Goal: Task Accomplishment & Management: Manage account settings

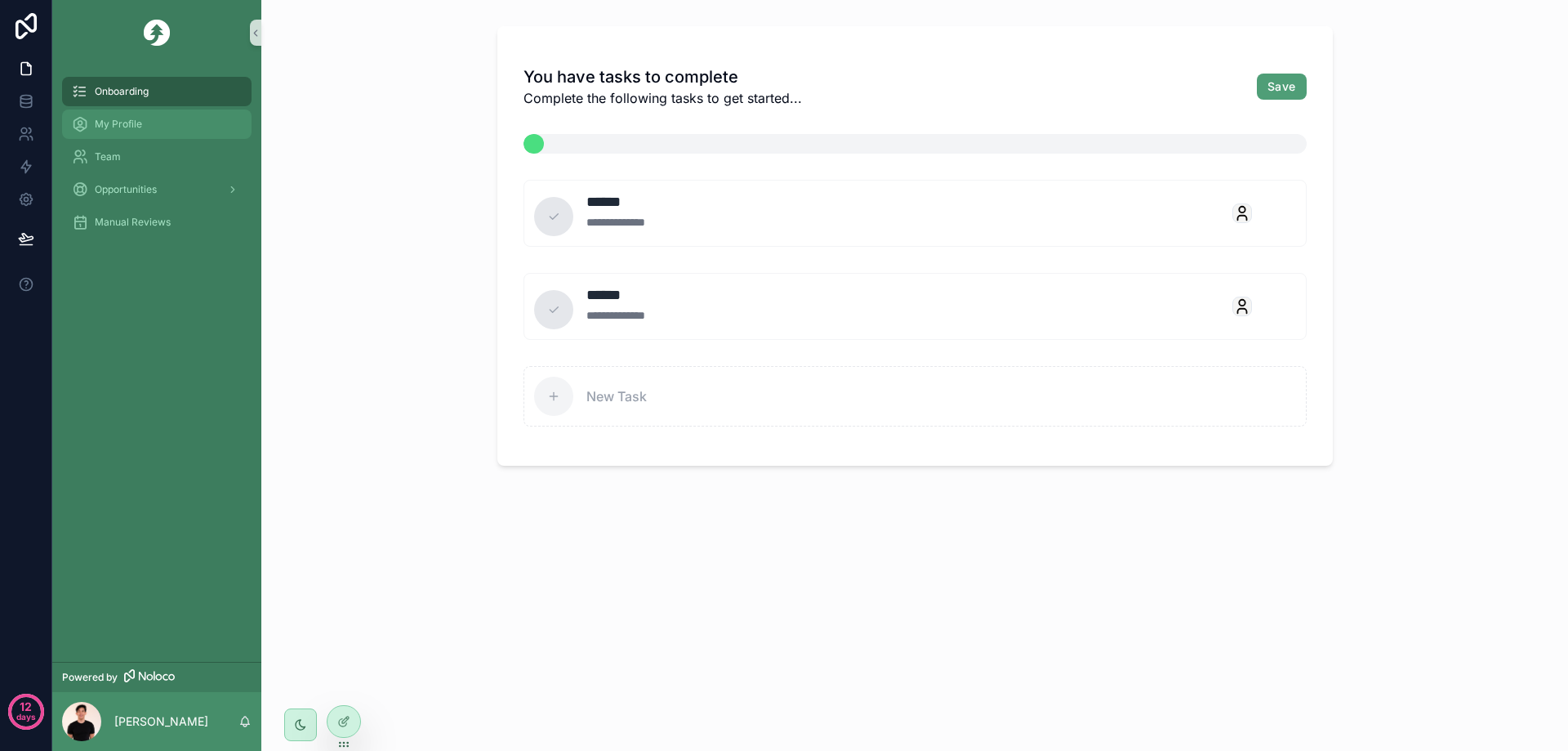
click at [110, 123] on span "My Profile" at bounding box center [118, 123] width 47 height 13
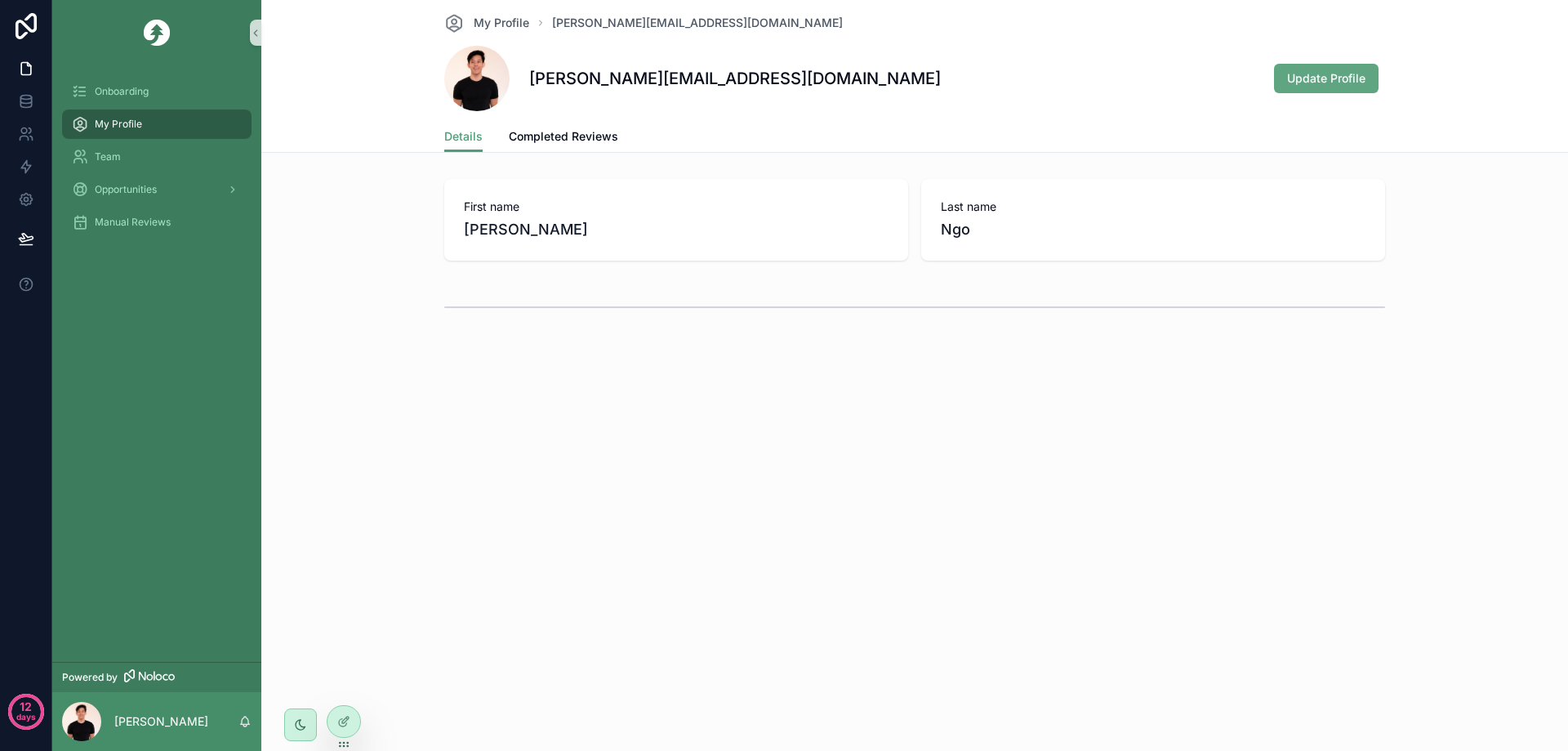
click at [1357, 86] on span "Update Profile" at bounding box center [1326, 78] width 78 height 16
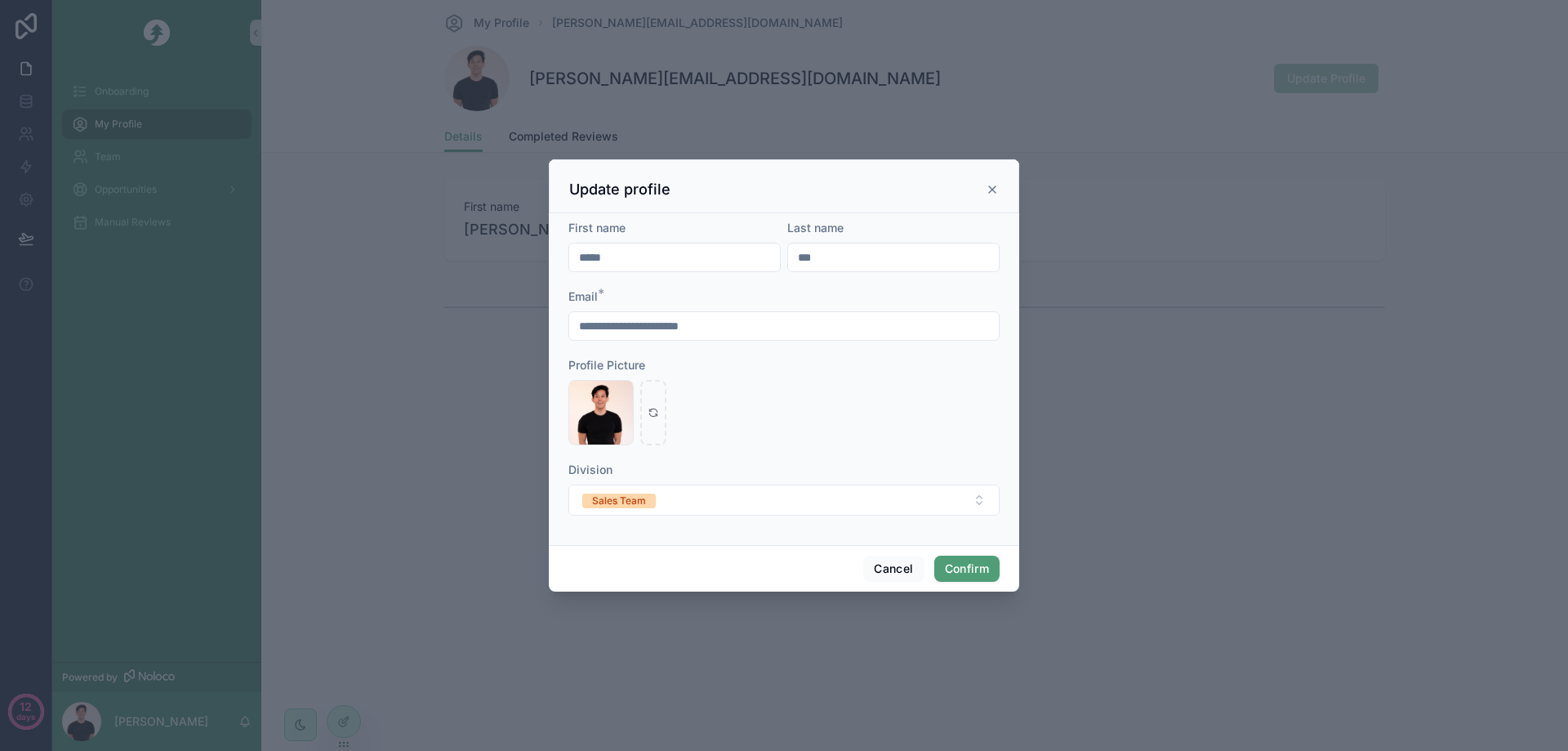
click at [1111, 380] on div at bounding box center [784, 376] width 1568 height 751
click at [929, 489] on button "Sales Team" at bounding box center [784, 500] width 431 height 31
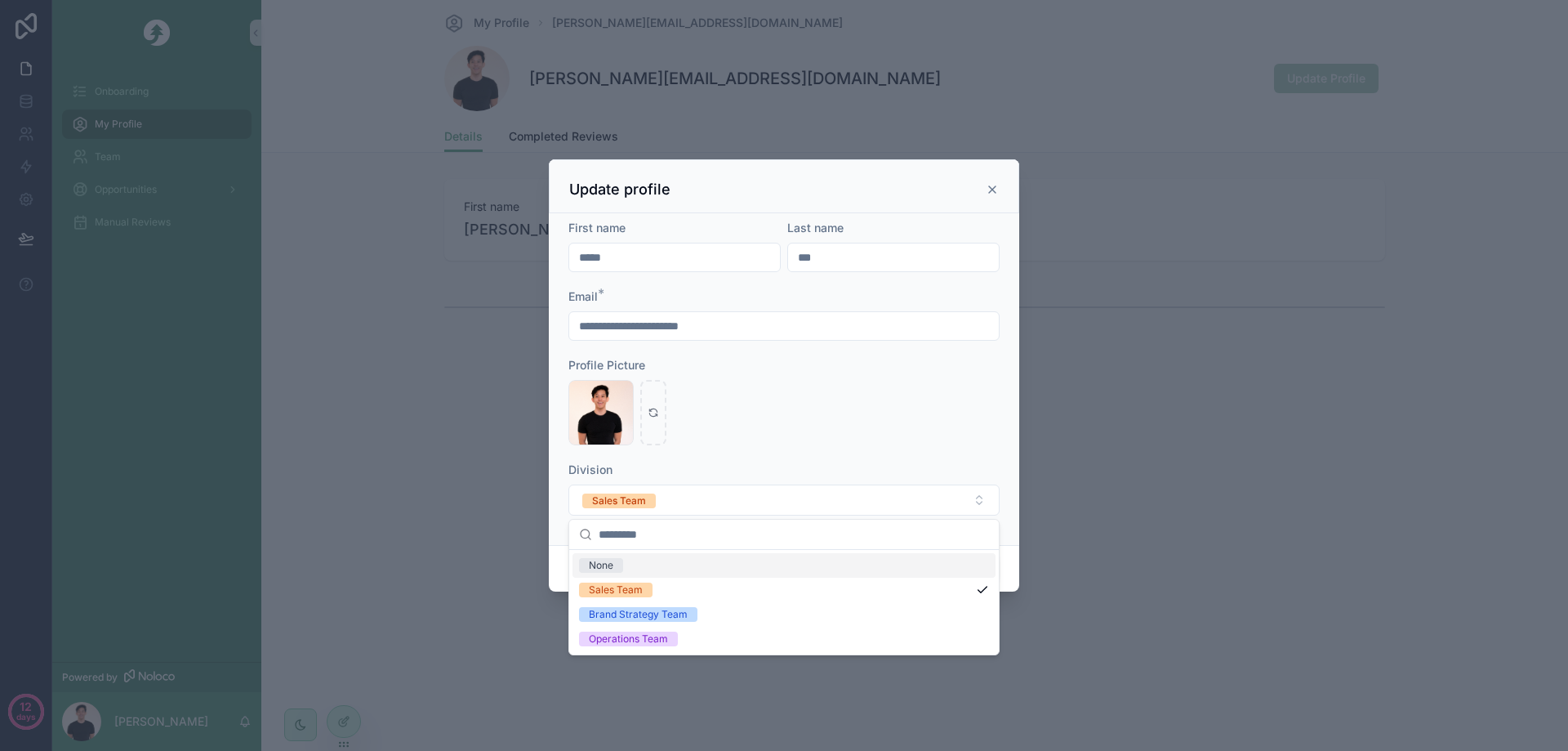
click at [1048, 490] on div at bounding box center [784, 376] width 1568 height 751
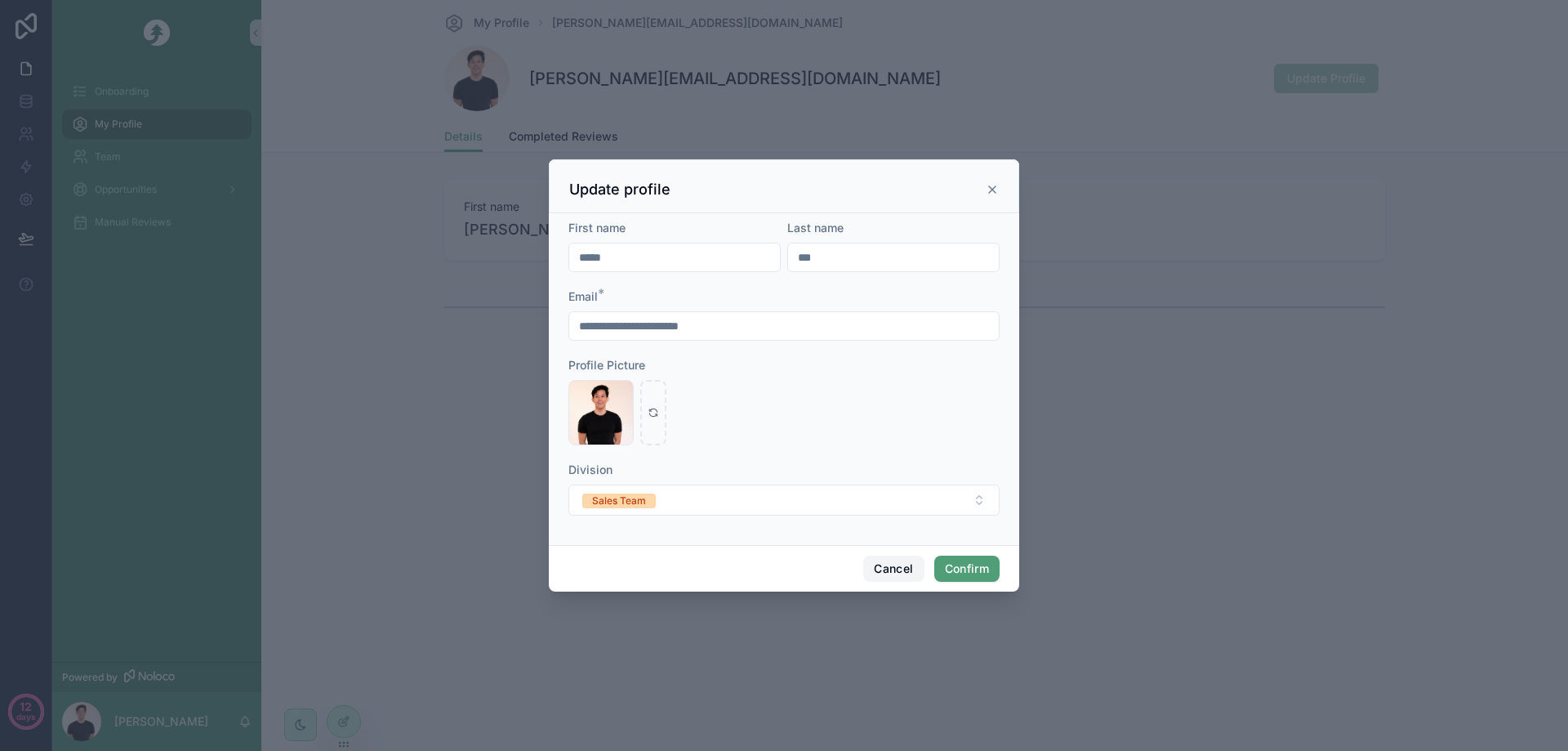
click at [875, 574] on button "Cancel" at bounding box center [893, 568] width 61 height 26
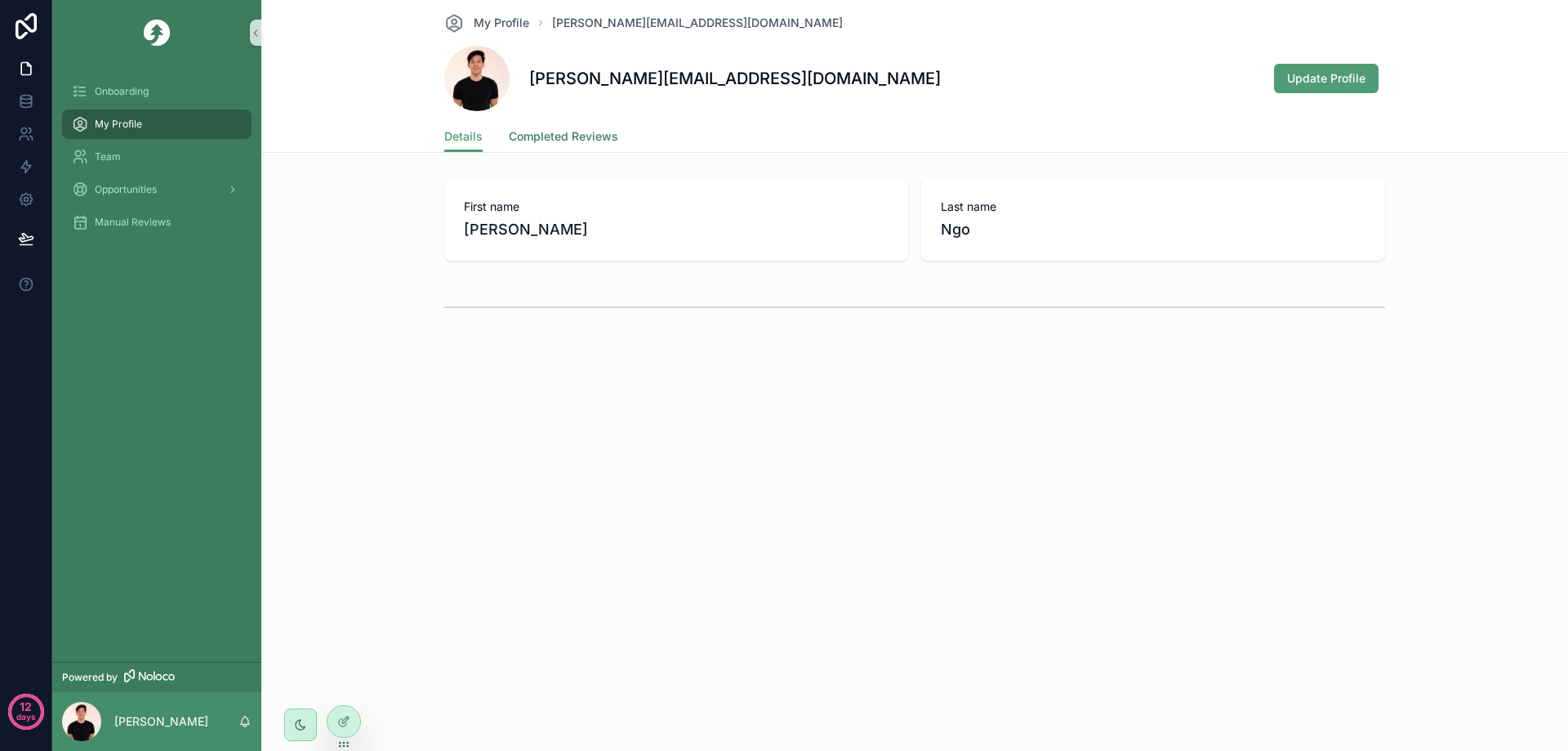
click at [558, 142] on span "Completed Reviews" at bounding box center [563, 136] width 110 height 16
click at [447, 148] on link "Details" at bounding box center [464, 138] width 39 height 33
click at [144, 161] on div "Team" at bounding box center [156, 156] width 170 height 26
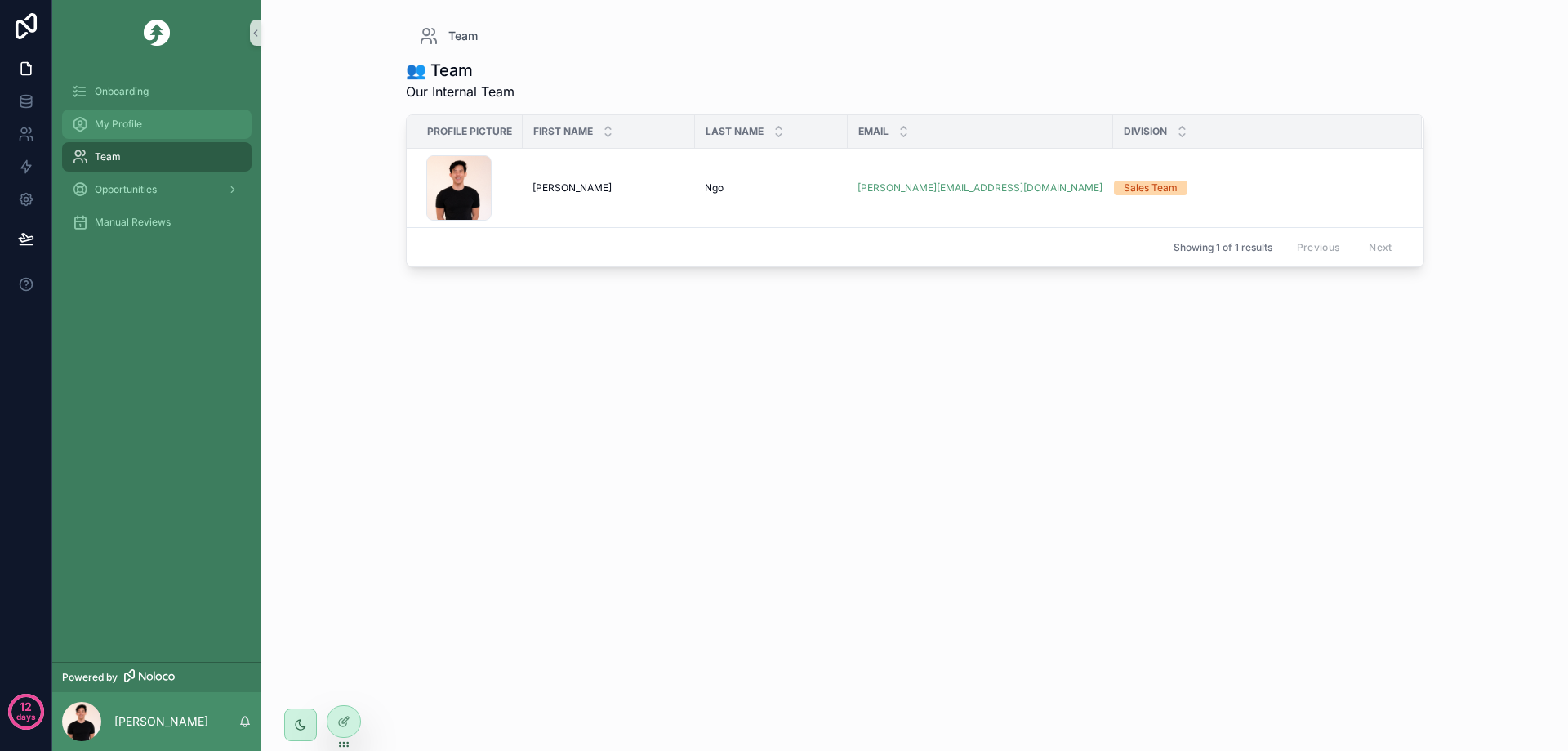
click at [198, 123] on div "My Profile" at bounding box center [156, 124] width 170 height 26
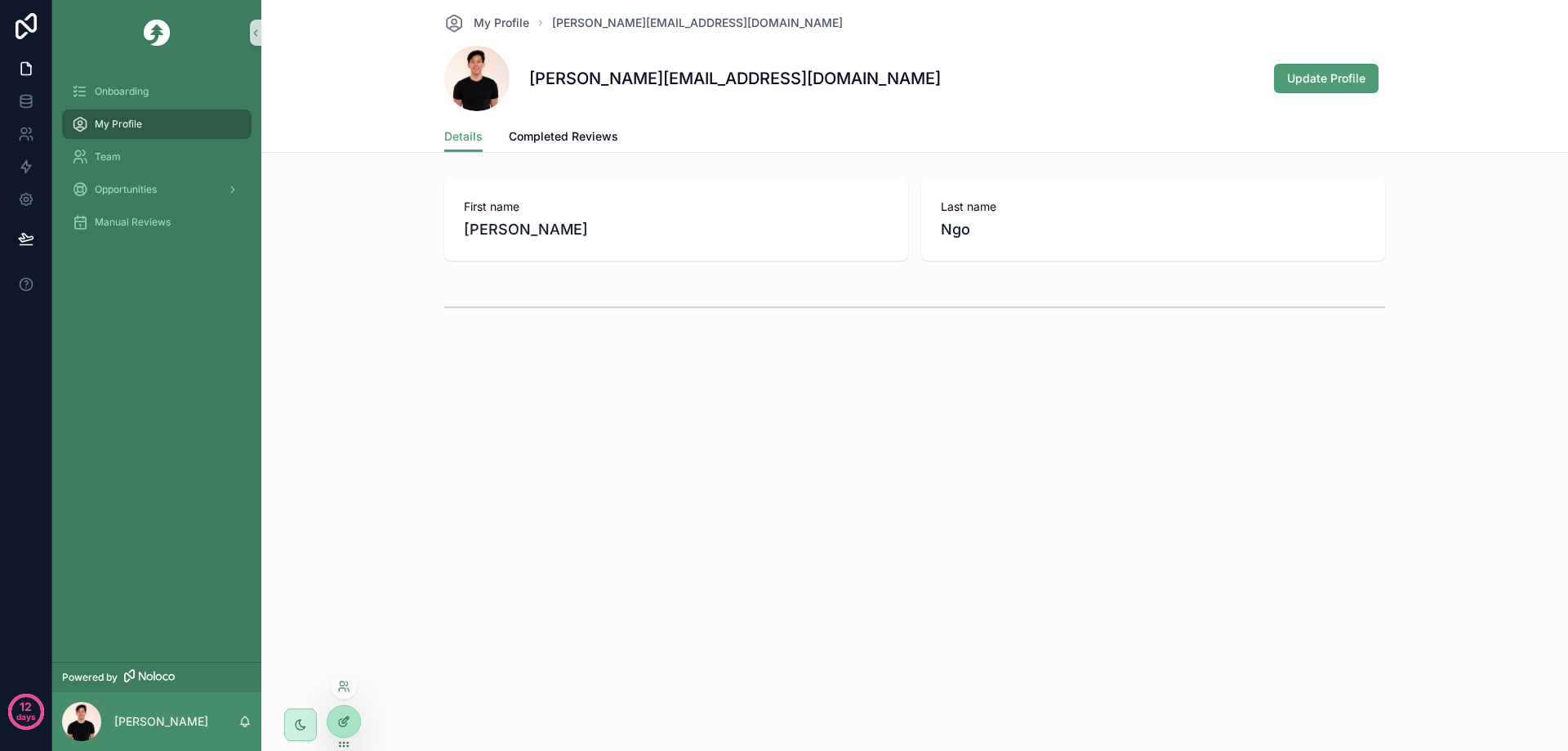
click at [339, 716] on icon at bounding box center [343, 721] width 13 height 13
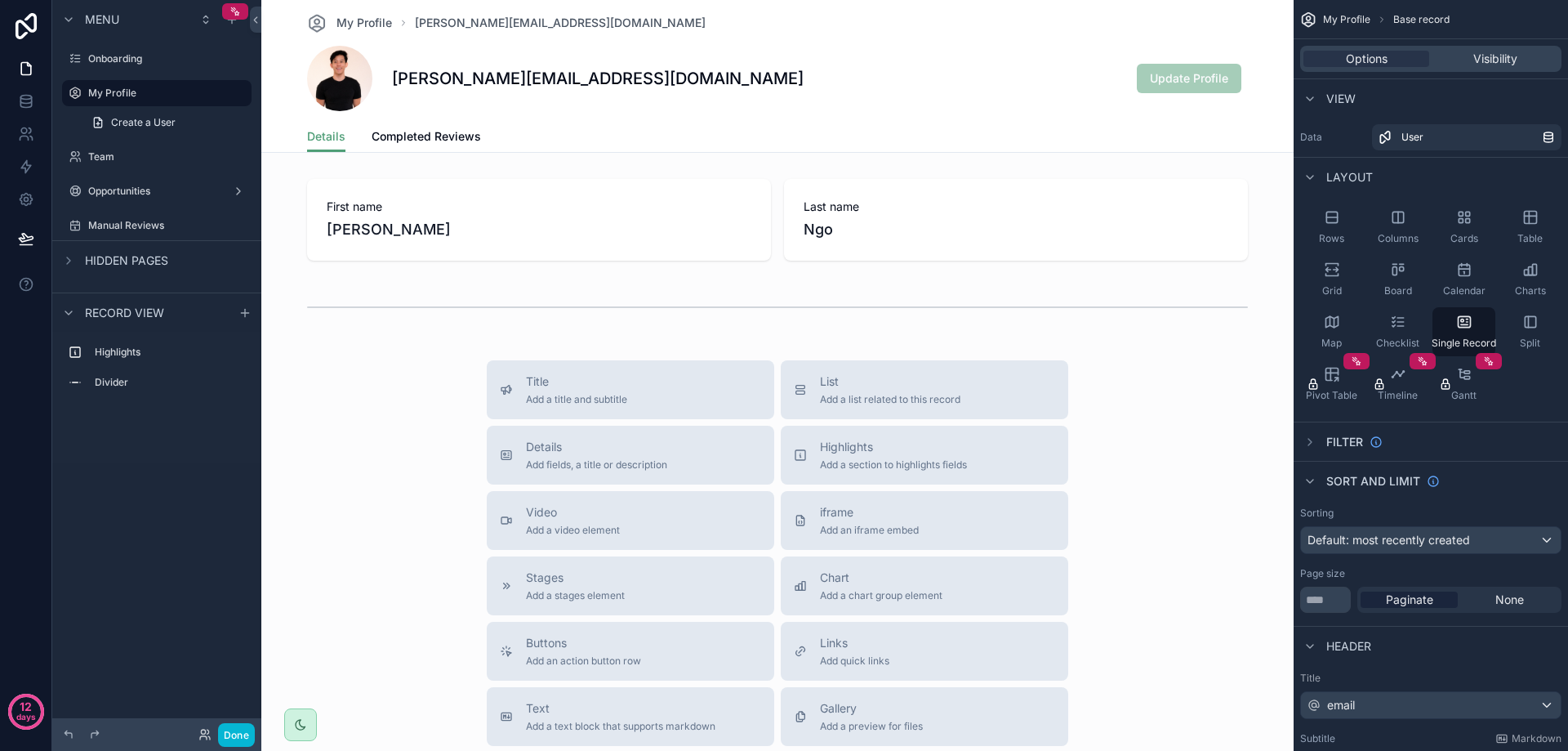
click at [1200, 245] on div "scrollable content" at bounding box center [778, 536] width 1032 height 1072
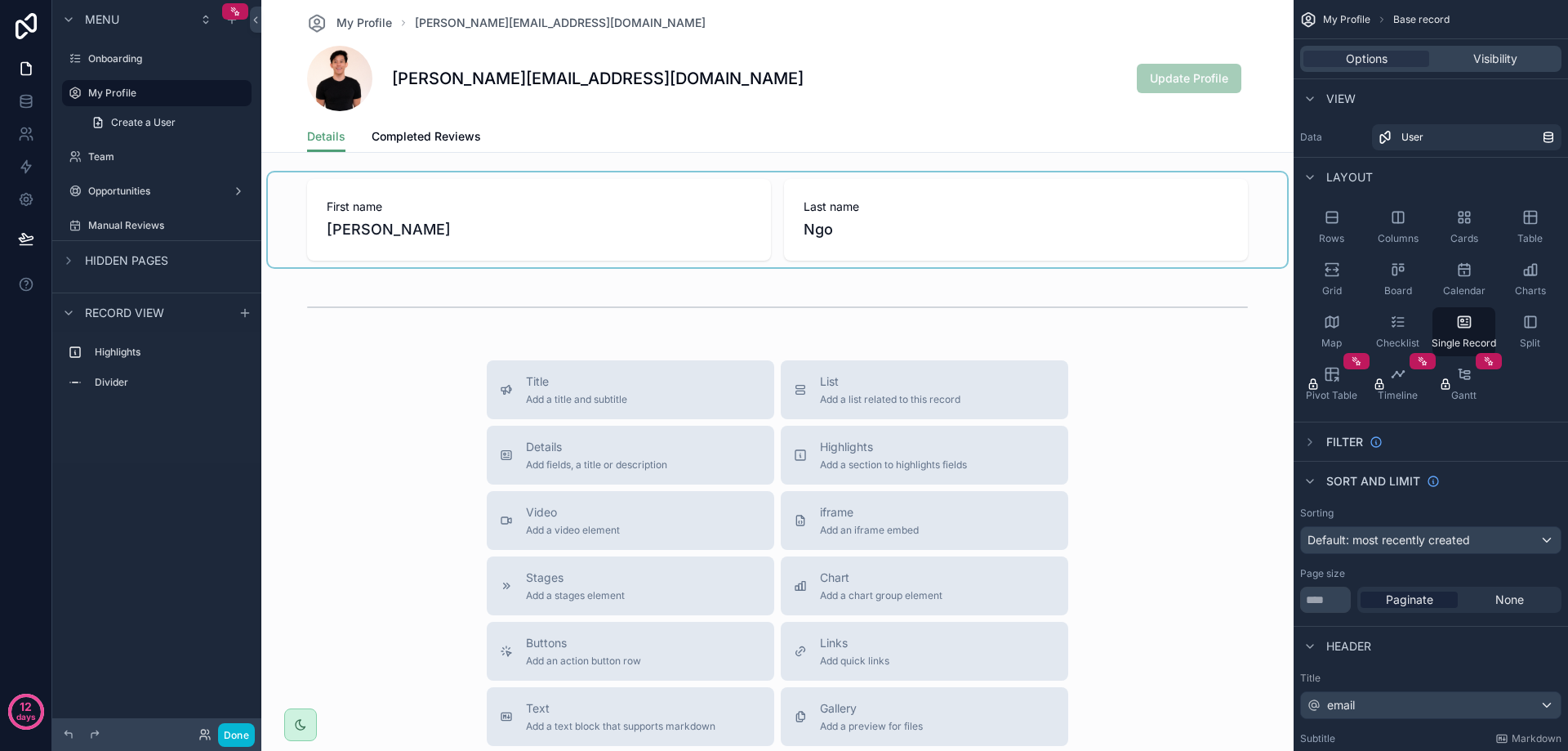
click at [967, 262] on div "scrollable content" at bounding box center [778, 219] width 1019 height 95
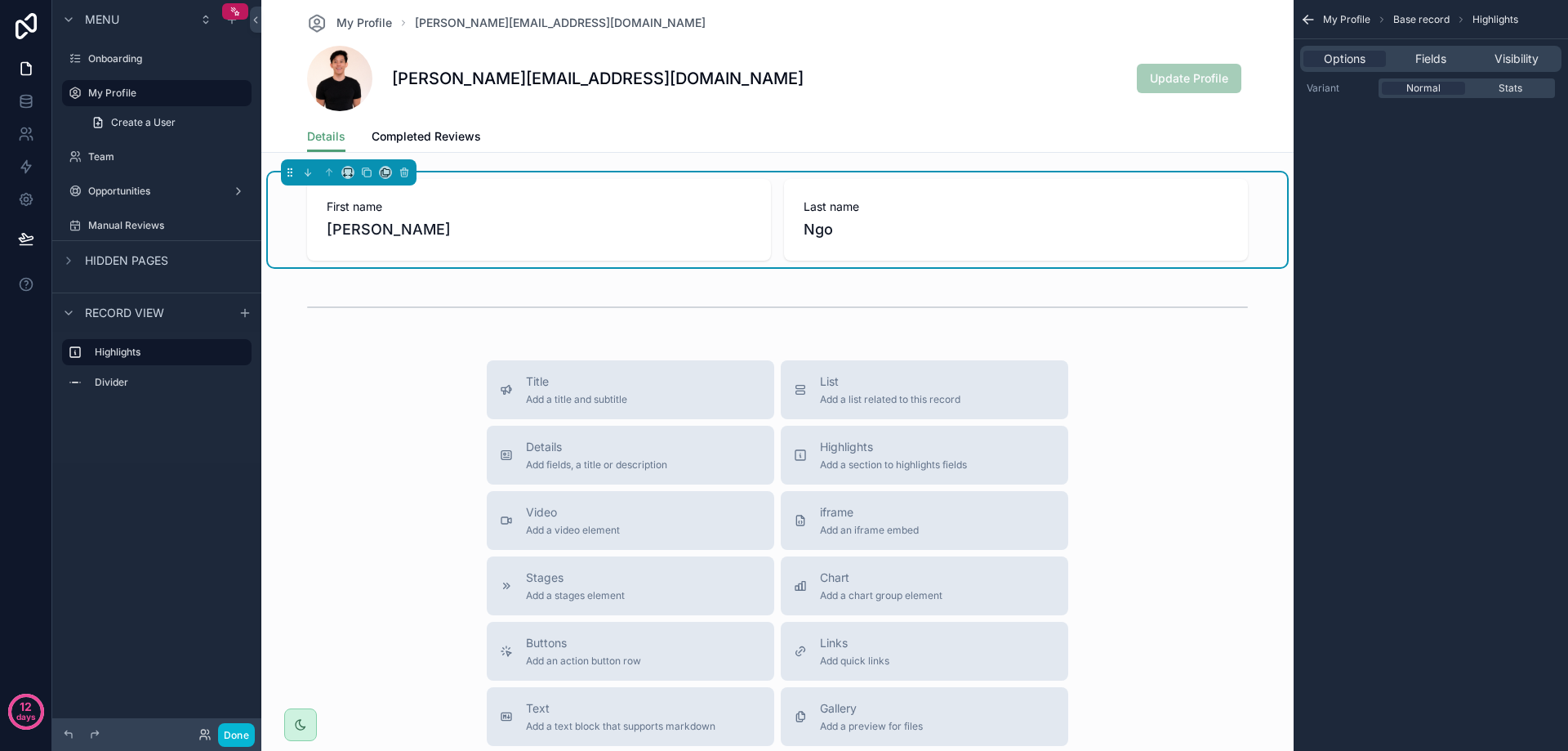
click at [1264, 210] on div "First name [PERSON_NAME] Last name [PERSON_NAME]" at bounding box center [778, 219] width 1019 height 95
click at [1425, 57] on span "Fields" at bounding box center [1431, 58] width 31 height 16
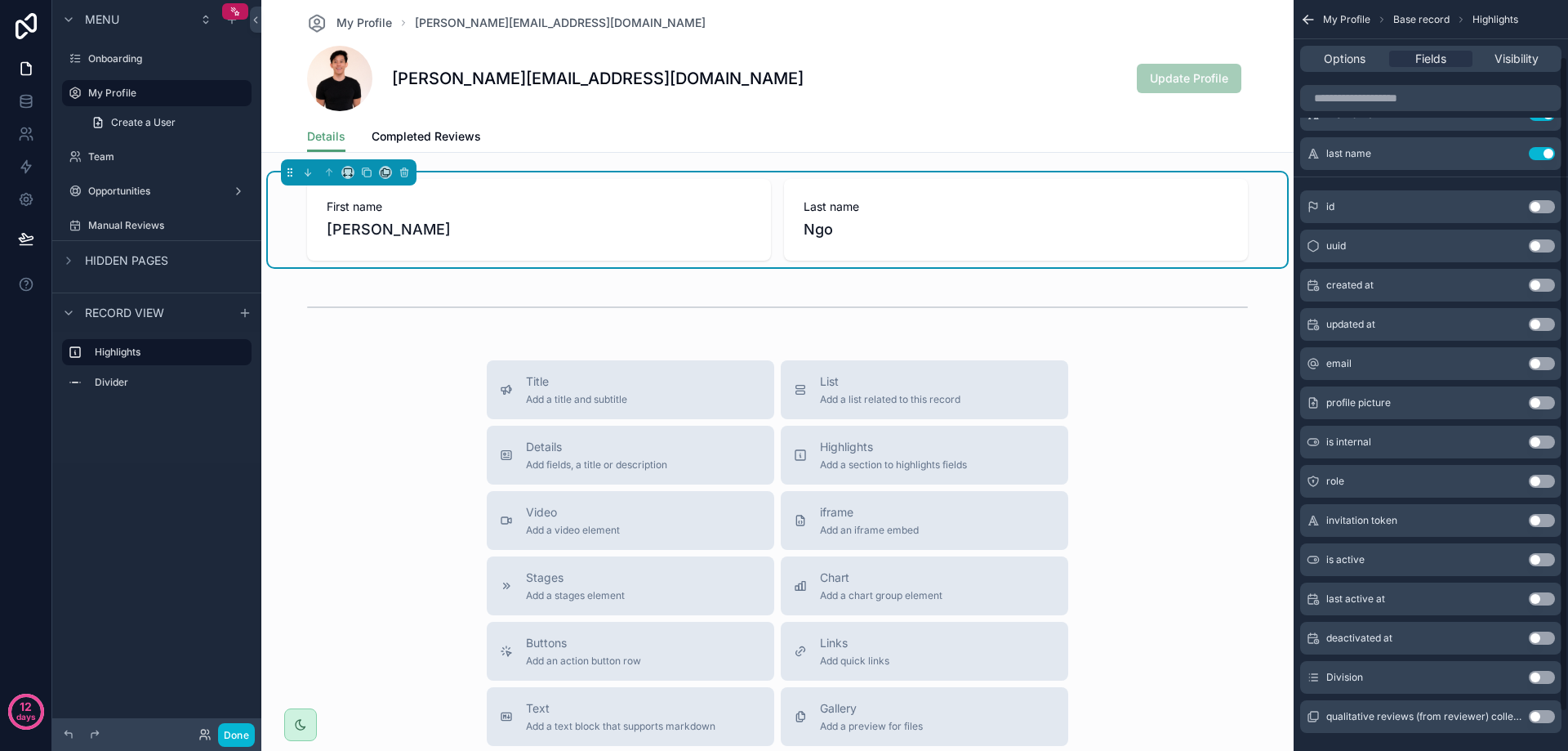
scroll to position [110, 0]
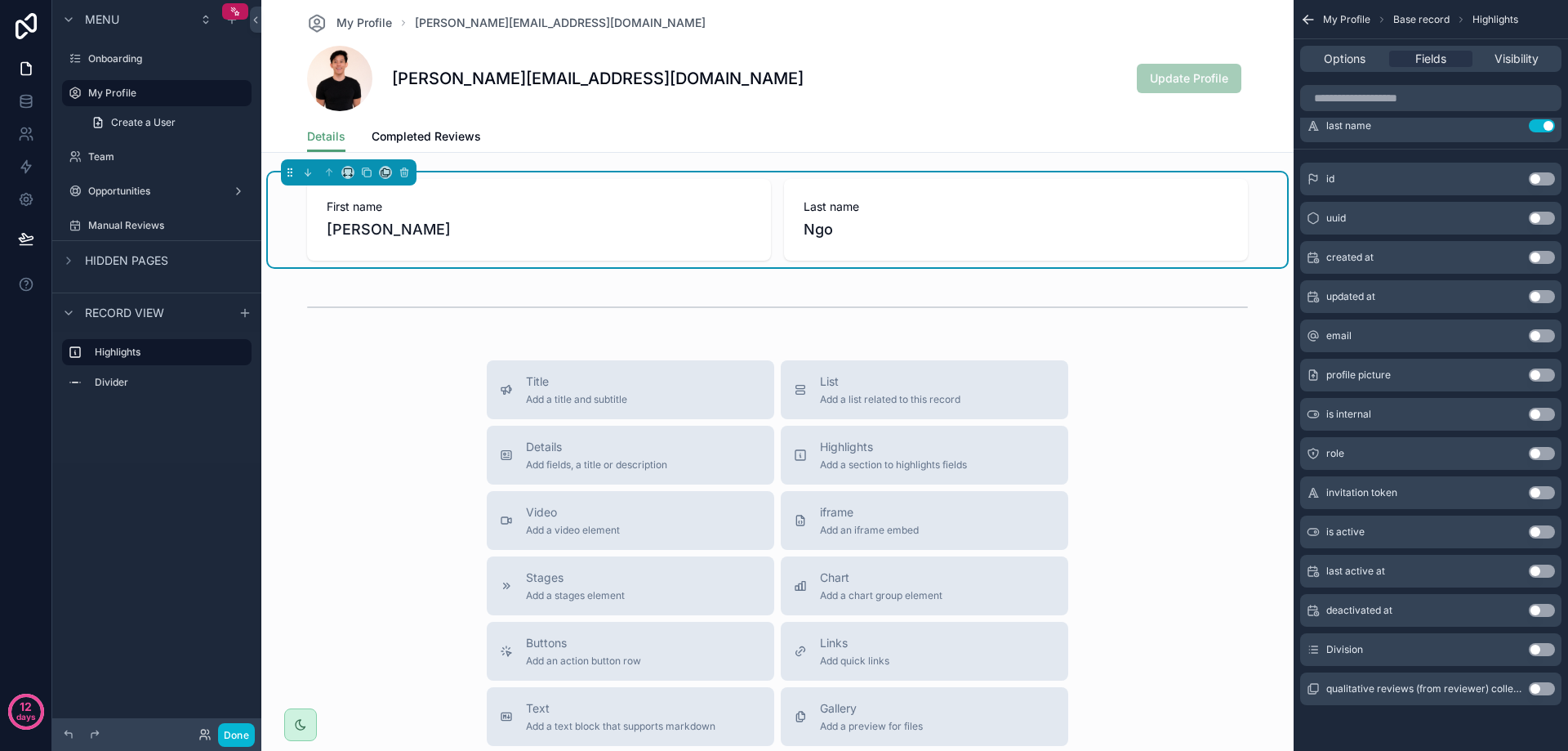
click at [1532, 643] on button "Use setting" at bounding box center [1541, 649] width 26 height 13
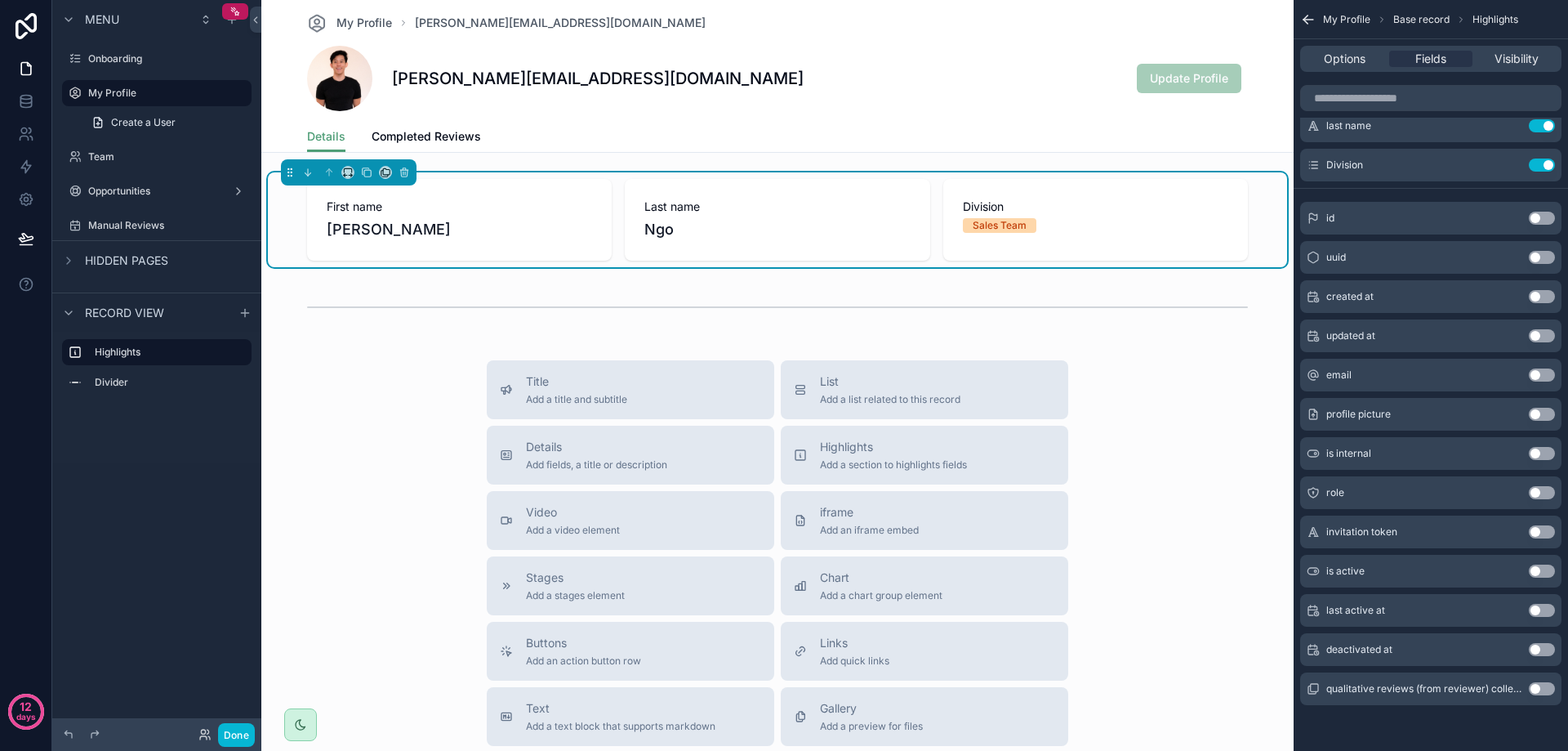
click at [964, 206] on span "Division" at bounding box center [1096, 206] width 266 height 16
click at [1176, 392] on div "Title Add a title and subtitle List Add a list related to this record Details A…" at bounding box center [778, 651] width 1032 height 581
click at [1187, 390] on div "Title Add a title and subtitle List Add a list related to this record Details A…" at bounding box center [778, 651] width 1032 height 581
click at [1330, 19] on span "My Profile" at bounding box center [1346, 19] width 47 height 13
click at [1302, 20] on icon "scrollable content" at bounding box center [1307, 19] width 16 height 16
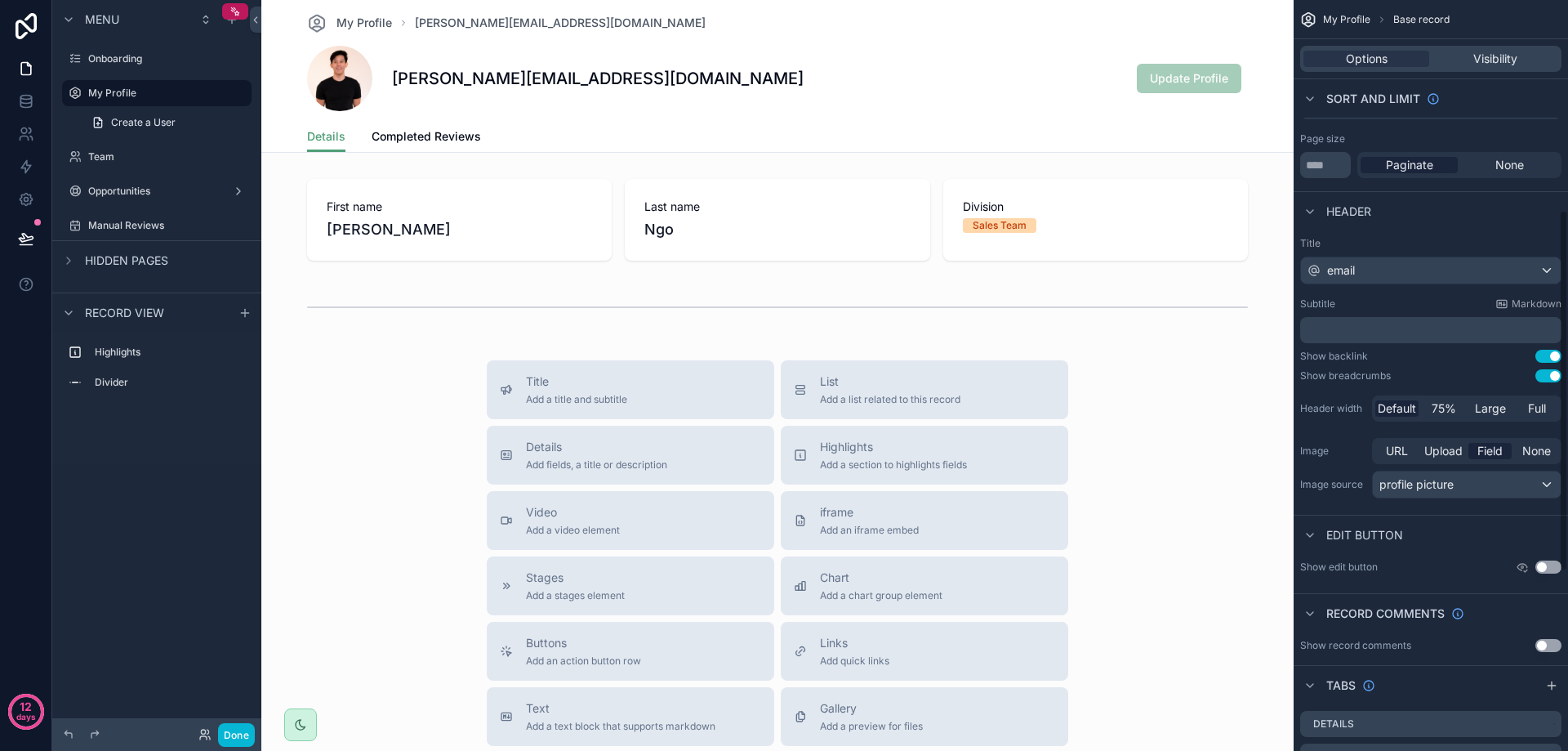
scroll to position [436, 0]
click at [984, 375] on div "List Add a list related to this record" at bounding box center [924, 389] width 261 height 33
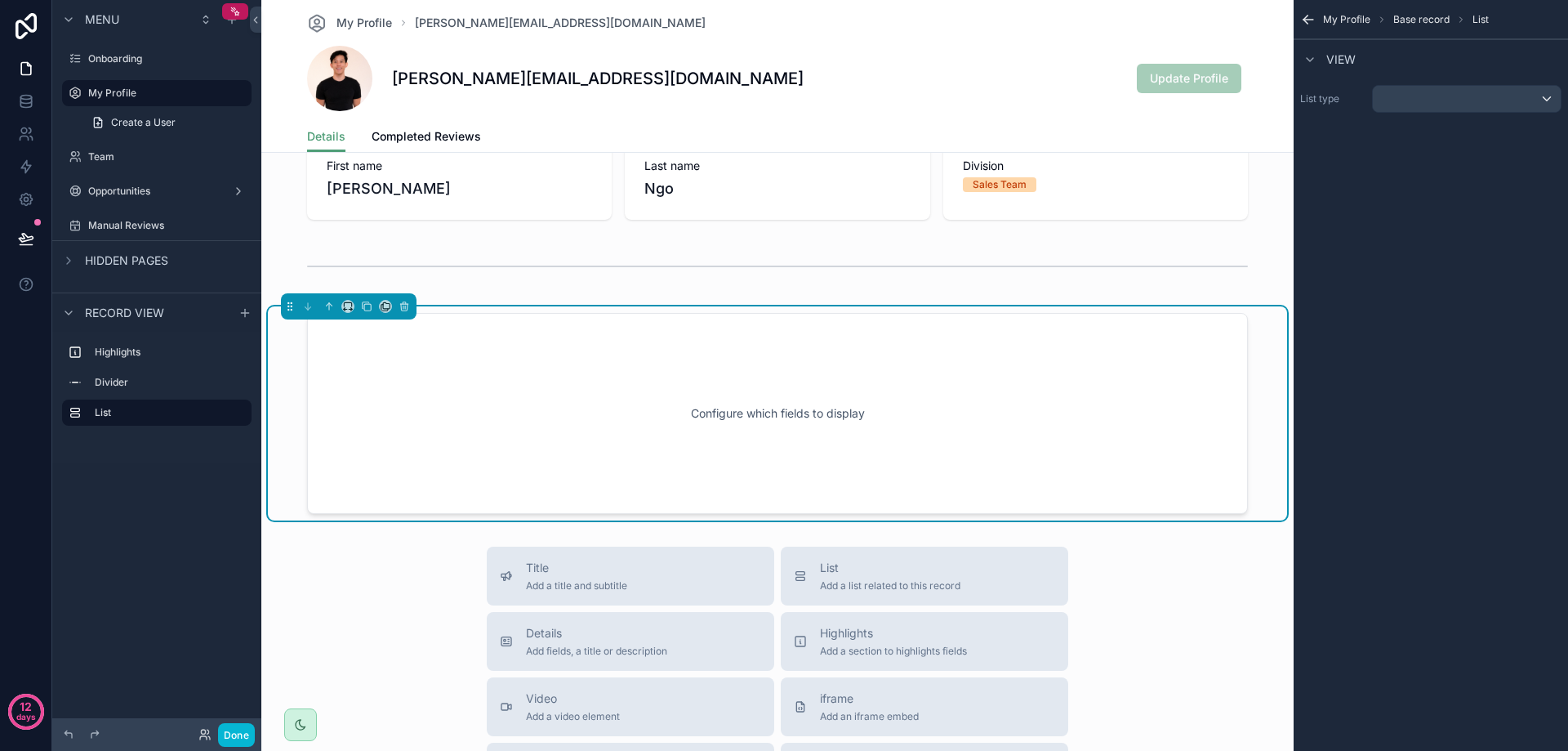
scroll to position [79, 0]
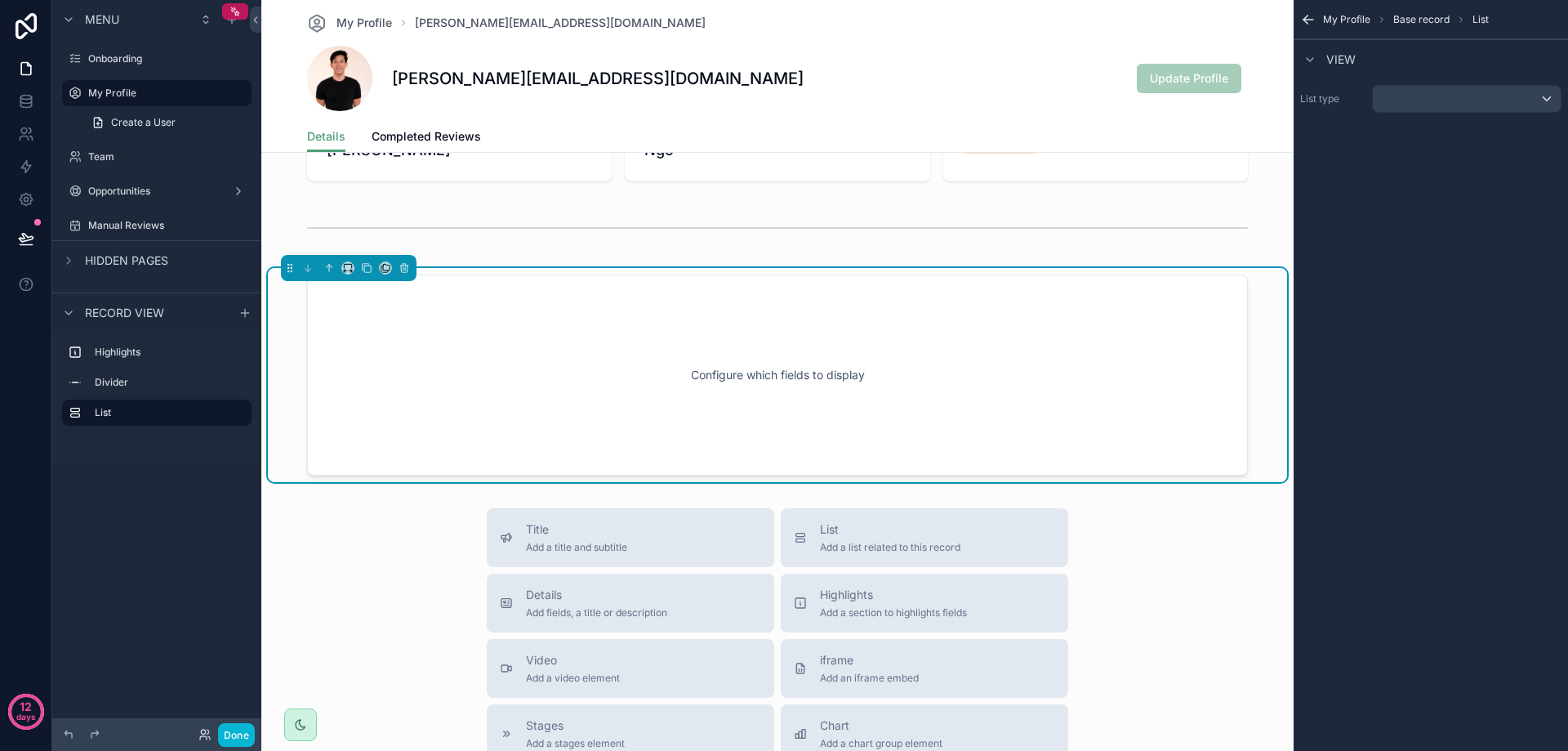
click at [971, 378] on div "Configure which fields to display" at bounding box center [777, 375] width 886 height 147
click at [1387, 90] on div "scrollable content" at bounding box center [1467, 99] width 188 height 26
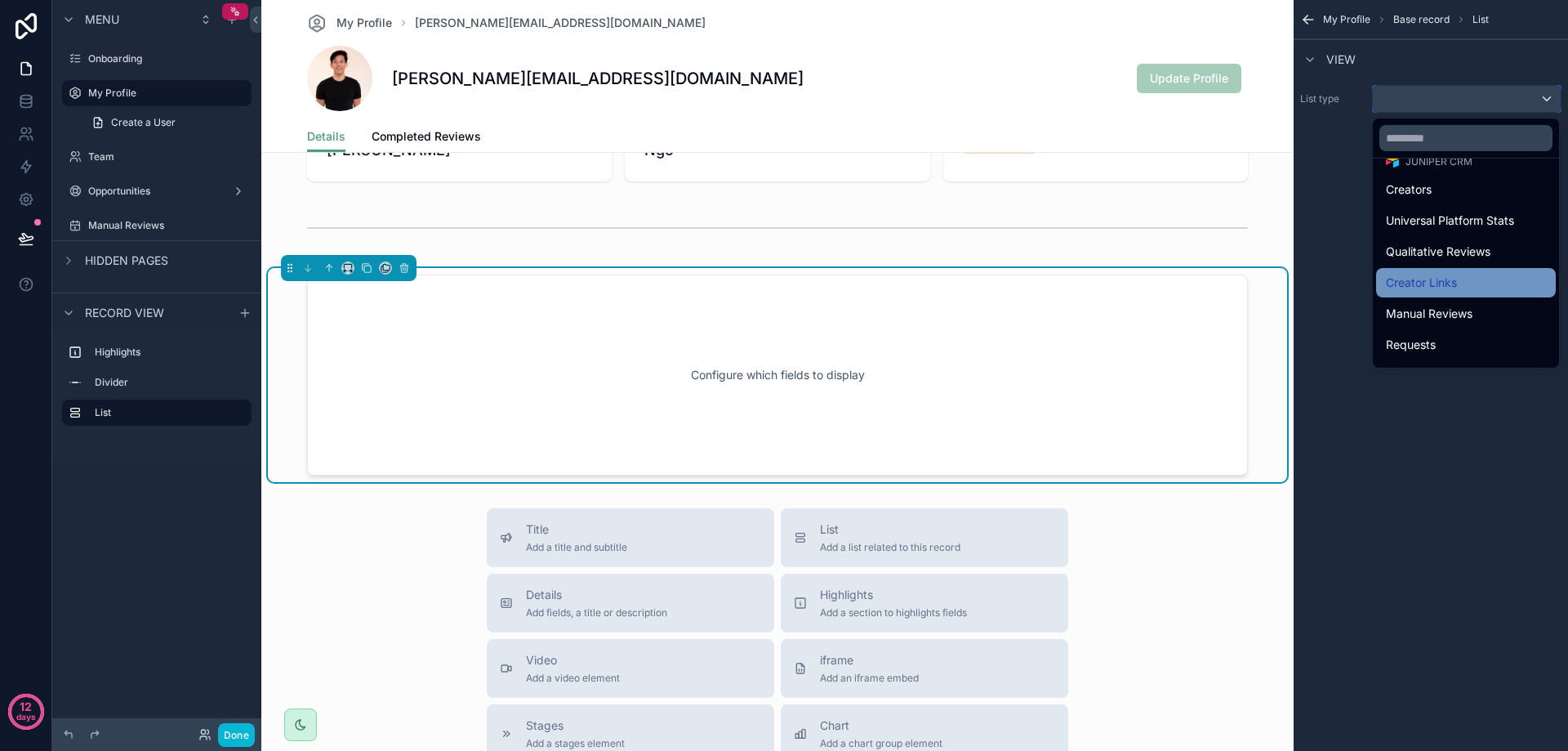
scroll to position [82, 0]
click at [1444, 314] on span "Manual Reviews" at bounding box center [1429, 308] width 87 height 19
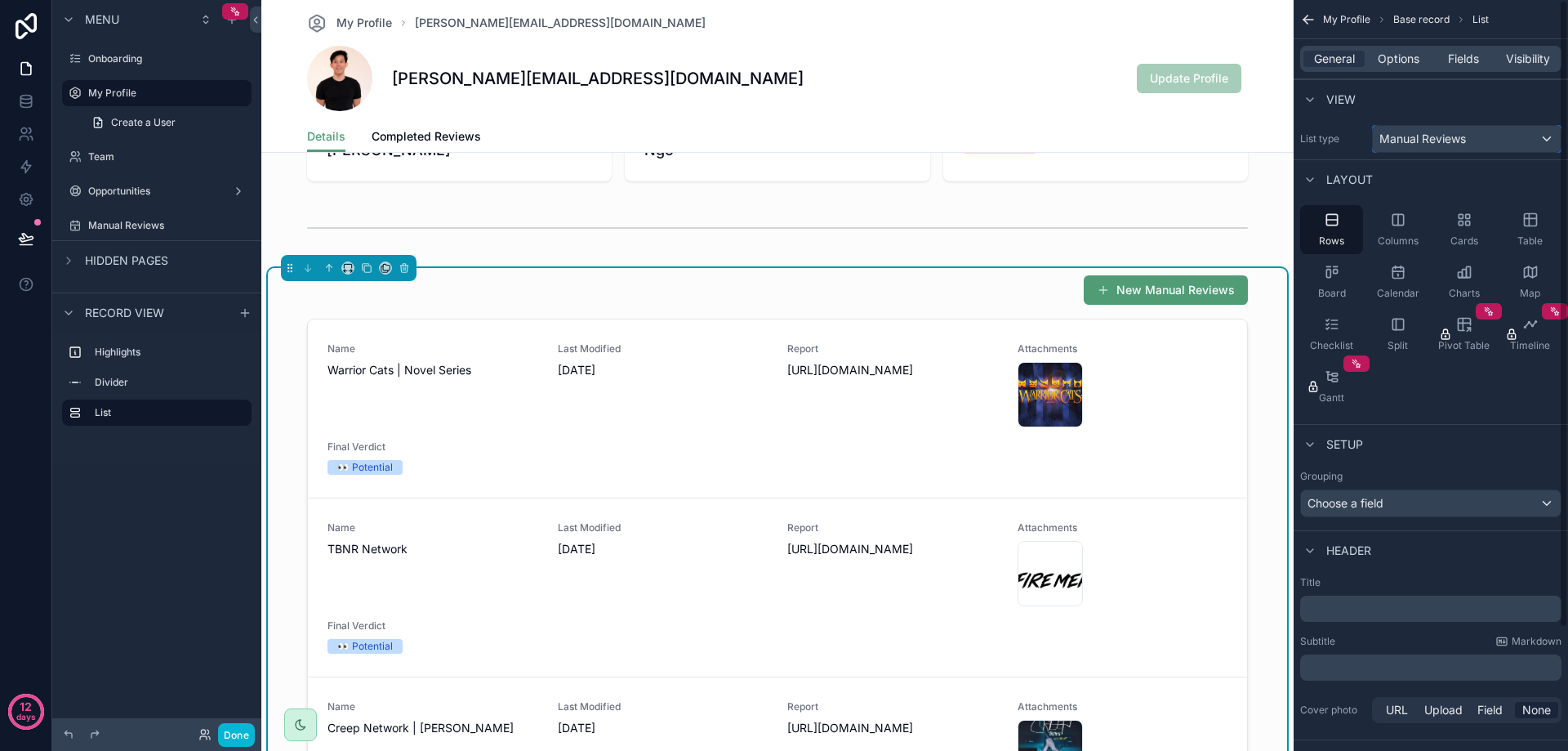
click at [1425, 140] on span "Manual Reviews" at bounding box center [1422, 138] width 87 height 16
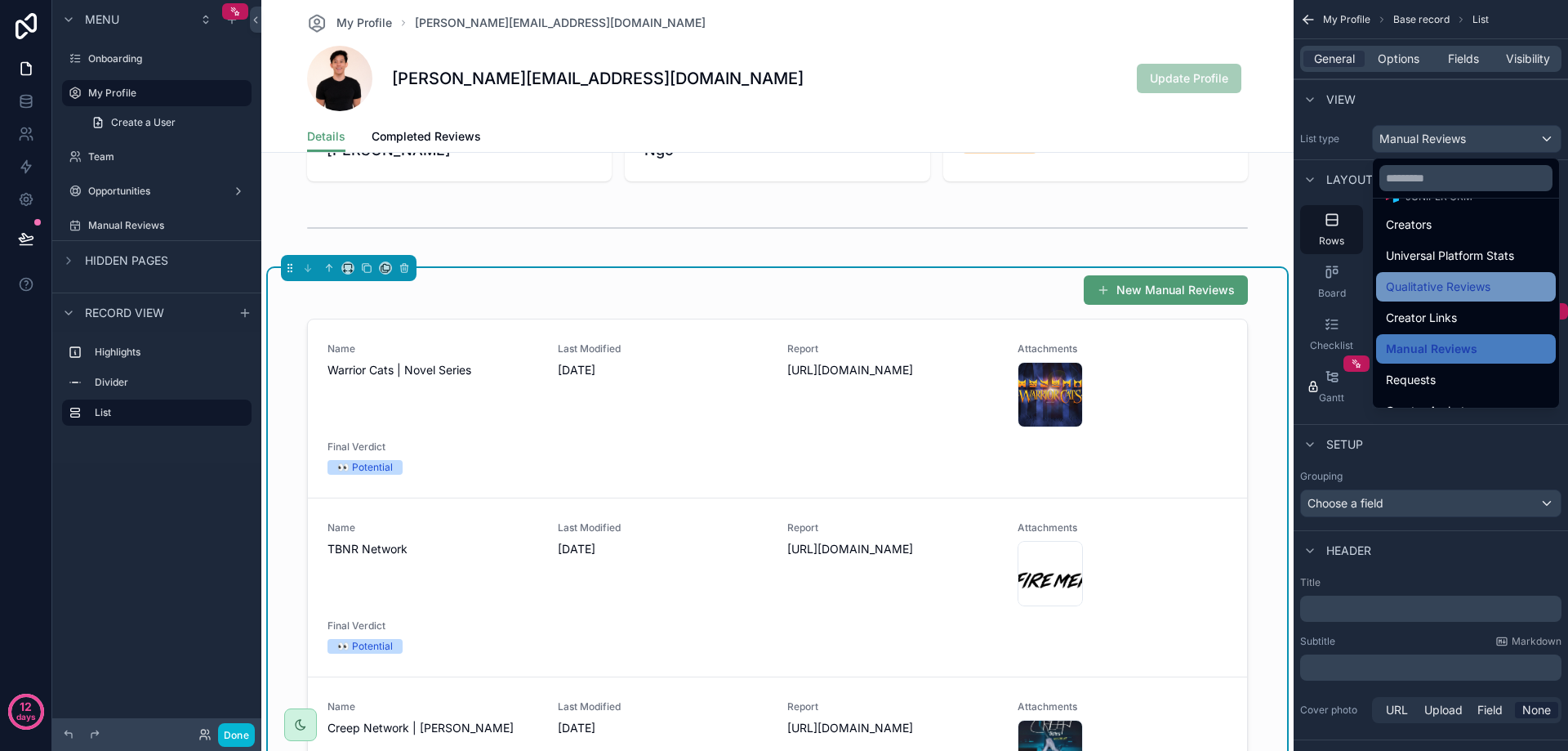
click at [1459, 282] on span "Qualitative Reviews" at bounding box center [1438, 286] width 105 height 19
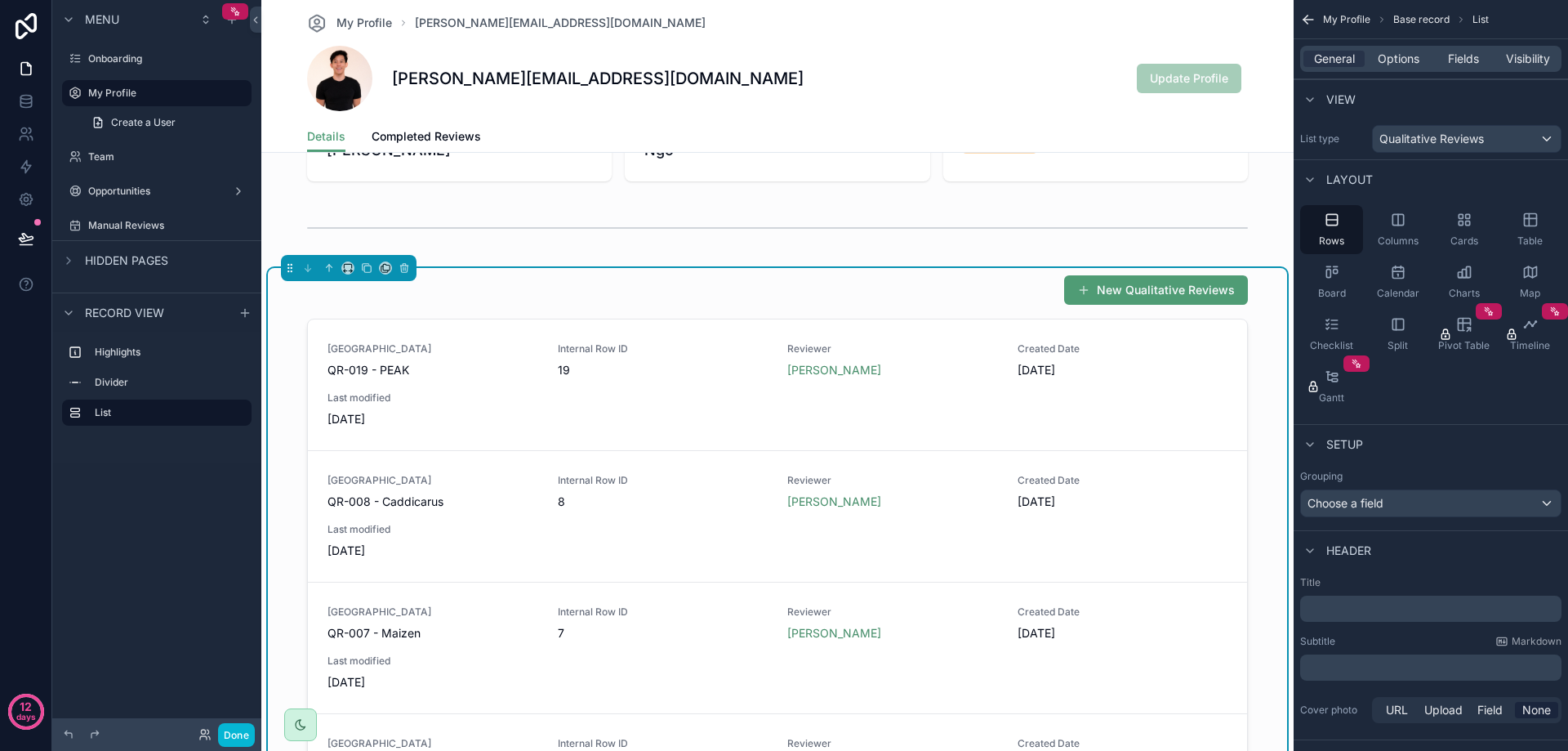
click at [598, 296] on div "New Qualitative Reviews" at bounding box center [777, 289] width 940 height 31
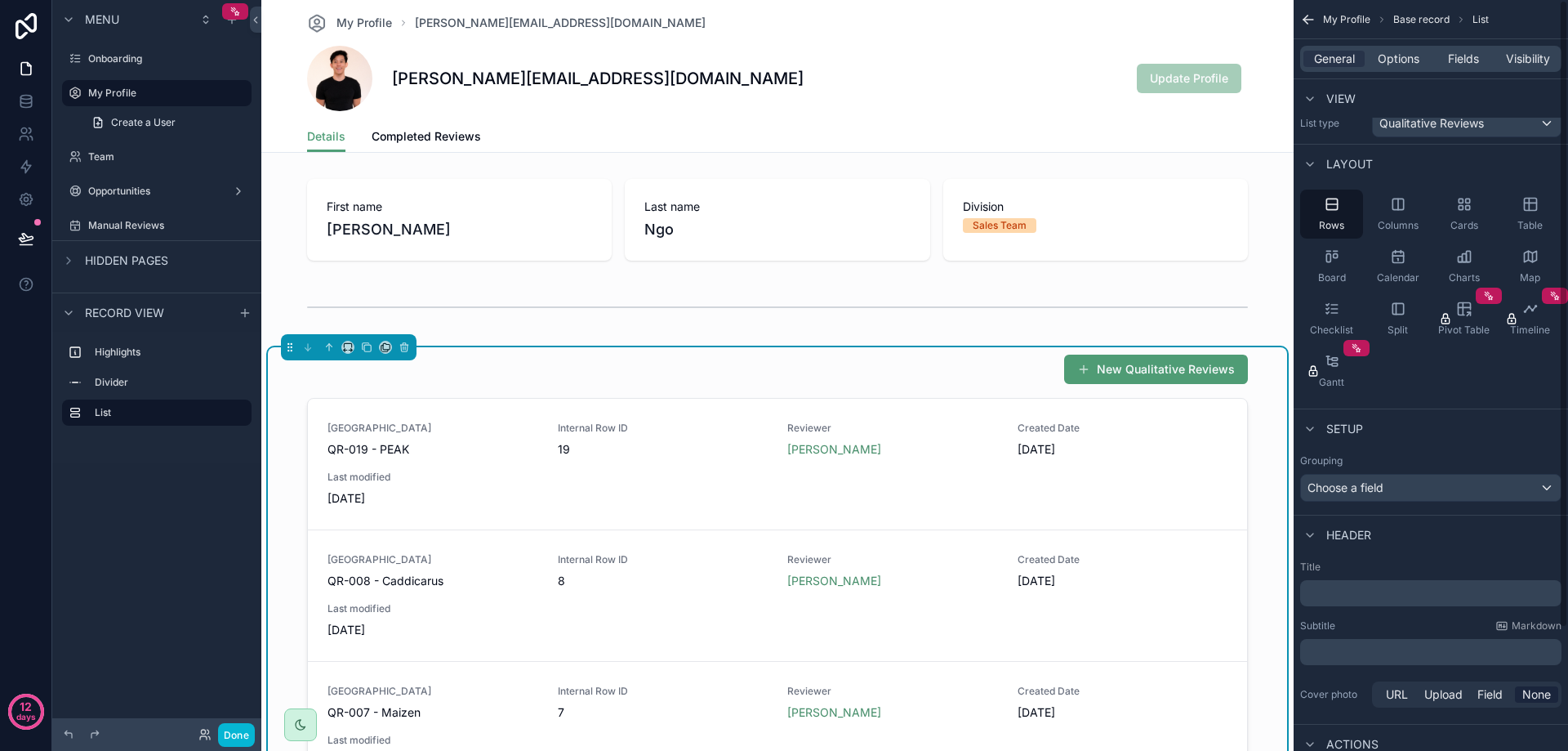
scroll to position [0, 0]
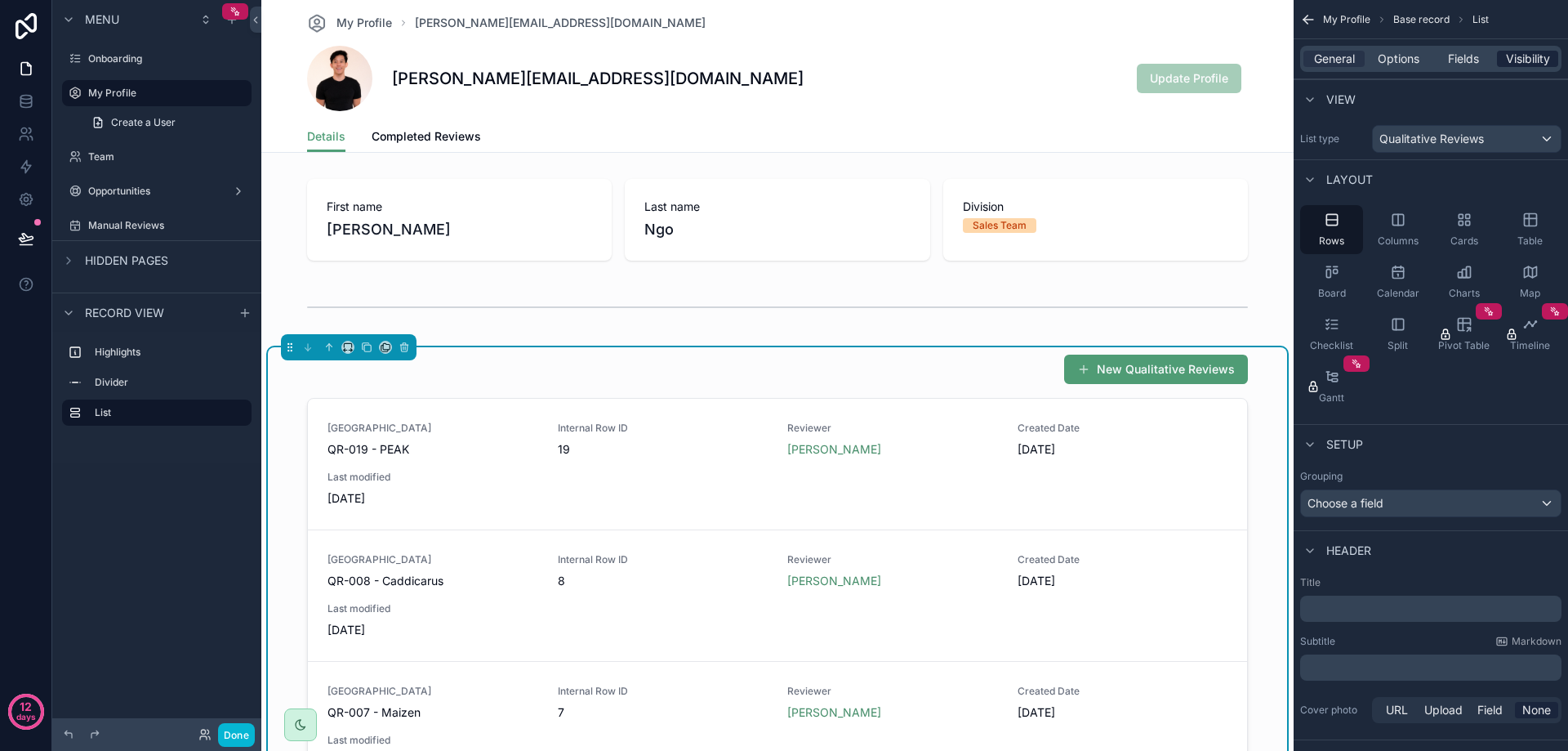
click at [1517, 63] on span "Visibility" at bounding box center [1528, 58] width 44 height 16
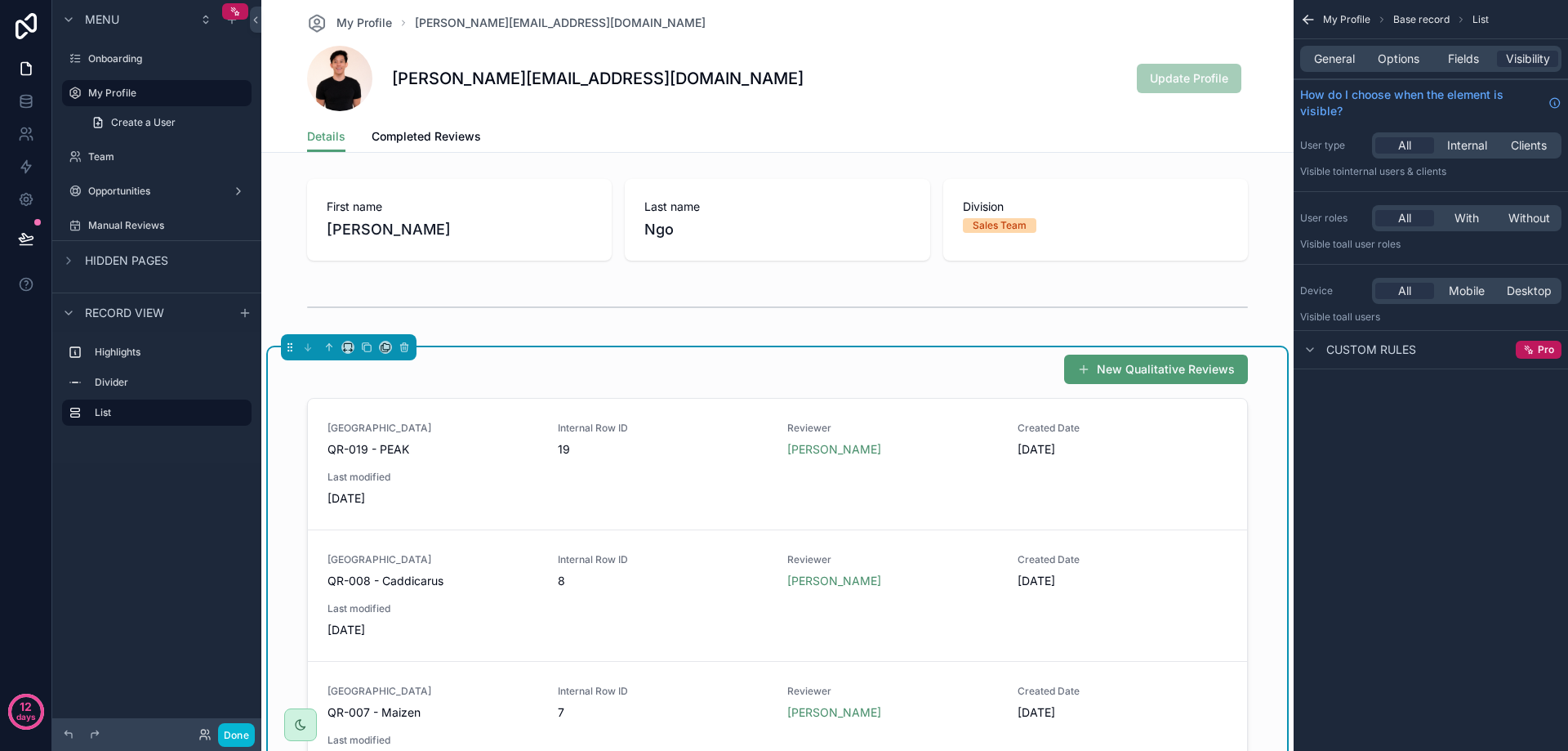
click at [1332, 358] on div "Custom rules" at bounding box center [1357, 349] width 116 height 19
click at [1361, 353] on span "Custom rules" at bounding box center [1371, 349] width 90 height 16
click at [1526, 348] on icon "scrollable content" at bounding box center [1526, 348] width 2 height 2
click at [1539, 356] on div "Pro" at bounding box center [1538, 349] width 46 height 18
click at [936, 494] on div "Primary Field QR-019 - PEAK Internal Row ID 19 Reviewer [PERSON_NAME] Created D…" at bounding box center [777, 464] width 900 height 85
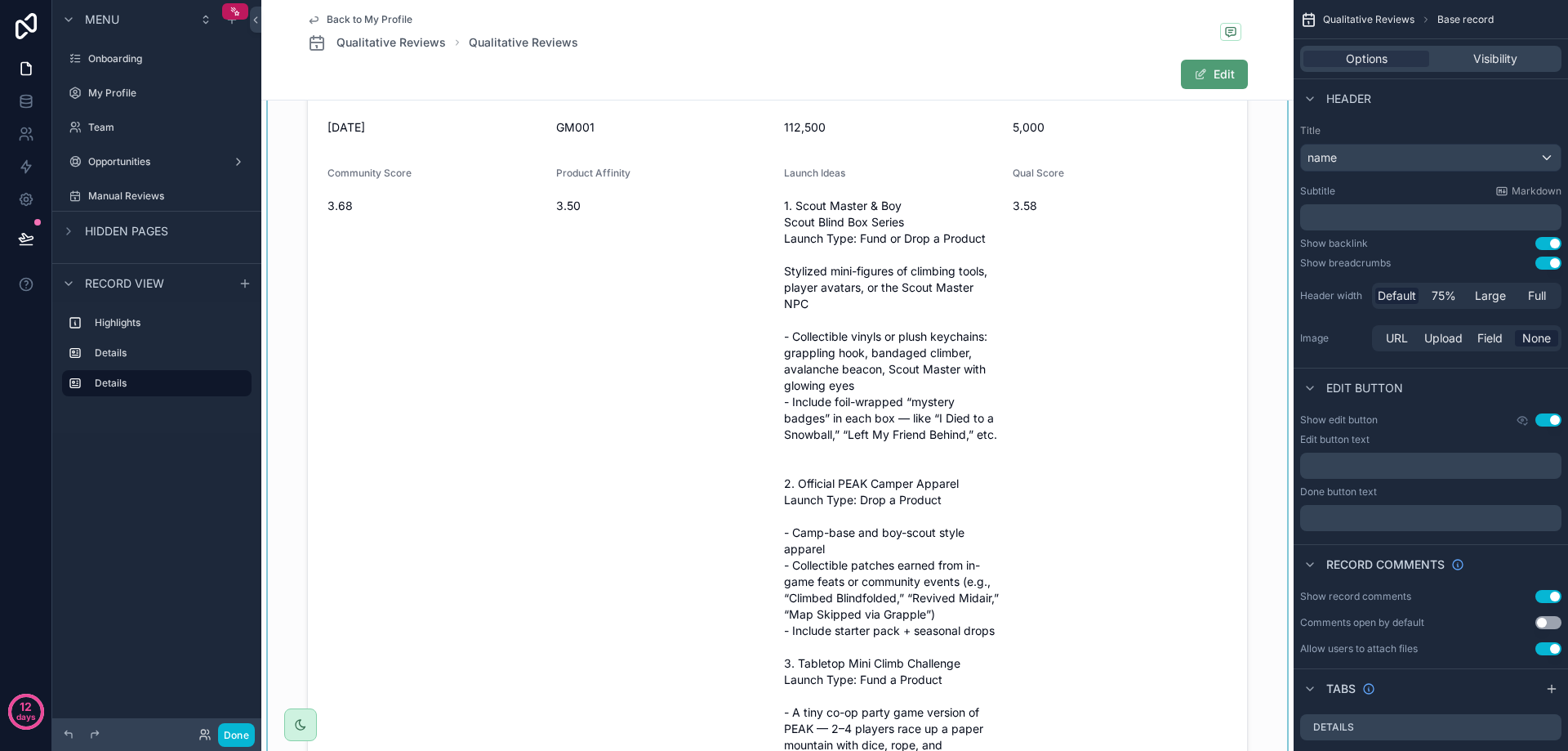
scroll to position [817, 0]
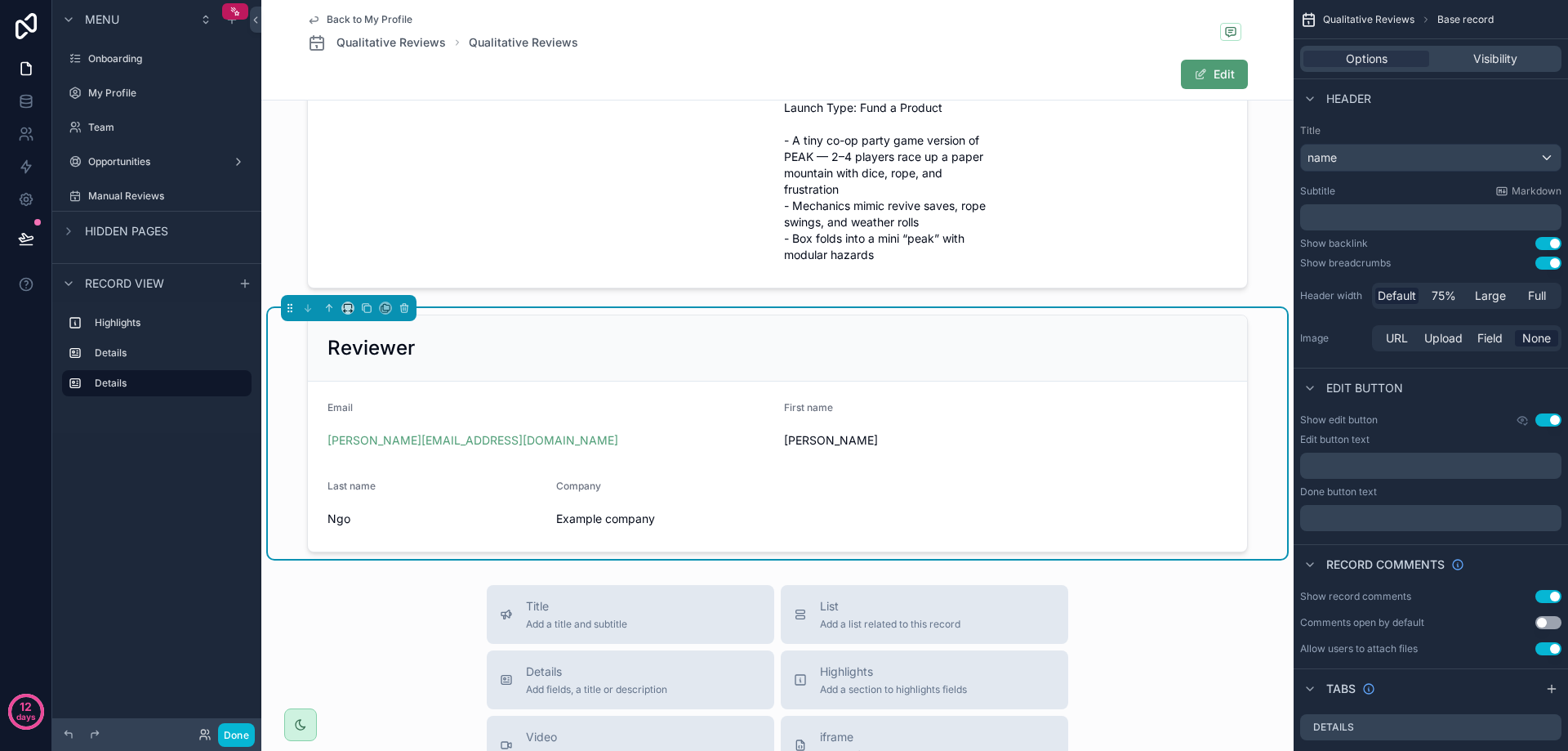
click at [619, 453] on div "[PERSON_NAME][EMAIL_ADDRESS][DOMAIN_NAME]" at bounding box center [549, 440] width 444 height 26
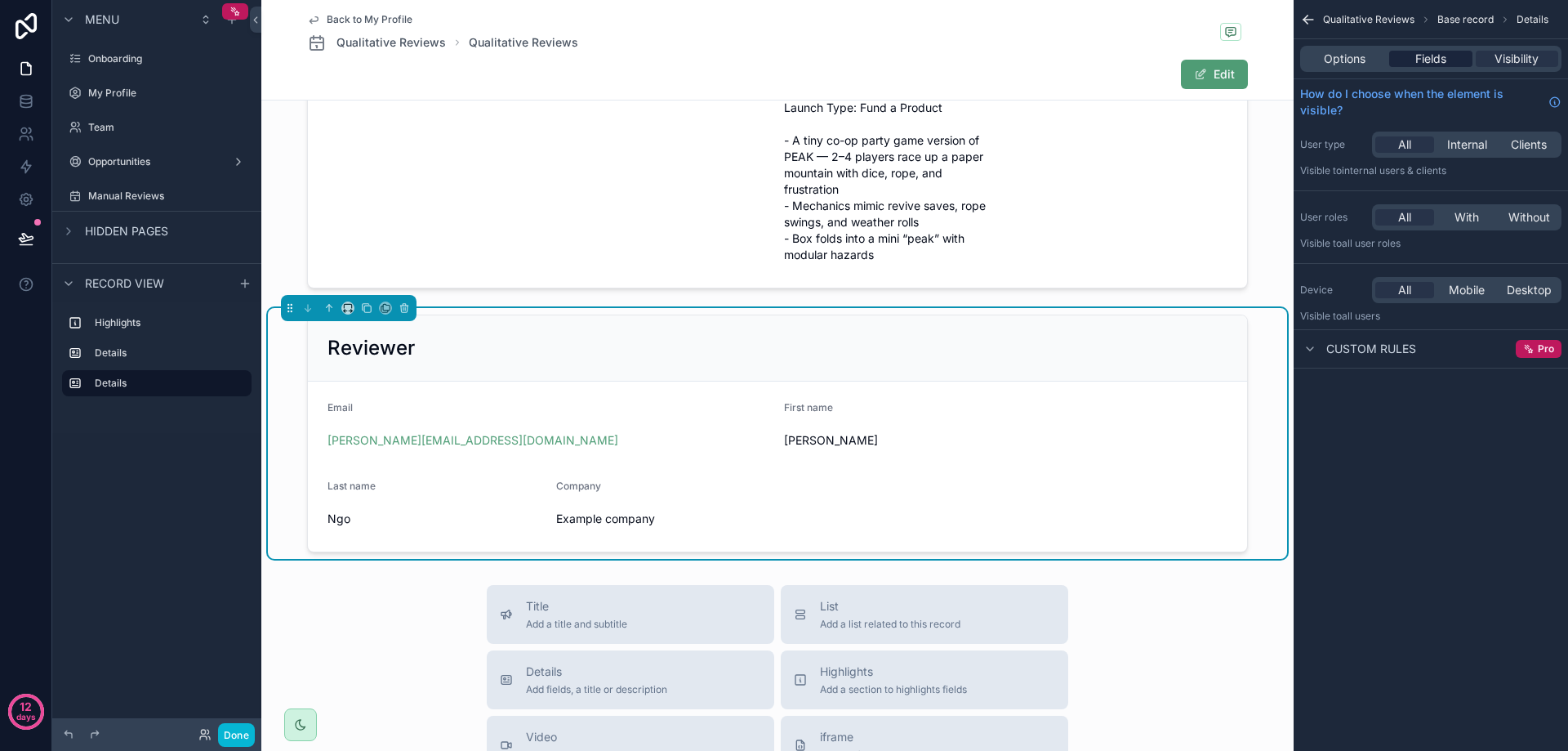
click at [1436, 58] on span "Fields" at bounding box center [1431, 58] width 31 height 16
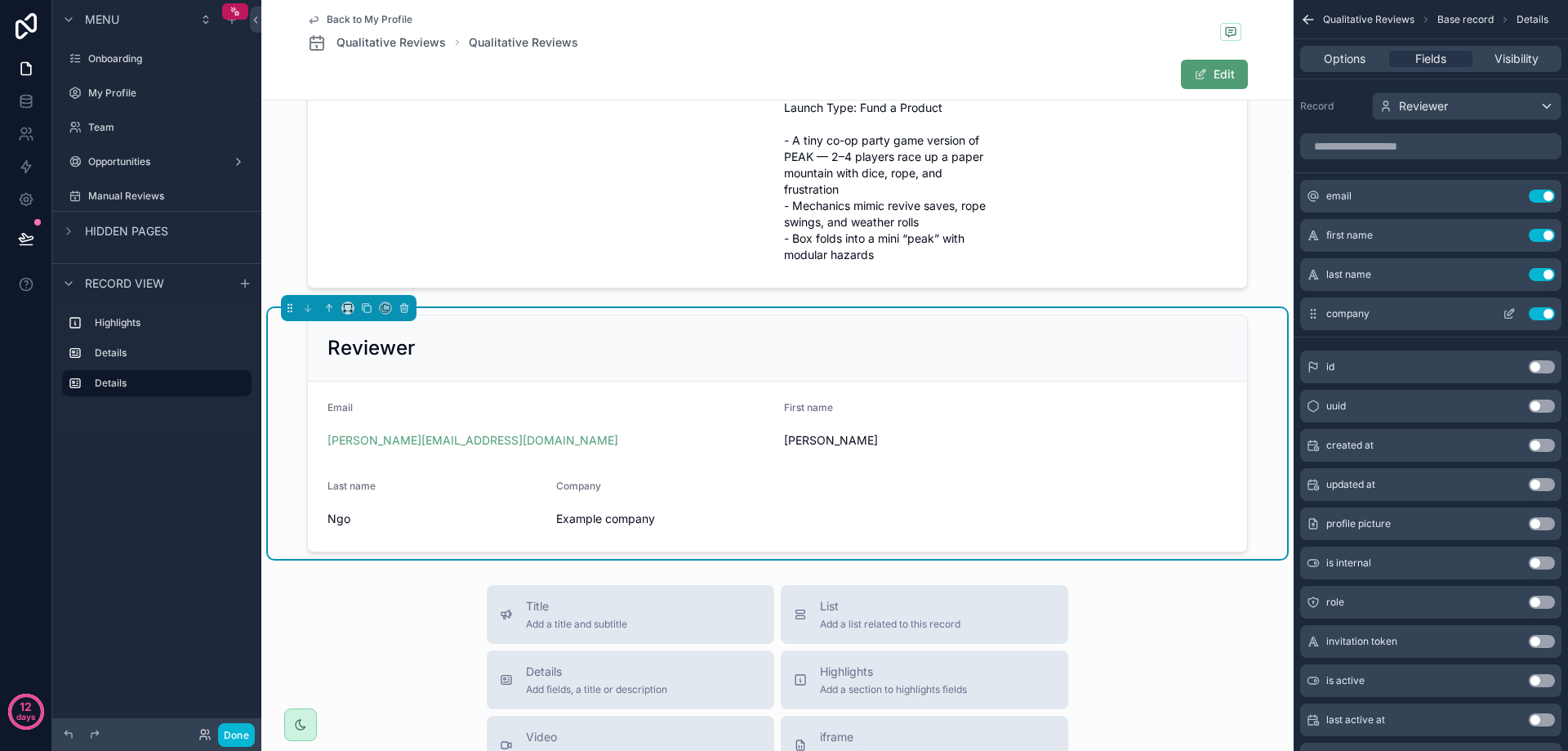
click at [1554, 319] on div "Use setting" at bounding box center [1526, 313] width 59 height 13
click at [1549, 316] on button "Use setting" at bounding box center [1541, 313] width 26 height 13
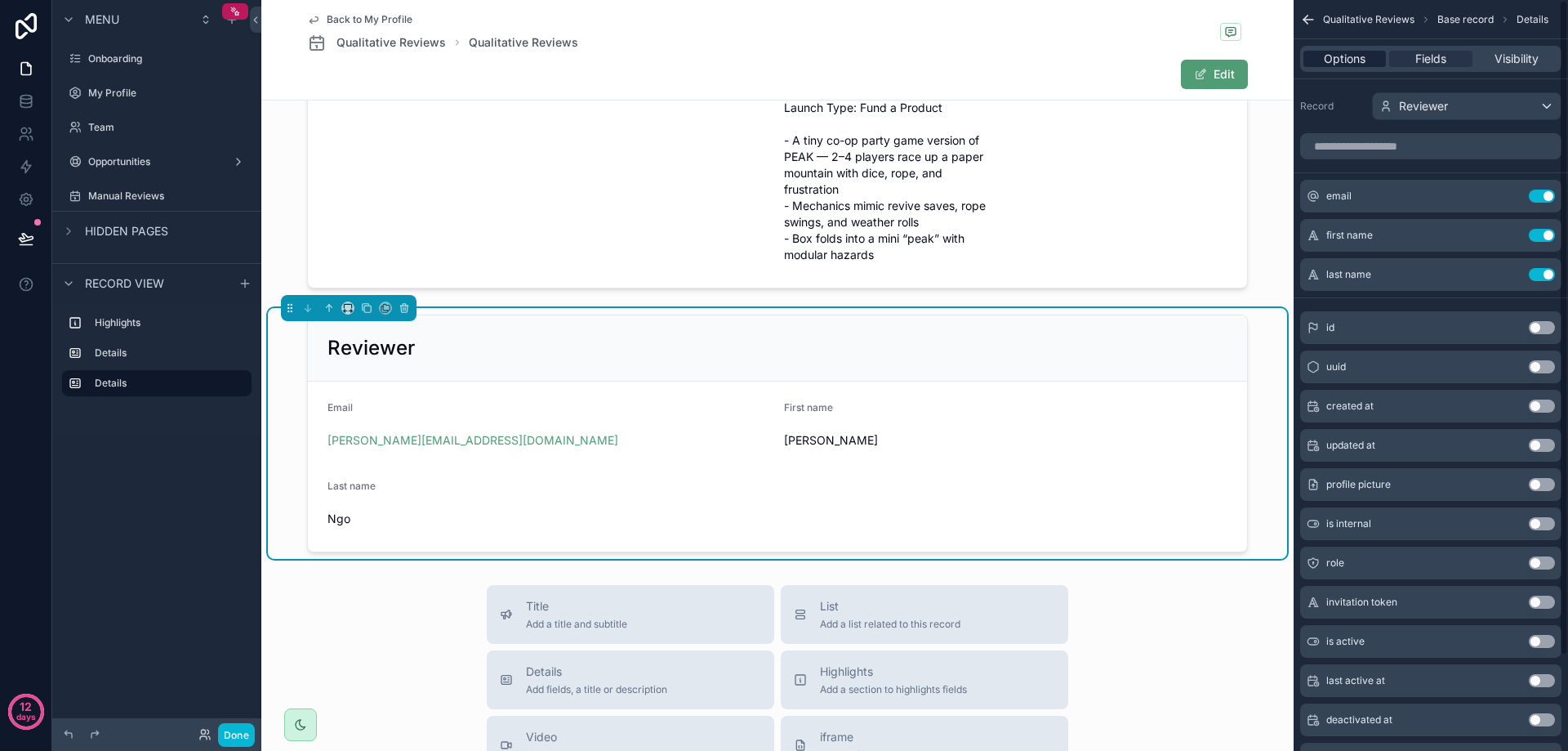
click at [1353, 63] on span "Options" at bounding box center [1344, 58] width 41 height 16
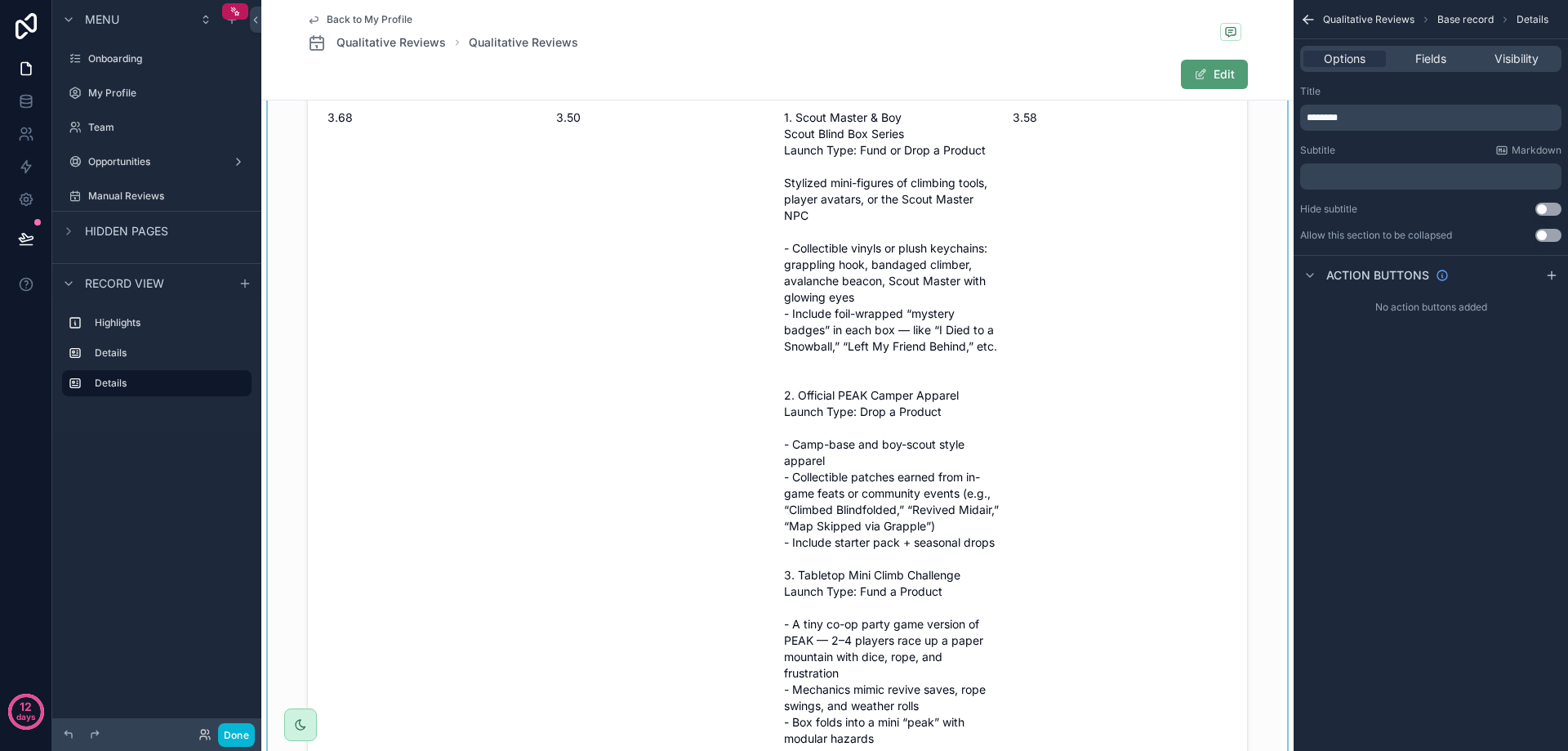
scroll to position [0, 0]
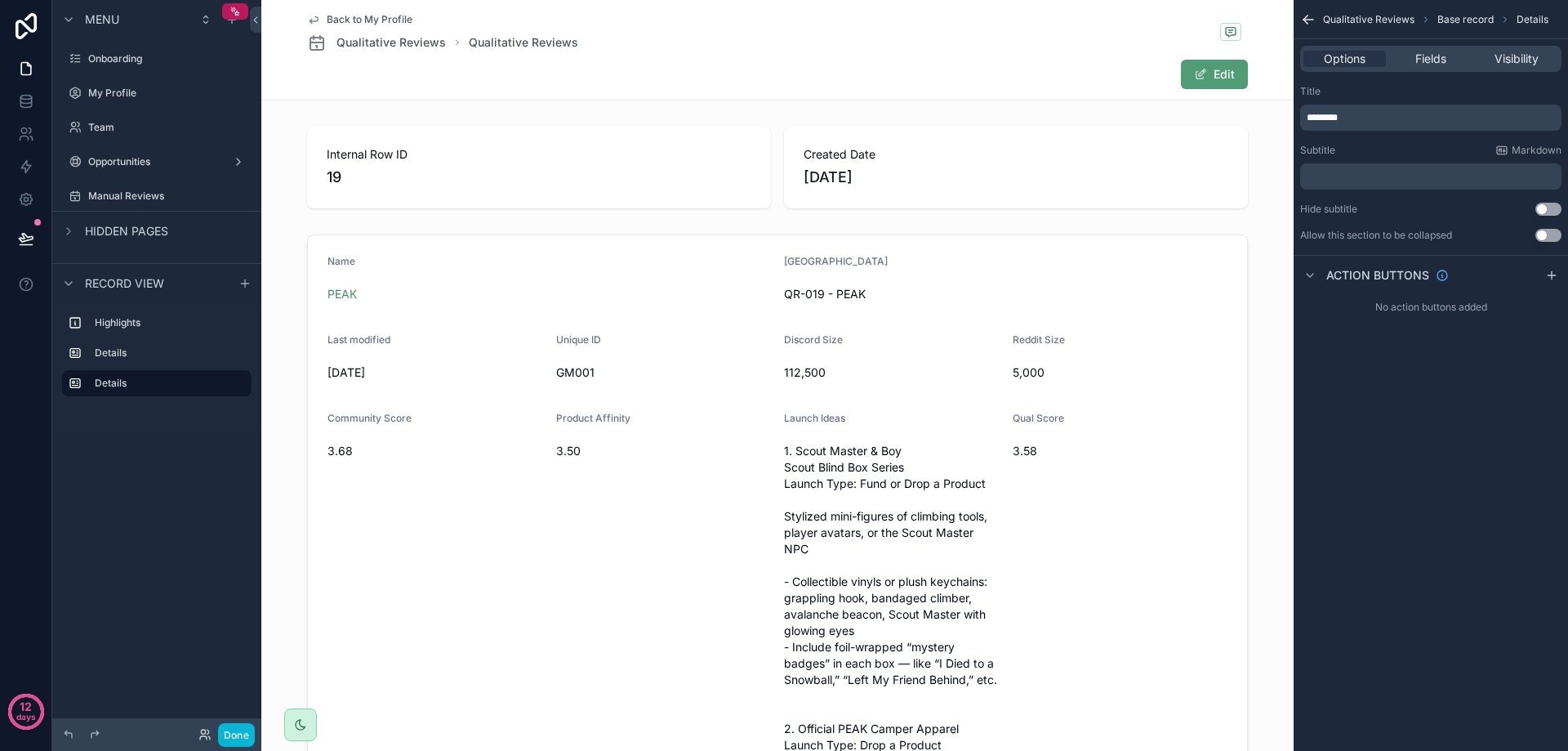
click at [315, 20] on link "Back to My Profile" at bounding box center [359, 19] width 105 height 13
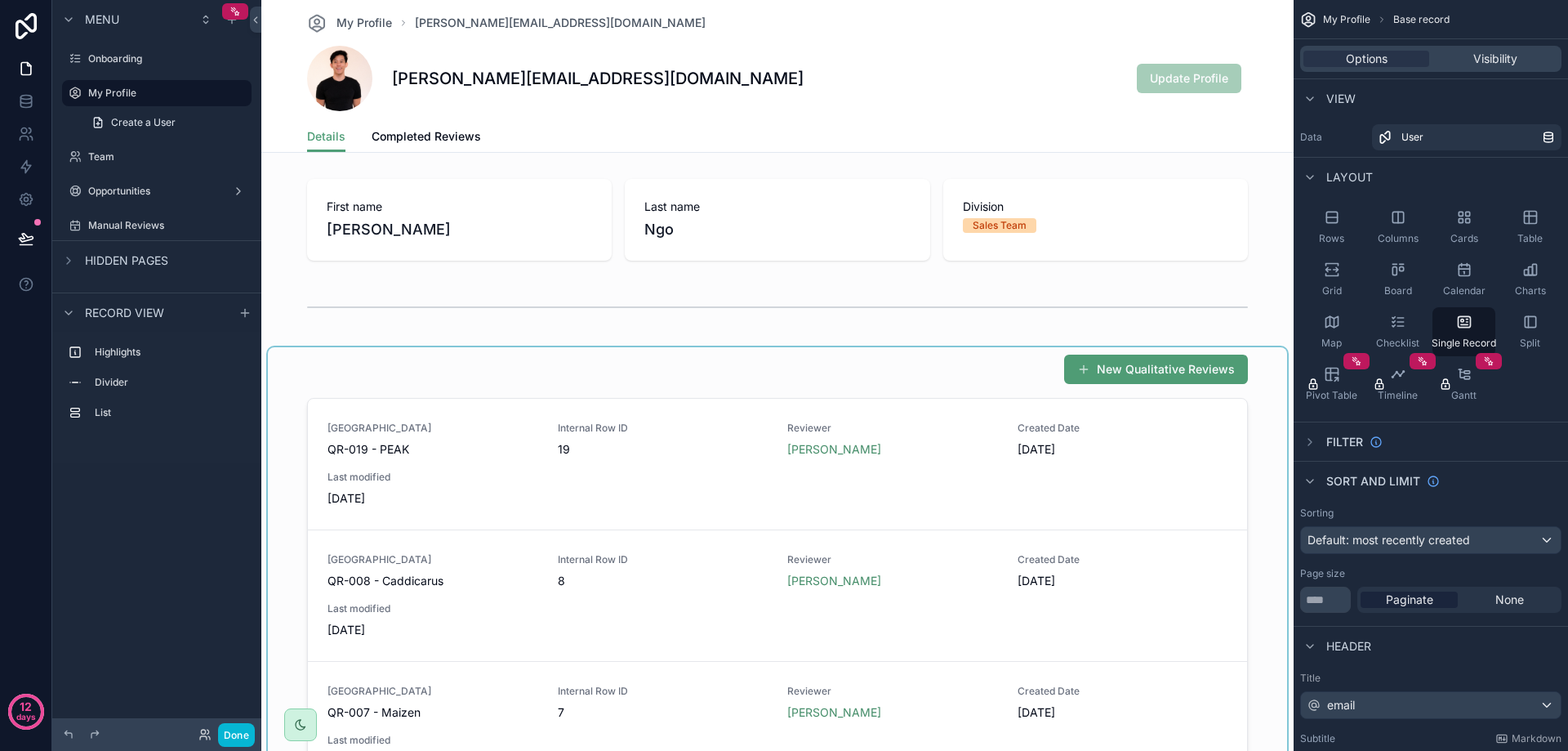
click at [397, 389] on div "scrollable content" at bounding box center [778, 660] width 1019 height 627
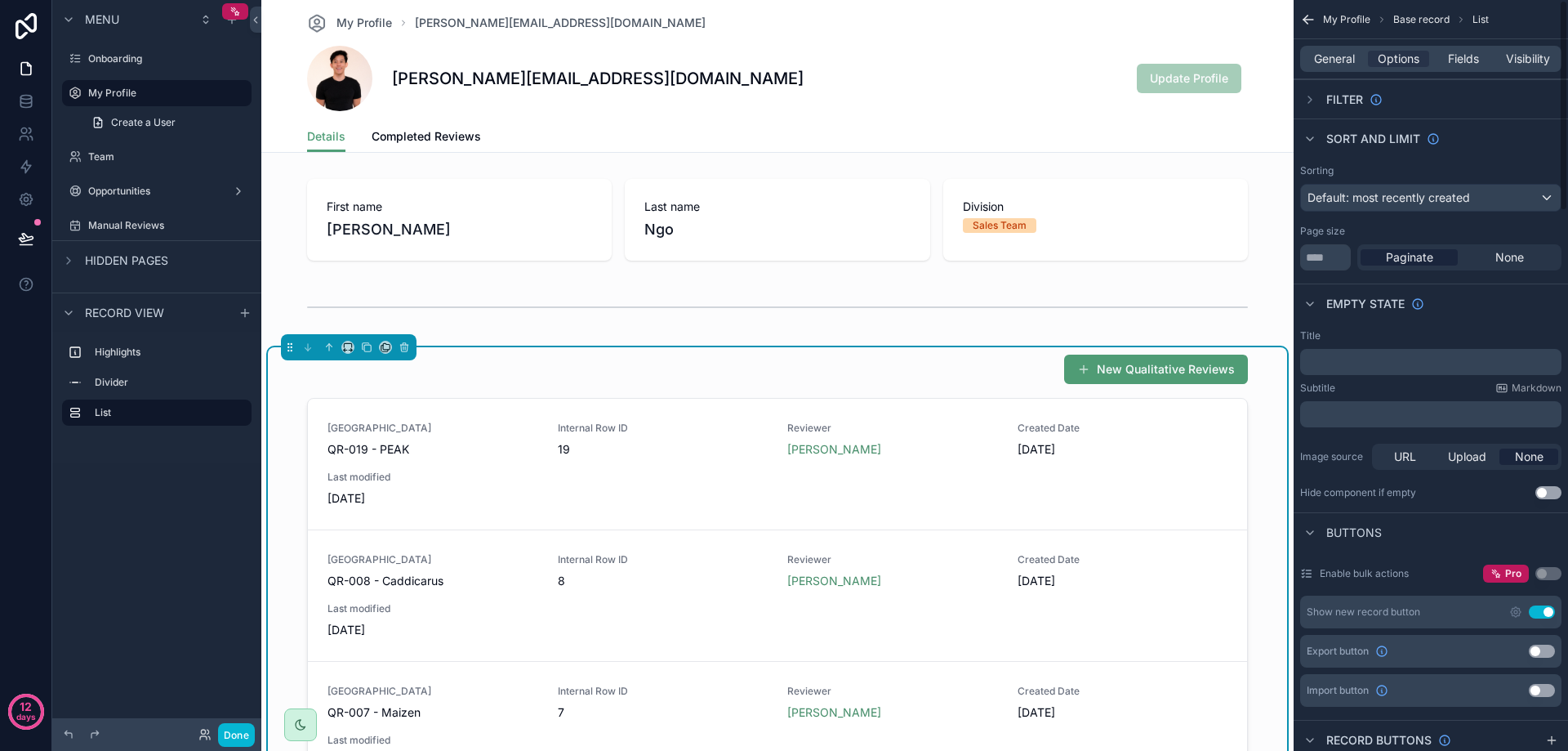
click at [1374, 356] on p "﻿" at bounding box center [1432, 361] width 251 height 13
click at [401, 341] on button "scrollable content" at bounding box center [404, 347] width 18 height 18
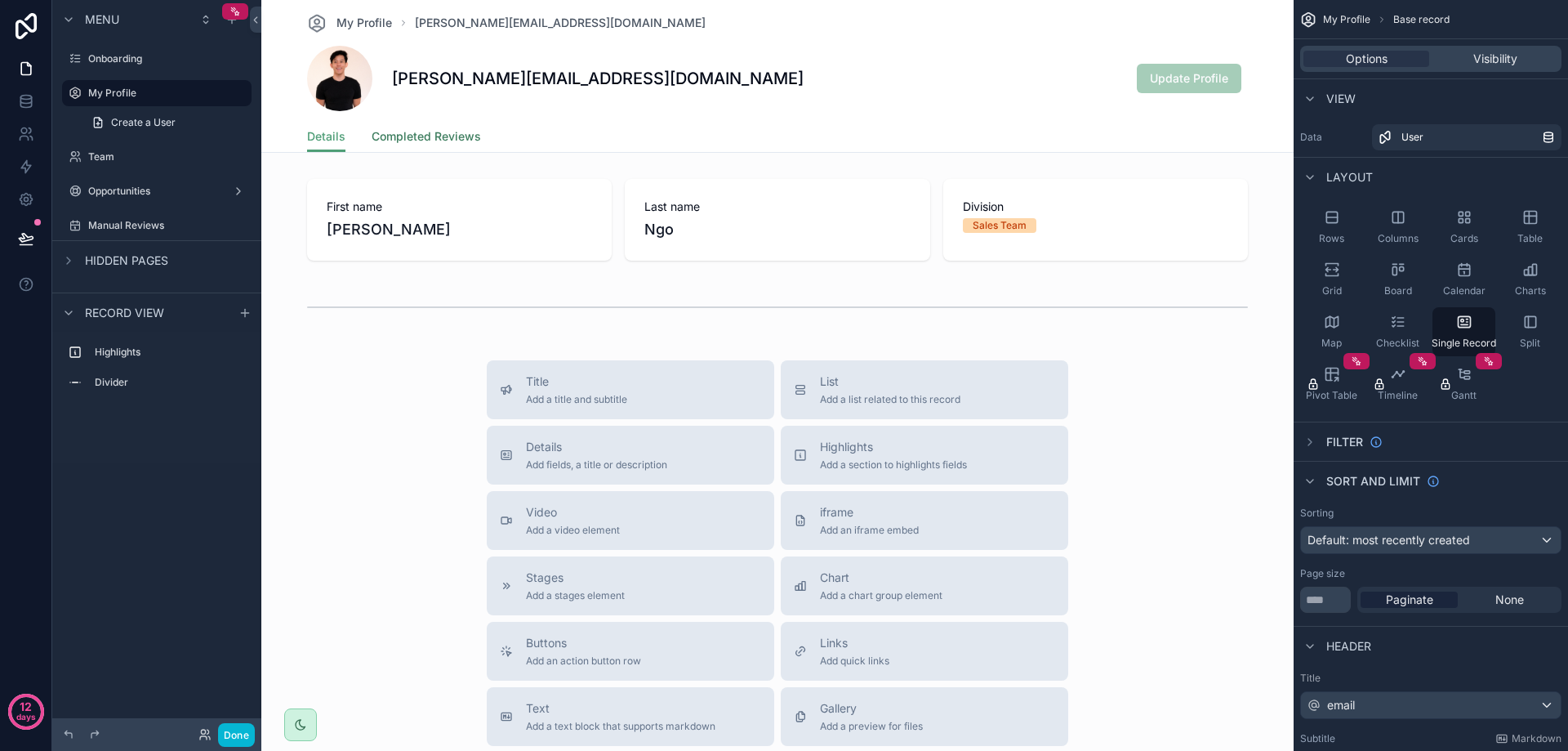
click at [428, 133] on span "Completed Reviews" at bounding box center [427, 136] width 110 height 16
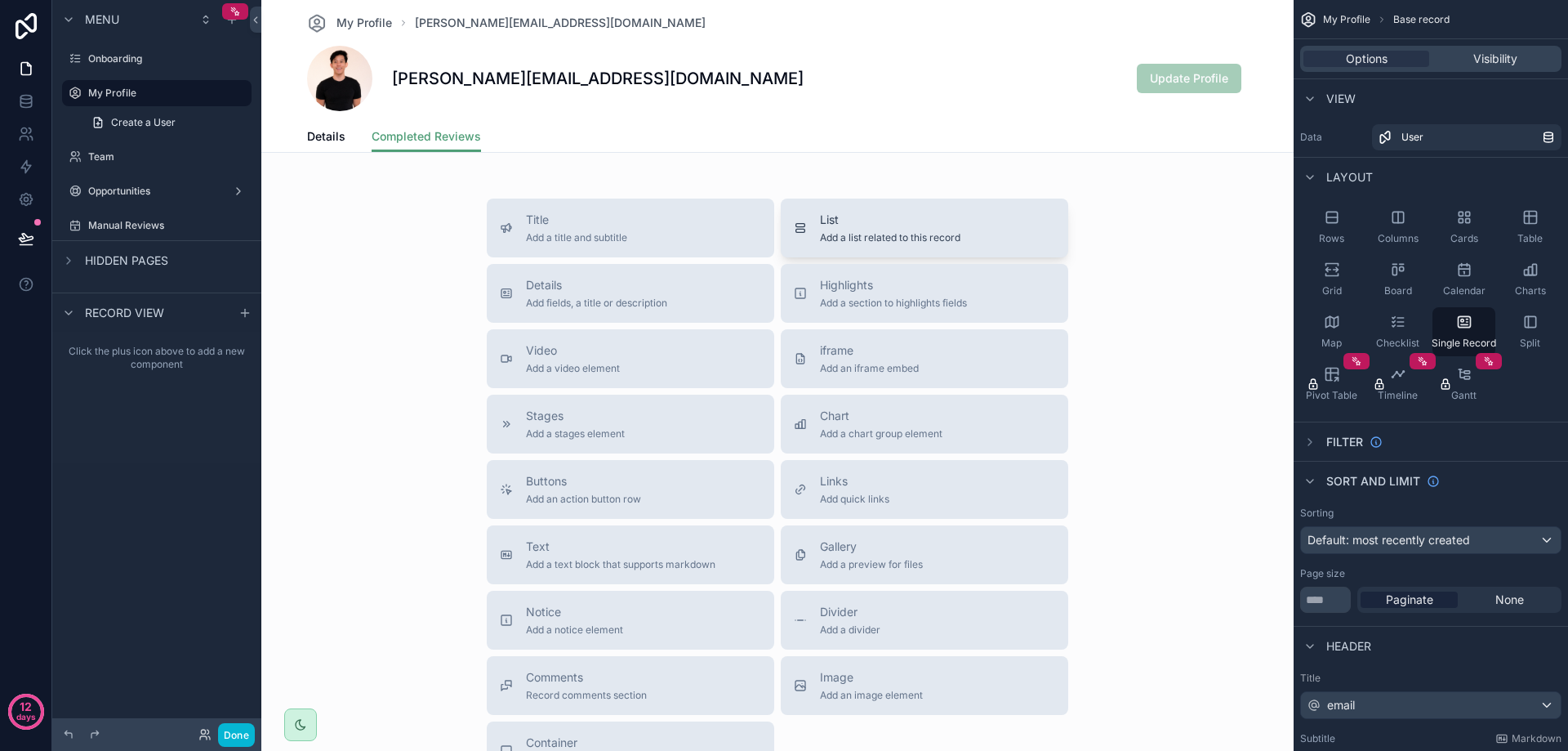
click at [899, 228] on div "List Add a list related to this record" at bounding box center [890, 228] width 141 height 33
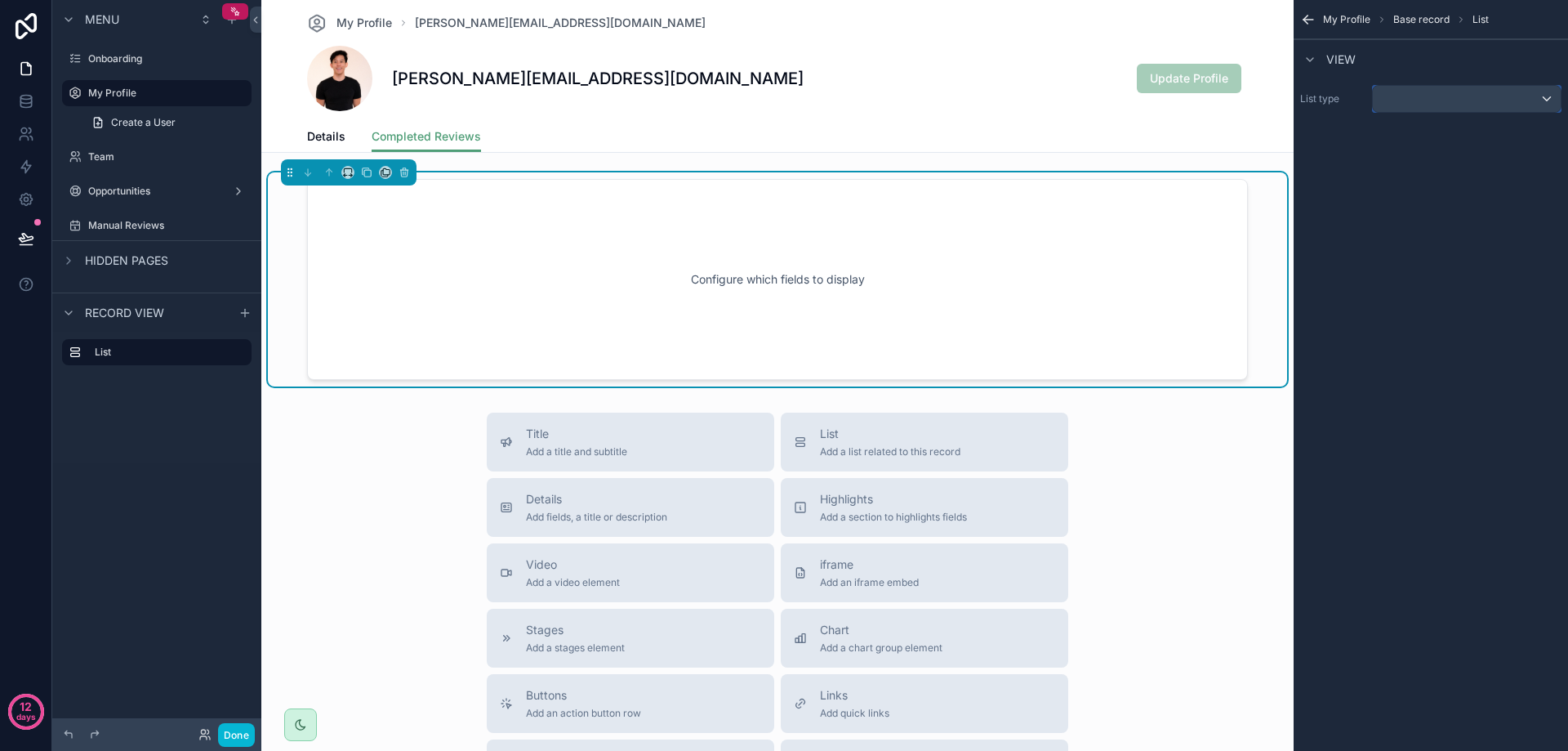
click at [1409, 86] on div "scrollable content" at bounding box center [1467, 99] width 188 height 26
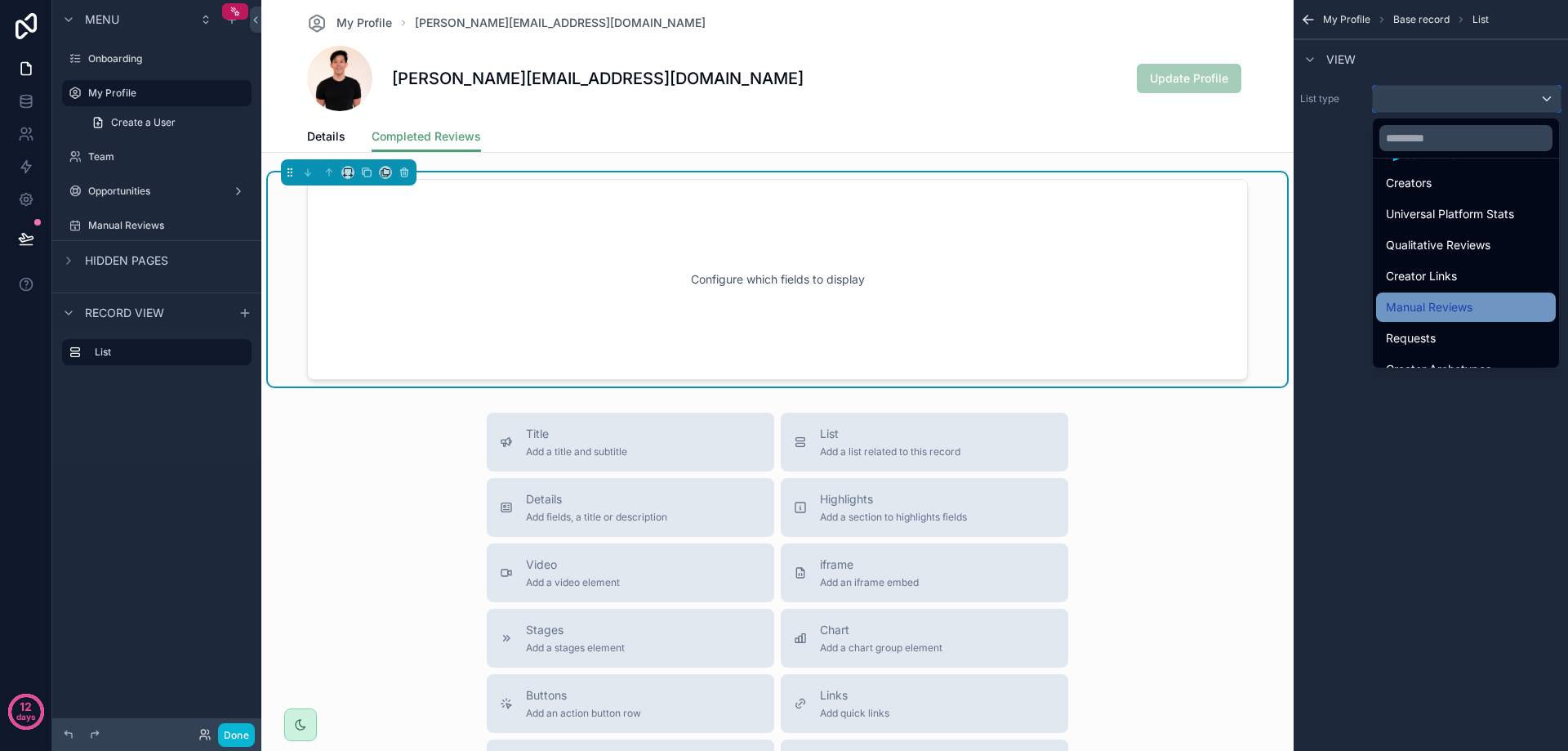
scroll to position [103, 0]
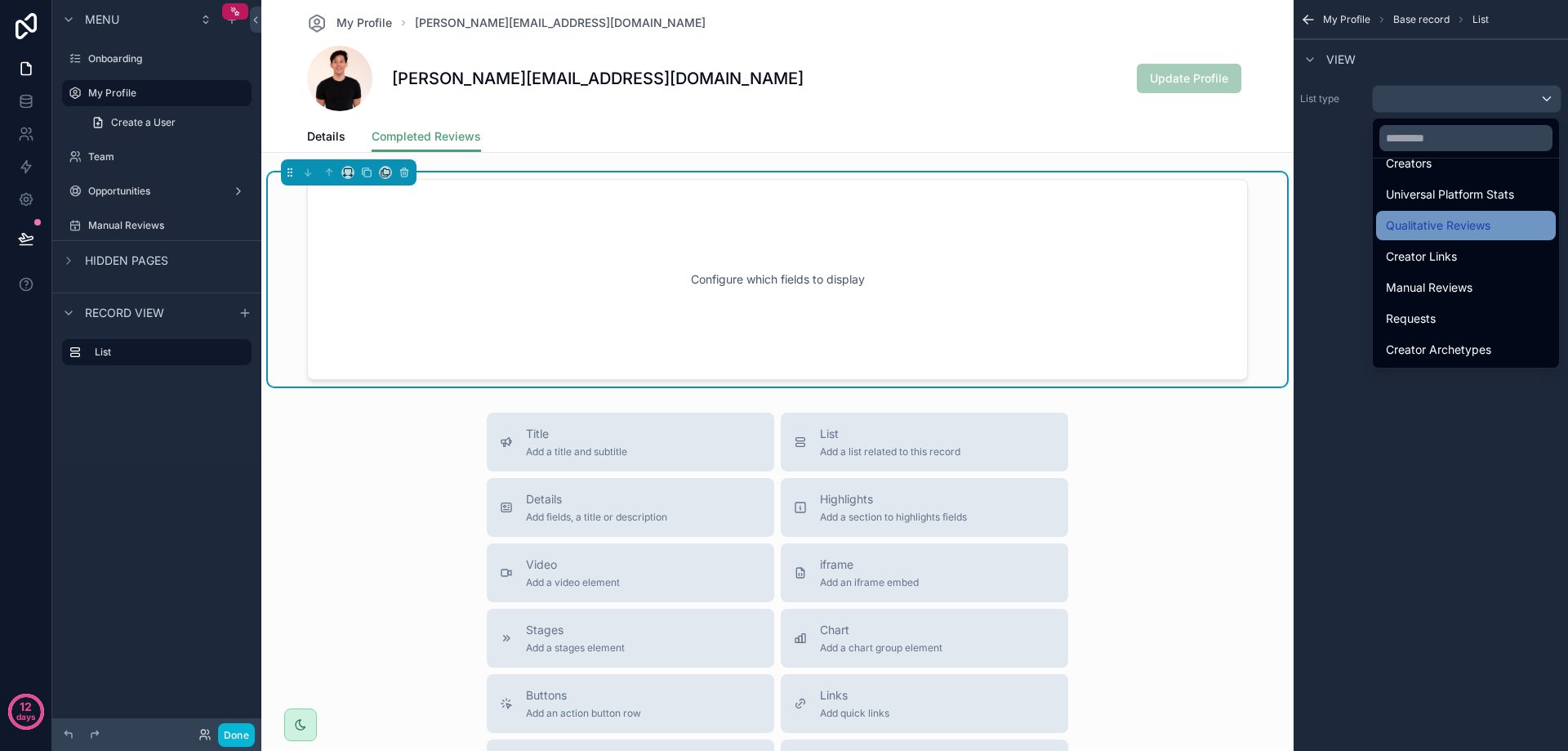
click at [1495, 233] on div "Qualitative Reviews" at bounding box center [1466, 225] width 160 height 19
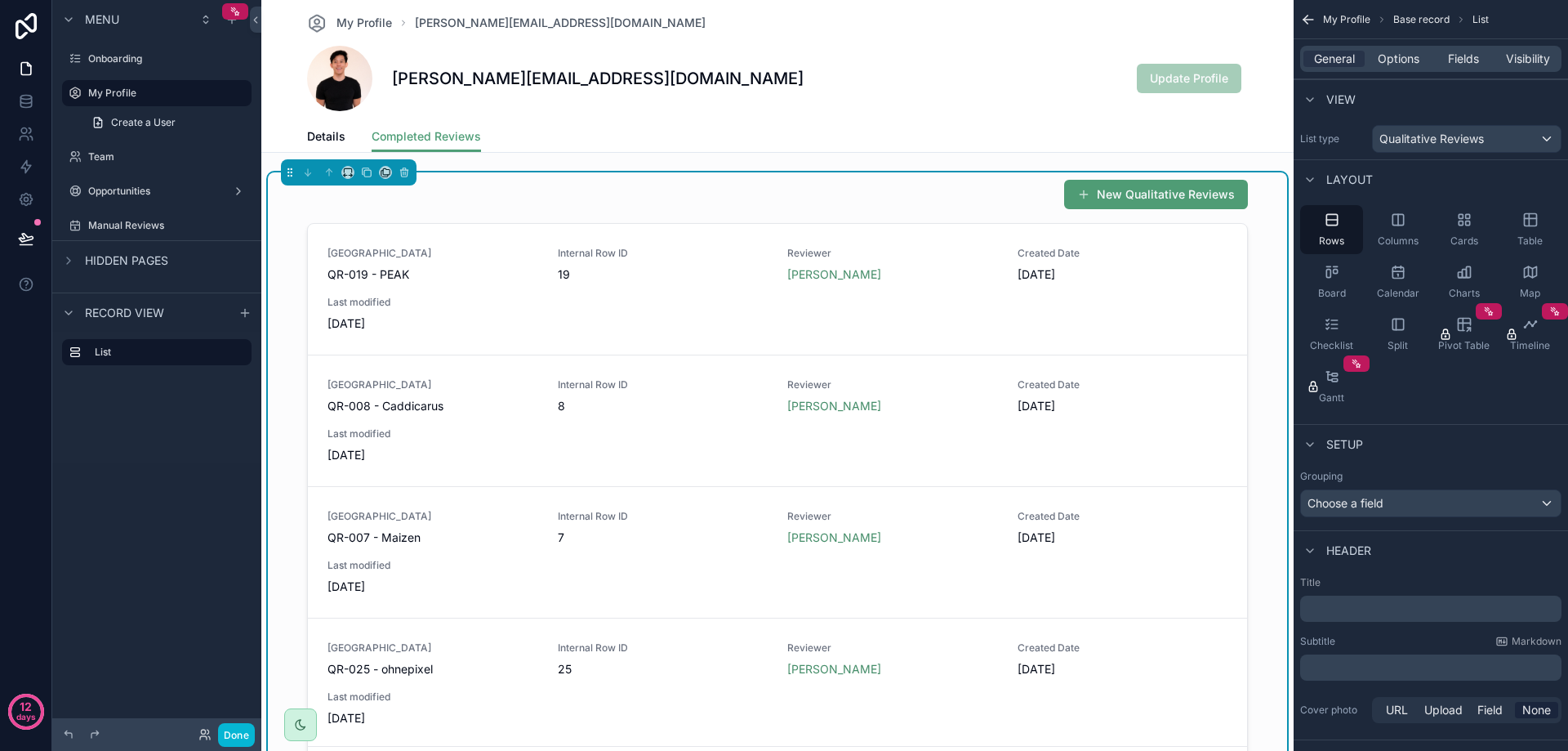
click at [954, 192] on div "New Qualitative Reviews" at bounding box center [777, 194] width 940 height 31
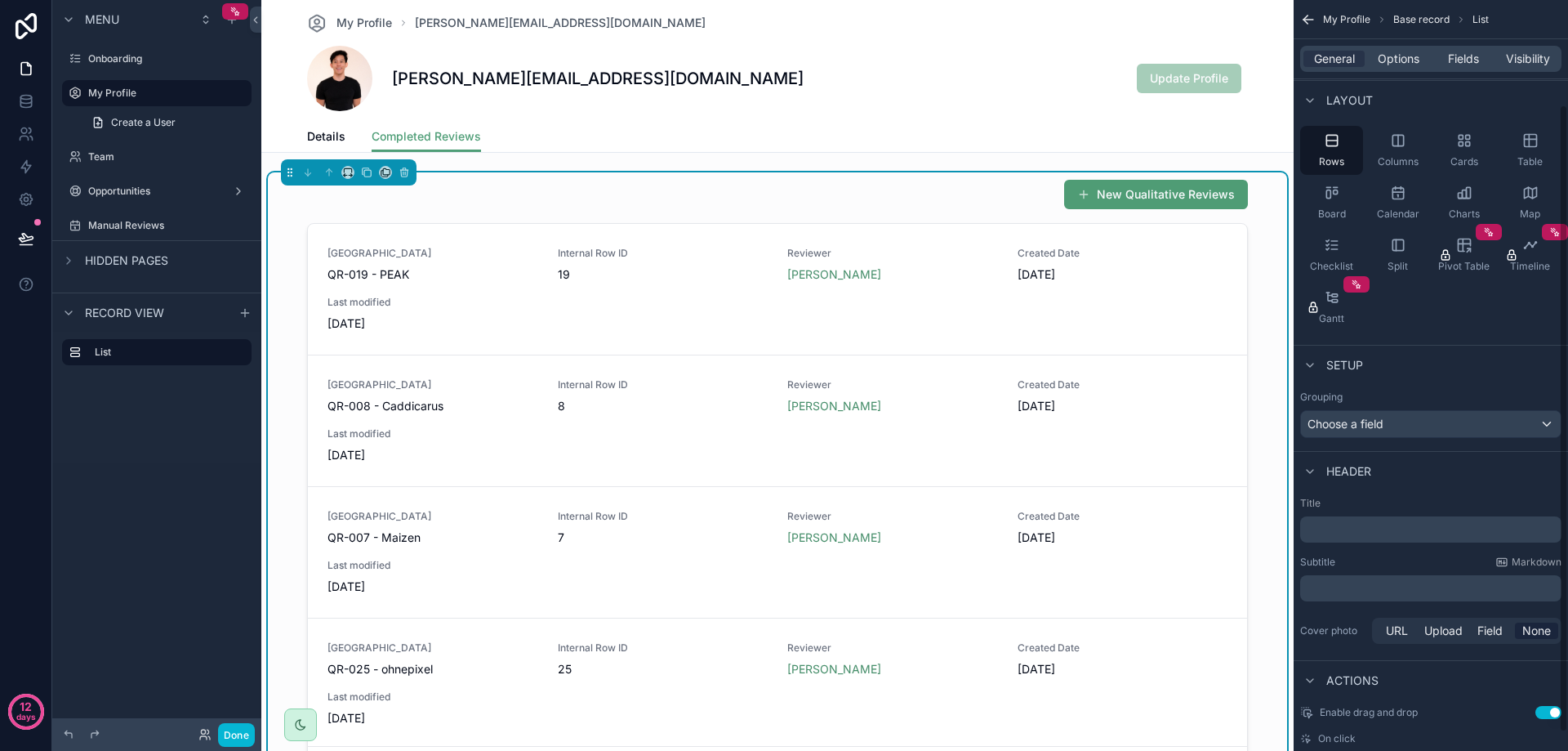
scroll to position [147, 0]
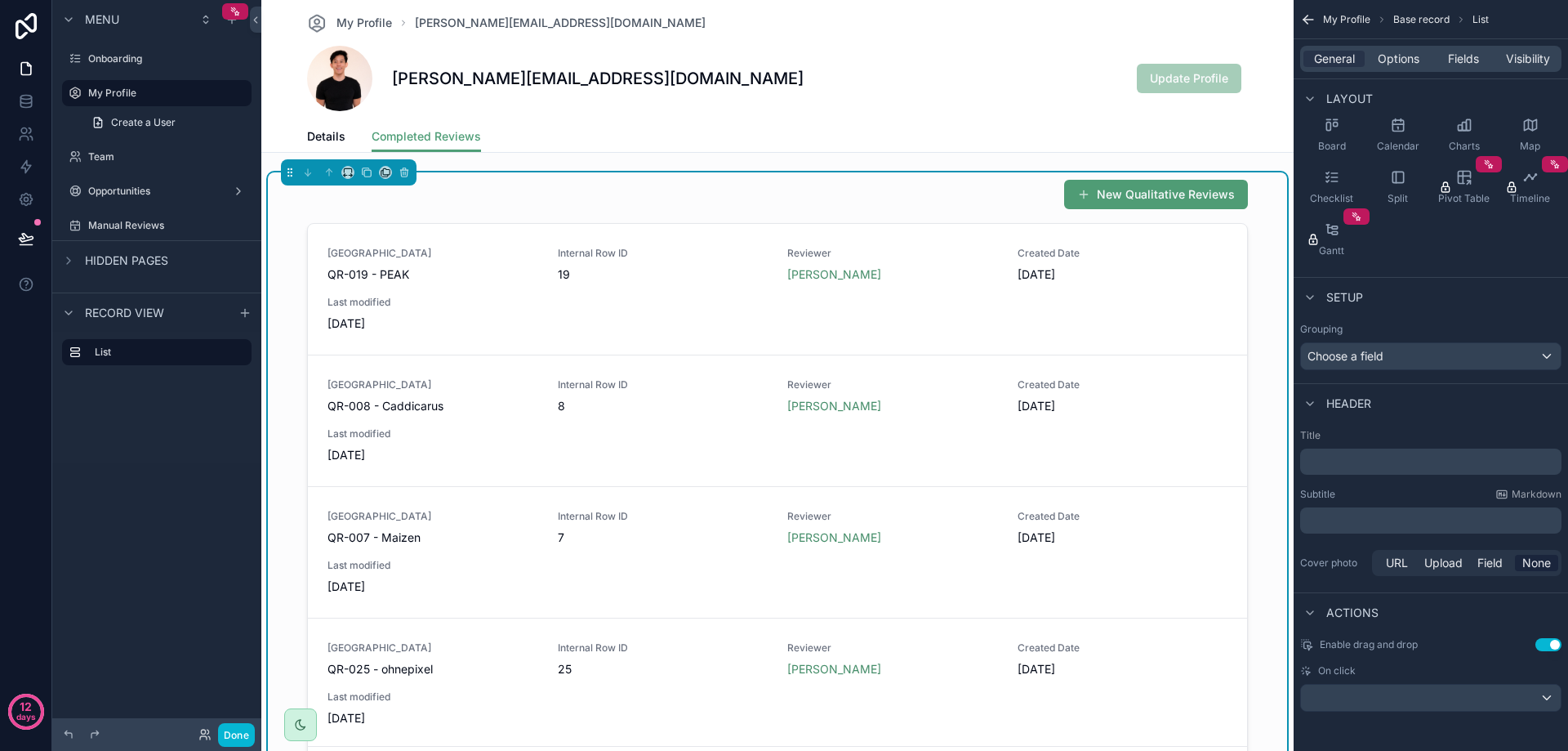
click at [1018, 206] on div "New Qualitative Reviews" at bounding box center [777, 194] width 940 height 31
click at [1109, 194] on button "New Qualitative Reviews" at bounding box center [1156, 194] width 184 height 30
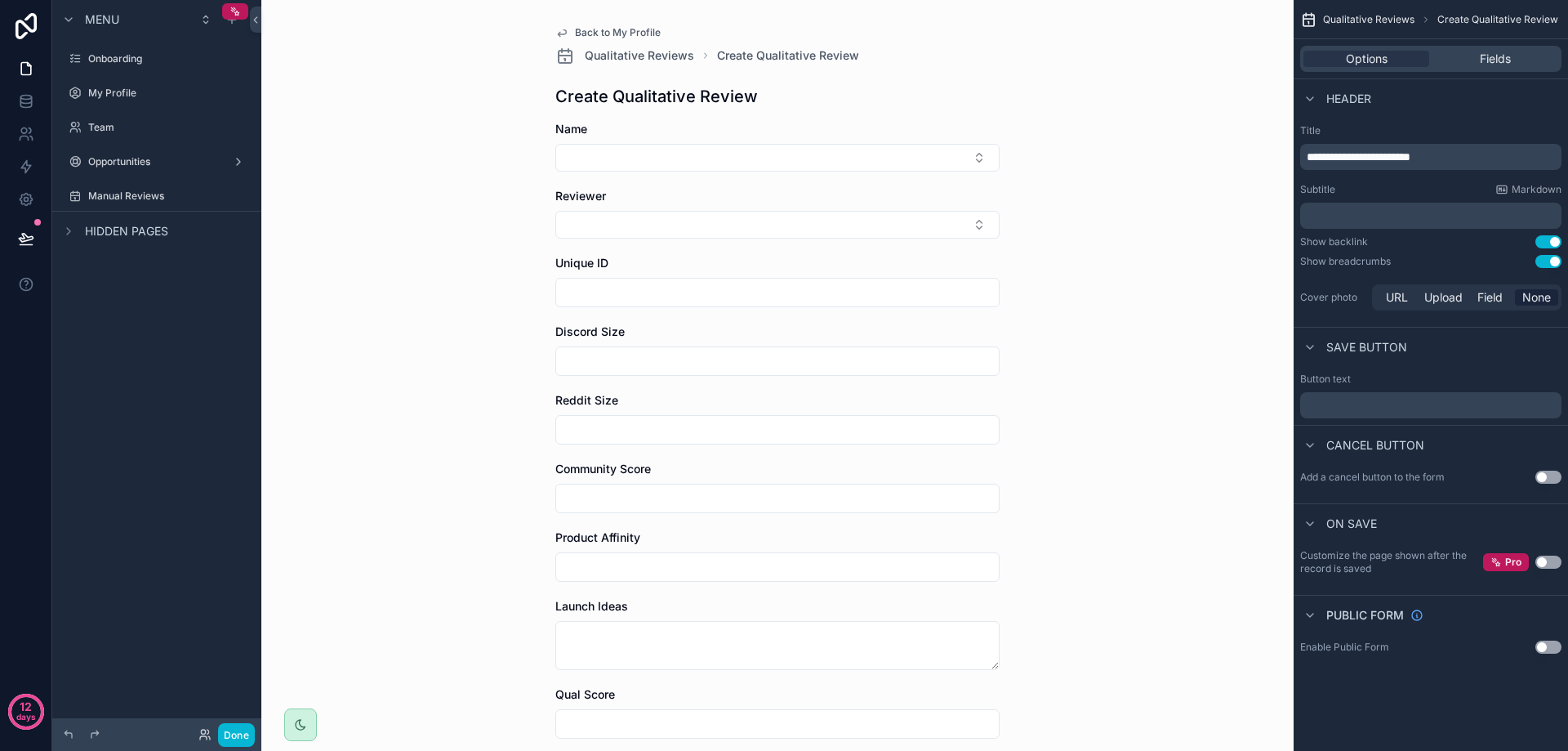
click at [559, 30] on icon "scrollable content" at bounding box center [562, 34] width 8 height 7
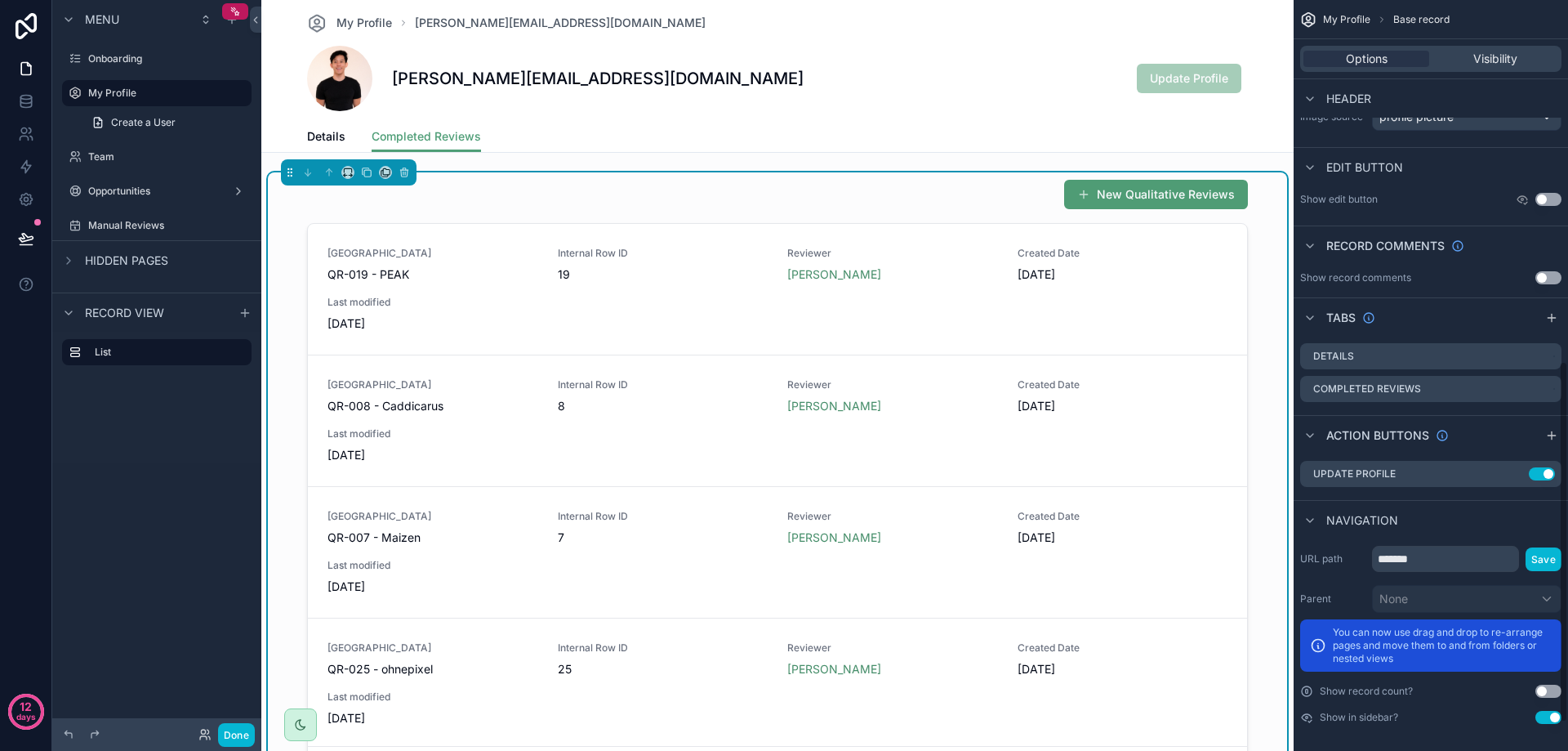
scroll to position [808, 0]
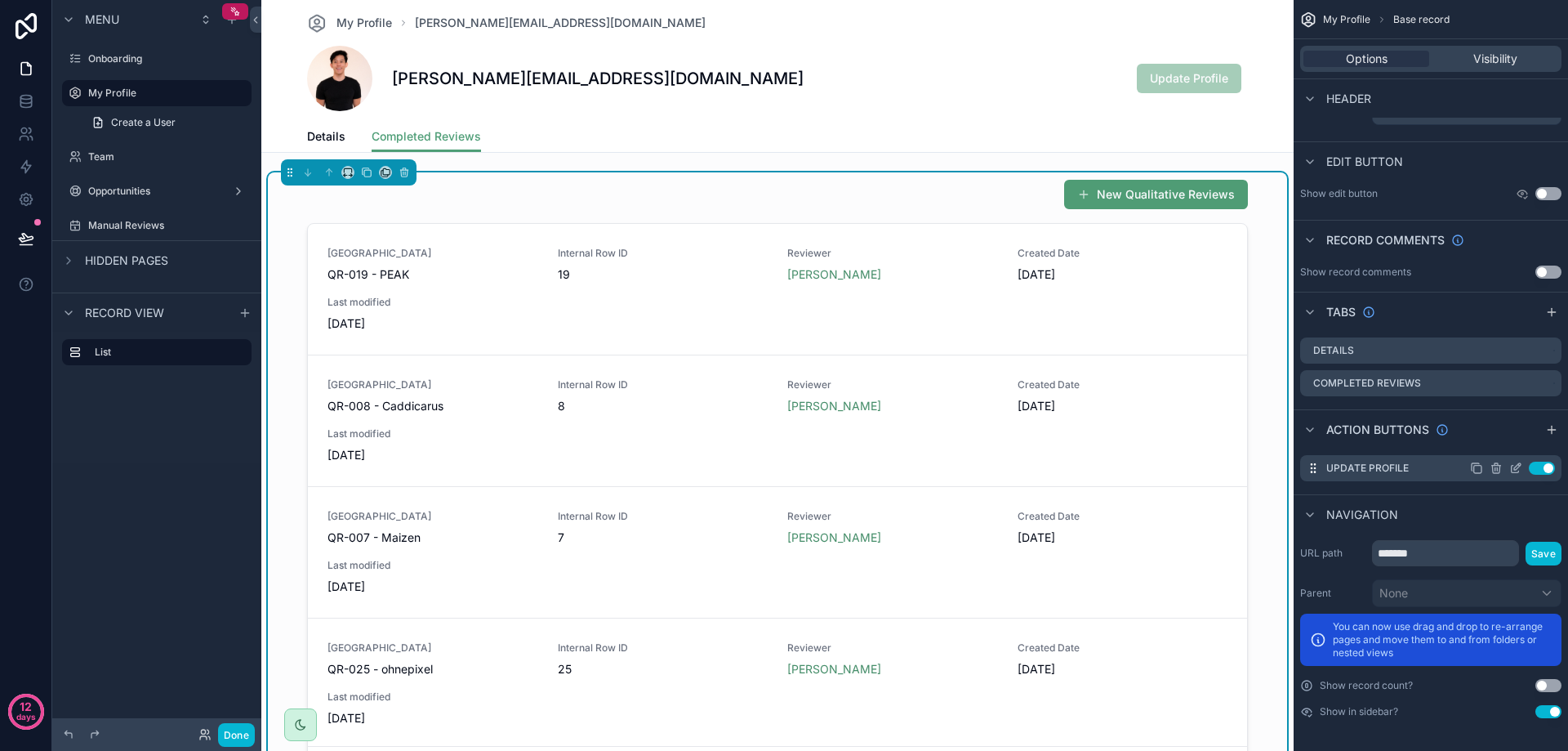
click at [1540, 465] on button "Use setting" at bounding box center [1541, 467] width 26 height 13
click at [1541, 465] on button "Use setting" at bounding box center [1541, 467] width 26 height 13
click at [614, 184] on div "New Qualitative Reviews" at bounding box center [777, 194] width 940 height 31
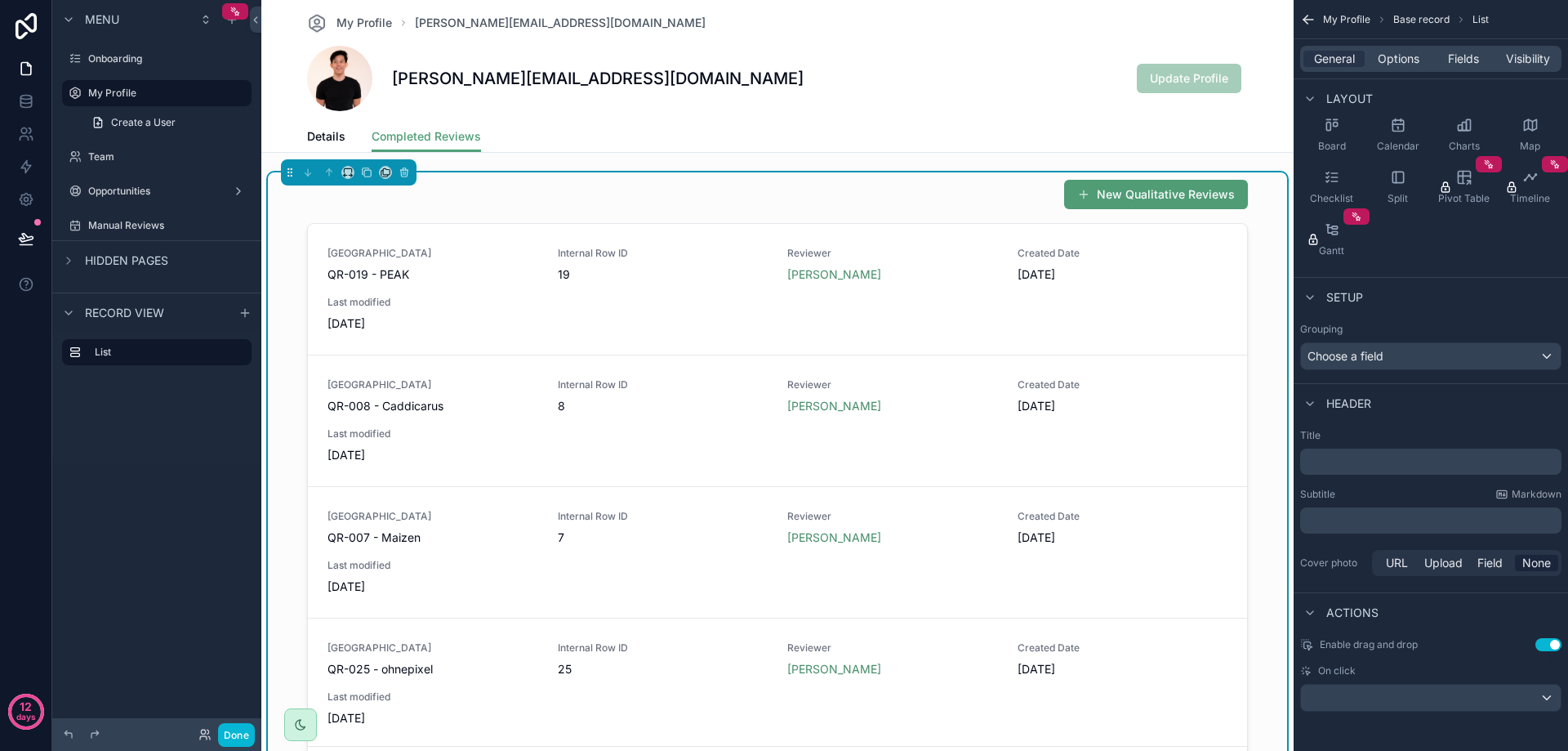
click at [1011, 204] on div "New Qualitative Reviews" at bounding box center [777, 194] width 940 height 31
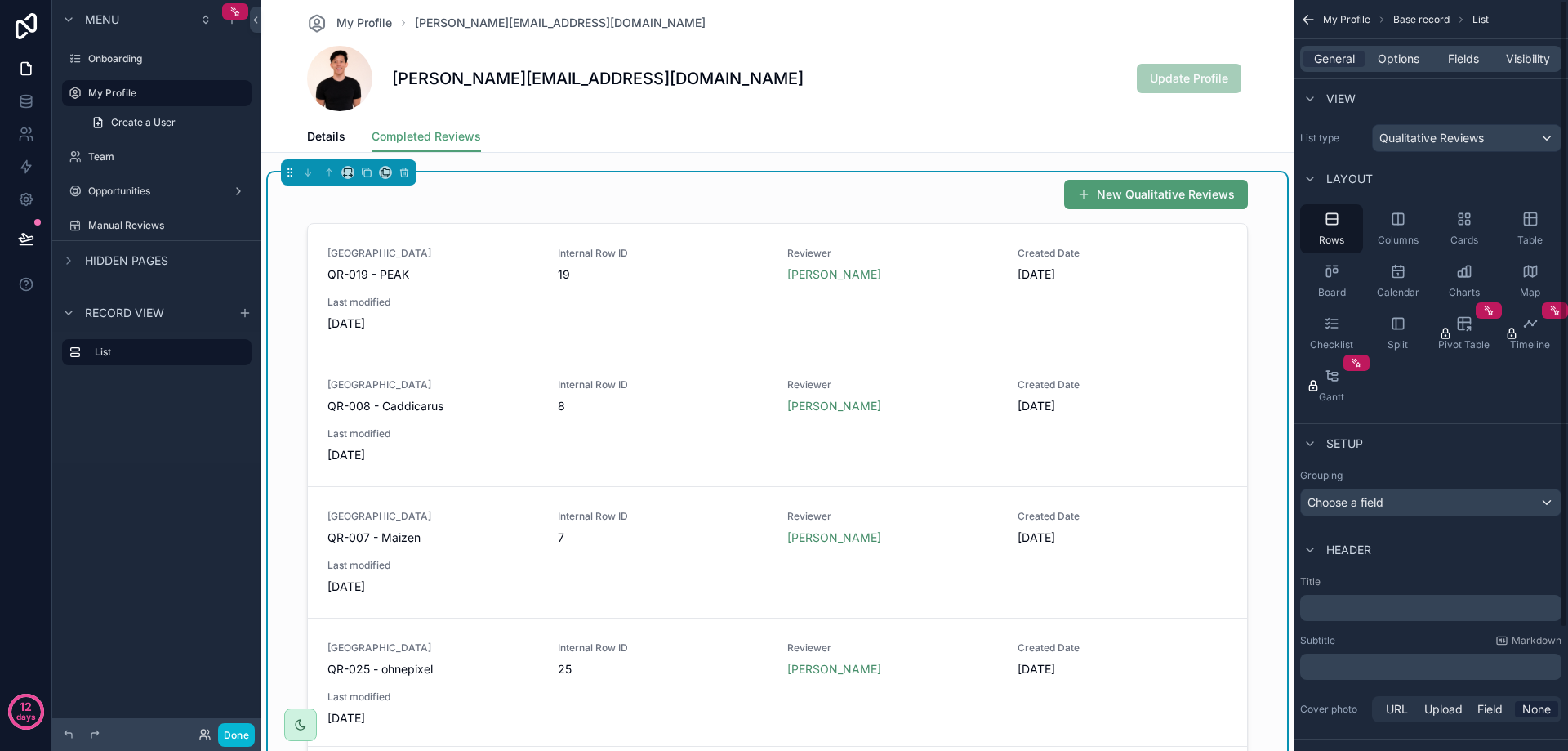
scroll to position [0, 0]
click at [1409, 63] on span "Options" at bounding box center [1398, 58] width 41 height 16
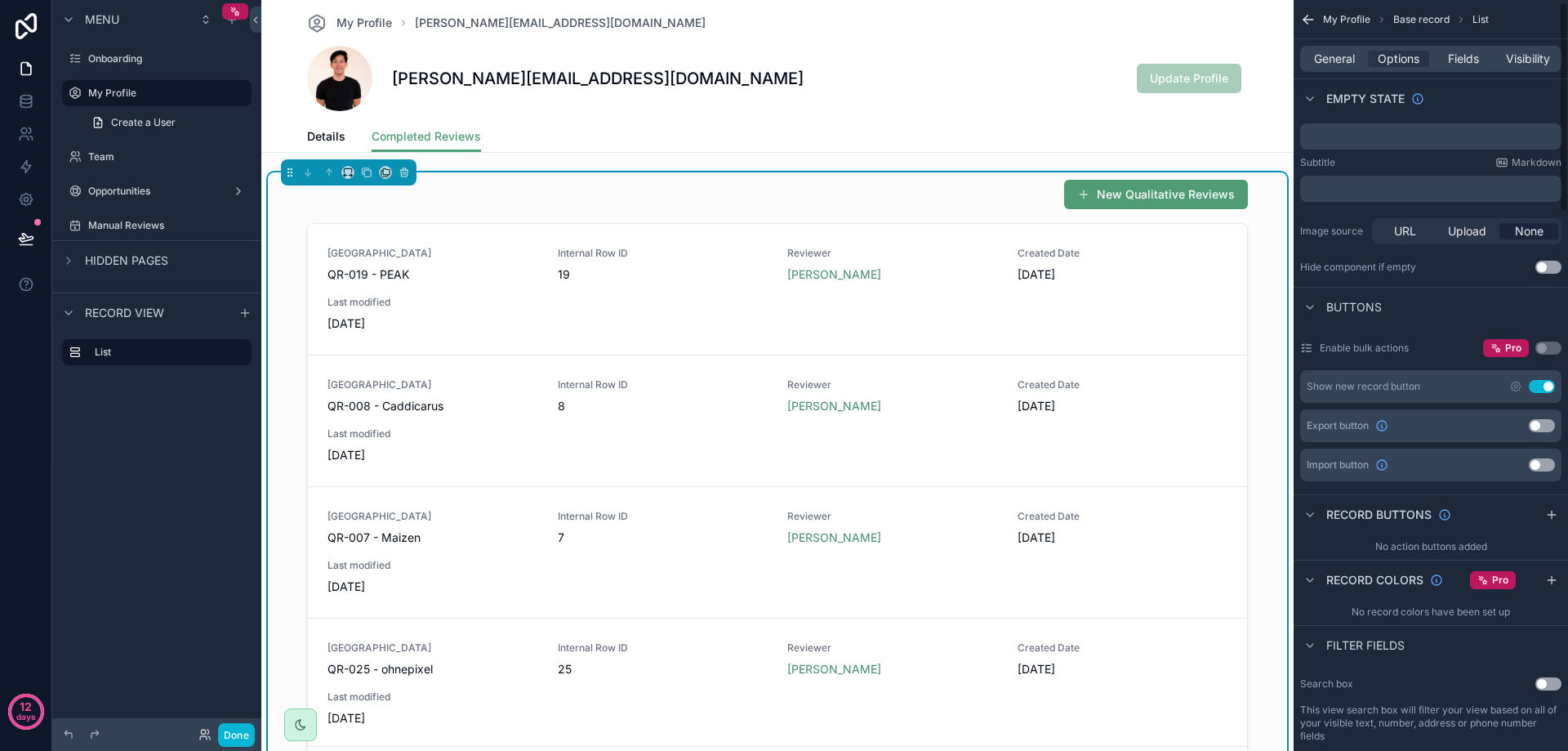
scroll to position [245, 0]
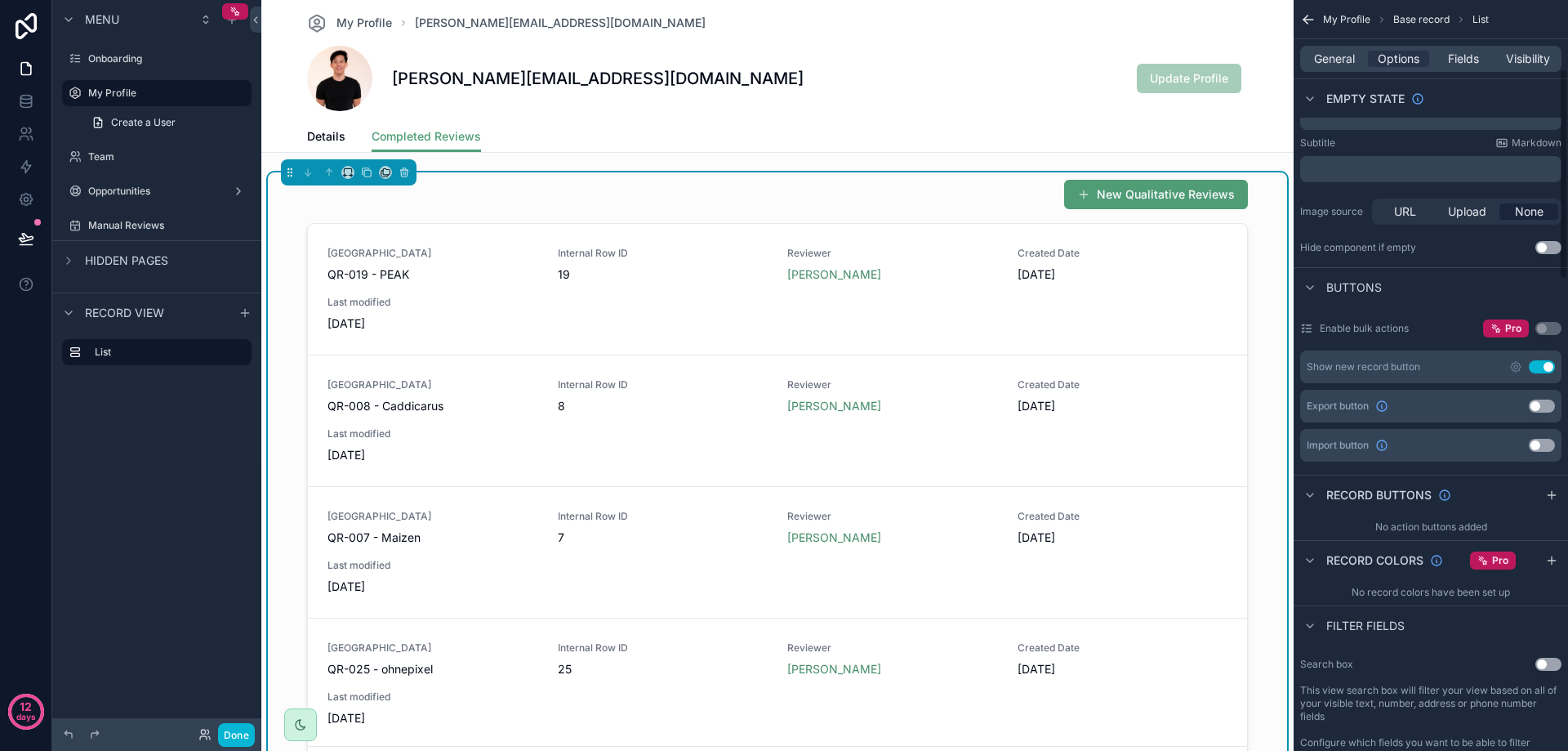
click at [1540, 367] on button "Use setting" at bounding box center [1541, 366] width 26 height 13
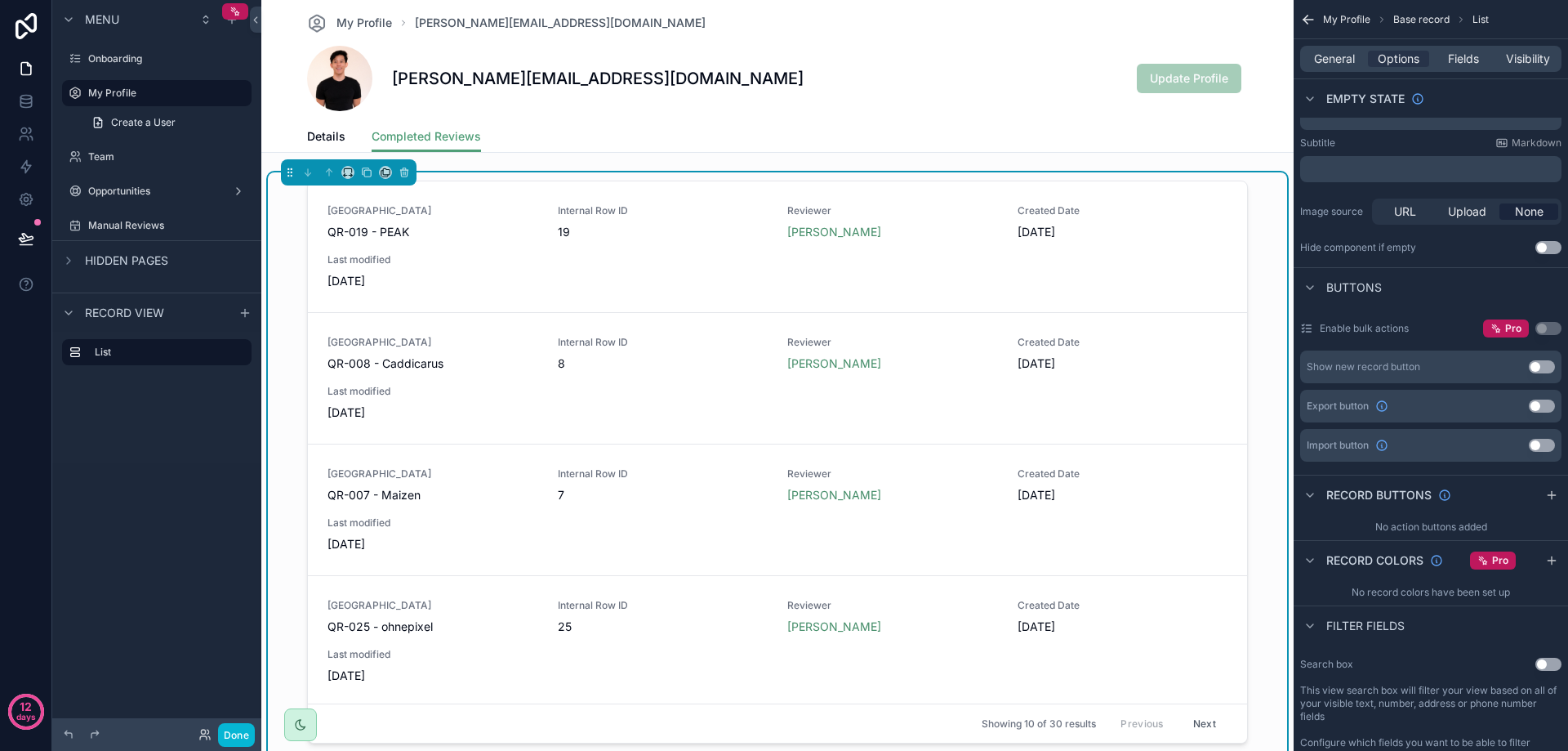
click at [1541, 408] on button "Use setting" at bounding box center [1541, 405] width 26 height 13
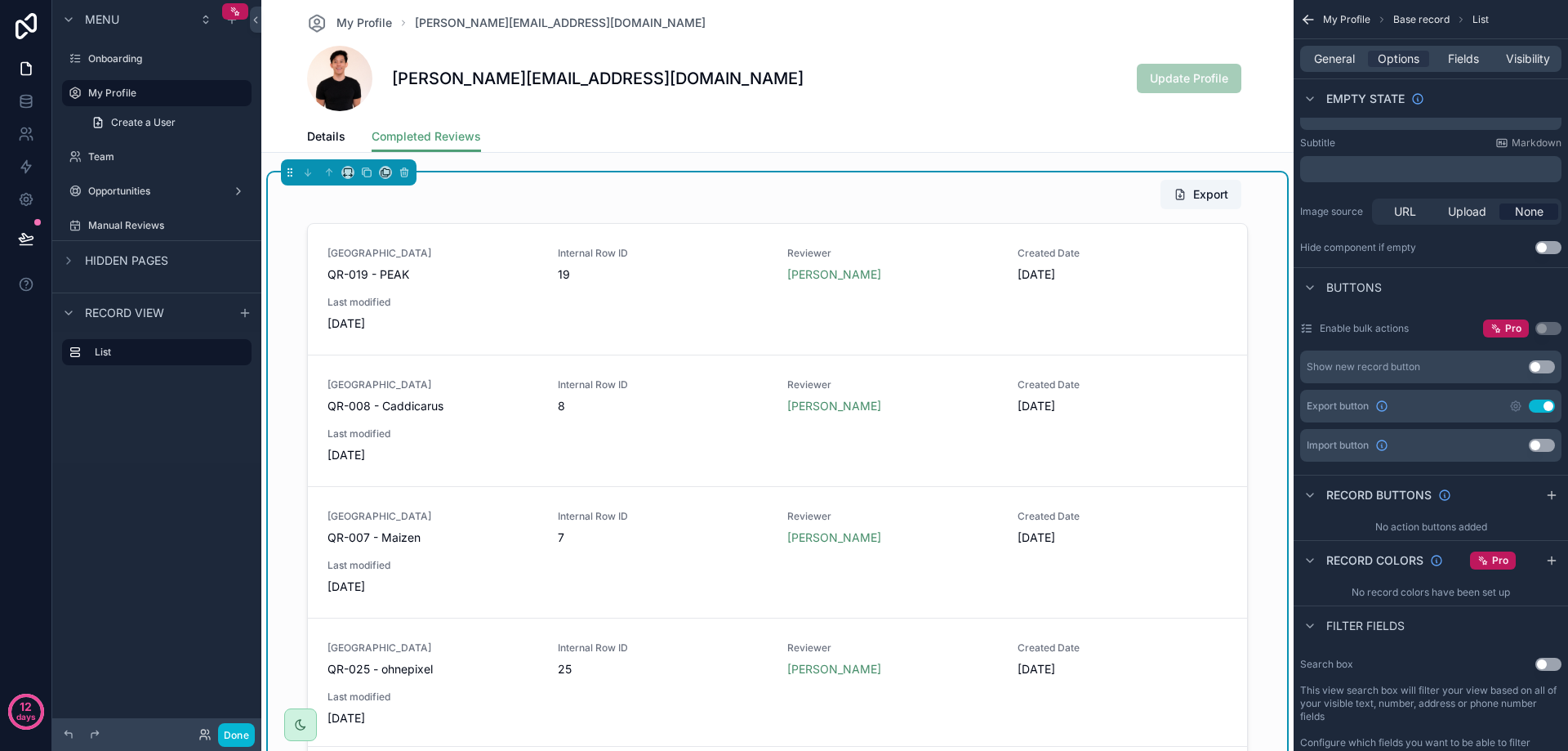
click at [1541, 408] on button "Use setting" at bounding box center [1541, 405] width 26 height 13
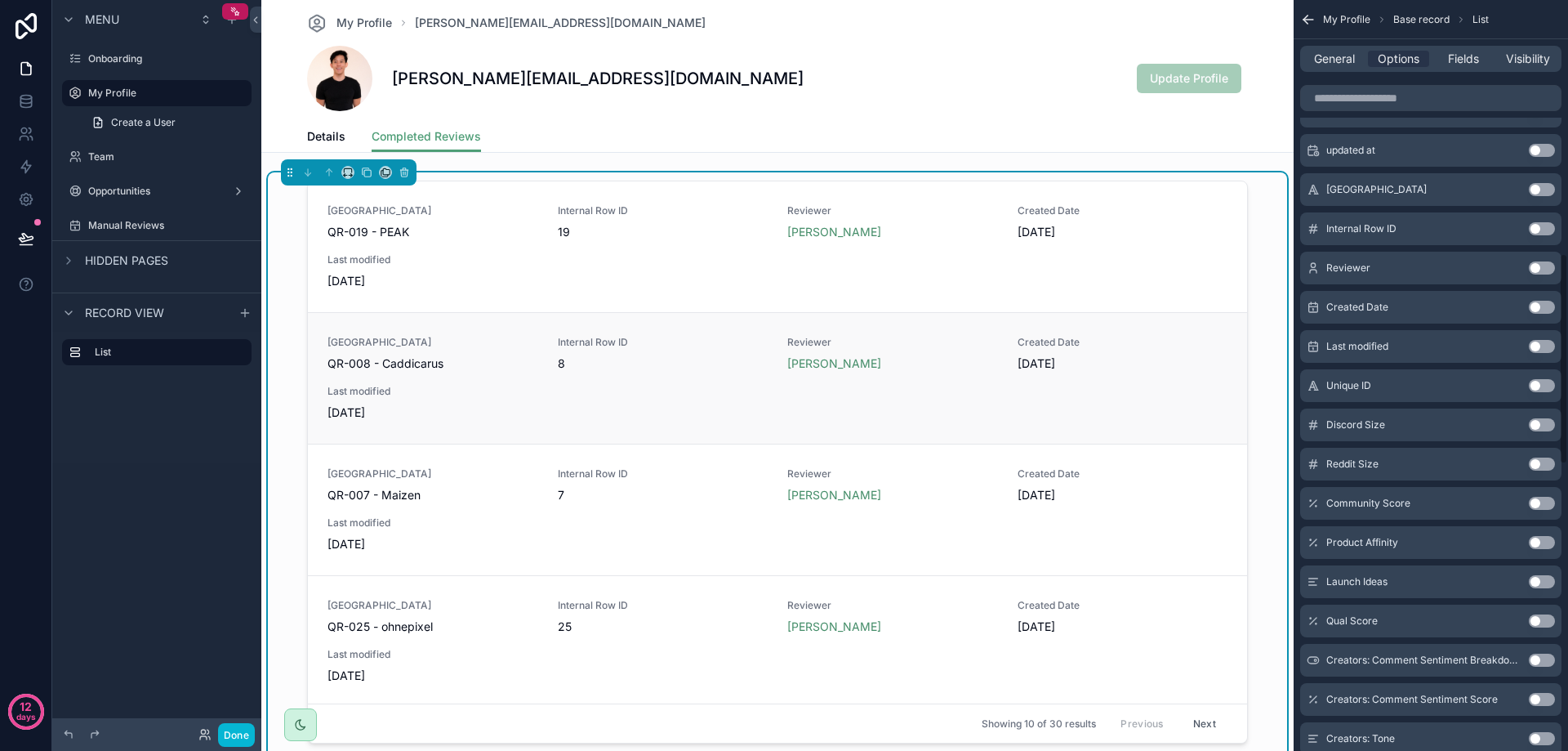
scroll to position [1143, 0]
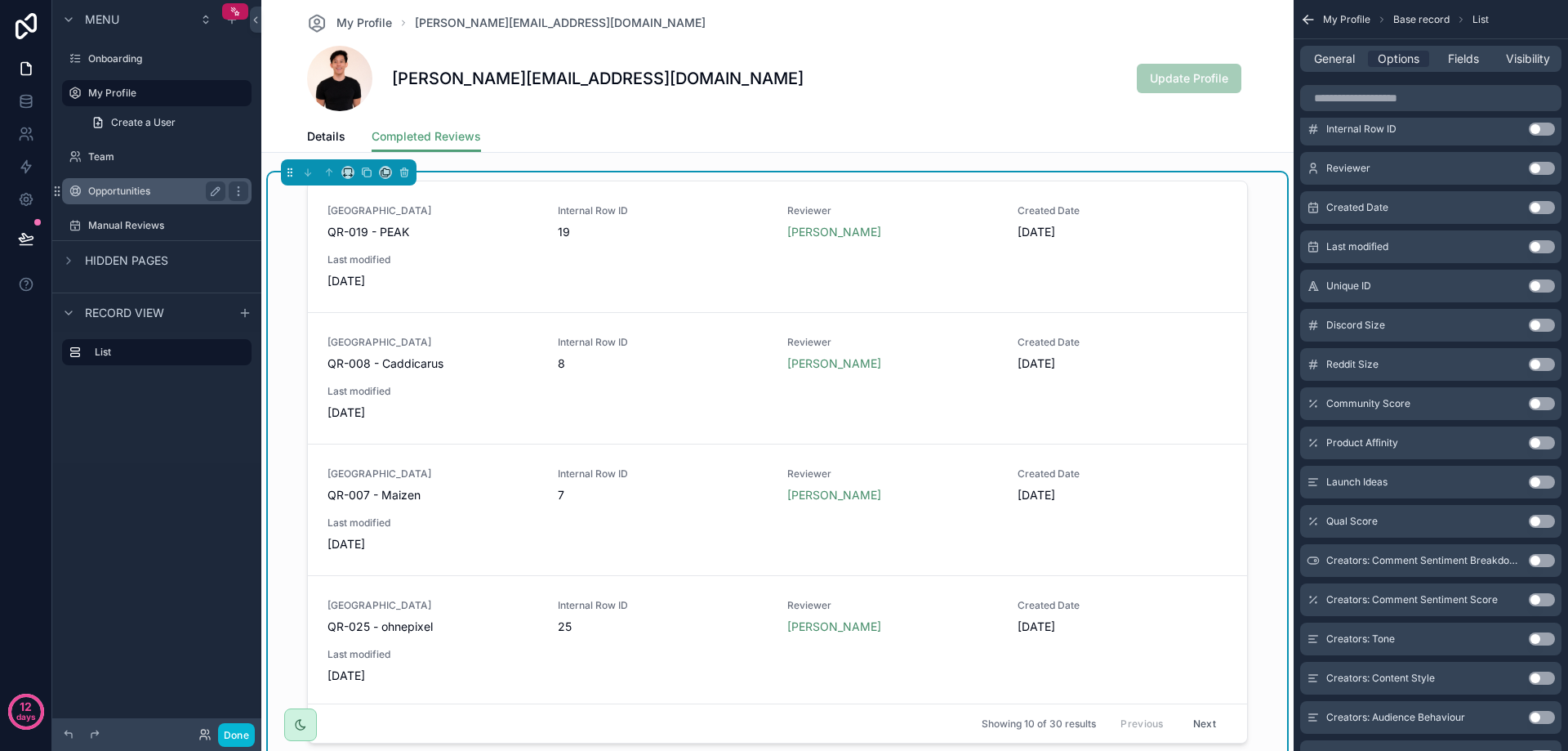
click at [119, 182] on div "Opportunities" at bounding box center [157, 191] width 137 height 19
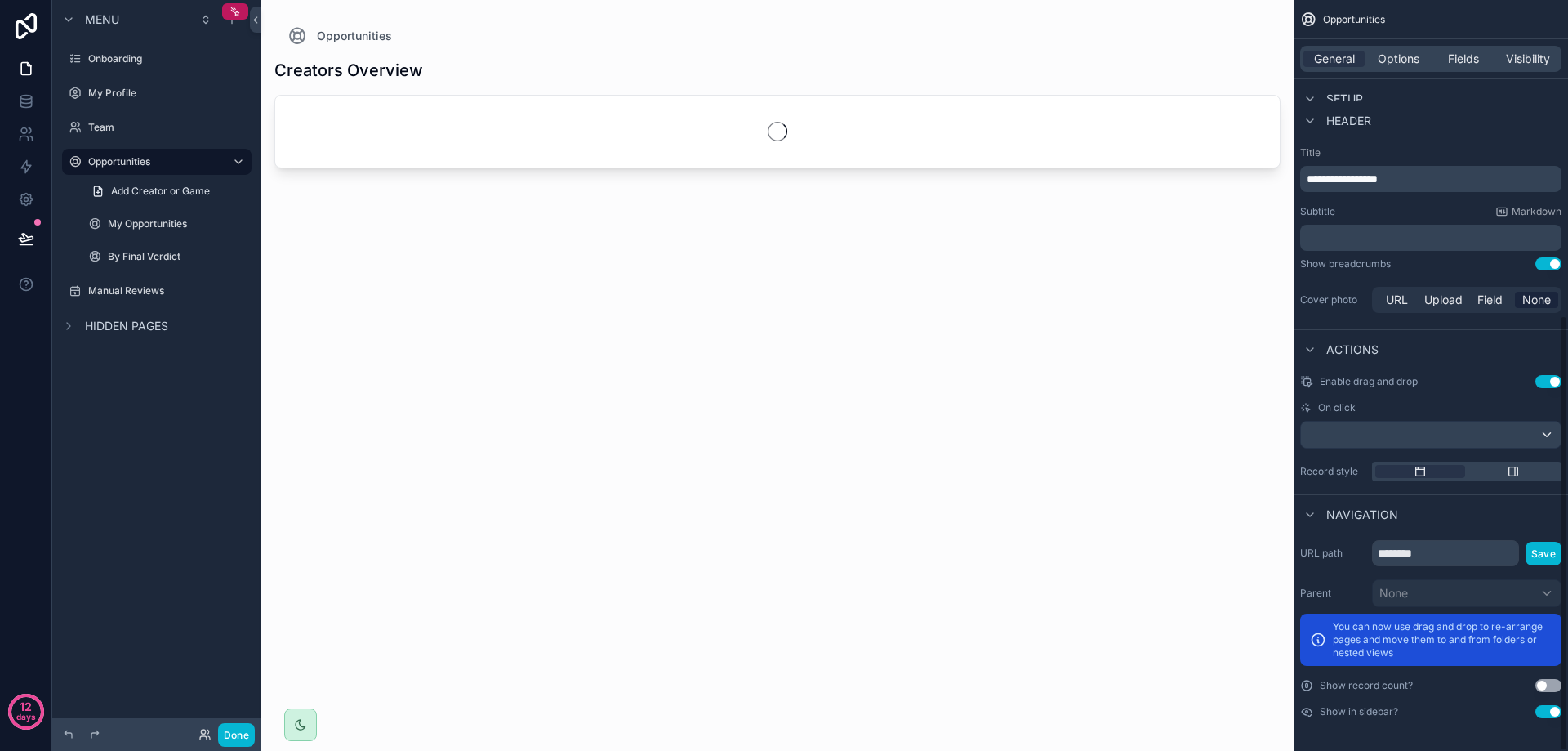
scroll to position [543, 0]
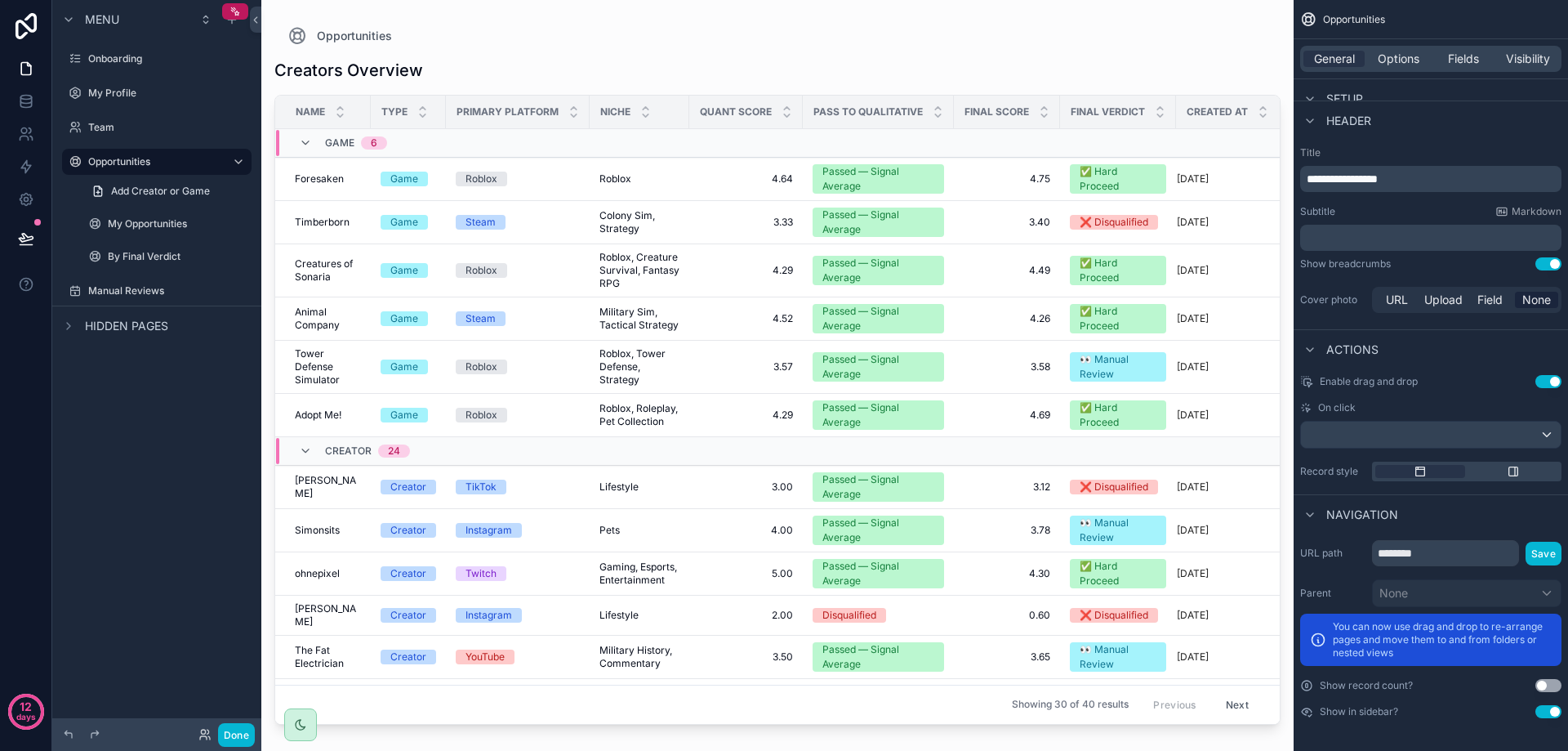
click at [290, 516] on div "scrollable content" at bounding box center [778, 365] width 1032 height 732
click at [637, 486] on span "Lifestyle" at bounding box center [619, 486] width 39 height 13
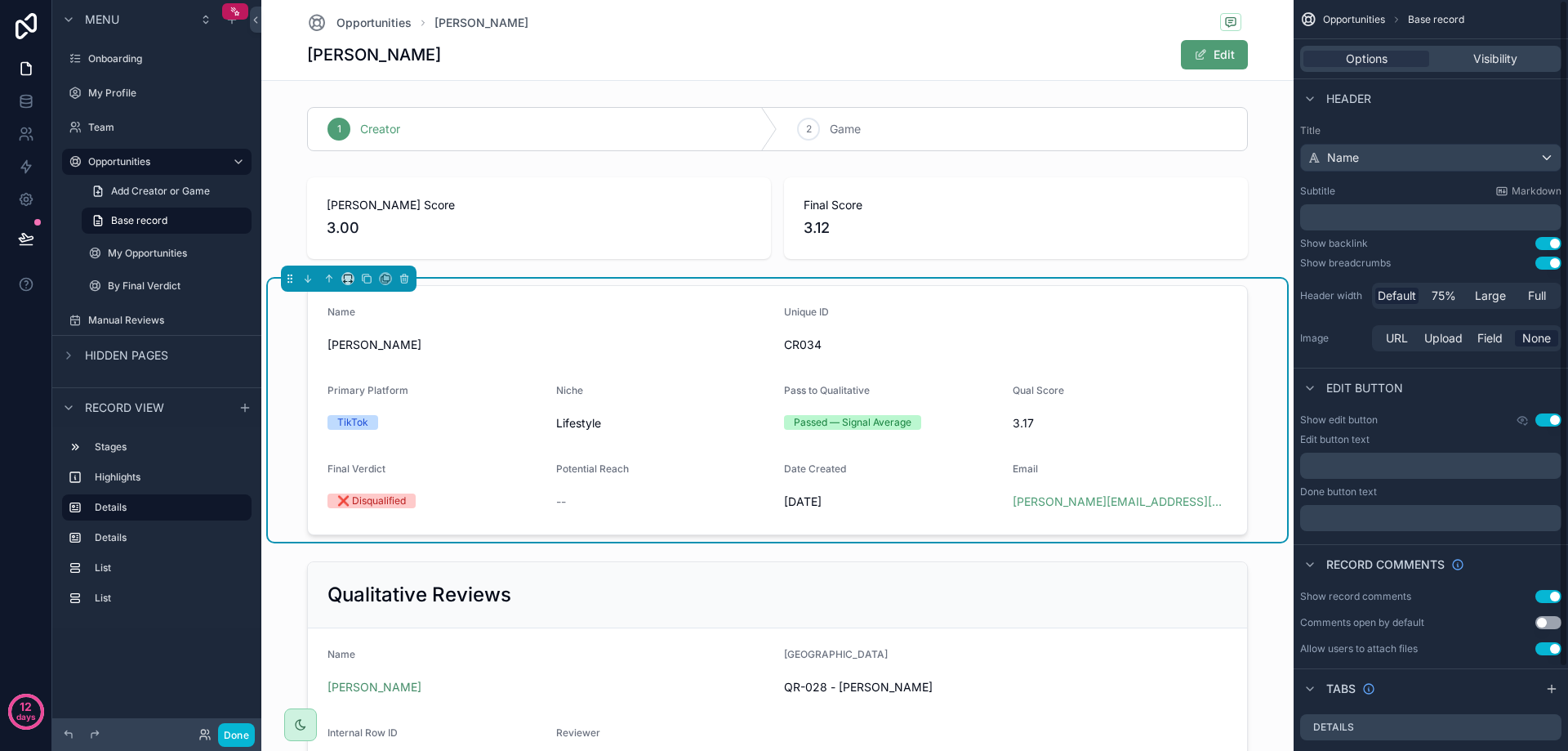
click at [1473, 68] on div "Options Visibility" at bounding box center [1431, 58] width 261 height 26
click at [1472, 64] on div "Visibility" at bounding box center [1495, 58] width 126 height 16
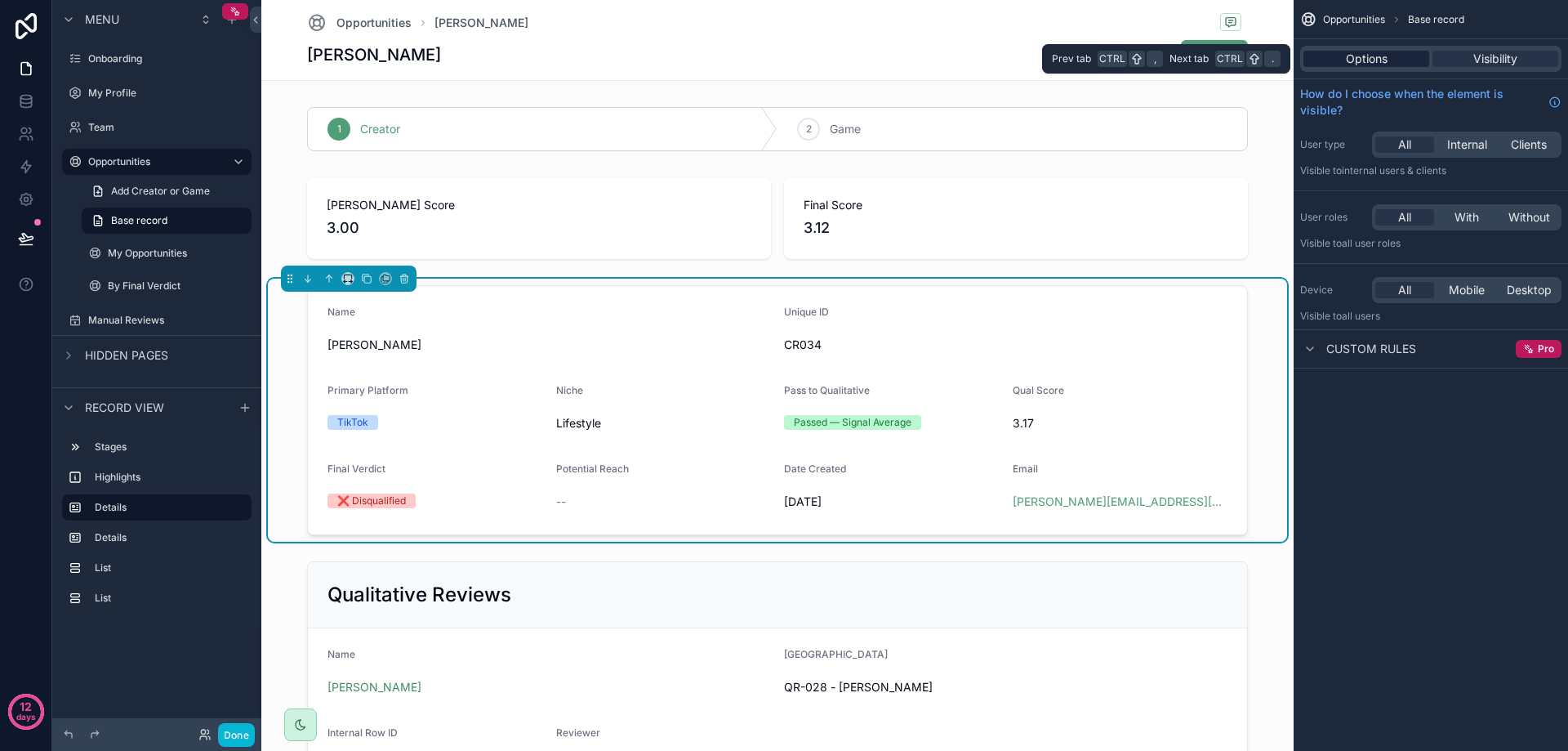
click at [1389, 59] on div "Options" at bounding box center [1366, 58] width 126 height 16
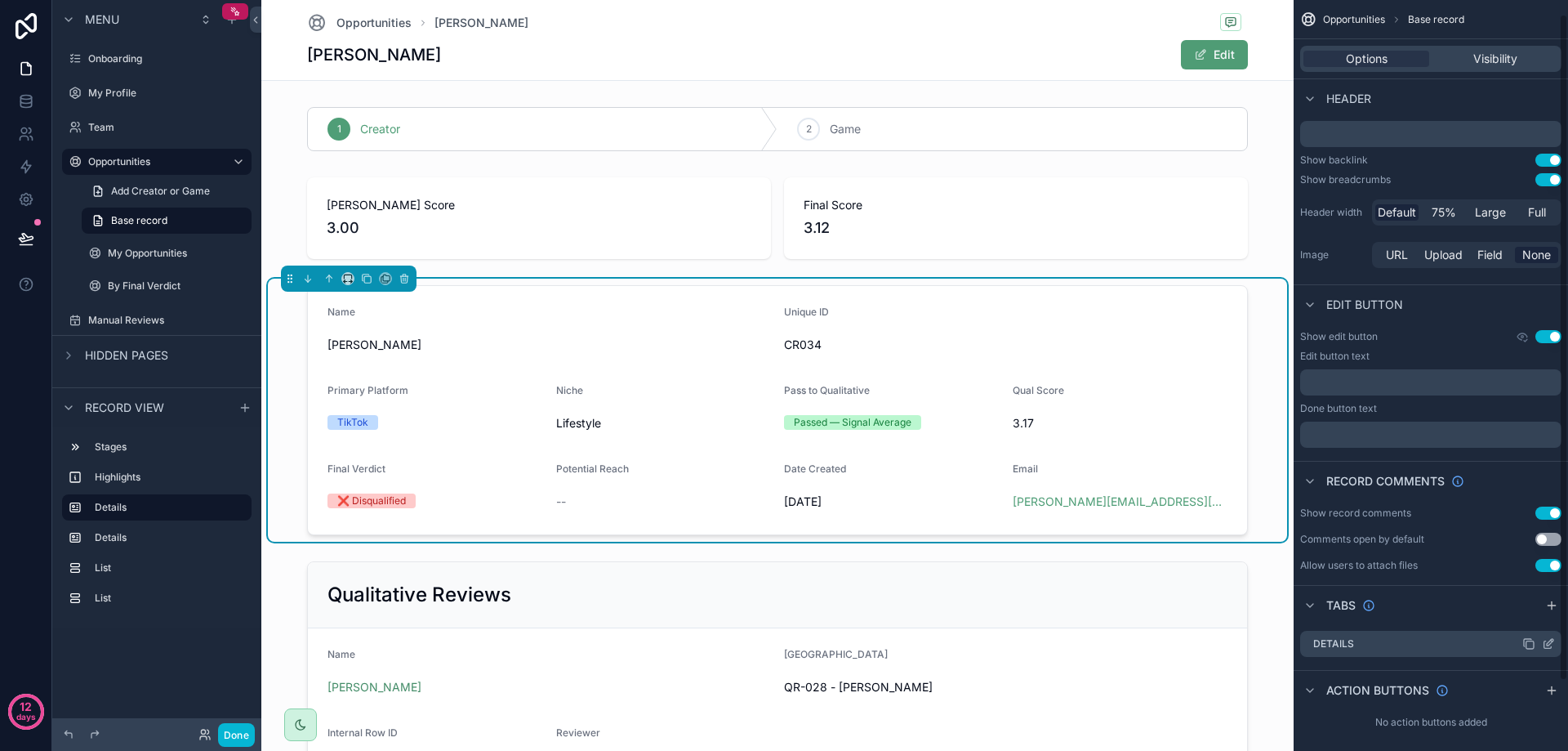
scroll to position [94, 0]
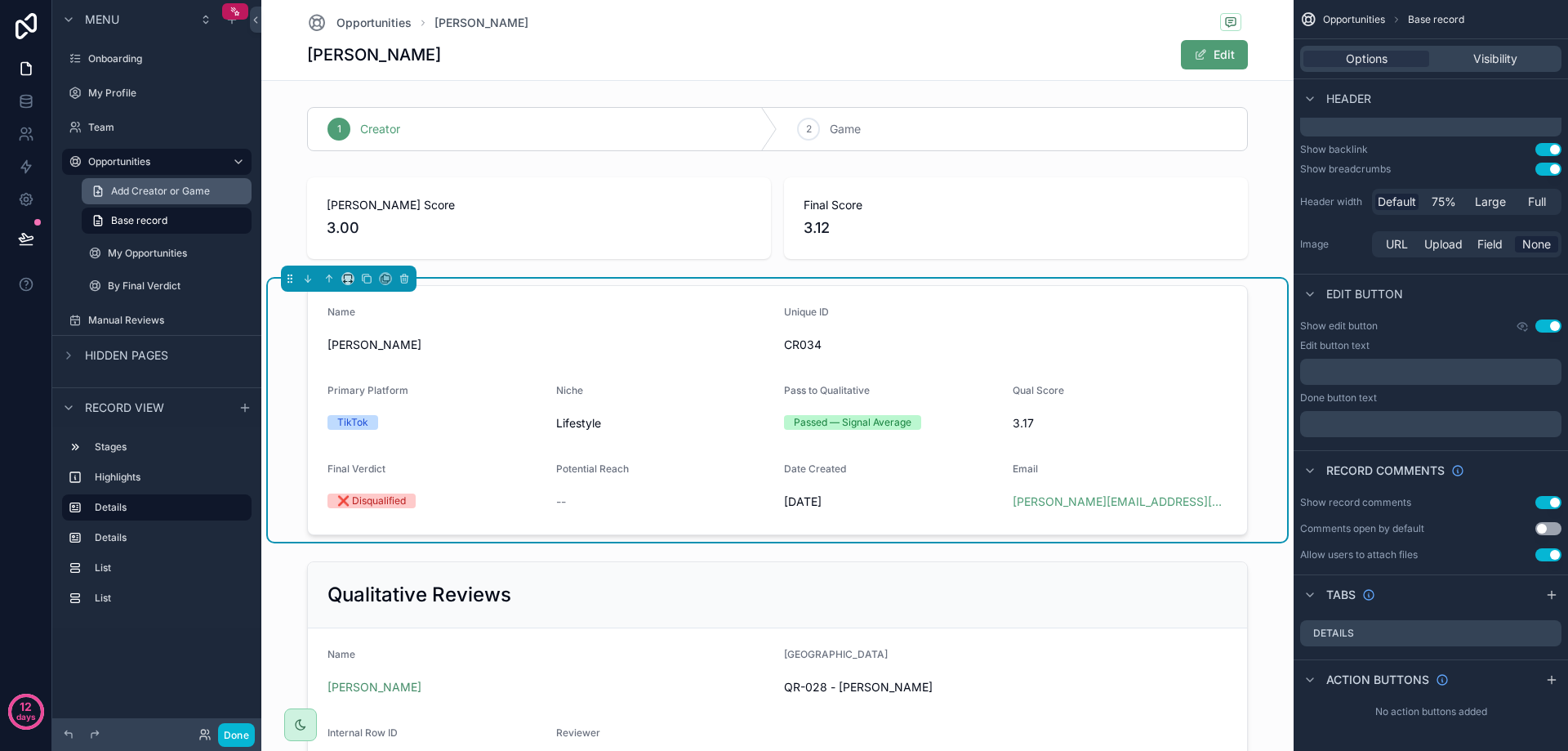
click at [157, 194] on span "Add Creator or Game" at bounding box center [160, 191] width 99 height 13
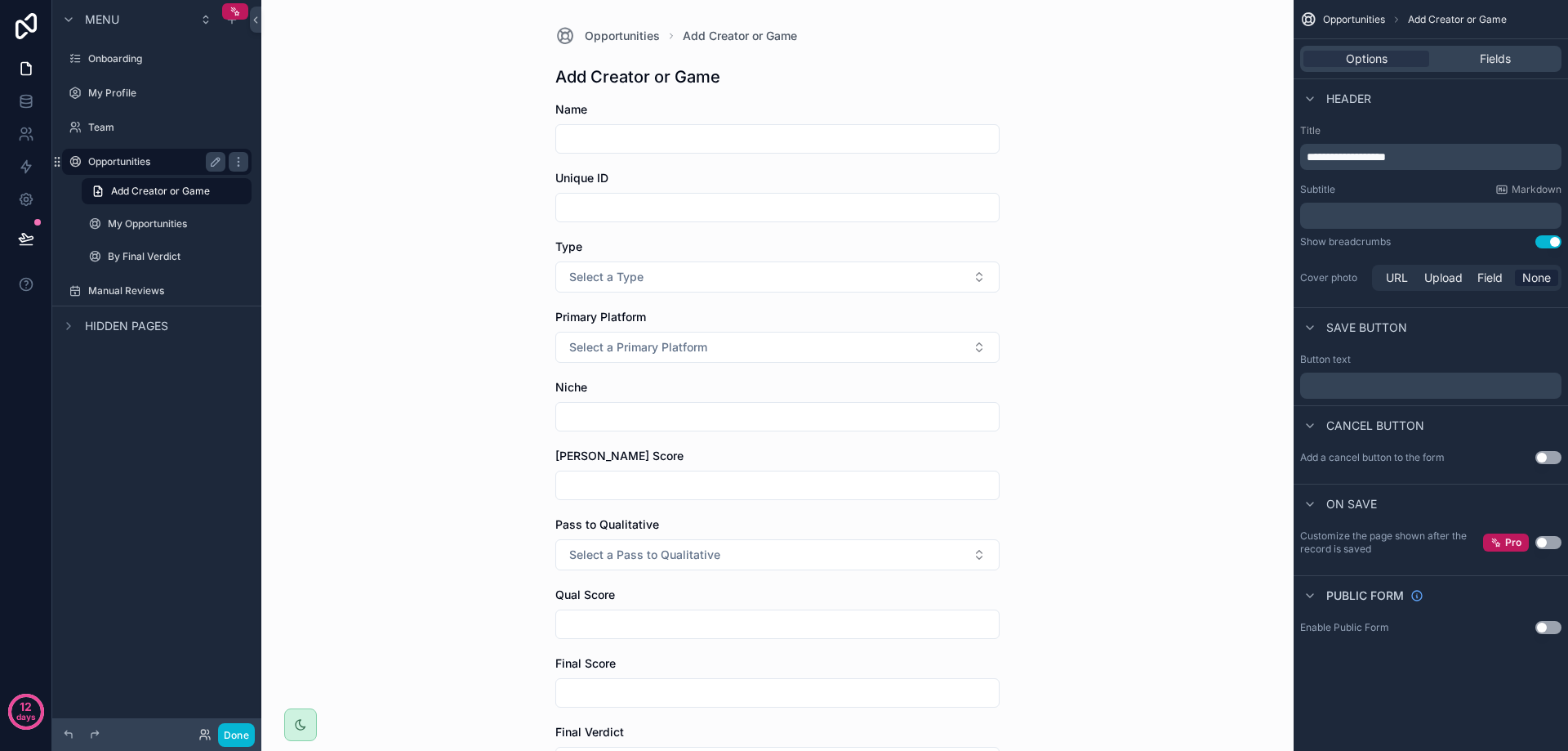
click at [131, 169] on div "Opportunities" at bounding box center [157, 161] width 137 height 19
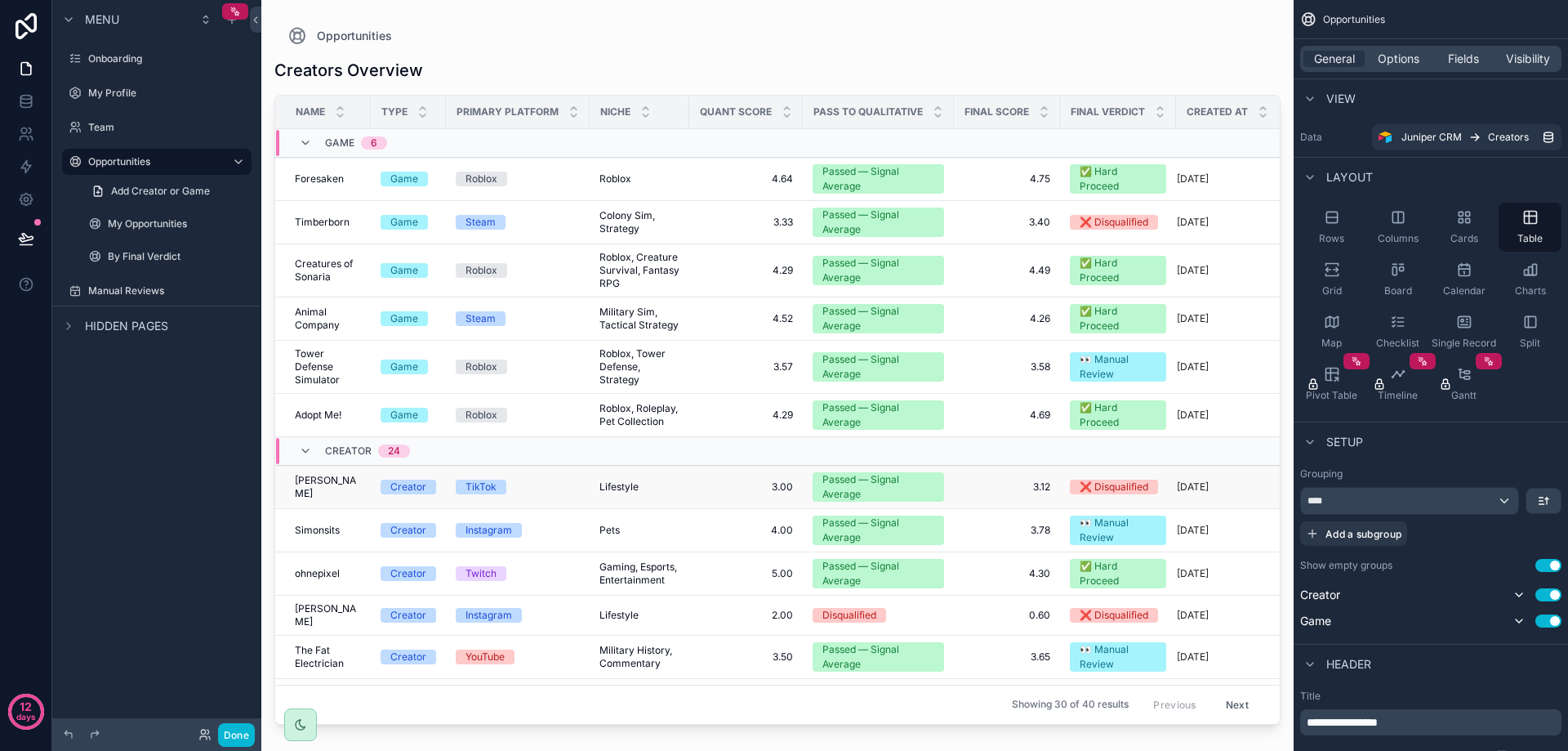
click at [321, 485] on span "[PERSON_NAME]" at bounding box center [328, 487] width 66 height 26
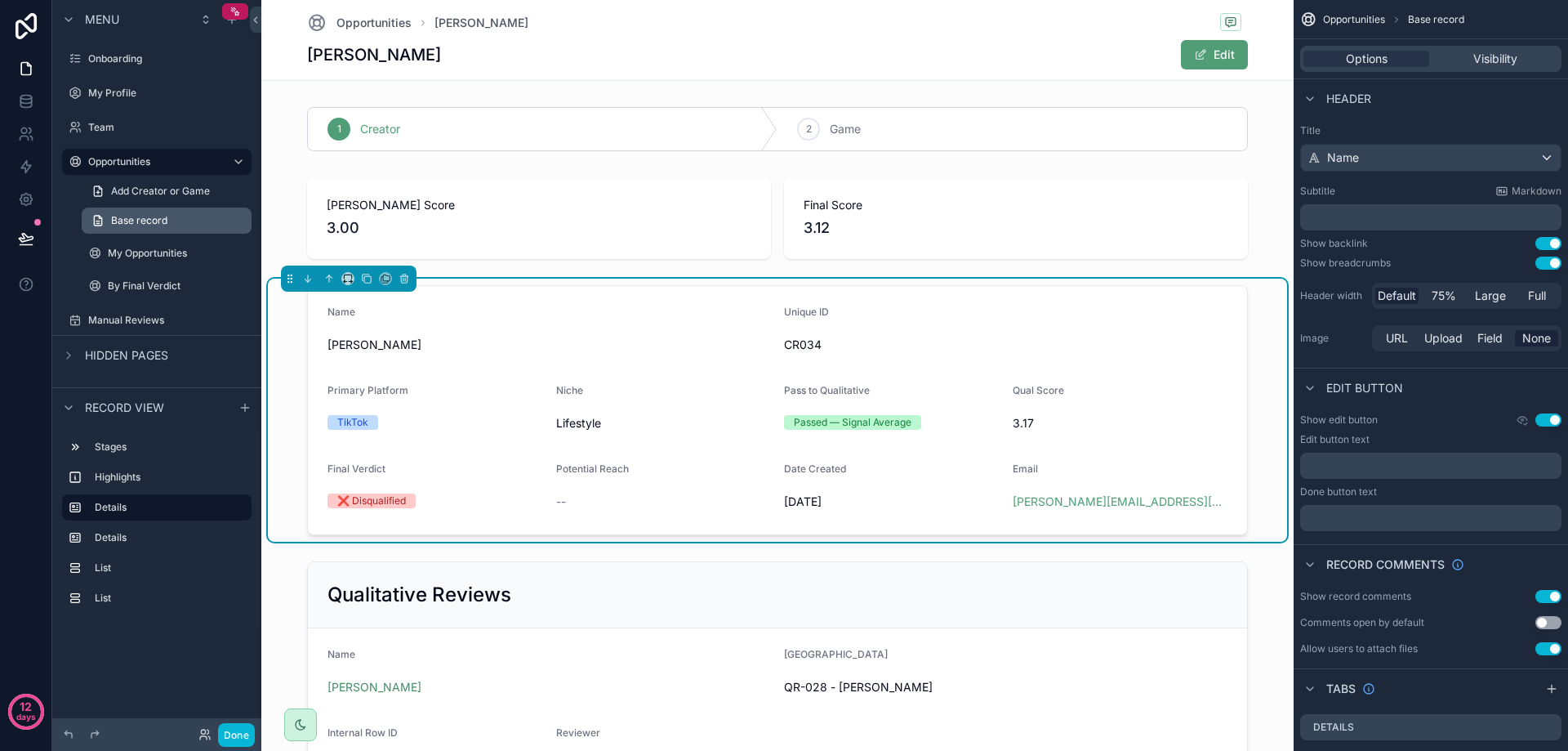
click at [143, 221] on span "Base record" at bounding box center [139, 220] width 57 height 13
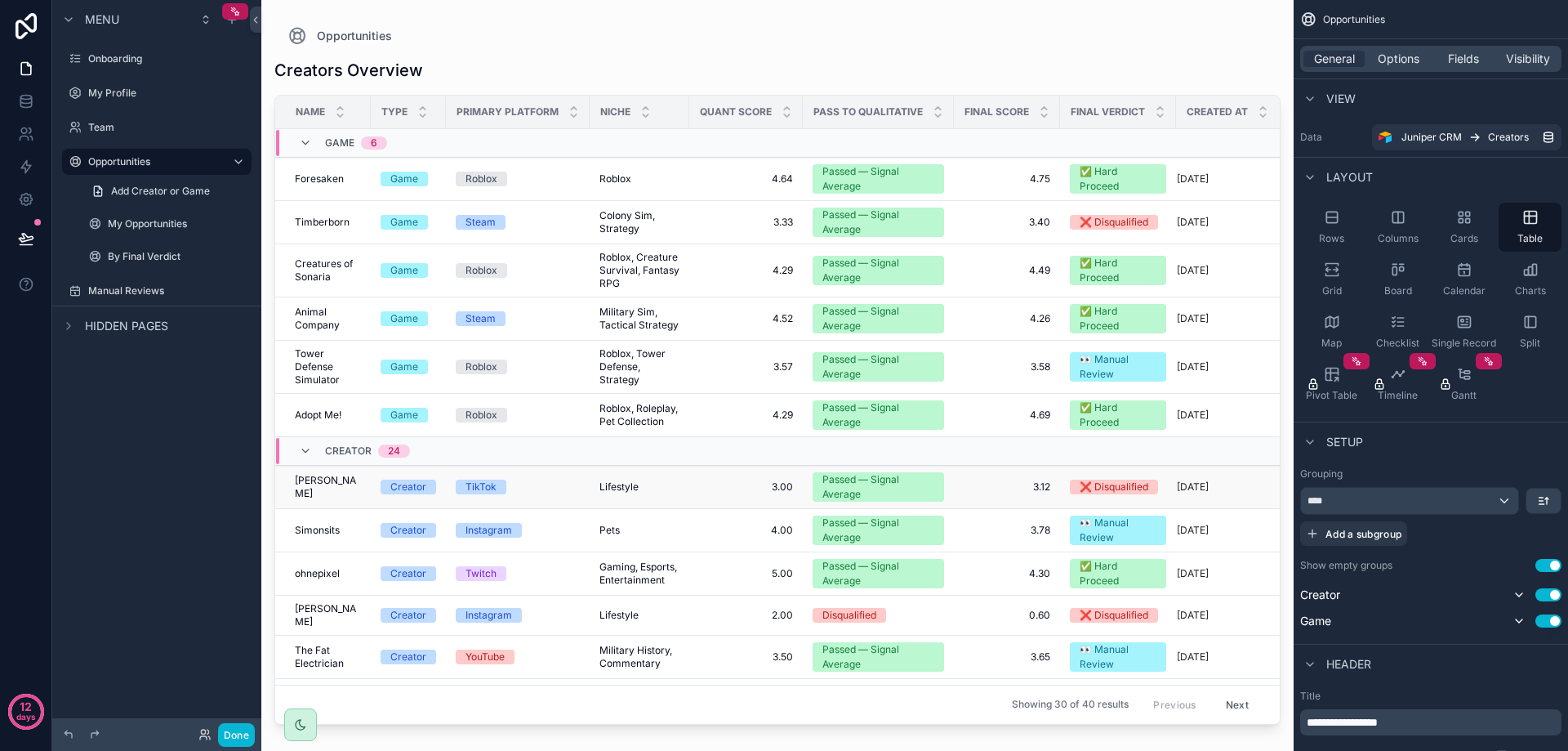
click at [326, 482] on span "[PERSON_NAME]" at bounding box center [328, 487] width 66 height 26
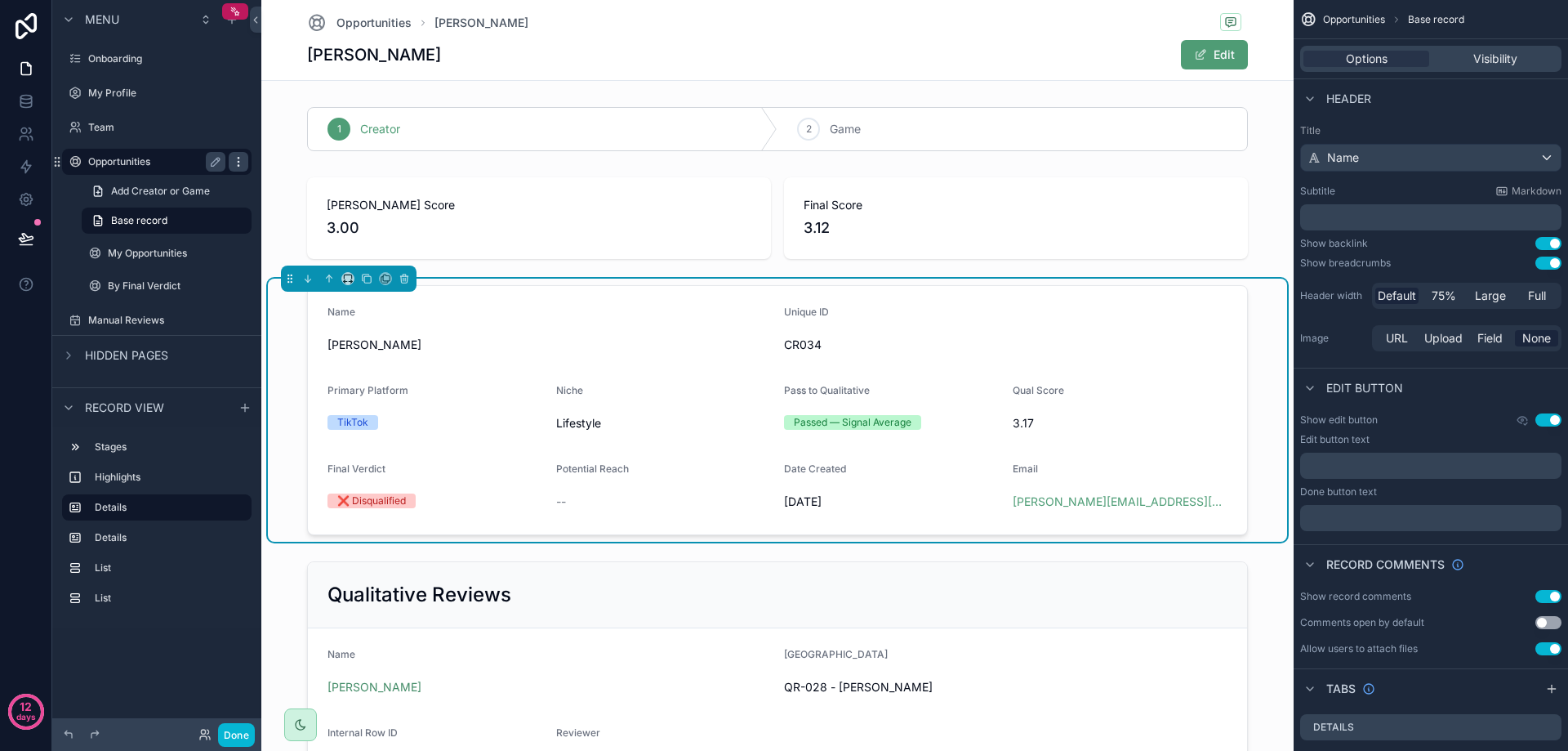
click at [235, 164] on icon "scrollable content" at bounding box center [238, 161] width 13 height 13
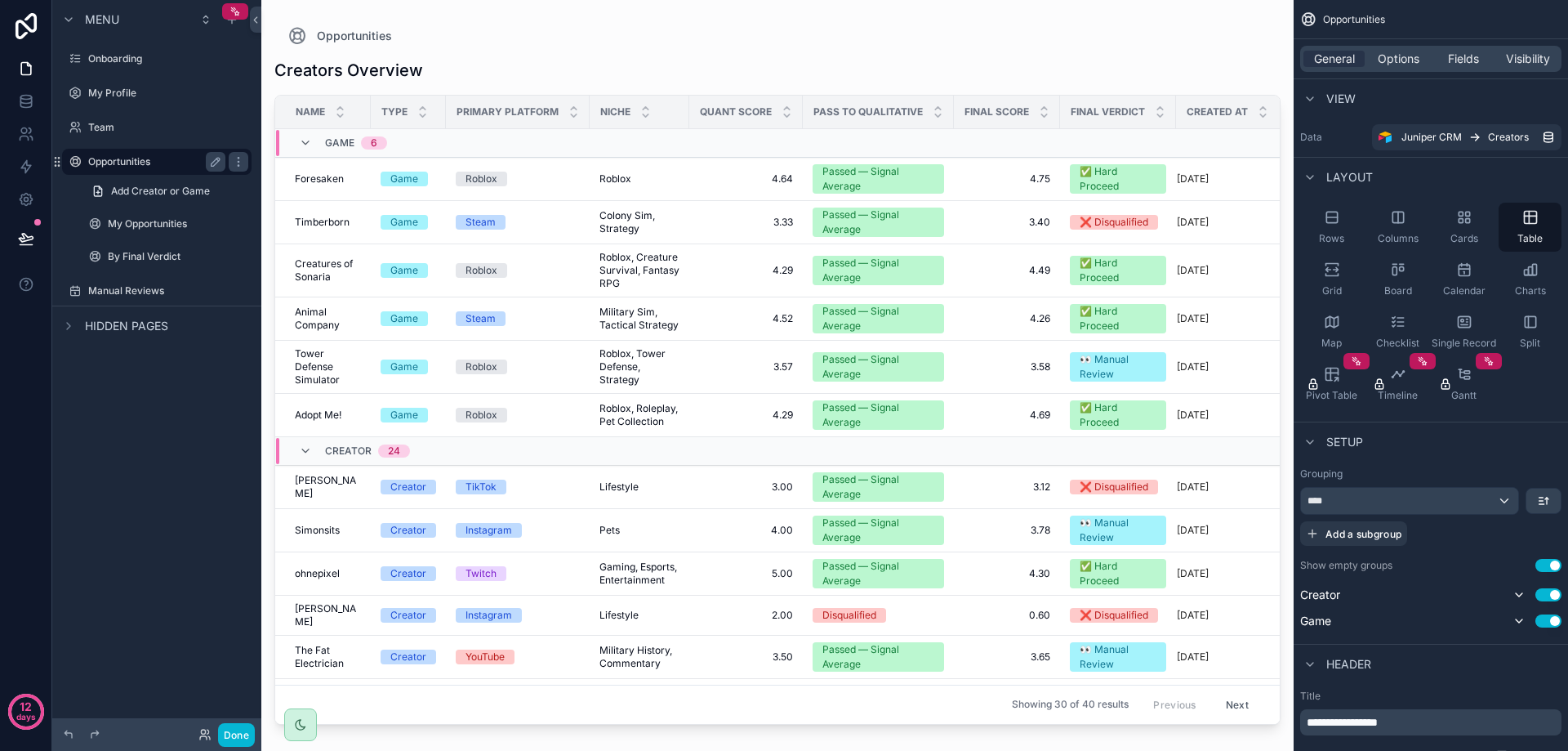
click at [110, 172] on div "Opportunities" at bounding box center [156, 161] width 183 height 26
click at [352, 500] on td "[PERSON_NAME] [PERSON_NAME]" at bounding box center [322, 487] width 95 height 43
click at [331, 486] on span "[PERSON_NAME]" at bounding box center [328, 487] width 66 height 26
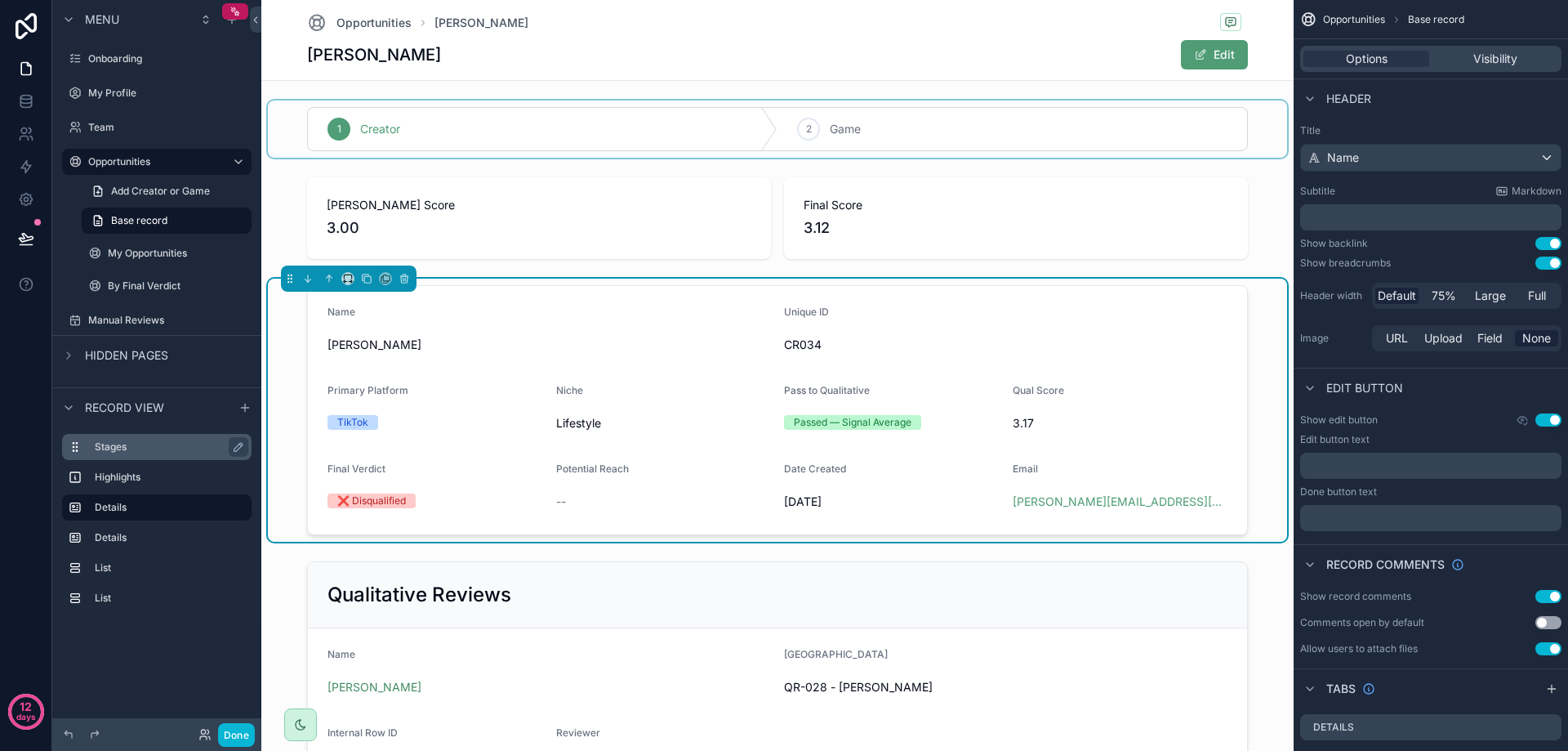
click at [132, 451] on label "Stages" at bounding box center [166, 446] width 143 height 13
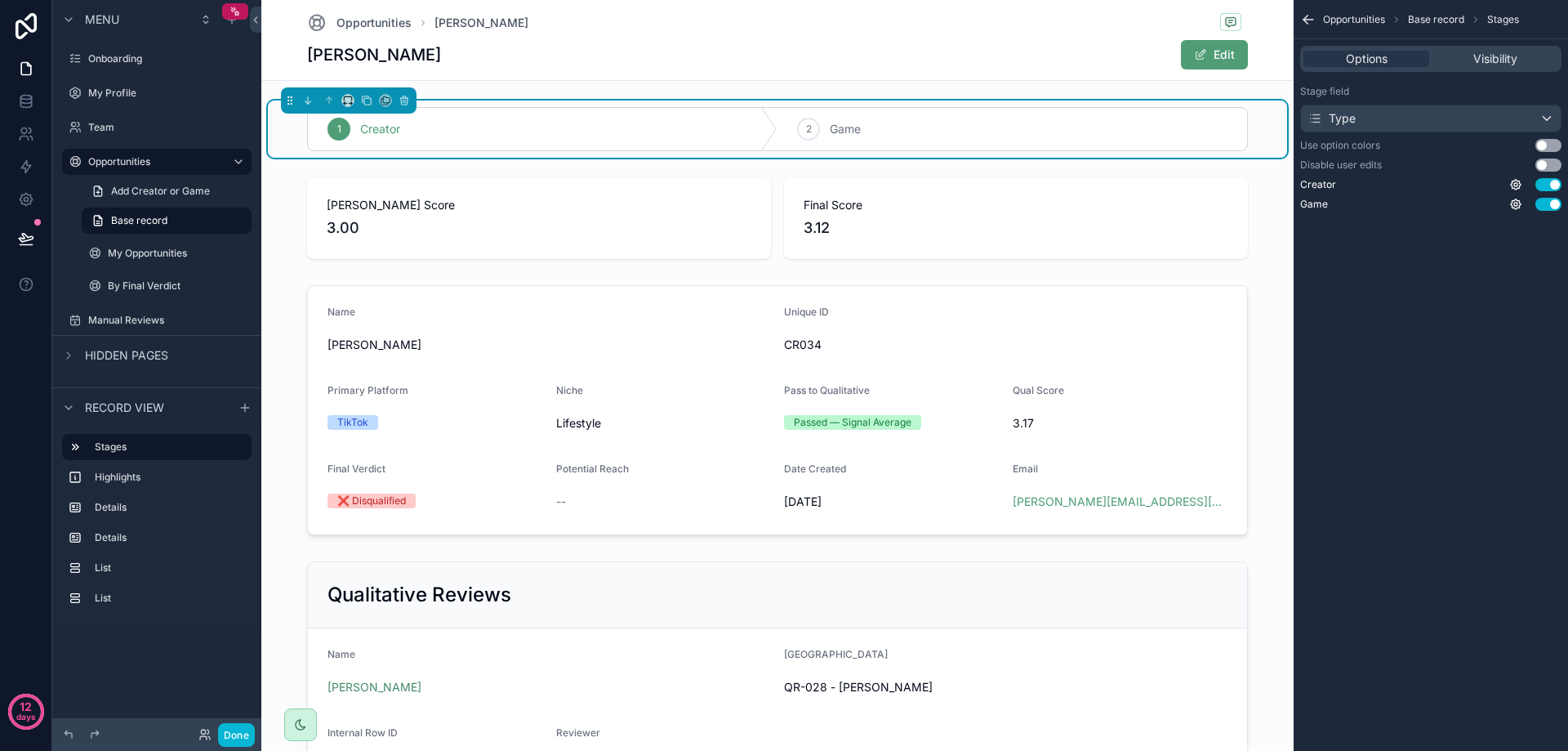
click at [150, 406] on span "Record view" at bounding box center [125, 407] width 79 height 16
click at [1313, 24] on icon "scrollable content" at bounding box center [1307, 19] width 16 height 16
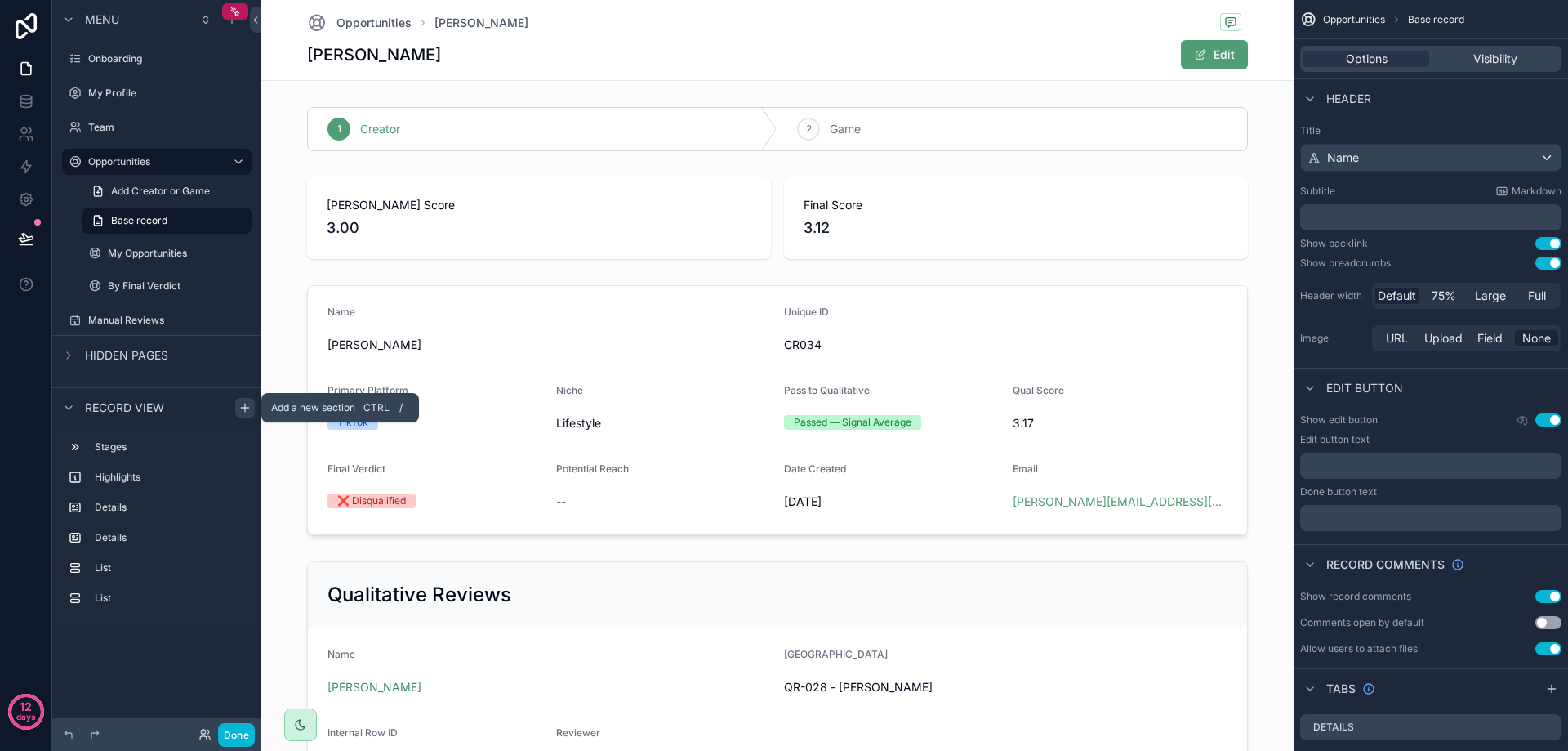
click at [243, 403] on icon "scrollable content" at bounding box center [245, 407] width 13 height 13
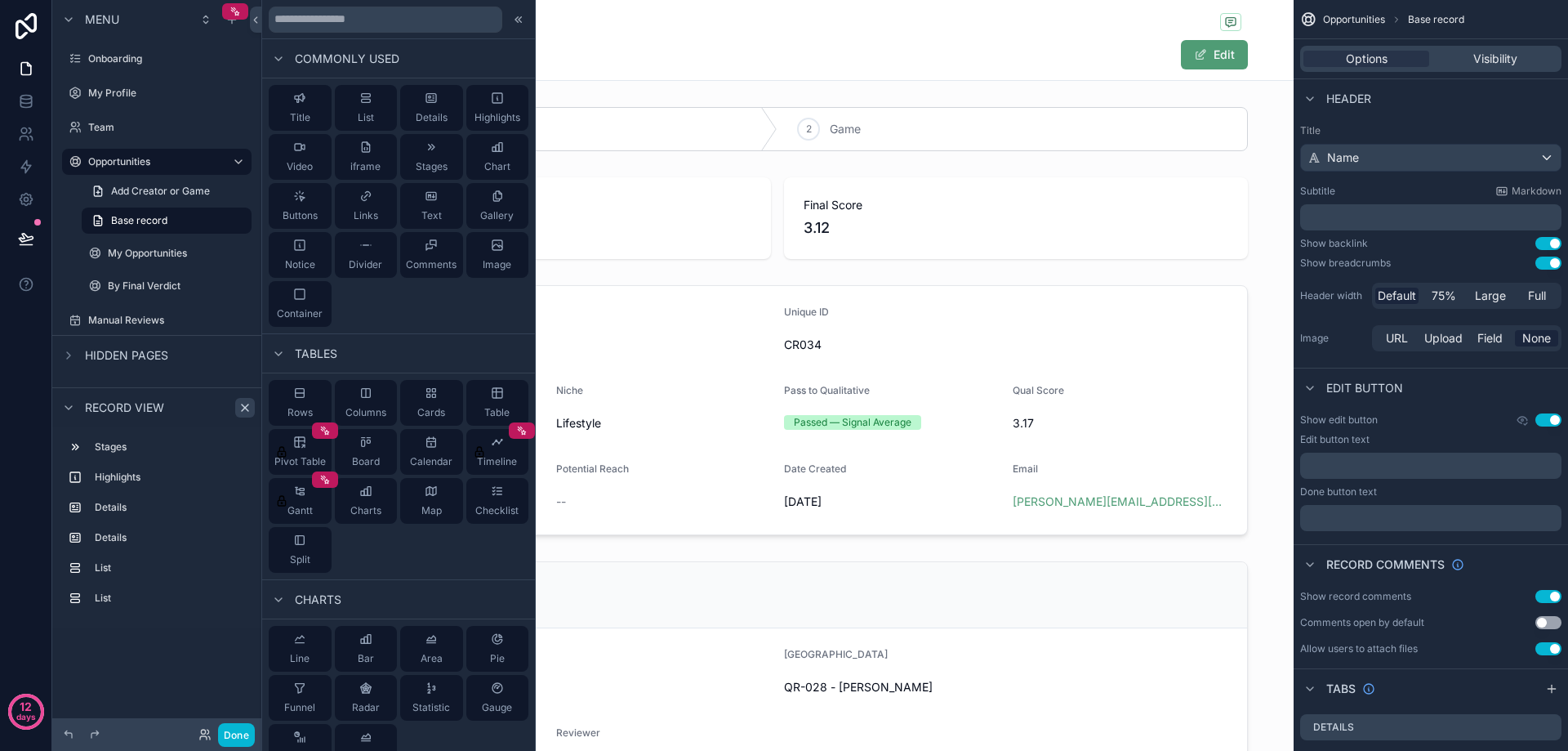
click at [131, 664] on div "Menu Onboarding My Profile Team Opportunities Add Creator or Game Base record M…" at bounding box center [157, 365] width 209 height 732
click at [512, 23] on icon at bounding box center [518, 19] width 13 height 13
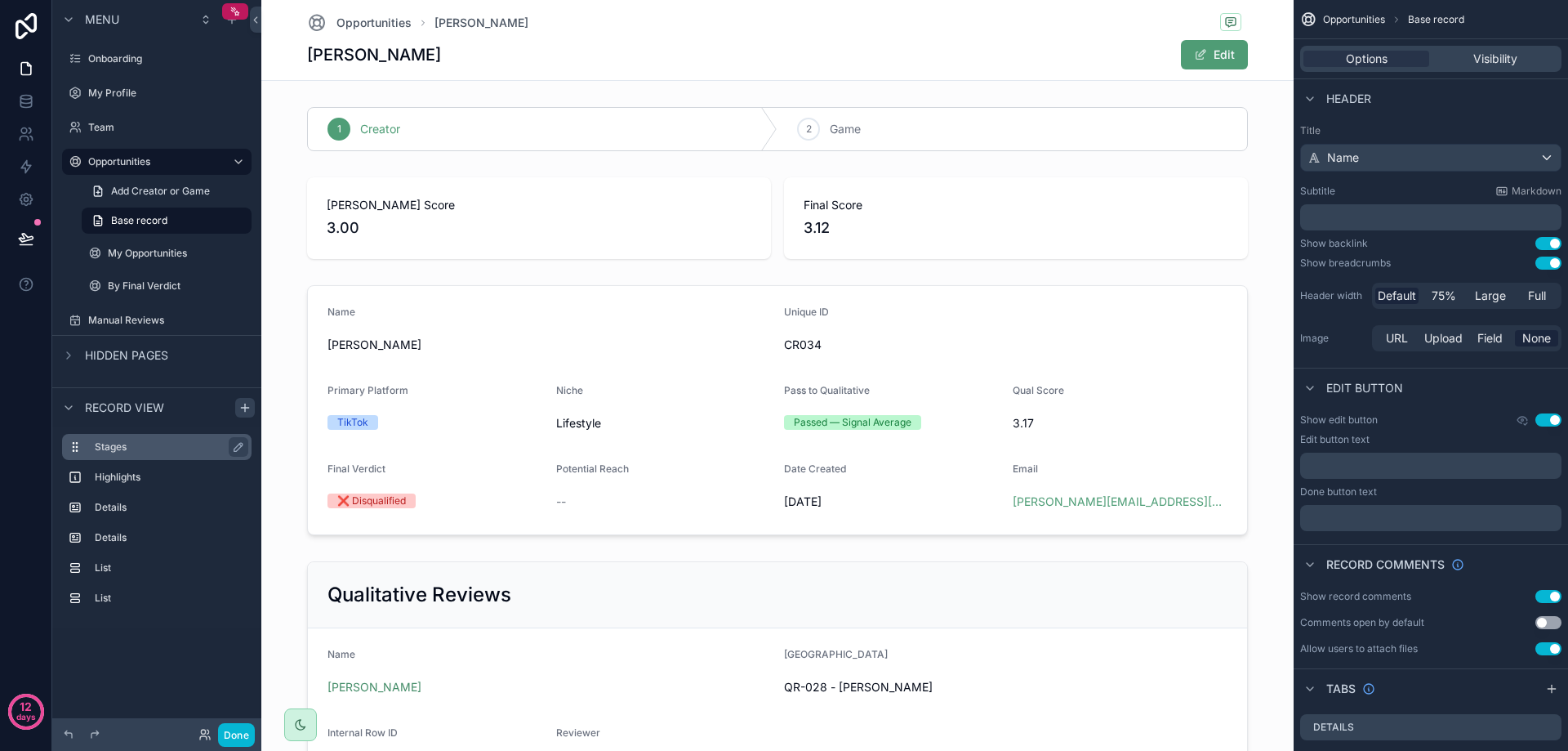
click at [135, 450] on label "Stages" at bounding box center [166, 446] width 143 height 13
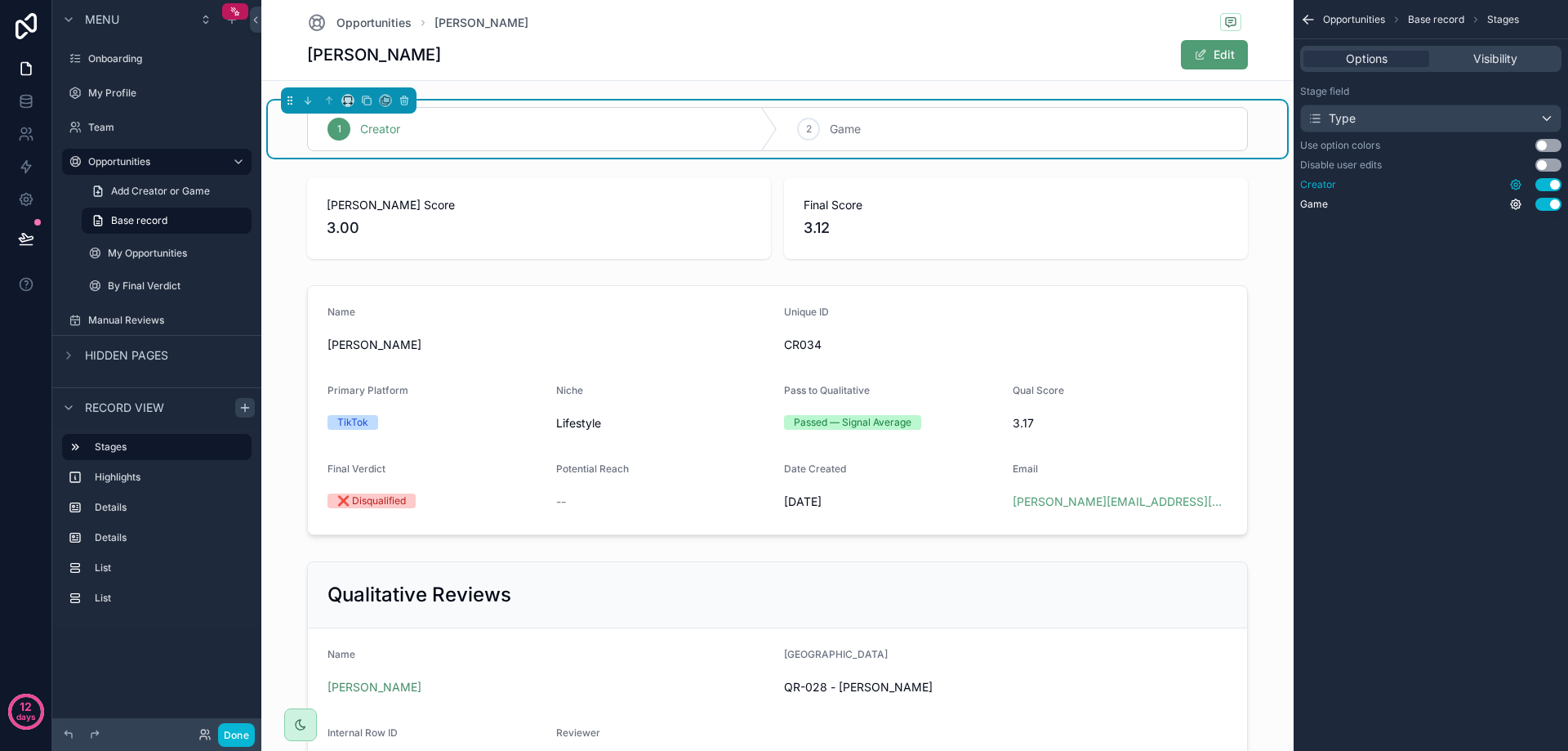
click at [1517, 187] on icon "scrollable content" at bounding box center [1515, 184] width 13 height 13
click at [1517, 202] on icon "scrollable content" at bounding box center [1515, 203] width 13 height 13
click at [1462, 281] on div "Opportunities Base record Stages Options Visibility Stage field Type Use option…" at bounding box center [1431, 376] width 274 height 751
click at [1547, 185] on button "Use setting" at bounding box center [1548, 184] width 26 height 13
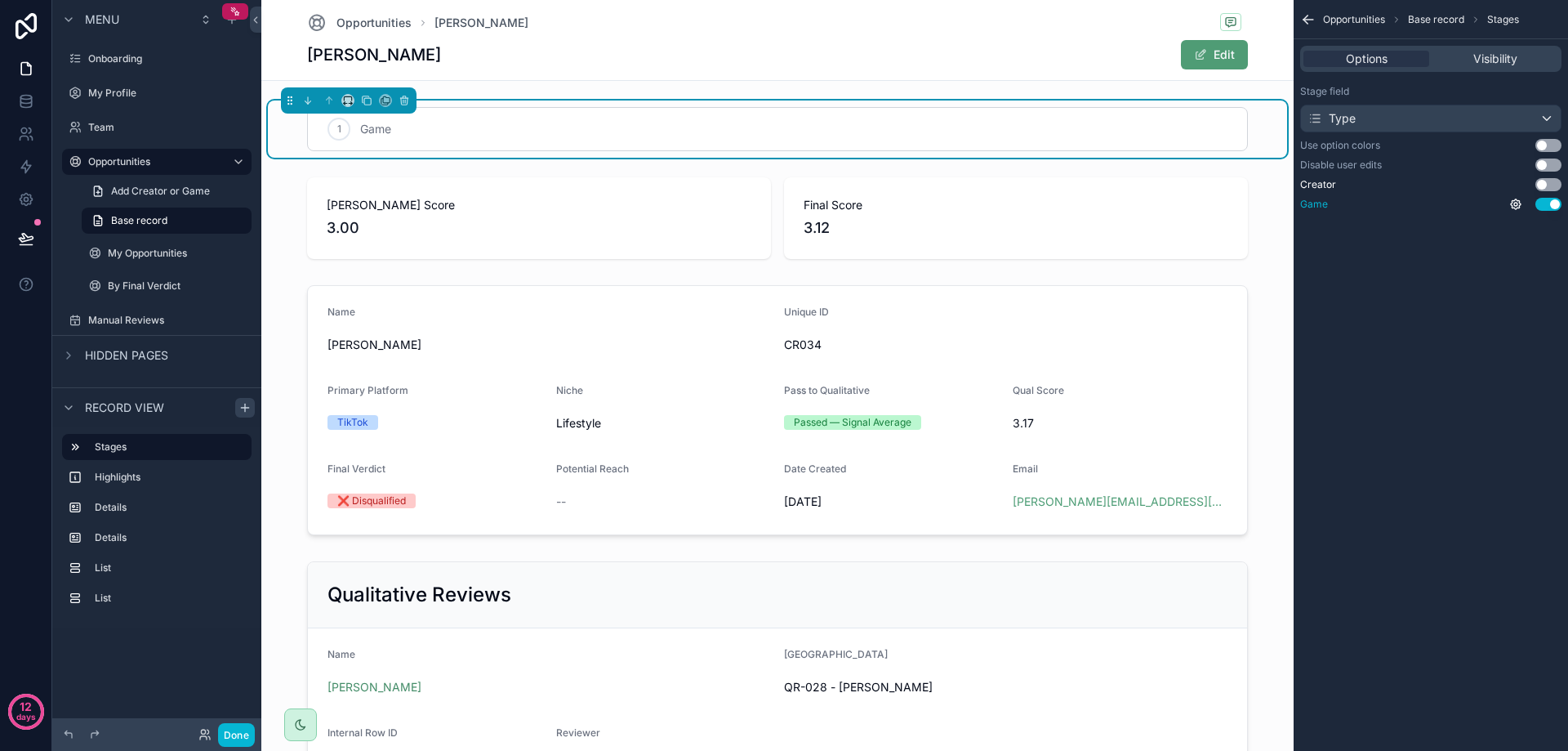
click at [1549, 207] on button "Use setting" at bounding box center [1548, 203] width 26 height 13
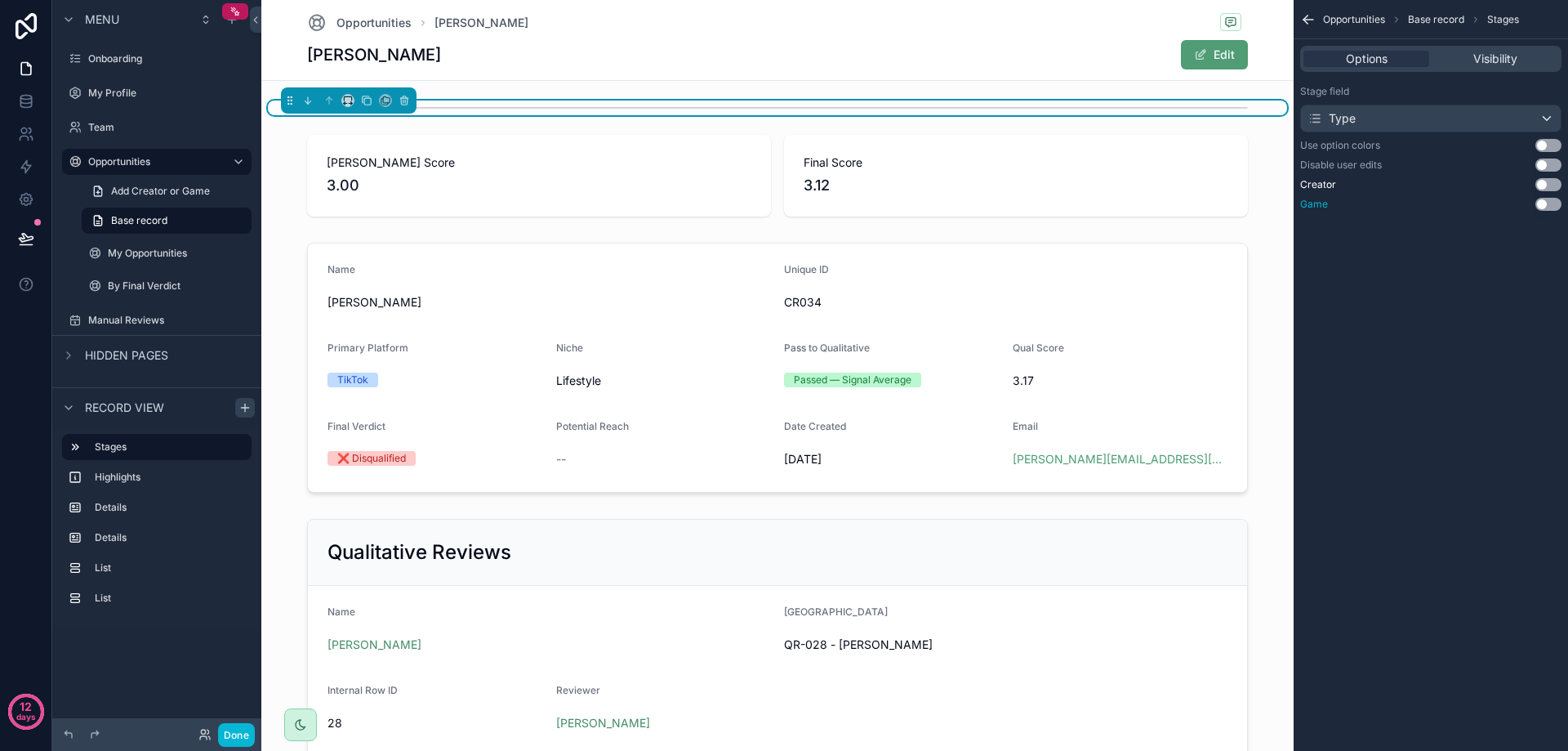
click at [1550, 205] on button "Use setting" at bounding box center [1548, 203] width 26 height 13
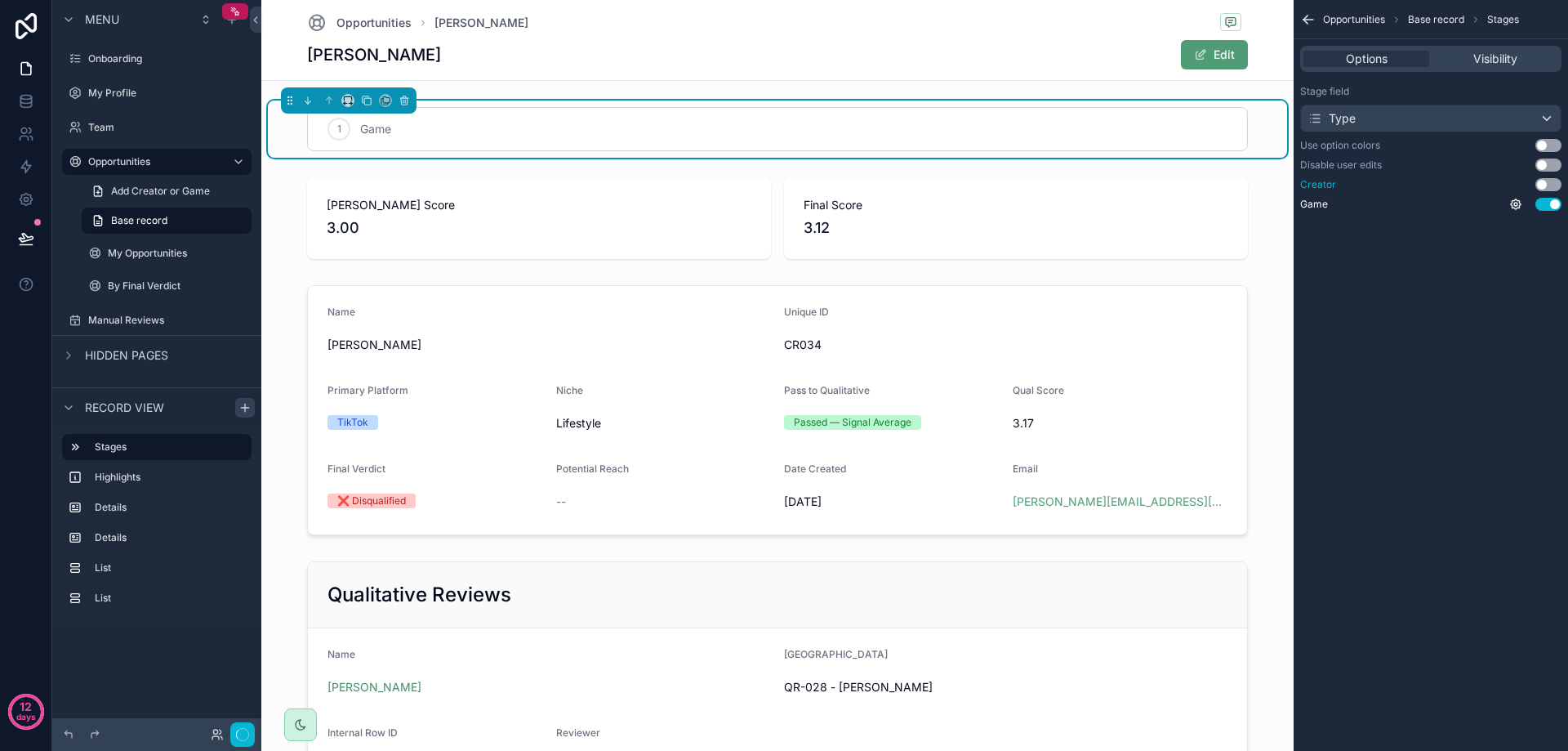
click at [1550, 182] on button "Use setting" at bounding box center [1548, 184] width 26 height 13
click at [1544, 144] on button "Use setting" at bounding box center [1548, 145] width 26 height 13
click at [1548, 143] on button "Use setting" at bounding box center [1548, 145] width 26 height 13
click at [121, 447] on label "Stages" at bounding box center [166, 446] width 143 height 13
click at [170, 446] on label "Stages" at bounding box center [166, 446] width 143 height 13
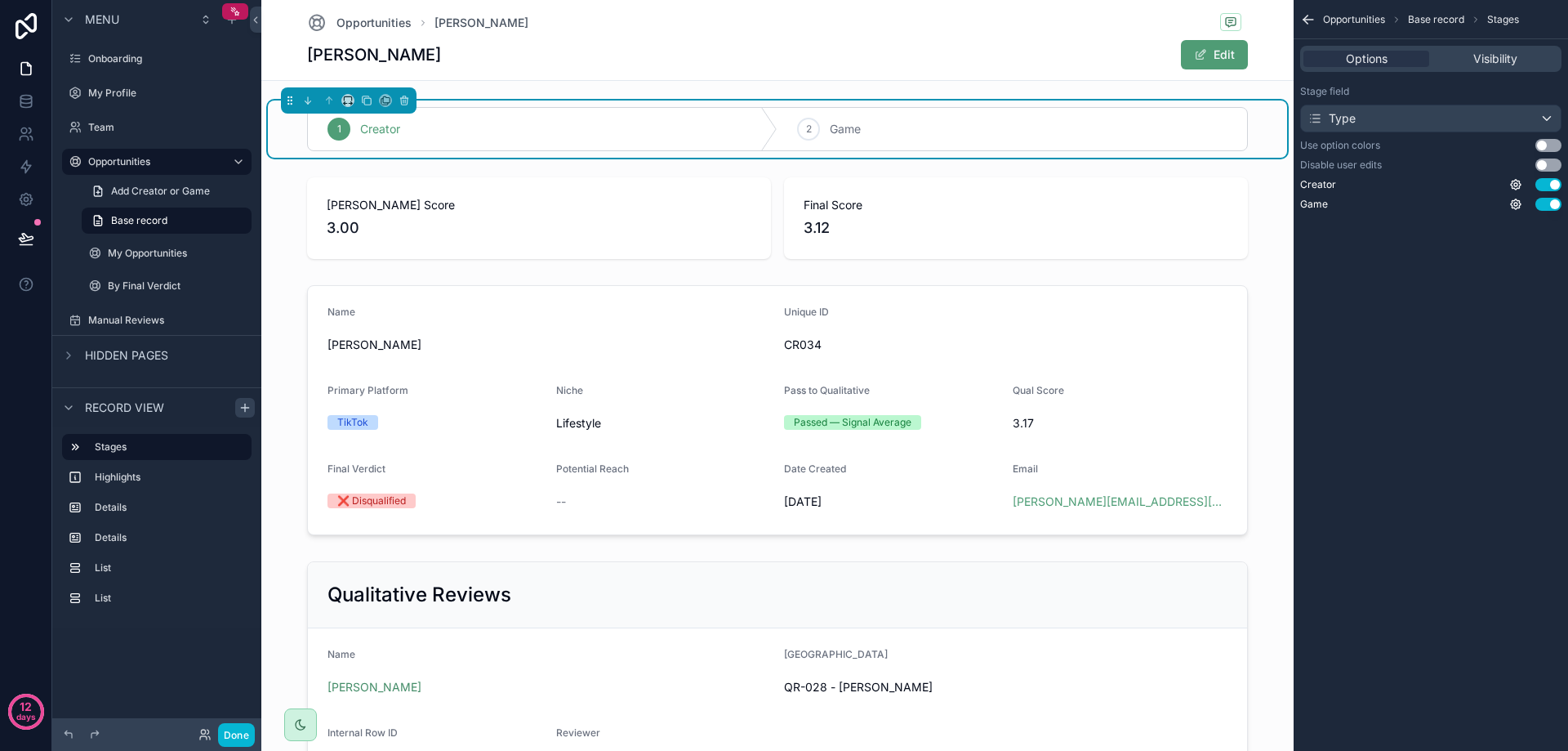
click at [558, 129] on div "1 Creator" at bounding box center [542, 129] width 470 height 42
click at [402, 105] on icon "scrollable content" at bounding box center [404, 101] width 7 height 7
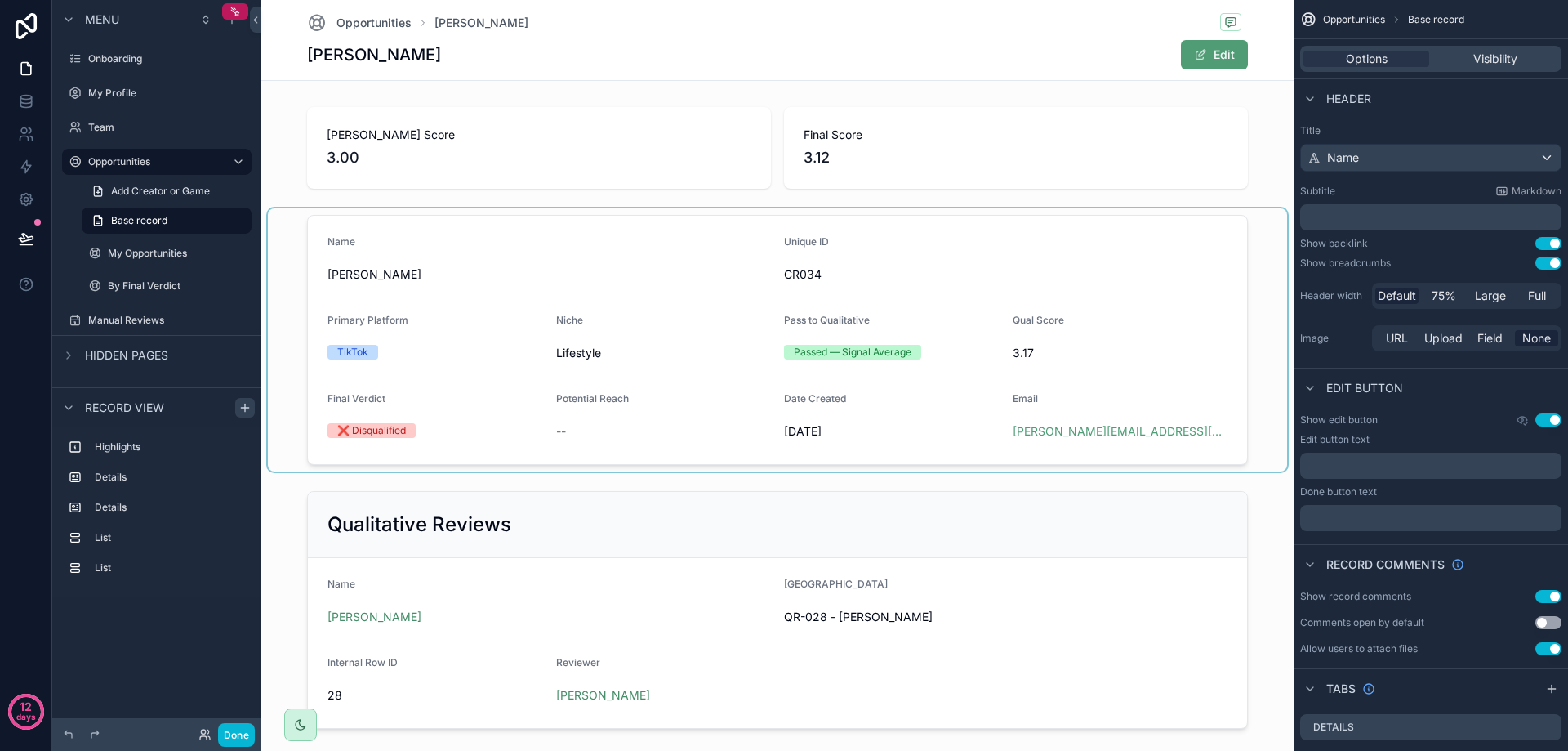
click at [415, 220] on div "scrollable content" at bounding box center [778, 340] width 1019 height 263
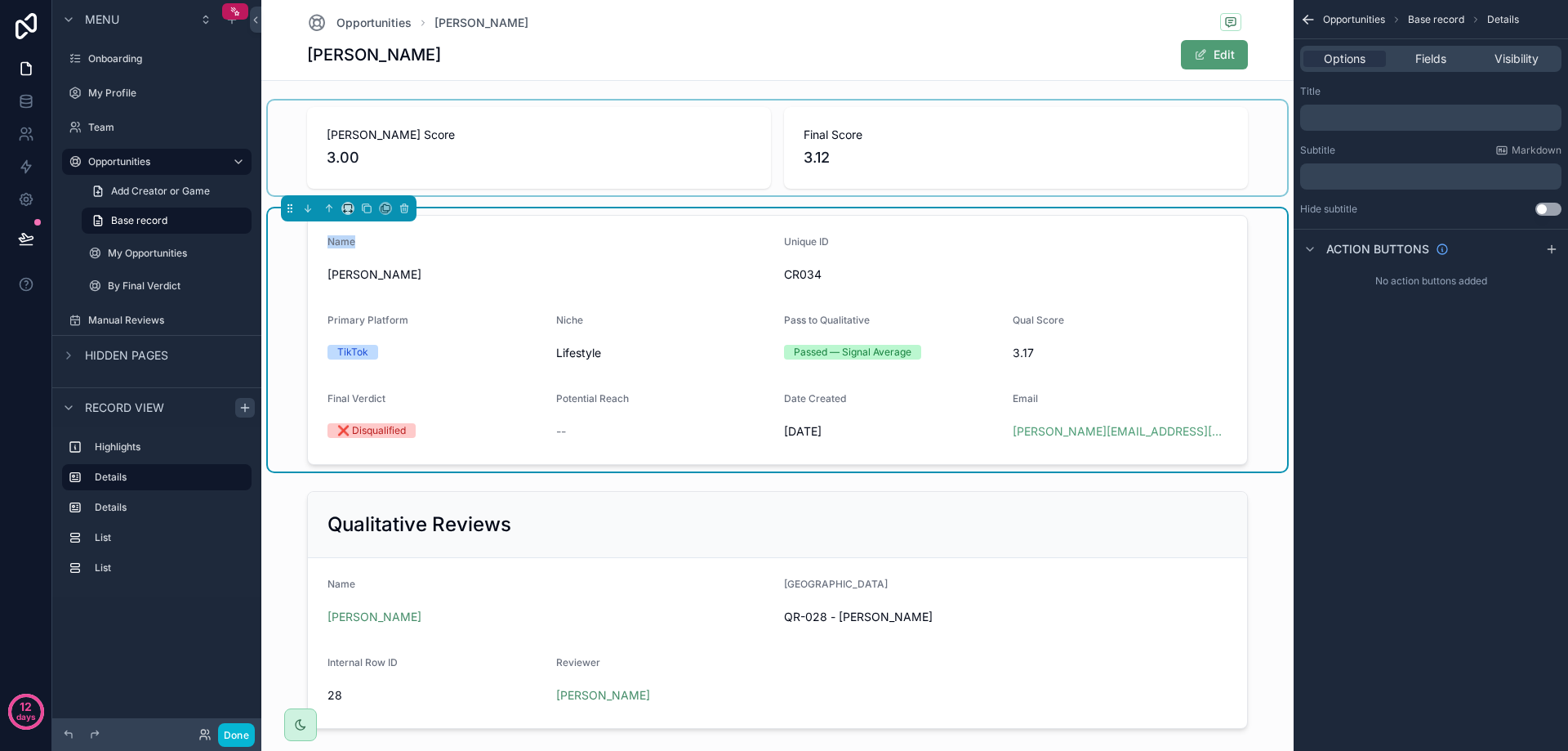
drag, startPoint x: 442, startPoint y: 241, endPoint x: 454, endPoint y: 124, distance: 117.6
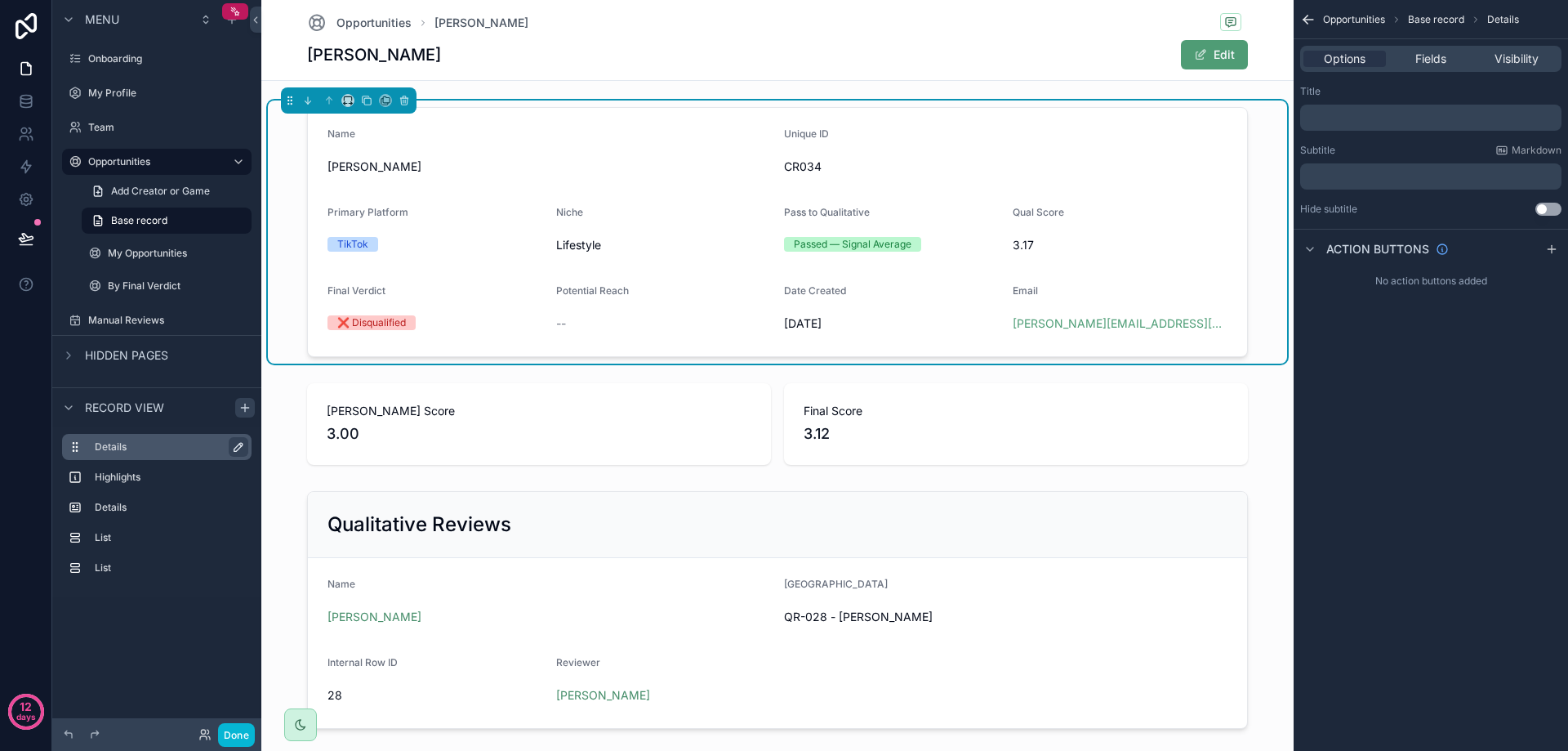
click at [237, 447] on icon "scrollable content" at bounding box center [239, 447] width 8 height 8
click at [1346, 110] on div "﻿" at bounding box center [1431, 117] width 261 height 26
click at [1346, 115] on p "﻿" at bounding box center [1432, 117] width 251 height 13
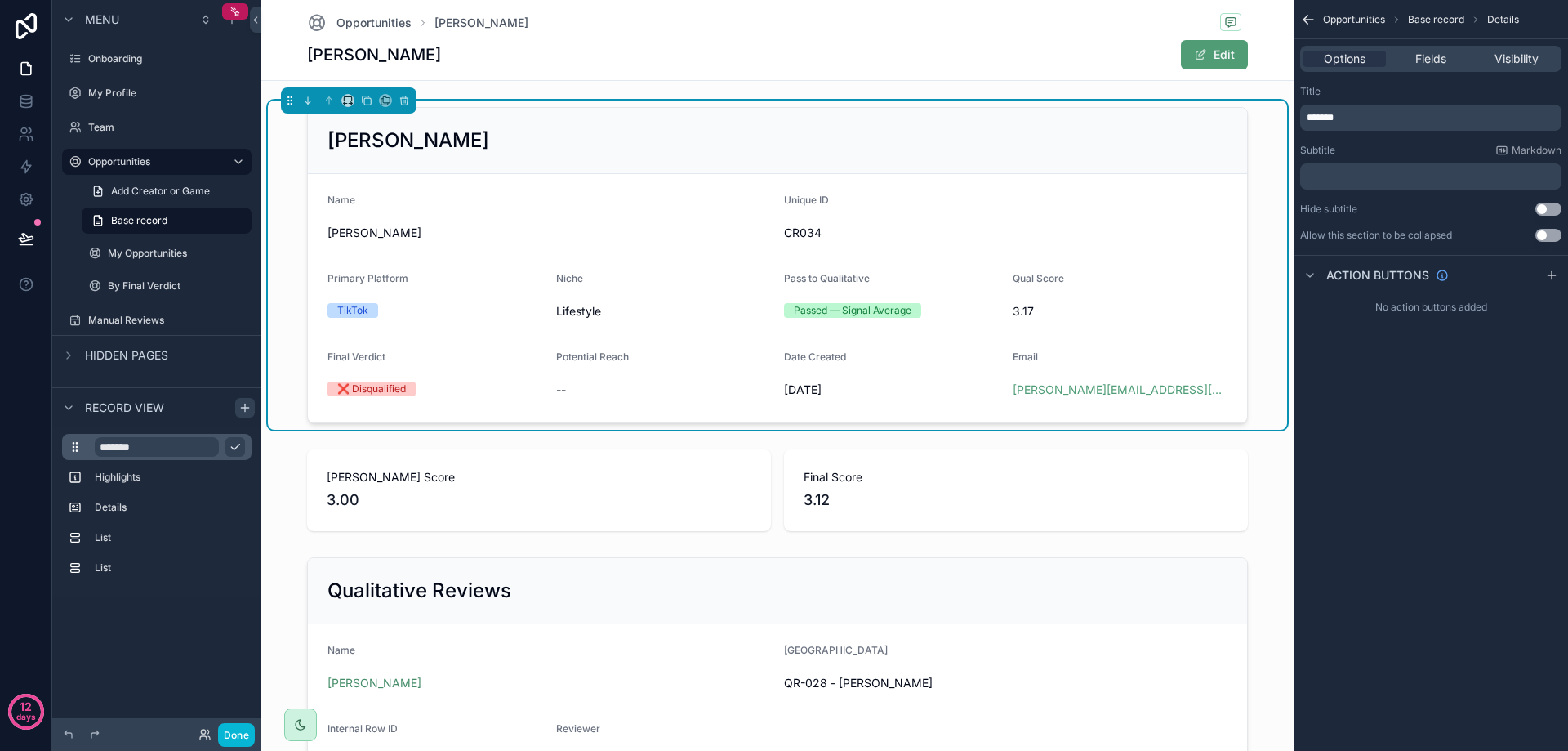
click at [1444, 513] on div "Opportunities Base record Details Options Fields Visibility Title ******* Subti…" at bounding box center [1431, 376] width 274 height 751
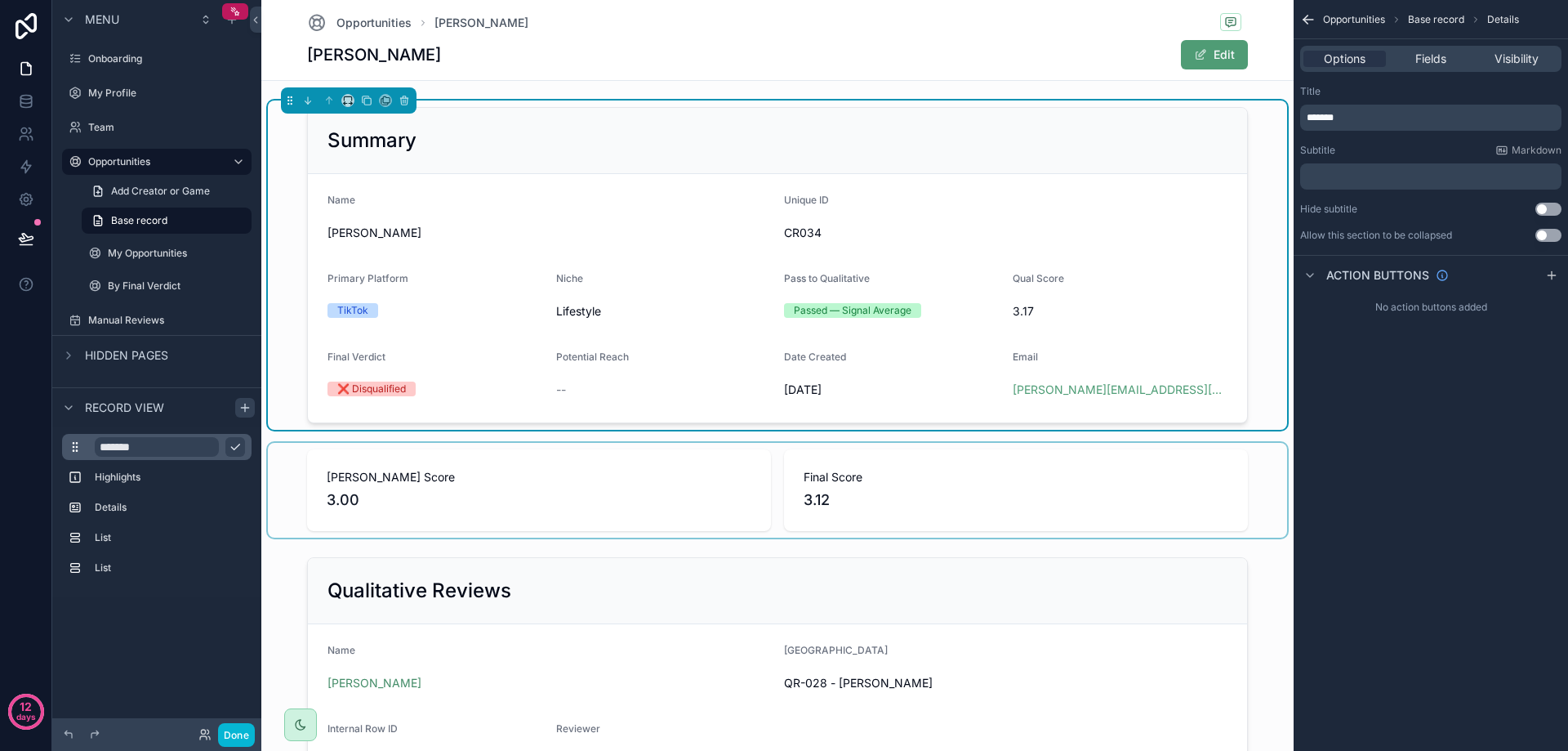
click at [277, 454] on div "scrollable content" at bounding box center [778, 490] width 1019 height 95
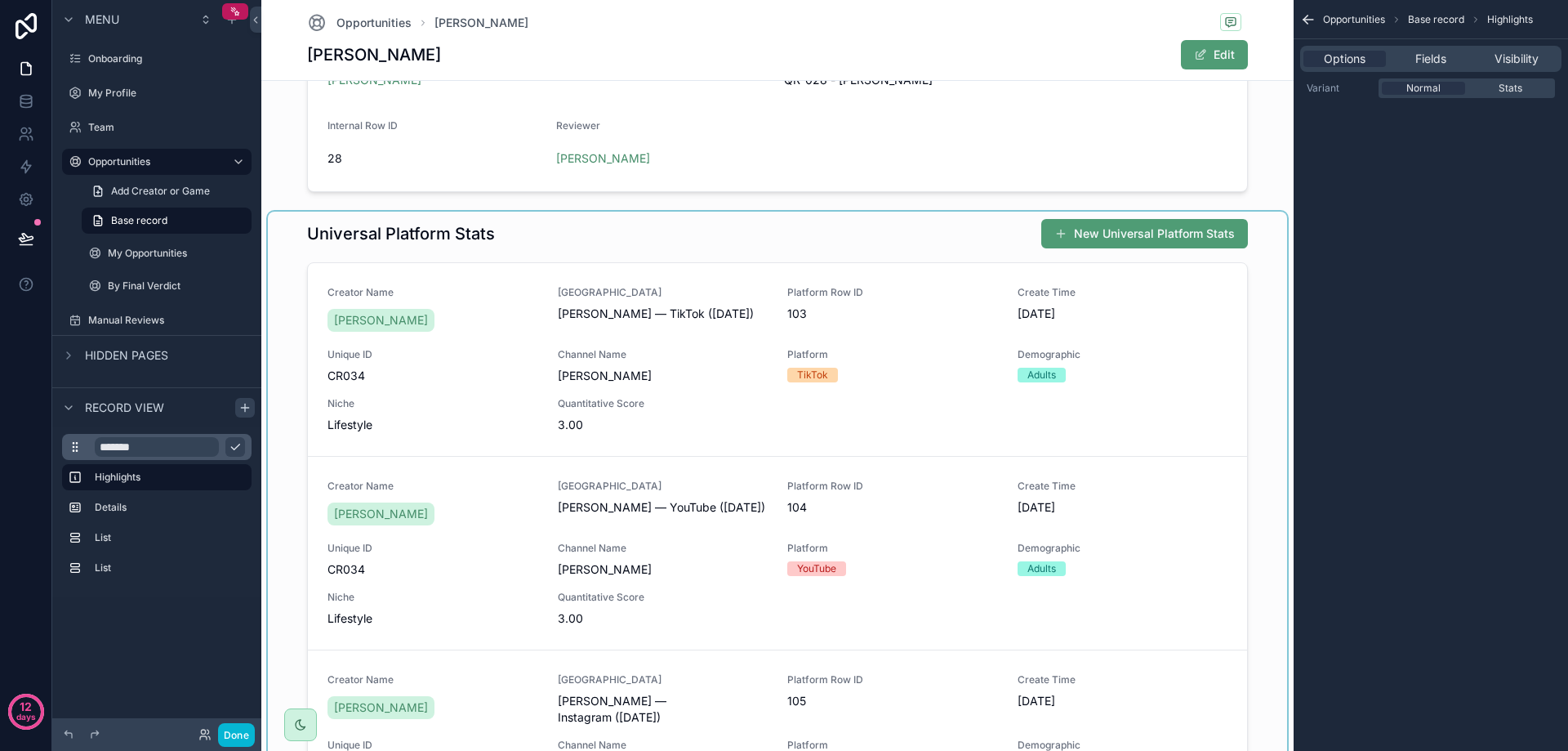
scroll to position [572, 0]
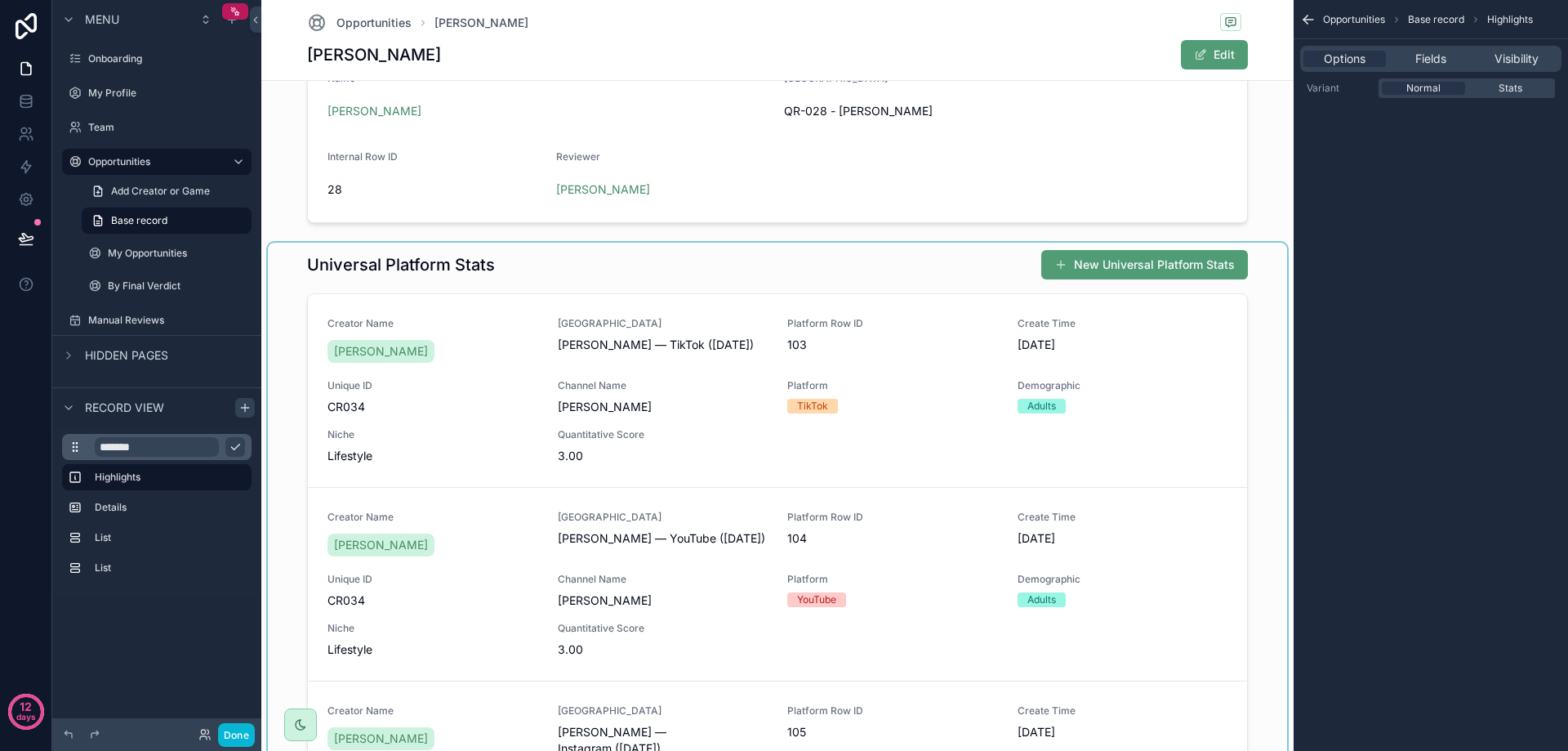
click at [507, 253] on div "scrollable content" at bounding box center [778, 556] width 1019 height 627
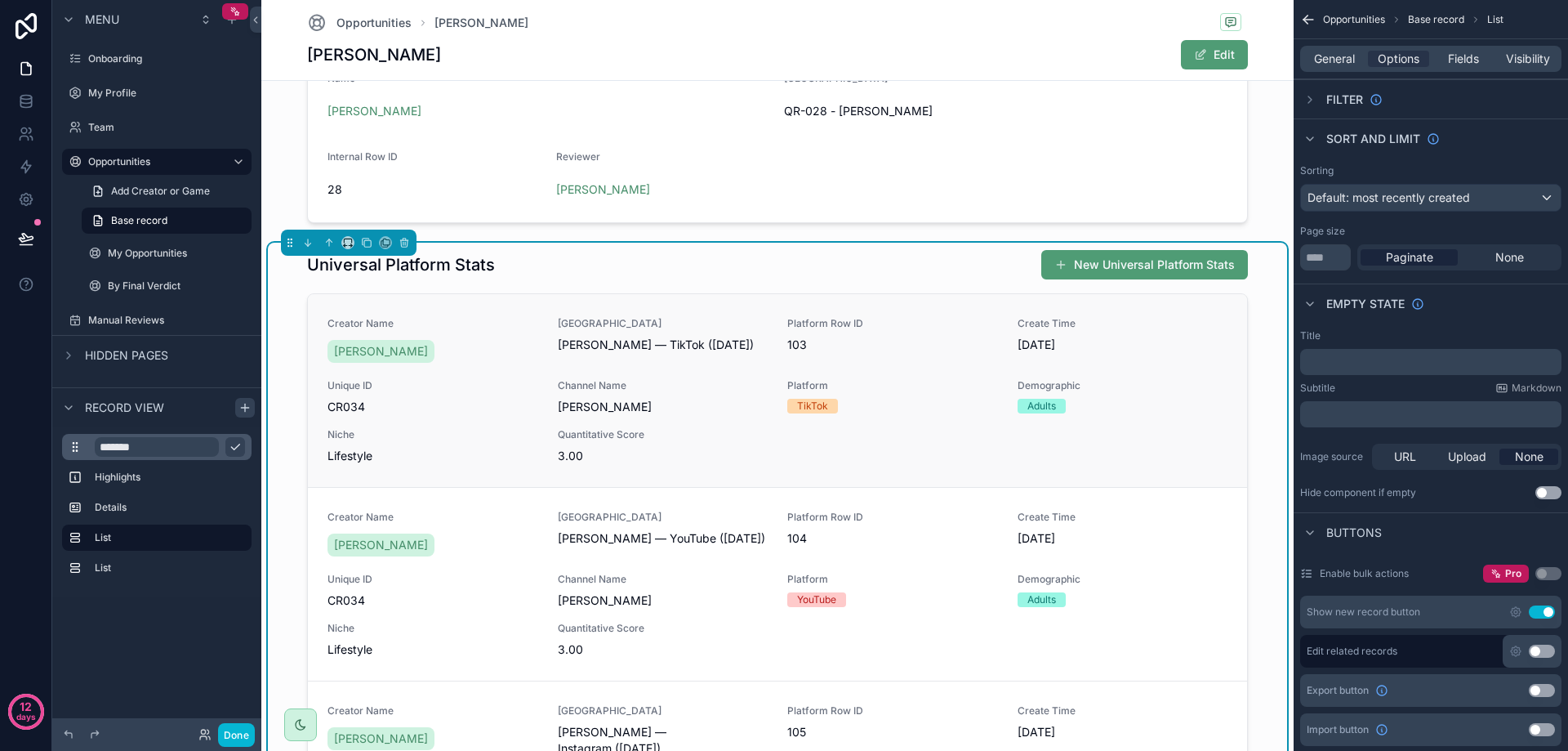
click at [600, 408] on span "[PERSON_NAME]" at bounding box center [663, 406] width 211 height 16
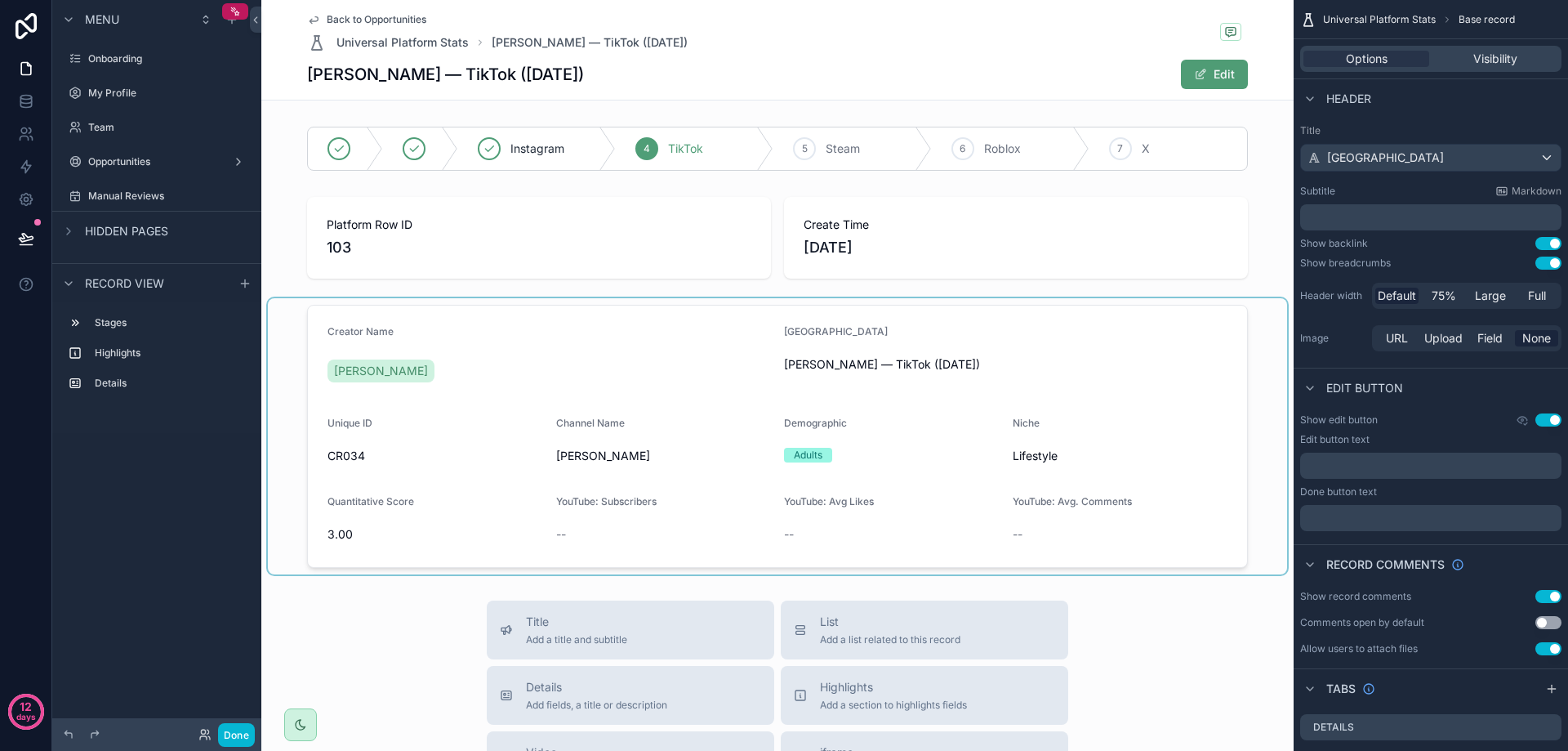
click at [492, 359] on div "scrollable content" at bounding box center [778, 435] width 1019 height 276
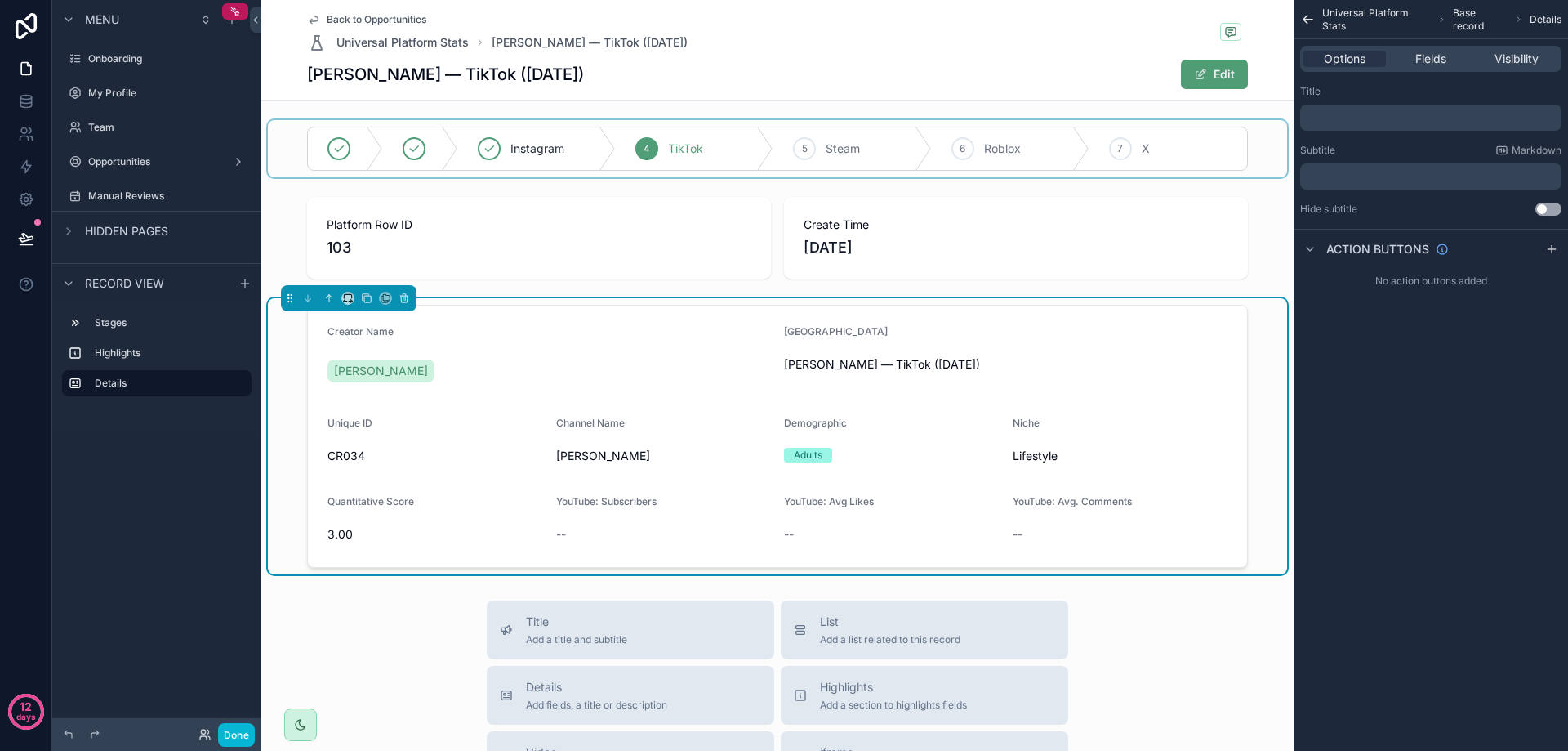
click at [556, 155] on div "scrollable content" at bounding box center [778, 149] width 1019 height 57
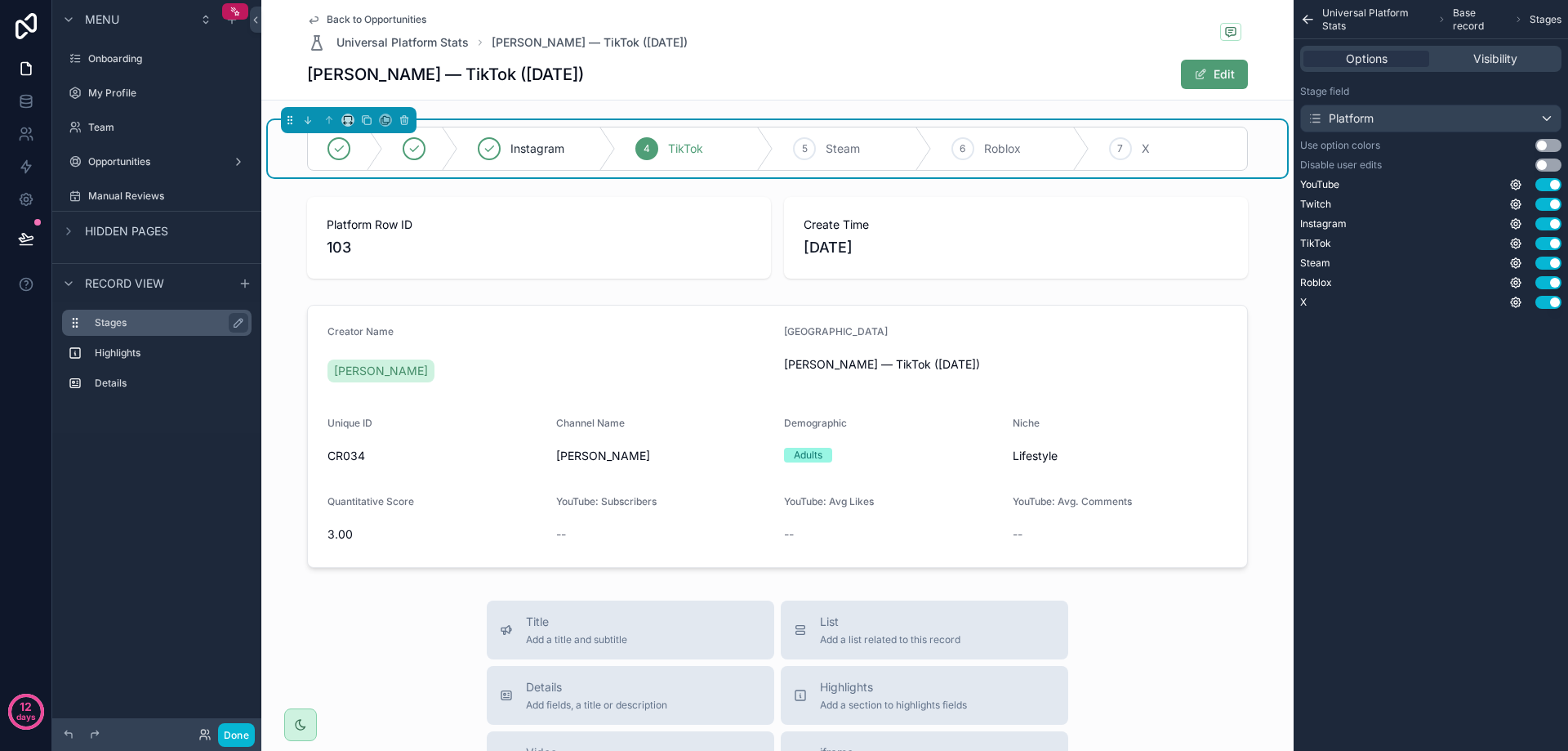
click at [201, 326] on label "Stages" at bounding box center [166, 322] width 143 height 13
click at [401, 122] on icon "scrollable content" at bounding box center [404, 121] width 12 height 12
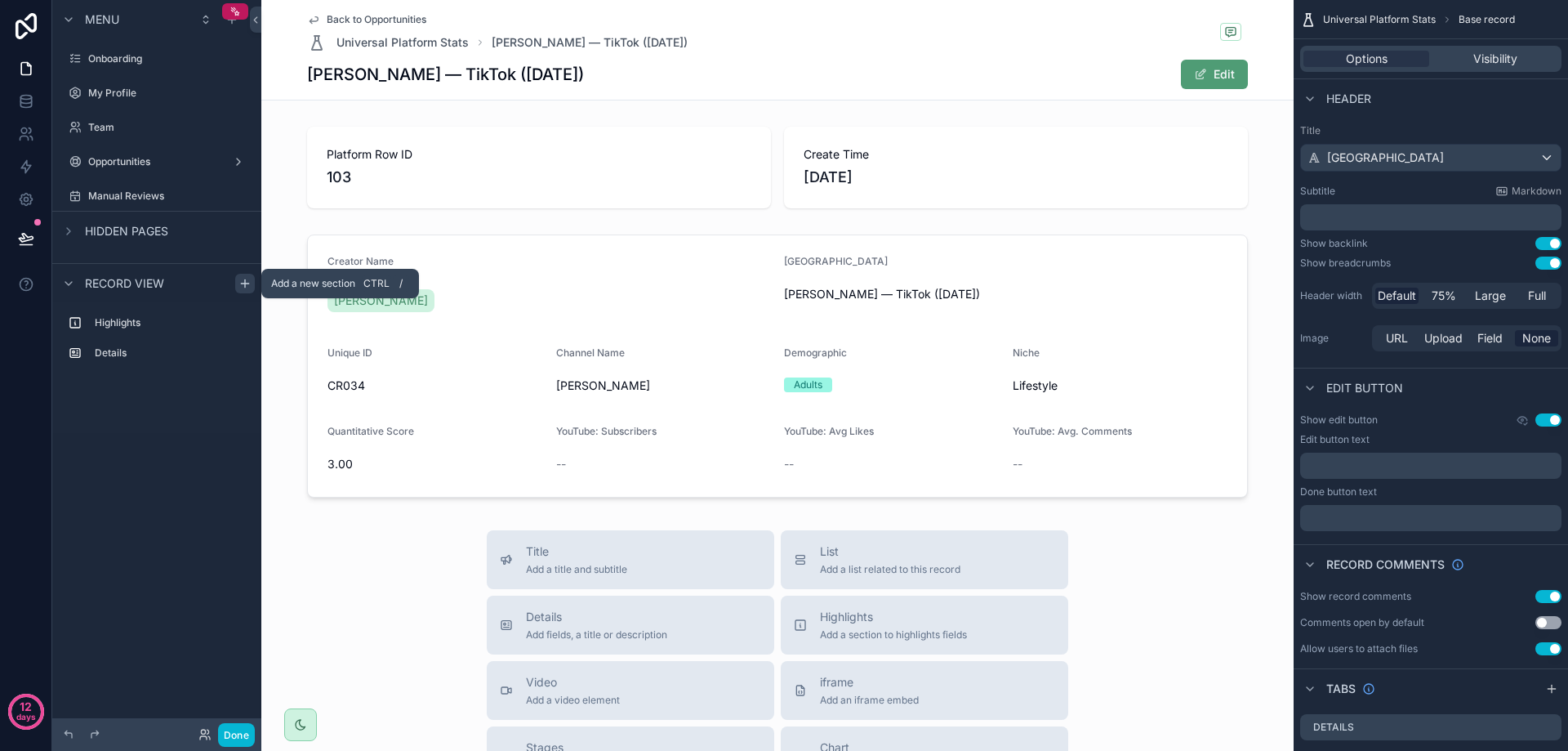
click at [246, 285] on icon "scrollable content" at bounding box center [245, 283] width 13 height 13
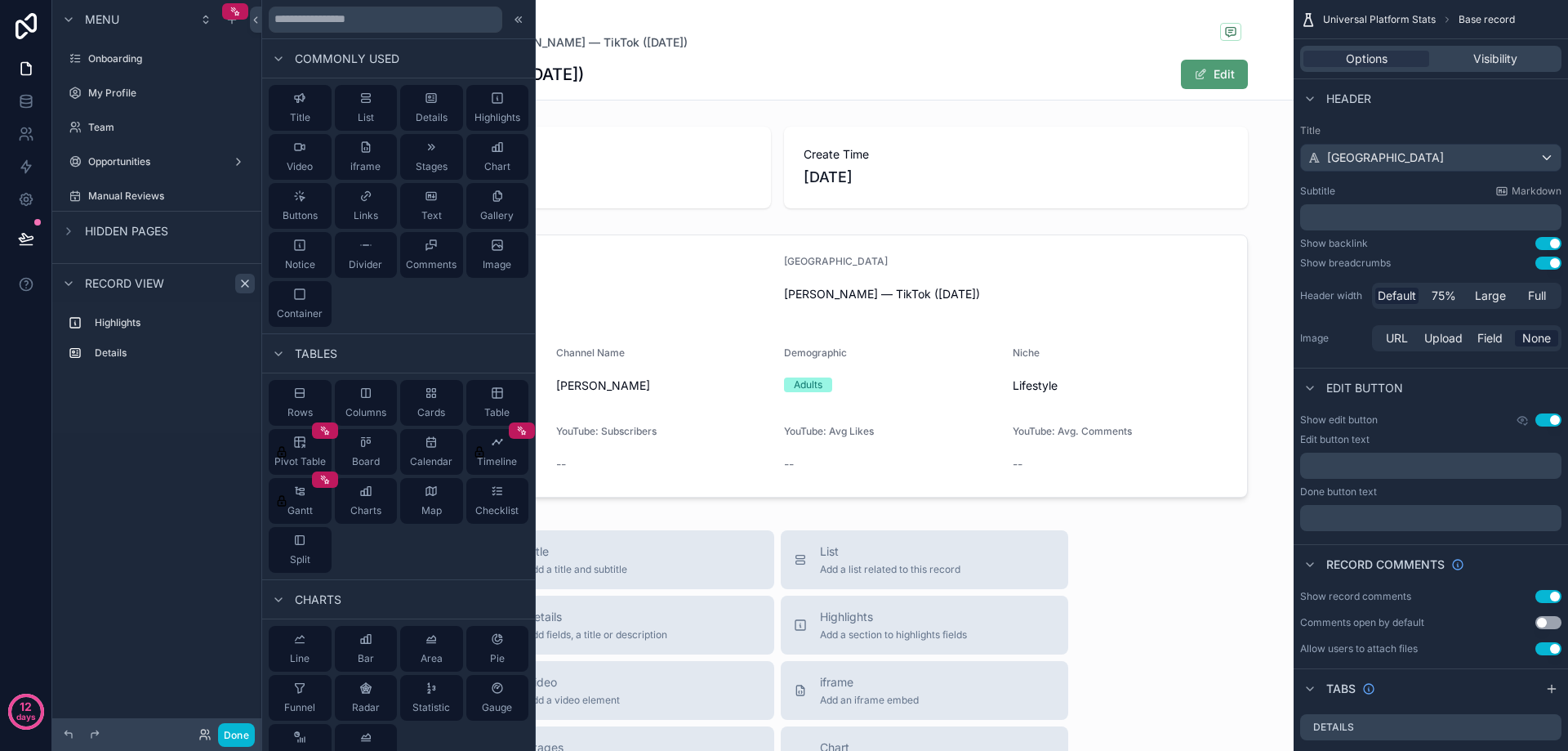
click at [681, 98] on div "Back to Opportunities Universal Platform Stats [PERSON_NAME] — TikTok ([DATE]) …" at bounding box center [777, 50] width 940 height 100
click at [512, 24] on icon at bounding box center [518, 19] width 13 height 13
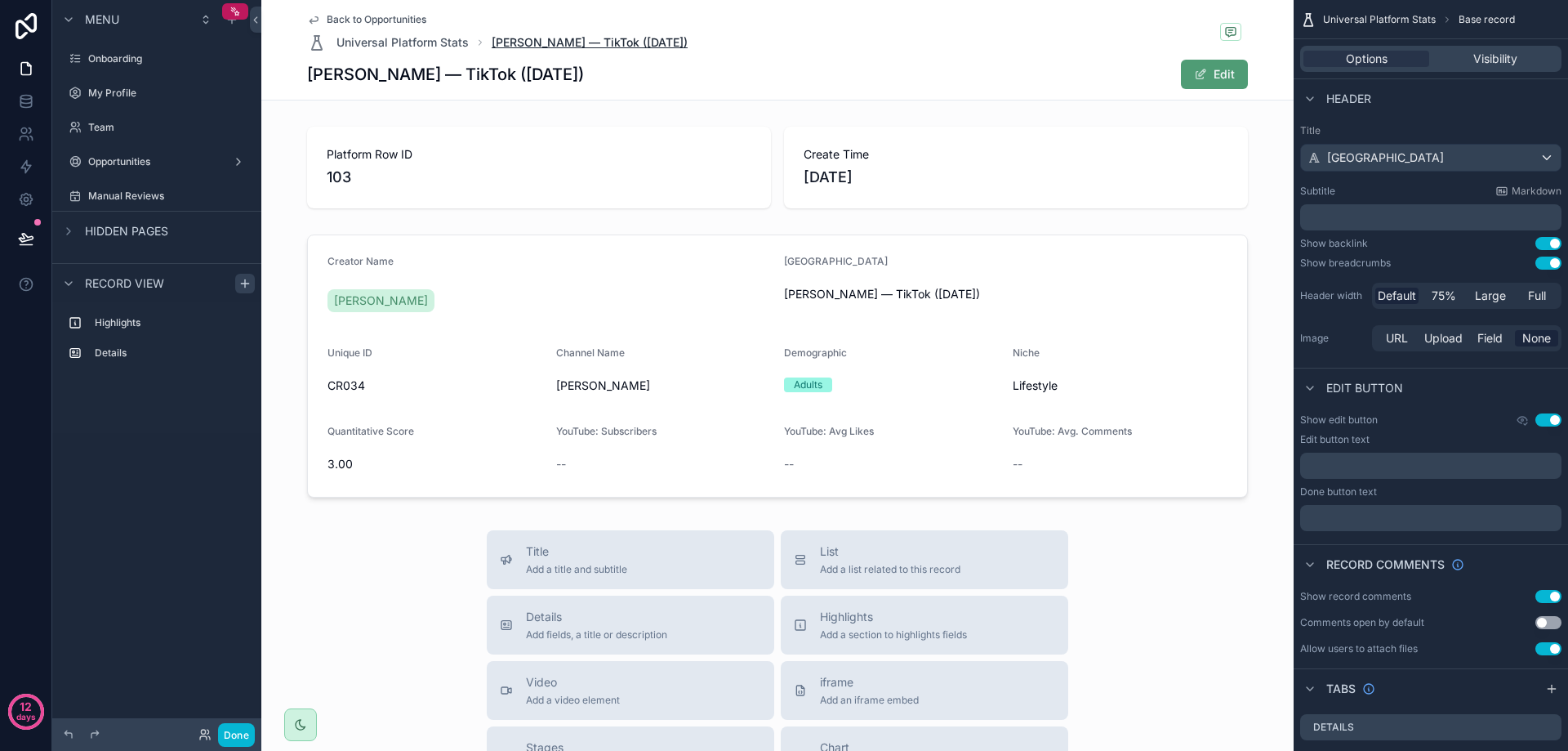
click at [516, 39] on span "[PERSON_NAME] — TikTok ([DATE])" at bounding box center [590, 42] width 196 height 16
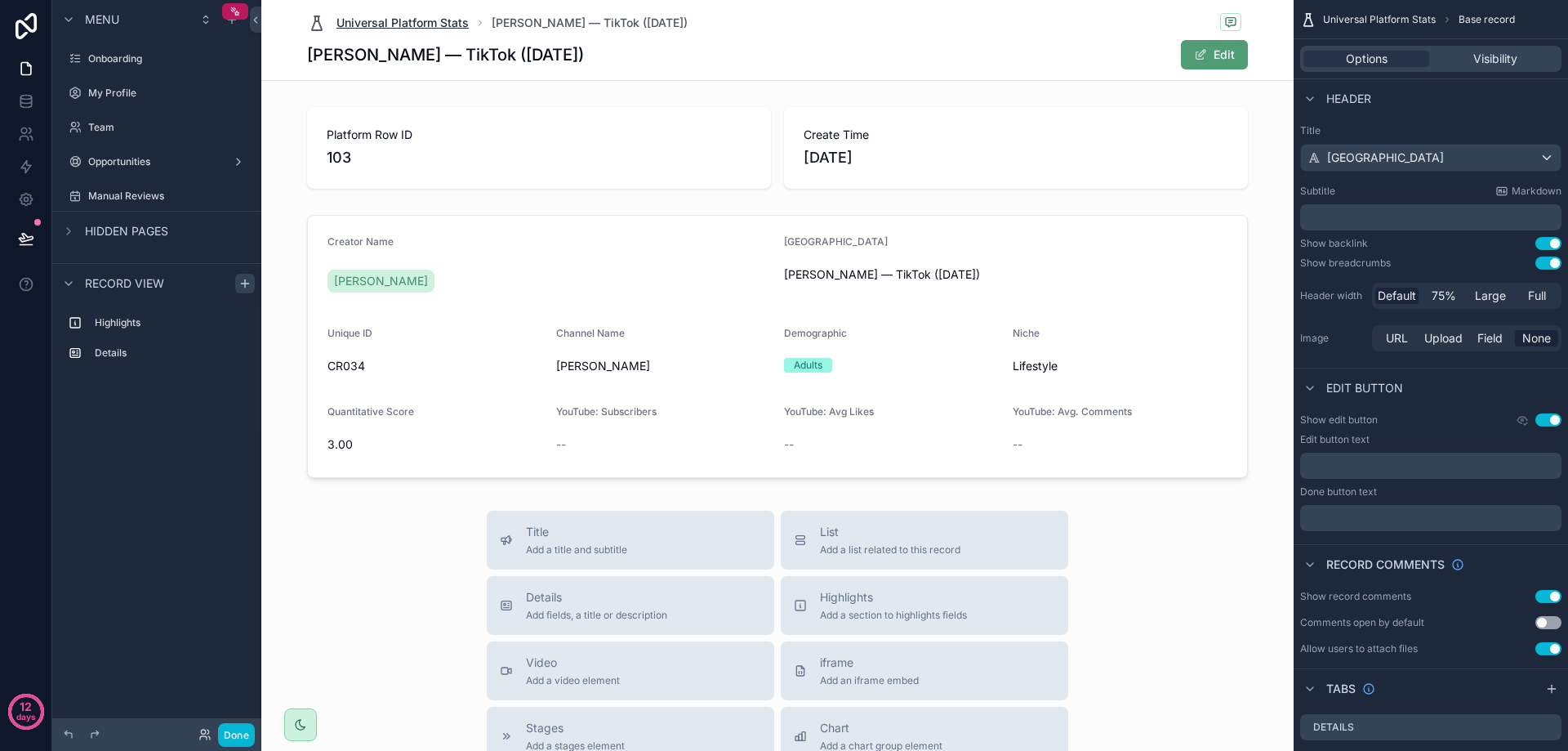
click at [450, 24] on span "Universal Platform Stats" at bounding box center [402, 22] width 132 height 16
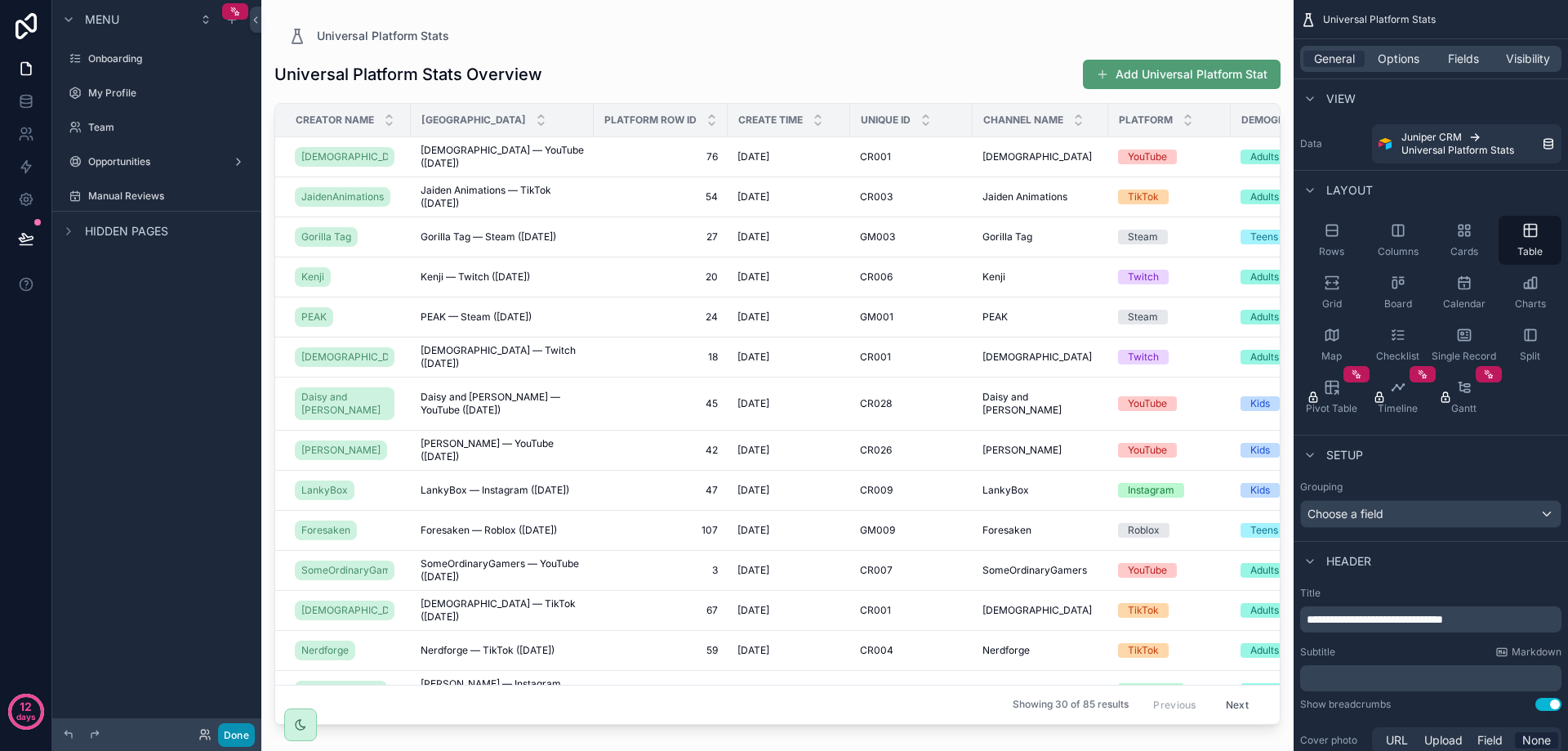
click at [246, 732] on button "Done" at bounding box center [237, 735] width 37 height 24
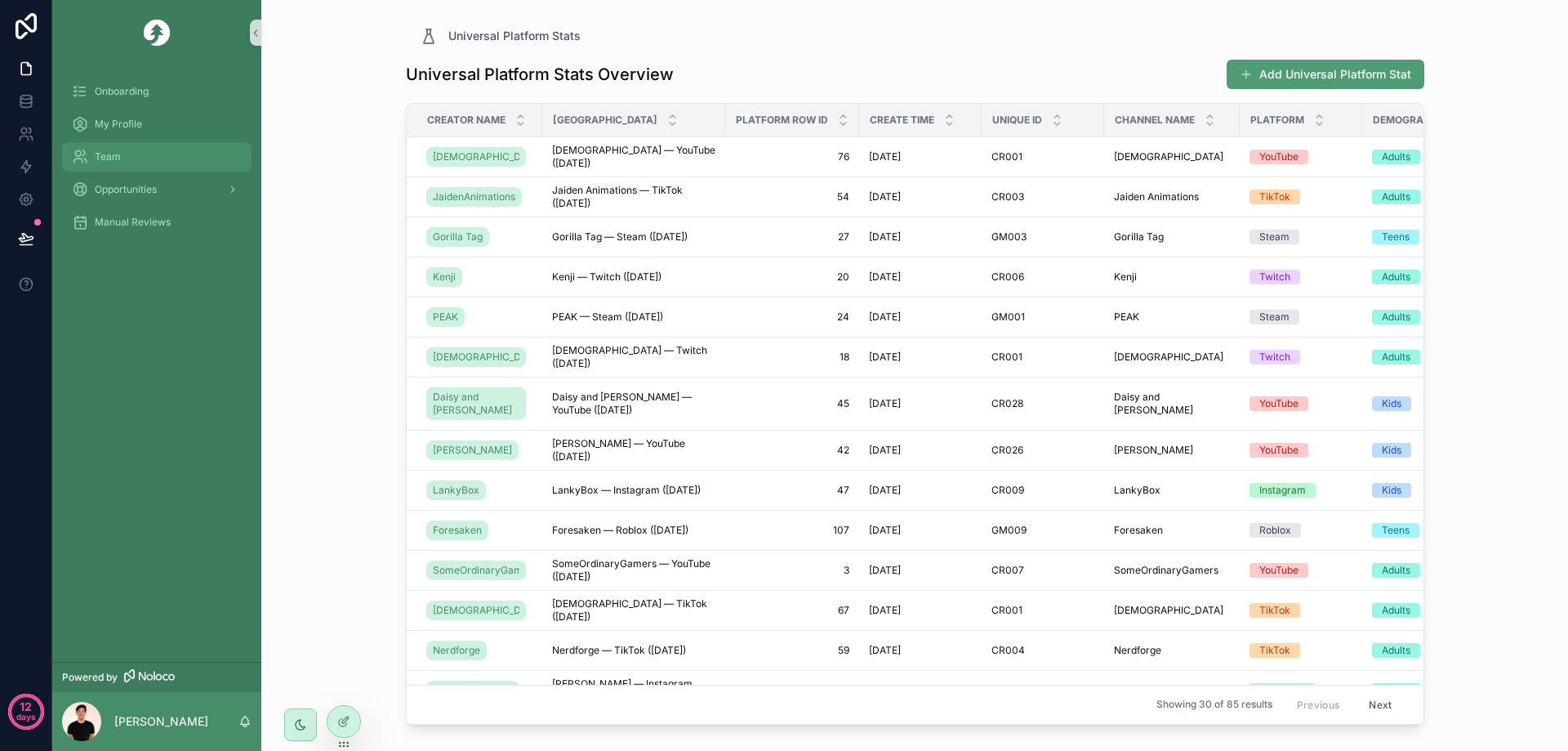
click at [135, 164] on div "Team" at bounding box center [156, 156] width 170 height 26
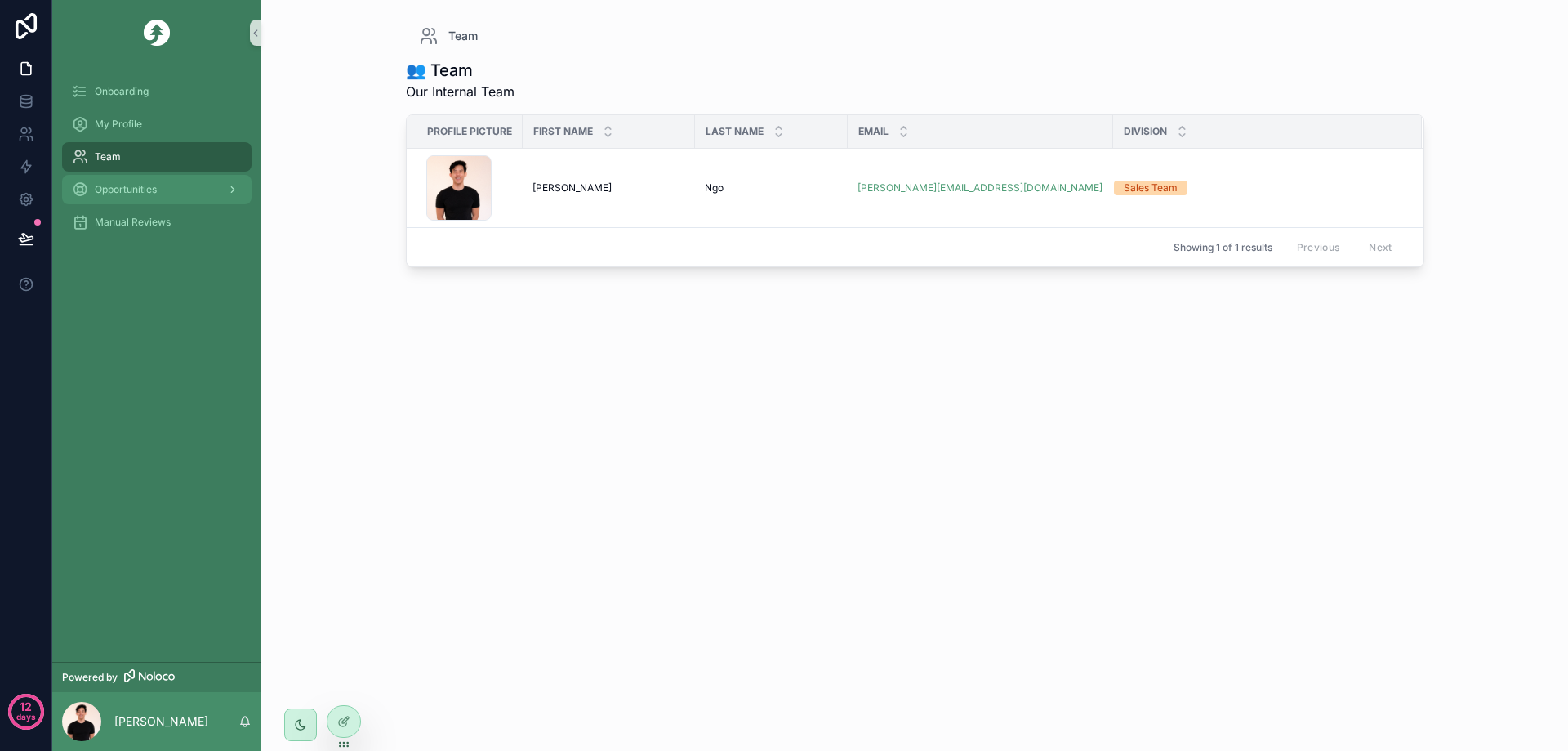
click at [149, 192] on span "Opportunities" at bounding box center [126, 189] width 62 height 13
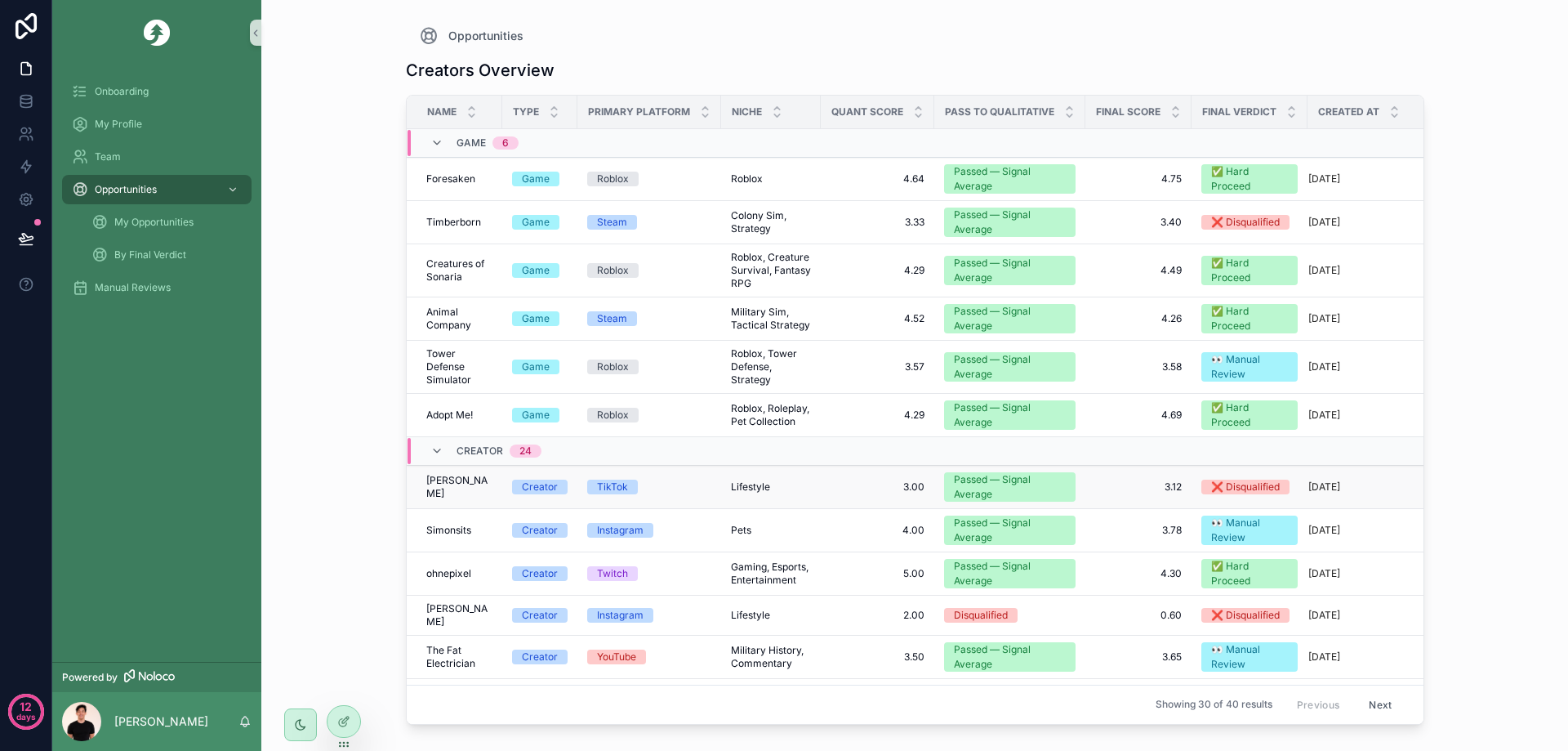
click at [455, 478] on td "[PERSON_NAME] [PERSON_NAME]" at bounding box center [454, 487] width 95 height 43
click at [480, 485] on div "[PERSON_NAME] [PERSON_NAME]" at bounding box center [459, 487] width 66 height 26
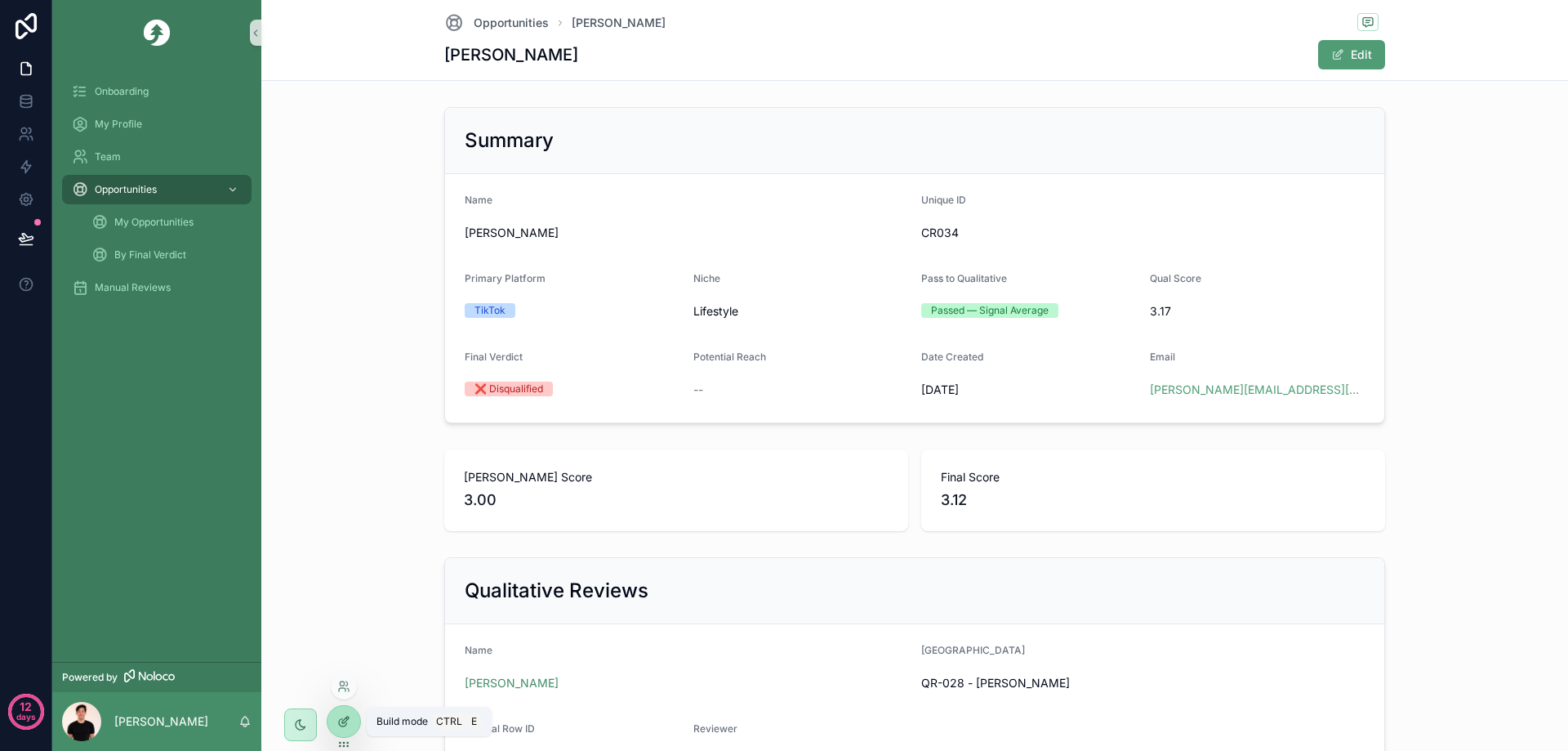
click at [342, 716] on icon at bounding box center [343, 721] width 13 height 13
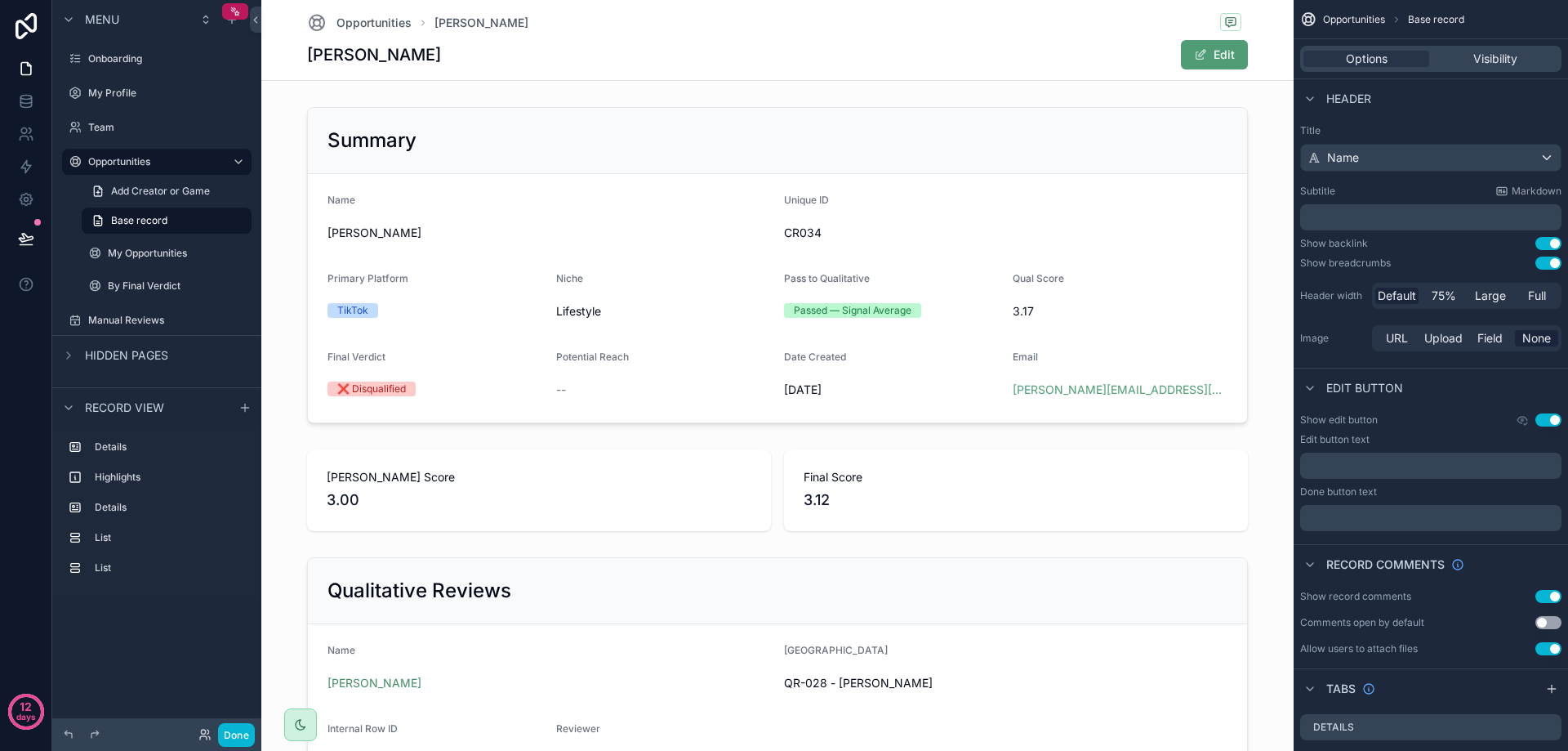
click at [1156, 60] on div "Edit" at bounding box center [1186, 54] width 122 height 31
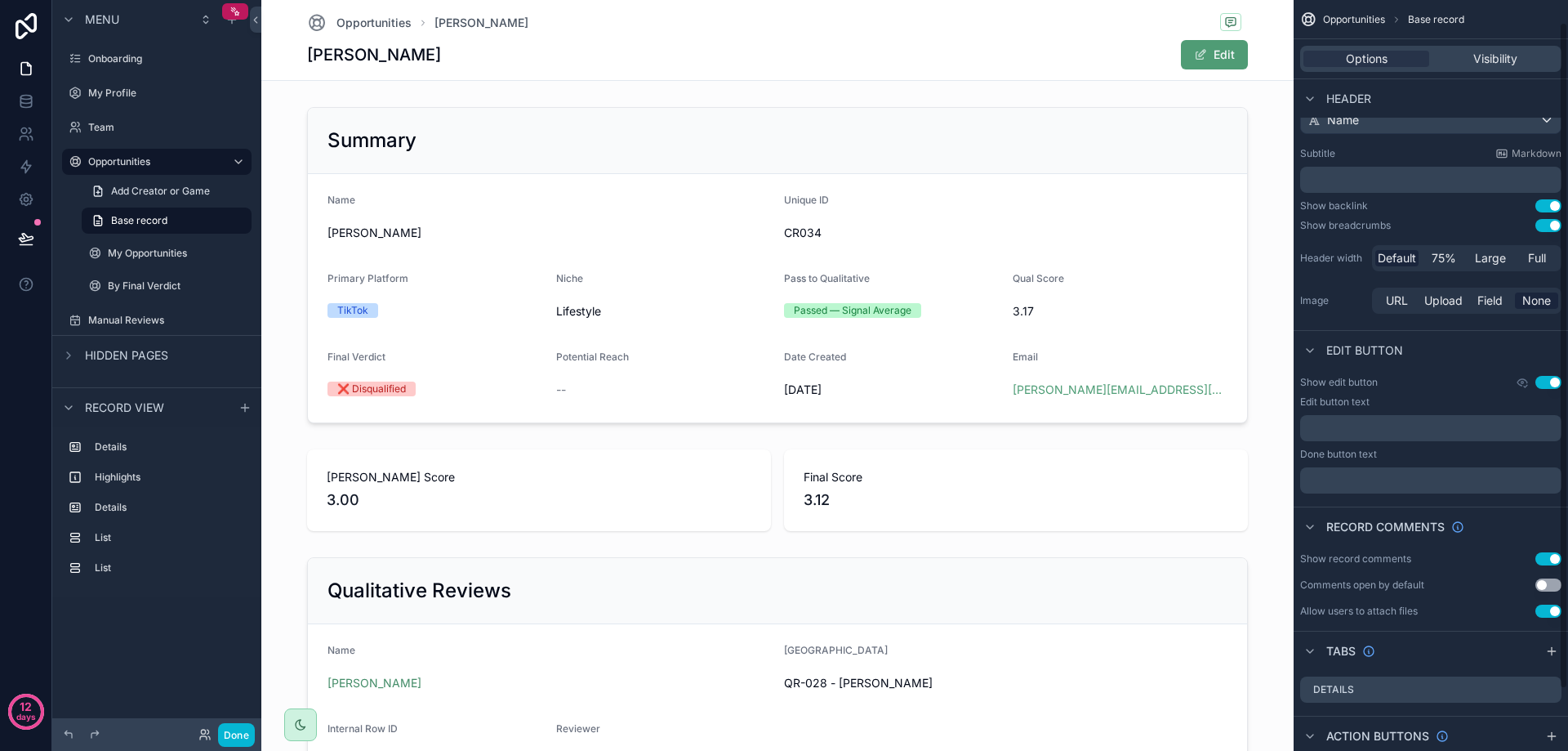
scroll to position [13, 0]
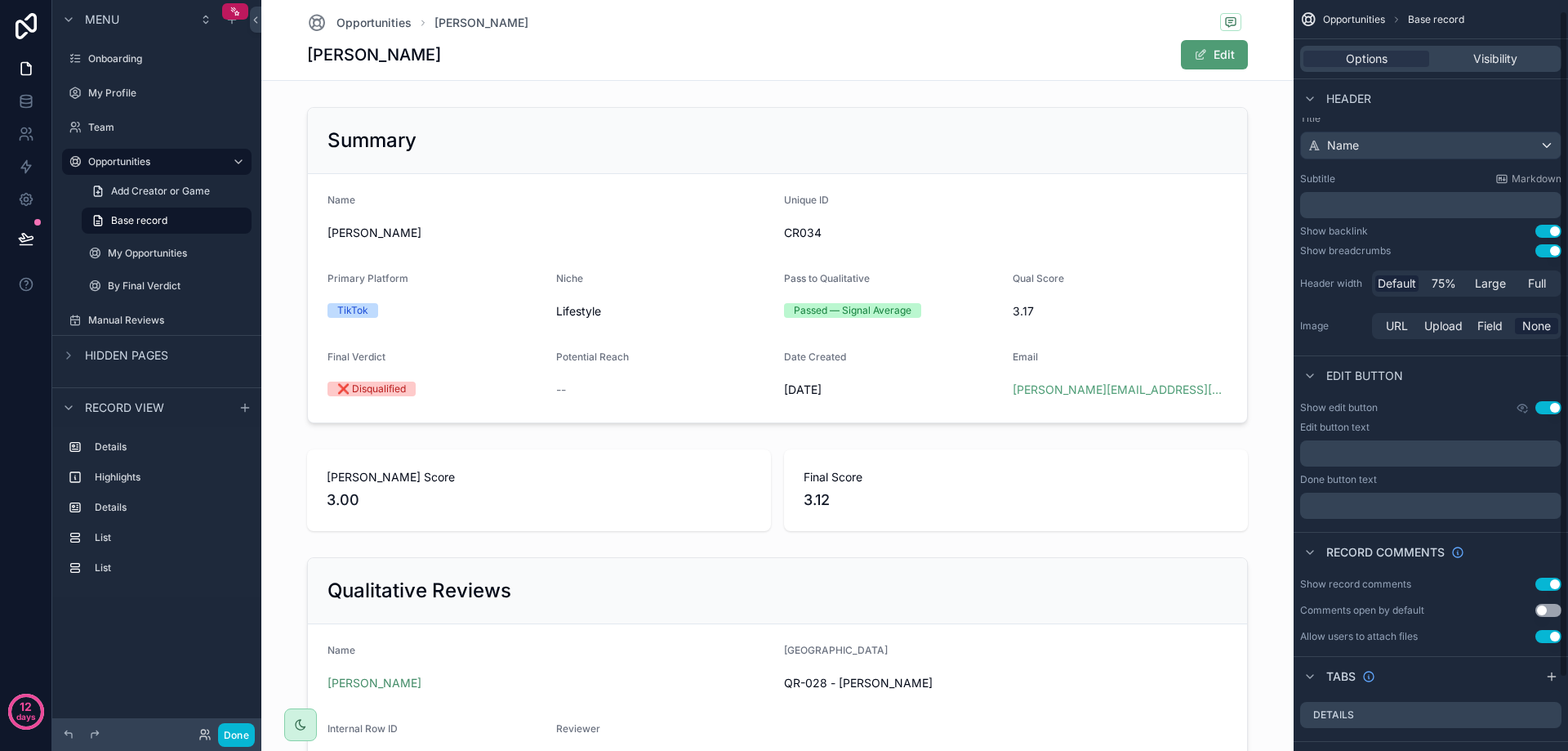
click at [1544, 408] on button "Use setting" at bounding box center [1548, 407] width 26 height 13
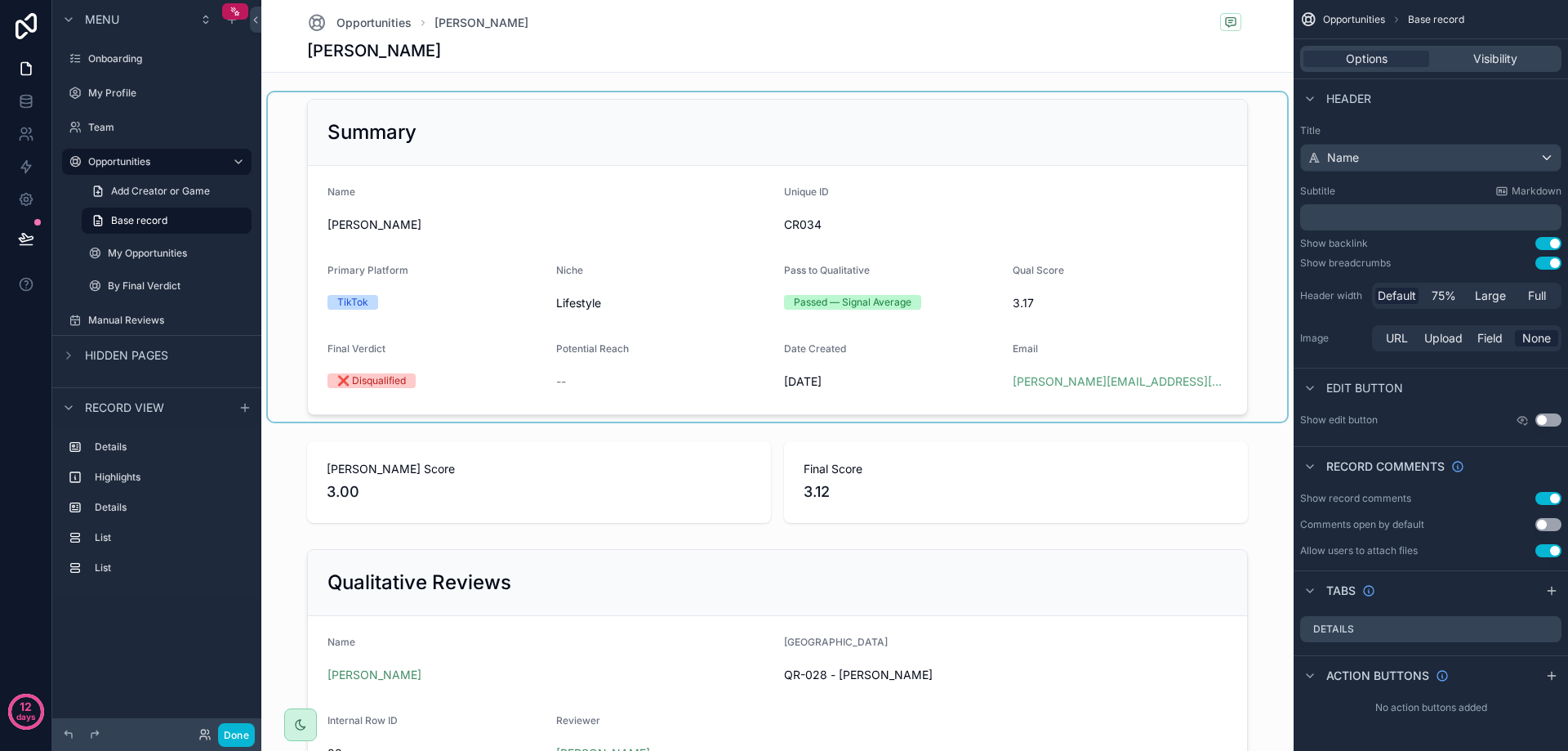
scroll to position [0, 0]
click at [421, 363] on div "scrollable content" at bounding box center [778, 257] width 1019 height 329
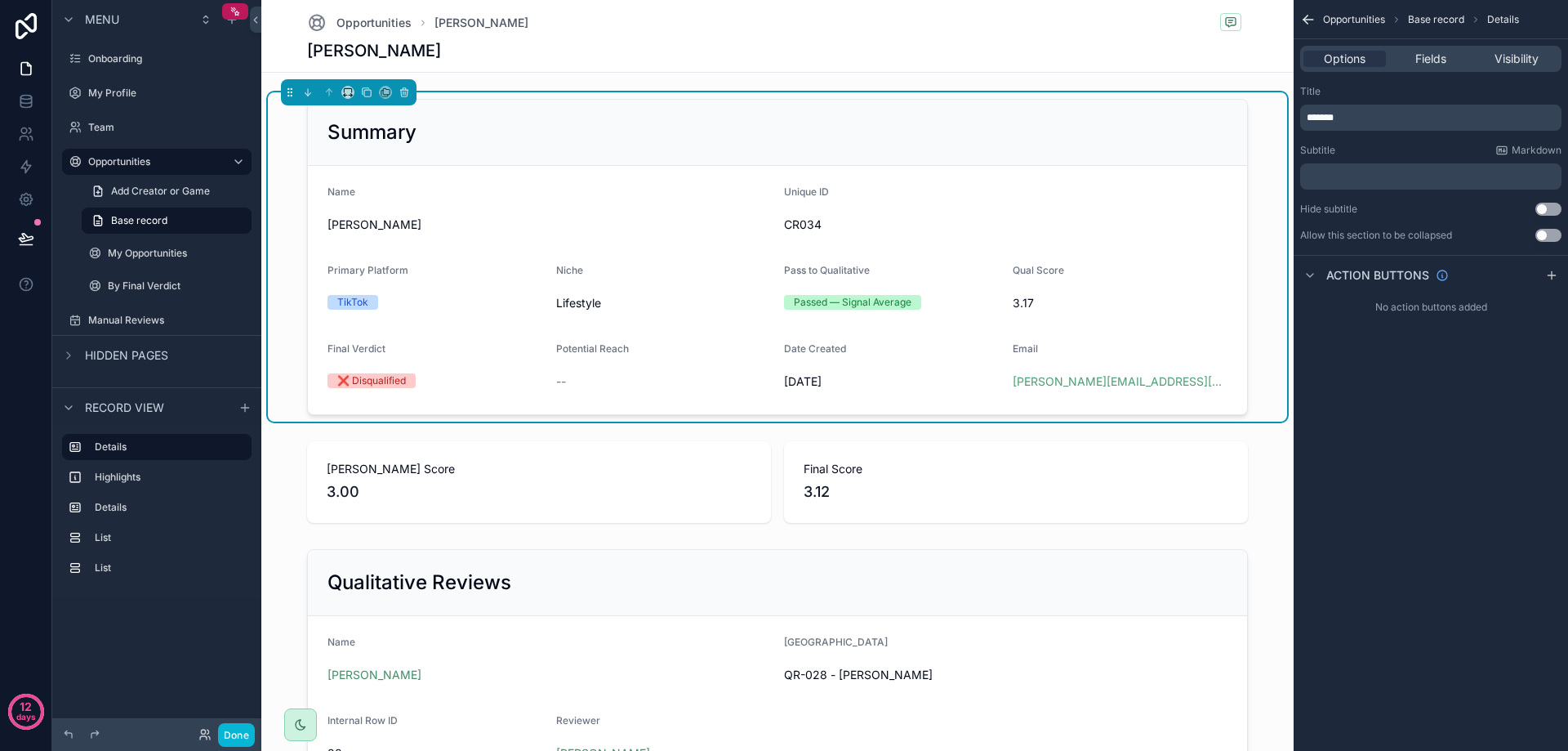
click at [489, 370] on div "❌ Disqualified" at bounding box center [435, 381] width 216 height 24
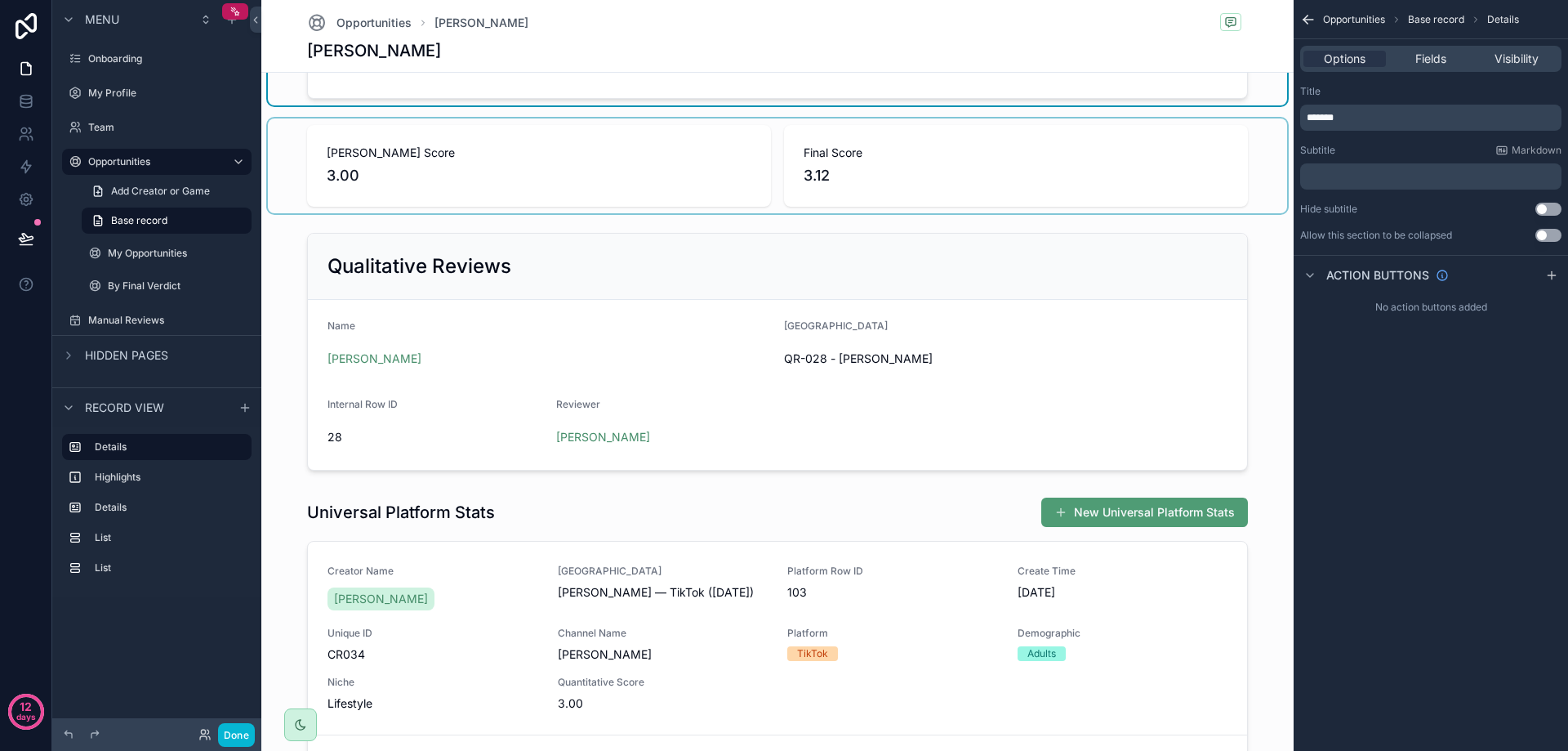
scroll to position [327, 0]
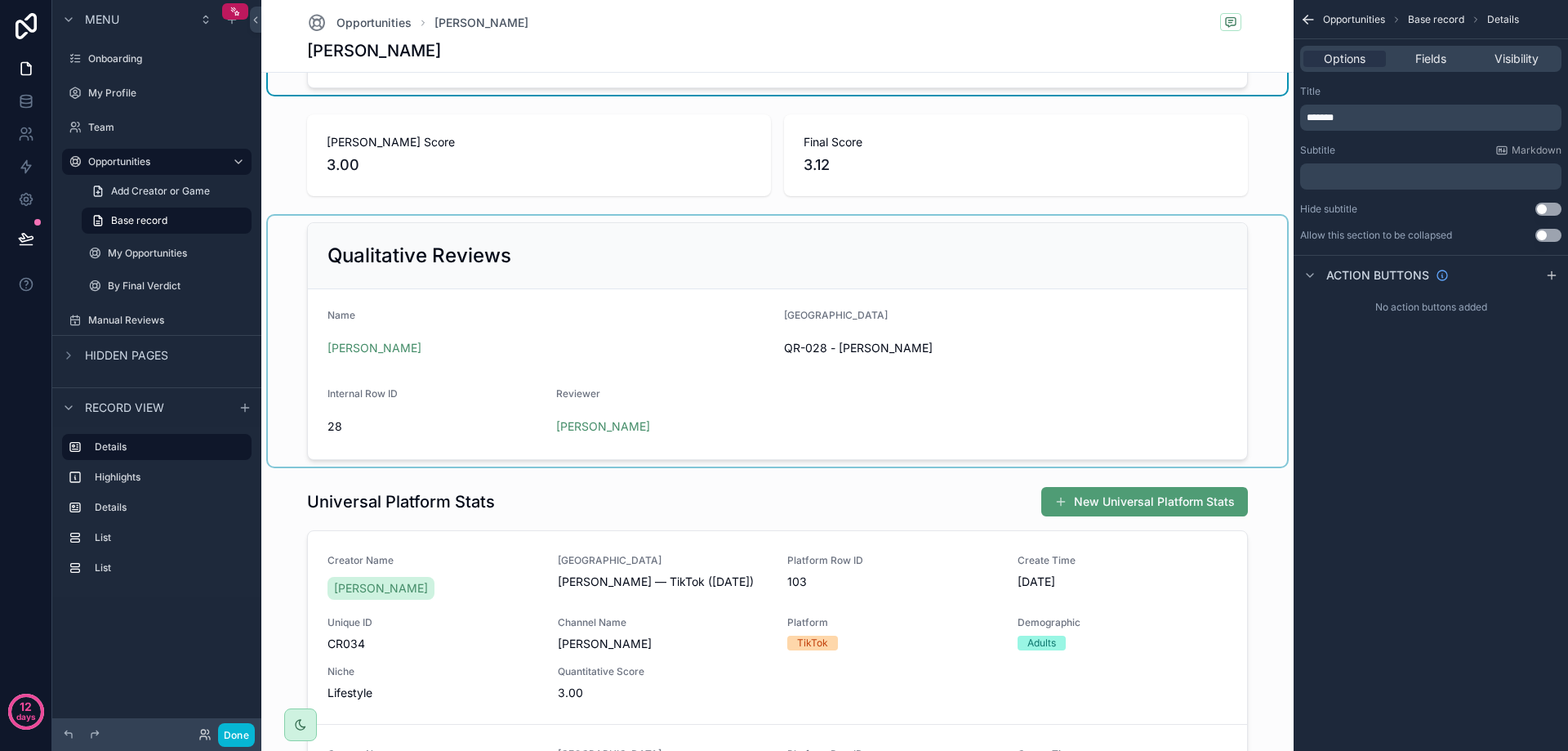
click at [731, 370] on div "scrollable content" at bounding box center [778, 341] width 1019 height 251
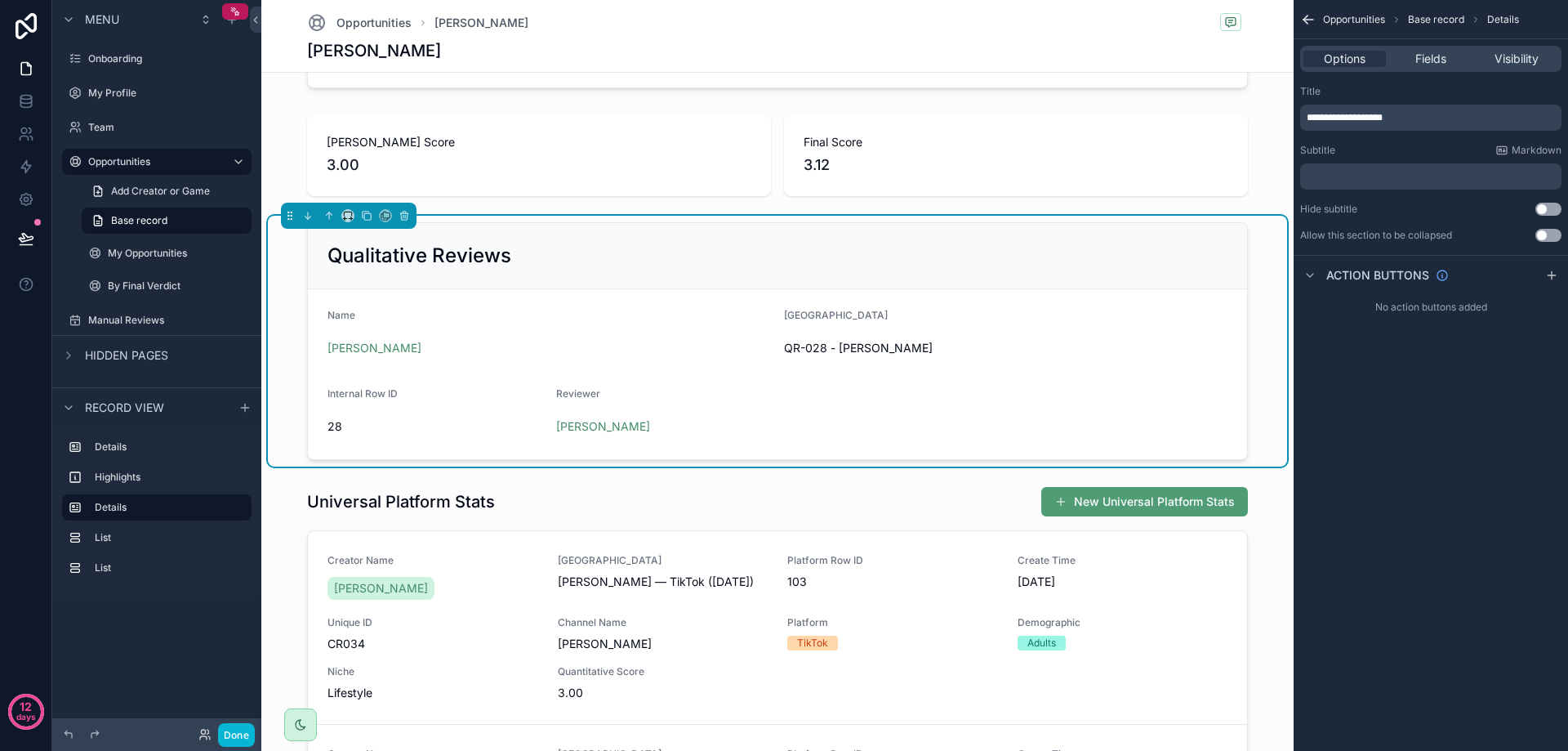
click at [946, 343] on span "QR-028 - [PERSON_NAME]" at bounding box center [1005, 348] width 444 height 16
click at [700, 352] on div "[PERSON_NAME]" at bounding box center [549, 348] width 444 height 16
click at [1545, 235] on button "Use setting" at bounding box center [1548, 235] width 26 height 13
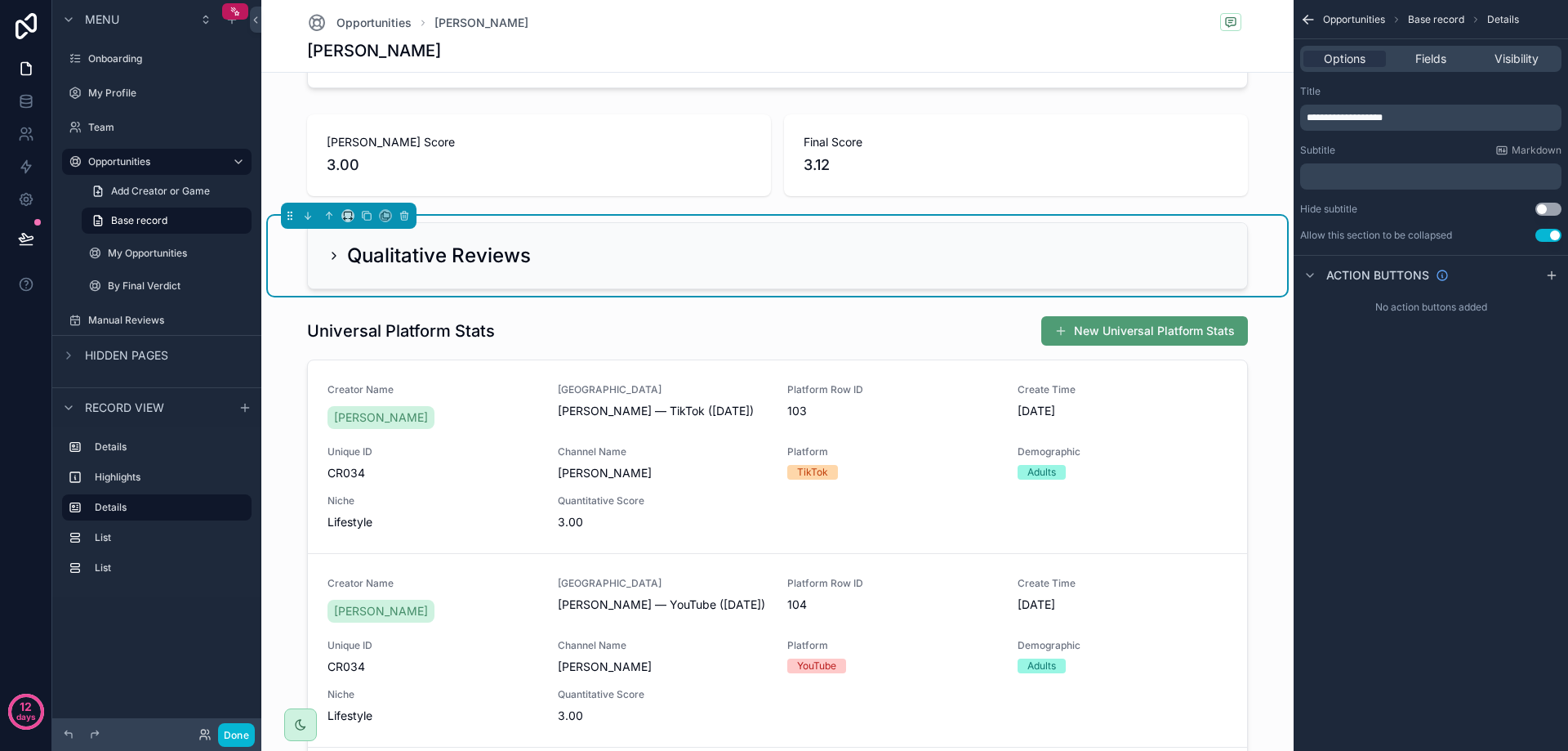
click at [1549, 233] on button "Use setting" at bounding box center [1548, 235] width 26 height 13
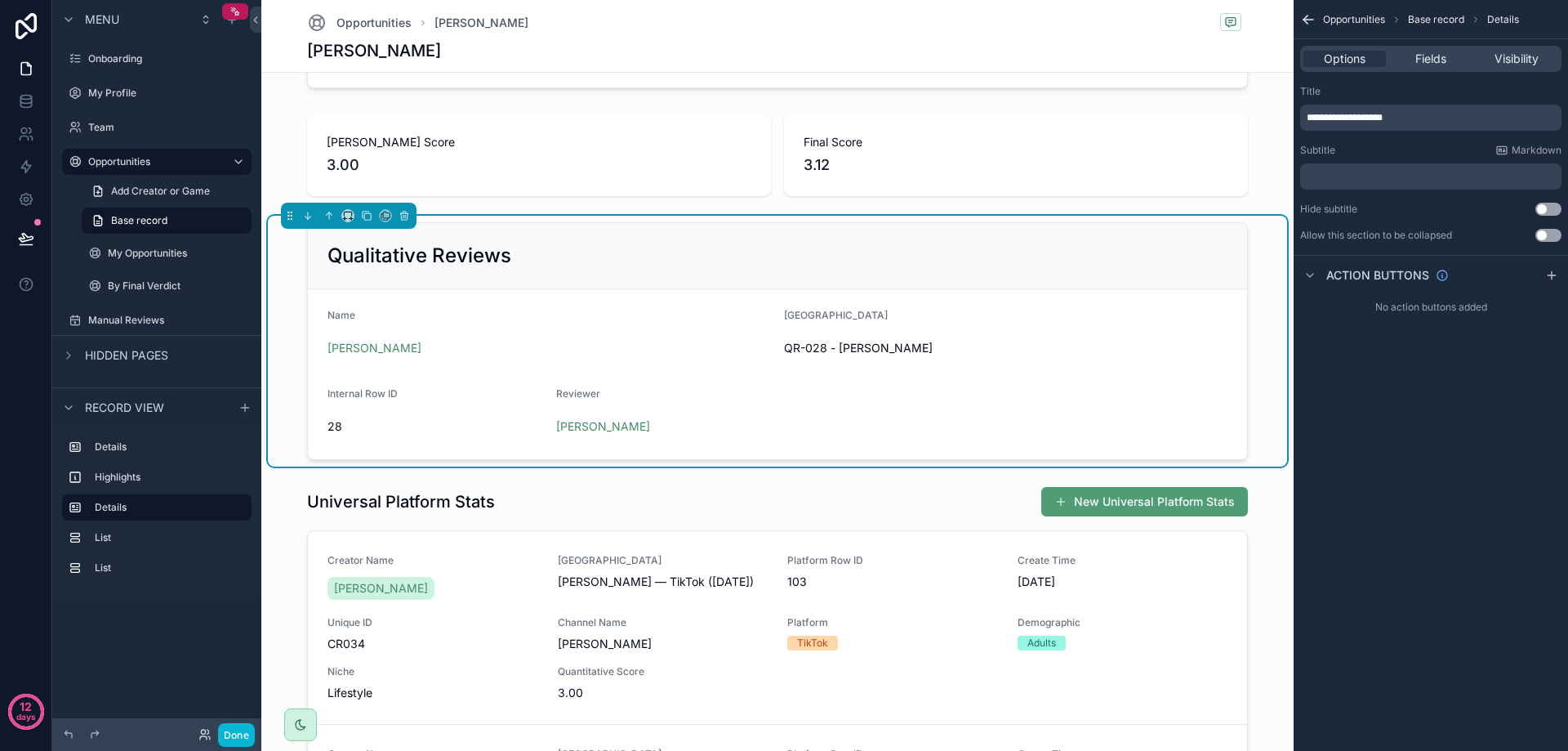
click at [1545, 235] on button "Use setting" at bounding box center [1548, 235] width 26 height 13
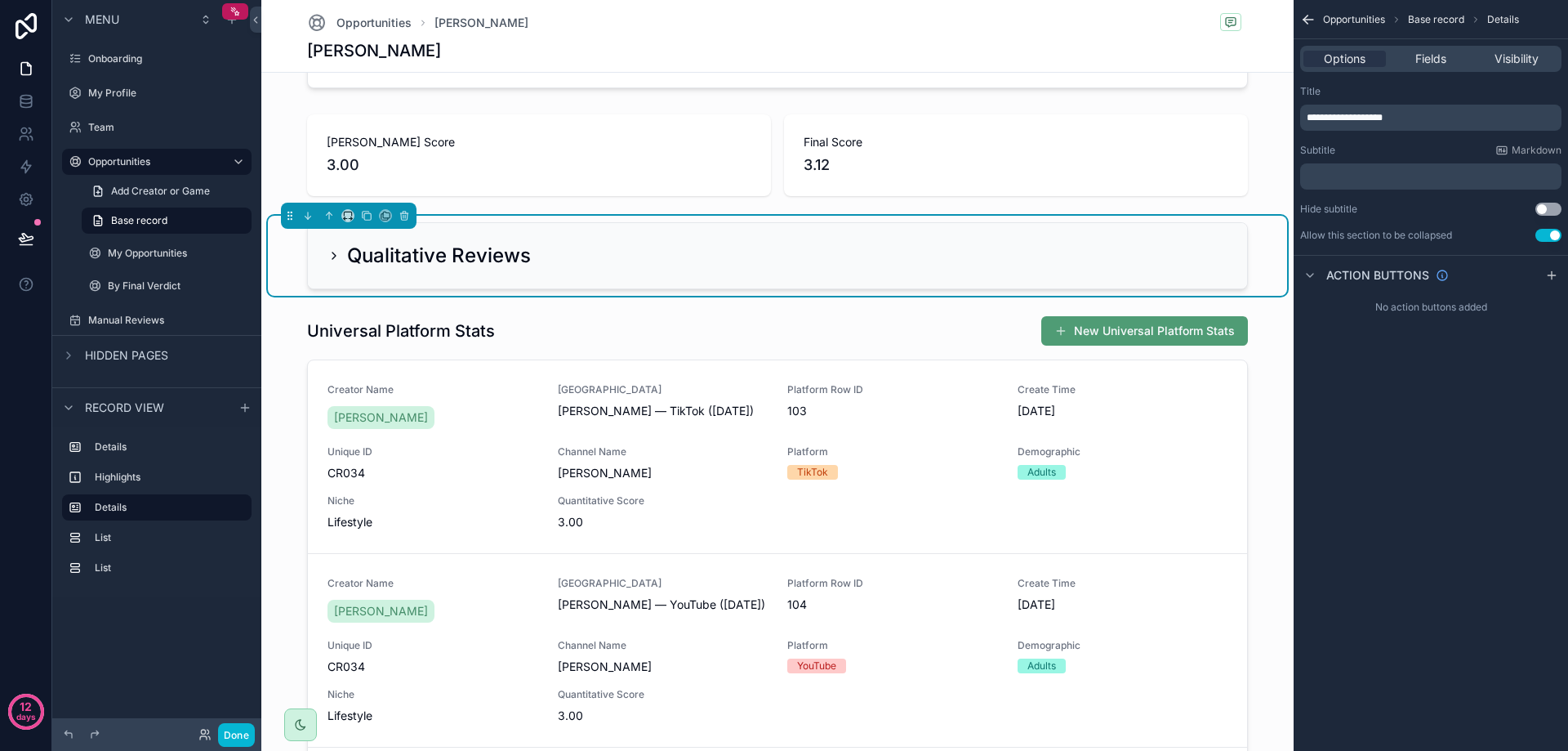
click at [1545, 235] on button "Use setting" at bounding box center [1548, 235] width 26 height 13
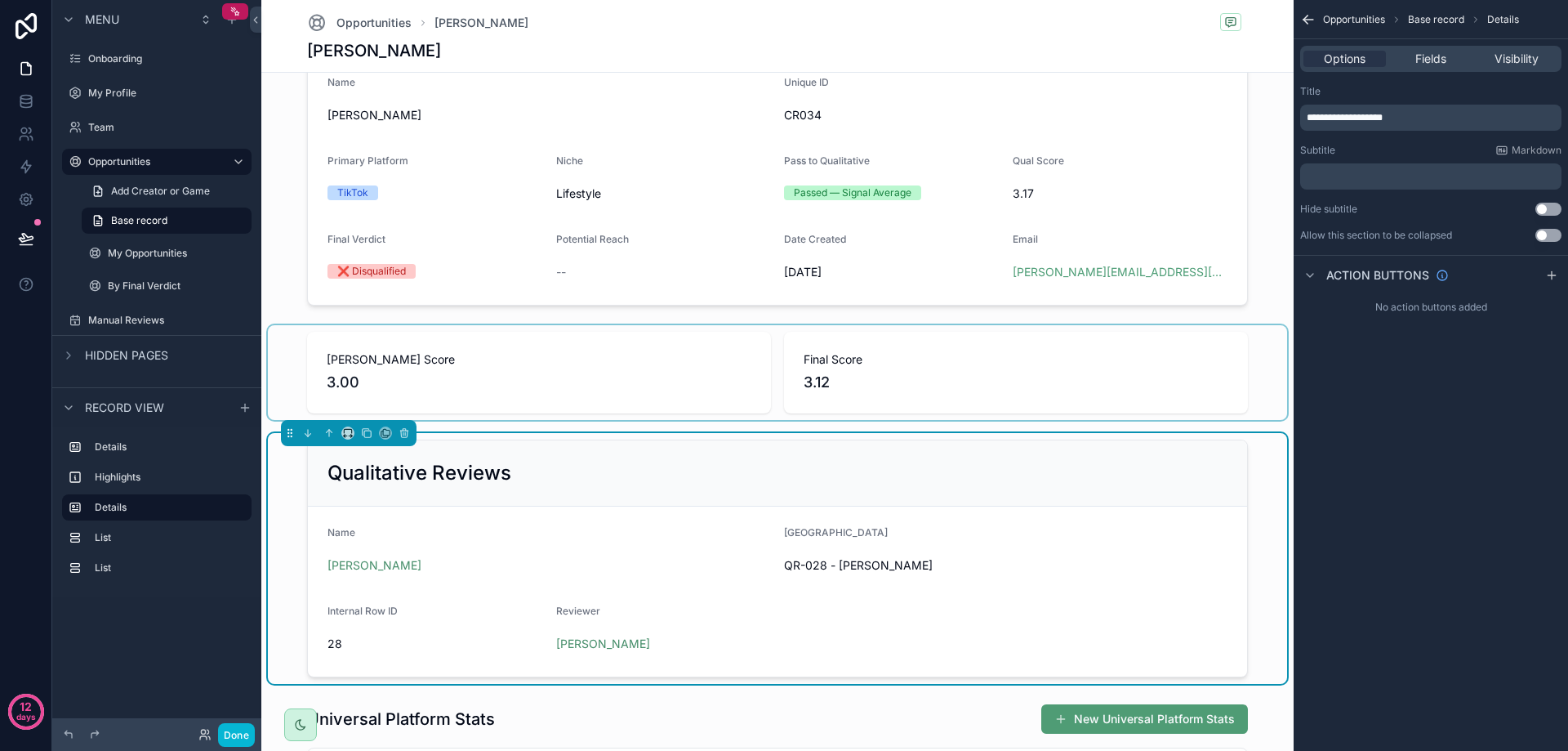
scroll to position [245, 0]
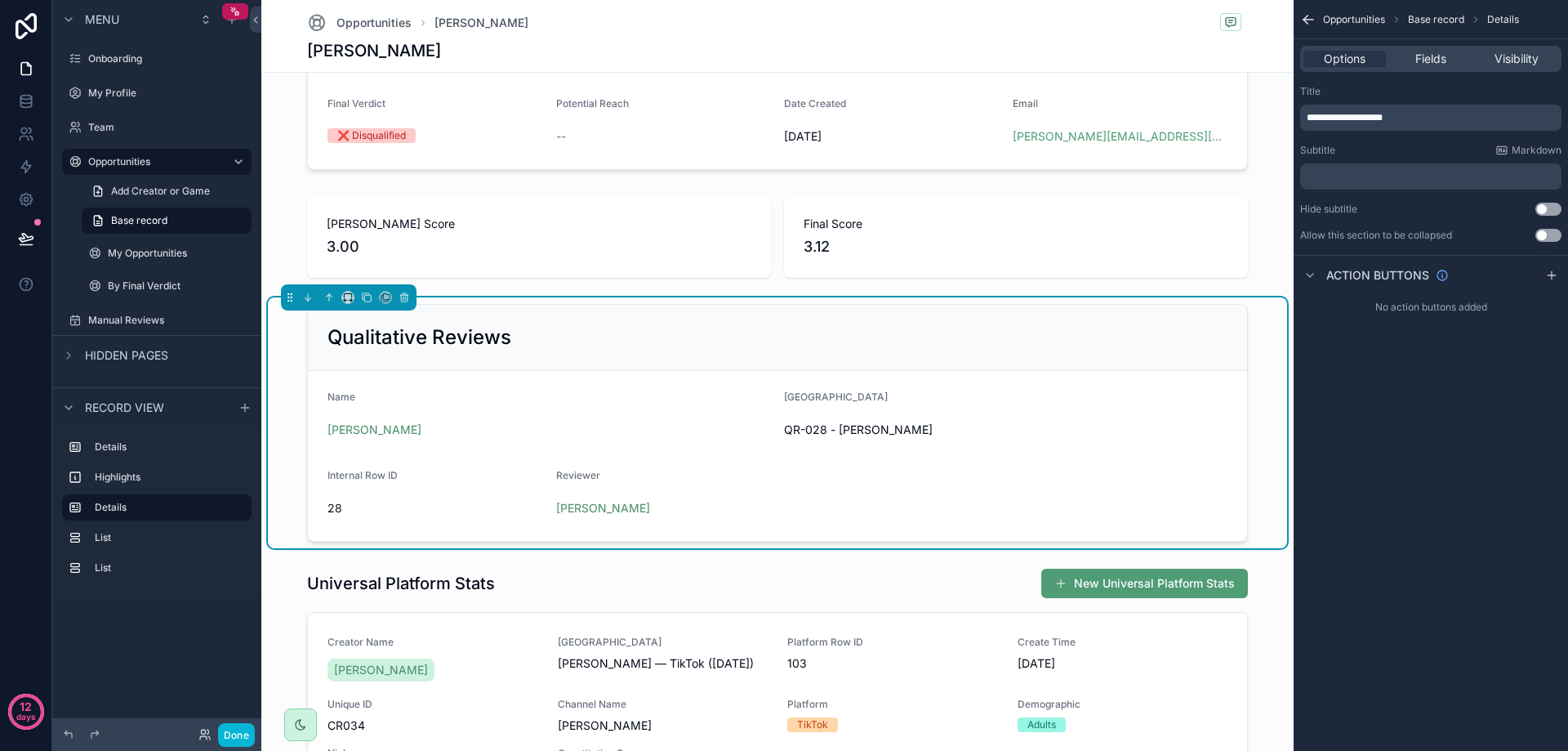
click at [639, 391] on div "Name" at bounding box center [549, 400] width 444 height 19
click at [1434, 68] on div "Options Fields Visibility" at bounding box center [1431, 58] width 261 height 26
click at [1437, 57] on span "Fields" at bounding box center [1431, 58] width 31 height 16
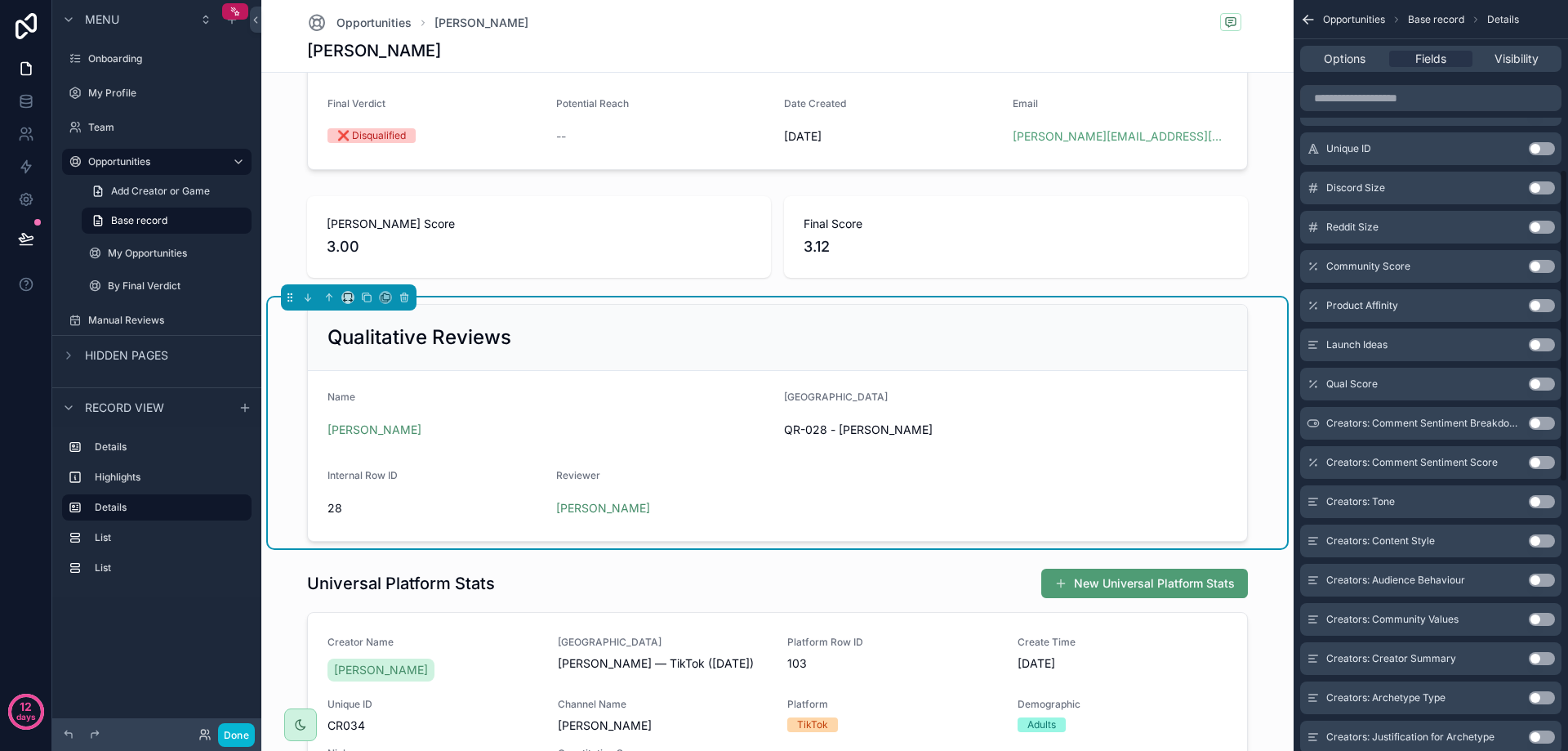
scroll to position [560, 0]
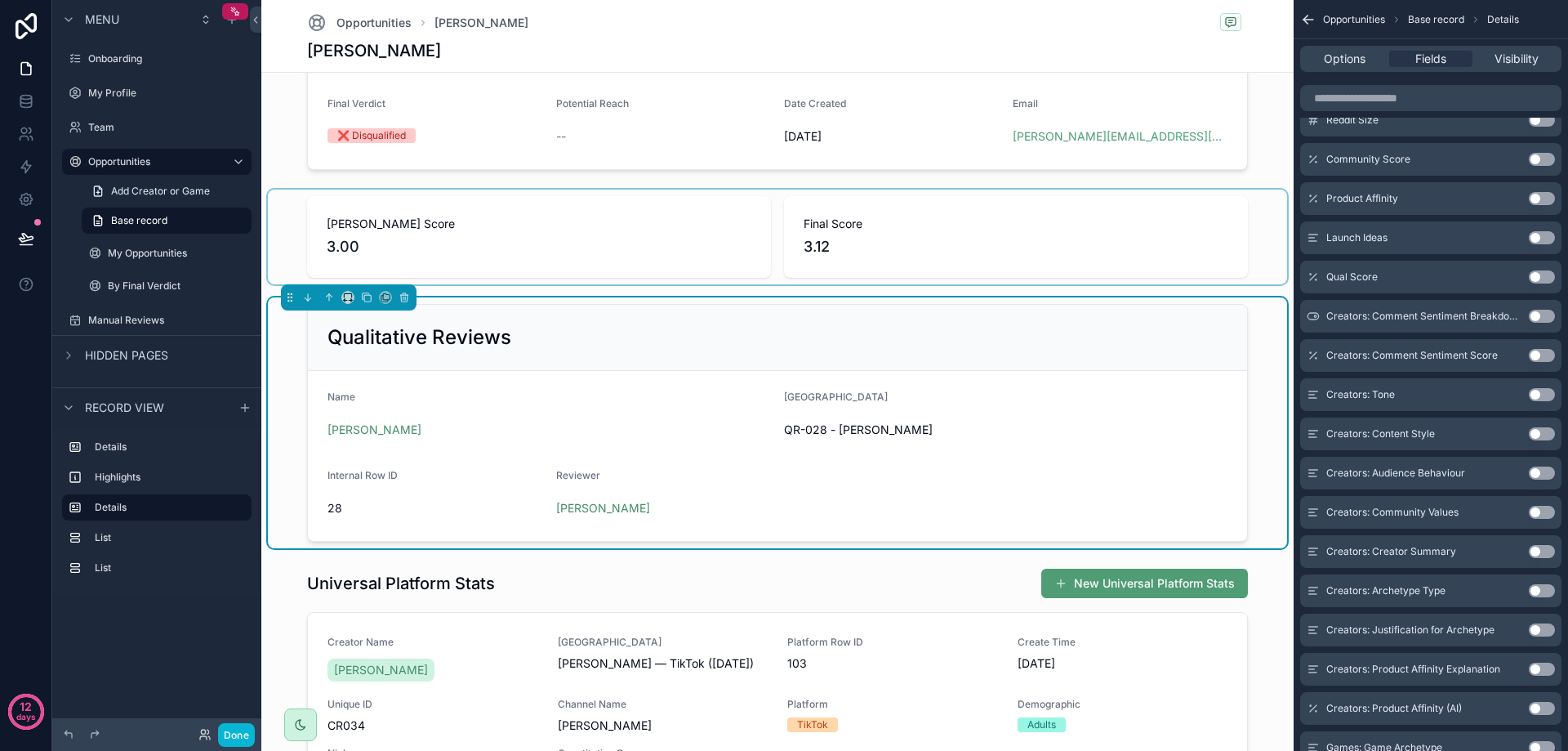
click at [276, 219] on div "scrollable content" at bounding box center [778, 237] width 1019 height 95
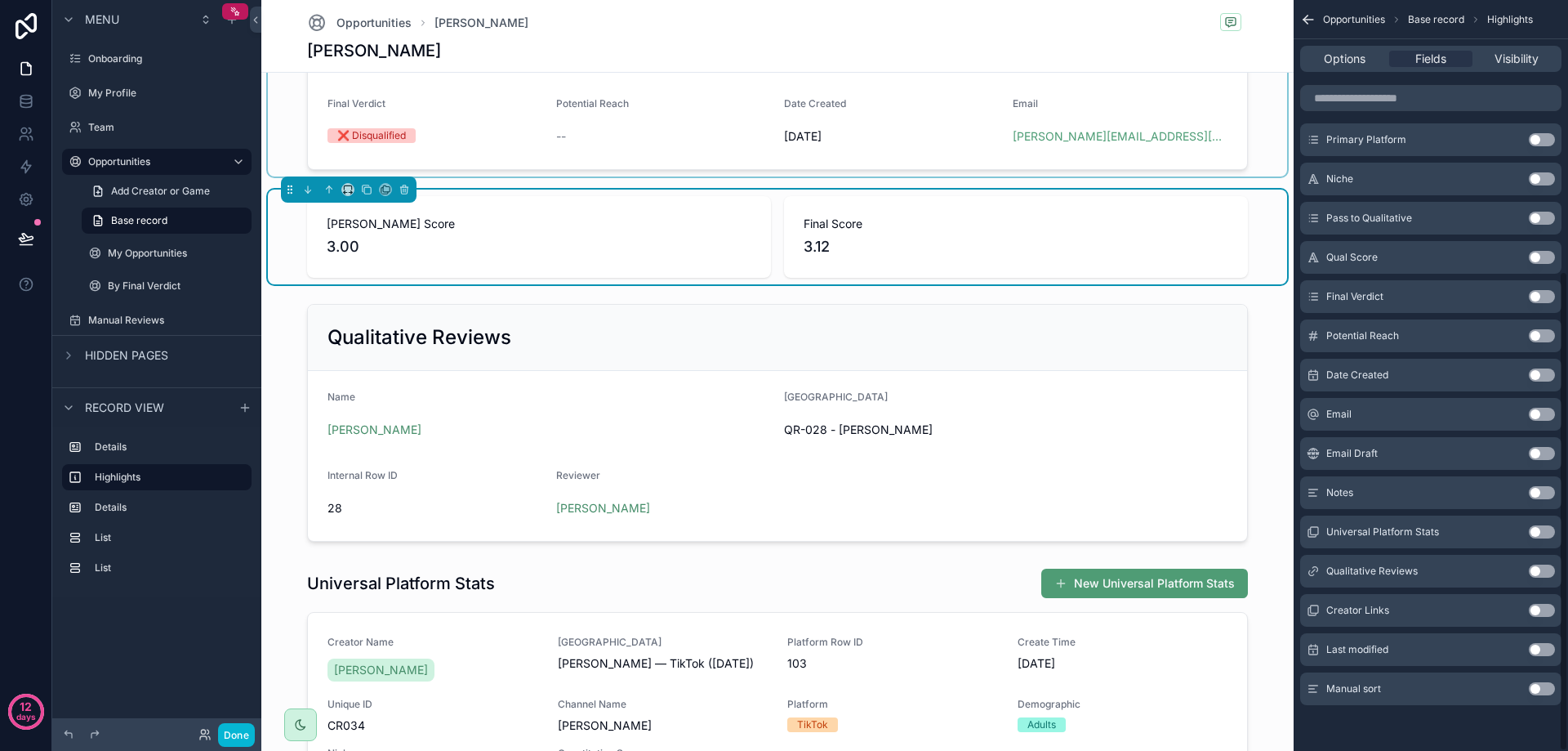
scroll to position [424, 0]
click at [124, 465] on div "Highlights" at bounding box center [157, 477] width 190 height 26
click at [137, 413] on span "Record view" at bounding box center [125, 407] width 79 height 16
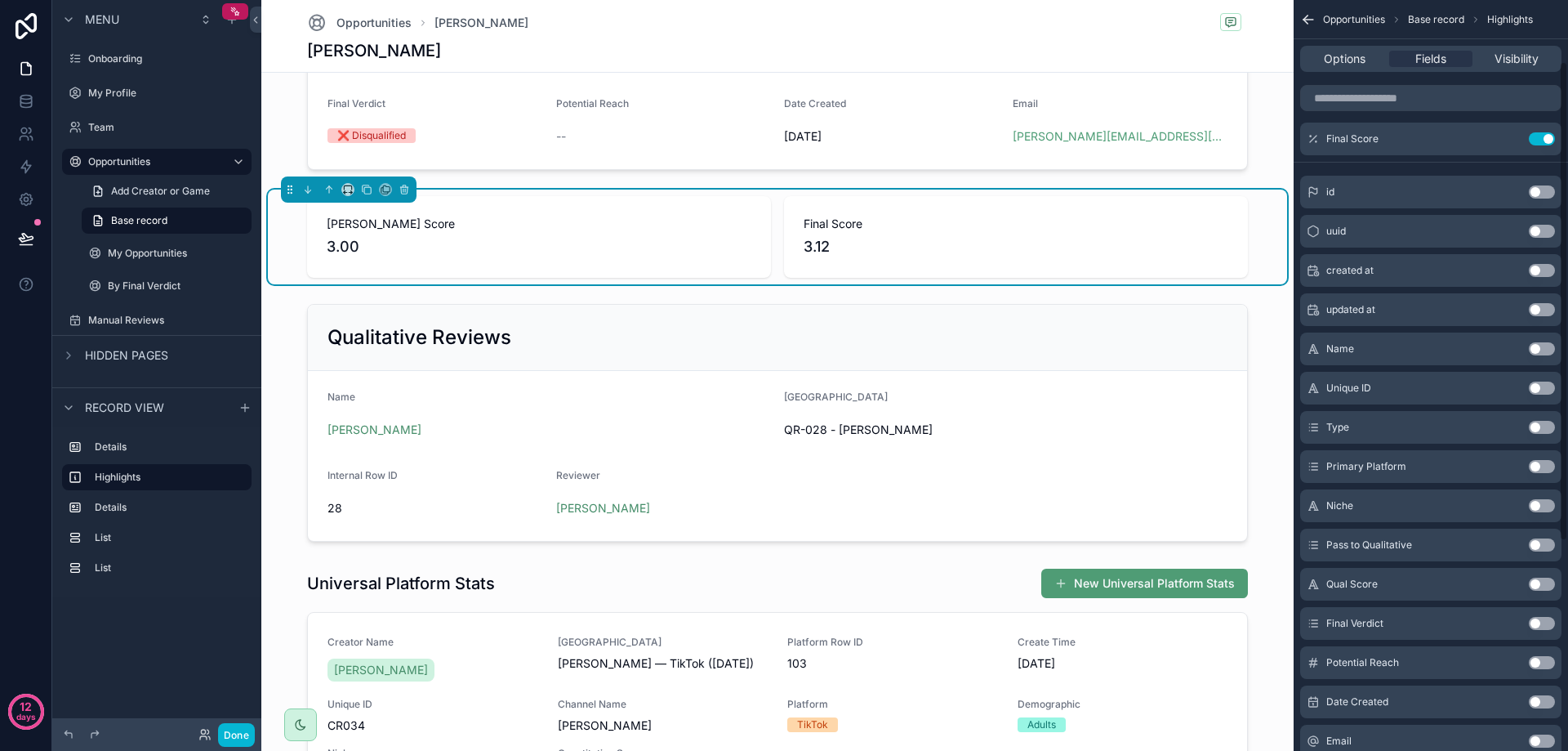
scroll to position [0, 0]
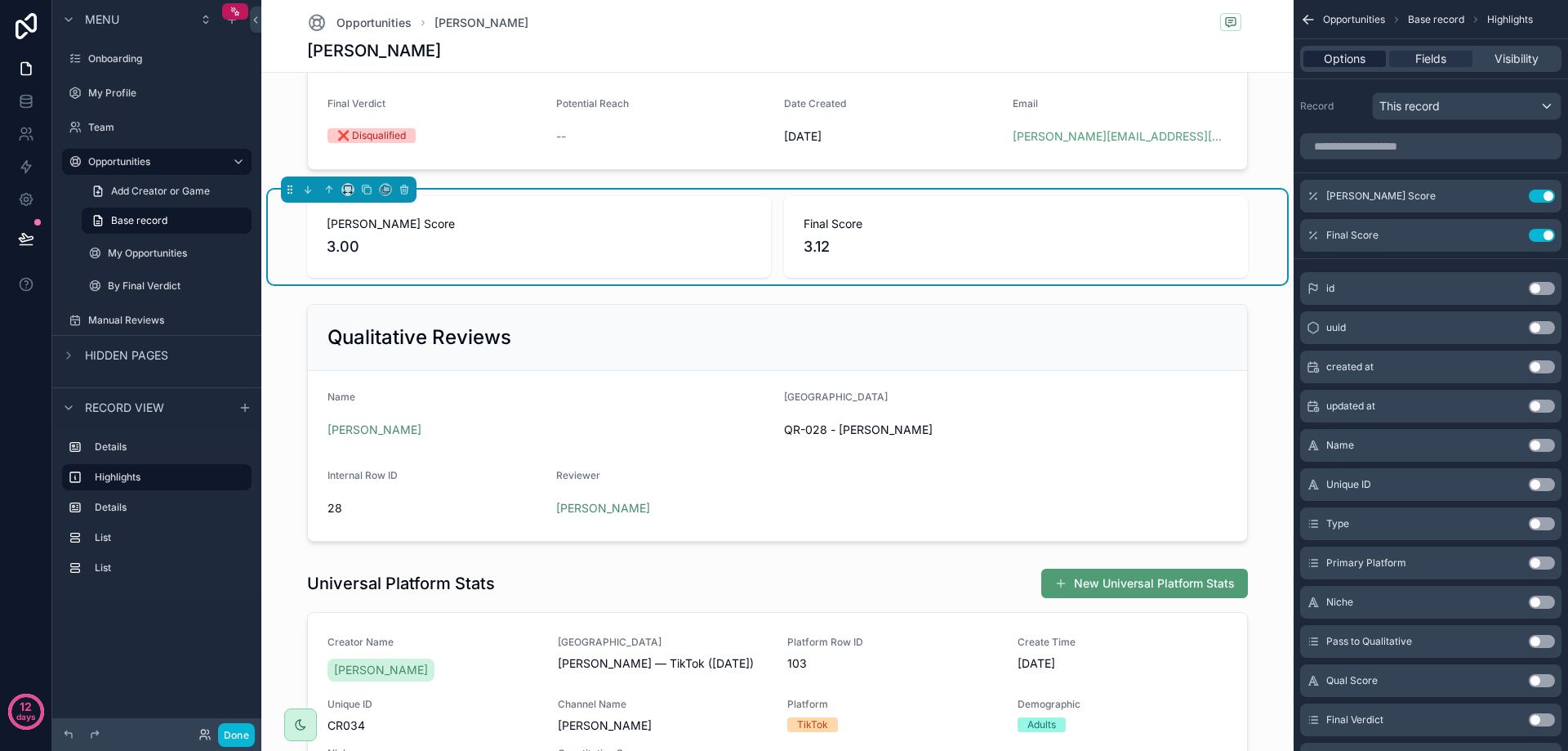
click at [1358, 51] on span "Options" at bounding box center [1344, 58] width 41 height 16
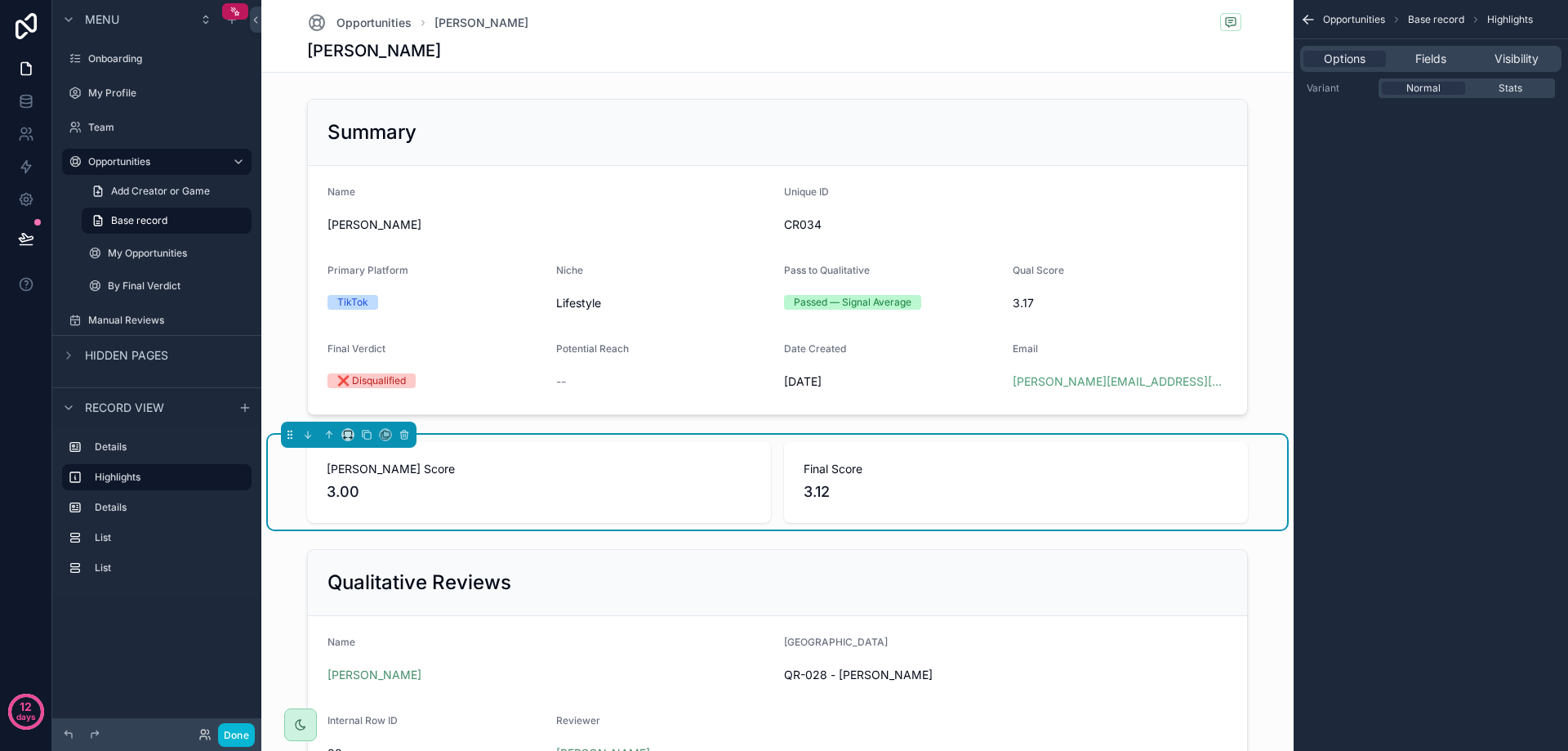
click at [286, 70] on div "Opportunities [PERSON_NAME] [PERSON_NAME]" at bounding box center [778, 36] width 1032 height 73
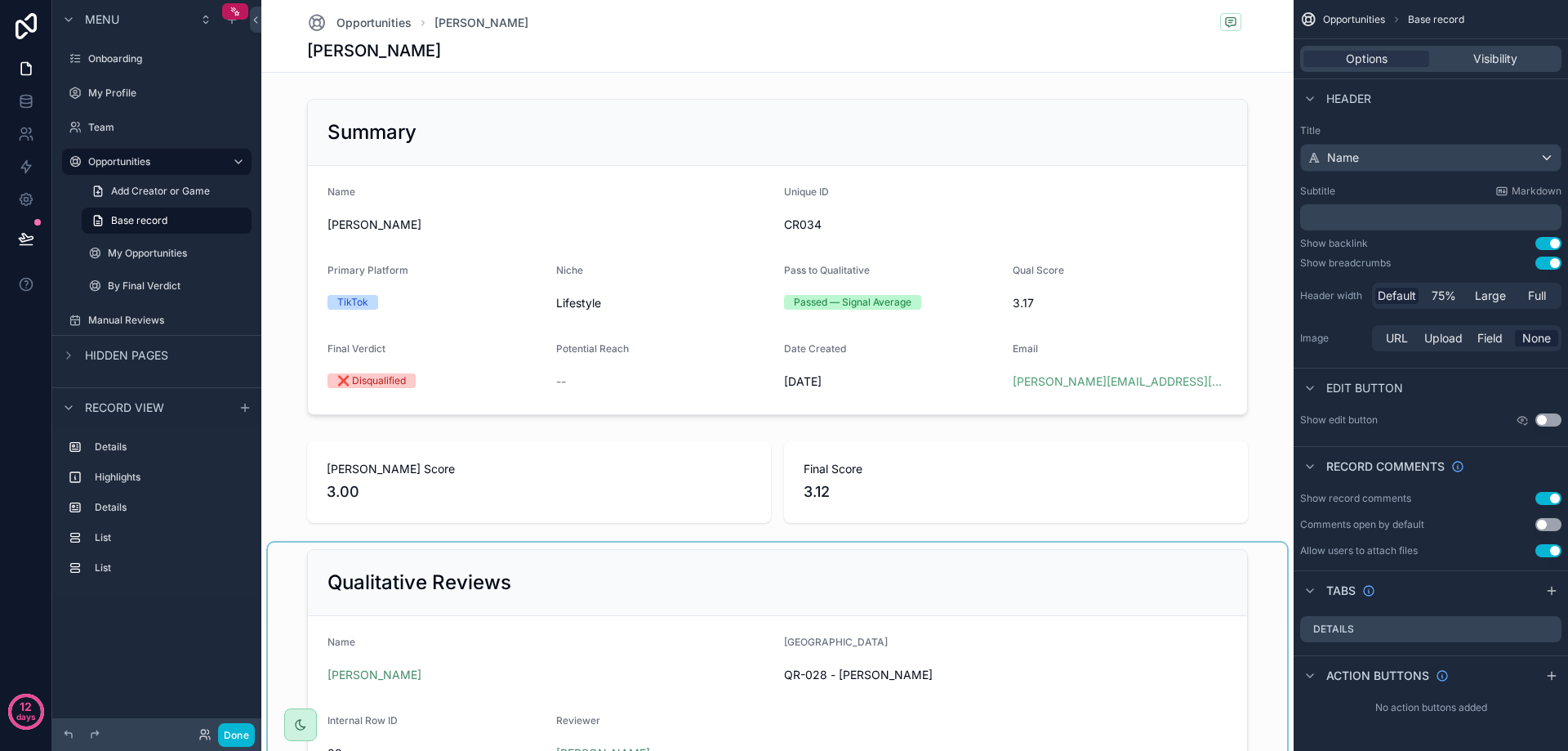
click at [439, 581] on div "scrollable content" at bounding box center [778, 667] width 1019 height 251
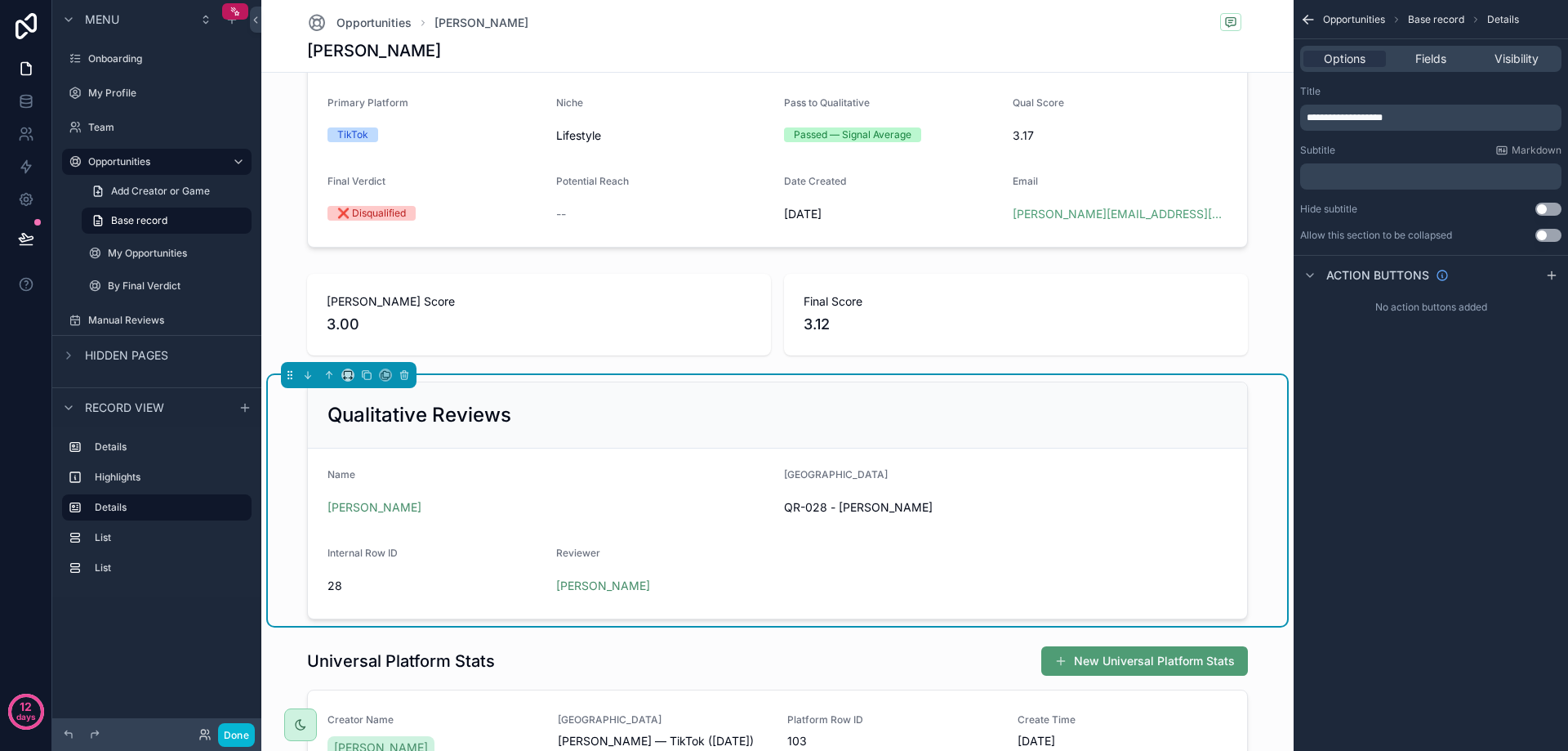
scroll to position [245, 0]
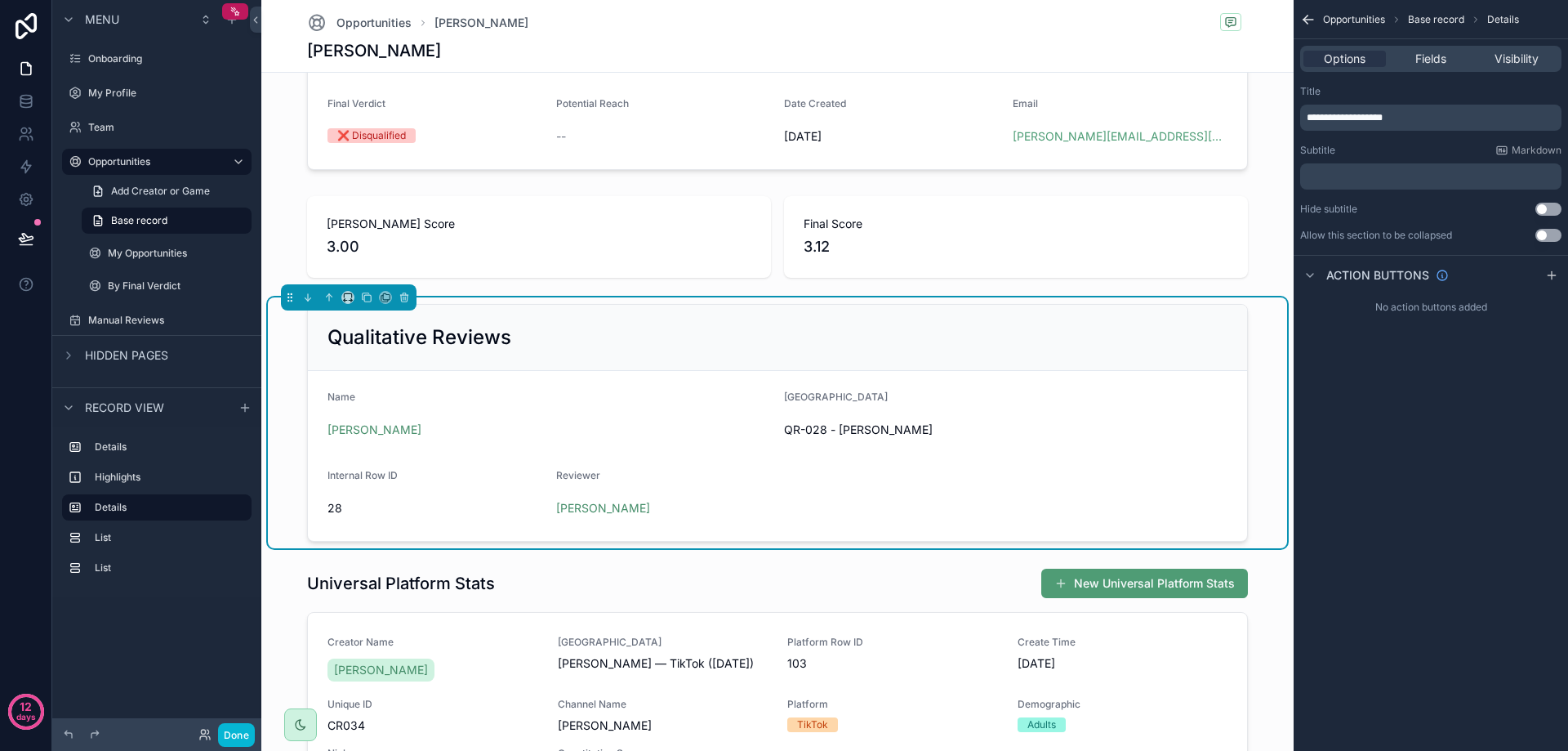
click at [1420, 121] on p "**********" at bounding box center [1432, 117] width 251 height 13
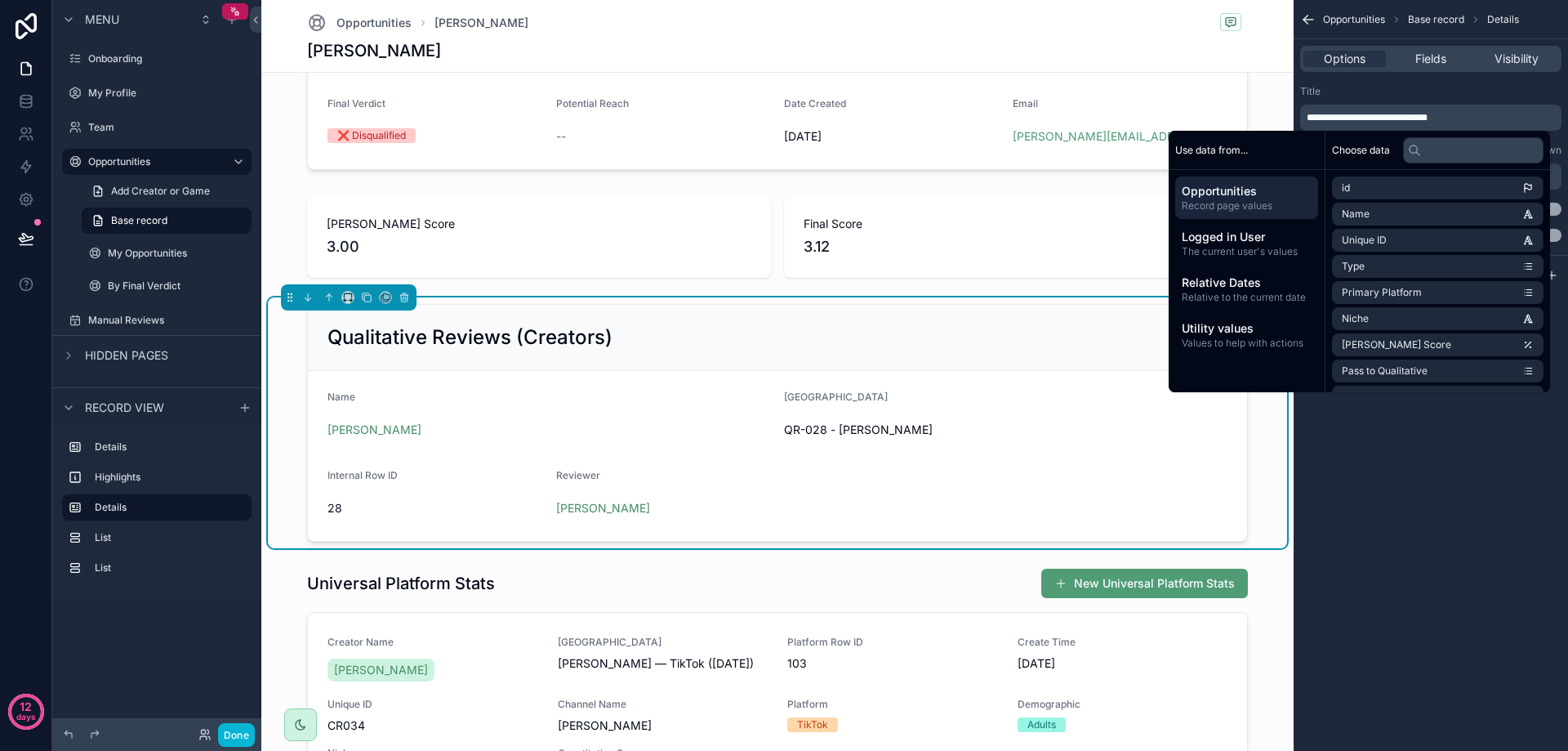
click at [1502, 473] on div "**********" at bounding box center [1431, 376] width 274 height 751
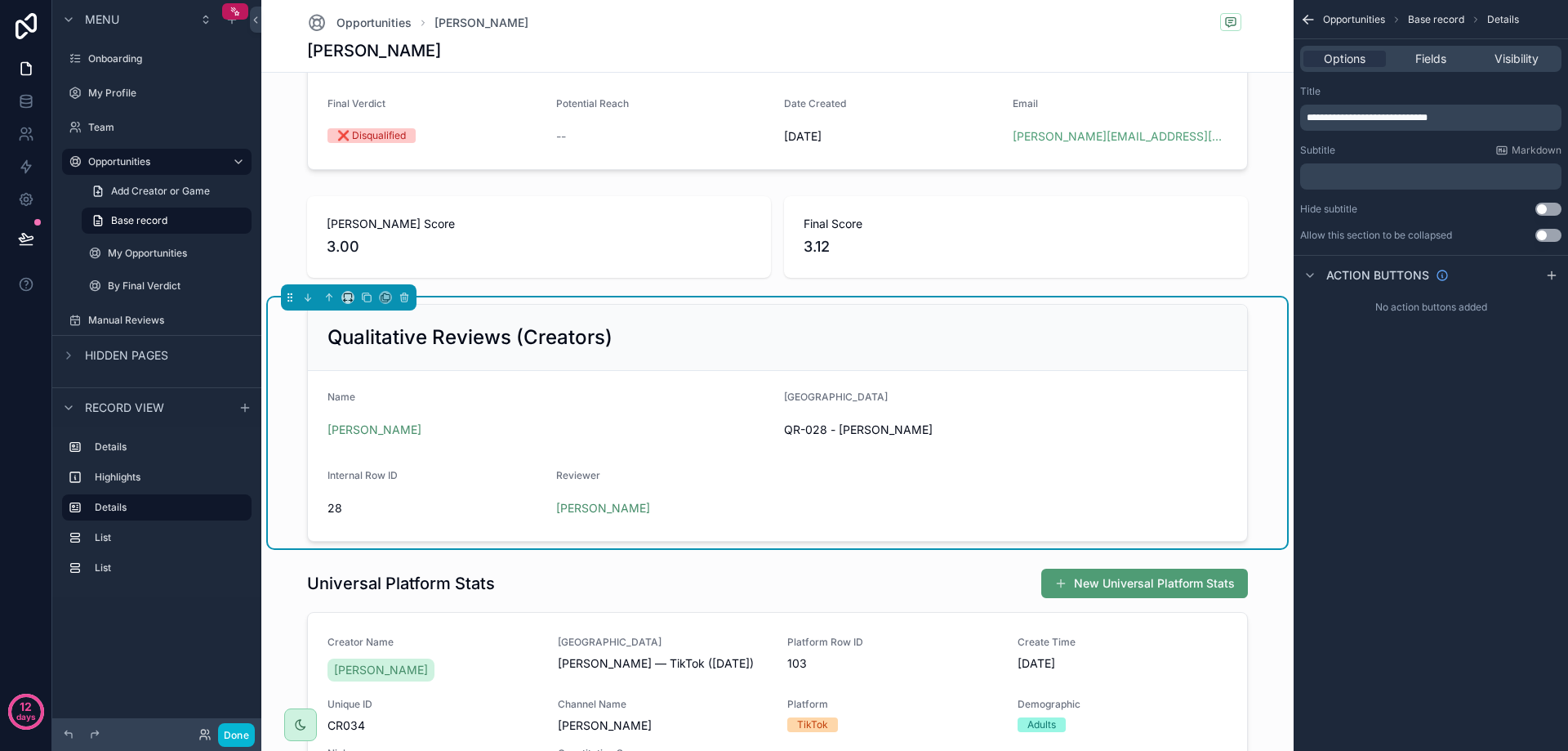
click at [1544, 235] on button "Use setting" at bounding box center [1548, 235] width 26 height 13
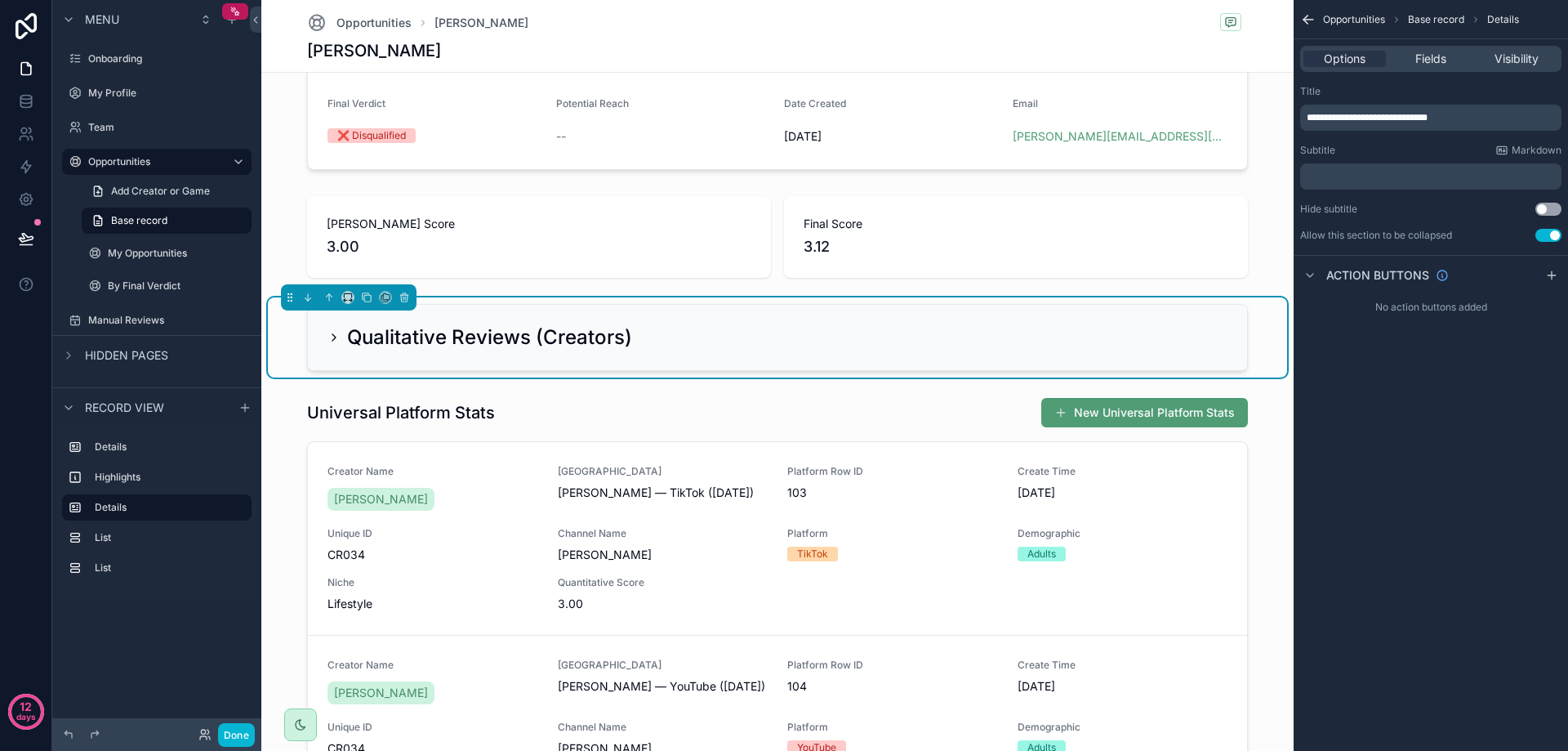
click at [513, 355] on div "Qualitative Reviews (Creators)" at bounding box center [777, 337] width 939 height 65
click at [364, 296] on icon "scrollable content" at bounding box center [367, 298] width 12 height 12
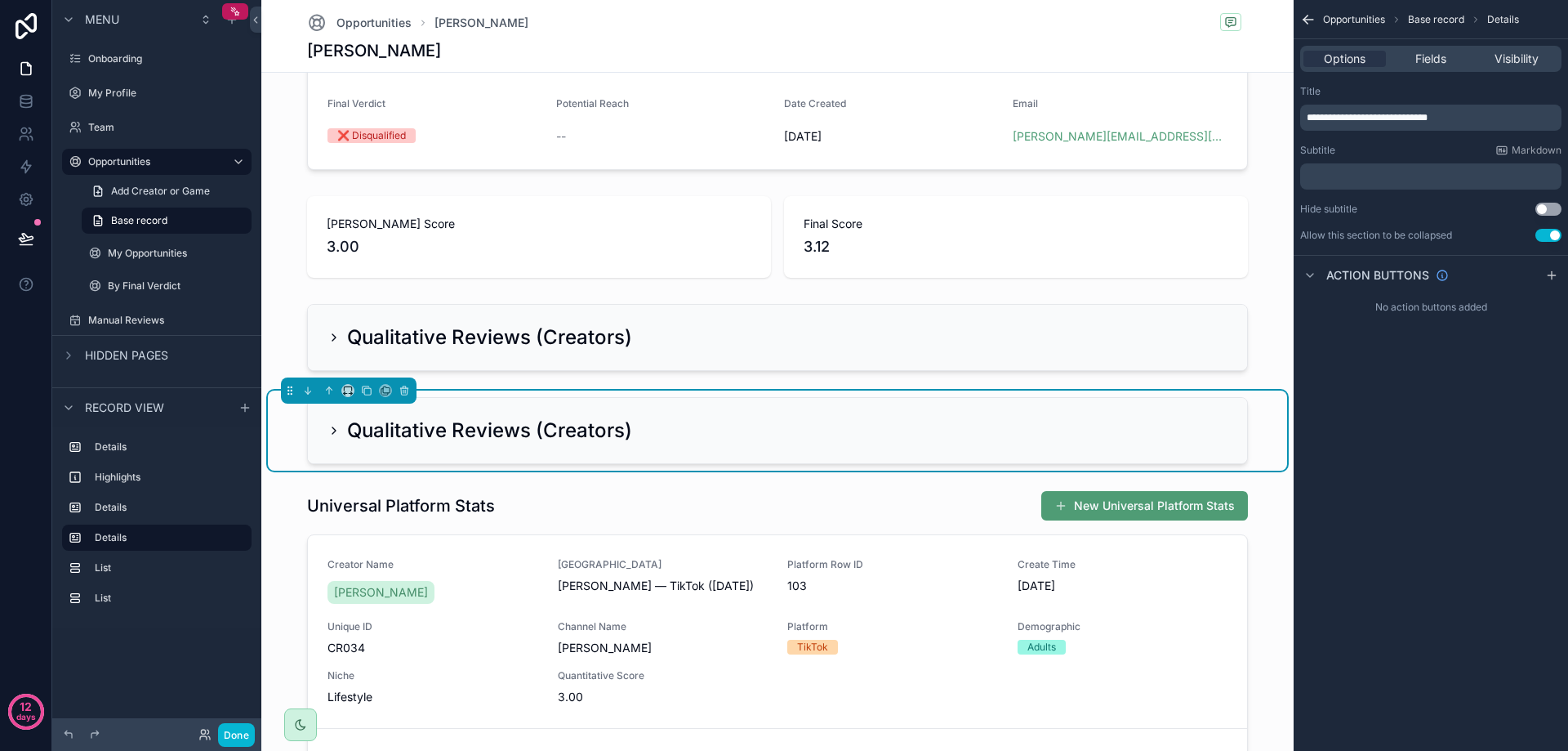
click at [489, 419] on h2 "Qualitative Reviews (Creators)" at bounding box center [489, 430] width 285 height 26
click at [1427, 119] on span "**********" at bounding box center [1366, 118] width 121 height 10
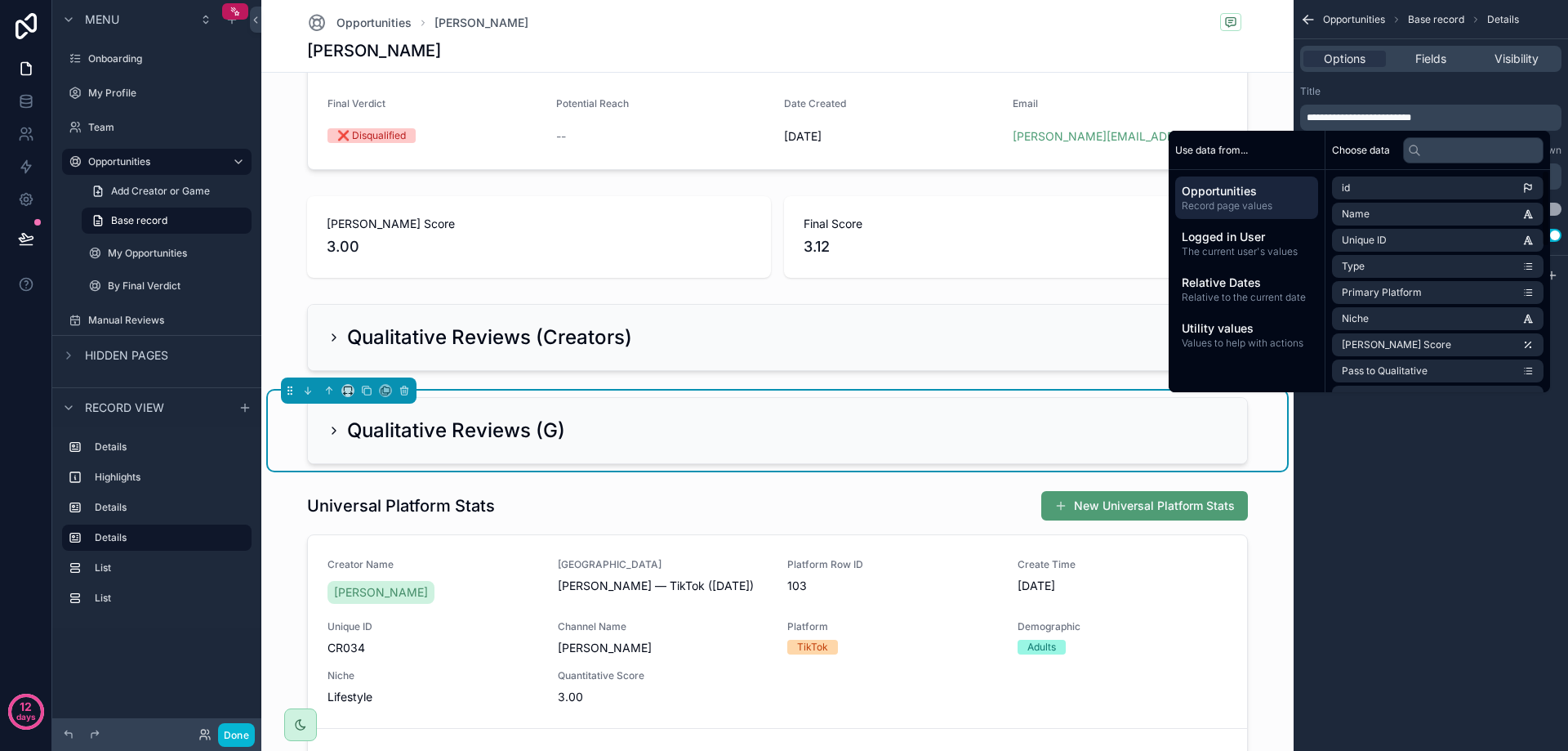
click at [1448, 446] on div "**********" at bounding box center [1431, 376] width 274 height 751
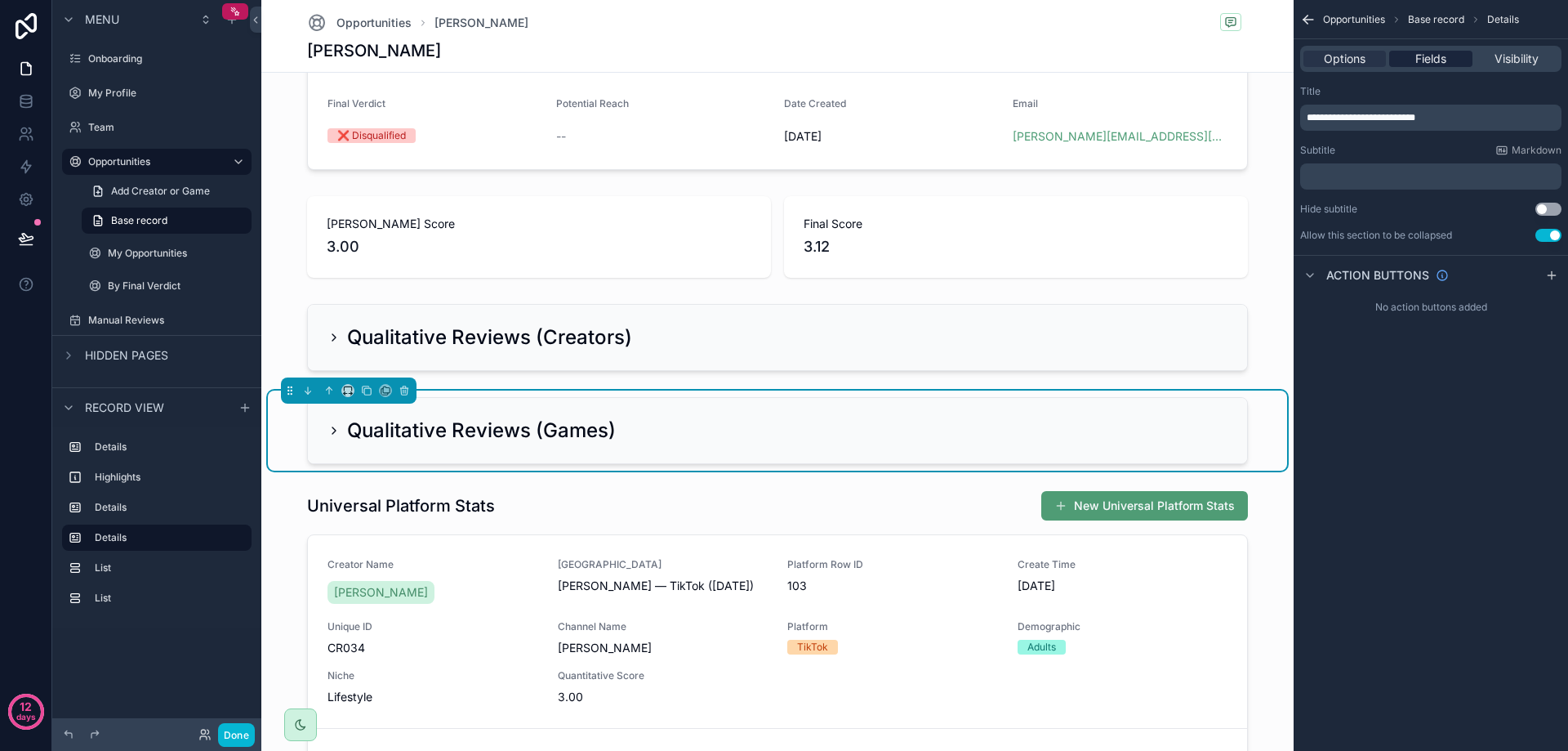
click at [1431, 60] on span "Fields" at bounding box center [1431, 58] width 31 height 16
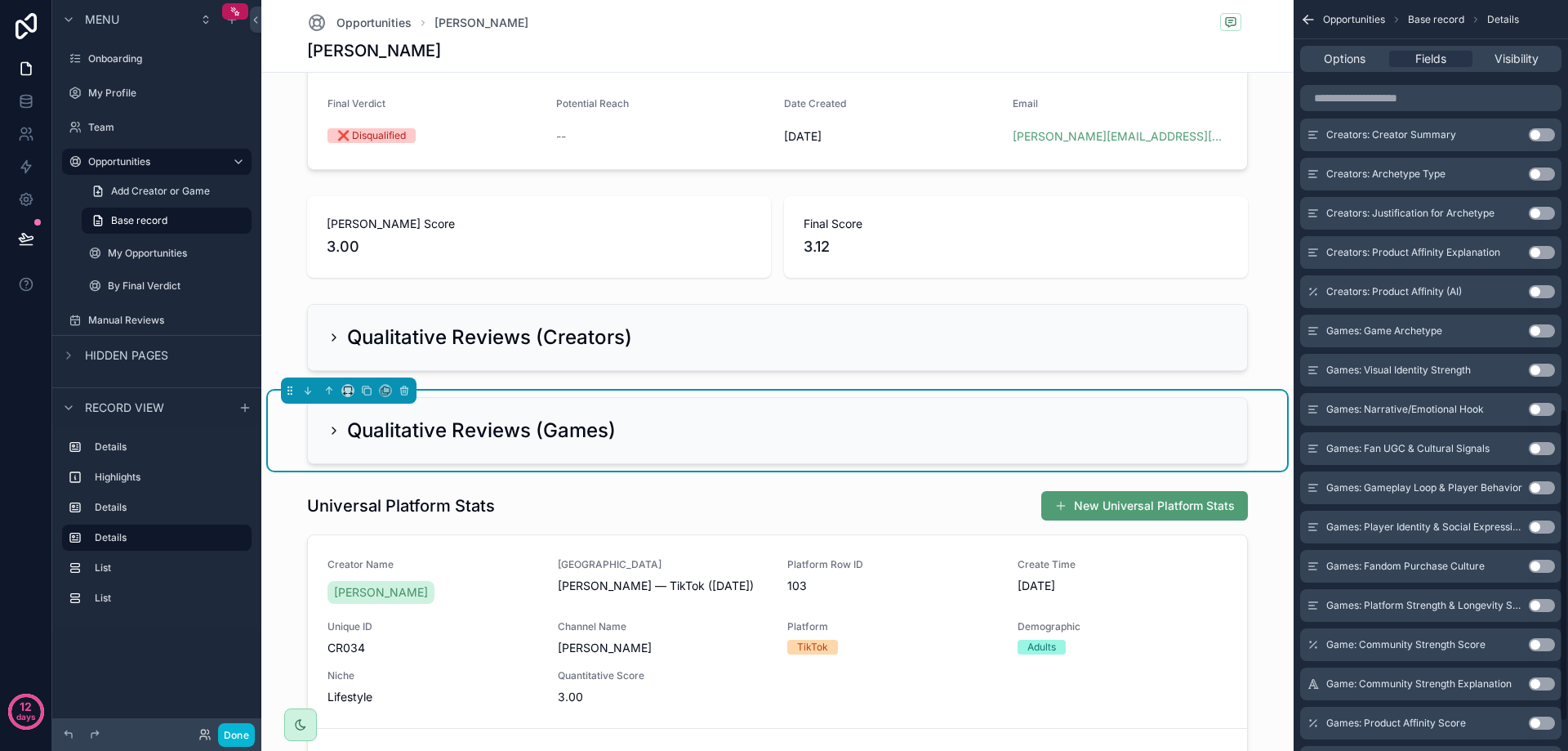
scroll to position [981, 0]
click at [1543, 329] on button "Use setting" at bounding box center [1541, 327] width 26 height 13
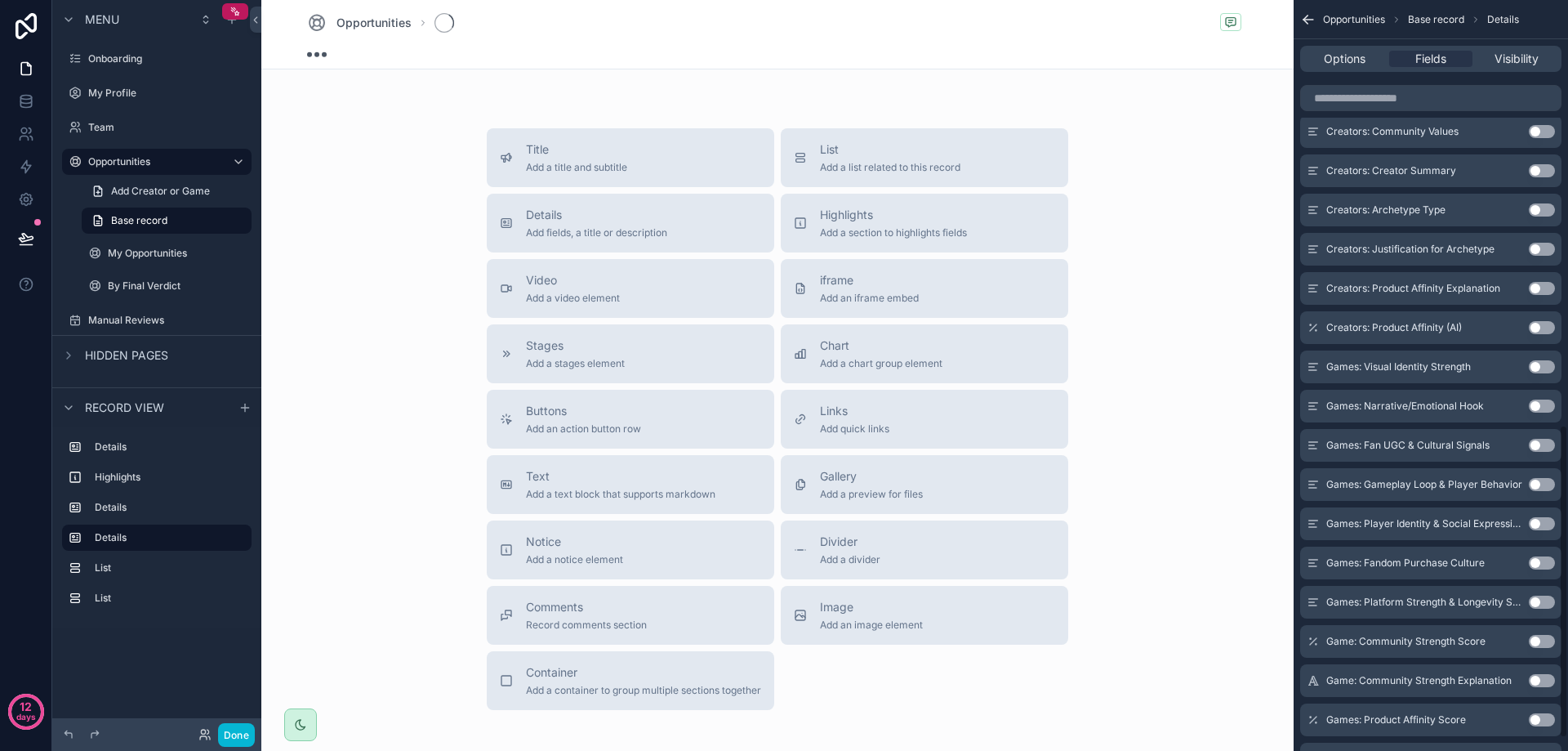
scroll to position [1019, 0]
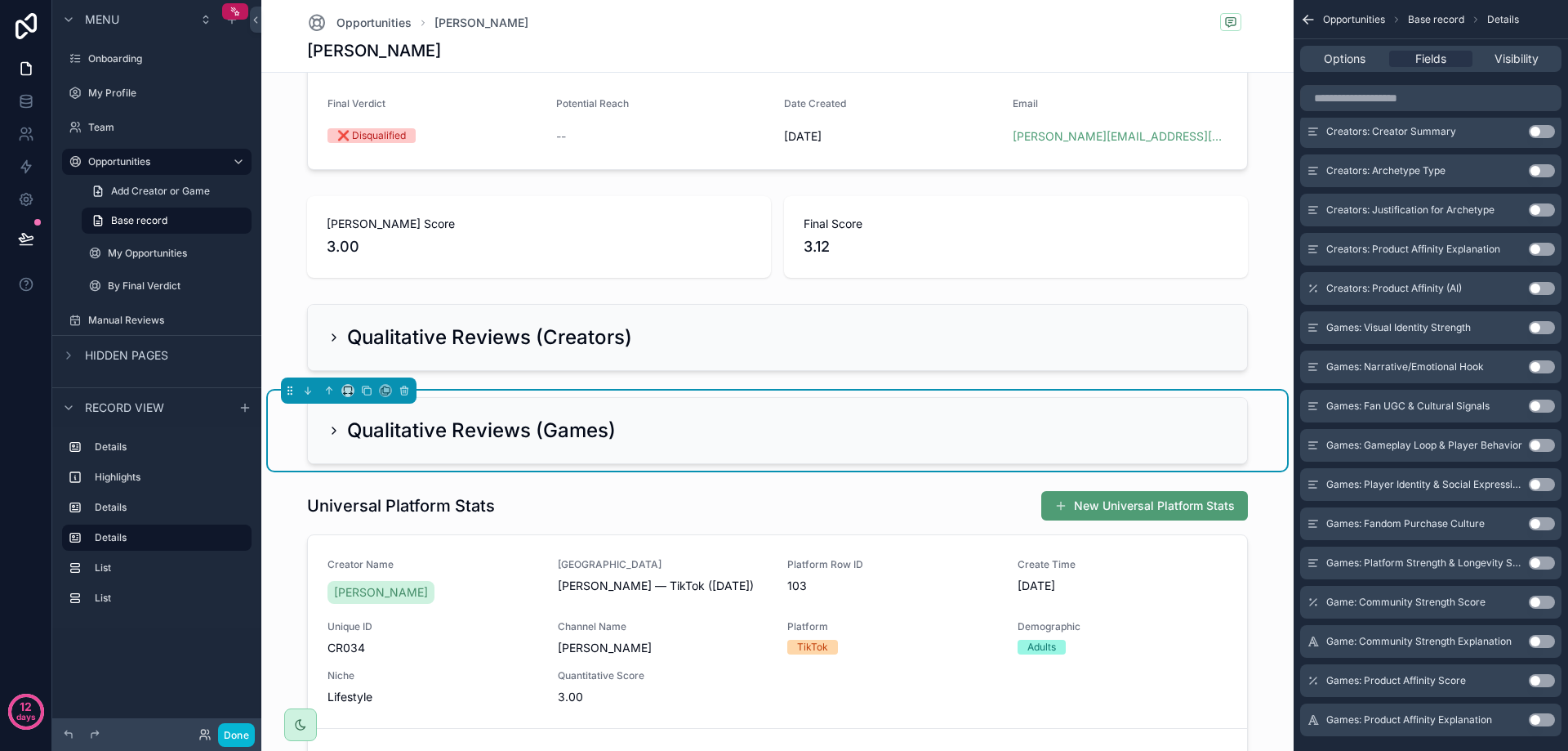
click at [1542, 324] on button "Use setting" at bounding box center [1541, 327] width 26 height 13
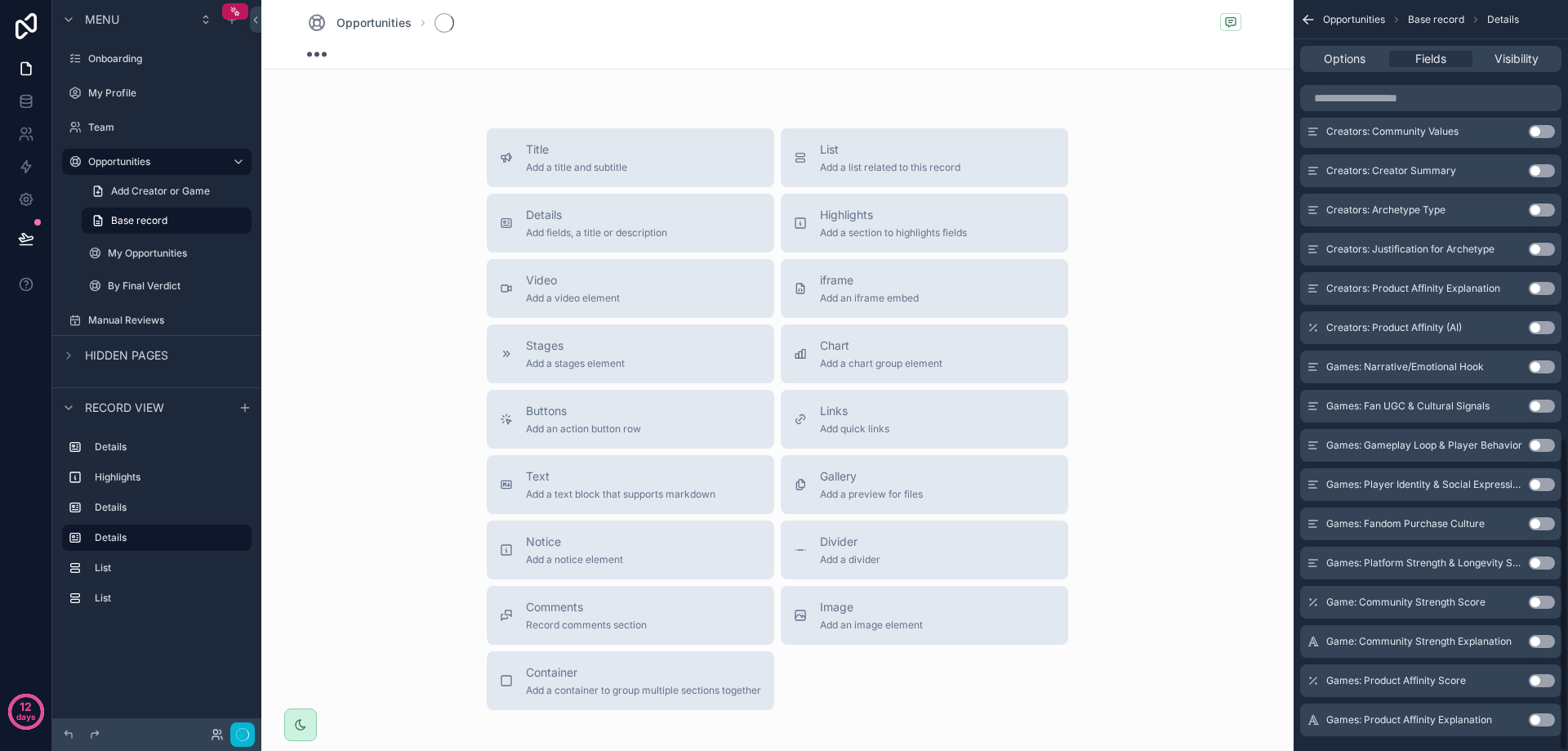
scroll to position [1051, 0]
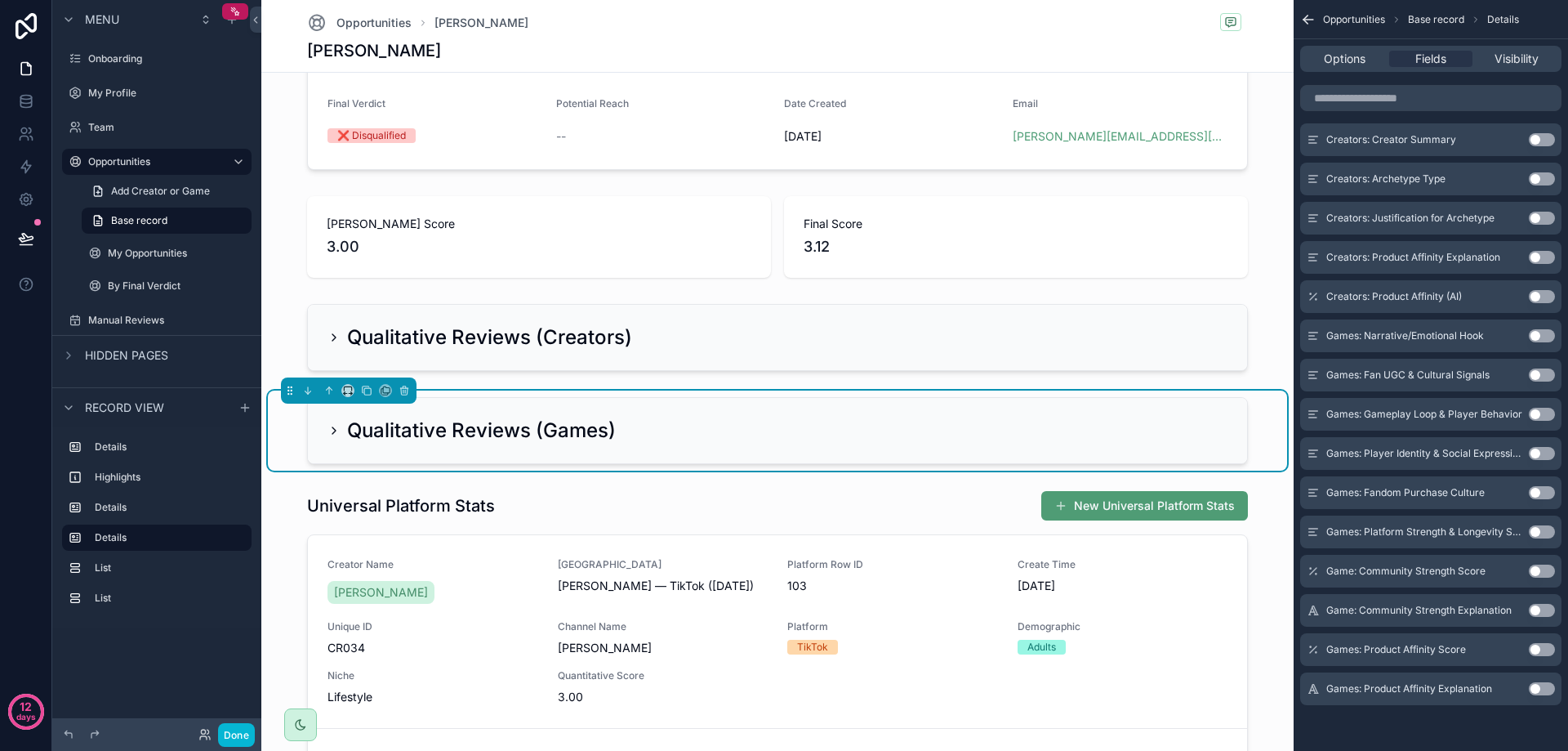
click at [1545, 330] on button "Use setting" at bounding box center [1541, 335] width 26 height 13
click at [1535, 379] on button "Use setting" at bounding box center [1541, 375] width 26 height 13
click at [1540, 411] on button "Use setting" at bounding box center [1541, 413] width 26 height 13
click at [1538, 451] on button "Use setting" at bounding box center [1541, 453] width 26 height 13
click at [1540, 494] on button "Use setting" at bounding box center [1541, 492] width 26 height 13
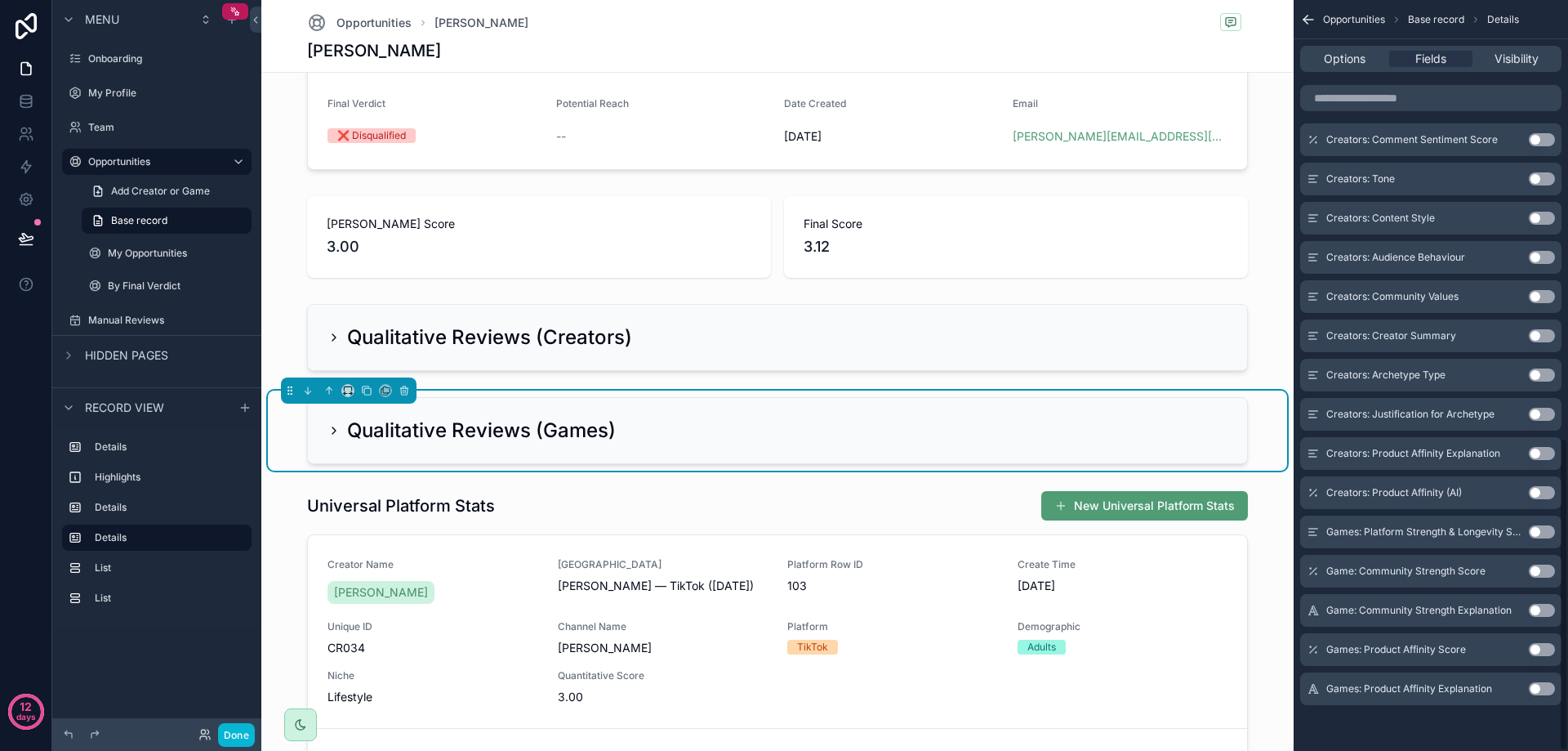
click at [1543, 528] on button "Use setting" at bounding box center [1541, 532] width 26 height 13
click at [327, 434] on icon "scrollable content" at bounding box center [333, 430] width 13 height 13
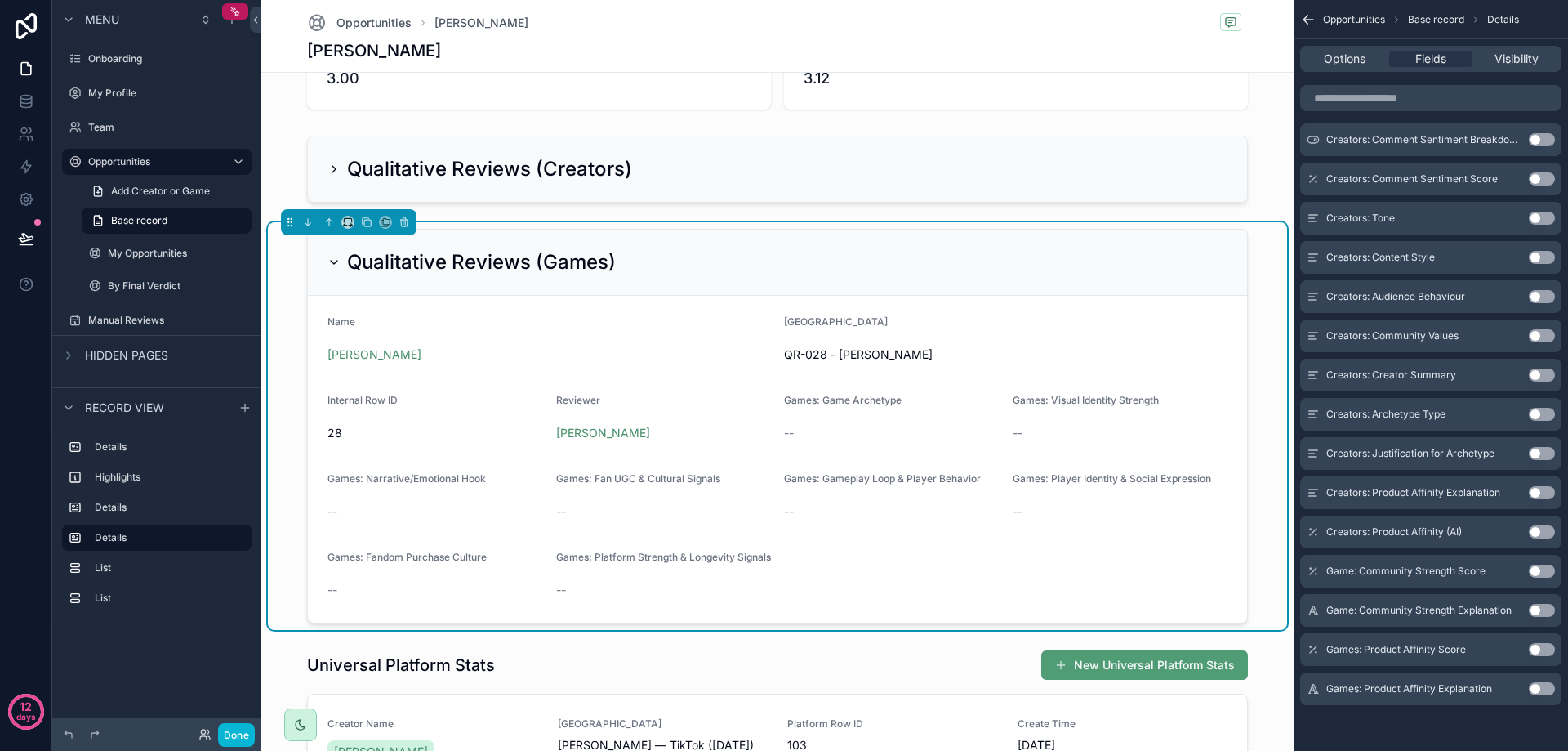
scroll to position [490, 0]
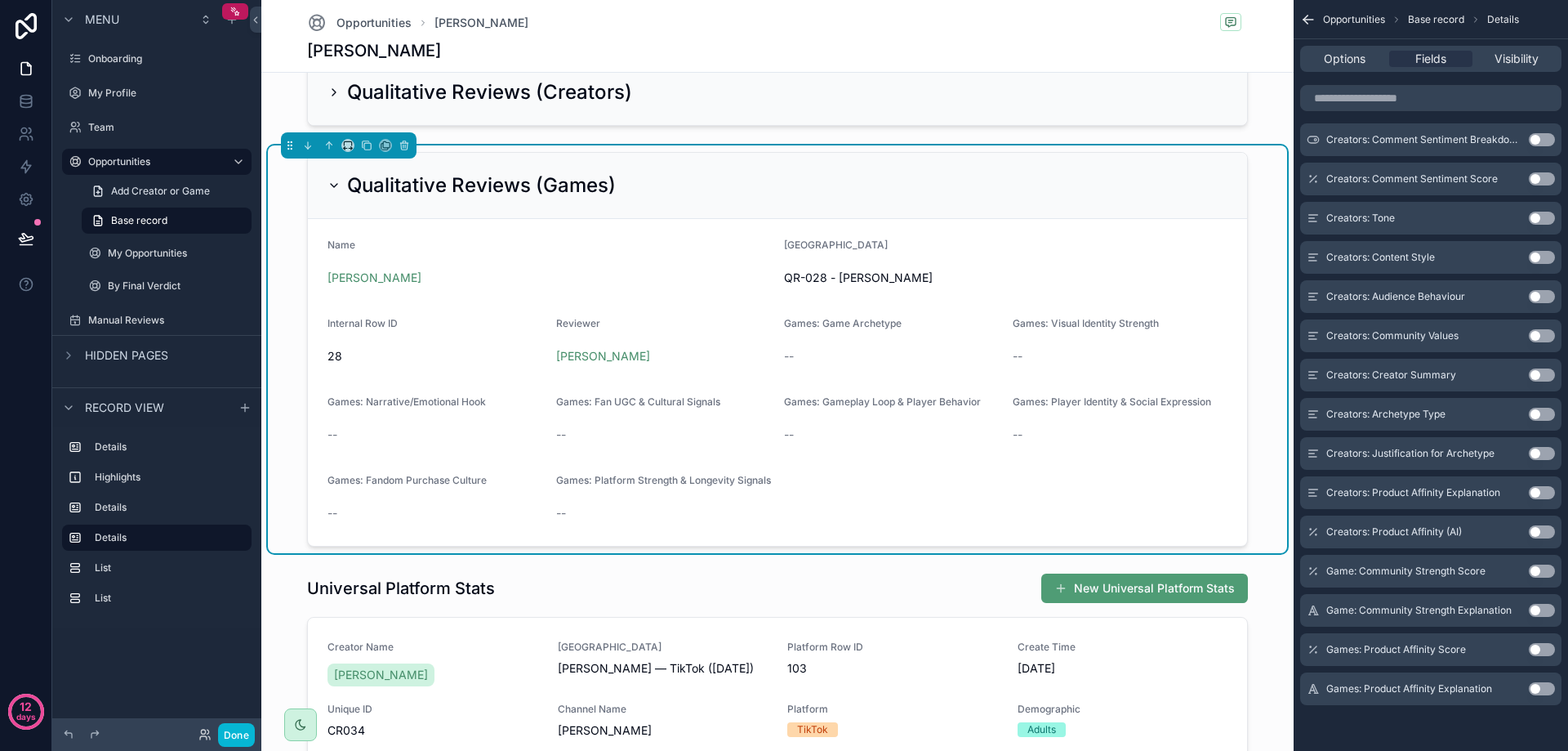
click at [1536, 570] on button "Use setting" at bounding box center [1541, 570] width 26 height 13
click at [1541, 607] on button "Use setting" at bounding box center [1541, 610] width 26 height 13
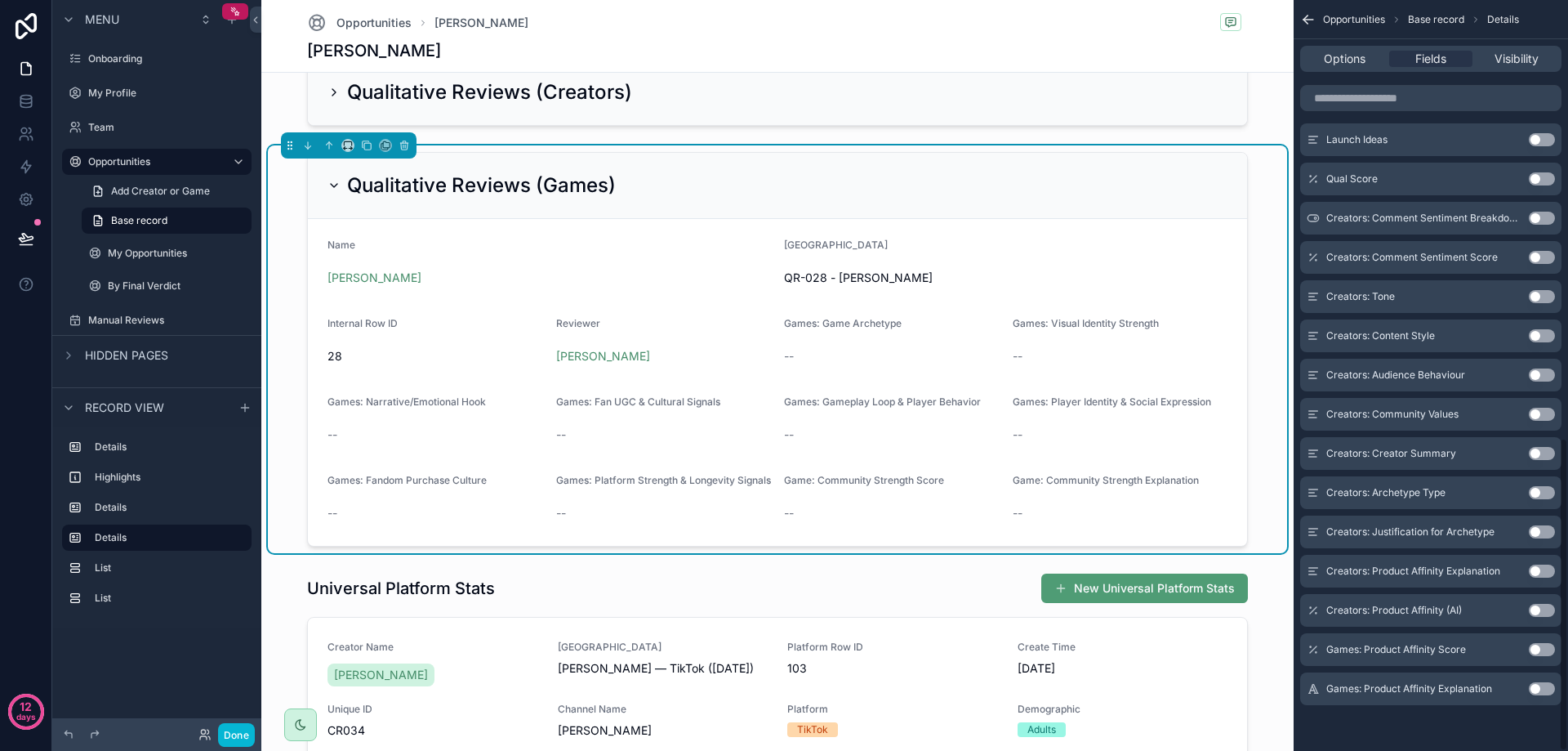
click at [1544, 652] on button "Use setting" at bounding box center [1541, 649] width 26 height 13
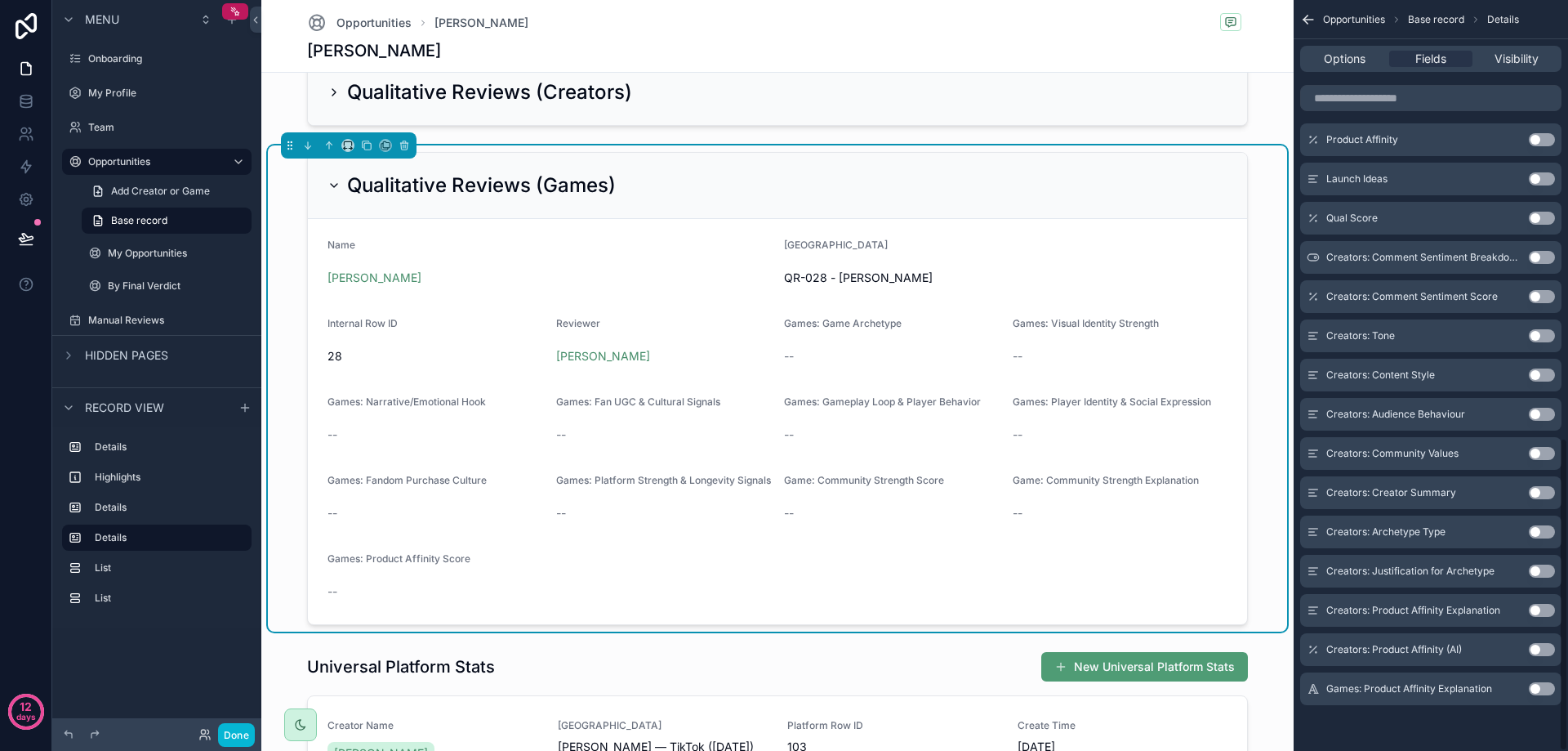
click at [1539, 686] on button "Use setting" at bounding box center [1541, 688] width 26 height 13
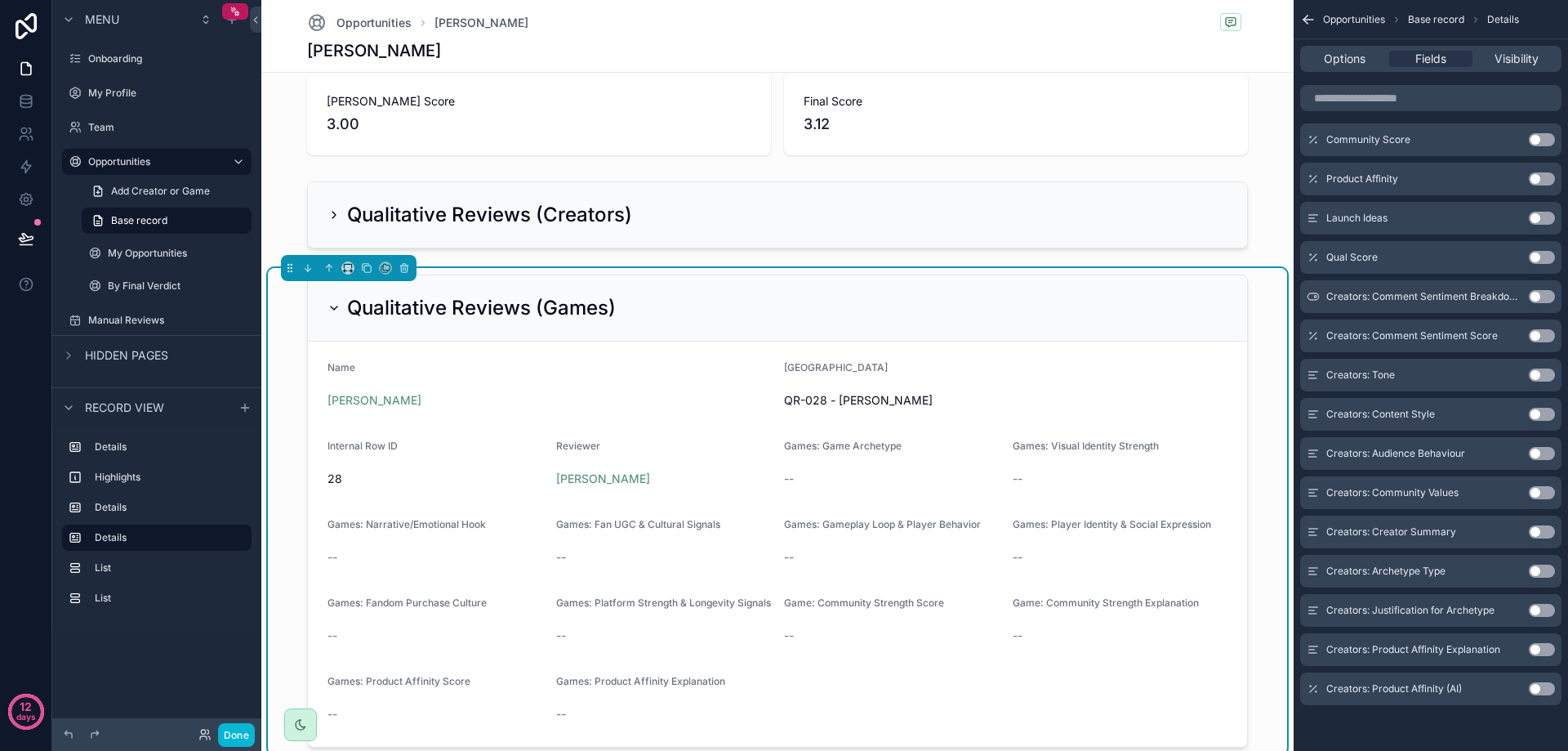
scroll to position [327, 0]
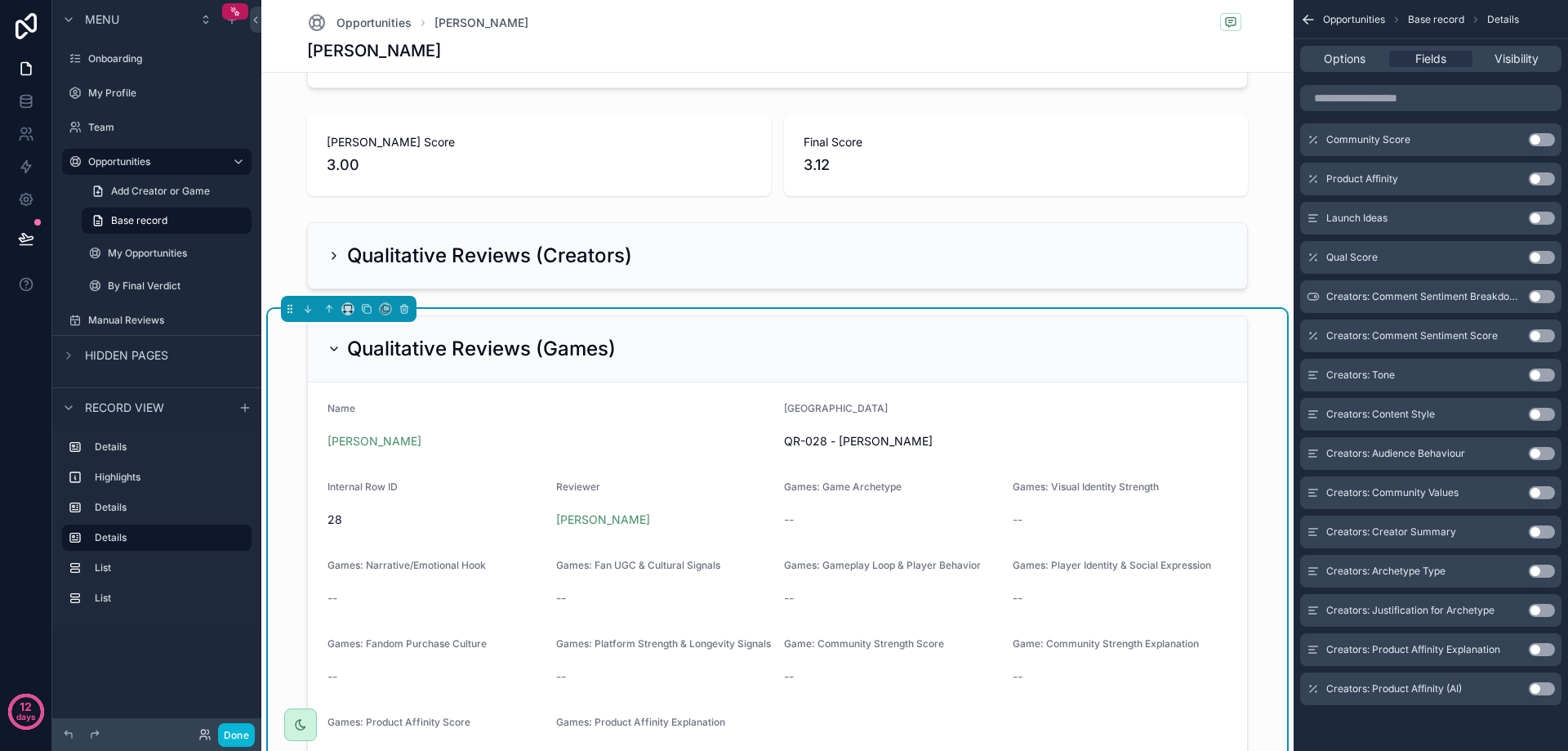
click at [332, 349] on icon "scrollable content" at bounding box center [333, 348] width 13 height 13
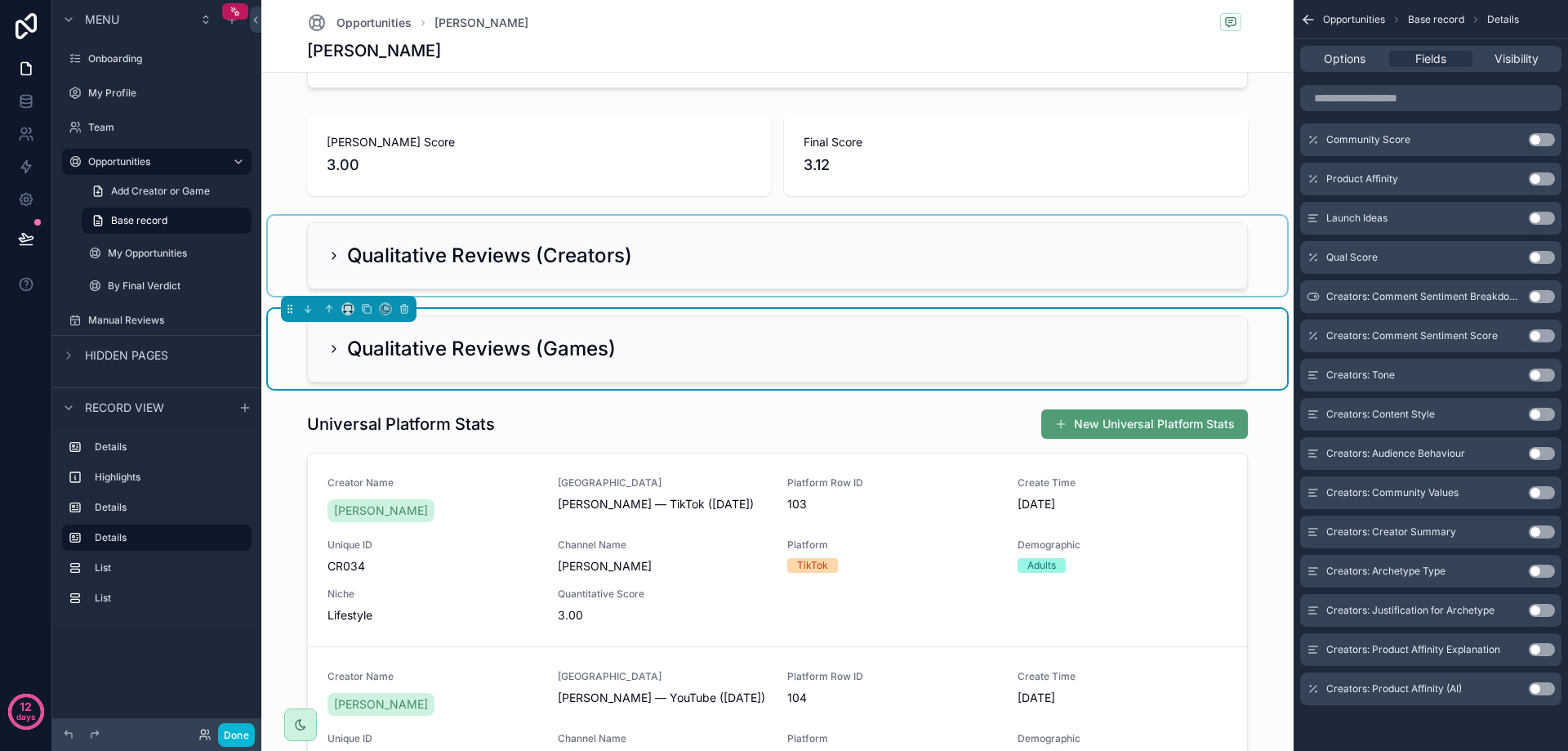
click at [741, 257] on div "scrollable content" at bounding box center [778, 256] width 1019 height 80
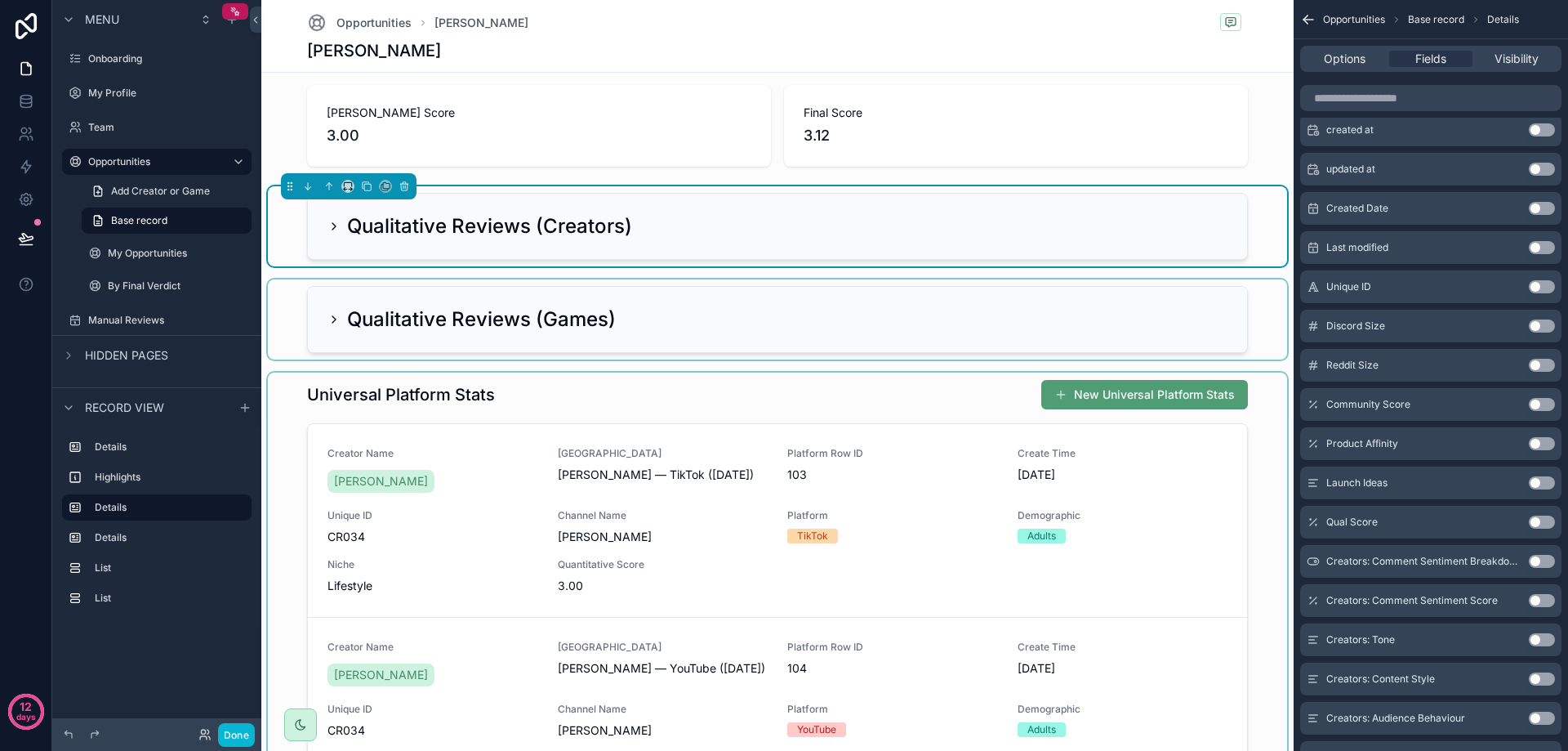
scroll to position [408, 0]
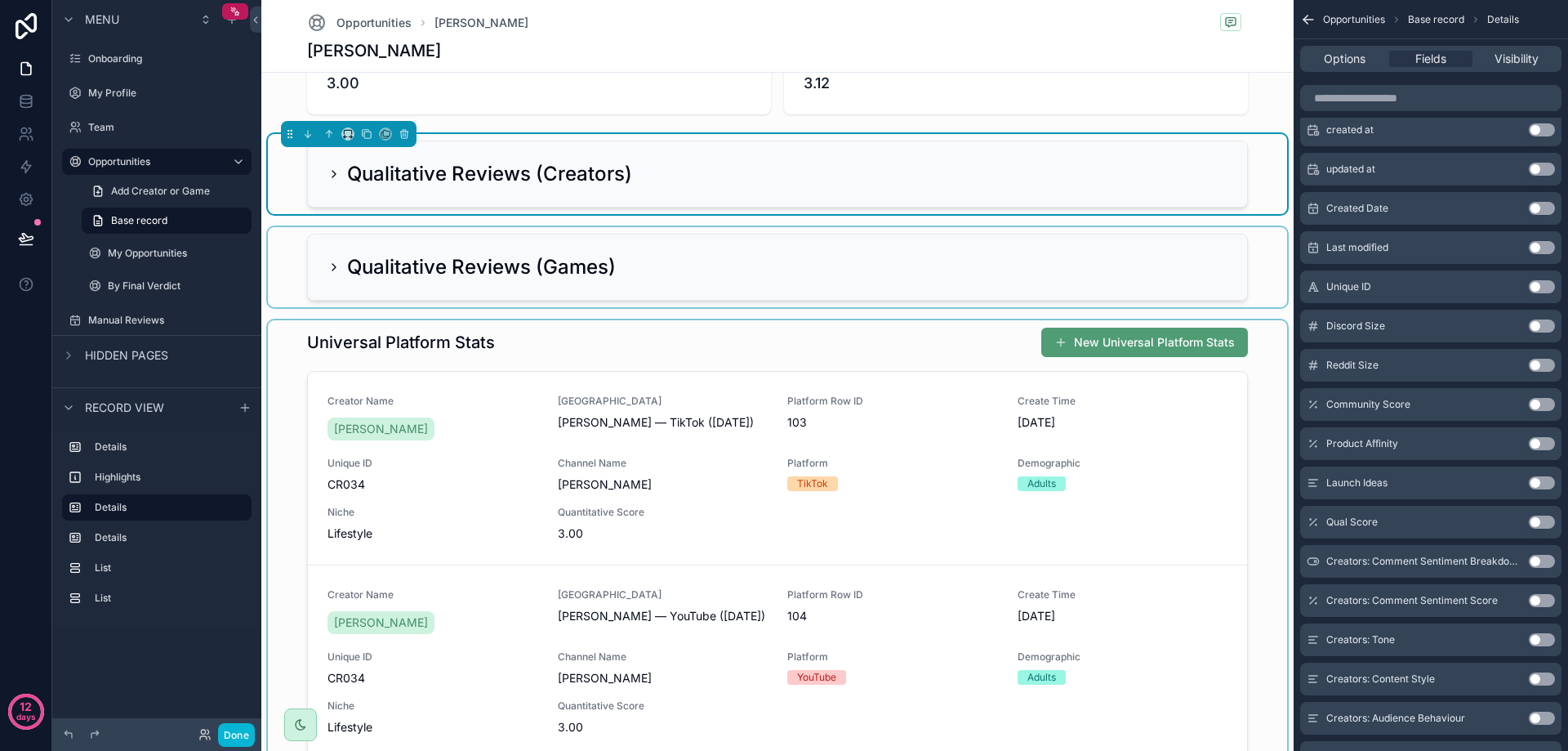
click at [531, 339] on div "scrollable content" at bounding box center [778, 634] width 1019 height 627
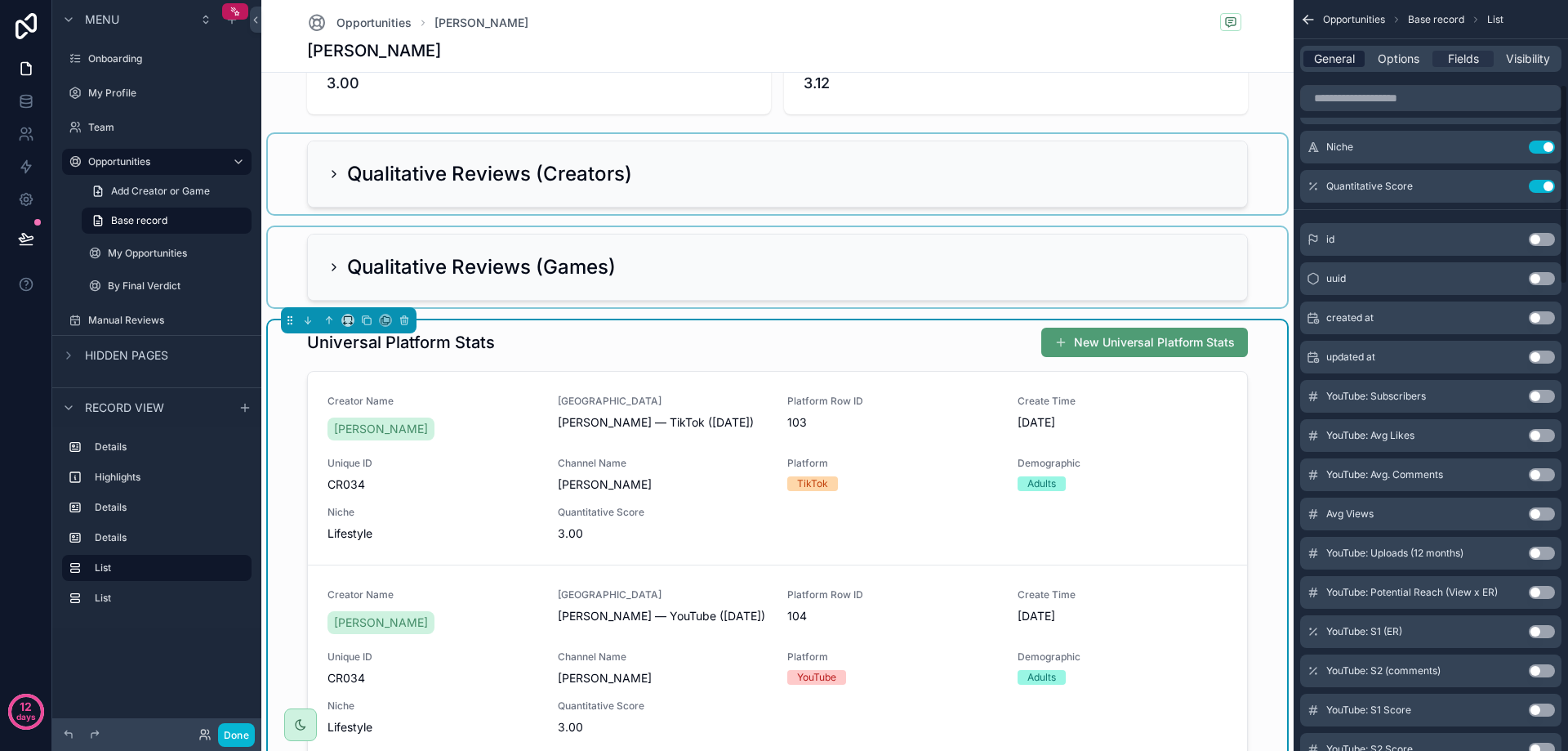
click at [1338, 55] on span "General" at bounding box center [1334, 58] width 40 height 16
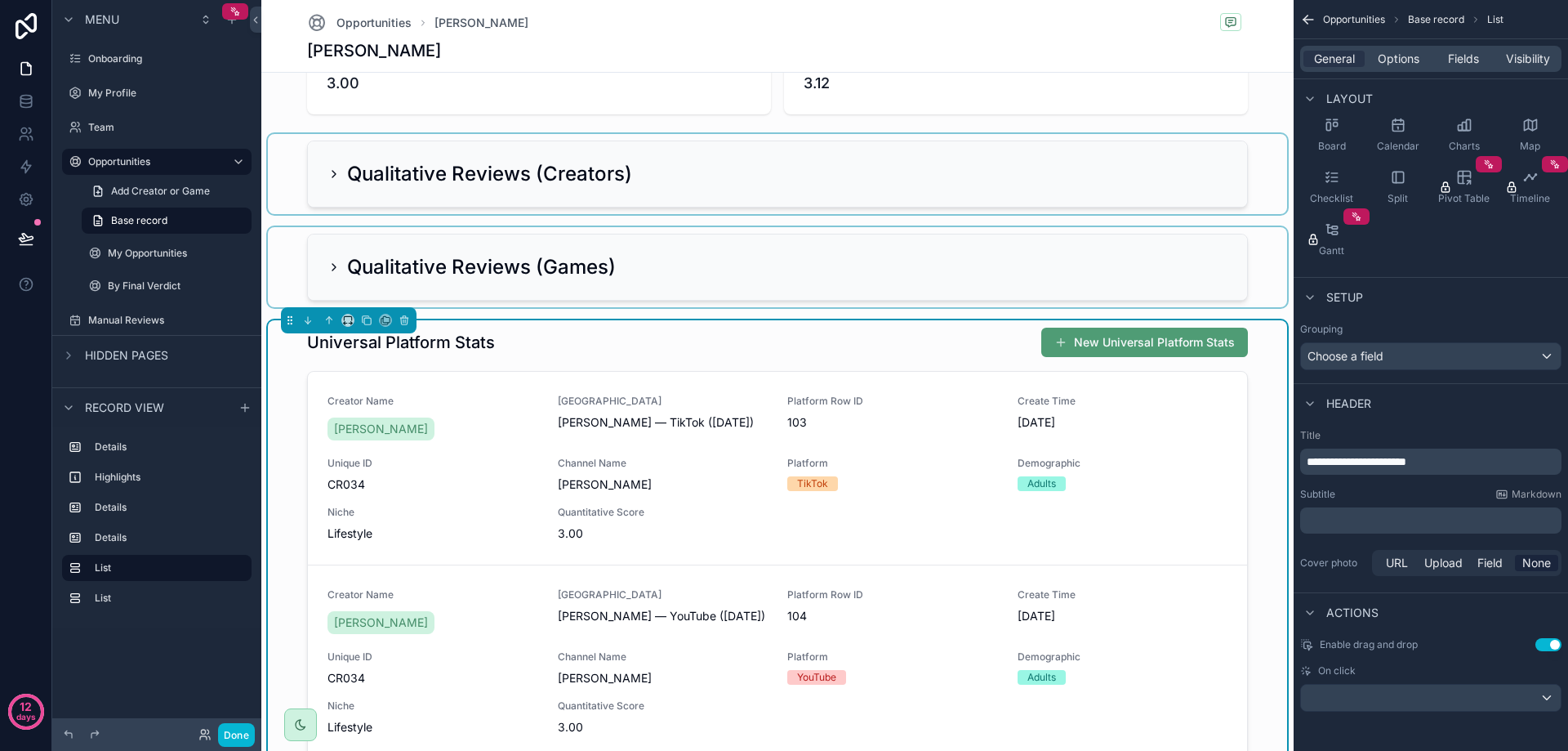
click at [951, 351] on div "Universal Platform Stats New Universal Platform Stats" at bounding box center [777, 342] width 940 height 31
click at [1402, 61] on span "Options" at bounding box center [1398, 58] width 41 height 16
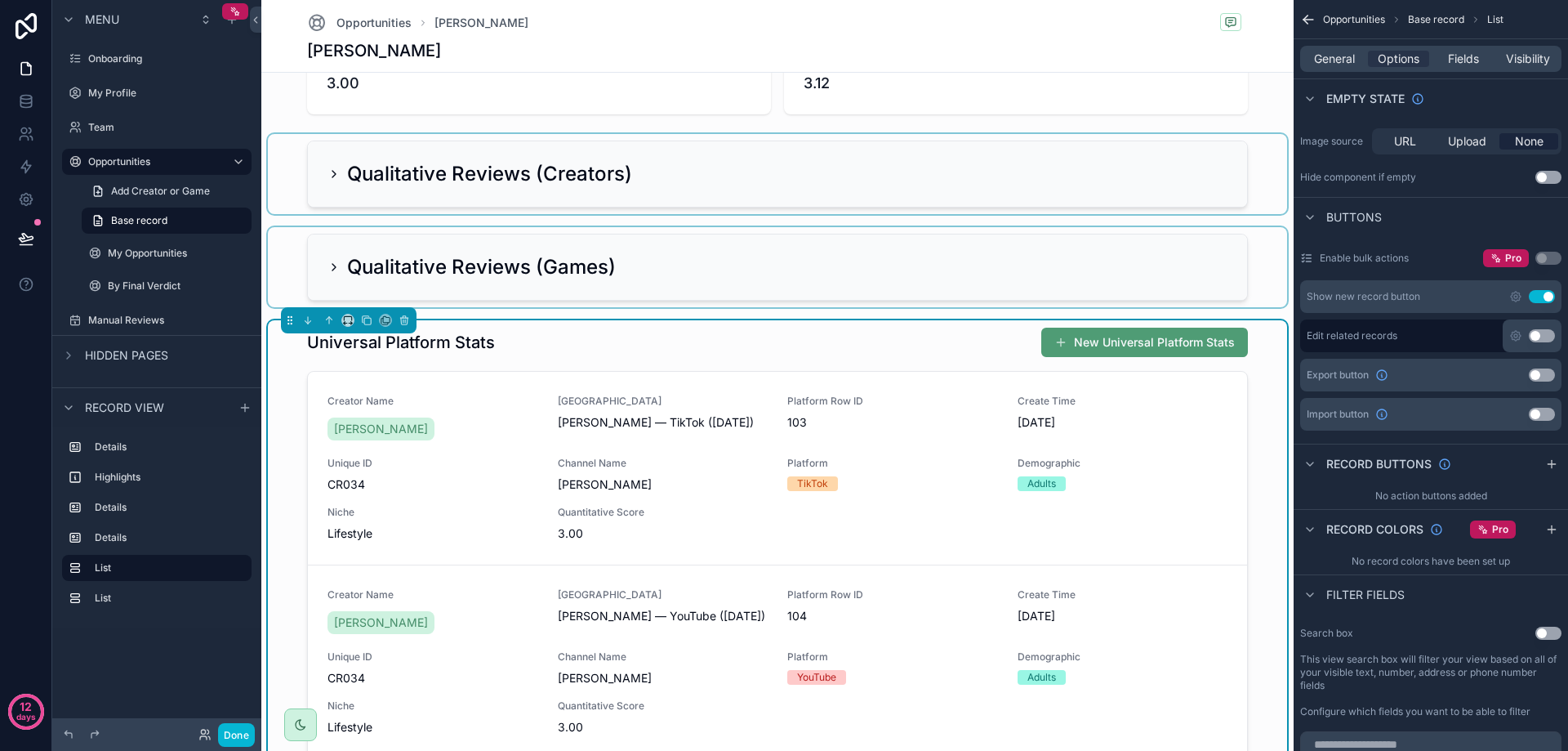
click at [1550, 298] on button "Use setting" at bounding box center [1541, 296] width 26 height 13
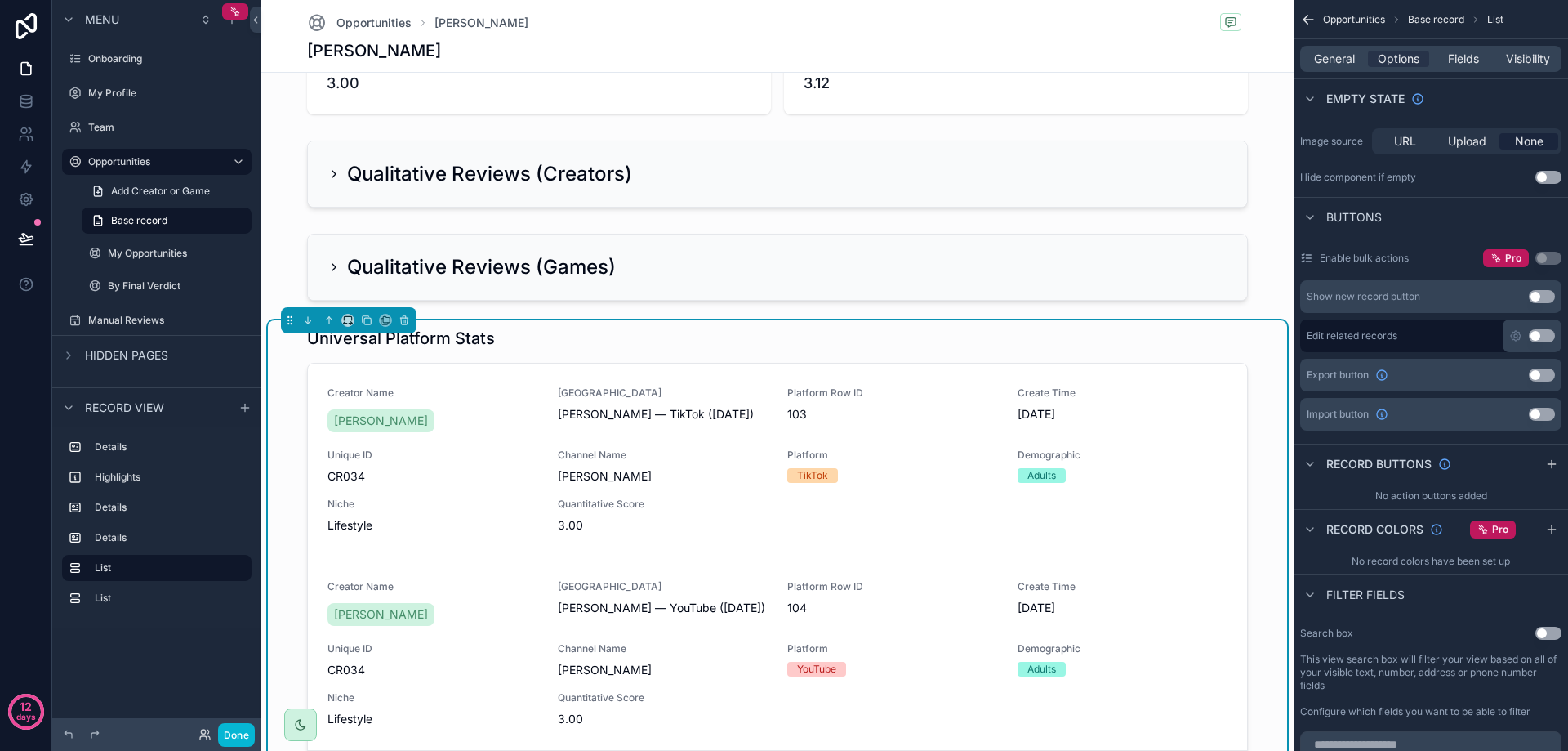
click at [1532, 333] on button "Use setting" at bounding box center [1541, 335] width 26 height 13
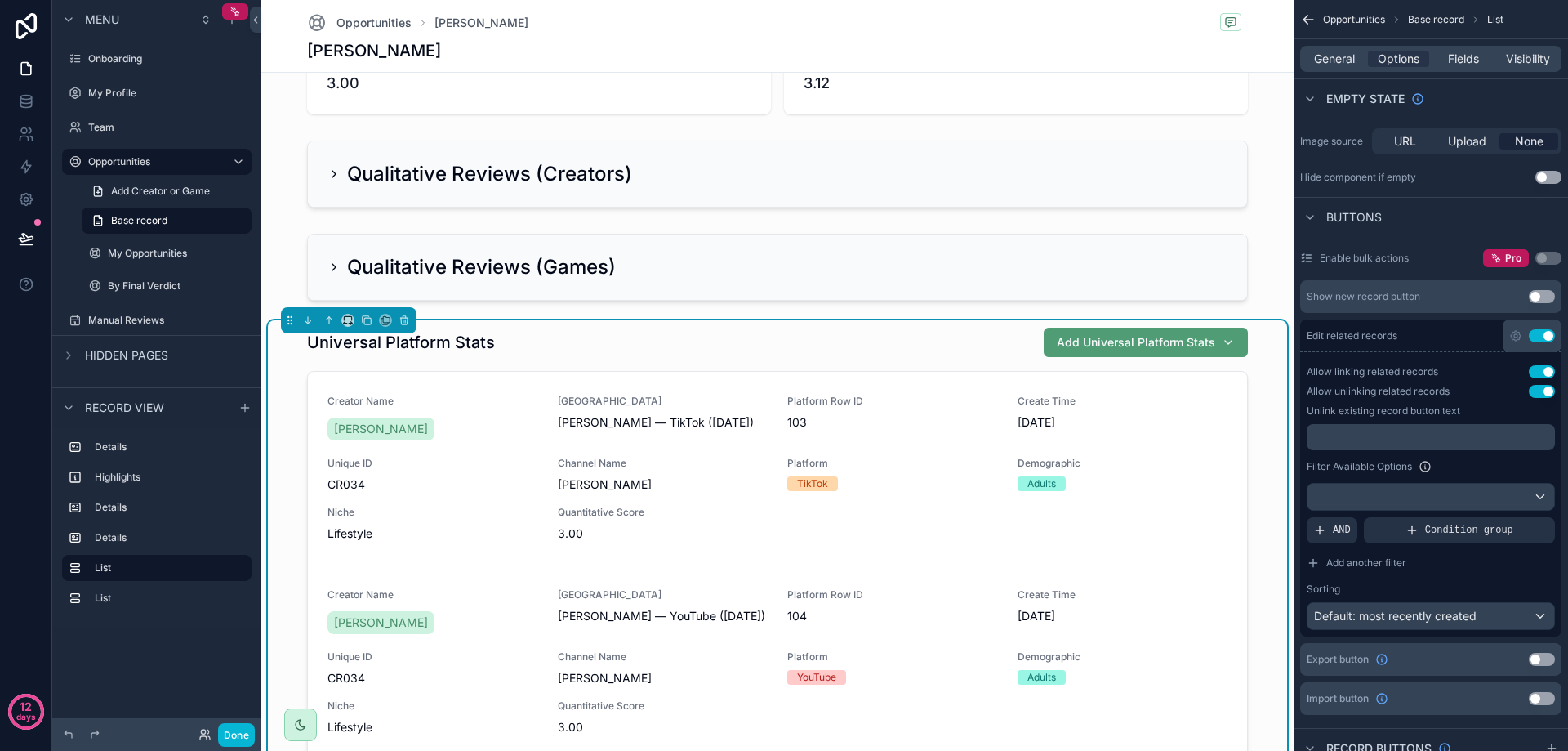
click at [1538, 335] on button "Use setting" at bounding box center [1541, 335] width 26 height 13
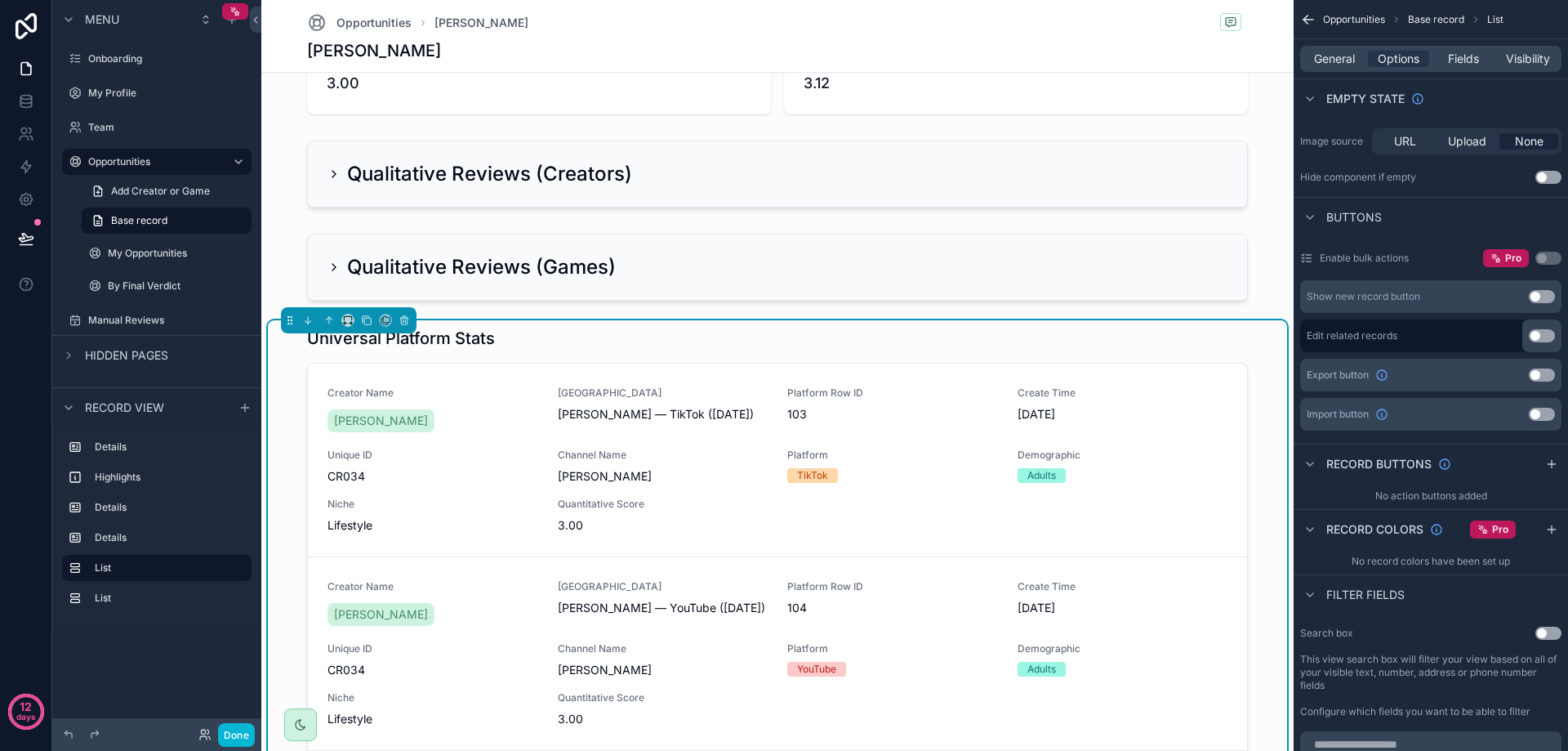
click at [1538, 335] on button "Use setting" at bounding box center [1541, 335] width 26 height 13
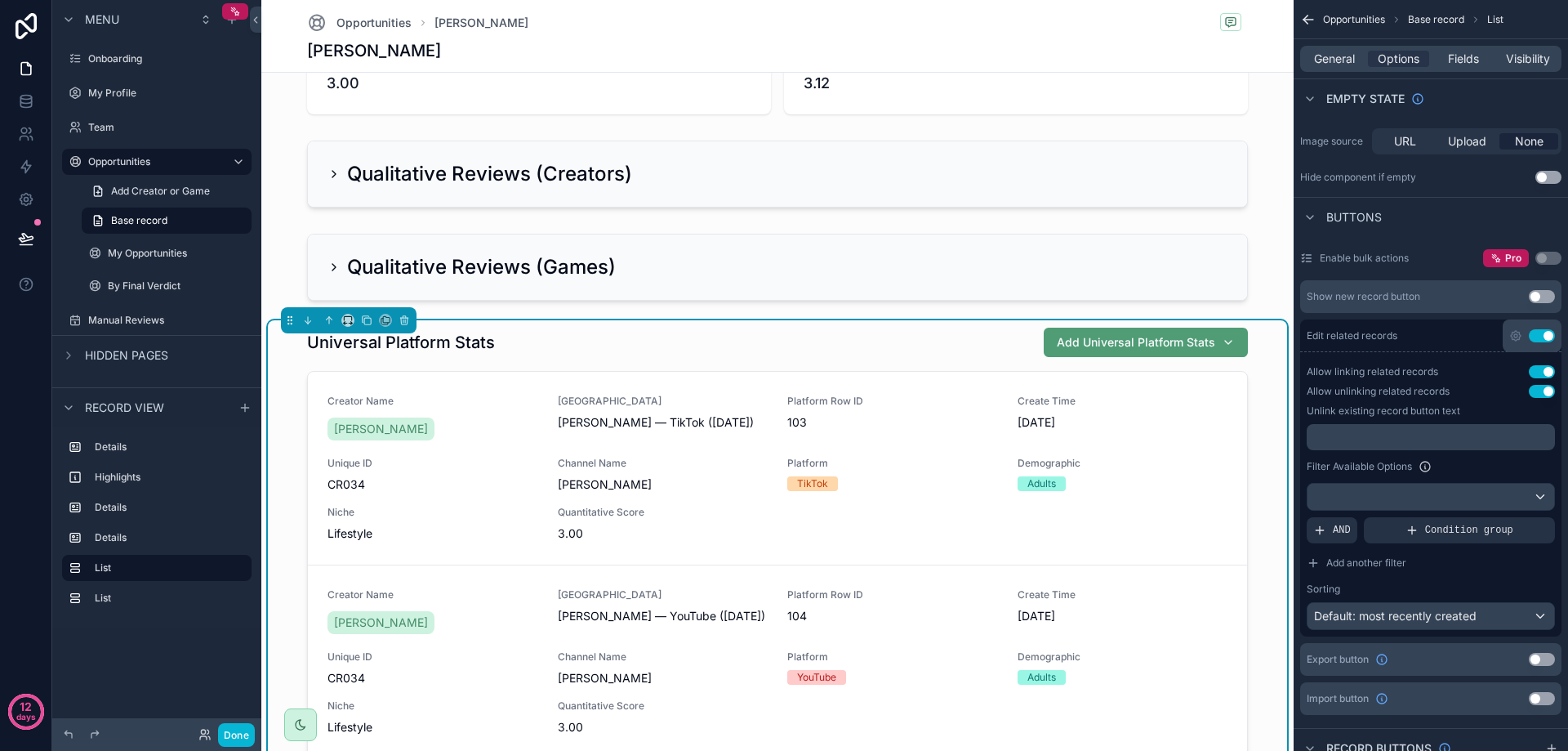
click at [1540, 333] on button "Use setting" at bounding box center [1541, 335] width 26 height 13
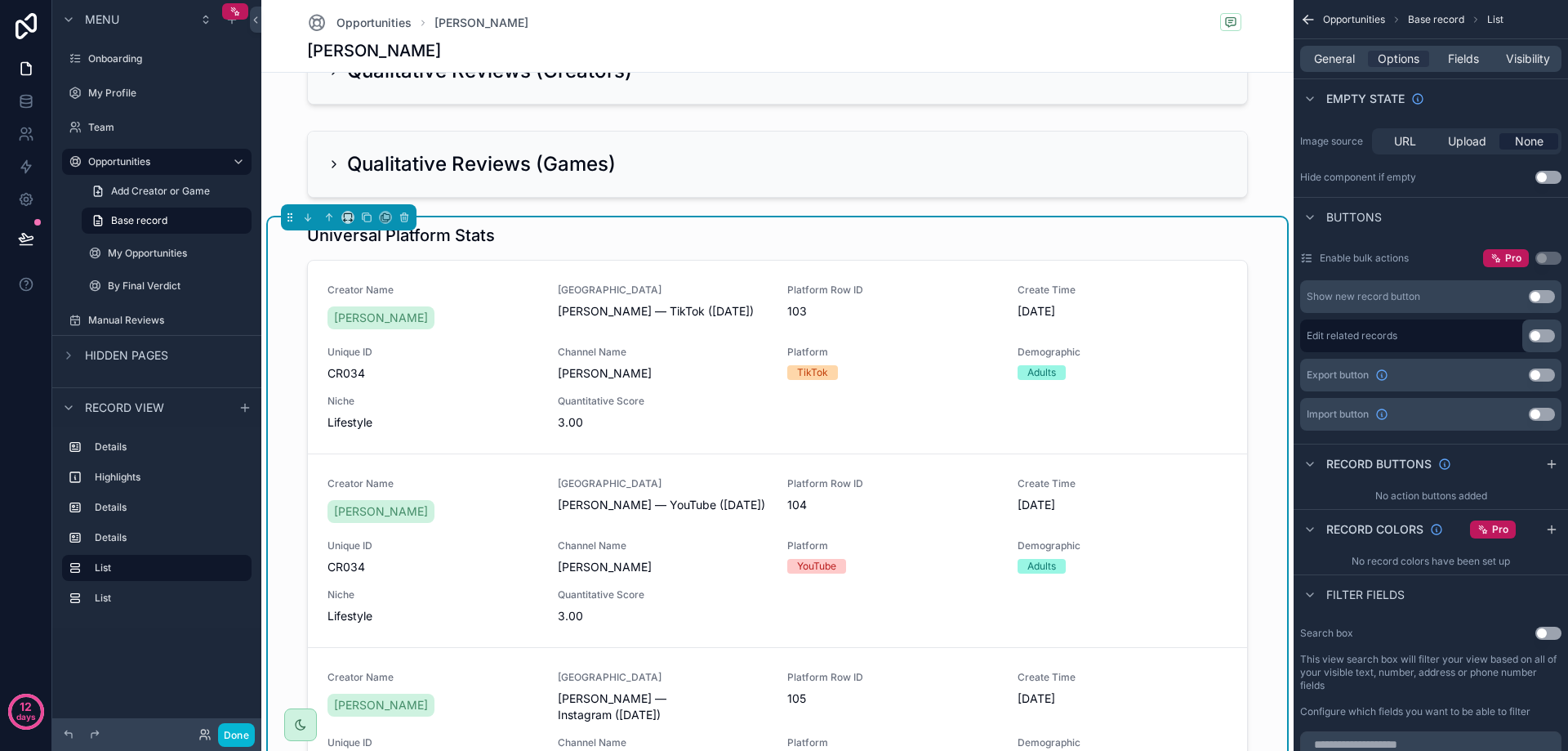
scroll to position [572, 0]
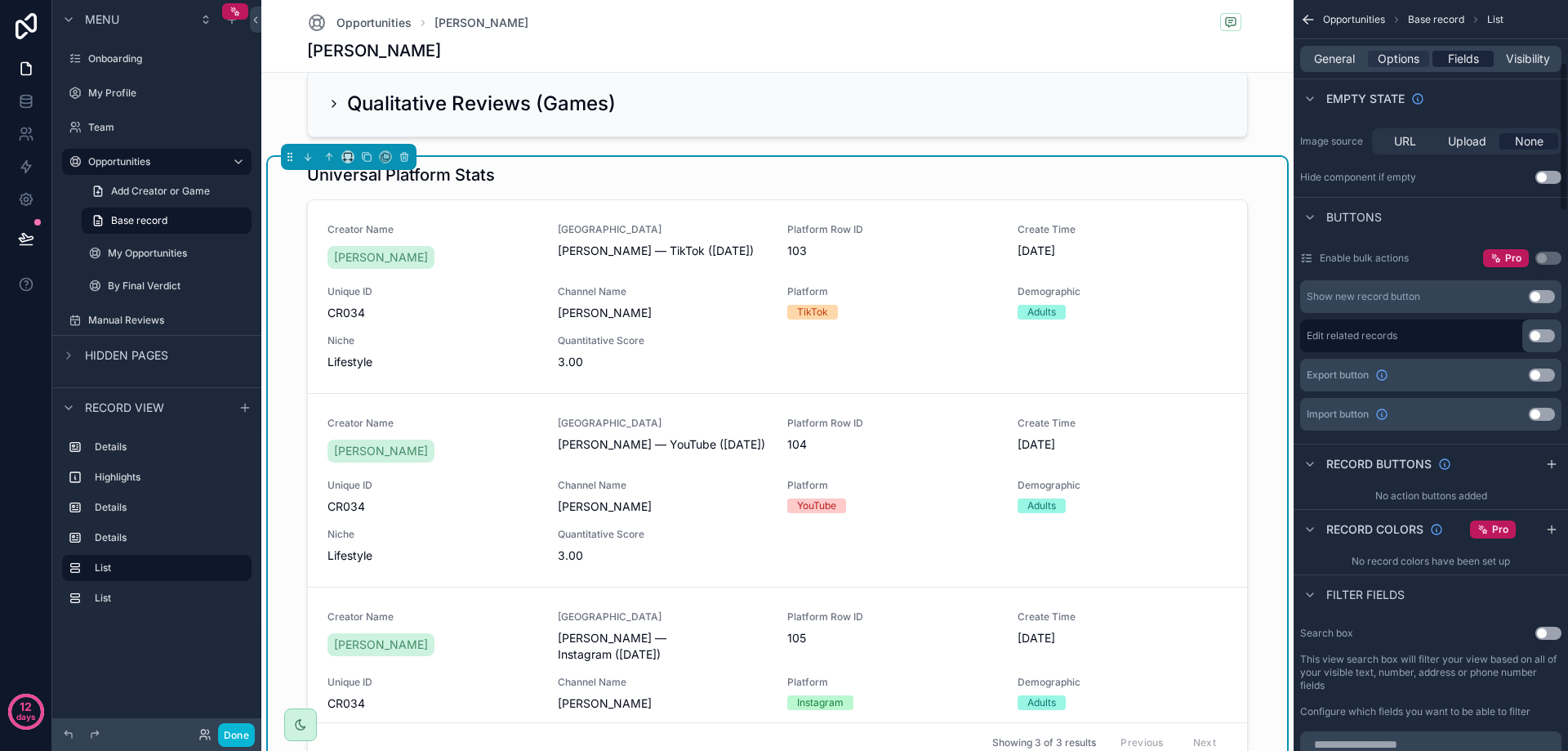
click at [1448, 57] on span "Fields" at bounding box center [1463, 58] width 31 height 16
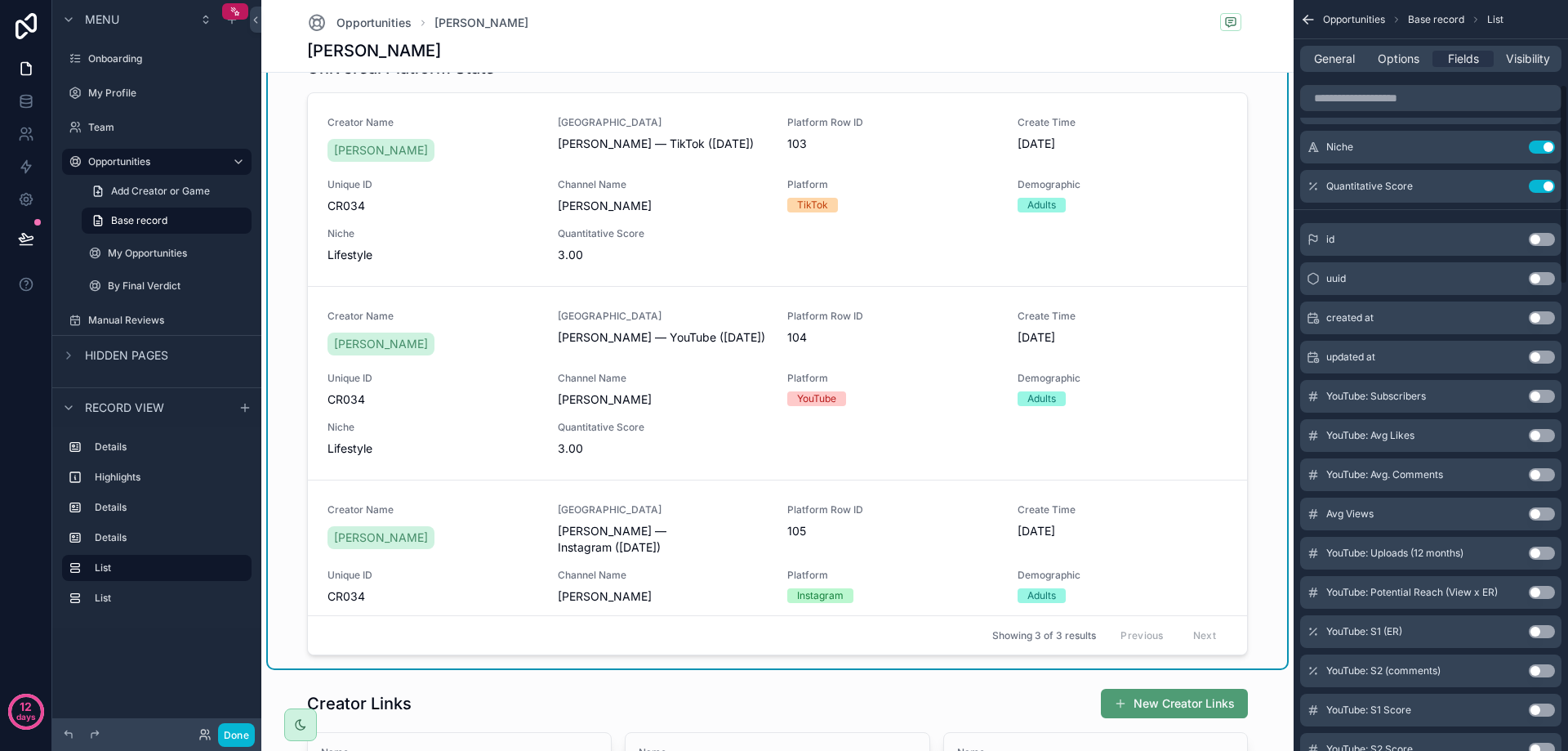
scroll to position [654, 0]
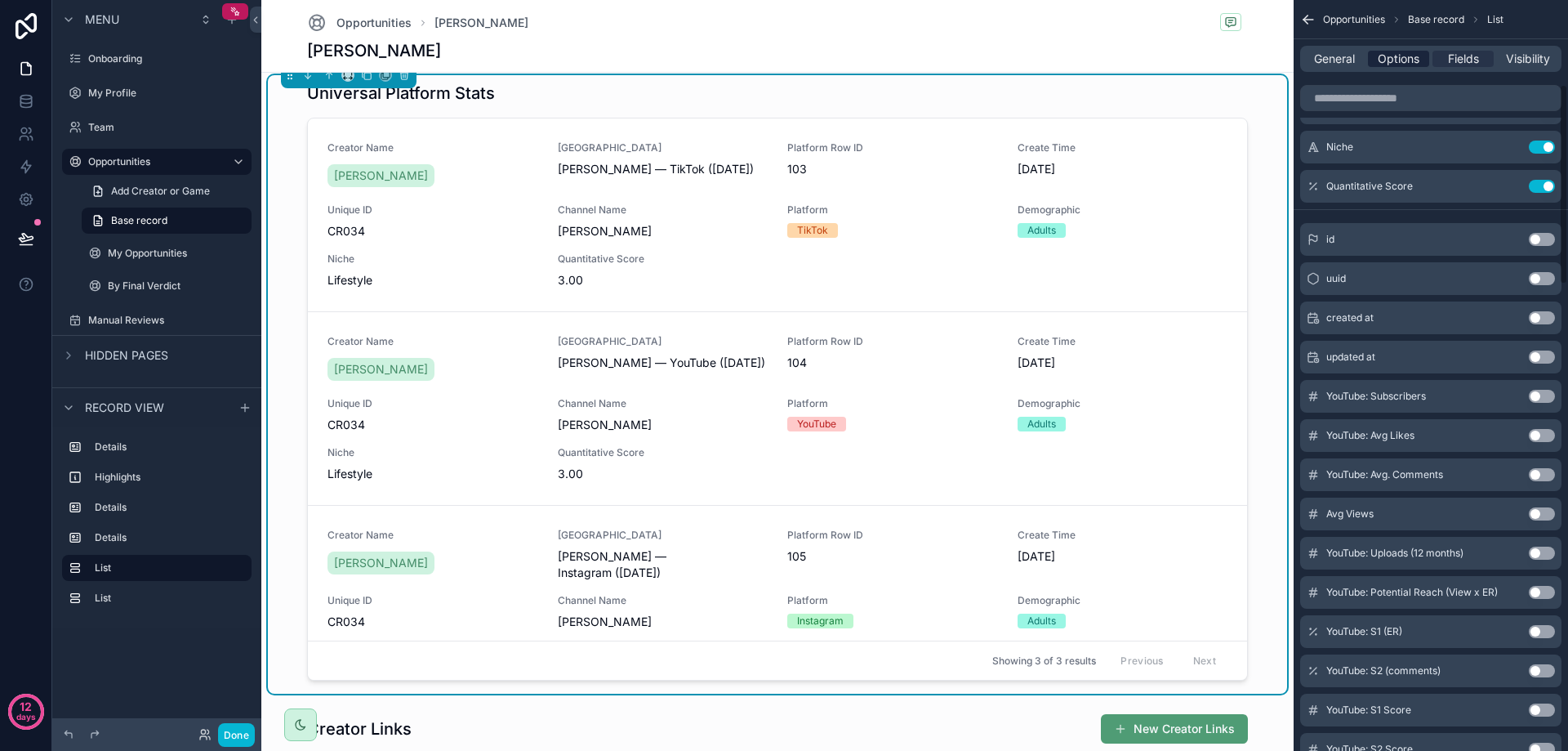
click at [1415, 62] on span "Options" at bounding box center [1398, 58] width 41 height 16
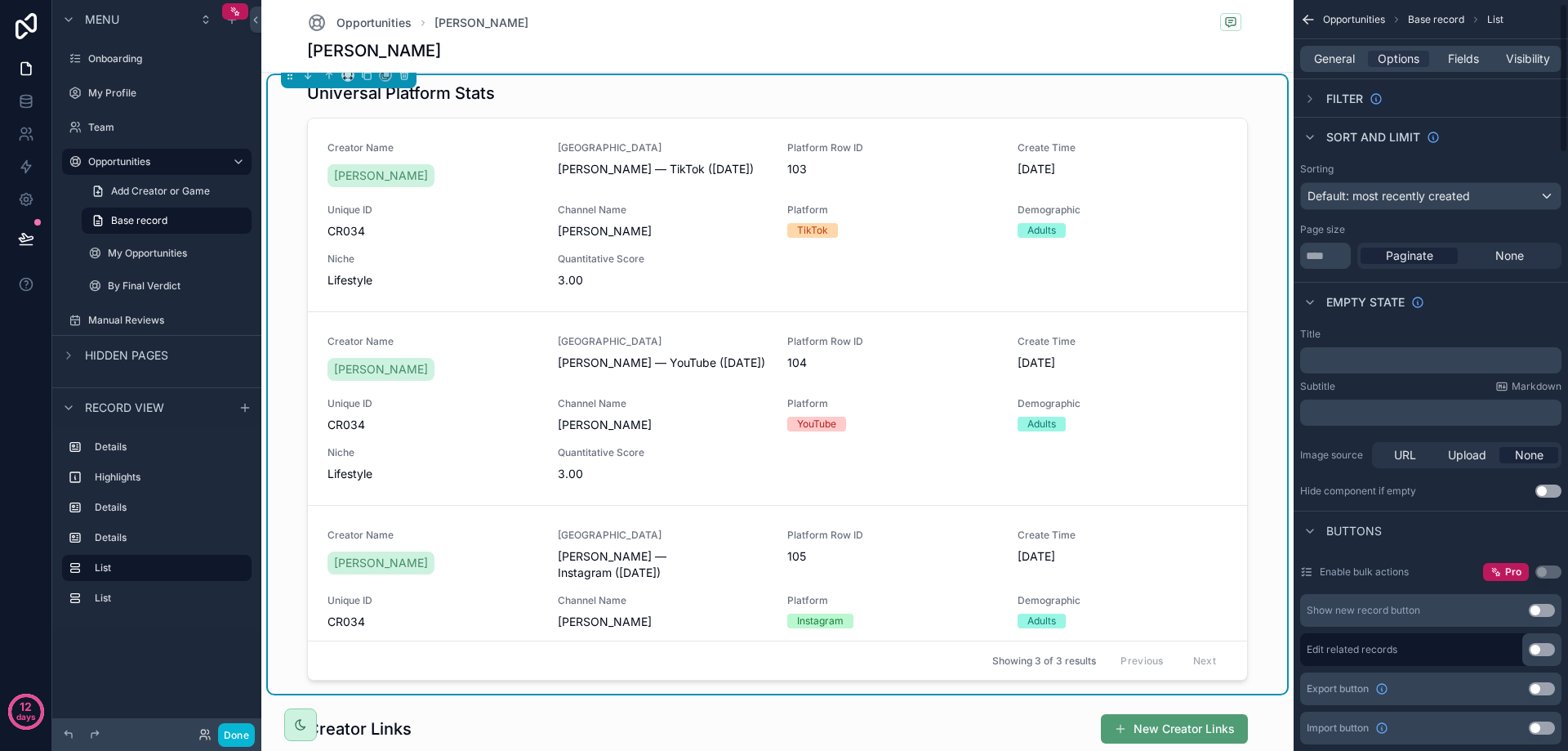
scroll to position [0, 0]
click at [1505, 264] on span "None" at bounding box center [1510, 257] width 29 height 16
drag, startPoint x: 1322, startPoint y: 255, endPoint x: 1272, endPoint y: 262, distance: 50.5
click at [1272, 262] on div "Onboarding My Profile Team Opportunities My Opportunities By Final Verdict Manu…" at bounding box center [914, 376] width 1307 height 751
click at [1404, 219] on div "Sorting Default: most recently created Page size ** Paginate None" at bounding box center [1431, 217] width 274 height 119
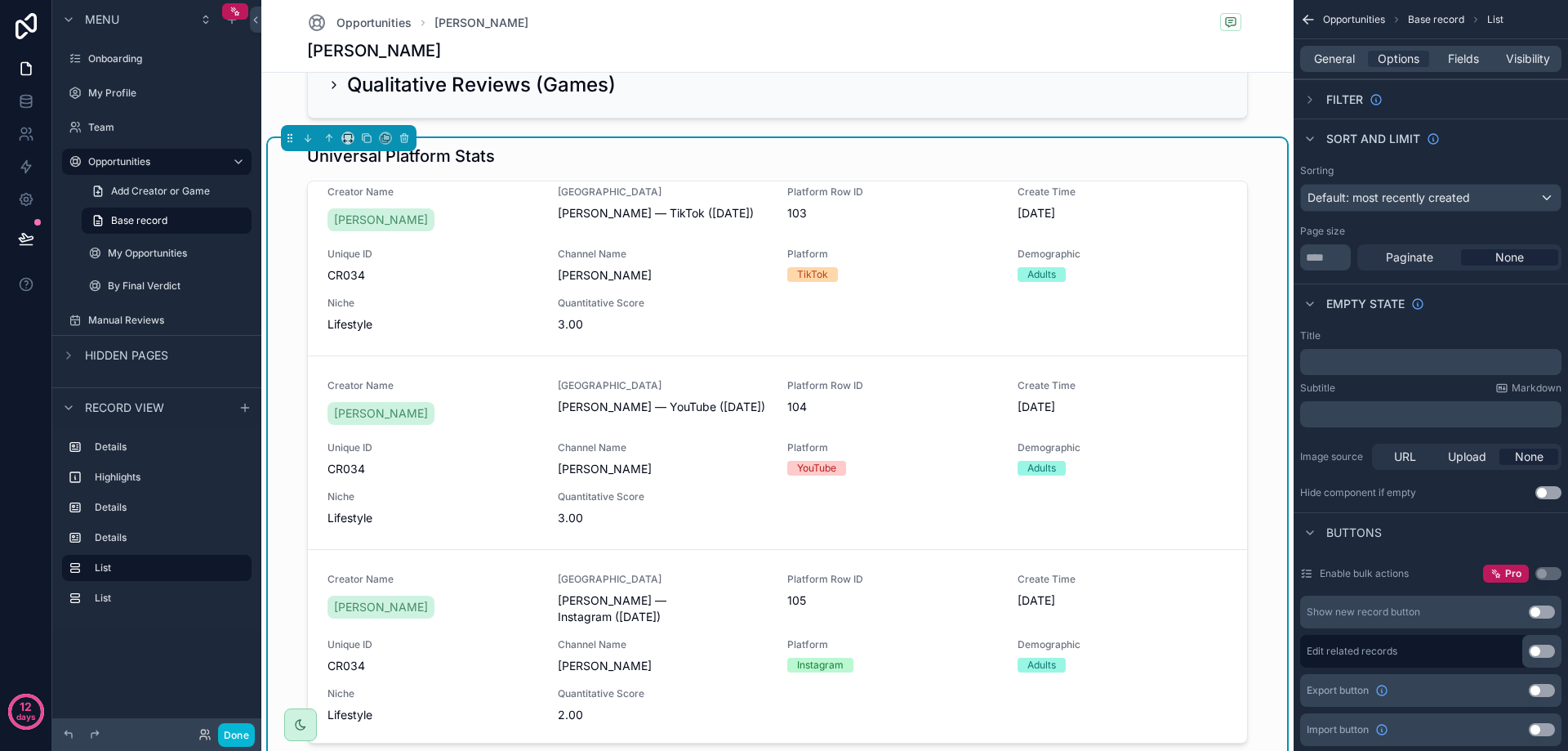
scroll to position [572, 0]
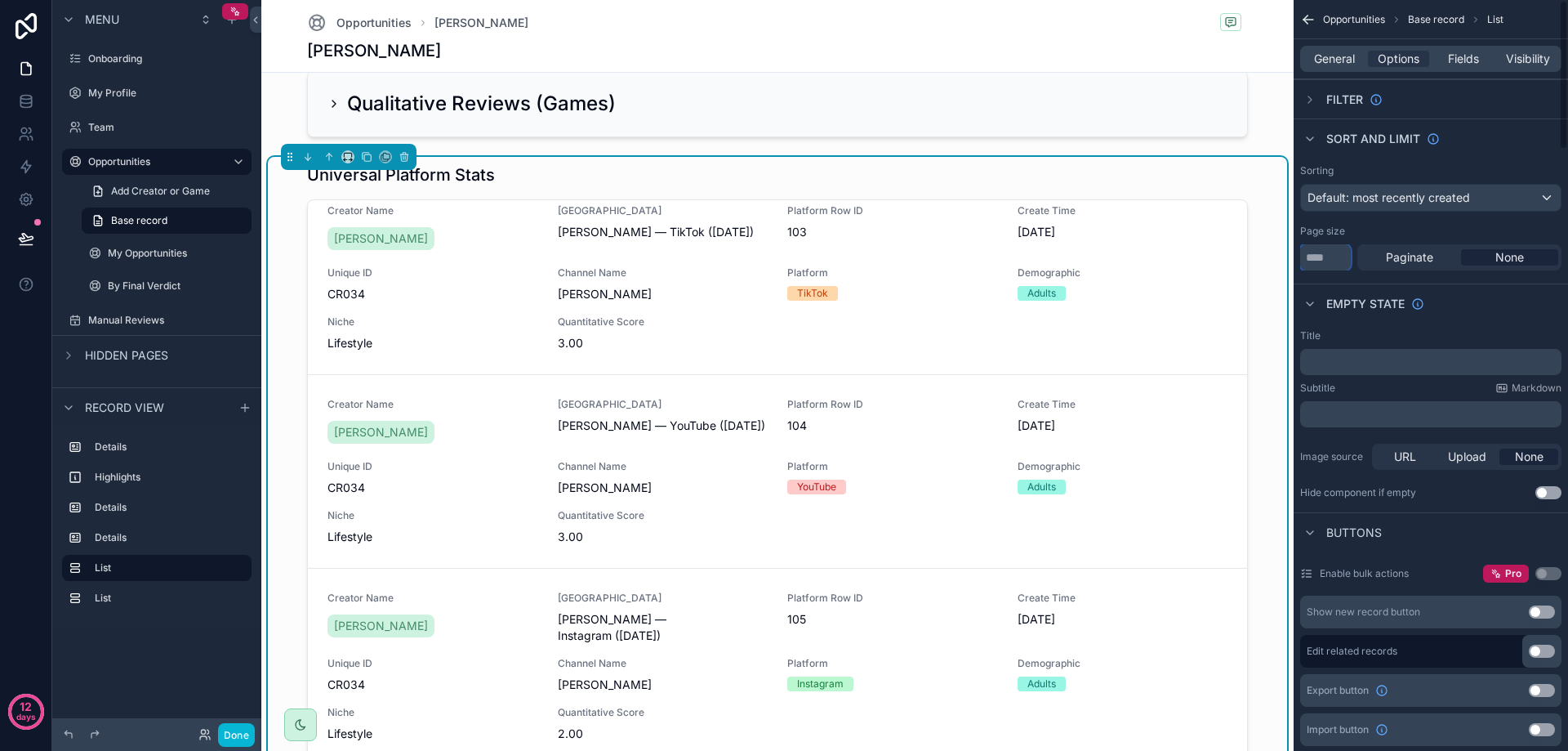
drag, startPoint x: 1327, startPoint y: 262, endPoint x: 1295, endPoint y: 261, distance: 32.0
click at [1295, 261] on div "Sorting Default: most recently created Page size ** Paginate None" at bounding box center [1431, 217] width 274 height 119
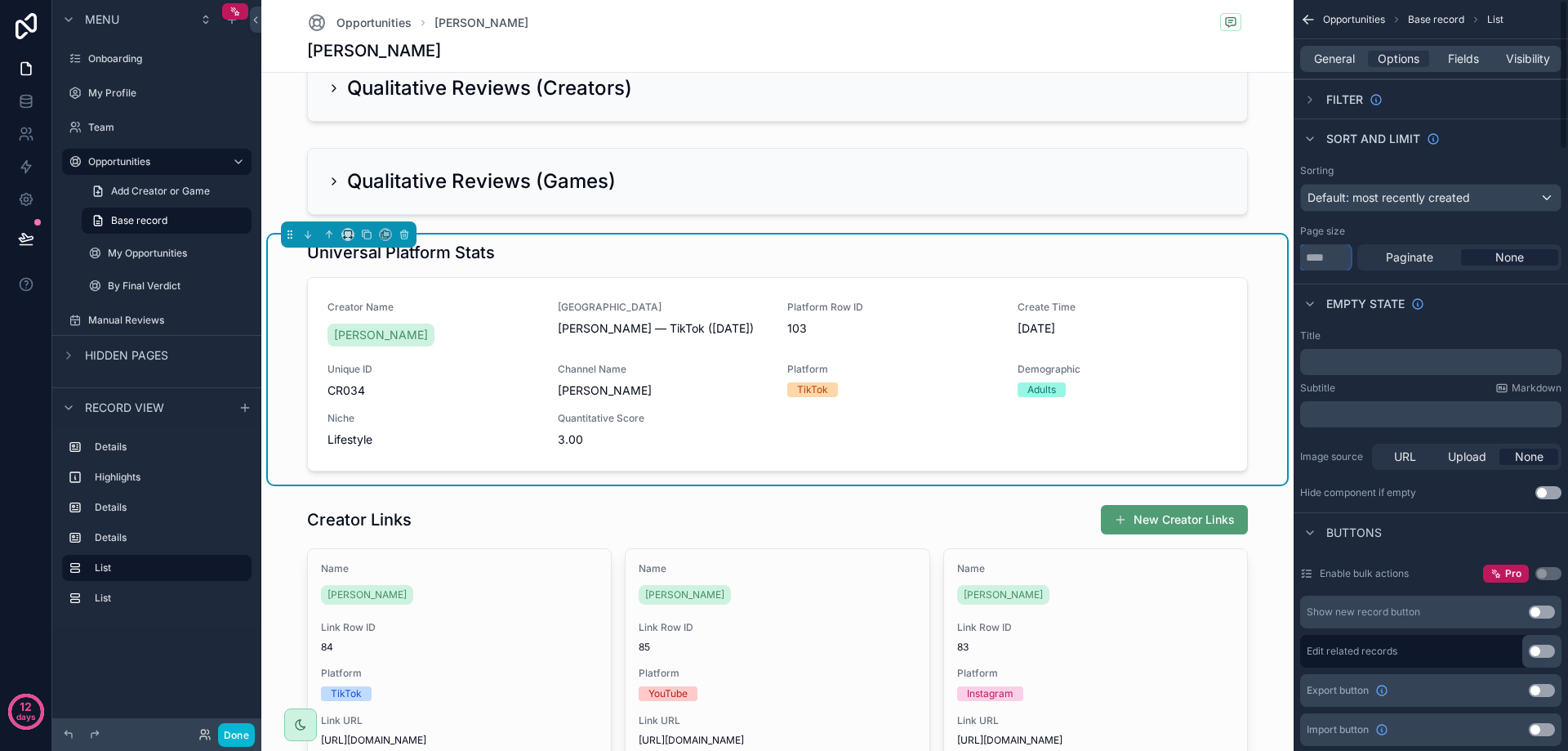
scroll to position [490, 0]
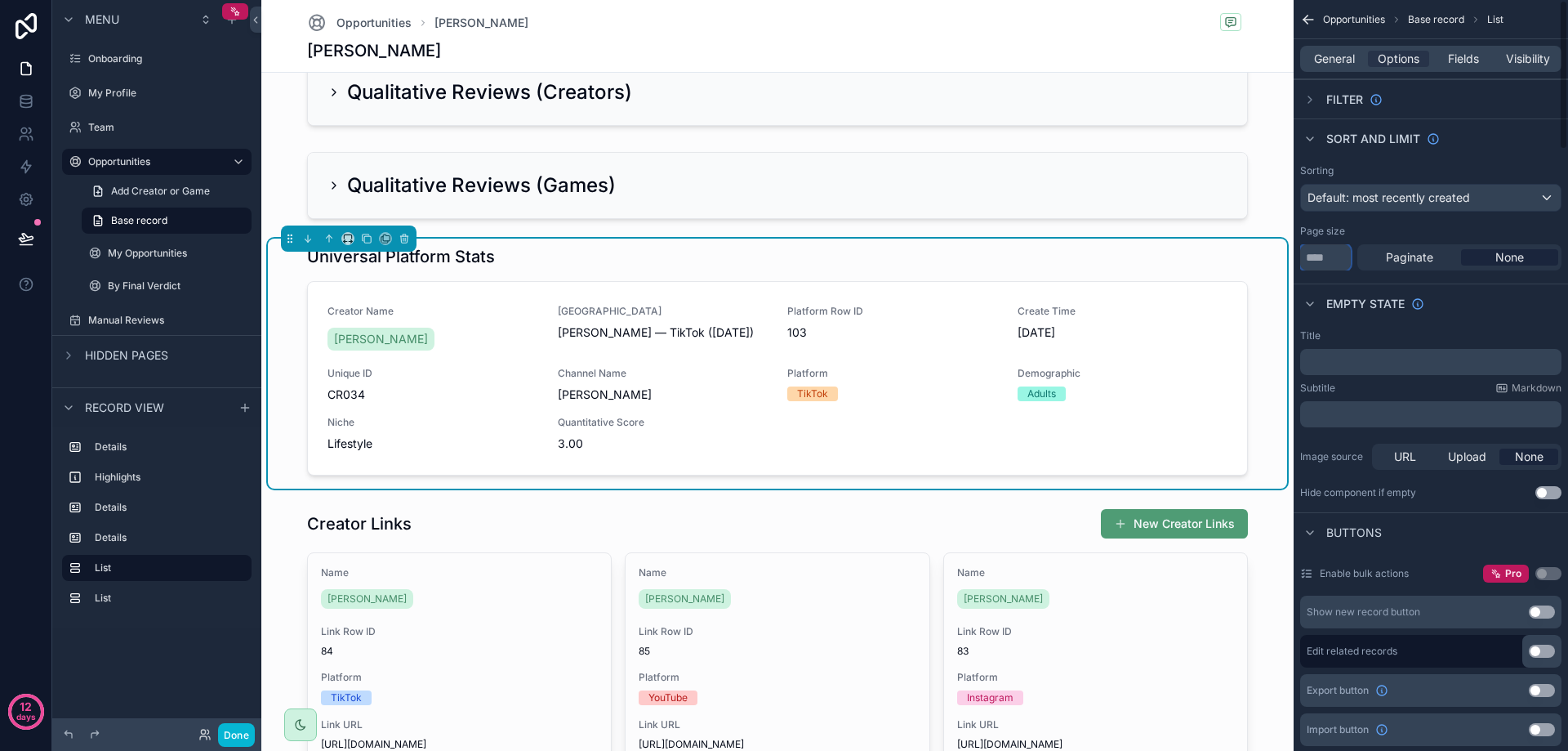
drag, startPoint x: 1318, startPoint y: 258, endPoint x: 1280, endPoint y: 260, distance: 38.1
click at [1280, 260] on div "Onboarding My Profile Team Opportunities My Opportunities By Final Verdict Manu…" at bounding box center [914, 376] width 1307 height 751
click at [1370, 285] on div "Empty state" at bounding box center [1431, 303] width 274 height 39
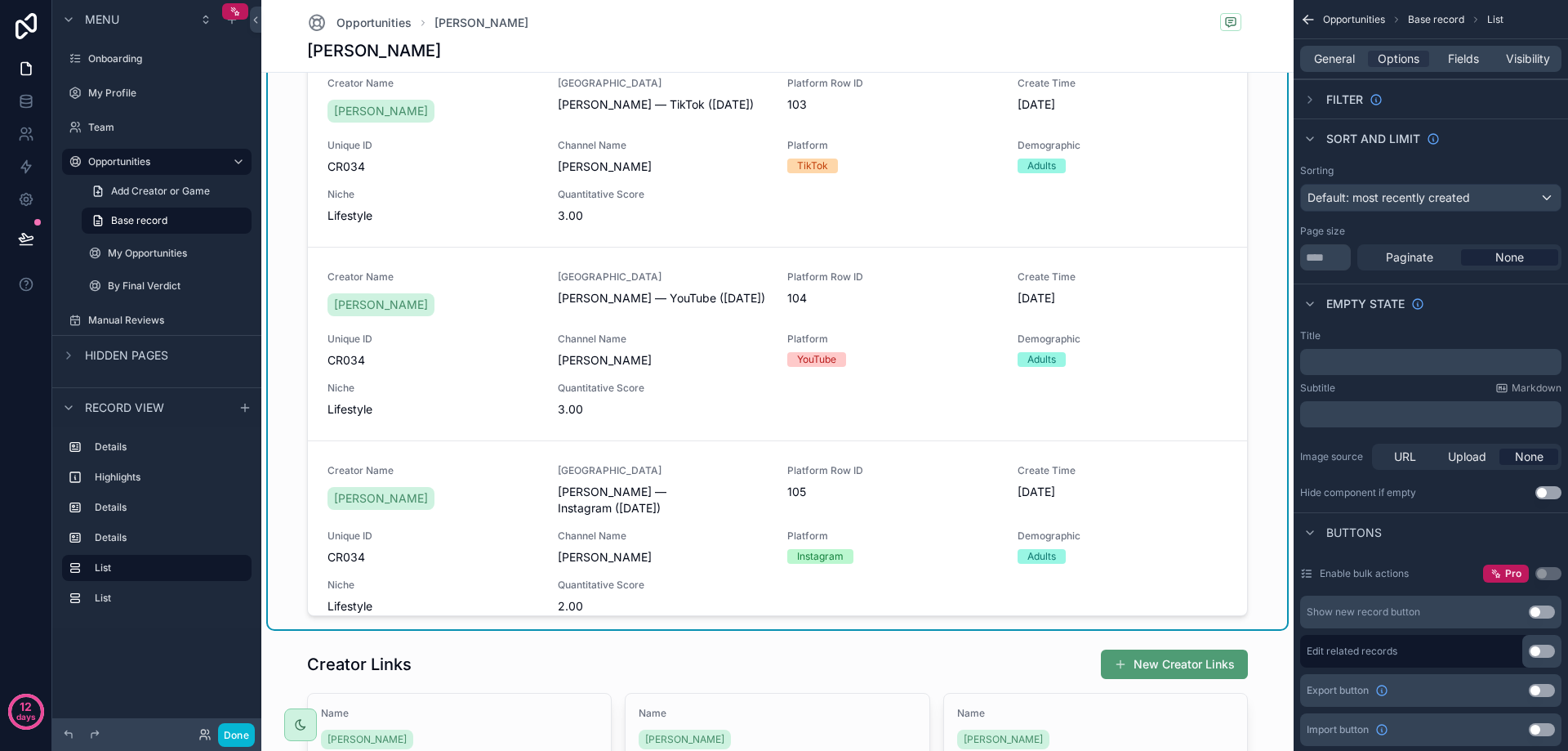
scroll to position [735, 0]
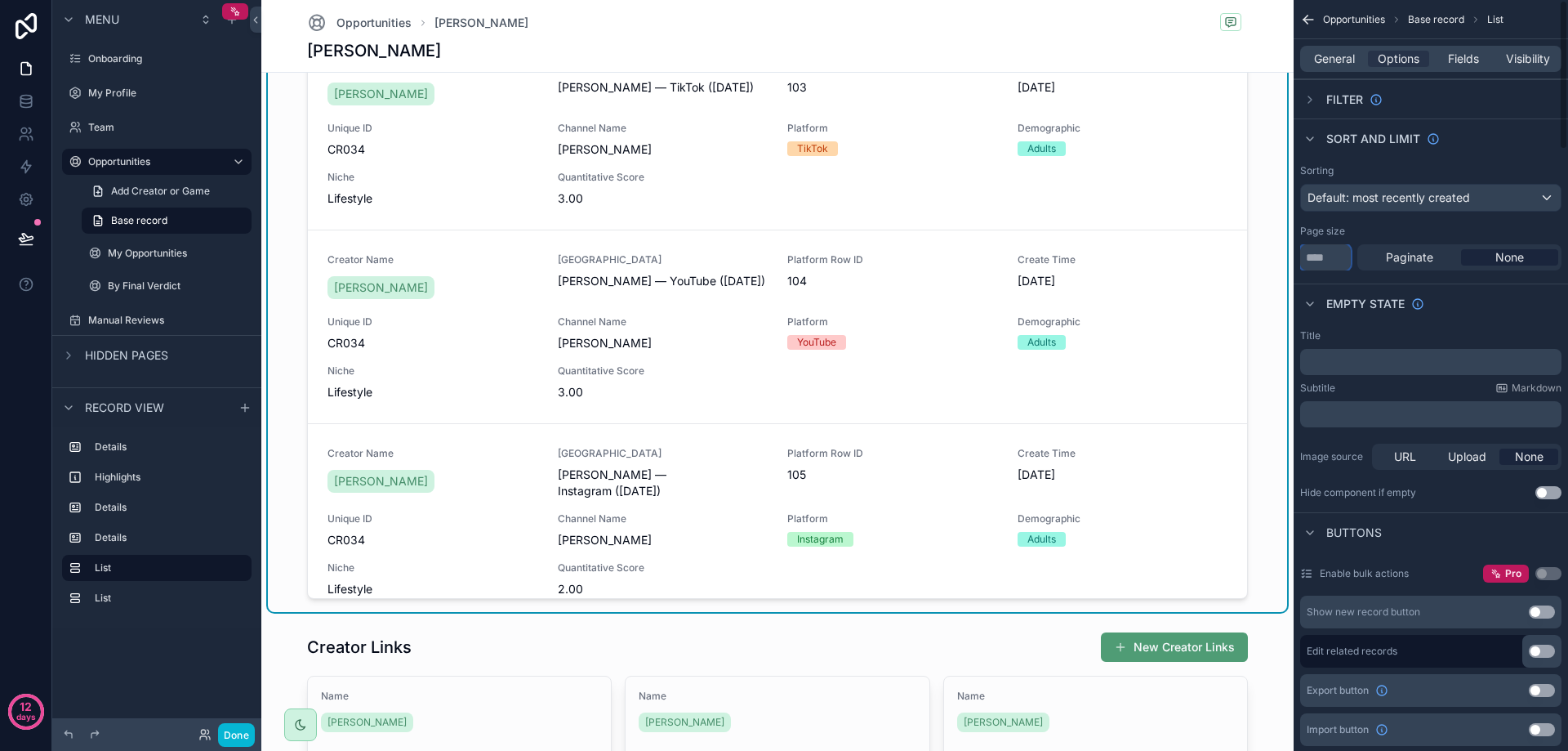
drag, startPoint x: 1333, startPoint y: 262, endPoint x: 1275, endPoint y: 260, distance: 58.0
click at [1275, 260] on div "Onboarding My Profile Team Opportunities My Opportunities By Final Verdict Manu…" at bounding box center [914, 376] width 1307 height 751
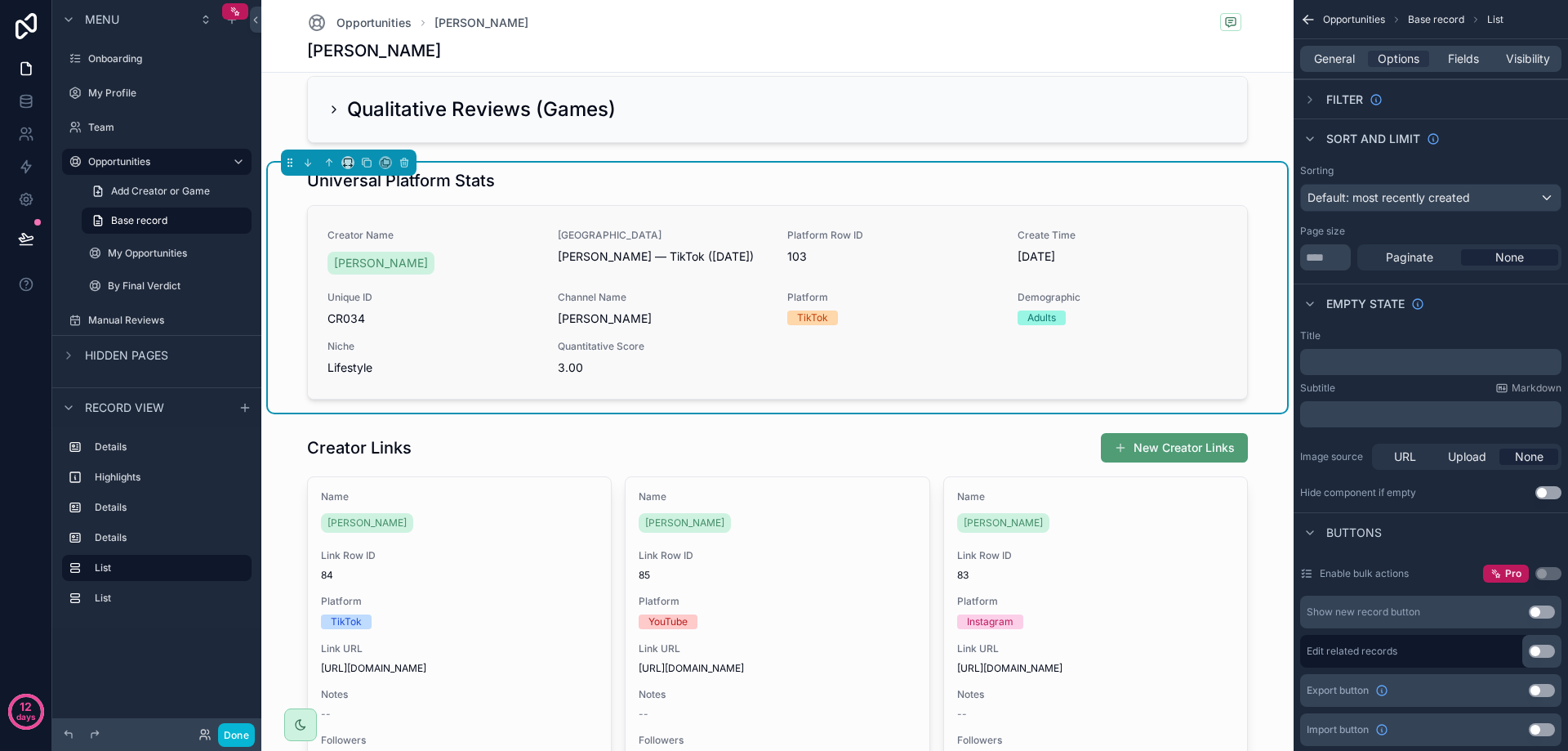
scroll to position [490, 0]
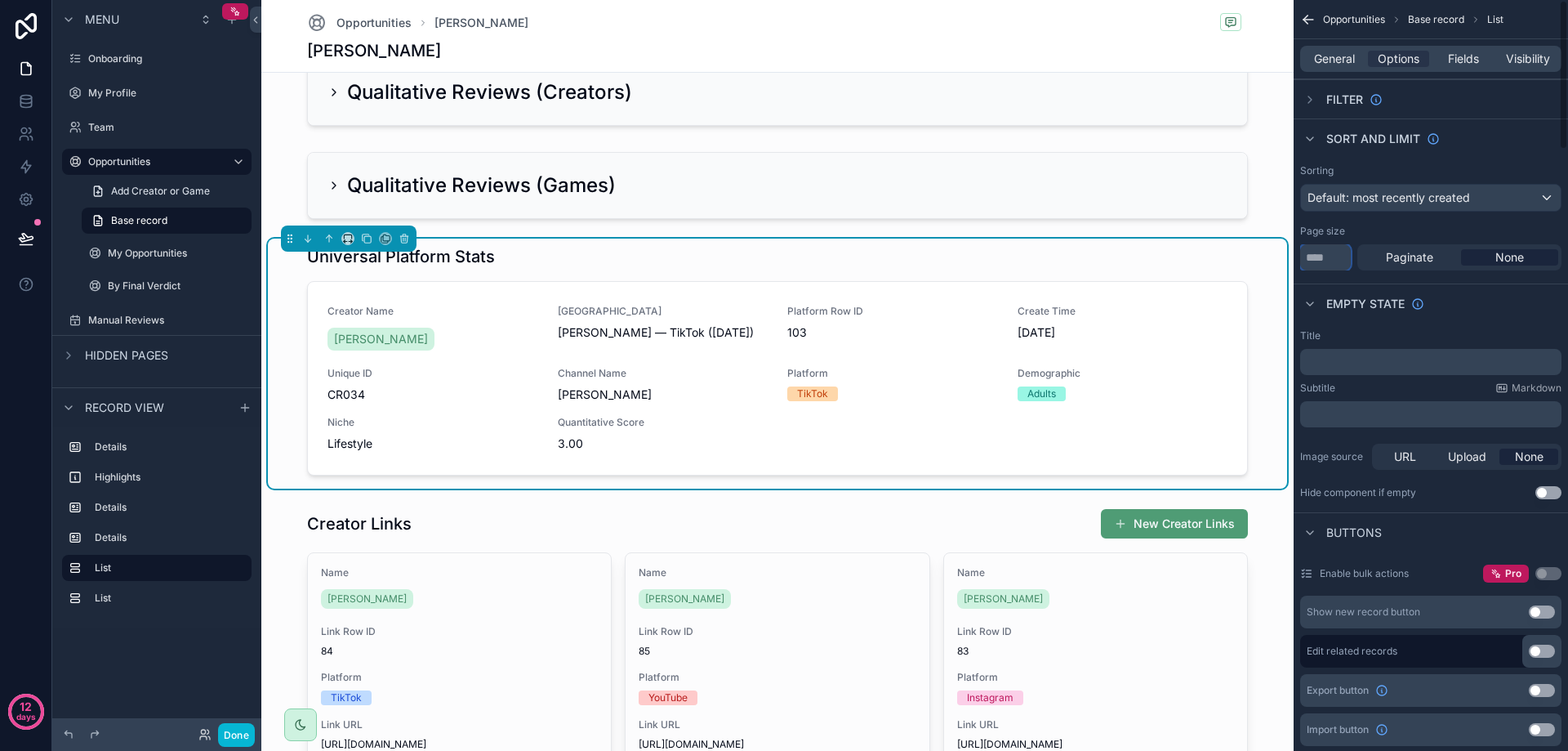
drag, startPoint x: 1323, startPoint y: 257, endPoint x: 1285, endPoint y: 257, distance: 38.0
click at [1287, 257] on div "Onboarding My Profile Team Opportunities My Opportunities By Final Verdict Manu…" at bounding box center [914, 376] width 1307 height 751
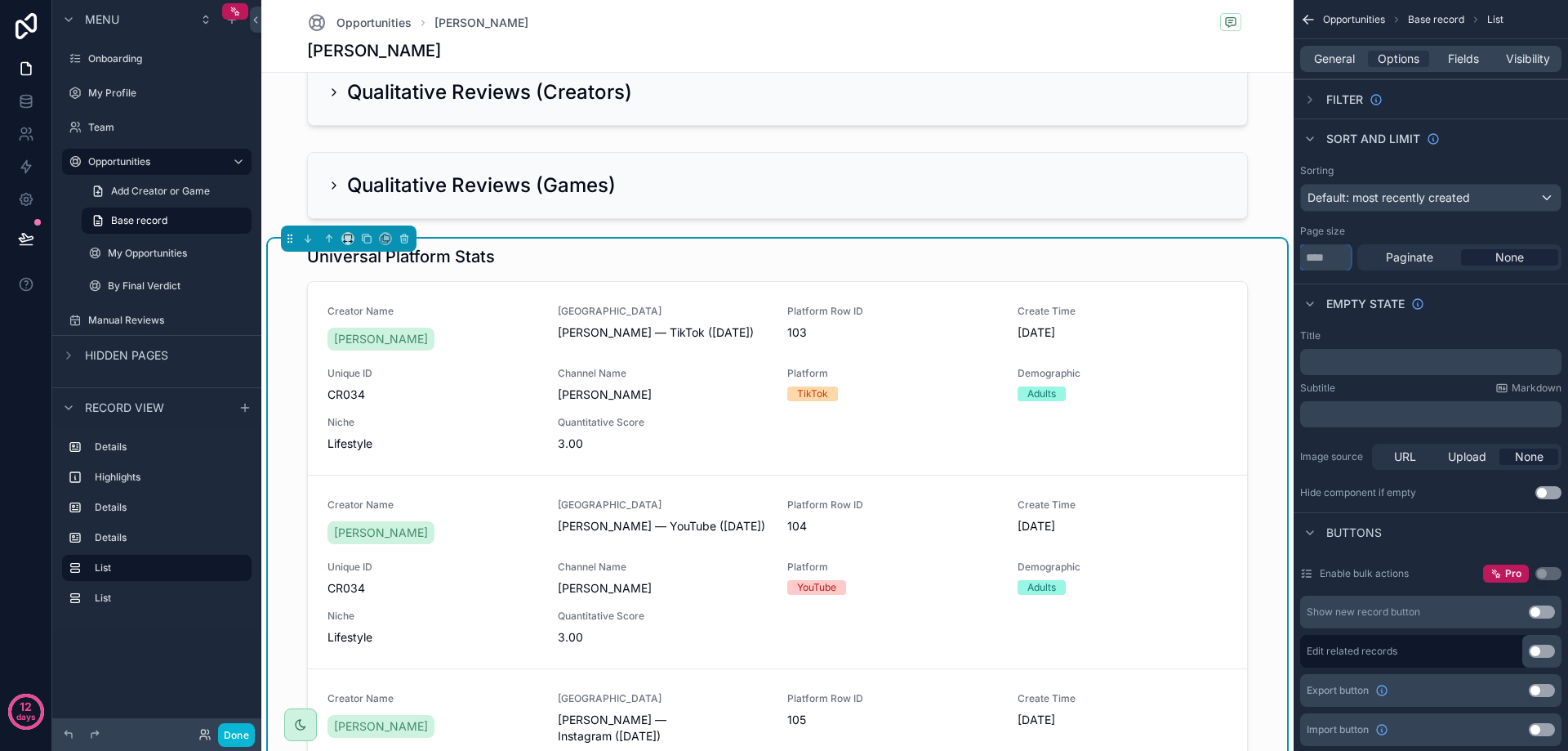
type input "**"
click at [1407, 224] on div "Sorting Default: most recently created Page size ** Paginate None" at bounding box center [1431, 217] width 274 height 119
click at [1419, 200] on span "Default: most recently created" at bounding box center [1388, 197] width 163 height 14
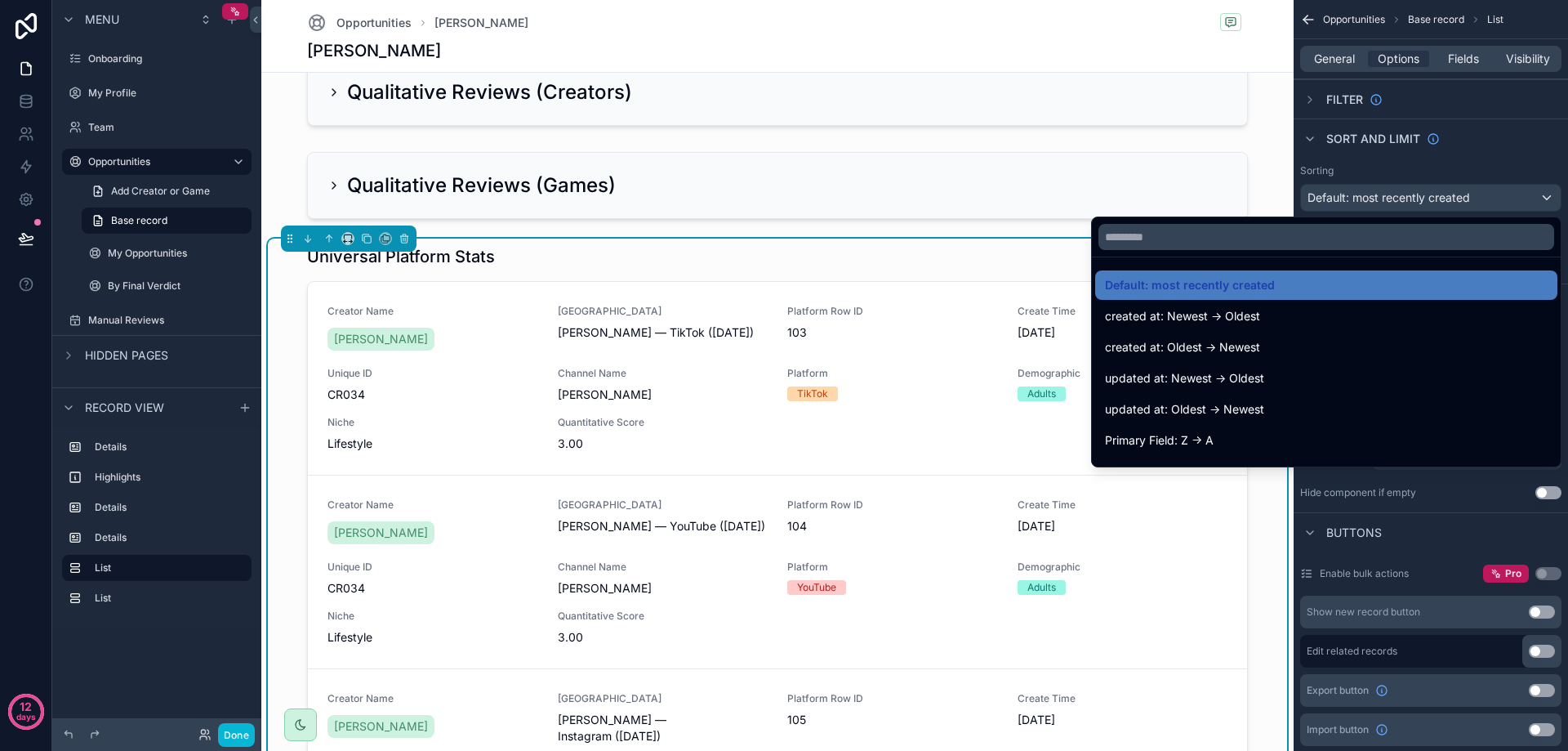
click at [1420, 198] on div "scrollable content" at bounding box center [784, 376] width 1568 height 751
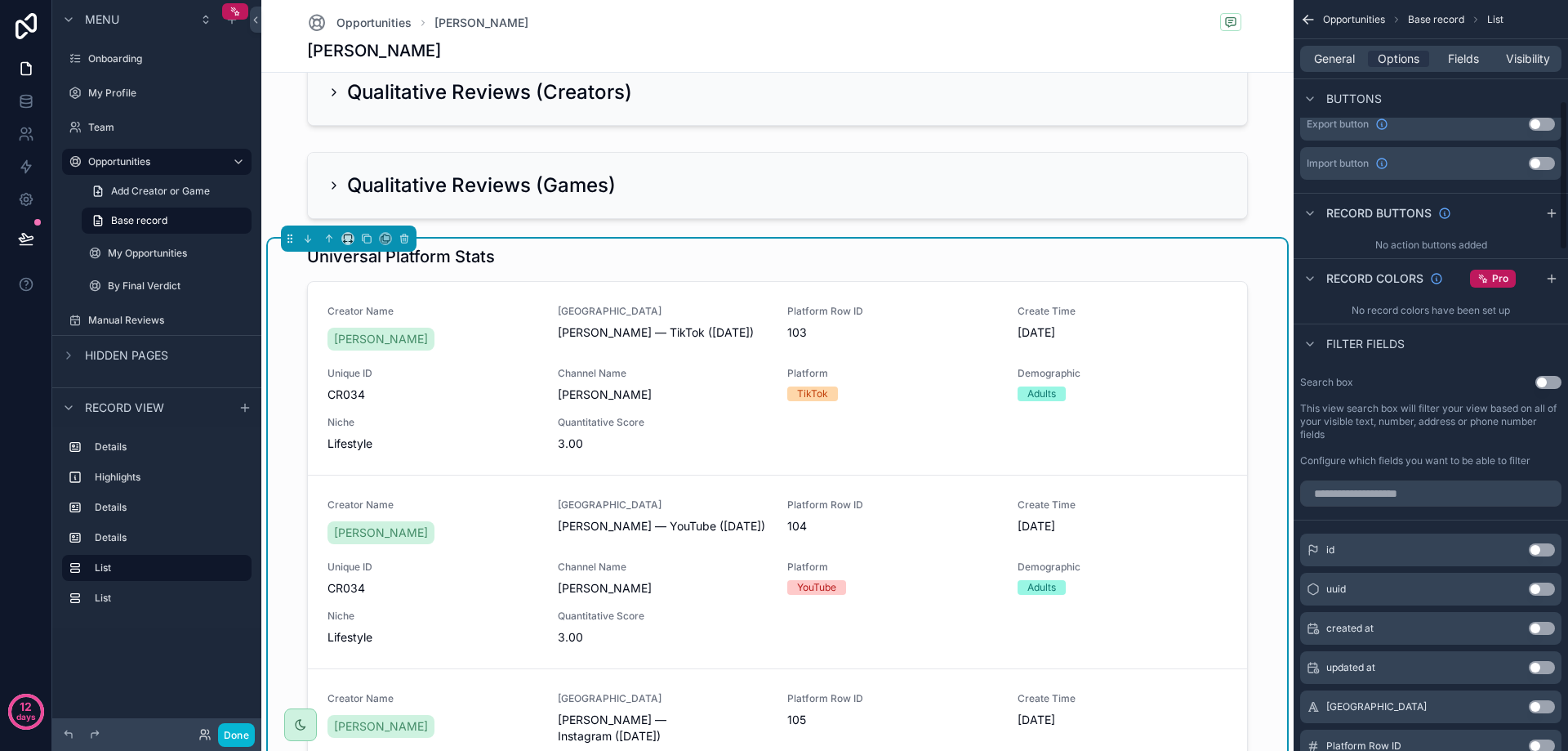
scroll to position [572, 0]
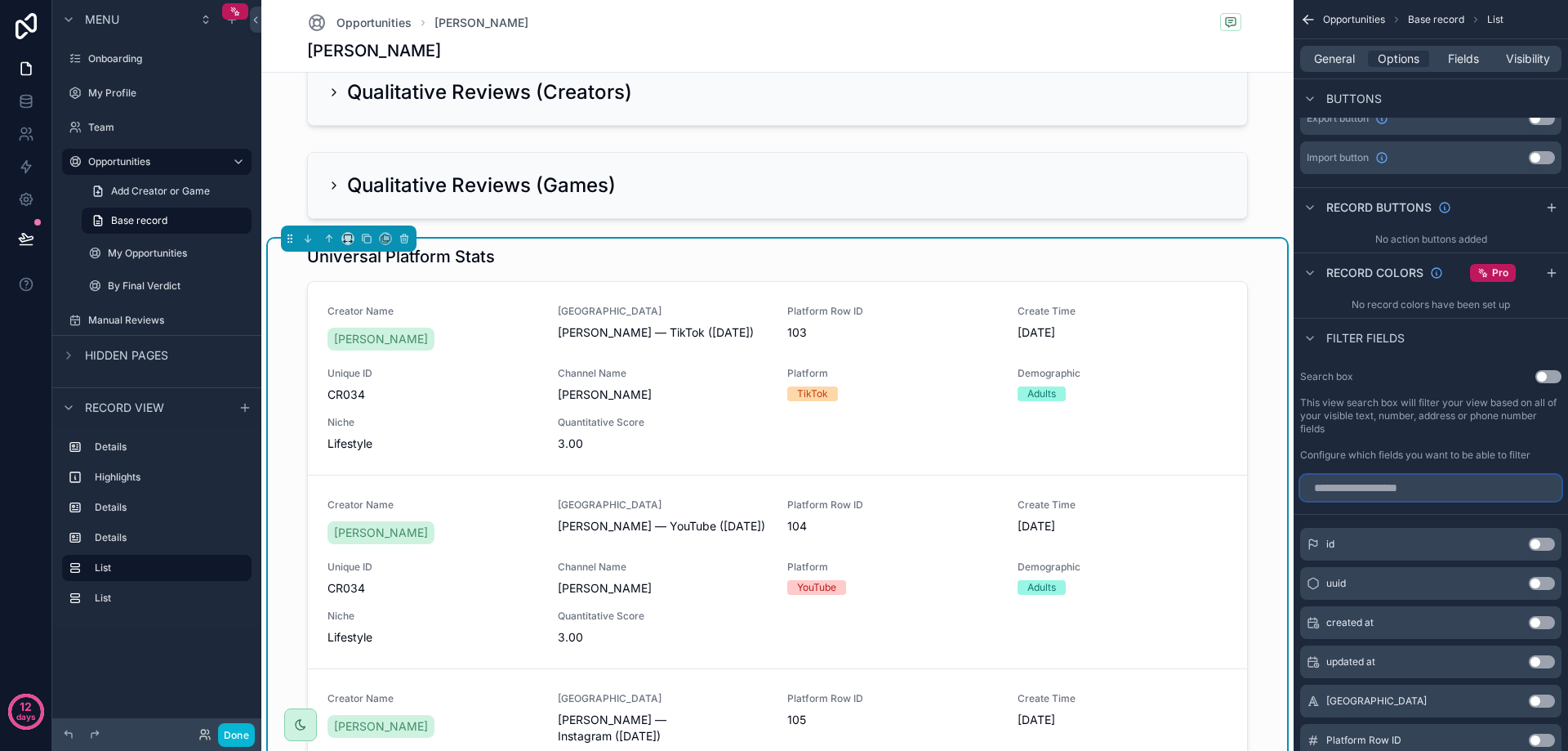
click at [1406, 491] on input "scrollable content" at bounding box center [1431, 488] width 261 height 26
click at [1544, 376] on button "Use setting" at bounding box center [1548, 376] width 26 height 13
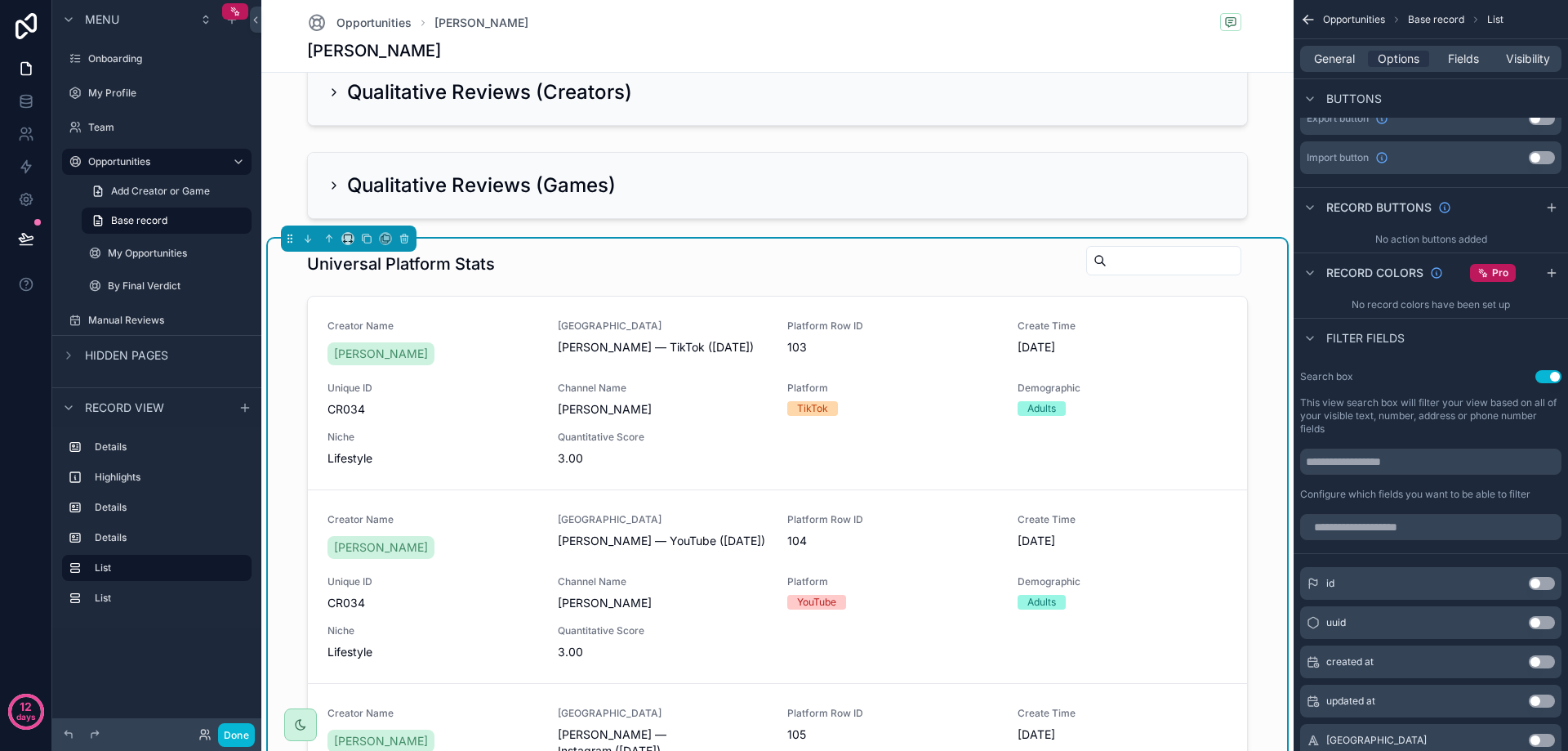
click at [1549, 376] on button "Use setting" at bounding box center [1548, 376] width 26 height 13
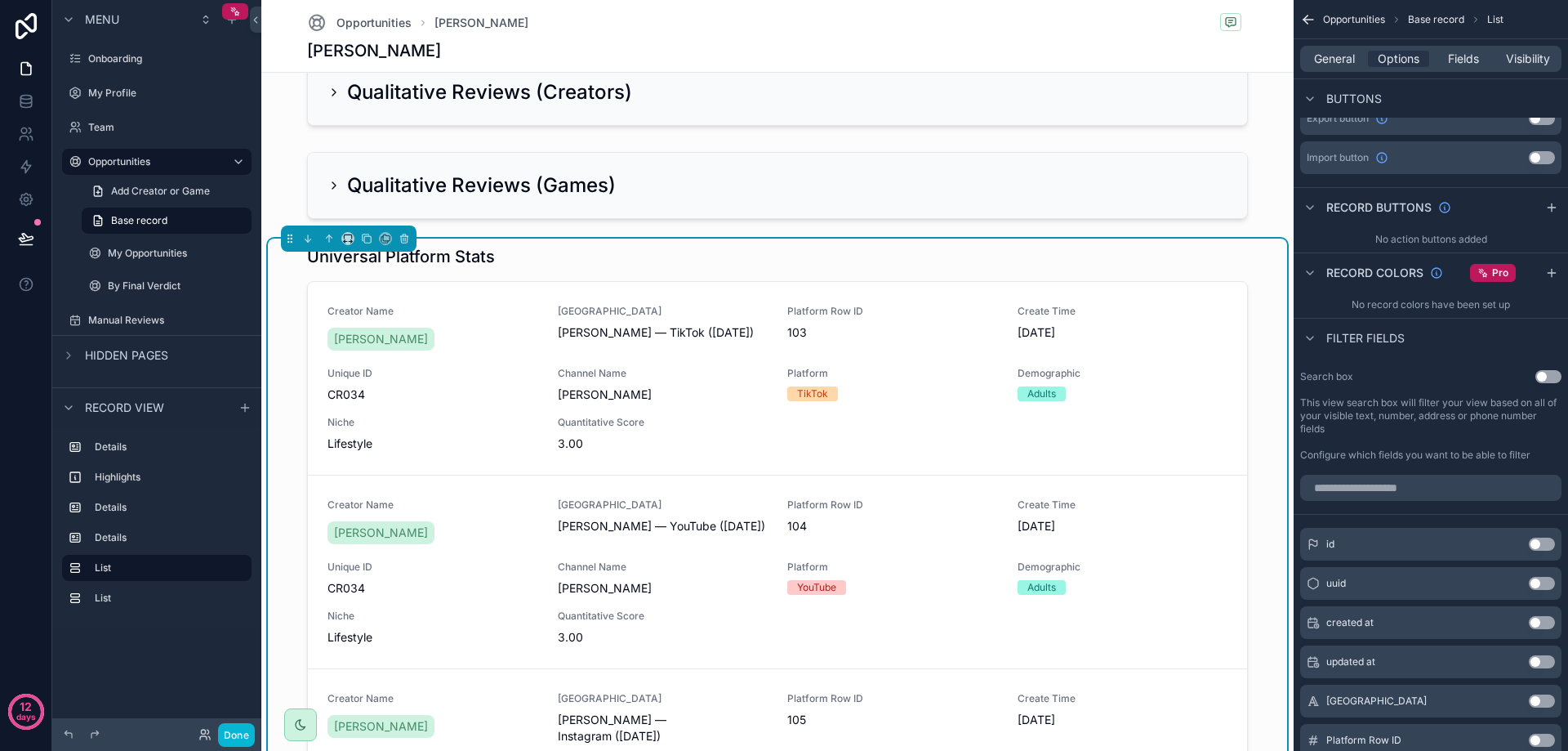
click at [1541, 384] on div "Search box Use setting This view search box will filter your view based on all …" at bounding box center [1431, 416] width 274 height 105
click at [1544, 383] on div "Search box Use setting This view search box will filter your view based on all …" at bounding box center [1431, 416] width 274 height 105
click at [1549, 379] on button "Use setting" at bounding box center [1548, 376] width 26 height 13
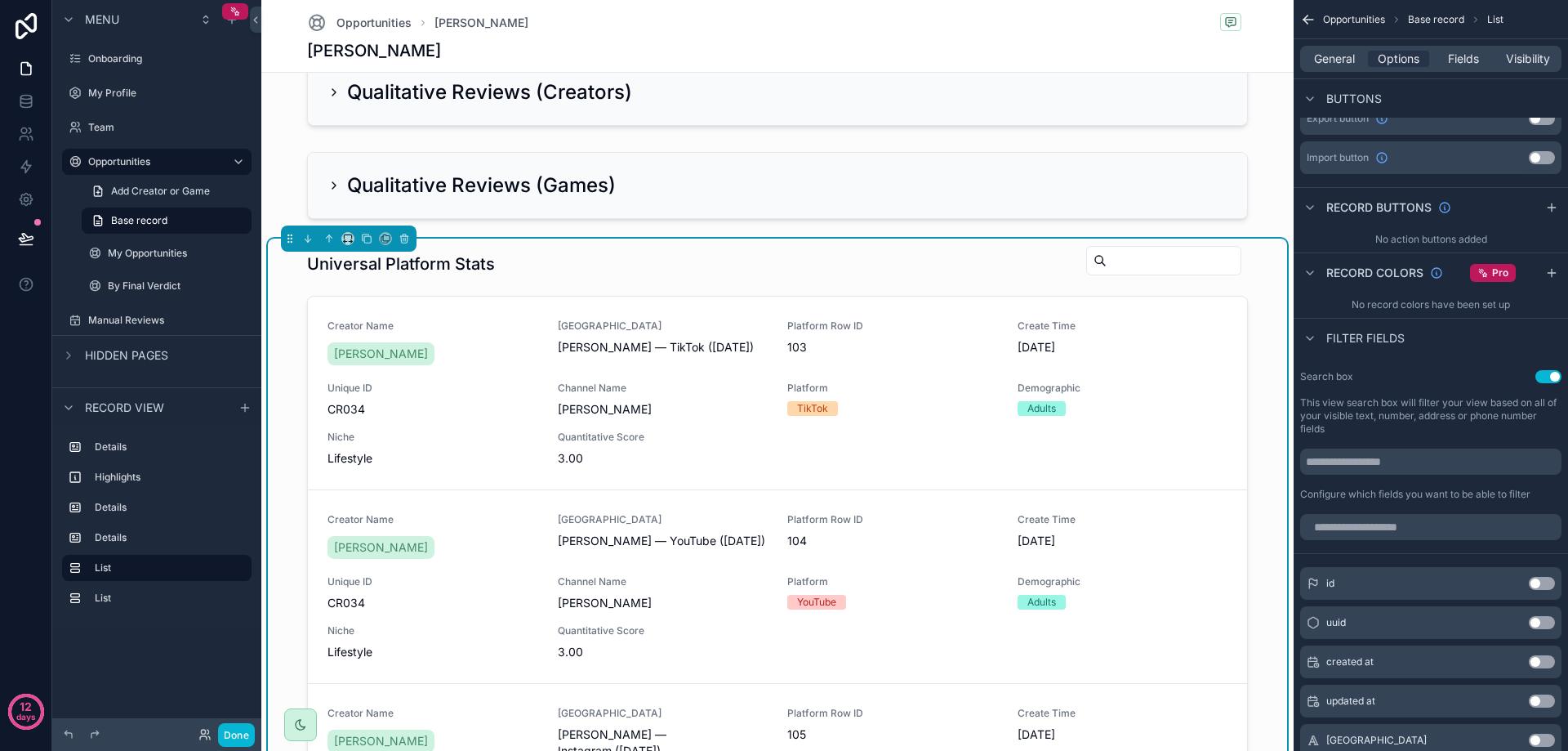
click at [1546, 376] on button "Use setting" at bounding box center [1548, 376] width 26 height 13
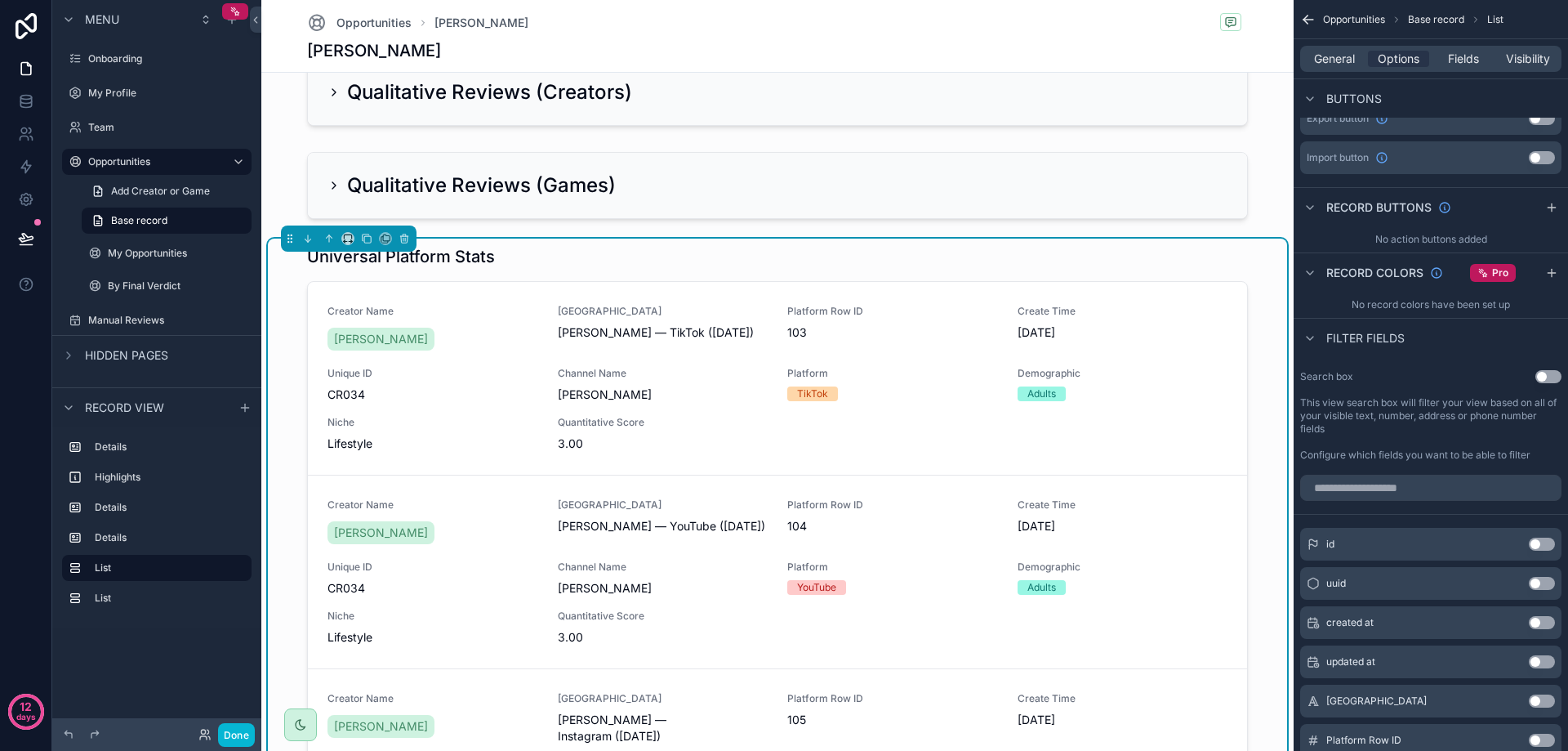
click at [1546, 375] on button "Use setting" at bounding box center [1548, 376] width 26 height 13
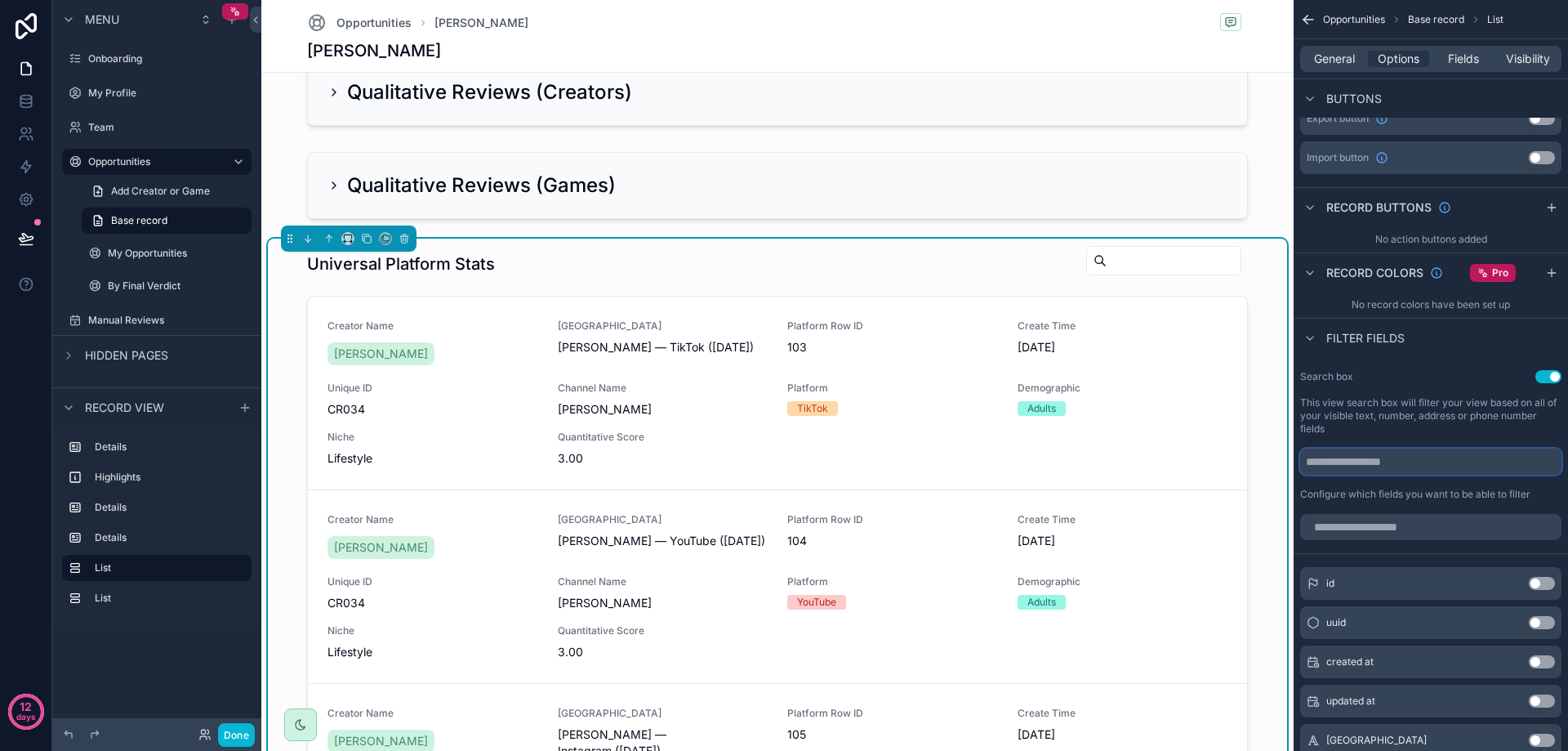
click at [1468, 467] on input "scrollable content" at bounding box center [1431, 462] width 261 height 26
type input "******"
click at [1441, 415] on label "This view search box will filter your view based on all of your visible text, n…" at bounding box center [1431, 416] width 261 height 39
click at [1555, 377] on button "Use setting" at bounding box center [1548, 376] width 26 height 13
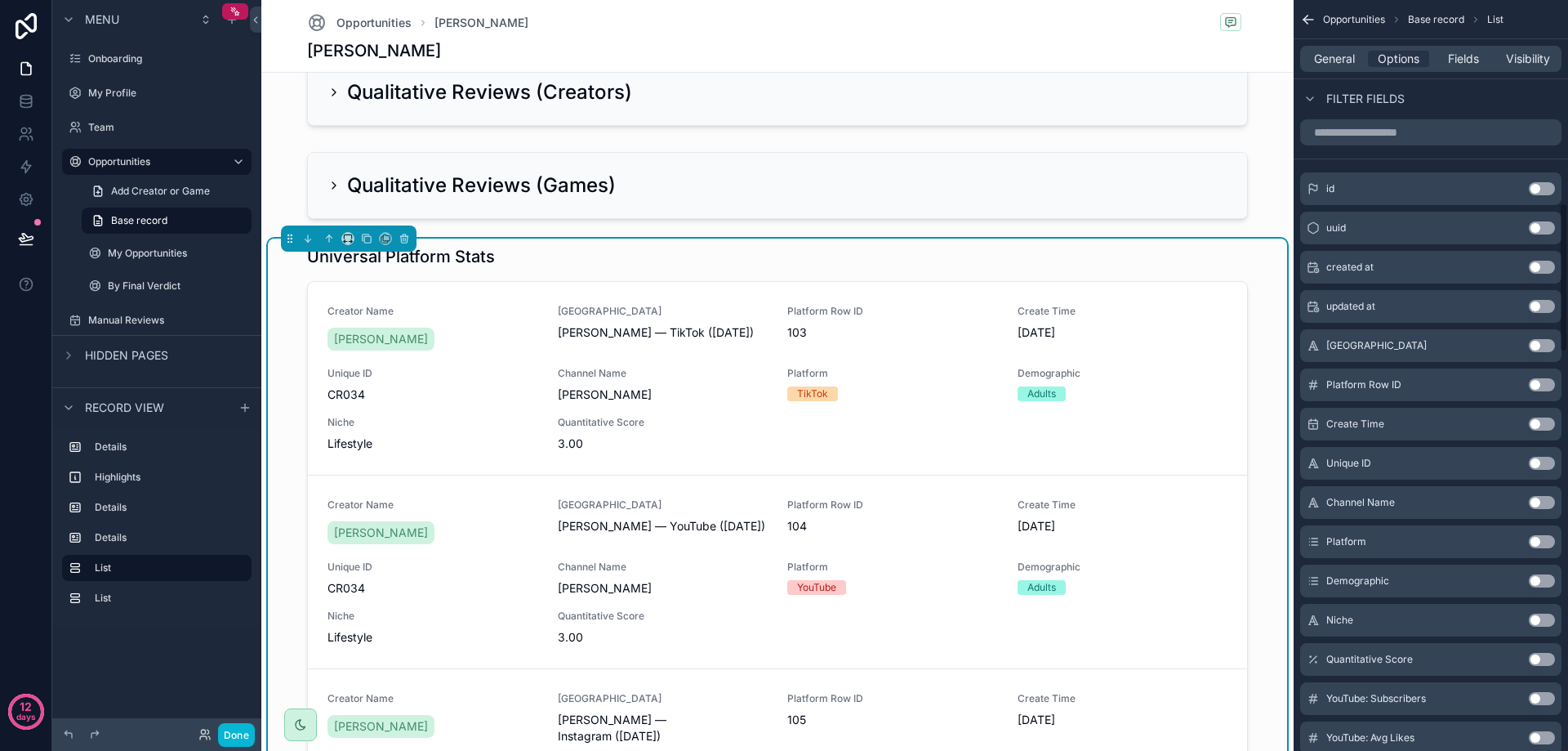
scroll to position [654, 0]
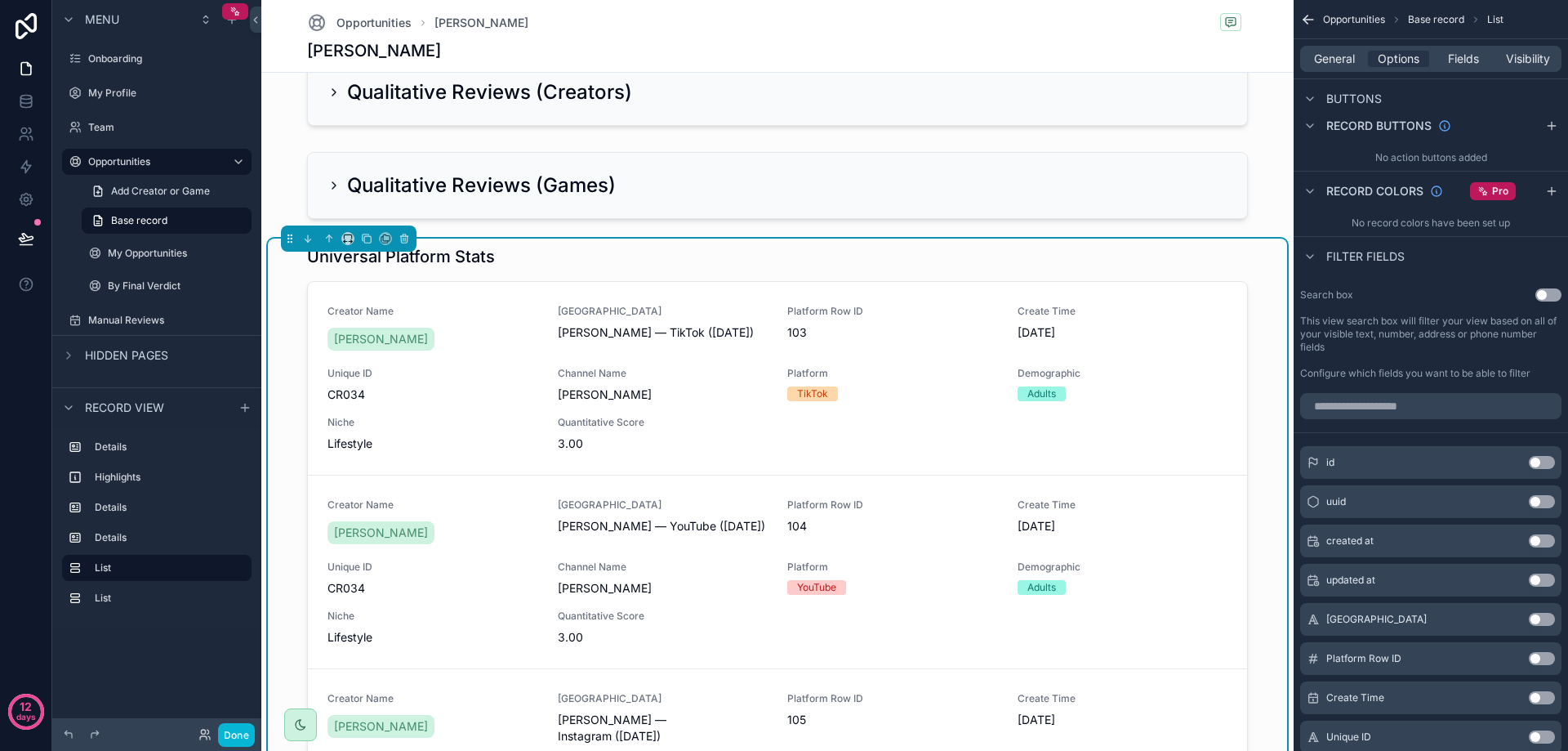
click at [1544, 457] on button "Use setting" at bounding box center [1541, 462] width 26 height 13
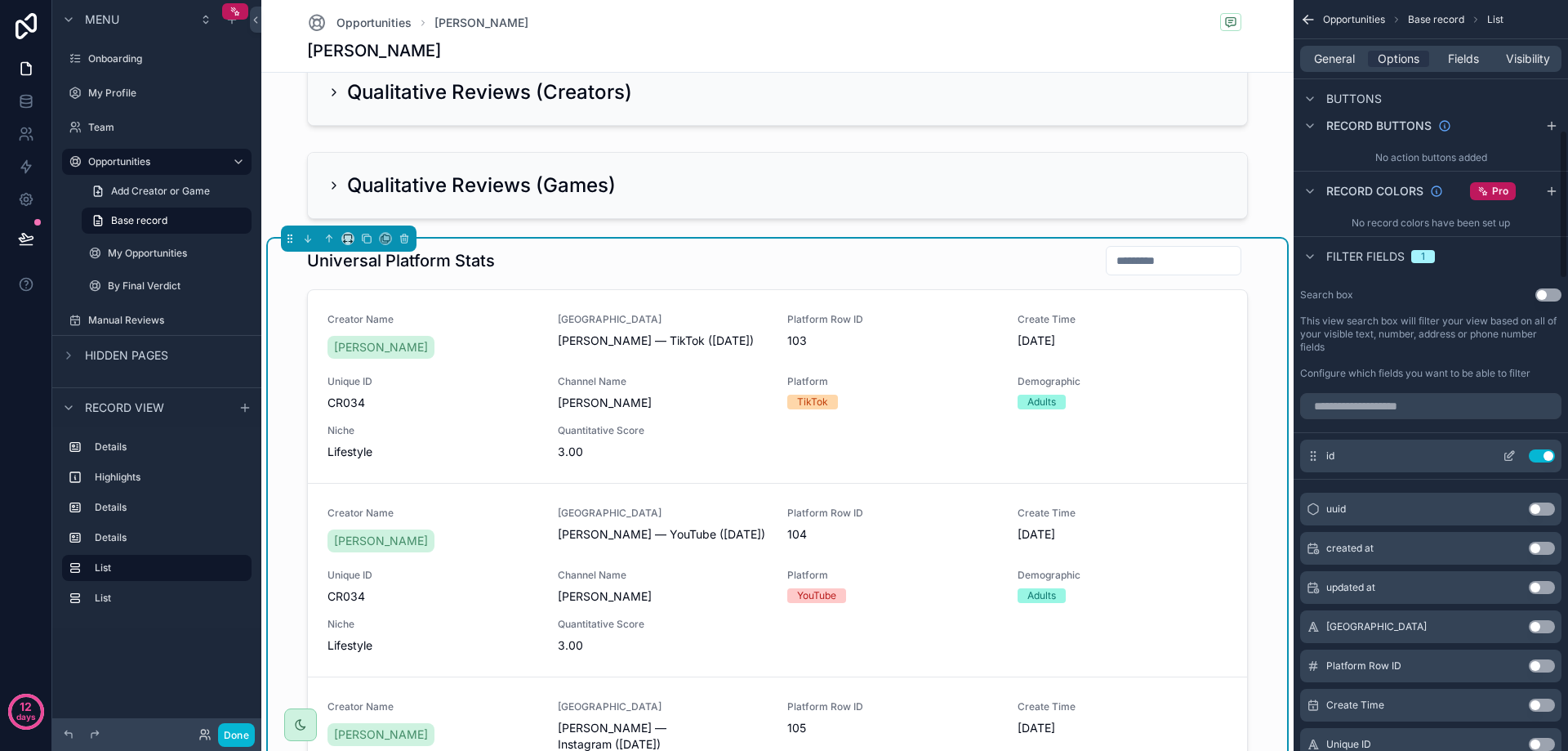
click at [1544, 453] on button "Use setting" at bounding box center [1541, 456] width 26 height 13
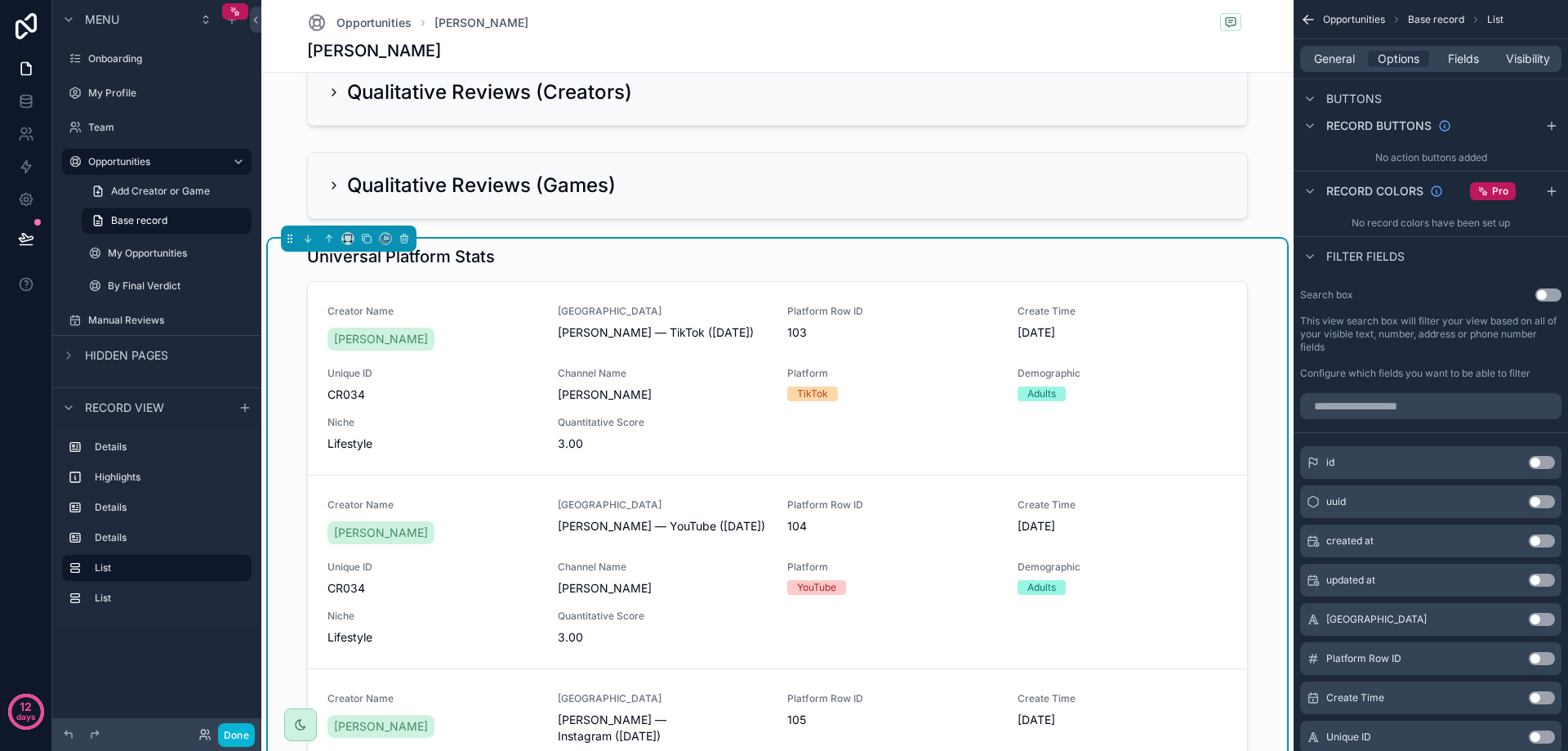
click at [1327, 255] on span "Filter fields" at bounding box center [1365, 256] width 78 height 16
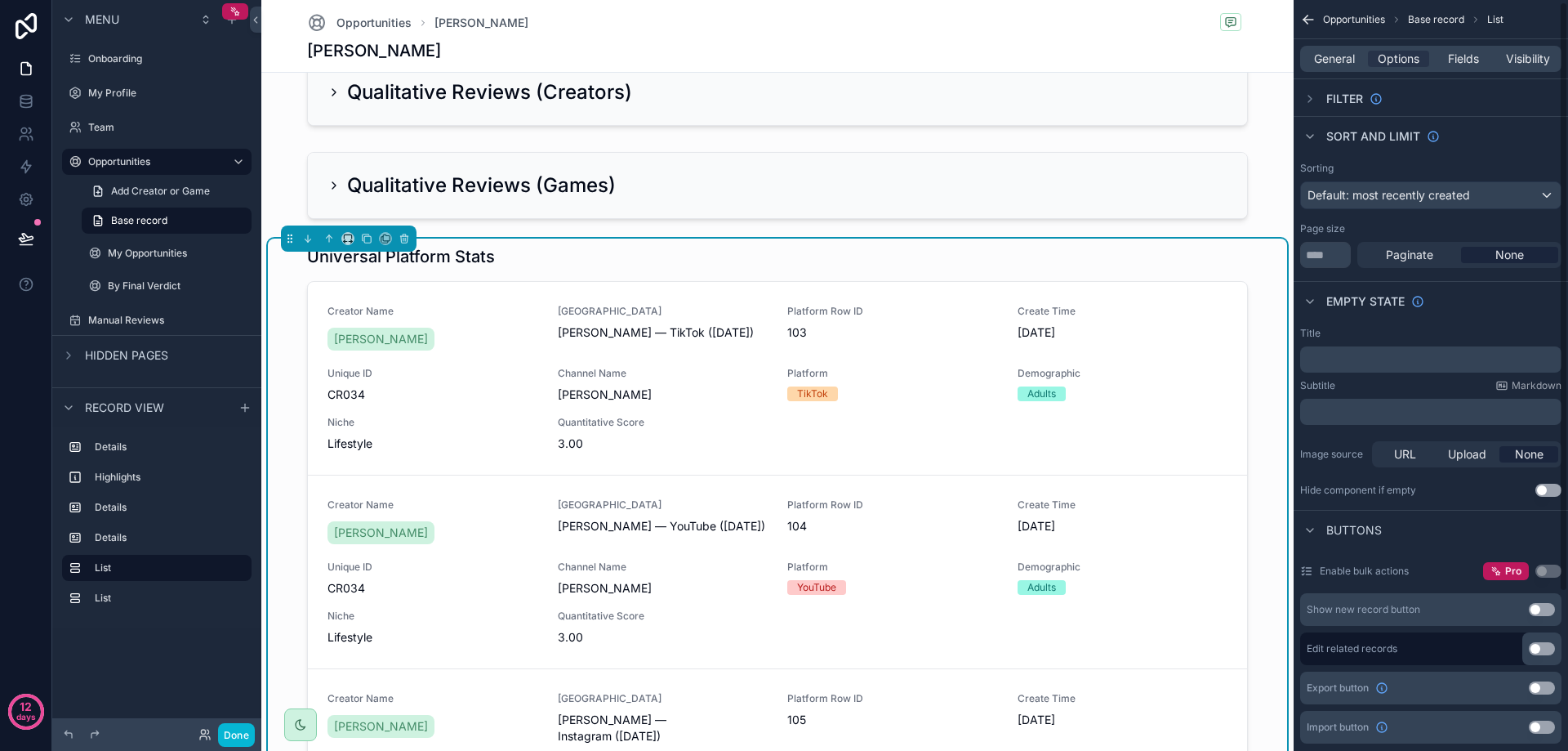
scroll to position [0, 0]
click at [1327, 100] on span "Filter" at bounding box center [1344, 99] width 37 height 16
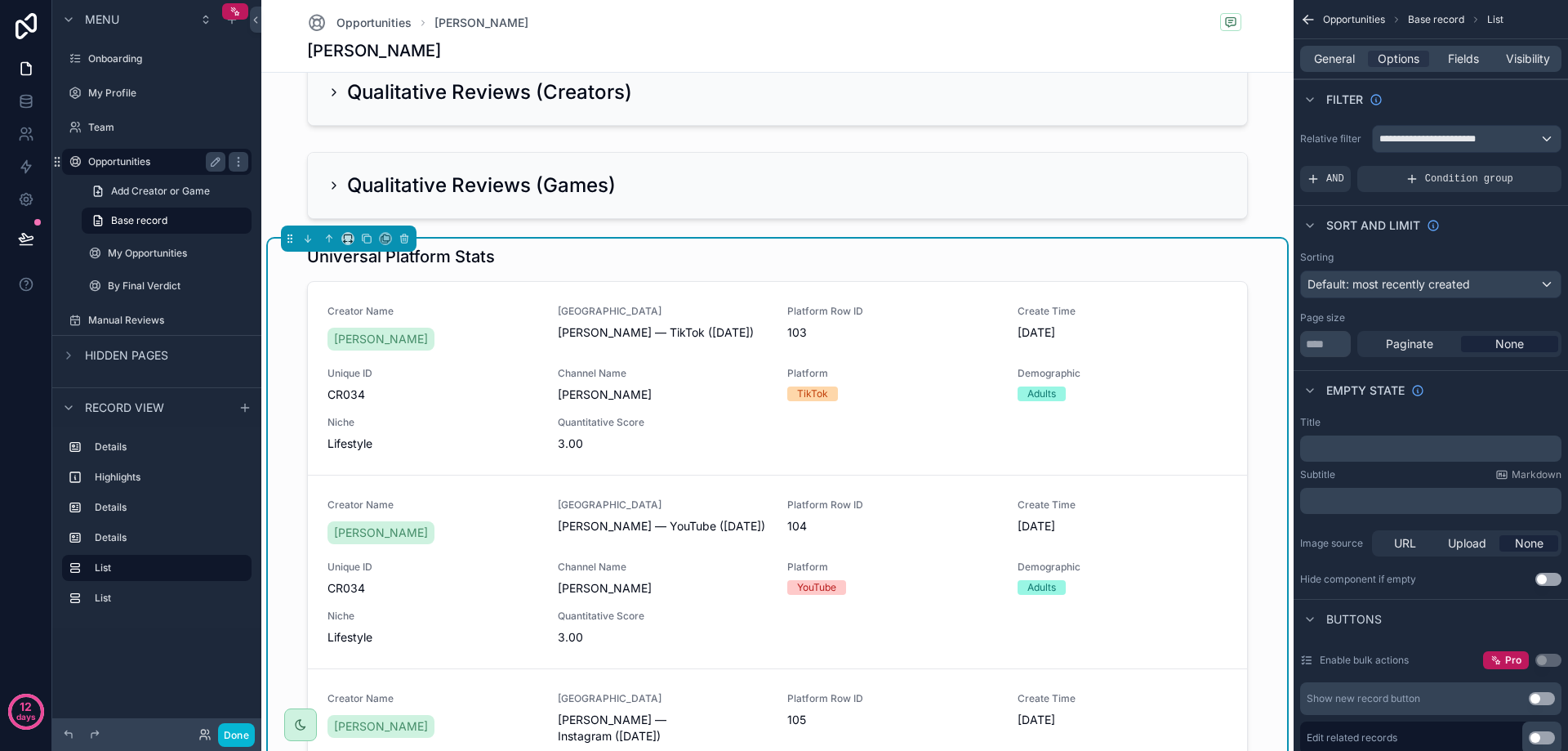
click at [136, 167] on label "Opportunities" at bounding box center [154, 161] width 131 height 13
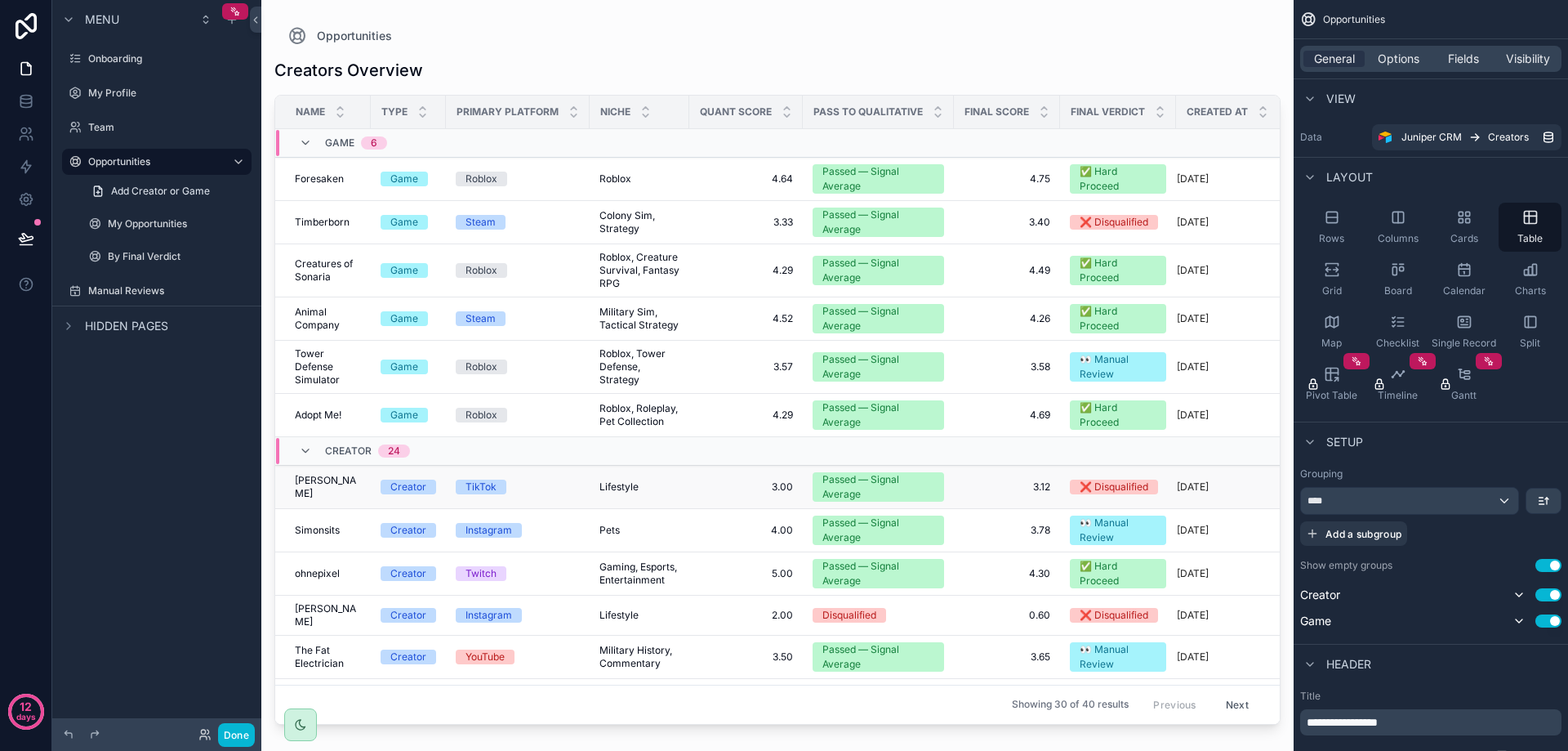
click at [562, 485] on div "TikTok" at bounding box center [517, 486] width 124 height 14
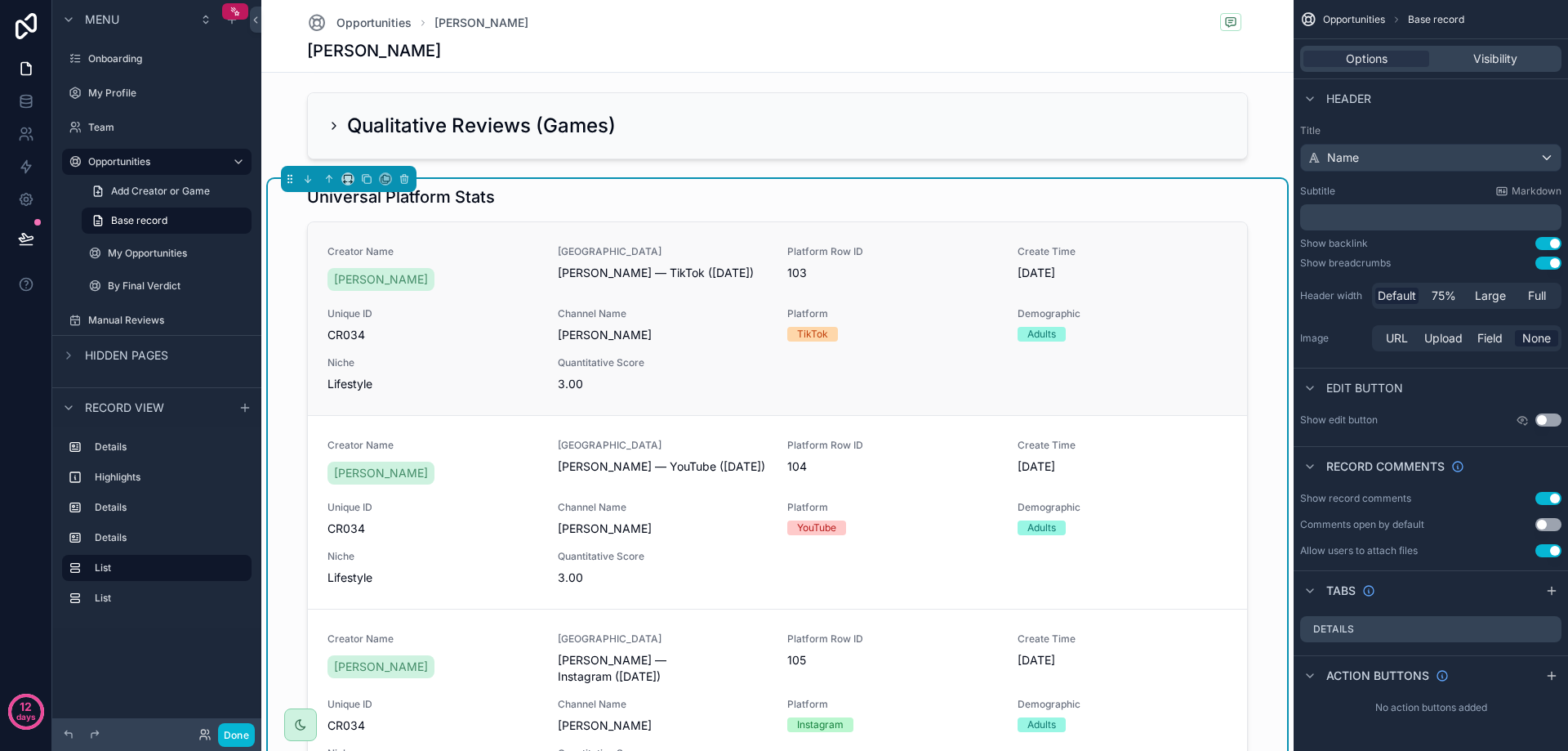
scroll to position [572, 0]
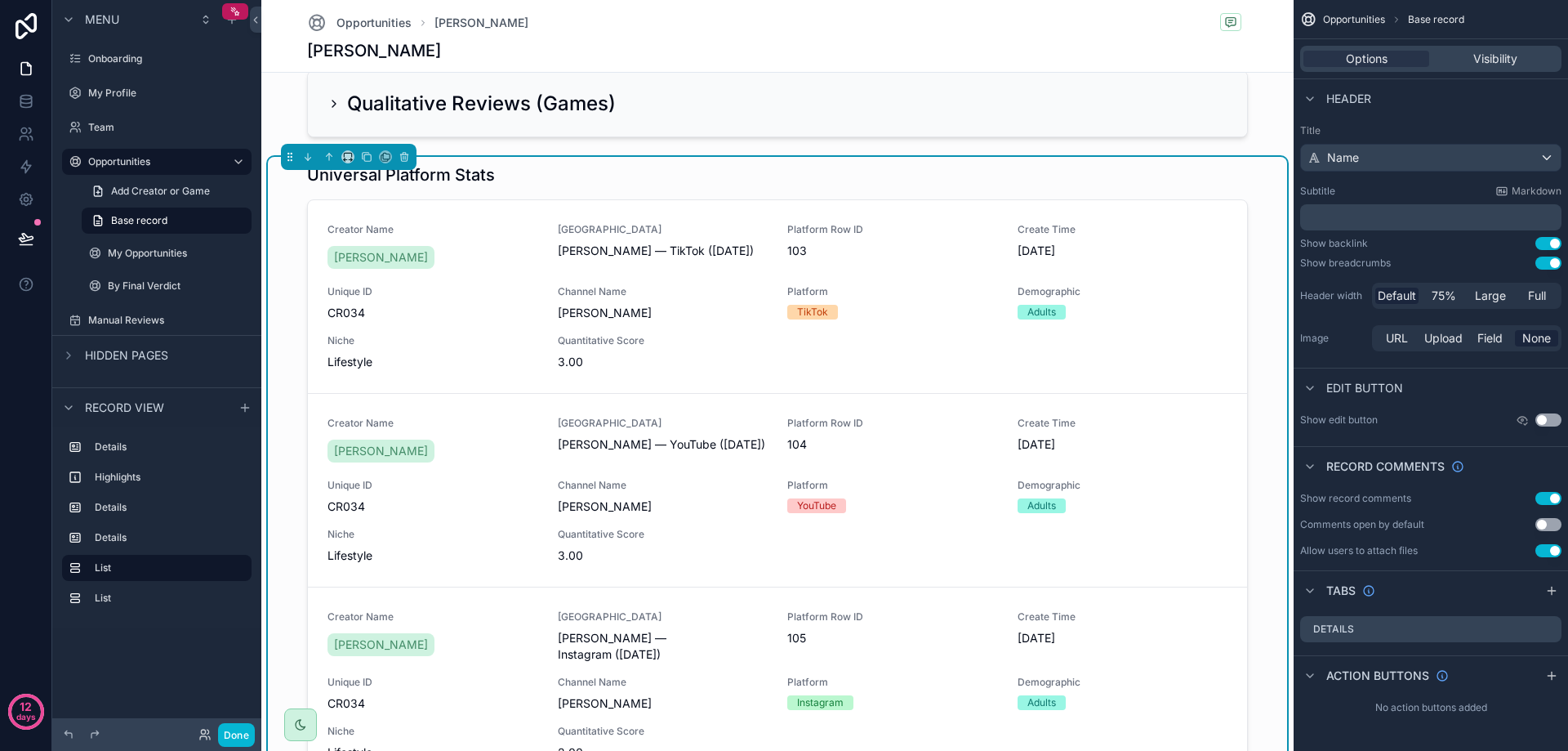
click at [694, 176] on div "Universal Platform Stats" at bounding box center [777, 175] width 940 height 23
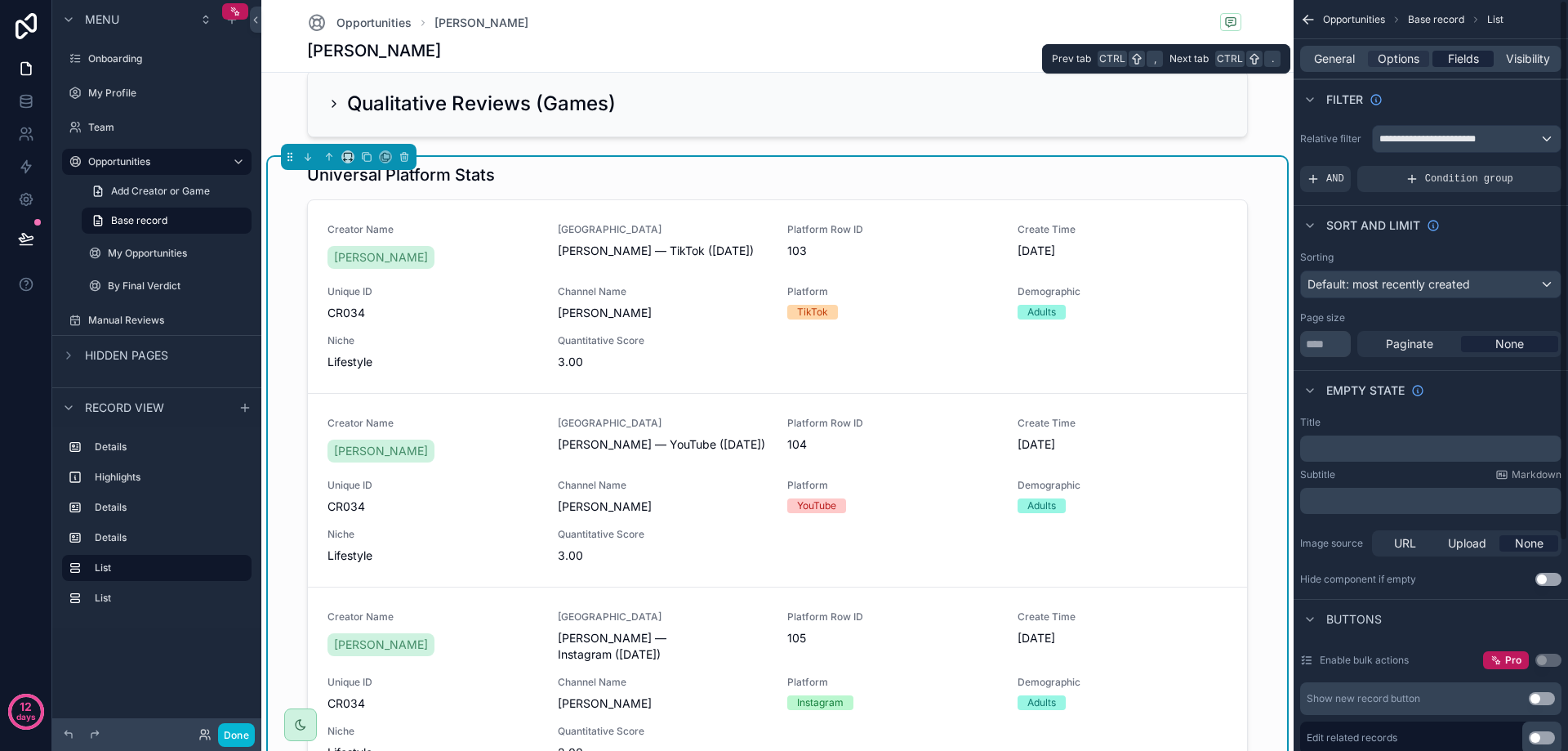
click at [1448, 57] on span "Fields" at bounding box center [1463, 58] width 31 height 16
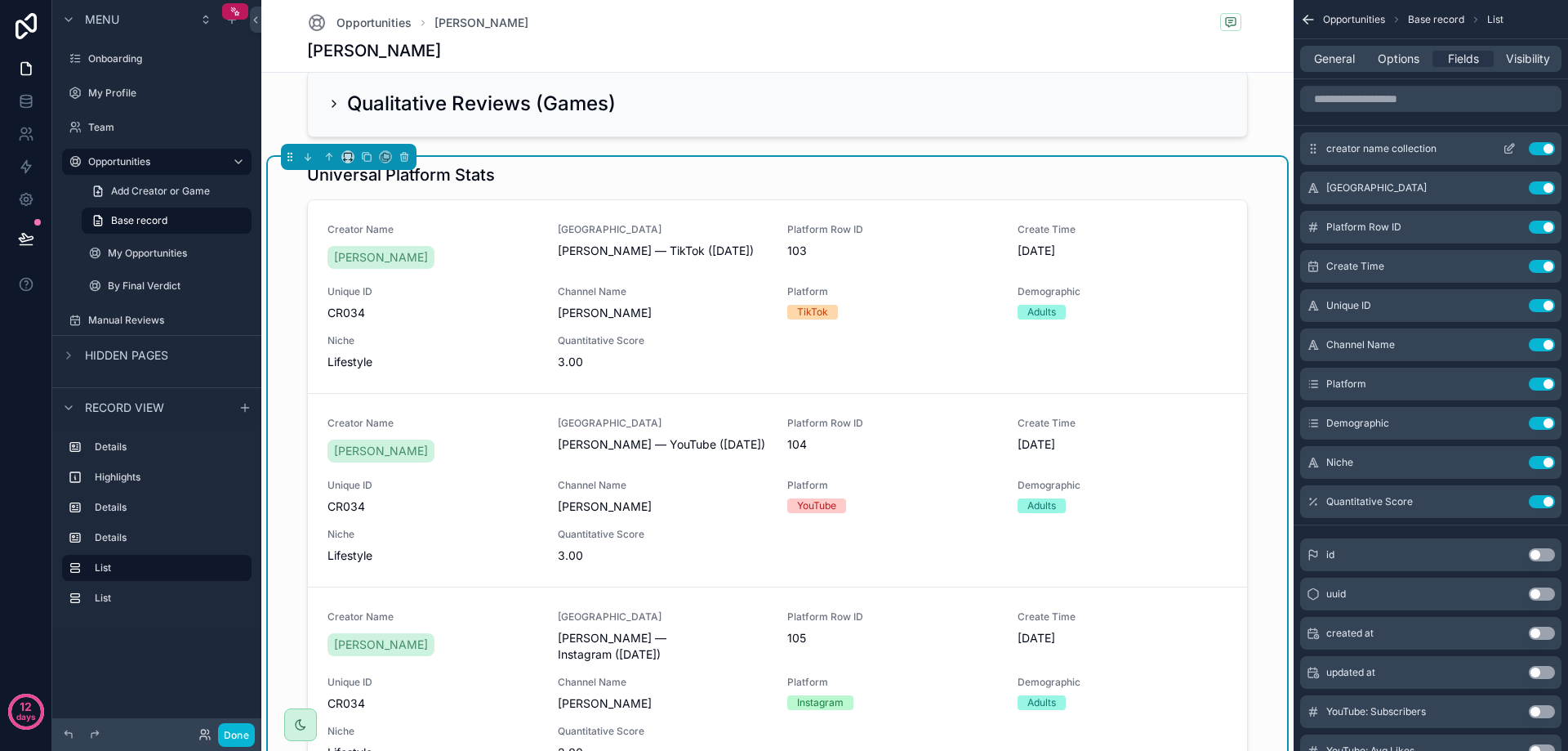
click at [1544, 149] on button "Use setting" at bounding box center [1541, 148] width 26 height 13
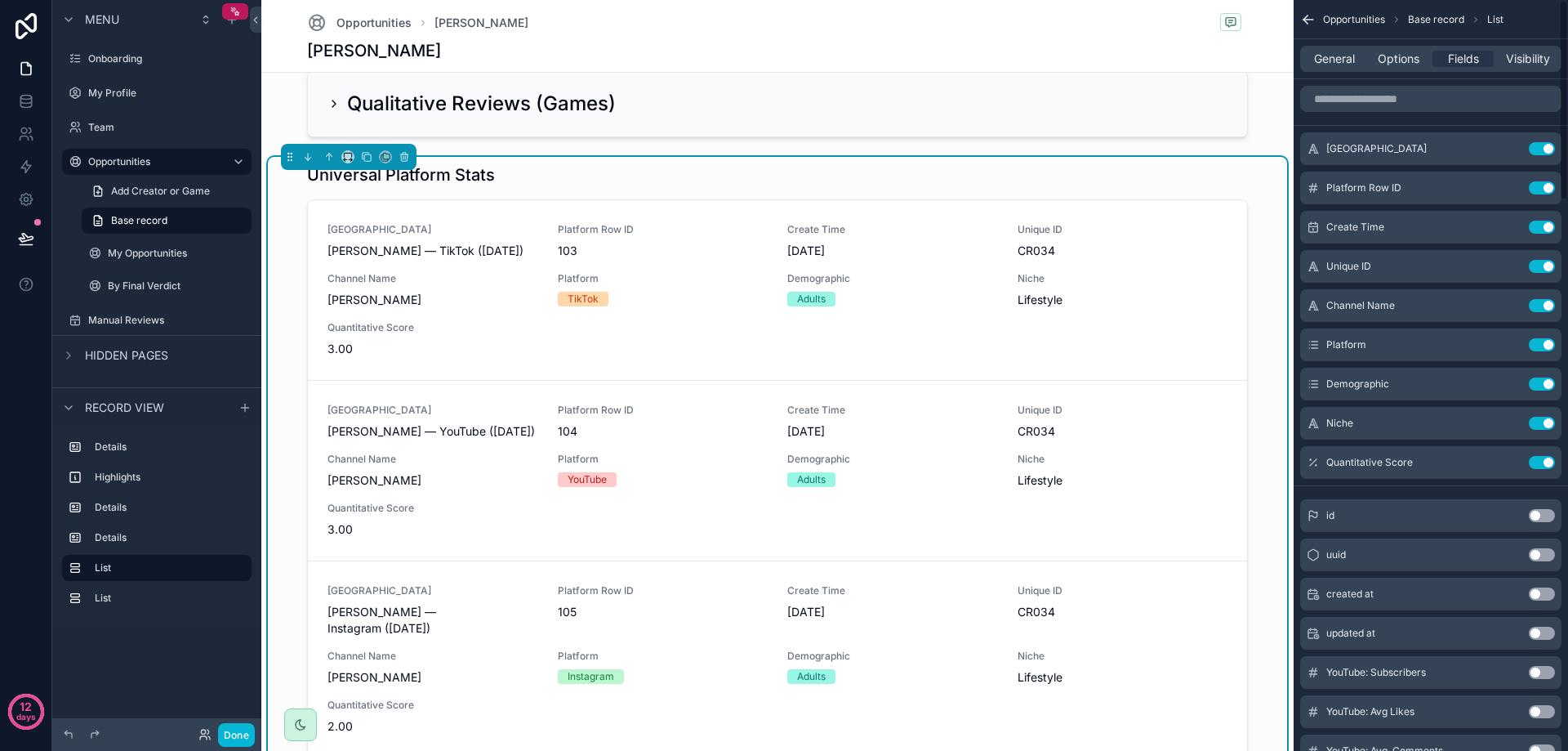
click at [1544, 149] on button "Use setting" at bounding box center [1541, 148] width 26 height 13
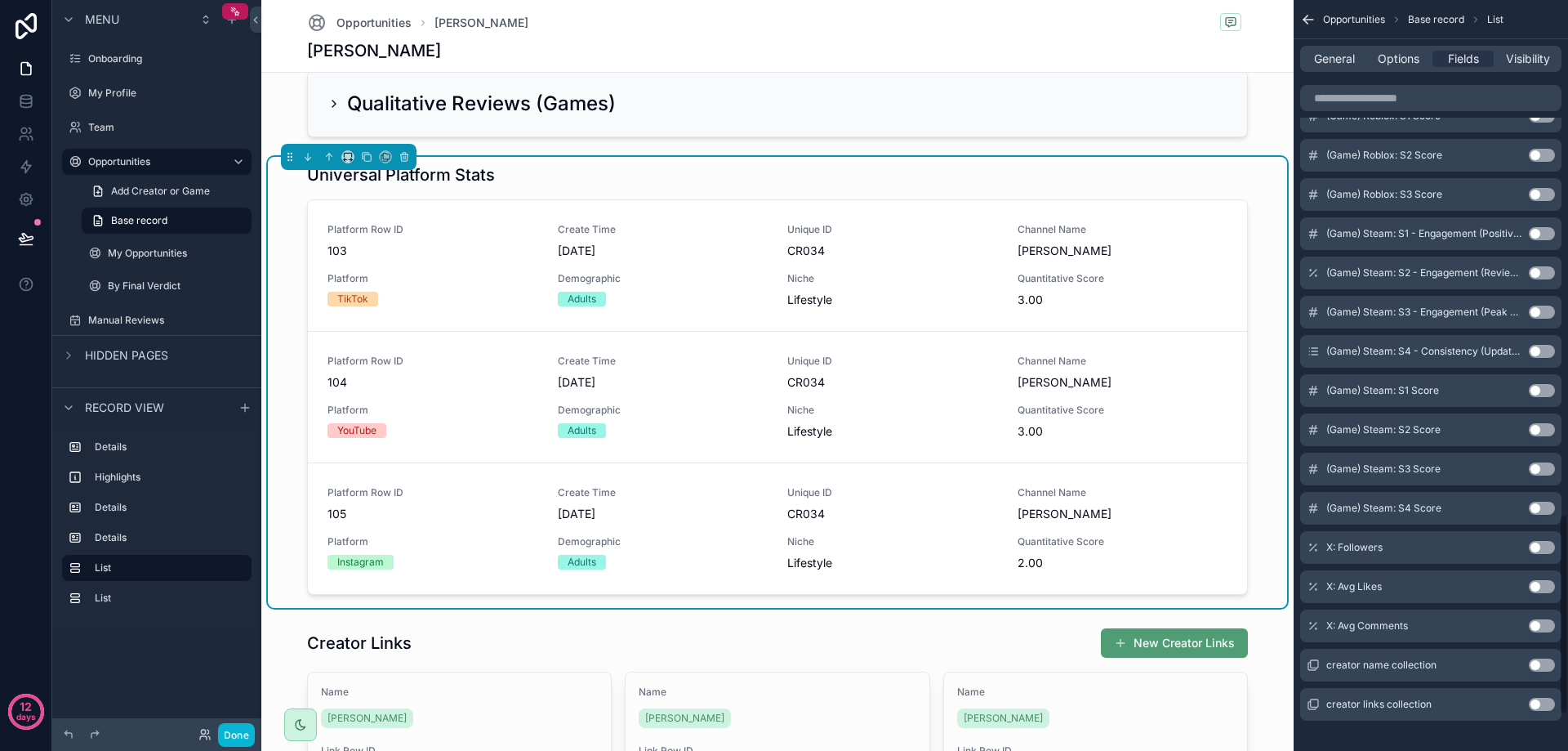
scroll to position [2062, 0]
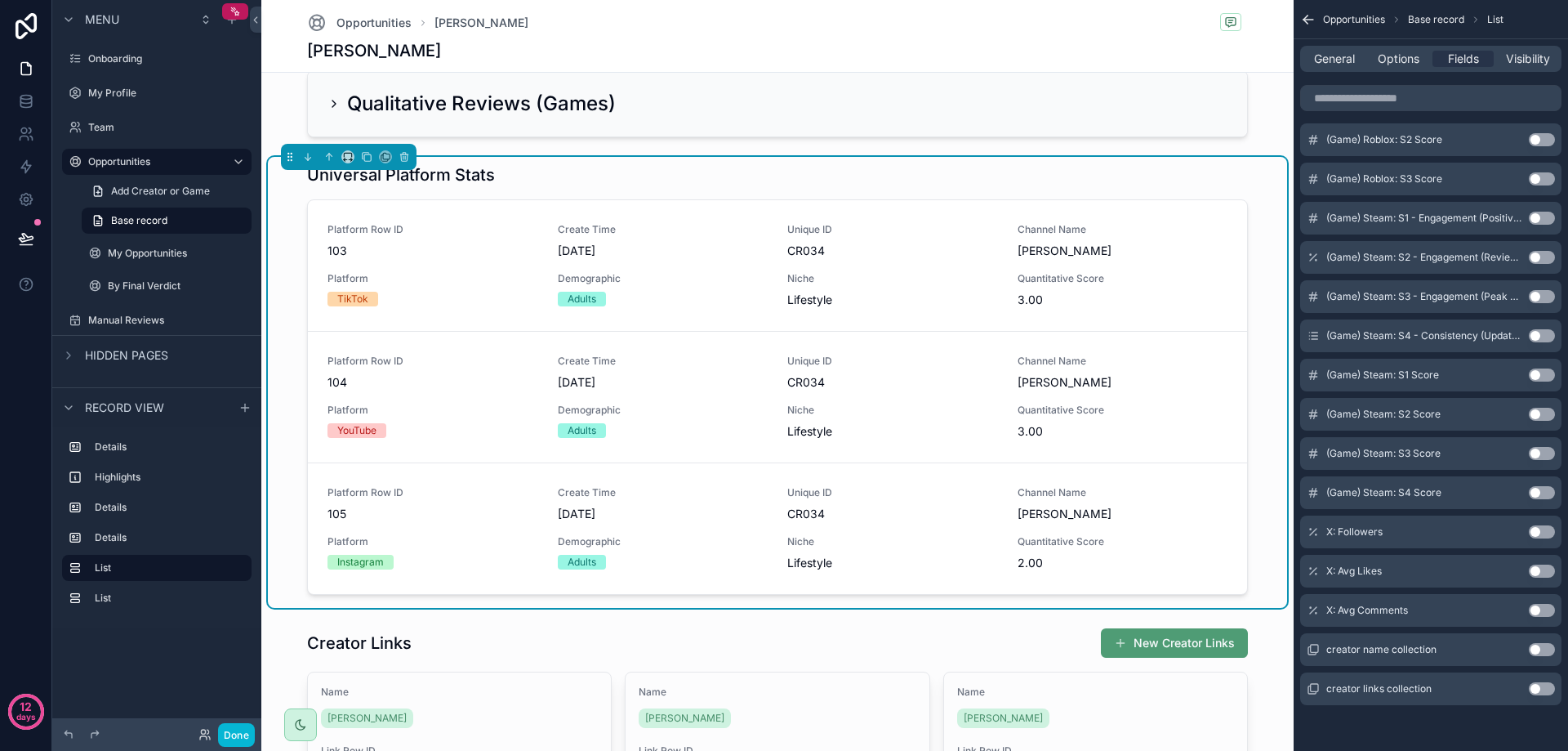
click at [1544, 651] on button "Use setting" at bounding box center [1541, 649] width 26 height 13
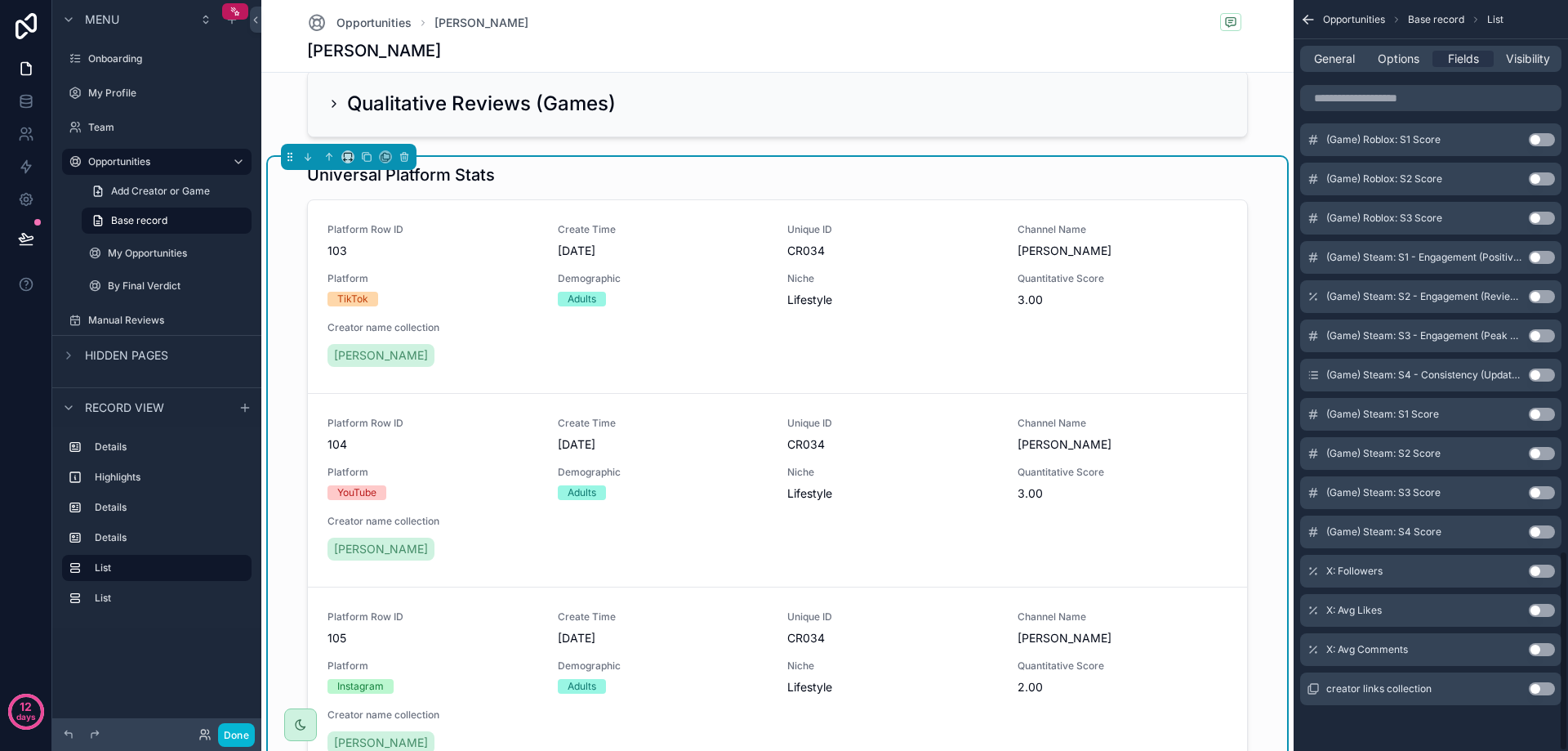
click at [1538, 688] on button "Use setting" at bounding box center [1541, 688] width 26 height 13
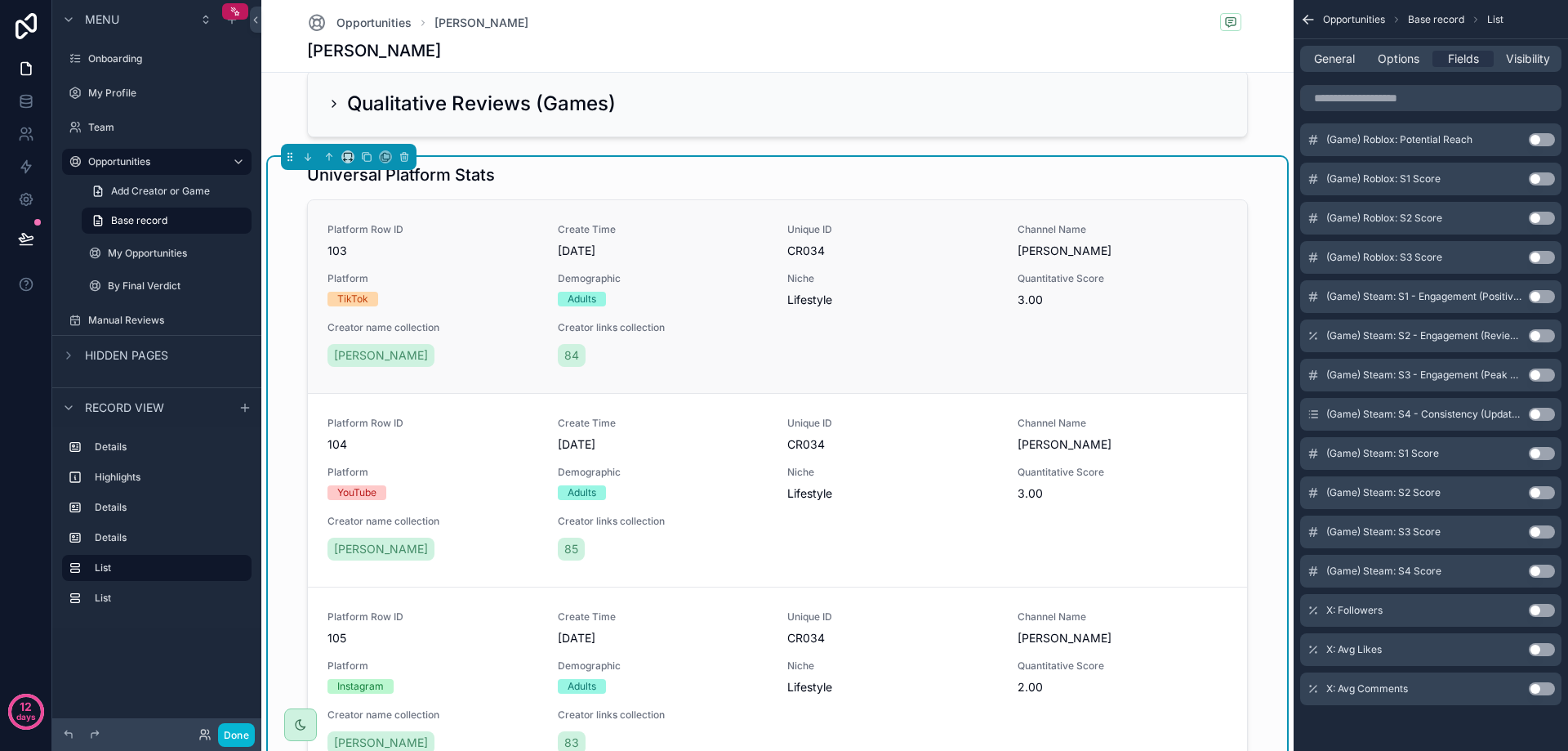
click at [1001, 360] on div "Platform Row ID 103 Create Time [DATE] Unique ID CR034 Channel Name [PERSON_NAM…" at bounding box center [777, 296] width 900 height 147
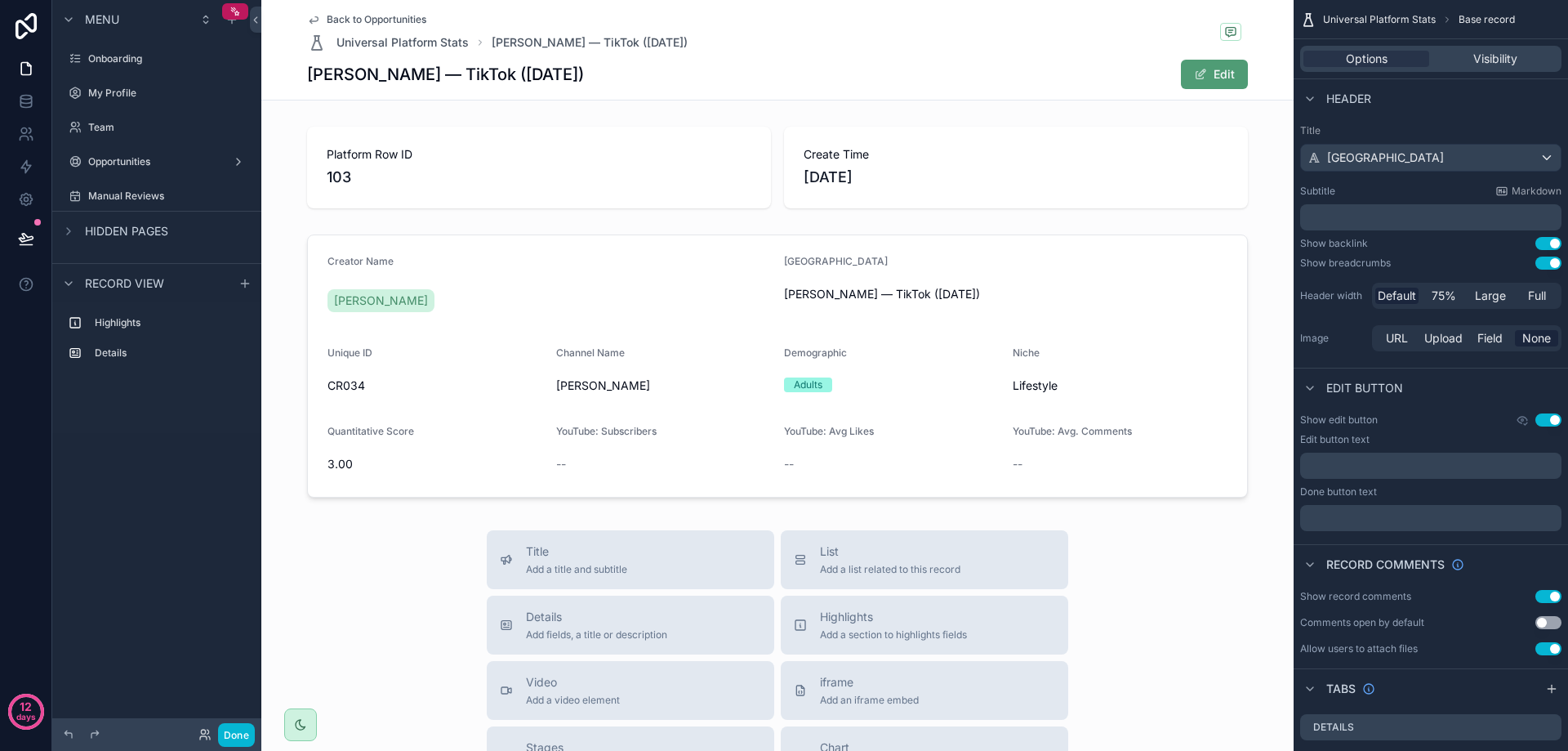
click at [310, 22] on icon "scrollable content" at bounding box center [313, 19] width 13 height 13
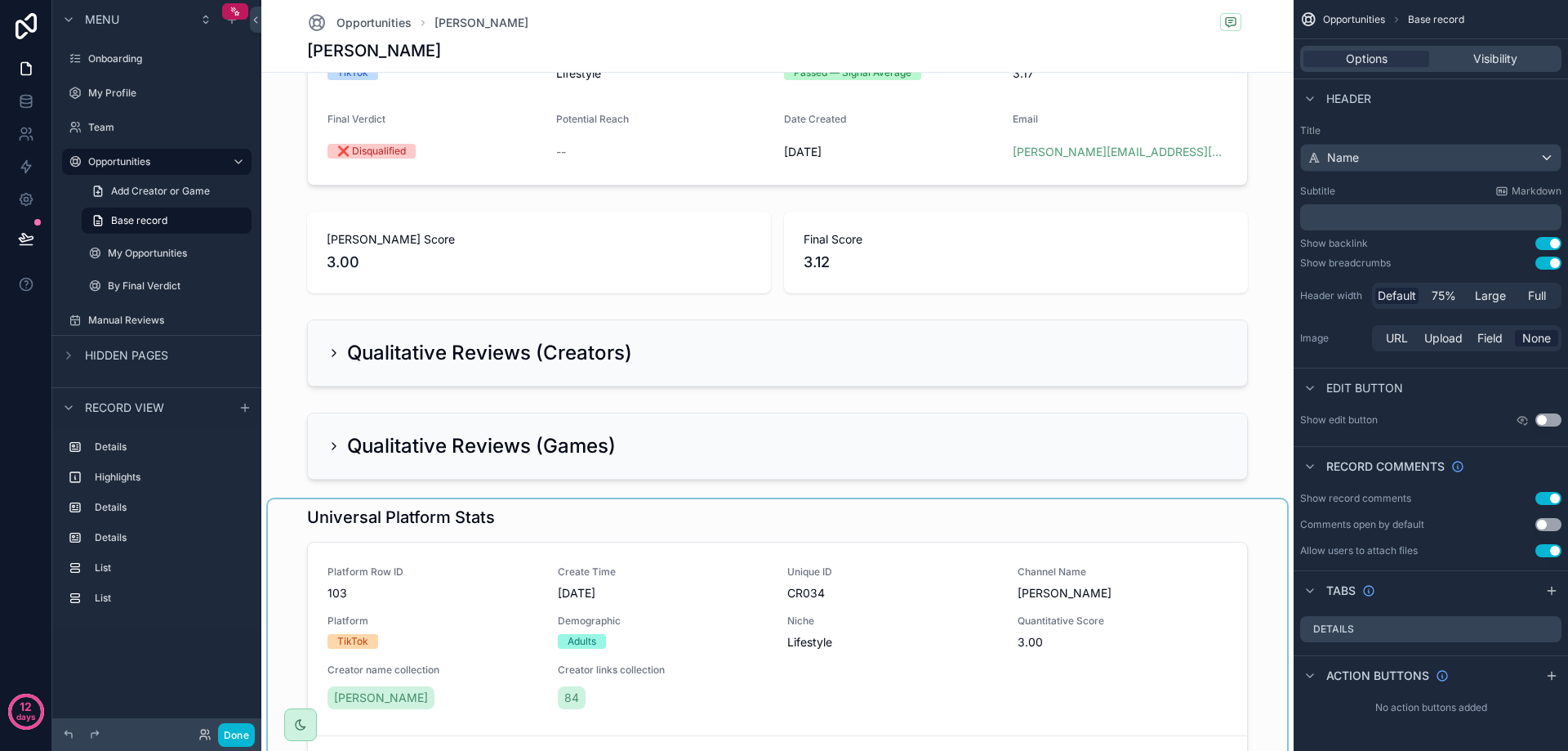
scroll to position [408, 0]
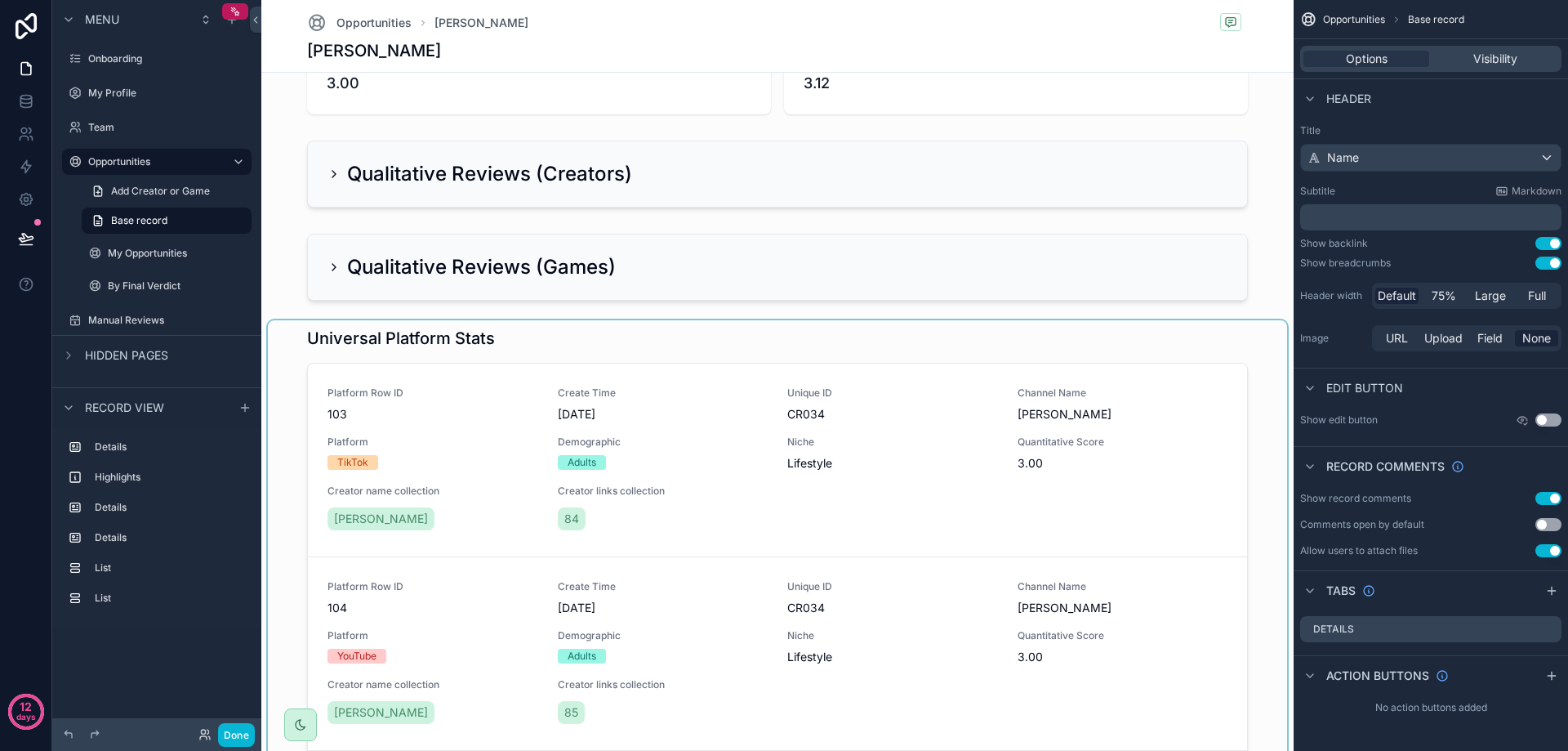
click at [437, 341] on div "scrollable content" at bounding box center [778, 629] width 1019 height 619
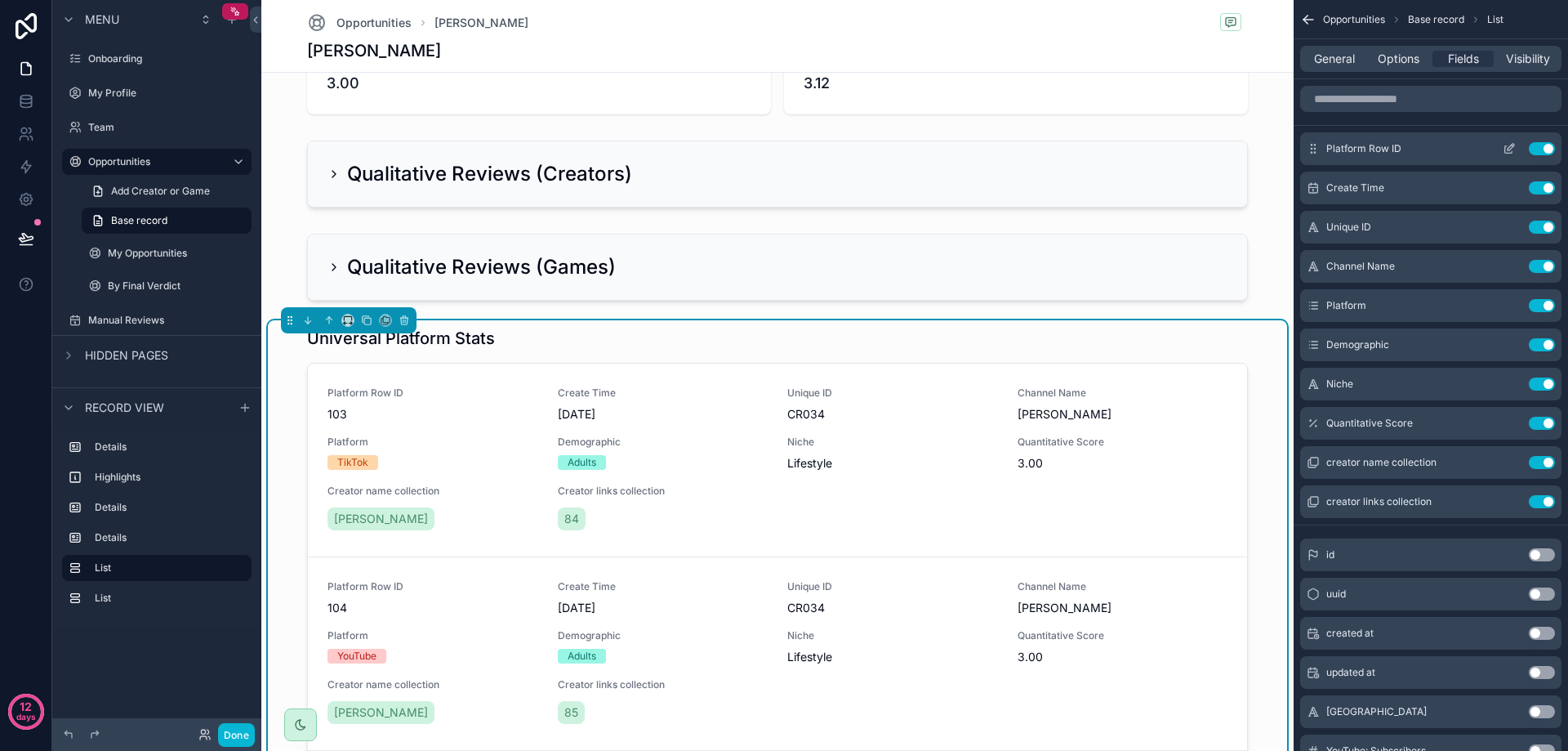
click at [1545, 152] on button "Use setting" at bounding box center [1541, 148] width 26 height 13
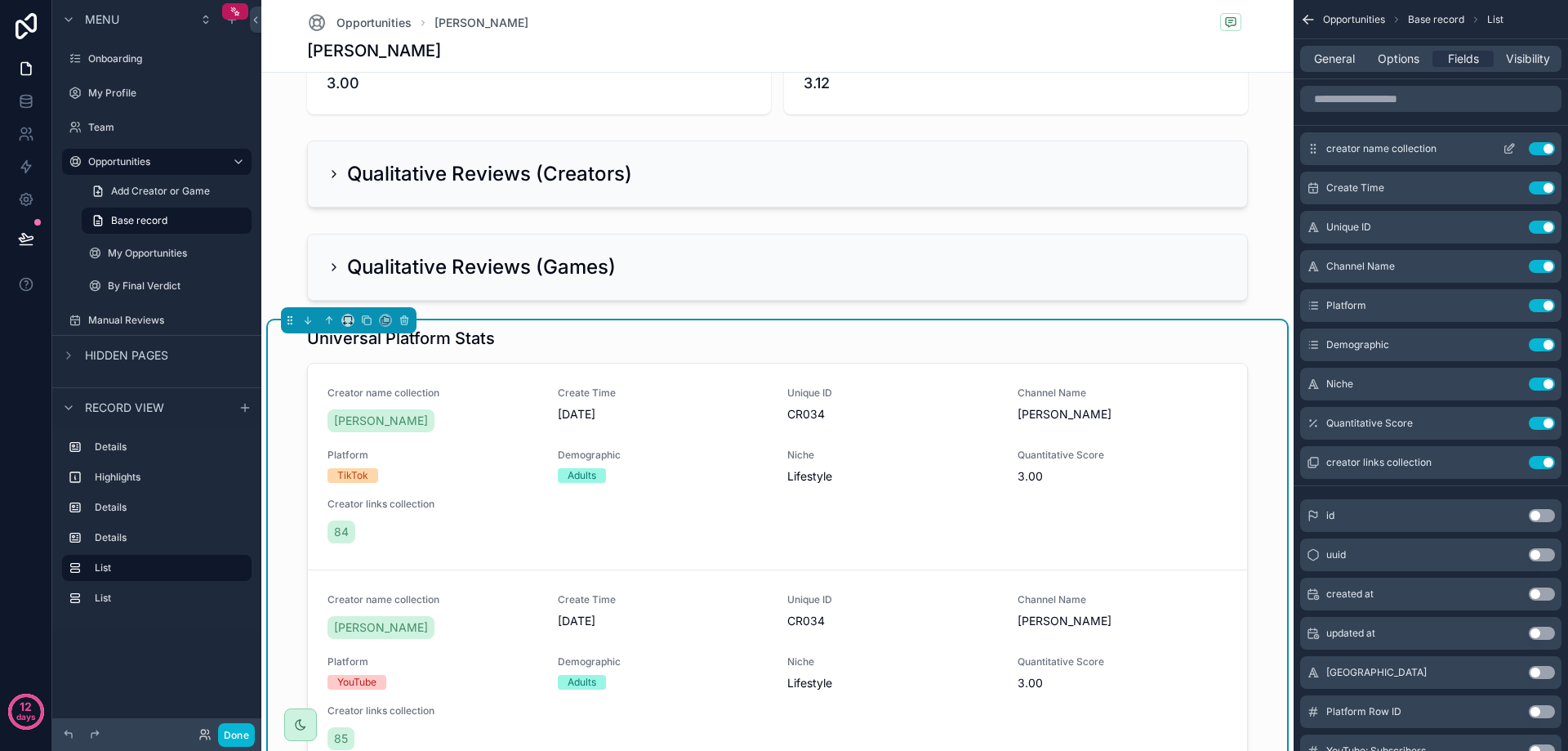
click at [1538, 144] on button "Use setting" at bounding box center [1541, 148] width 26 height 13
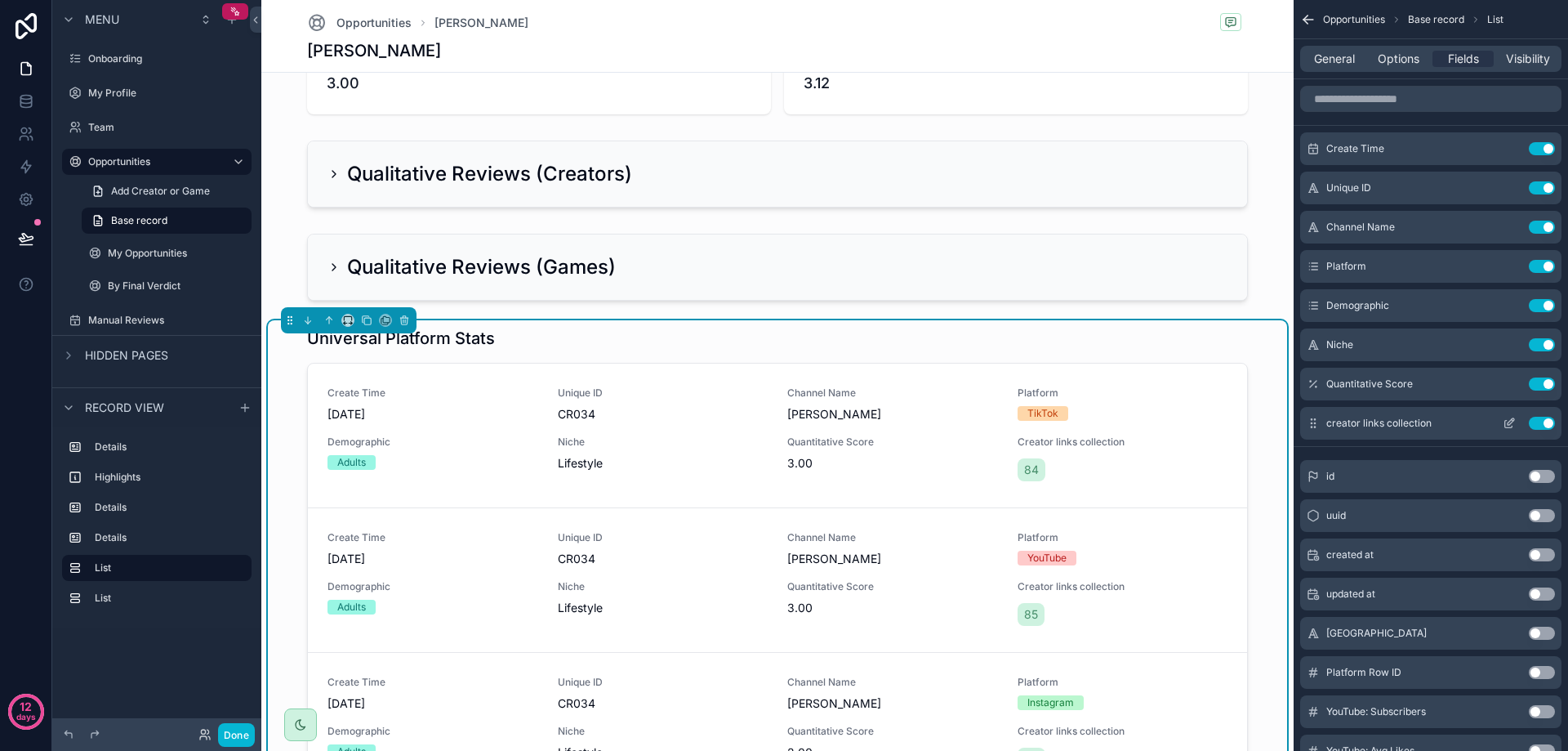
click at [1546, 430] on div "creator links collection Use setting" at bounding box center [1431, 423] width 261 height 33
click at [1546, 424] on button "Use setting" at bounding box center [1541, 423] width 26 height 13
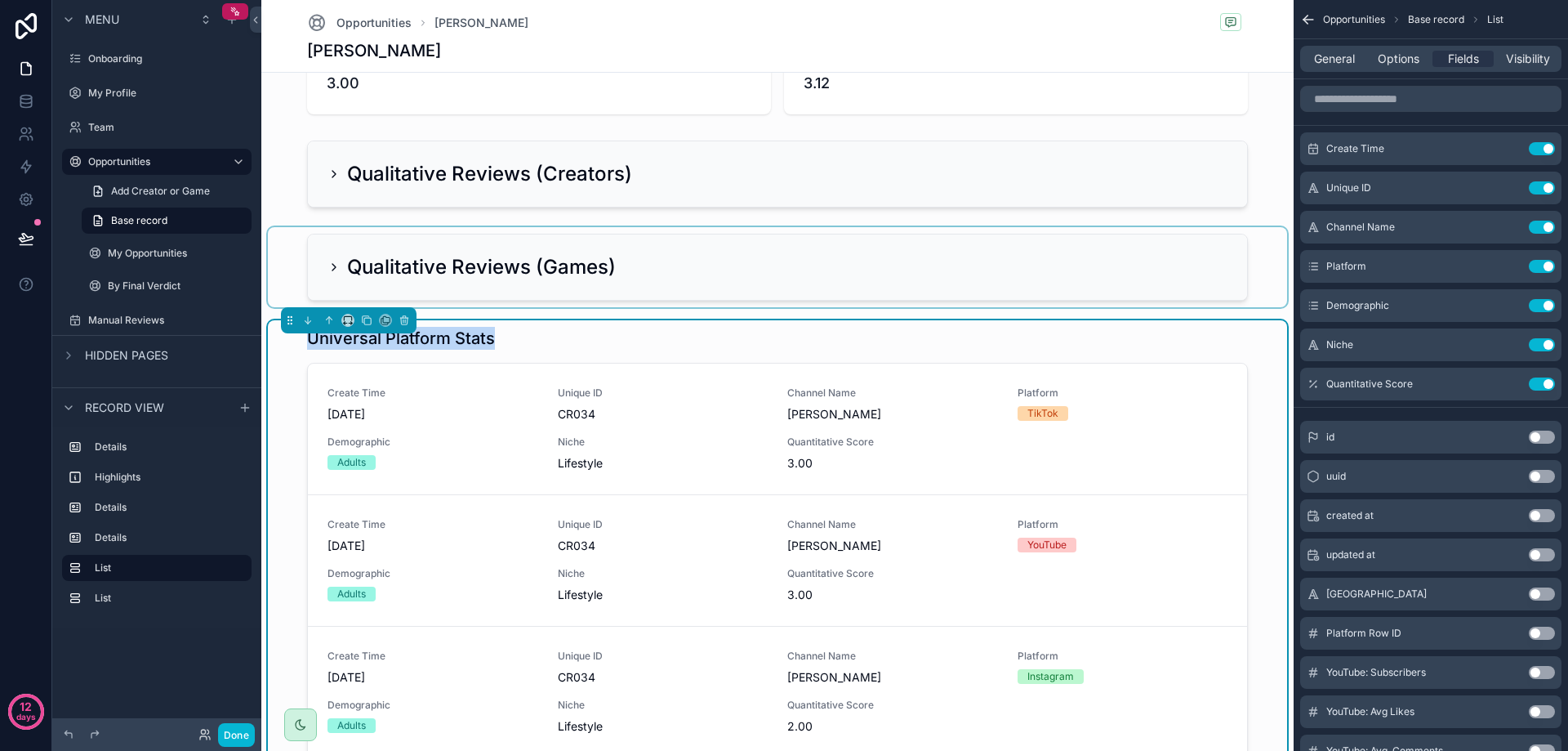
drag, startPoint x: 525, startPoint y: 336, endPoint x: 527, endPoint y: 291, distance: 45.0
click at [527, 291] on div "Summary Name [PERSON_NAME] Unique ID CR034 Primary Platform TikTok Niche Lifest…" at bounding box center [778, 532] width 1032 height 1696
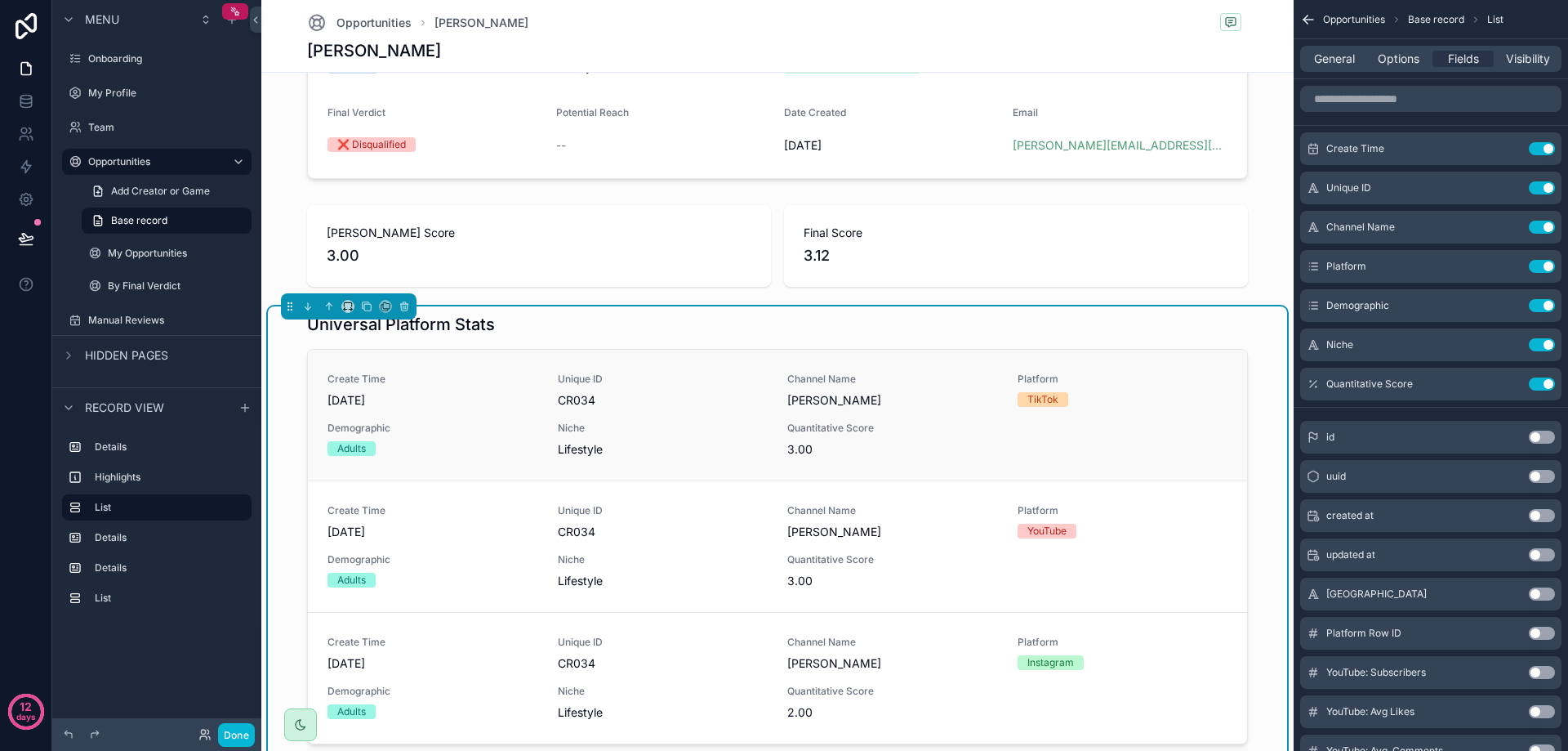
scroll to position [245, 0]
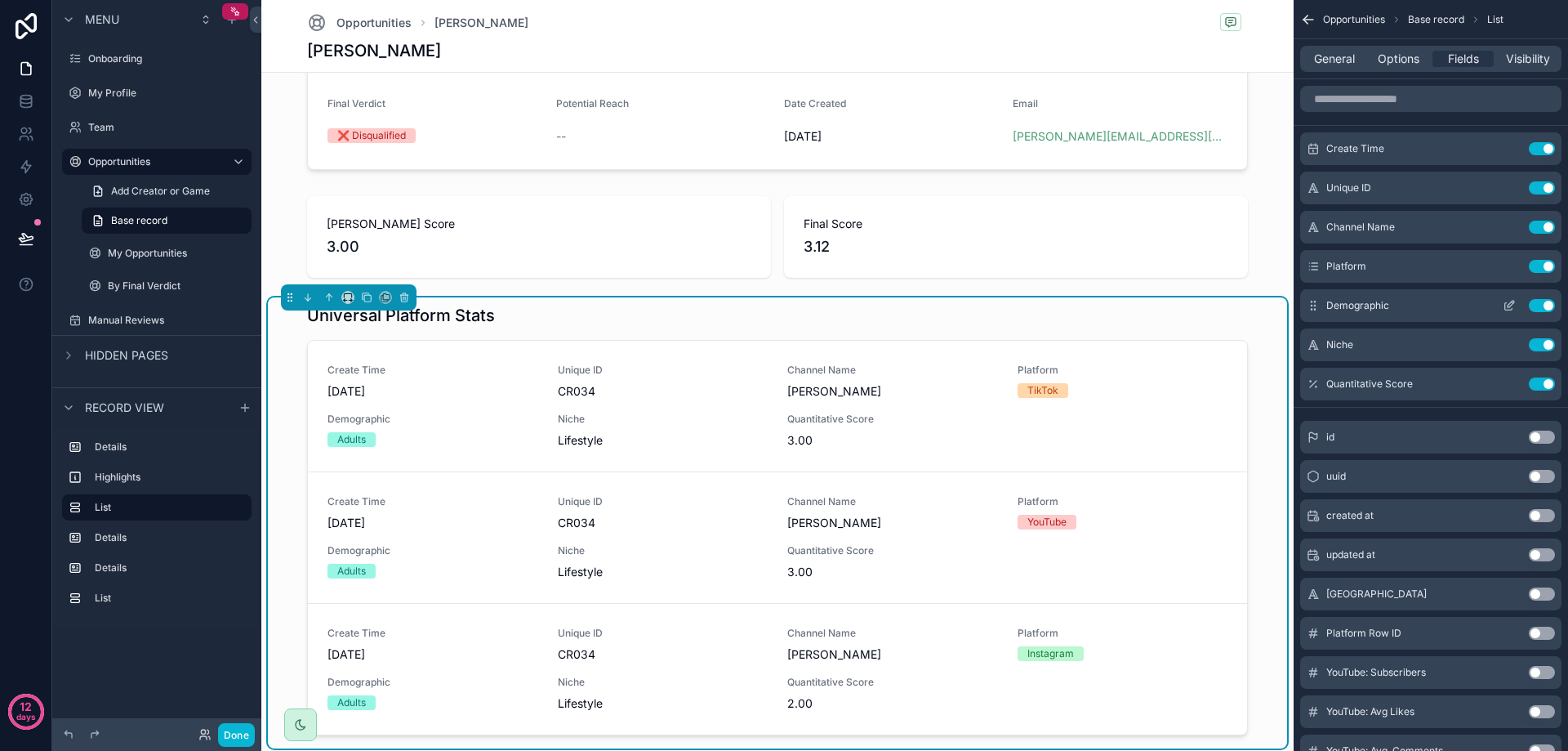
click at [1542, 303] on button "Use setting" at bounding box center [1541, 305] width 26 height 13
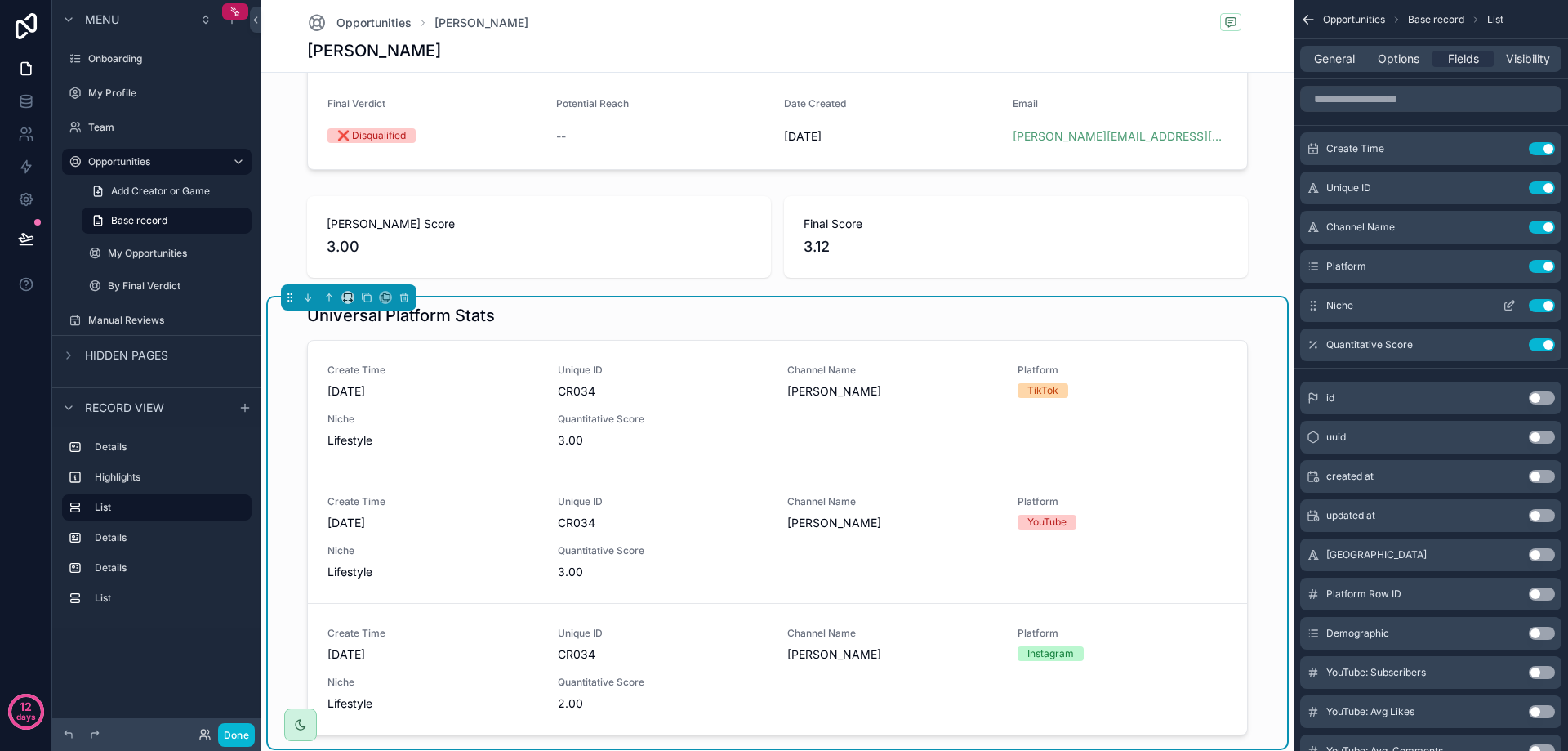
click at [1543, 305] on button "Use setting" at bounding box center [1541, 305] width 26 height 13
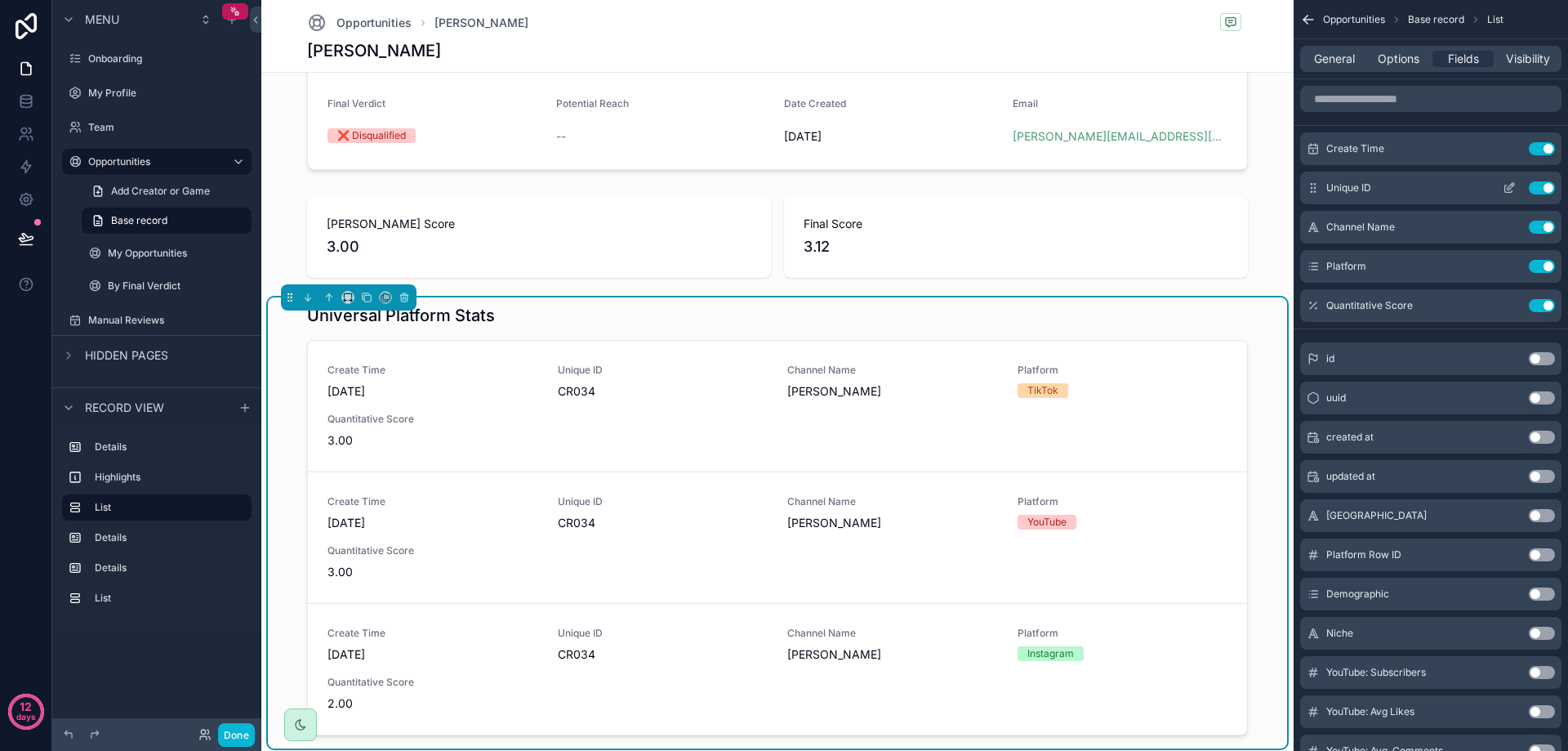
click at [1548, 188] on button "Use setting" at bounding box center [1541, 187] width 26 height 13
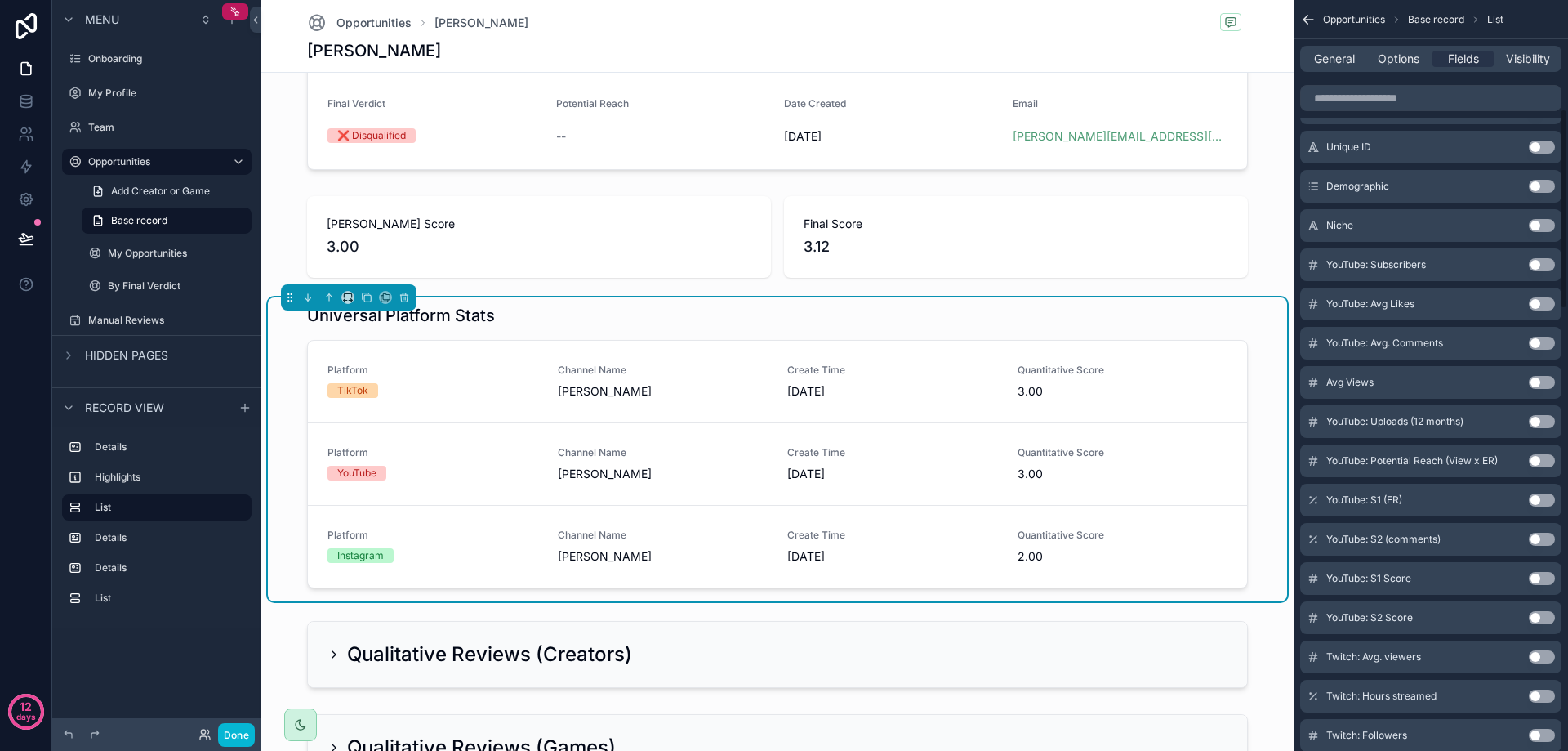
scroll to position [408, 0]
click at [1542, 262] on button "Use setting" at bounding box center [1541, 263] width 26 height 13
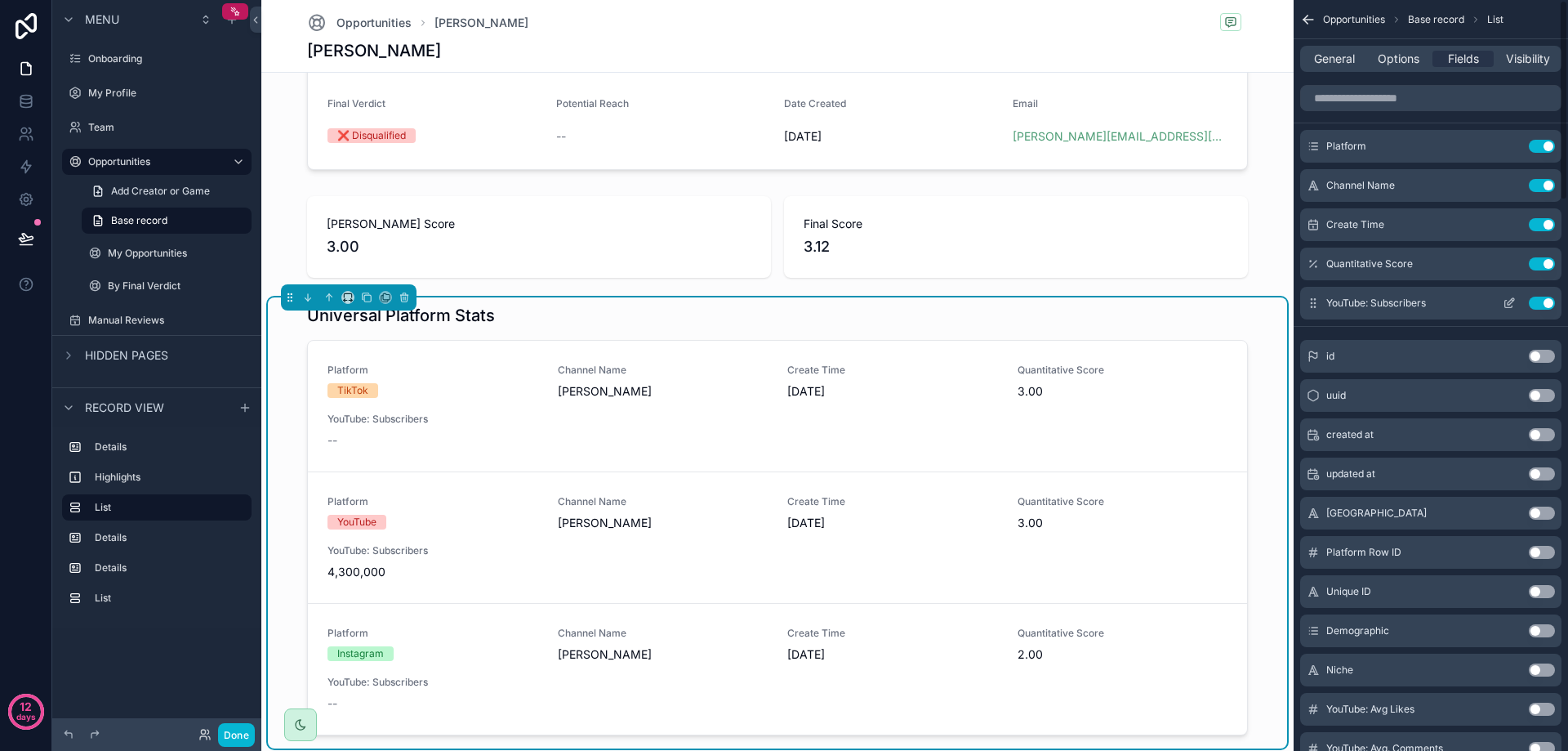
scroll to position [0, 0]
click at [1538, 302] on button "Use setting" at bounding box center [1541, 305] width 26 height 13
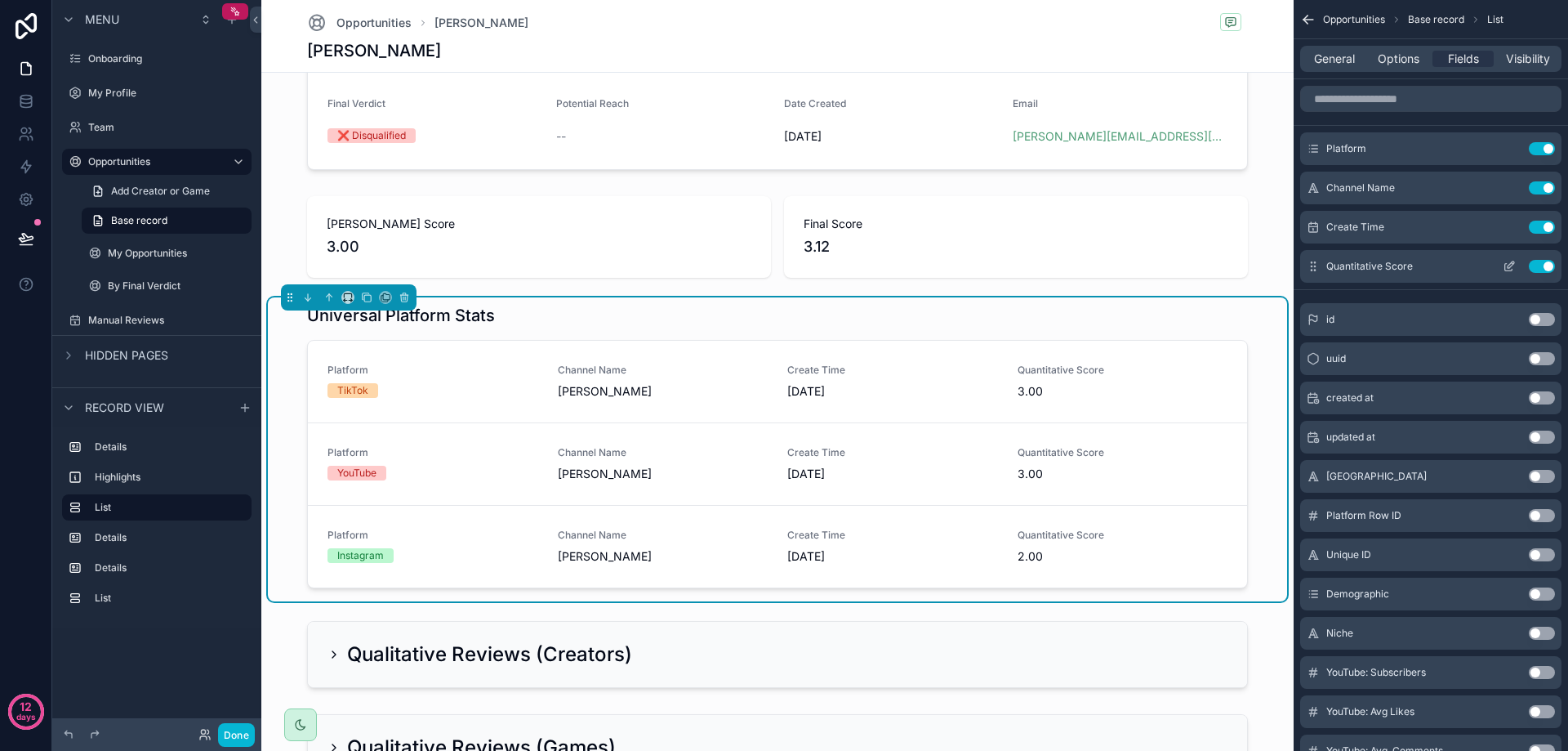
click at [1503, 267] on icon "scrollable content" at bounding box center [1509, 266] width 13 height 13
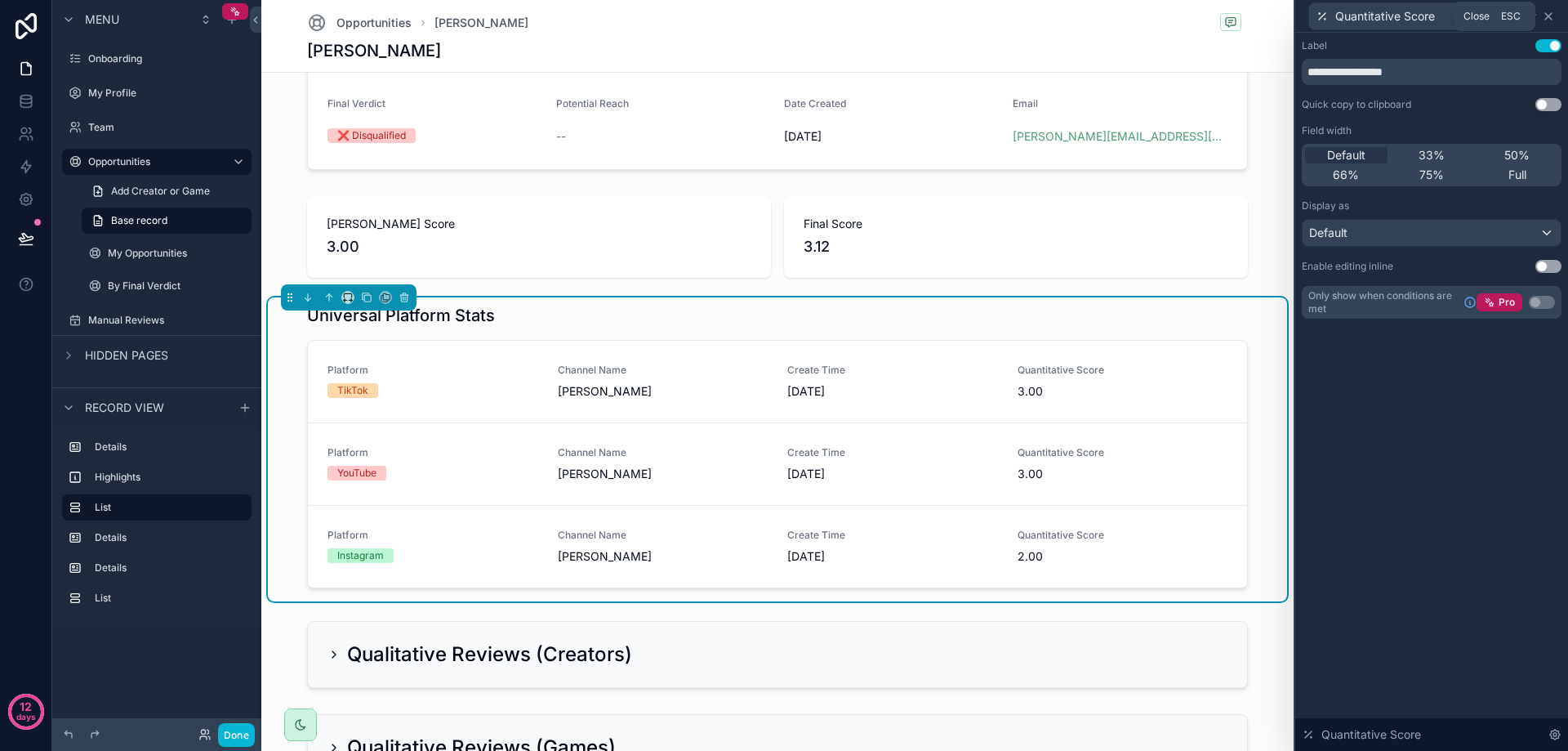
click at [1549, 18] on icon at bounding box center [1548, 16] width 13 height 13
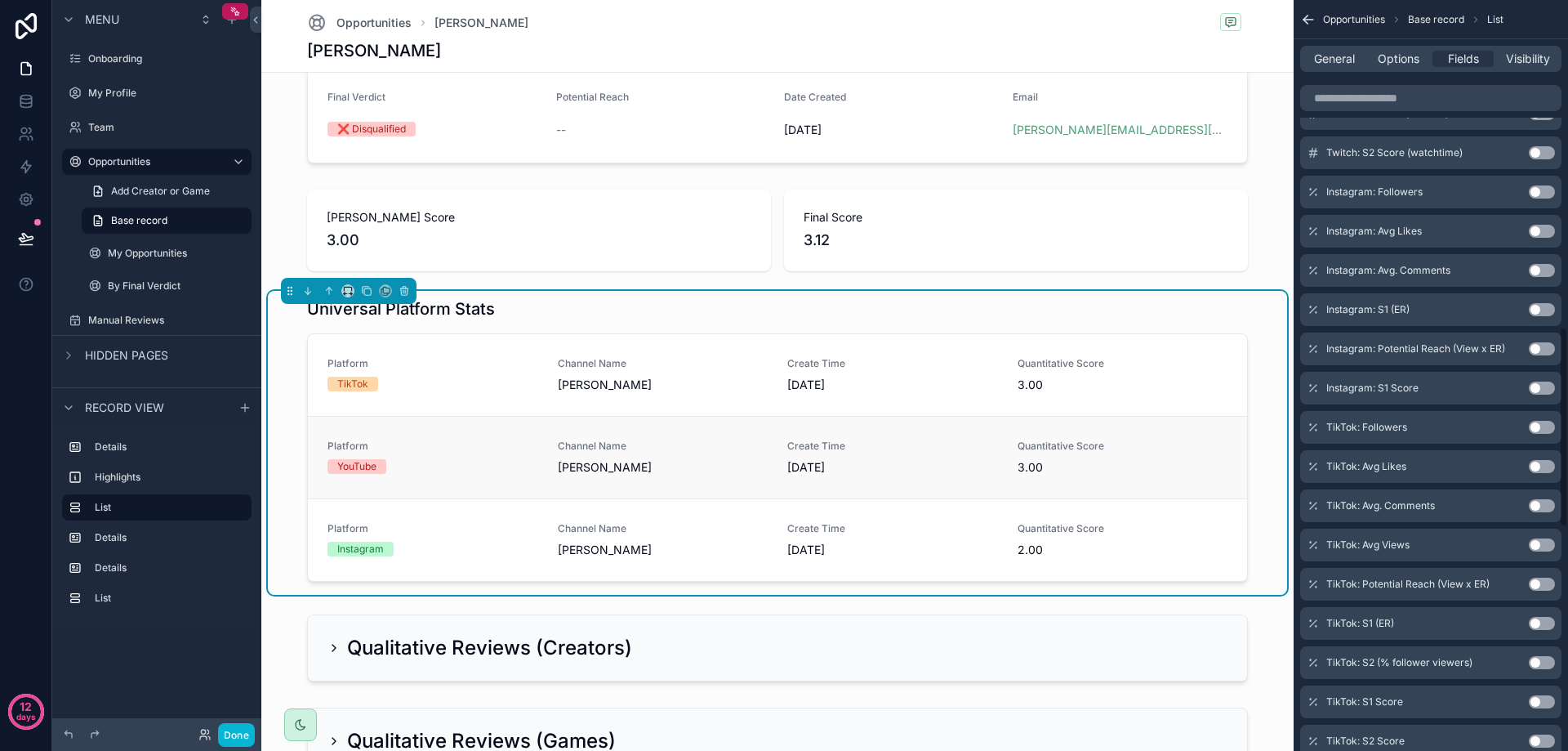
scroll to position [245, 0]
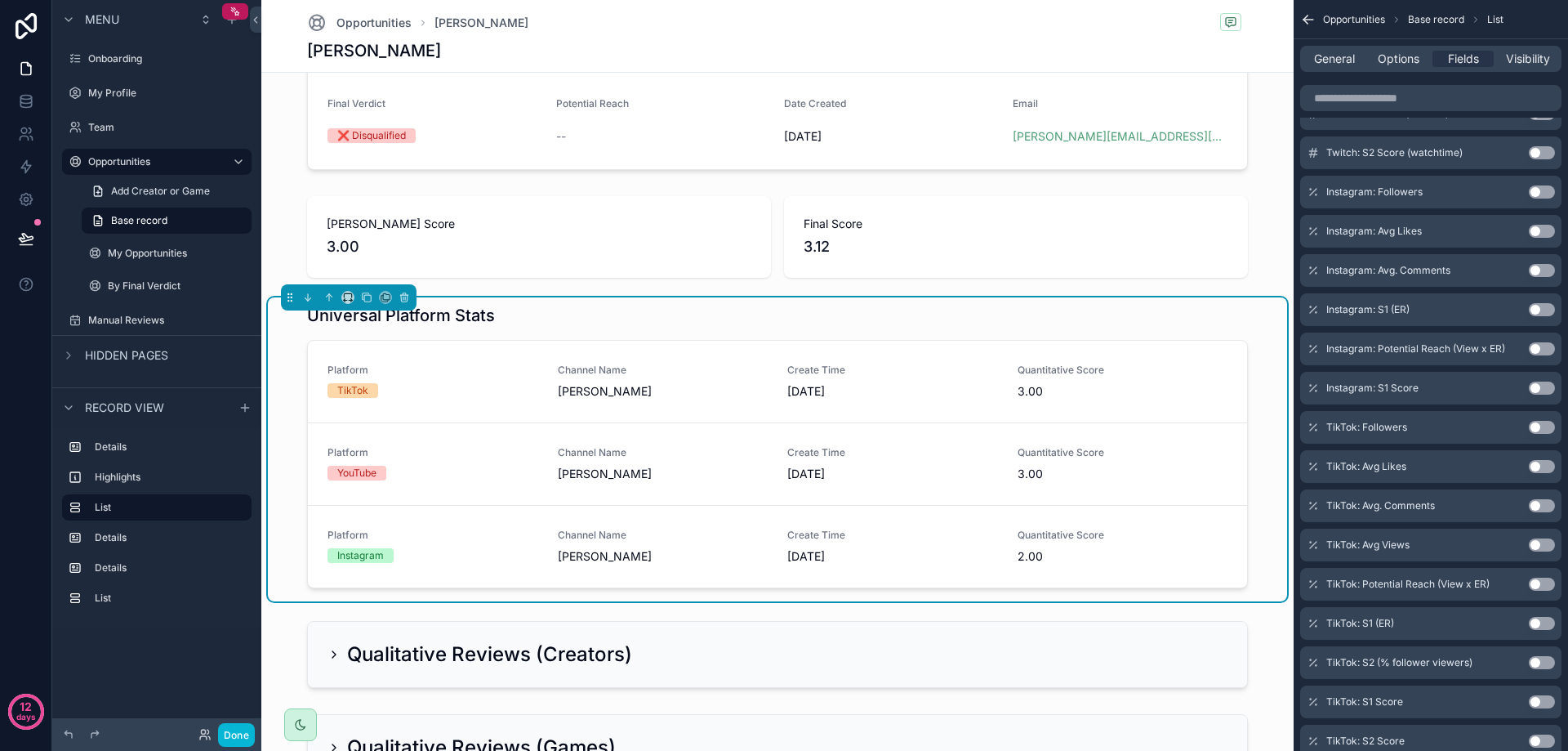
click at [1272, 608] on div "Summary Name [PERSON_NAME] Unique ID CR034 Primary Platform TikTok Niche Lifest…" at bounding box center [778, 622] width 1032 height 1549
click at [562, 459] on div "Channel Name [PERSON_NAME]" at bounding box center [663, 464] width 211 height 36
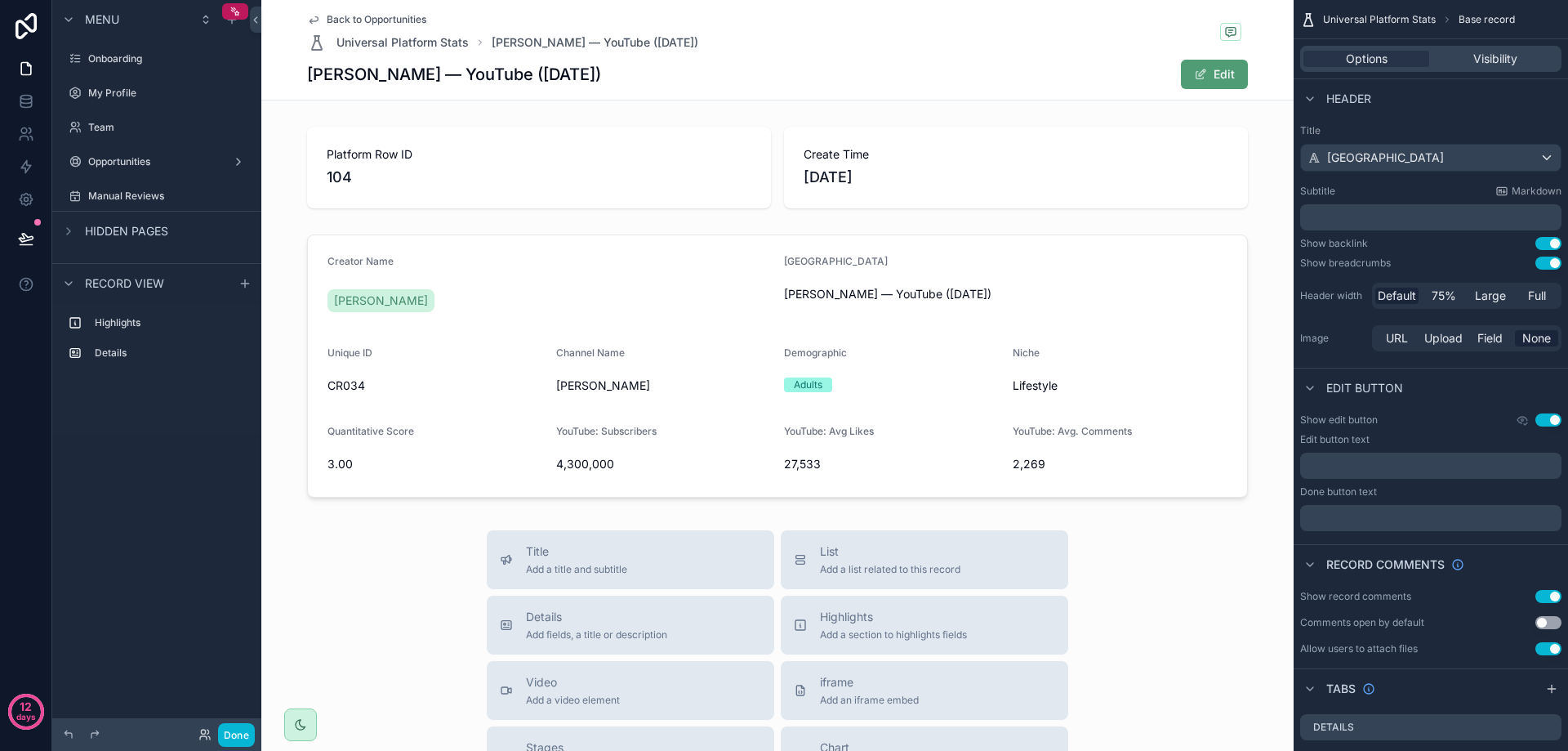
click at [308, 16] on icon "scrollable content" at bounding box center [313, 19] width 13 height 13
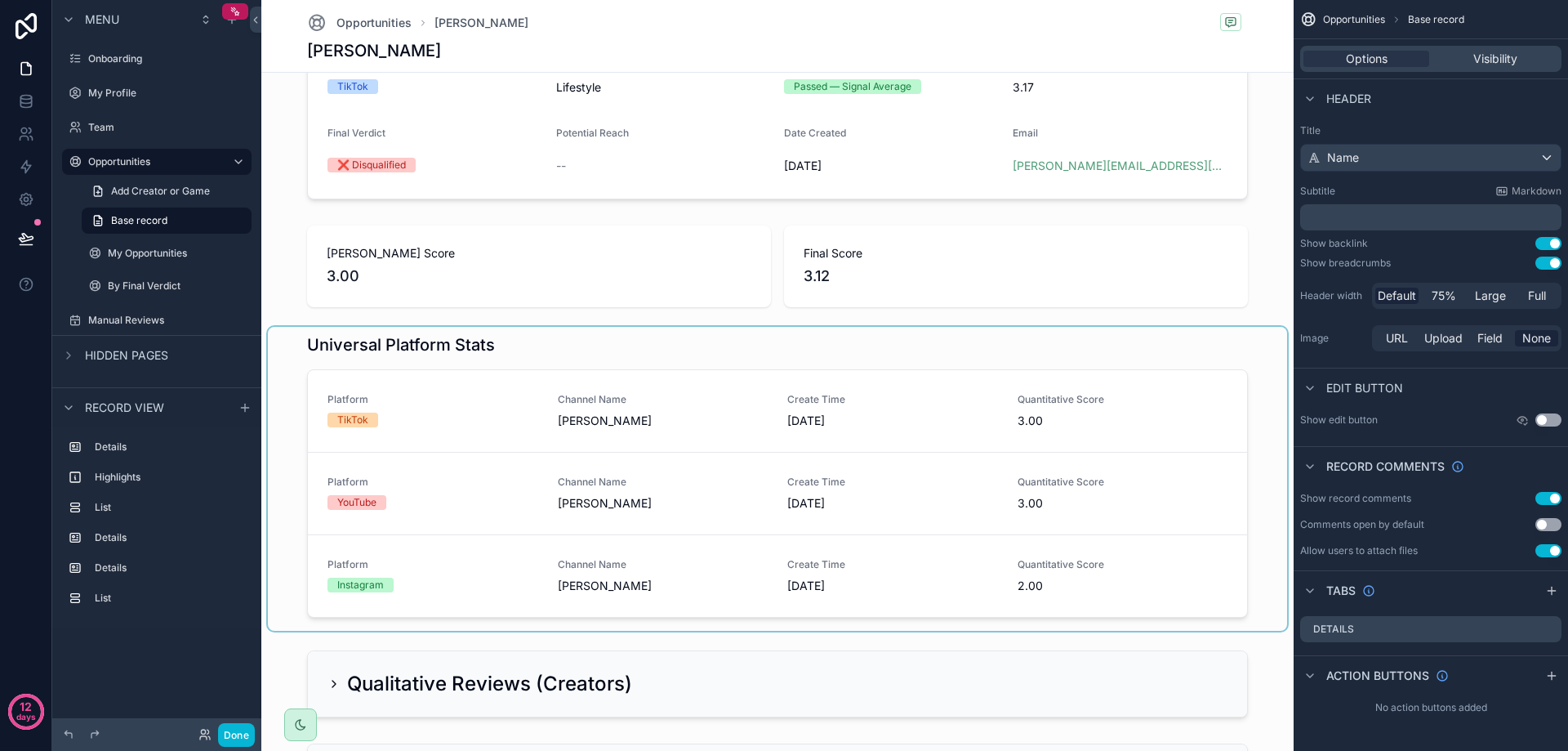
scroll to position [245, 0]
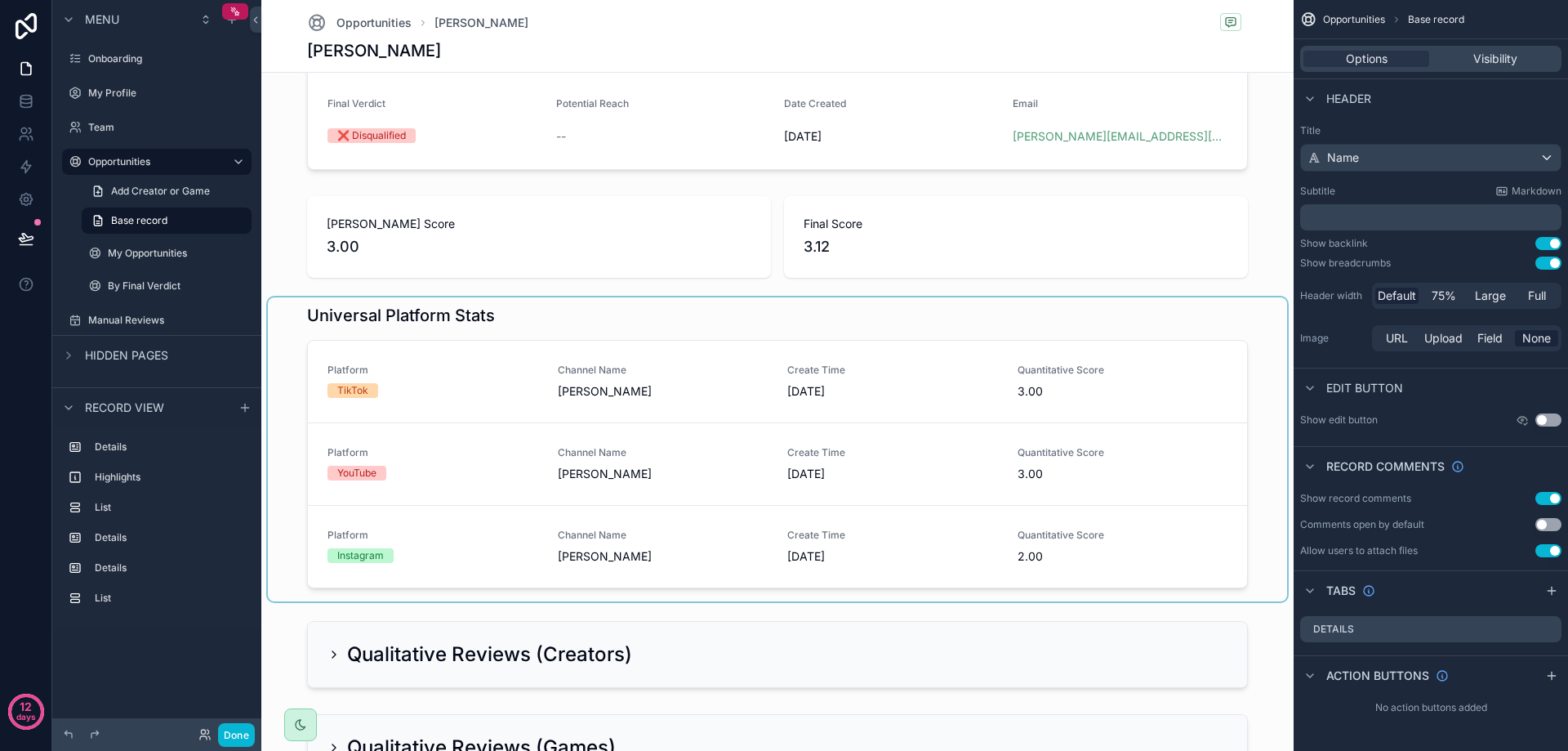
click at [518, 381] on div "scrollable content" at bounding box center [778, 449] width 1019 height 304
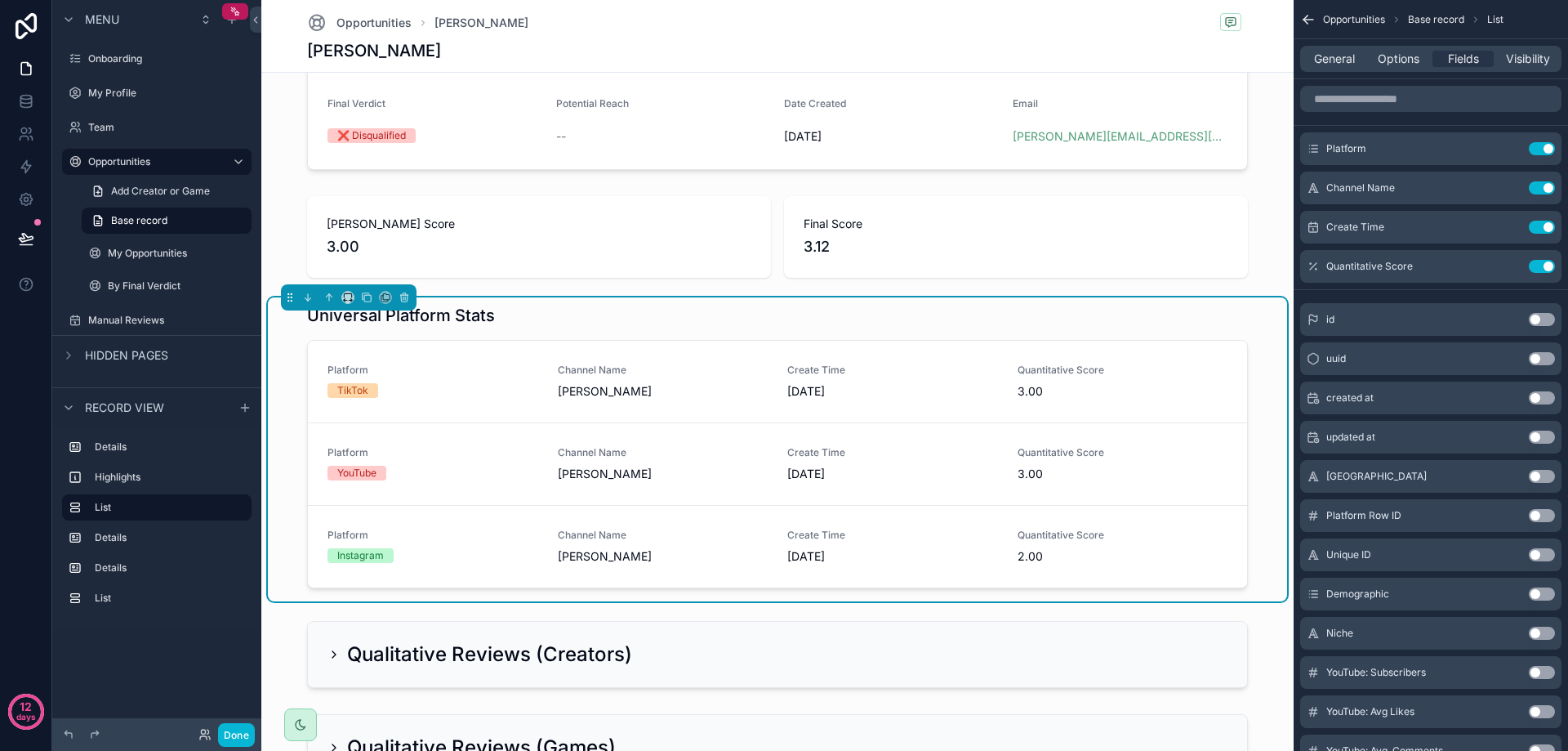
click at [606, 383] on span "[PERSON_NAME]" at bounding box center [663, 391] width 211 height 16
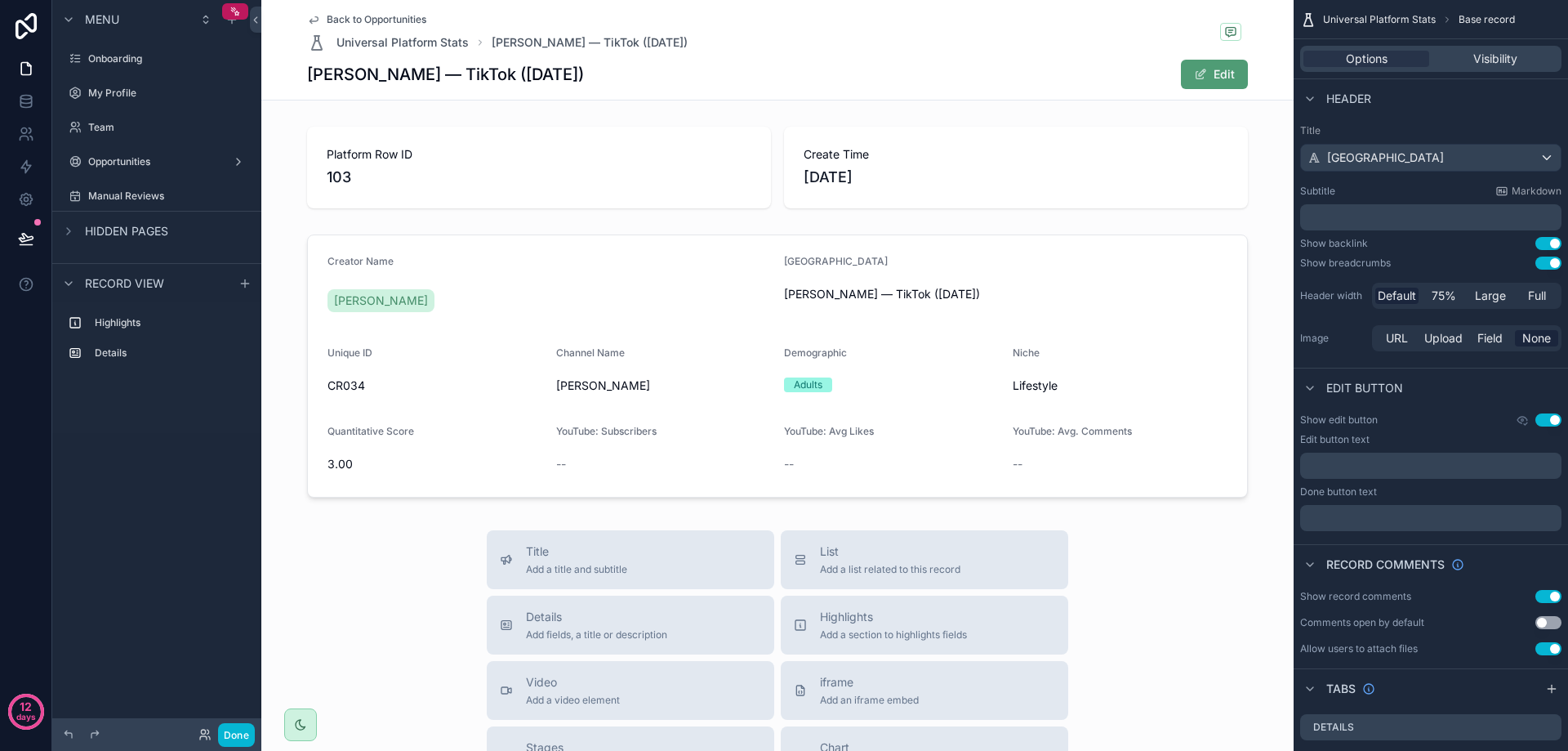
click at [308, 14] on icon "scrollable content" at bounding box center [313, 19] width 13 height 13
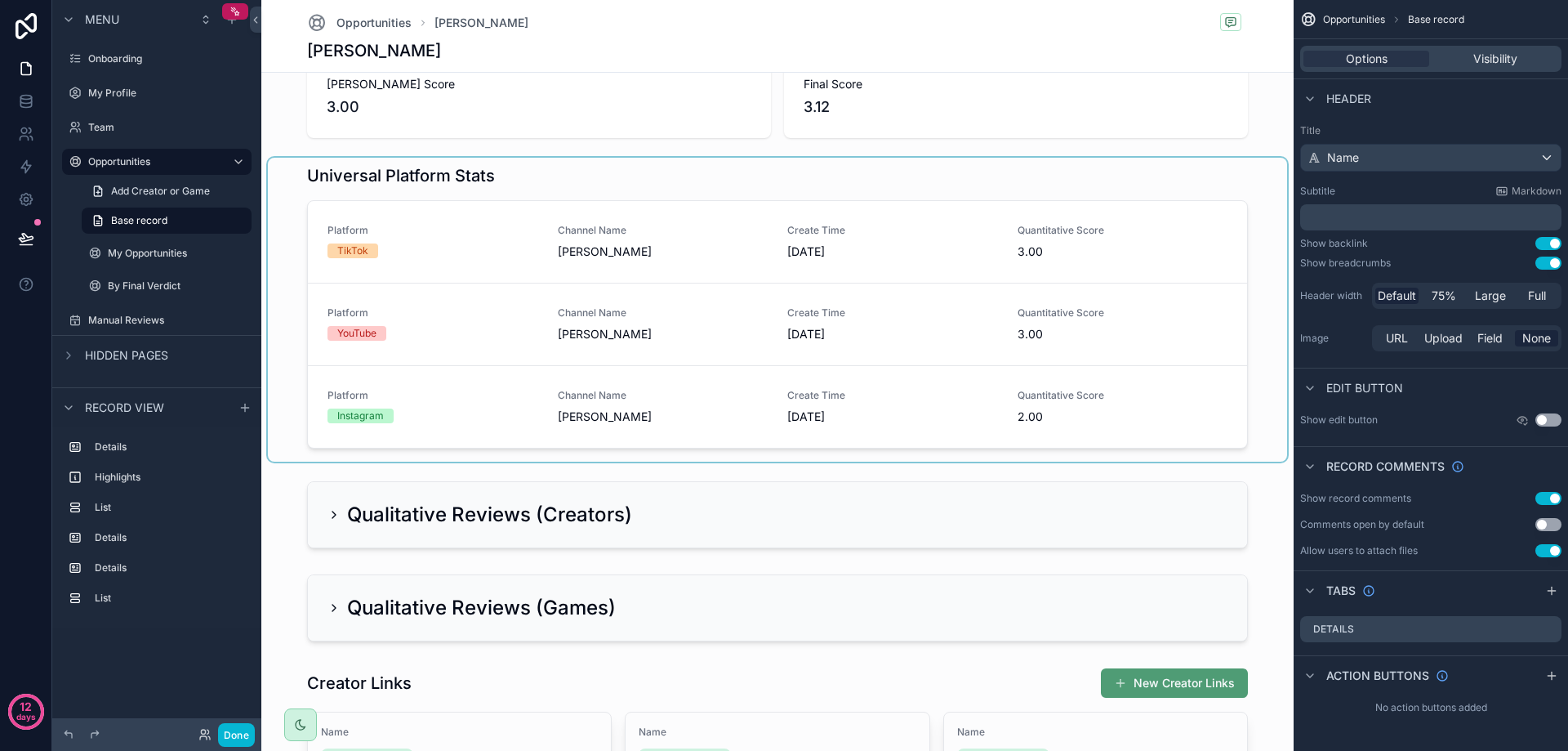
scroll to position [572, 0]
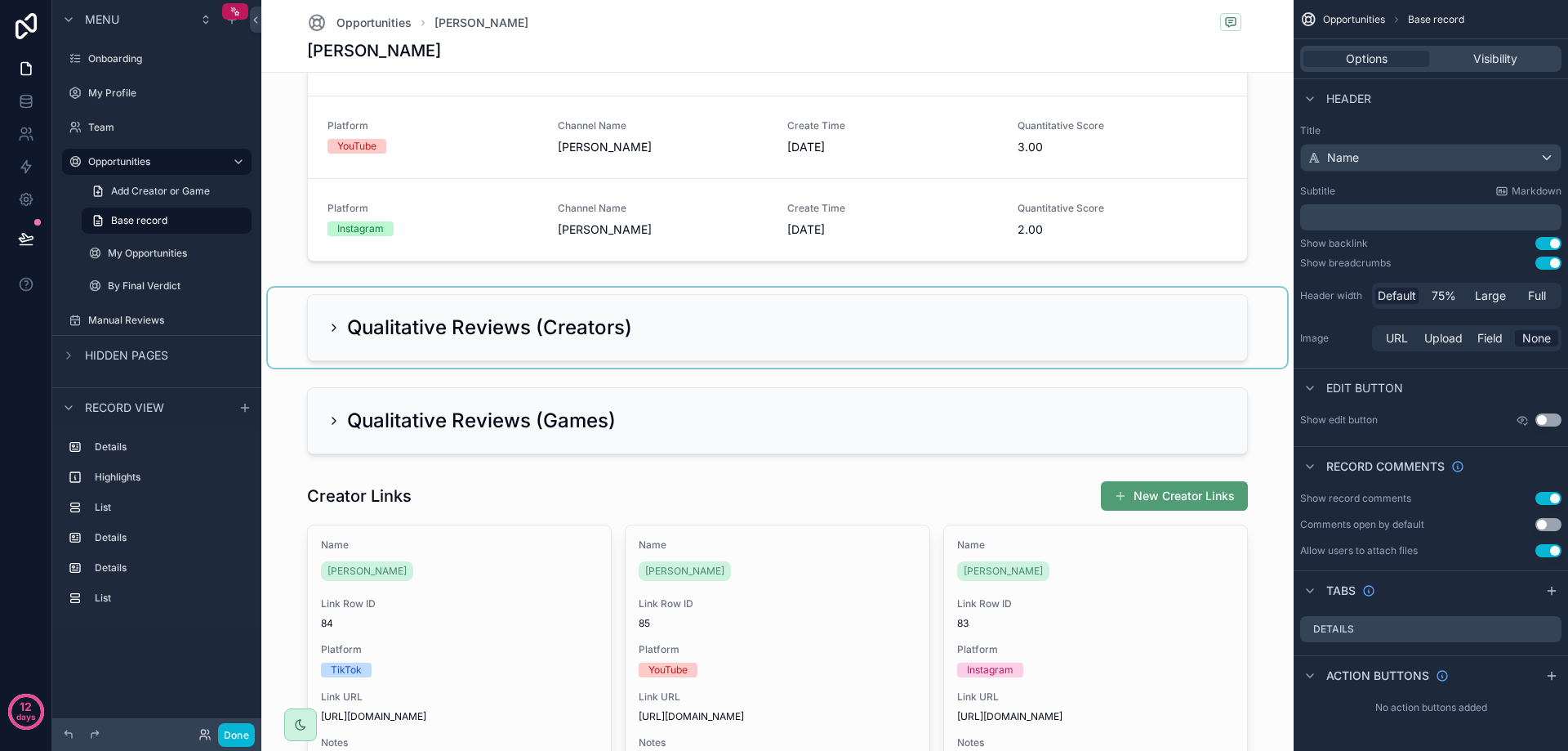
click at [330, 329] on div "scrollable content" at bounding box center [778, 327] width 1019 height 80
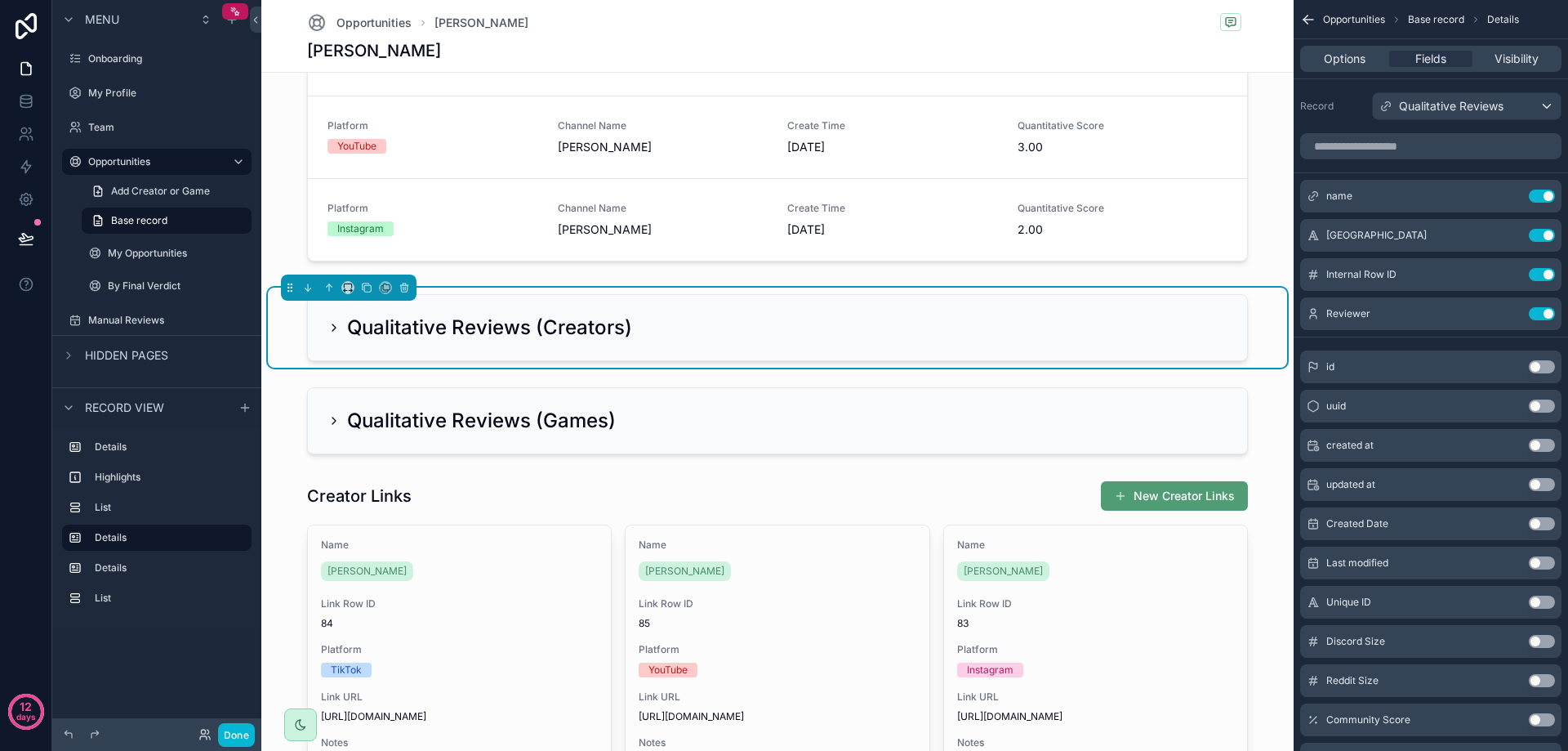
click at [327, 332] on icon "scrollable content" at bounding box center [333, 327] width 13 height 13
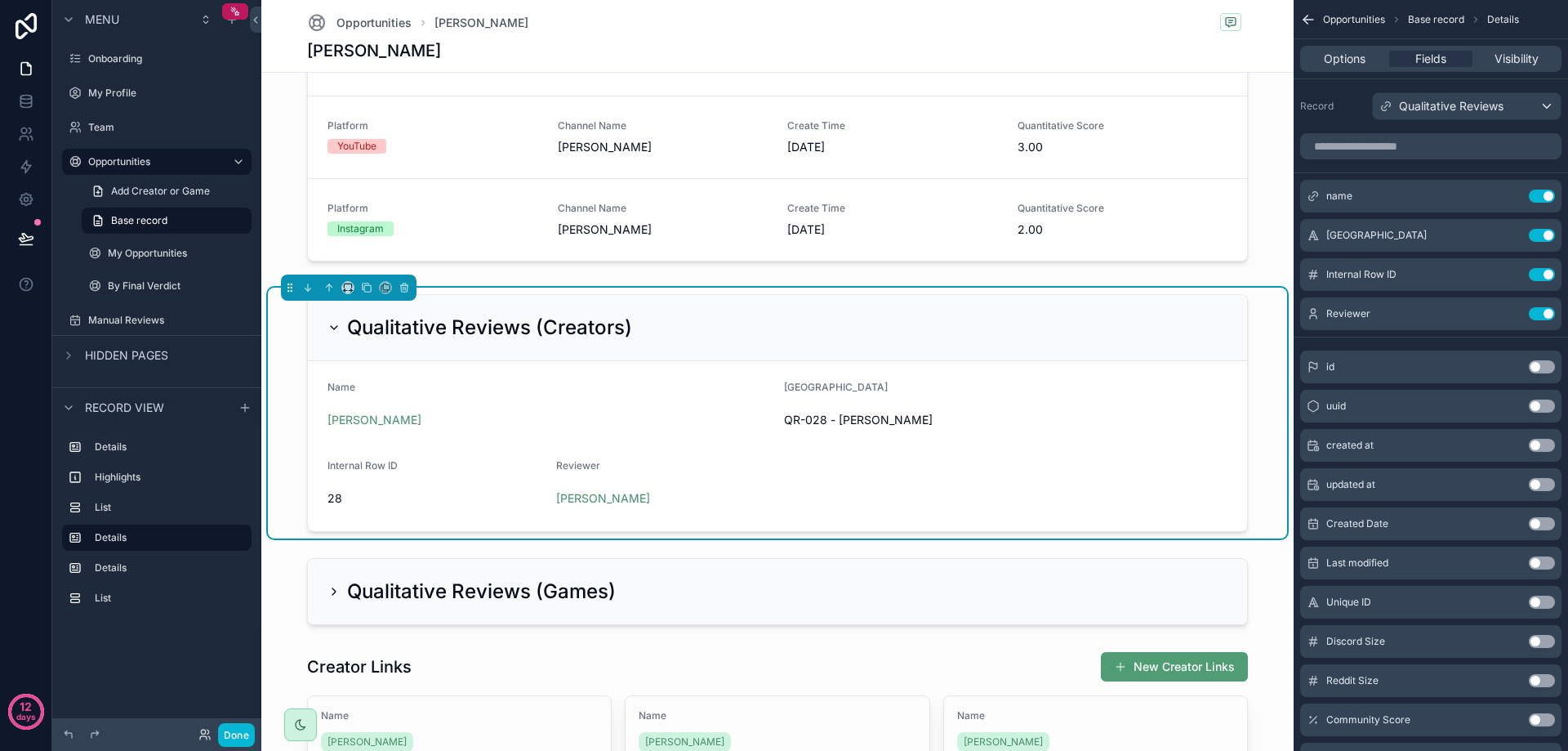
click at [328, 332] on icon "scrollable content" at bounding box center [333, 327] width 13 height 13
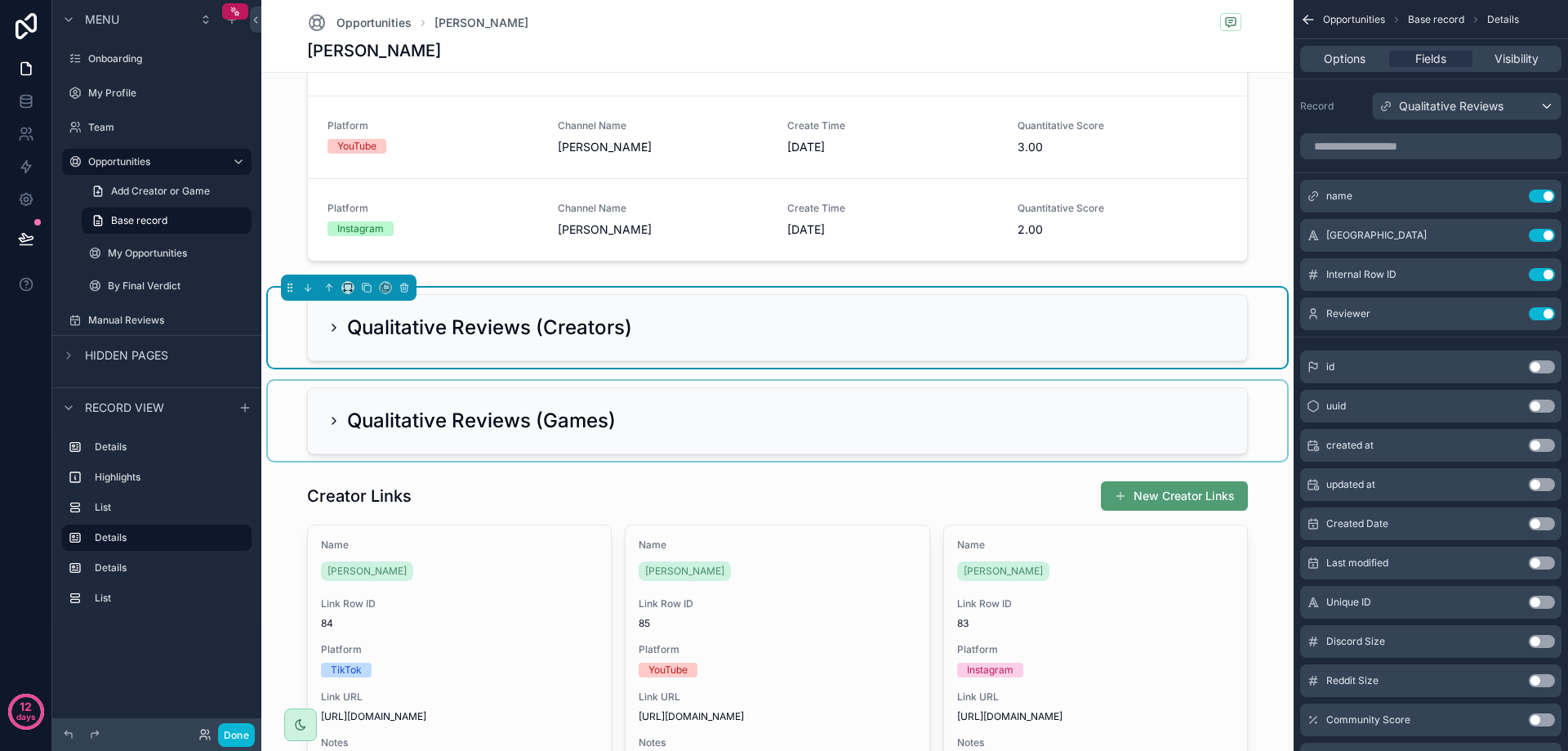
click at [329, 419] on div "scrollable content" at bounding box center [778, 420] width 1019 height 80
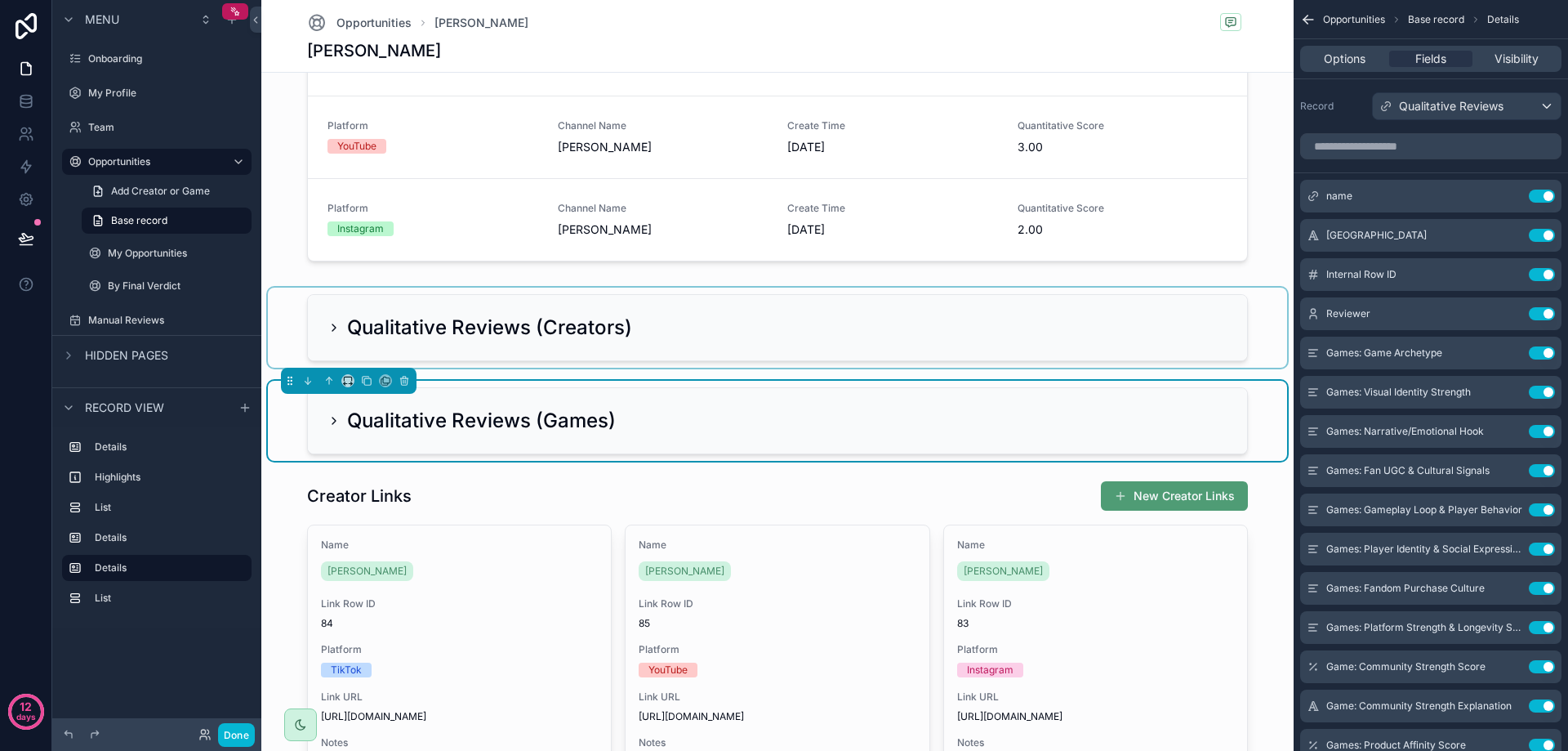
click at [332, 424] on icon "scrollable content" at bounding box center [334, 421] width 3 height 7
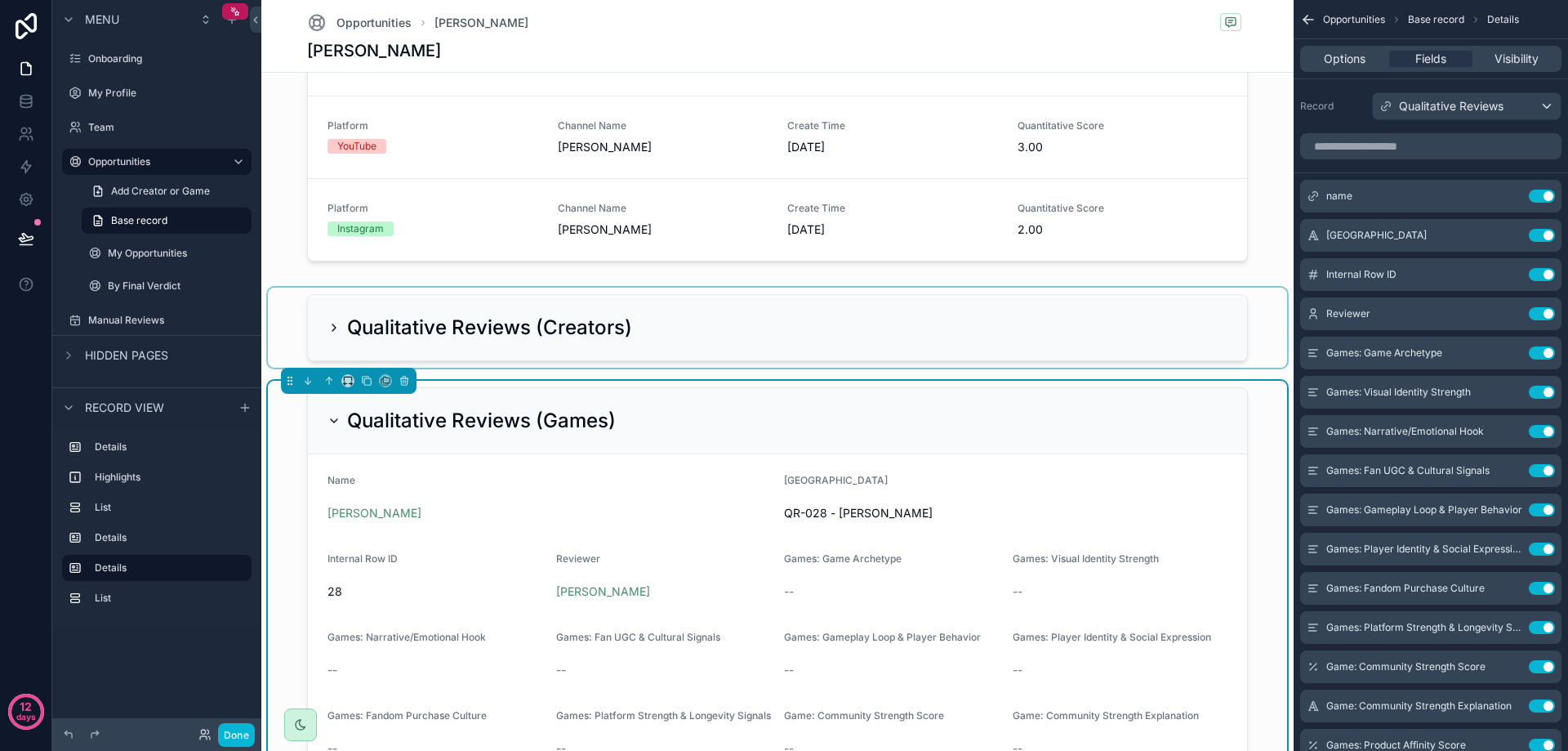
click at [327, 424] on icon "scrollable content" at bounding box center [333, 420] width 13 height 13
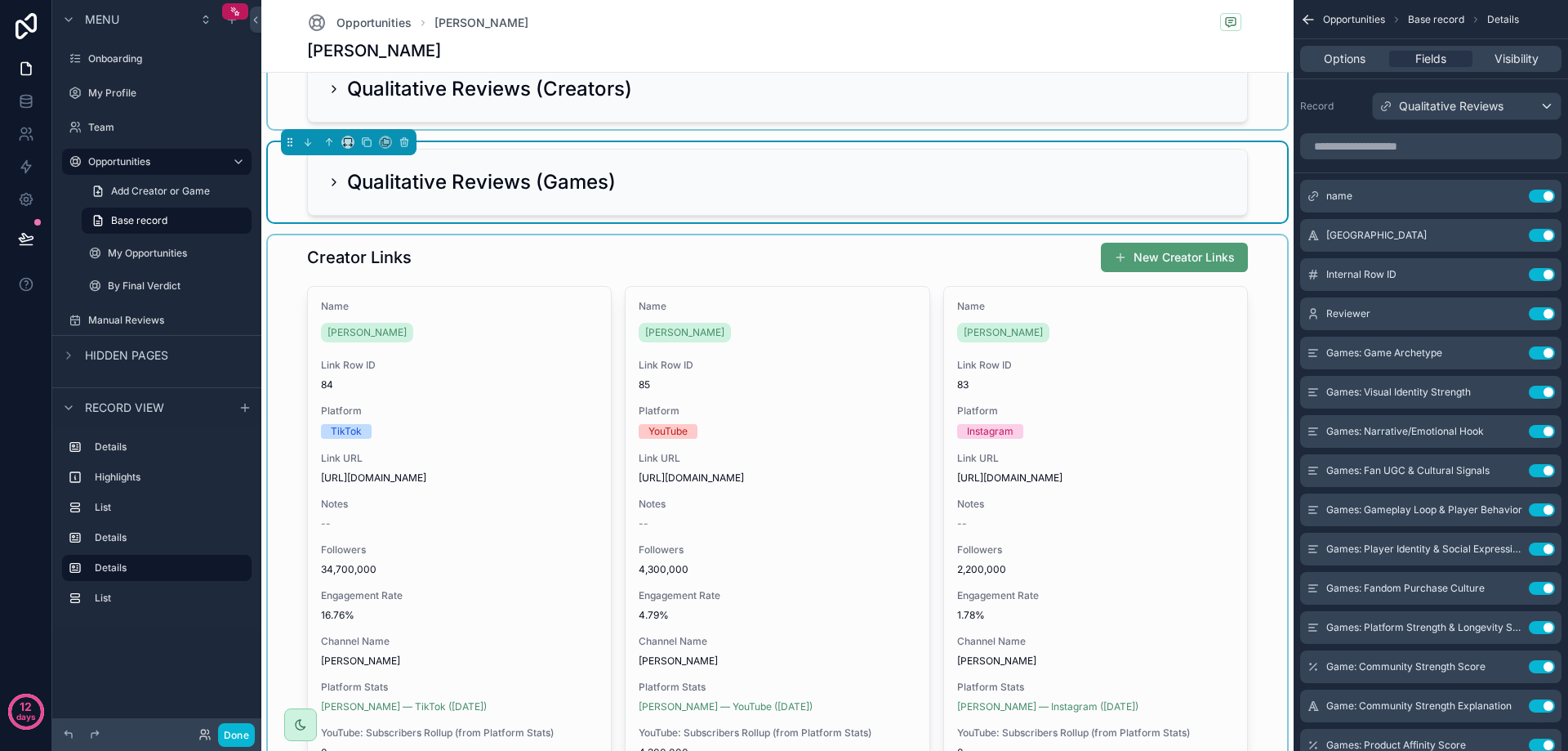
scroll to position [817, 0]
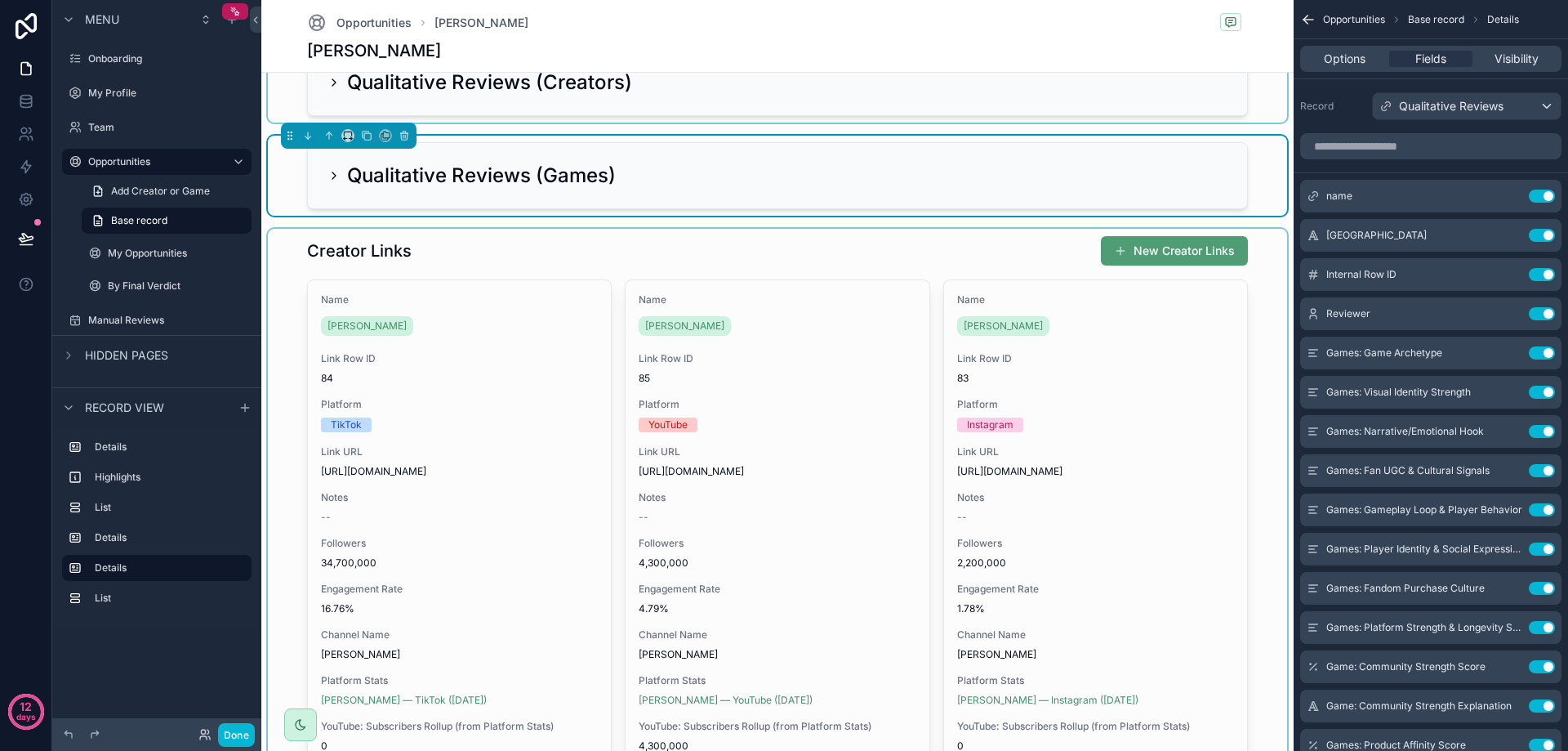
click at [415, 256] on div "scrollable content" at bounding box center [778, 527] width 1019 height 596
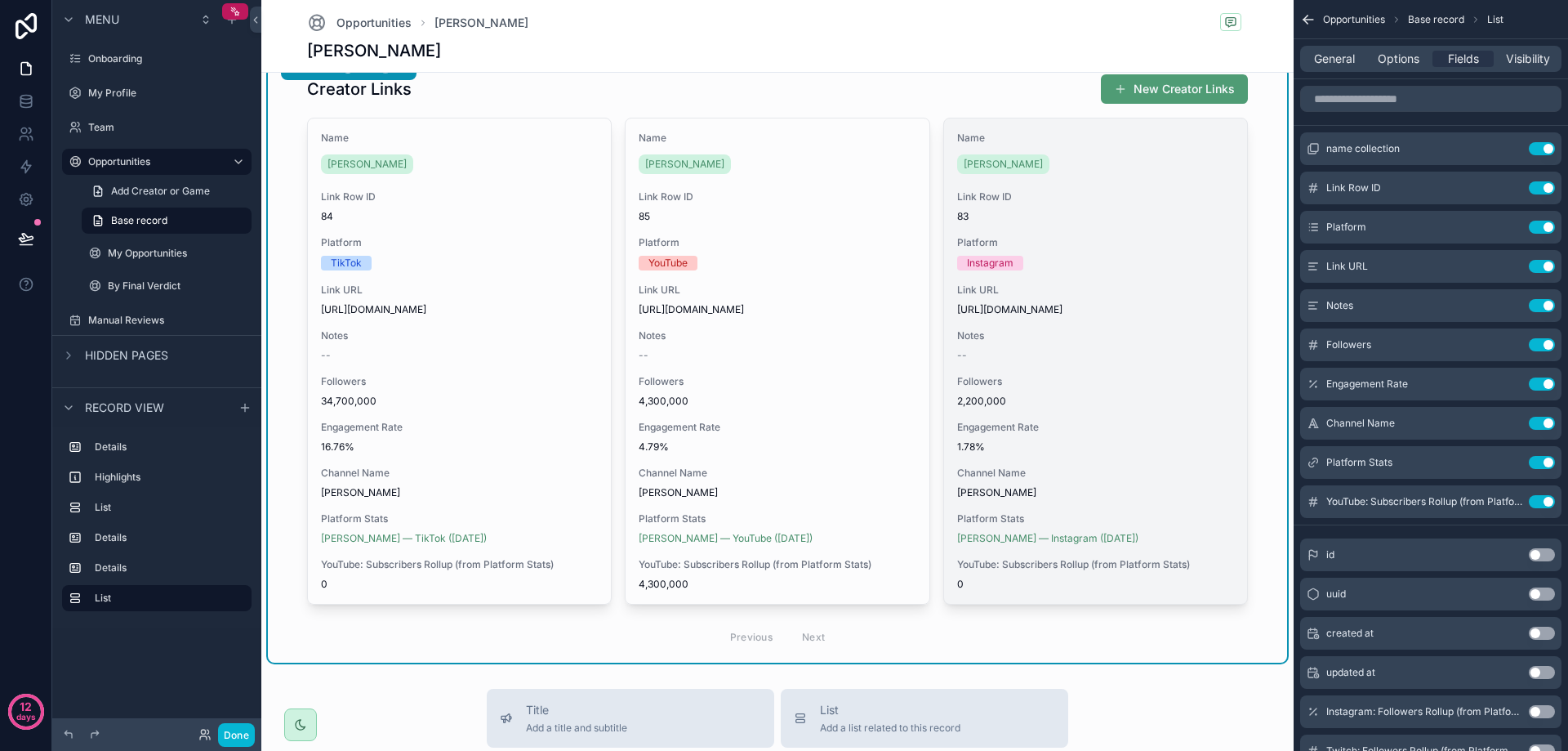
scroll to position [981, 0]
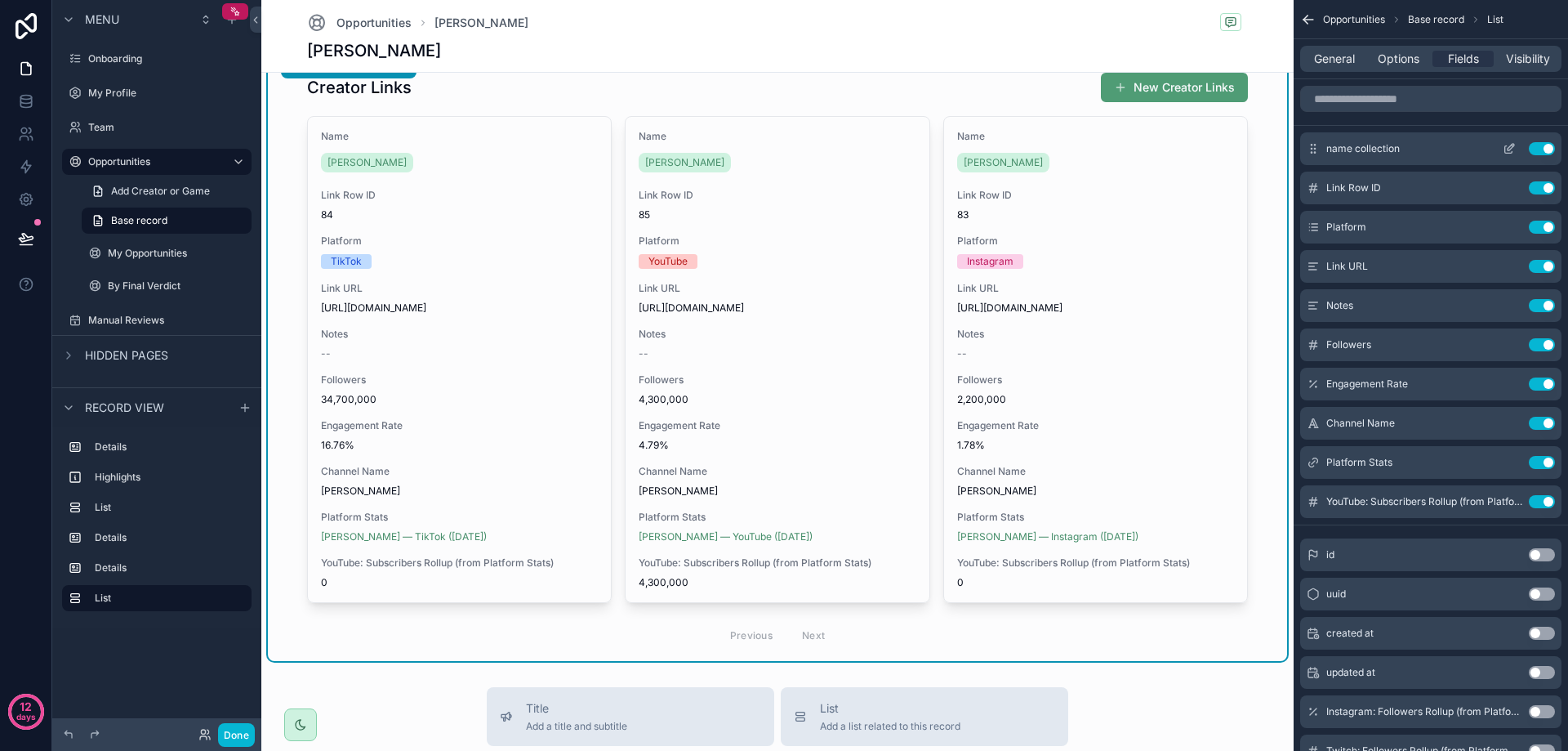
click at [1544, 153] on button "Use setting" at bounding box center [1541, 148] width 26 height 13
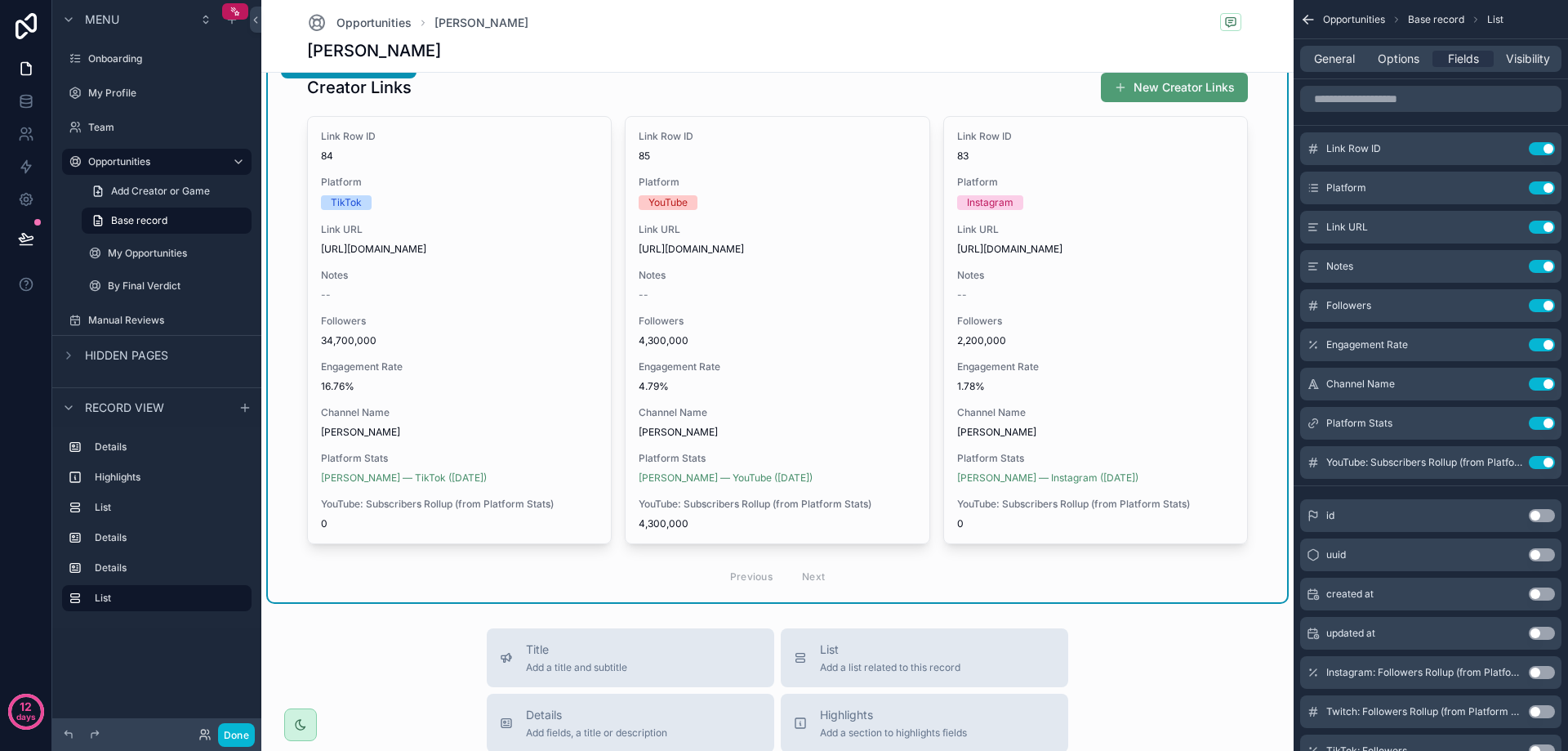
click at [1544, 153] on button "Use setting" at bounding box center [1541, 148] width 26 height 13
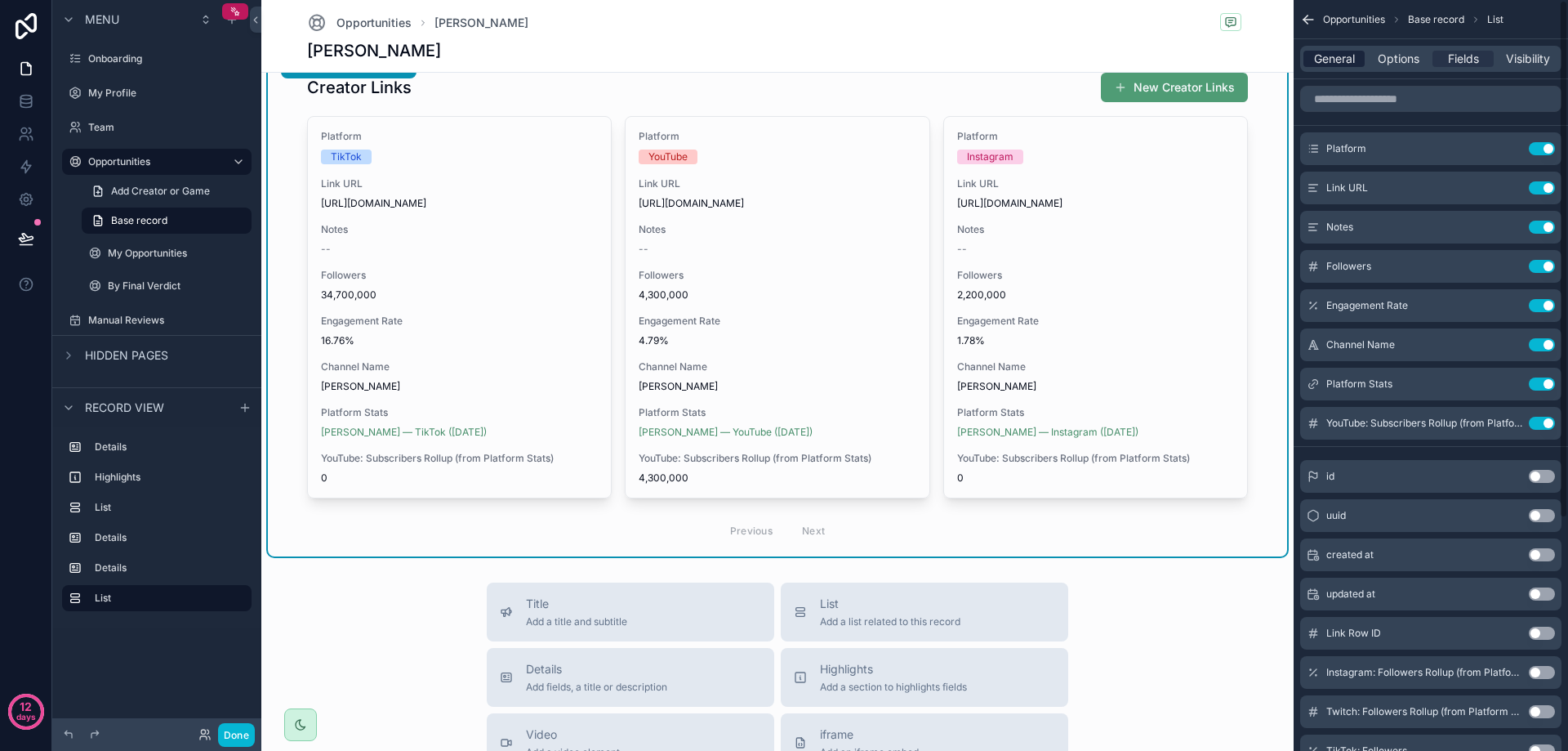
click at [1348, 57] on span "General" at bounding box center [1334, 58] width 40 height 16
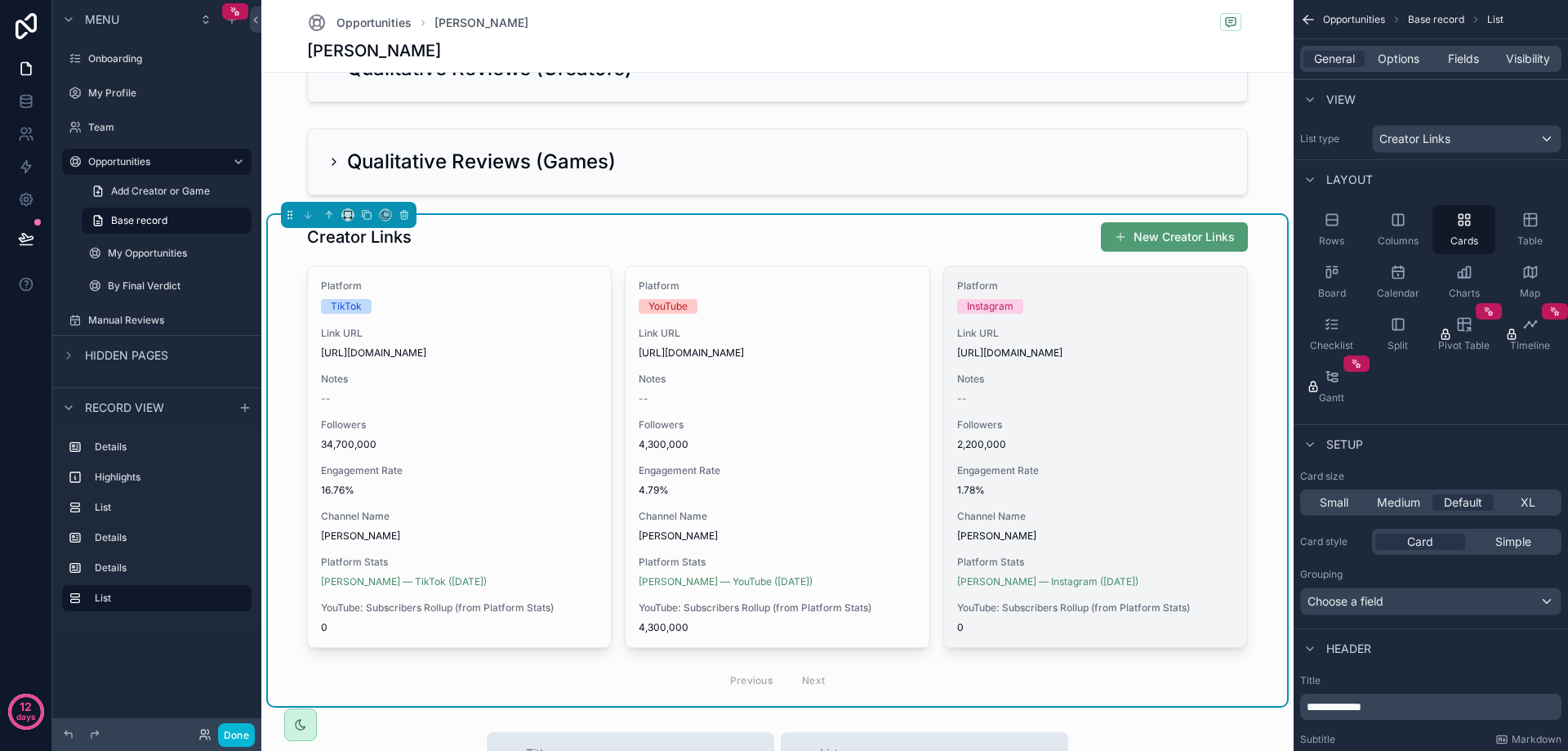
scroll to position [817, 0]
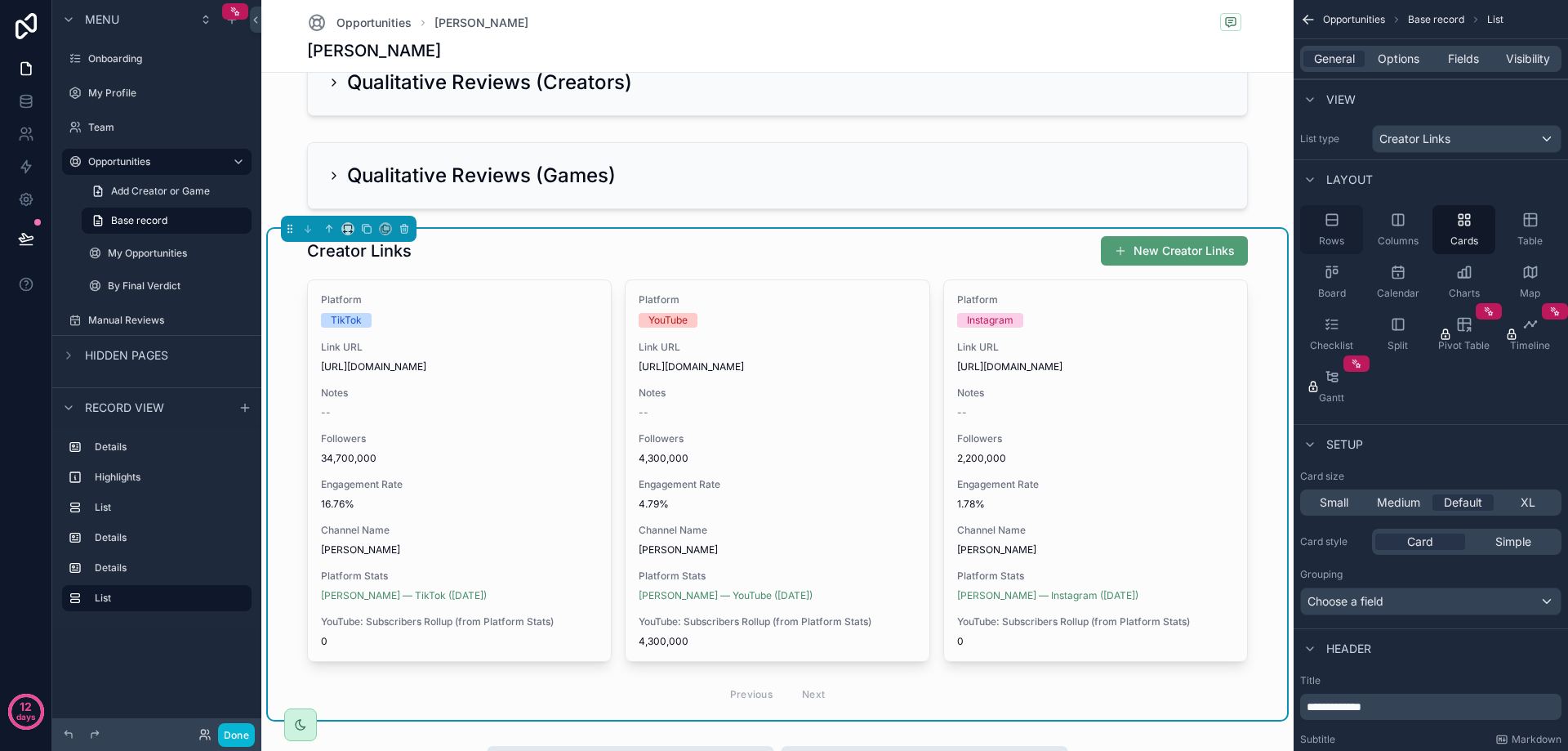
click at [1339, 233] on div "Rows" at bounding box center [1331, 230] width 63 height 49
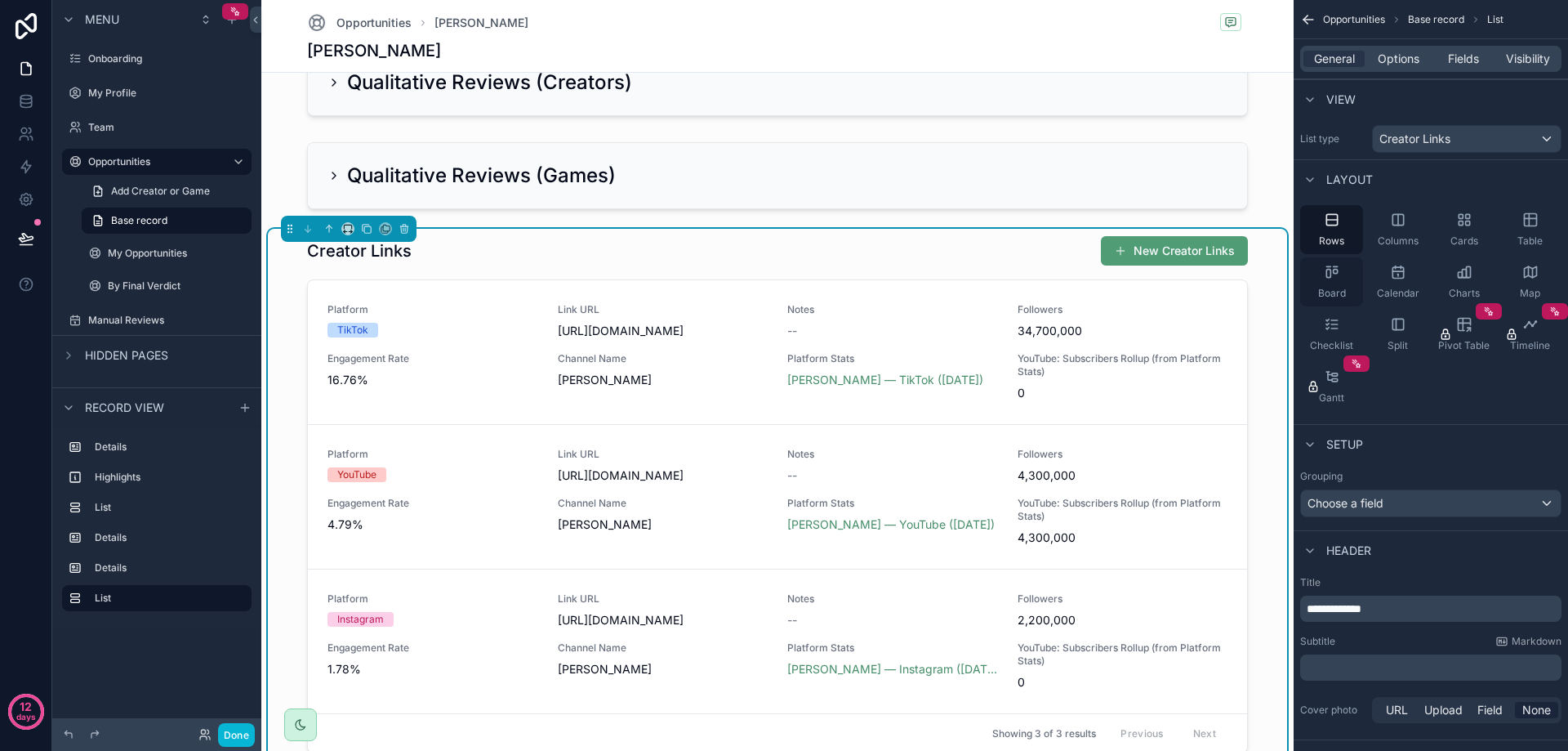
click at [1342, 277] on div "Board" at bounding box center [1331, 282] width 63 height 49
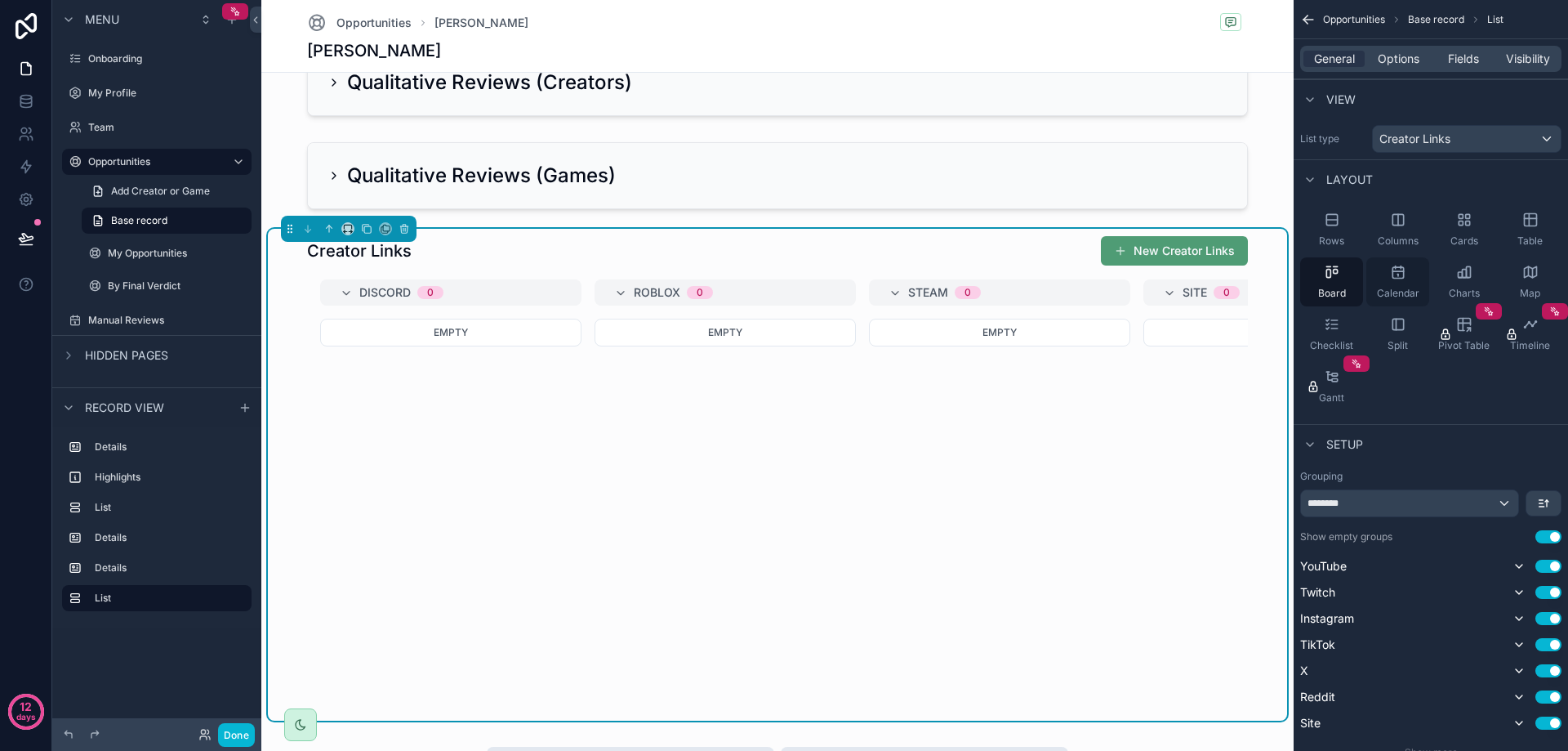
click at [1388, 278] on div "Calendar" at bounding box center [1398, 282] width 63 height 49
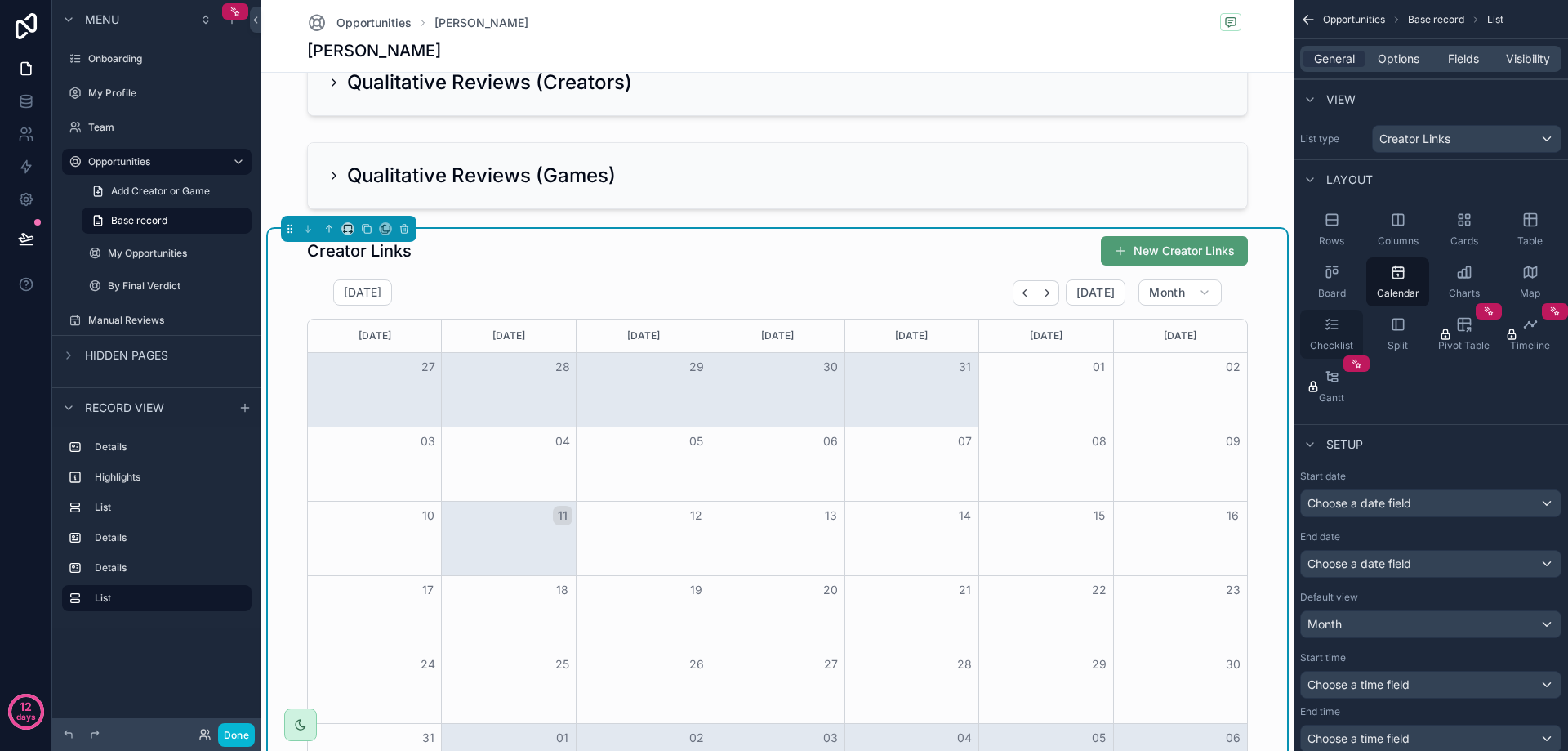
click at [1350, 324] on div "Checklist" at bounding box center [1331, 334] width 63 height 49
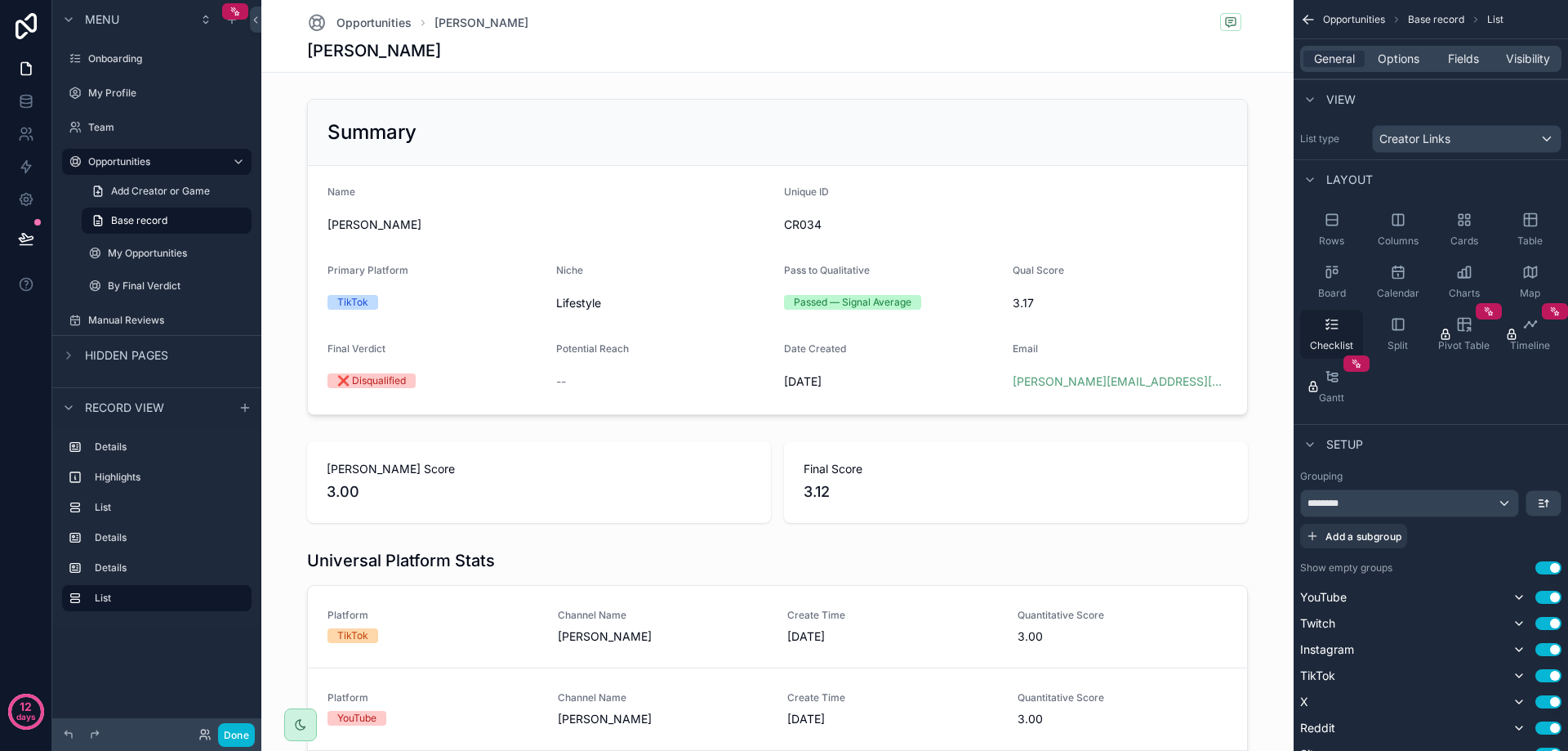
scroll to position [817, 0]
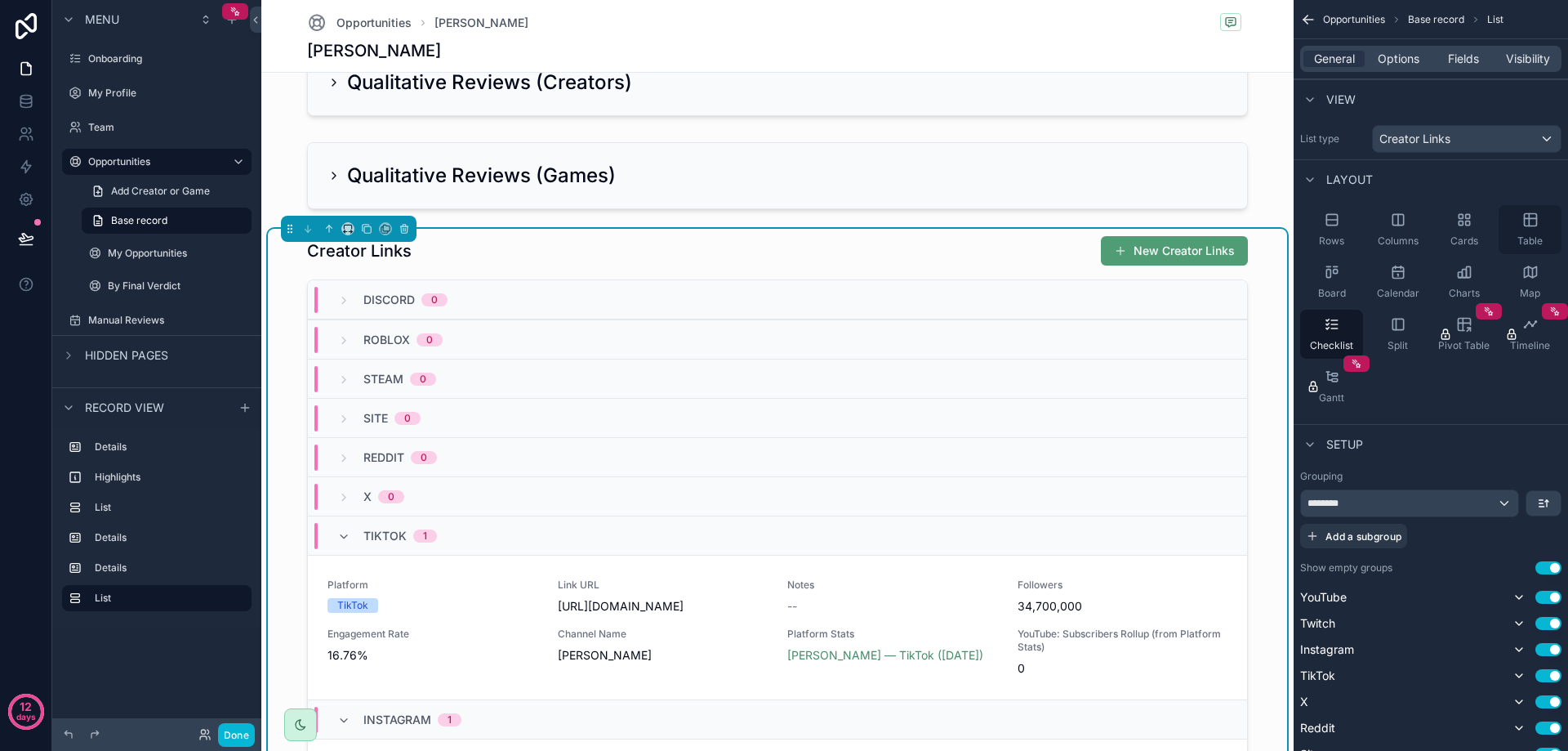
click at [1528, 220] on icon "scrollable content" at bounding box center [1528, 220] width 0 height 13
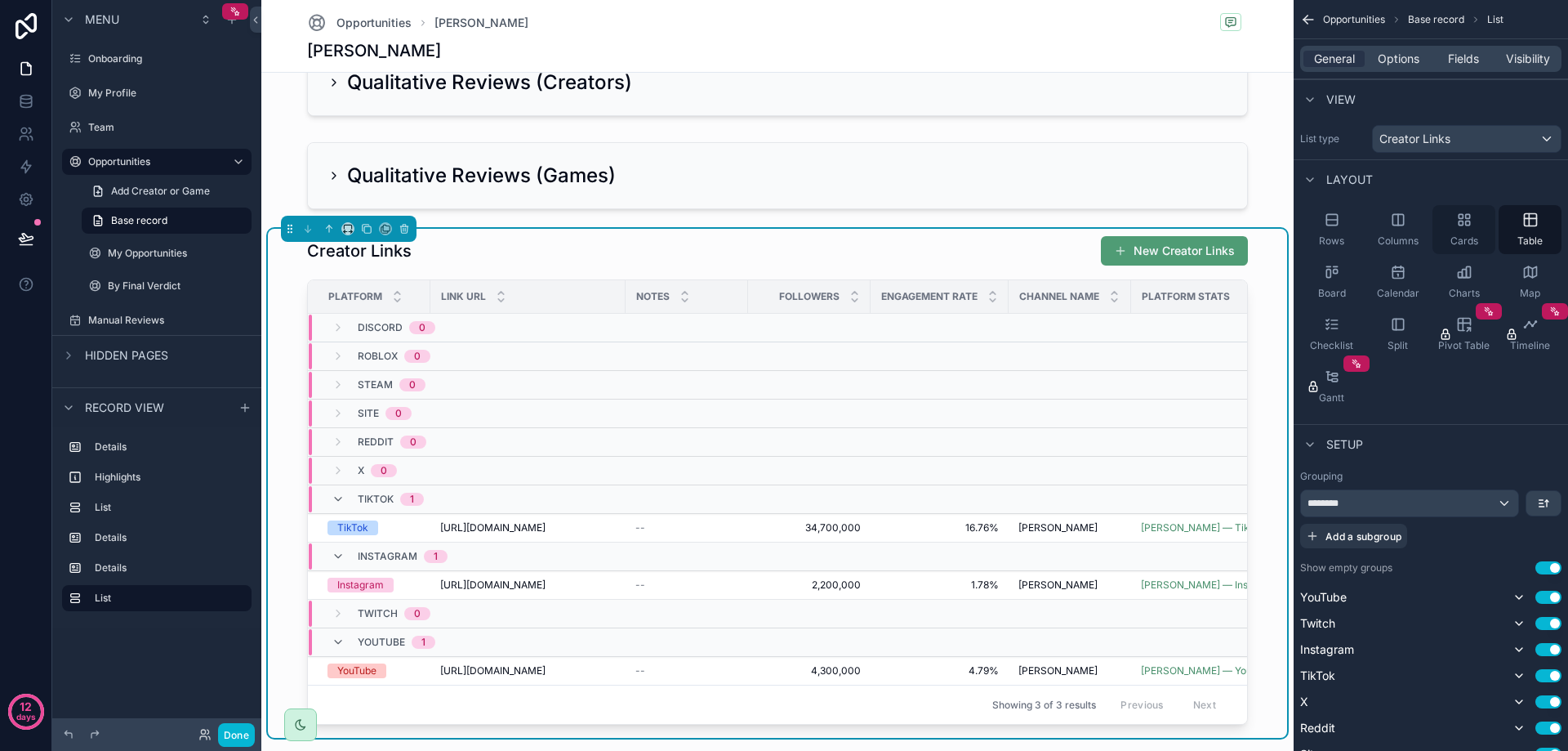
click at [1473, 237] on span "Cards" at bounding box center [1464, 240] width 28 height 13
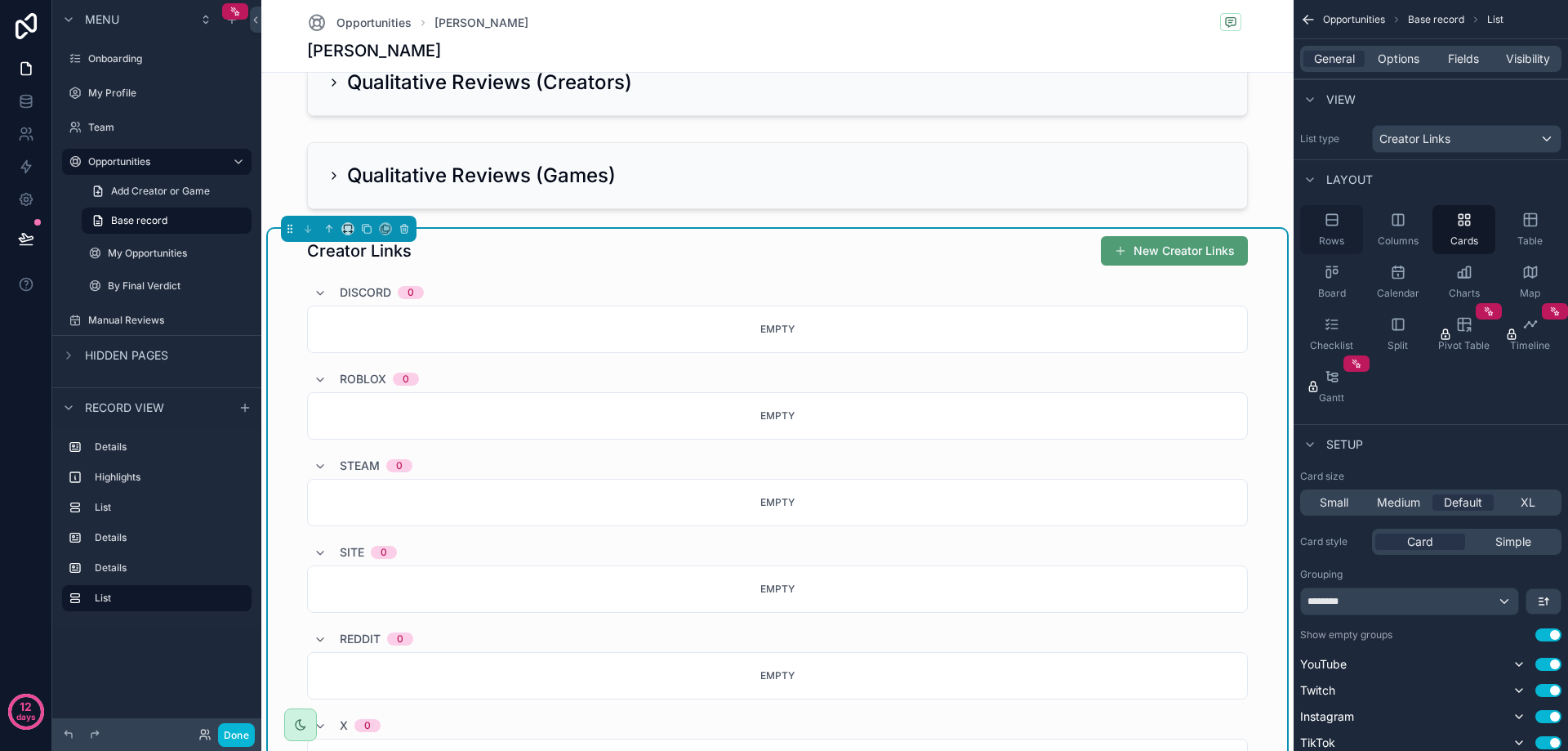
drag, startPoint x: 1390, startPoint y: 232, endPoint x: 1349, endPoint y: 233, distance: 41.0
click at [1389, 232] on div "Columns" at bounding box center [1398, 230] width 63 height 49
click at [1336, 226] on icon "scrollable content" at bounding box center [1331, 219] width 16 height 16
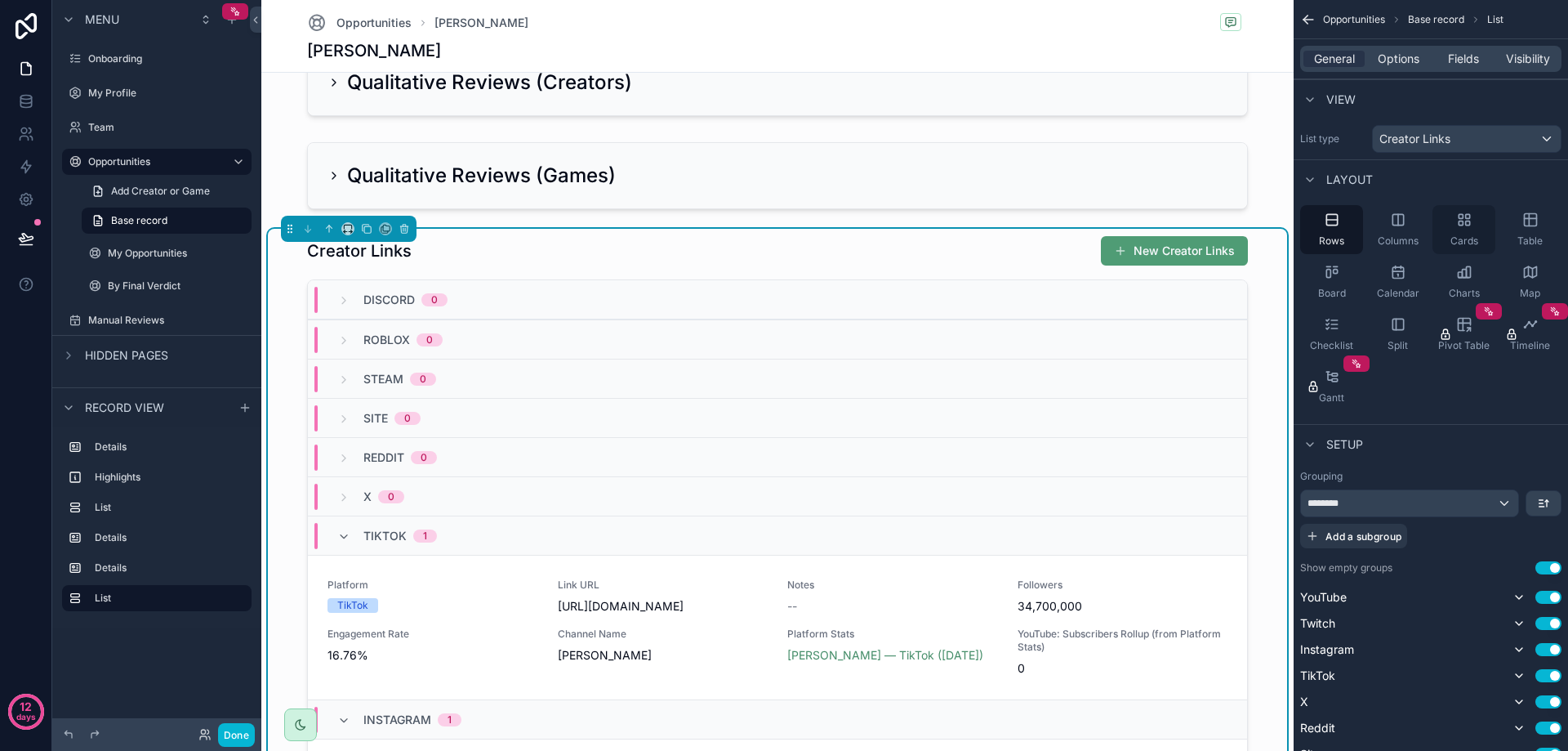
click at [1393, 222] on icon "scrollable content" at bounding box center [1398, 219] width 11 height 11
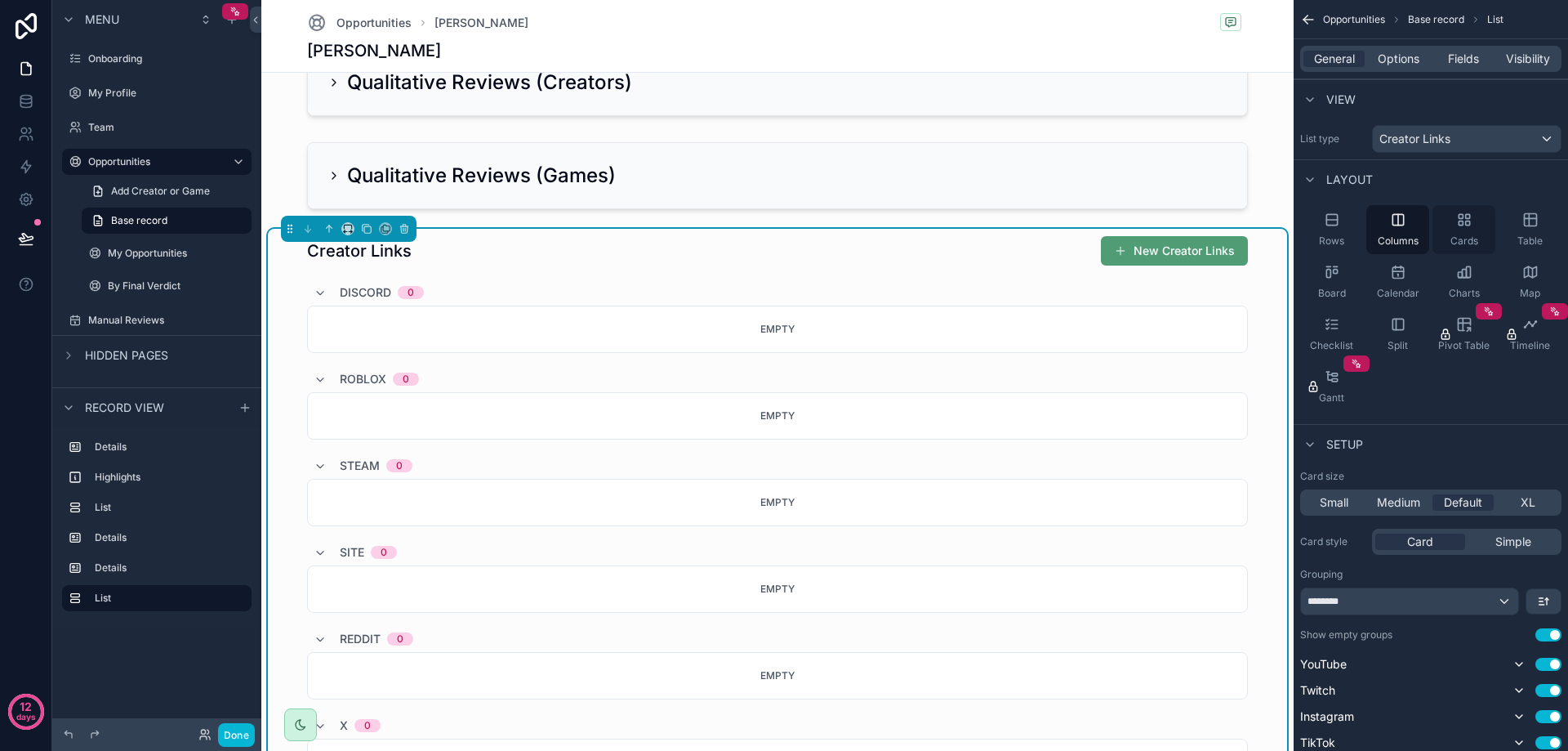
click at [1470, 228] on div "Cards" at bounding box center [1463, 230] width 63 height 49
click at [1456, 227] on icon "scrollable content" at bounding box center [1463, 219] width 16 height 16
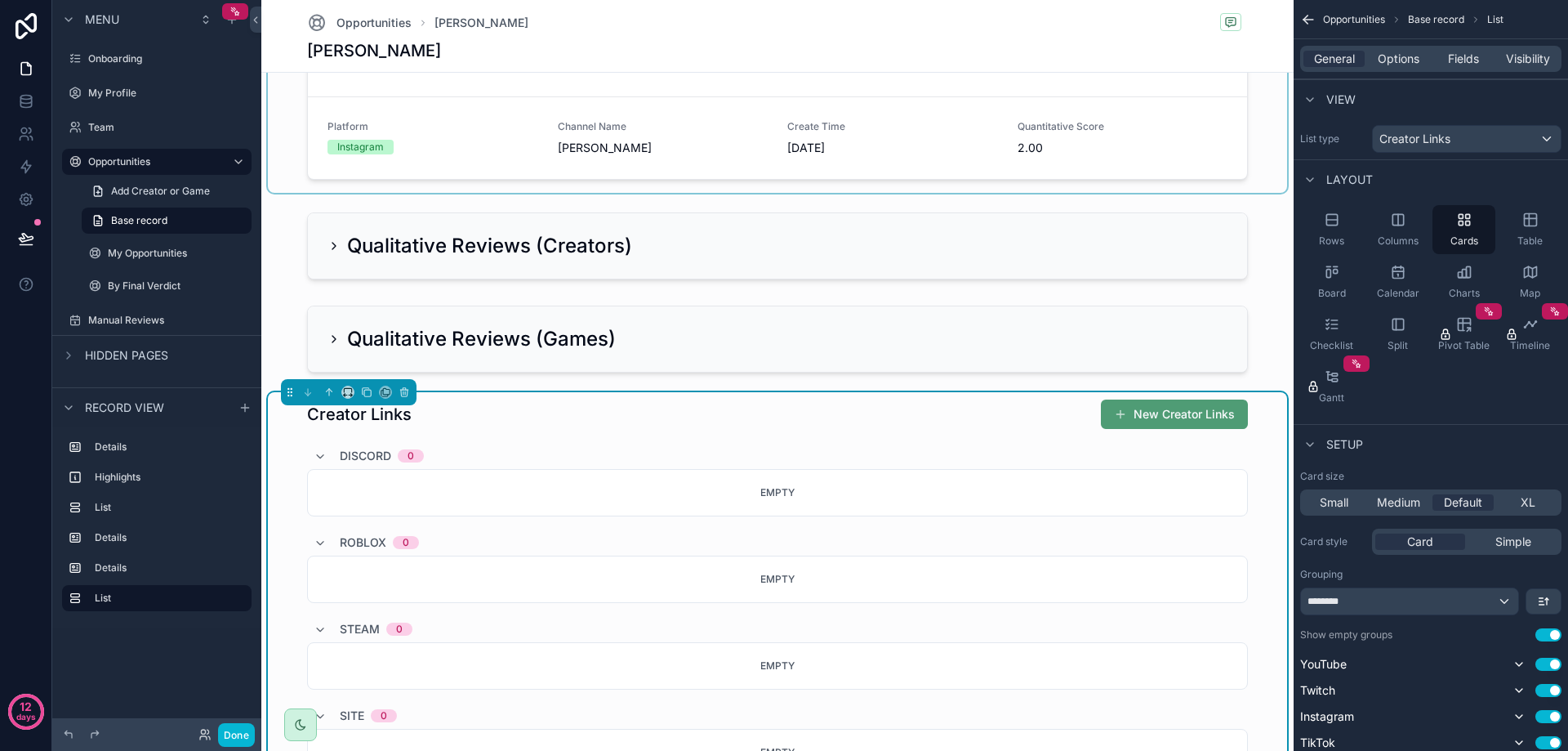
scroll to position [408, 0]
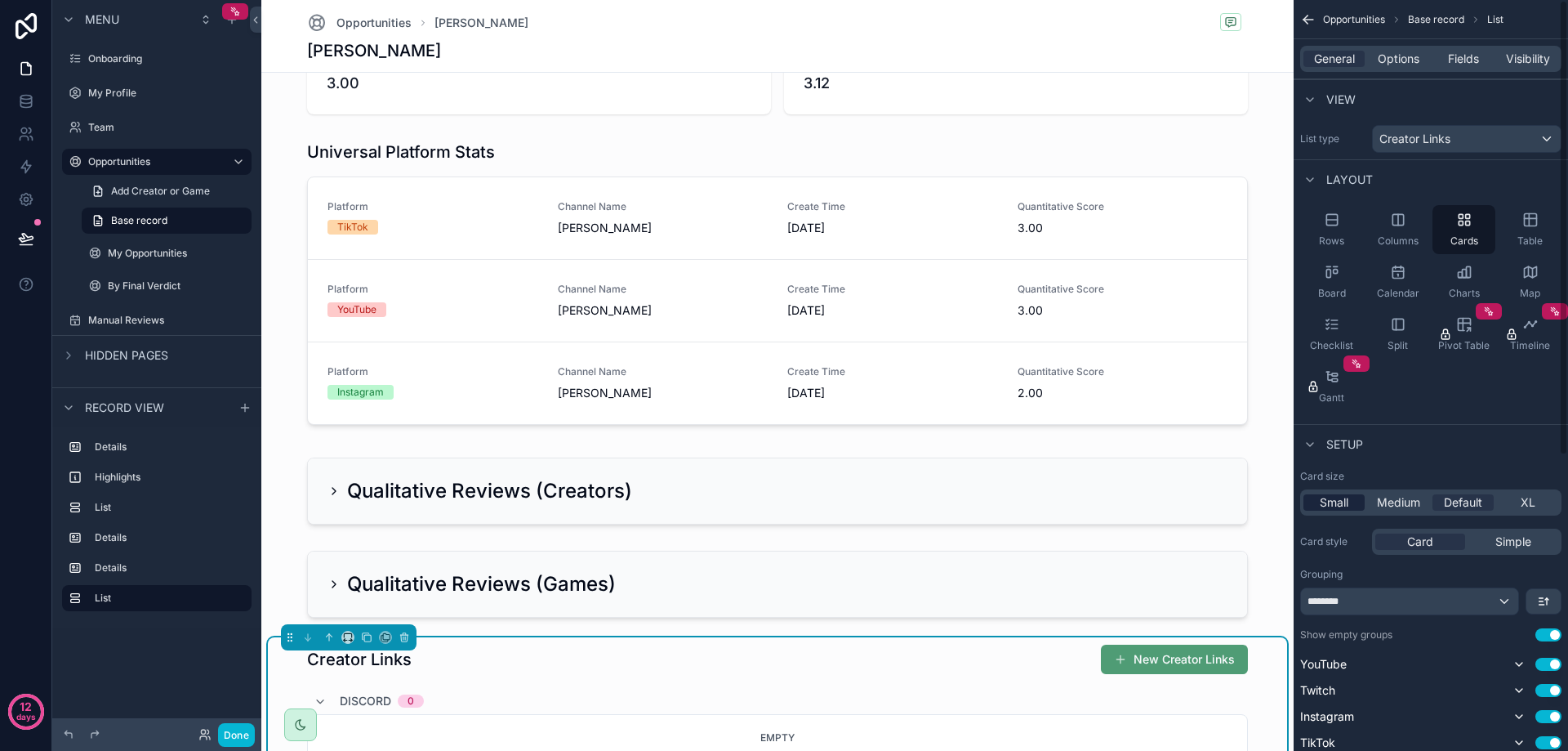
click at [1332, 496] on span "Small" at bounding box center [1334, 502] width 29 height 16
click at [1508, 543] on span "Simple" at bounding box center [1513, 541] width 36 height 16
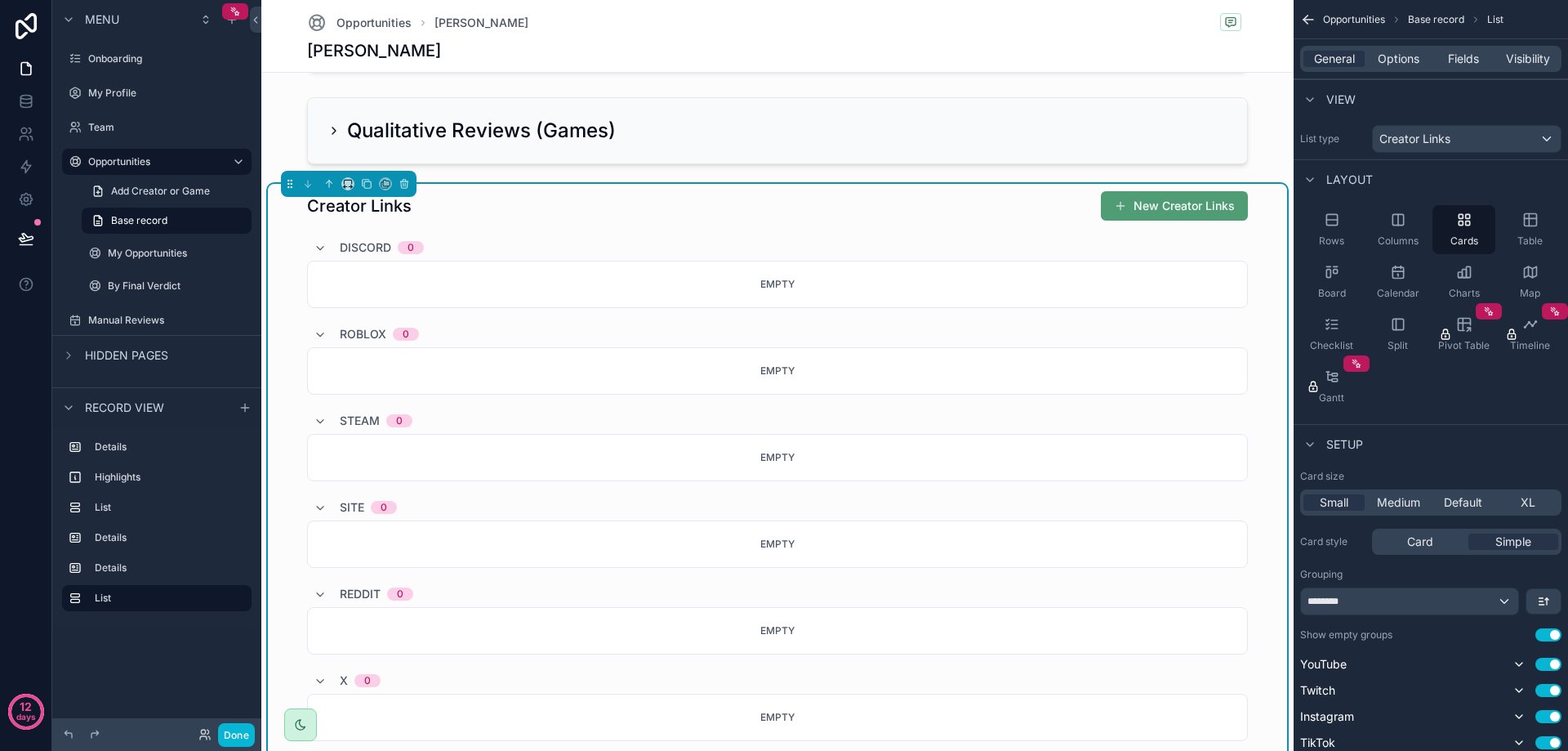
scroll to position [899, 0]
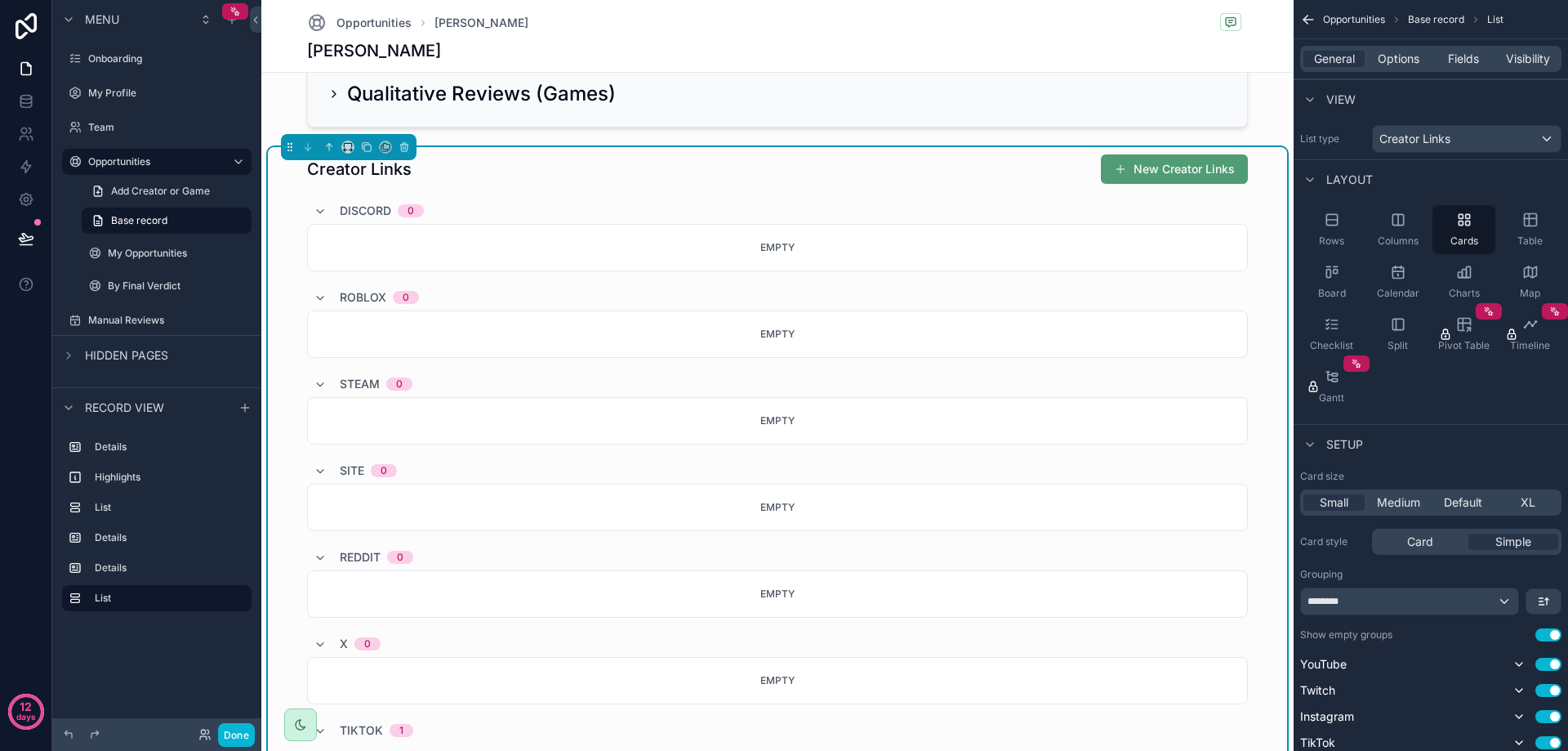
click at [574, 201] on div "Discord 0" at bounding box center [777, 210] width 940 height 26
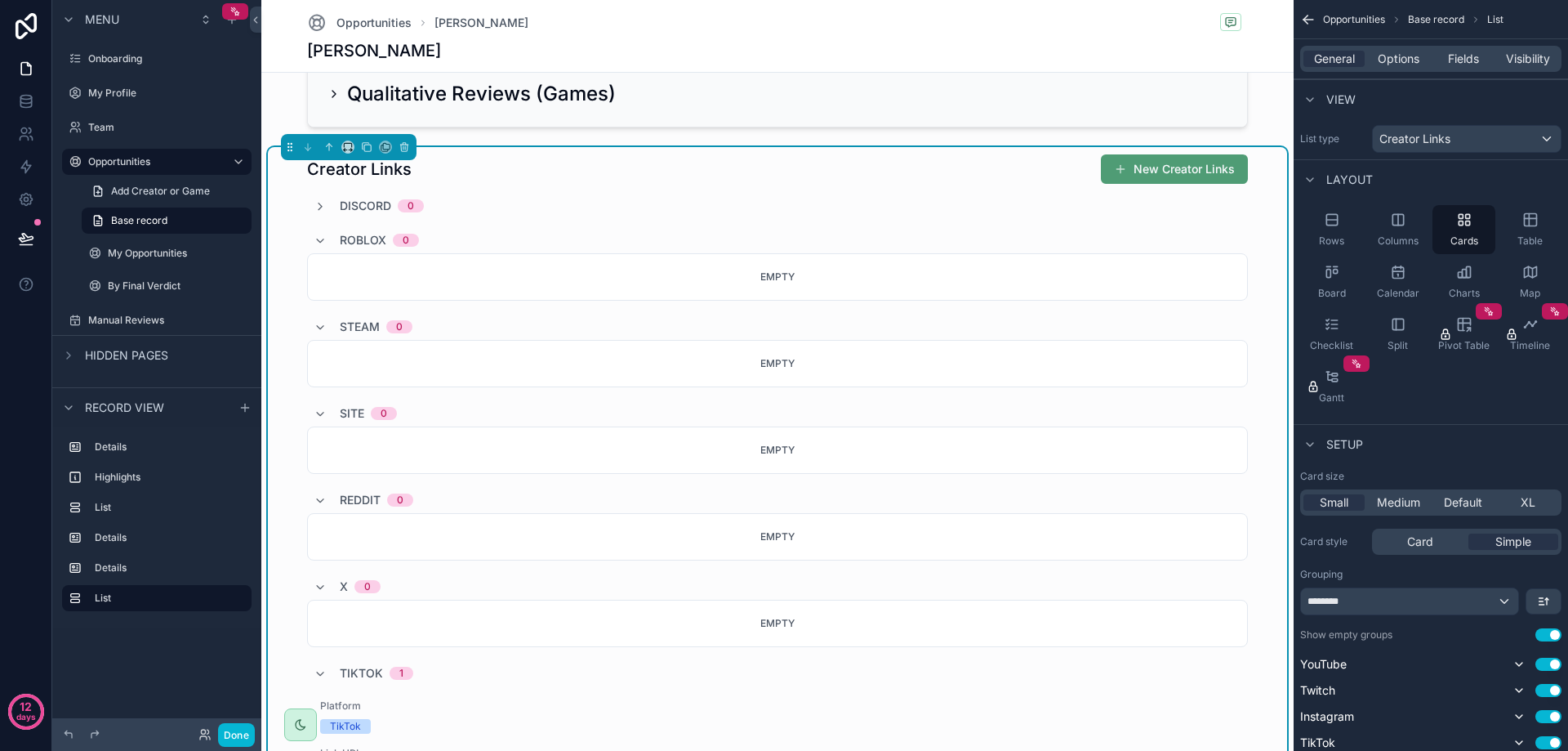
click at [372, 230] on div "Roblox 0" at bounding box center [380, 240] width 79 height 26
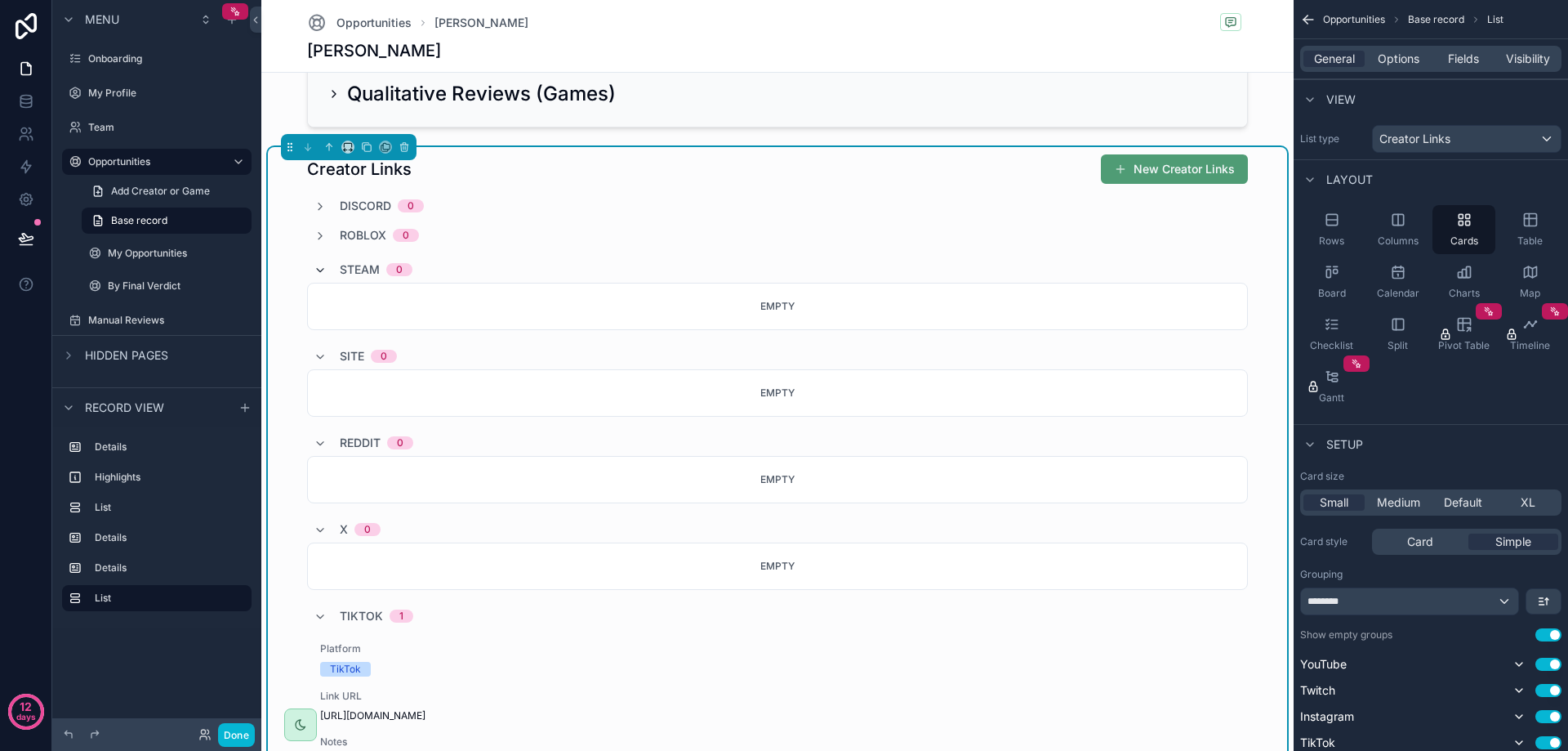
click at [319, 262] on div "Steam 0" at bounding box center [363, 269] width 99 height 26
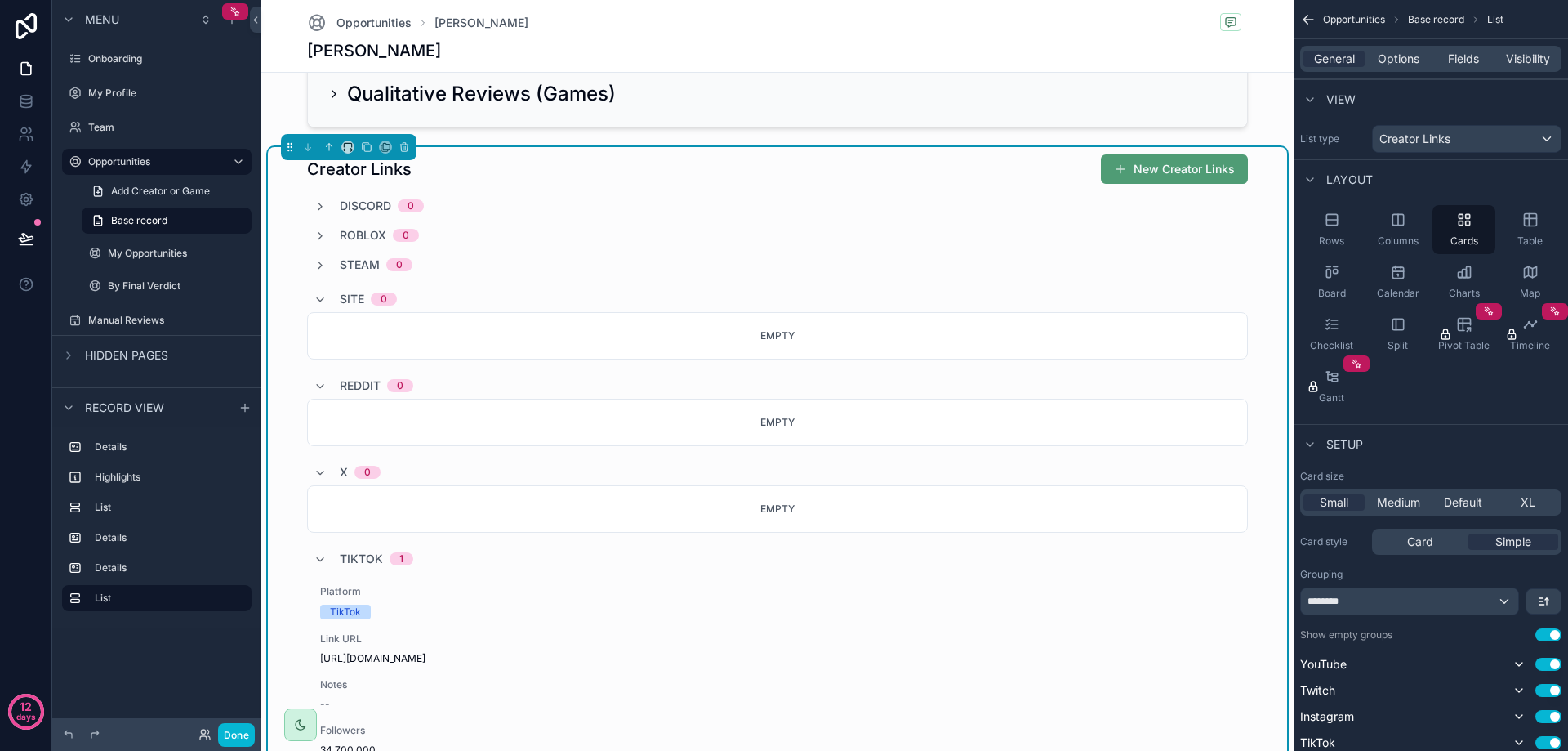
click at [348, 297] on span "Site" at bounding box center [352, 299] width 24 height 16
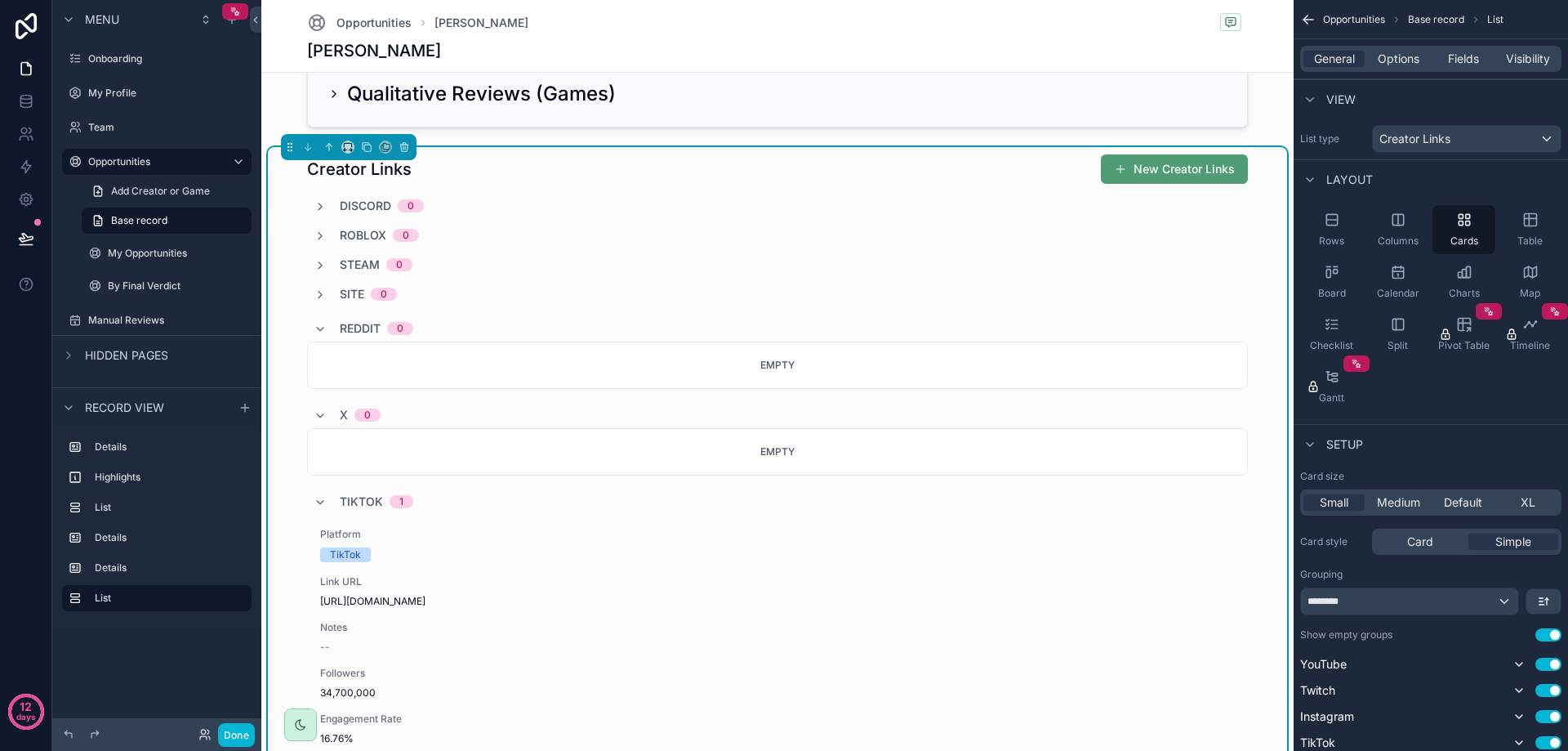
click at [346, 327] on span "Reddit" at bounding box center [360, 328] width 40 height 16
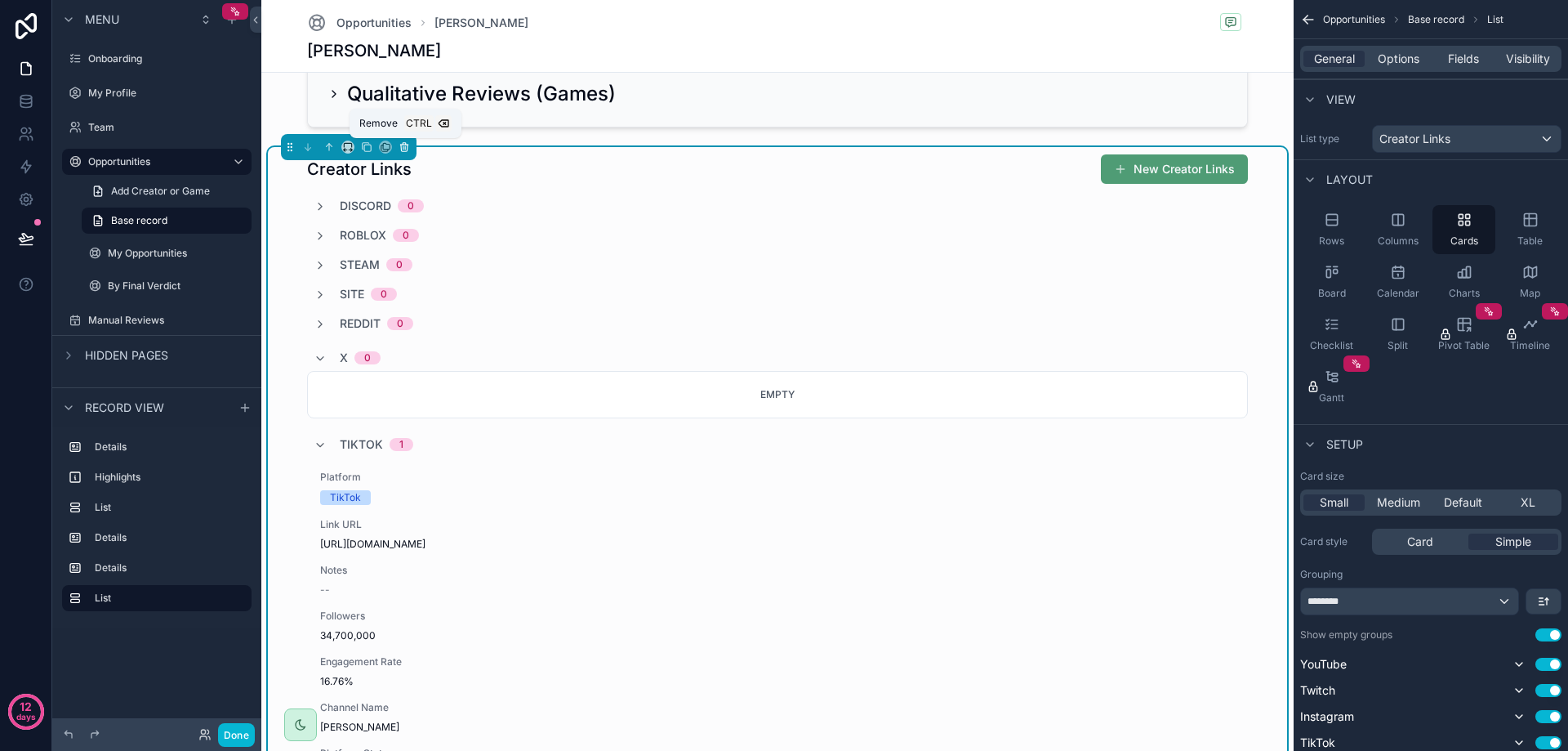
click at [409, 146] on icon "scrollable content" at bounding box center [404, 148] width 12 height 12
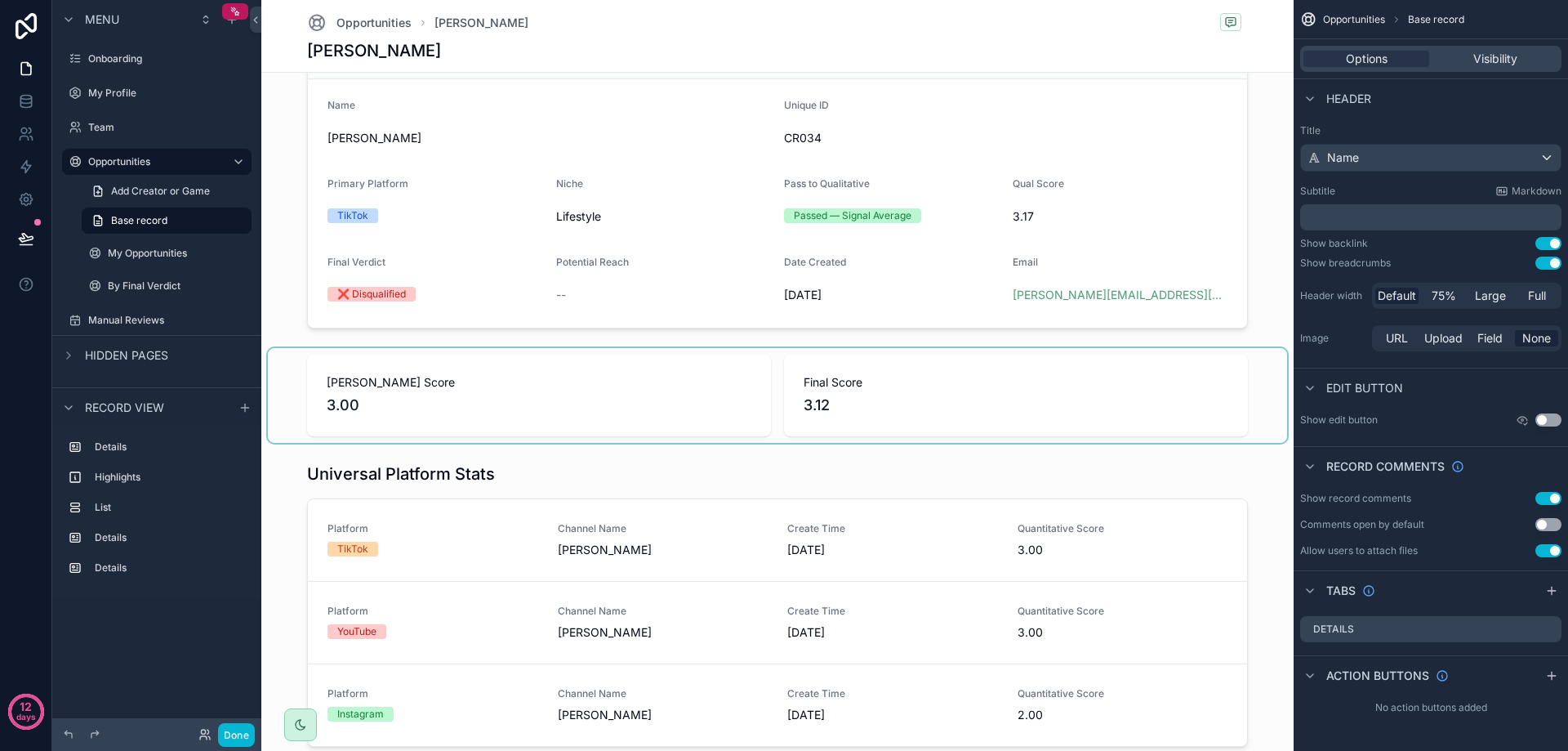
scroll to position [0, 0]
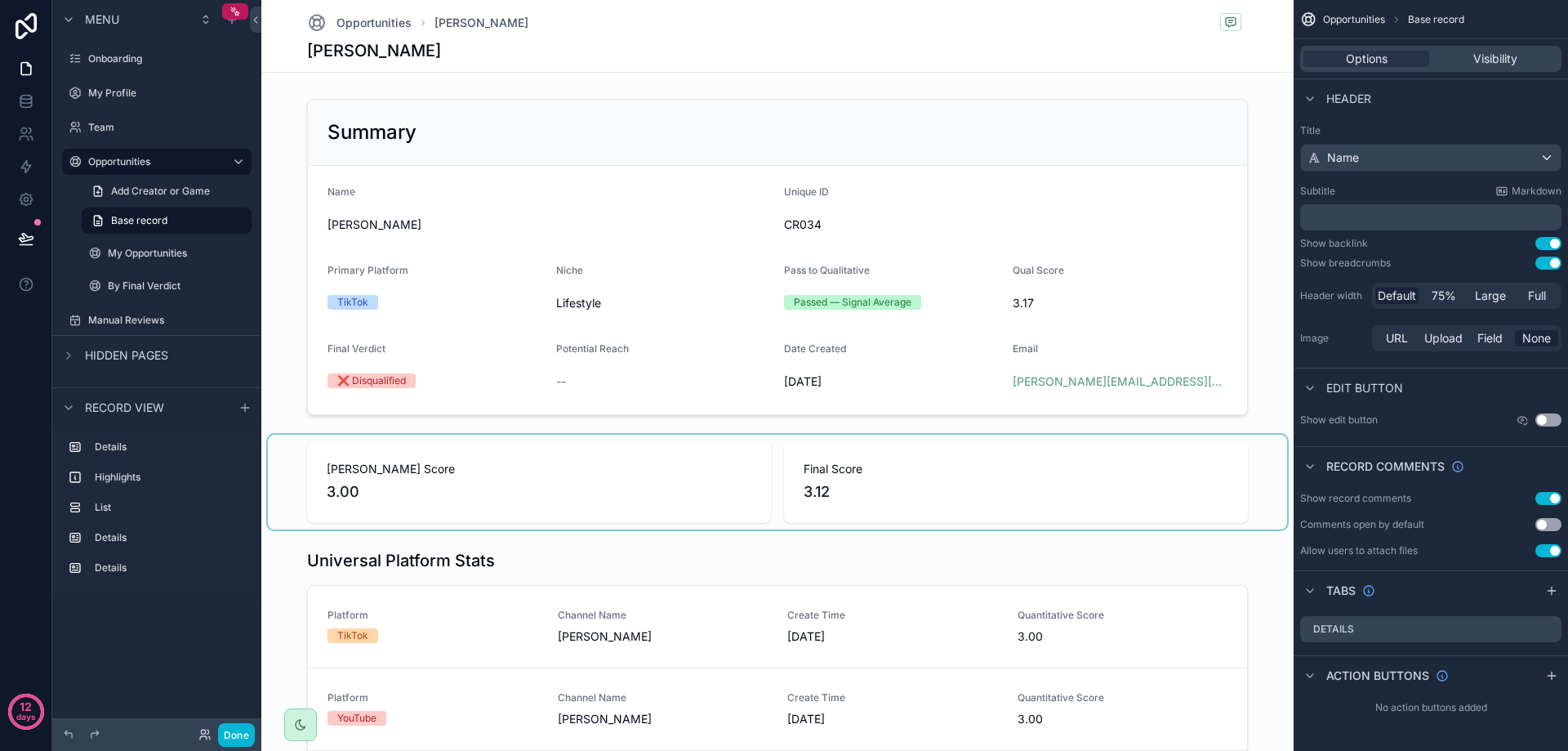
click at [472, 478] on div "scrollable content" at bounding box center [778, 482] width 1019 height 95
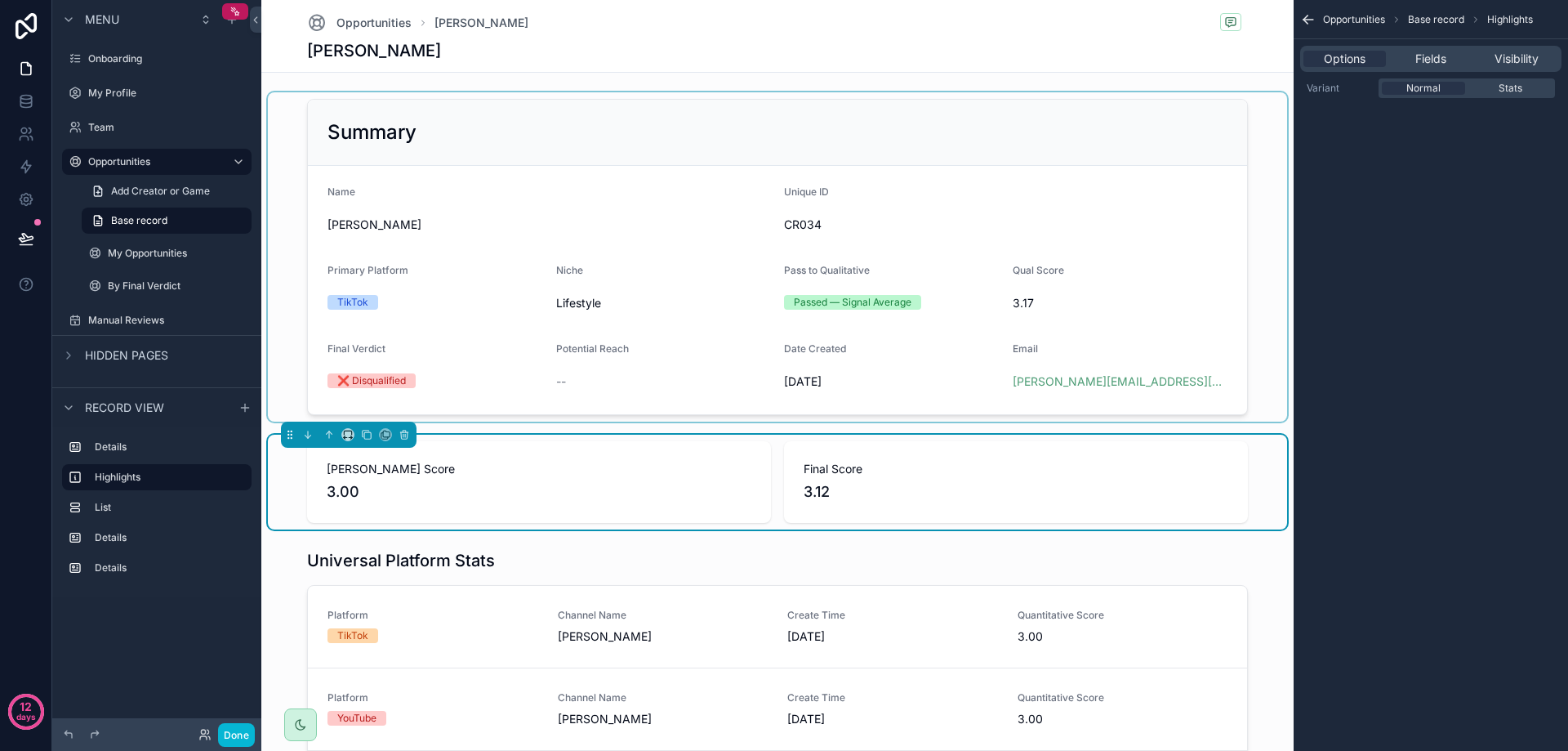
click at [703, 390] on div "scrollable content" at bounding box center [778, 257] width 1019 height 329
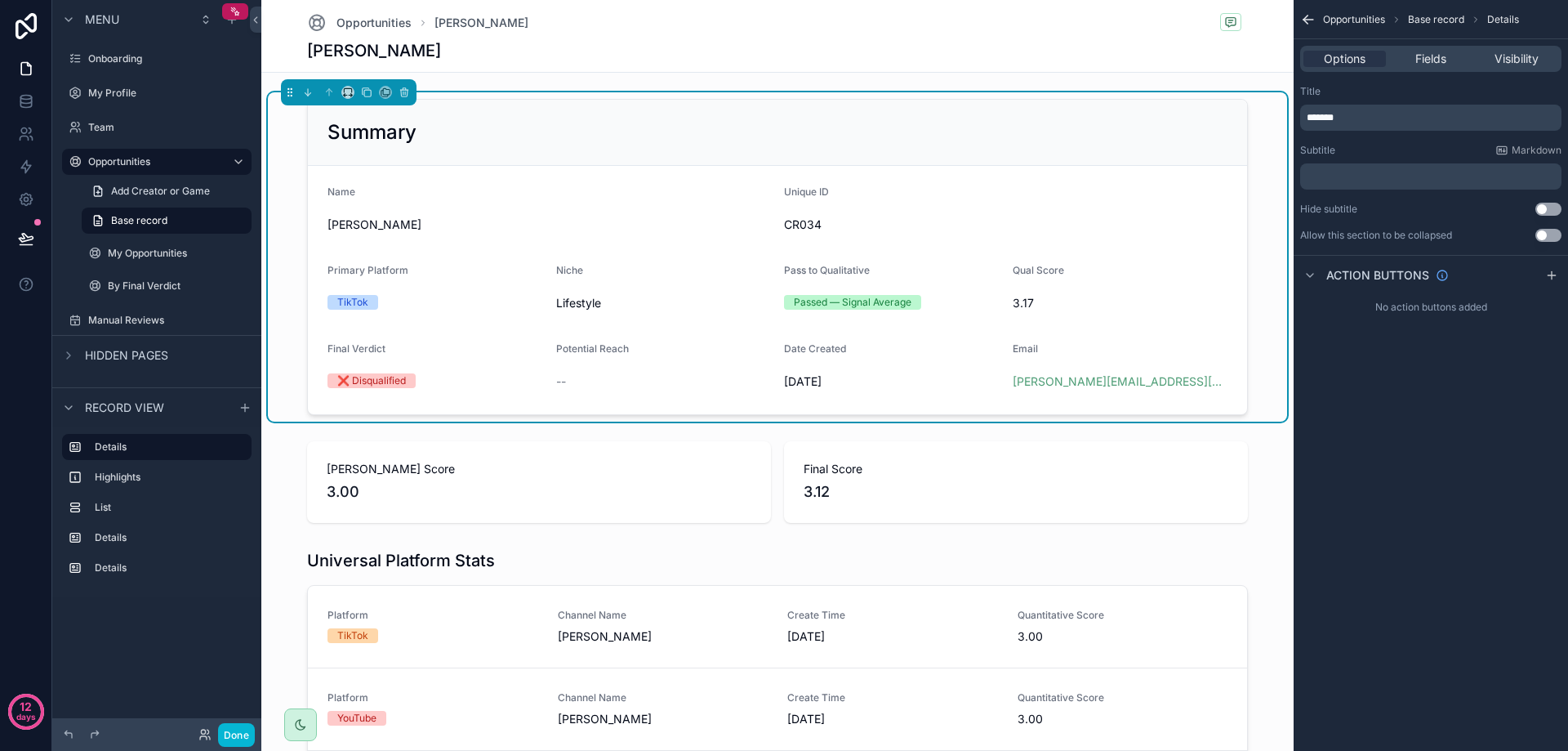
click at [1420, 49] on div "Options Fields Visibility" at bounding box center [1431, 58] width 261 height 26
click at [1428, 55] on span "Fields" at bounding box center [1431, 58] width 31 height 16
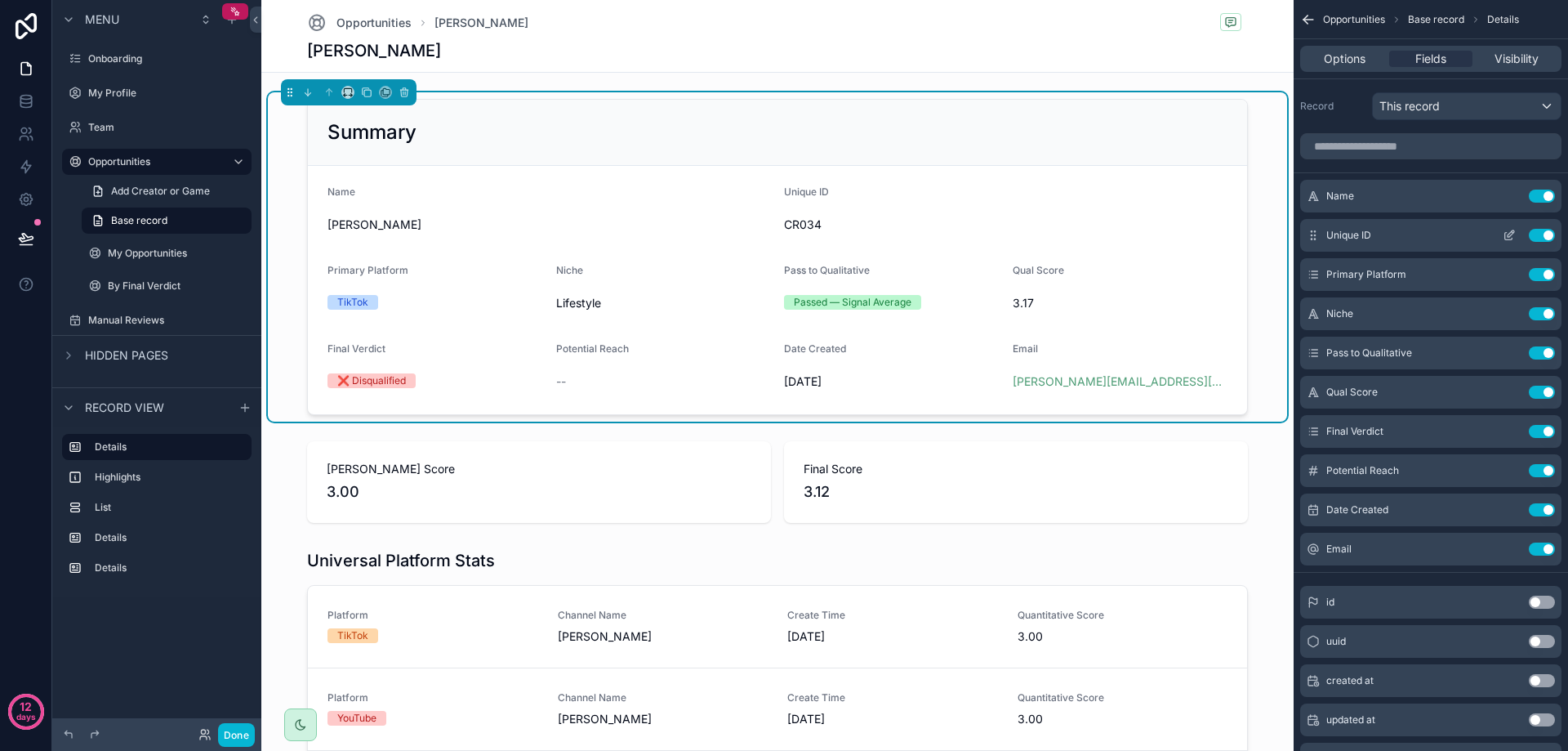
click at [1544, 236] on button "Use setting" at bounding box center [1541, 235] width 26 height 13
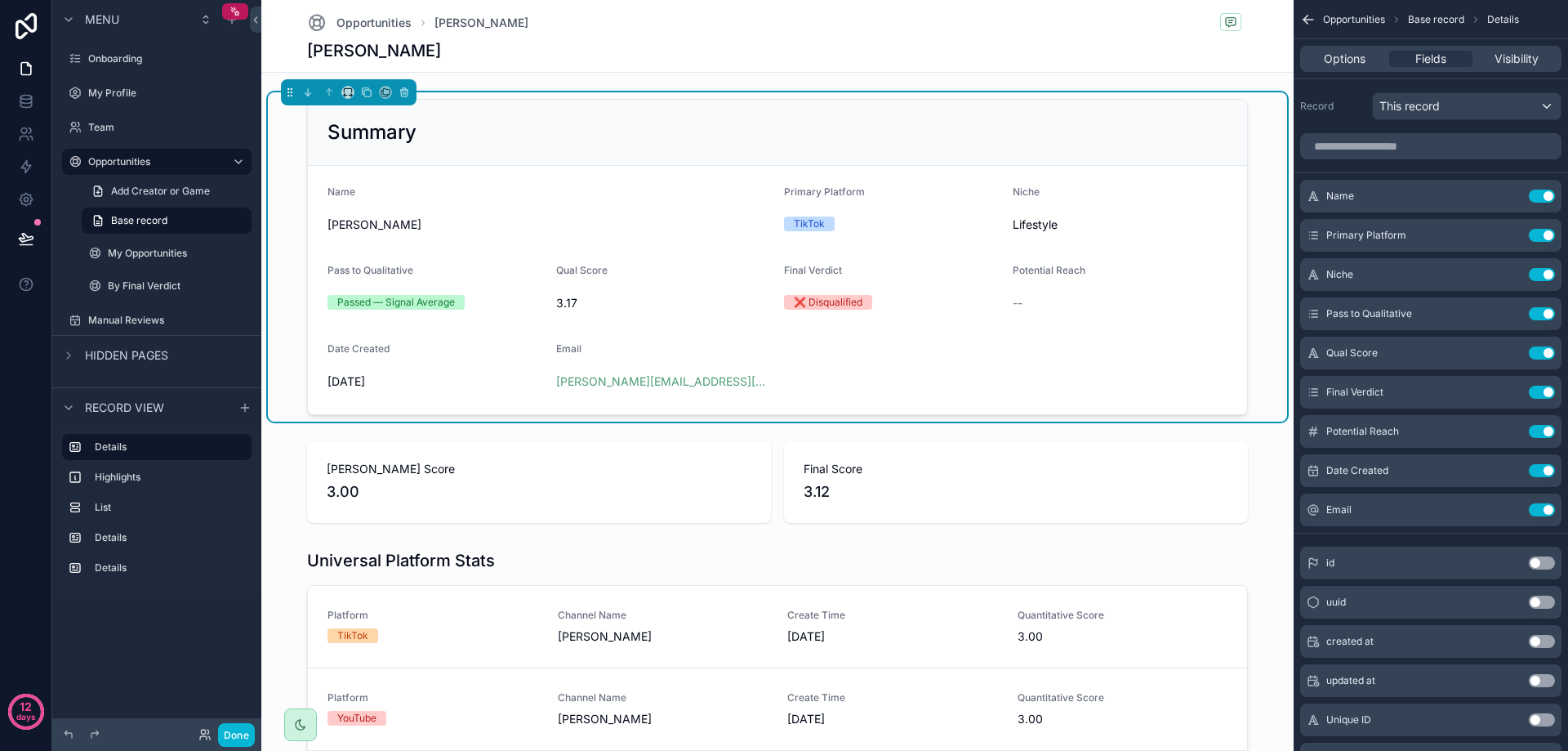
click at [790, 192] on span "Primary Platform" at bounding box center [824, 192] width 81 height 13
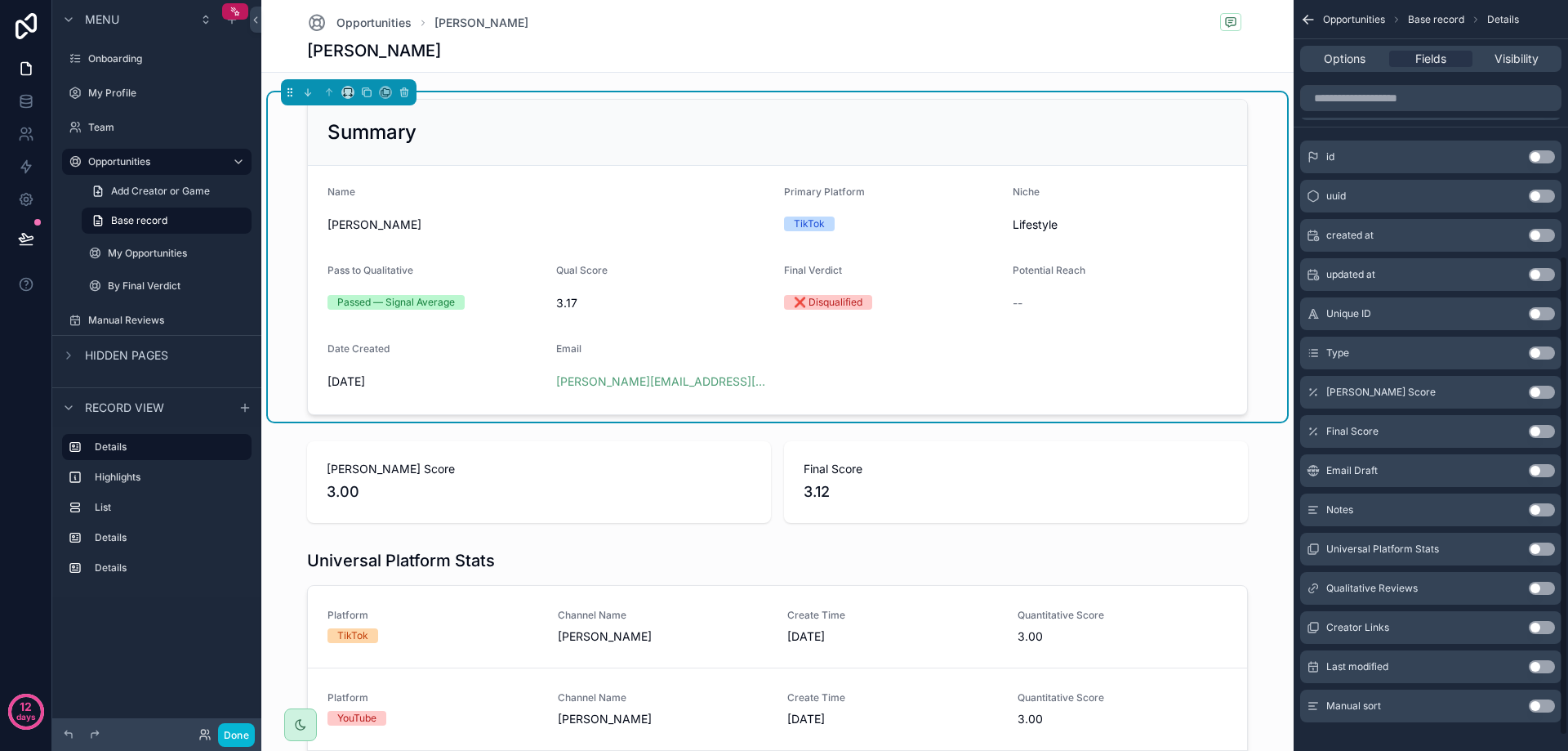
scroll to position [408, 0]
click at [1537, 427] on button "Use setting" at bounding box center [1541, 429] width 26 height 13
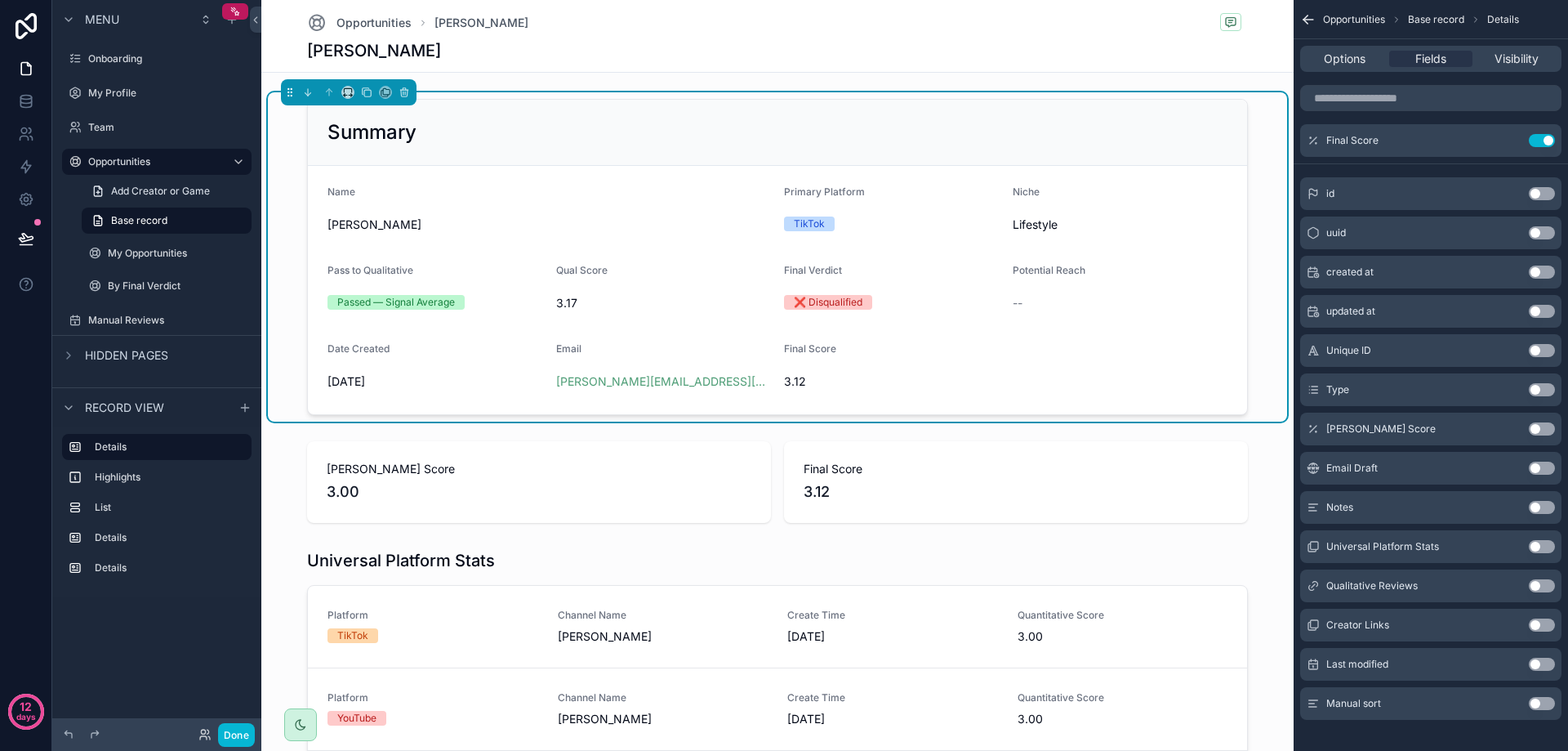
click at [1544, 432] on button "Use setting" at bounding box center [1541, 429] width 26 height 13
click at [1540, 467] on button "Use setting" at bounding box center [1541, 467] width 26 height 13
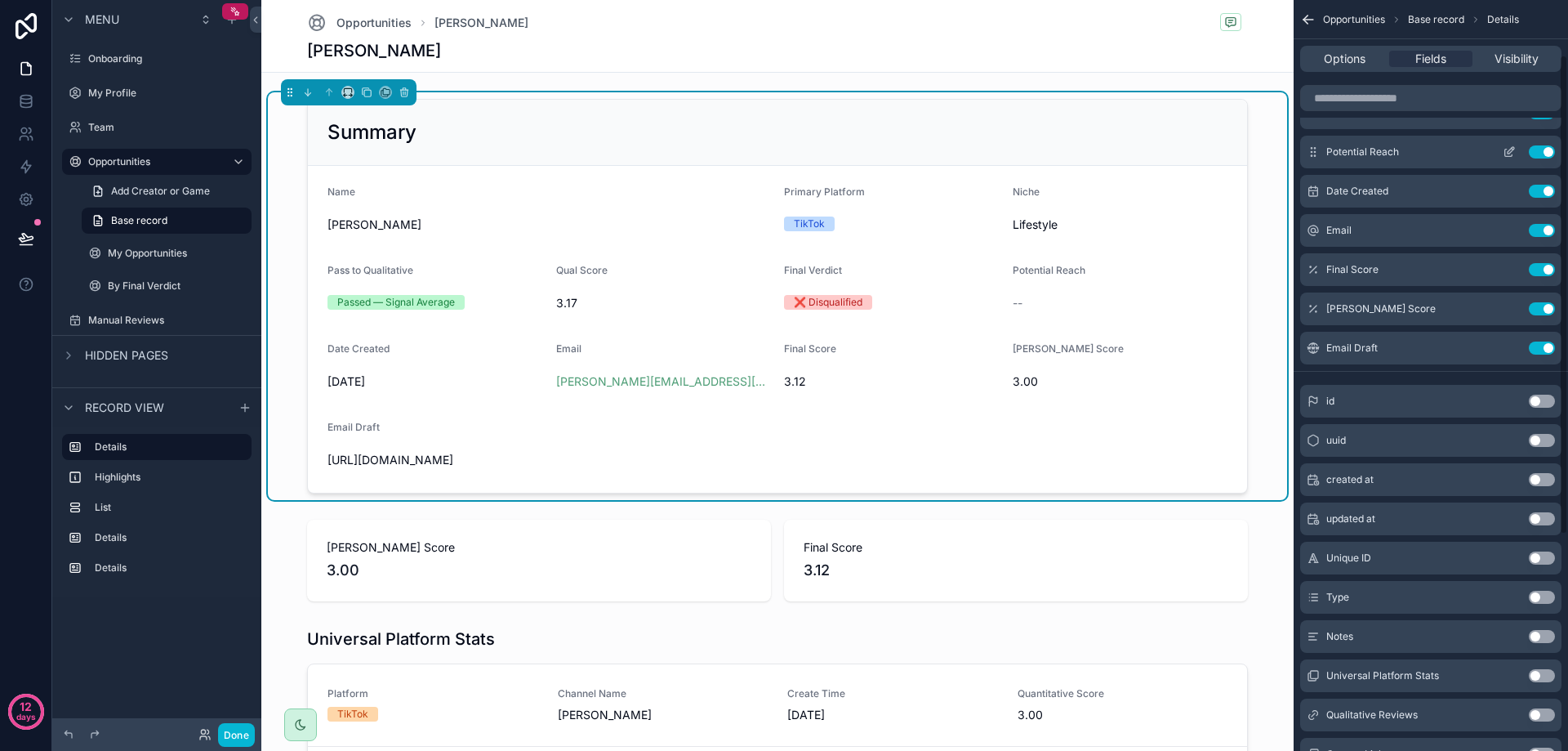
scroll to position [82, 0]
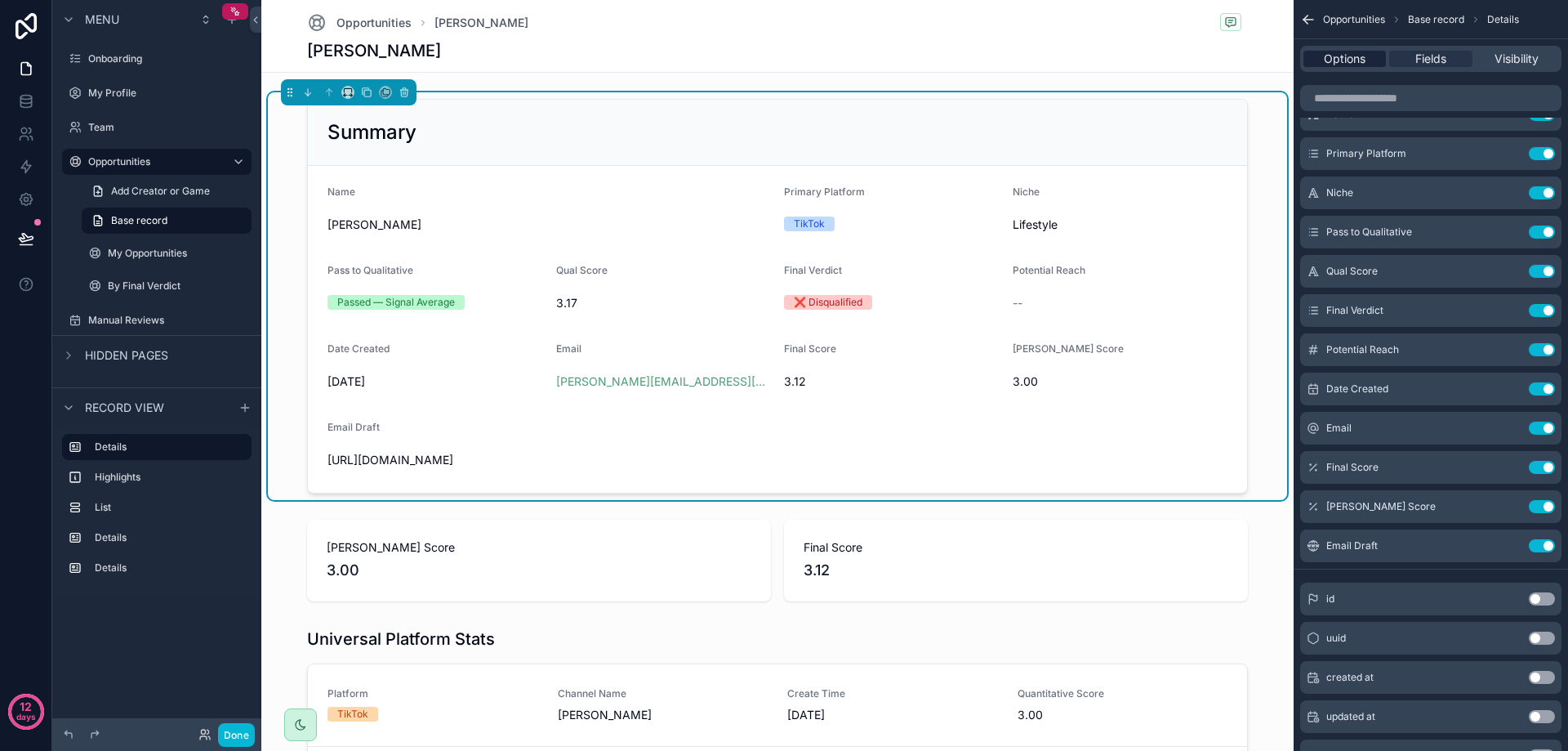
click at [1349, 57] on span "Options" at bounding box center [1344, 58] width 41 height 16
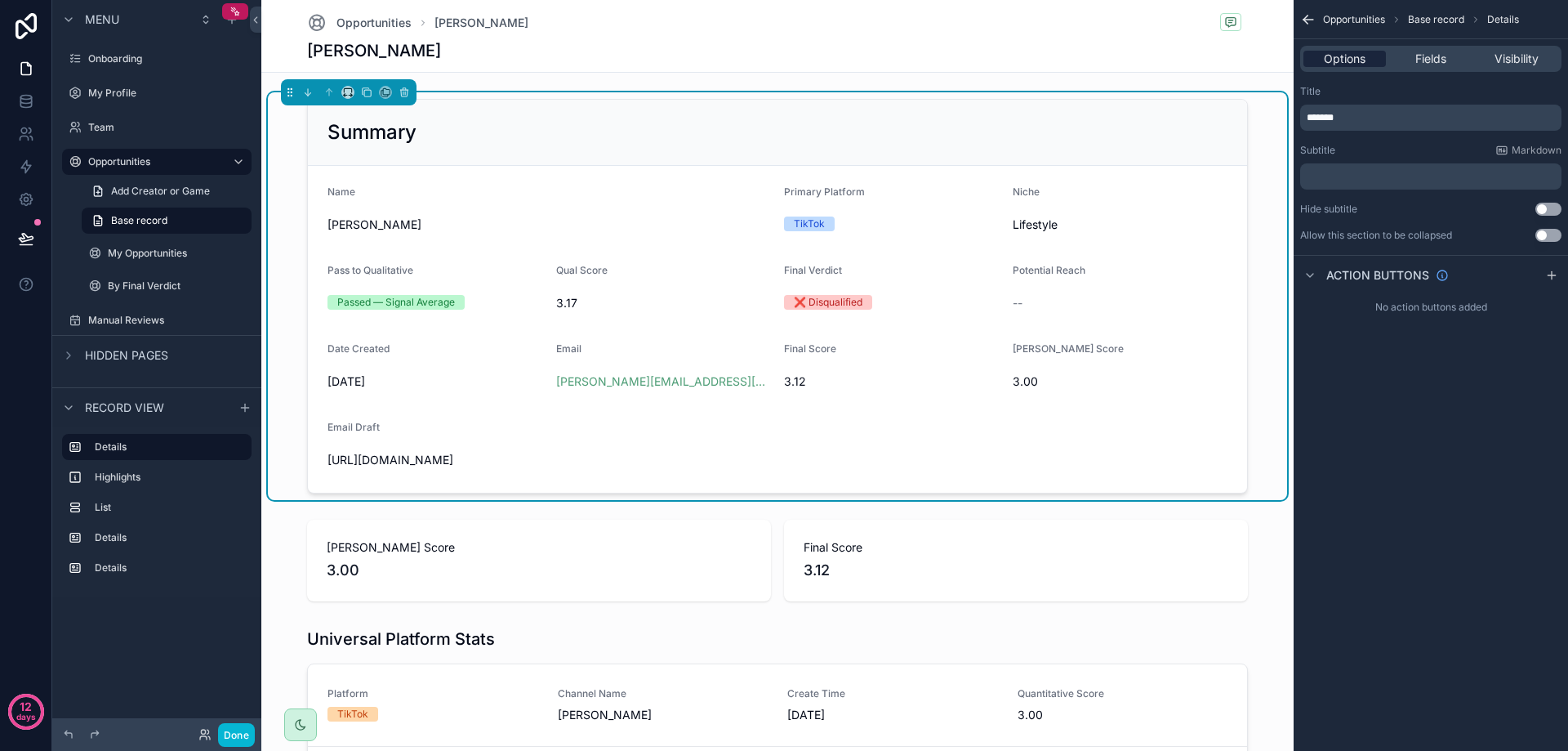
scroll to position [0, 0]
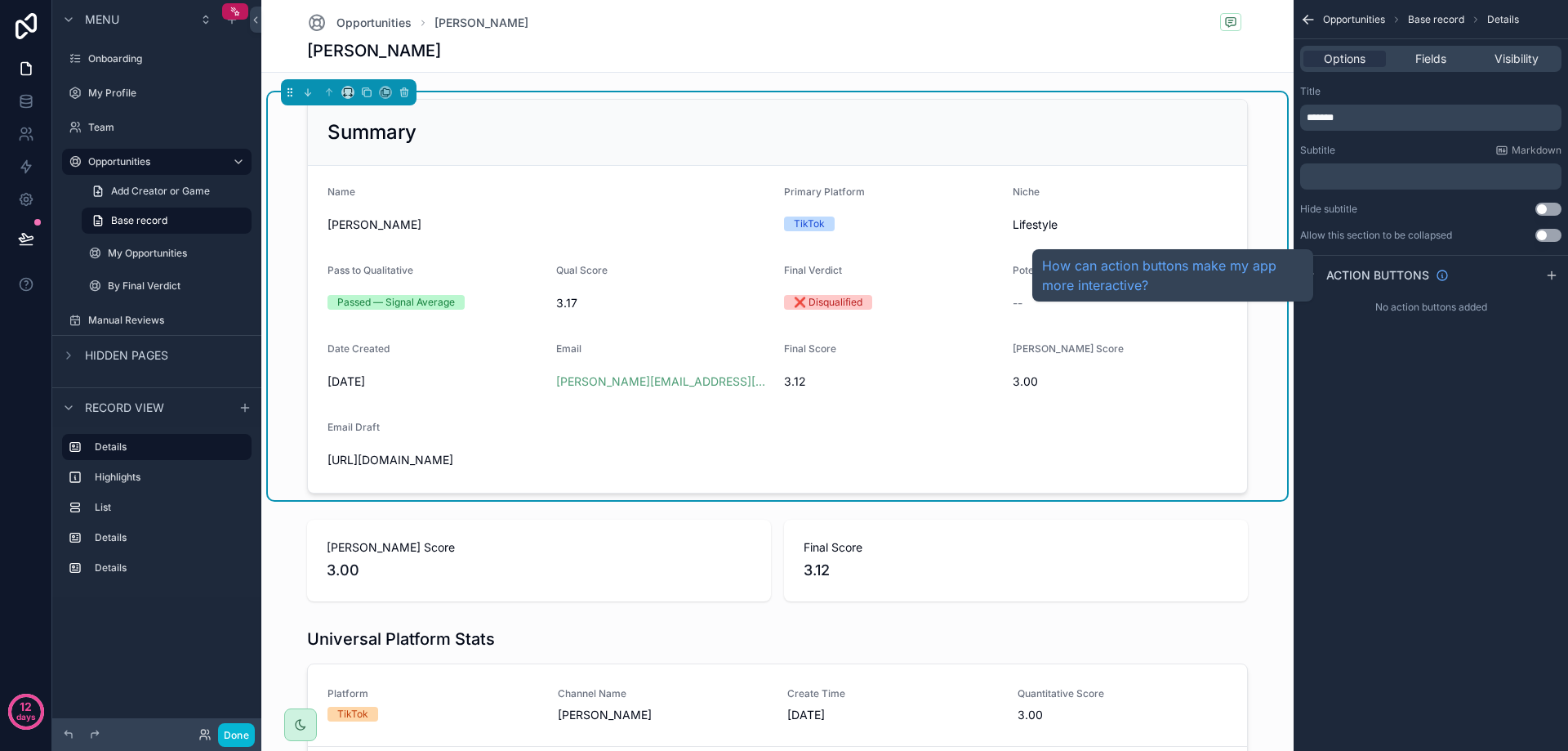
click at [1343, 274] on span "Action buttons" at bounding box center [1377, 275] width 103 height 16
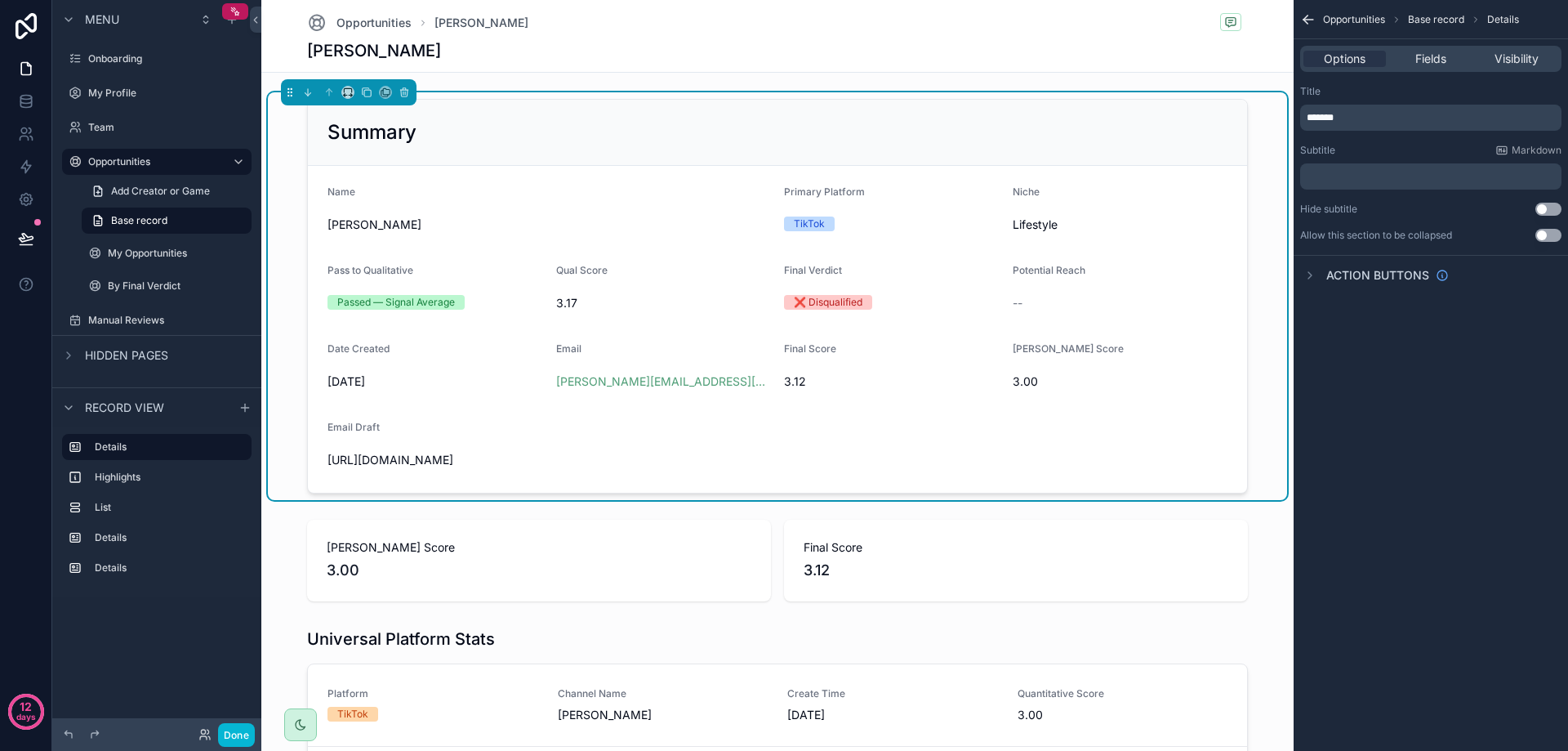
click at [1383, 273] on span "Action buttons" at bounding box center [1377, 275] width 103 height 16
click at [1545, 280] on icon "scrollable content" at bounding box center [1551, 275] width 13 height 13
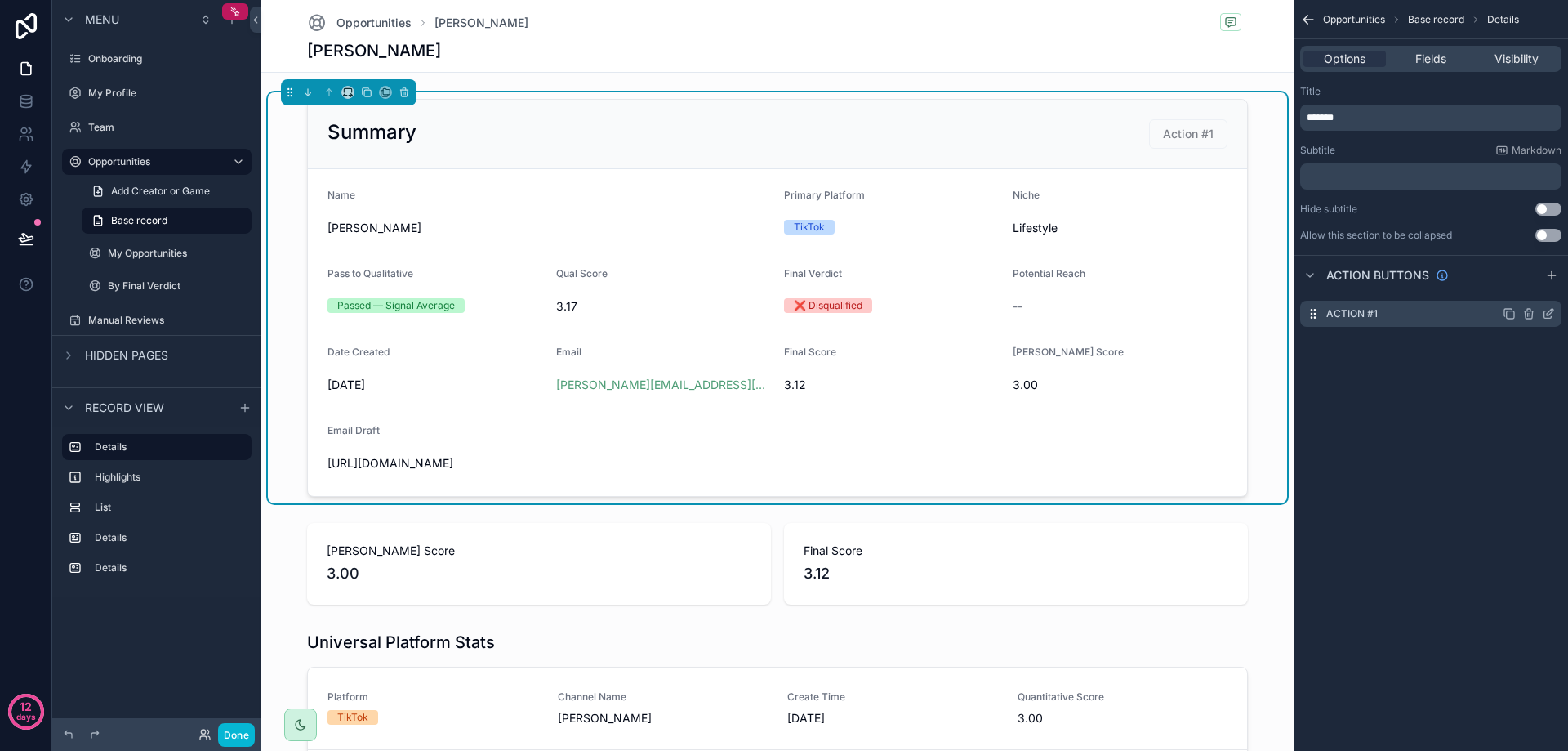
click at [1423, 315] on div "Action #1" at bounding box center [1431, 313] width 261 height 26
click at [1545, 315] on icon "scrollable content" at bounding box center [1548, 313] width 13 height 13
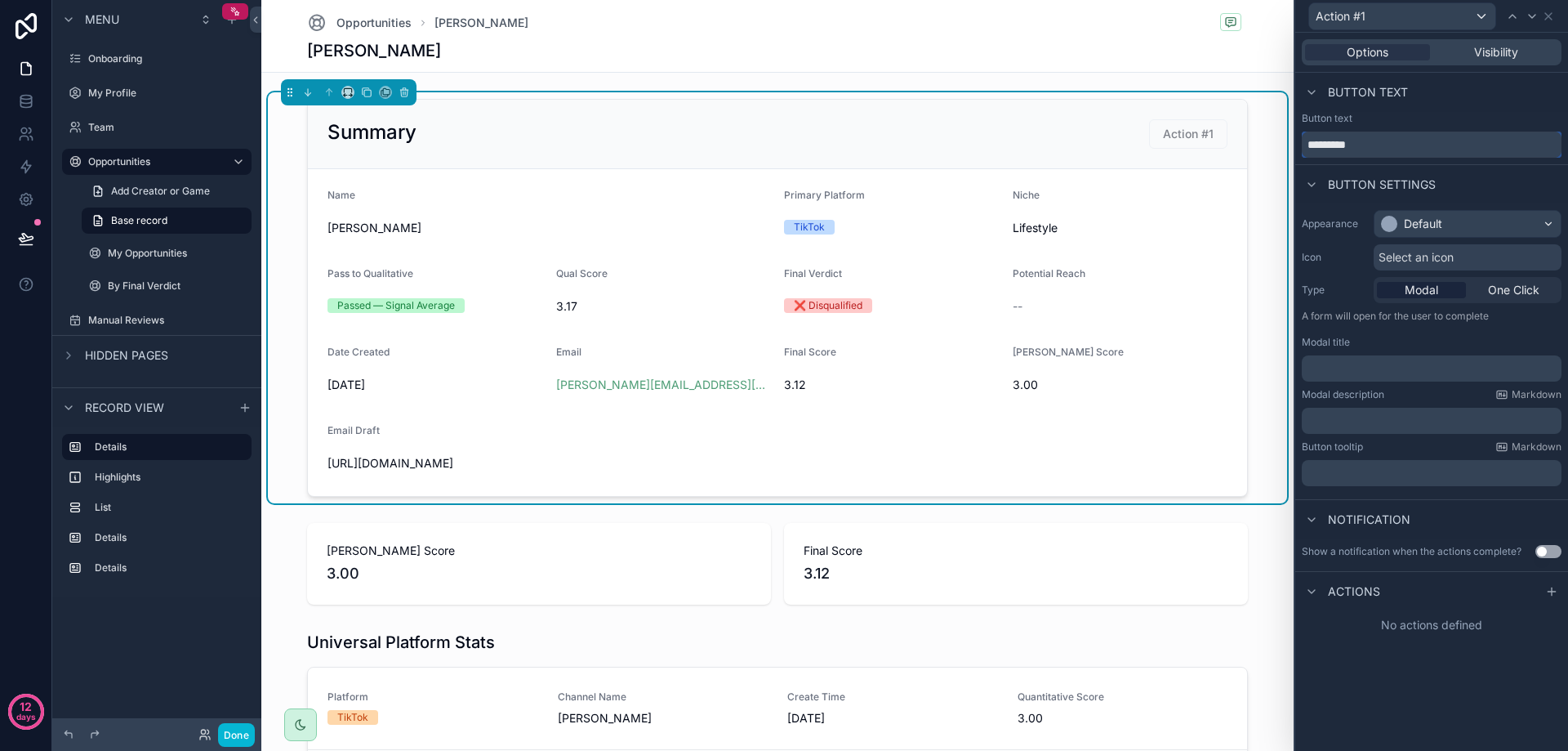
drag, startPoint x: 1339, startPoint y: 146, endPoint x: 1093, endPoint y: 142, distance: 246.0
click at [1131, 135] on div "Action #1 Options Visibility Button text Button text ********* Button settings …" at bounding box center [784, 376] width 1568 height 751
click at [1503, 228] on div "Default" at bounding box center [1467, 224] width 186 height 26
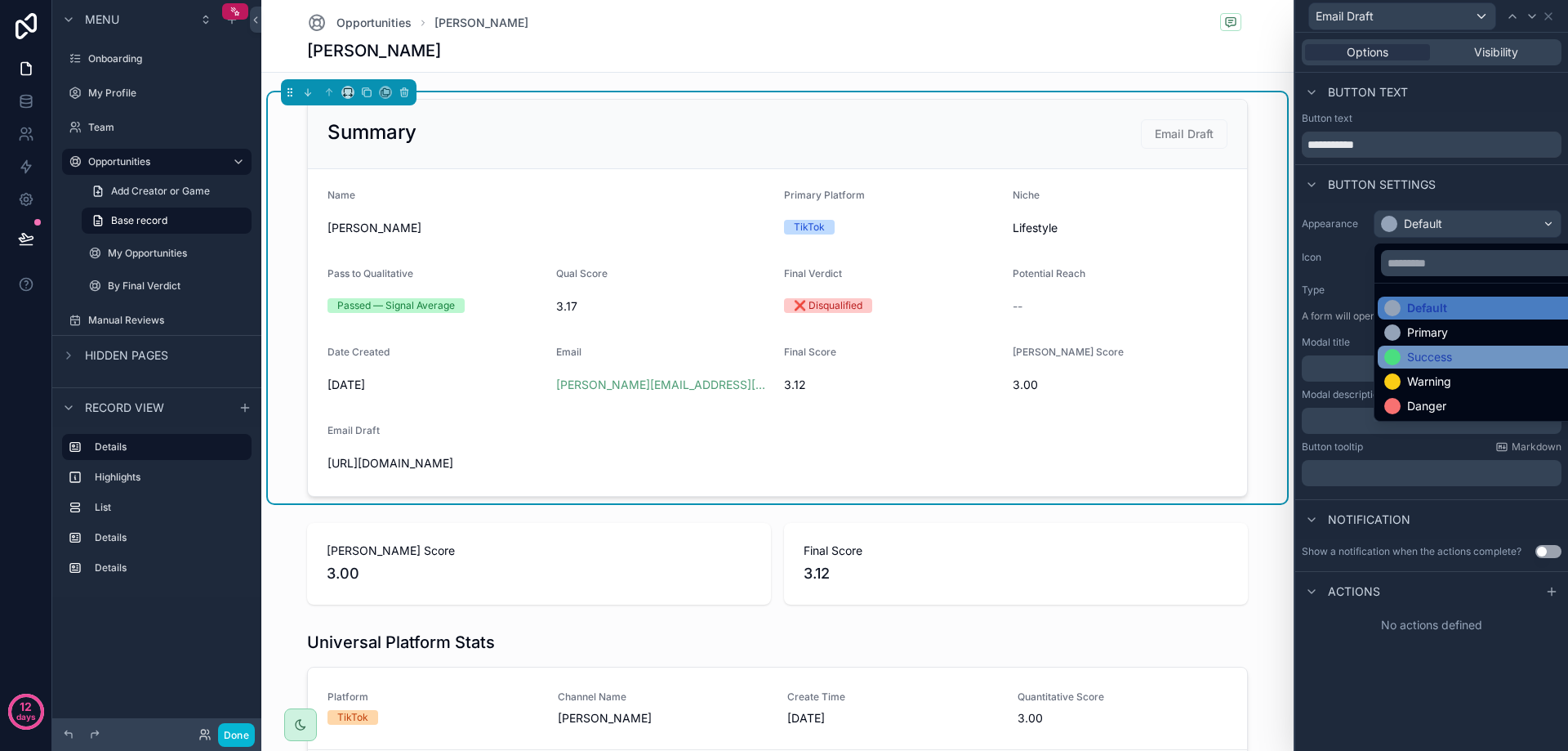
click at [1431, 351] on div "Success" at bounding box center [1429, 356] width 45 height 16
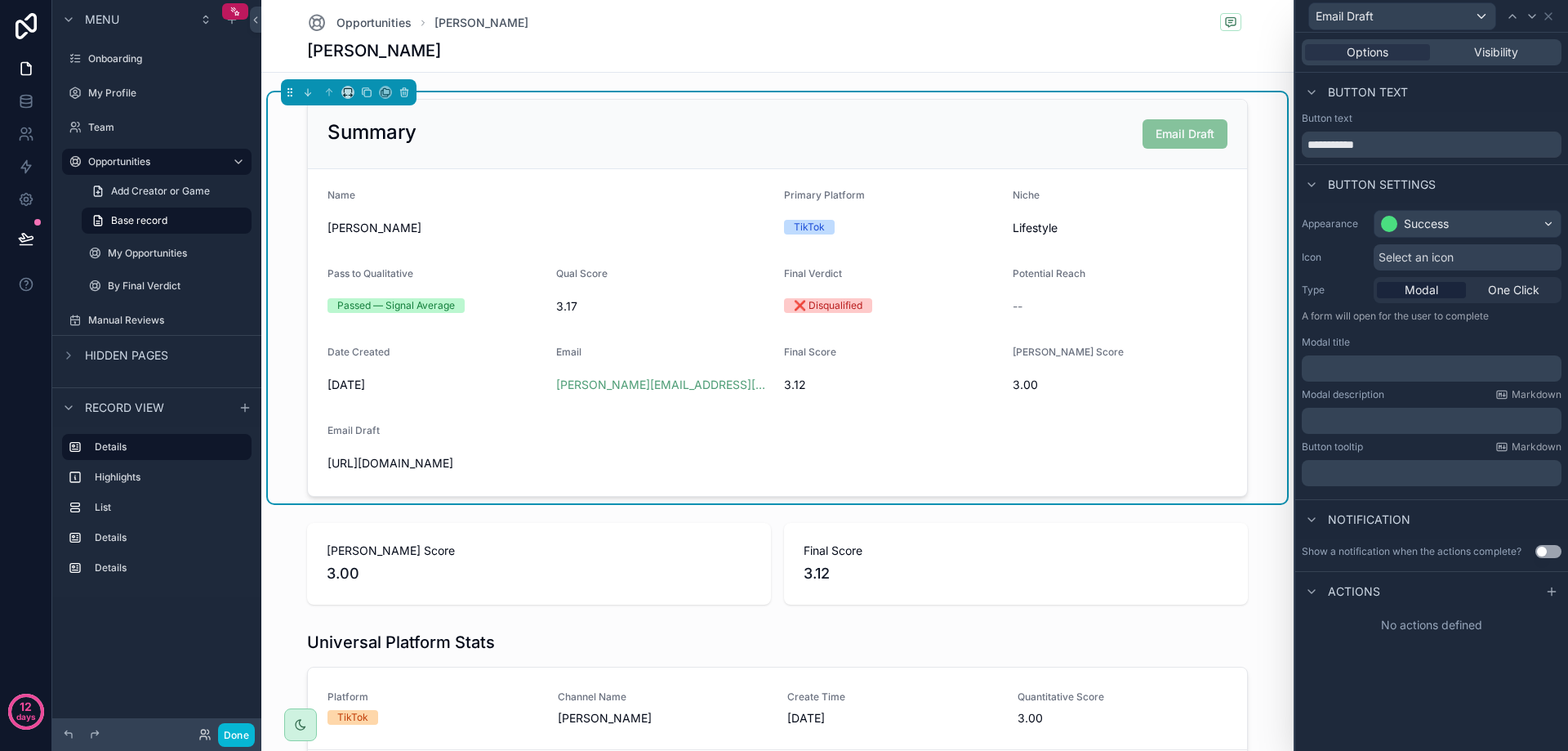
click at [1447, 259] on span "Select an icon" at bounding box center [1415, 257] width 75 height 16
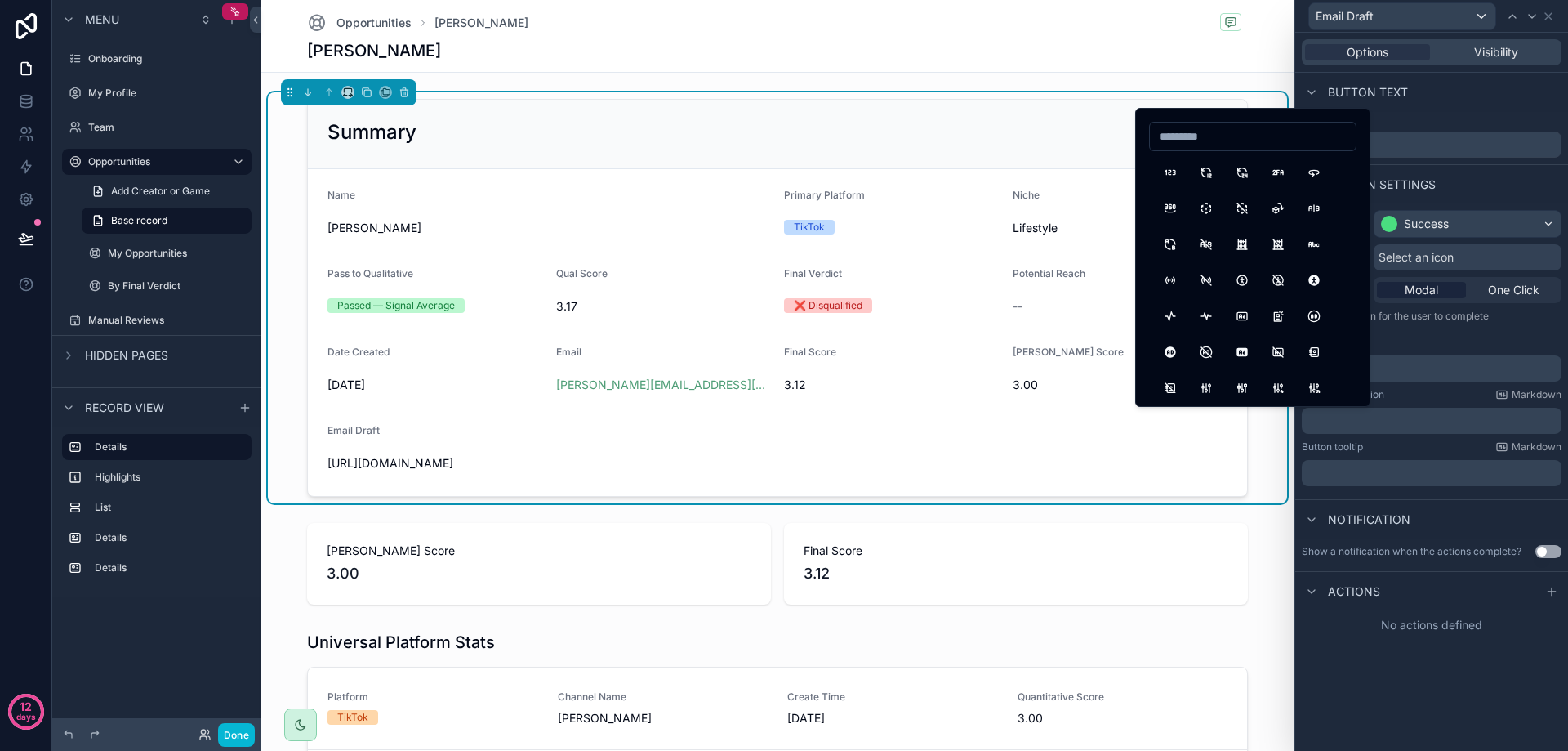
click at [1451, 254] on span "Select an icon" at bounding box center [1415, 257] width 75 height 16
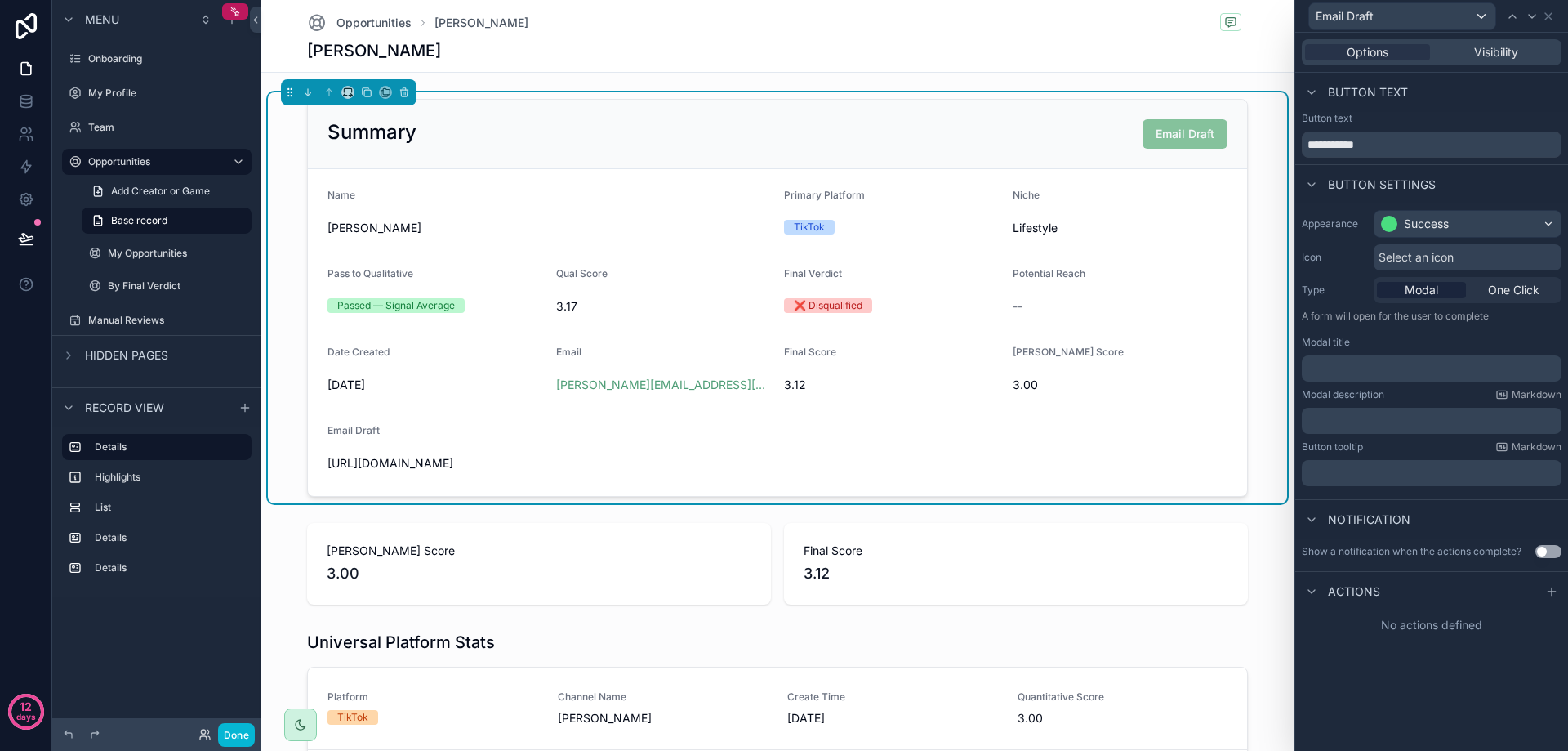
click at [1402, 327] on p "A form will open for the user to complete" at bounding box center [1431, 319] width 260 height 19
click at [1409, 375] on p "﻿" at bounding box center [1433, 368] width 250 height 16
click at [1312, 589] on icon at bounding box center [1311, 591] width 13 height 13
click at [1371, 589] on span "Actions" at bounding box center [1354, 591] width 52 height 16
click at [1557, 593] on icon at bounding box center [1551, 591] width 13 height 13
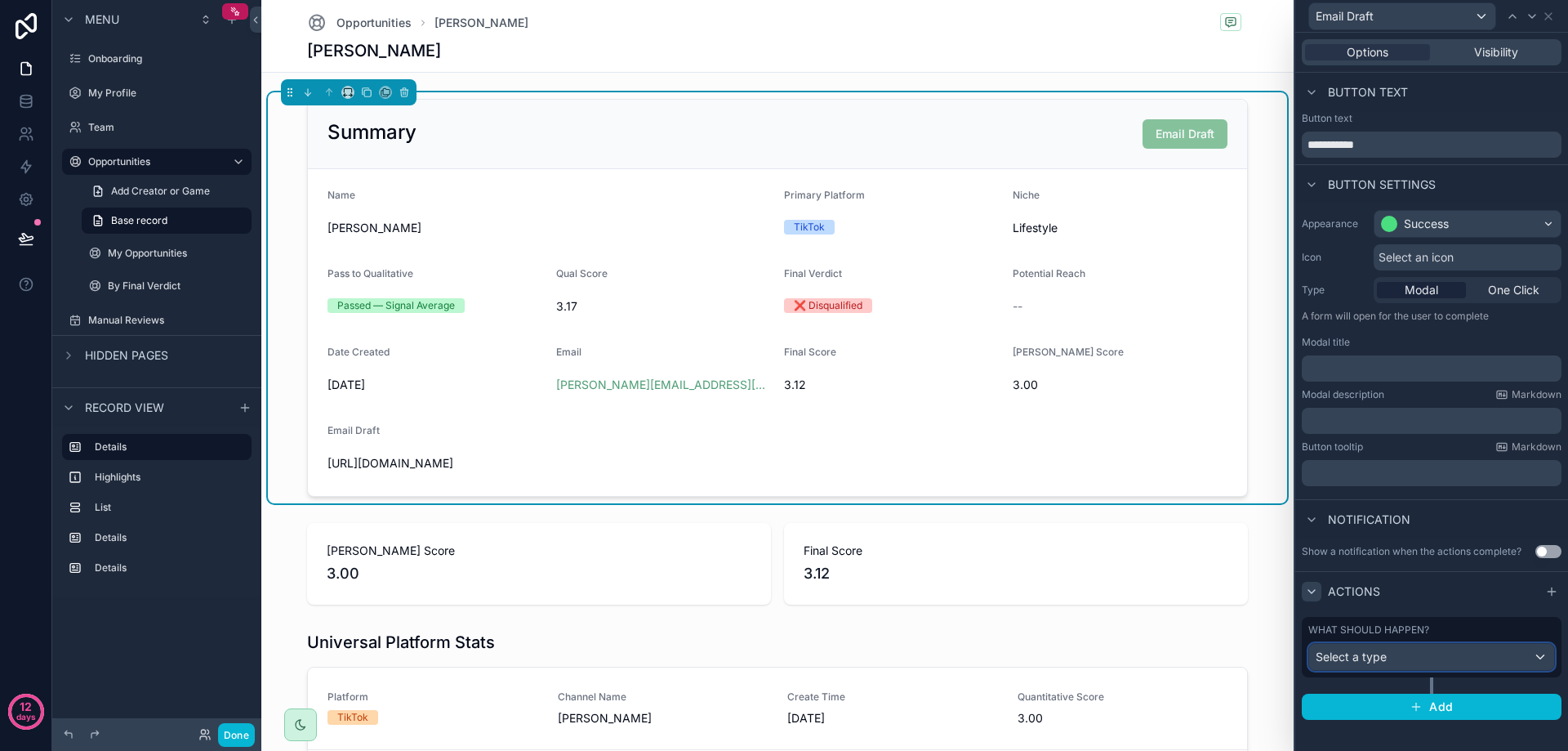
click at [1436, 655] on div "Select a type" at bounding box center [1431, 656] width 245 height 26
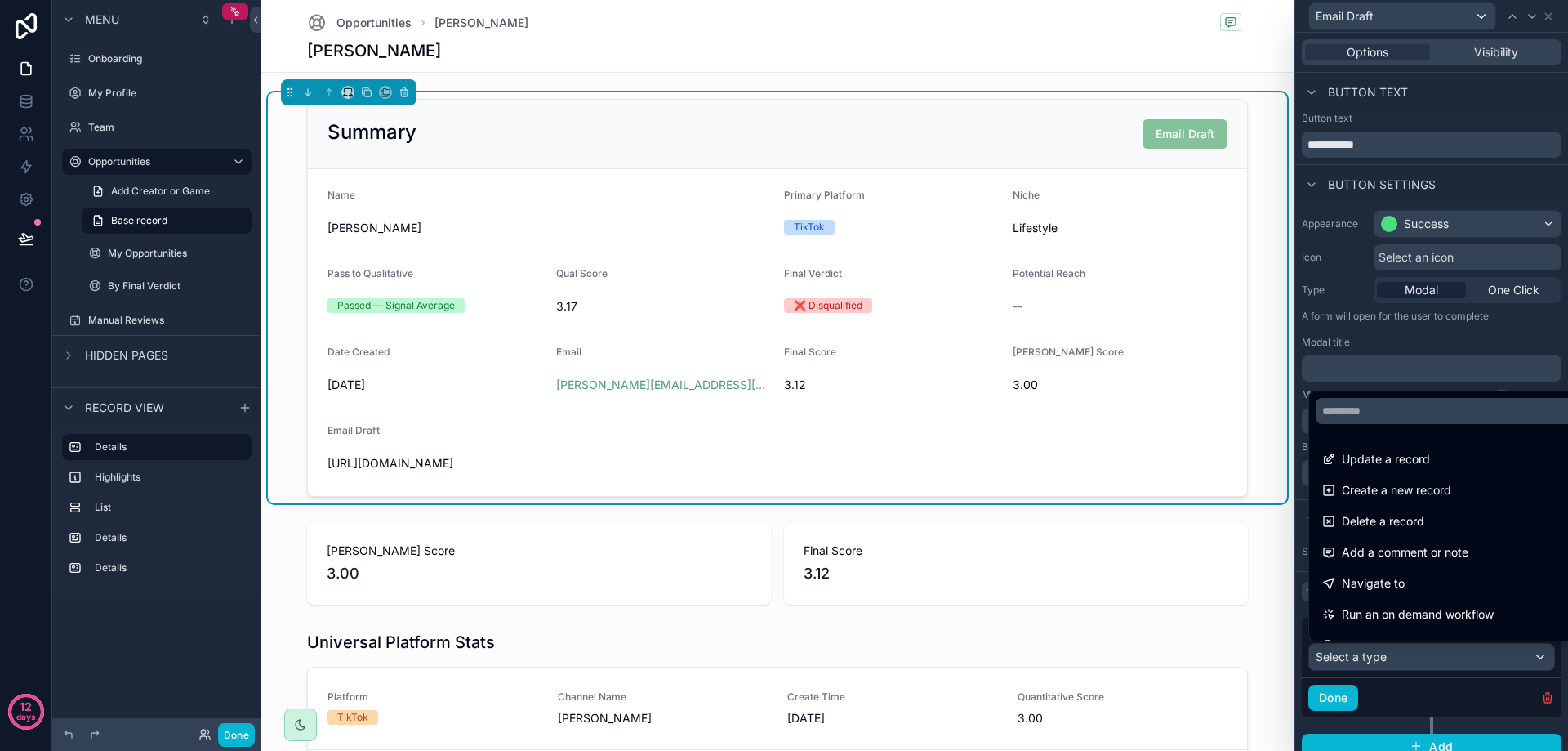
drag, startPoint x: 1404, startPoint y: 586, endPoint x: 1416, endPoint y: 602, distance: 20.0
click at [1404, 586] on div "Navigate to" at bounding box center [1451, 583] width 256 height 19
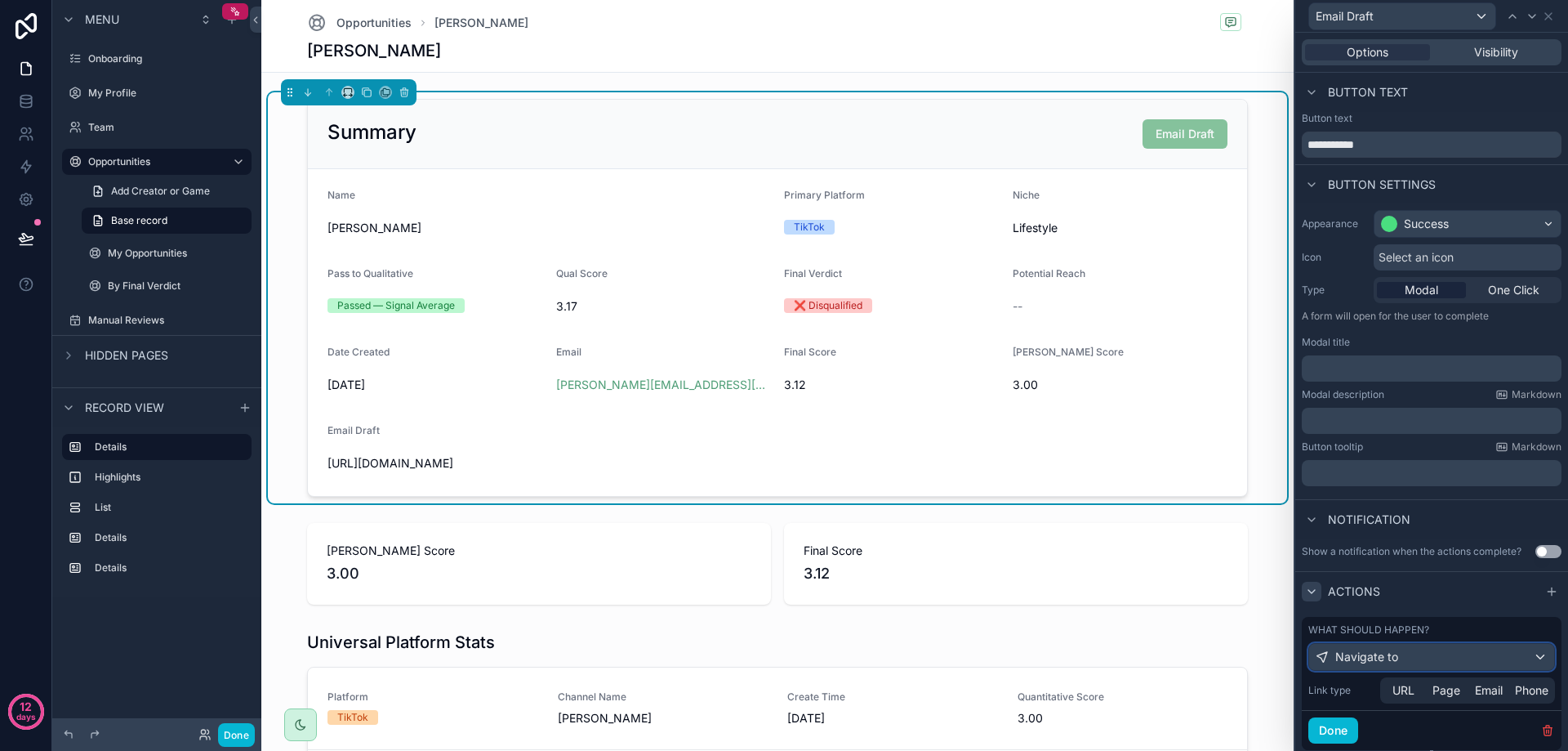
click at [1405, 653] on div "Navigate to" at bounding box center [1431, 656] width 245 height 26
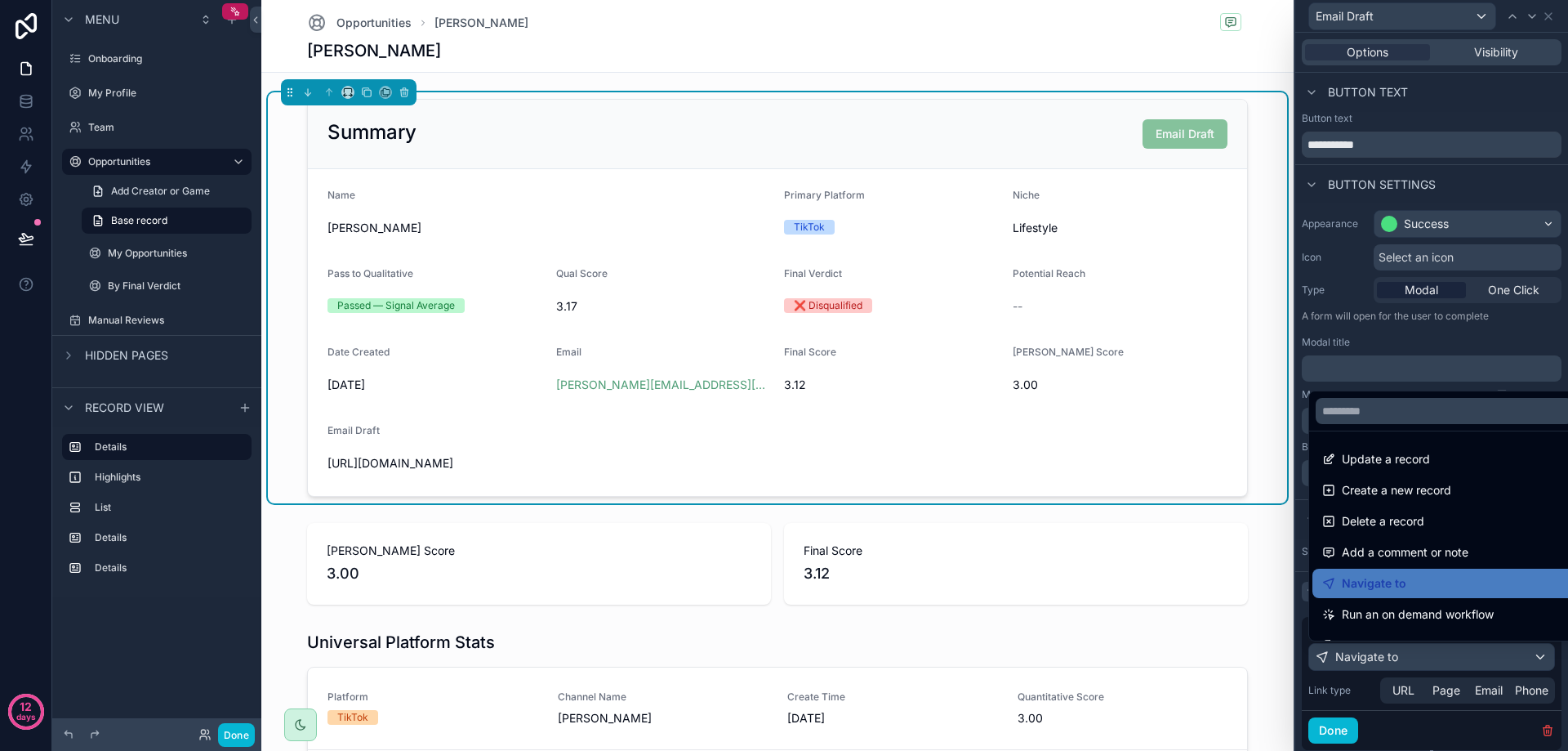
click at [1405, 653] on div at bounding box center [1431, 376] width 272 height 751
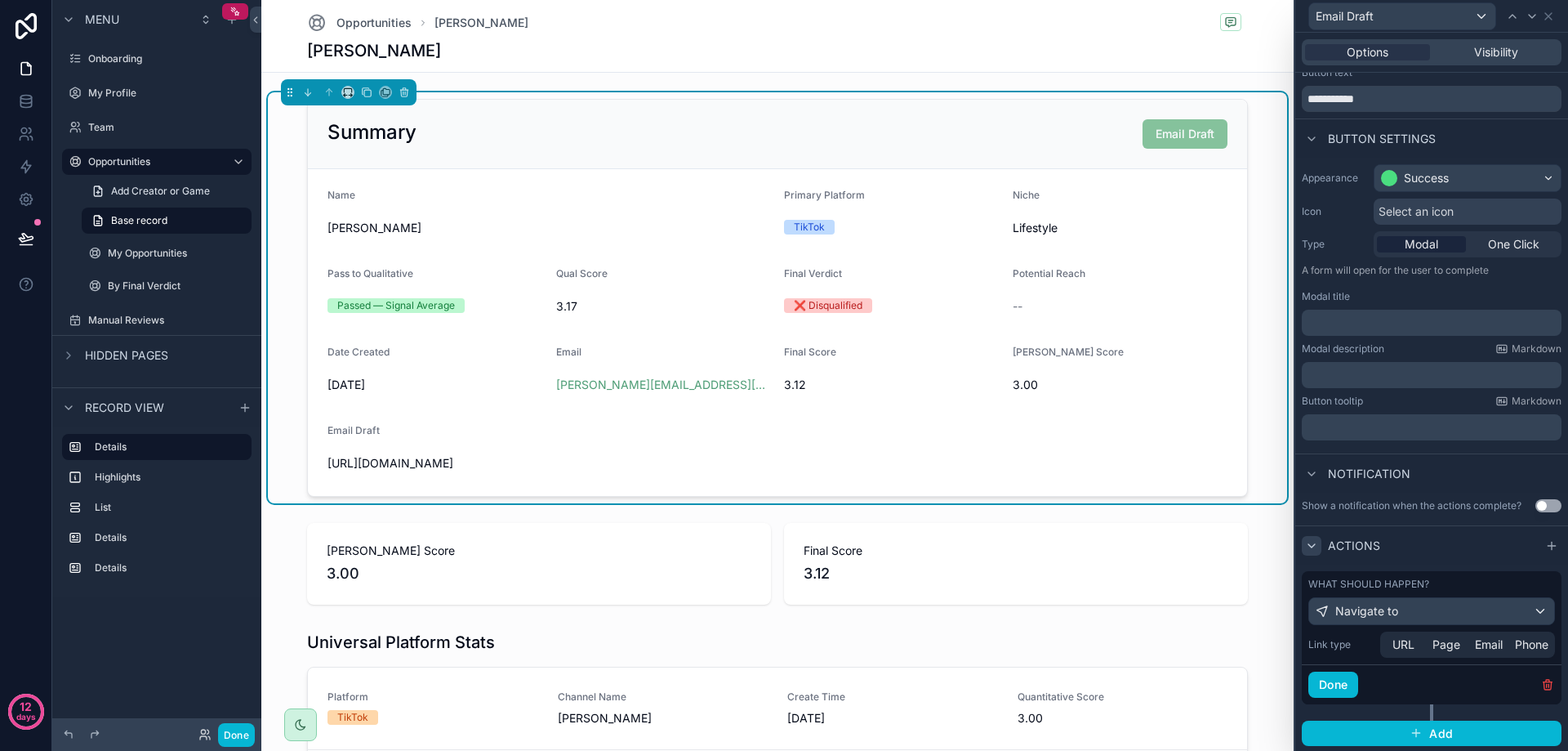
scroll to position [47, 0]
click at [1415, 648] on div "URL" at bounding box center [1403, 642] width 40 height 16
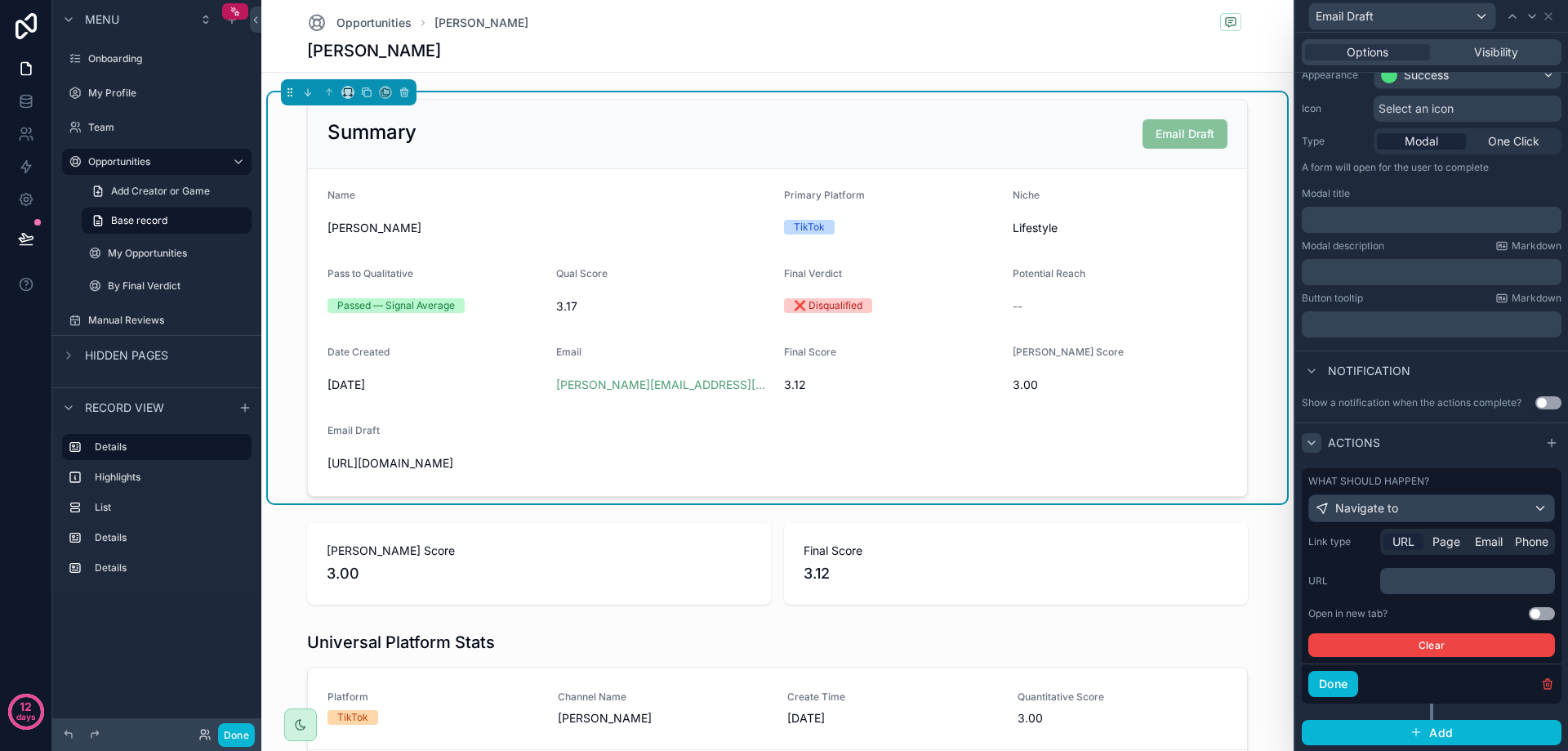
scroll to position [149, 0]
click at [1416, 581] on p "﻿" at bounding box center [1469, 580] width 165 height 16
click at [1358, 581] on label "URL" at bounding box center [1340, 580] width 65 height 13
click at [1528, 608] on button "Use setting" at bounding box center [1541, 612] width 26 height 13
click at [1464, 579] on p "﻿" at bounding box center [1469, 580] width 165 height 16
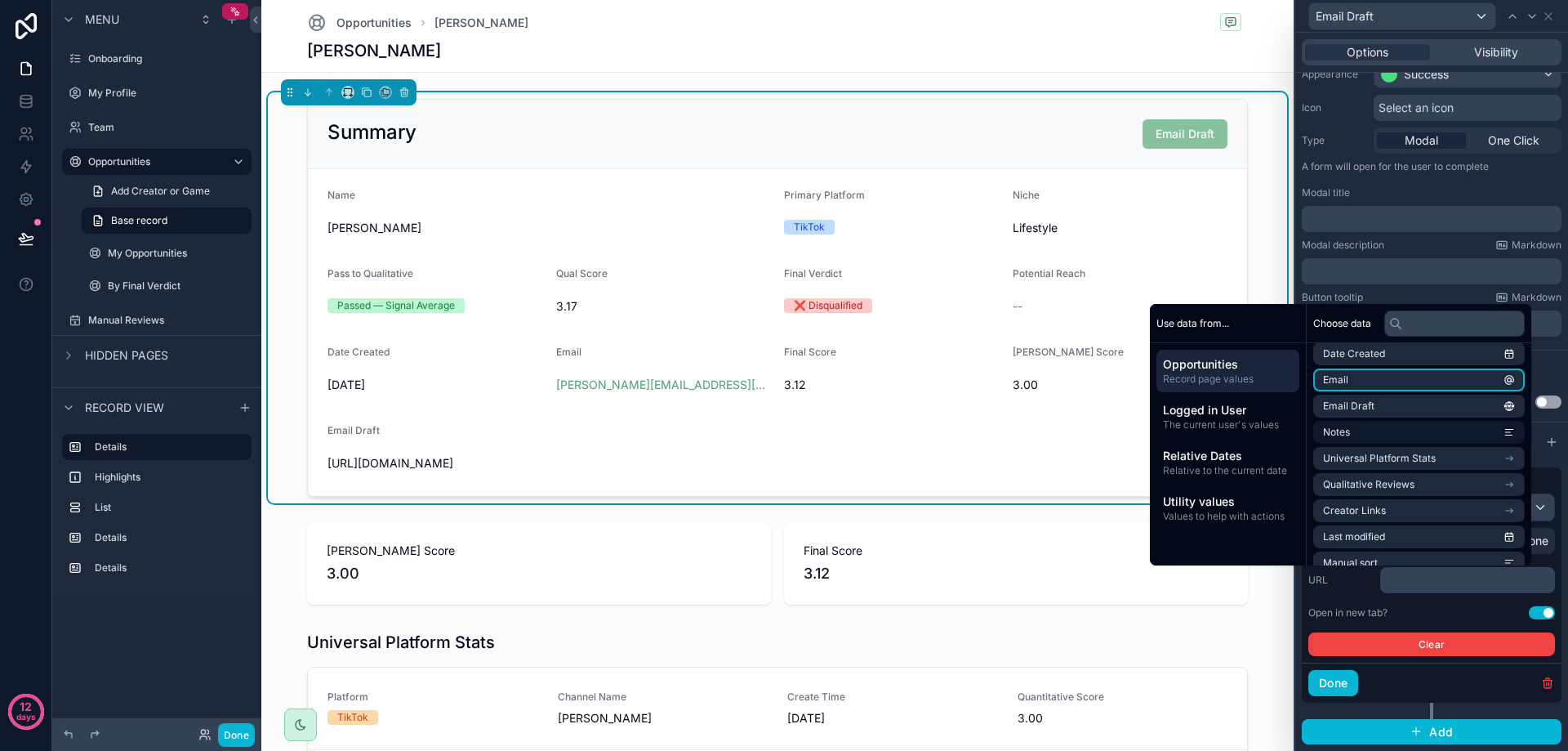
scroll to position [327, 0]
click at [1375, 403] on li "Email Draft" at bounding box center [1419, 400] width 212 height 23
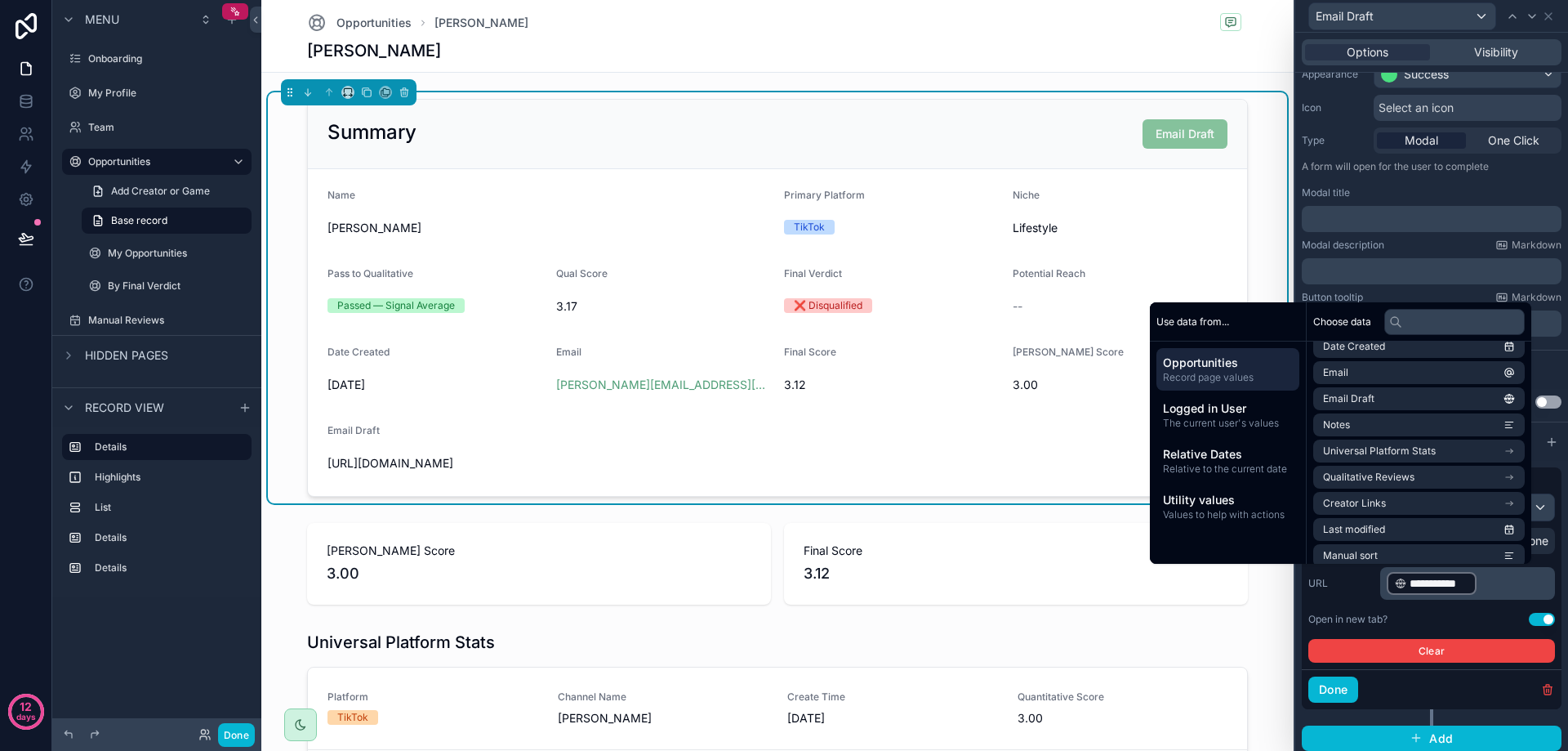
click at [1339, 604] on div "**********" at bounding box center [1431, 595] width 246 height 135
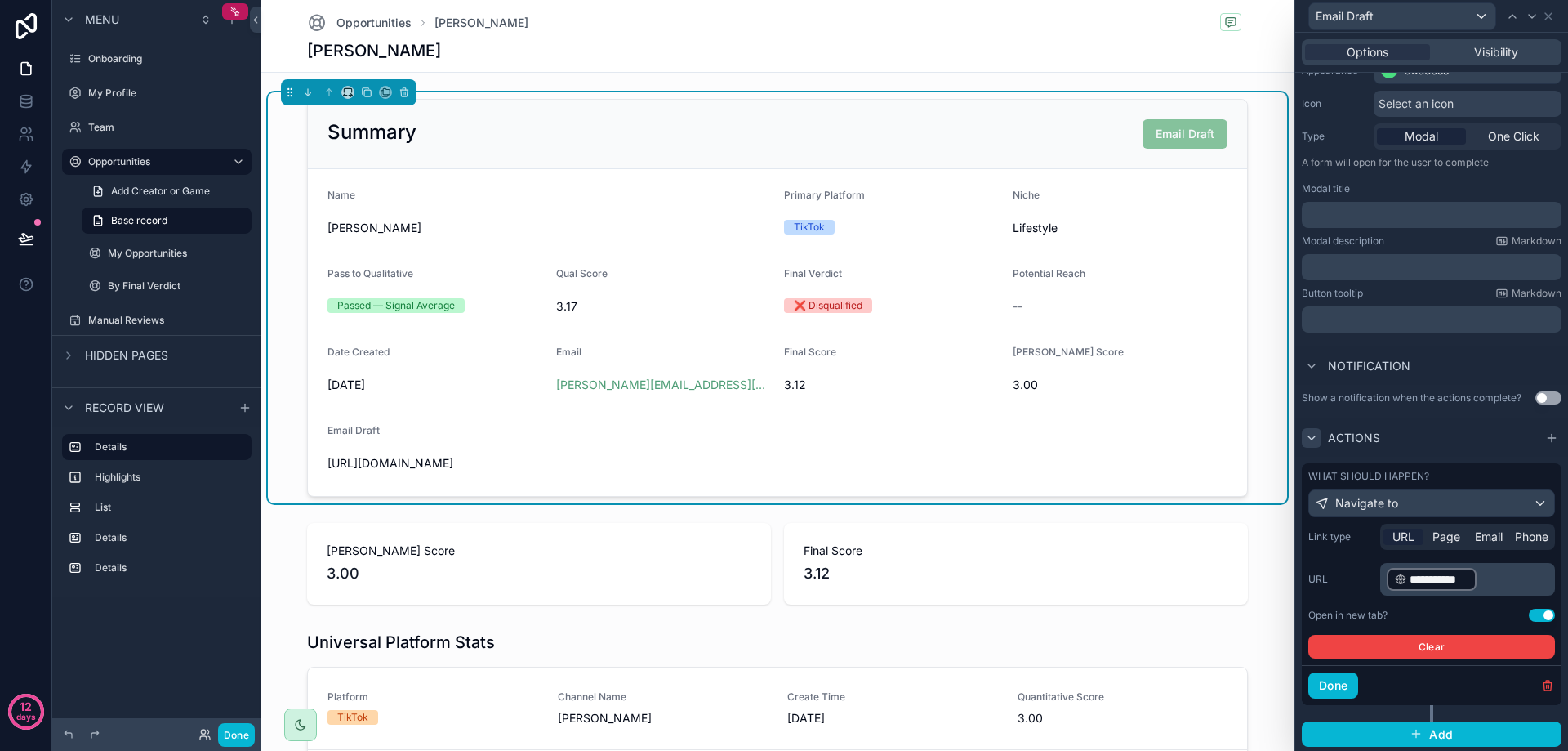
scroll to position [156, 0]
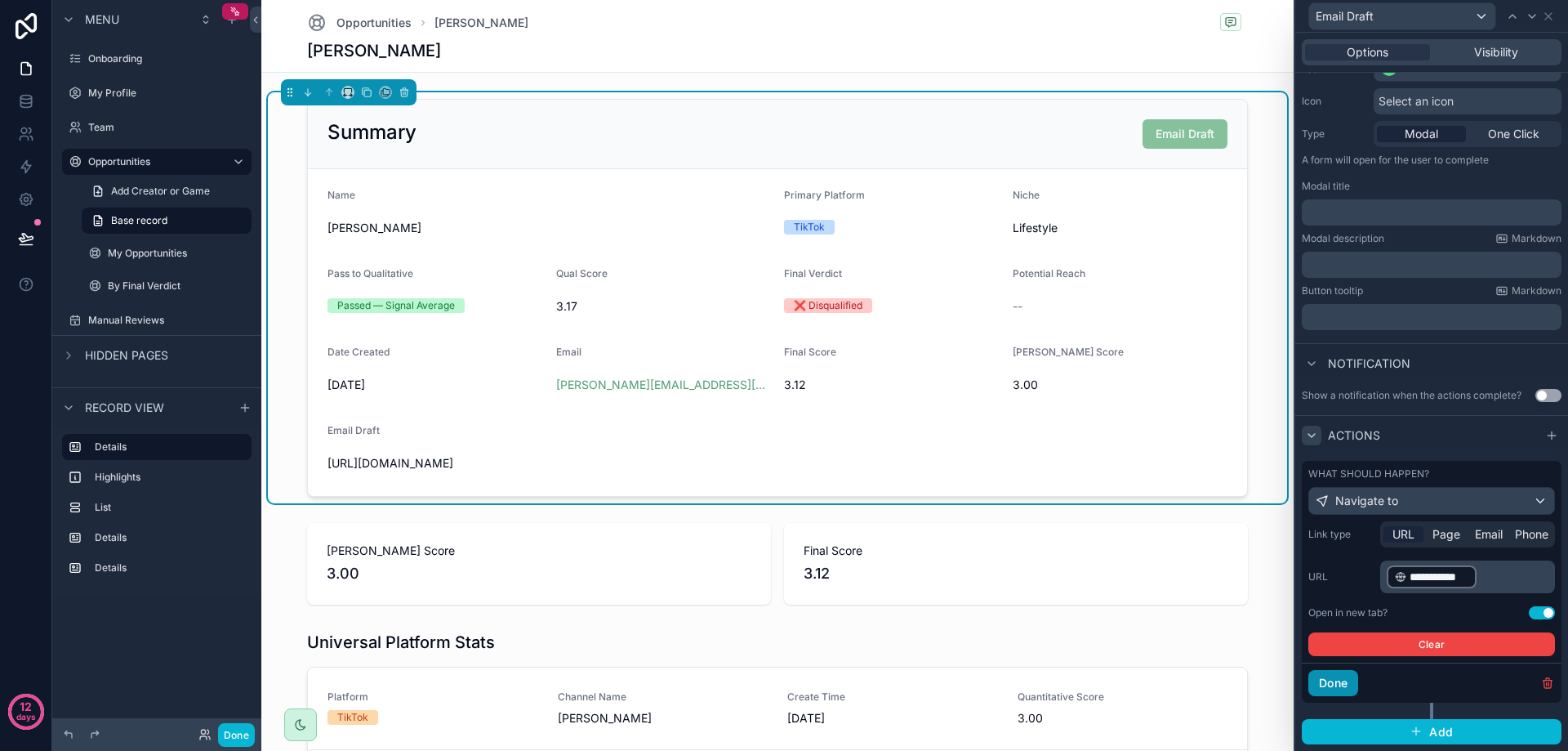
click at [1334, 679] on button "Done" at bounding box center [1333, 683] width 50 height 26
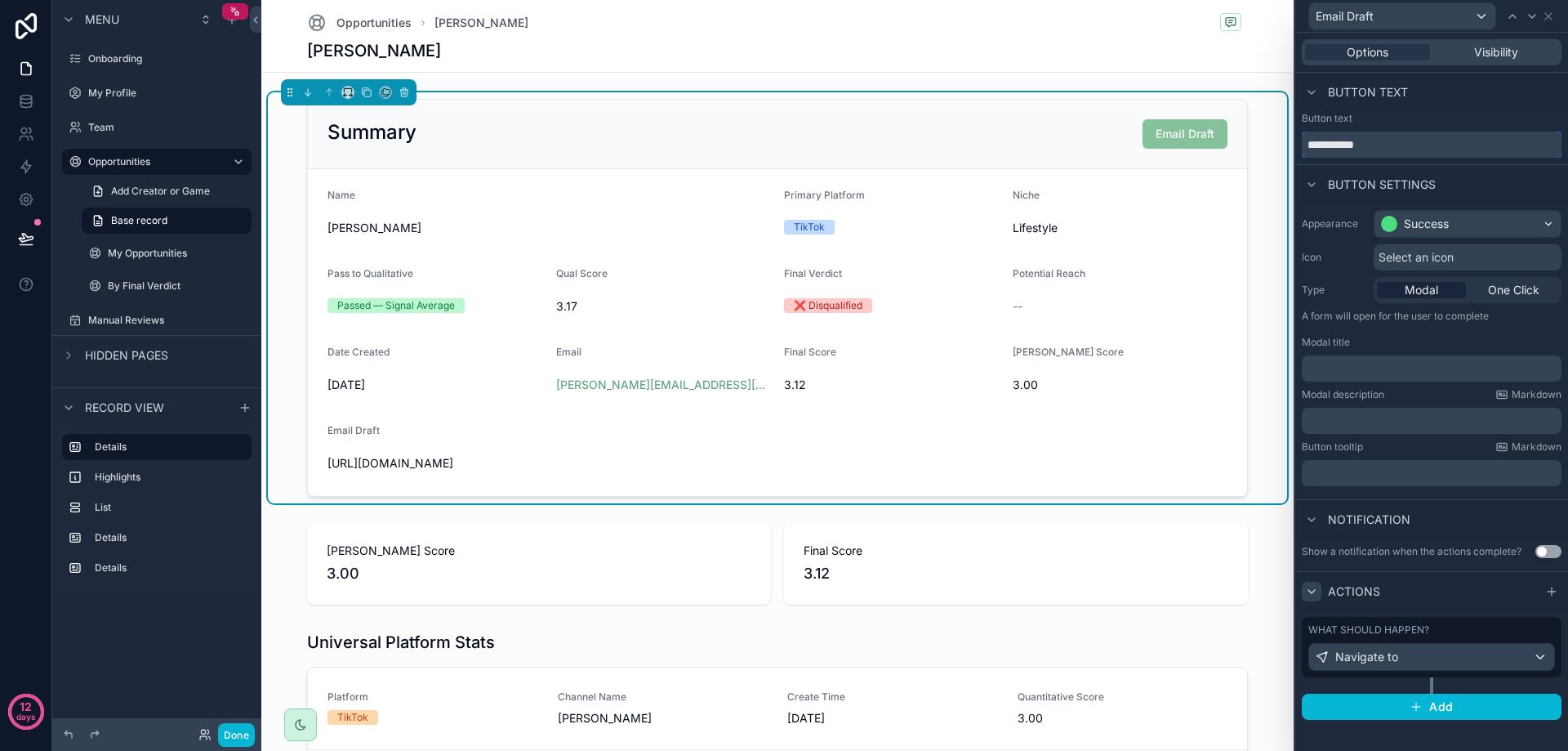
click at [1325, 149] on input "**********" at bounding box center [1431, 144] width 260 height 26
type input "**********"
click at [1334, 249] on div "Icon Select an icon" at bounding box center [1431, 257] width 260 height 26
click at [752, 164] on div "Summary View Email Draft" at bounding box center [777, 134] width 939 height 69
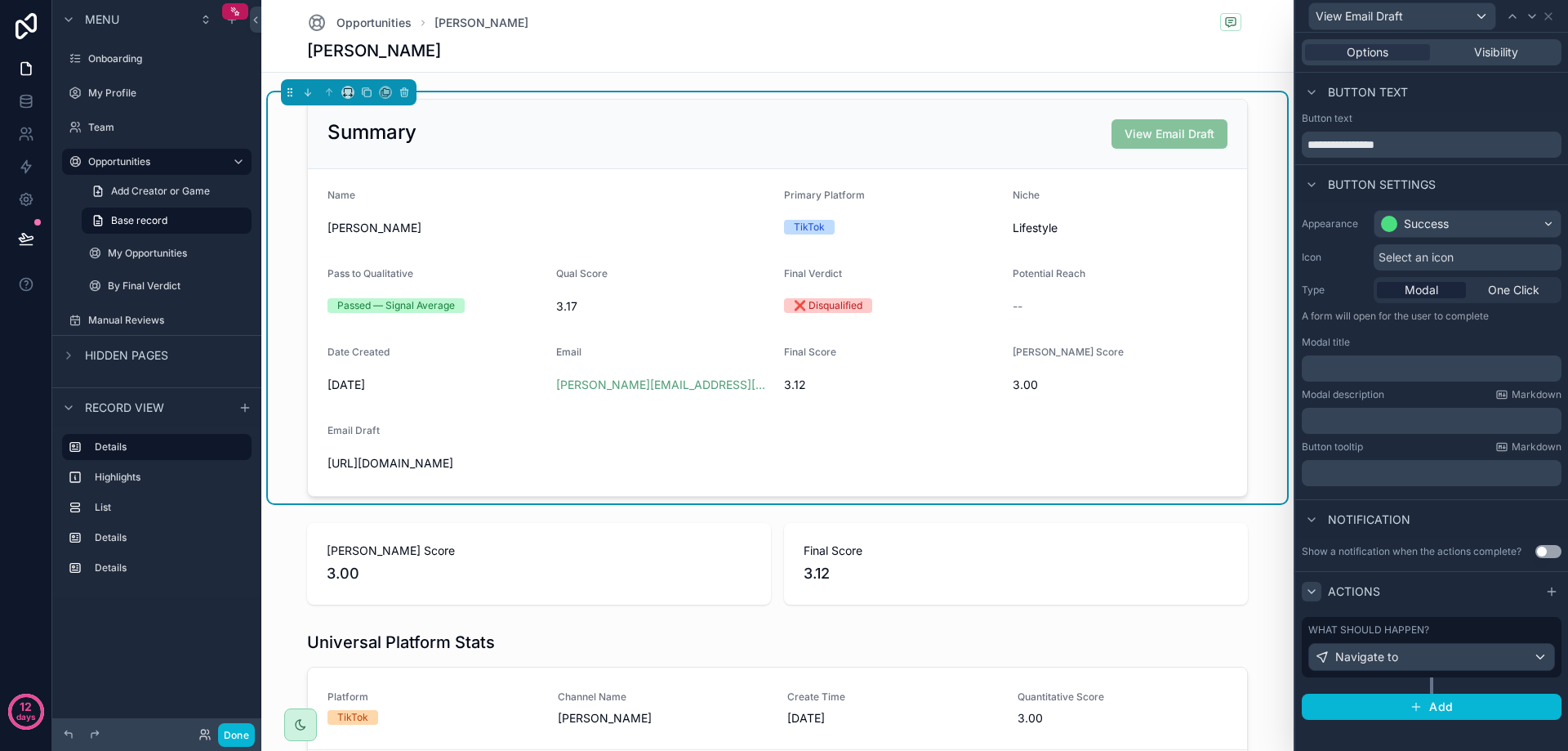
click at [955, 460] on form "Name Benji Krol Primary Platform TikTok Niche Lifestyle Pass to Qualitative Pas…" at bounding box center [777, 332] width 939 height 327
click at [1549, 14] on icon at bounding box center [1548, 16] width 13 height 13
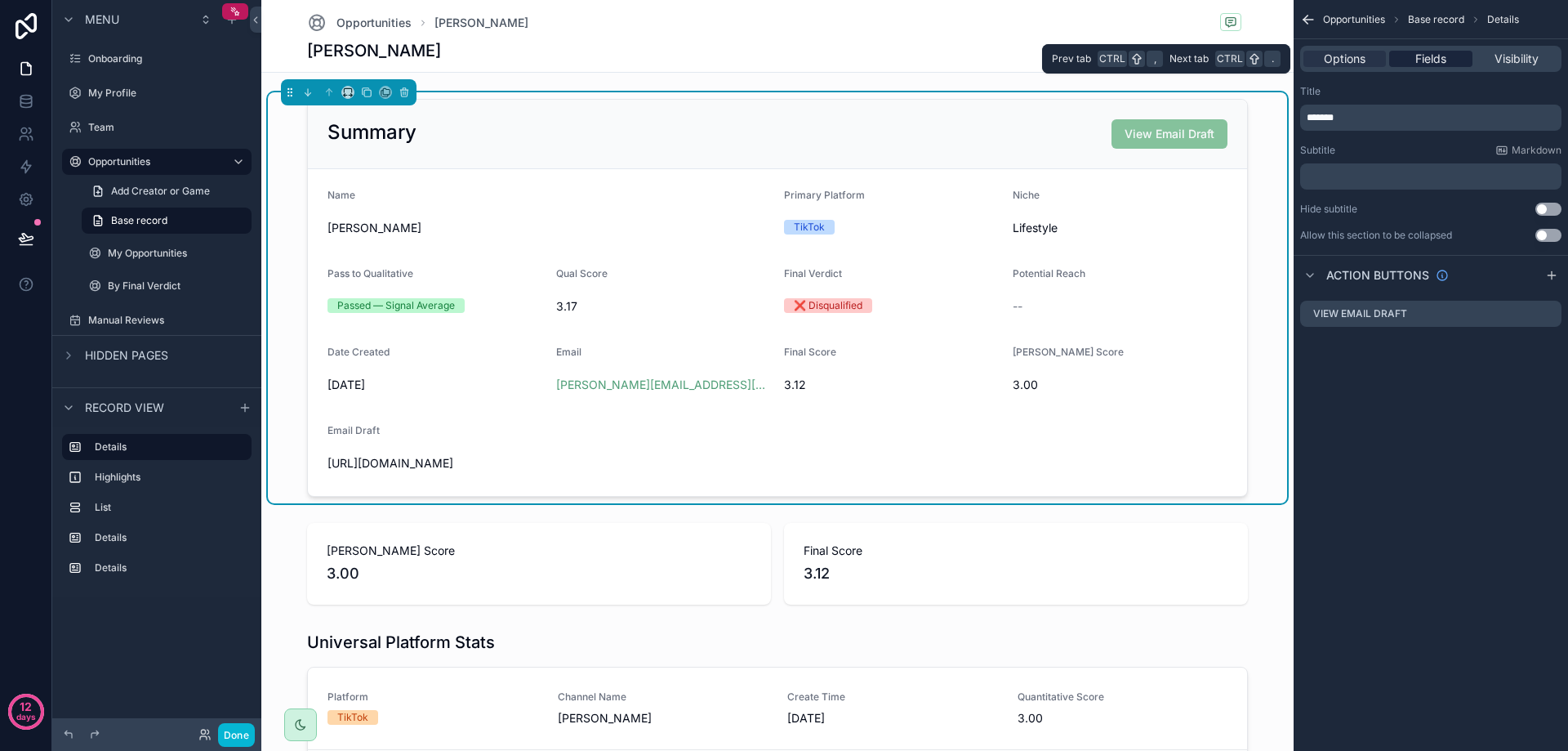
click at [1436, 57] on span "Fields" at bounding box center [1431, 58] width 31 height 16
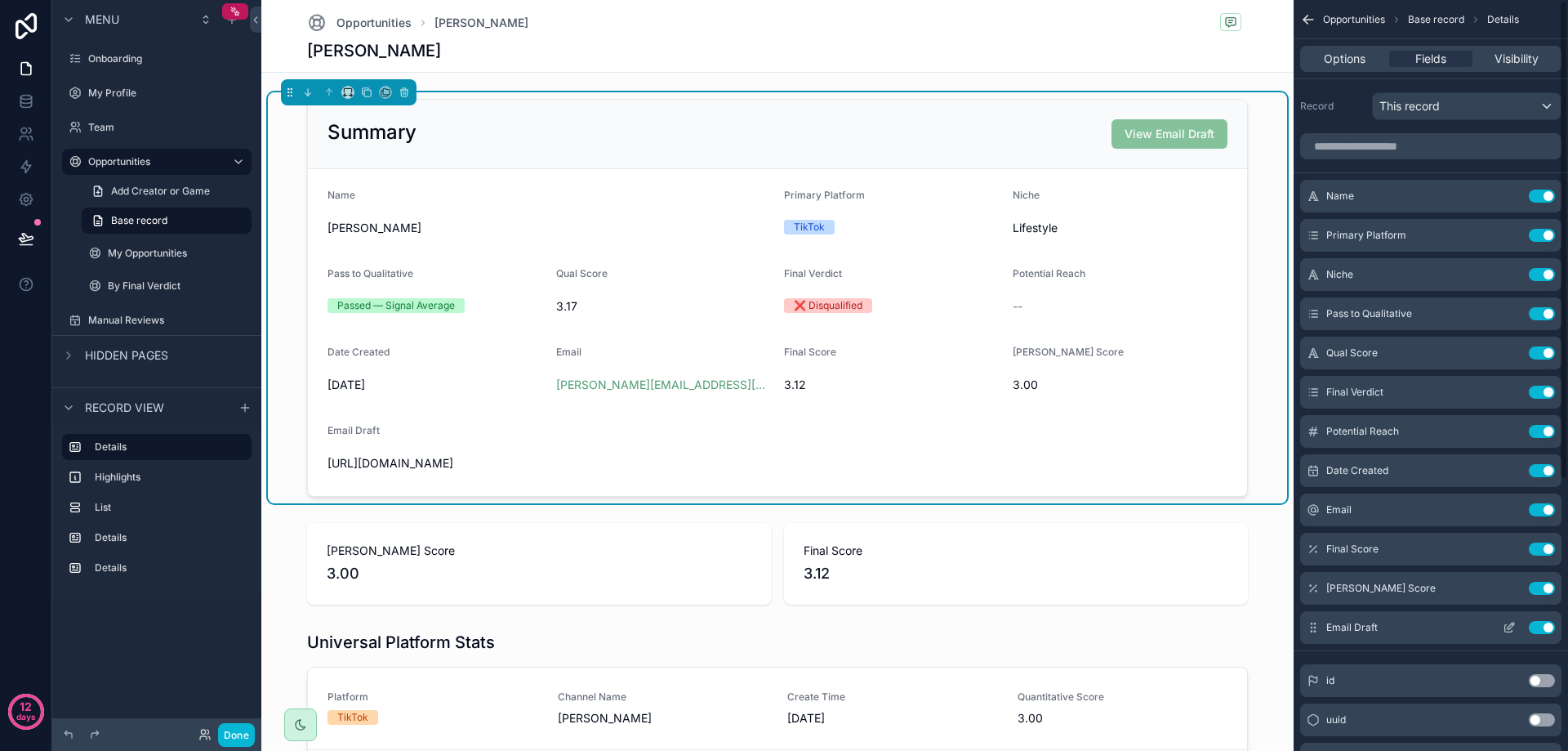
click at [1544, 625] on button "Use setting" at bounding box center [1541, 627] width 26 height 13
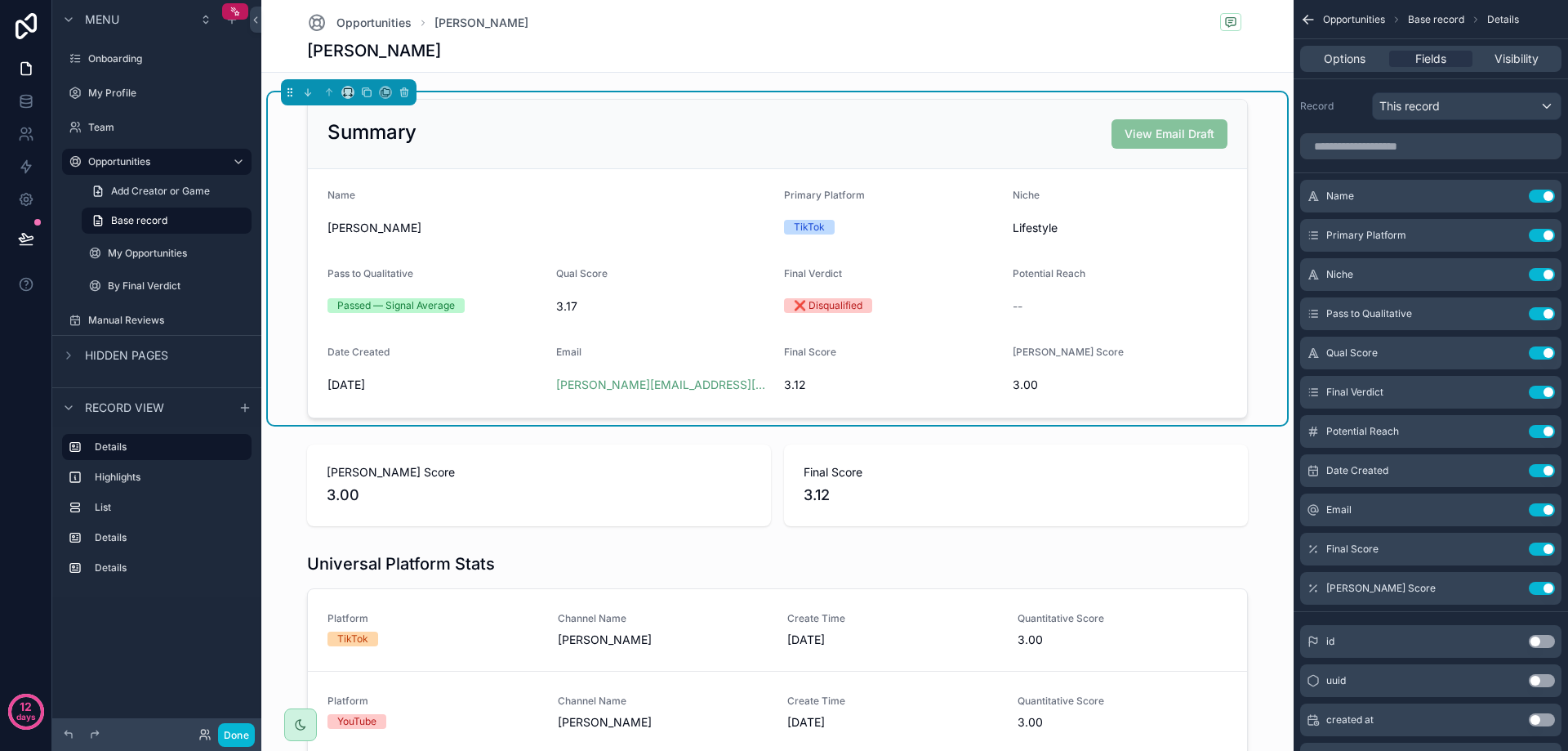
click at [597, 226] on span "[PERSON_NAME]" at bounding box center [549, 227] width 444 height 16
click at [1365, 57] on span "Options" at bounding box center [1344, 58] width 41 height 16
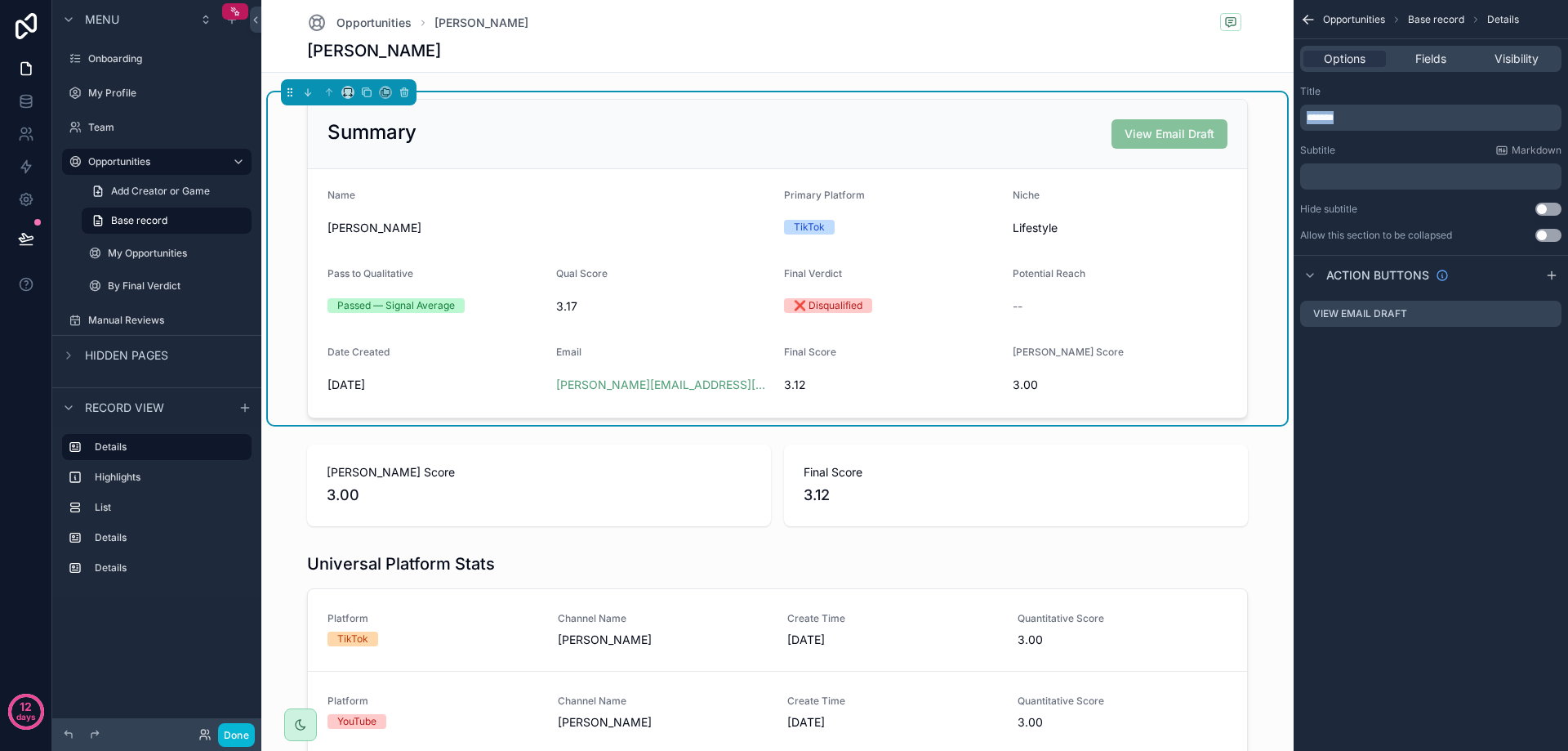
drag, startPoint x: 1383, startPoint y: 120, endPoint x: 1203, endPoint y: 129, distance: 180.2
click at [1241, 117] on div "Onboarding My Profile Team Opportunities My Opportunities By Final Verdict Manu…" at bounding box center [914, 376] width 1307 height 751
click at [205, 450] on label "Details" at bounding box center [166, 446] width 143 height 13
click at [243, 449] on icon "scrollable content" at bounding box center [238, 446] width 13 height 13
click at [240, 450] on icon "scrollable content" at bounding box center [234, 446] width 13 height 13
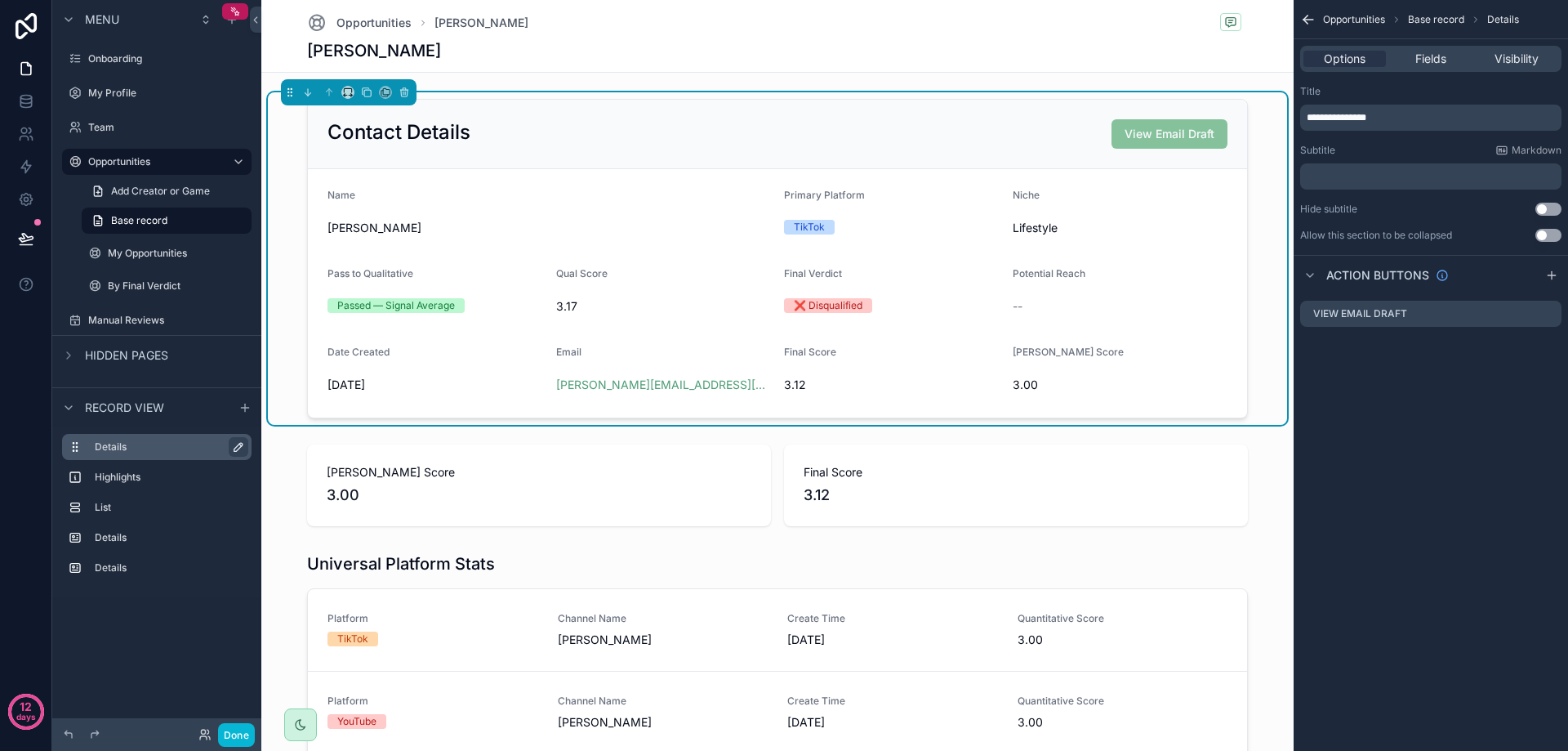
drag, startPoint x: 139, startPoint y: 451, endPoint x: 106, endPoint y: 445, distance: 33.5
click at [106, 445] on label "Details" at bounding box center [166, 446] width 143 height 13
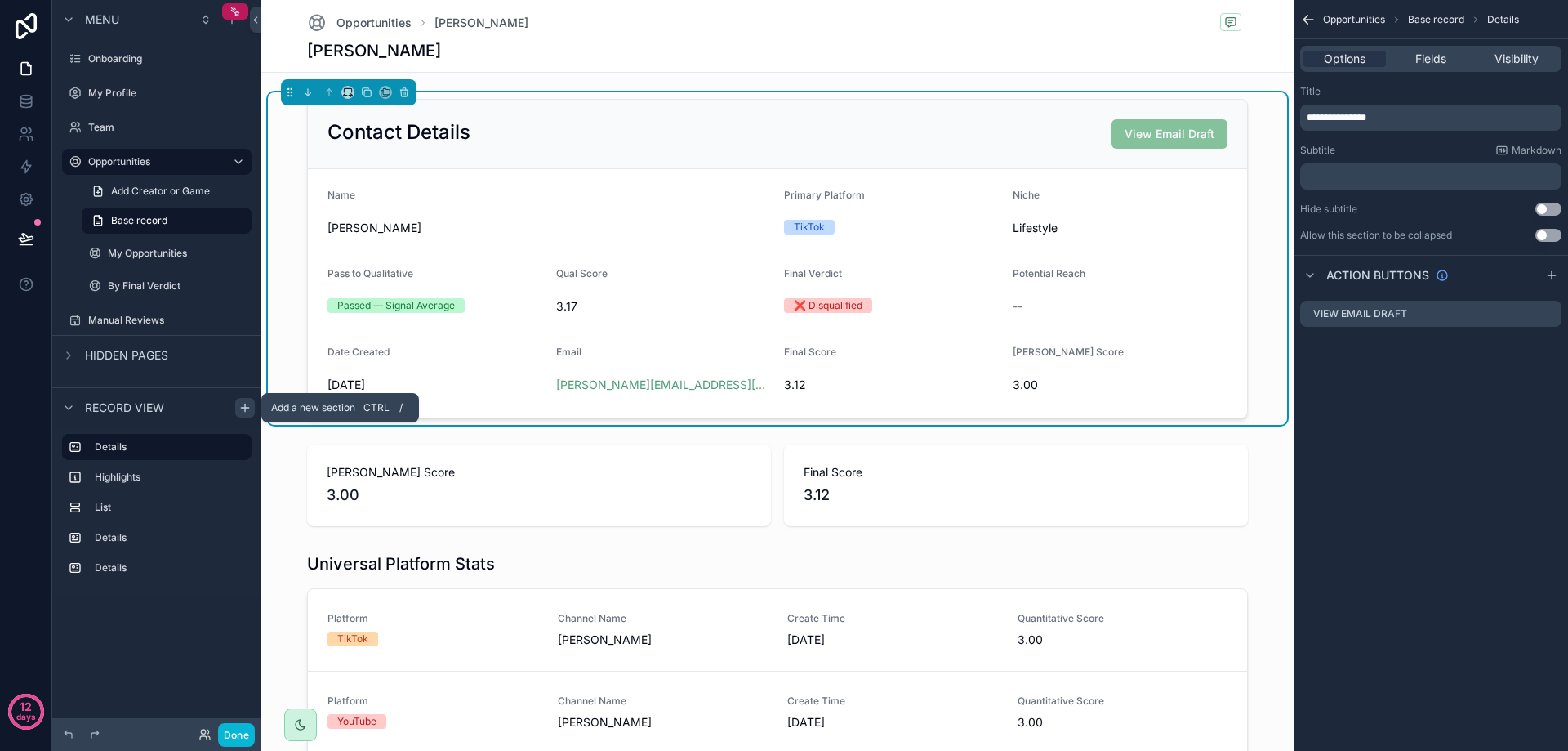
click at [241, 408] on icon "scrollable content" at bounding box center [245, 408] width 8 height 0
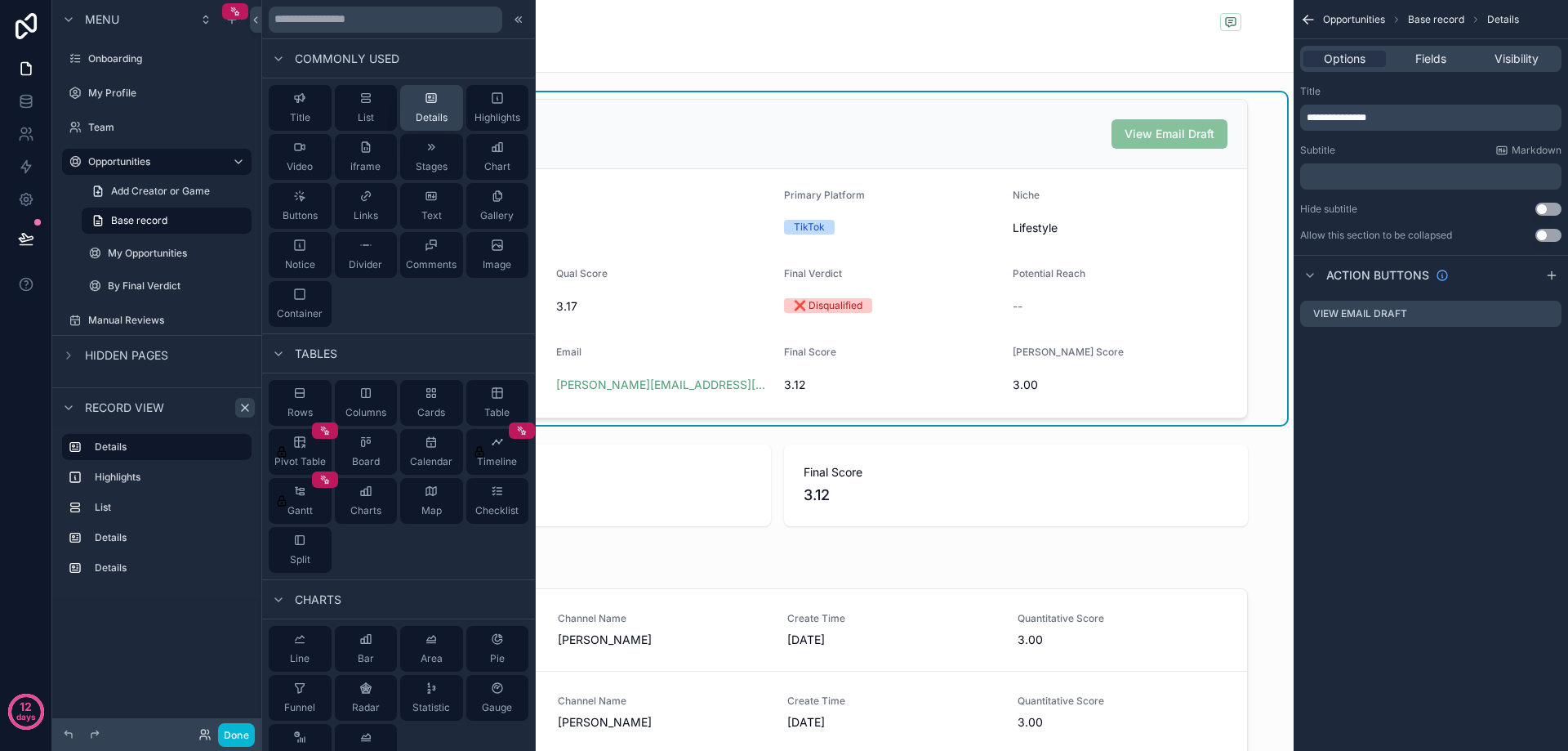
click at [421, 113] on span "Details" at bounding box center [432, 117] width 32 height 13
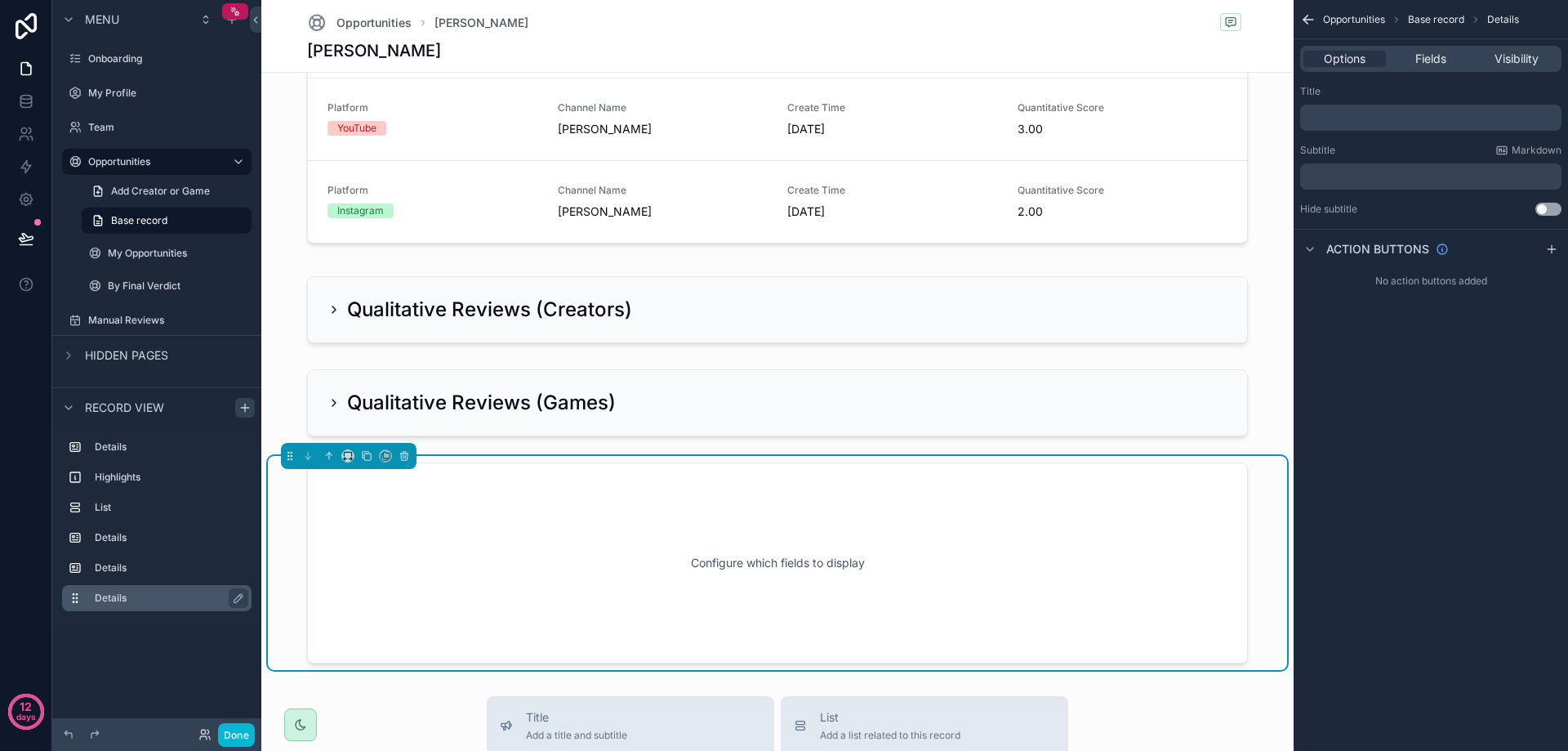
scroll to position [781, 0]
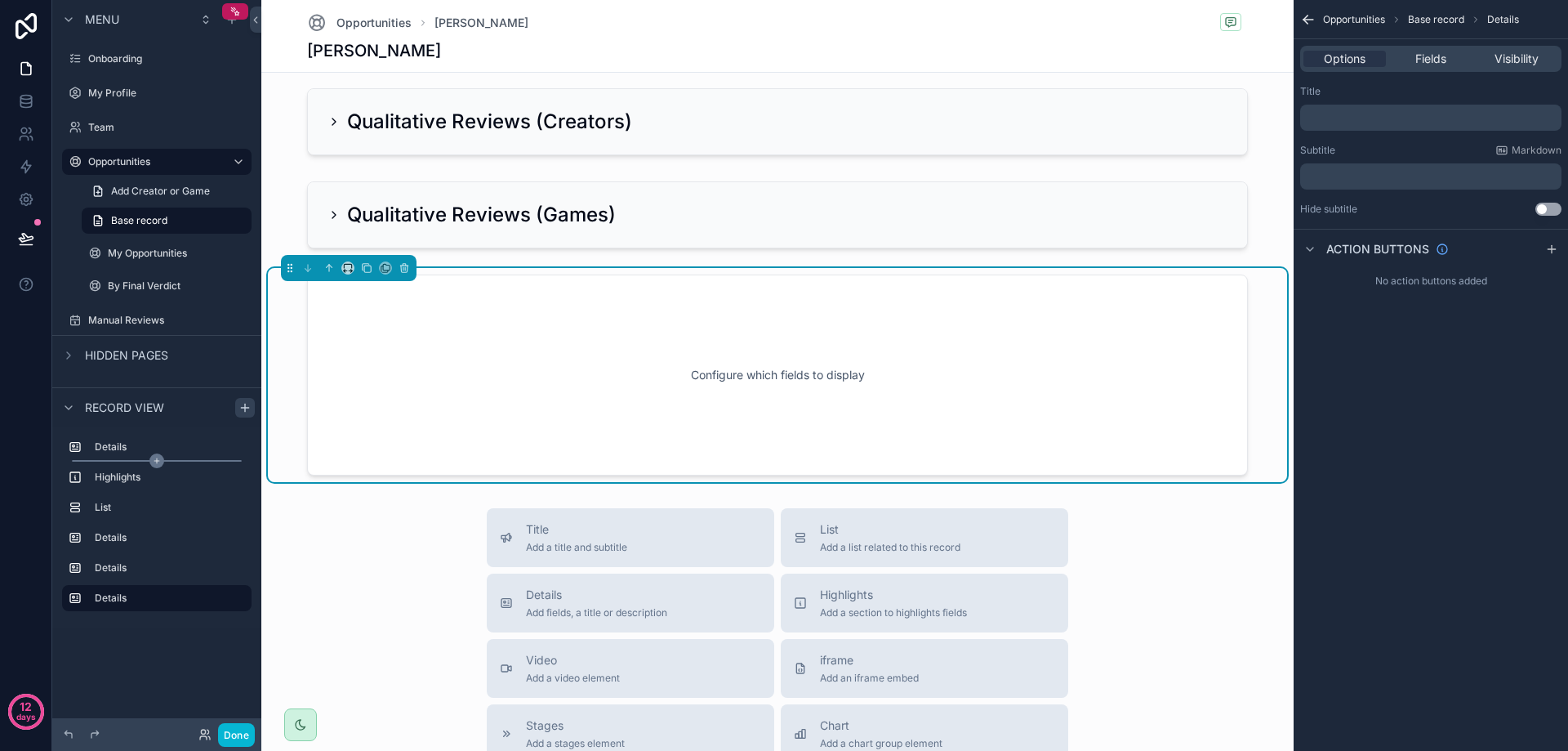
click at [121, 461] on div "scrollable content" at bounding box center [156, 461] width 170 height 2
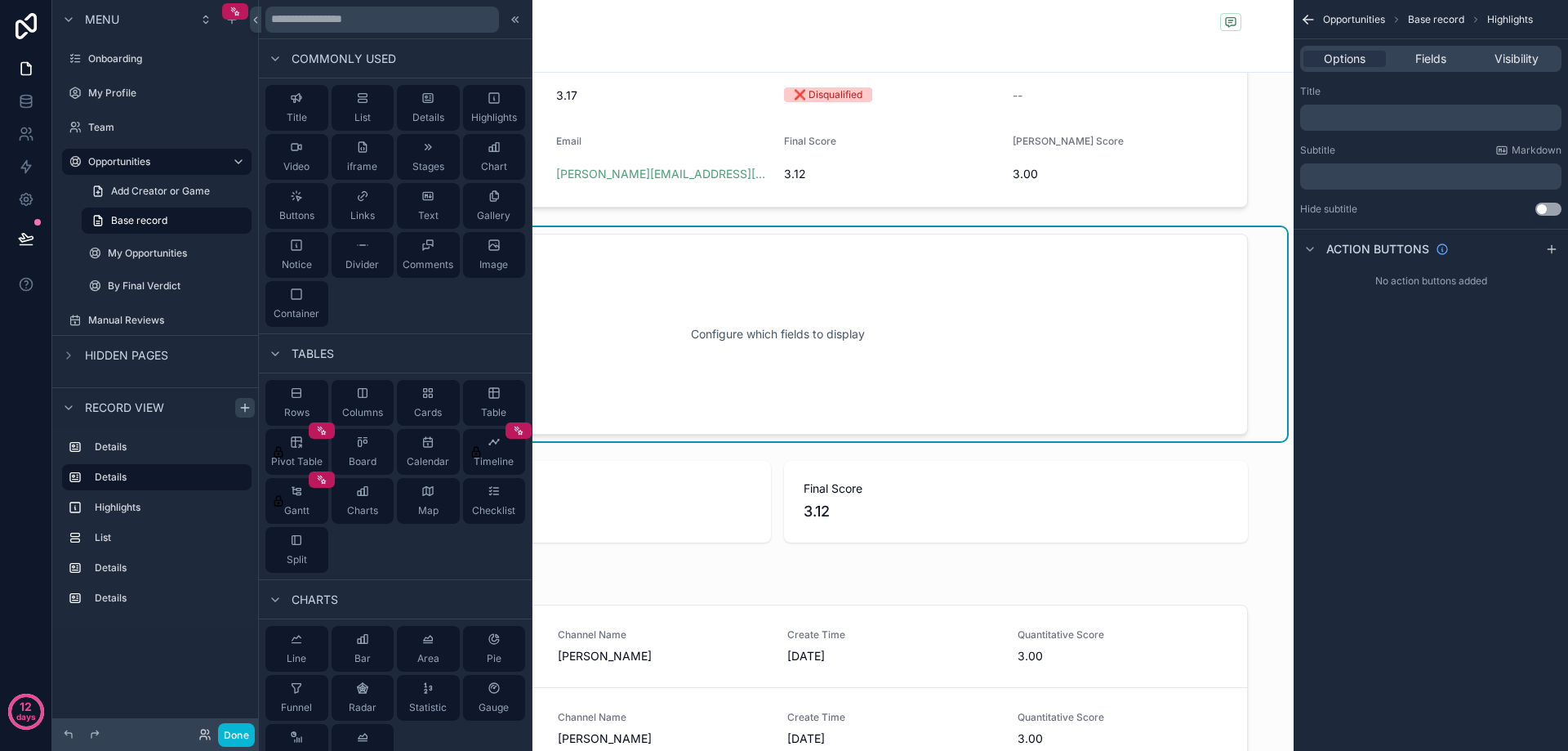
scroll to position [209, 0]
click at [703, 370] on div "Configure which fields to display" at bounding box center [777, 336] width 886 height 147
click at [1432, 57] on span "Fields" at bounding box center [1431, 58] width 31 height 16
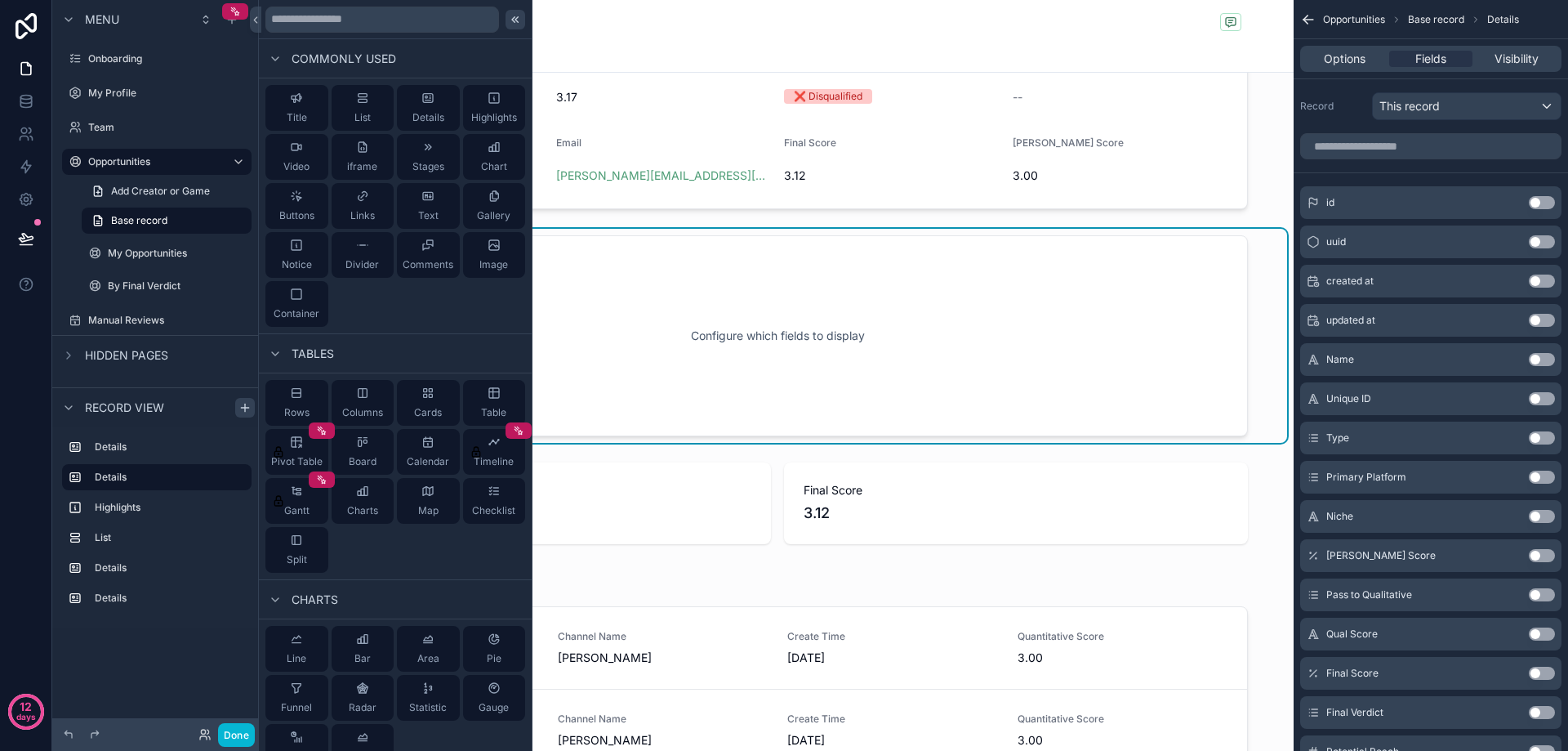
click at [509, 19] on icon at bounding box center [515, 19] width 13 height 13
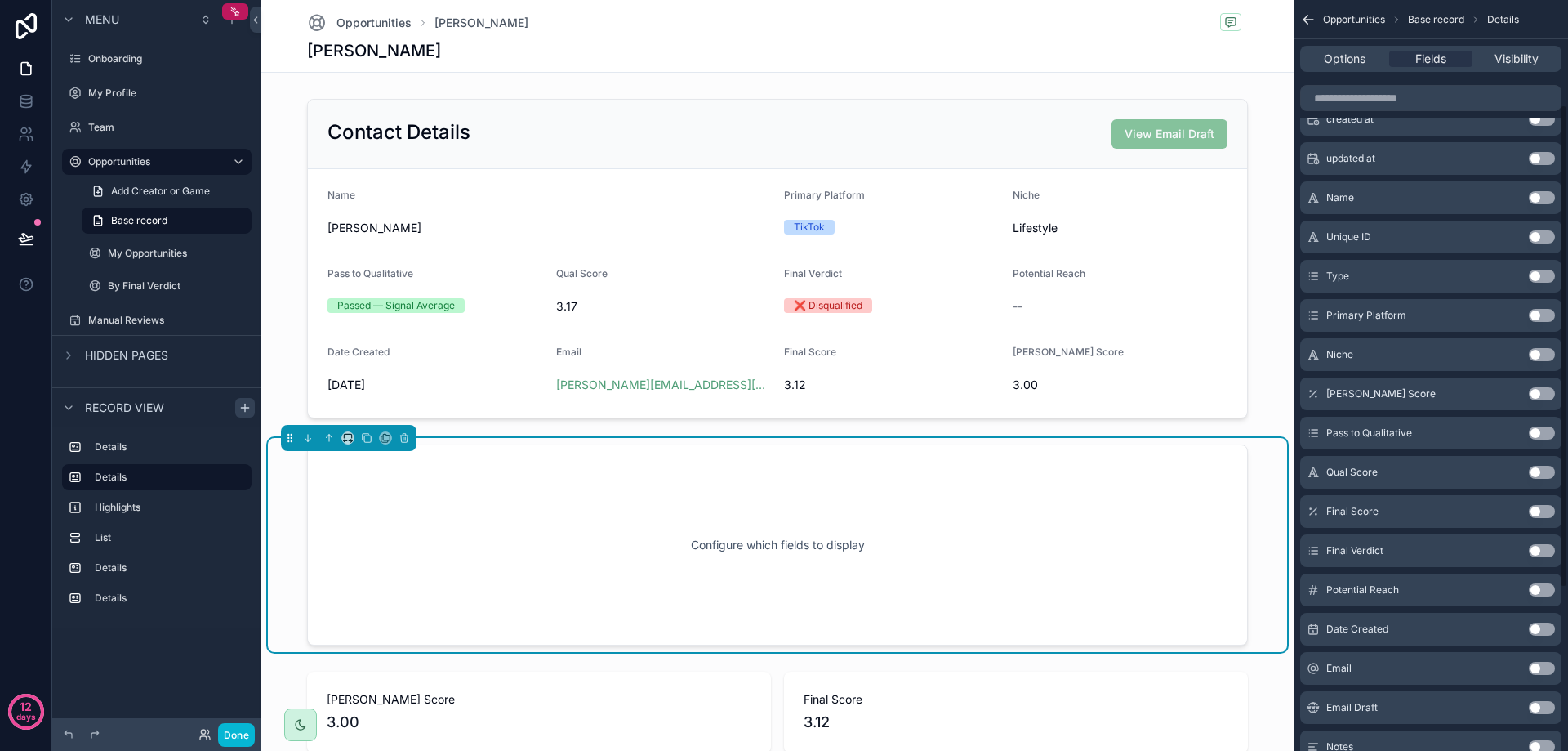
scroll to position [164, 0]
click at [1540, 392] on button "Use setting" at bounding box center [1541, 392] width 26 height 13
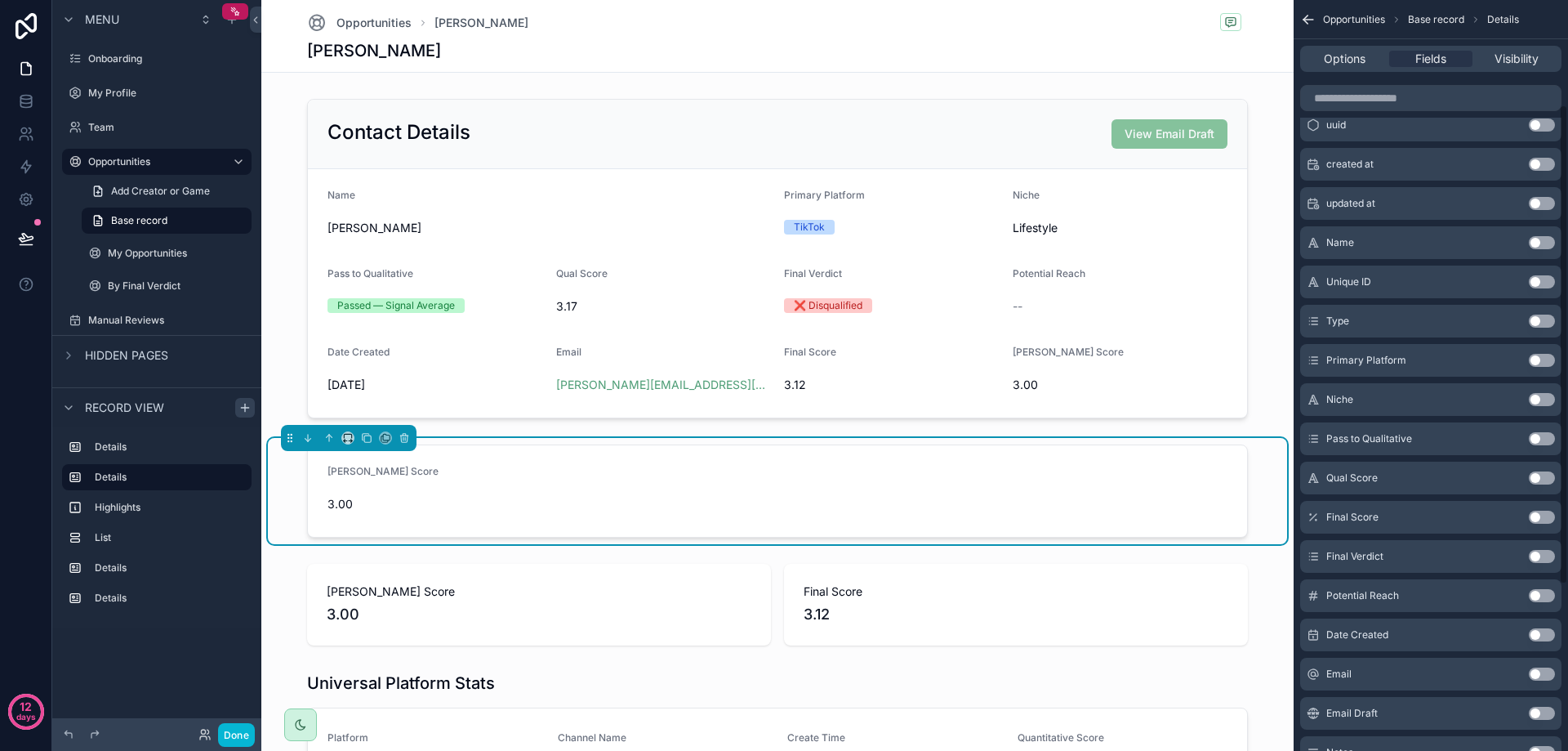
click at [1544, 436] on button "Use setting" at bounding box center [1541, 438] width 26 height 13
click at [1540, 479] on button "Use setting" at bounding box center [1541, 478] width 26 height 13
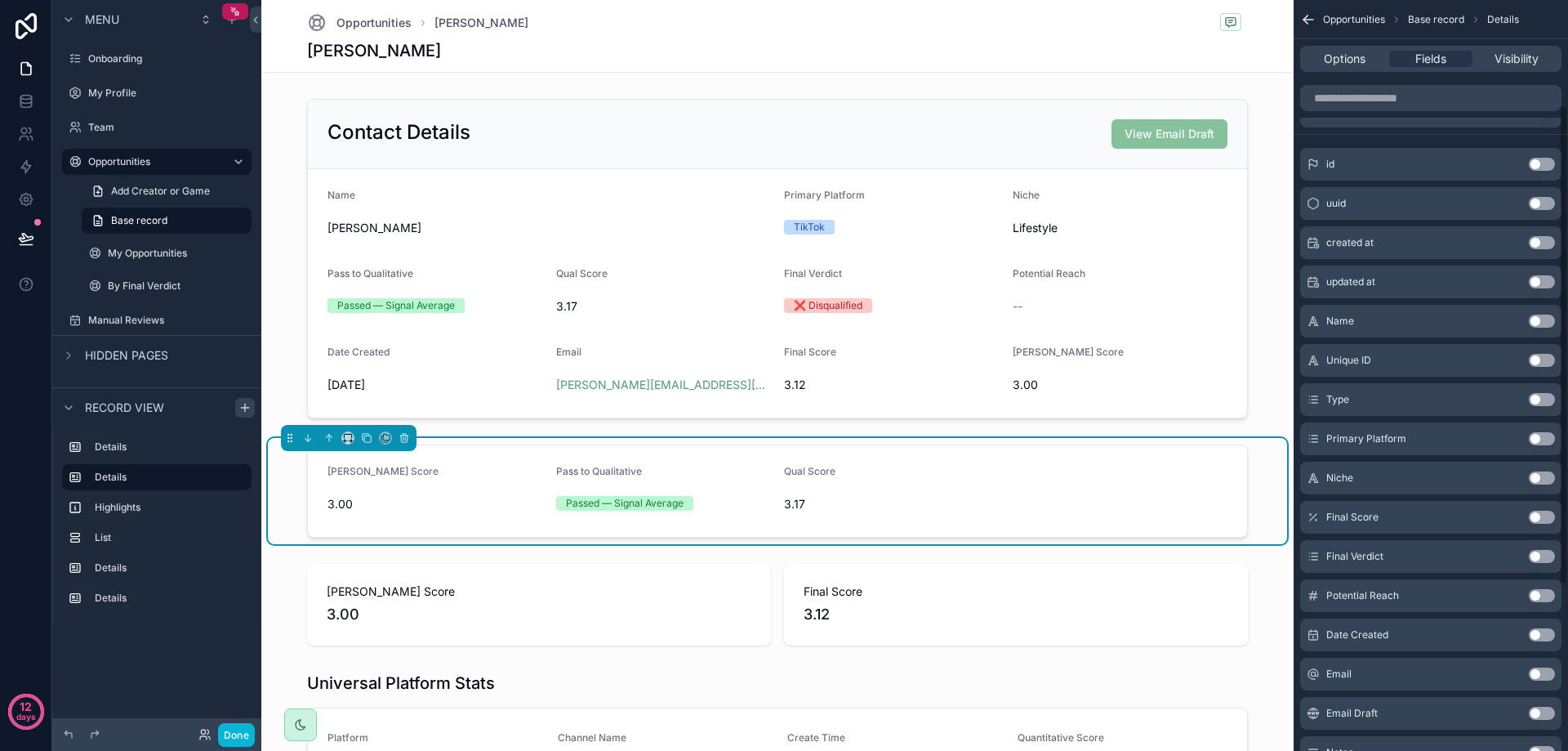
click at [1539, 511] on button "Use setting" at bounding box center [1541, 516] width 26 height 13
click at [1538, 550] on button "Use setting" at bounding box center [1541, 556] width 26 height 13
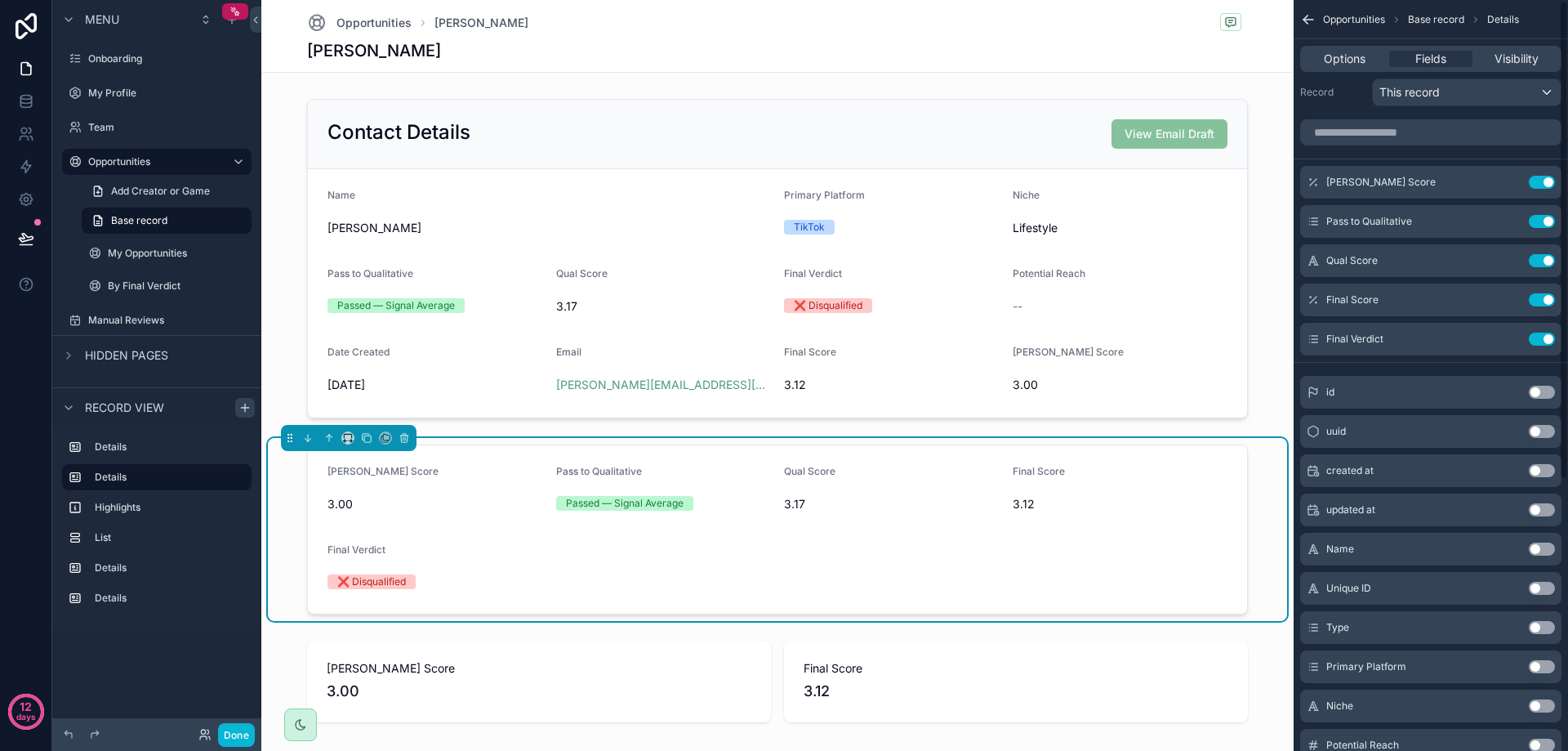
scroll to position [0, 0]
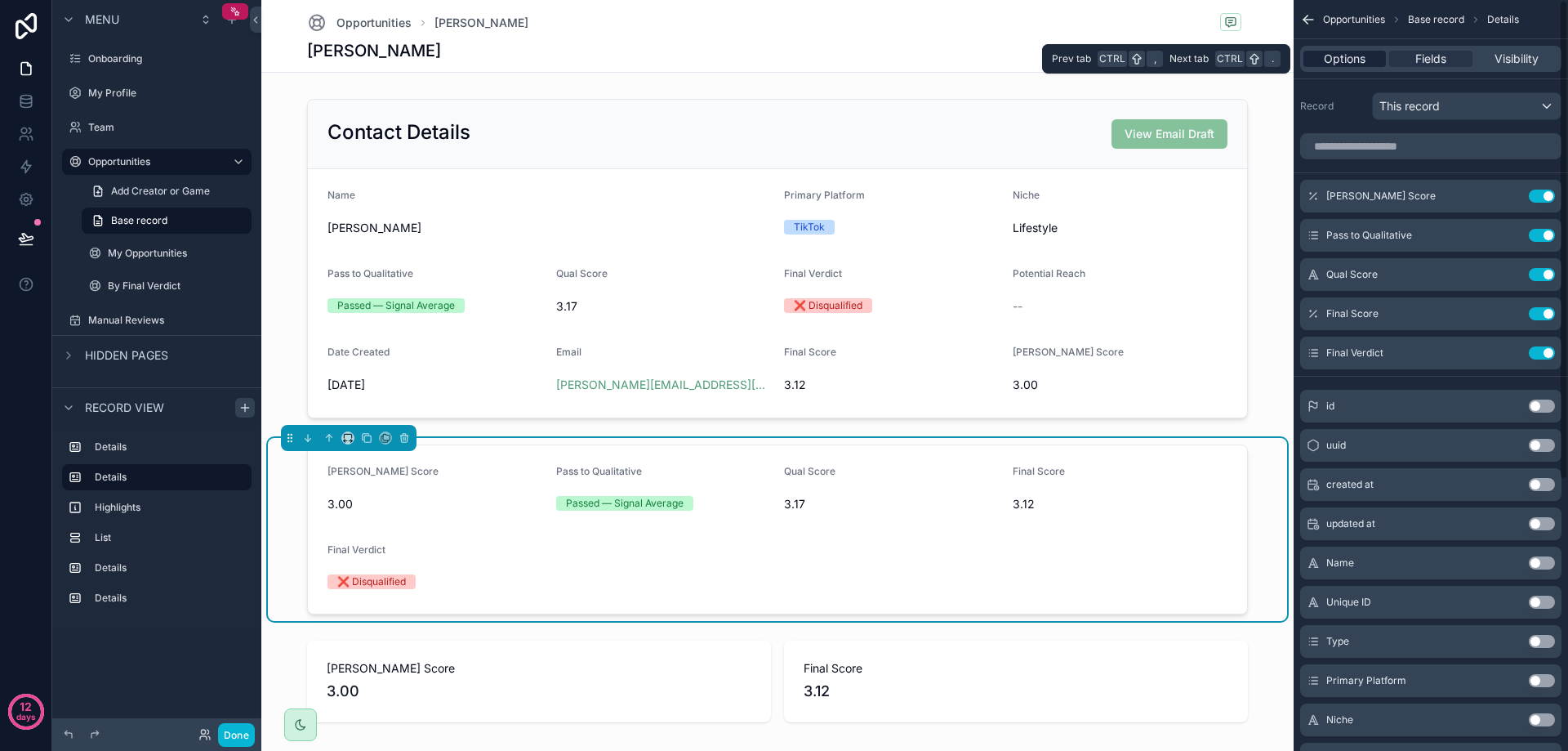
click at [1351, 53] on span "Options" at bounding box center [1344, 58] width 41 height 16
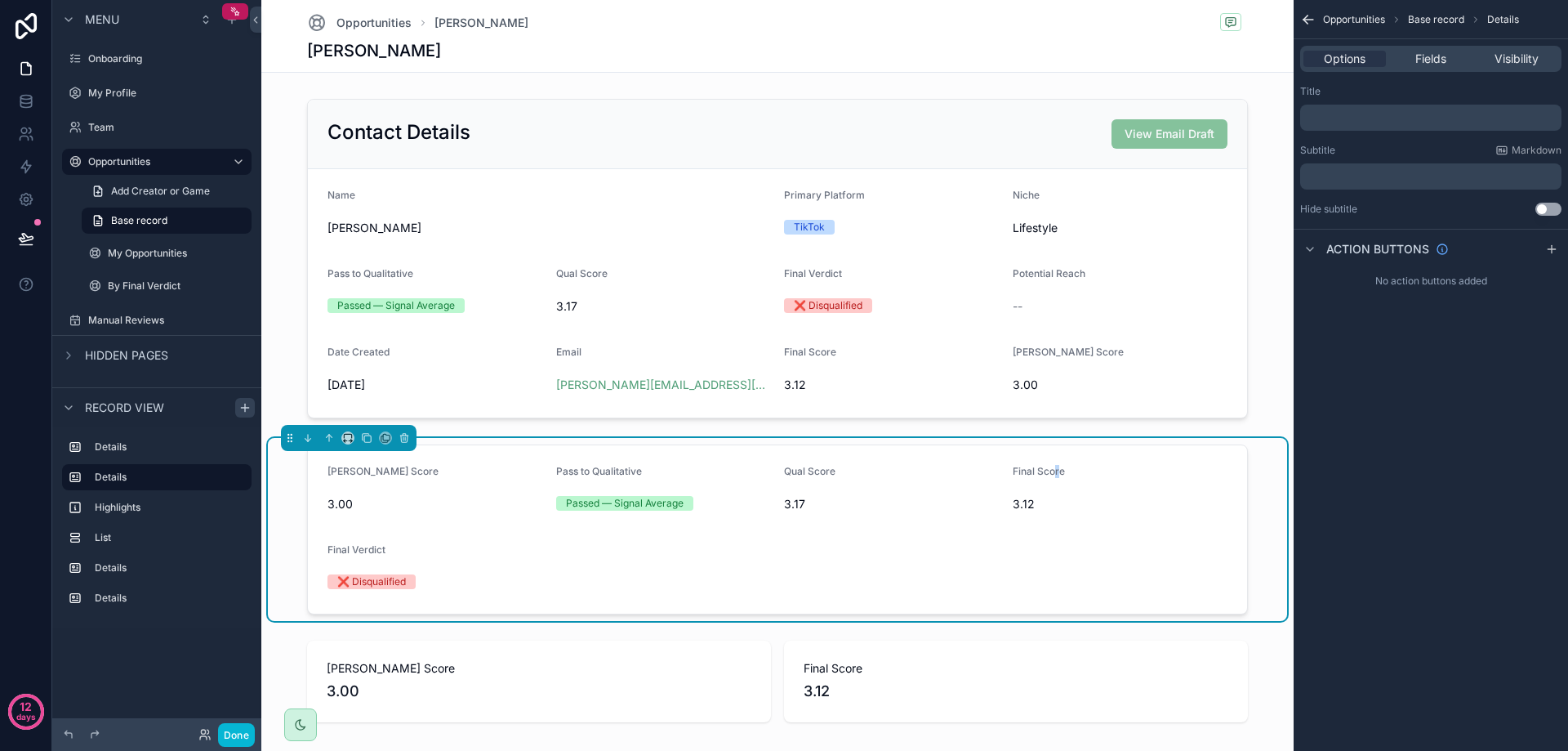
click at [1051, 476] on span "Final Score" at bounding box center [1039, 471] width 52 height 13
click at [1019, 494] on div "3.12" at bounding box center [1121, 504] width 216 height 26
click at [1402, 68] on div "Options Fields Visibility" at bounding box center [1431, 58] width 261 height 26
click at [1416, 58] on span "Fields" at bounding box center [1431, 58] width 31 height 16
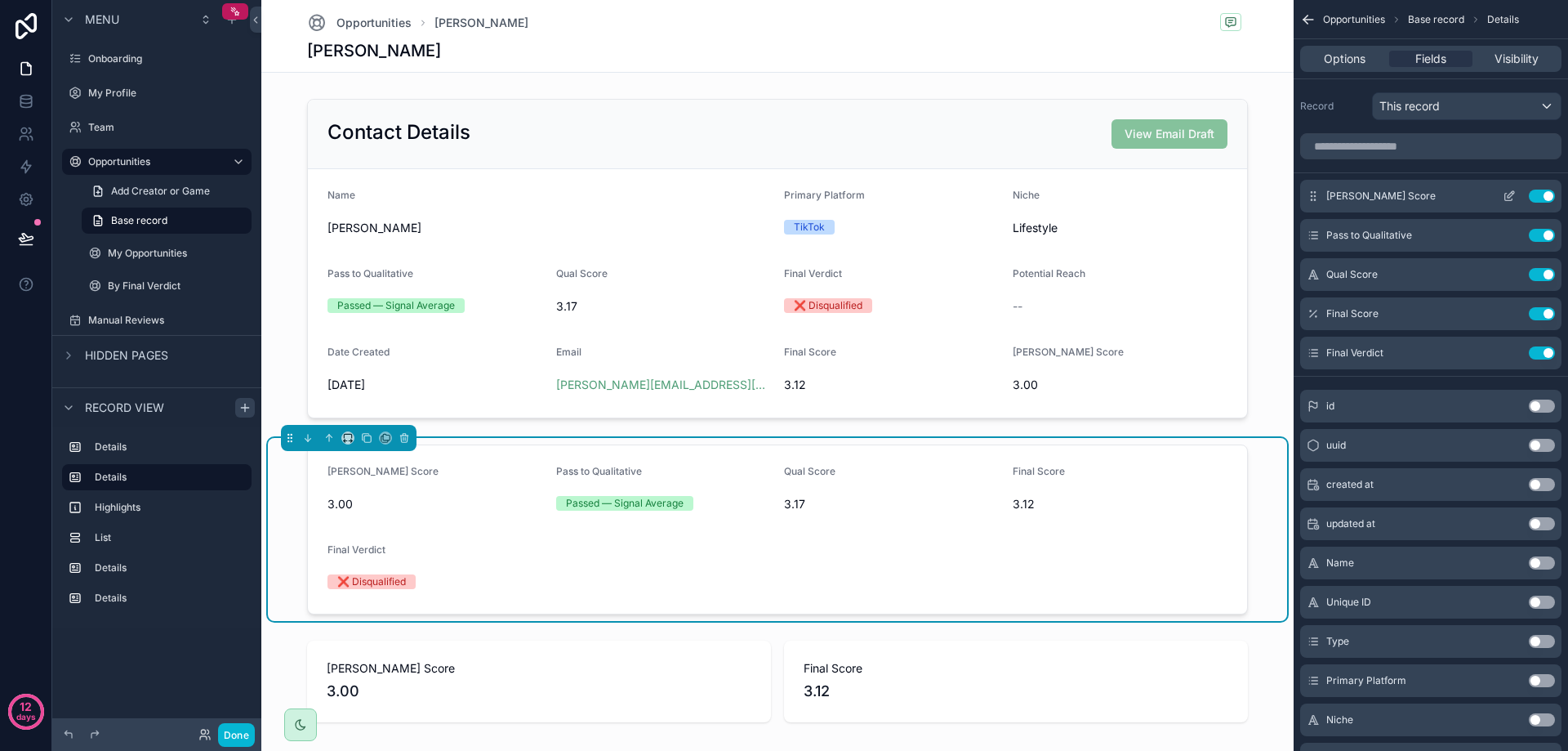
click at [1505, 196] on icon "scrollable content" at bounding box center [1508, 197] width 8 height 8
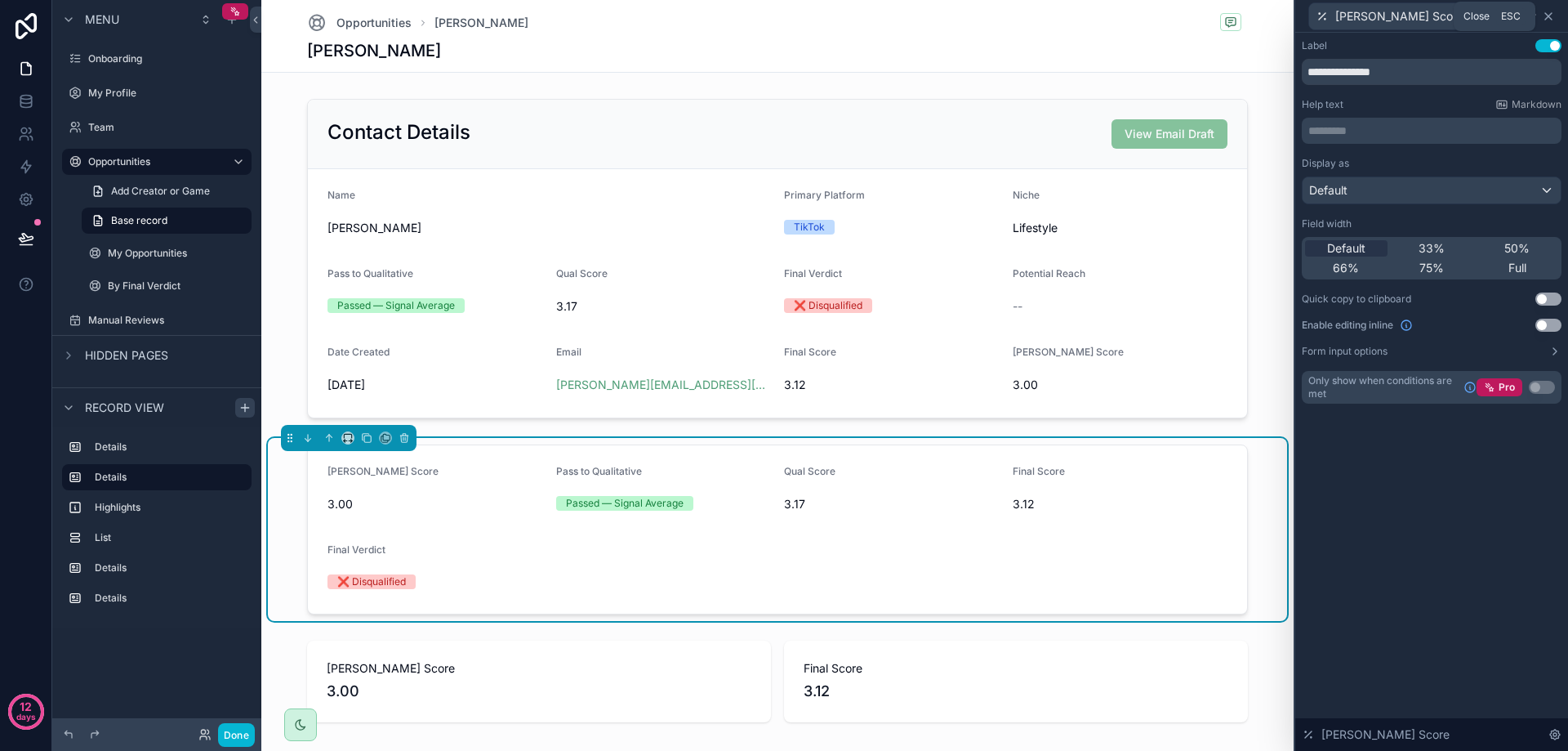
click at [1549, 14] on icon at bounding box center [1548, 16] width 13 height 13
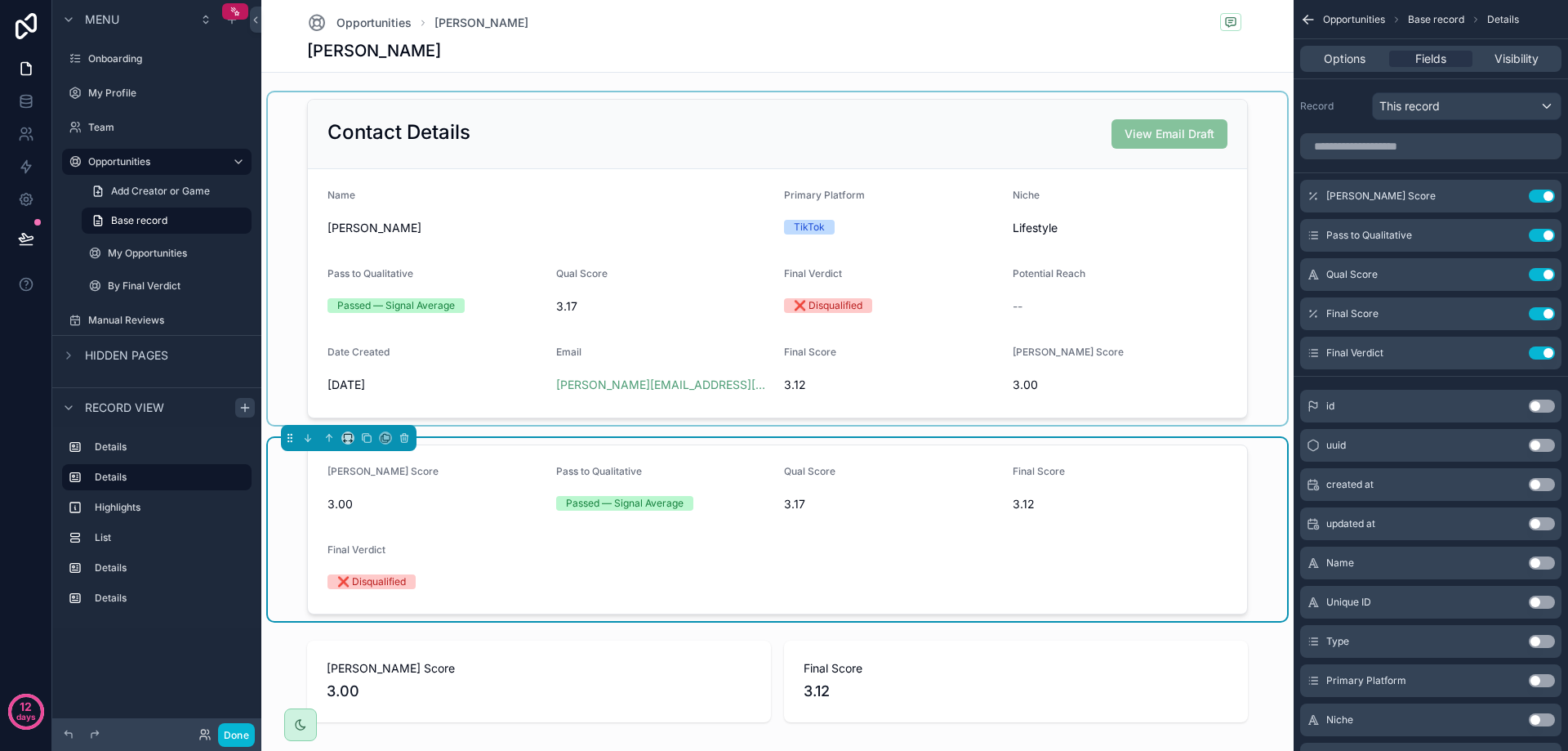
click at [546, 380] on div "scrollable content" at bounding box center [778, 258] width 1019 height 332
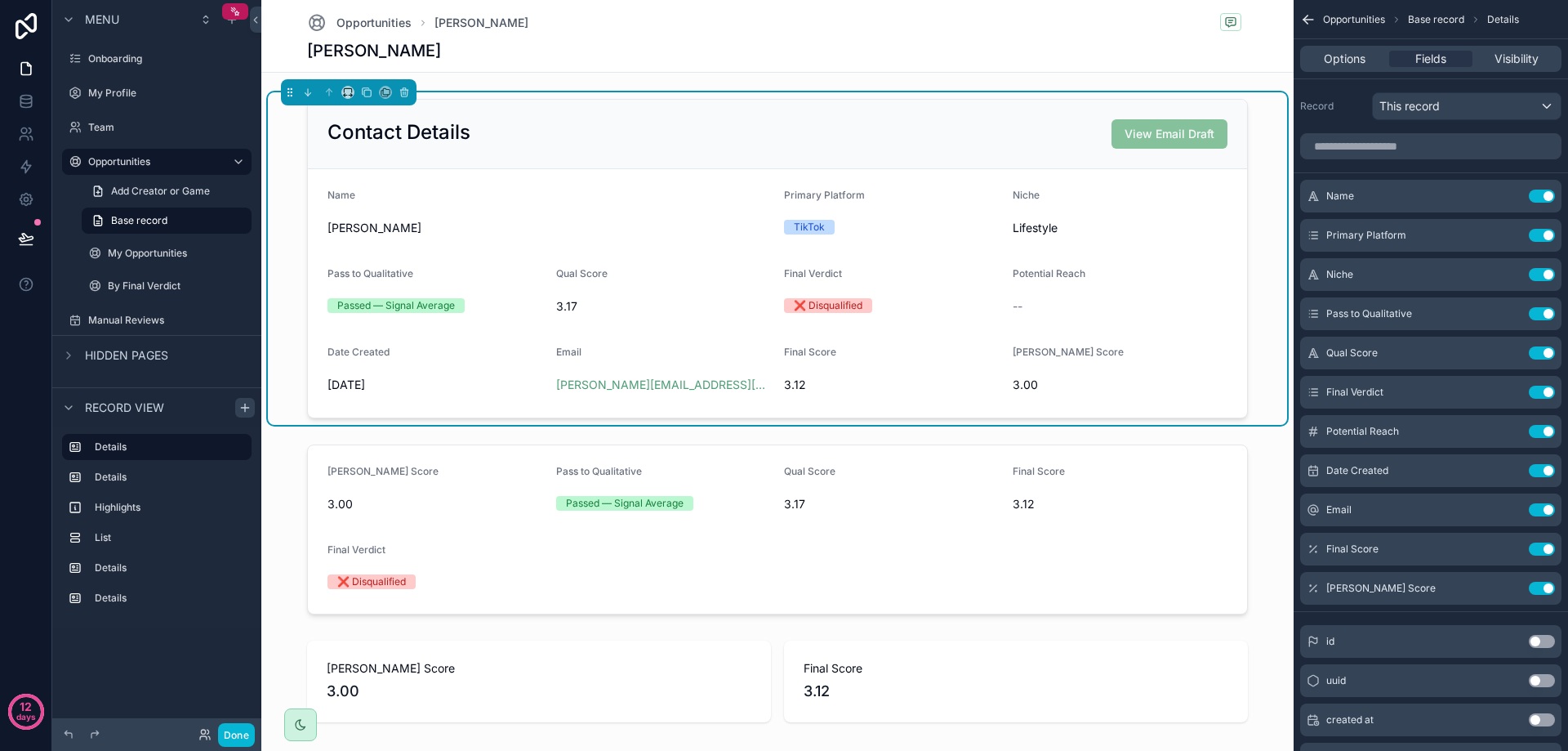
click at [473, 373] on div "[DATE]" at bounding box center [435, 385] width 216 height 26
click at [1542, 315] on button "Use setting" at bounding box center [1541, 313] width 26 height 13
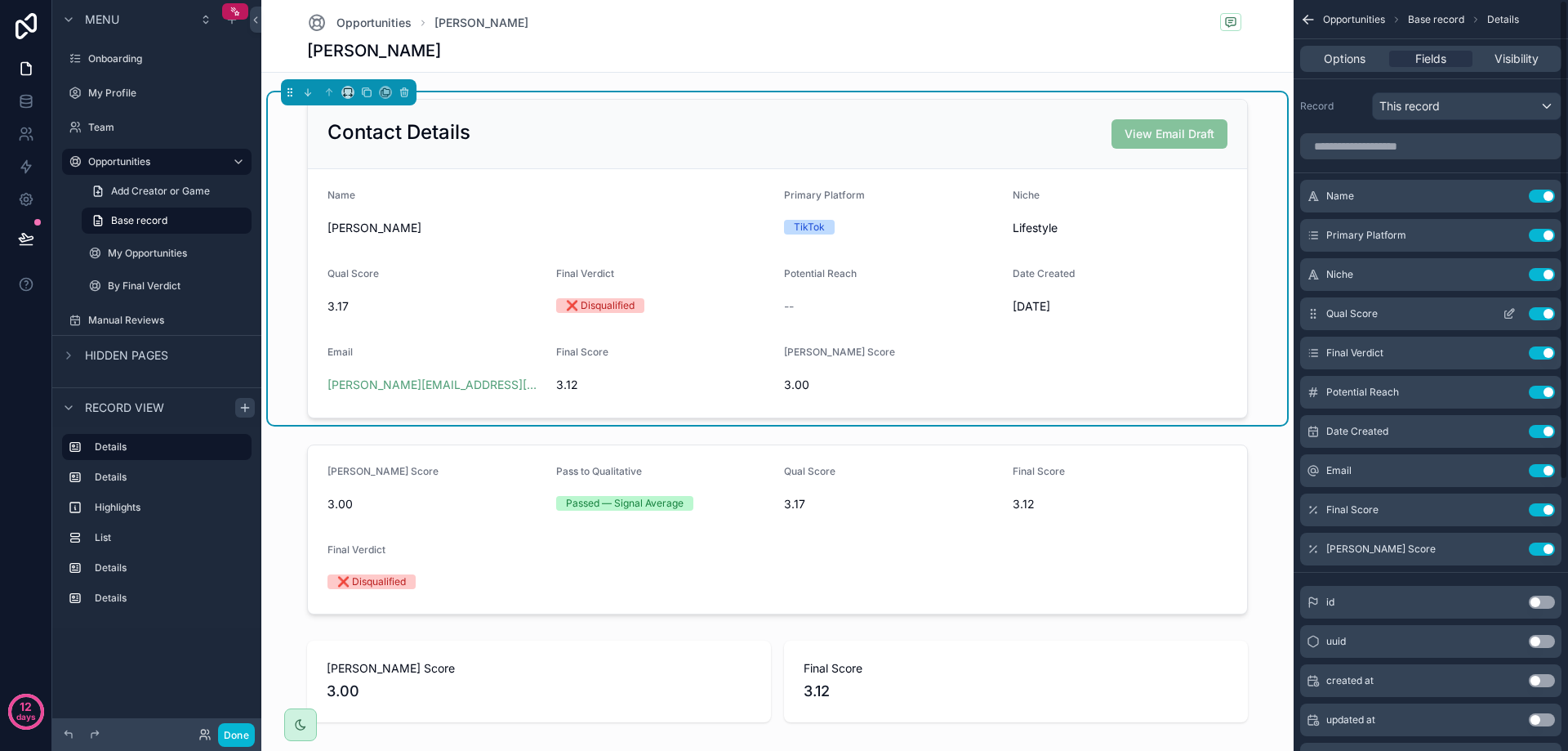
click at [1544, 316] on button "Use setting" at bounding box center [1541, 313] width 26 height 13
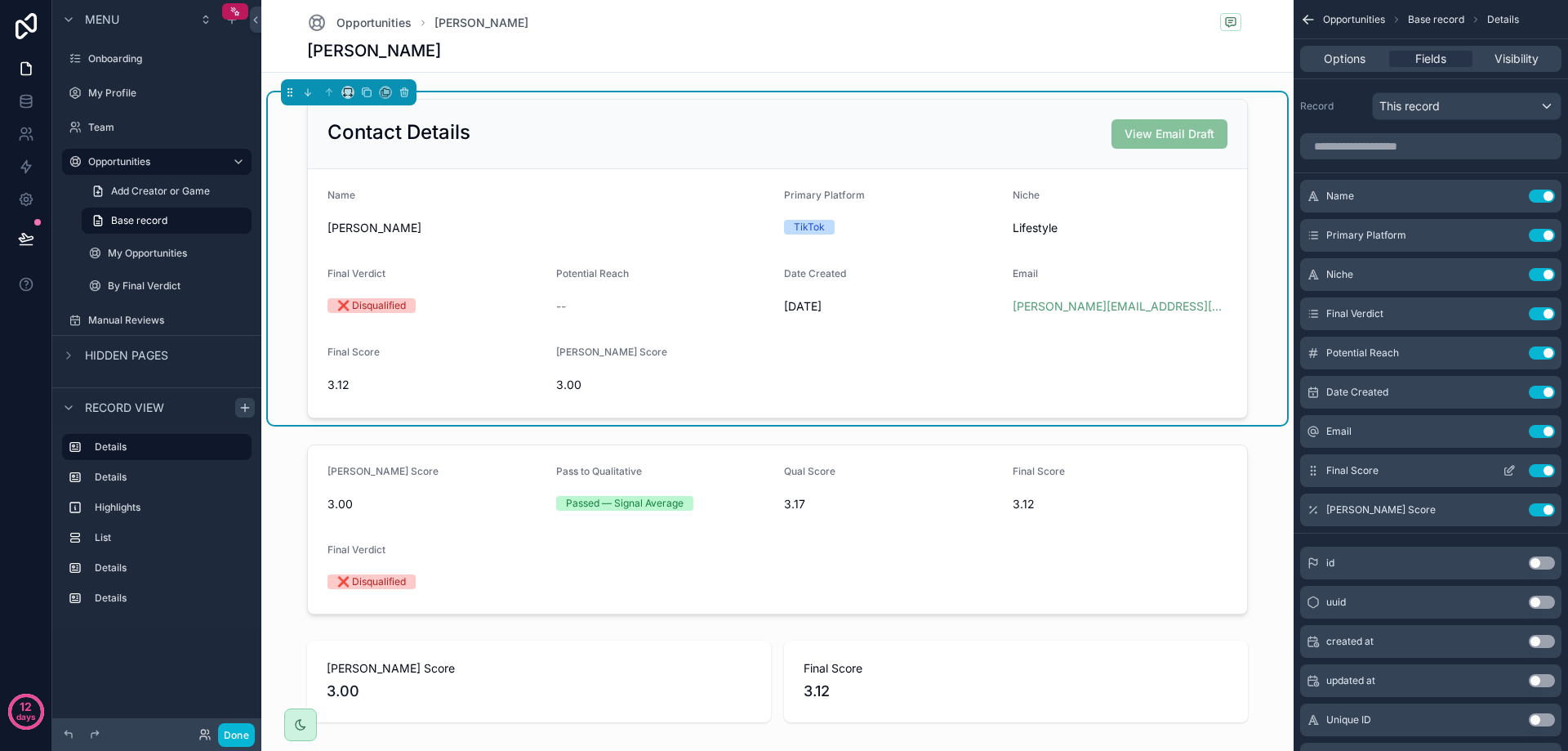
click at [1544, 470] on button "Use setting" at bounding box center [1541, 470] width 26 height 13
click at [1543, 469] on button "Use setting" at bounding box center [1541, 470] width 26 height 13
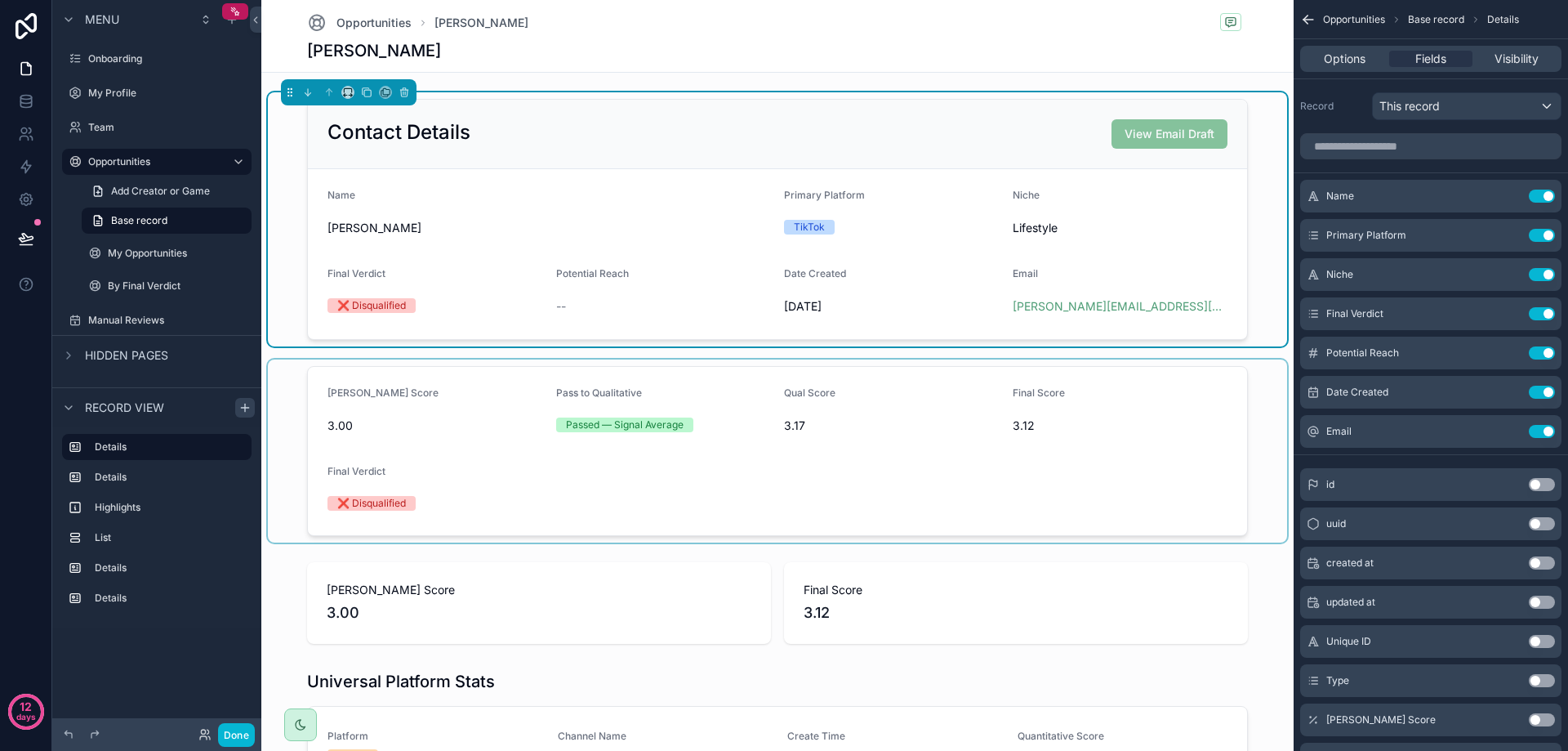
click at [829, 484] on div "scrollable content" at bounding box center [778, 451] width 1019 height 183
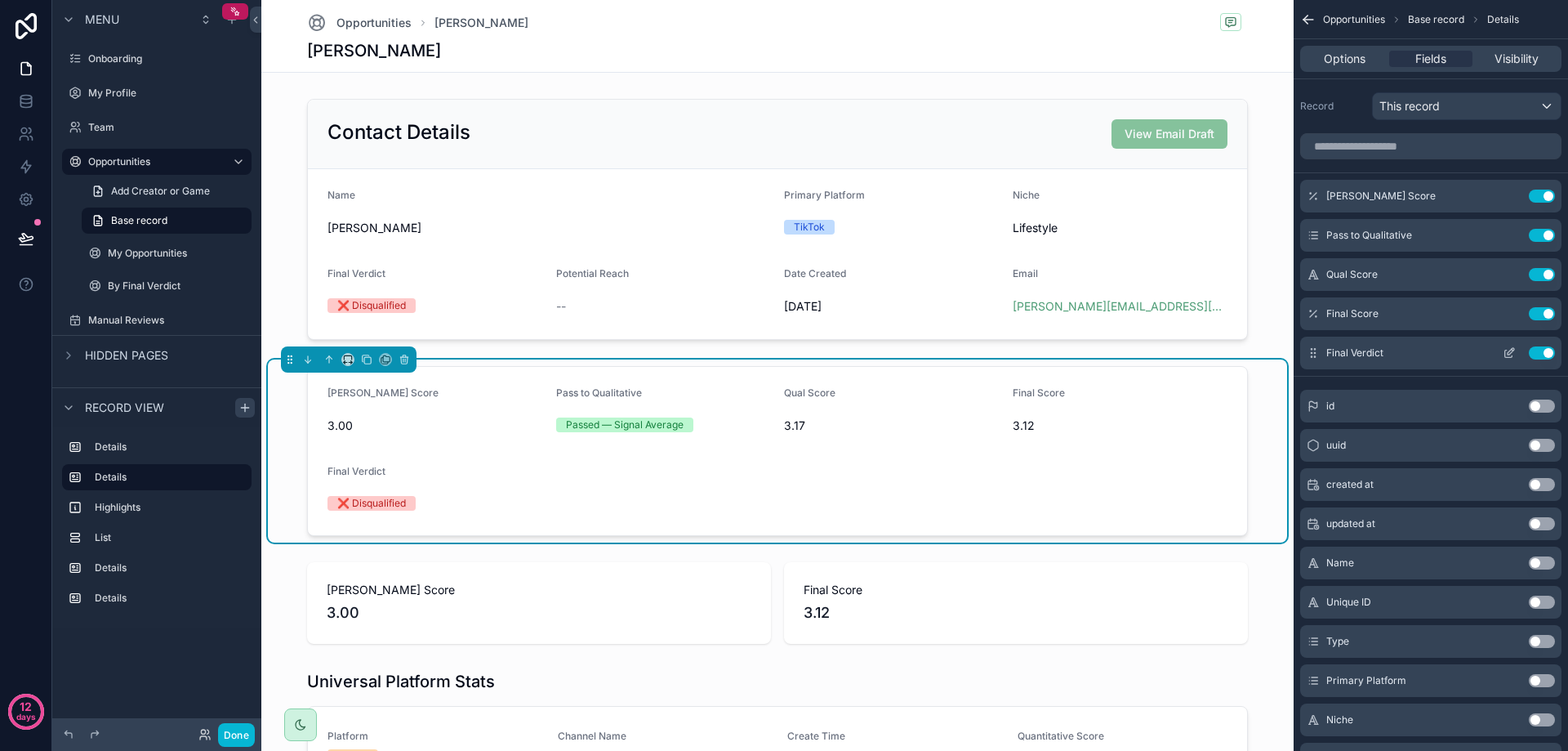
click at [1543, 353] on button "Use setting" at bounding box center [1541, 353] width 26 height 13
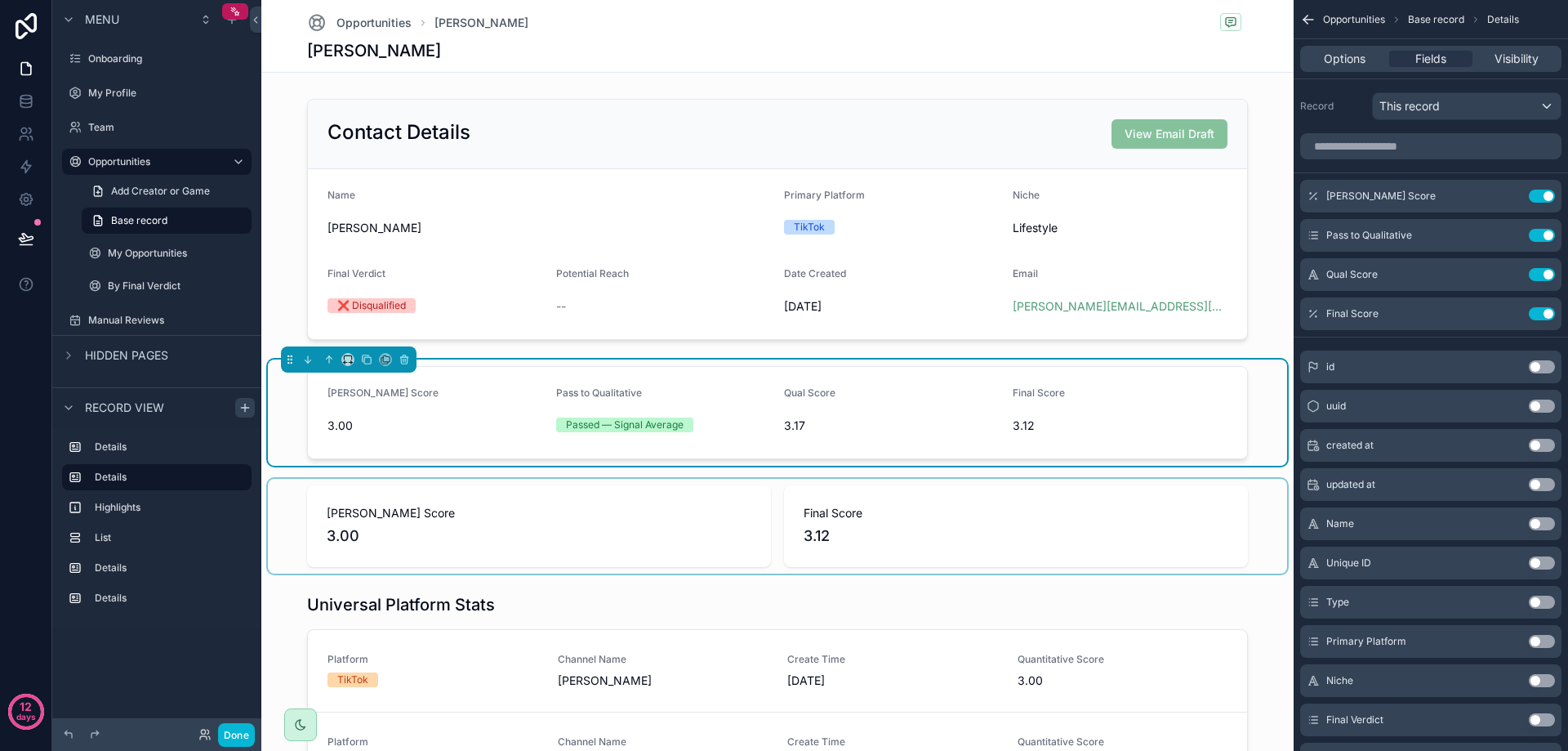
click at [972, 554] on div "scrollable content" at bounding box center [778, 526] width 1019 height 95
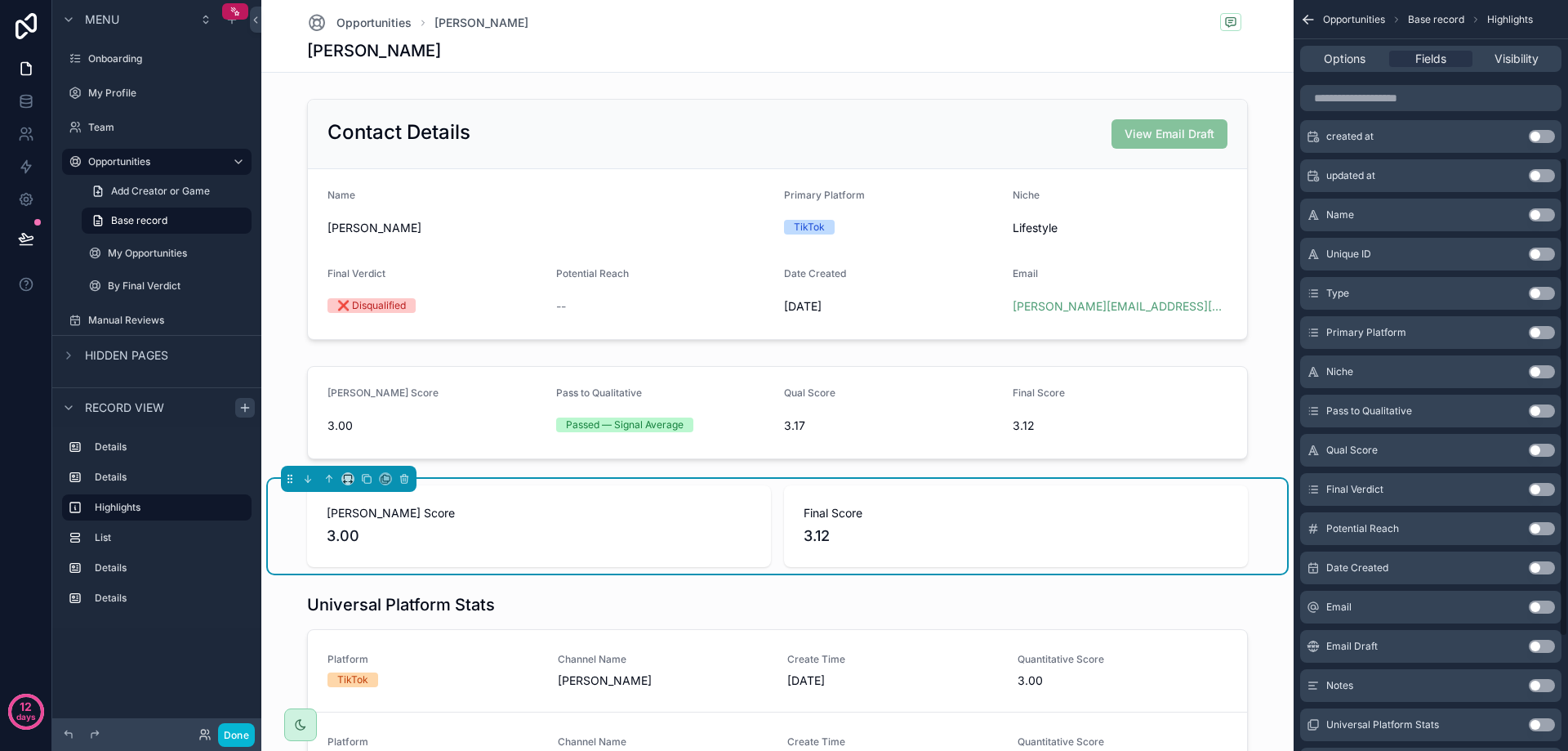
scroll to position [245, 0]
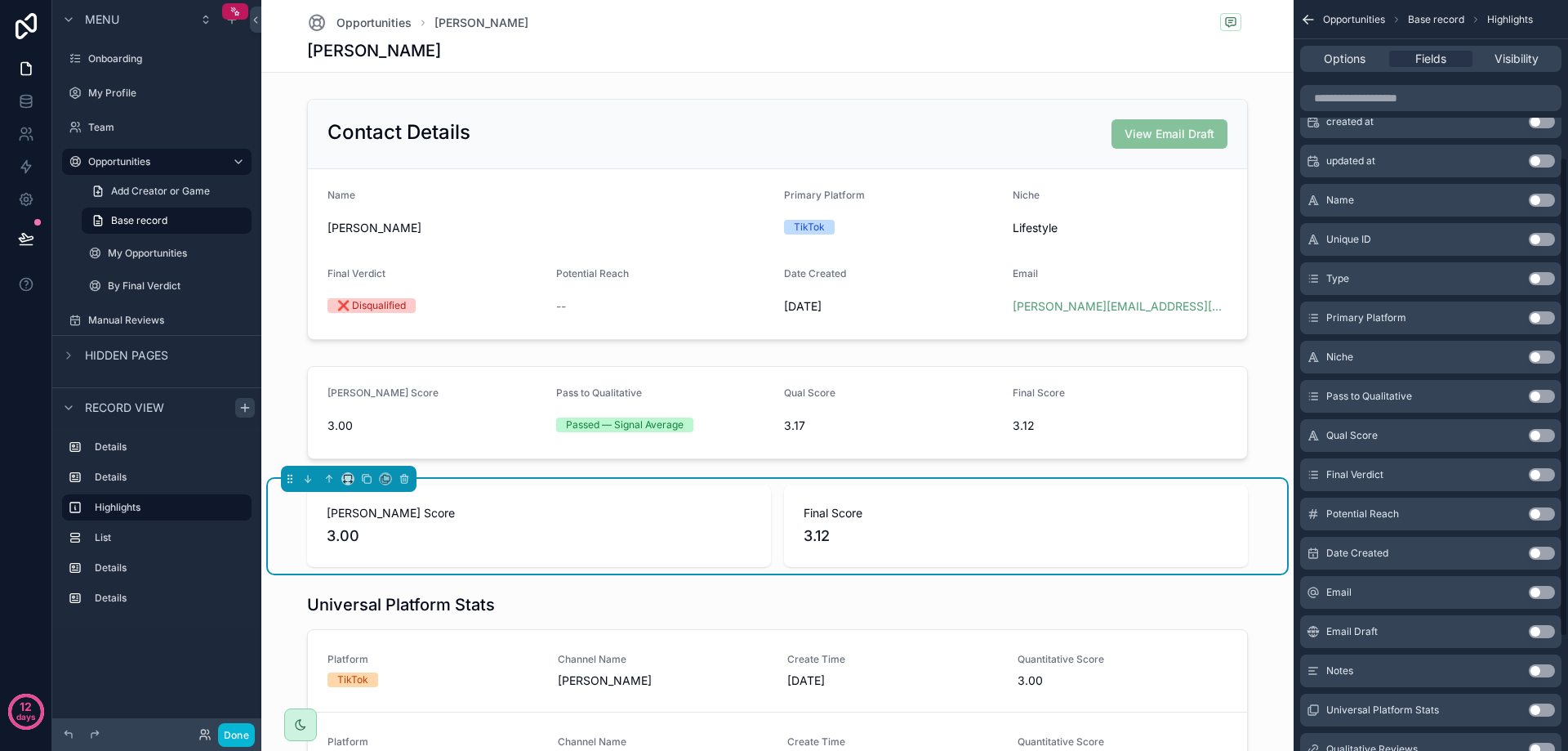
click at [1545, 474] on button "Use setting" at bounding box center [1541, 474] width 26 height 13
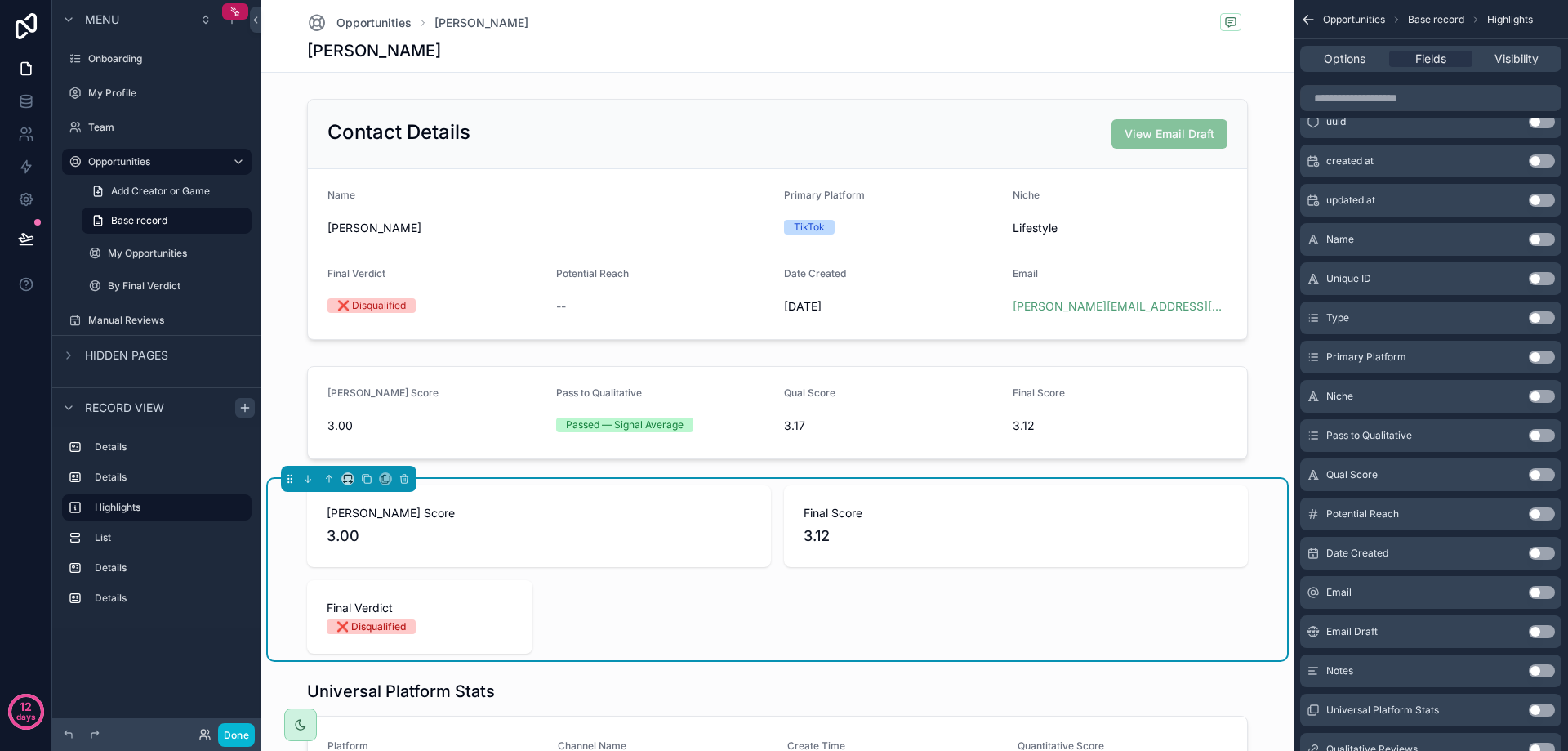
click at [727, 532] on span "3.00" at bounding box center [538, 536] width 424 height 23
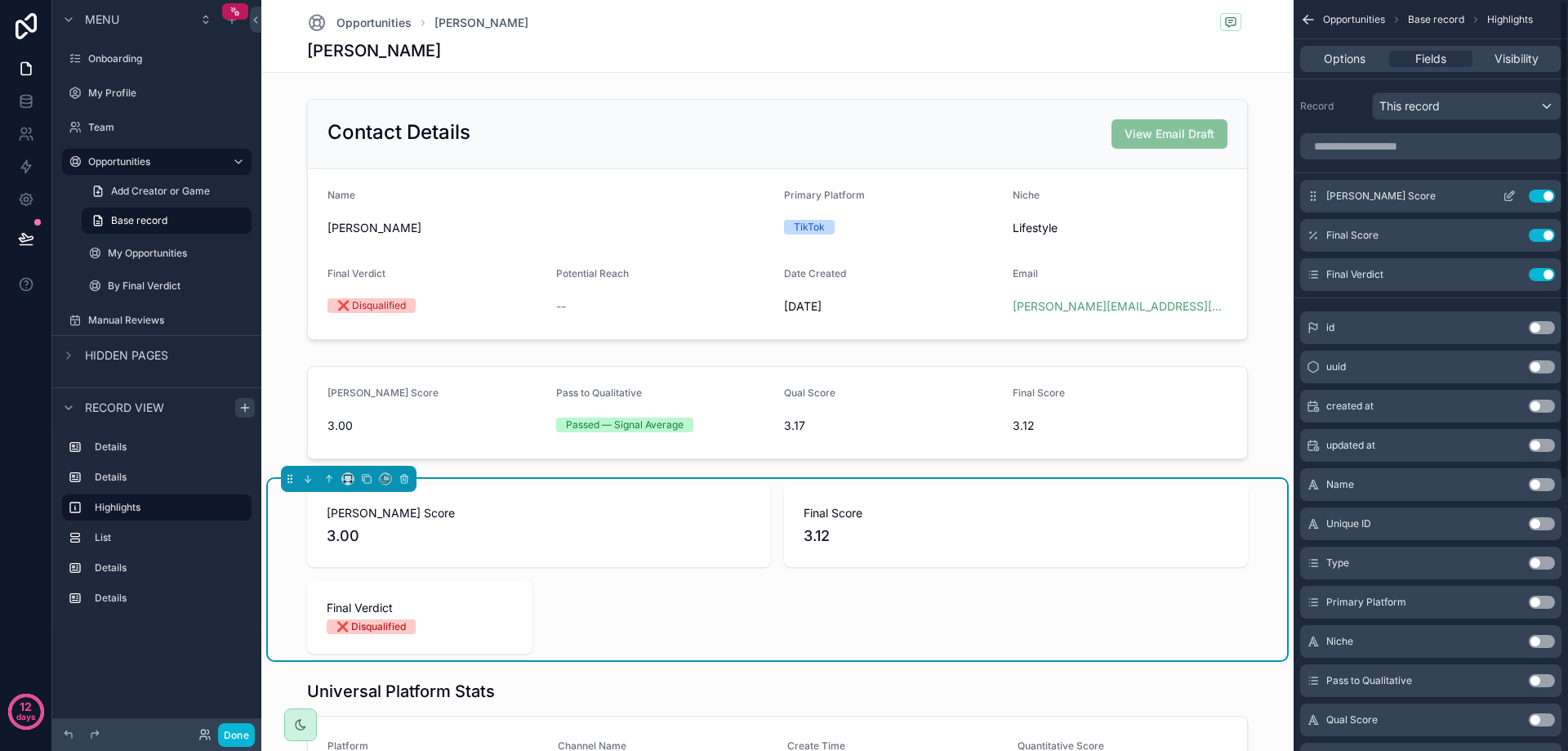
click at [1503, 197] on icon "scrollable content" at bounding box center [1509, 196] width 13 height 13
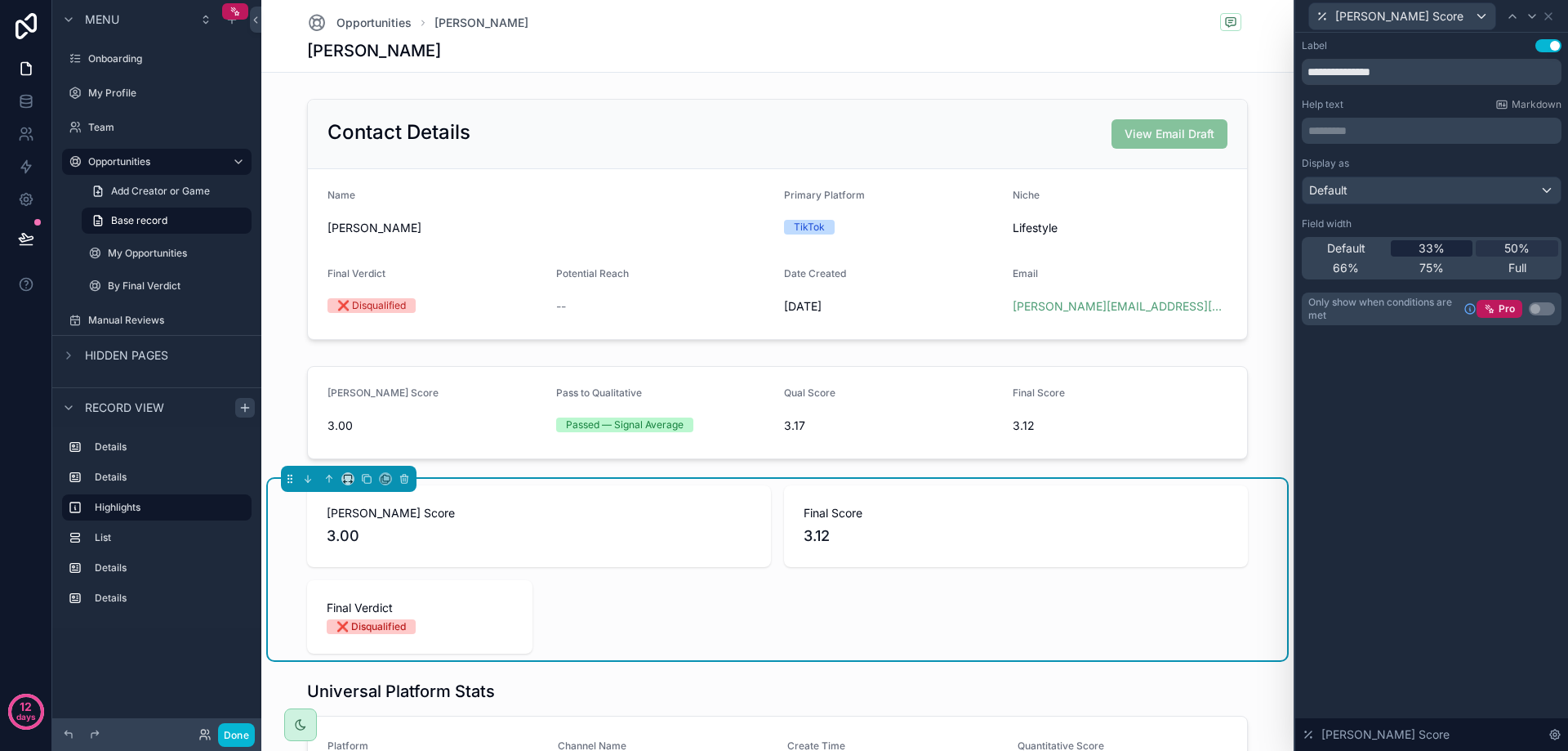
click at [1431, 246] on span "33%" at bounding box center [1431, 248] width 26 height 16
click at [851, 532] on span "3.12" at bounding box center [856, 536] width 424 height 23
click at [1550, 19] on icon at bounding box center [1548, 16] width 13 height 13
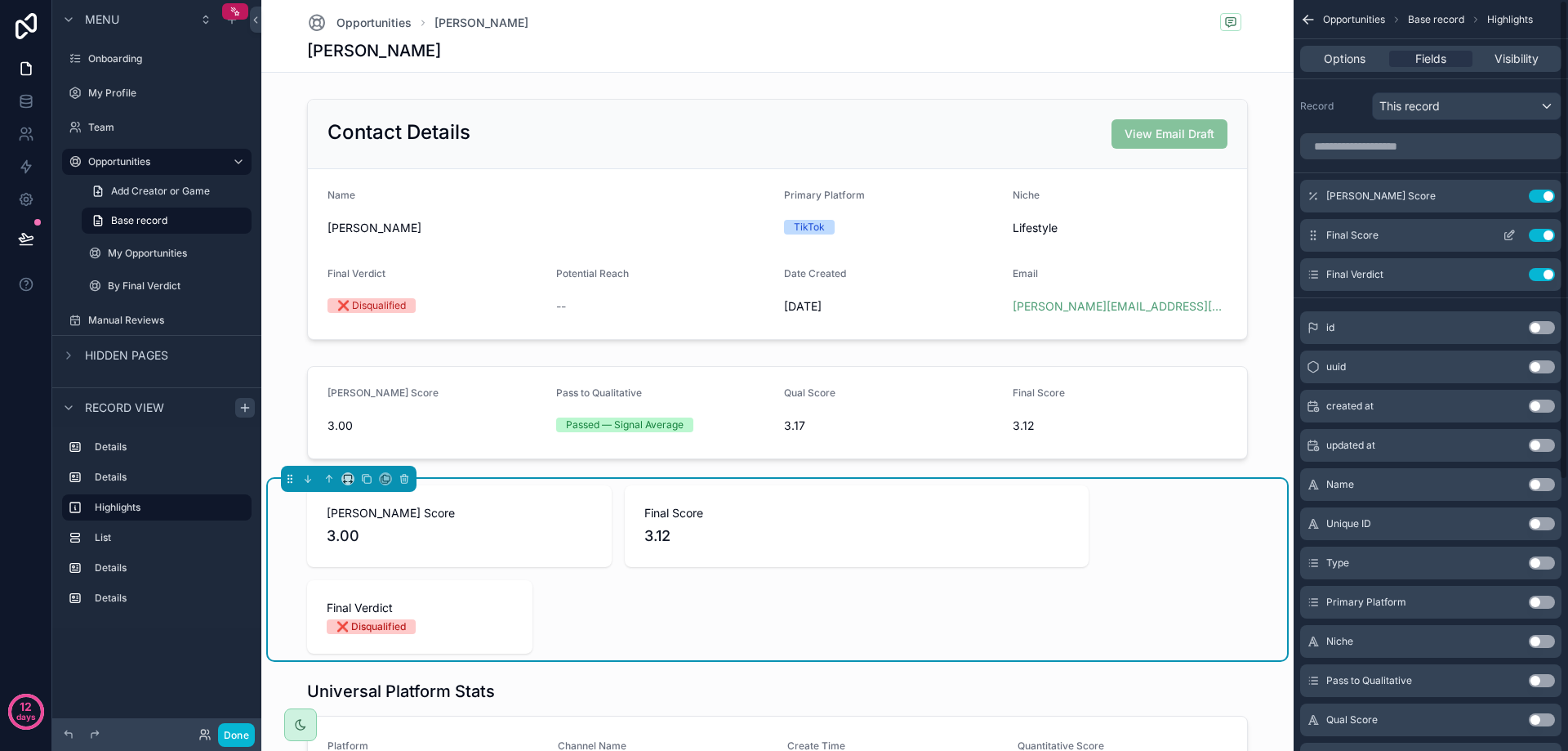
click at [1501, 240] on button "scrollable content" at bounding box center [1509, 235] width 26 height 13
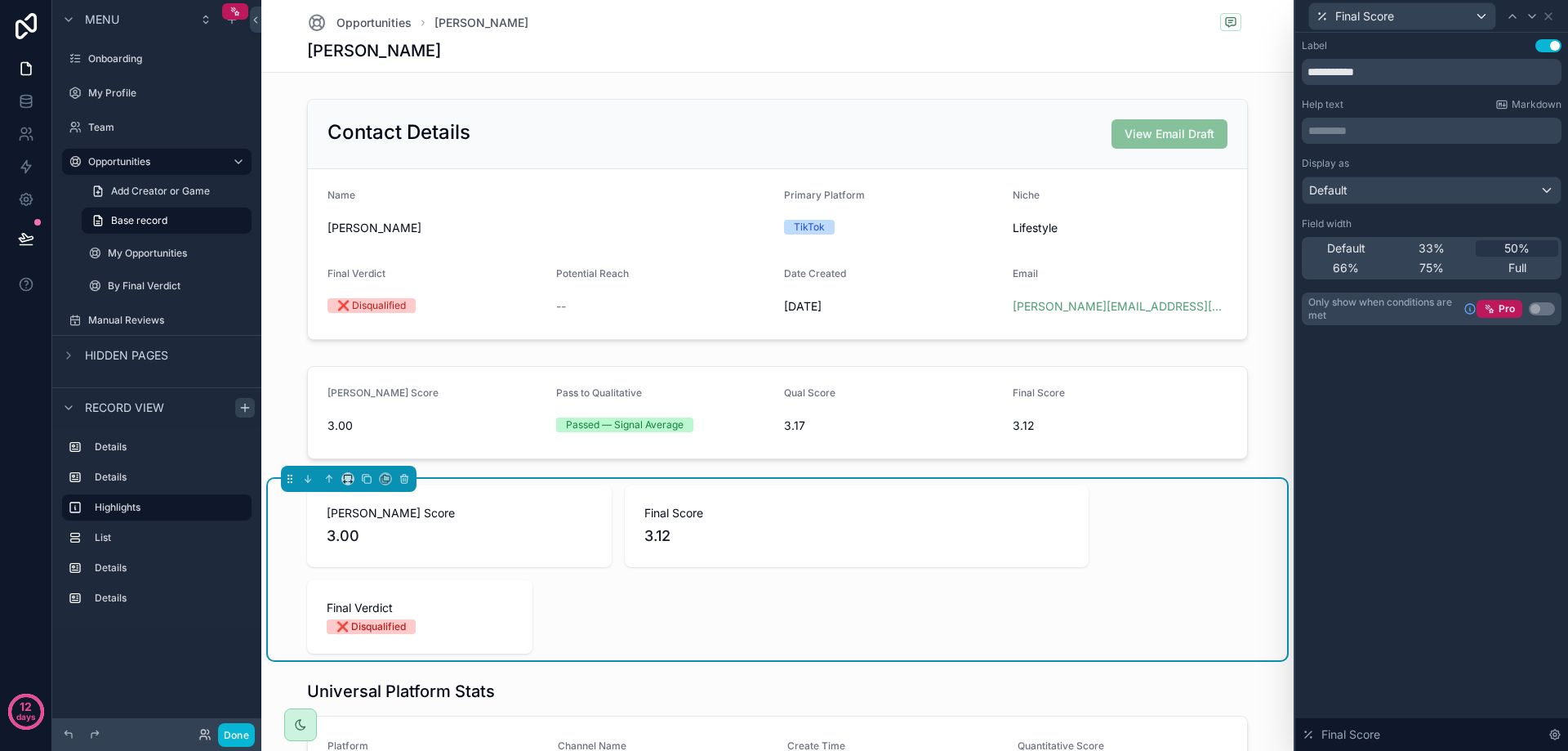
click at [1449, 240] on div "Default 33% 50% 66% 75% Full" at bounding box center [1431, 258] width 260 height 42
click at [1444, 245] on span "33%" at bounding box center [1431, 248] width 26 height 16
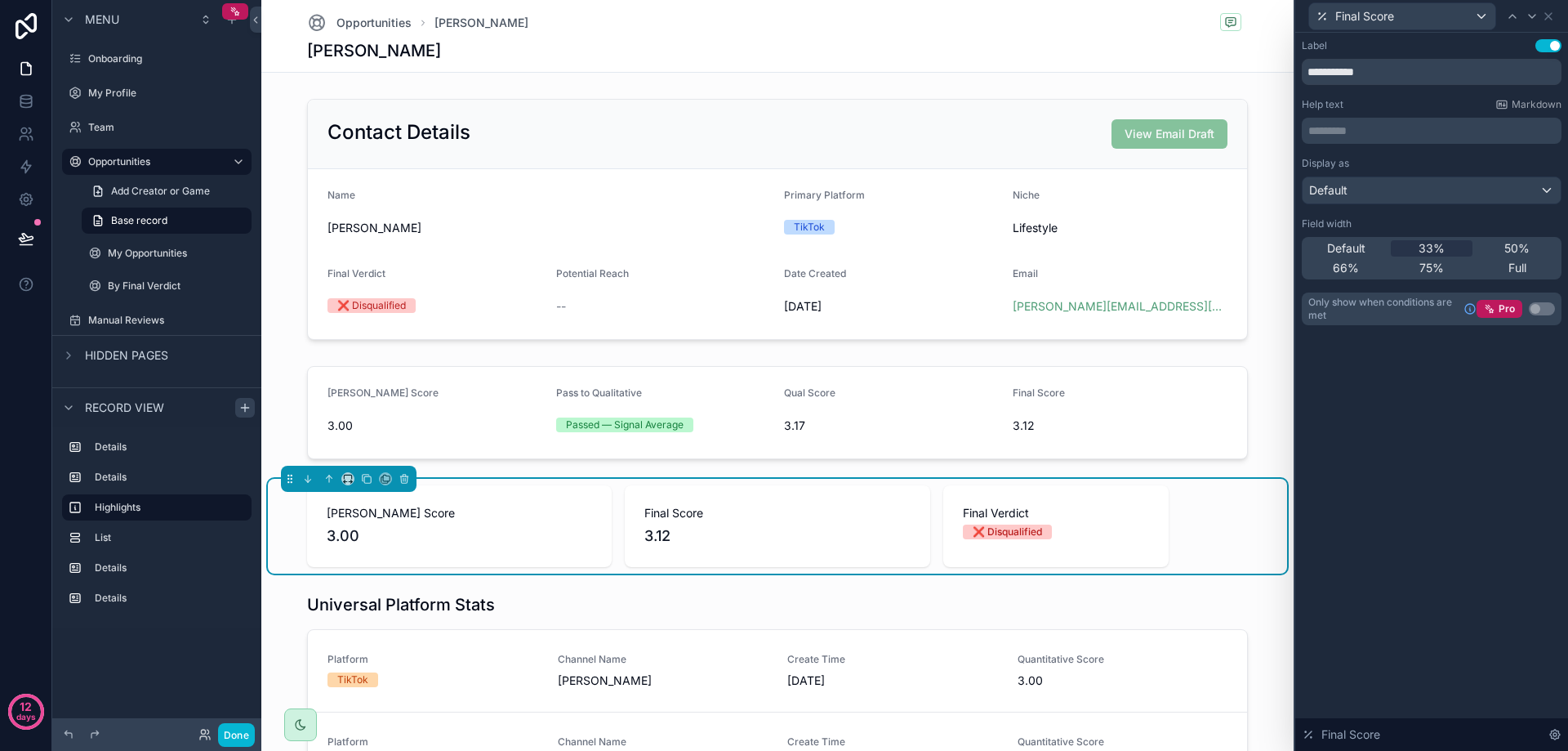
click at [1145, 539] on div "Final Verdict ❌ Disqualified" at bounding box center [1055, 526] width 225 height 82
click at [1552, 17] on icon at bounding box center [1548, 16] width 13 height 13
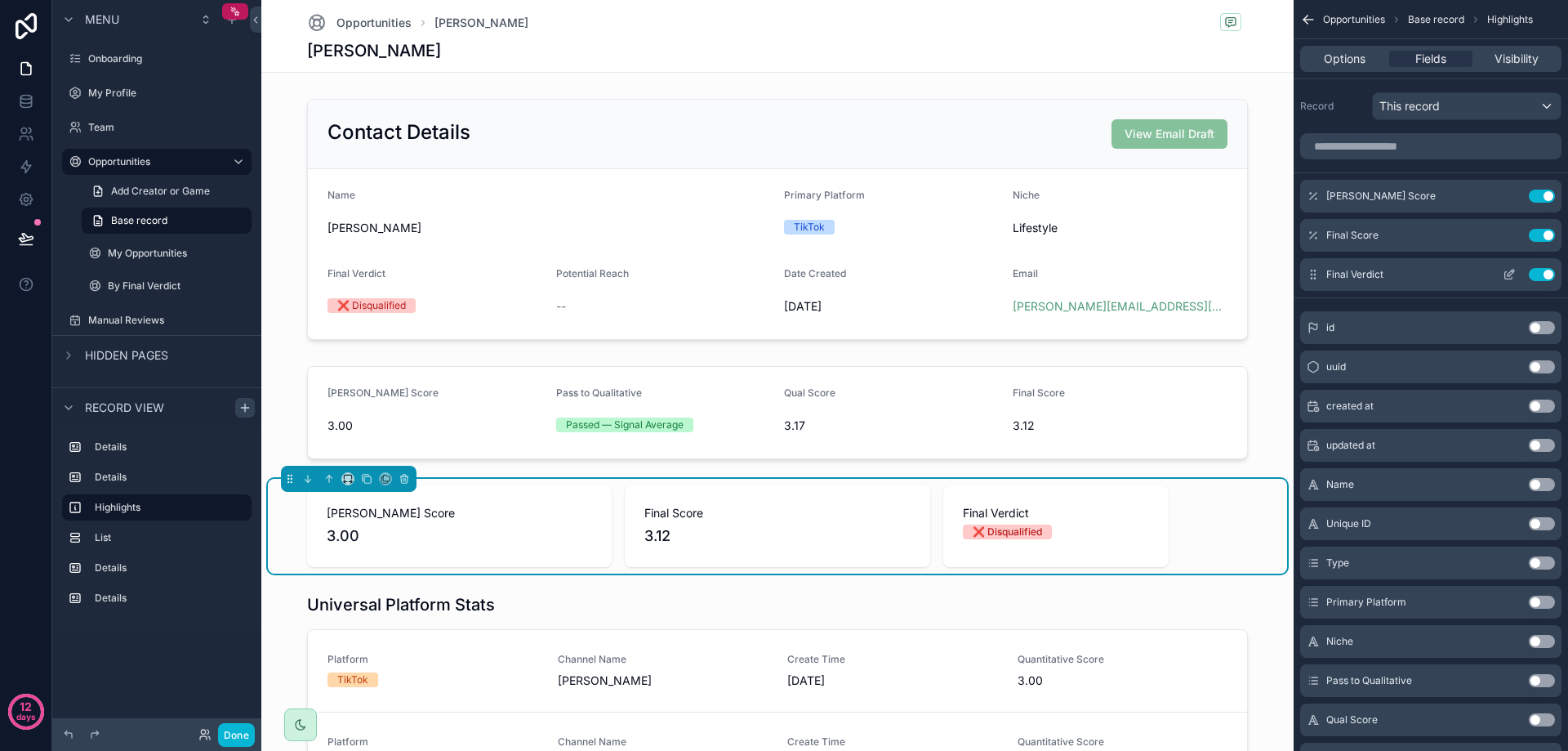
click at [1505, 274] on icon "scrollable content" at bounding box center [1508, 275] width 8 height 8
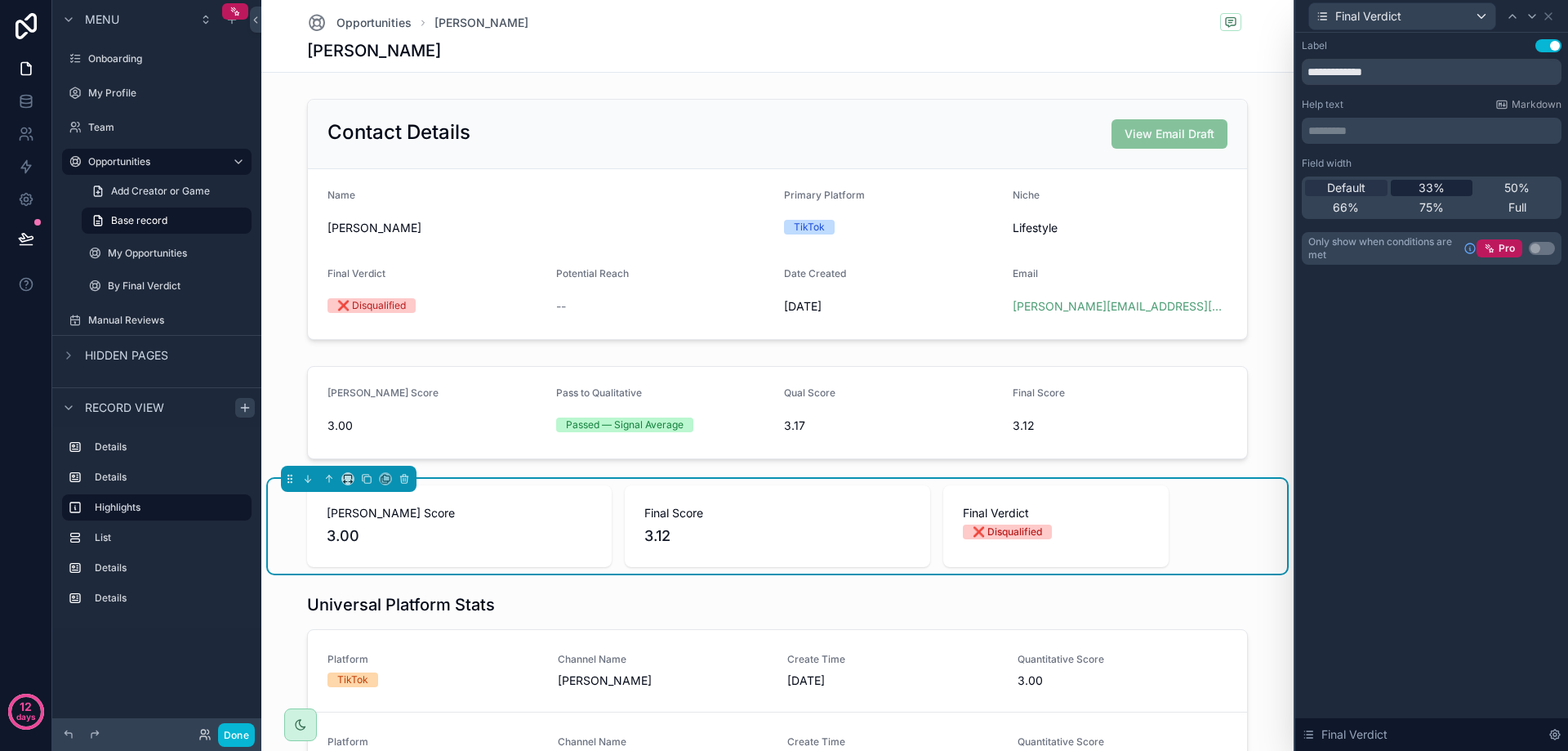
click at [1436, 184] on span "33%" at bounding box center [1431, 187] width 26 height 16
click at [1548, 19] on icon at bounding box center [1548, 16] width 13 height 13
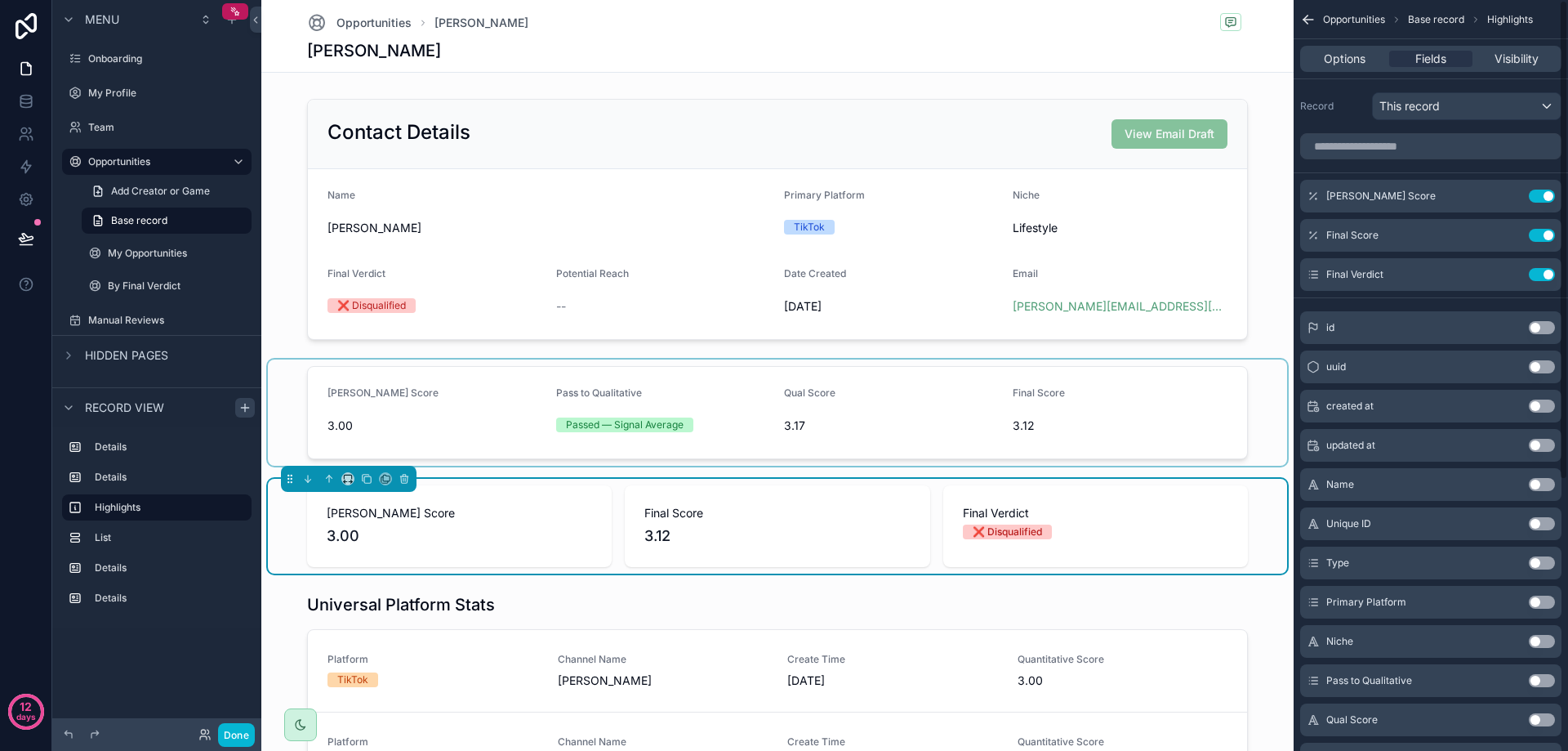
click at [901, 424] on div "scrollable content" at bounding box center [778, 413] width 1019 height 106
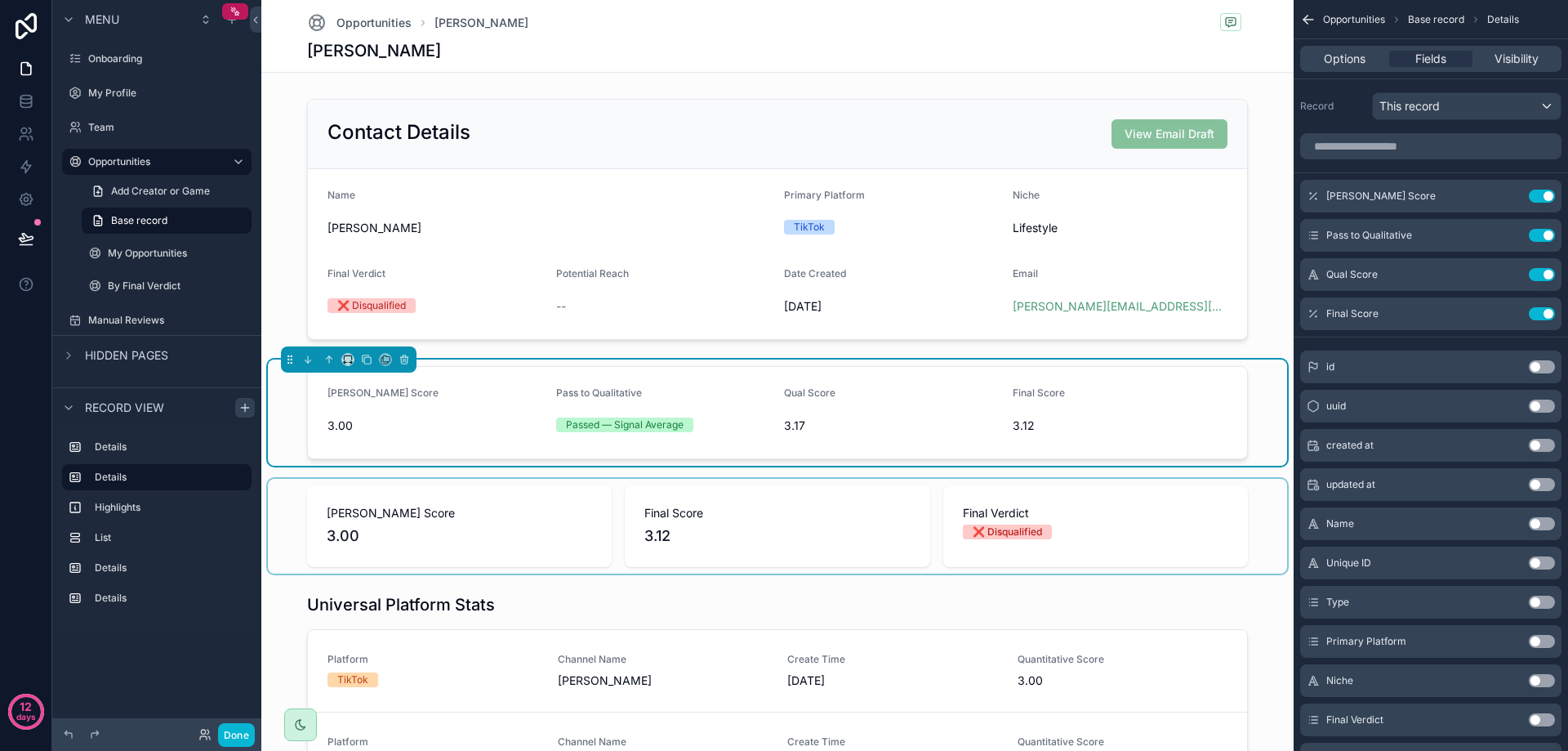
click at [759, 500] on div "scrollable content" at bounding box center [778, 526] width 1019 height 95
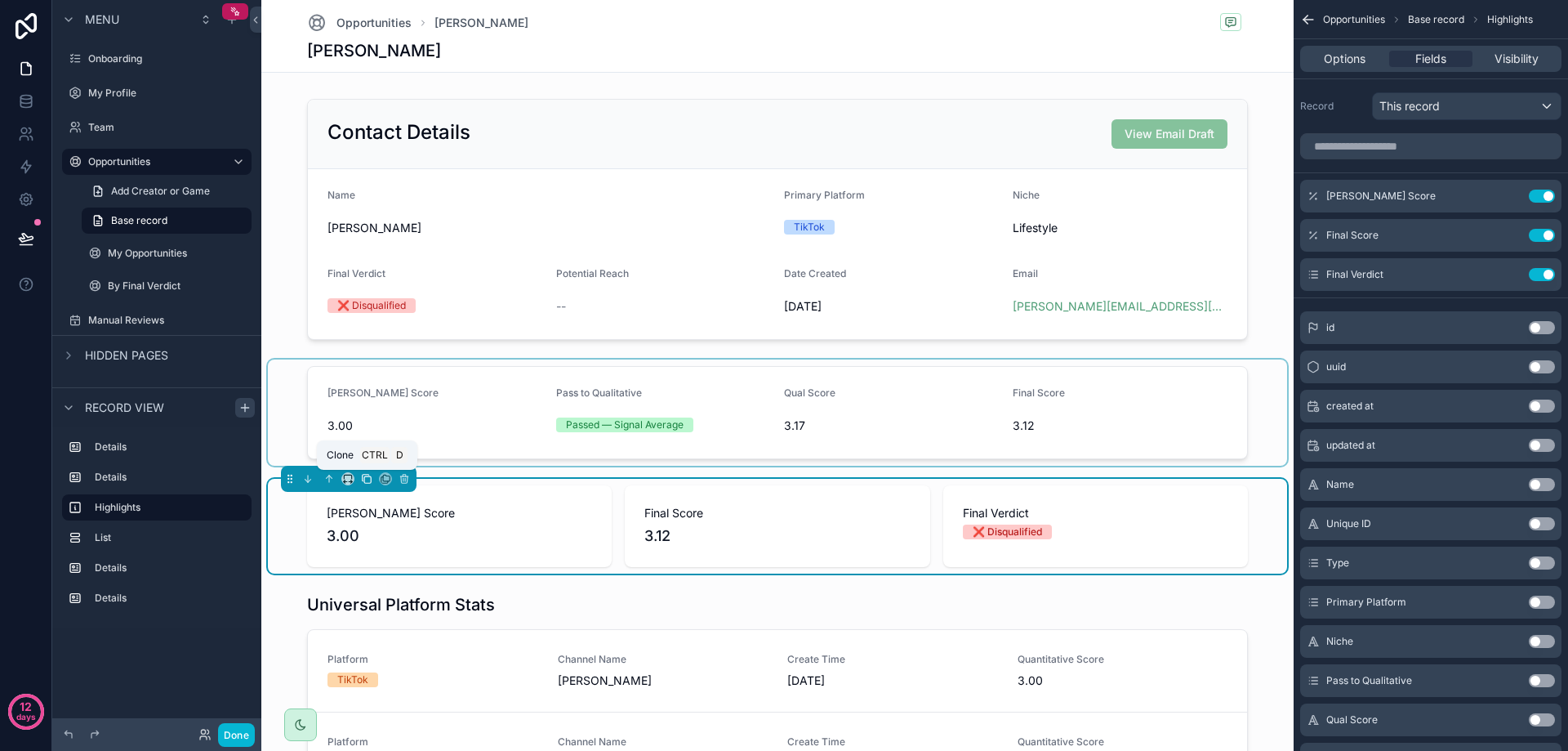
click at [370, 482] on icon "scrollable content" at bounding box center [367, 479] width 12 height 12
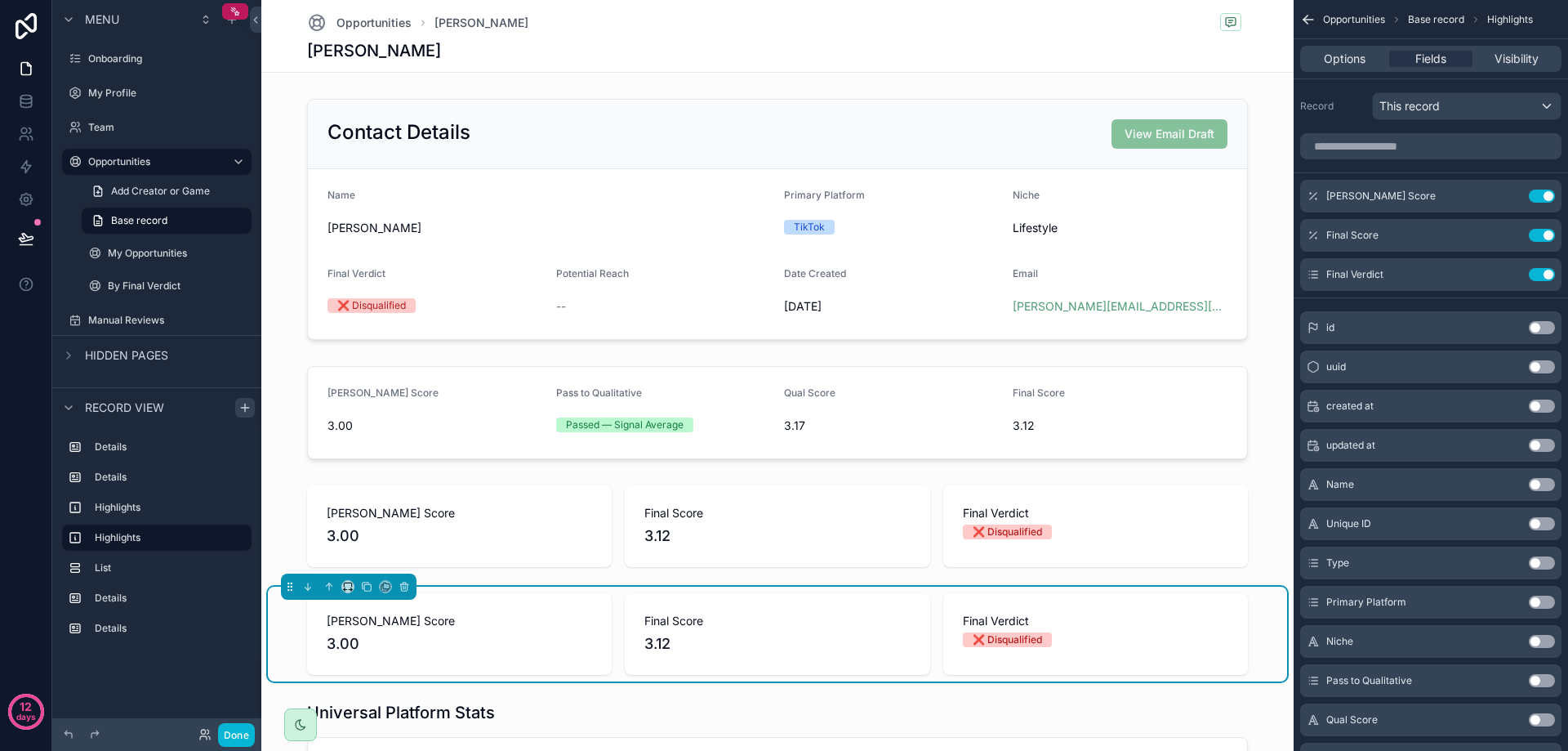
click at [547, 619] on span "[PERSON_NAME] Score" at bounding box center [459, 620] width 266 height 16
click at [327, 585] on icon "scrollable content" at bounding box center [328, 585] width 3 height 3
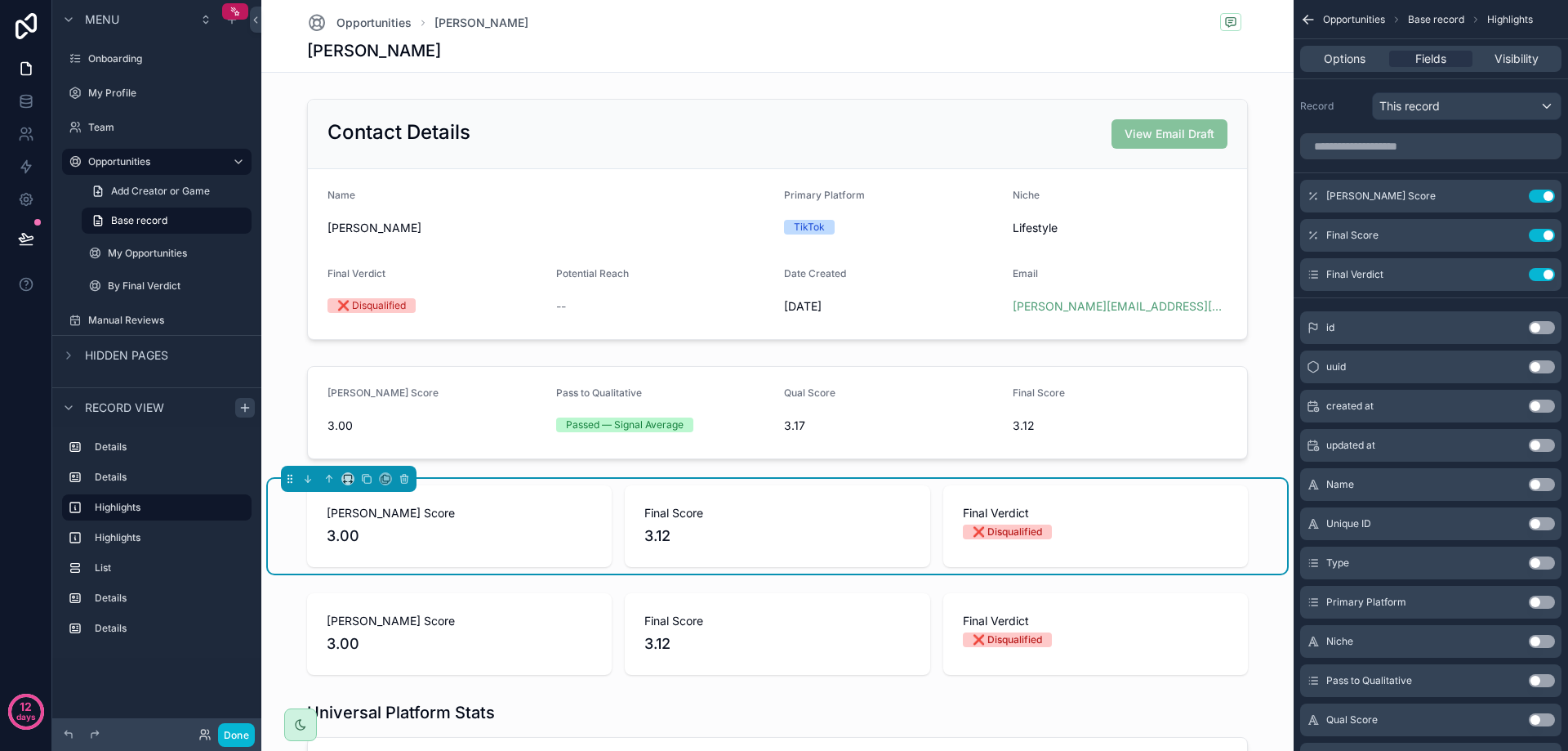
click at [800, 517] on span "Final Score" at bounding box center [777, 512] width 266 height 16
click at [1552, 267] on div "Final Verdict Use setting" at bounding box center [1431, 274] width 261 height 33
click at [1546, 273] on button "Use setting" at bounding box center [1541, 274] width 26 height 13
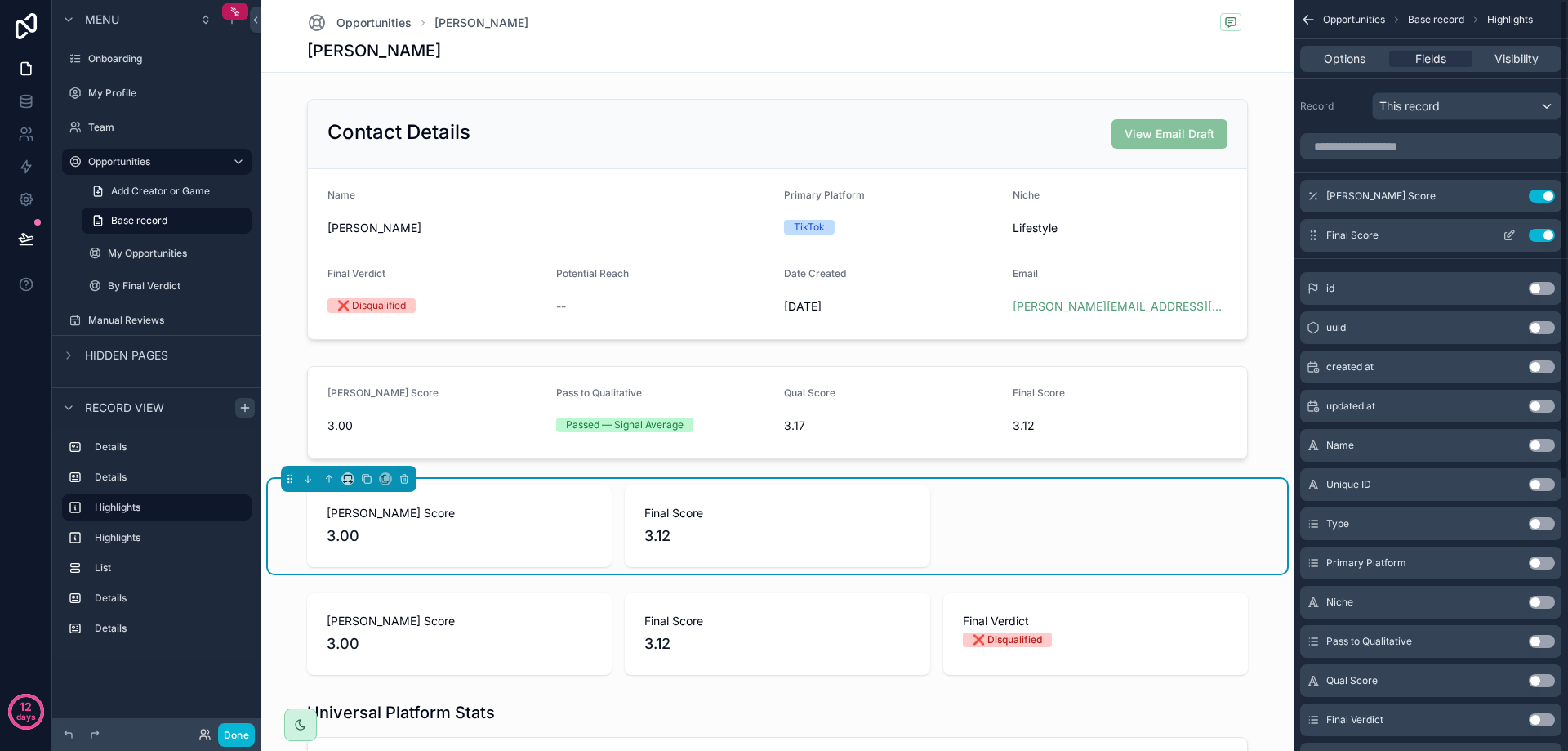
click at [1549, 235] on button "Use setting" at bounding box center [1541, 235] width 26 height 13
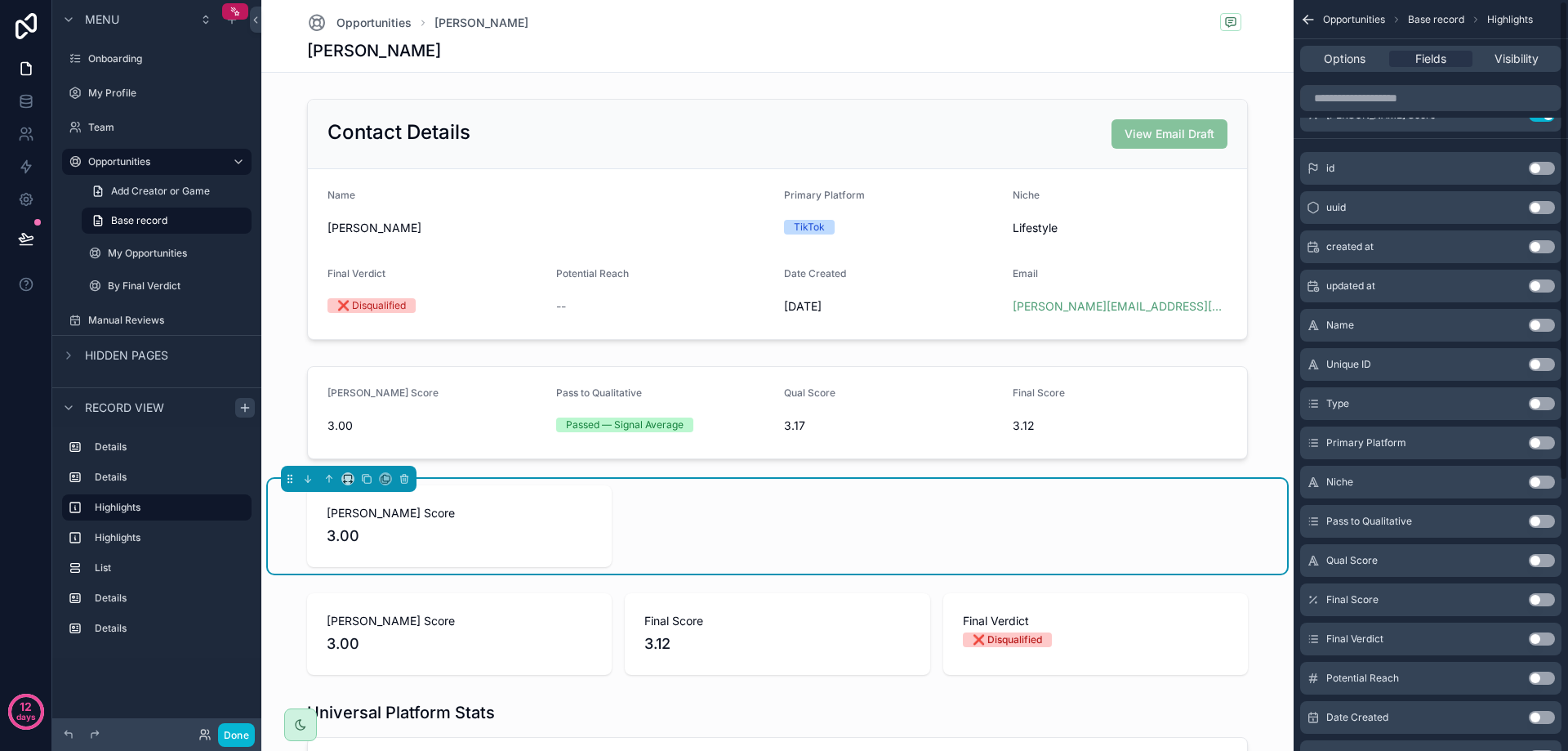
scroll to position [82, 0]
click at [1539, 515] on button "Use setting" at bounding box center [1541, 520] width 26 height 13
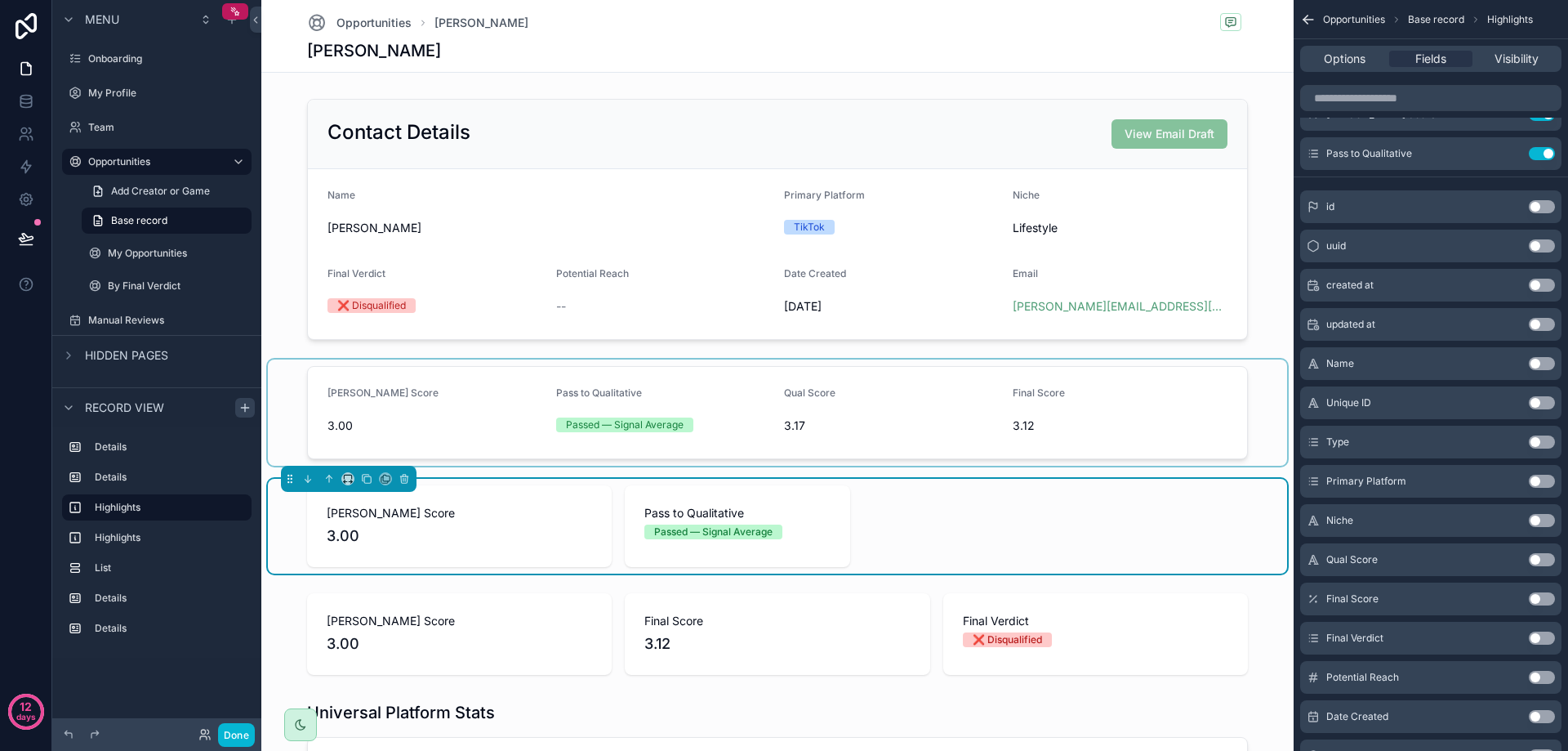
click at [978, 402] on div "scrollable content" at bounding box center [778, 413] width 1019 height 106
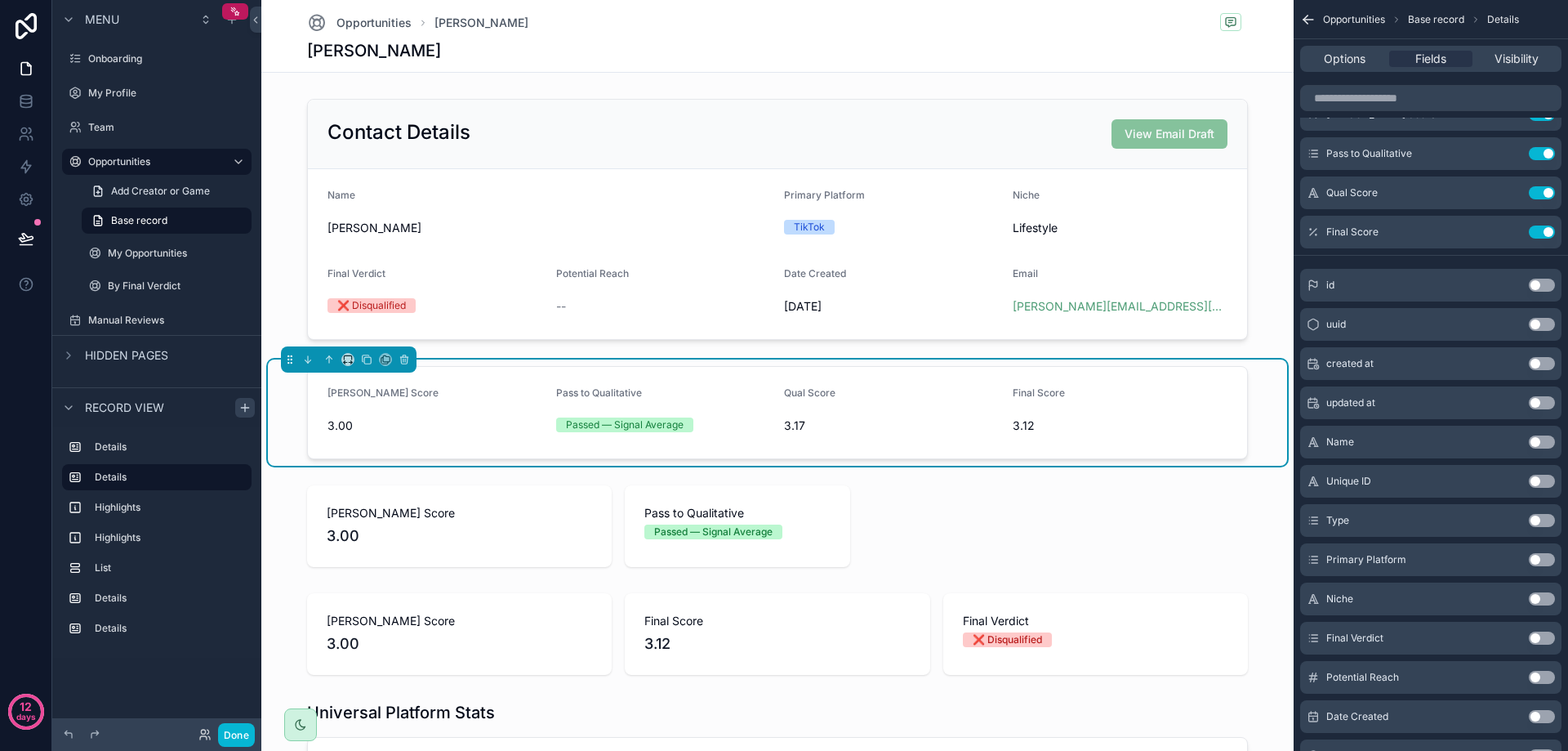
click at [876, 419] on span "3.17" at bounding box center [892, 425] width 216 height 16
click at [887, 433] on span "3.17" at bounding box center [892, 425] width 216 height 16
click at [404, 354] on icon "scrollable content" at bounding box center [404, 359] width 12 height 12
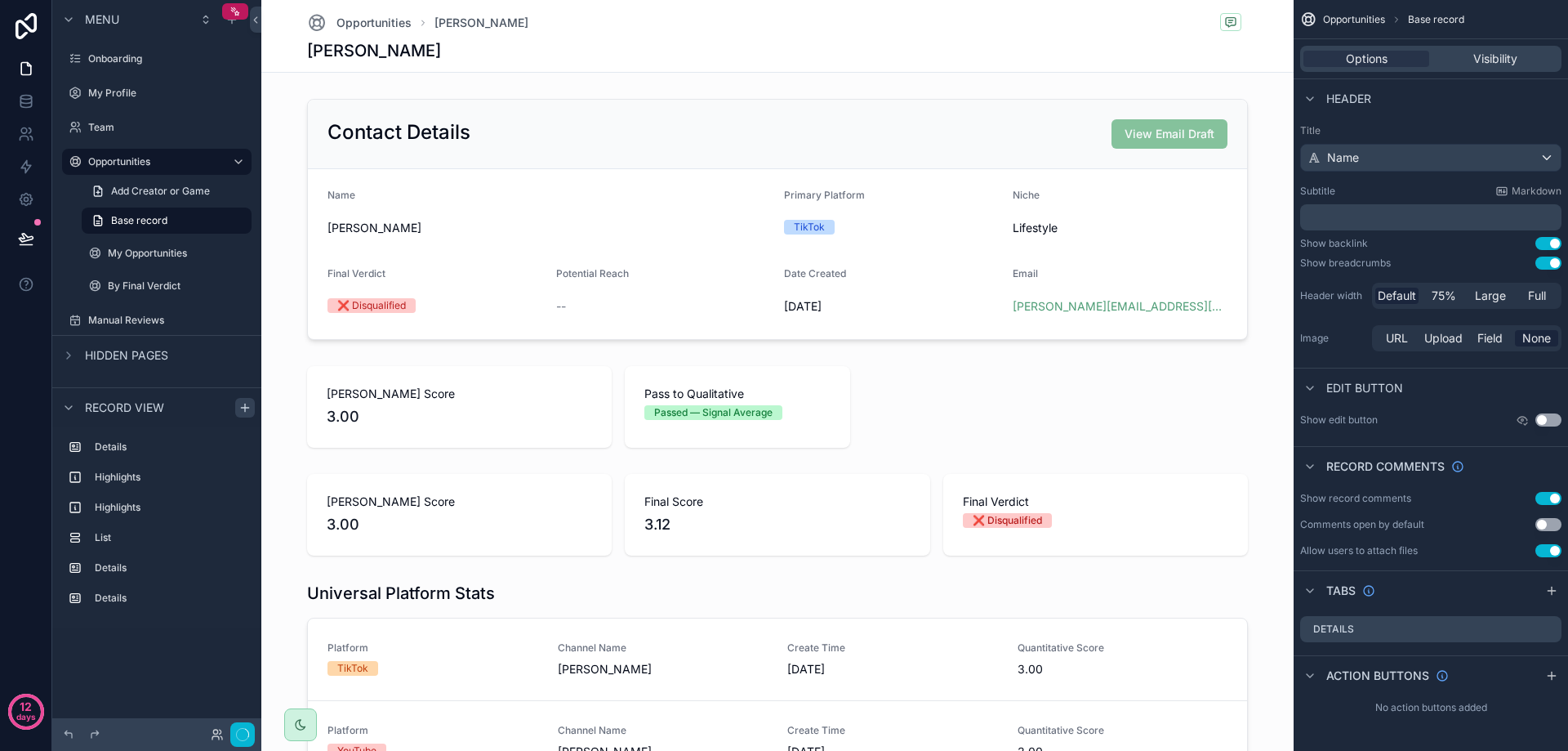
scroll to position [0, 0]
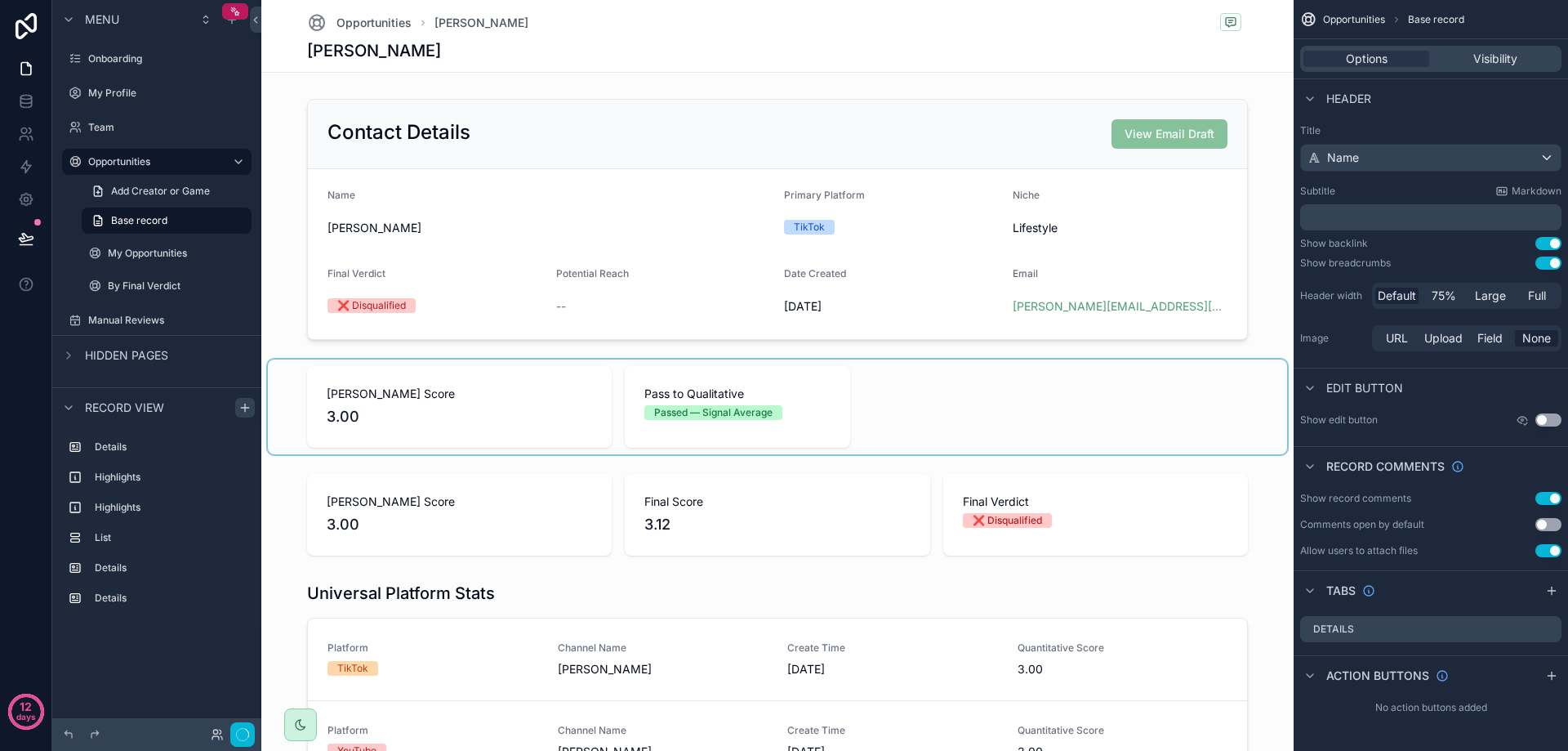
click at [891, 405] on div "scrollable content" at bounding box center [778, 407] width 1019 height 95
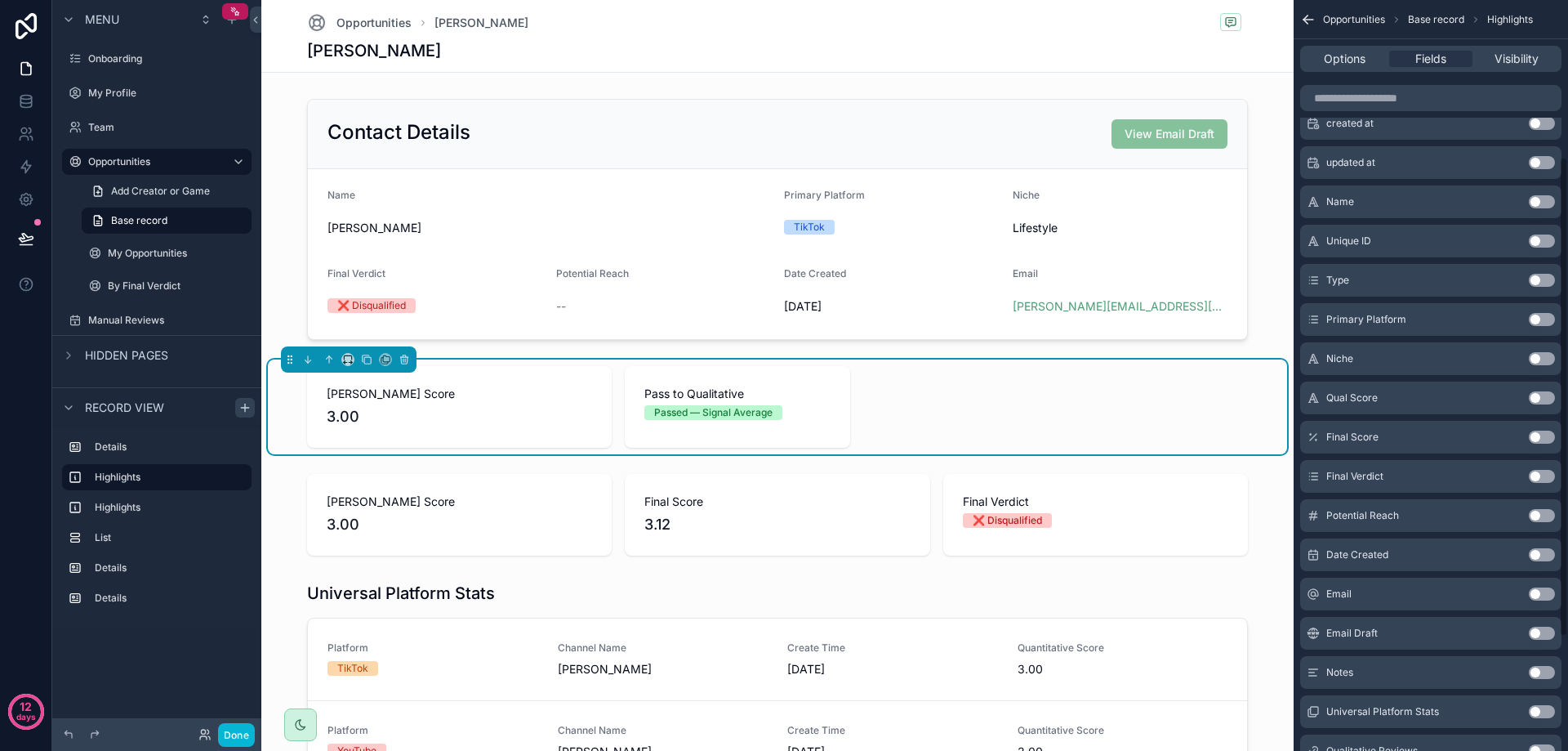
scroll to position [245, 0]
click at [1551, 397] on button "Use setting" at bounding box center [1541, 396] width 26 height 13
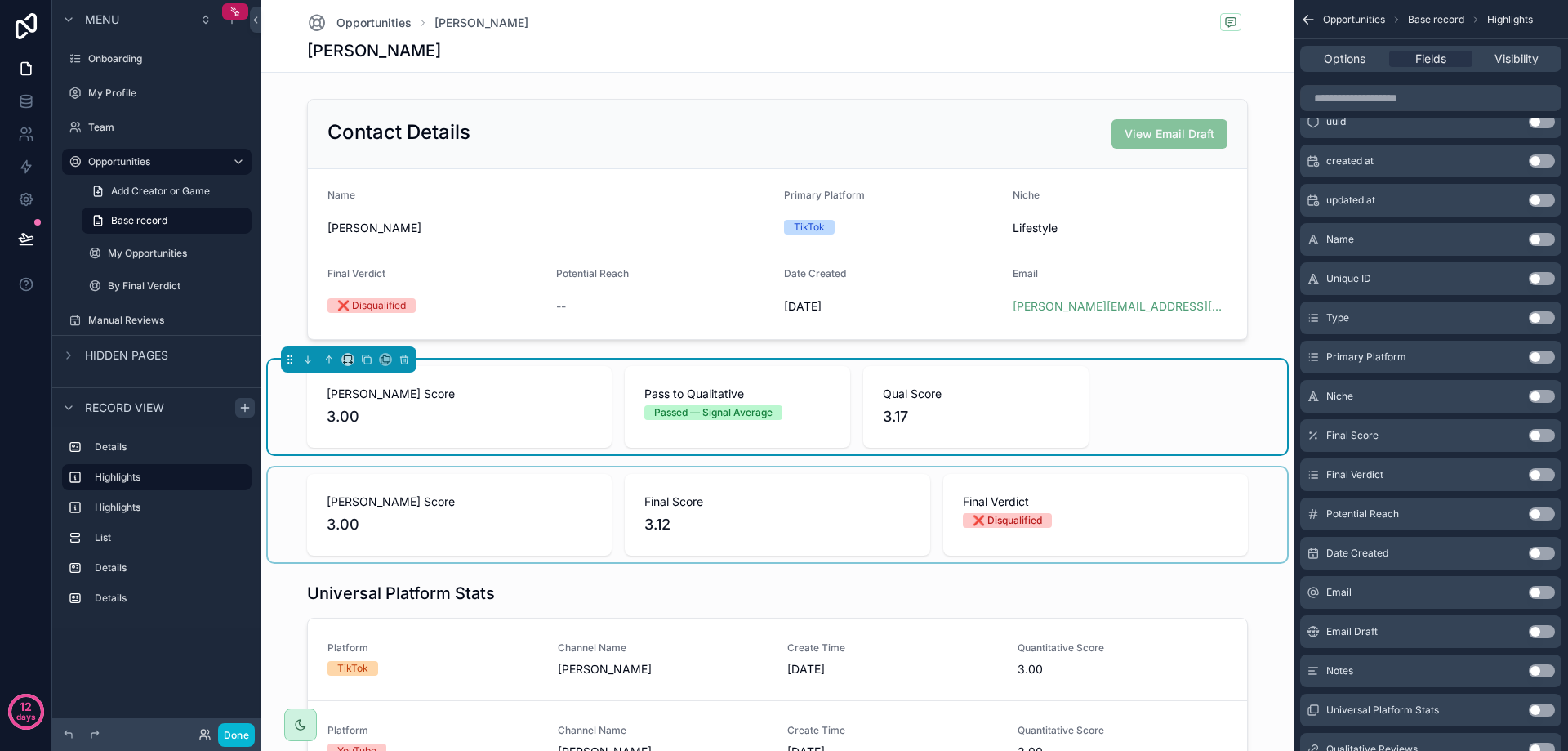
click at [804, 498] on div "scrollable content" at bounding box center [778, 515] width 1019 height 95
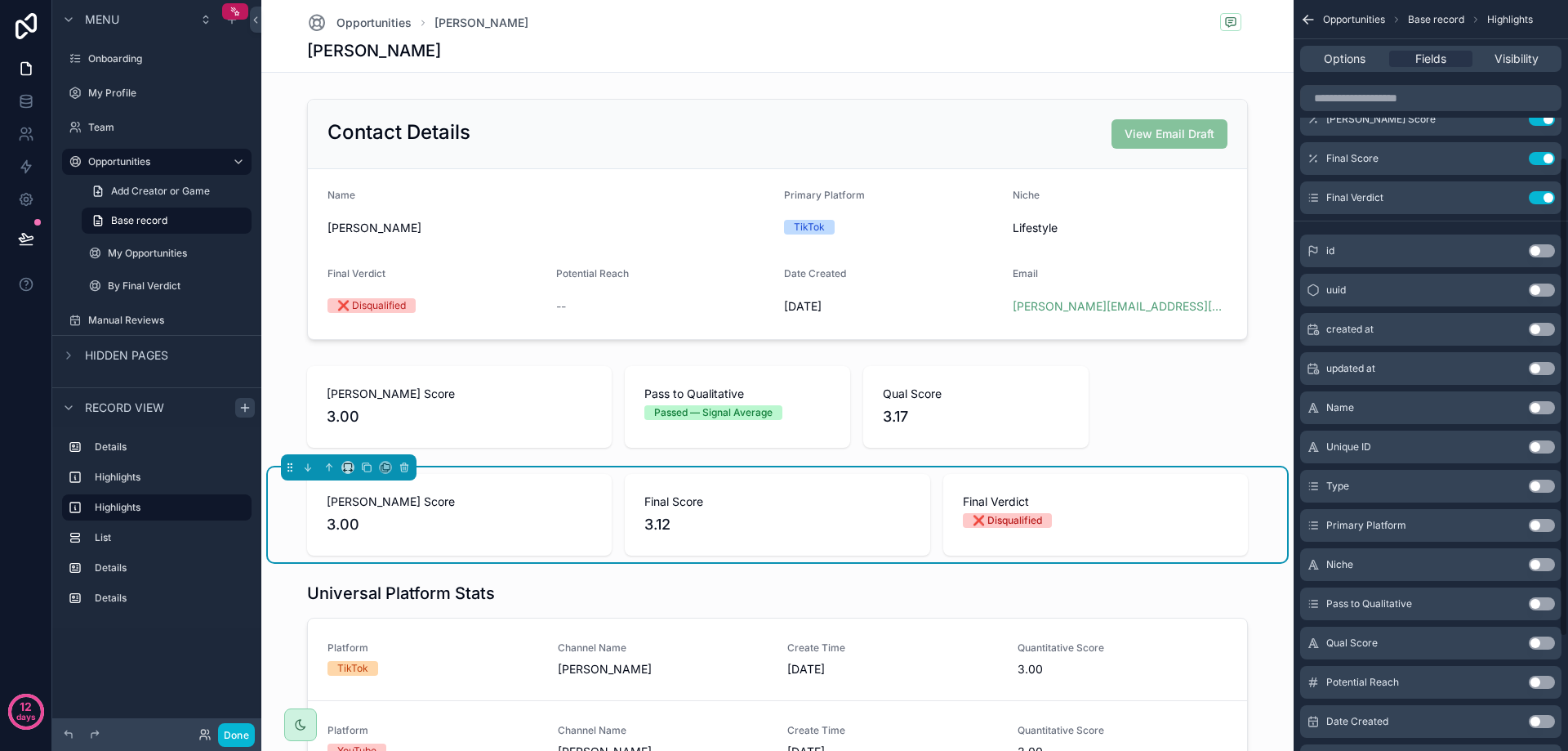
scroll to position [0, 0]
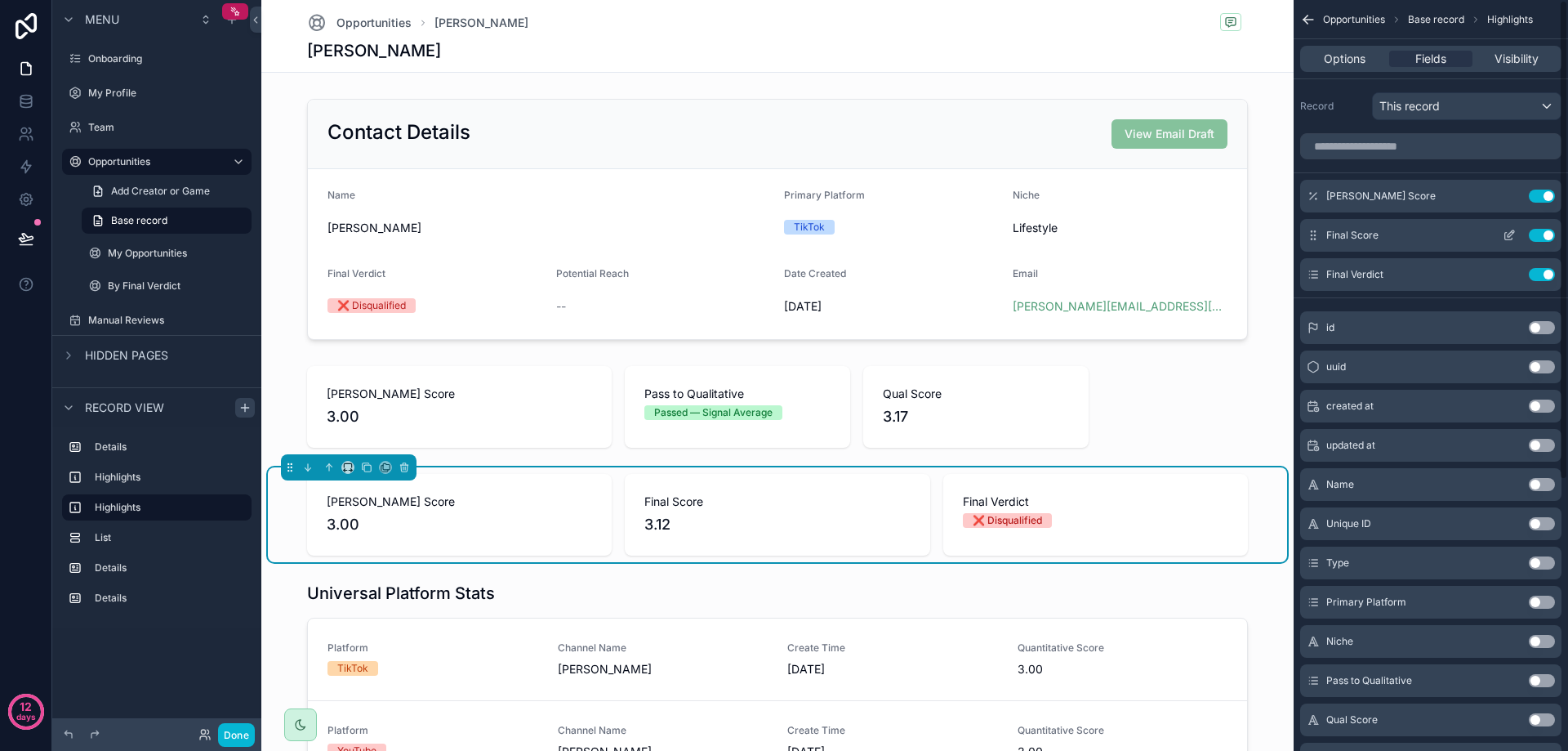
click at [1539, 236] on button "Use setting" at bounding box center [1541, 235] width 26 height 13
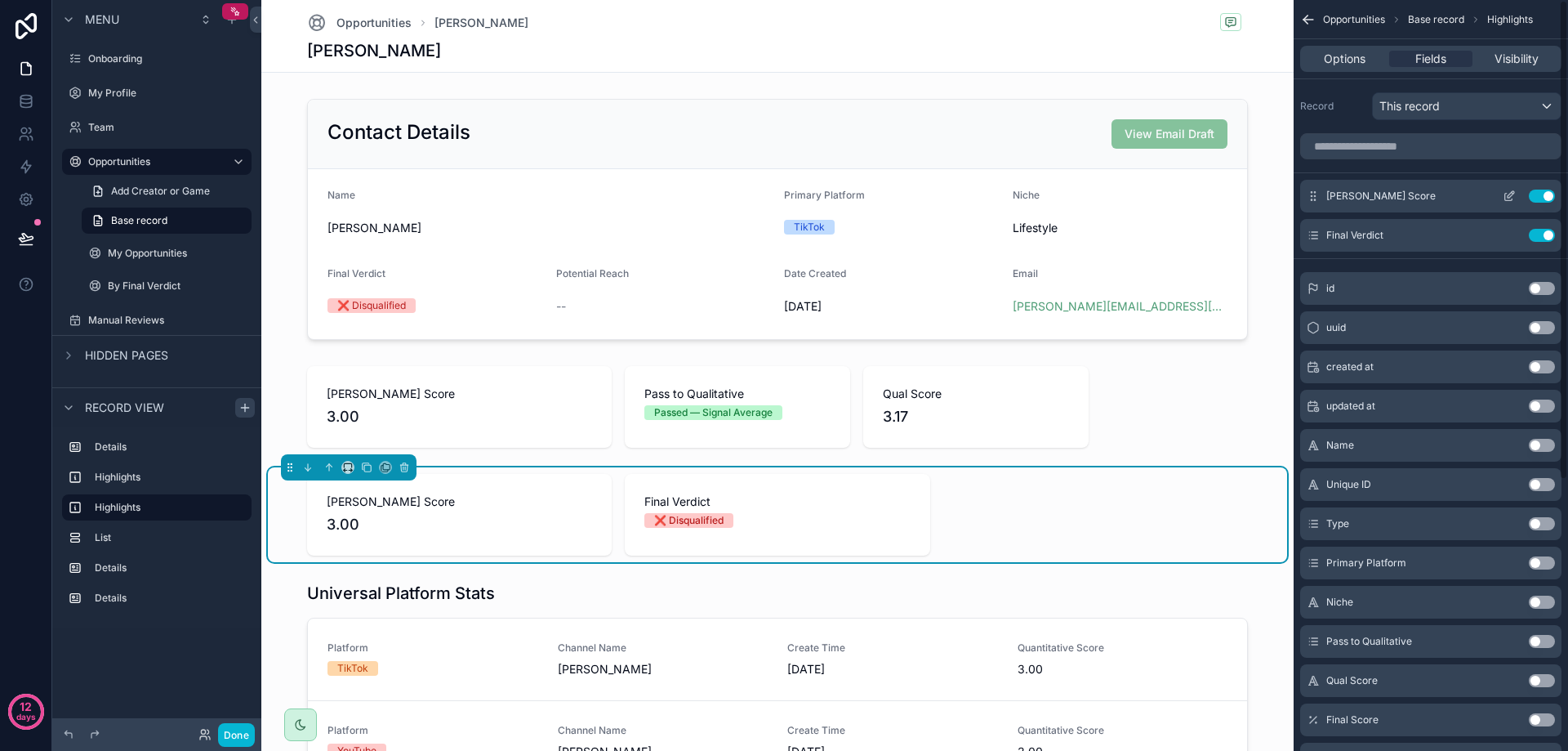
click at [1539, 192] on button "Use setting" at bounding box center [1541, 196] width 26 height 13
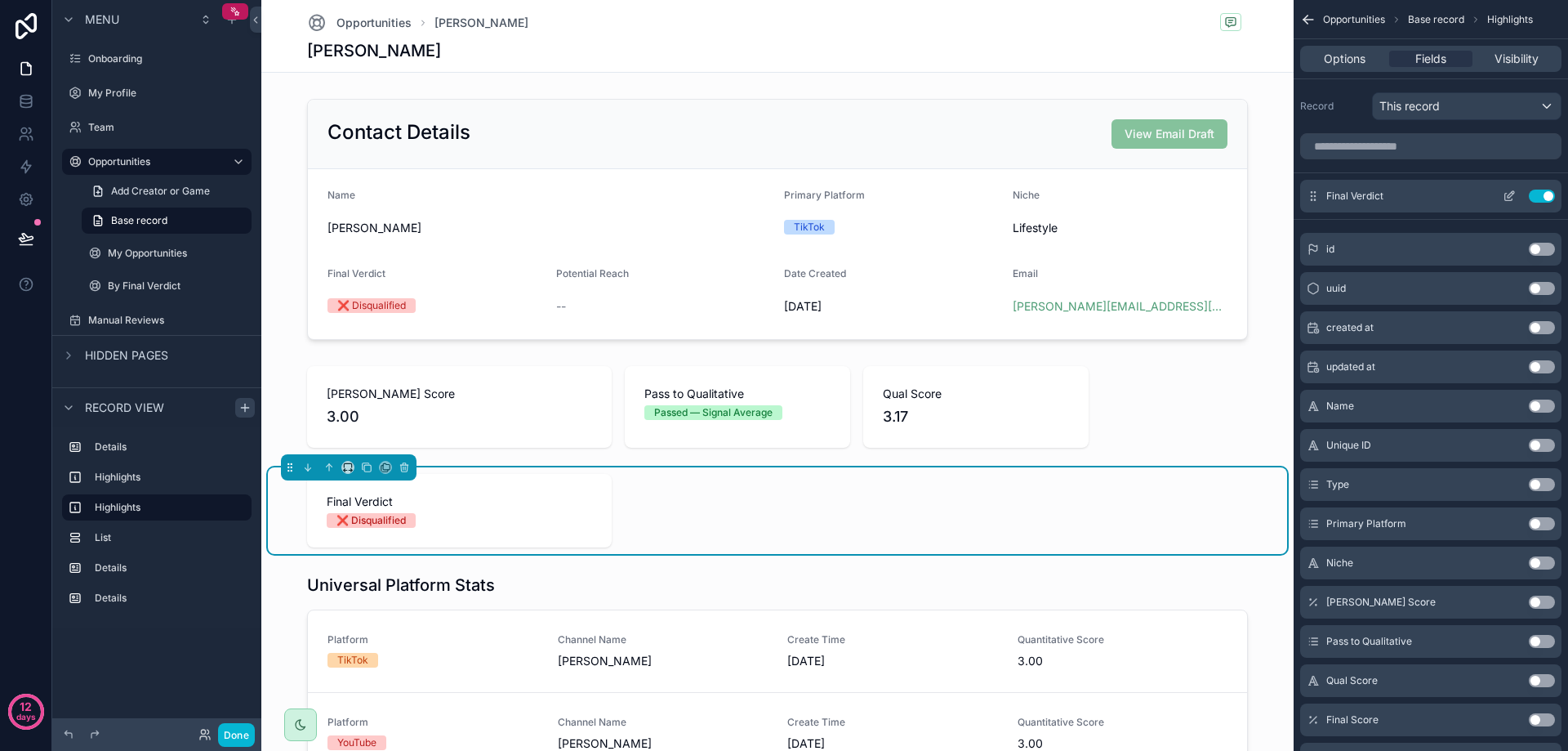
click at [1506, 192] on icon "scrollable content" at bounding box center [1509, 196] width 13 height 13
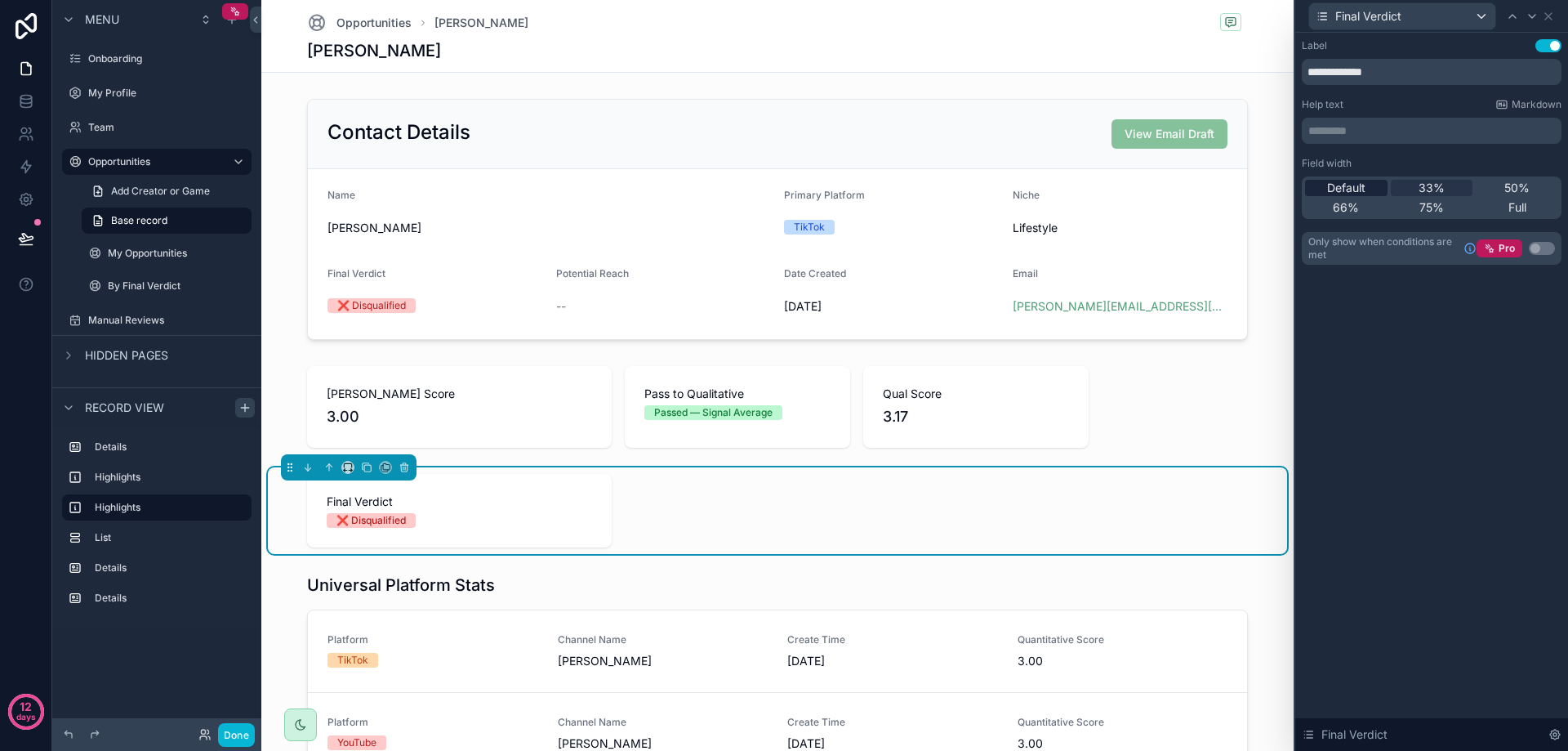
click at [1369, 190] on div "Default" at bounding box center [1346, 187] width 83 height 16
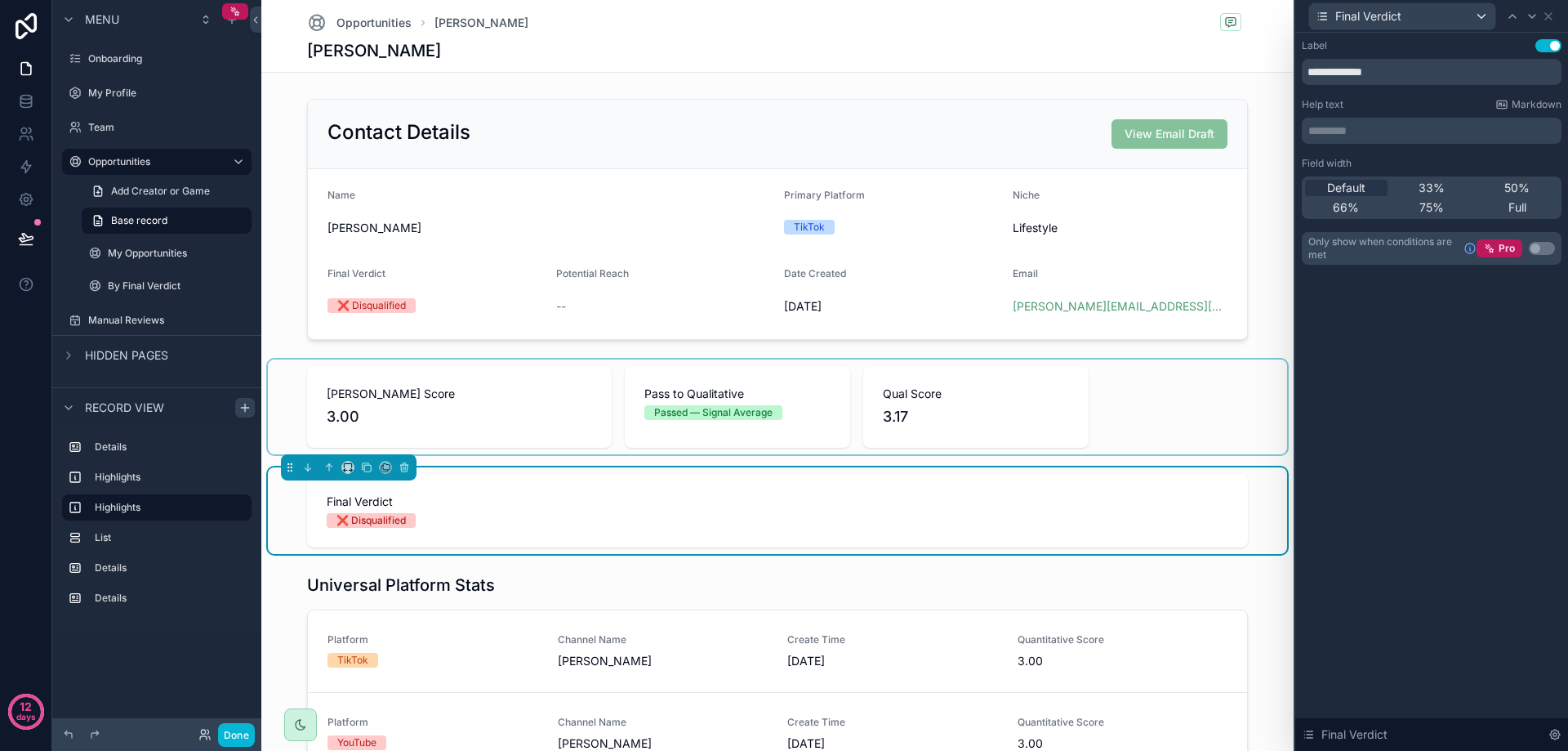
click at [983, 394] on div "scrollable content" at bounding box center [778, 407] width 1019 height 95
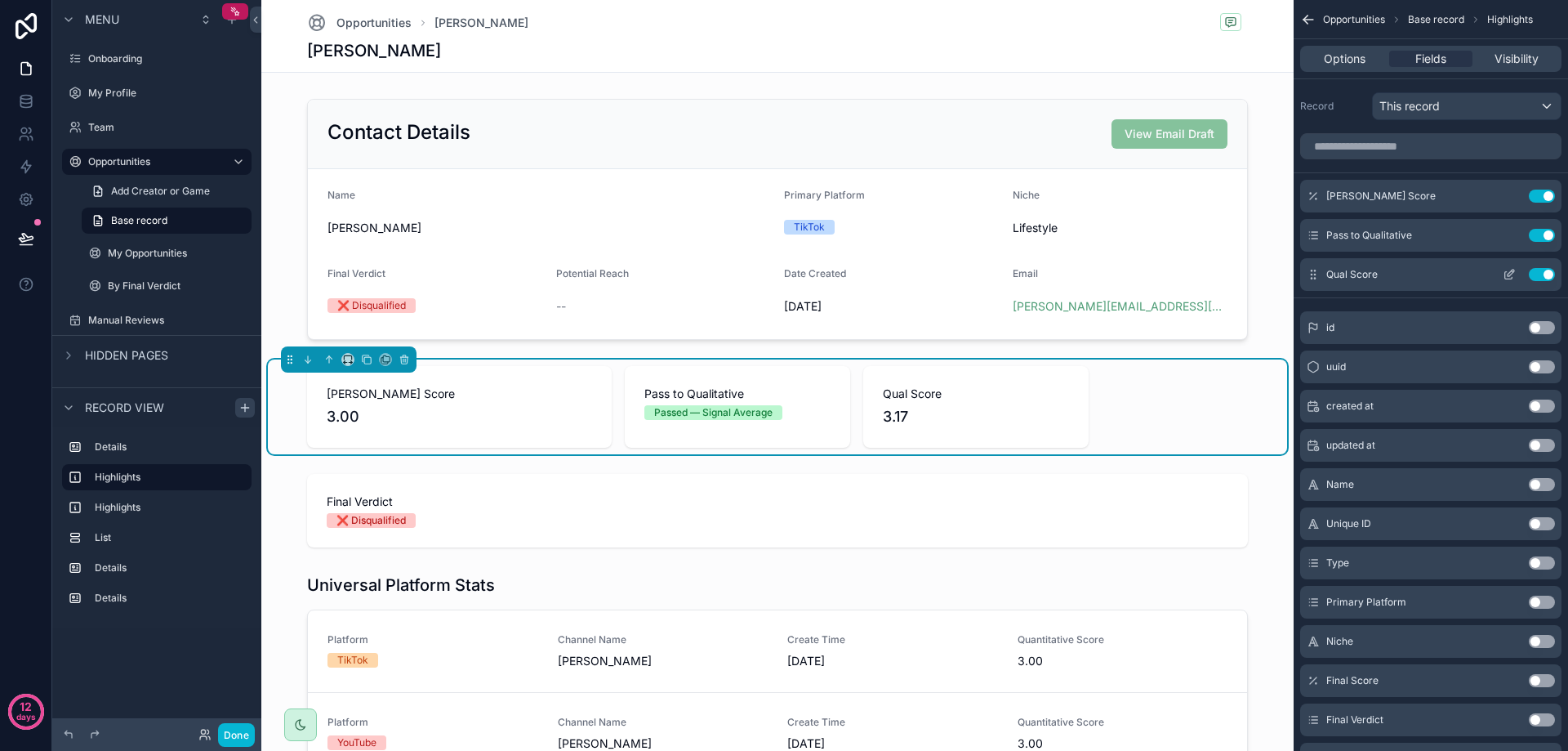
click at [1506, 275] on icon "scrollable content" at bounding box center [1509, 274] width 13 height 13
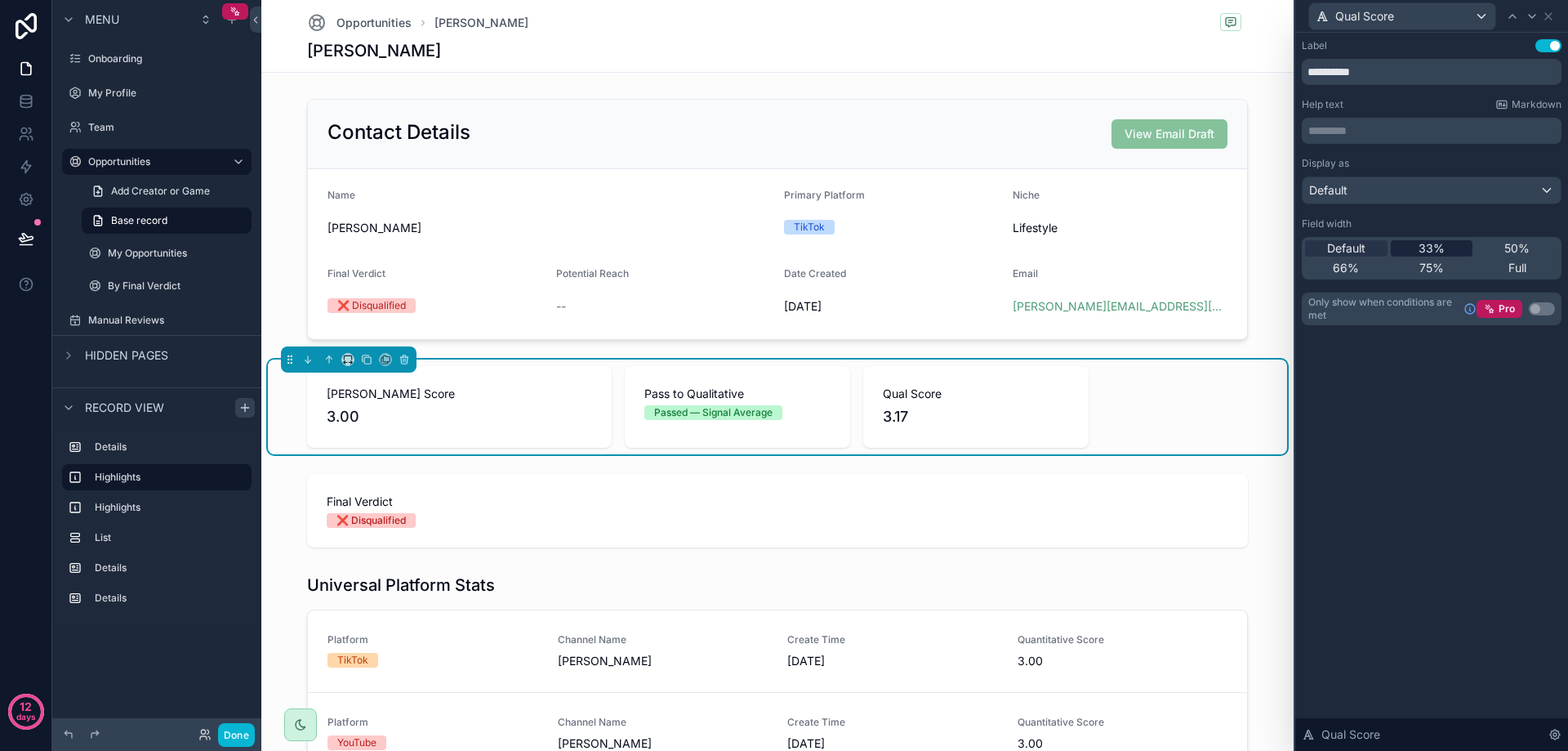
click at [1436, 248] on span "33%" at bounding box center [1431, 248] width 26 height 16
click at [782, 421] on div "Pass to Qualitative Passed — Signal Average" at bounding box center [737, 407] width 225 height 82
click at [1549, 19] on icon at bounding box center [1548, 16] width 13 height 13
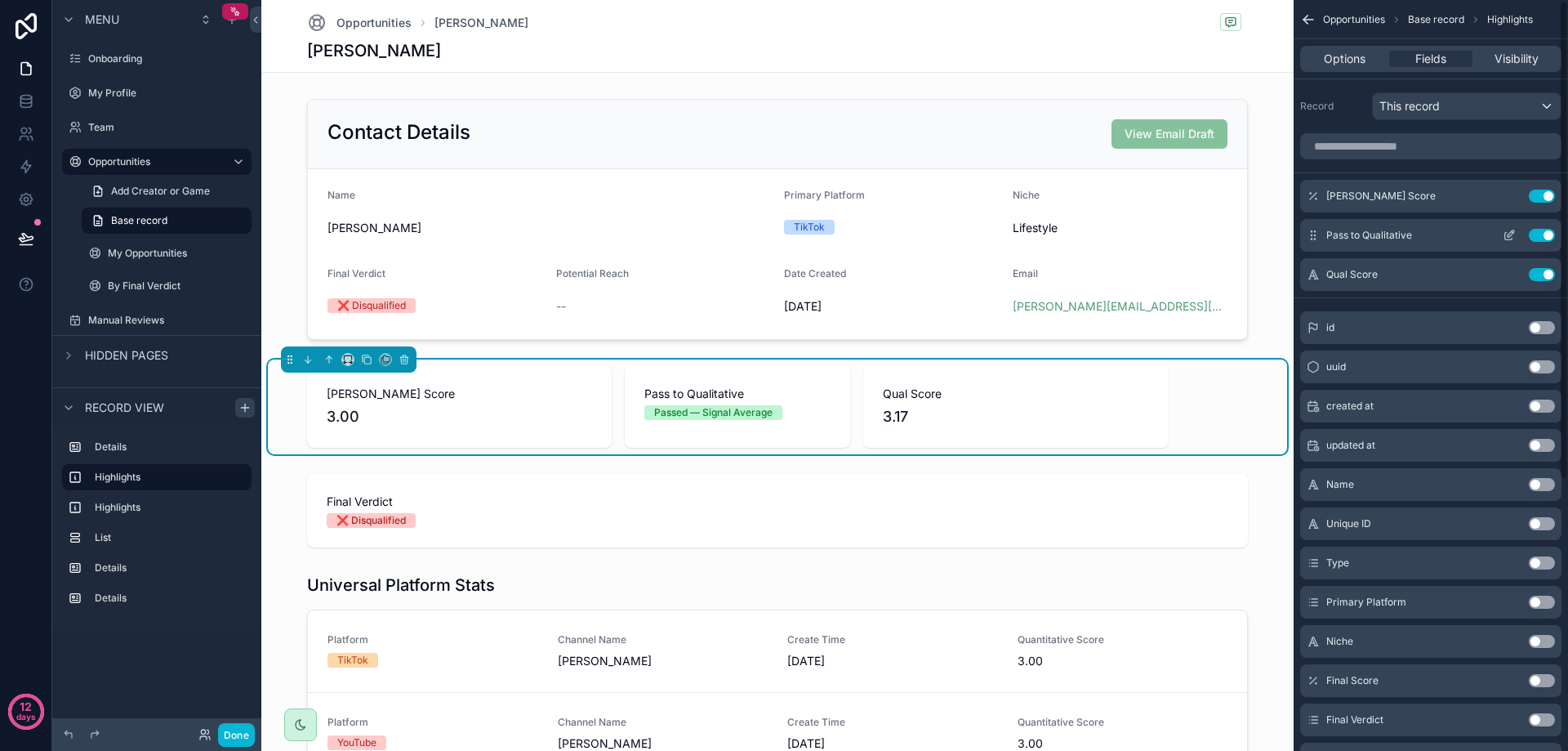
click at [1505, 235] on icon "scrollable content" at bounding box center [1508, 236] width 8 height 8
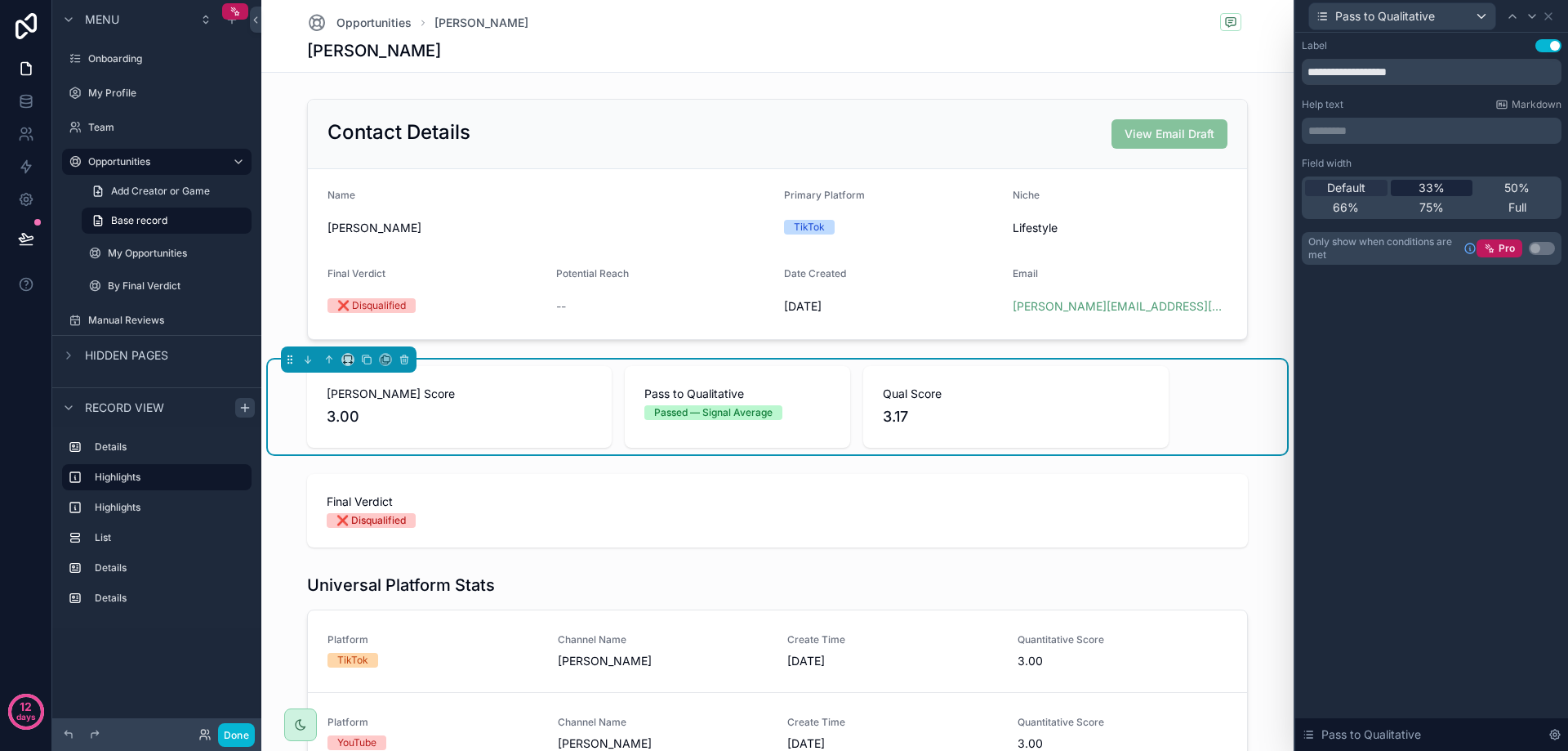
click at [1433, 191] on span "33%" at bounding box center [1431, 187] width 26 height 16
click at [496, 429] on div "Max Quant Score 3.00" at bounding box center [459, 407] width 304 height 82
click at [1550, 18] on icon at bounding box center [1549, 16] width 7 height 7
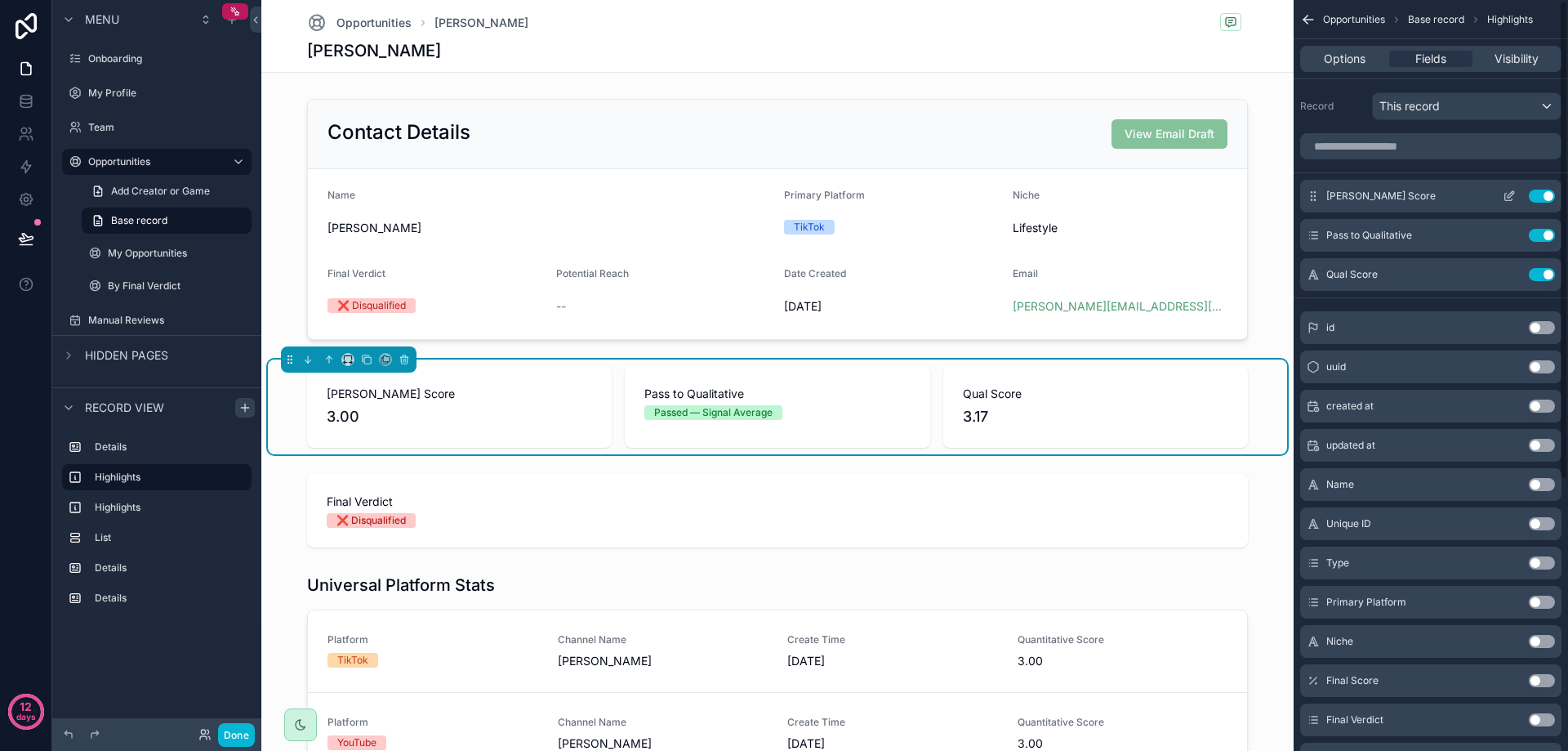
click at [1502, 193] on button "scrollable content" at bounding box center [1509, 196] width 26 height 13
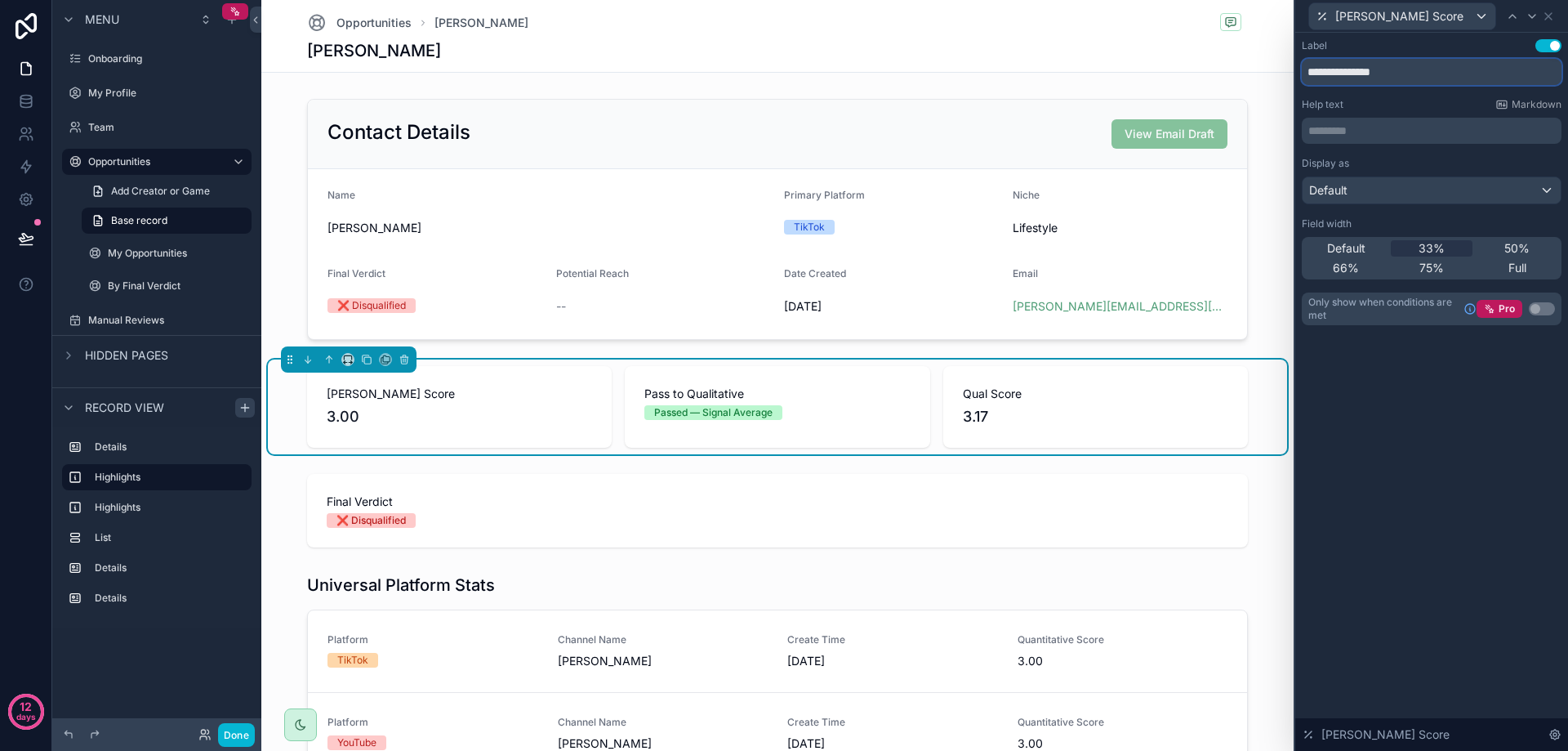
drag, startPoint x: 1334, startPoint y: 72, endPoint x: 1264, endPoint y: 72, distance: 70.0
click at [1267, 72] on div "**********" at bounding box center [784, 376] width 1568 height 751
type input "**********"
click at [1549, 19] on icon at bounding box center [1548, 16] width 13 height 13
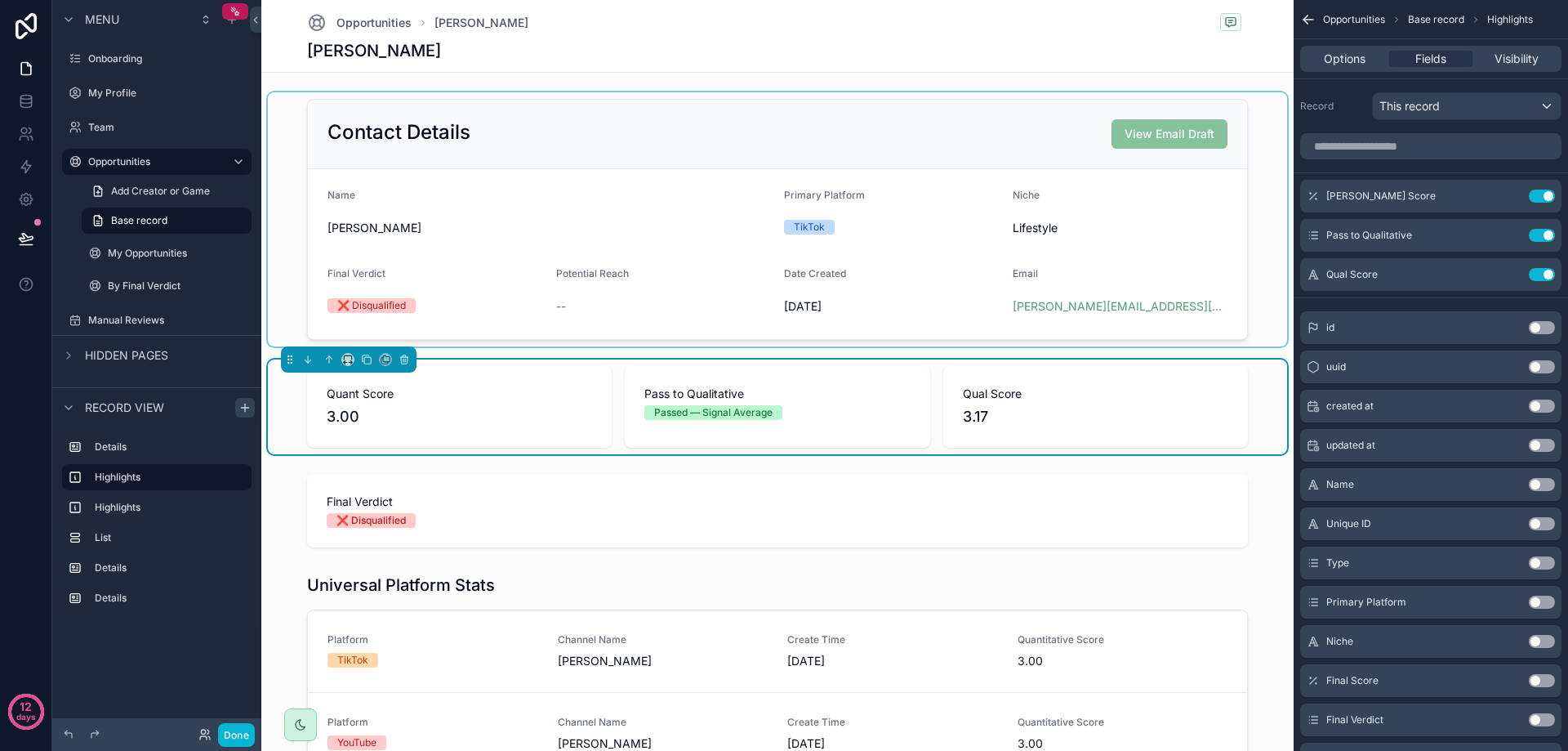
click at [802, 321] on div "scrollable content" at bounding box center [778, 219] width 1019 height 254
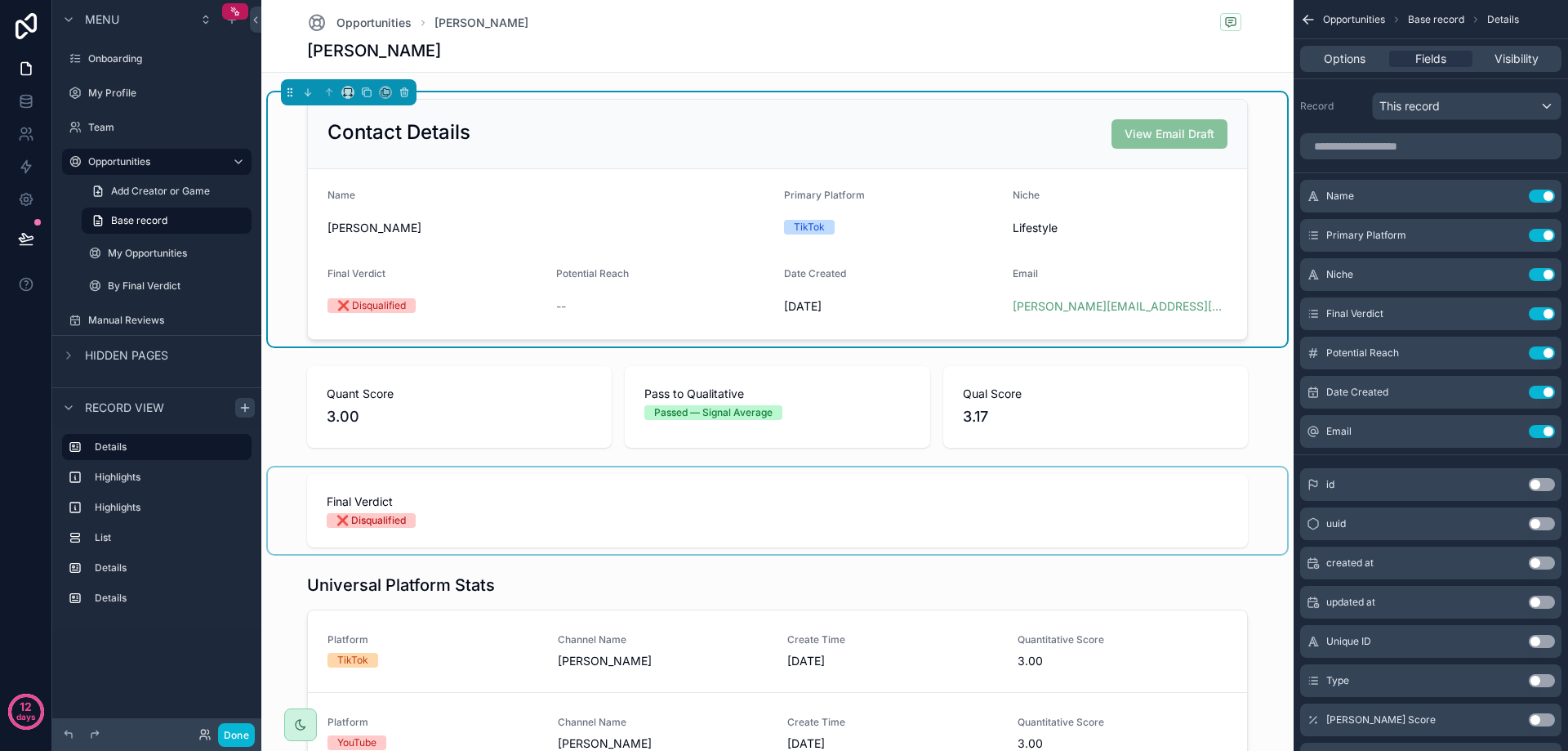
click at [784, 492] on div "scrollable content" at bounding box center [778, 511] width 1019 height 87
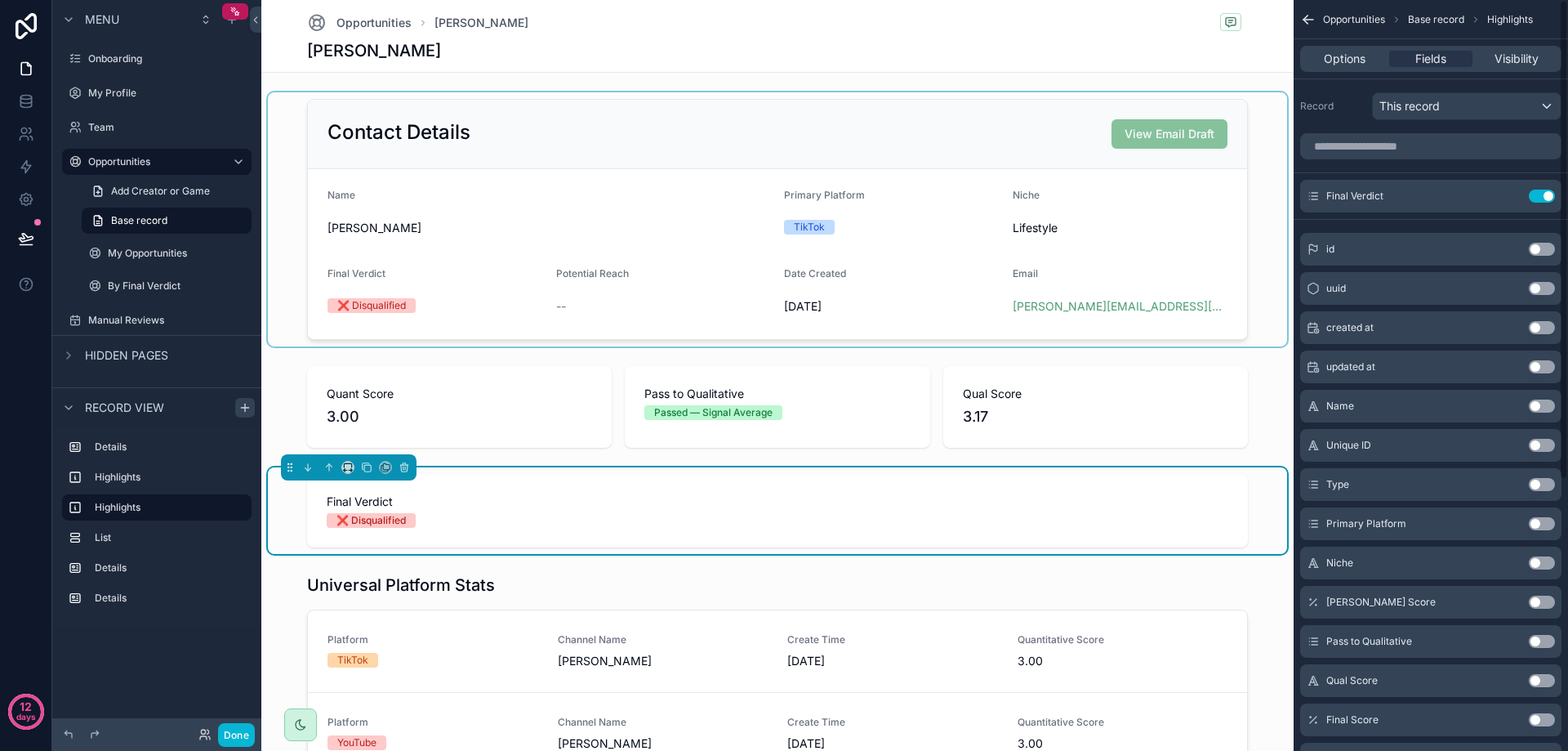
click at [982, 296] on div "scrollable content" at bounding box center [778, 219] width 1019 height 254
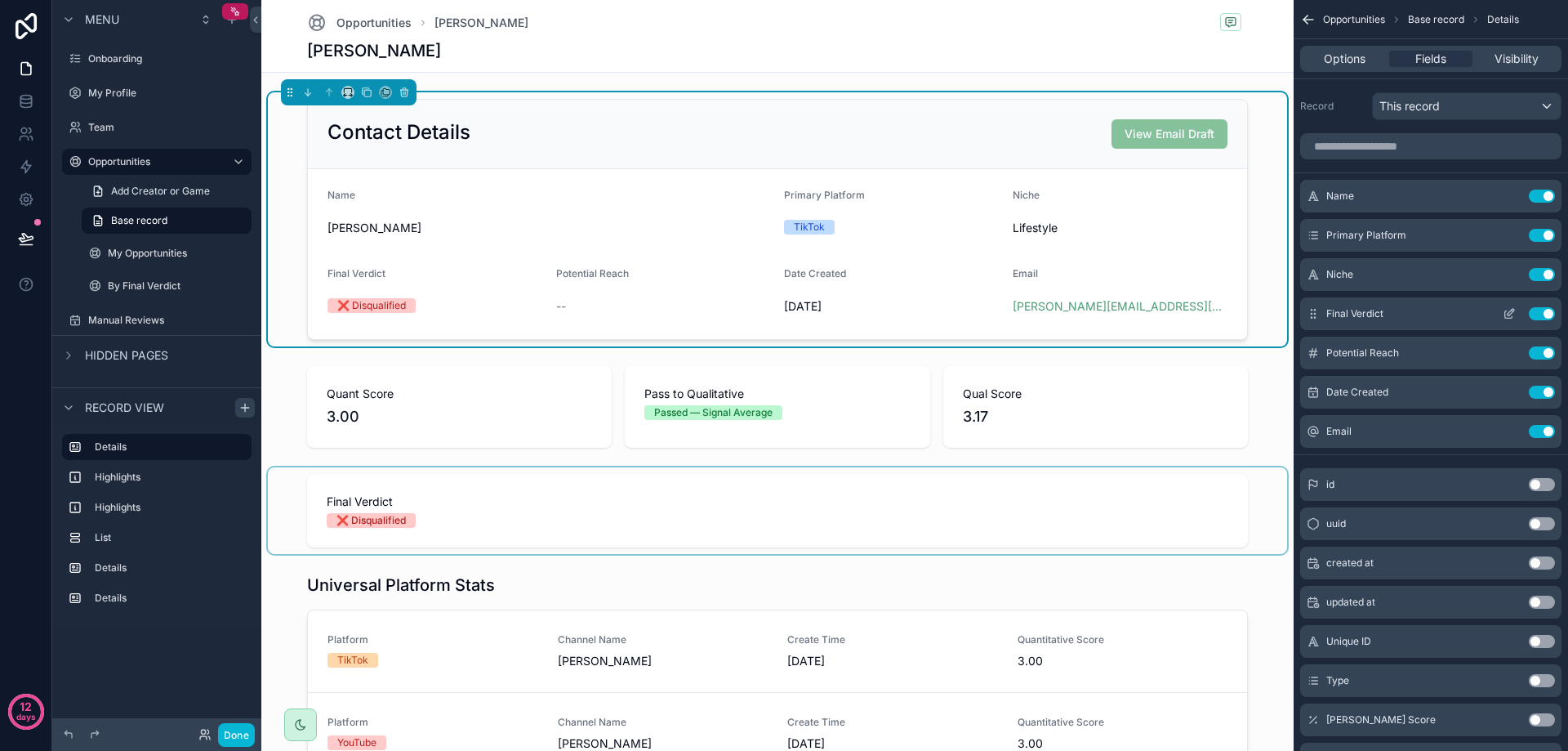
click at [1547, 311] on button "Use setting" at bounding box center [1541, 313] width 26 height 13
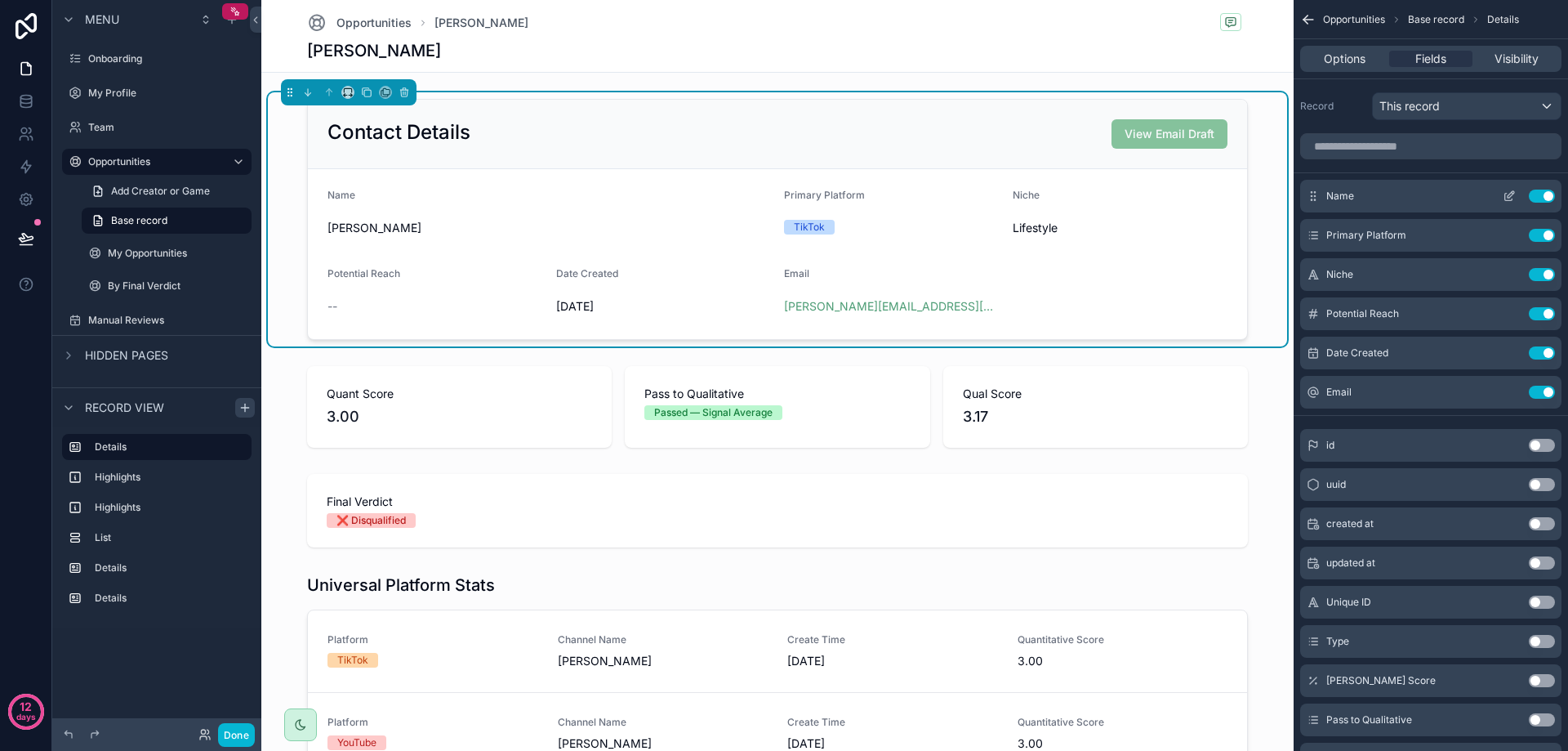
click at [1508, 197] on icon "scrollable content" at bounding box center [1509, 196] width 13 height 13
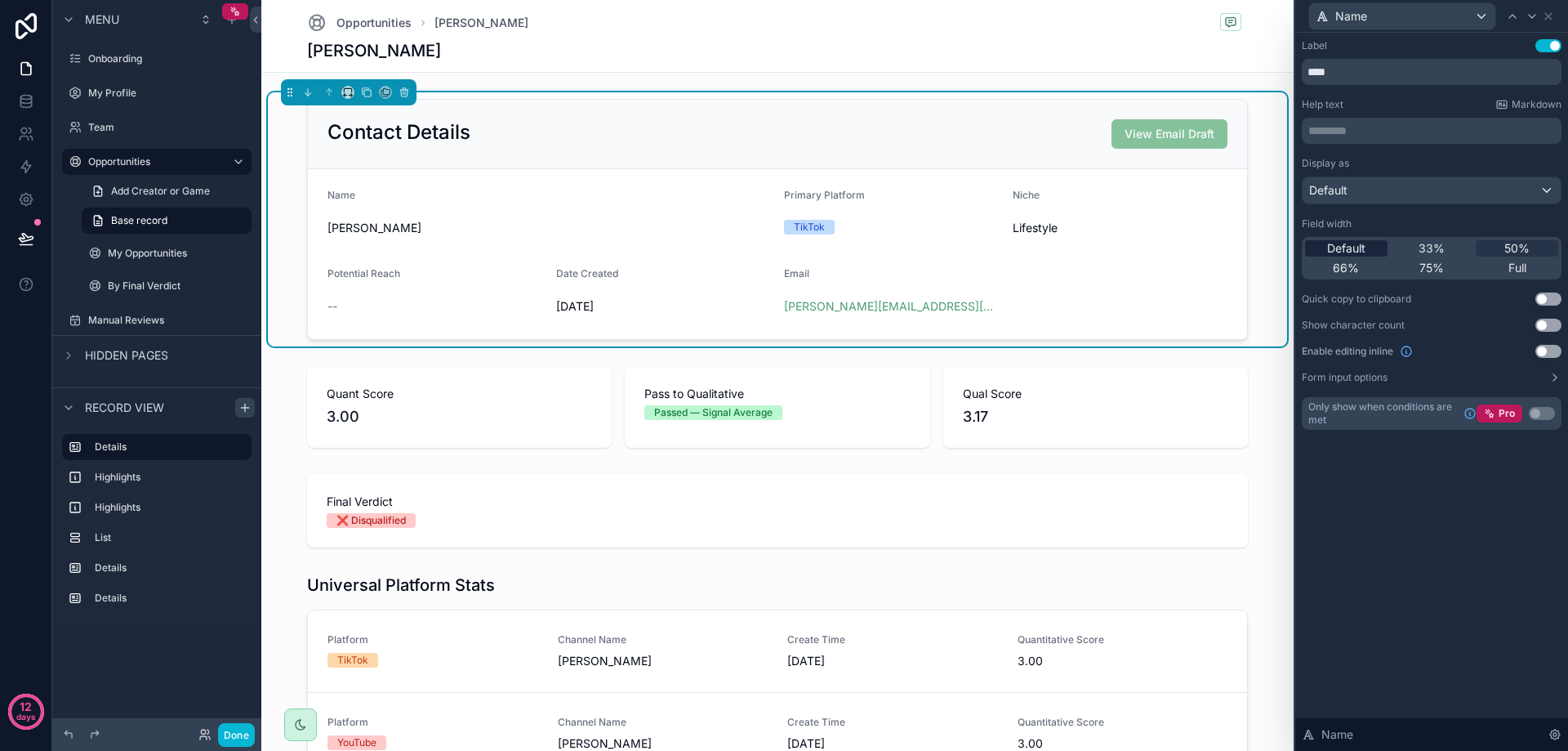
click at [1357, 243] on span "Default" at bounding box center [1346, 248] width 39 height 16
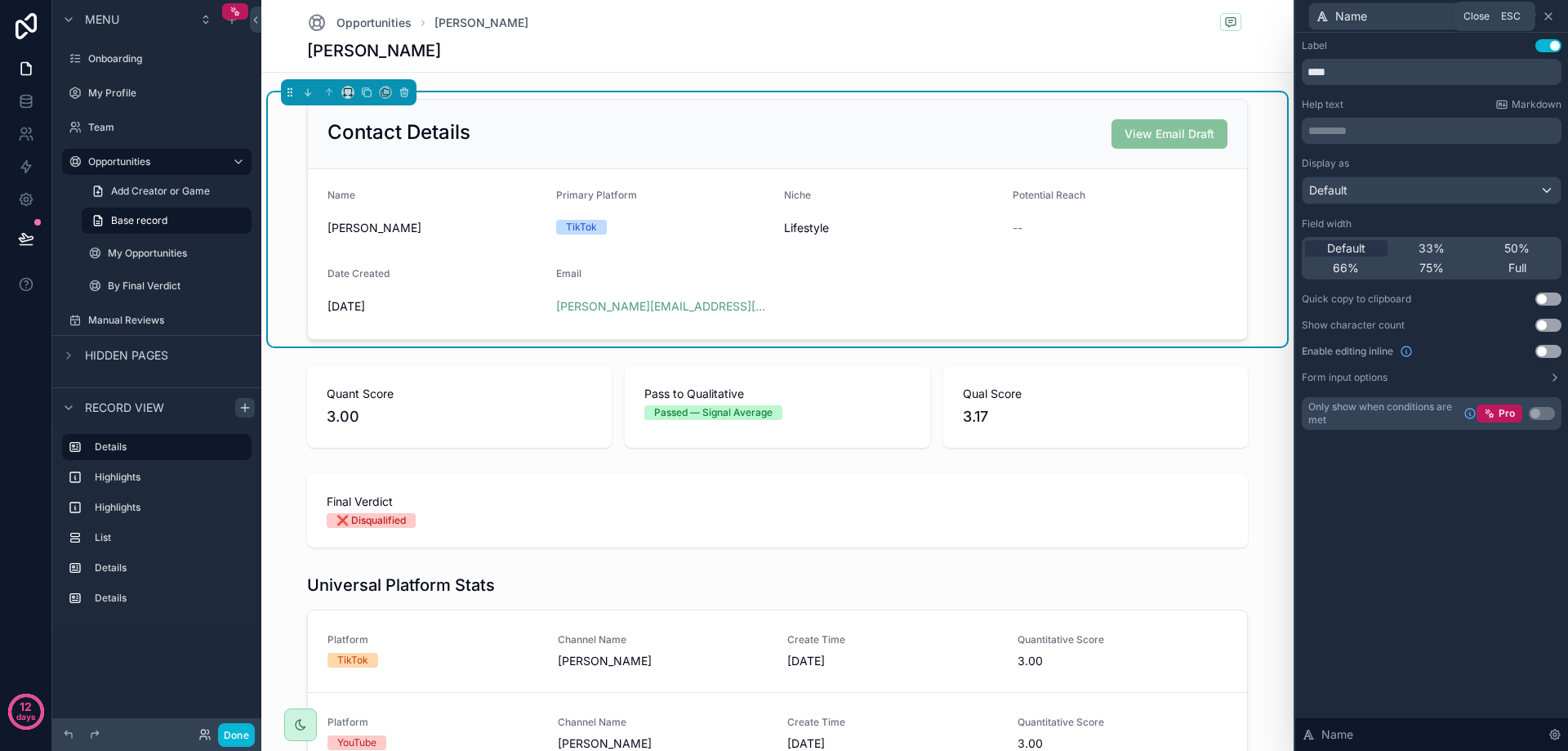
click at [1551, 16] on icon at bounding box center [1548, 16] width 13 height 13
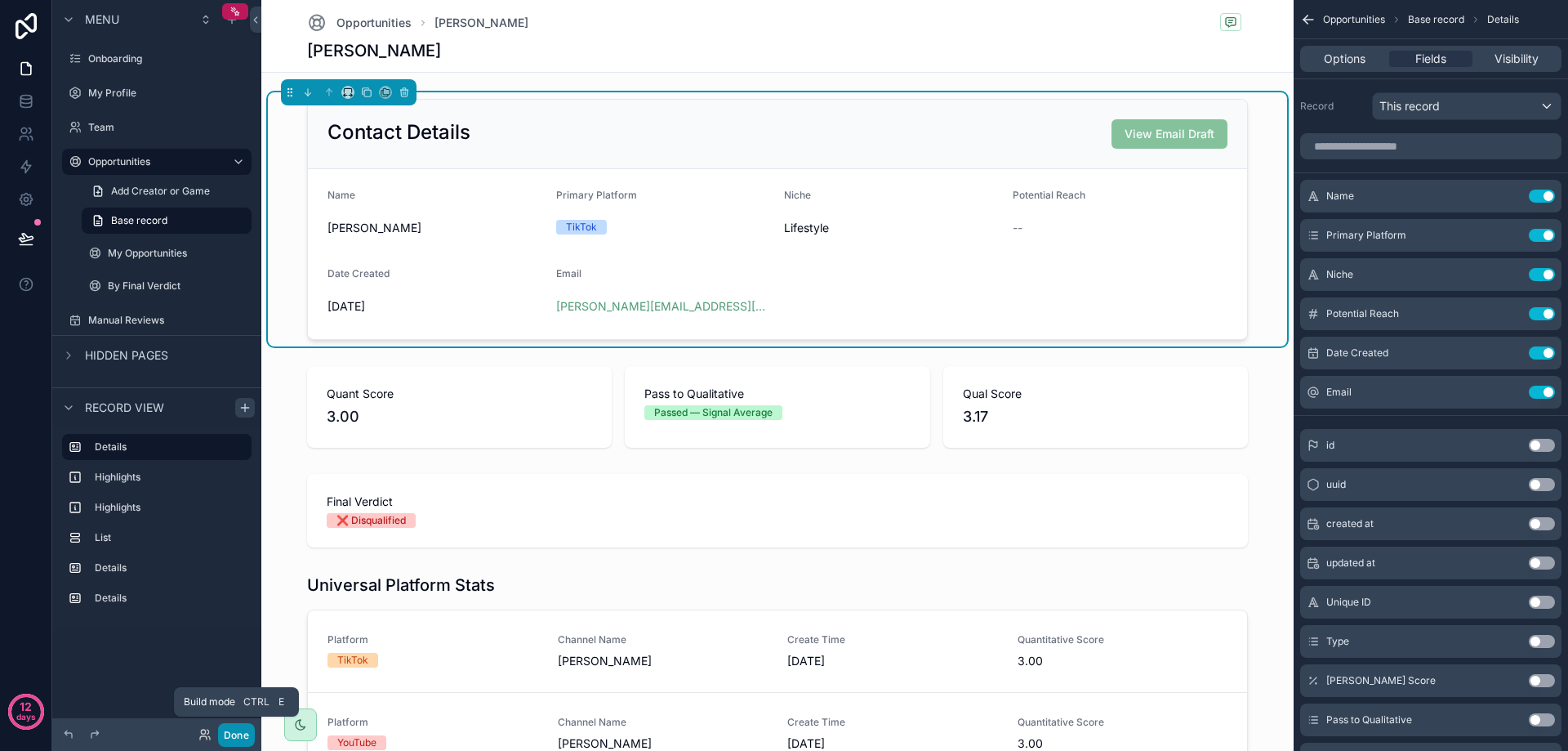
click at [236, 729] on button "Done" at bounding box center [237, 735] width 37 height 24
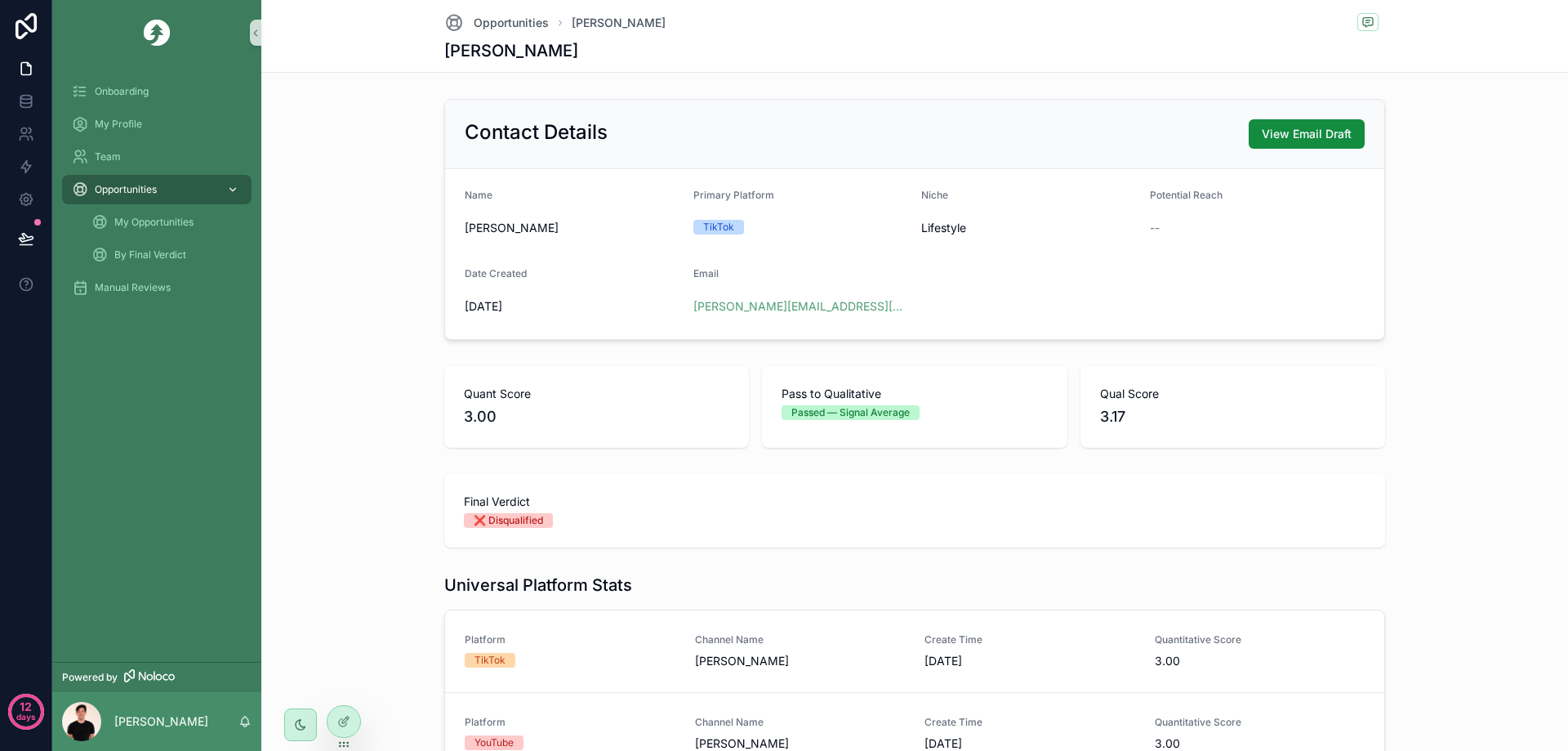
click at [144, 187] on span "Opportunities" at bounding box center [126, 189] width 62 height 13
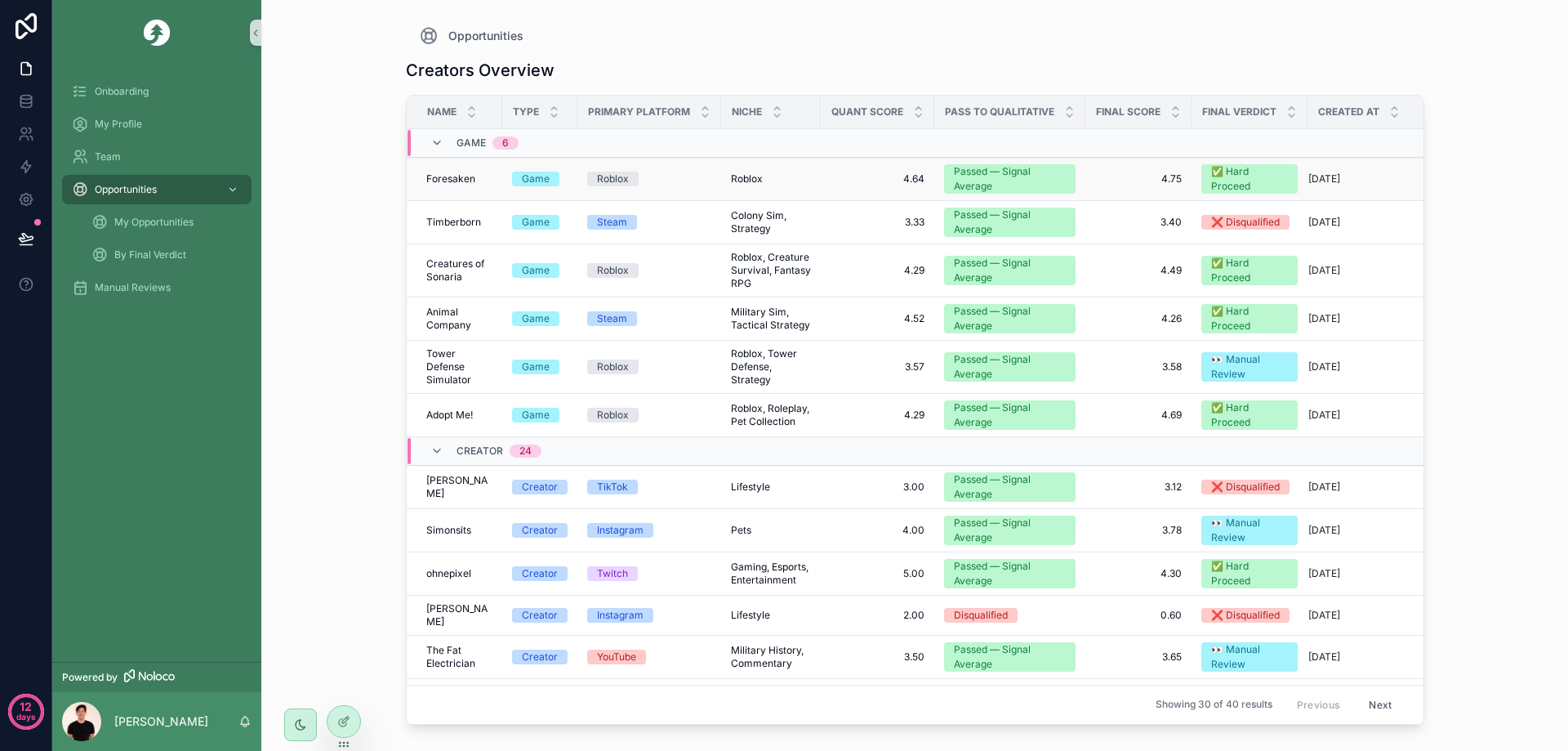
click at [700, 179] on div "Roblox" at bounding box center [649, 178] width 124 height 14
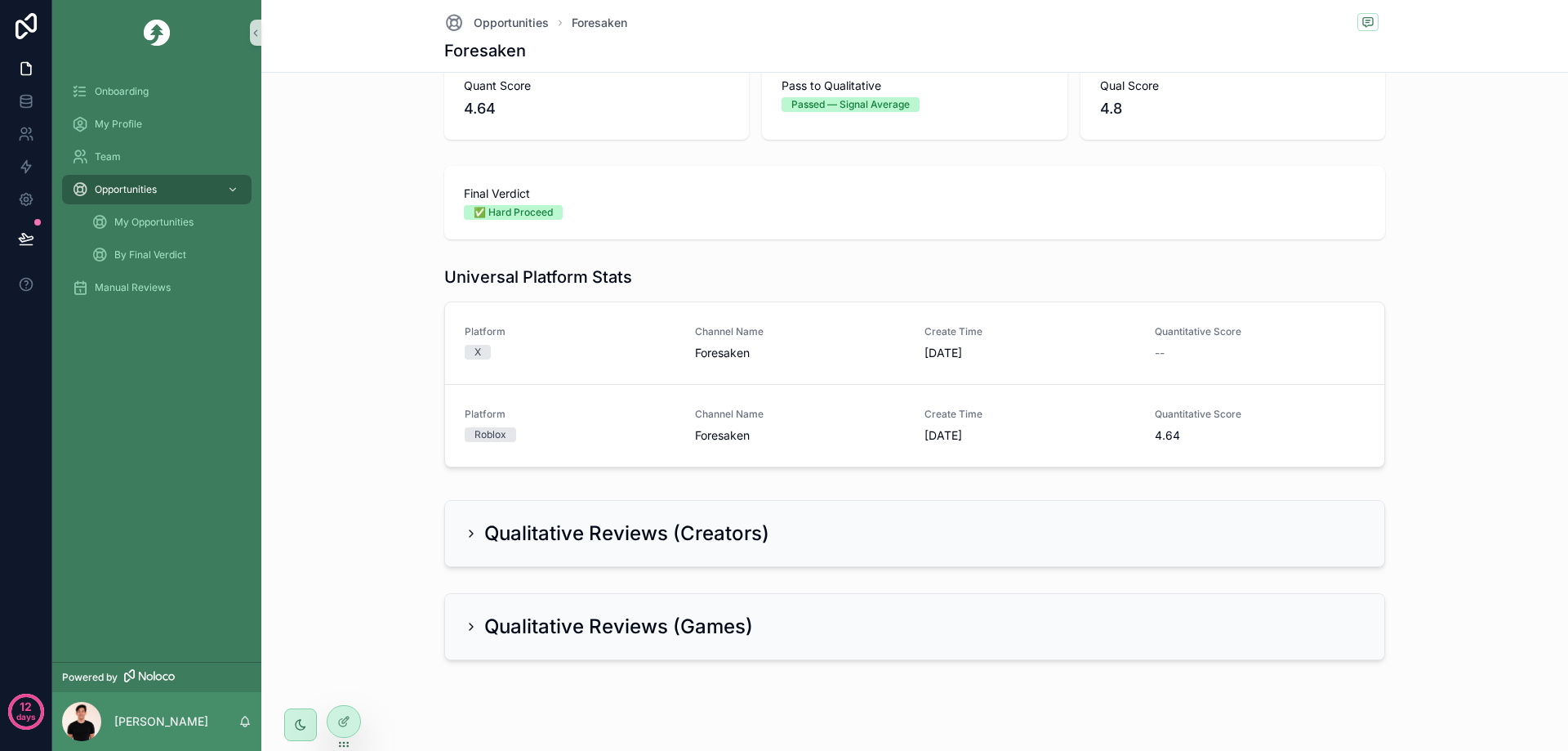
scroll to position [327, 0]
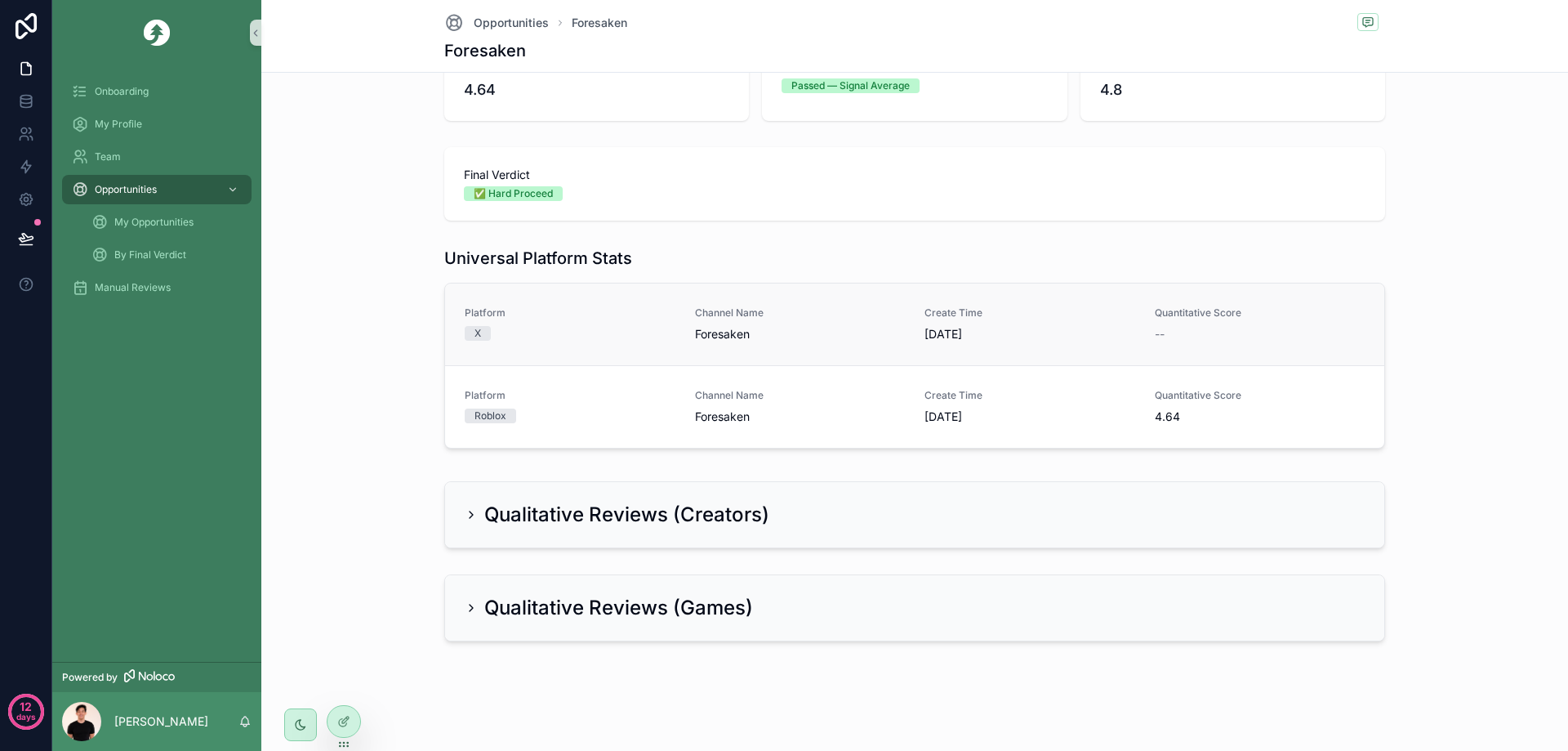
click at [554, 332] on div "X" at bounding box center [570, 332] width 211 height 14
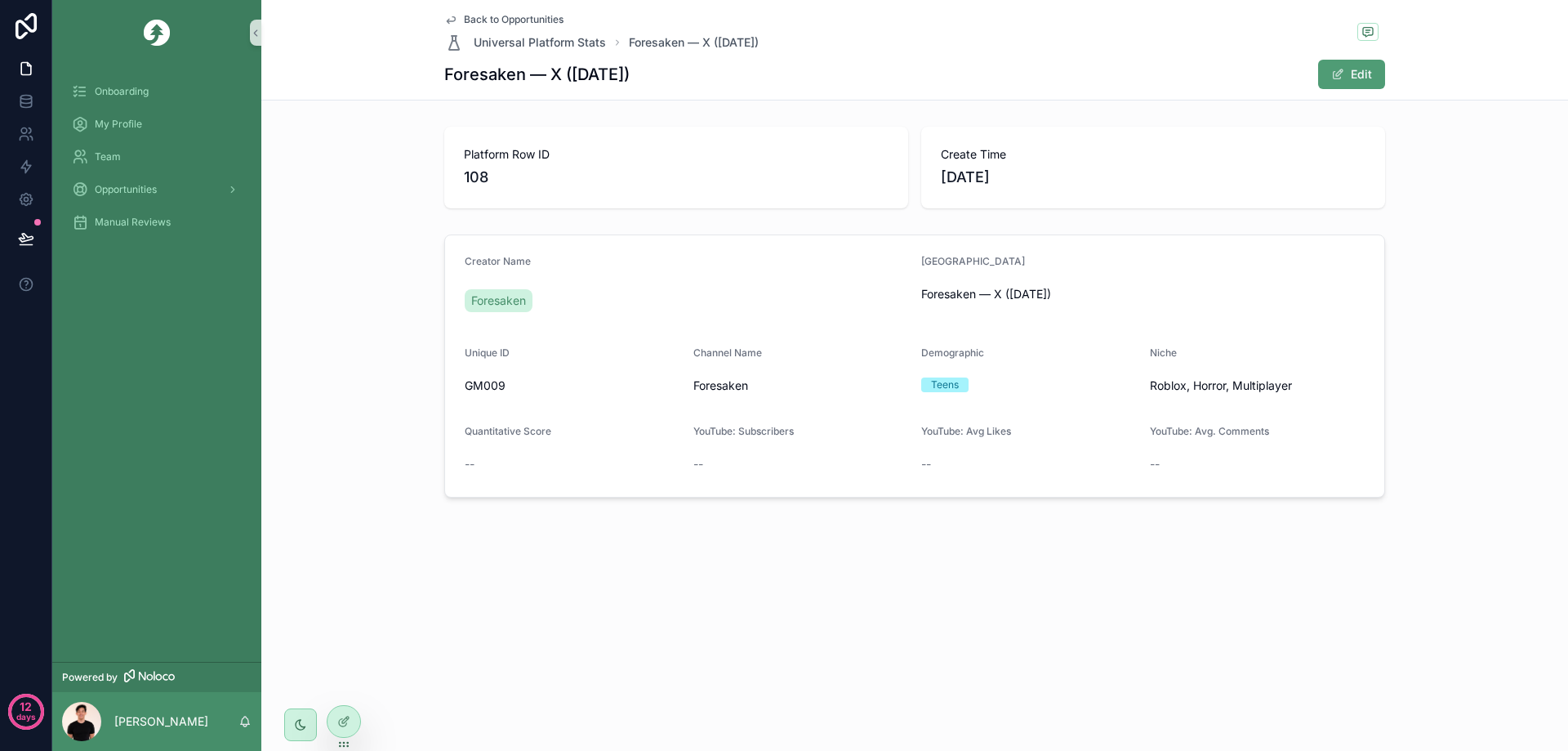
click at [455, 21] on icon "scrollable content" at bounding box center [450, 19] width 13 height 13
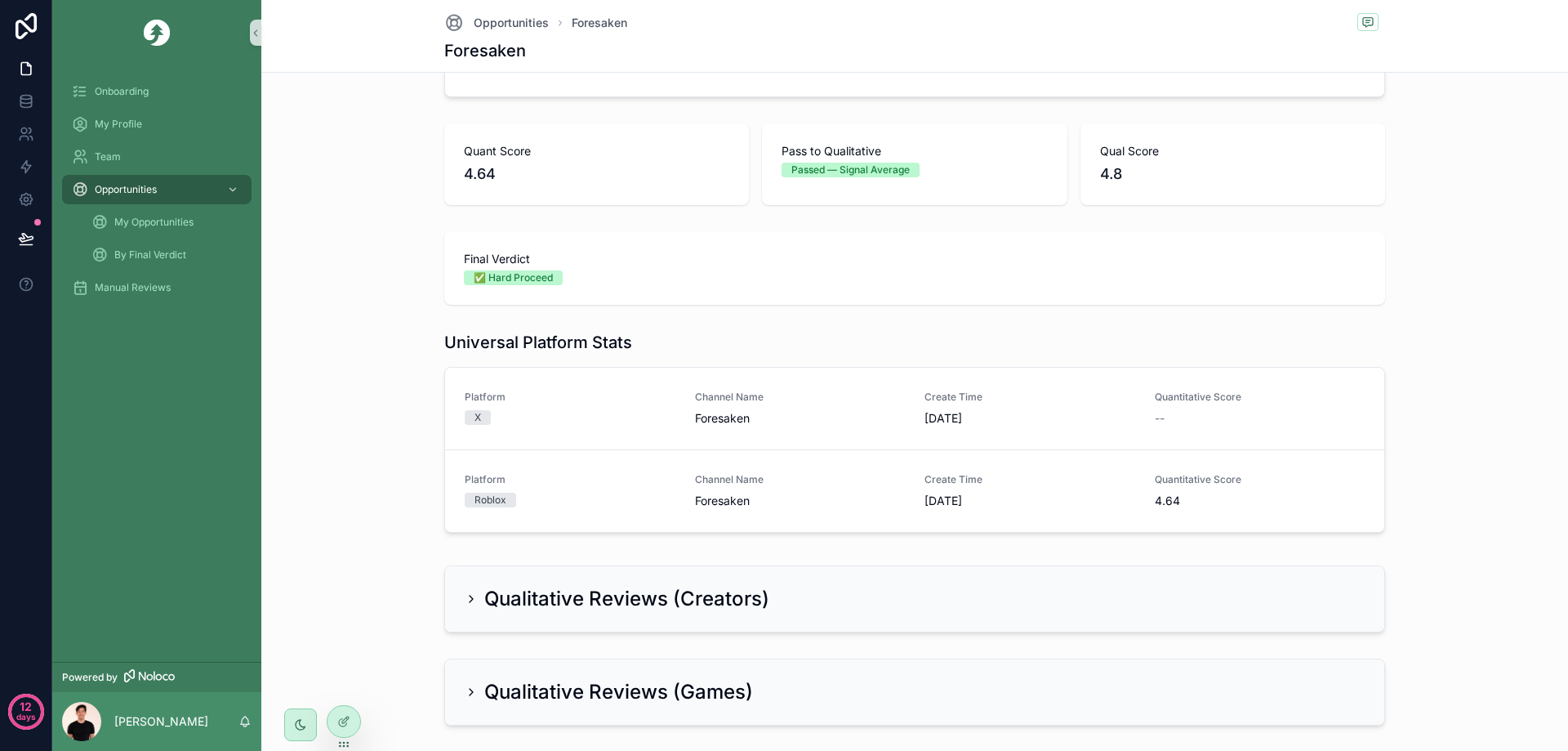
scroll to position [327, 0]
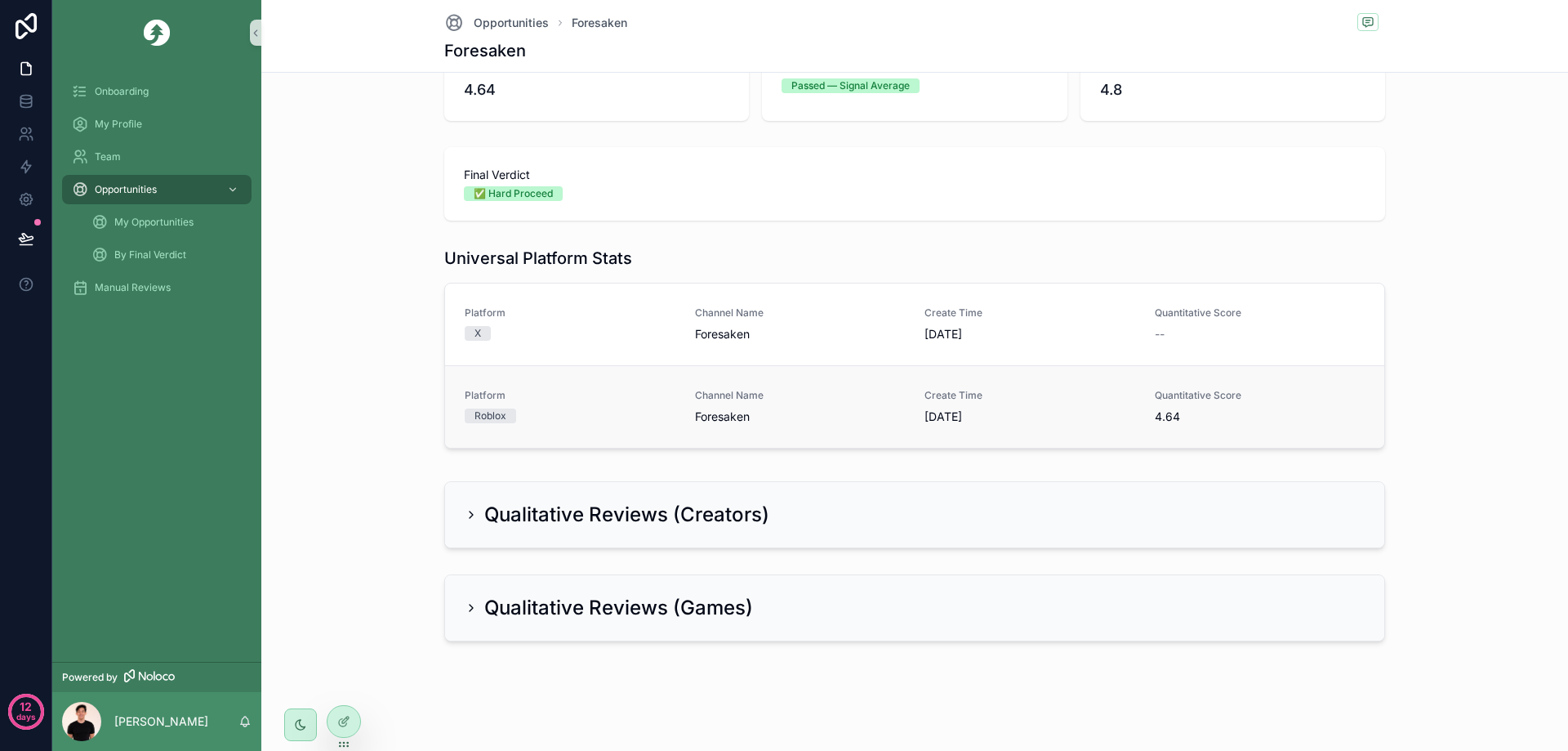
click at [585, 424] on link "Platform Roblox Channel Name Foresaken Create Time 8/7/2025 Quantitative Score …" at bounding box center [914, 407] width 939 height 83
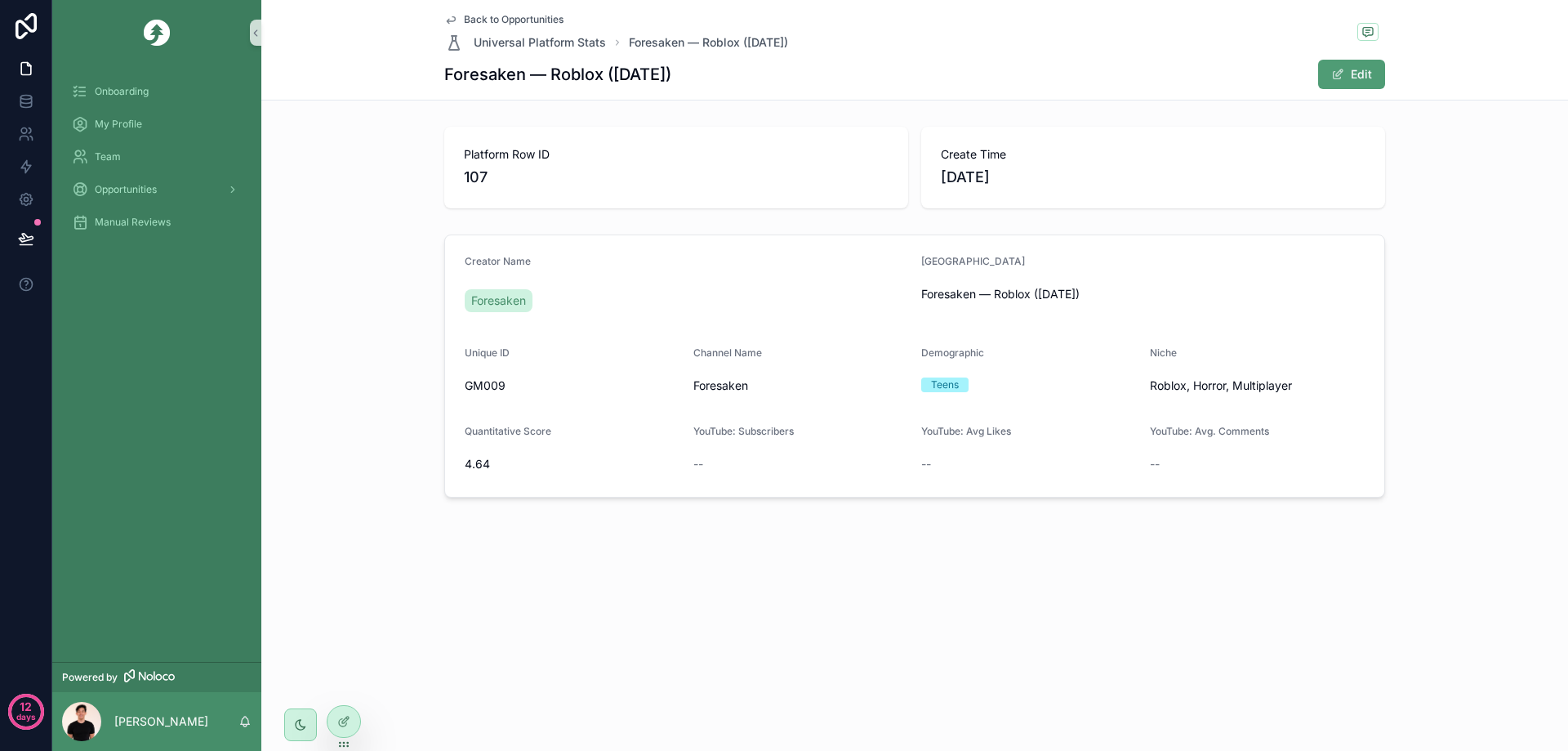
click at [454, 19] on icon "scrollable content" at bounding box center [450, 19] width 13 height 13
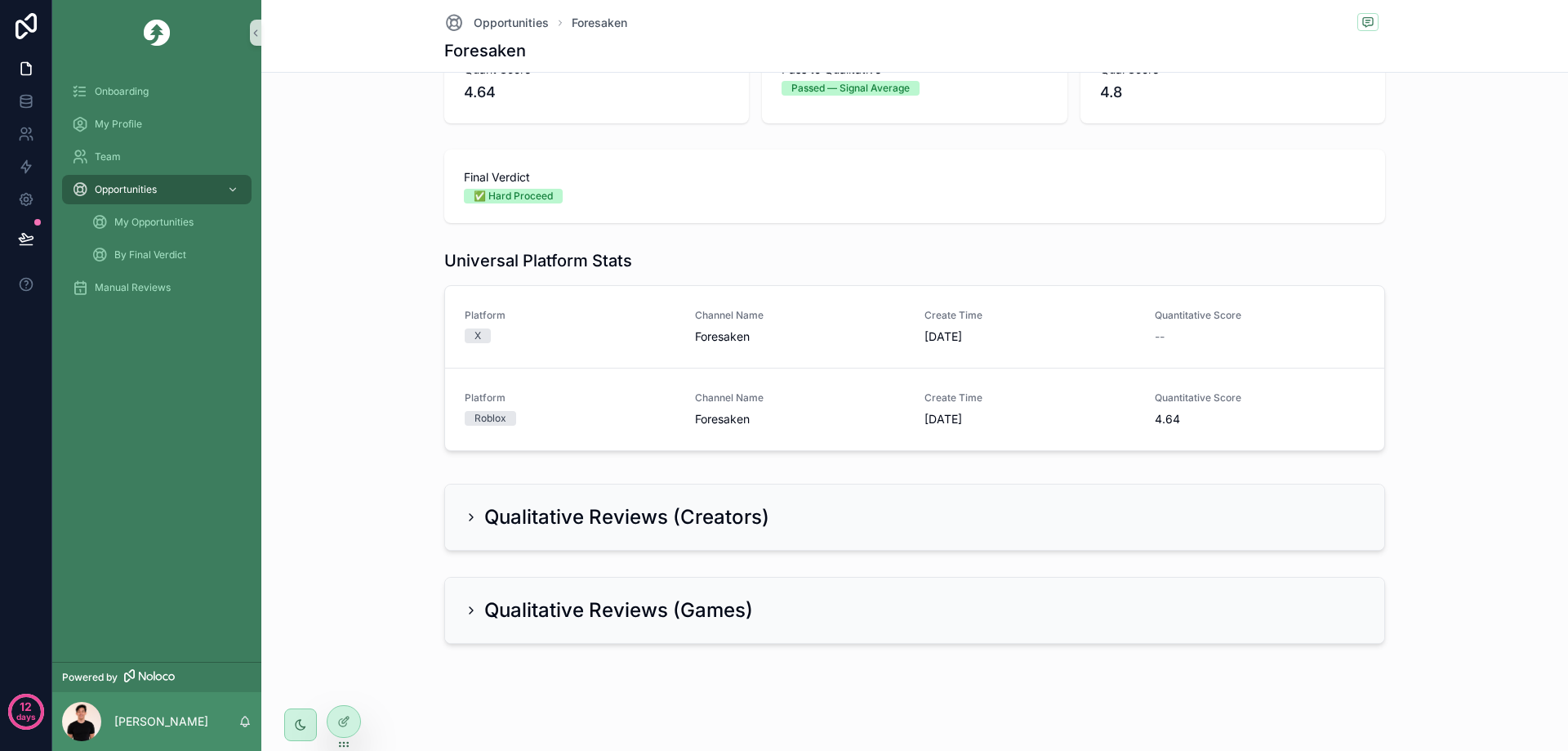
scroll to position [327, 0]
click at [639, 507] on h2 "Qualitative Reviews (Creators)" at bounding box center [627, 514] width 285 height 26
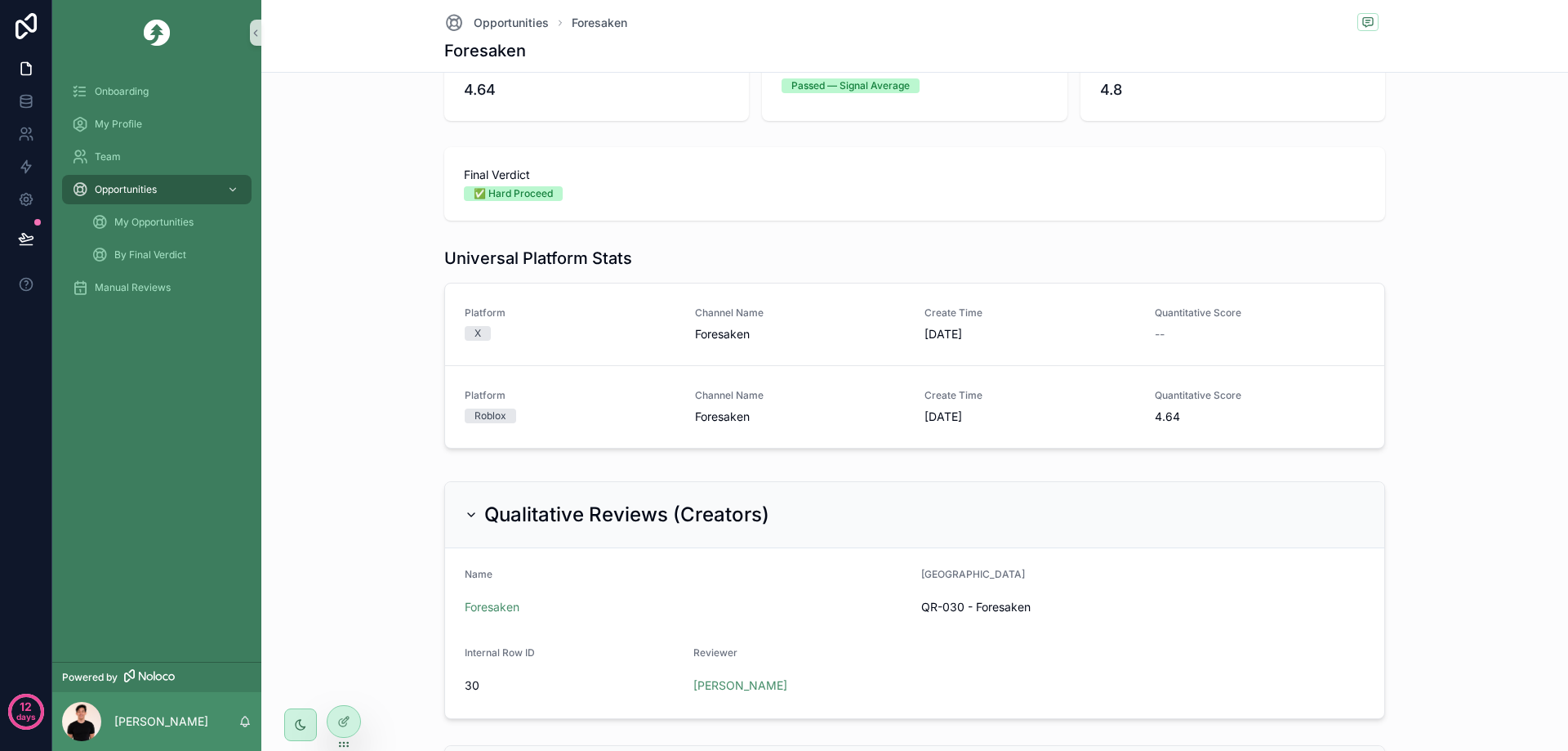
click at [558, 504] on h2 "Qualitative Reviews (Creators)" at bounding box center [627, 514] width 285 height 26
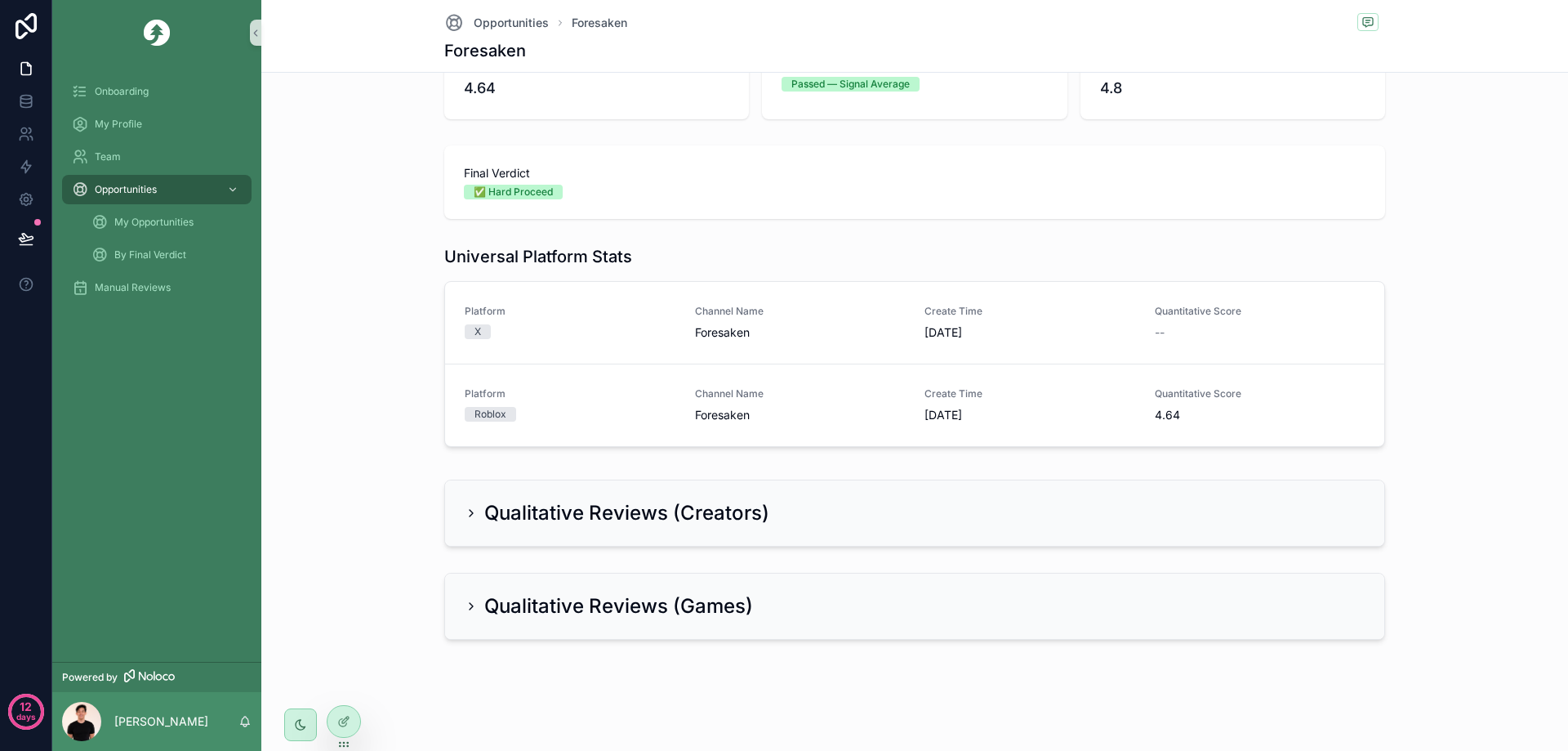
click at [581, 601] on h2 "Qualitative Reviews (Games)" at bounding box center [618, 606] width 269 height 26
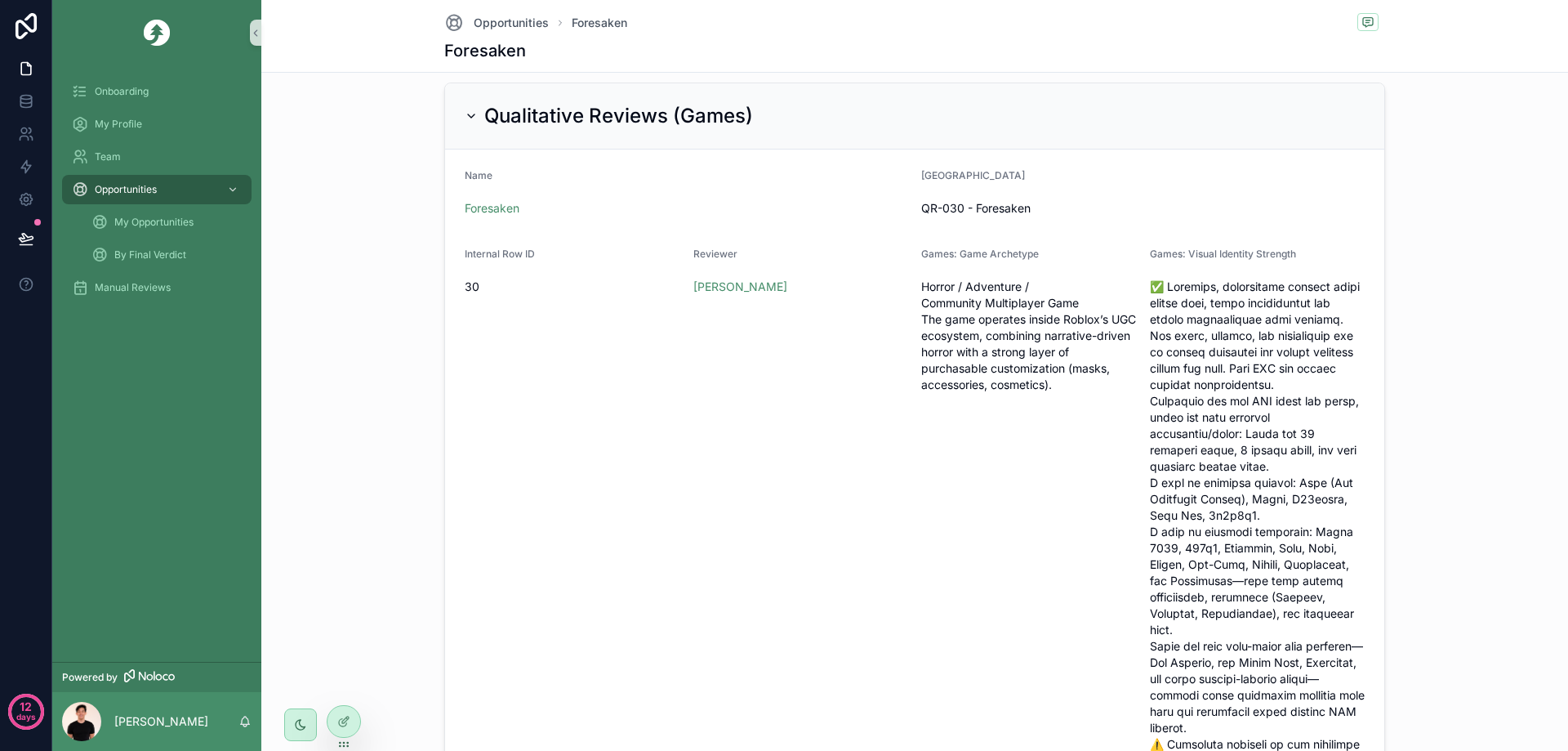
scroll to position [737, 0]
click at [571, 130] on div "Qualitative Reviews (Games)" at bounding box center [914, 116] width 939 height 66
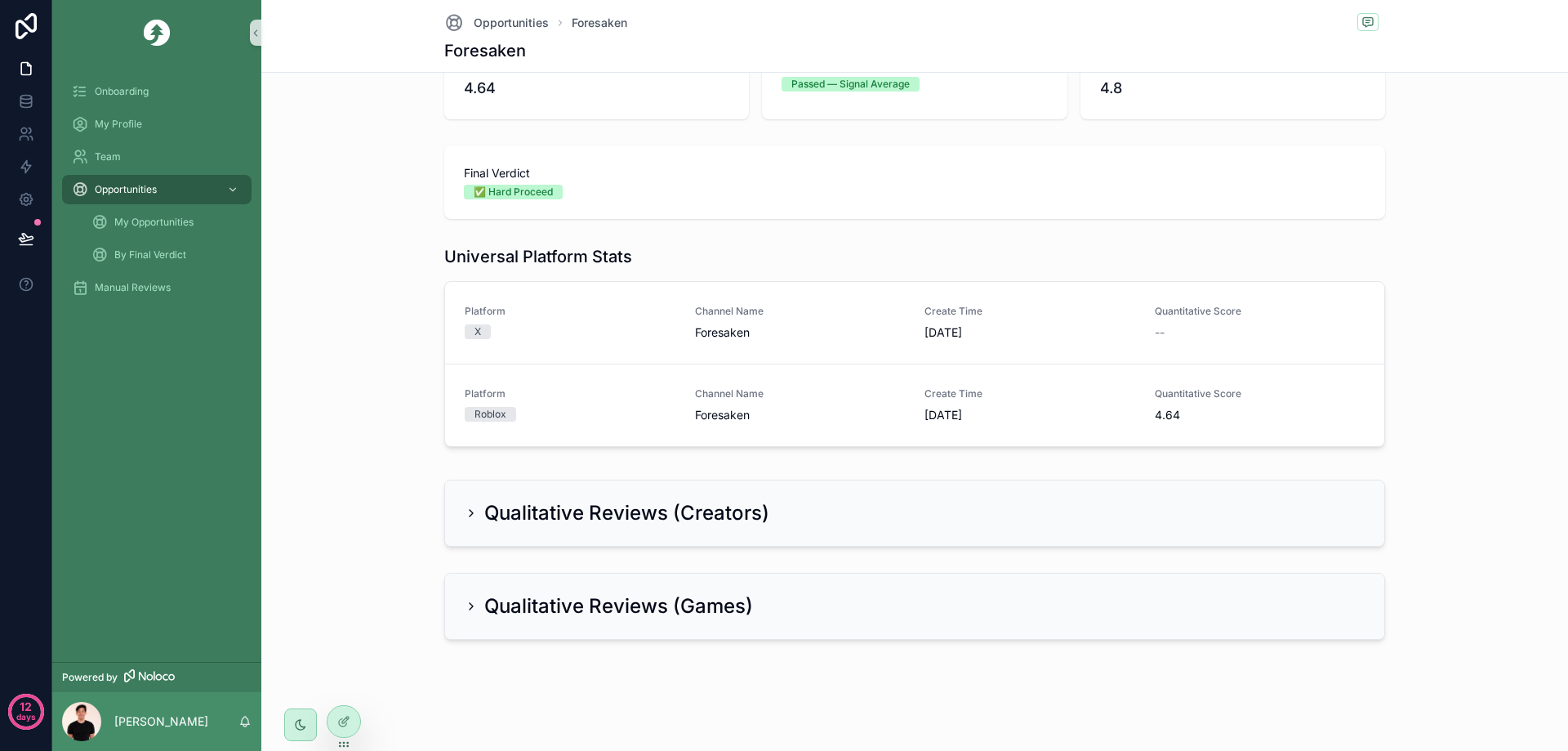
click at [567, 595] on h2 "Qualitative Reviews (Games)" at bounding box center [618, 606] width 269 height 26
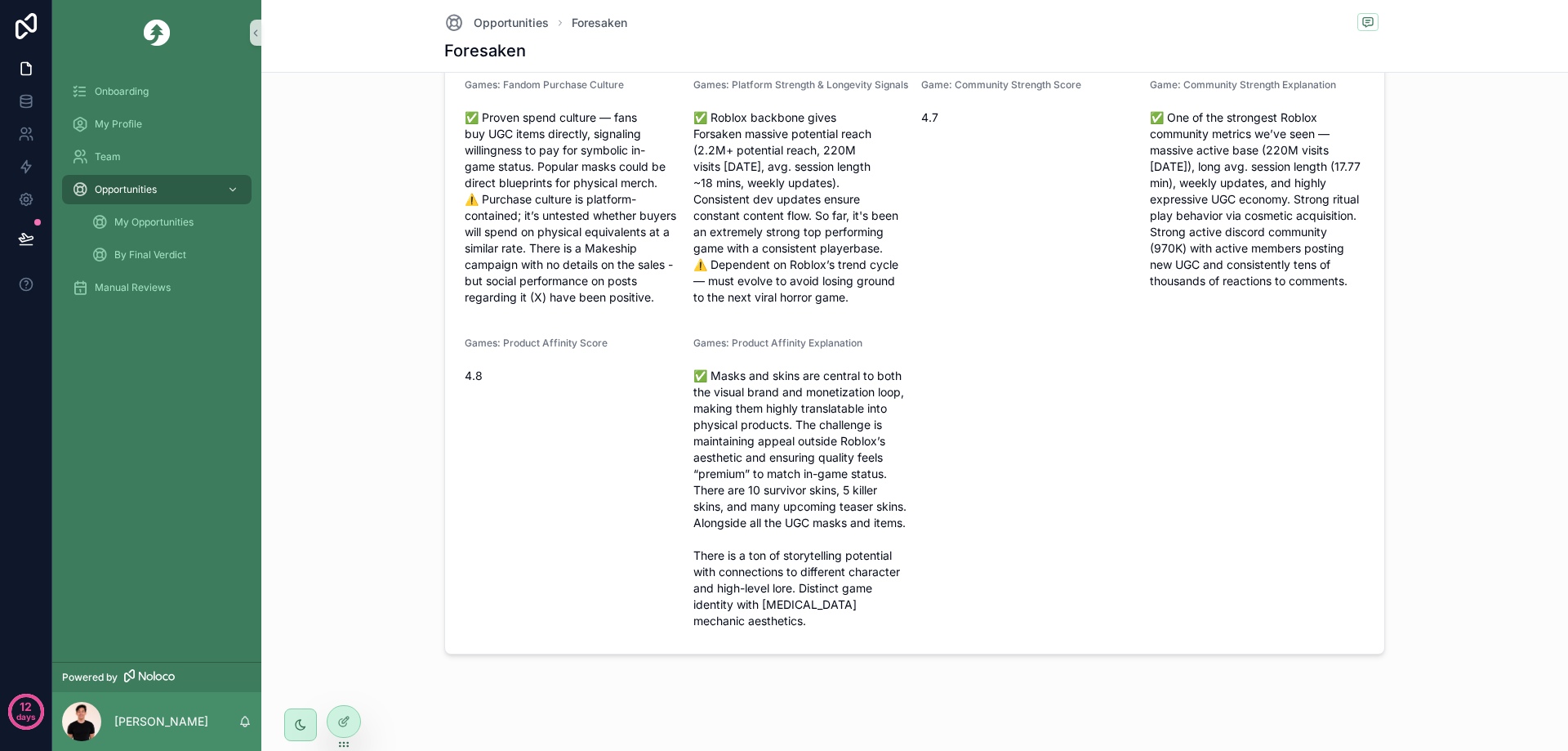
scroll to position [1911, 0]
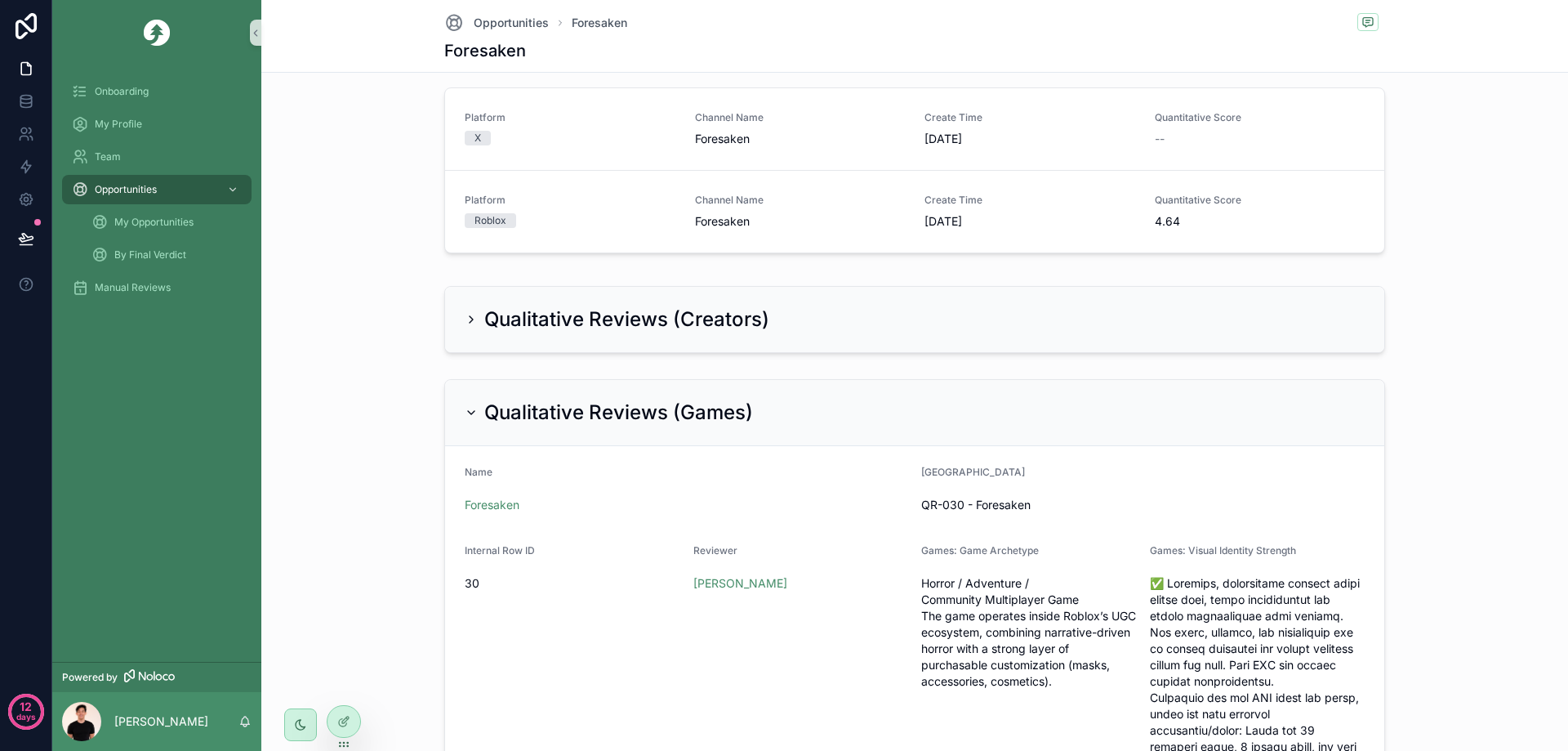
click at [503, 398] on div "Qualitative Reviews (Games)" at bounding box center [914, 413] width 939 height 66
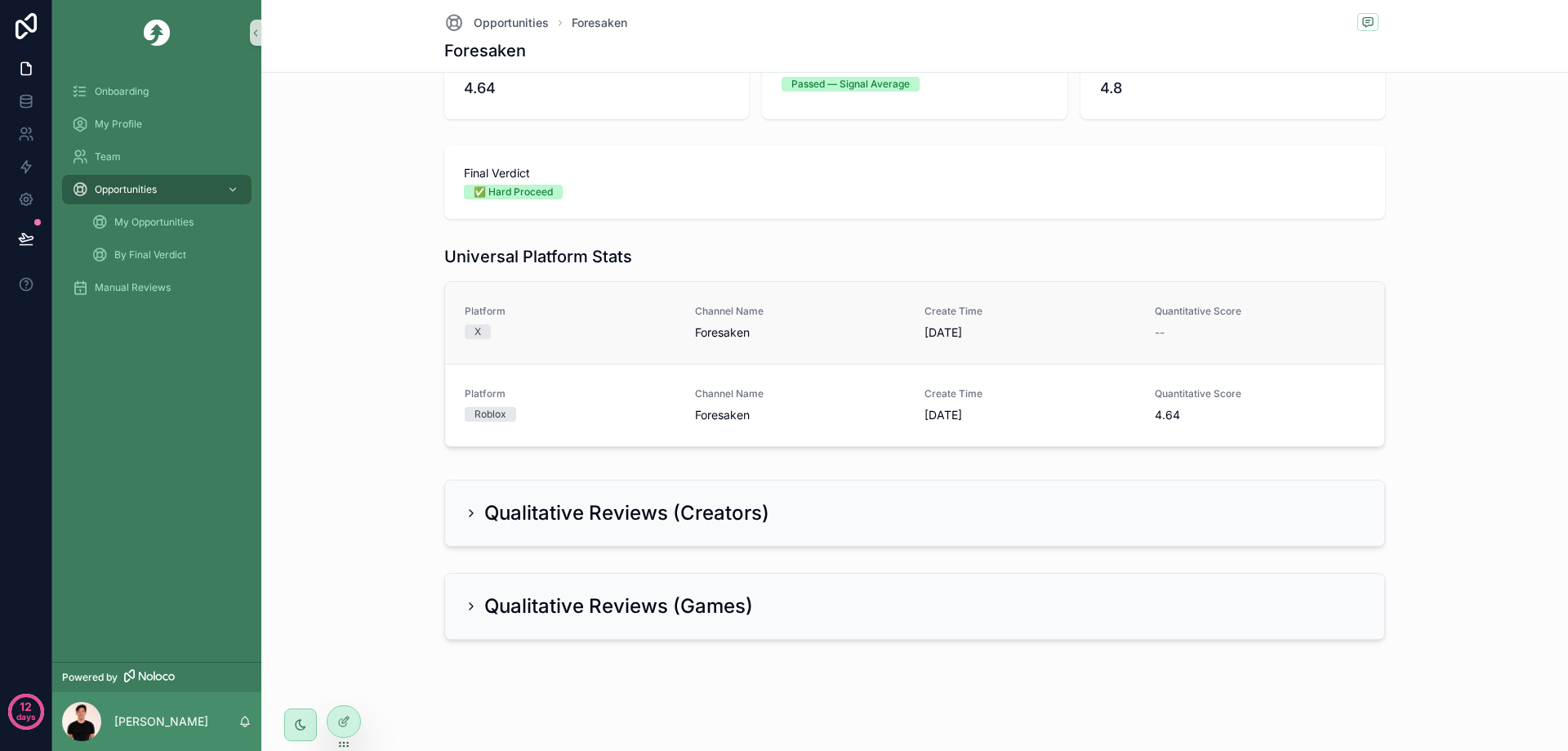
click at [551, 335] on div "X" at bounding box center [570, 331] width 211 height 14
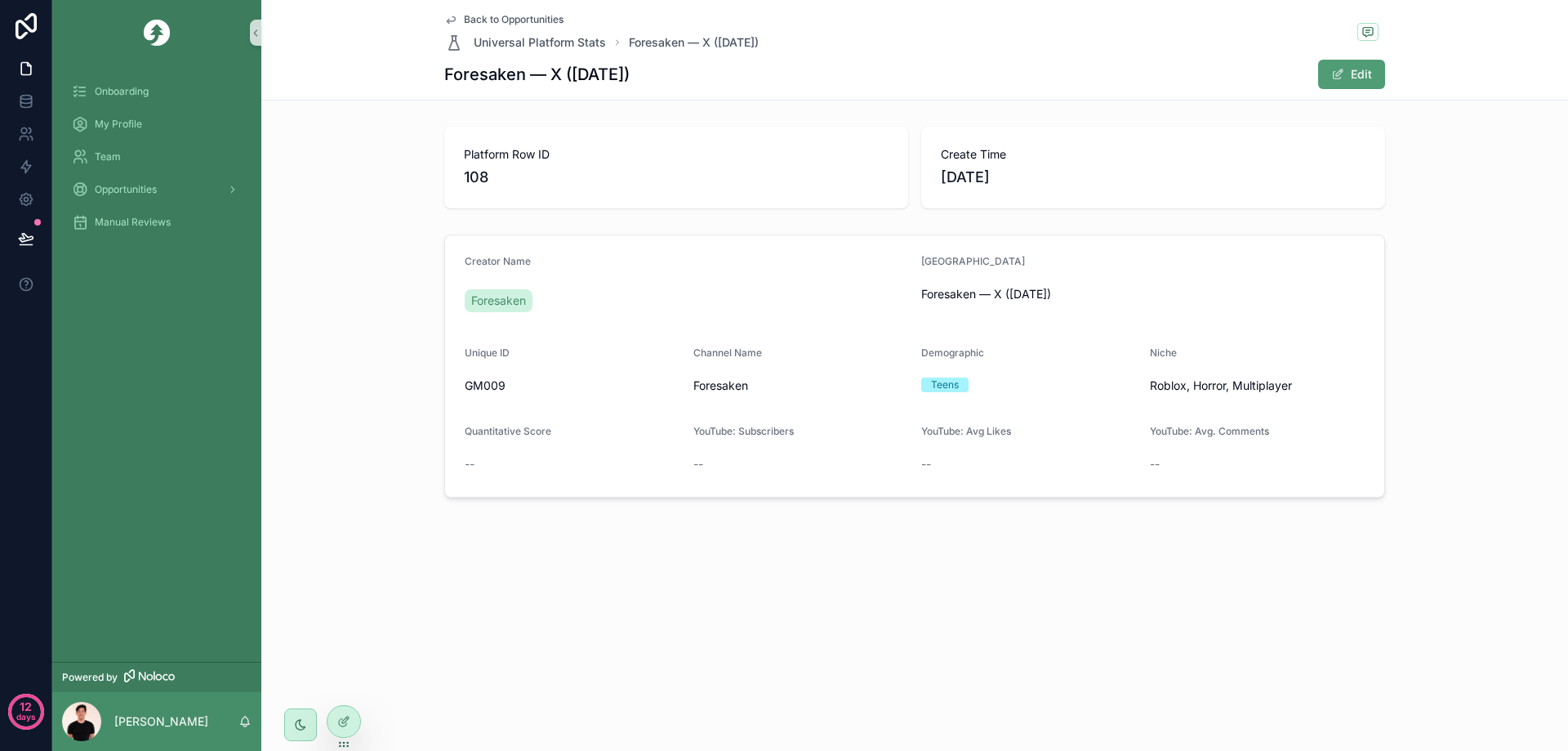
click at [454, 20] on icon "scrollable content" at bounding box center [451, 20] width 8 height 7
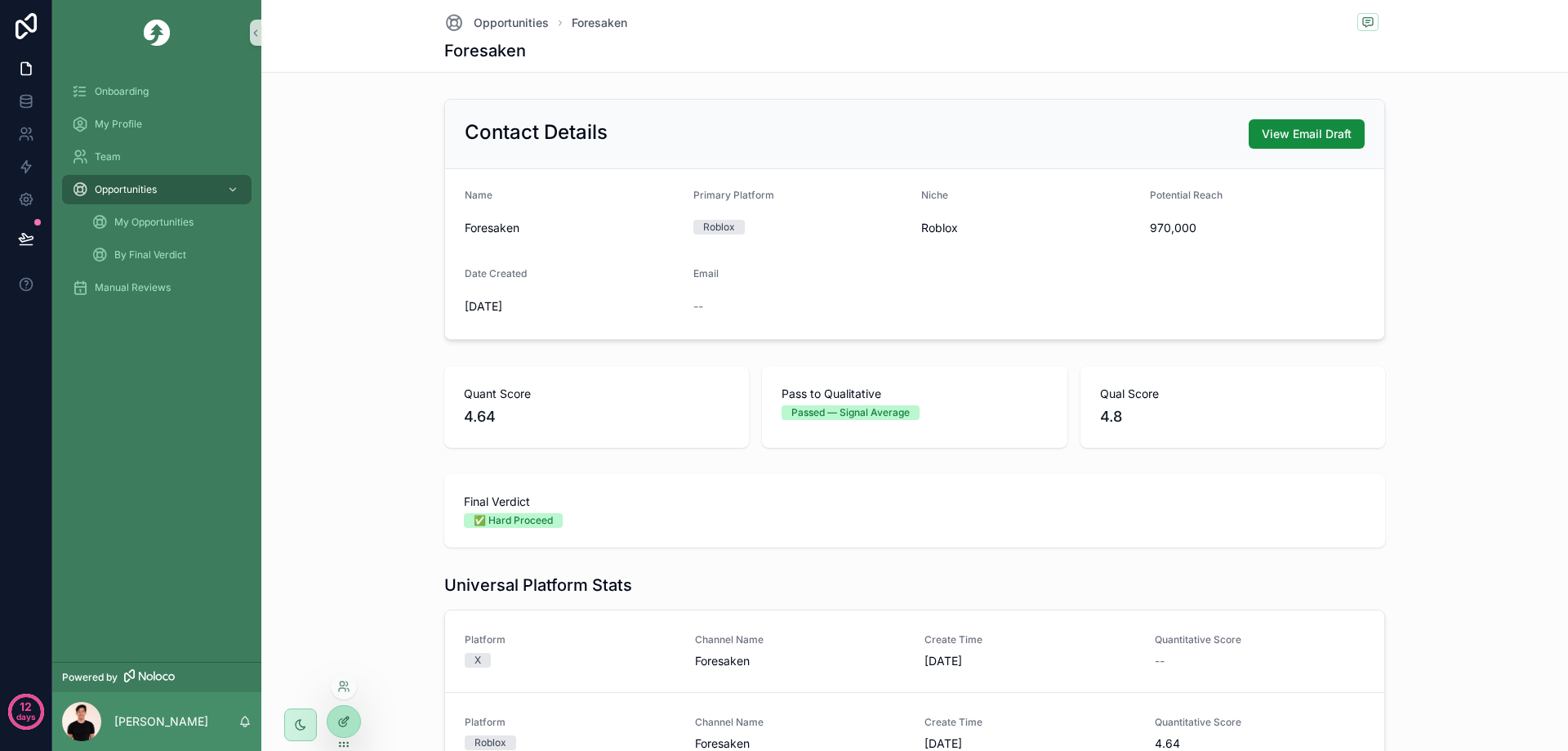
click at [347, 722] on icon at bounding box center [343, 721] width 13 height 13
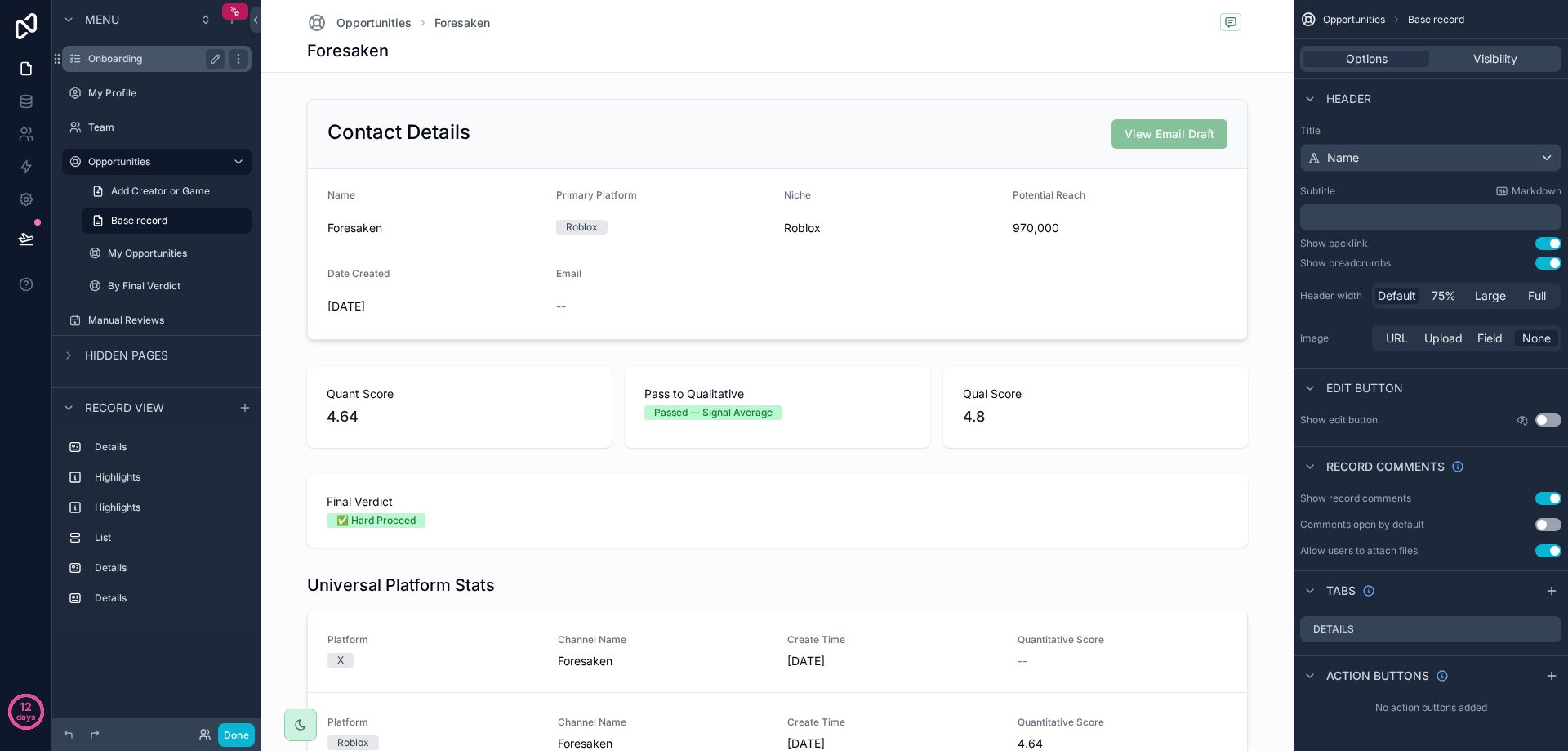
click at [132, 64] on label "Onboarding" at bounding box center [154, 58] width 131 height 13
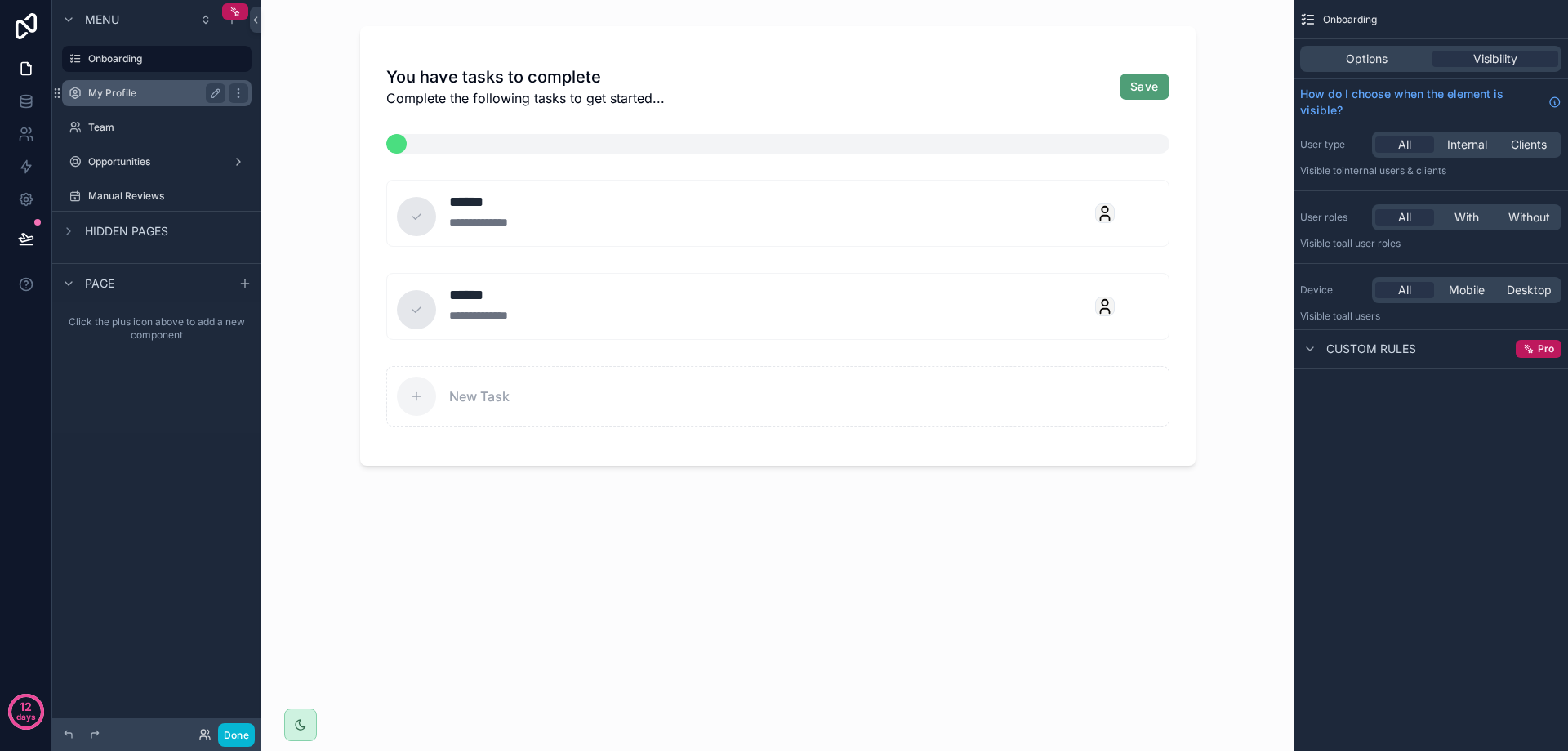
click at [137, 85] on div "My Profile" at bounding box center [157, 93] width 137 height 19
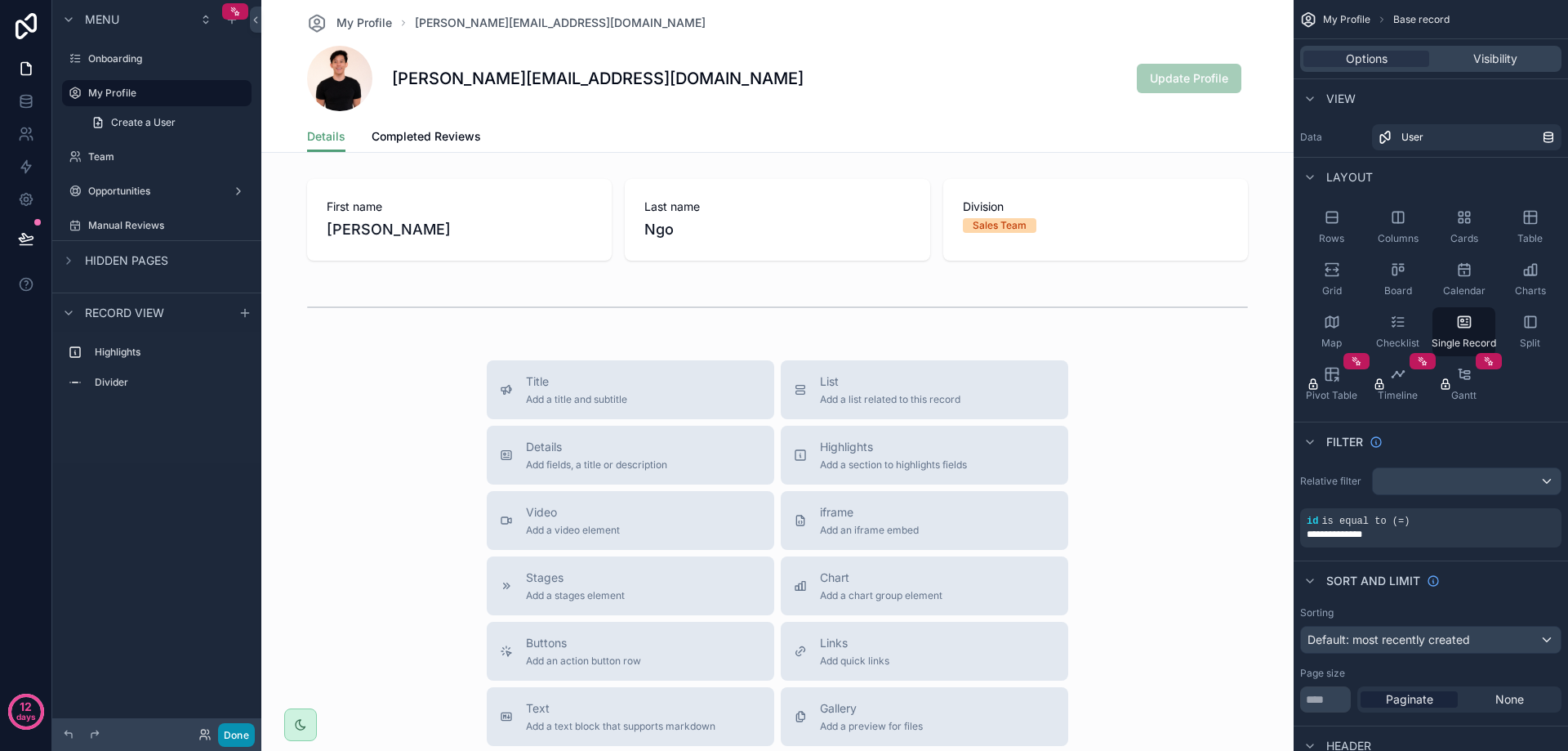
click at [239, 732] on button "Done" at bounding box center [237, 735] width 37 height 24
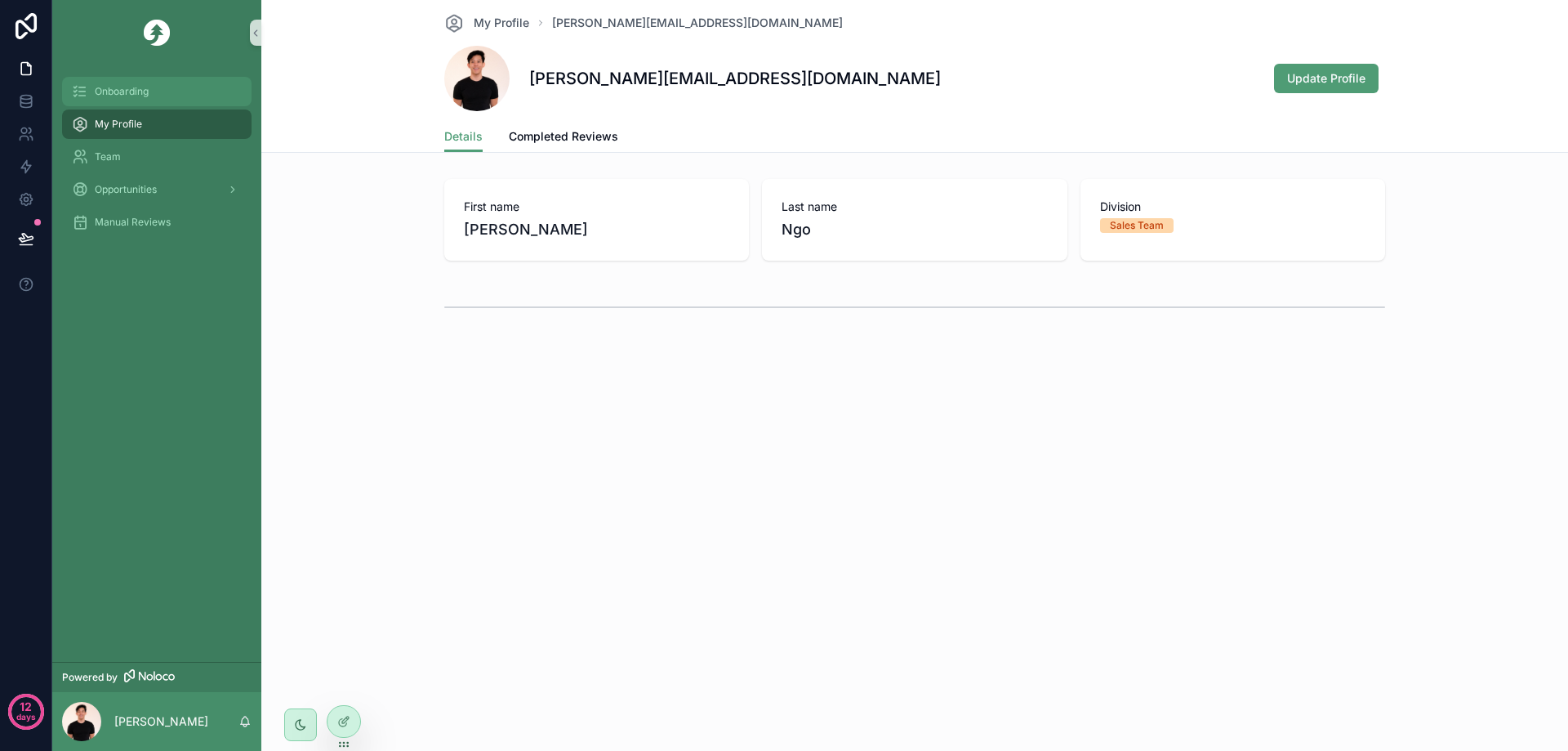
click at [122, 102] on div "Onboarding" at bounding box center [156, 91] width 170 height 26
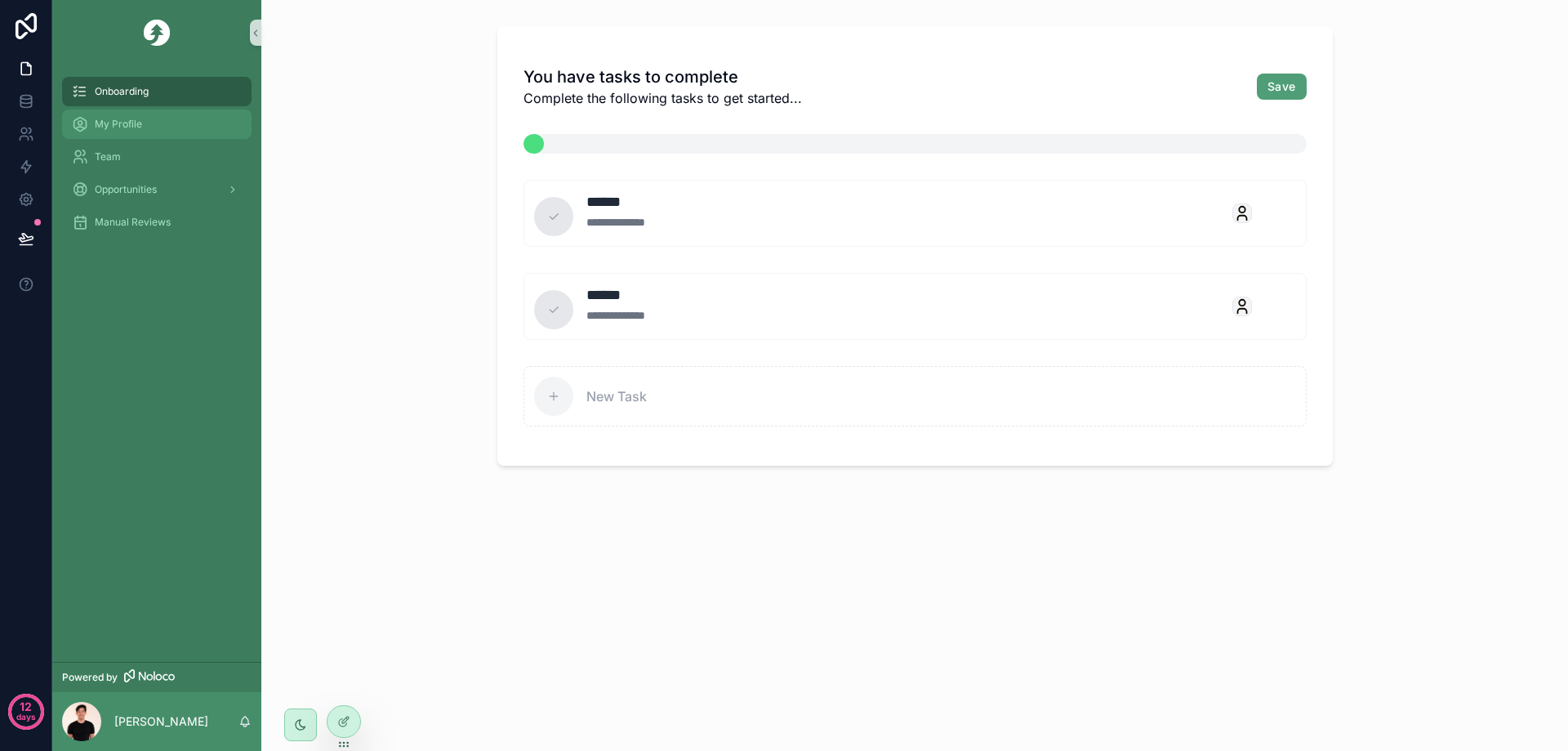
click at [165, 118] on div "My Profile" at bounding box center [156, 124] width 170 height 26
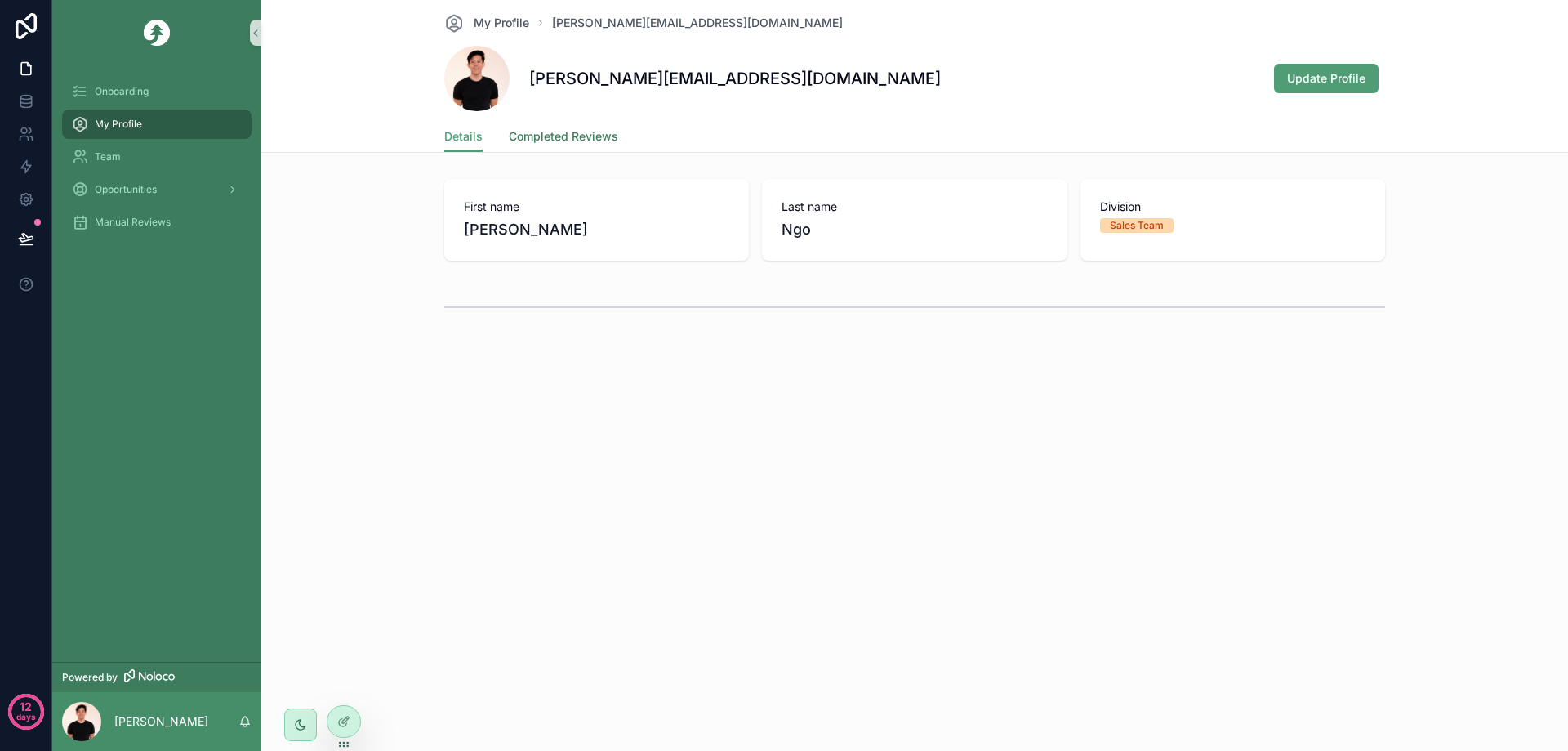
click at [586, 132] on span "Completed Reviews" at bounding box center [563, 136] width 110 height 16
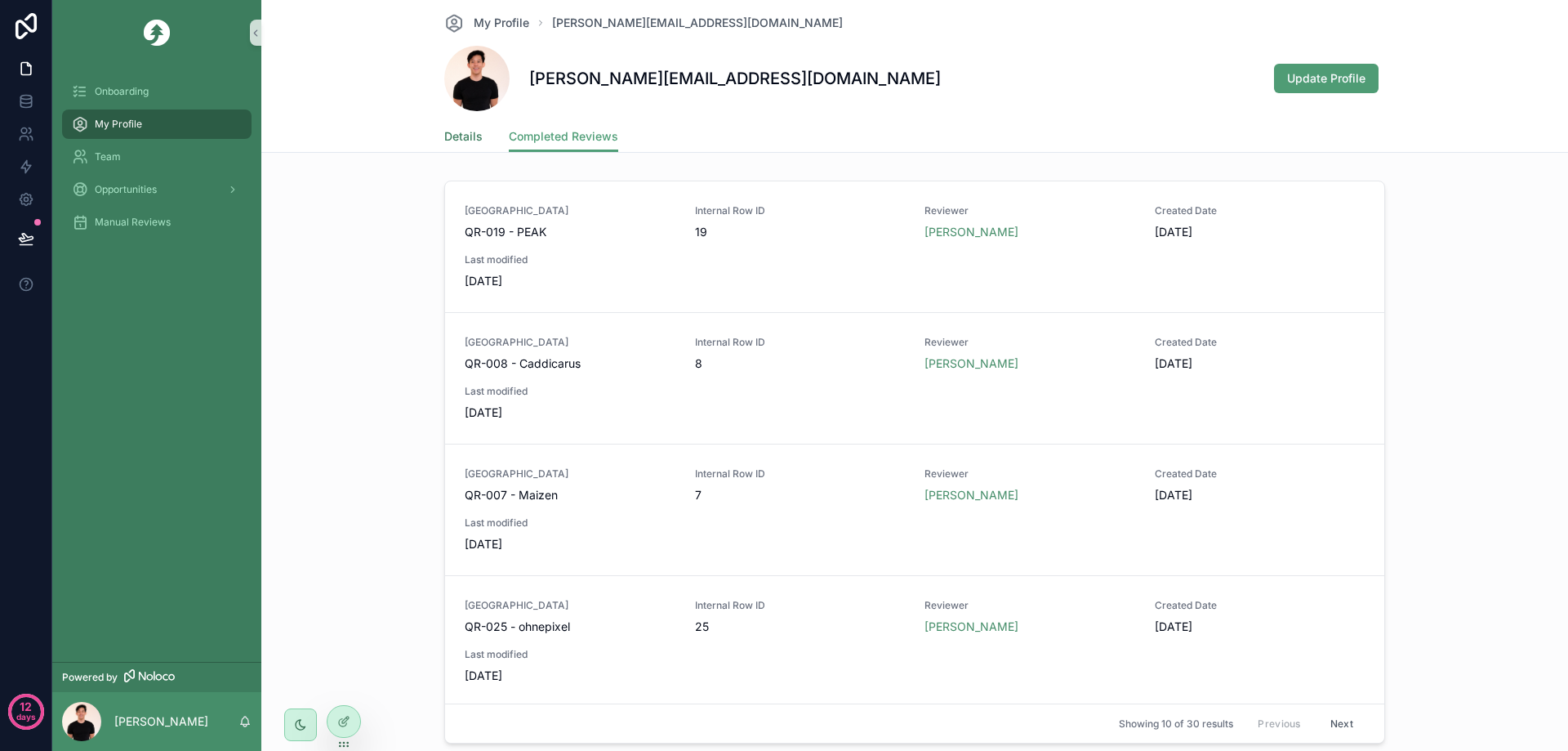
click at [449, 134] on span "Details" at bounding box center [464, 136] width 39 height 16
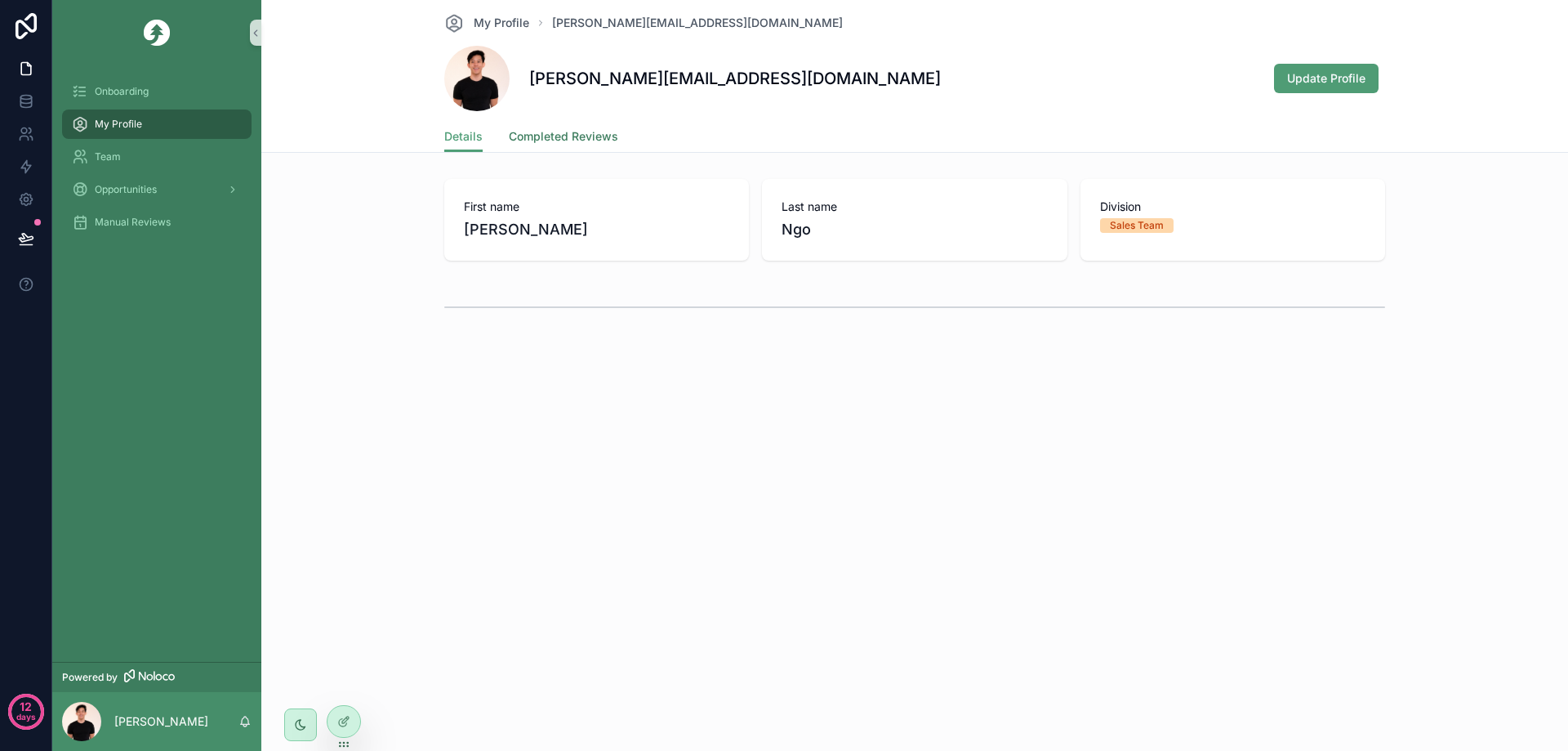
click at [534, 134] on span "Completed Reviews" at bounding box center [563, 136] width 110 height 16
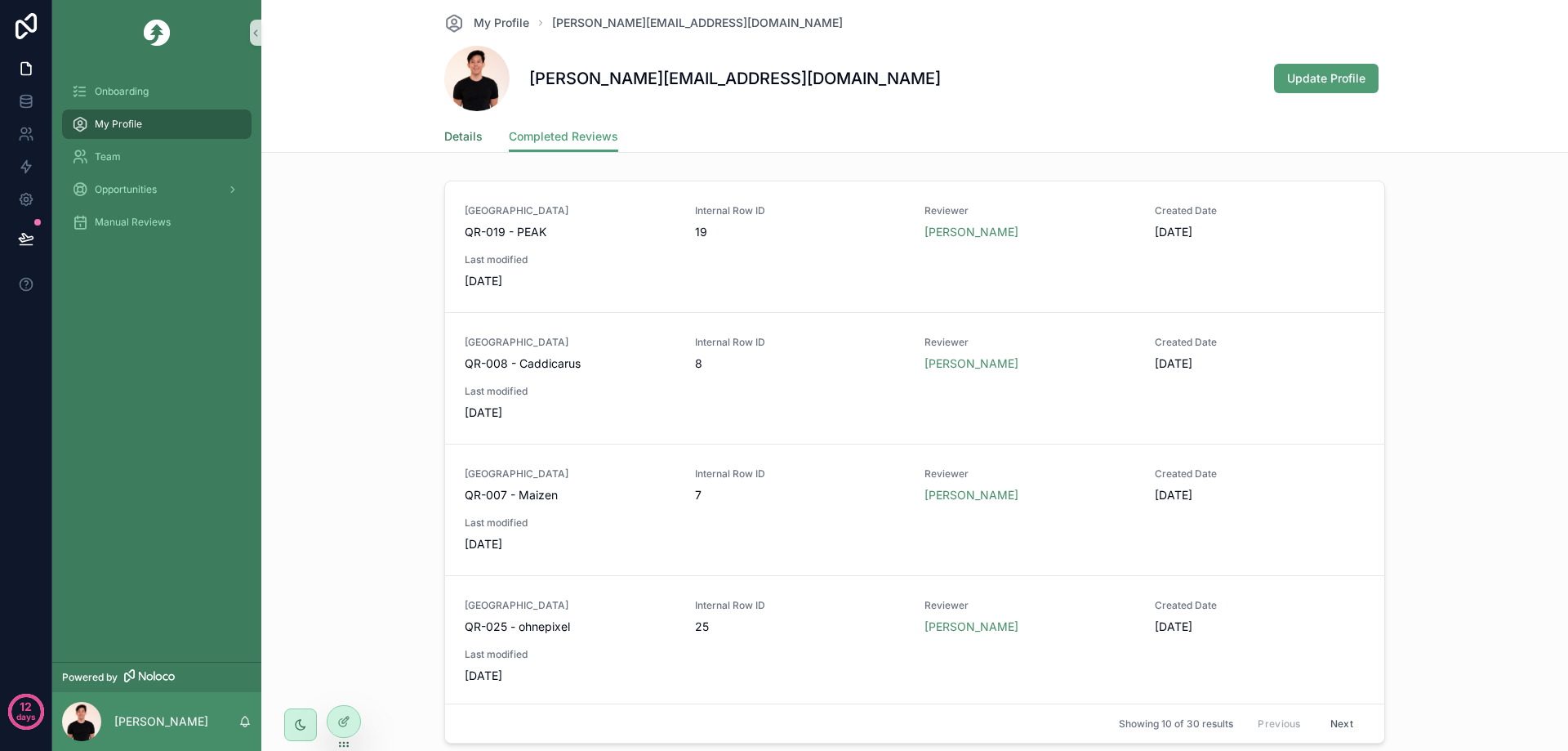
click at [466, 140] on span "Details" at bounding box center [464, 136] width 39 height 16
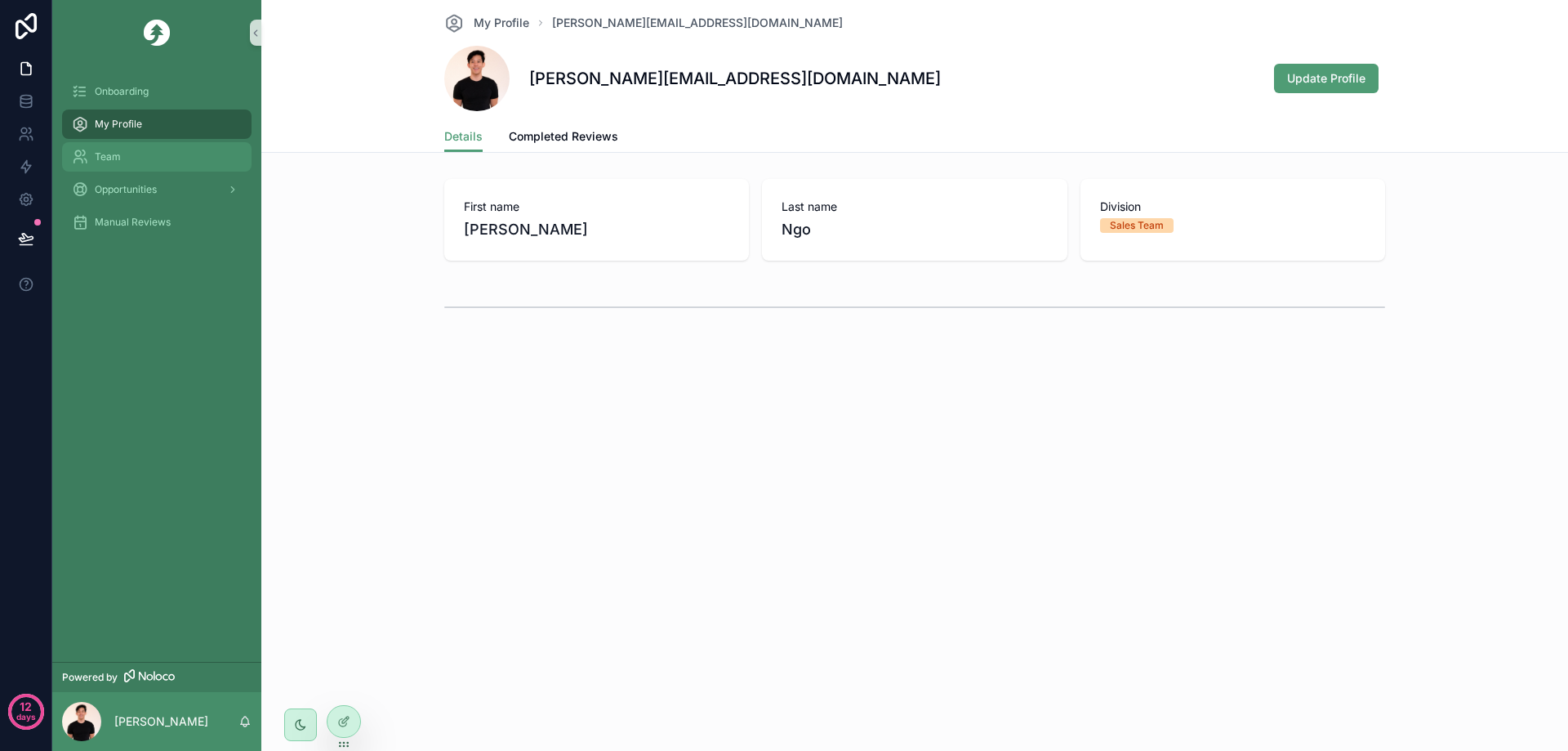
click at [186, 164] on div "Team" at bounding box center [156, 156] width 170 height 26
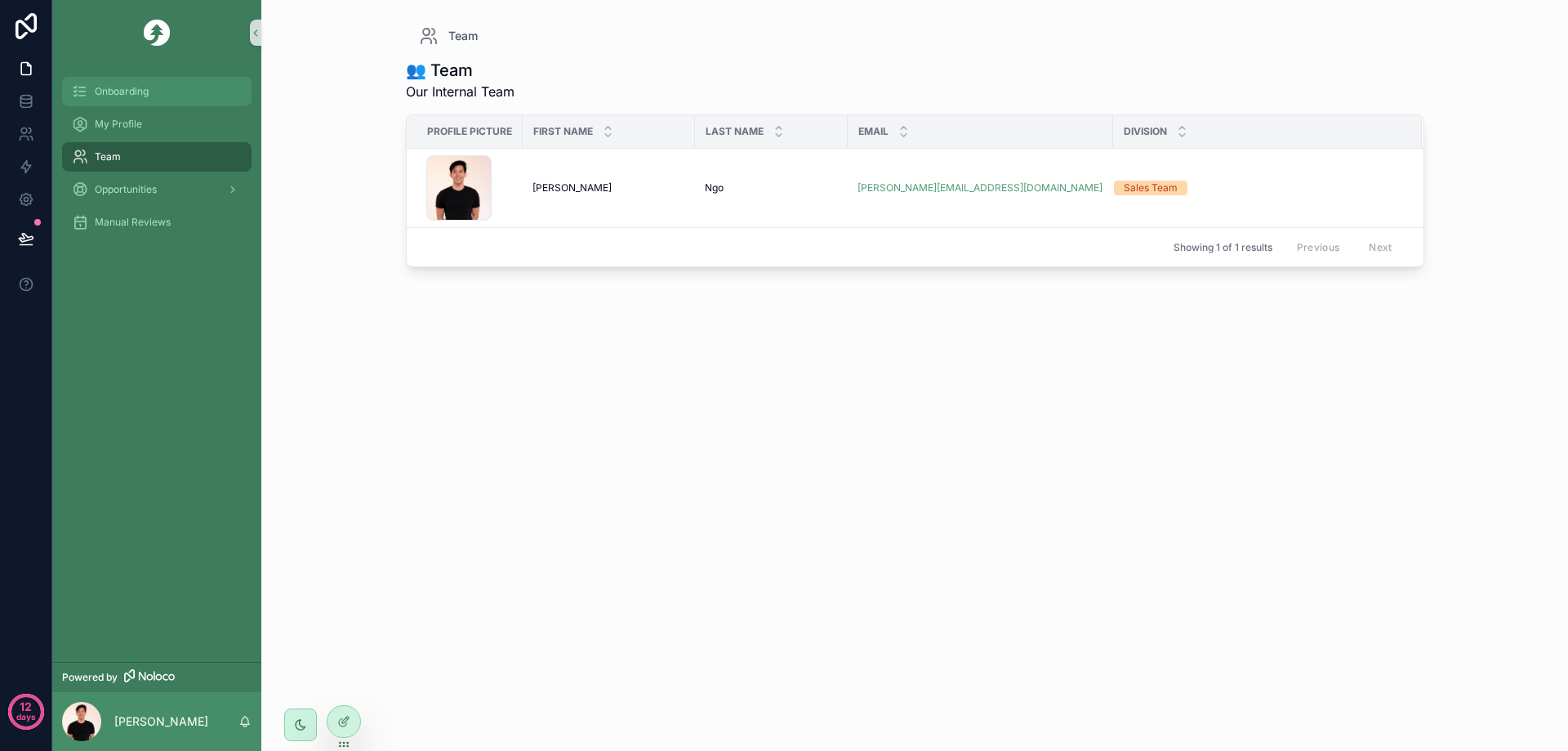
click at [148, 96] on span "Onboarding" at bounding box center [121, 91] width 54 height 13
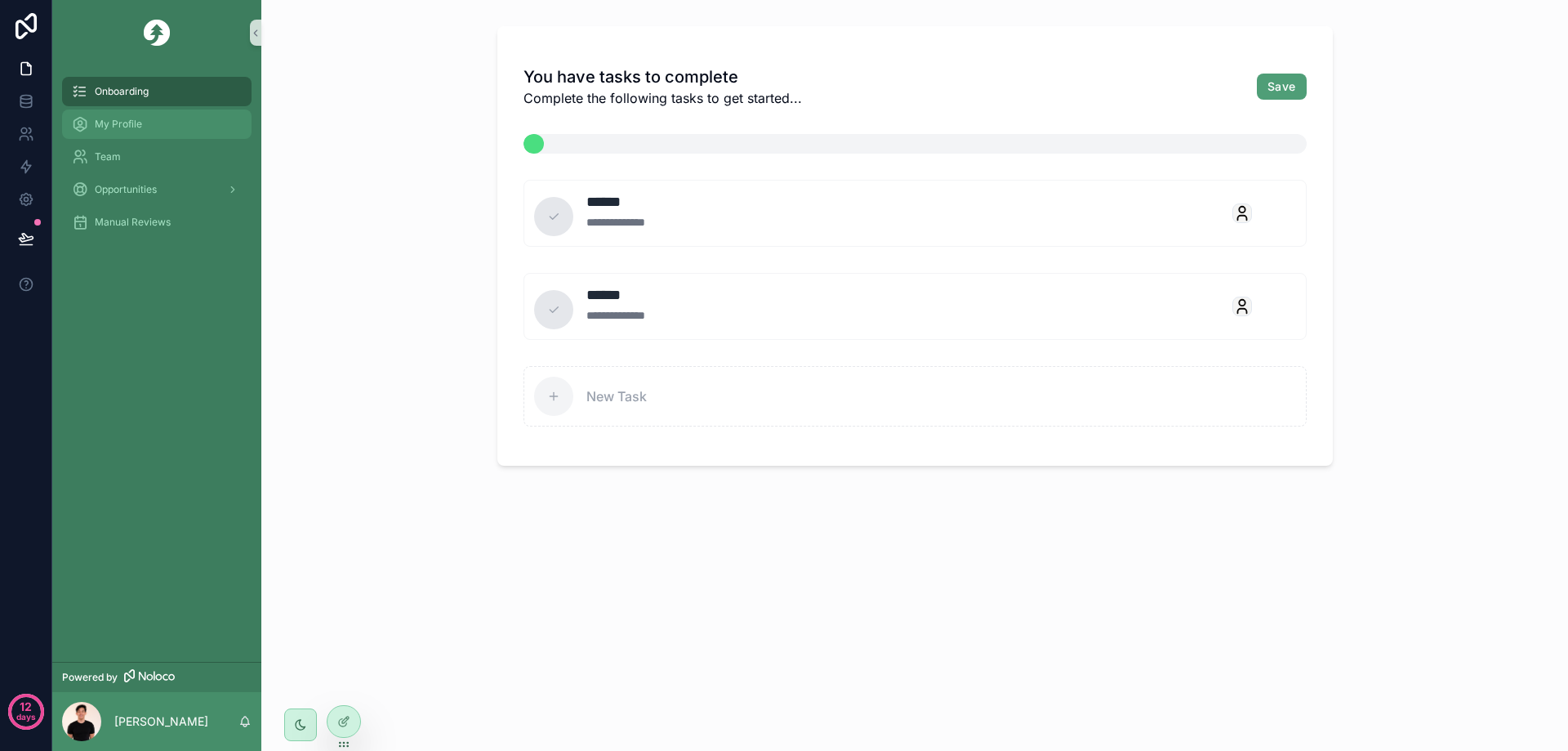
click at [143, 118] on div "My Profile" at bounding box center [156, 124] width 170 height 26
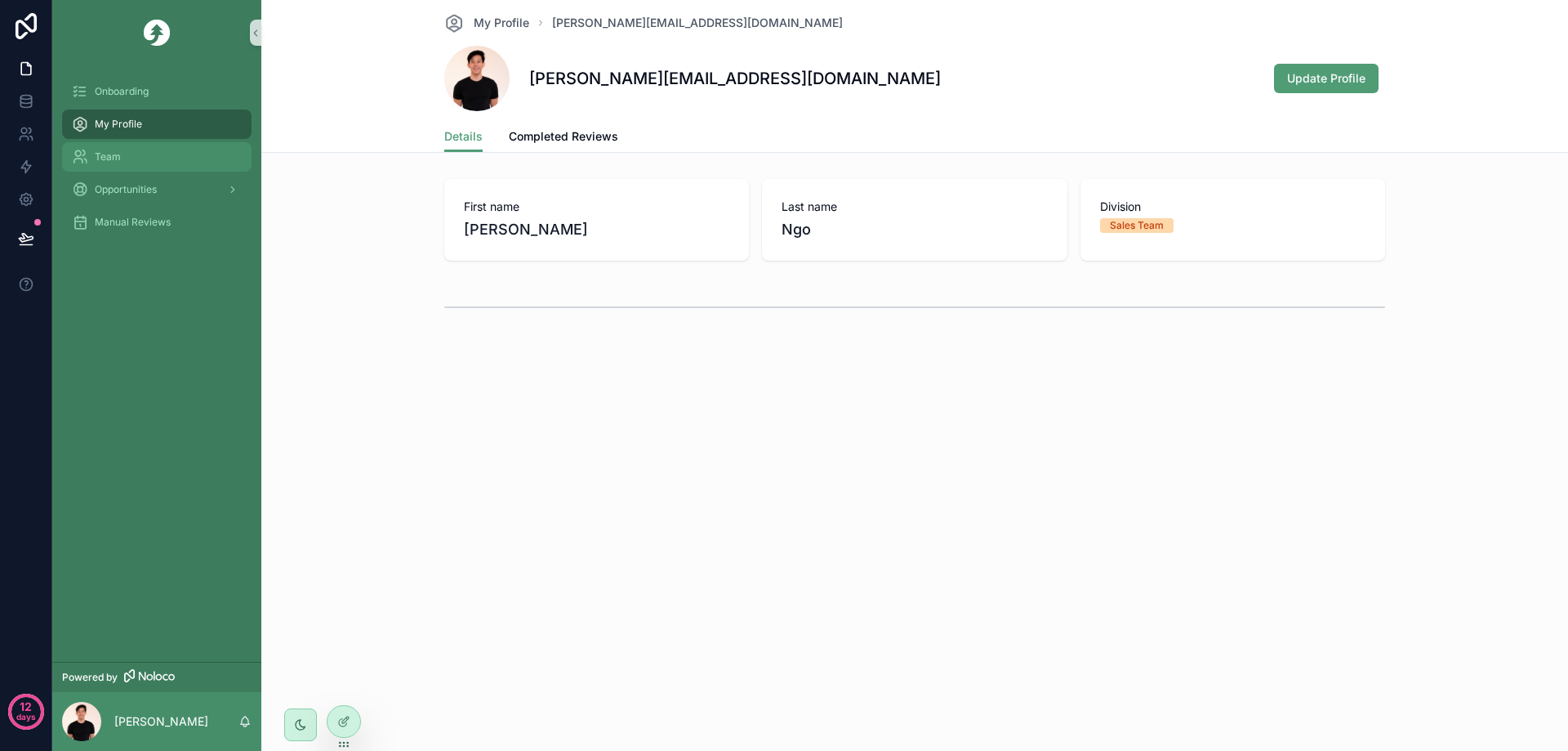
click at [143, 152] on div "Team" at bounding box center [156, 156] width 170 height 26
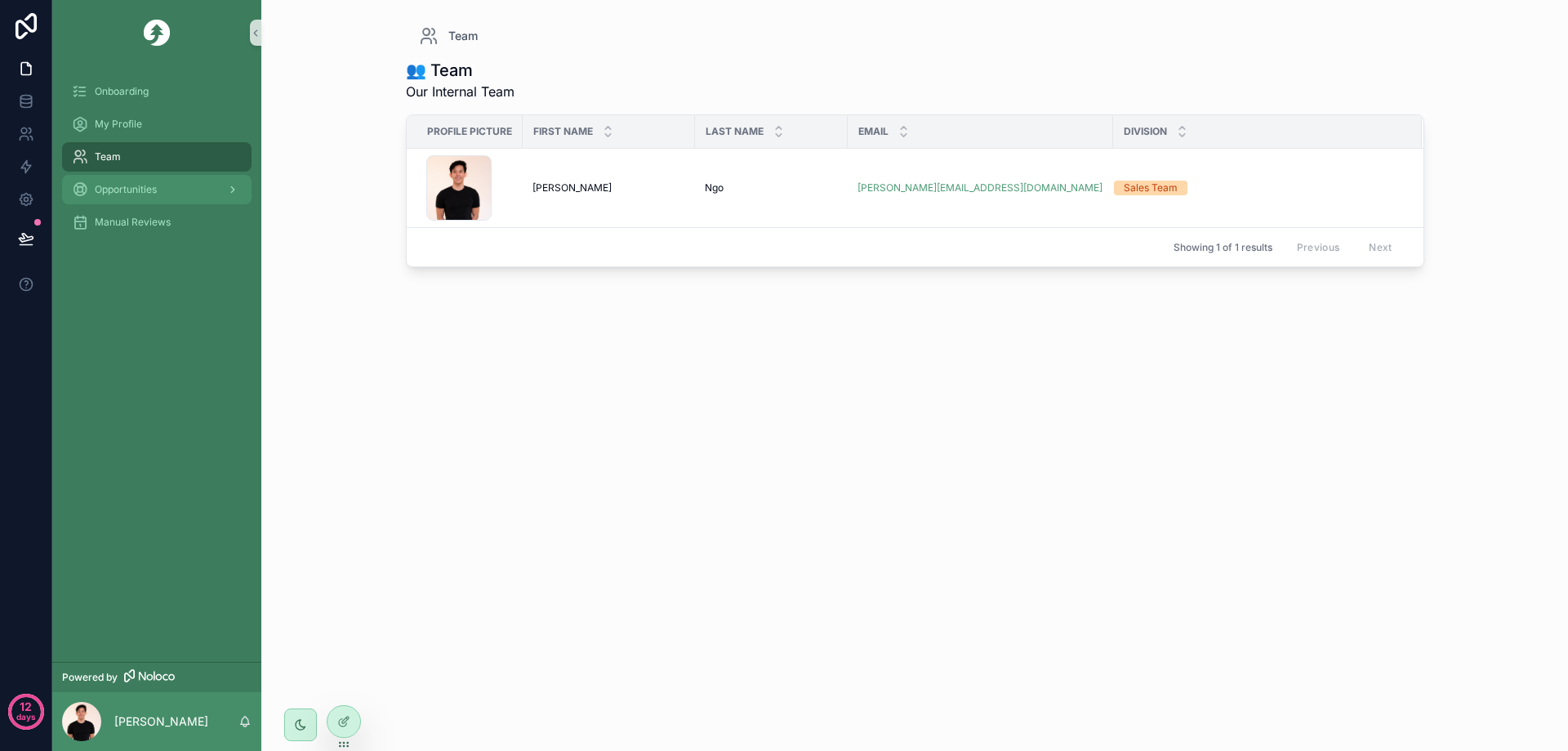
click at [158, 191] on div "Opportunities" at bounding box center [156, 189] width 170 height 26
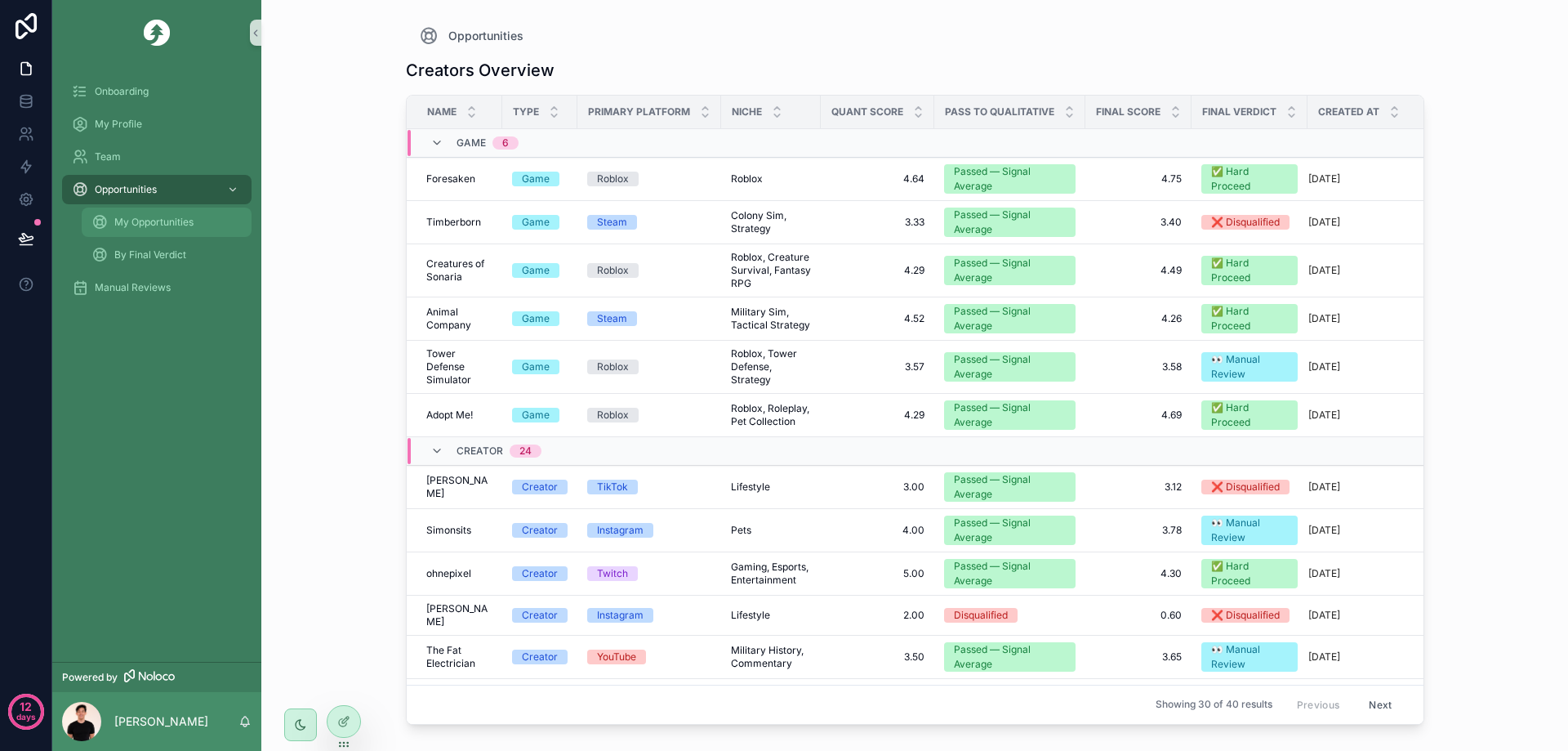
click at [202, 220] on div "My Opportunities" at bounding box center [166, 222] width 150 height 26
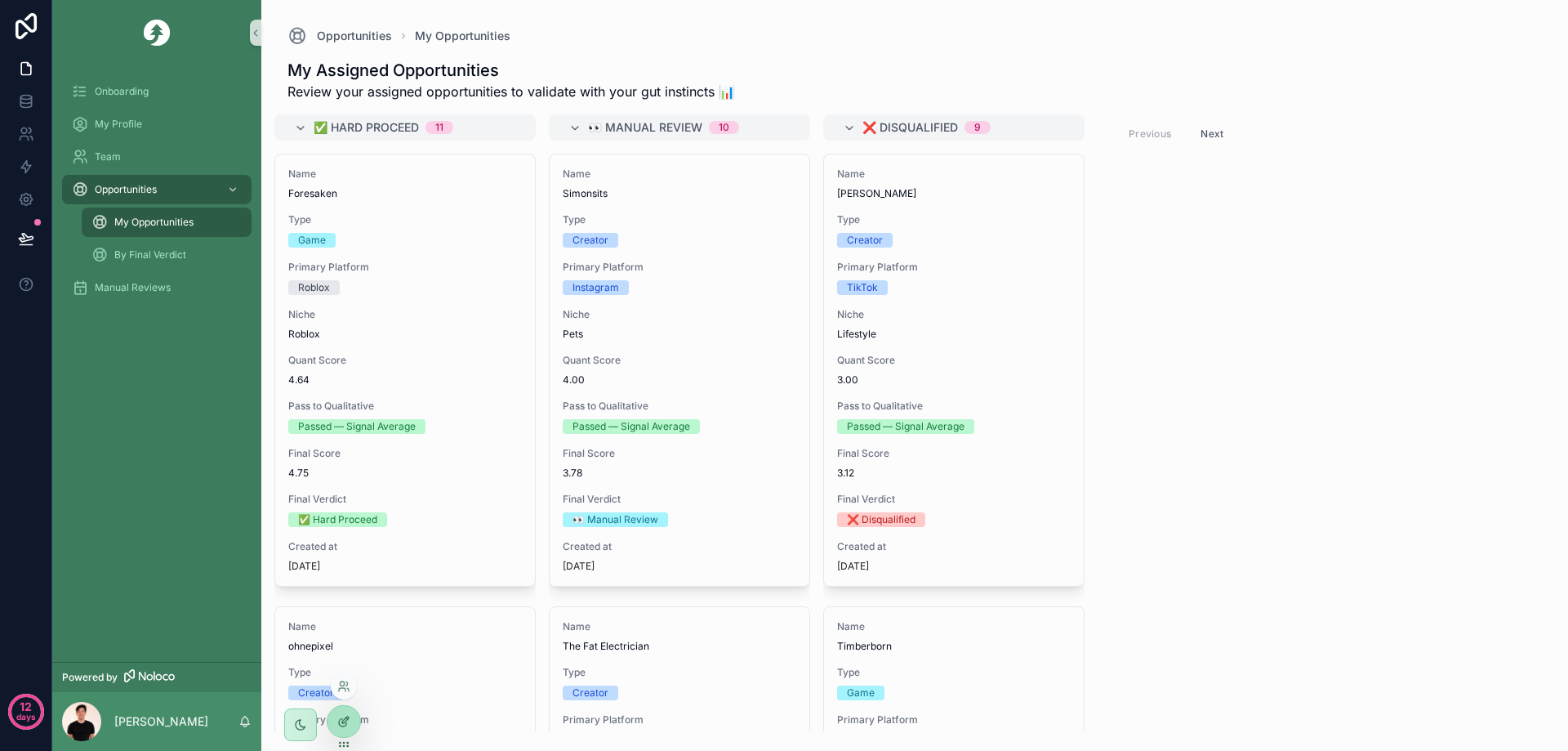
click at [340, 727] on icon at bounding box center [343, 721] width 13 height 13
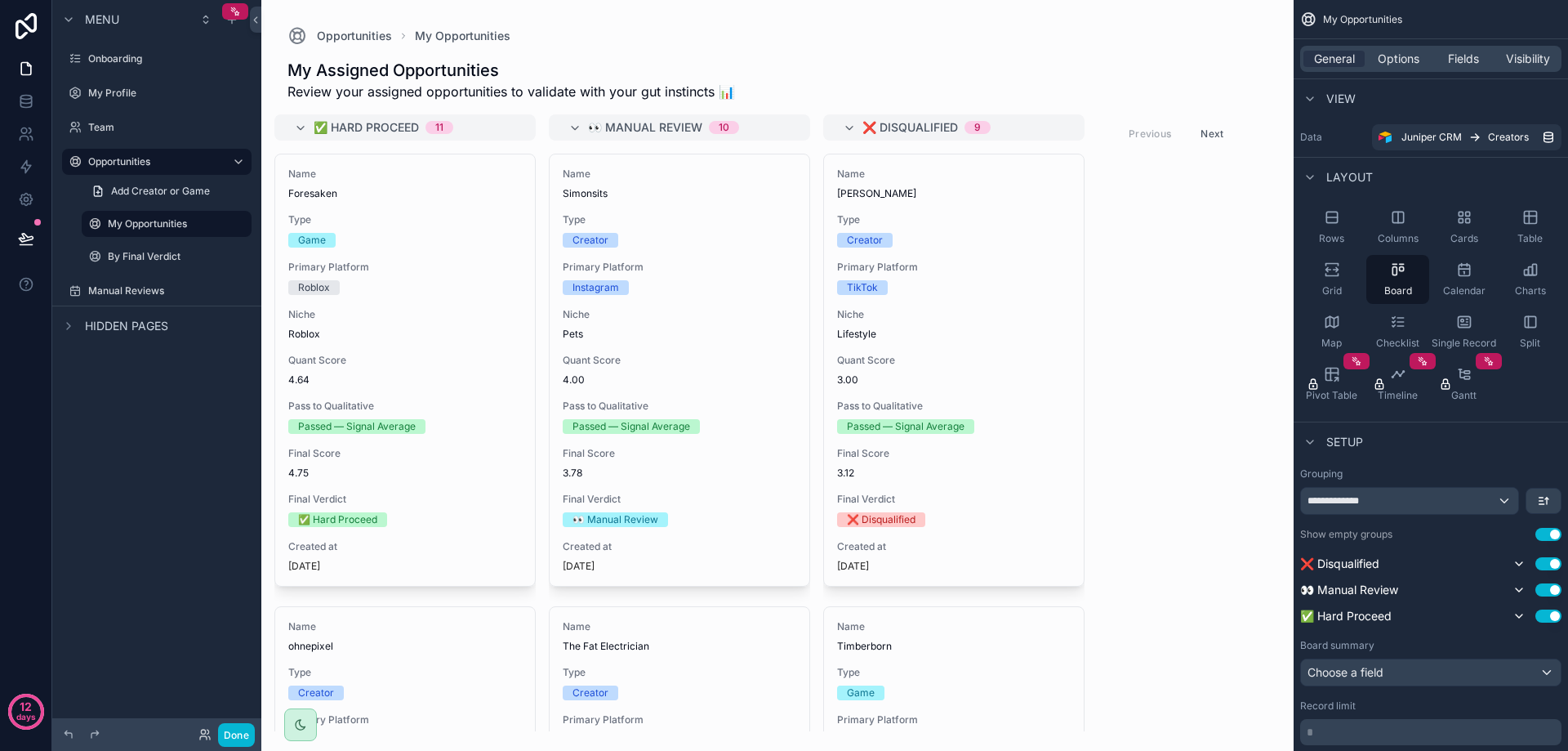
click at [812, 142] on div "scrollable content" at bounding box center [778, 376] width 1032 height 751
click at [1403, 58] on span "Options" at bounding box center [1398, 58] width 41 height 16
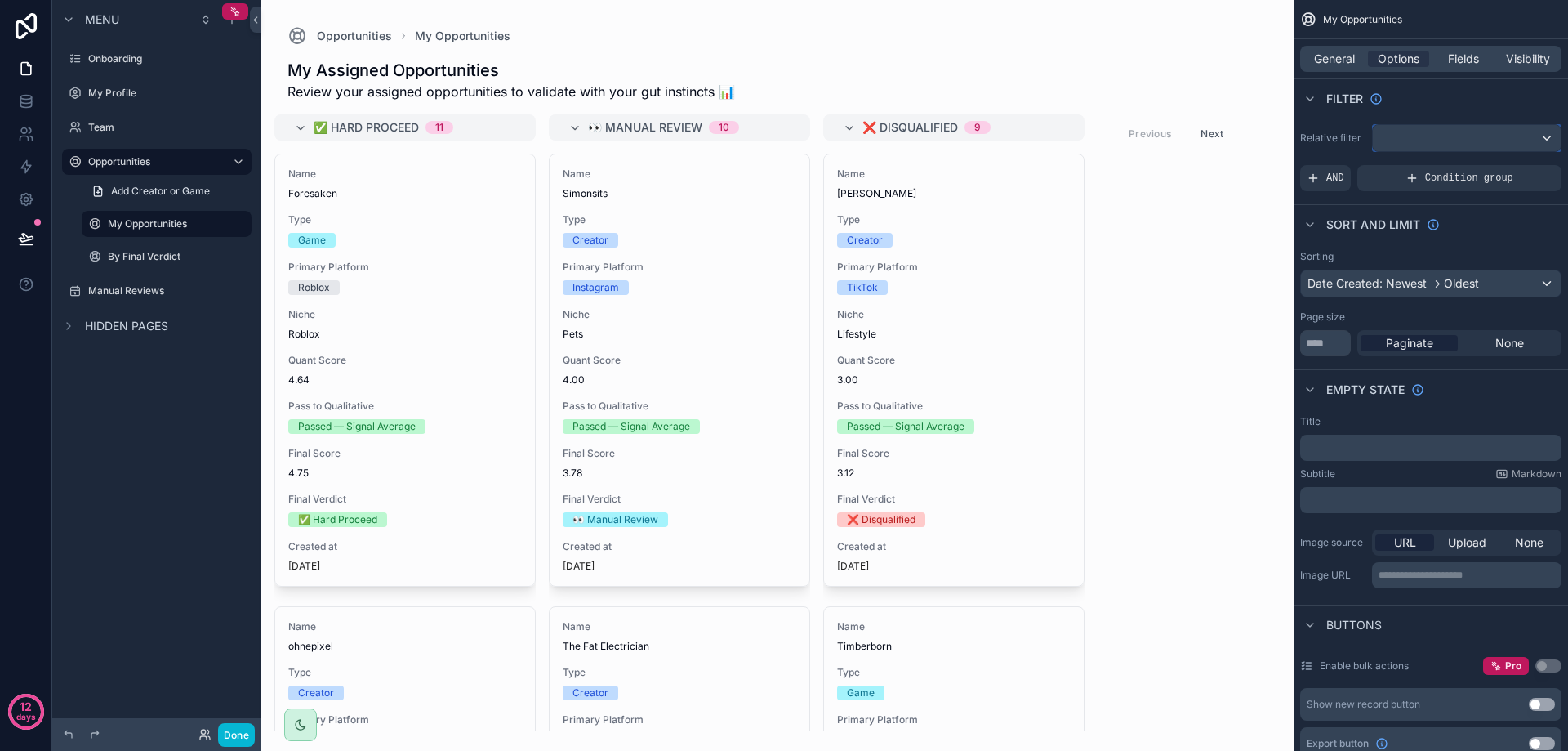
click at [1431, 132] on div "scrollable content" at bounding box center [1467, 138] width 188 height 26
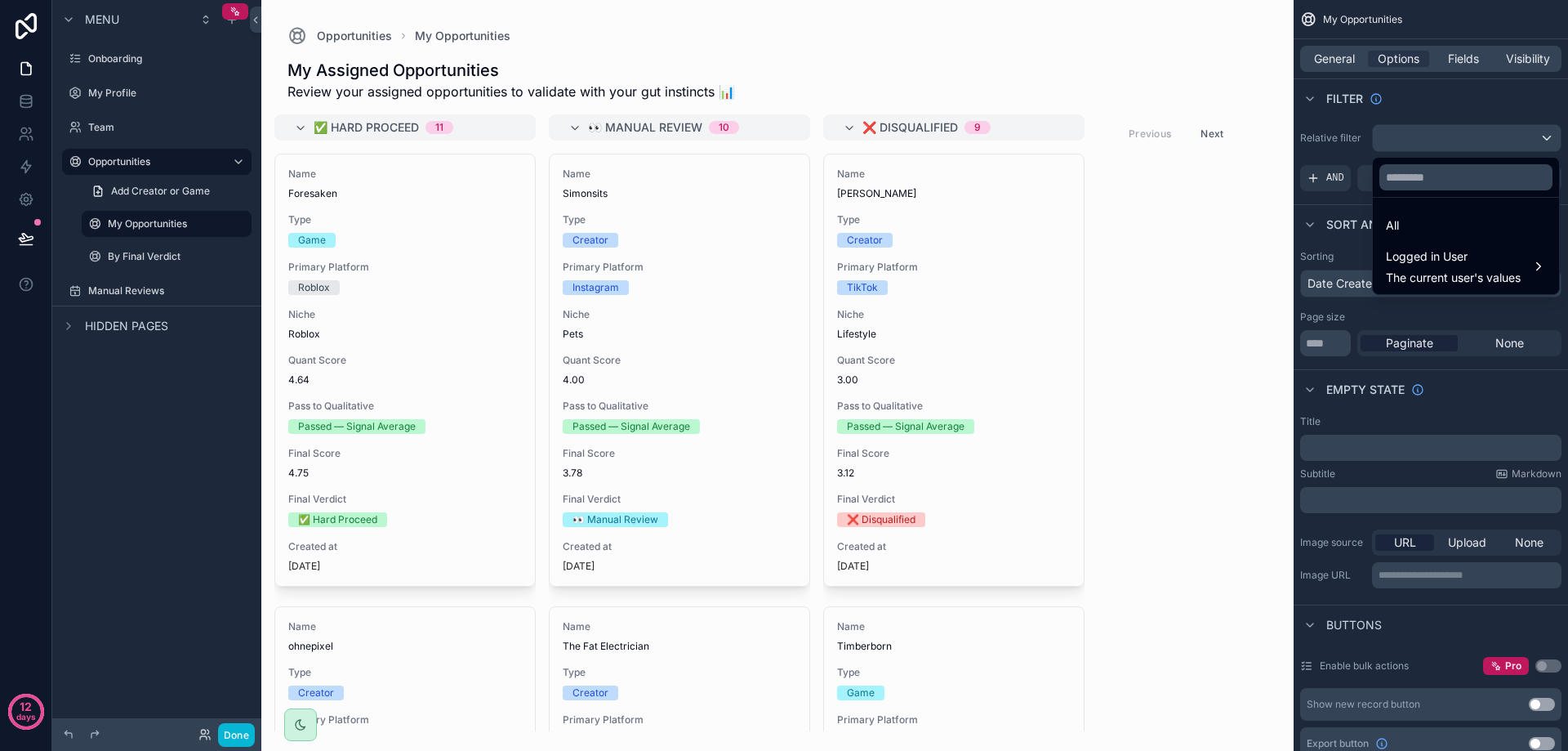
click at [1431, 132] on div "scrollable content" at bounding box center [784, 376] width 1568 height 751
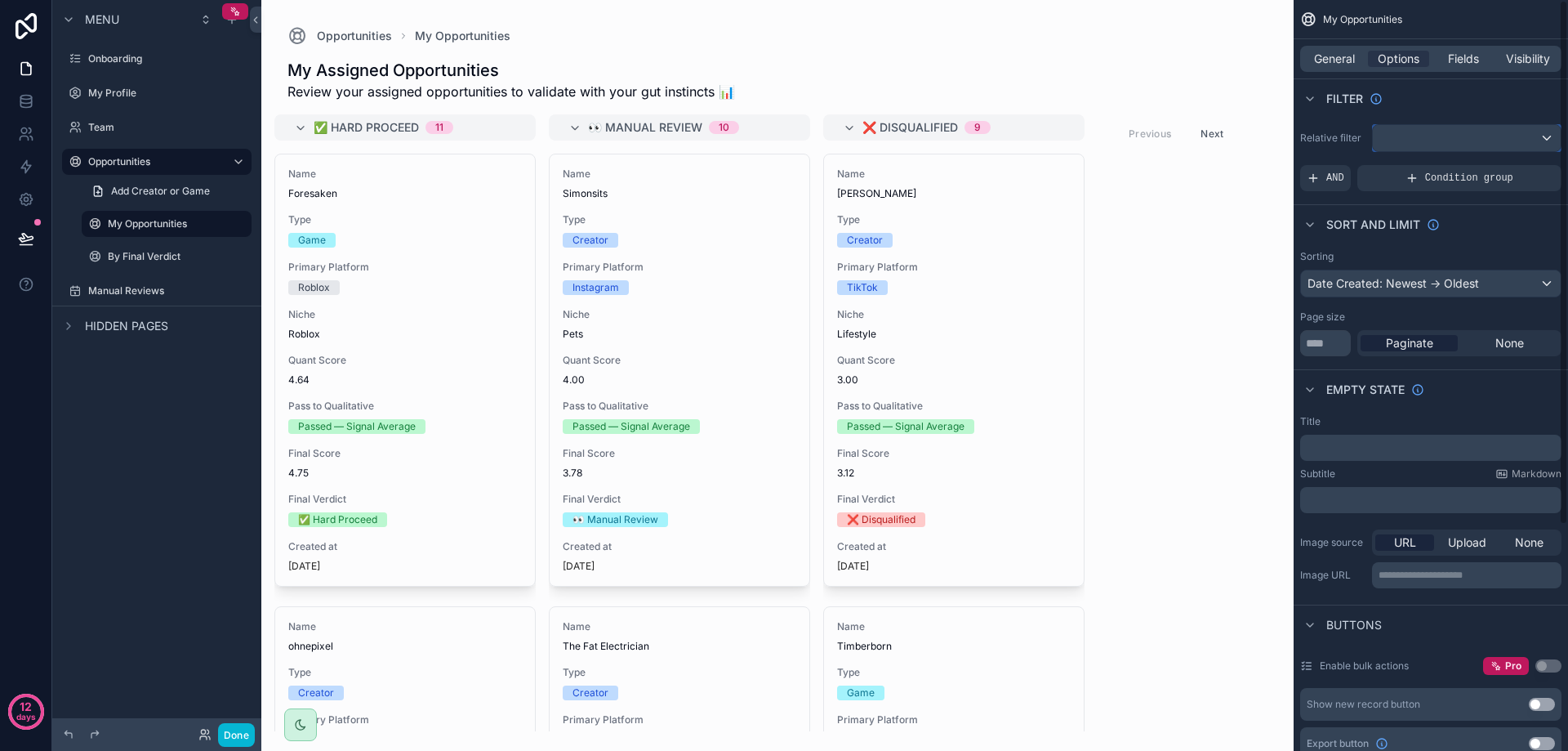
click at [1431, 132] on div "scrollable content" at bounding box center [1467, 138] width 188 height 26
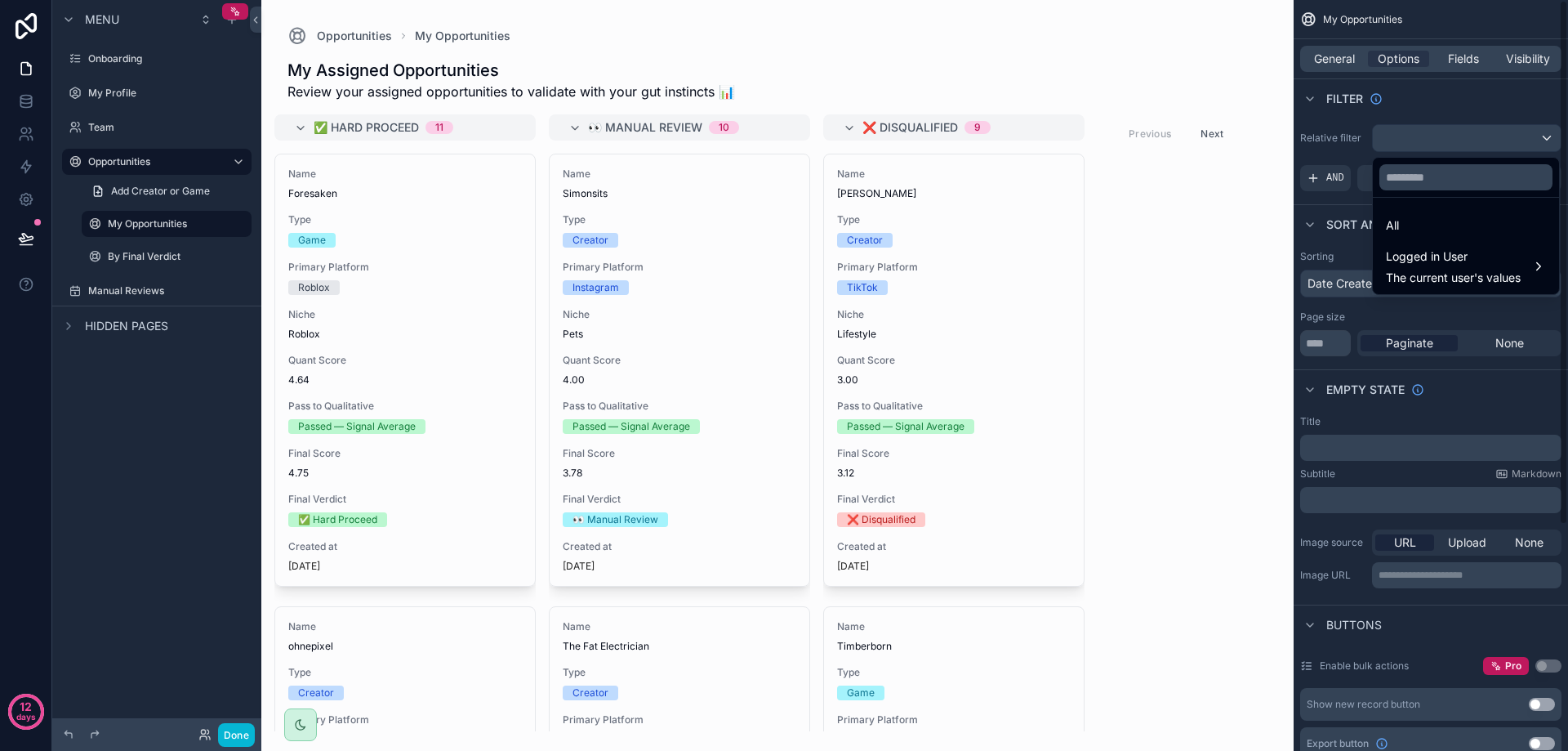
click at [1423, 113] on div "scrollable content" at bounding box center [784, 376] width 1568 height 751
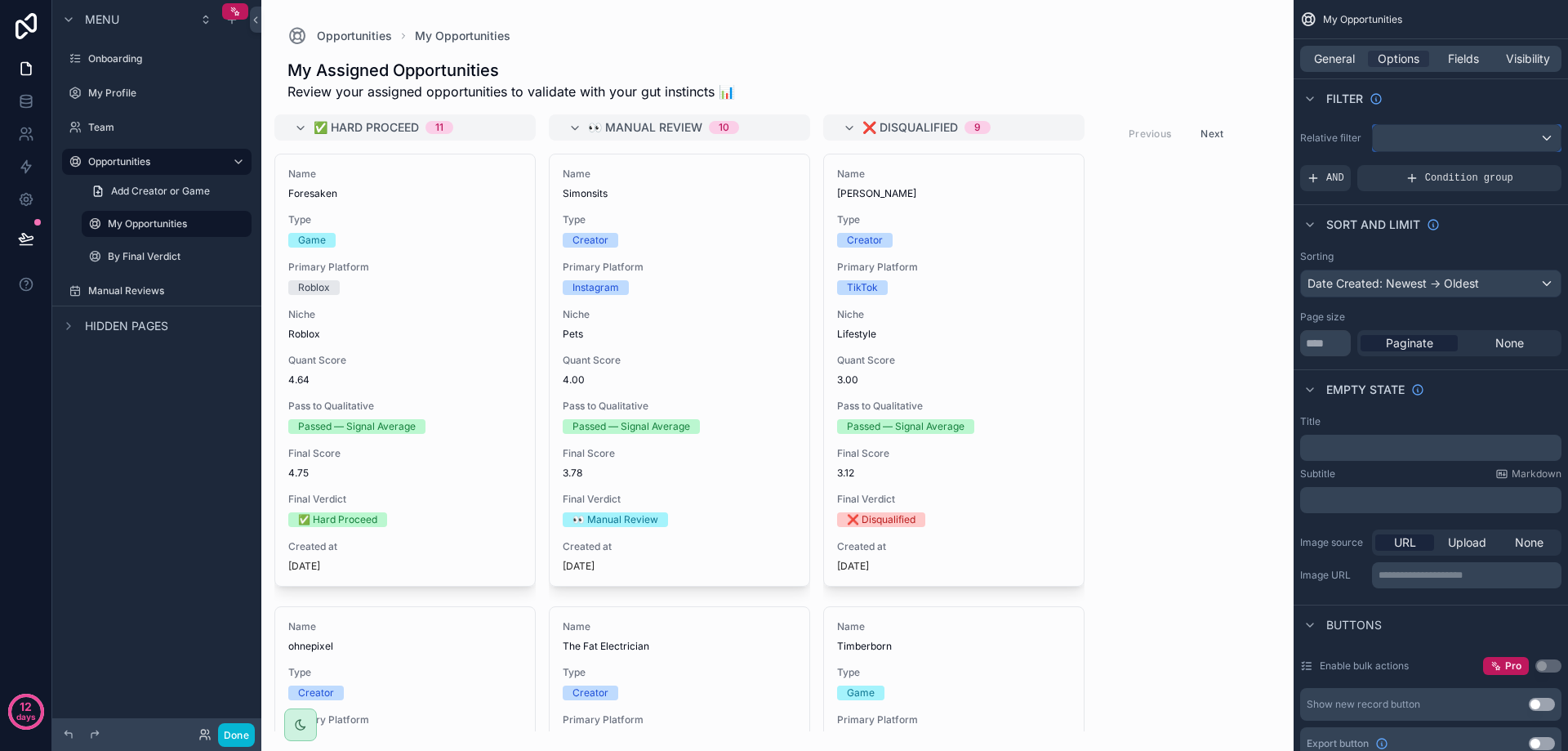
click at [1415, 142] on div "scrollable content" at bounding box center [1467, 138] width 188 height 26
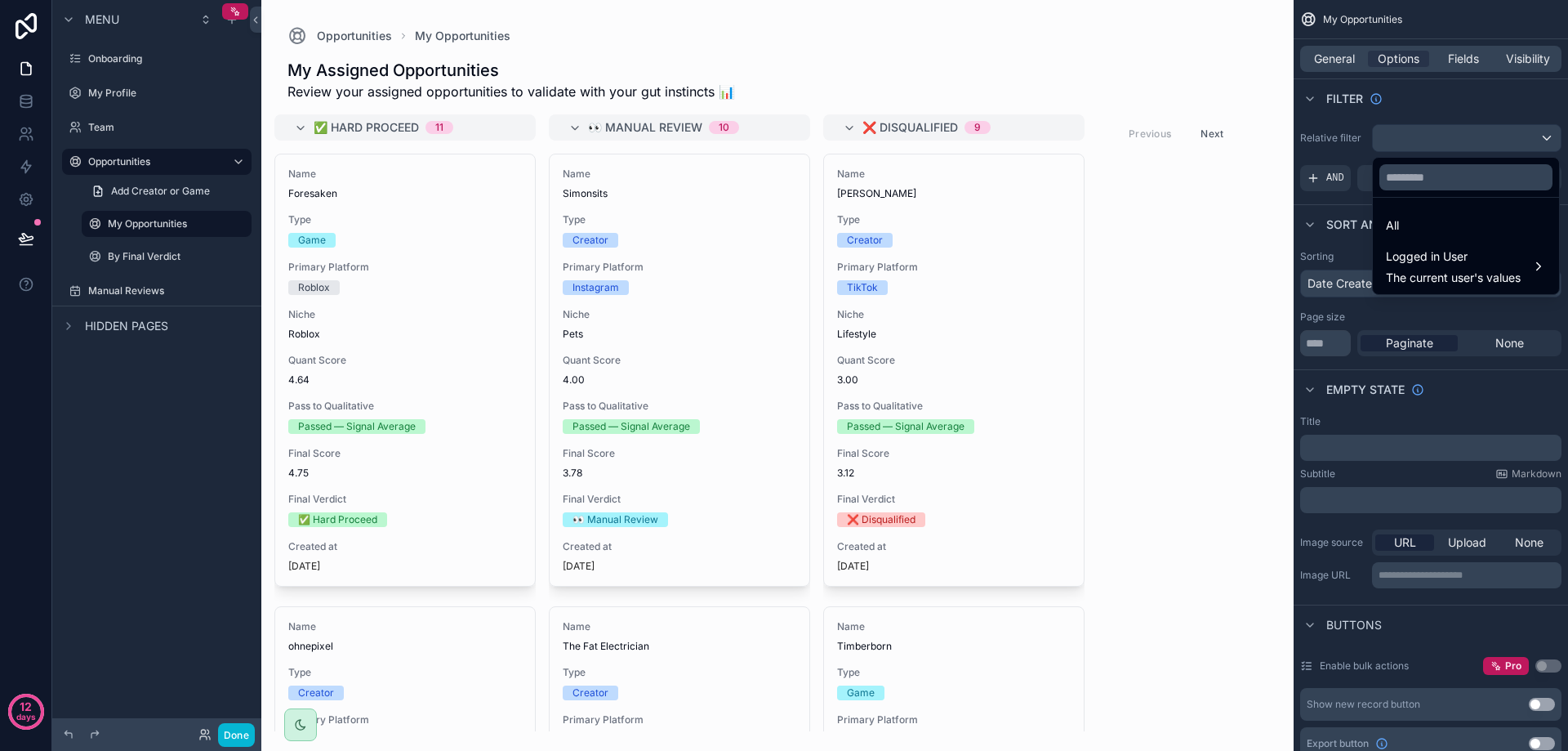
click at [1415, 142] on div "scrollable content" at bounding box center [784, 376] width 1568 height 751
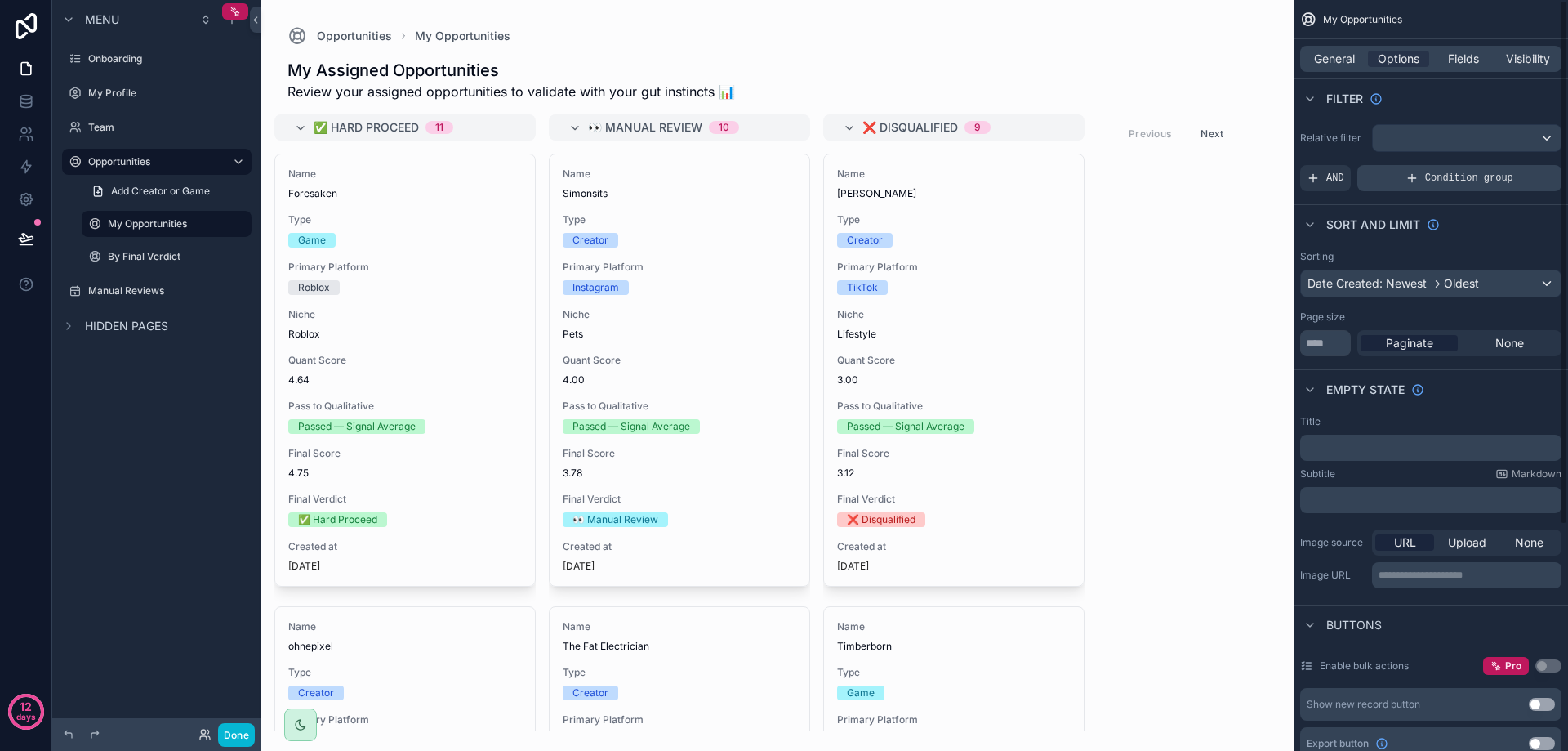
click at [1385, 170] on div "Condition group" at bounding box center [1459, 178] width 204 height 26
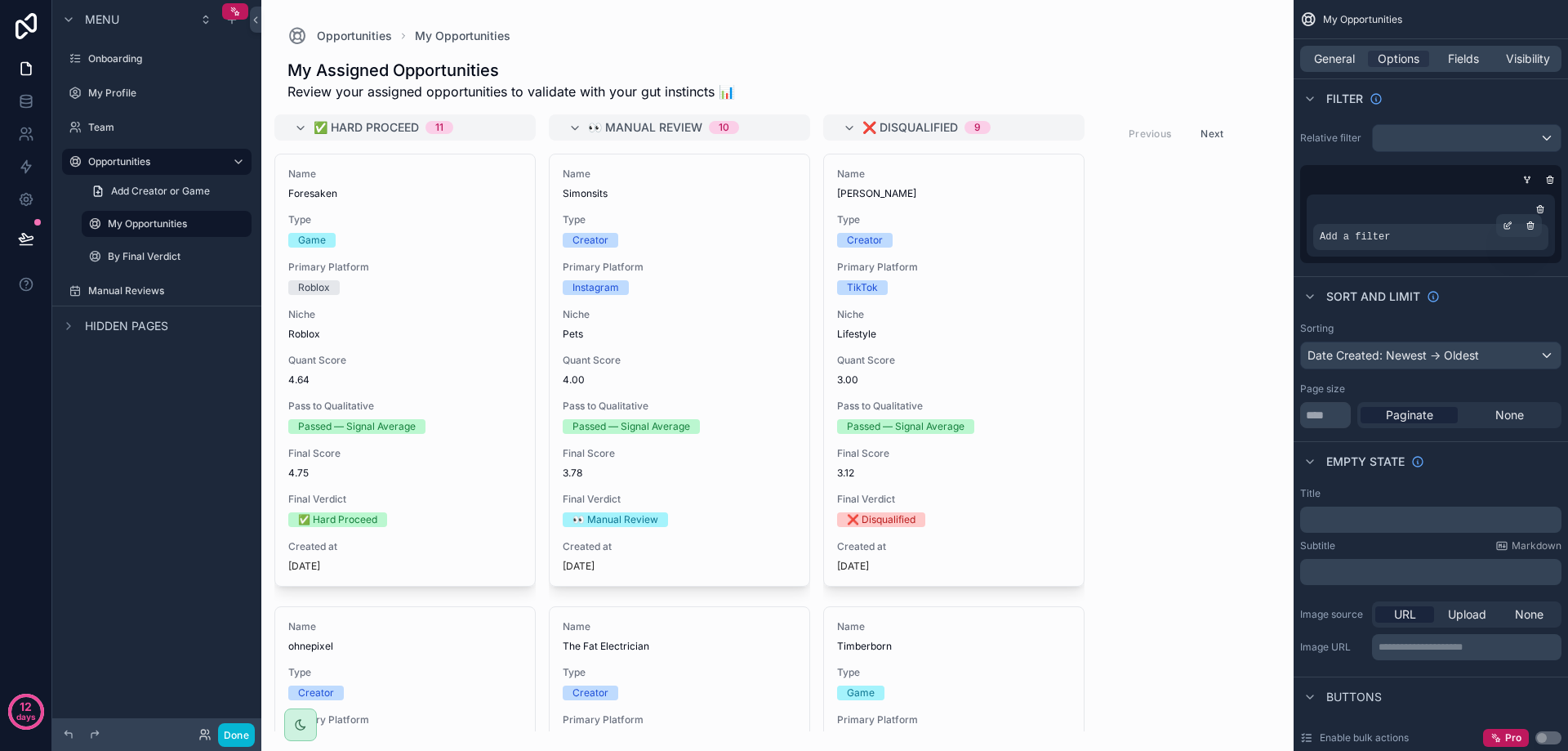
click at [1394, 241] on div "Add a filter" at bounding box center [1431, 236] width 235 height 26
click at [1413, 239] on div "Add a filter" at bounding box center [1431, 236] width 235 height 26
drag, startPoint x: 1503, startPoint y: 237, endPoint x: 1515, endPoint y: 237, distance: 12.0
click at [1504, 237] on div "Add a filter" at bounding box center [1431, 236] width 235 height 26
click at [1501, 224] on div "scrollable content" at bounding box center [1507, 225] width 23 height 23
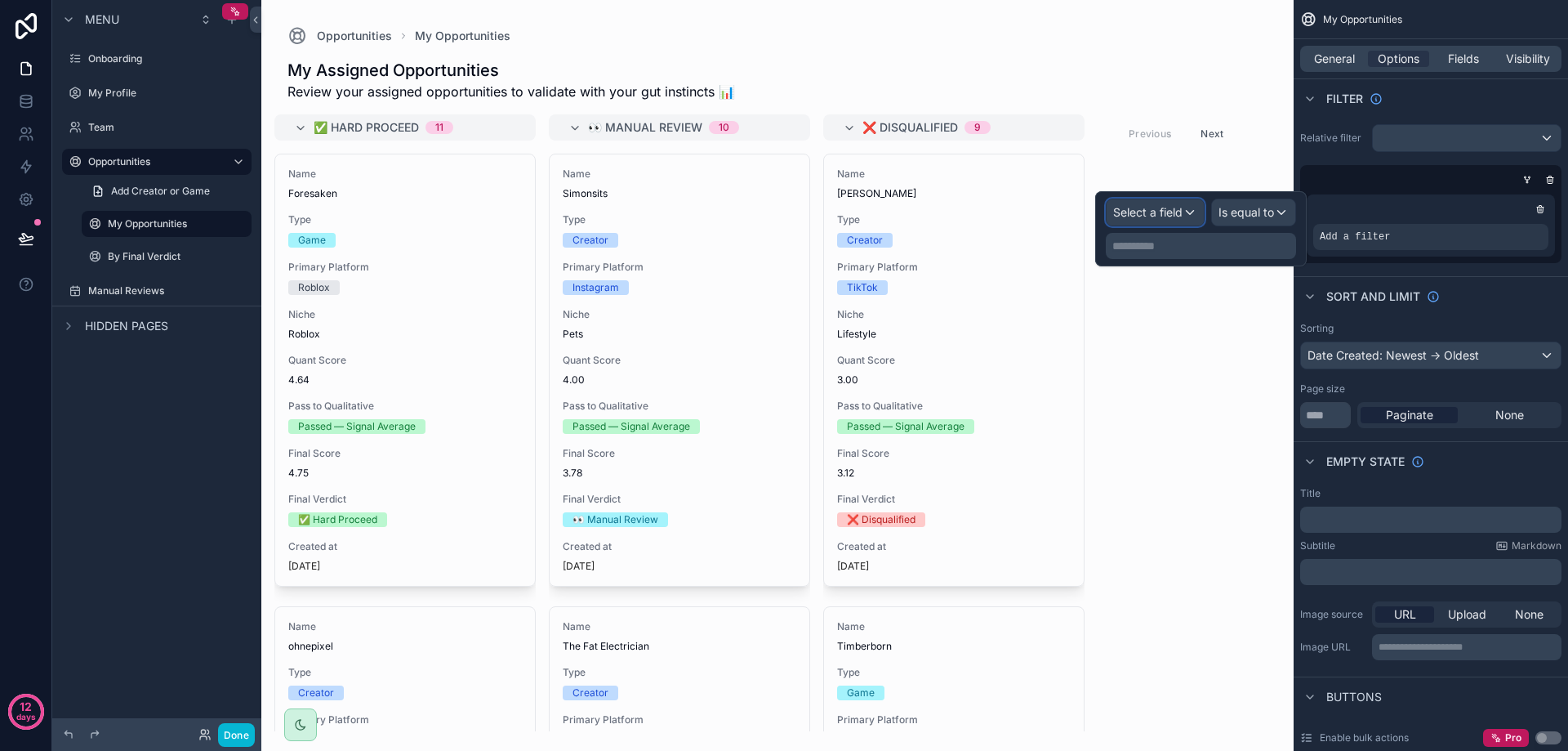
click at [1176, 212] on span "Select a field" at bounding box center [1148, 212] width 69 height 14
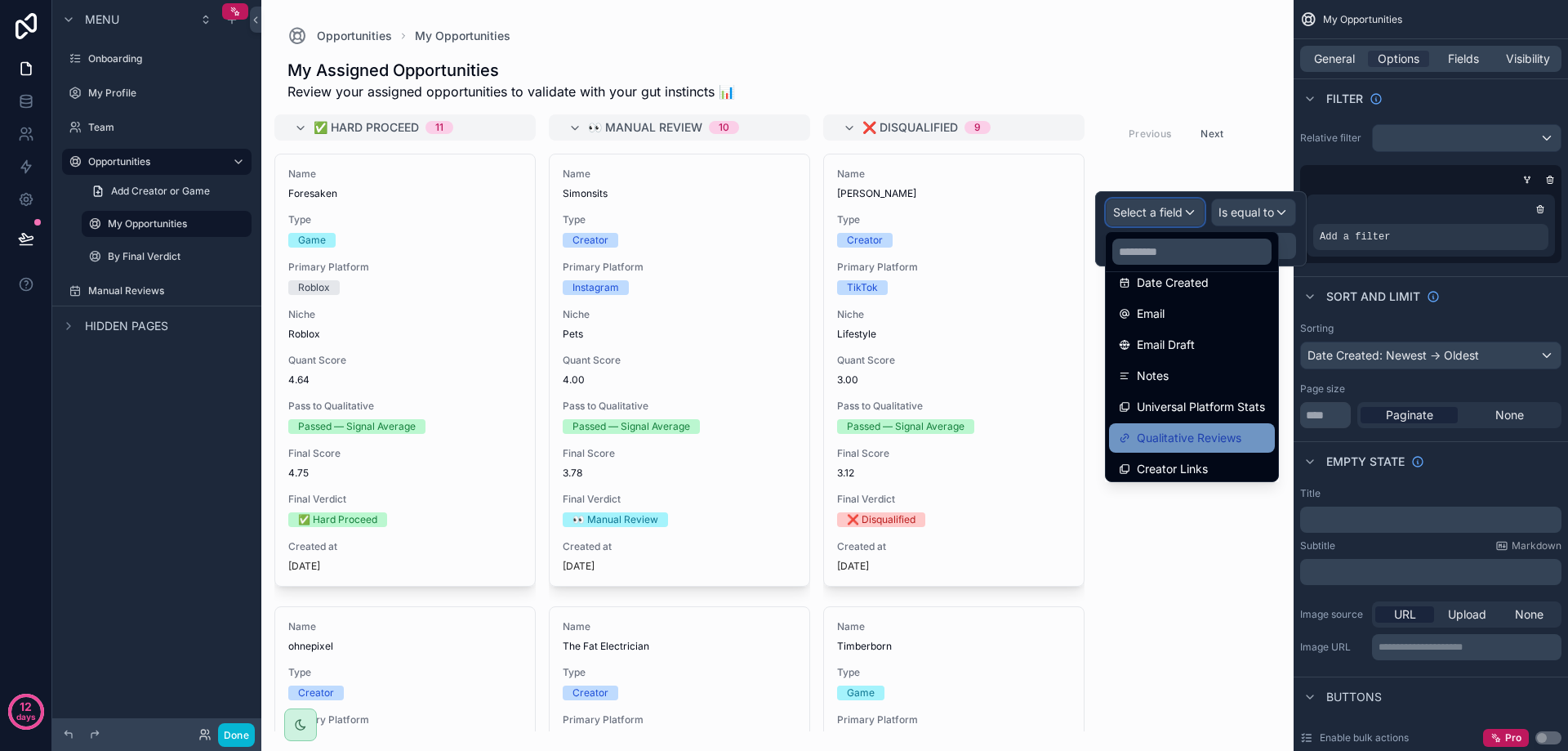
scroll to position [551, 0]
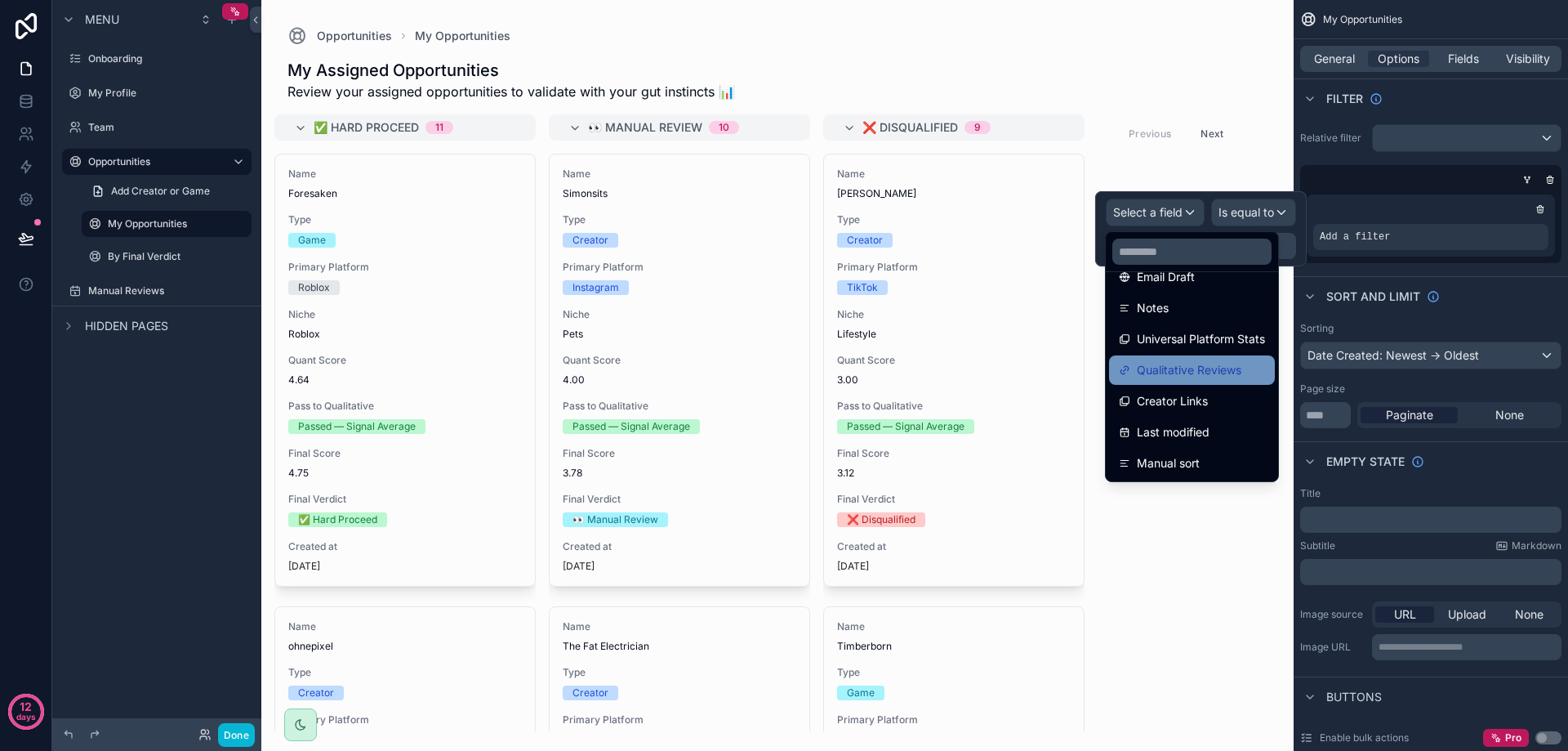
click at [1216, 373] on span "Qualitative Reviews" at bounding box center [1189, 370] width 105 height 19
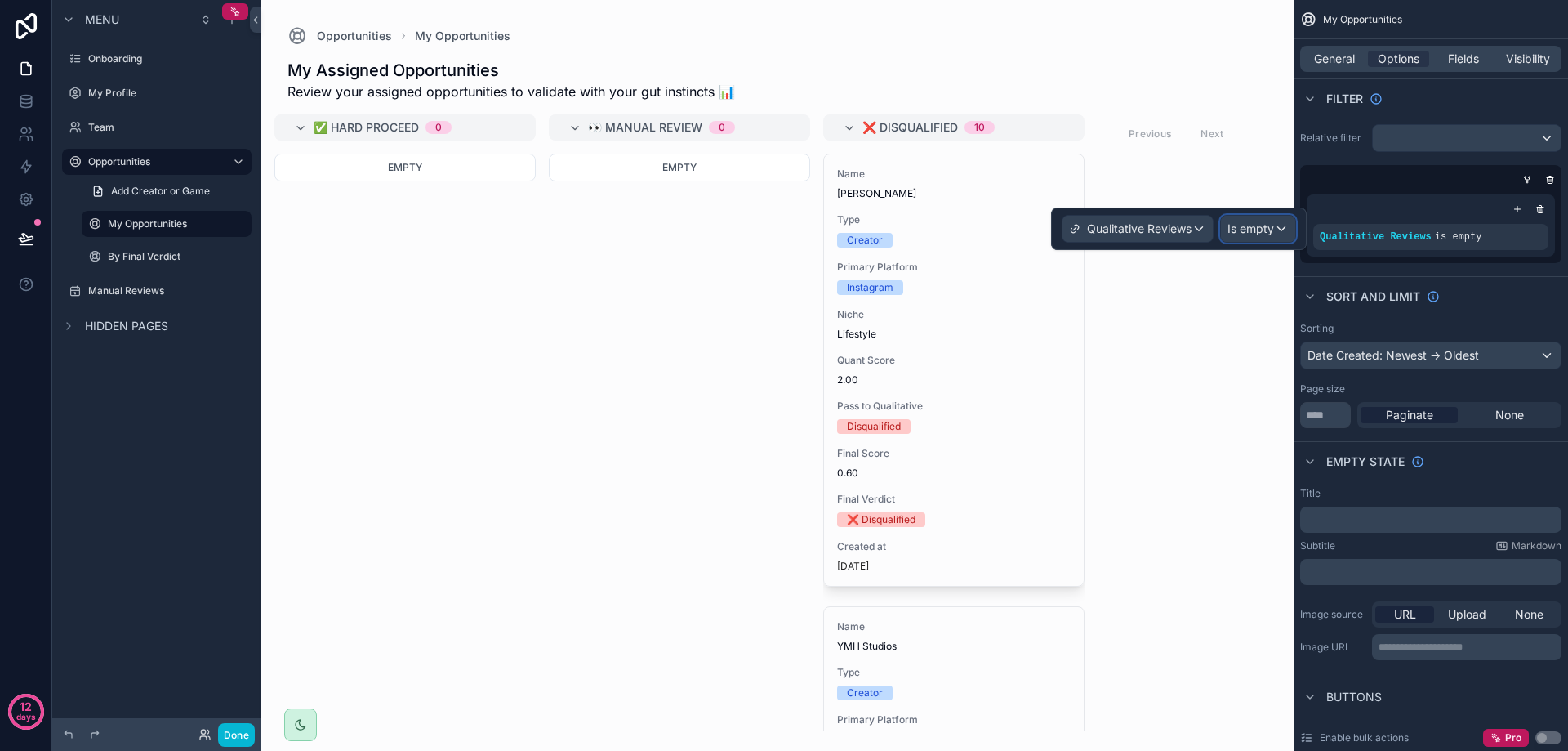
click at [1268, 229] on span "Is empty" at bounding box center [1250, 228] width 46 height 16
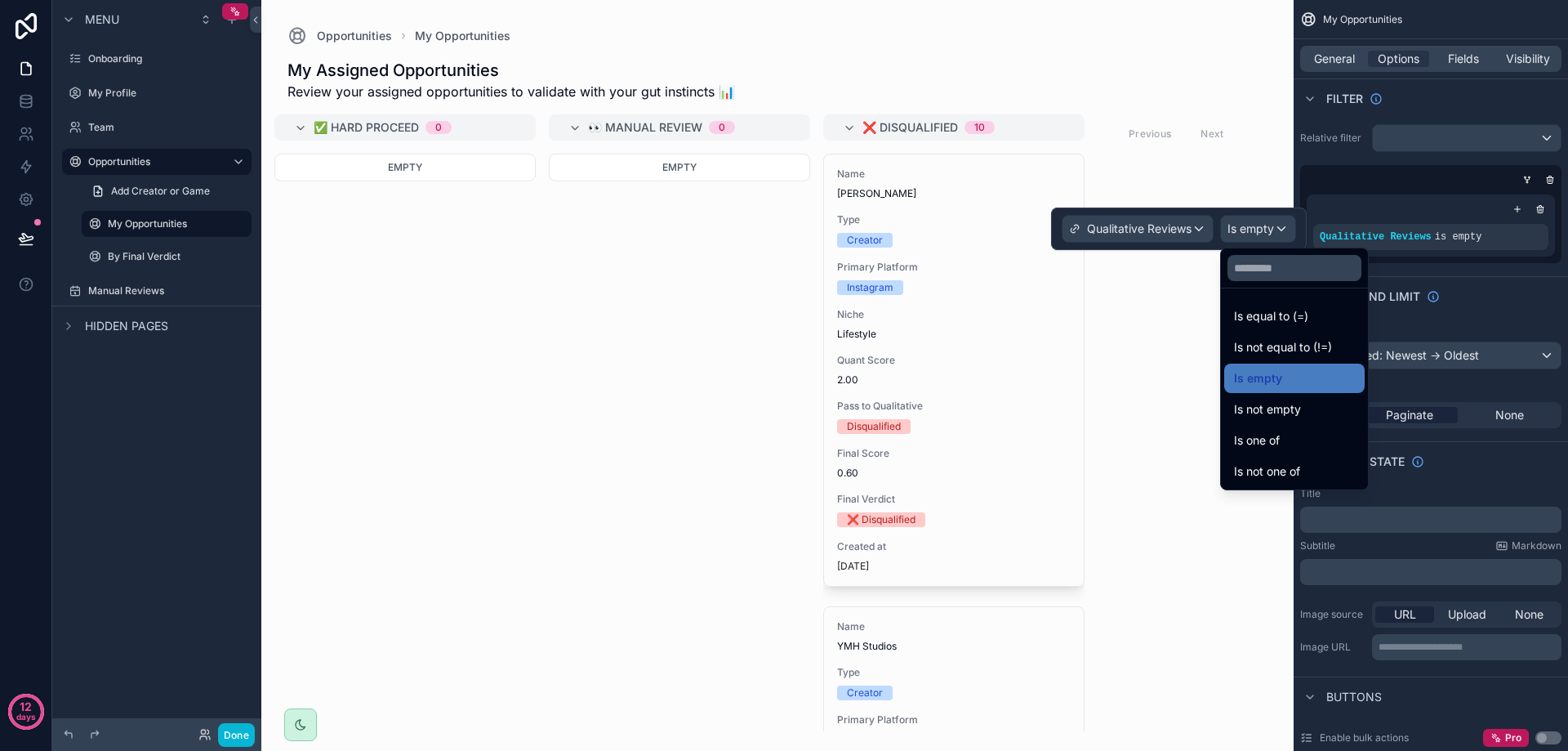
click at [1190, 228] on div at bounding box center [1178, 229] width 256 height 42
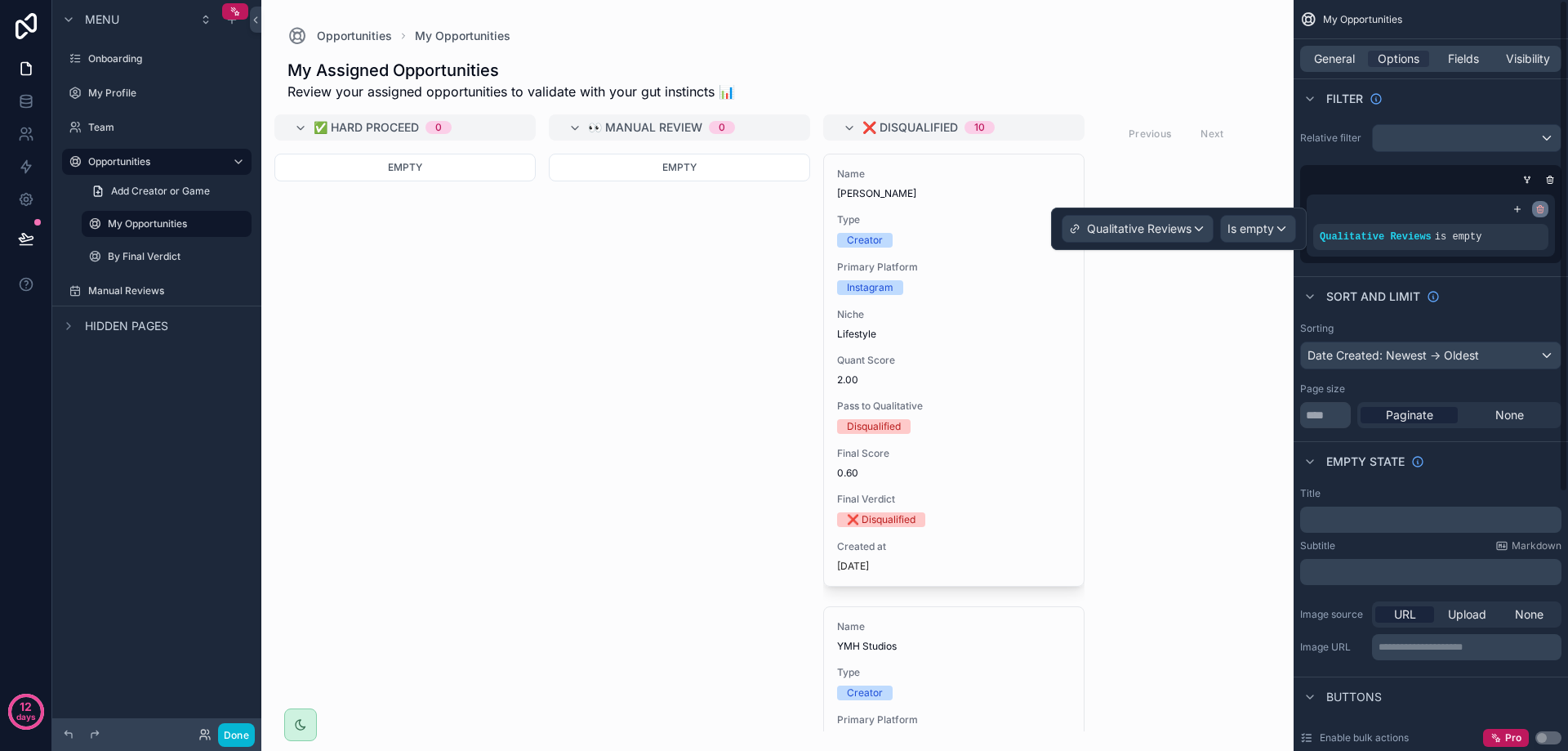
click at [1536, 210] on icon "scrollable content" at bounding box center [1540, 209] width 10 height 10
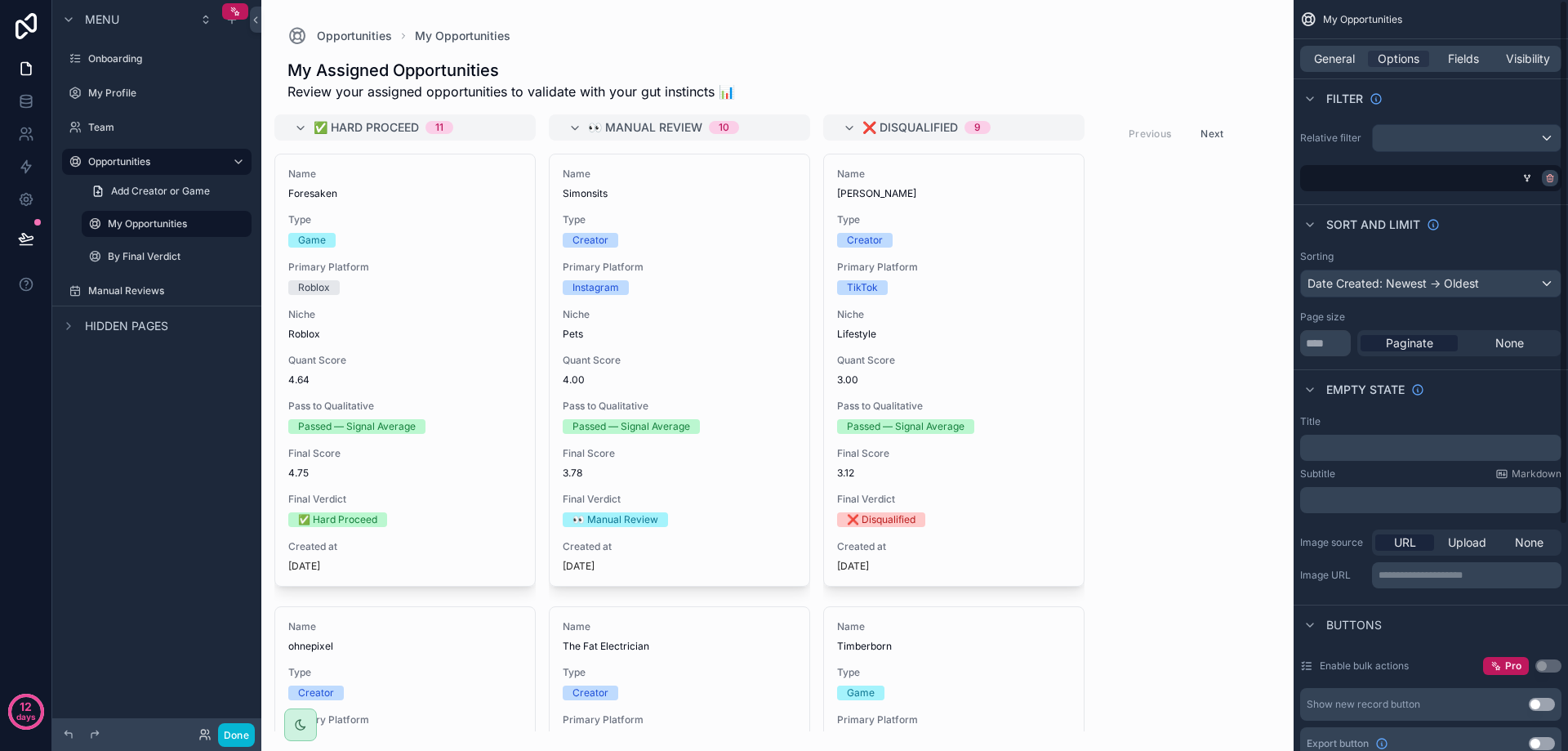
click at [1546, 180] on icon "scrollable content" at bounding box center [1550, 178] width 10 height 10
click at [1463, 143] on div "scrollable content" at bounding box center [1467, 138] width 188 height 26
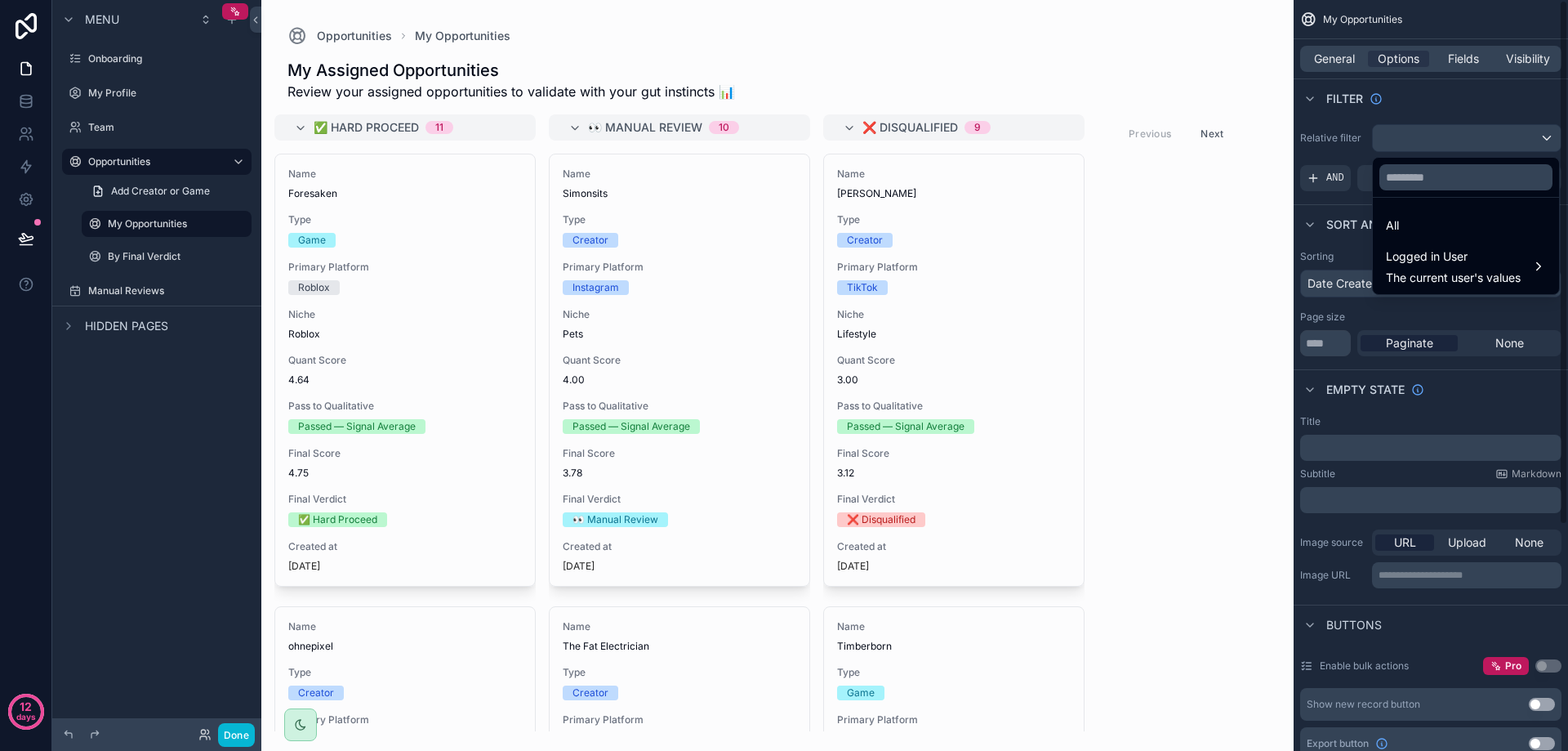
click at [1374, 117] on div "scrollable content" at bounding box center [784, 376] width 1568 height 751
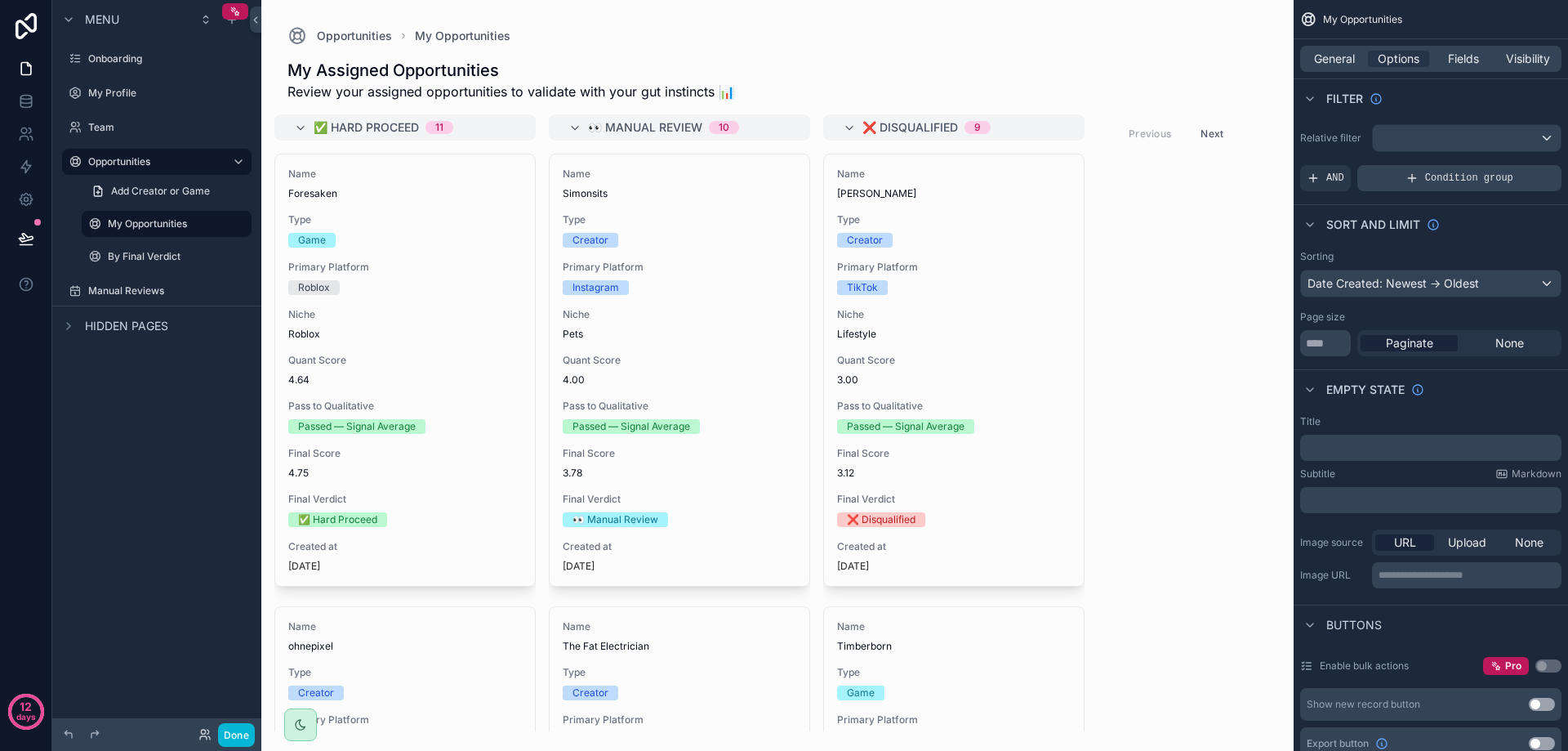
click at [1373, 178] on div "Condition group" at bounding box center [1459, 178] width 204 height 26
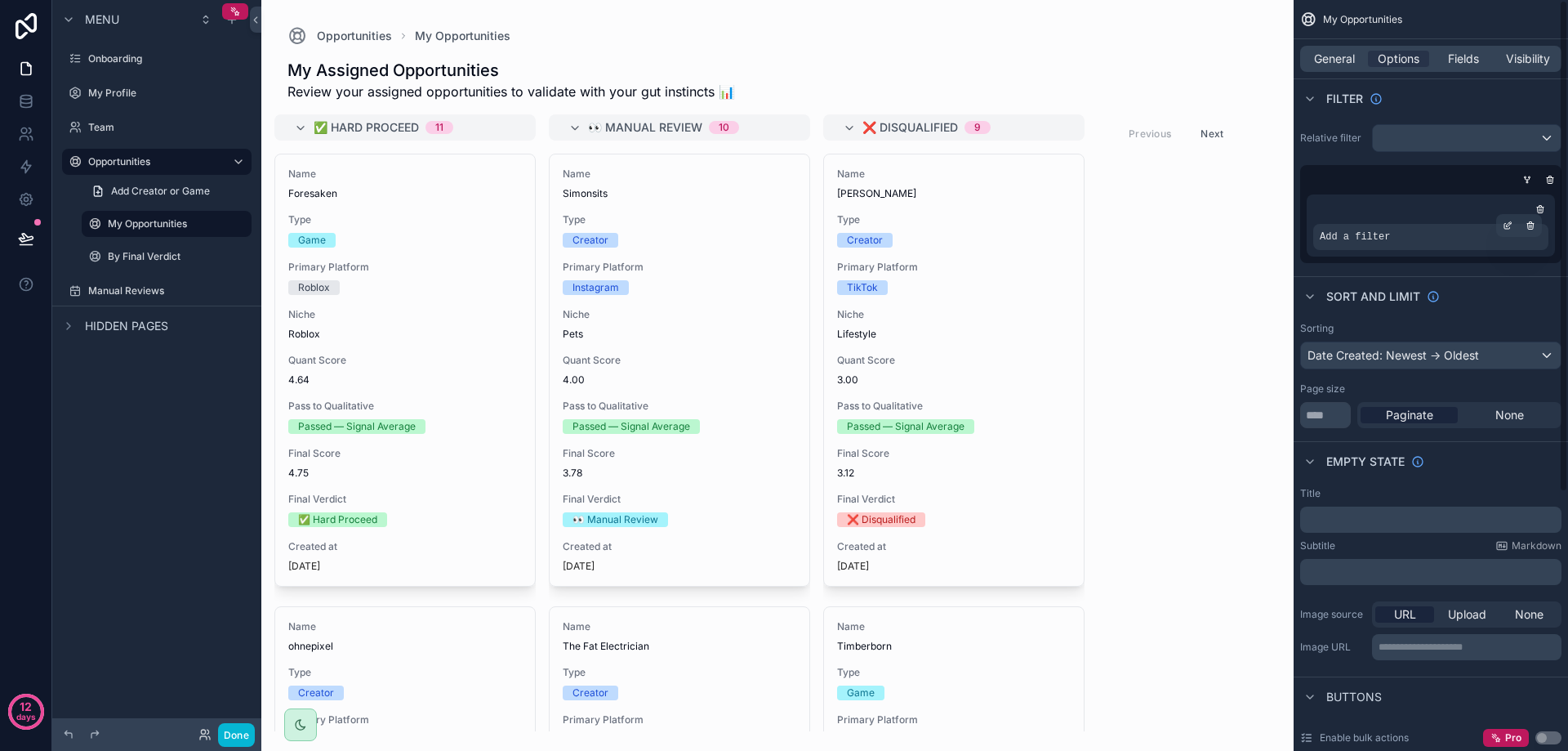
click at [1372, 235] on span "Add a filter" at bounding box center [1355, 236] width 70 height 13
click at [1442, 231] on div "Add a filter" at bounding box center [1431, 236] width 235 height 26
click at [1500, 226] on div "scrollable content" at bounding box center [1507, 225] width 23 height 23
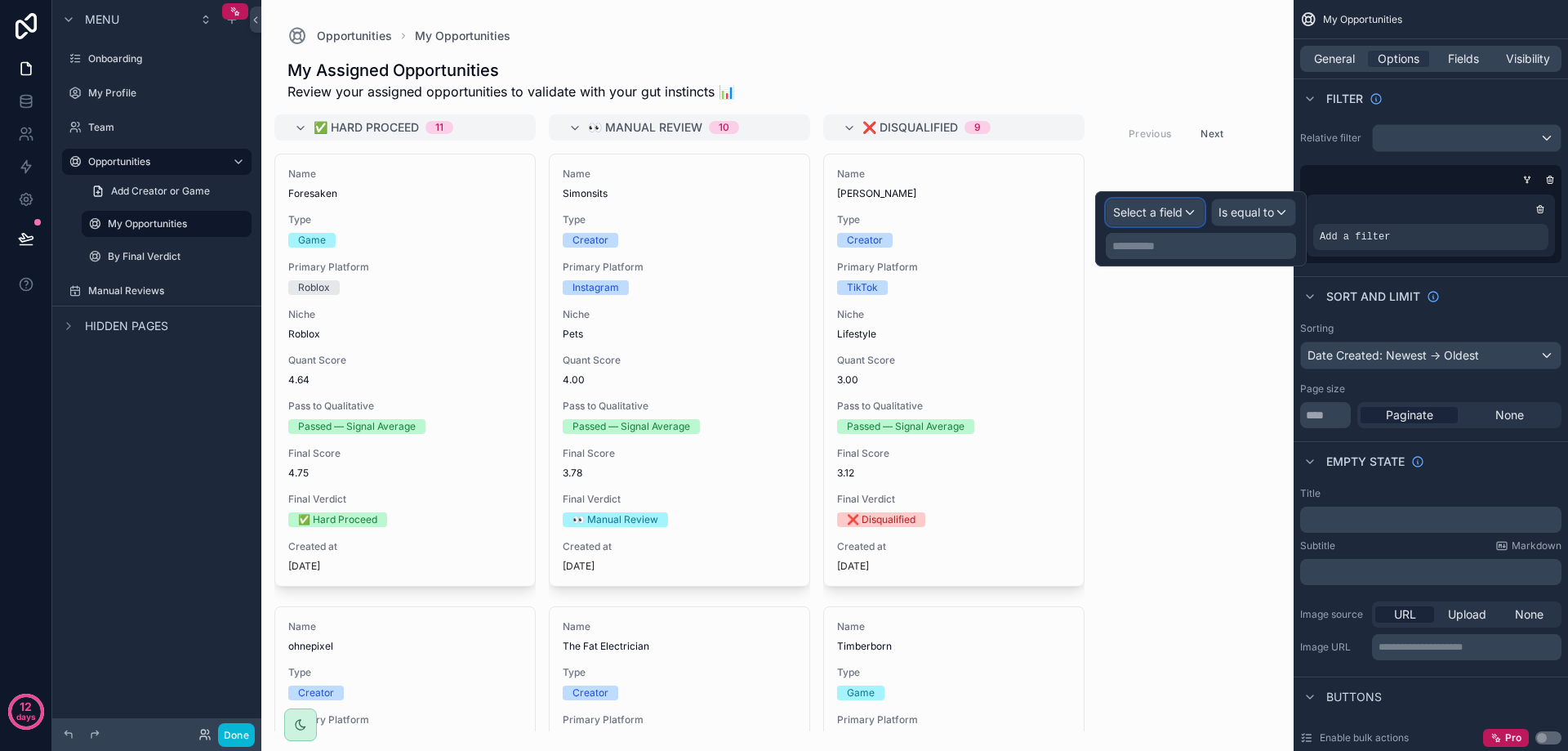
click at [1200, 216] on div "Select a field" at bounding box center [1155, 212] width 97 height 26
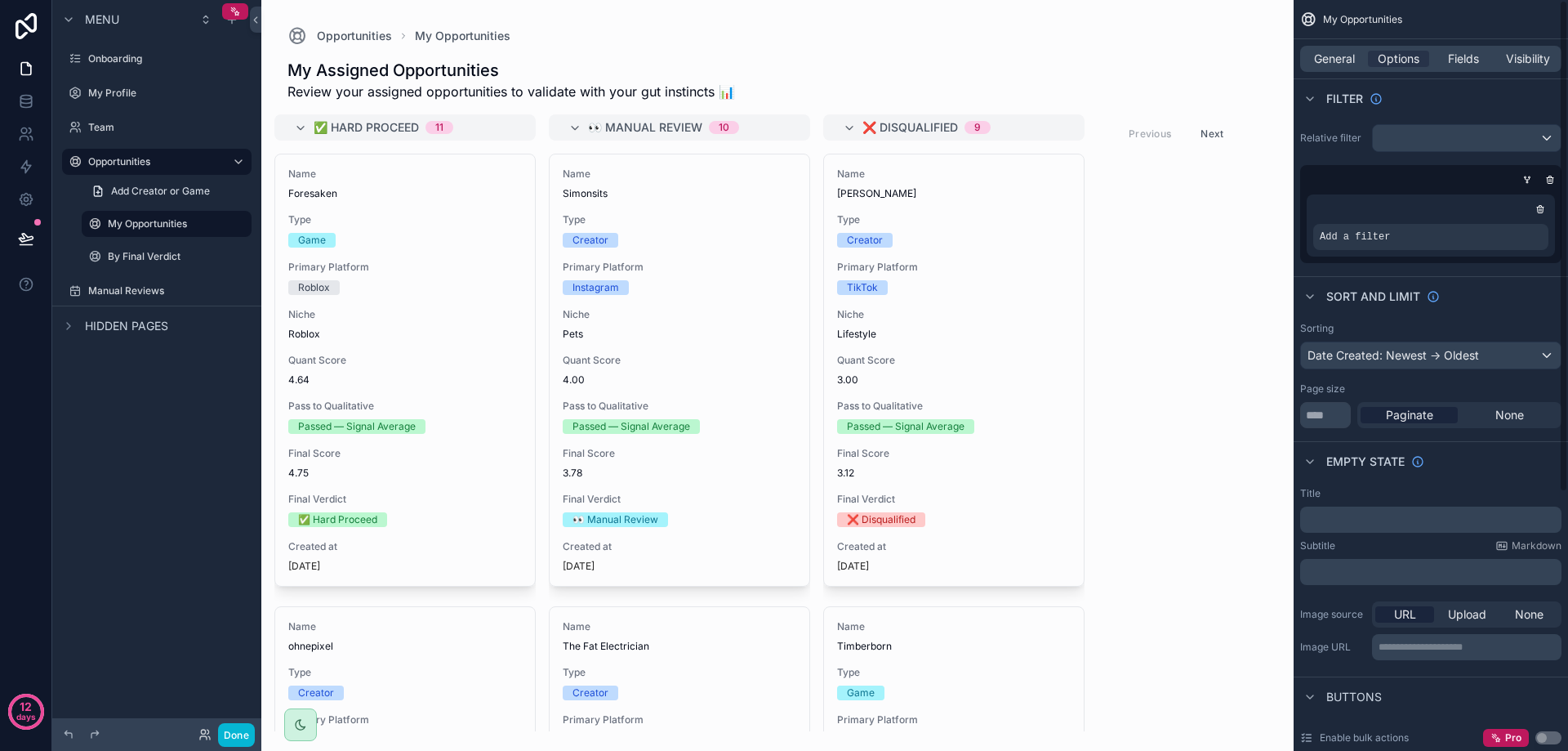
click at [1412, 209] on div "scrollable content" at bounding box center [1431, 208] width 235 height 16
click at [1397, 246] on div "Add a filter" at bounding box center [1431, 236] width 235 height 26
click at [1395, 238] on div "Add a filter" at bounding box center [1431, 236] width 235 height 26
click at [1507, 224] on icon "scrollable content" at bounding box center [1509, 224] width 5 height 5
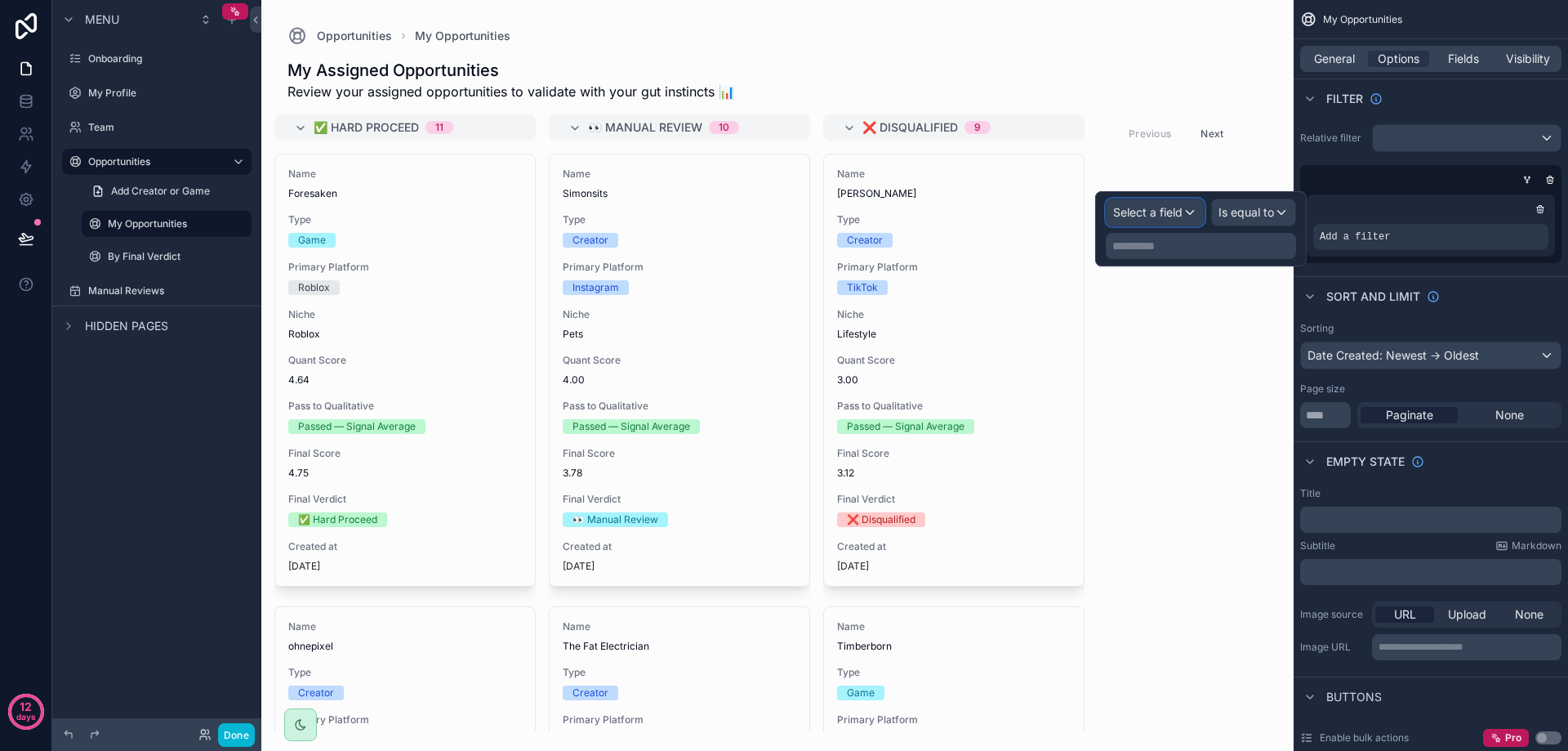
click at [1184, 219] on div "Select a field" at bounding box center [1155, 212] width 97 height 26
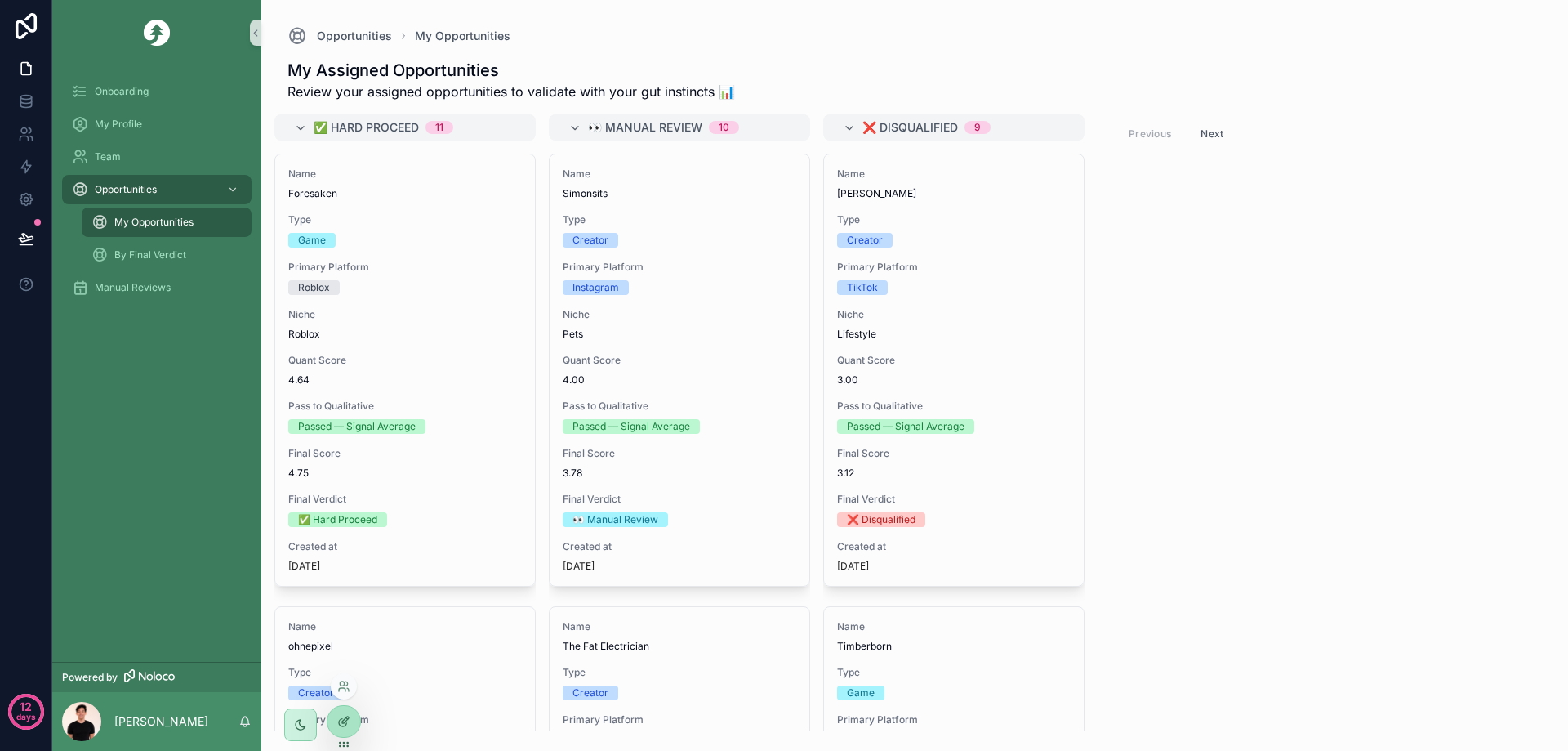
click at [339, 731] on div at bounding box center [343, 721] width 33 height 31
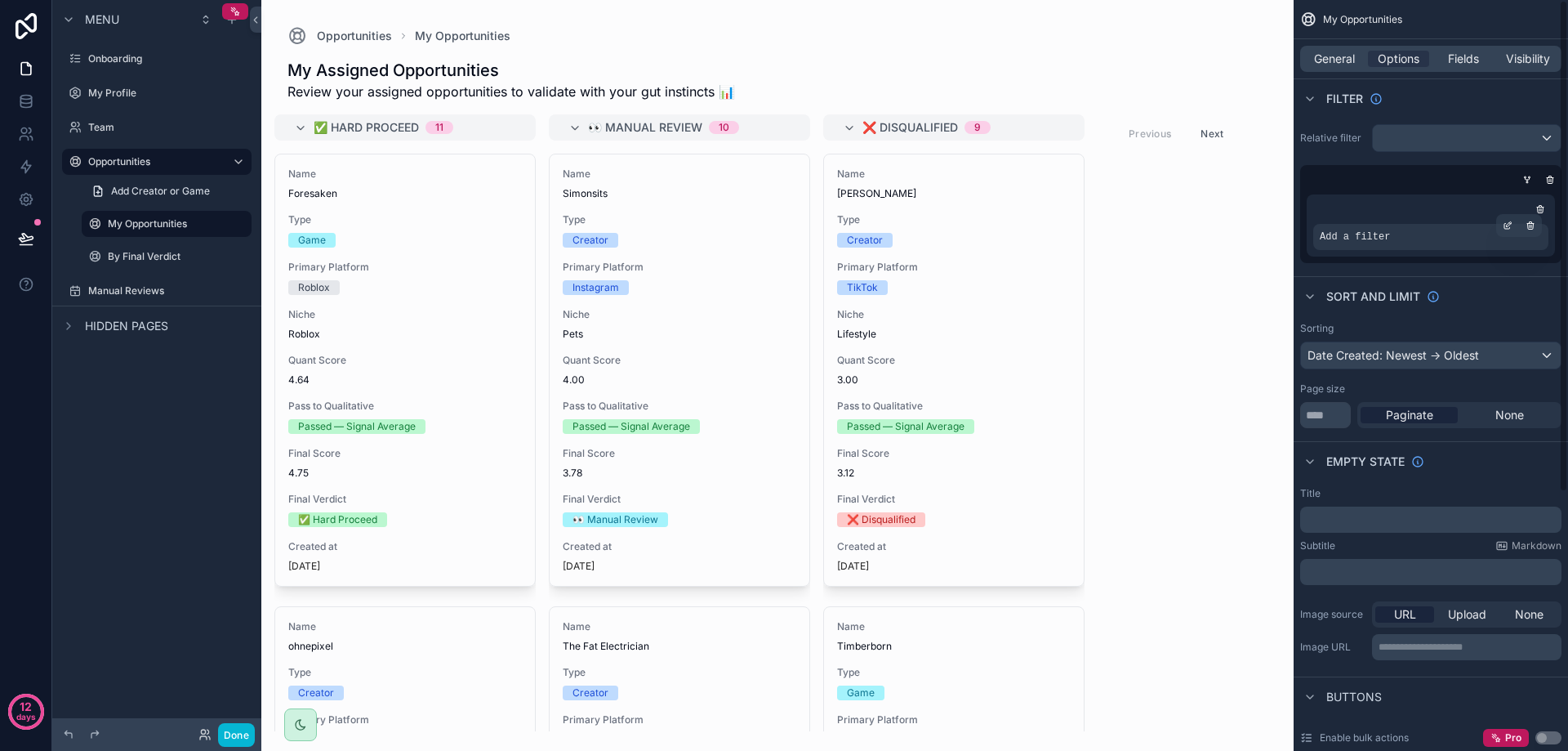
click at [1427, 239] on div "Add a filter" at bounding box center [1431, 236] width 235 height 26
click at [1506, 224] on icon "scrollable content" at bounding box center [1509, 224] width 5 height 5
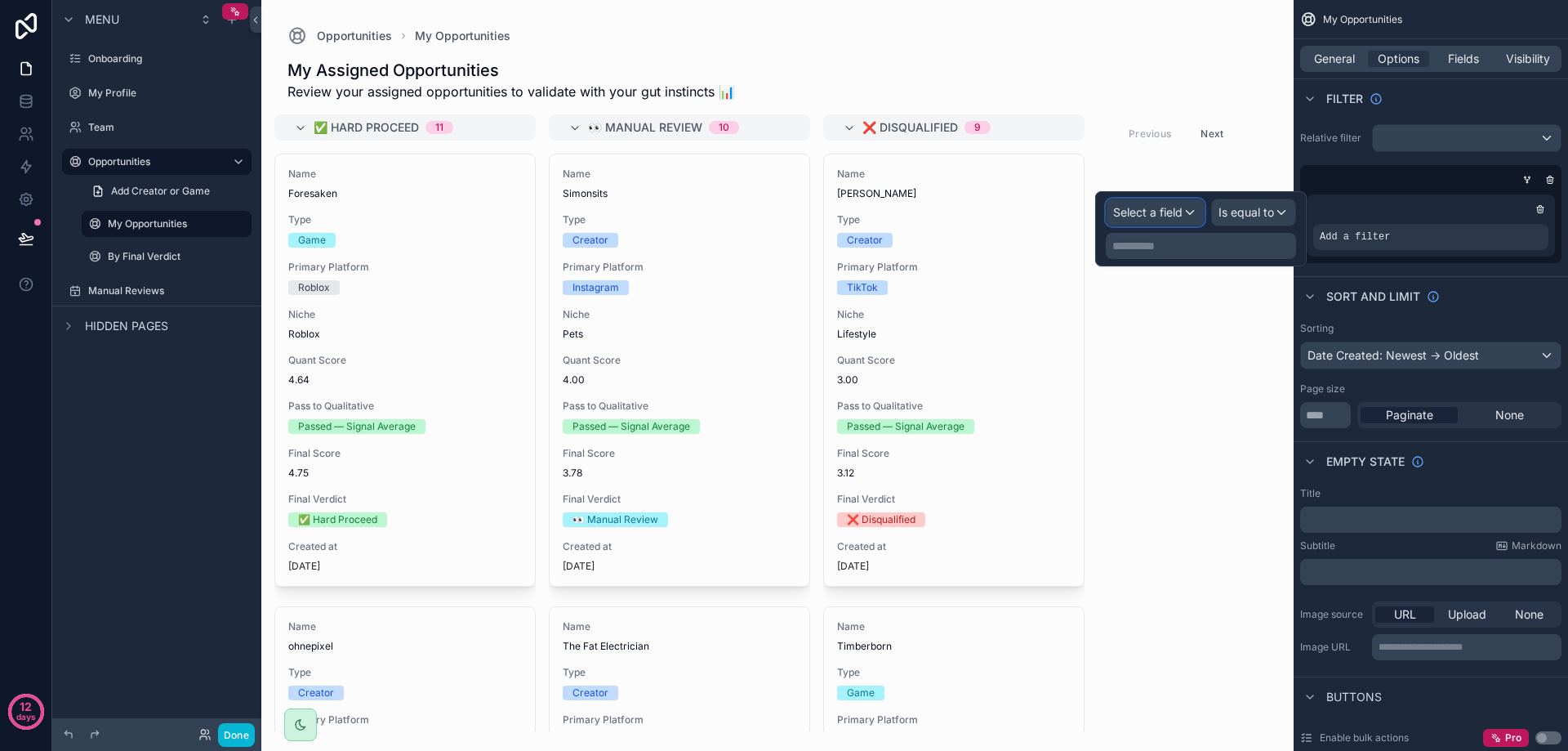
click at [1194, 213] on div "Select a field" at bounding box center [1155, 212] width 97 height 26
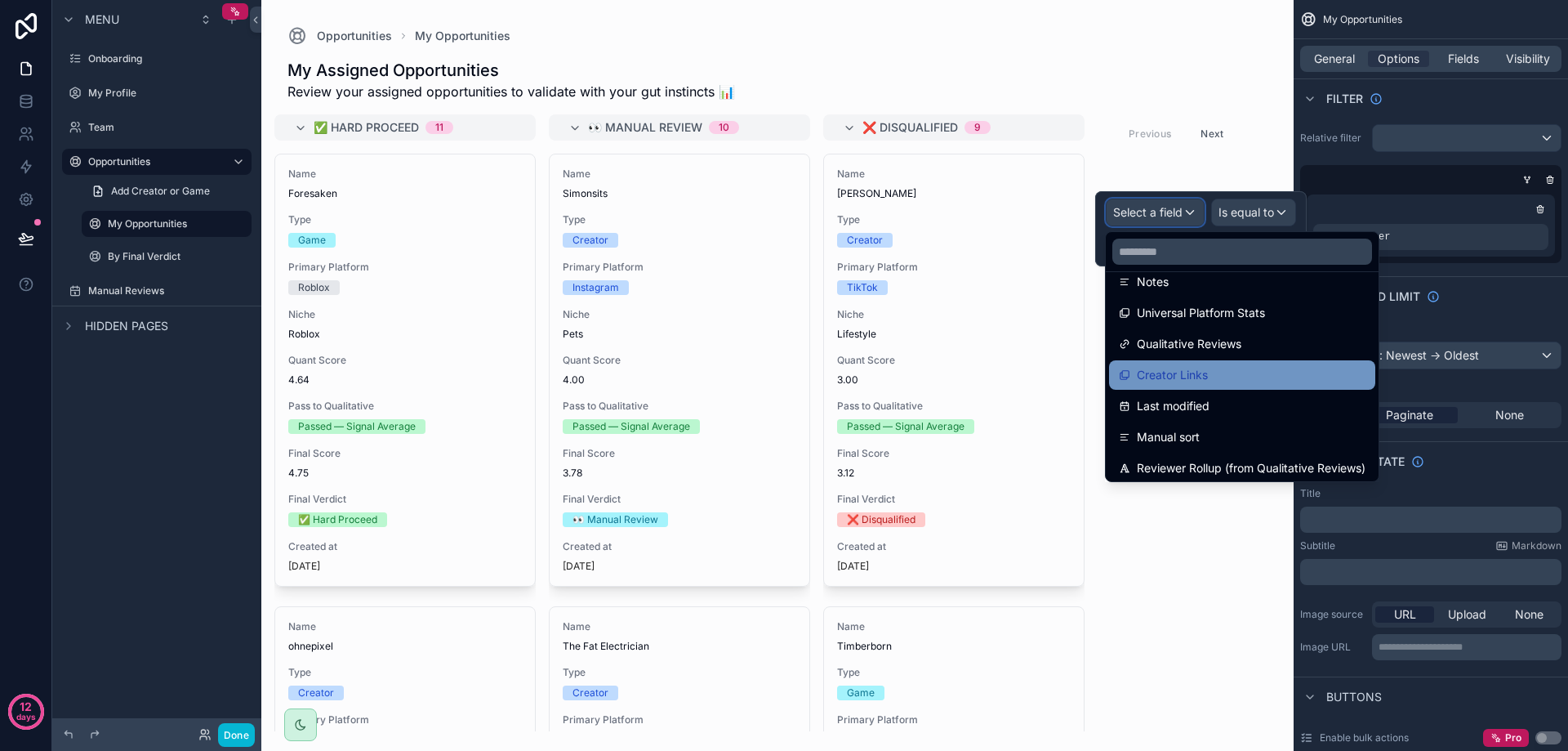
scroll to position [581, 0]
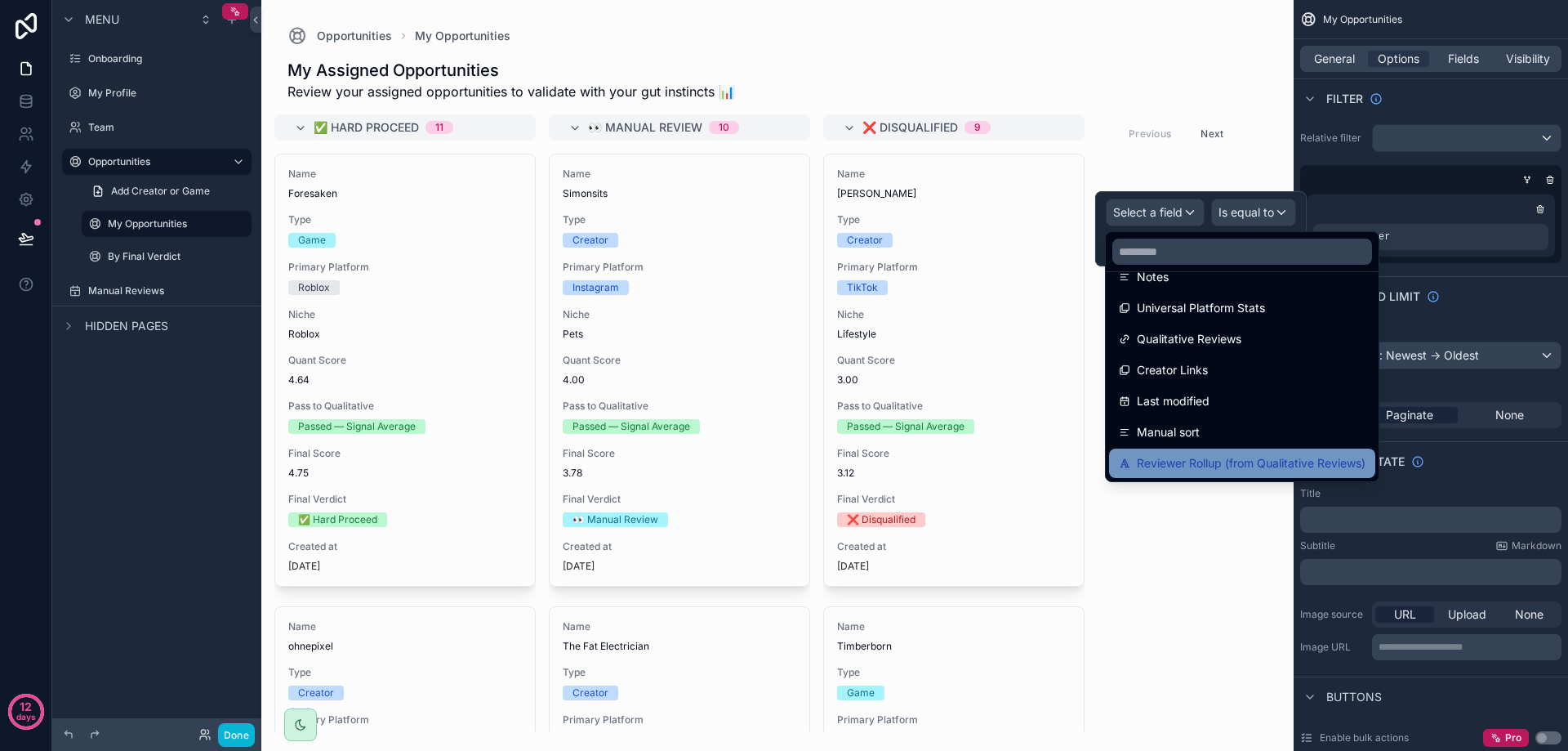
click at [1210, 462] on span "Reviewer Rollup (from Qualitative Reviews)" at bounding box center [1251, 462] width 229 height 19
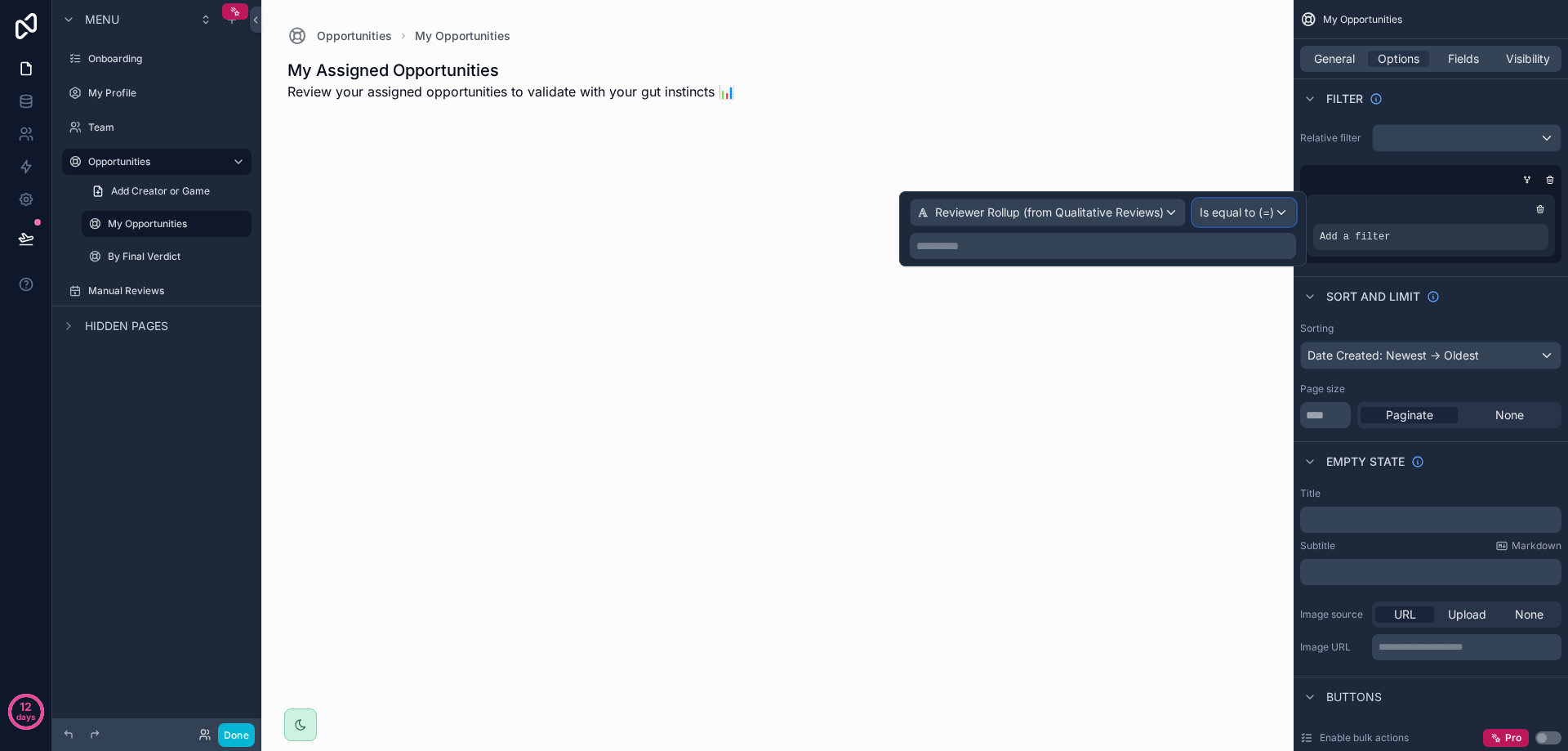
click at [1247, 215] on span "Is equal to (=)" at bounding box center [1237, 212] width 74 height 16
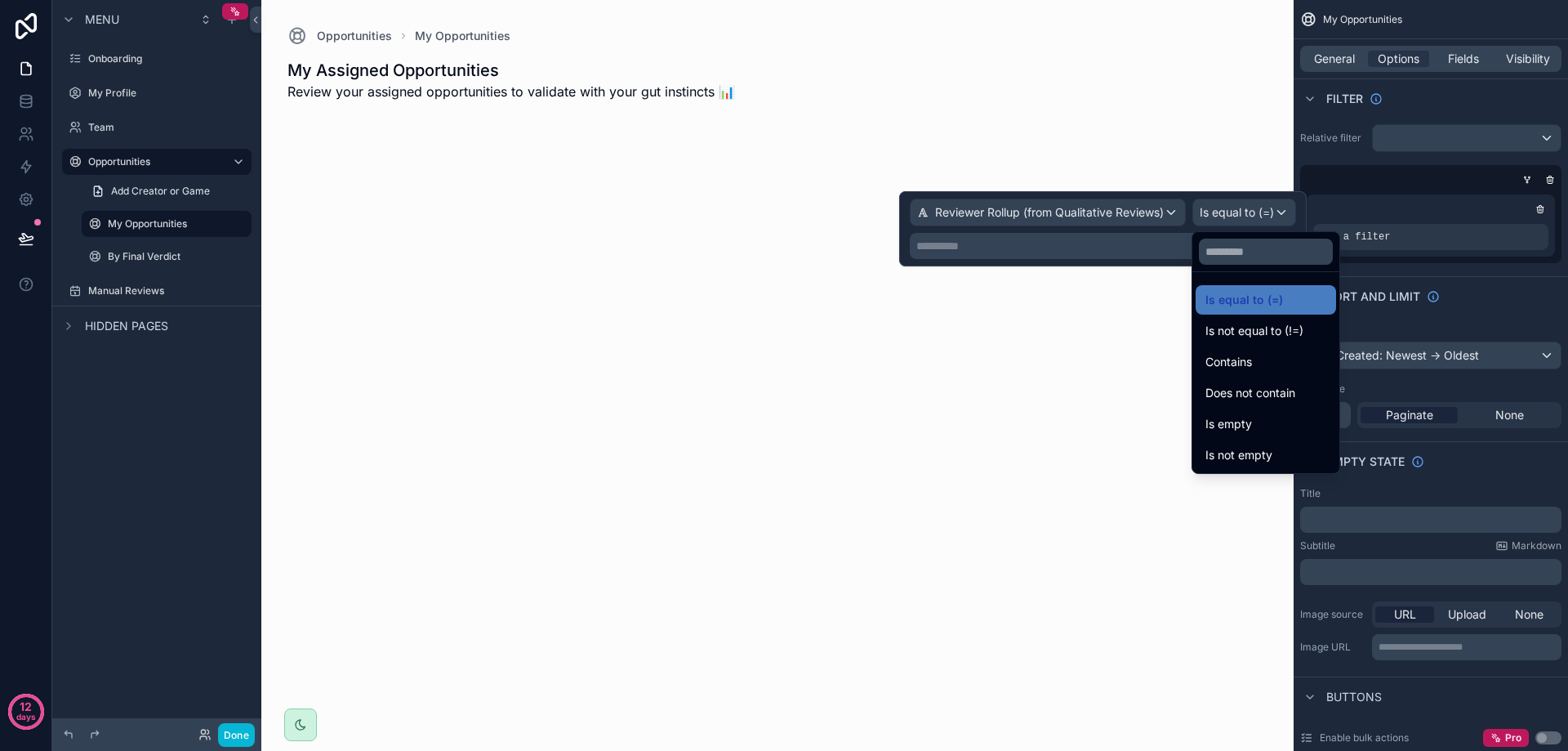
click at [1247, 214] on div at bounding box center [1102, 229] width 407 height 75
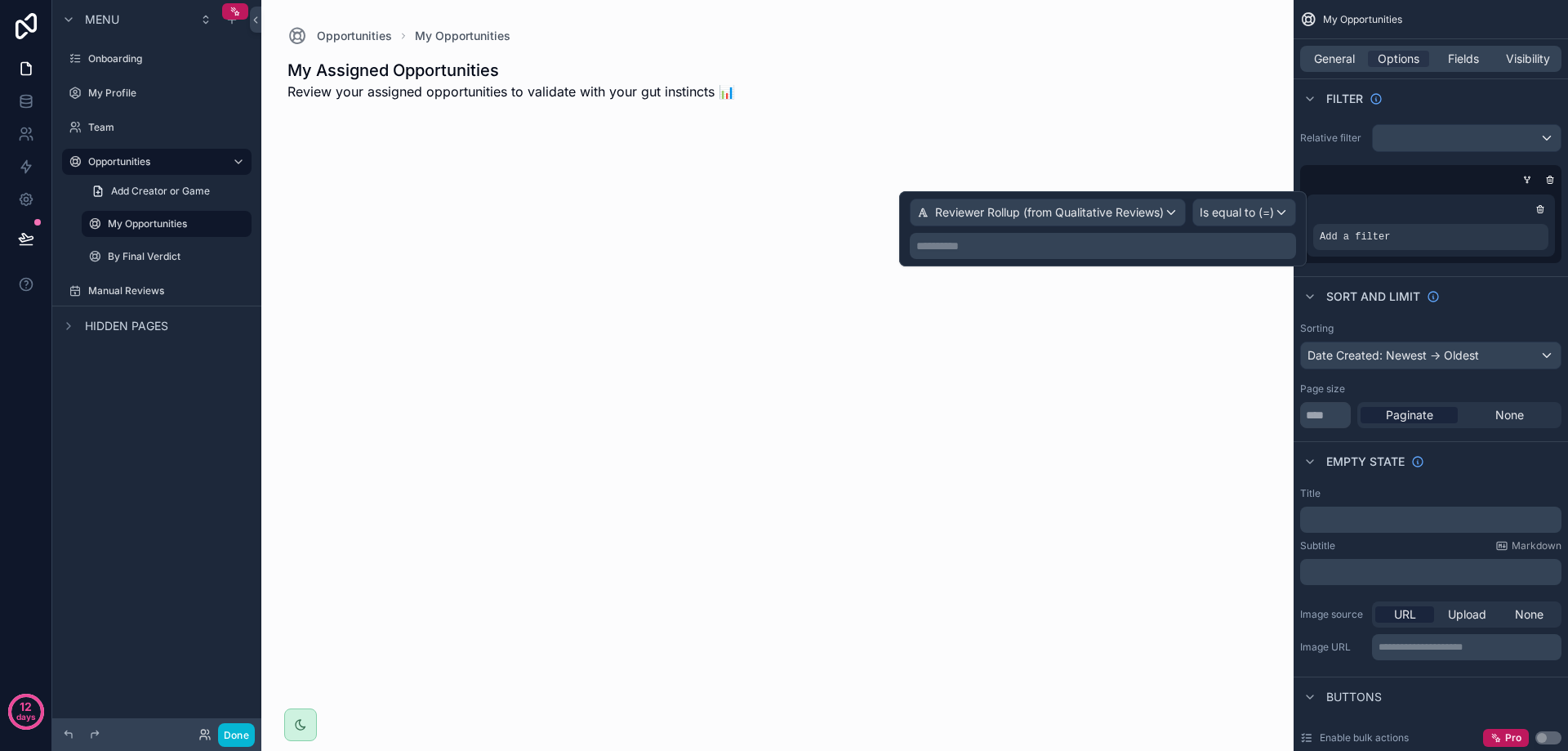
click at [1161, 246] on p "**********" at bounding box center [1104, 246] width 376 height 16
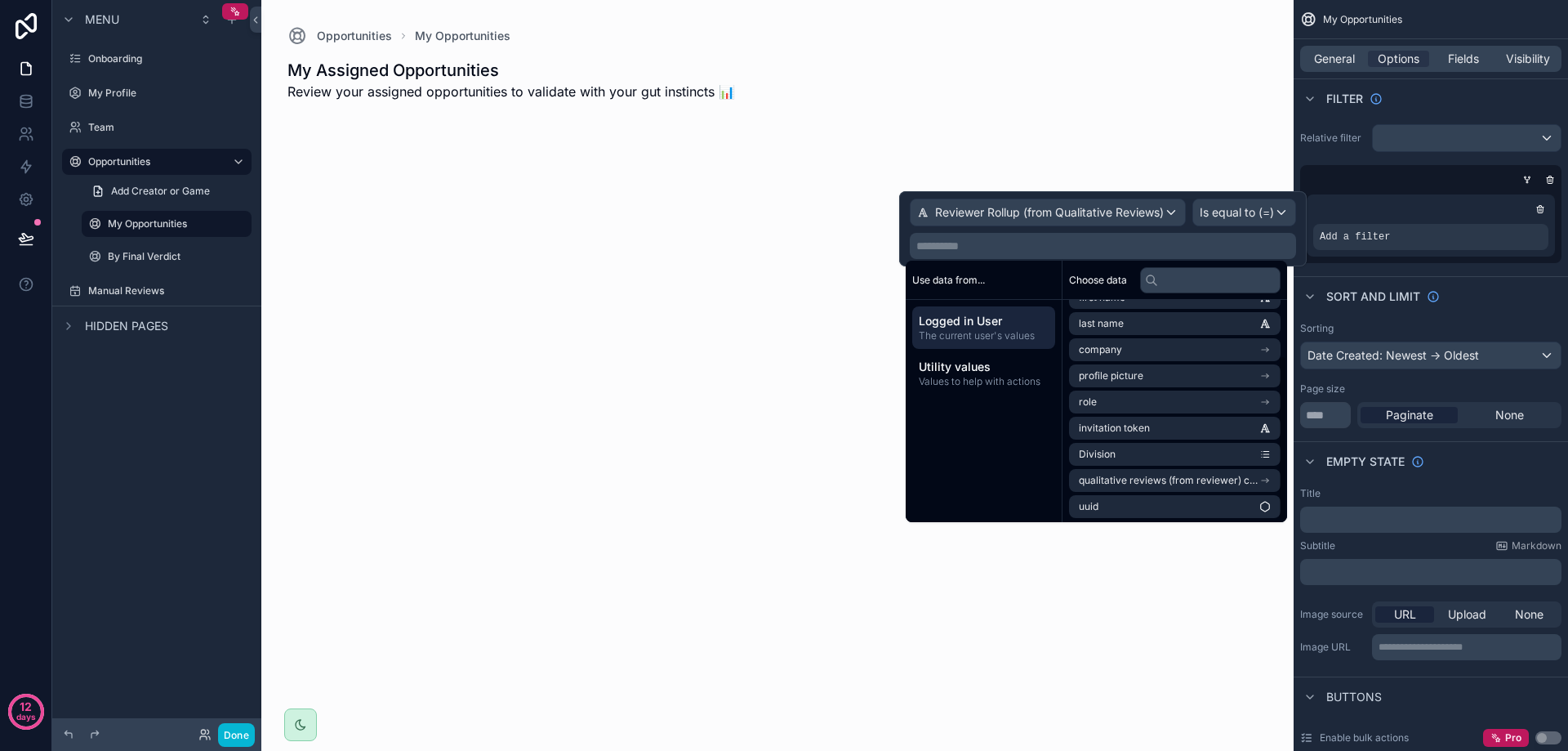
scroll to position [75, 0]
click at [1174, 477] on span "qualitative reviews (from reviewer) collection" at bounding box center [1169, 478] width 181 height 13
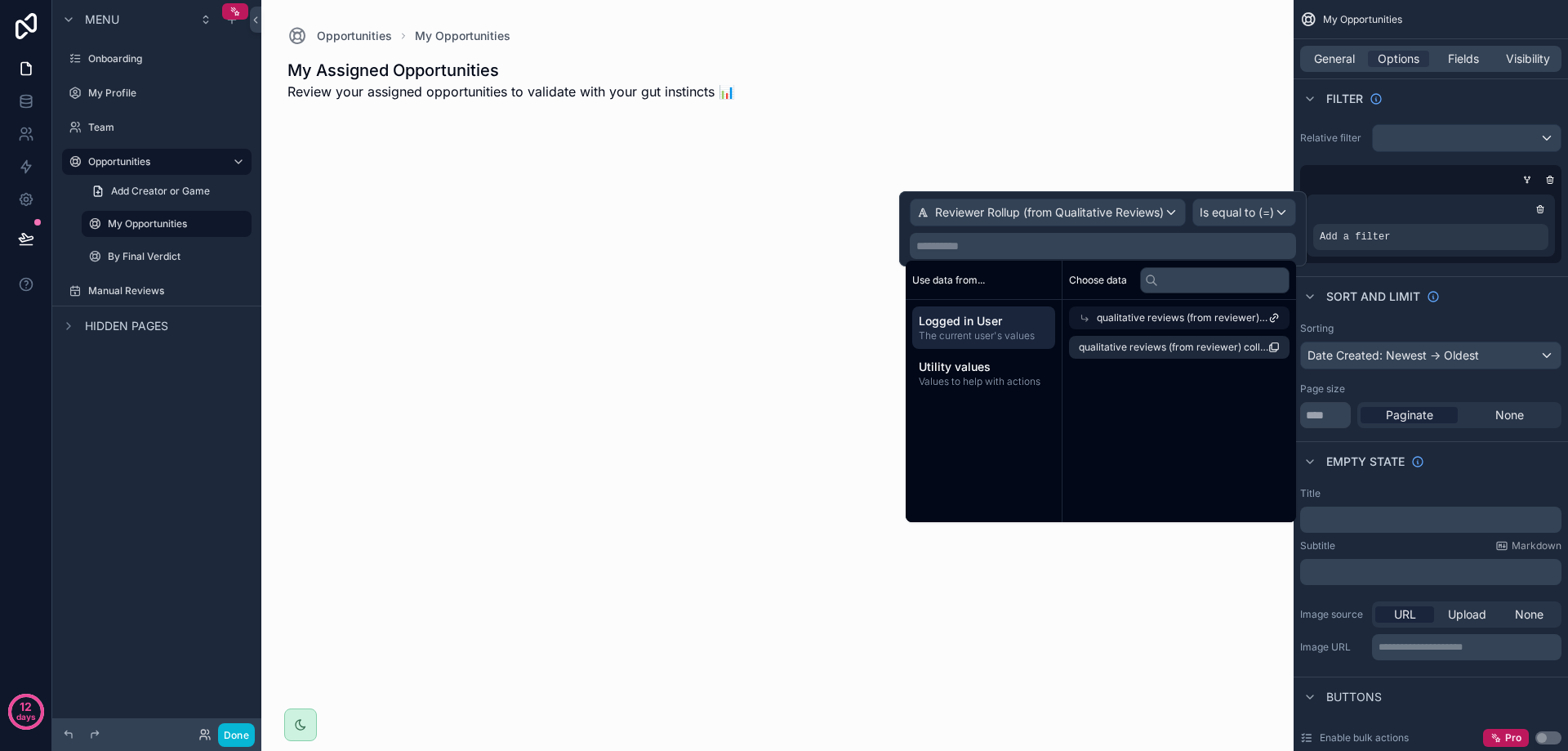
click at [1220, 318] on span "qualitative reviews (from reviewer) collection" at bounding box center [1182, 317] width 171 height 13
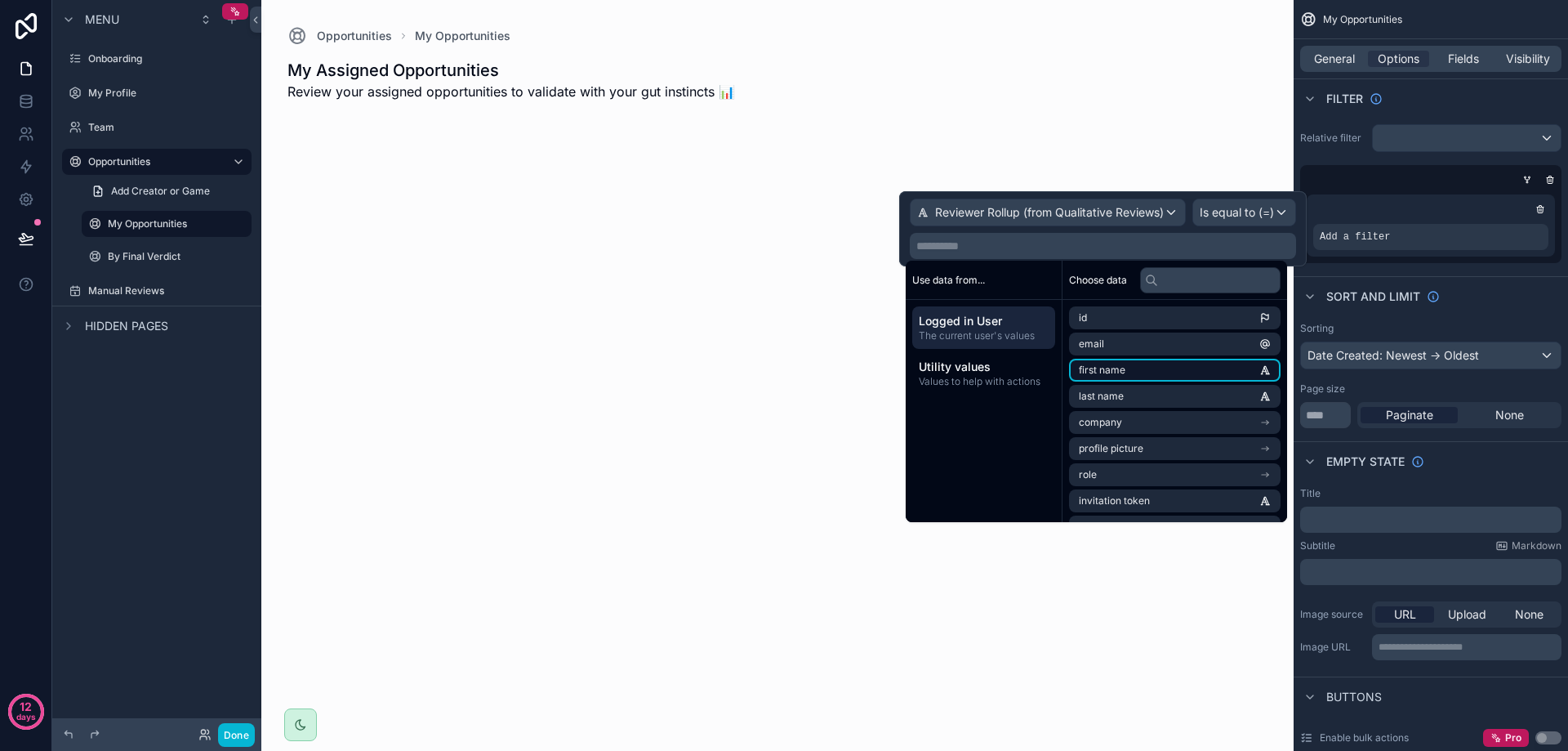
click at [1155, 368] on li "first name" at bounding box center [1174, 370] width 212 height 23
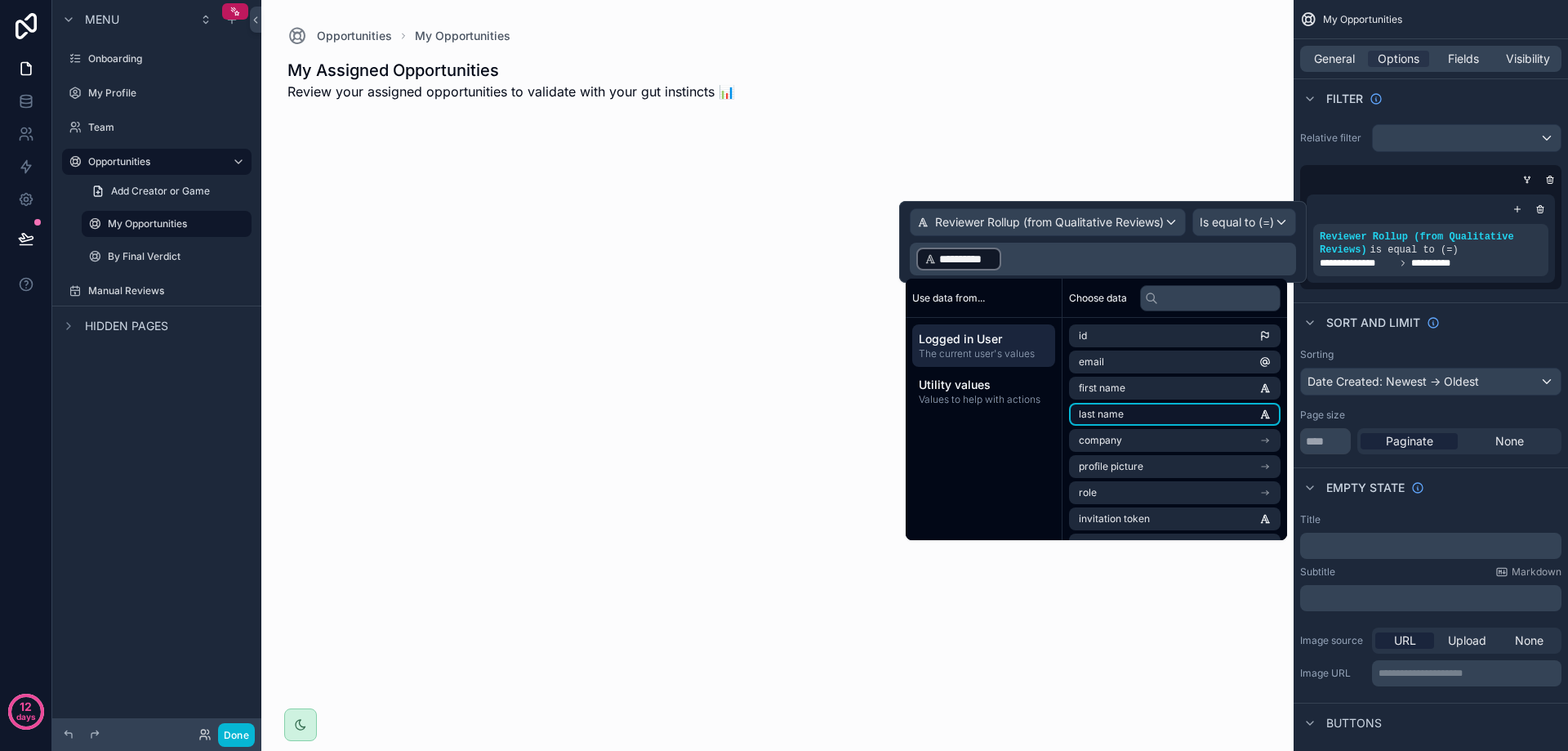
click at [1123, 410] on li "last name" at bounding box center [1174, 413] width 212 height 23
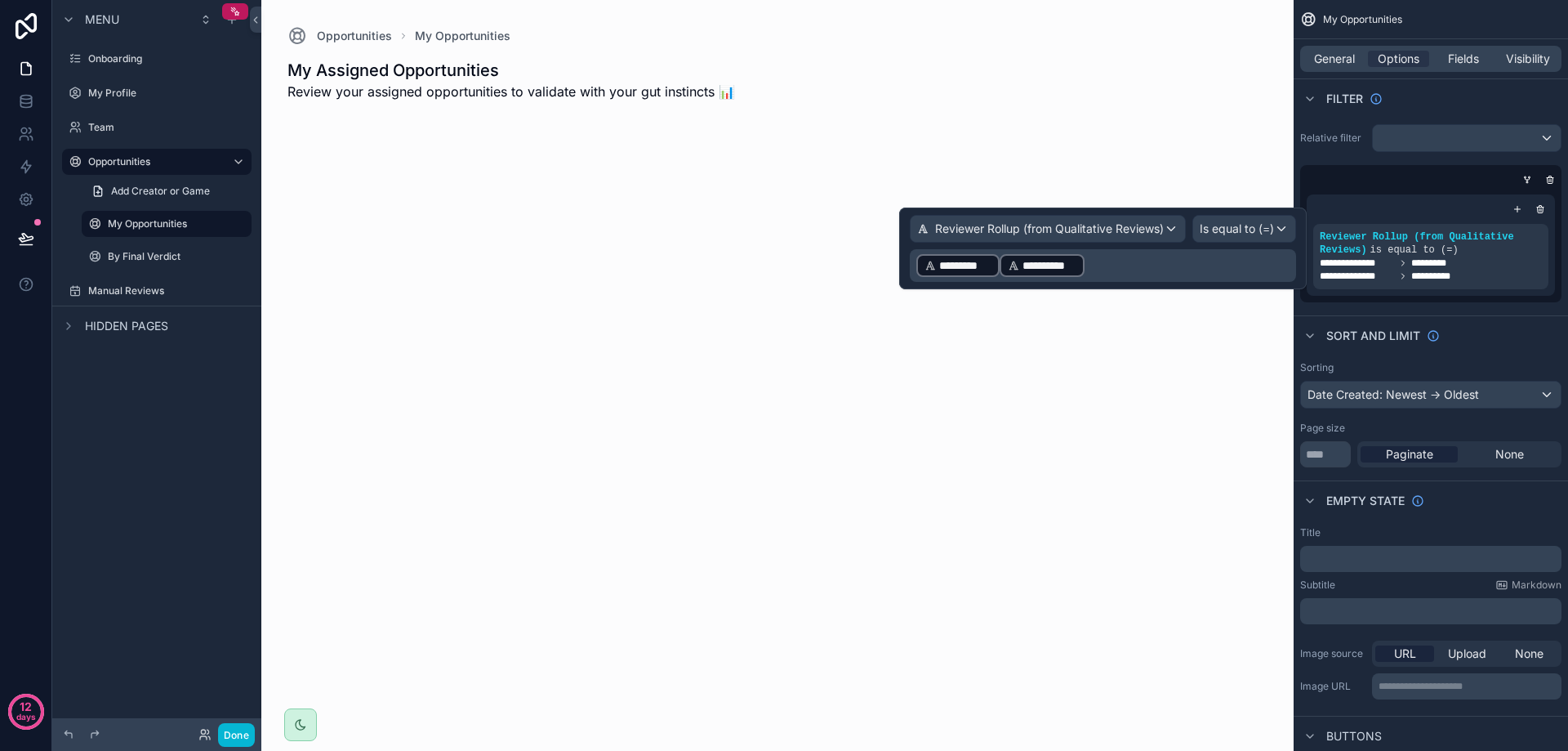
drag, startPoint x: 1048, startPoint y: 261, endPoint x: 972, endPoint y: 268, distance: 76.3
click at [974, 268] on p "**********" at bounding box center [1104, 265] width 376 height 26
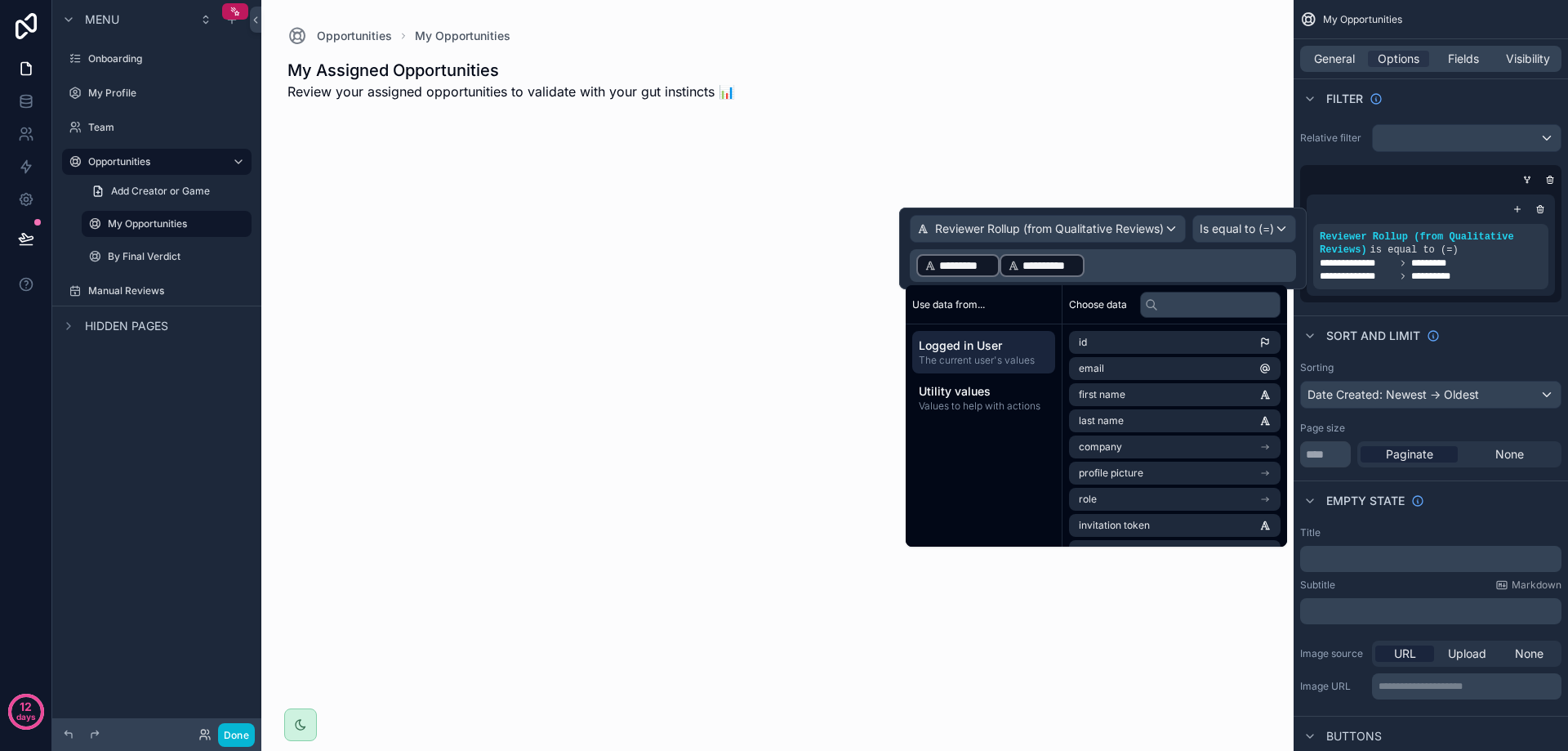
click at [1114, 263] on p "**********" at bounding box center [1104, 265] width 376 height 26
click at [812, 249] on div "scrollable content" at bounding box center [778, 376] width 1032 height 751
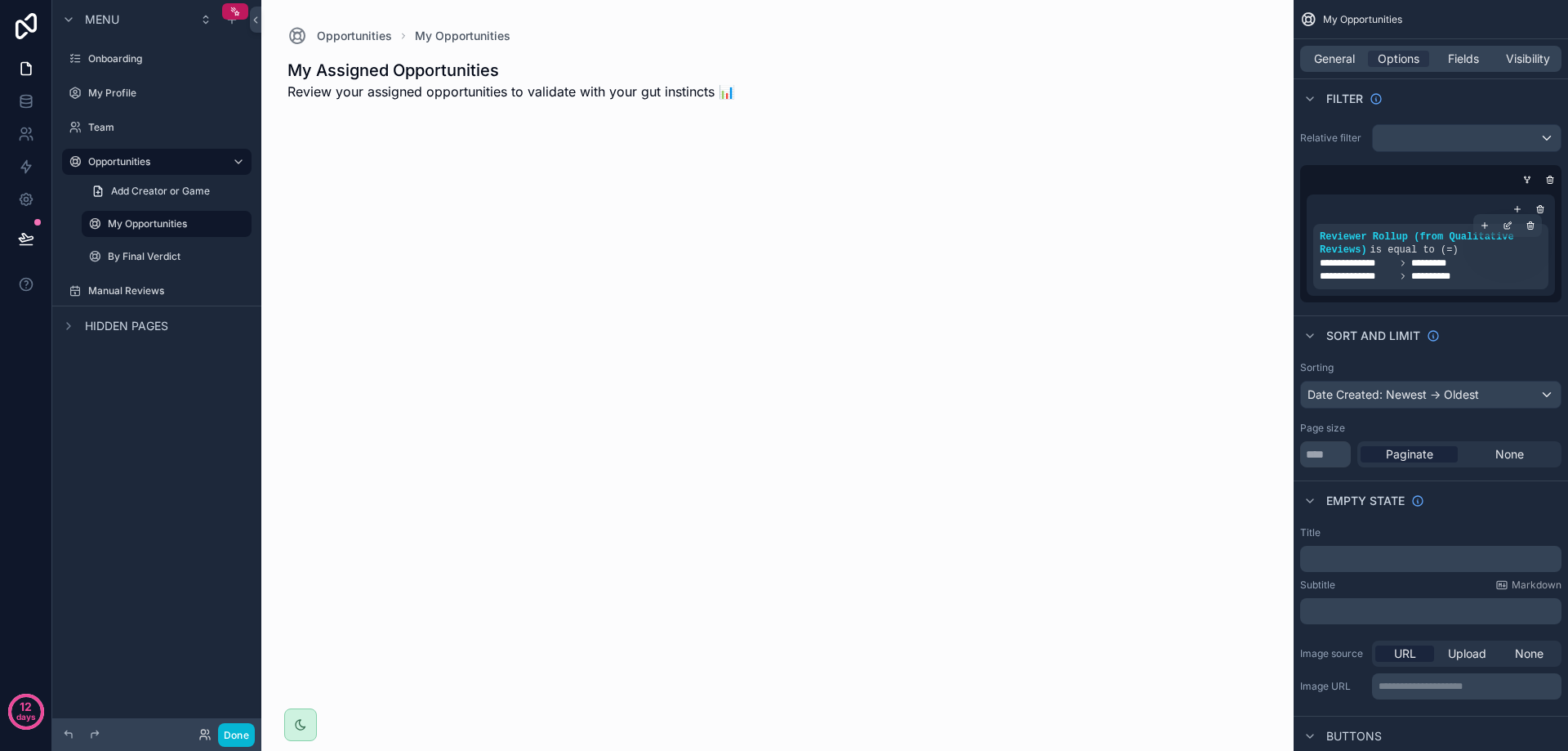
click at [1342, 268] on span "**********" at bounding box center [1357, 262] width 75 height 13
click at [1508, 226] on icon "scrollable content" at bounding box center [1509, 224] width 5 height 5
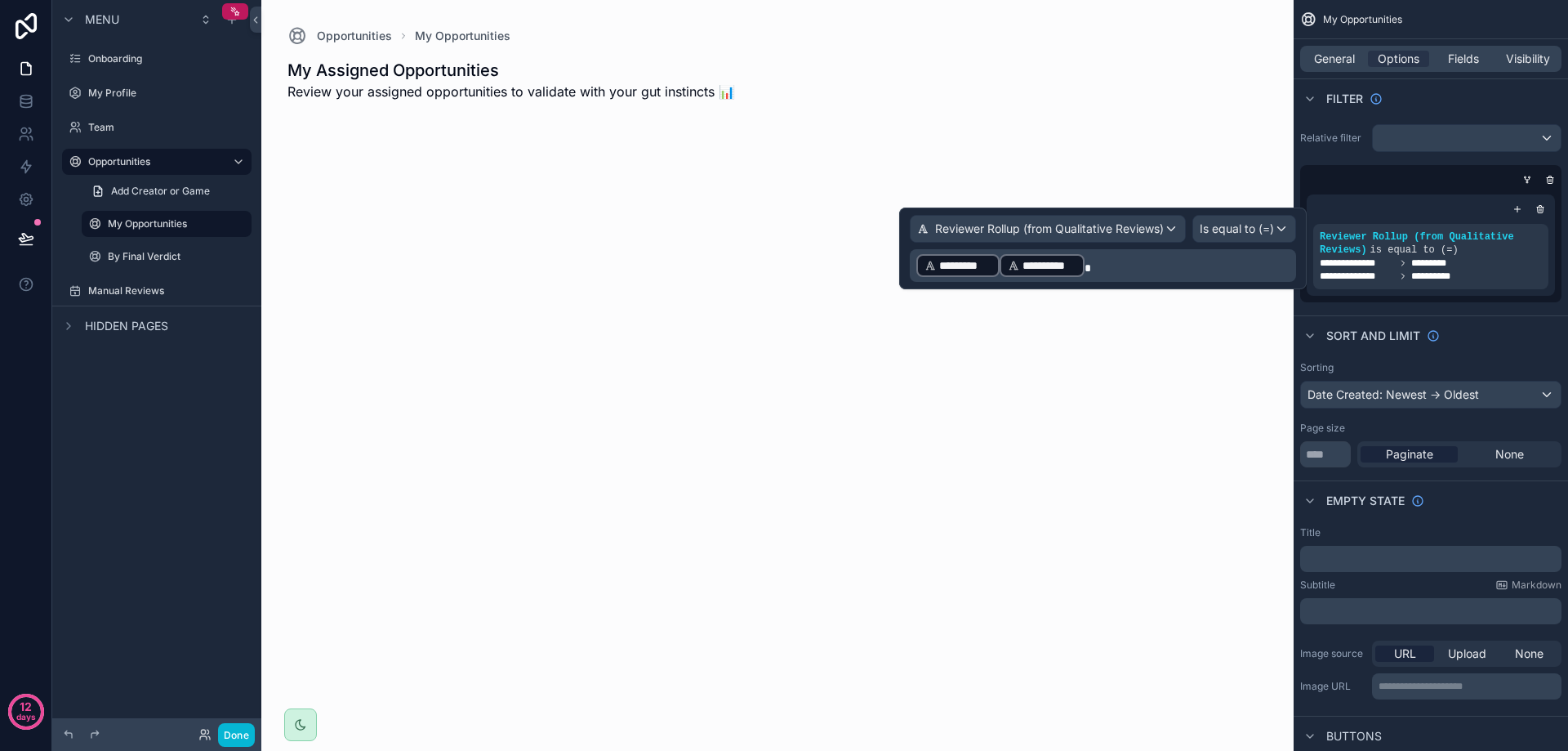
click at [1130, 256] on p "**********" at bounding box center [1104, 265] width 376 height 26
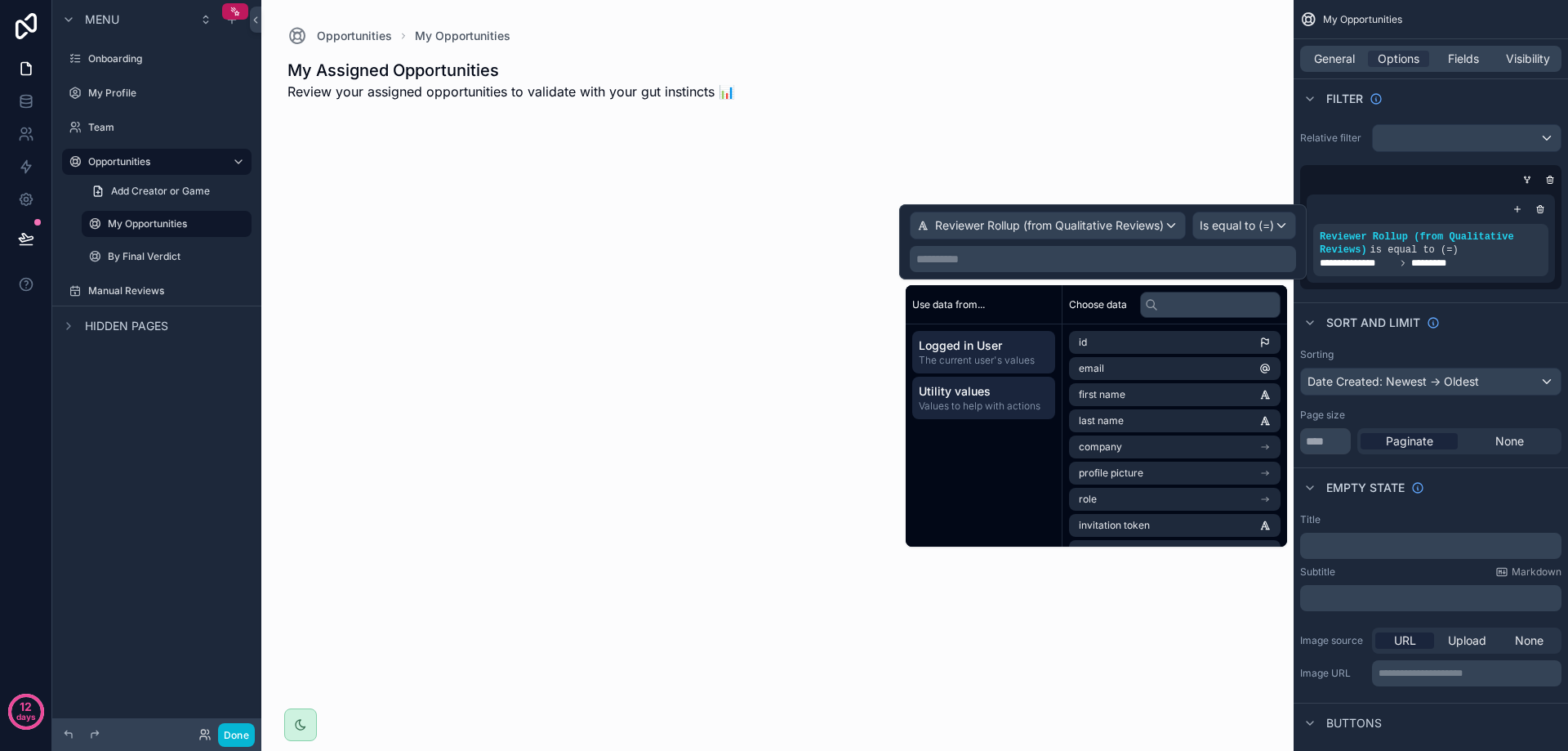
click at [999, 399] on span "Values to help with actions" at bounding box center [983, 405] width 130 height 13
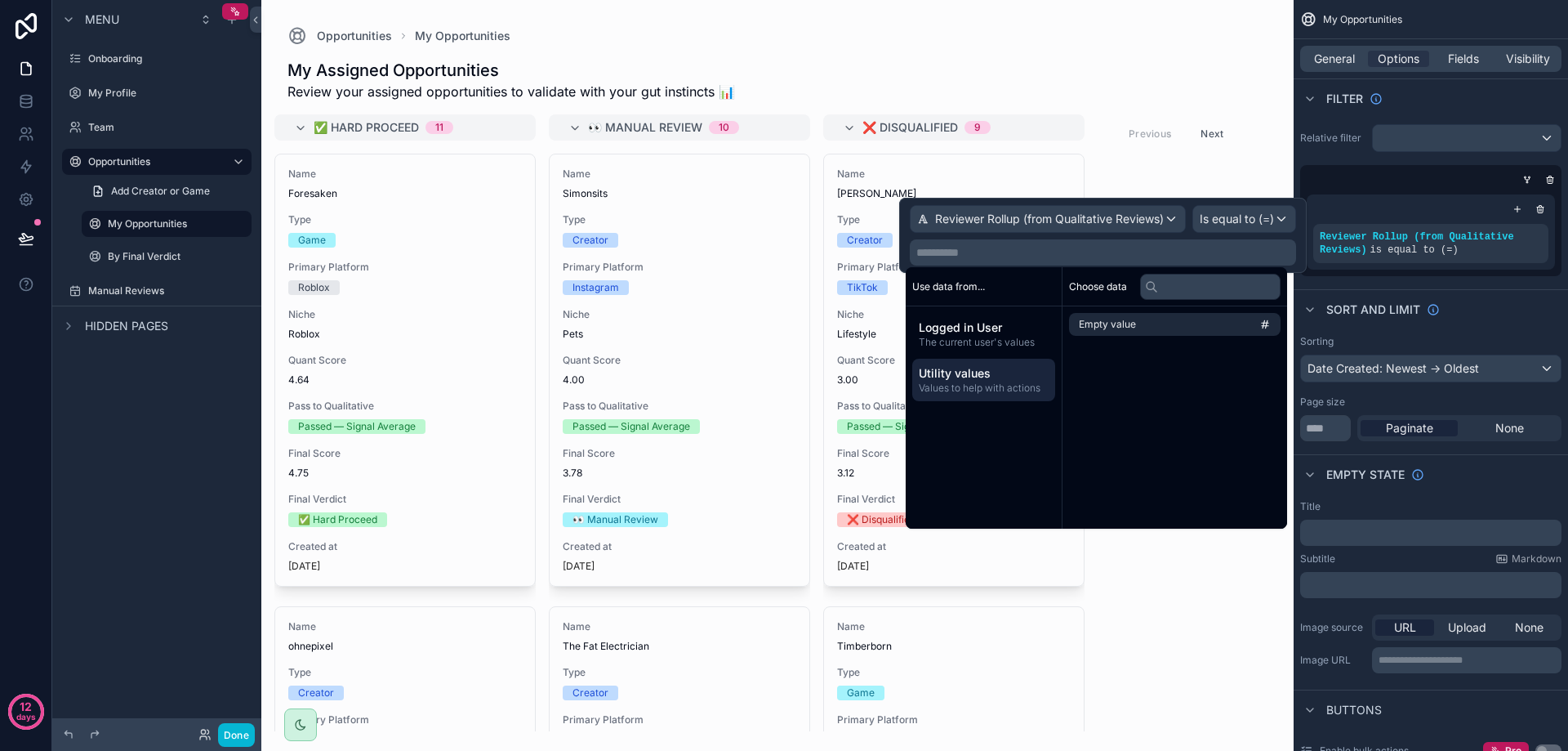
click at [978, 375] on span "Utility values" at bounding box center [983, 373] width 130 height 16
click at [1148, 321] on li "Empty value" at bounding box center [1174, 324] width 212 height 23
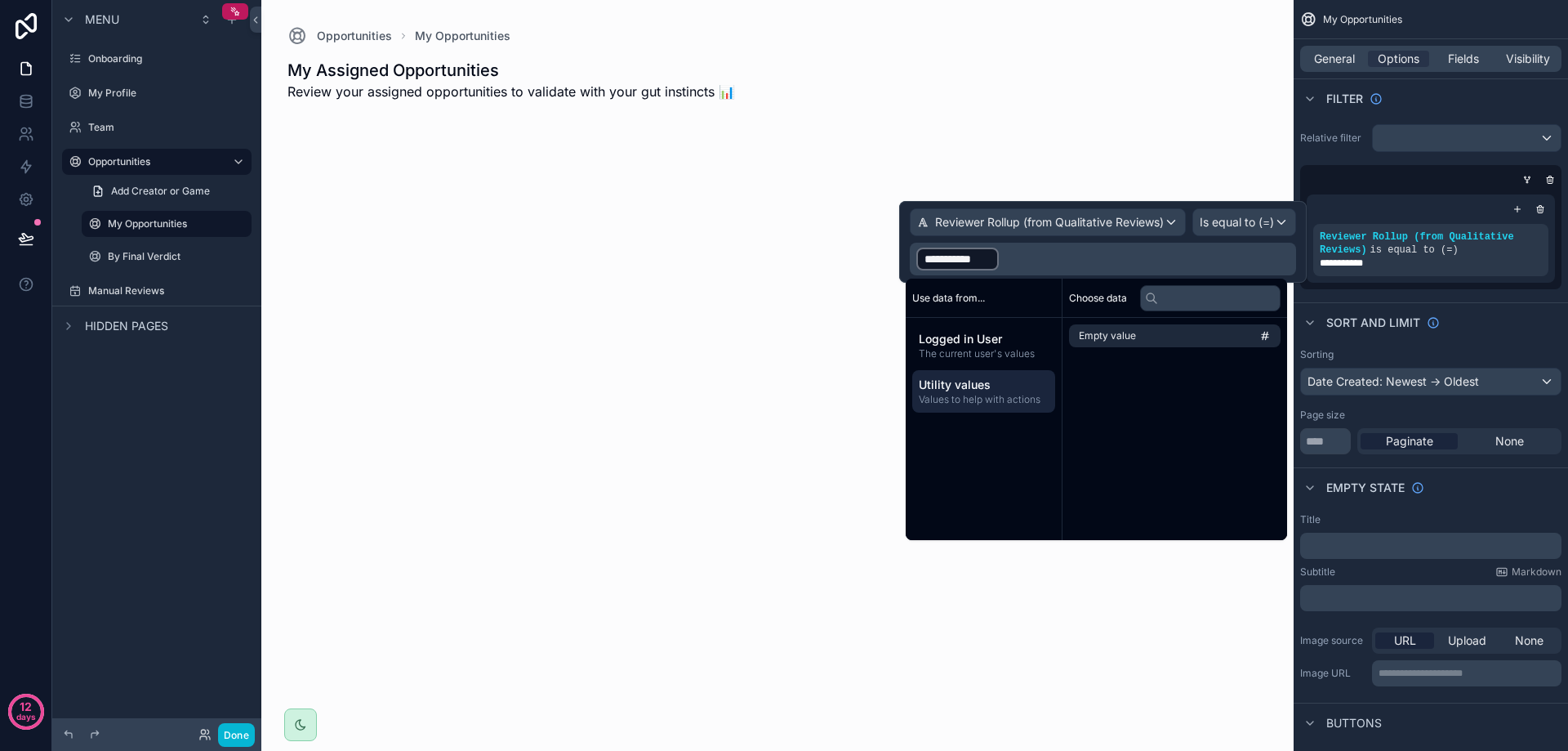
click at [1103, 252] on p "**********" at bounding box center [1104, 258] width 376 height 26
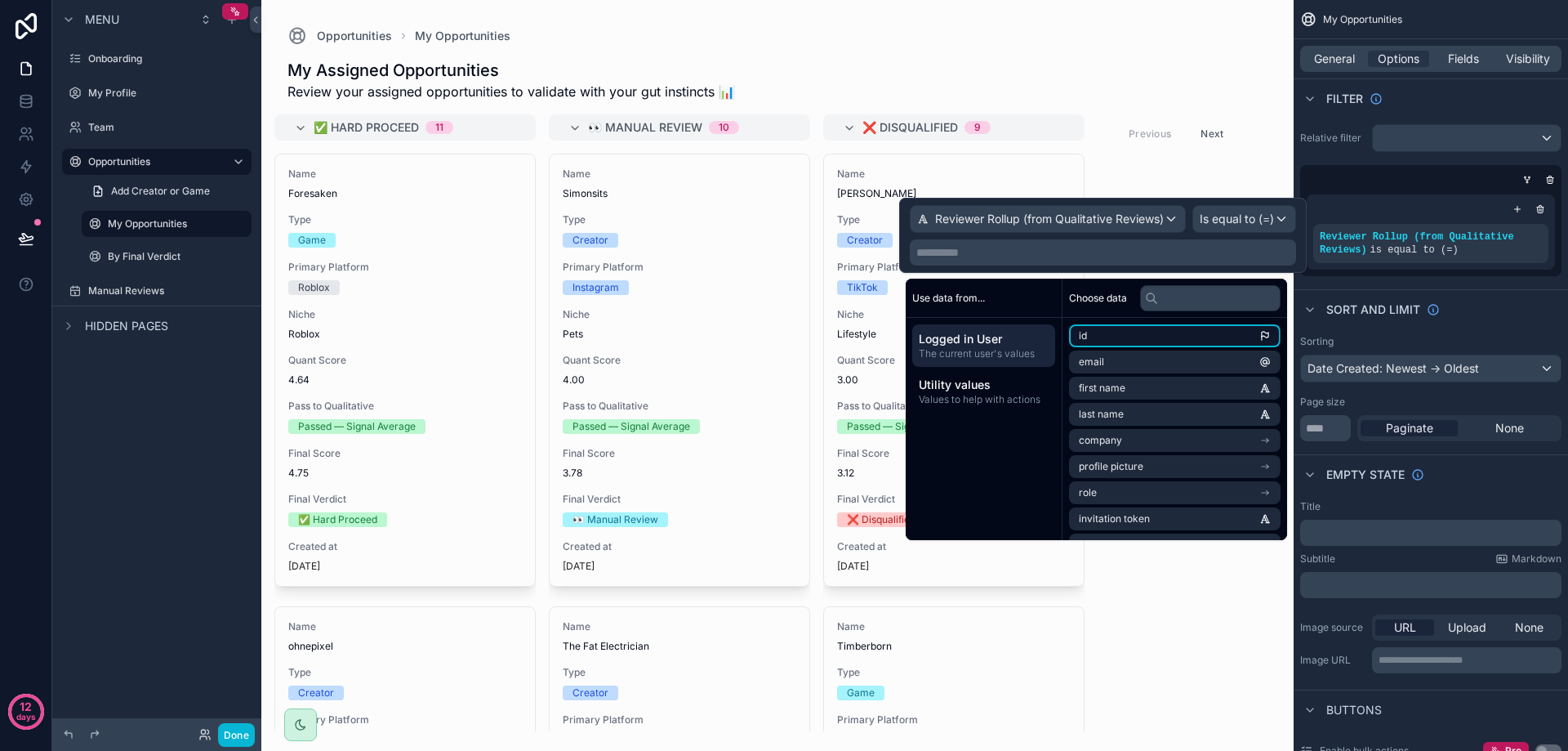
click at [1106, 329] on li "id" at bounding box center [1174, 335] width 212 height 23
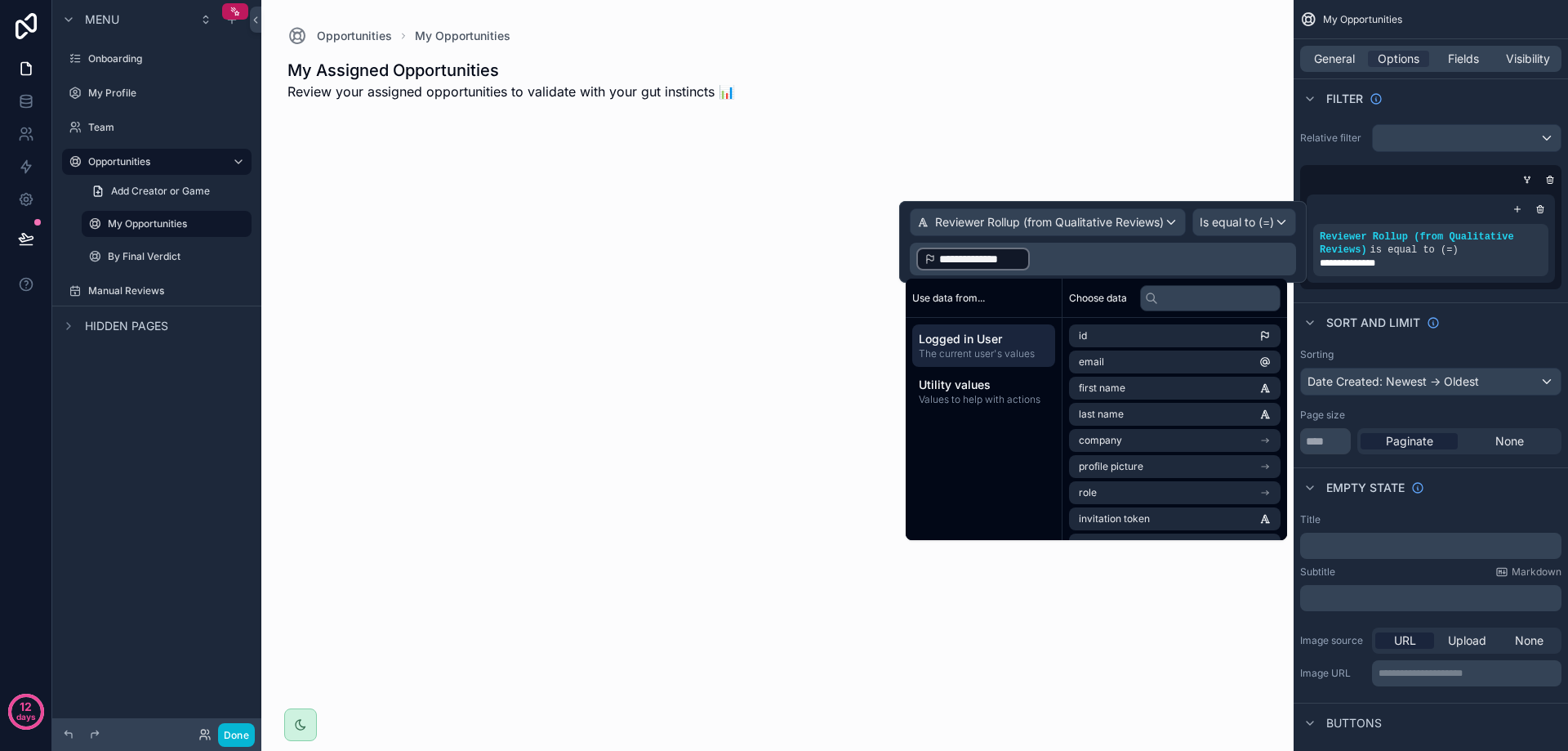
click at [1037, 251] on p "**********" at bounding box center [1104, 258] width 376 height 26
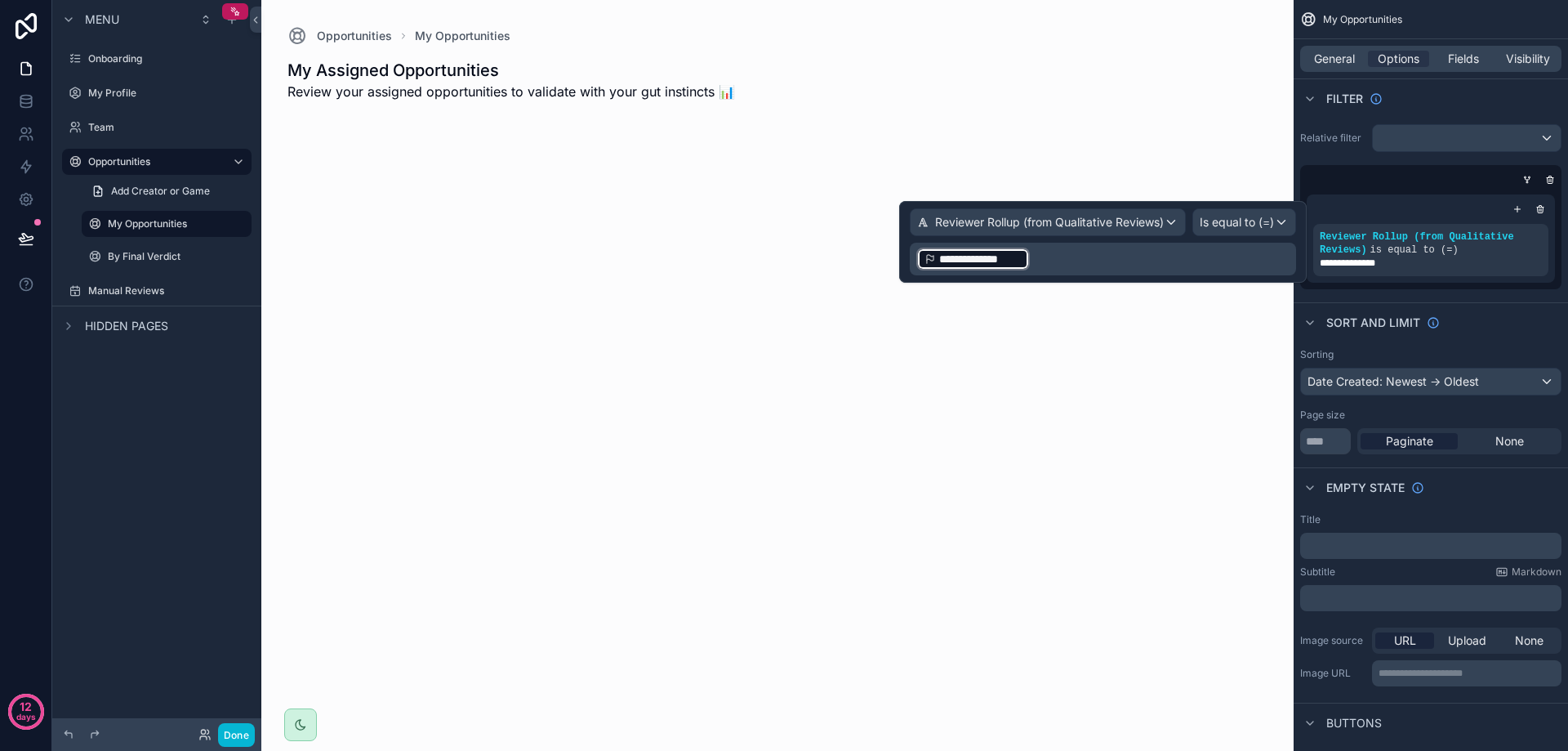
click at [1050, 252] on p "**********" at bounding box center [1104, 258] width 376 height 26
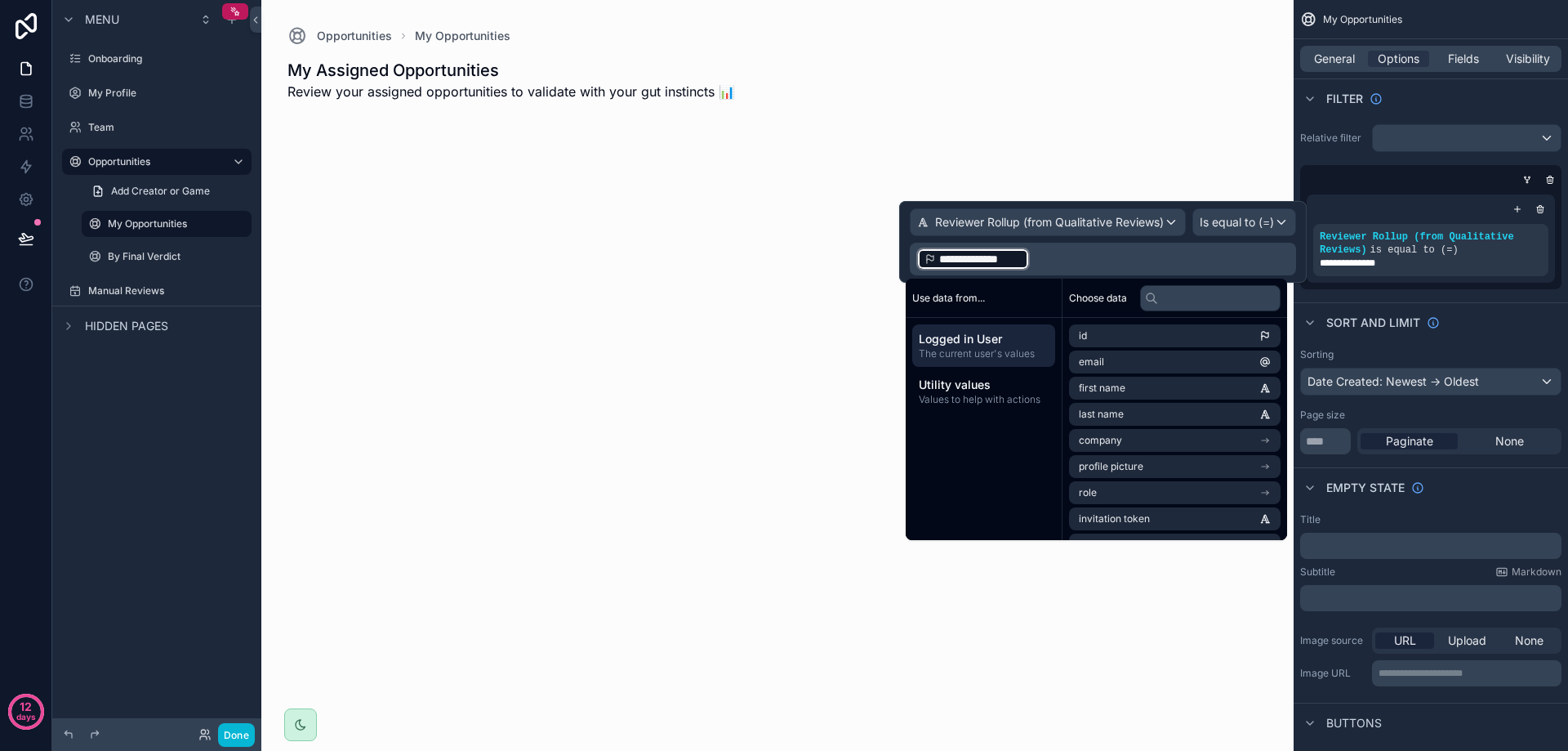
click at [1094, 261] on p "**********" at bounding box center [1104, 258] width 376 height 26
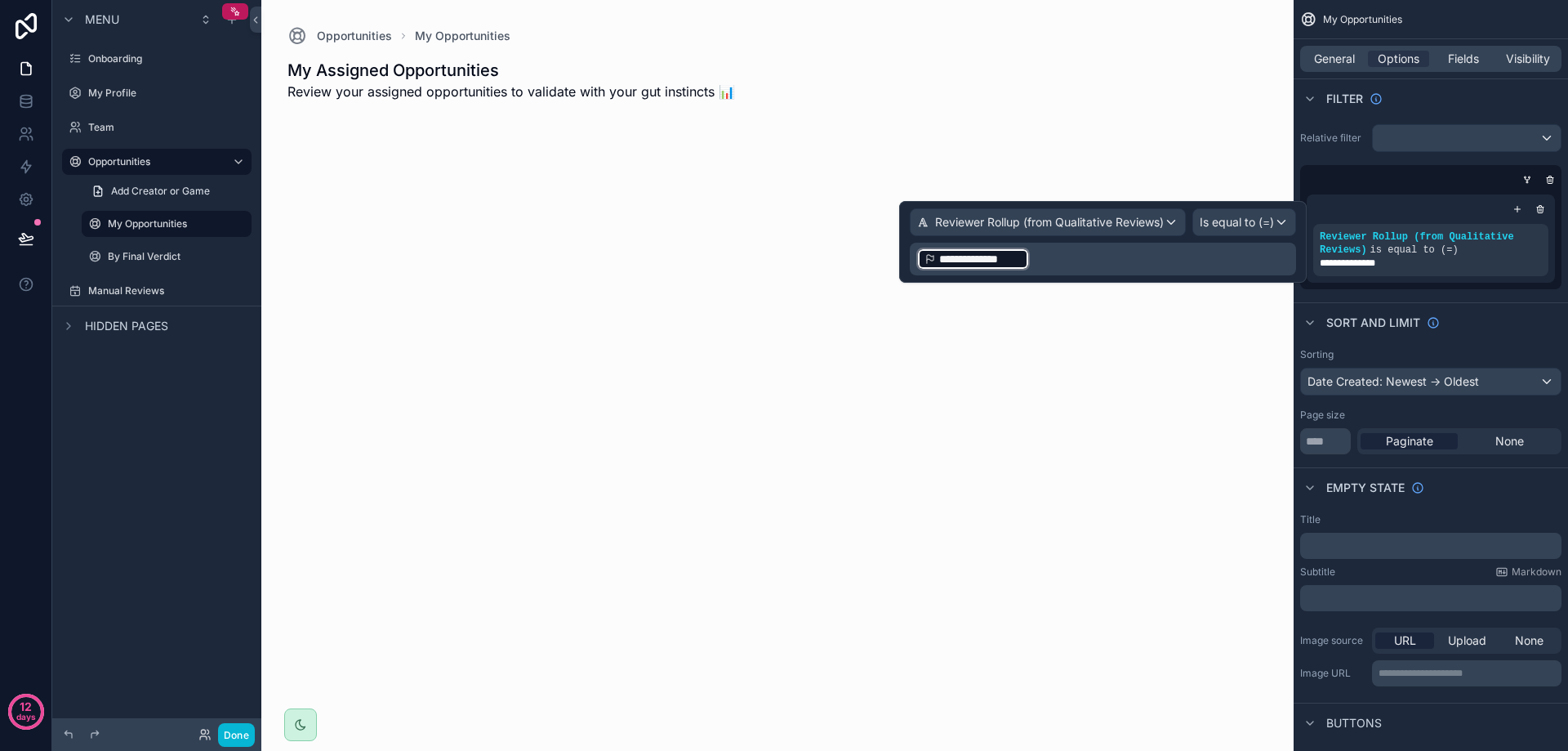
click at [1118, 255] on p "**********" at bounding box center [1104, 258] width 376 height 26
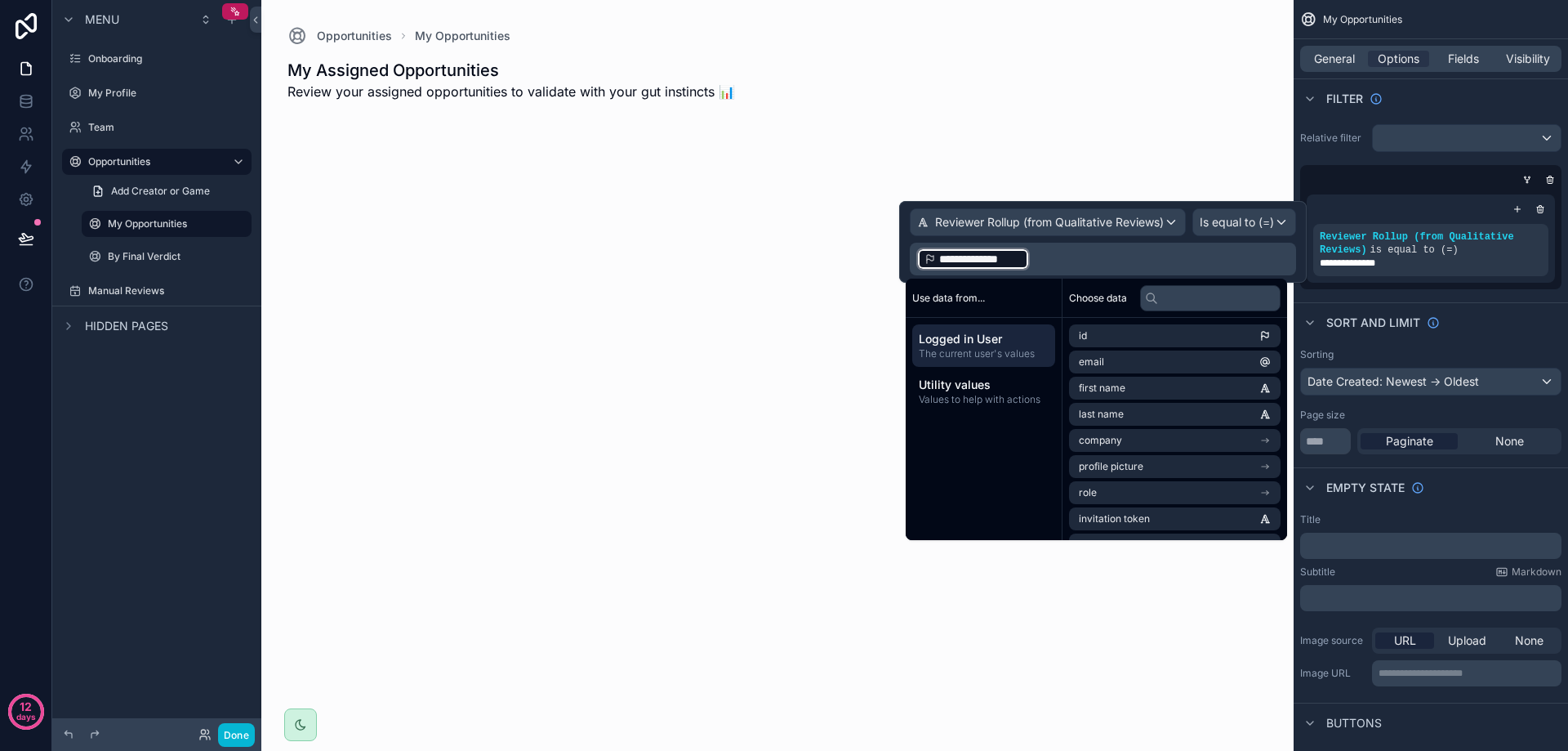
click at [1454, 286] on div "**********" at bounding box center [1431, 239] width 261 height 101
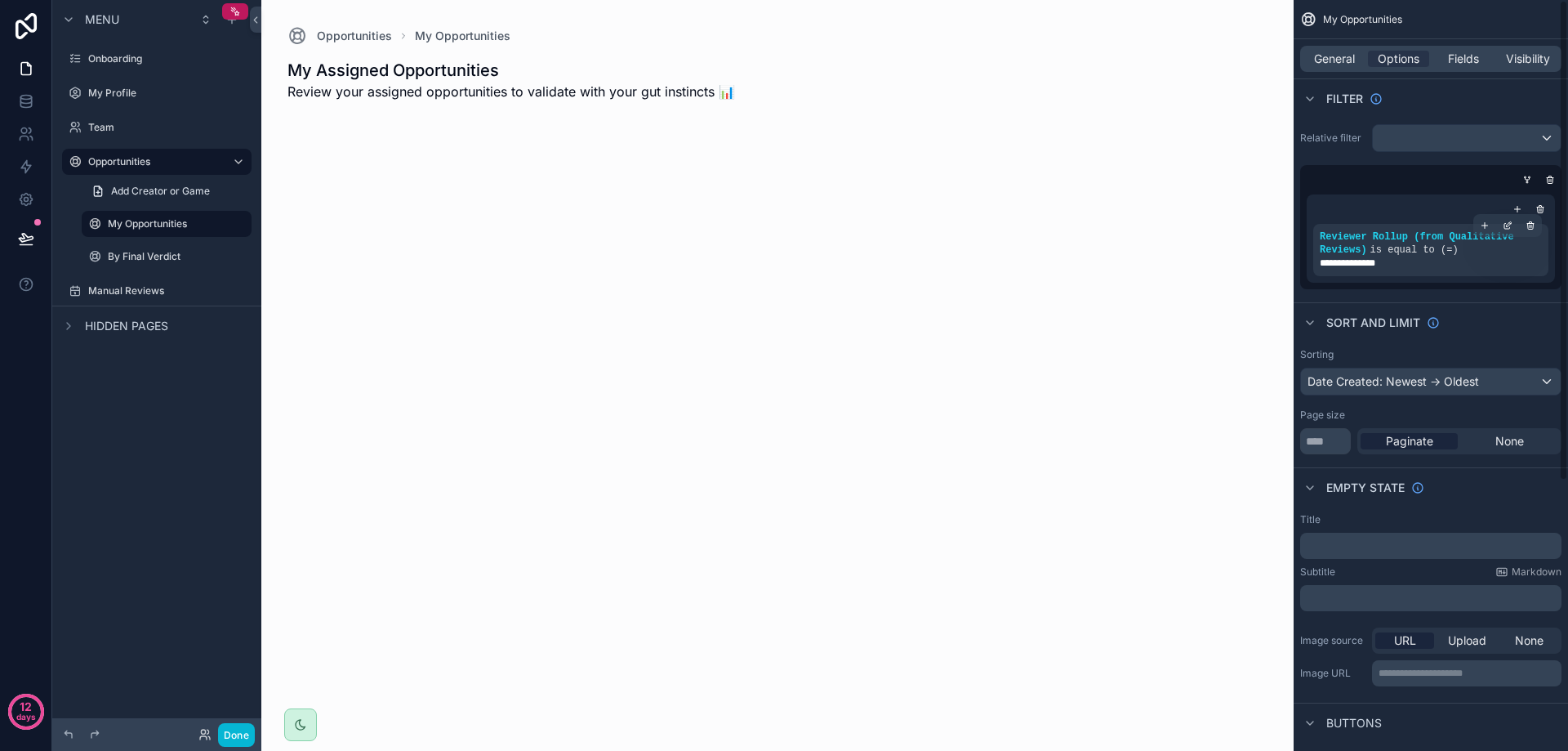
click at [1412, 265] on div "**********" at bounding box center [1431, 262] width 222 height 13
click at [1506, 224] on icon "scrollable content" at bounding box center [1508, 225] width 10 height 10
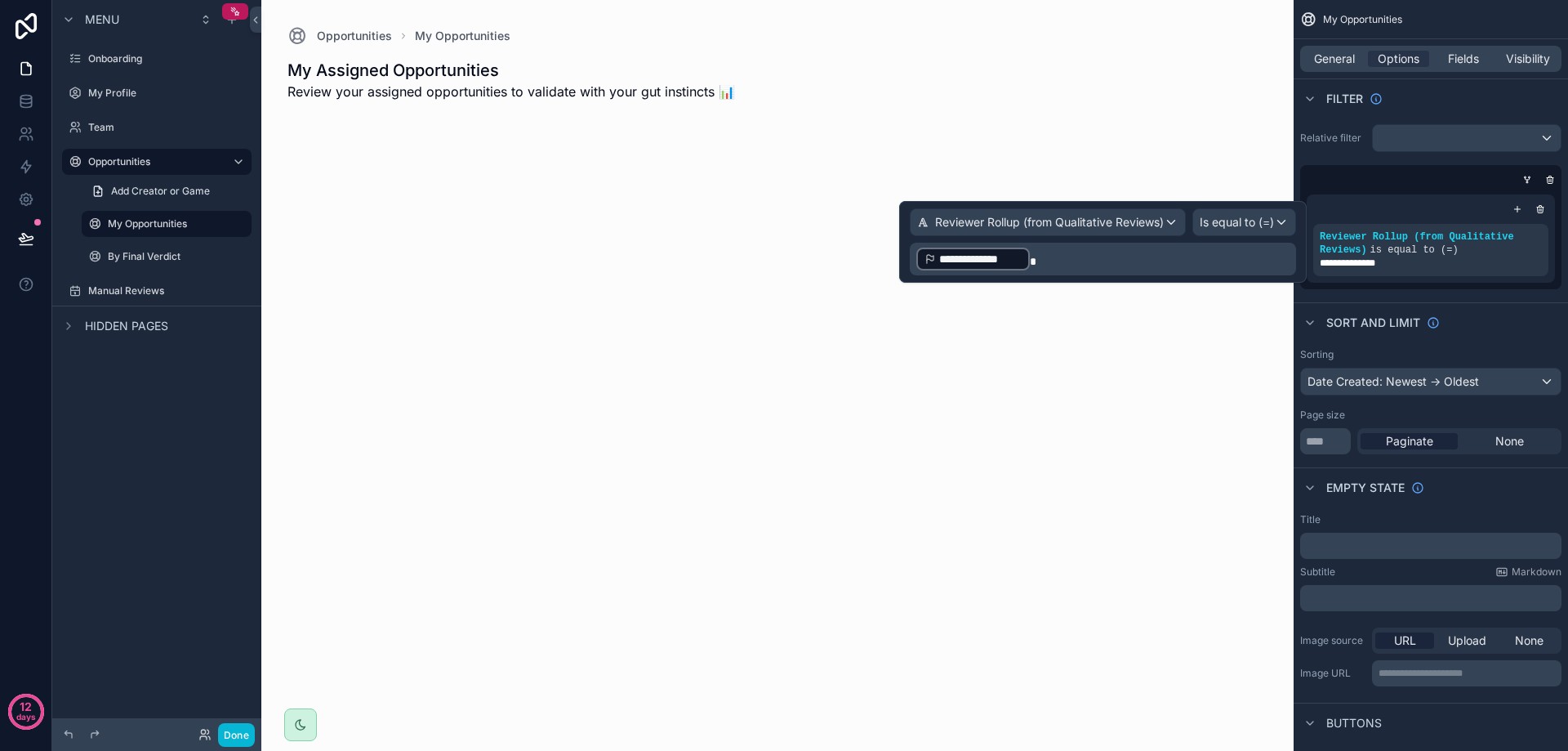
click at [1064, 264] on p "**********" at bounding box center [1104, 258] width 376 height 26
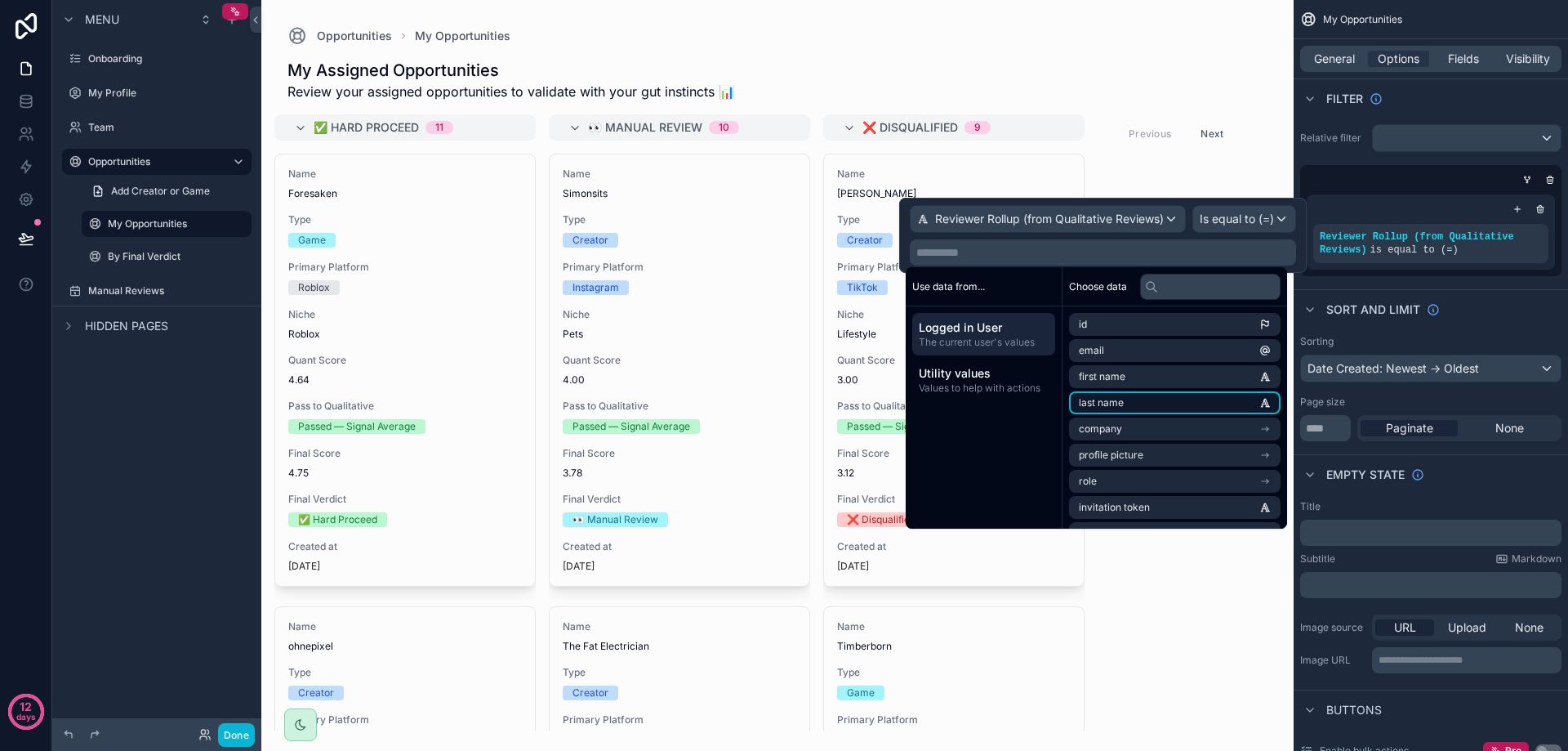
click at [1150, 403] on li "last name" at bounding box center [1174, 403] width 212 height 23
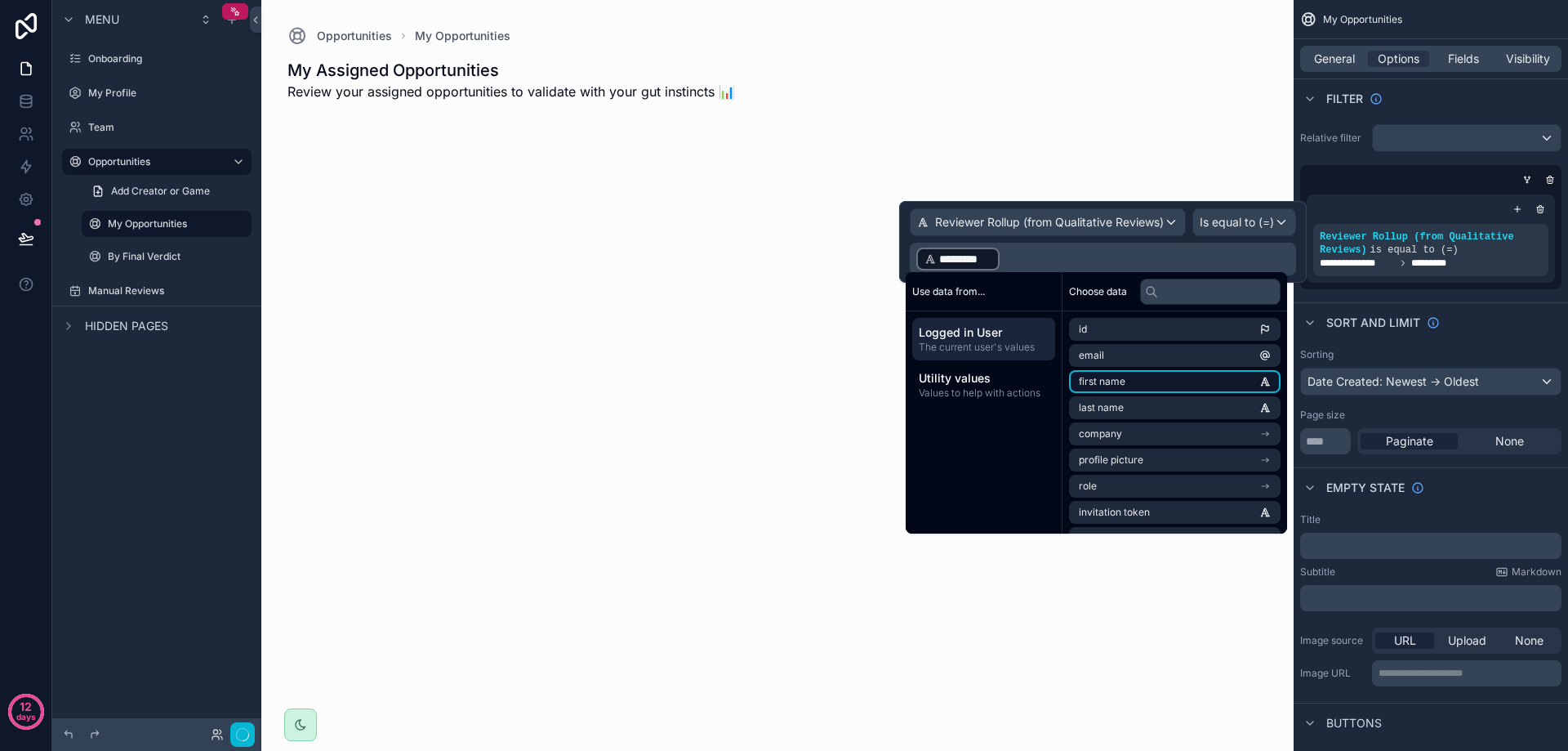
click at [1155, 381] on li "first name" at bounding box center [1174, 381] width 212 height 23
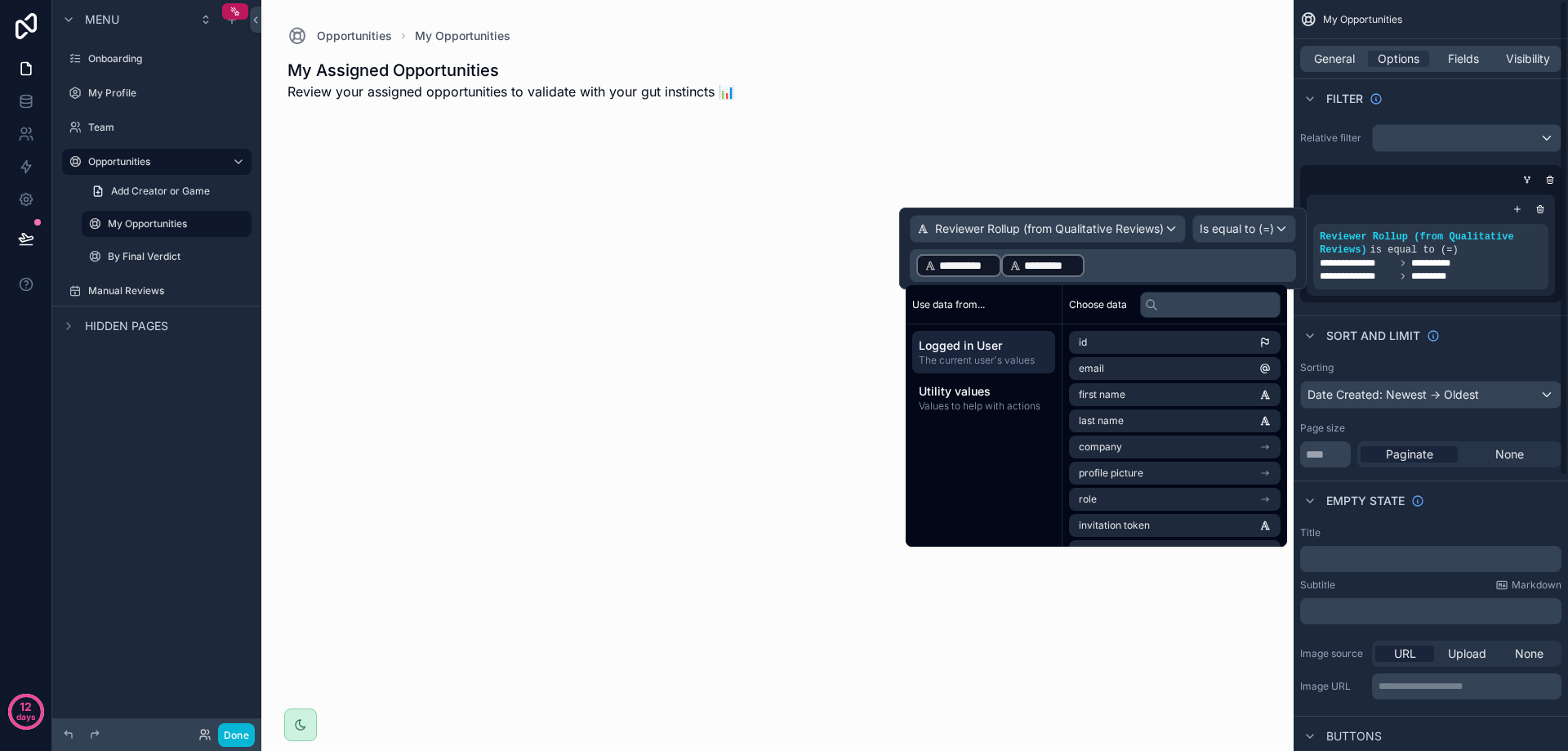
click at [1370, 304] on div "**********" at bounding box center [1431, 213] width 274 height 192
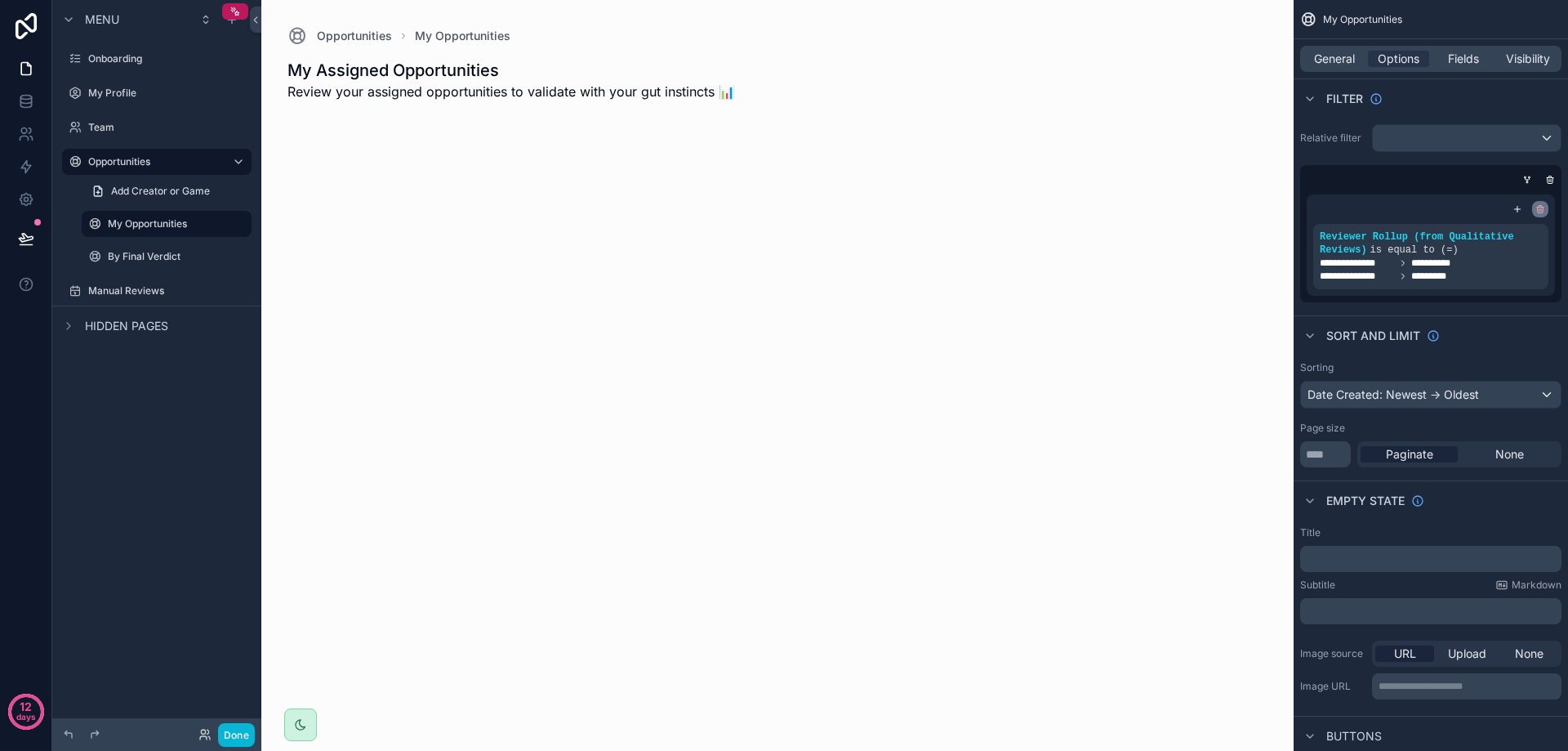
click at [1539, 209] on icon "scrollable content" at bounding box center [1539, 210] width 0 height 3
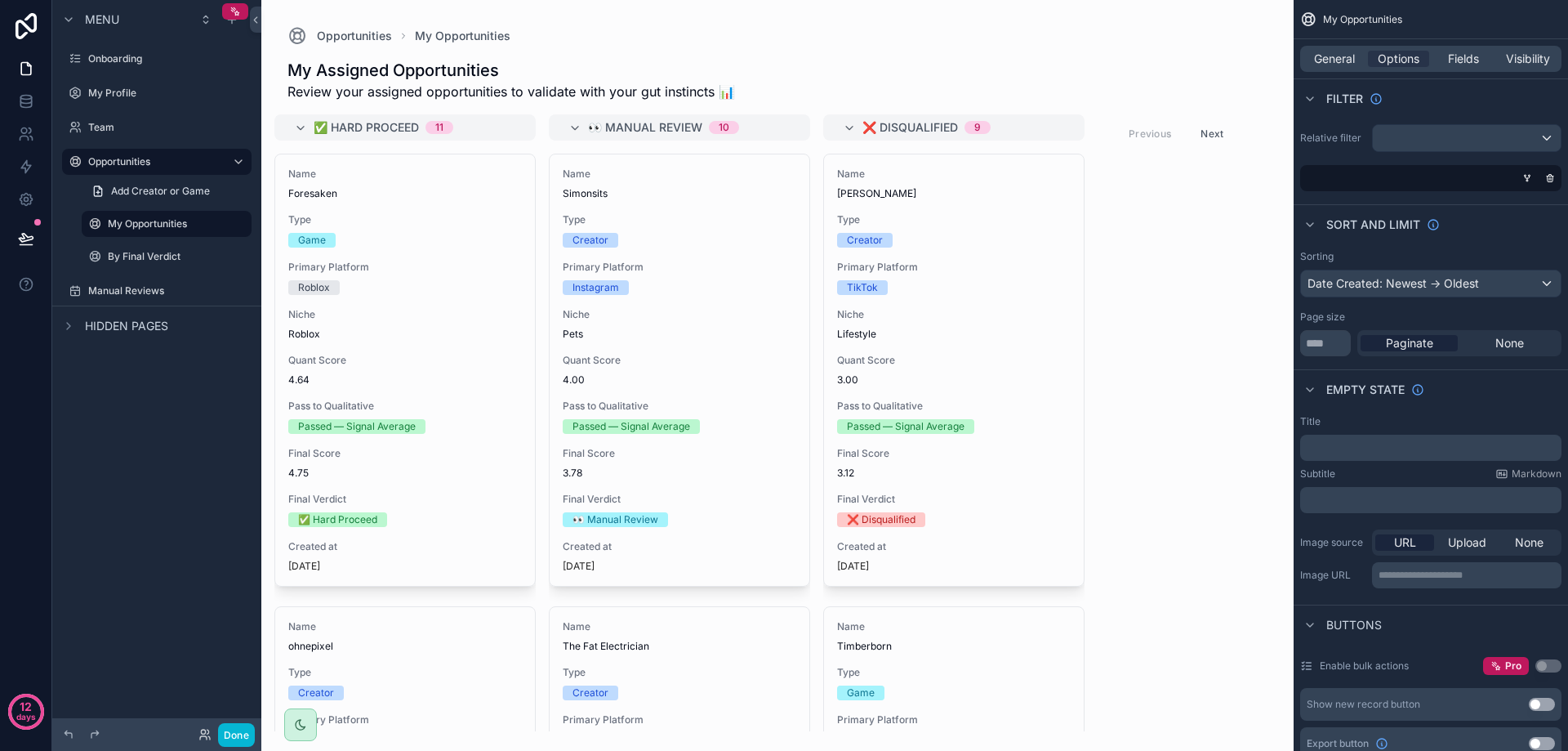
click at [1480, 173] on div "scrollable content" at bounding box center [1428, 178] width 261 height 26
click at [1542, 179] on div "scrollable content" at bounding box center [1549, 177] width 16 height 16
click at [1549, 179] on icon "scrollable content" at bounding box center [1550, 178] width 10 height 10
click at [1435, 173] on span "Condition group" at bounding box center [1469, 177] width 89 height 13
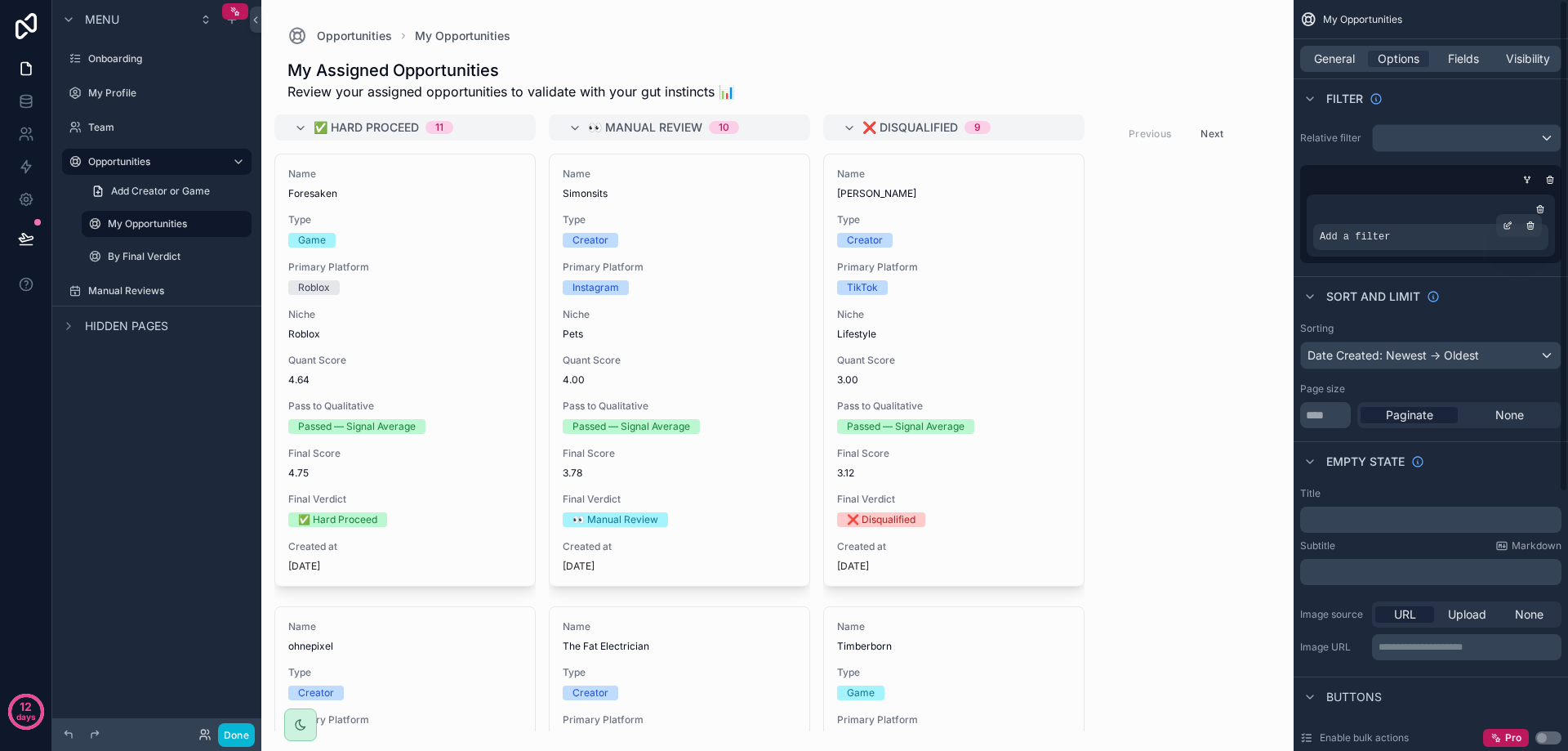
click at [1409, 244] on div "Add a filter" at bounding box center [1431, 236] width 235 height 26
click at [1510, 222] on icon "scrollable content" at bounding box center [1509, 224] width 5 height 5
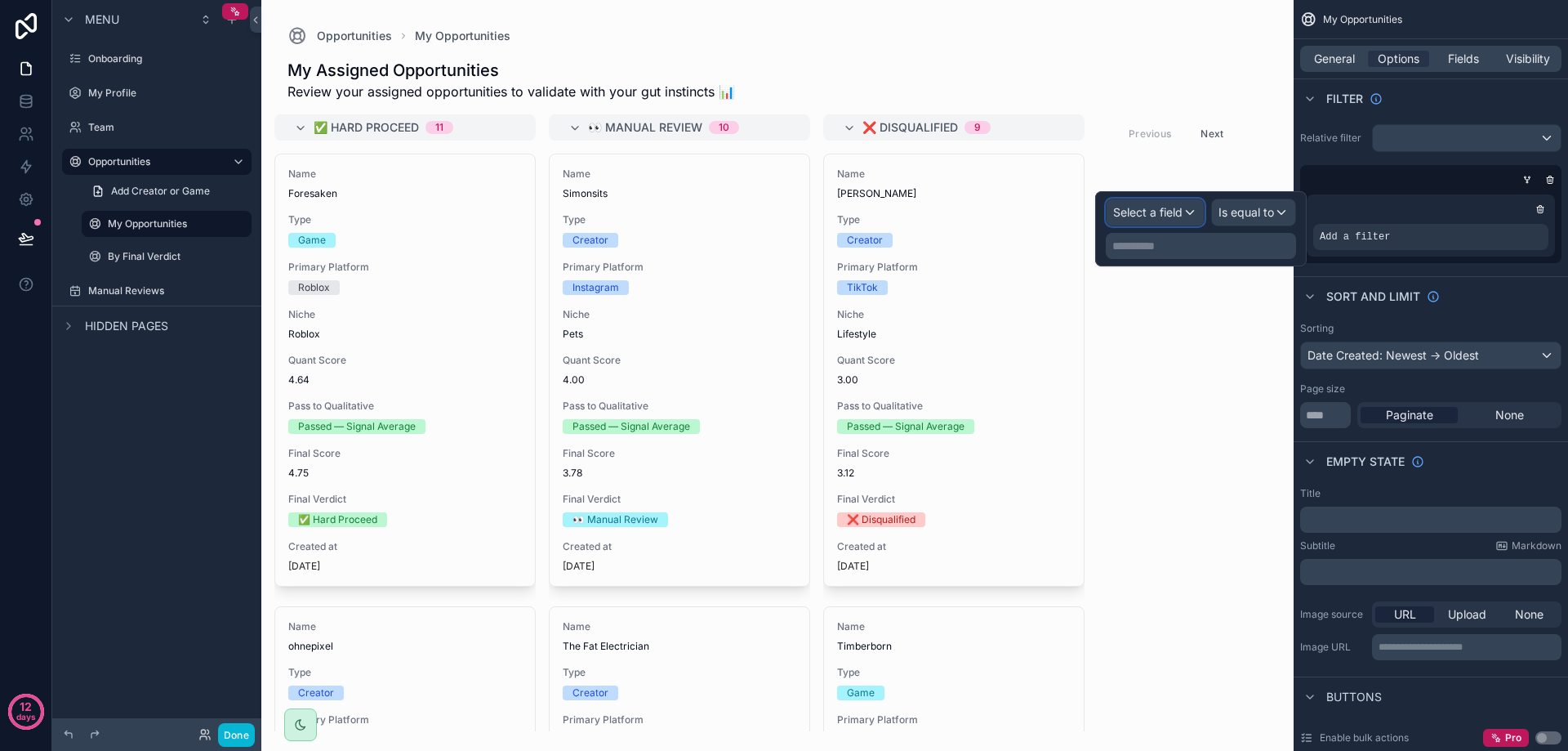
click at [1155, 219] on span "Select a field" at bounding box center [1148, 212] width 69 height 16
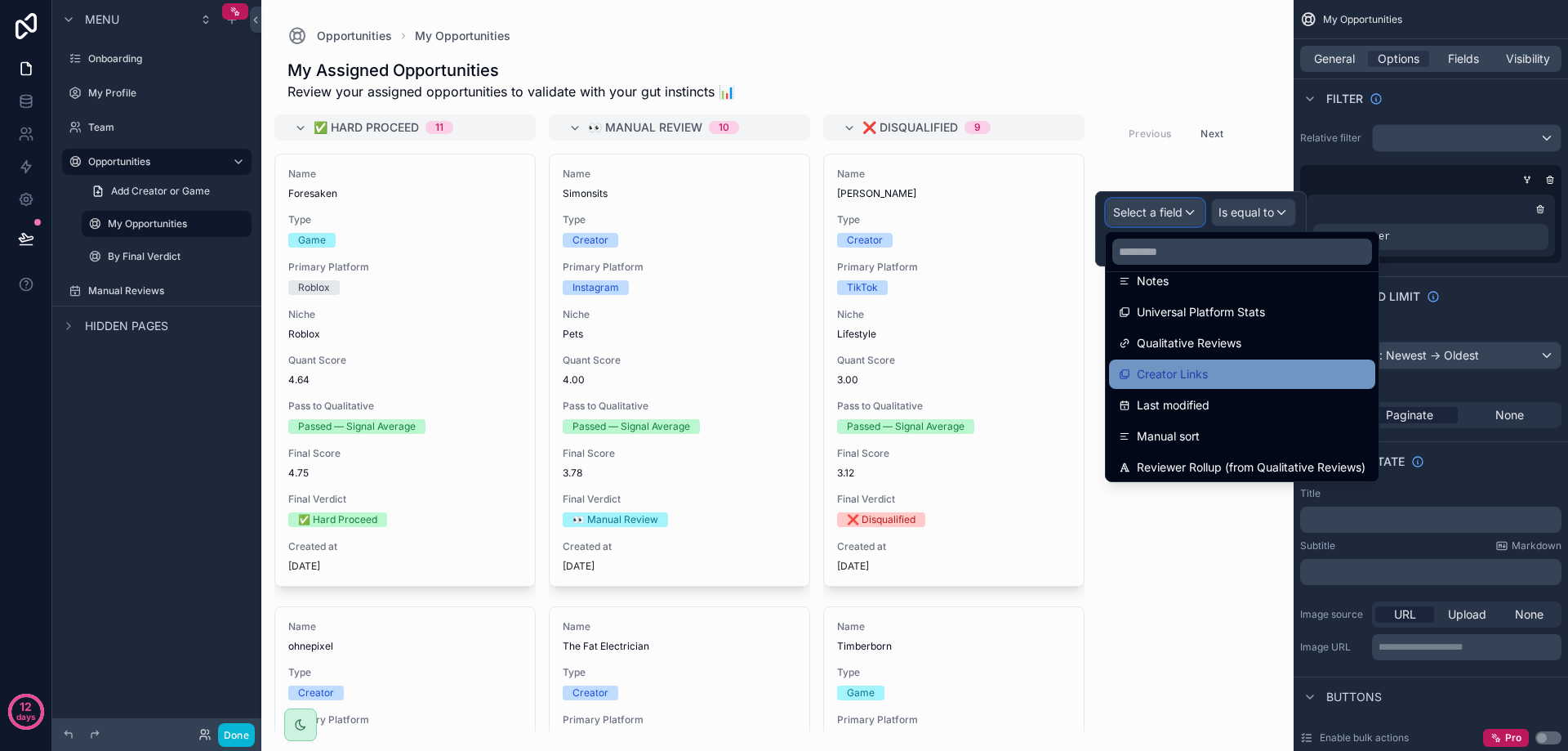
scroll to position [581, 0]
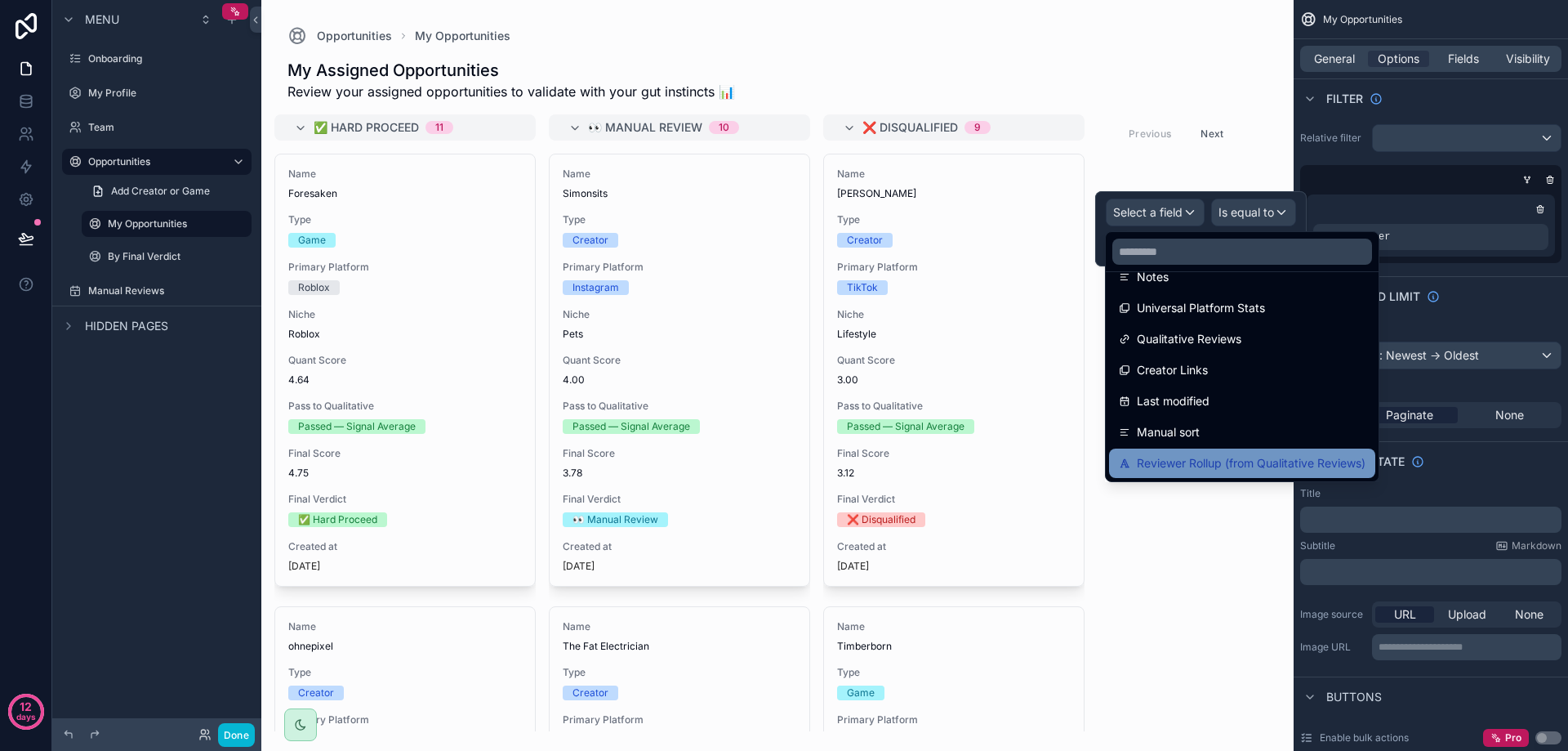
click at [1215, 459] on span "Reviewer Rollup (from Qualitative Reviews)" at bounding box center [1251, 462] width 229 height 19
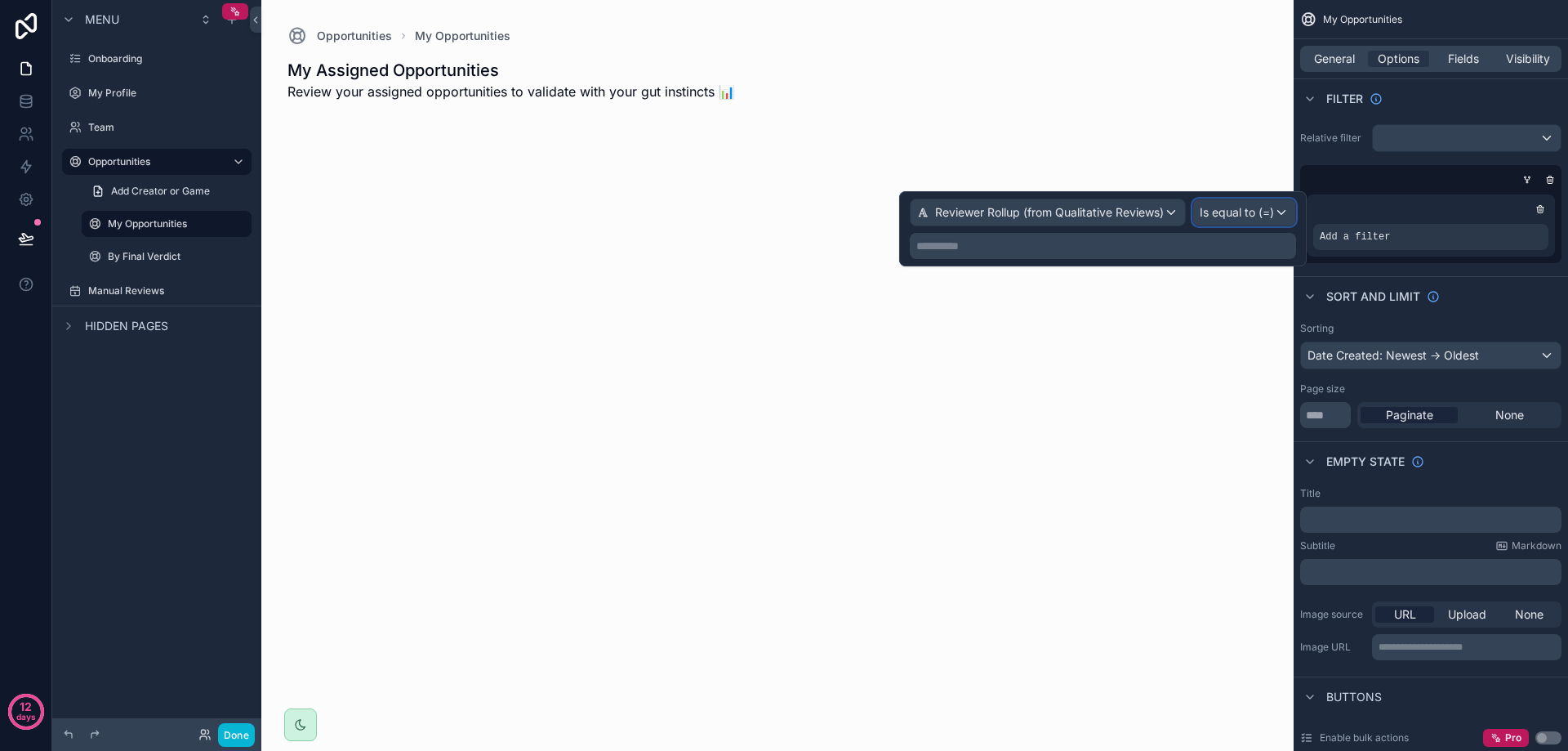
click at [1264, 219] on span "Is equal to (=)" at bounding box center [1237, 212] width 74 height 16
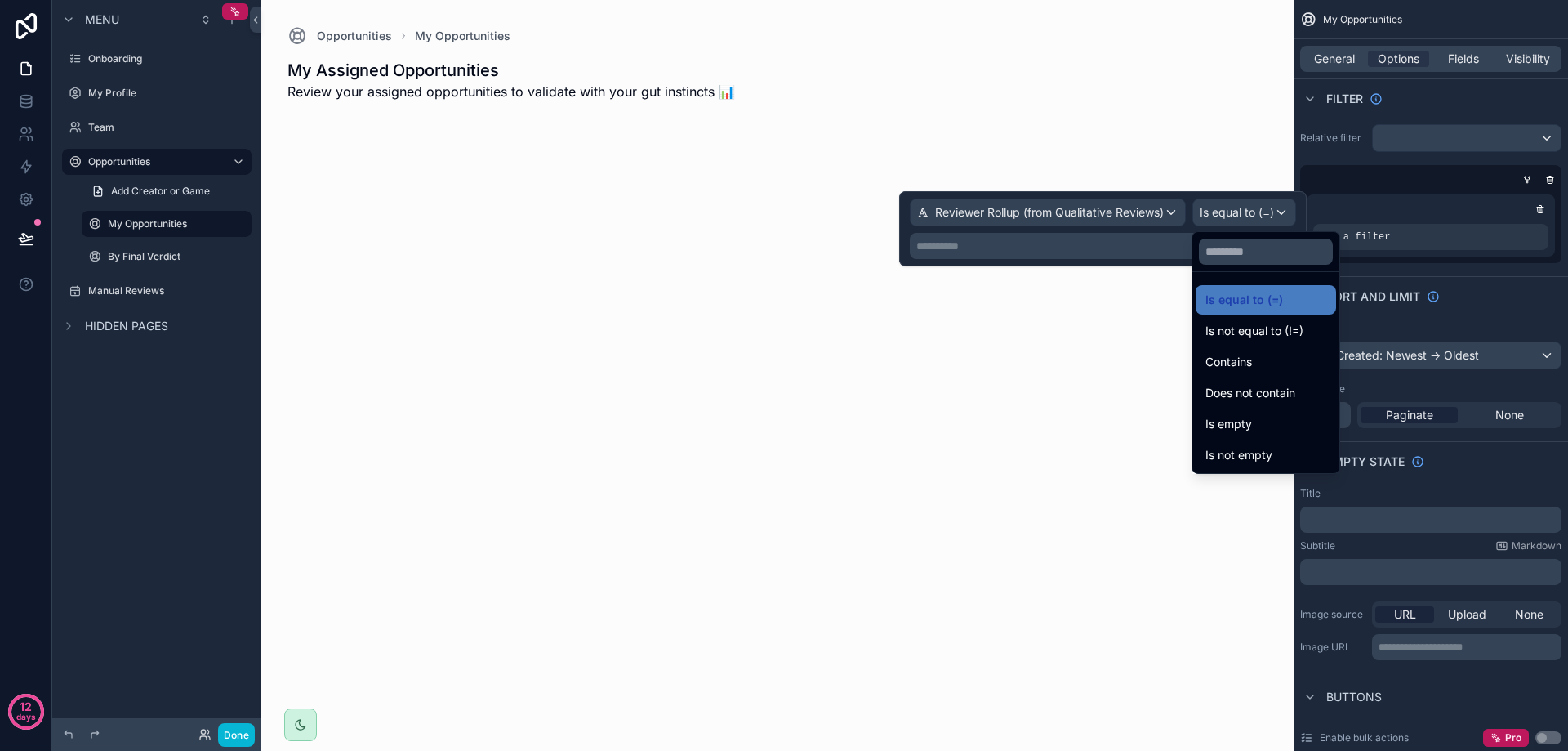
click at [1108, 249] on div at bounding box center [1102, 229] width 407 height 75
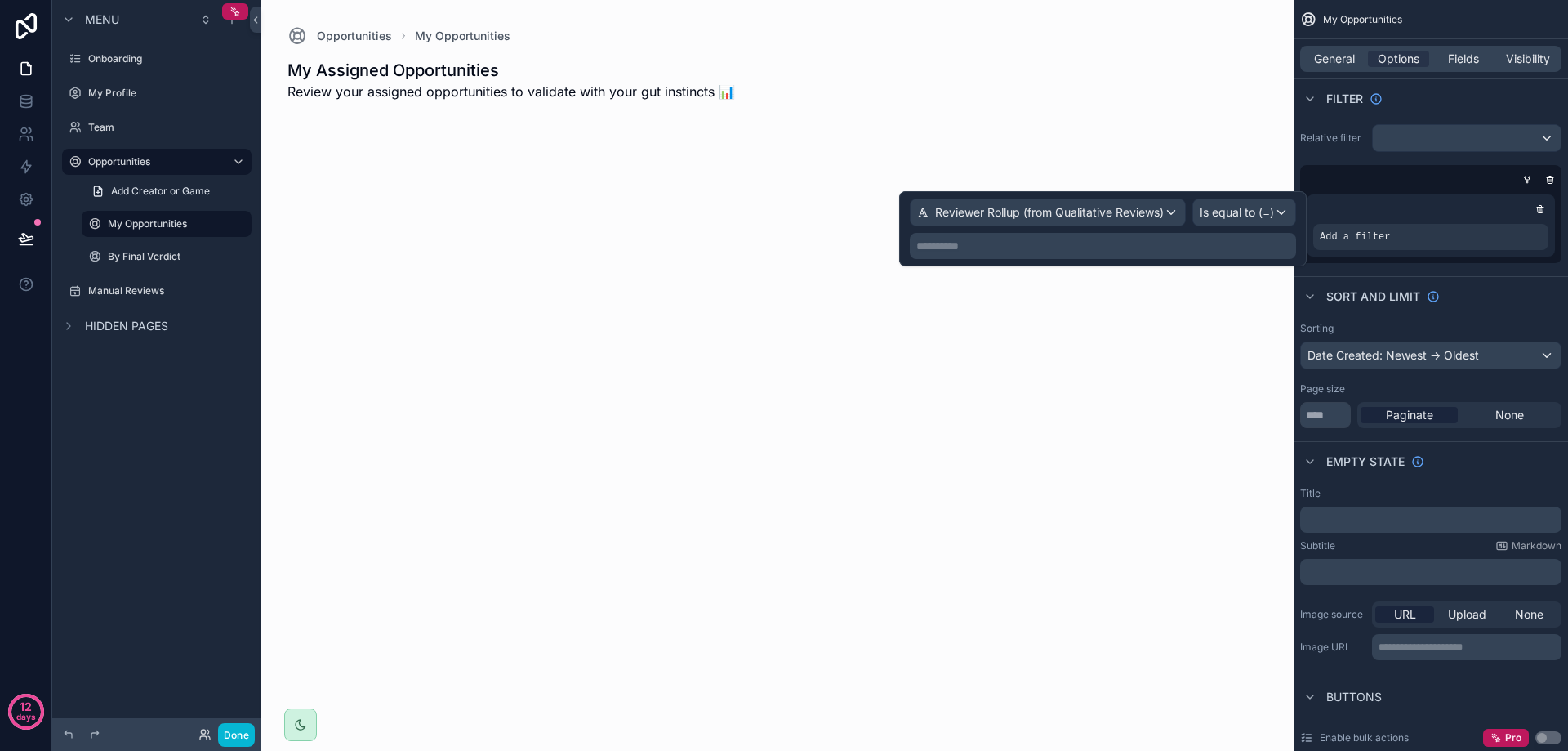
click at [1111, 240] on p "**********" at bounding box center [1104, 246] width 376 height 16
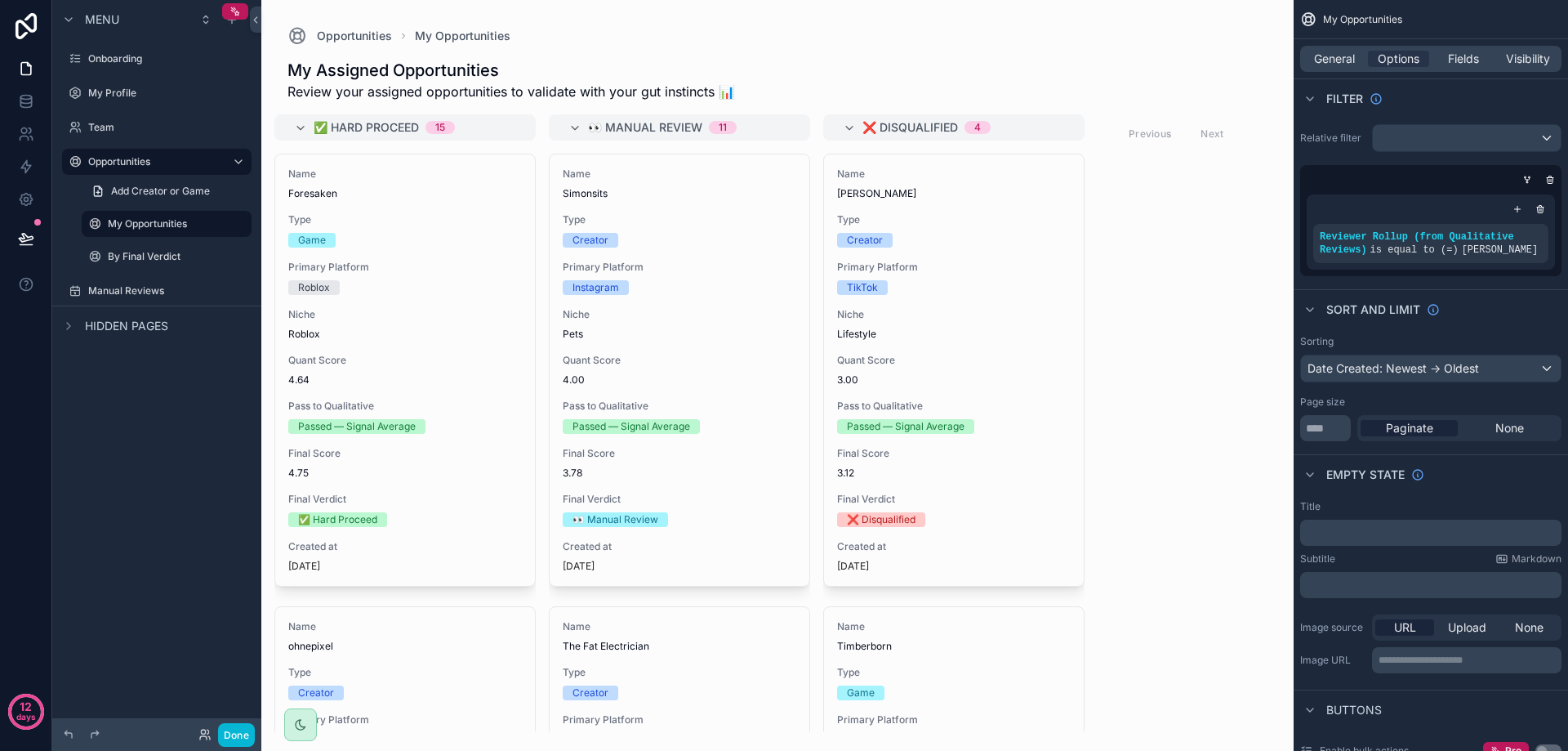
click at [1355, 203] on div "scrollable content" at bounding box center [1431, 208] width 235 height 16
click at [1506, 230] on icon "scrollable content" at bounding box center [1508, 225] width 10 height 10
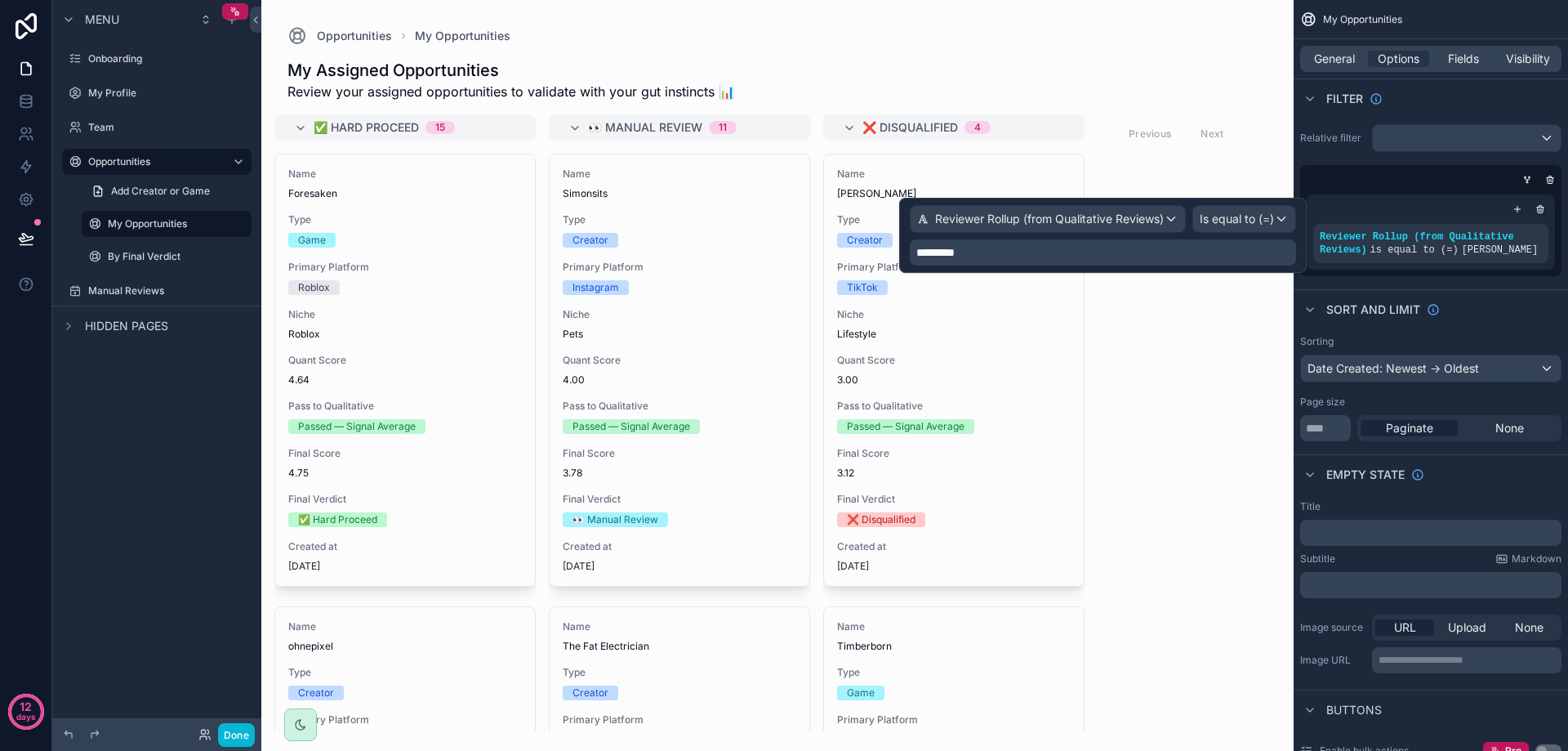
click at [1446, 281] on div "Relative filter Reviewer Rollup (from Qualitative Reviews) is equal to (=) Jimm…" at bounding box center [1431, 200] width 274 height 165
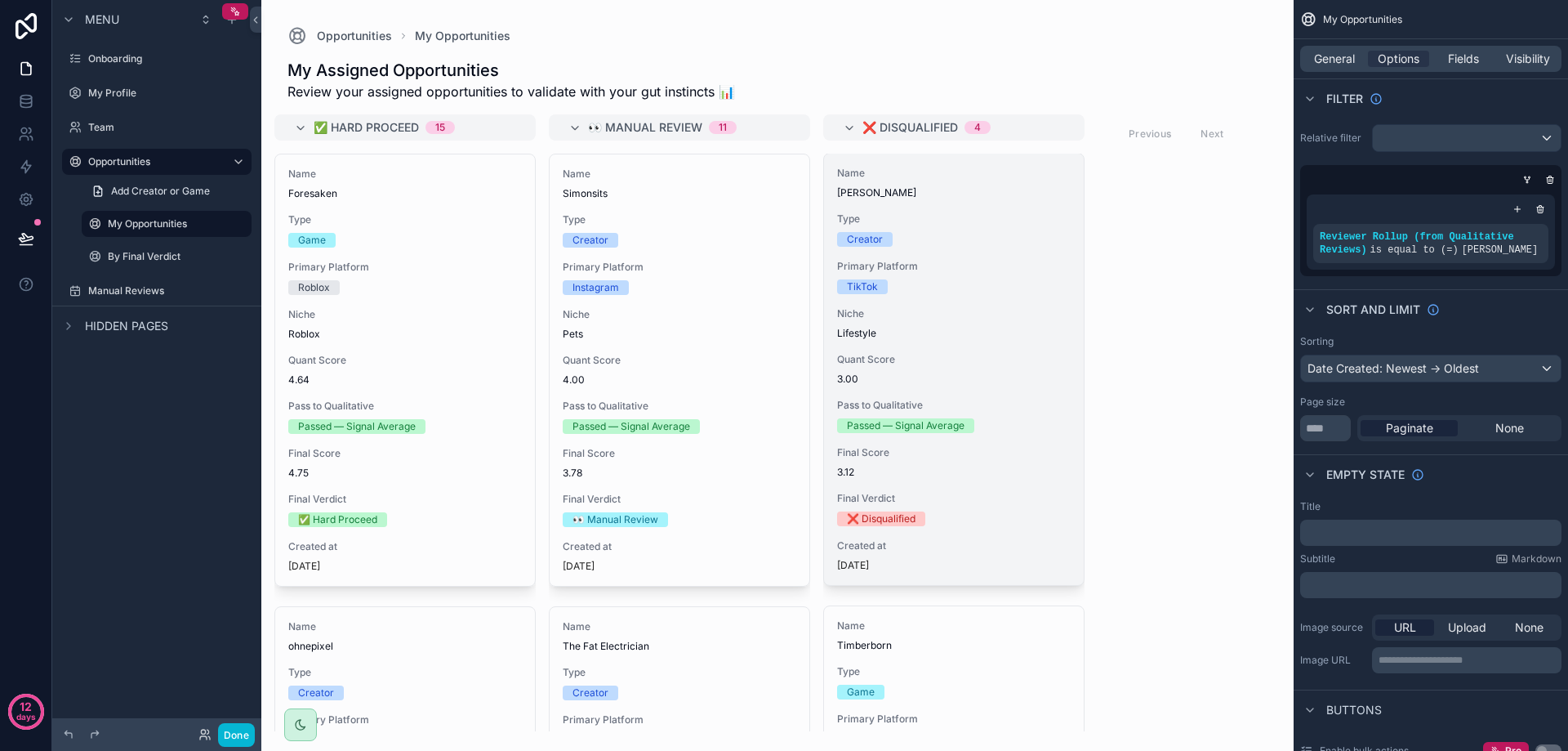
scroll to position [0, 0]
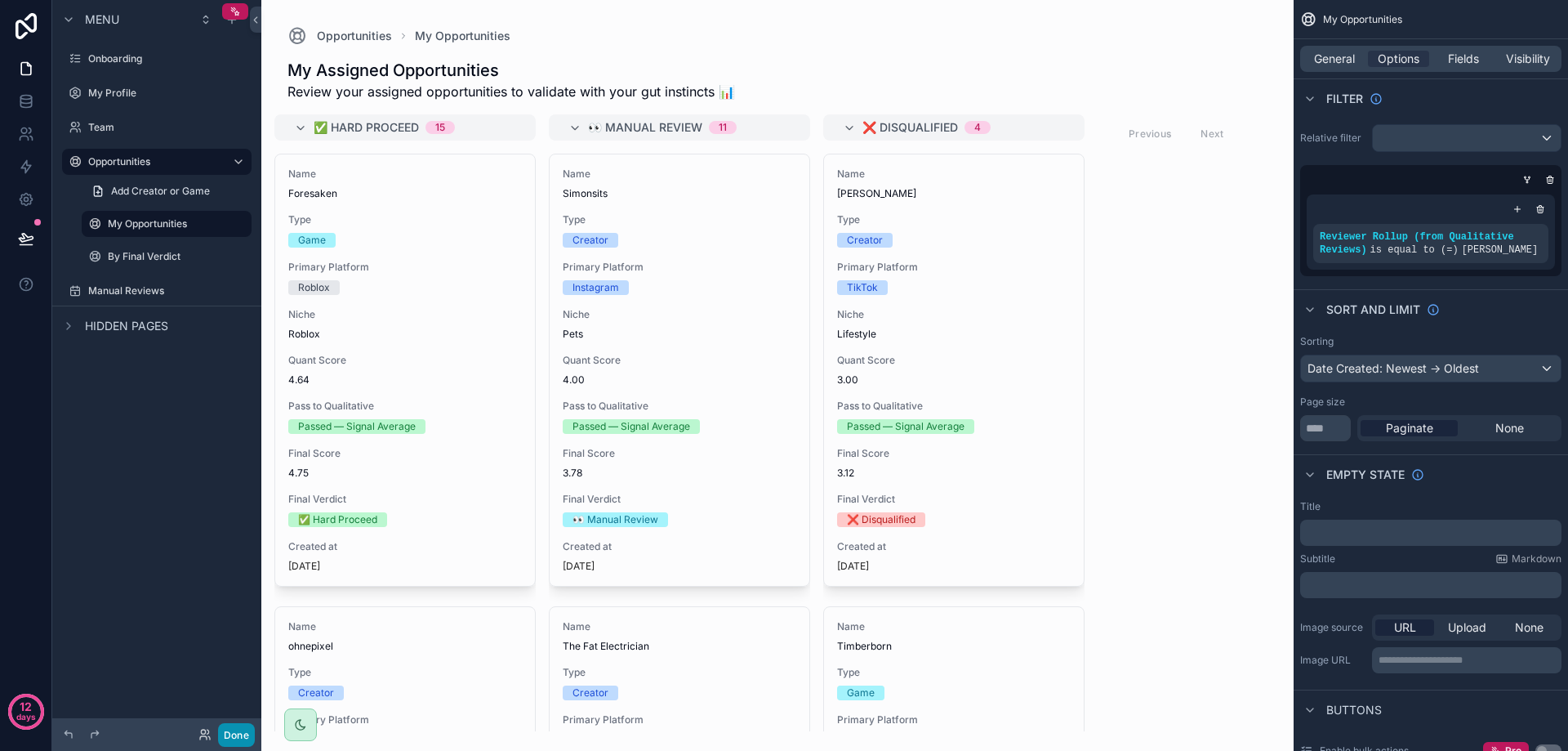
click at [233, 738] on button "Done" at bounding box center [237, 735] width 37 height 24
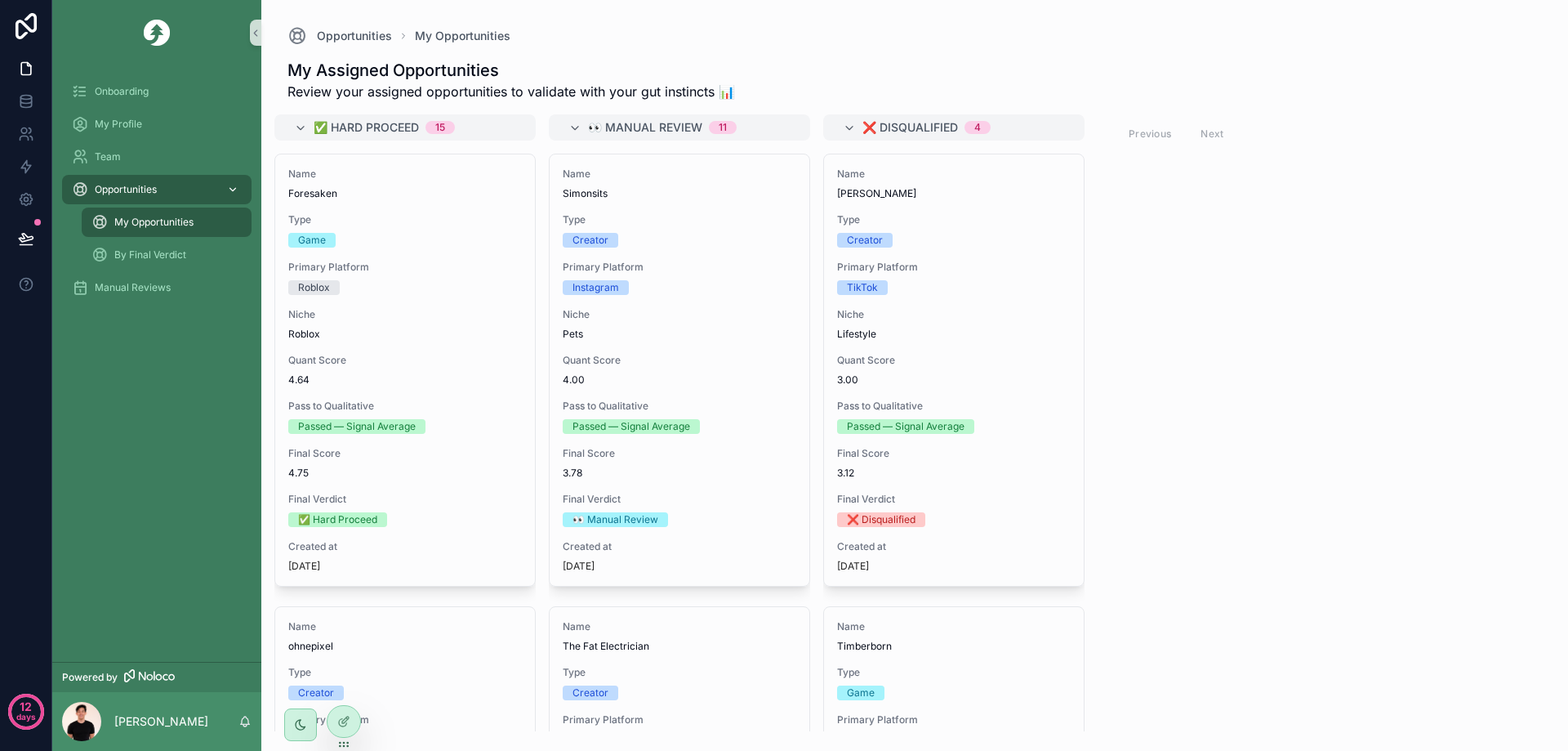
click at [134, 192] on span "Opportunities" at bounding box center [126, 189] width 62 height 13
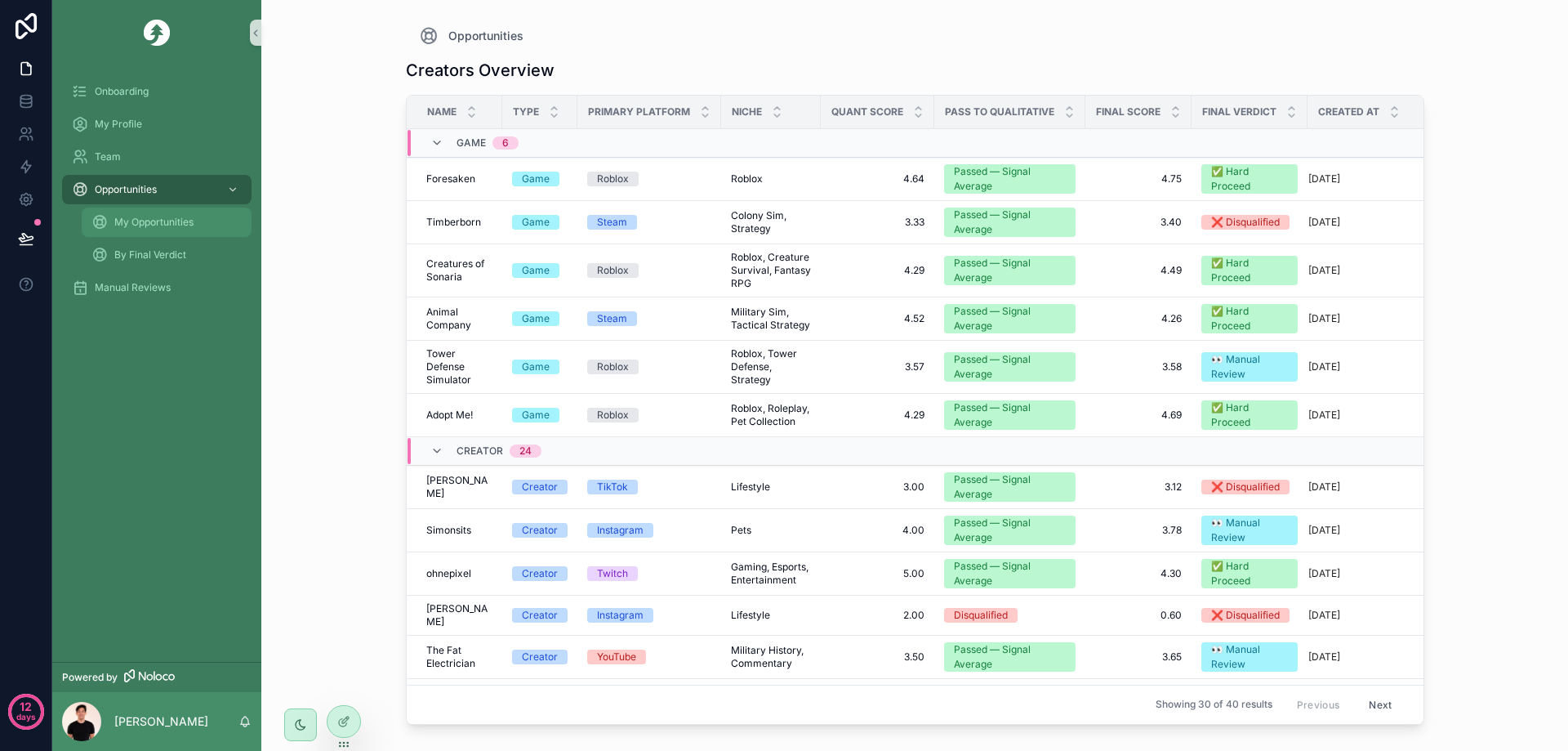
click at [130, 226] on span "My Opportunities" at bounding box center [154, 222] width 79 height 13
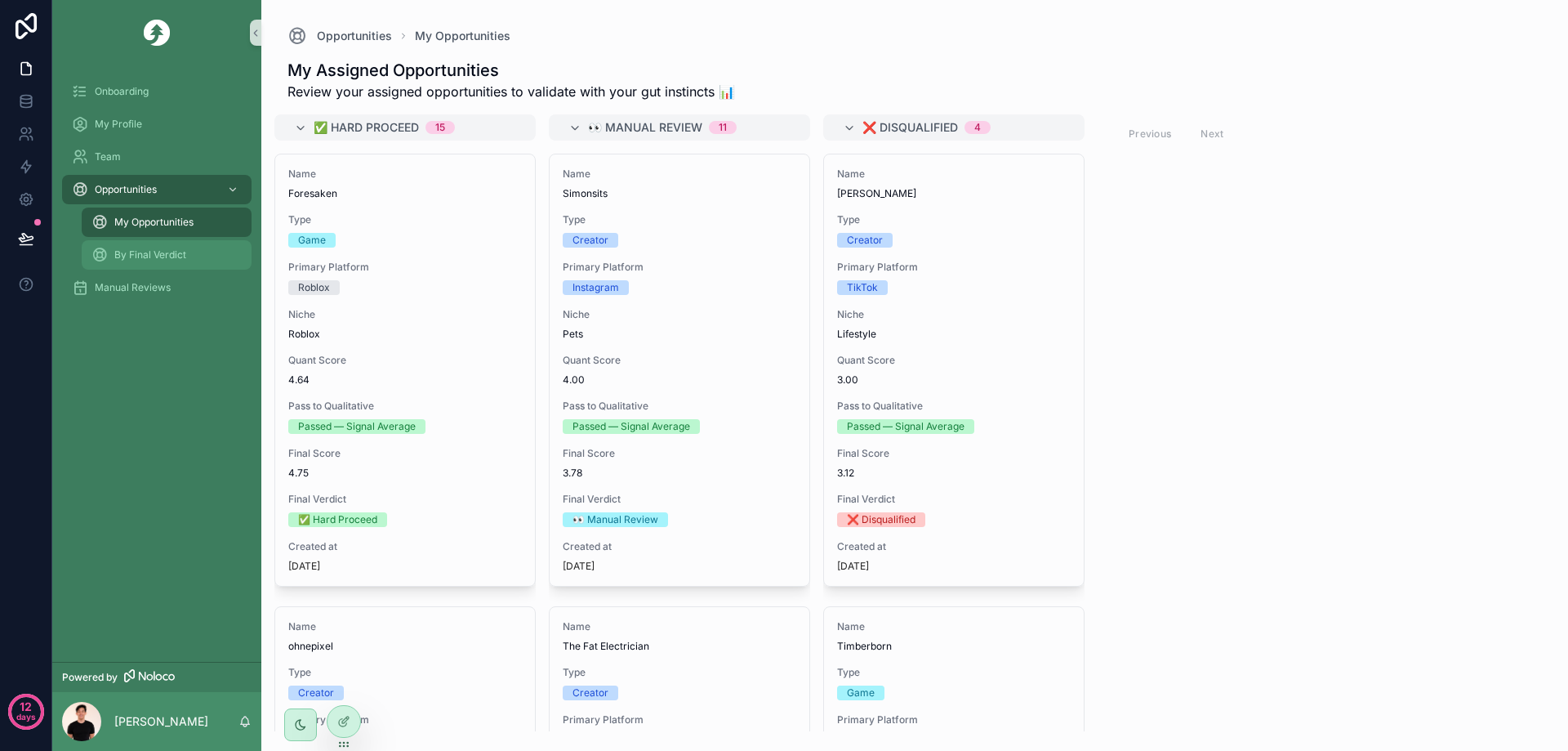
click at [162, 259] on span "By Final Verdict" at bounding box center [150, 254] width 72 height 13
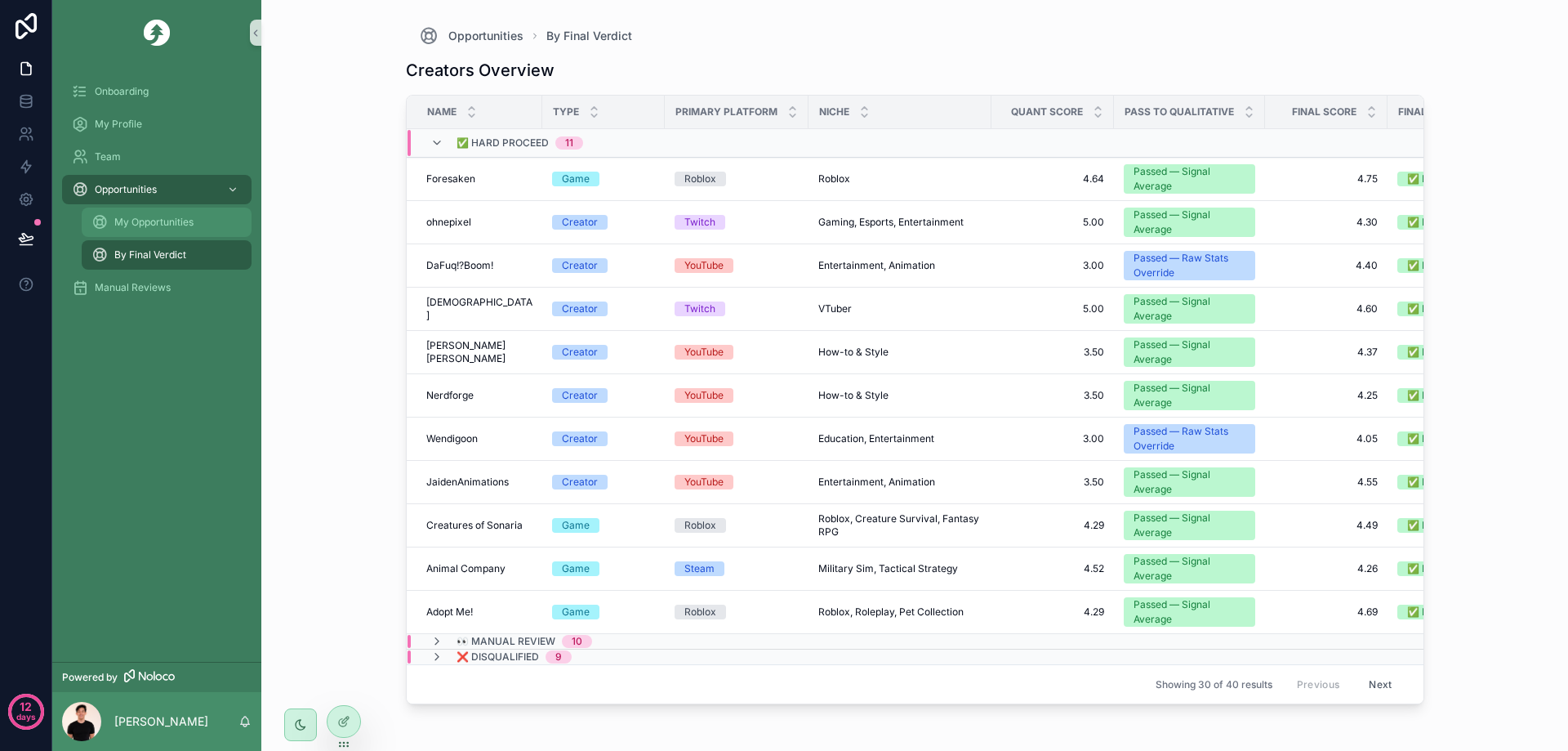
click at [172, 230] on div "My Opportunities" at bounding box center [166, 222] width 150 height 26
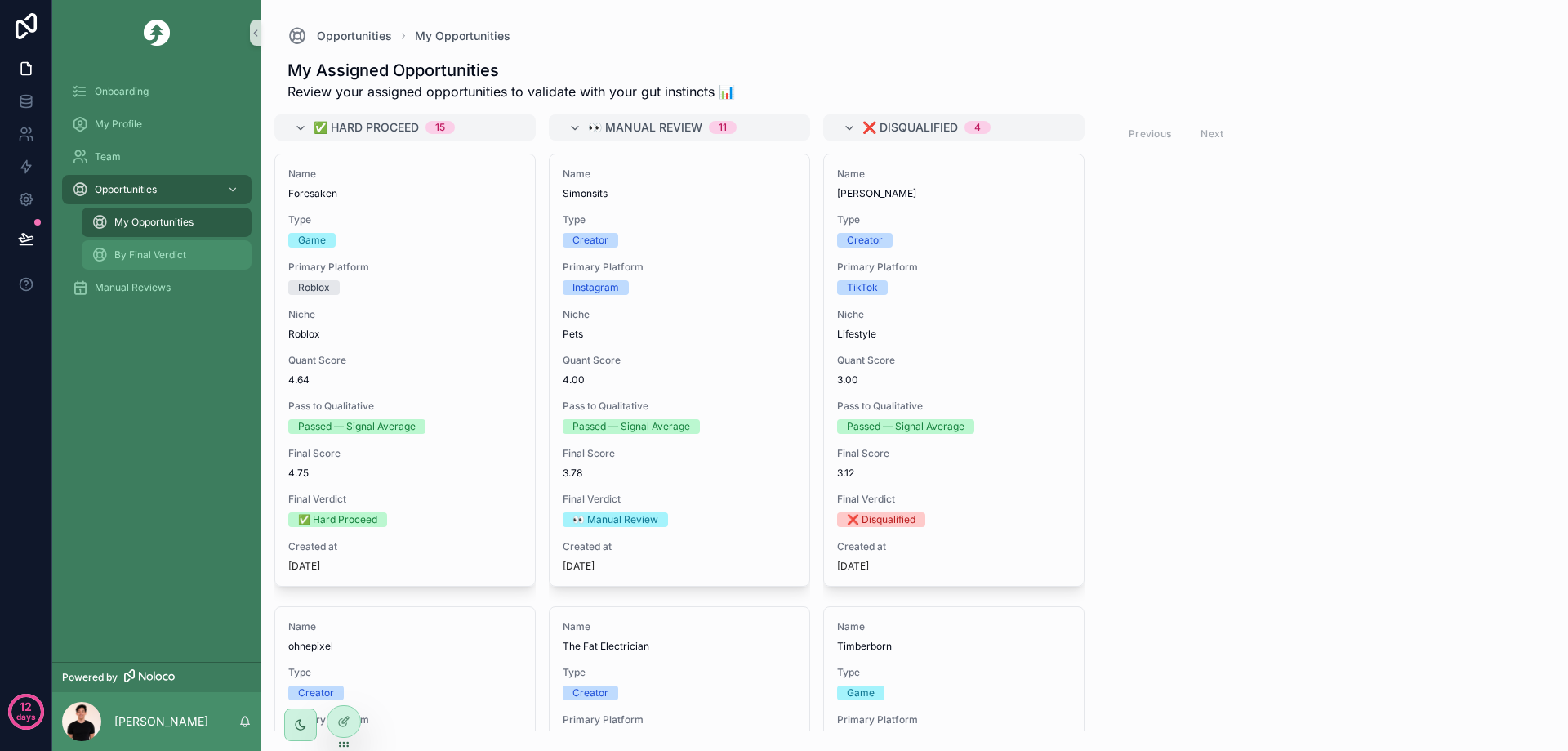
click at [156, 262] on div "By Final Verdict" at bounding box center [166, 255] width 150 height 26
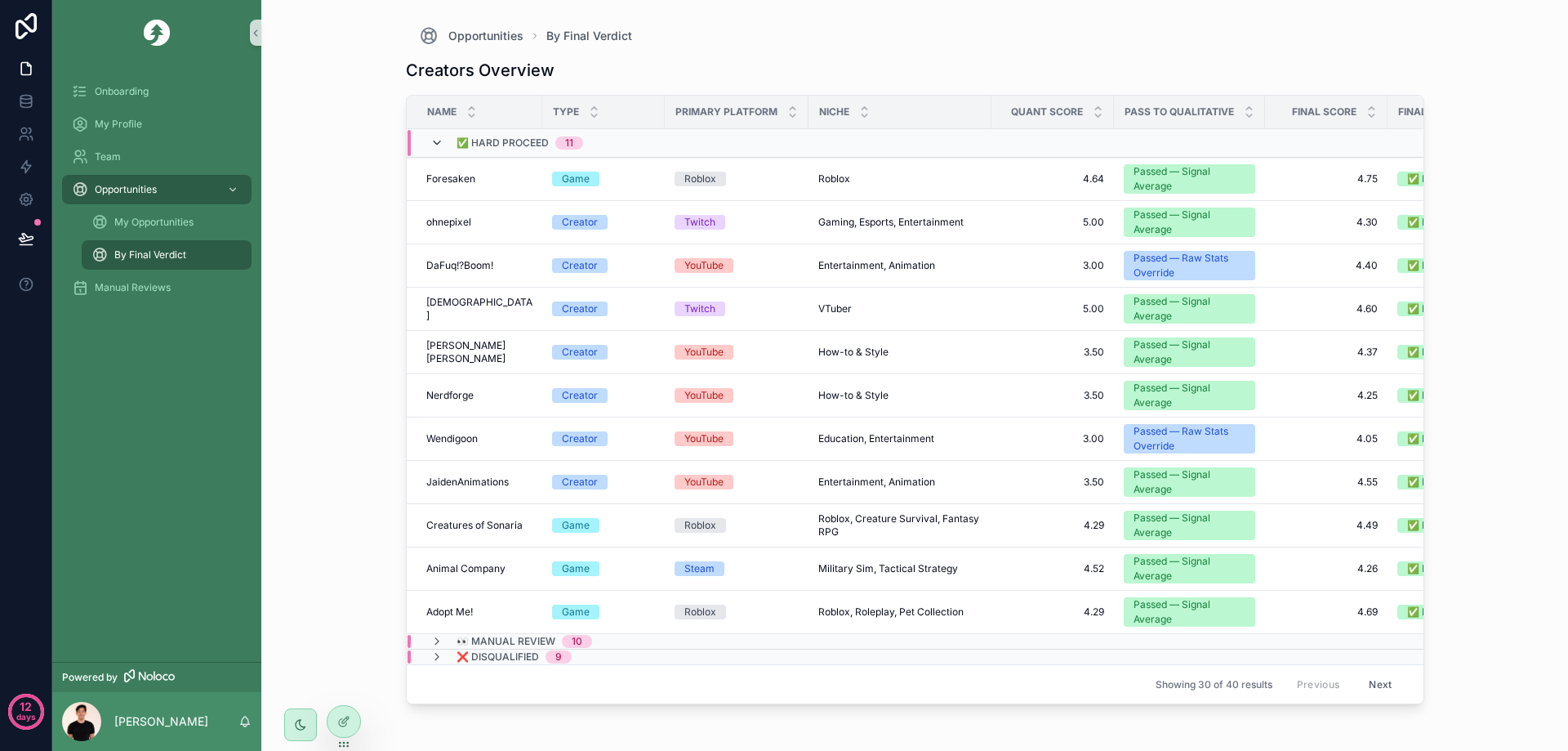
click at [437, 138] on icon "scrollable content" at bounding box center [436, 143] width 13 height 13
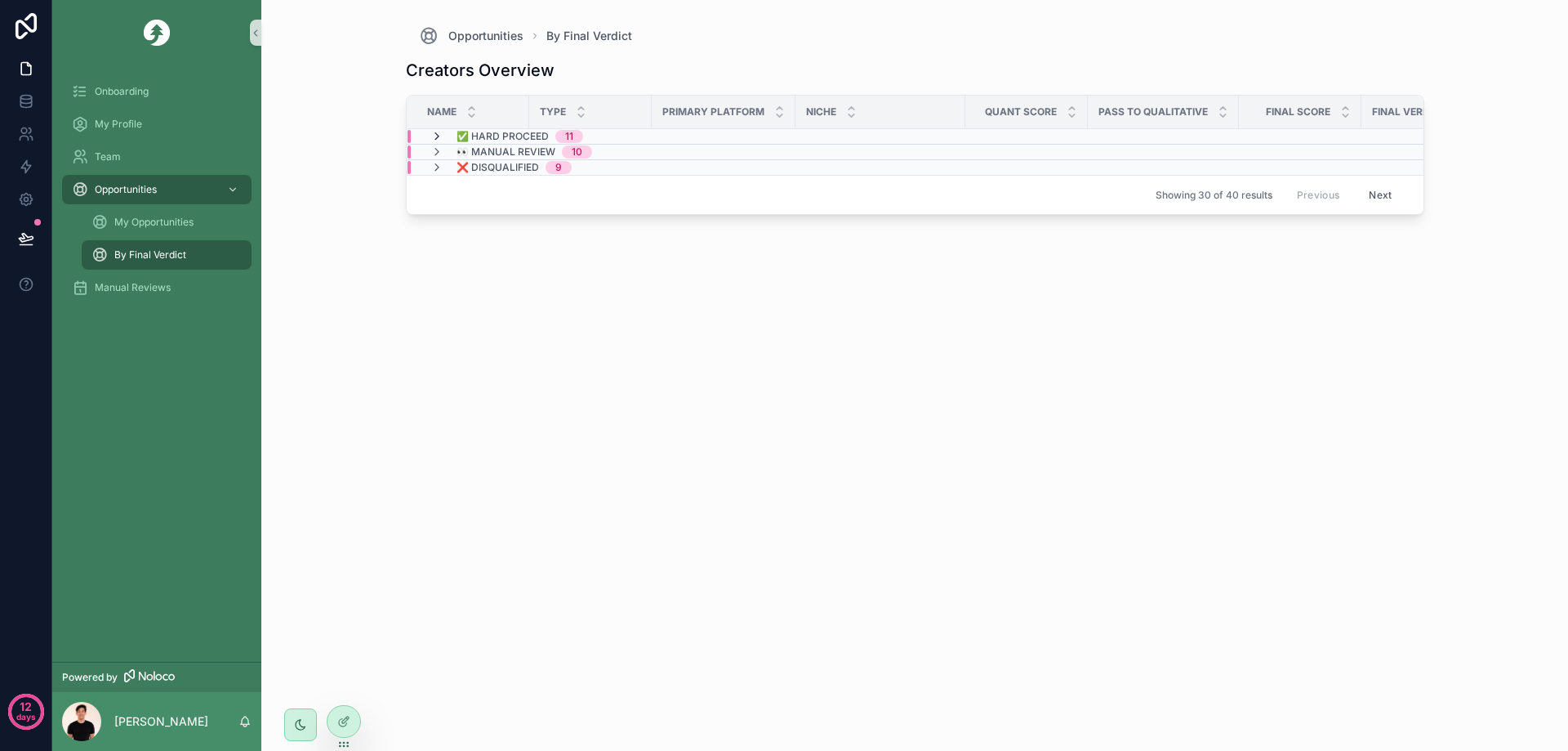
click at [442, 140] on icon "scrollable content" at bounding box center [436, 136] width 13 height 13
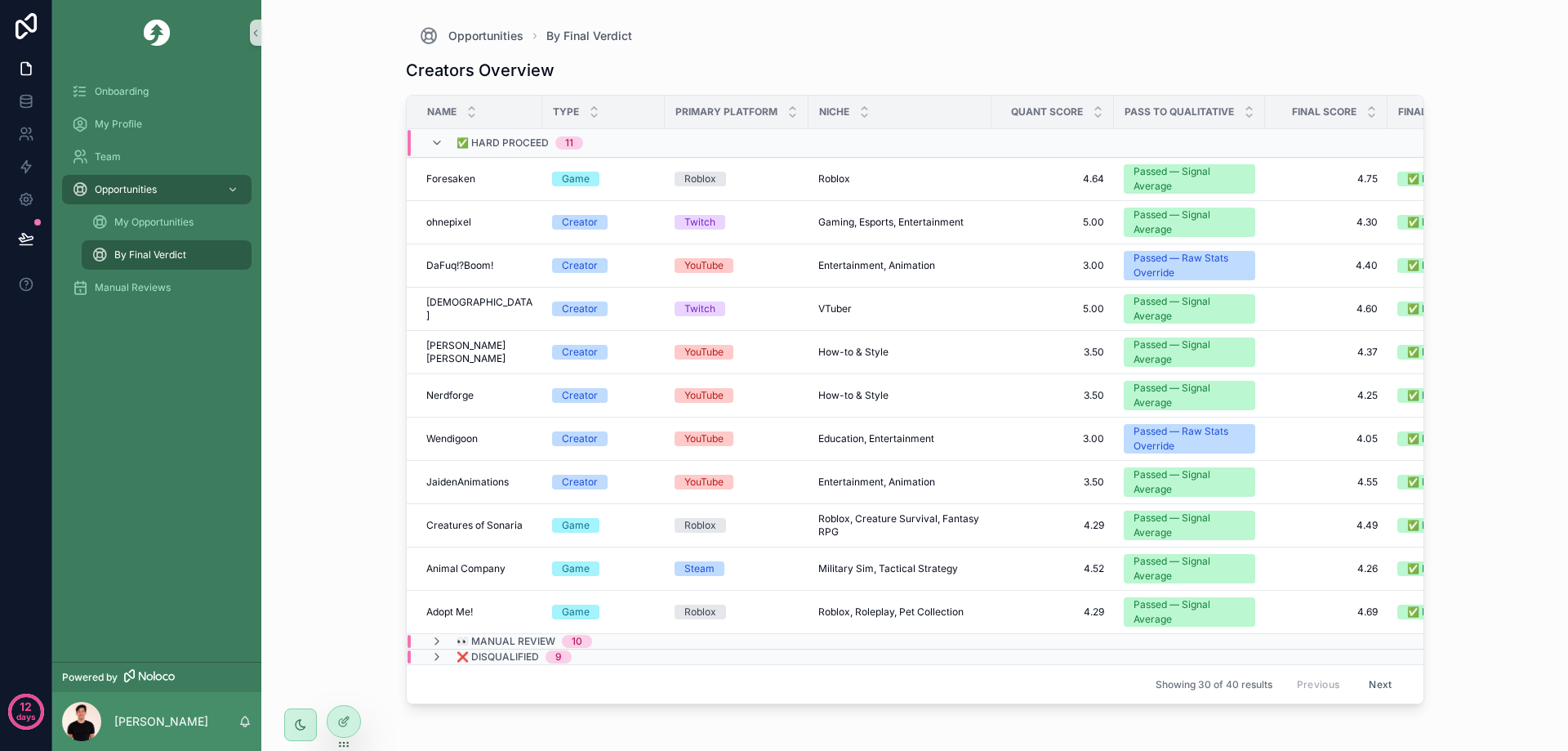
click at [442, 140] on icon "scrollable content" at bounding box center [436, 143] width 13 height 13
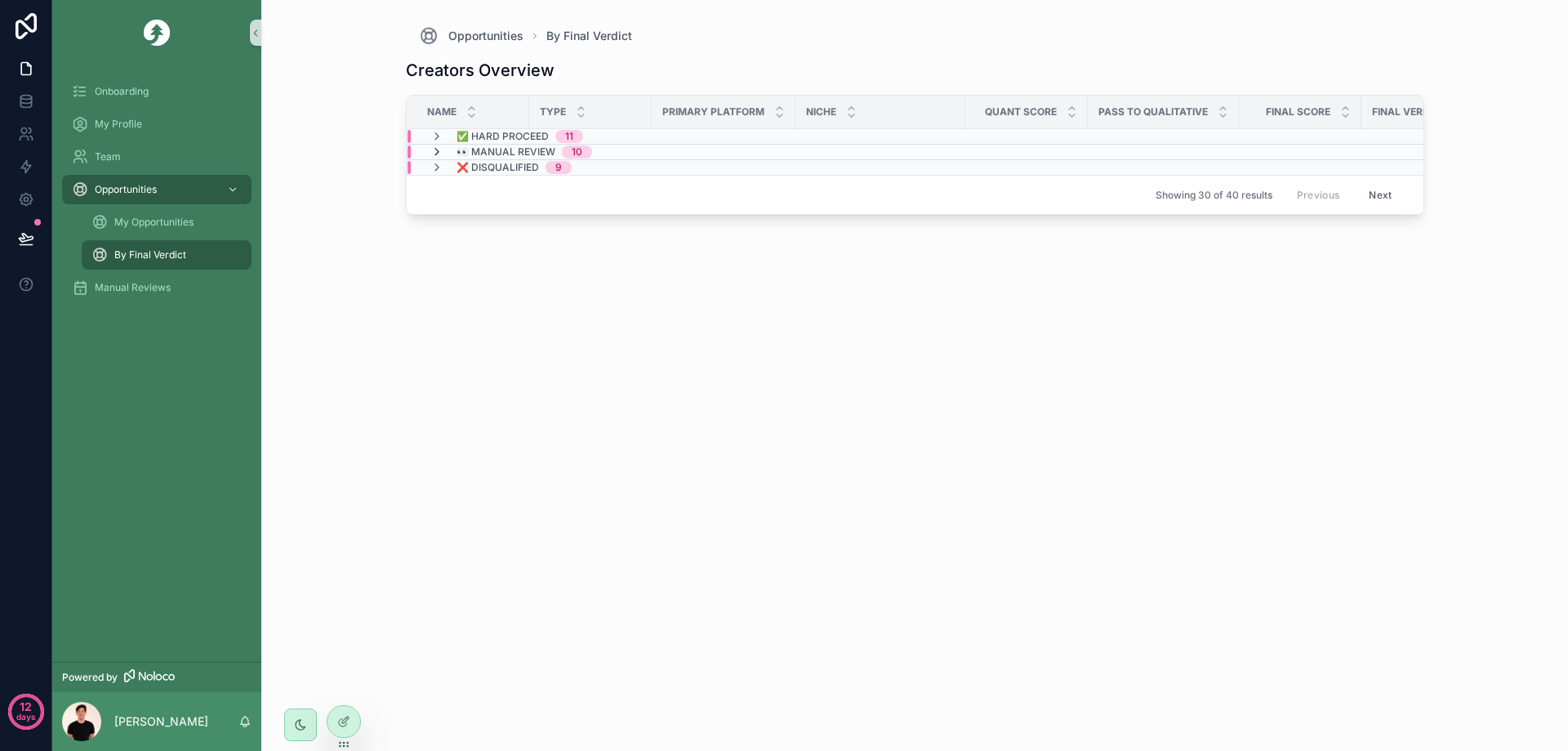
click at [435, 156] on icon "scrollable content" at bounding box center [436, 151] width 13 height 13
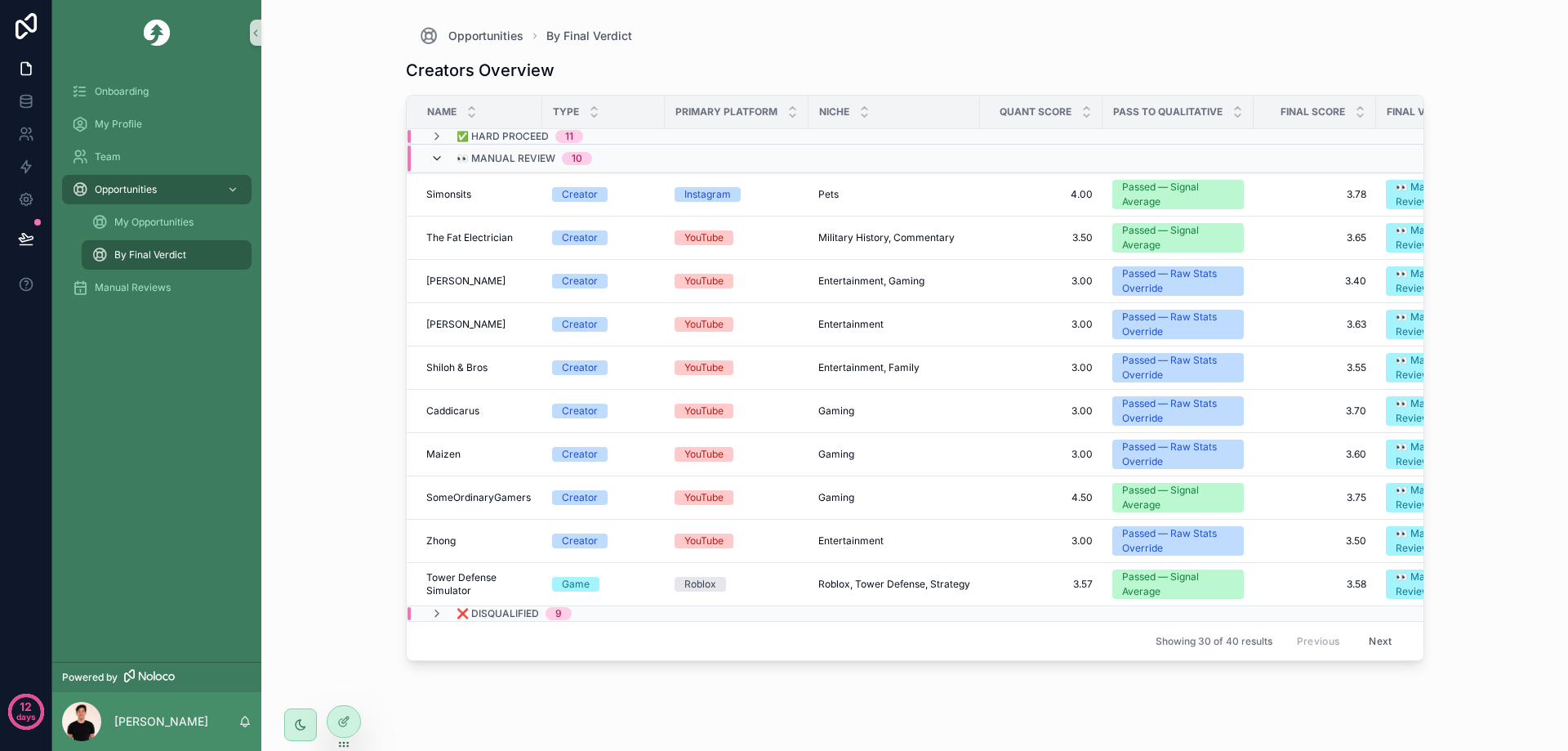
click at [436, 158] on icon "scrollable content" at bounding box center [436, 158] width 13 height 13
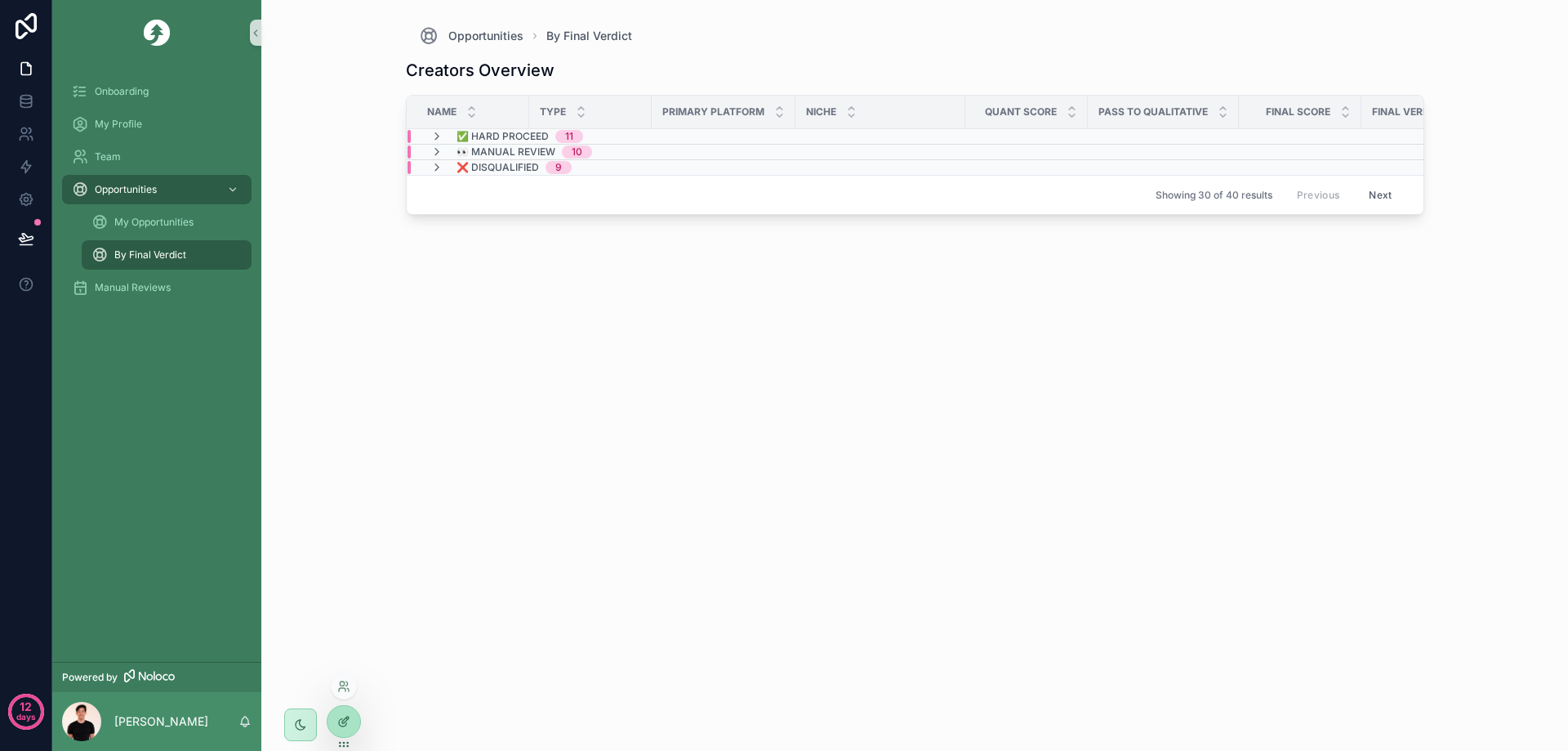
click at [346, 721] on icon at bounding box center [343, 721] width 13 height 13
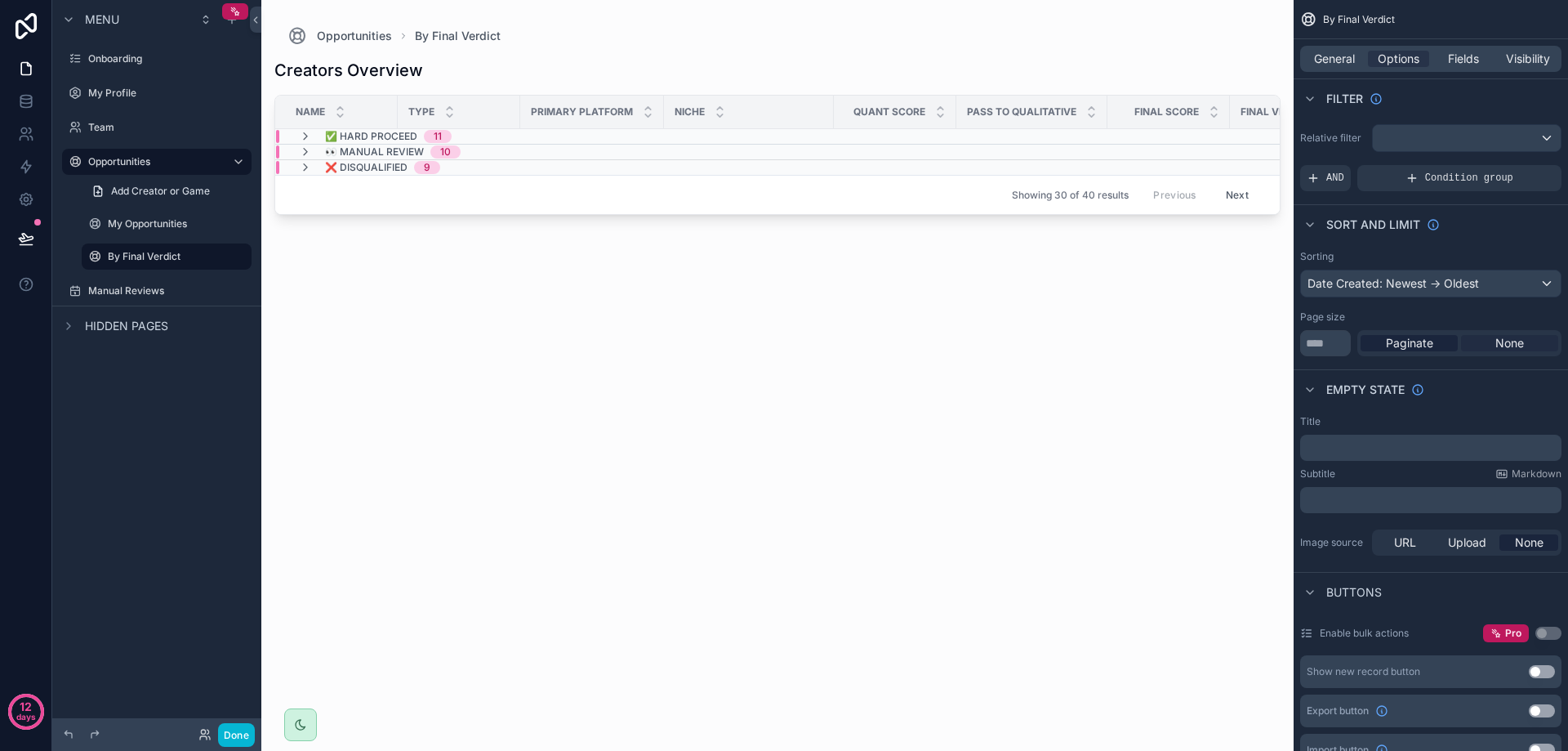
click at [1511, 346] on span "None" at bounding box center [1510, 343] width 29 height 16
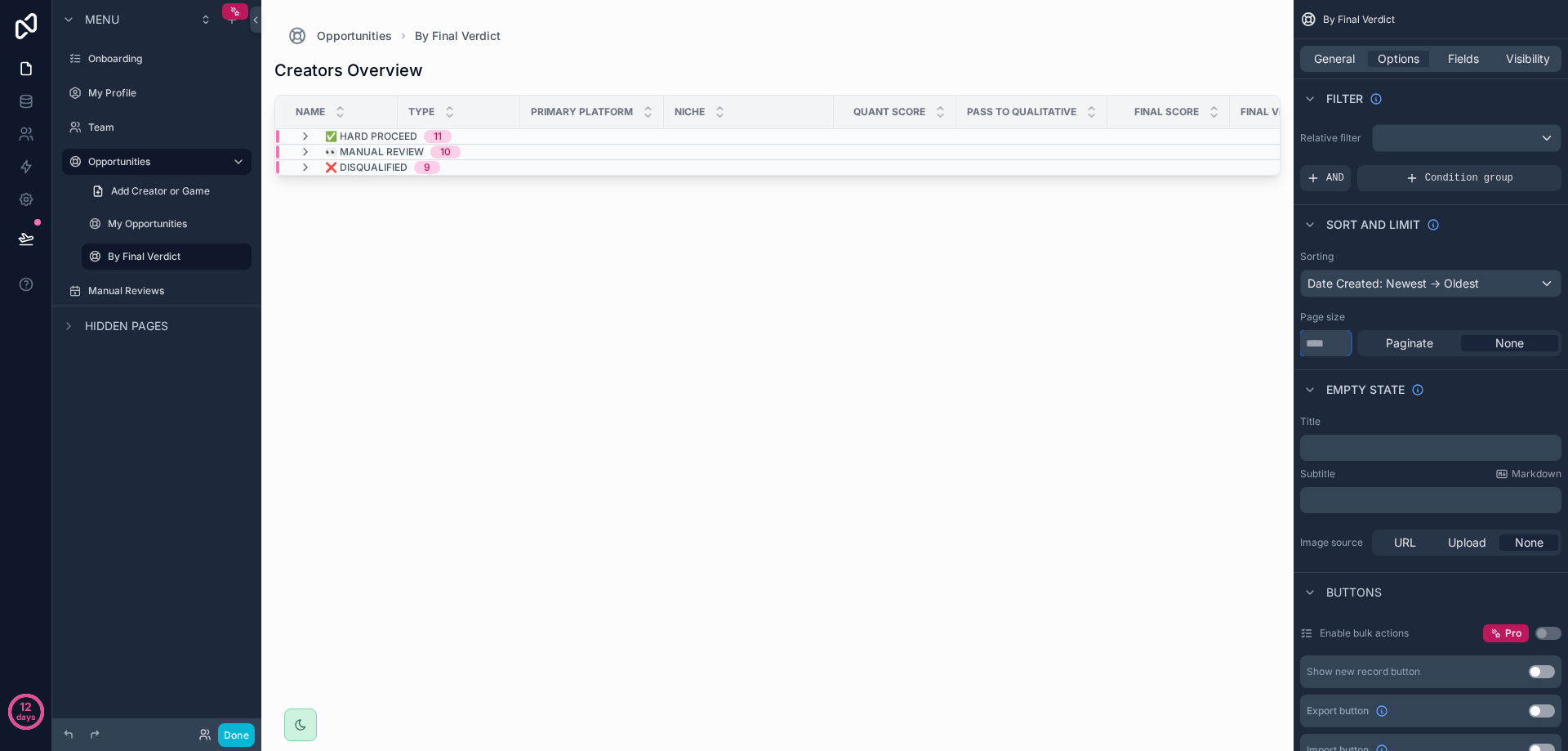
drag, startPoint x: 1330, startPoint y: 348, endPoint x: 1276, endPoint y: 351, distance: 54.1
click at [1276, 352] on div "Onboarding My Profile Team Opportunities My Opportunities By Final Verdict Manu…" at bounding box center [914, 376] width 1307 height 751
click at [1342, 321] on label "Page size" at bounding box center [1322, 316] width 45 height 13
click at [310, 130] on icon "scrollable content" at bounding box center [304, 136] width 13 height 13
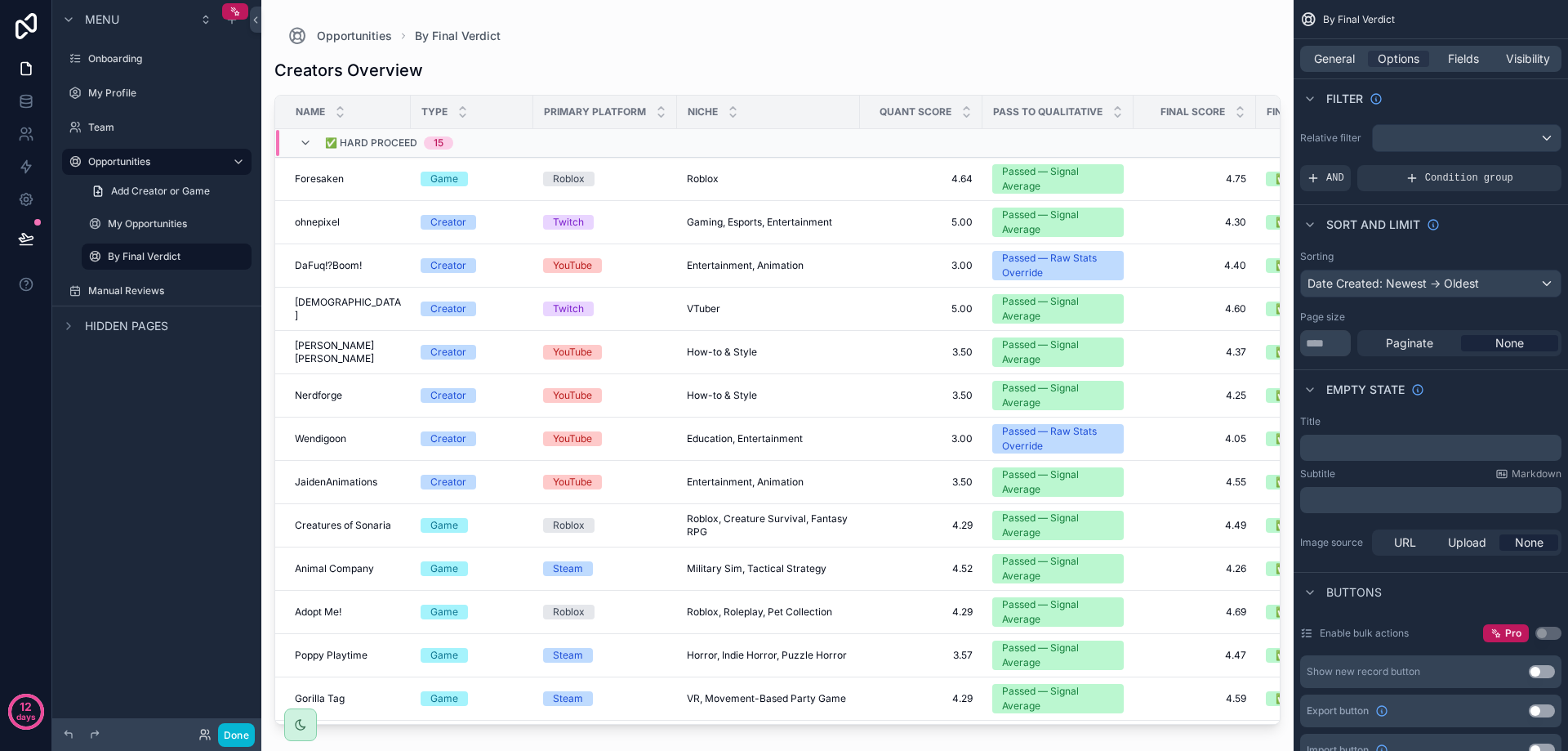
click at [312, 143] on div "✅ Hard Proceed 15" at bounding box center [375, 143] width 154 height 26
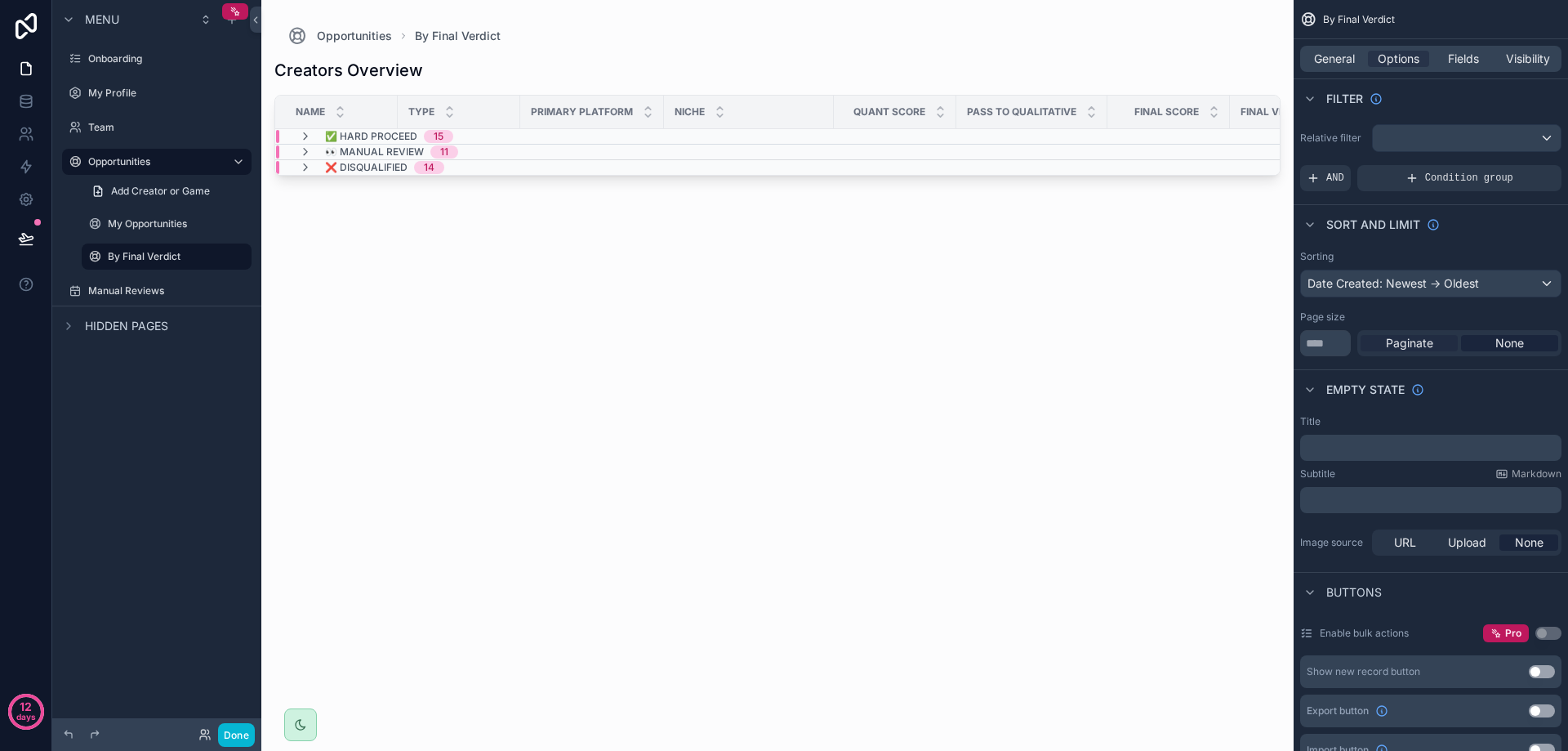
click at [1384, 347] on div "Paginate" at bounding box center [1409, 343] width 97 height 16
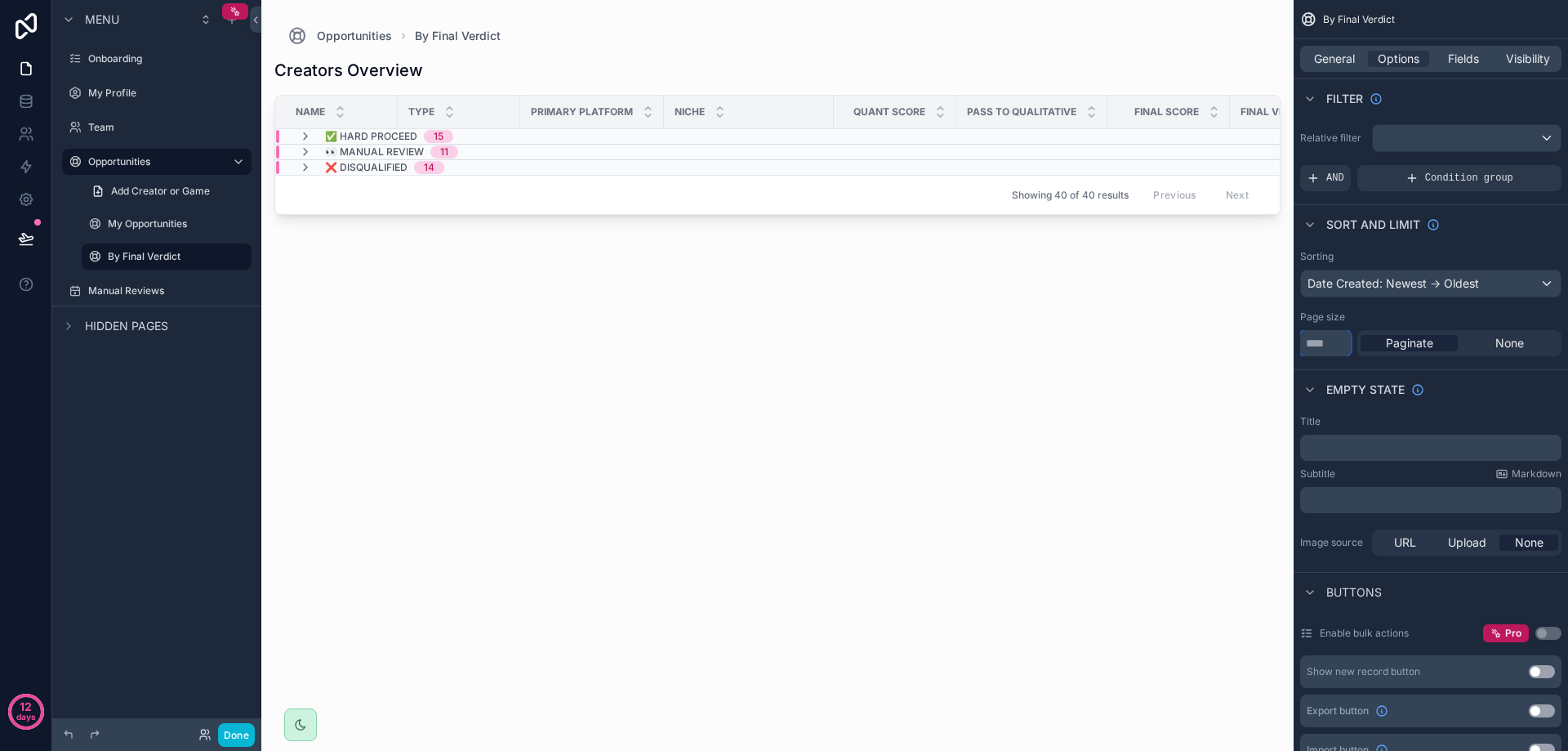
drag, startPoint x: 1329, startPoint y: 343, endPoint x: 1239, endPoint y: 326, distance: 91.6
click at [1240, 327] on div "Onboarding My Profile Team Opportunities My Opportunities By Final Verdict Manu…" at bounding box center [914, 376] width 1307 height 751
click at [307, 132] on icon "scrollable content" at bounding box center [304, 136] width 13 height 13
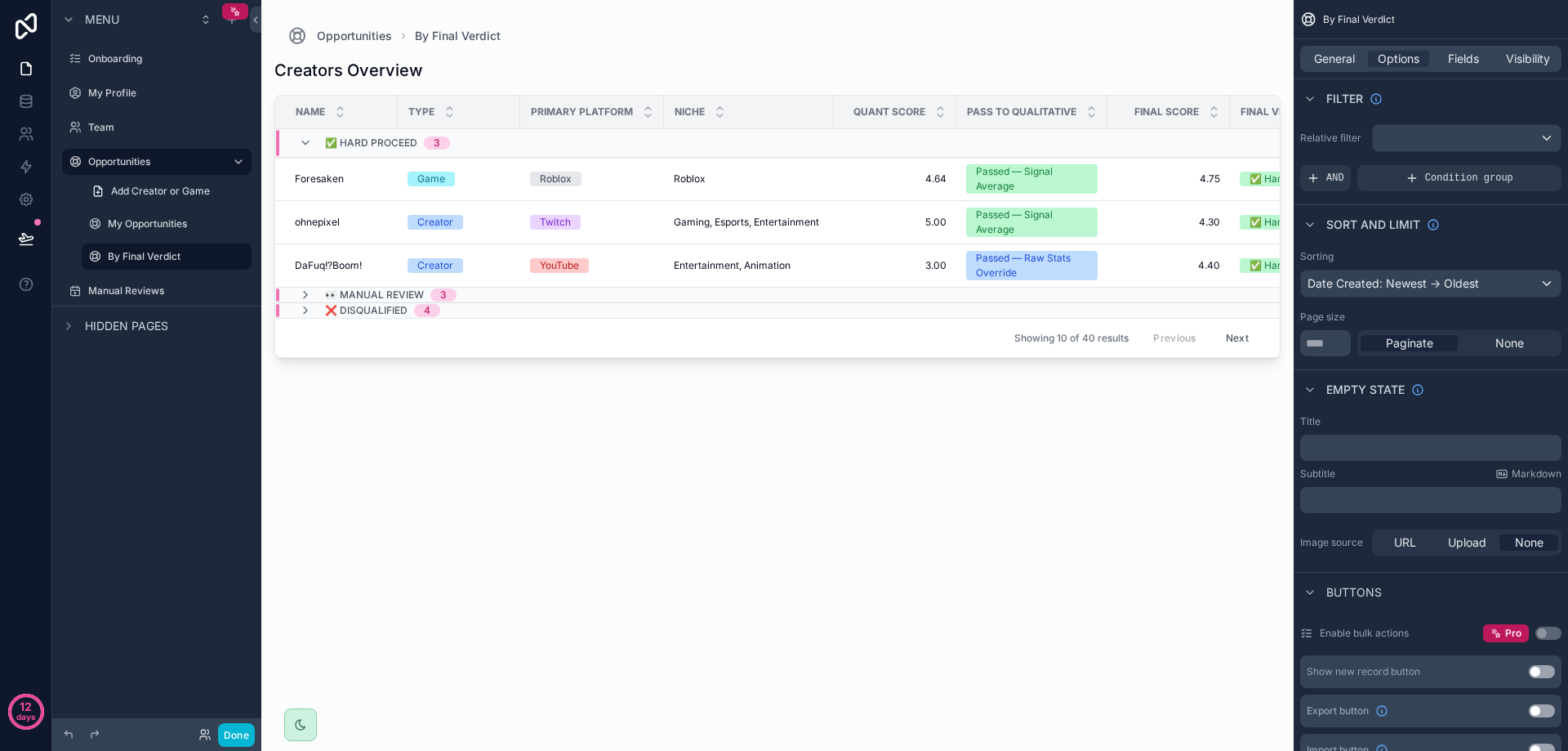
click at [1248, 337] on button "Next" at bounding box center [1237, 338] width 46 height 25
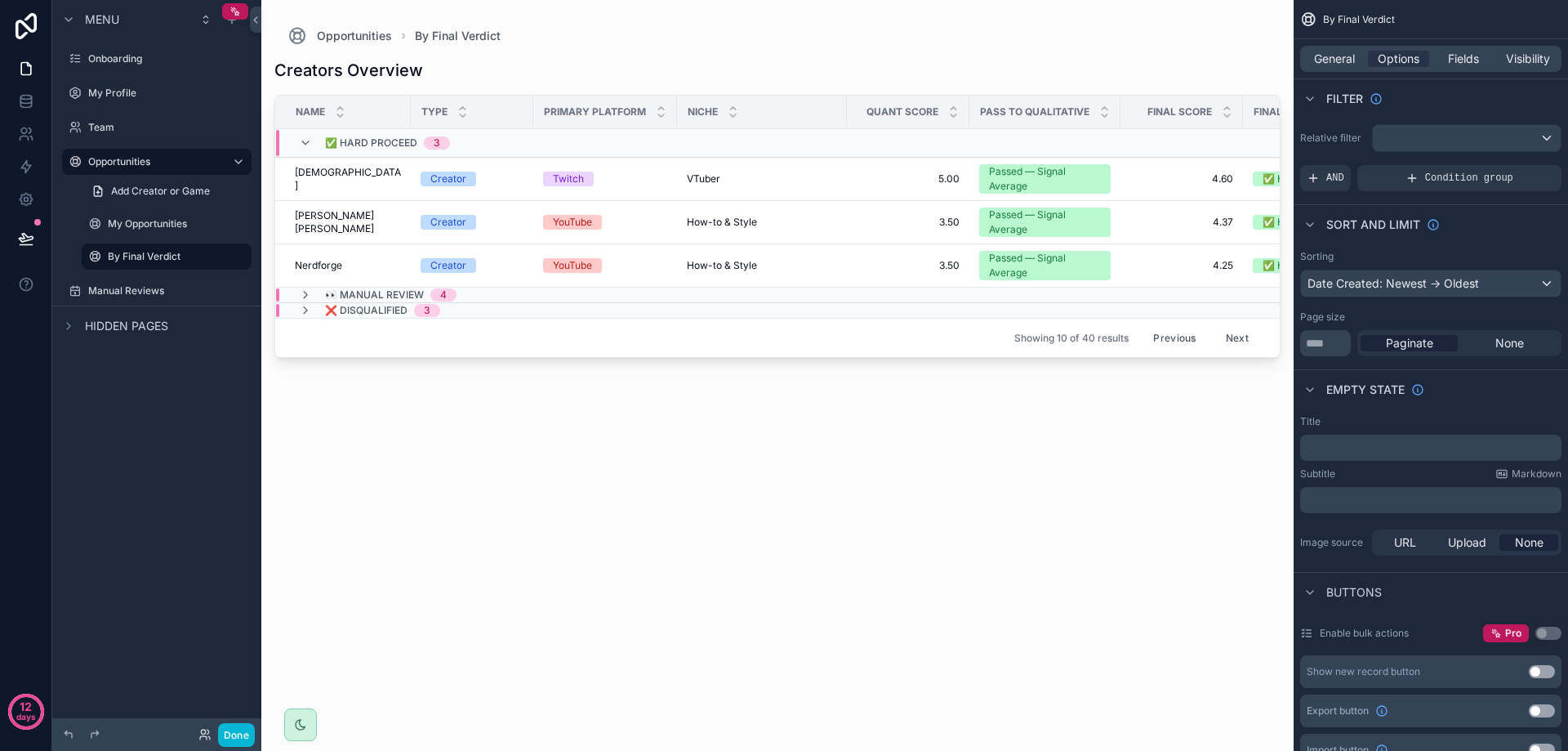
click at [1248, 338] on button "Next" at bounding box center [1237, 338] width 46 height 25
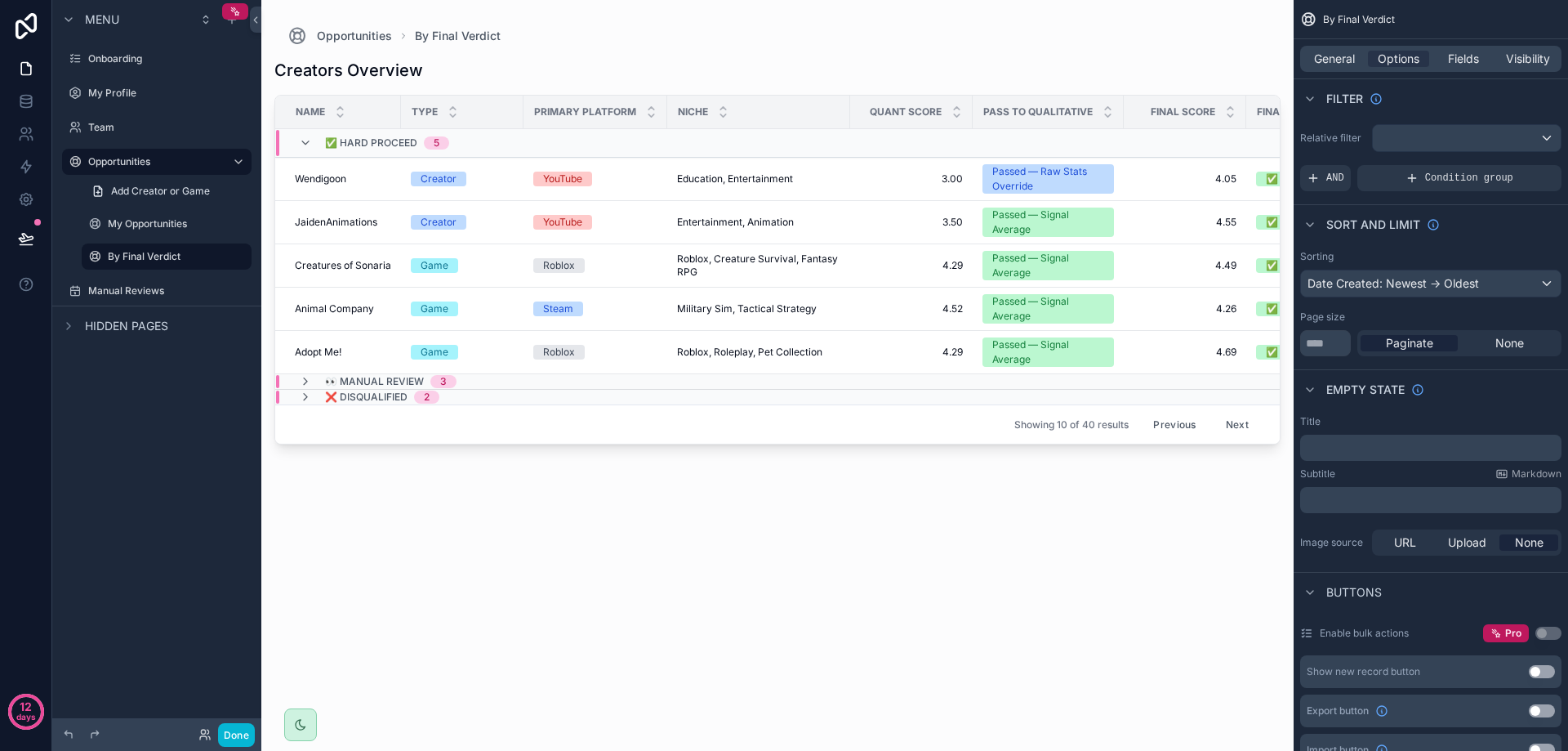
click at [1184, 417] on button "Previous" at bounding box center [1174, 424] width 65 height 25
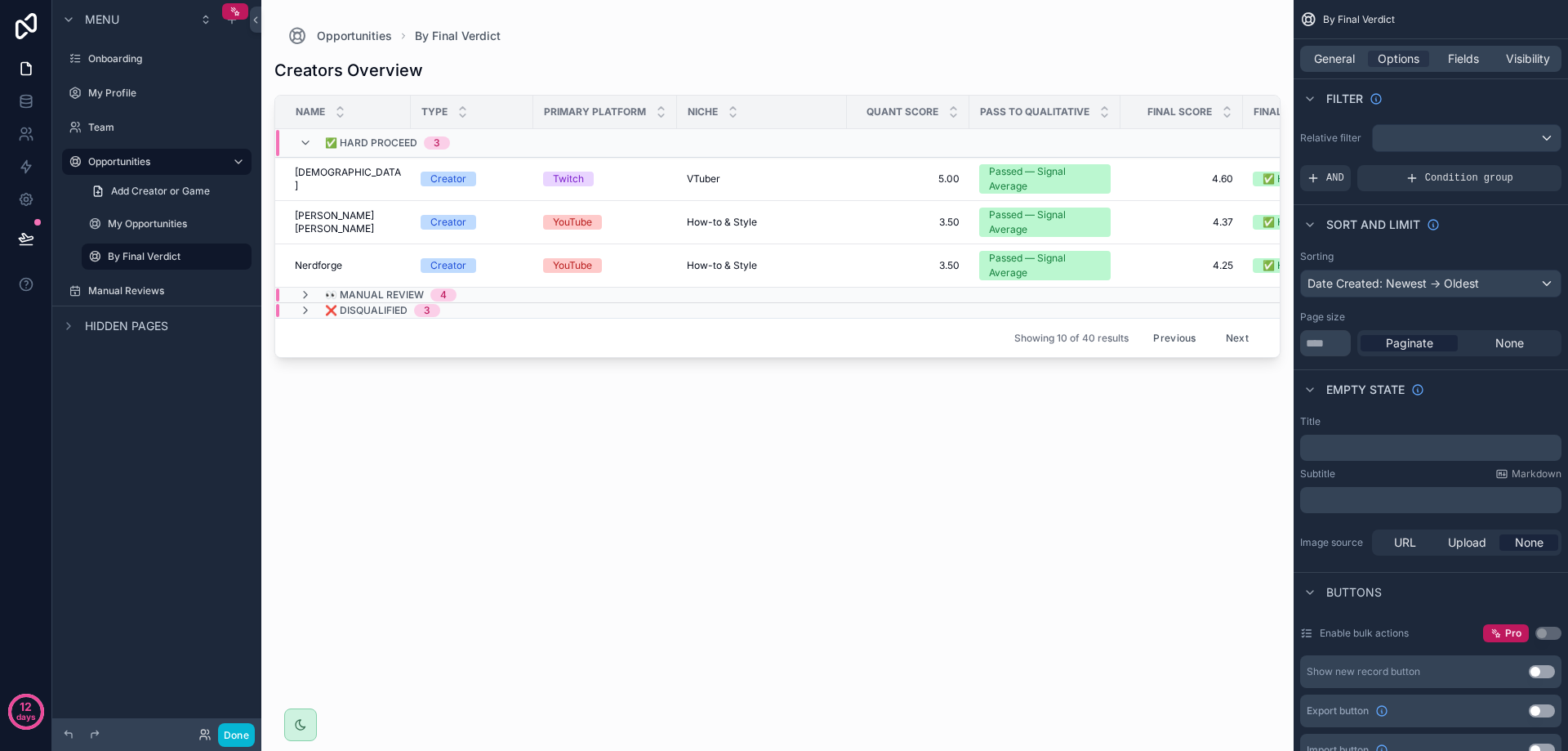
click at [1188, 338] on button "Previous" at bounding box center [1174, 338] width 65 height 25
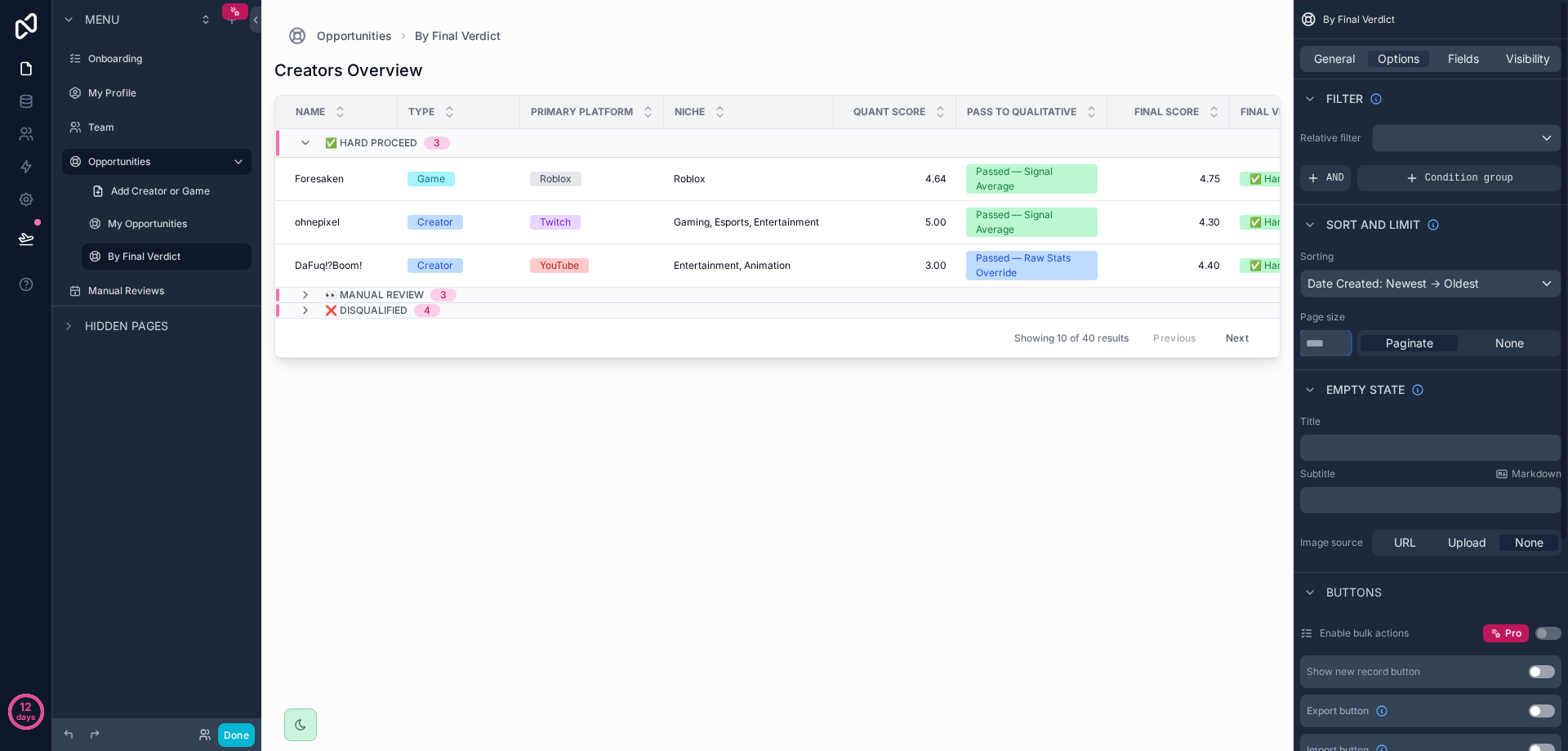
drag, startPoint x: 1304, startPoint y: 342, endPoint x: 1268, endPoint y: 339, distance: 36.1
click at [1268, 340] on div "Onboarding My Profile Team Opportunities My Opportunities By Final Verdict Manu…" at bounding box center [914, 376] width 1307 height 751
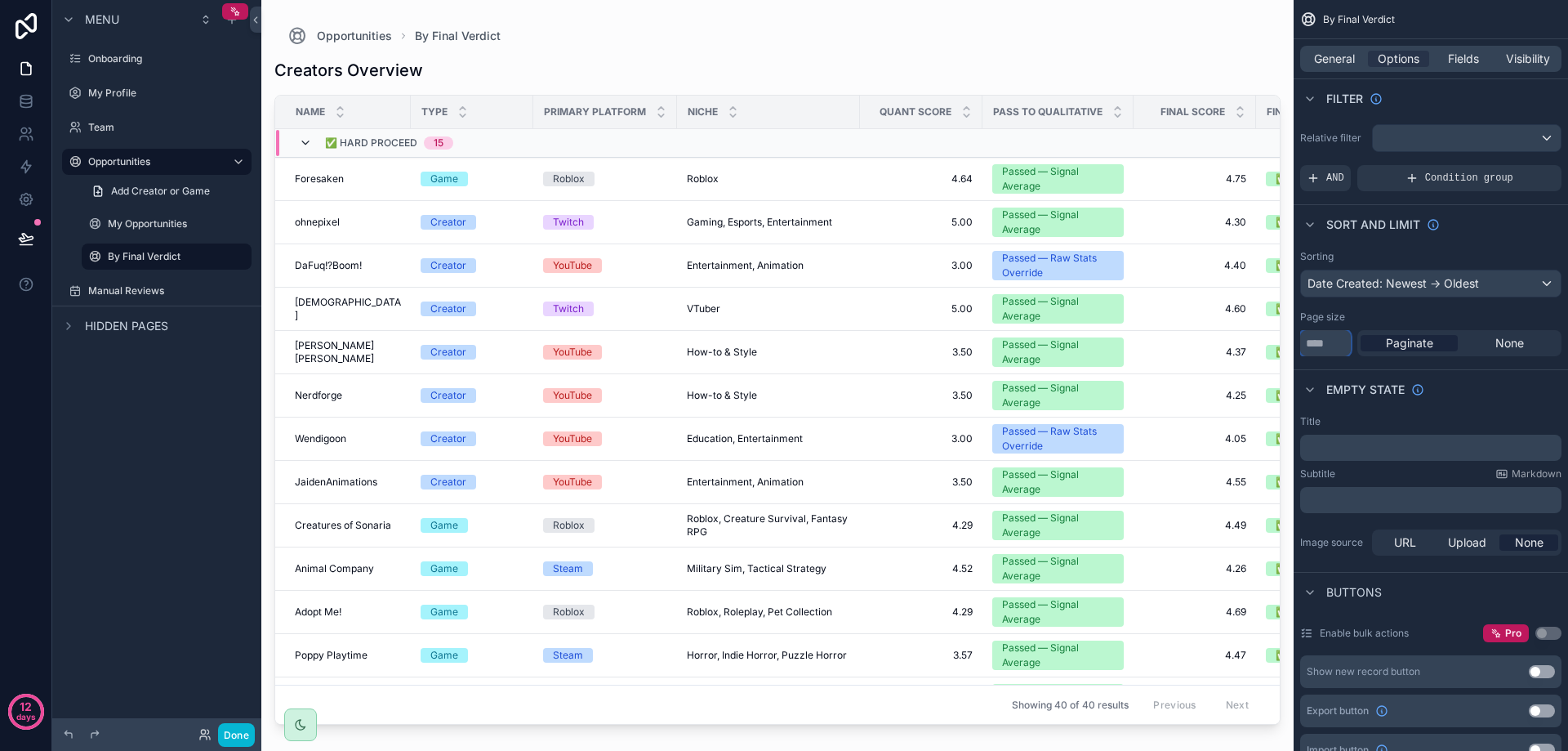
type input "**"
click at [311, 143] on icon "scrollable content" at bounding box center [304, 143] width 13 height 13
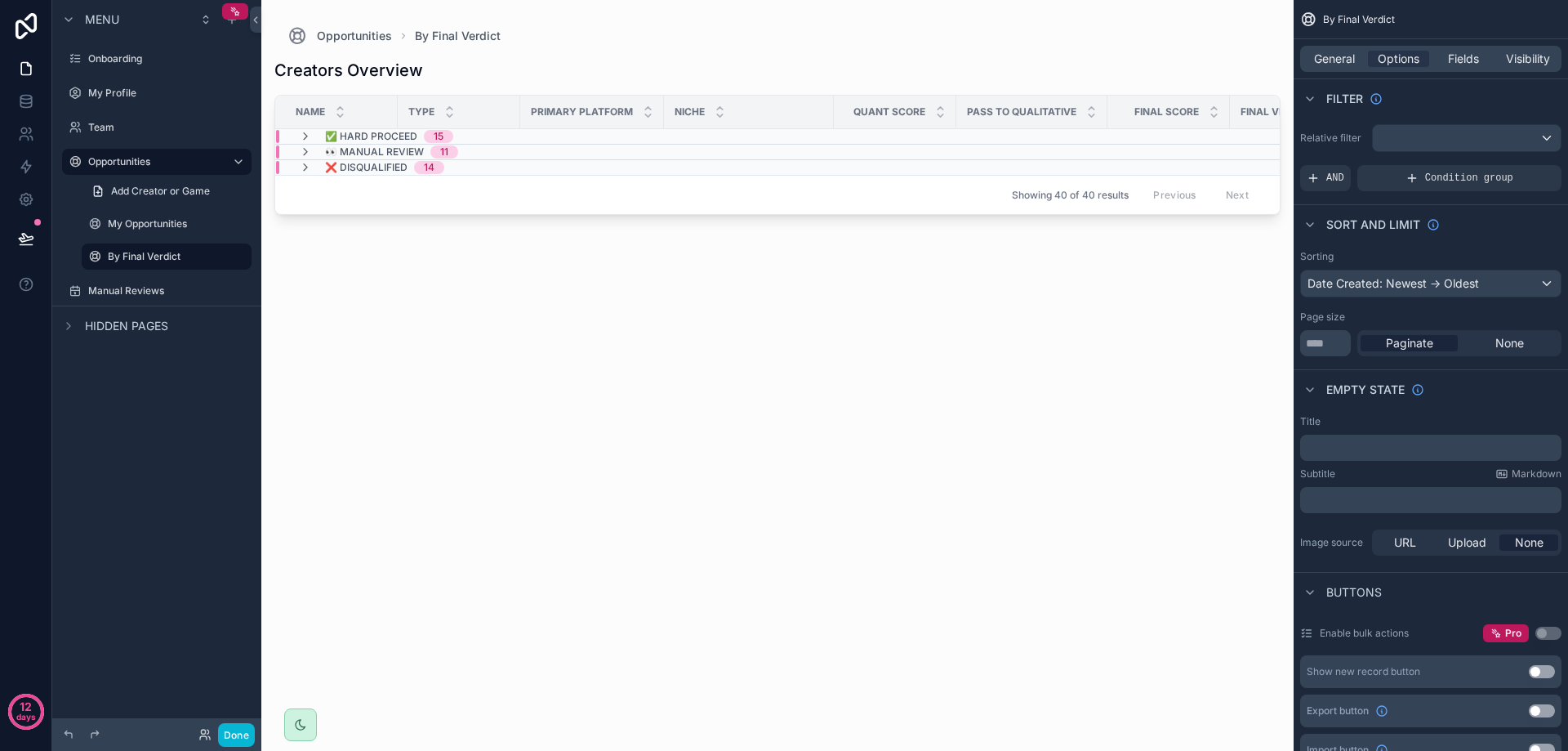
click at [320, 136] on div "✅ Hard Proceed 15" at bounding box center [375, 136] width 154 height 13
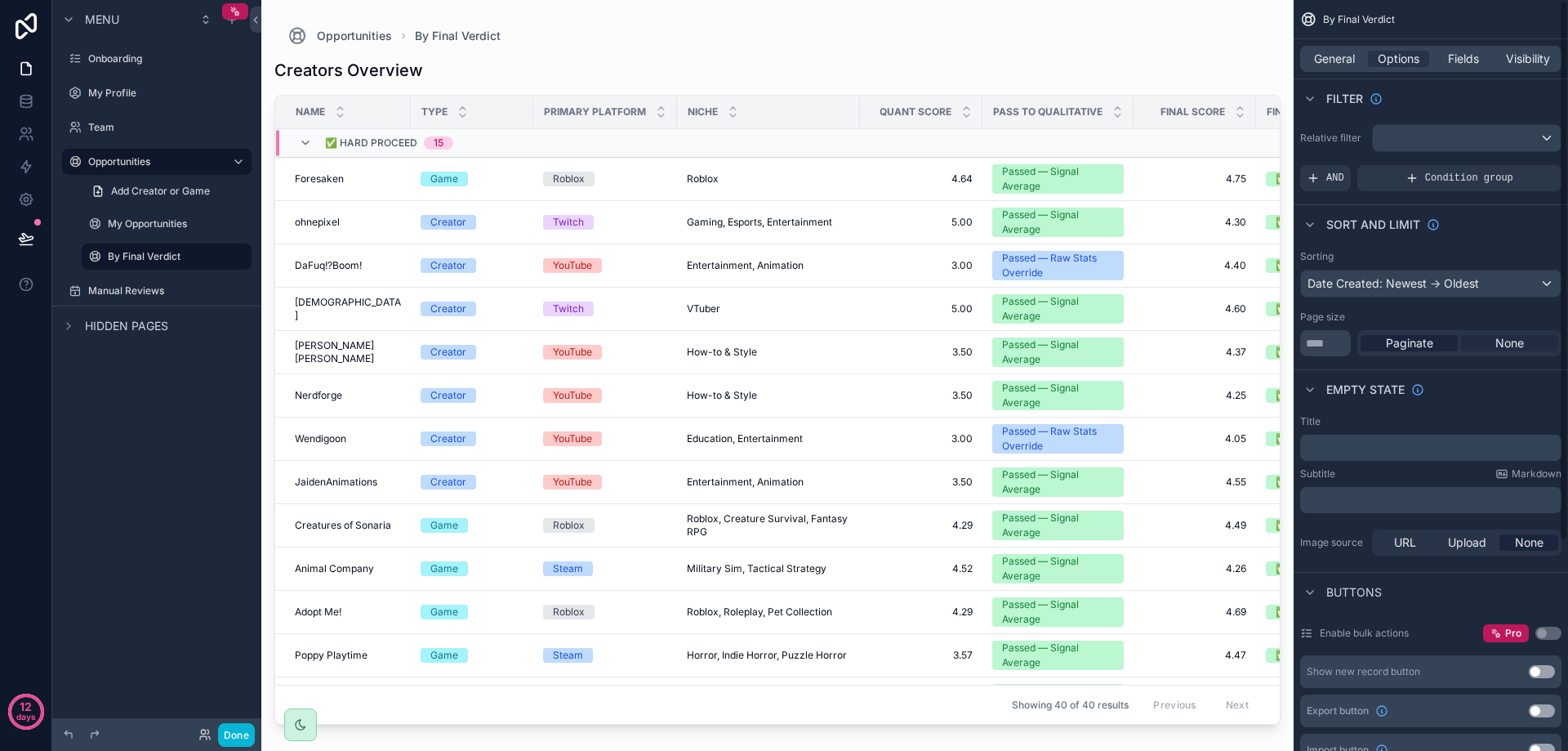
click at [1522, 343] on span "None" at bounding box center [1510, 343] width 29 height 16
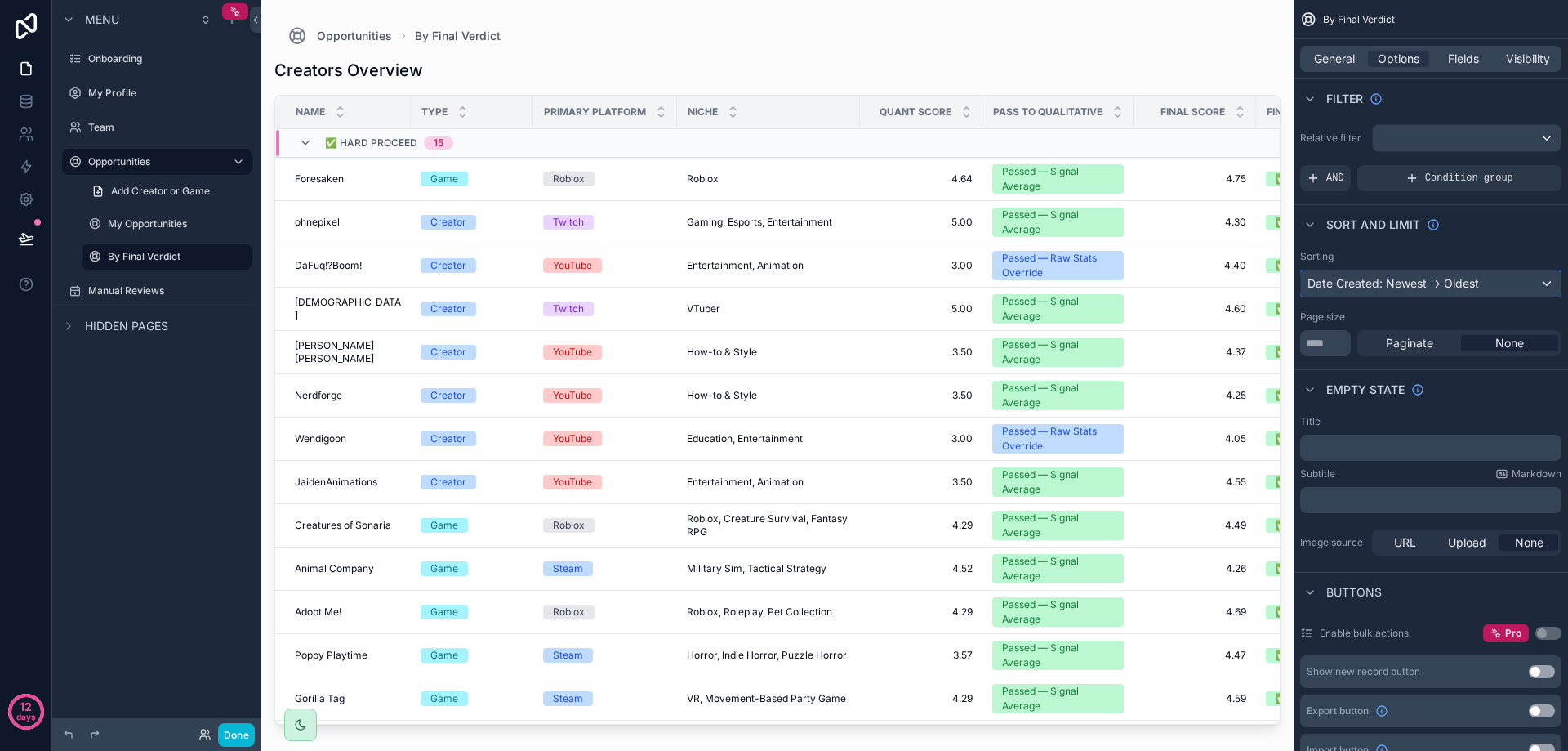
click at [1441, 283] on div "Date Created: Newest -> Oldest" at bounding box center [1431, 283] width 260 height 26
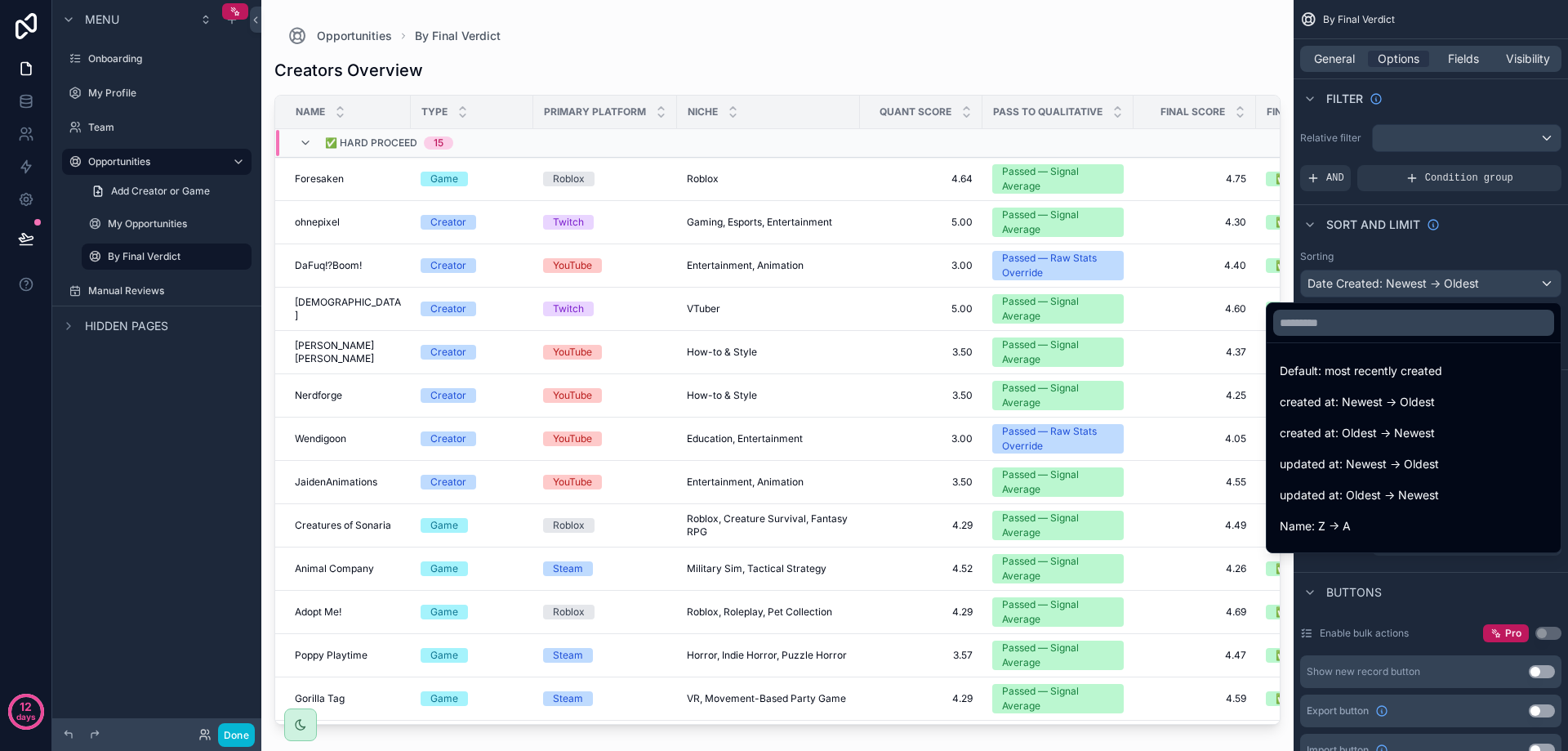
click at [1441, 283] on div "scrollable content" at bounding box center [784, 376] width 1568 height 751
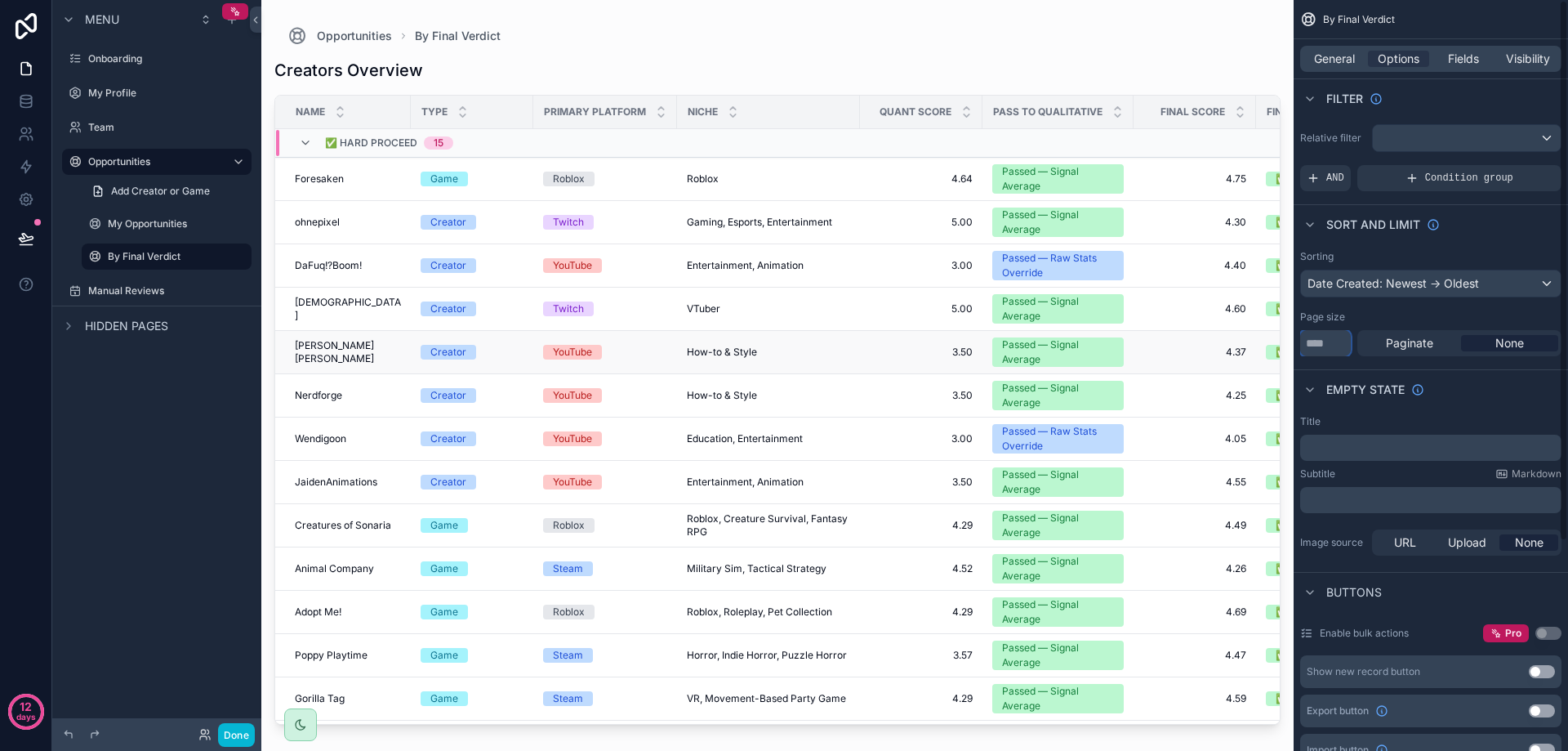
drag, startPoint x: 1335, startPoint y: 345, endPoint x: 1267, endPoint y: 348, distance: 68.1
click at [1286, 348] on div "Onboarding My Profile Team Opportunities My Opportunities By Final Verdict Manu…" at bounding box center [914, 376] width 1307 height 751
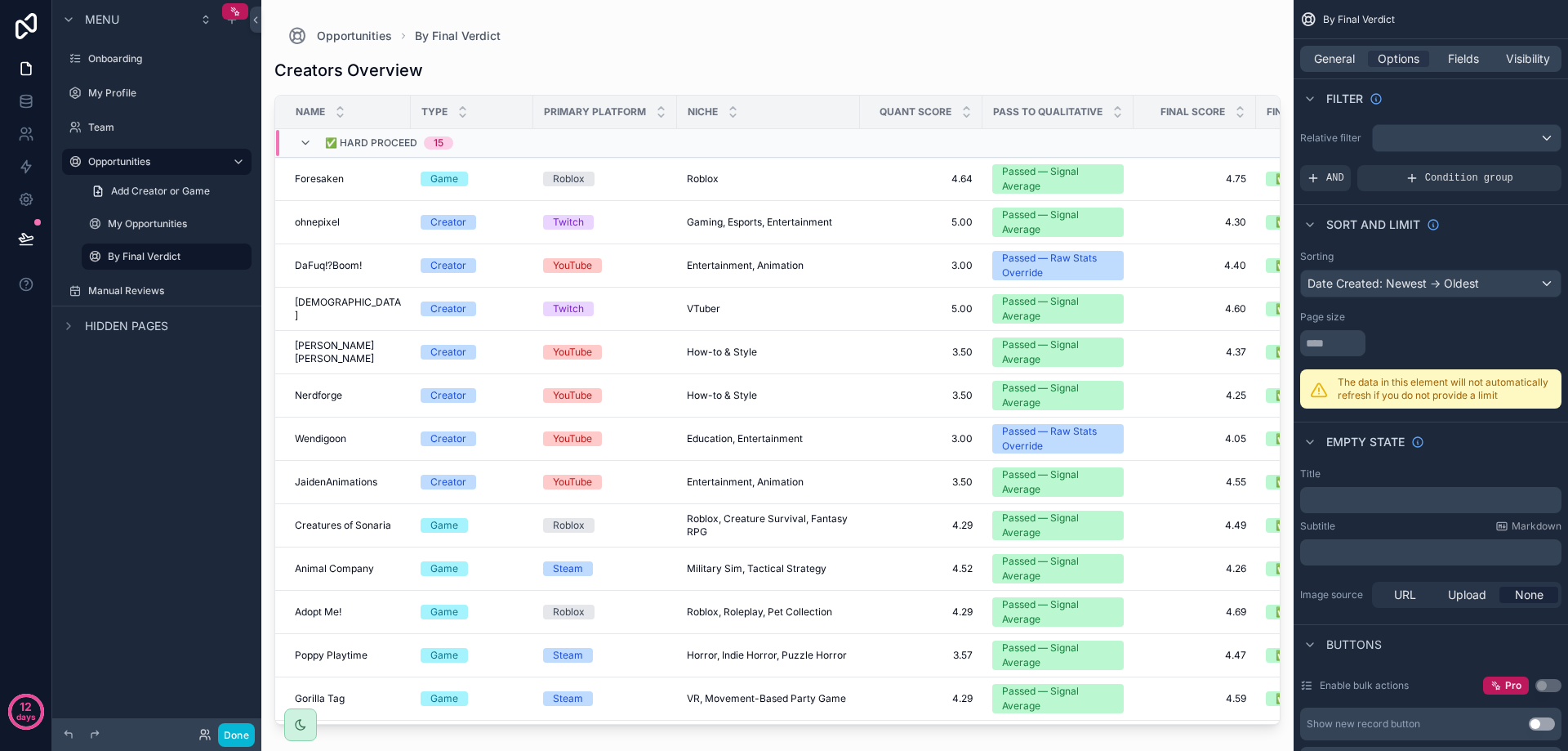
click at [1413, 343] on div "scrollable content" at bounding box center [1431, 343] width 261 height 26
click at [1323, 393] on icon "scrollable content" at bounding box center [1318, 390] width 18 height 18
click at [1341, 328] on div "Page size" at bounding box center [1431, 333] width 261 height 46
click at [1338, 335] on input "scrollable content" at bounding box center [1332, 343] width 65 height 26
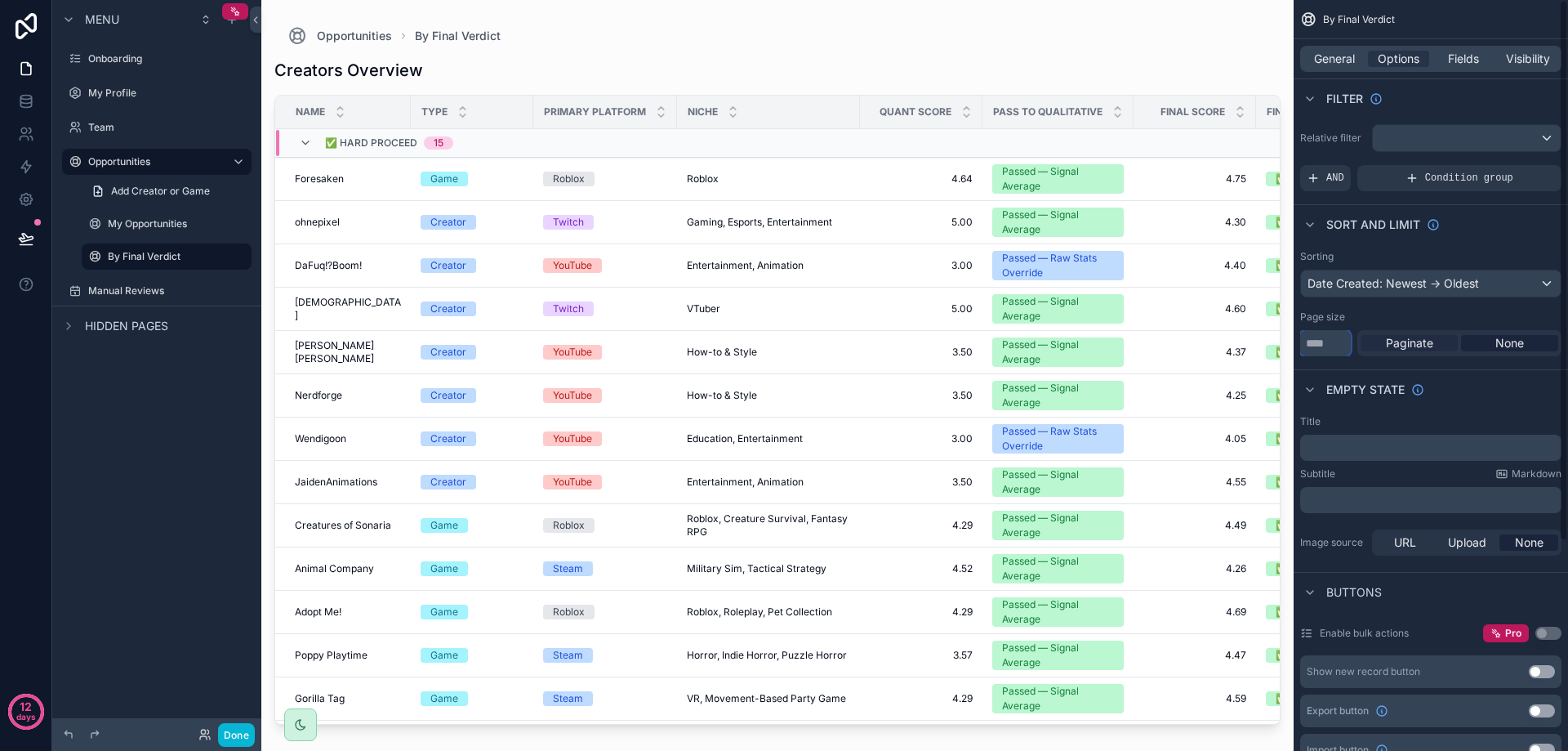
type input "***"
click at [1398, 344] on span "Paginate" at bounding box center [1409, 343] width 47 height 16
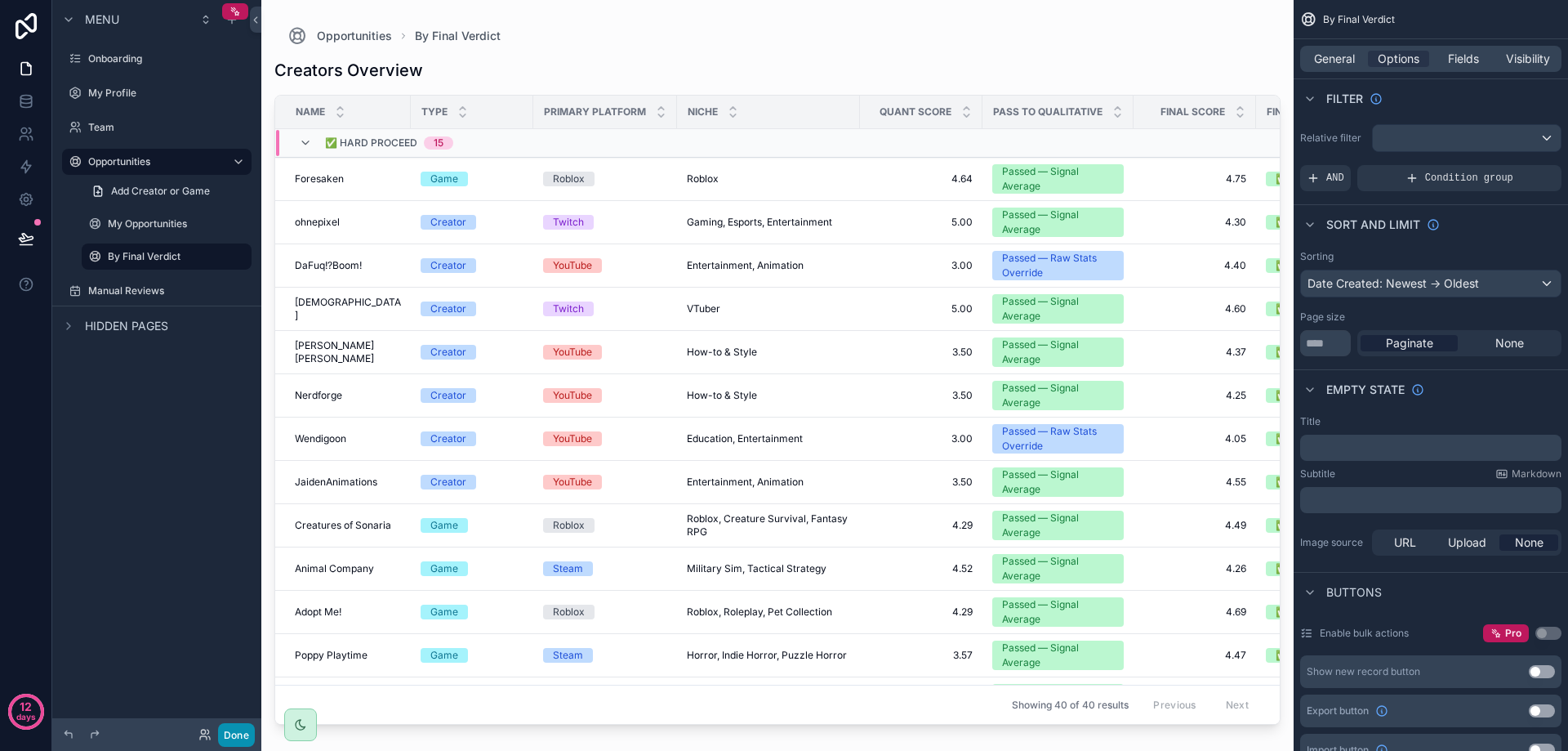
click at [234, 732] on button "Done" at bounding box center [237, 735] width 37 height 24
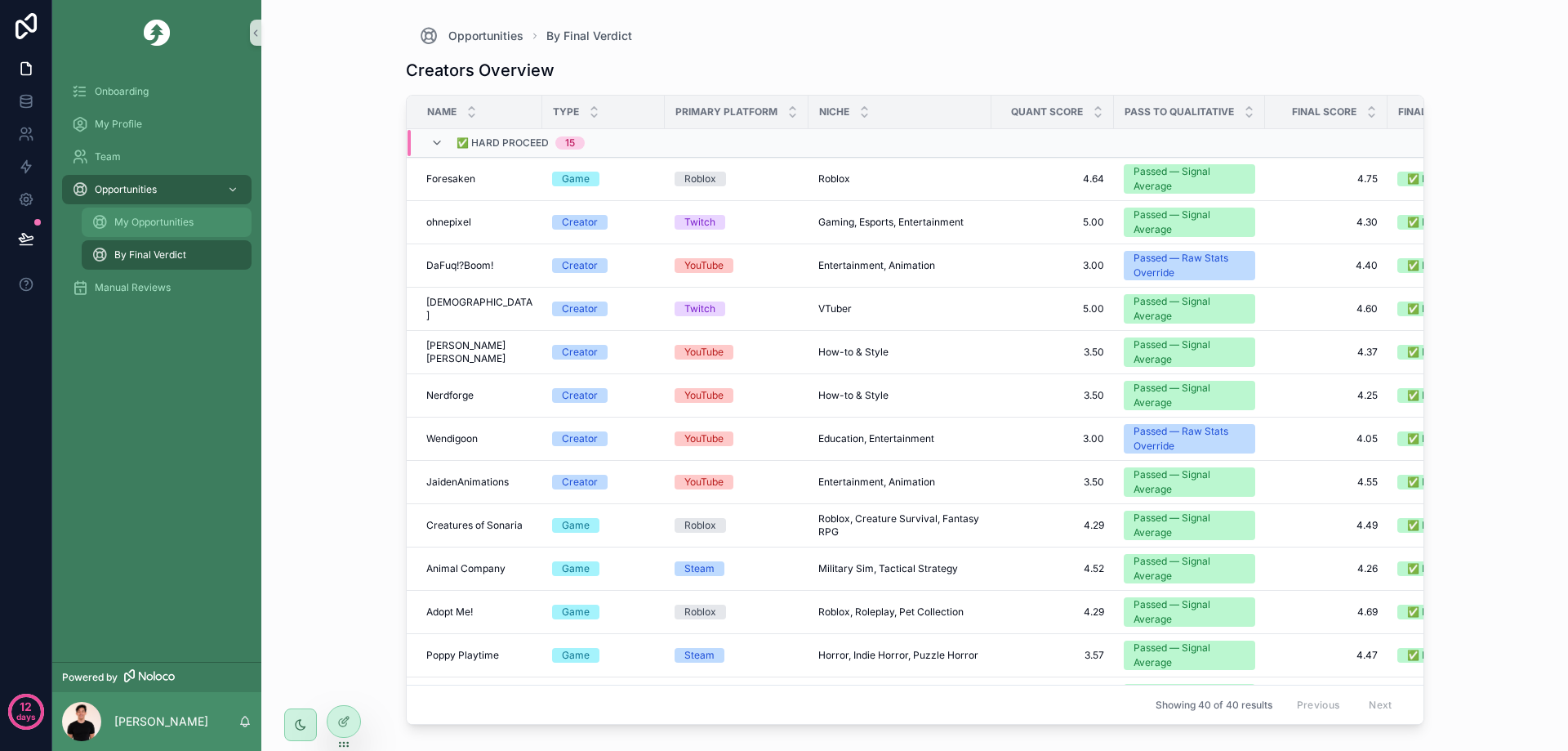
click at [134, 227] on span "My Opportunities" at bounding box center [154, 222] width 79 height 13
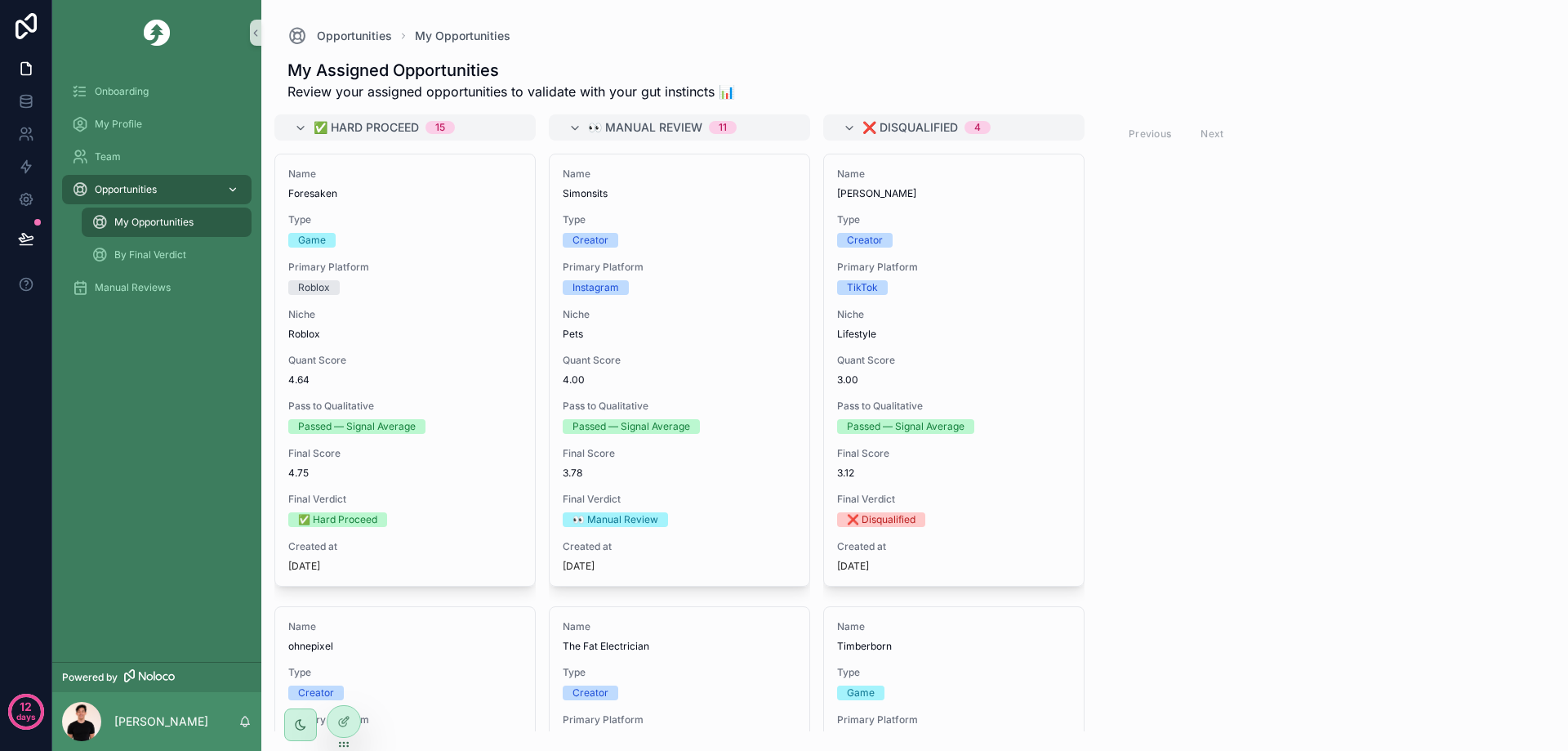
click at [124, 186] on span "Opportunities" at bounding box center [126, 189] width 62 height 13
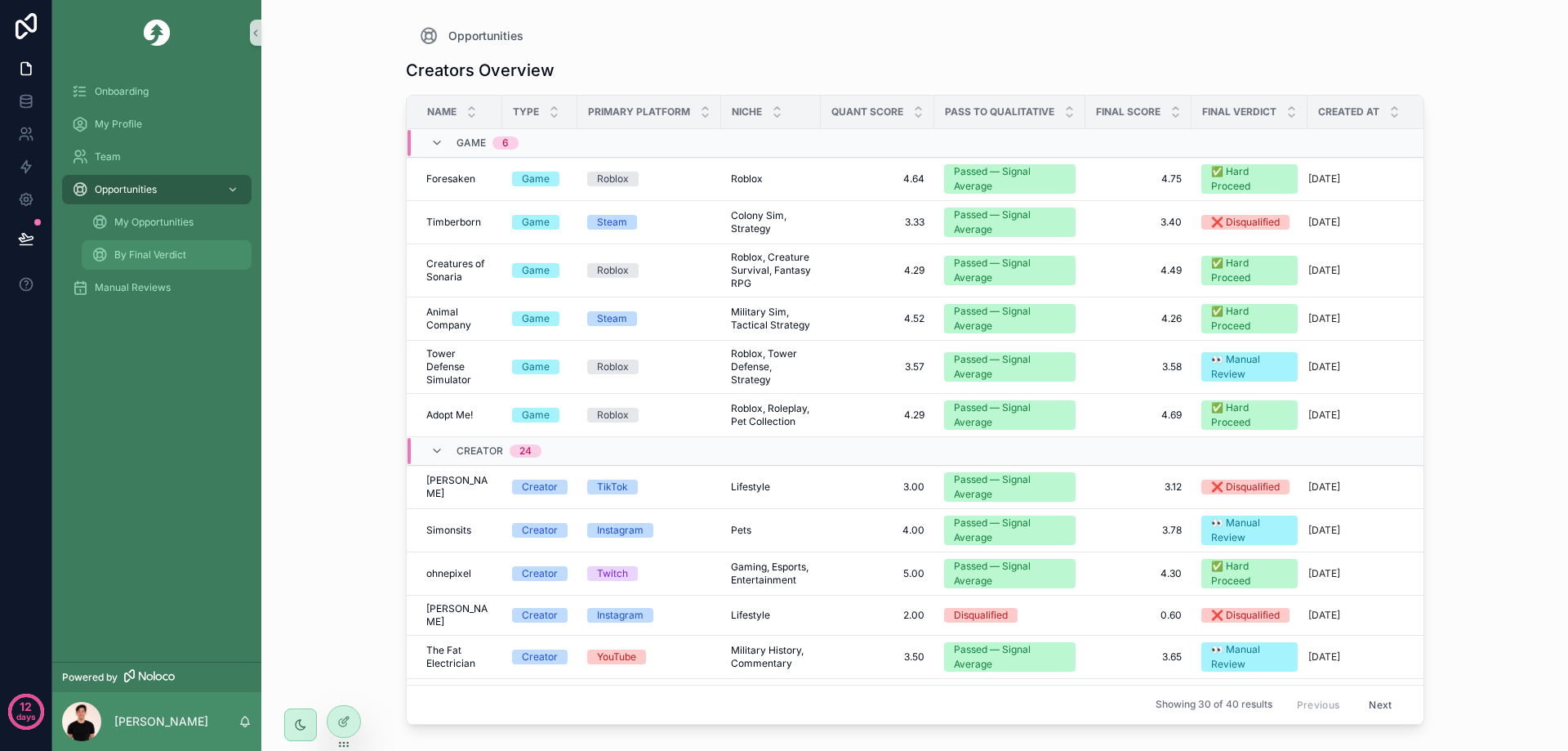
click at [170, 261] on span "By Final Verdict" at bounding box center [150, 254] width 72 height 13
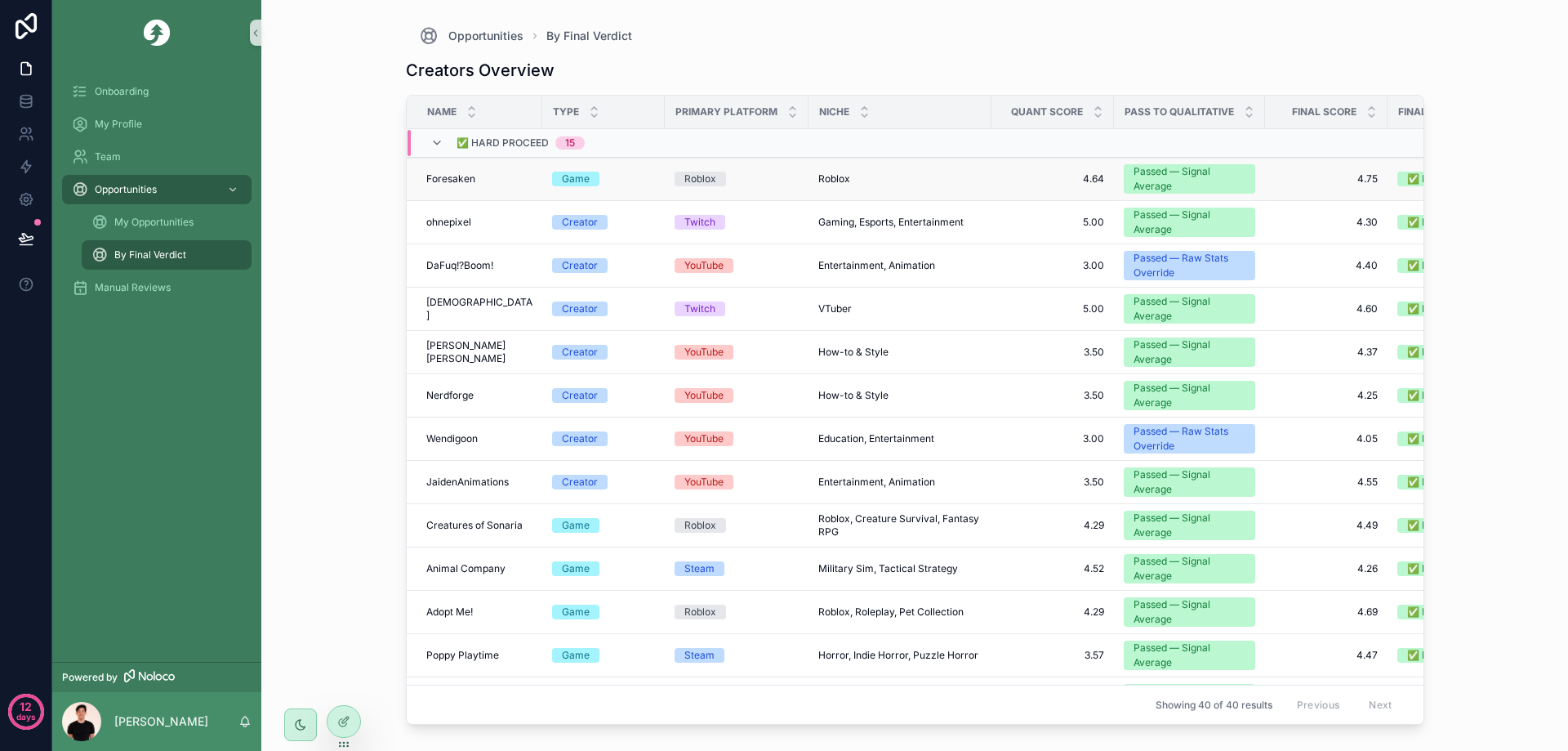
click at [513, 182] on div "Foresaken Foresaken" at bounding box center [479, 178] width 106 height 13
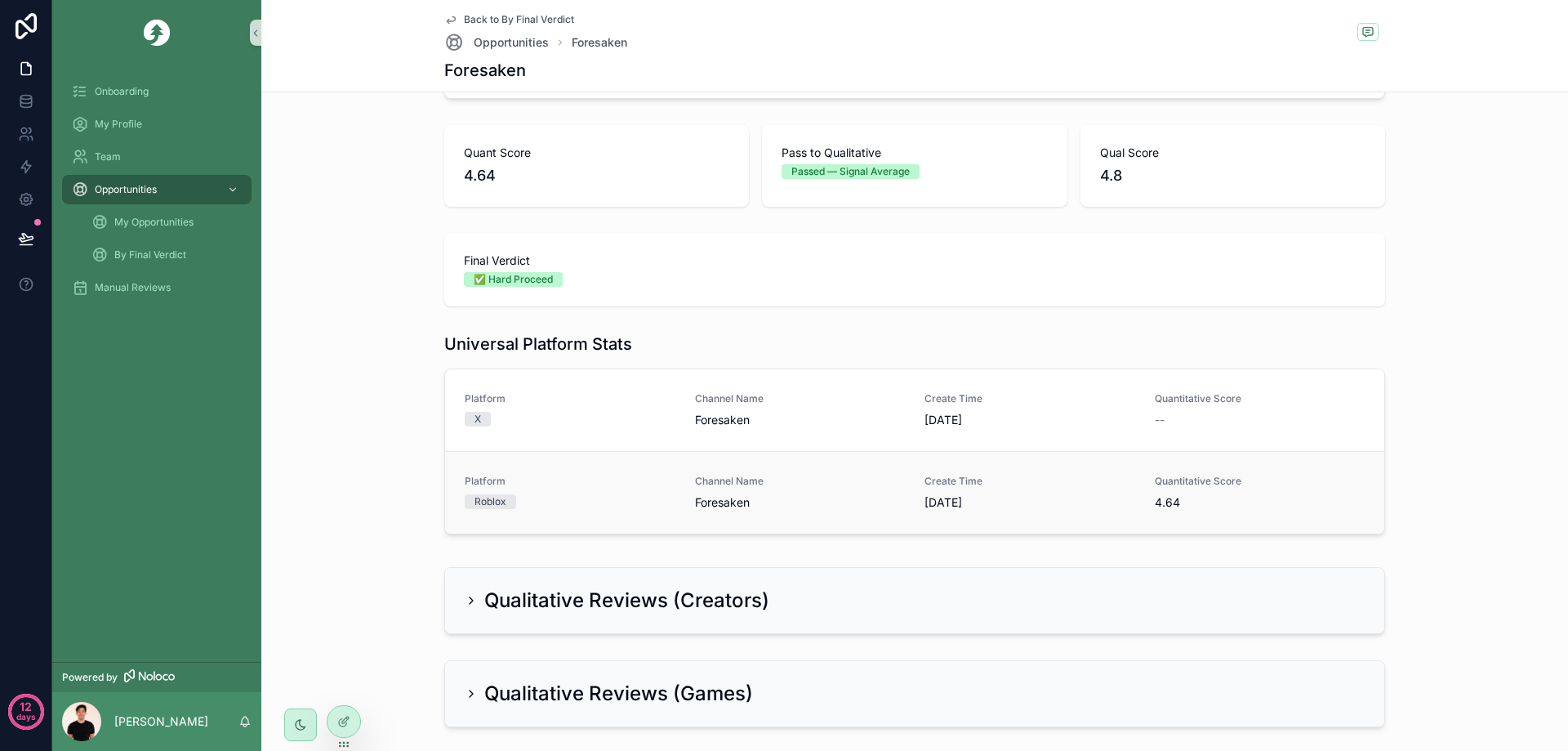
scroll to position [267, 0]
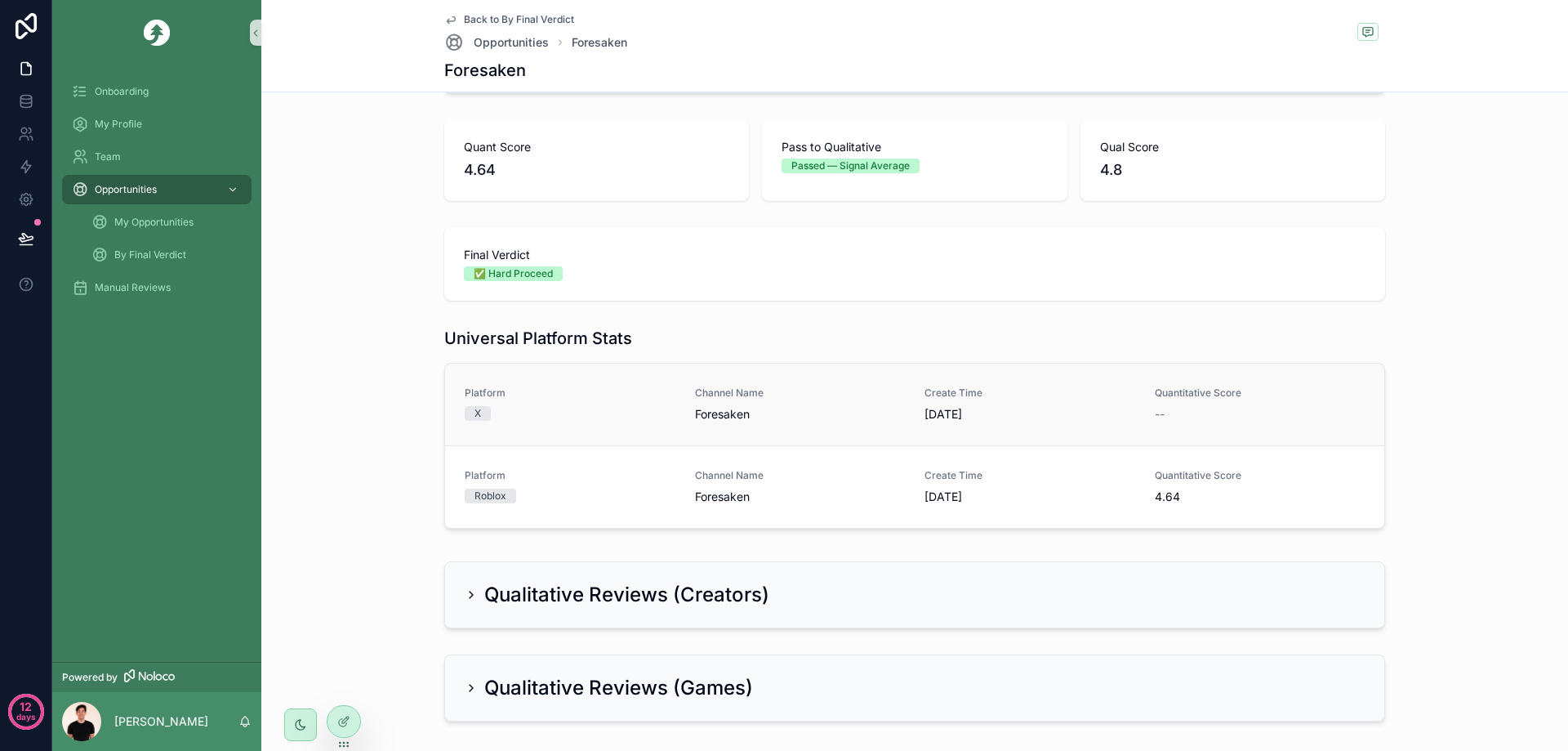
click at [828, 412] on span "Foresaken" at bounding box center [800, 413] width 211 height 16
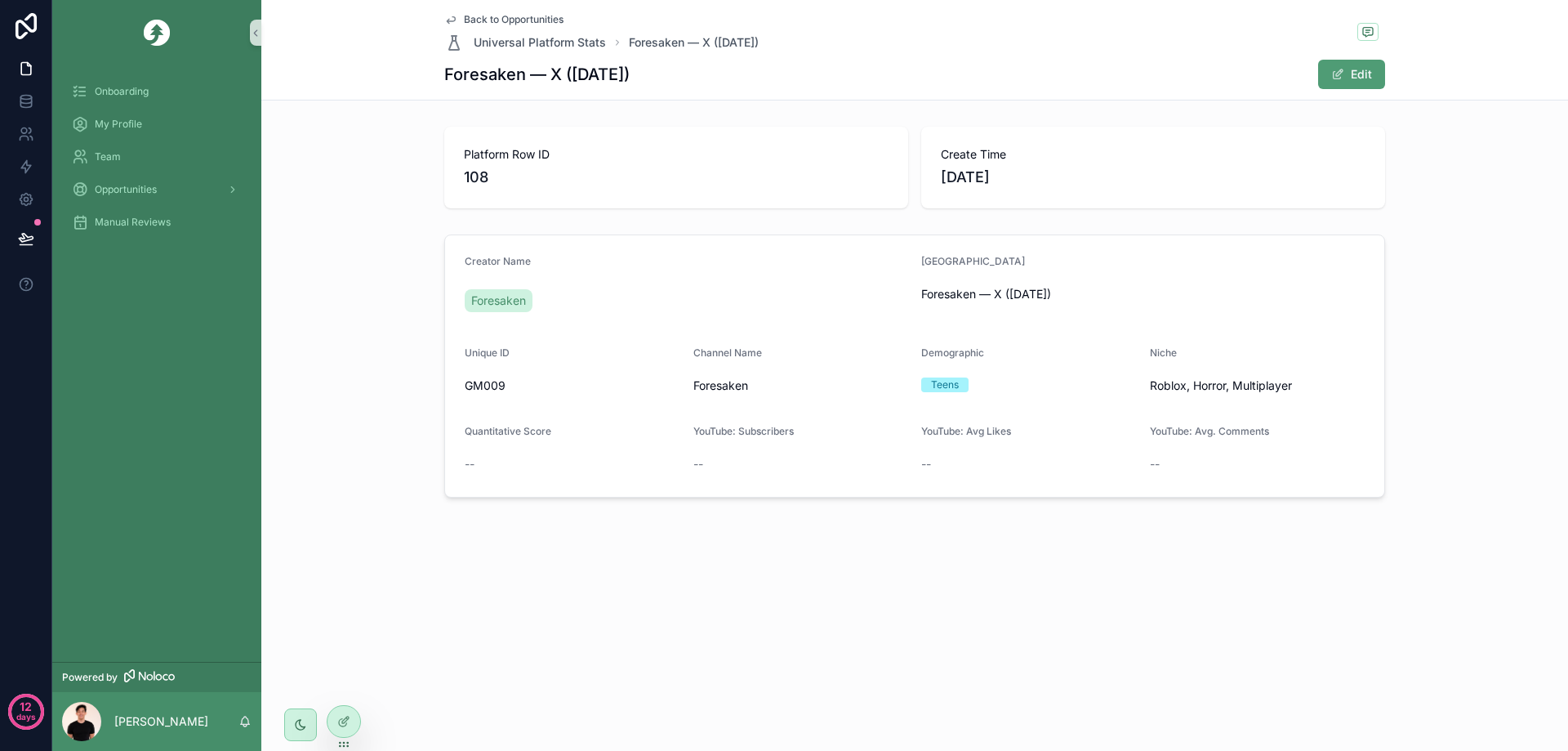
click at [455, 19] on icon "scrollable content" at bounding box center [450, 19] width 13 height 13
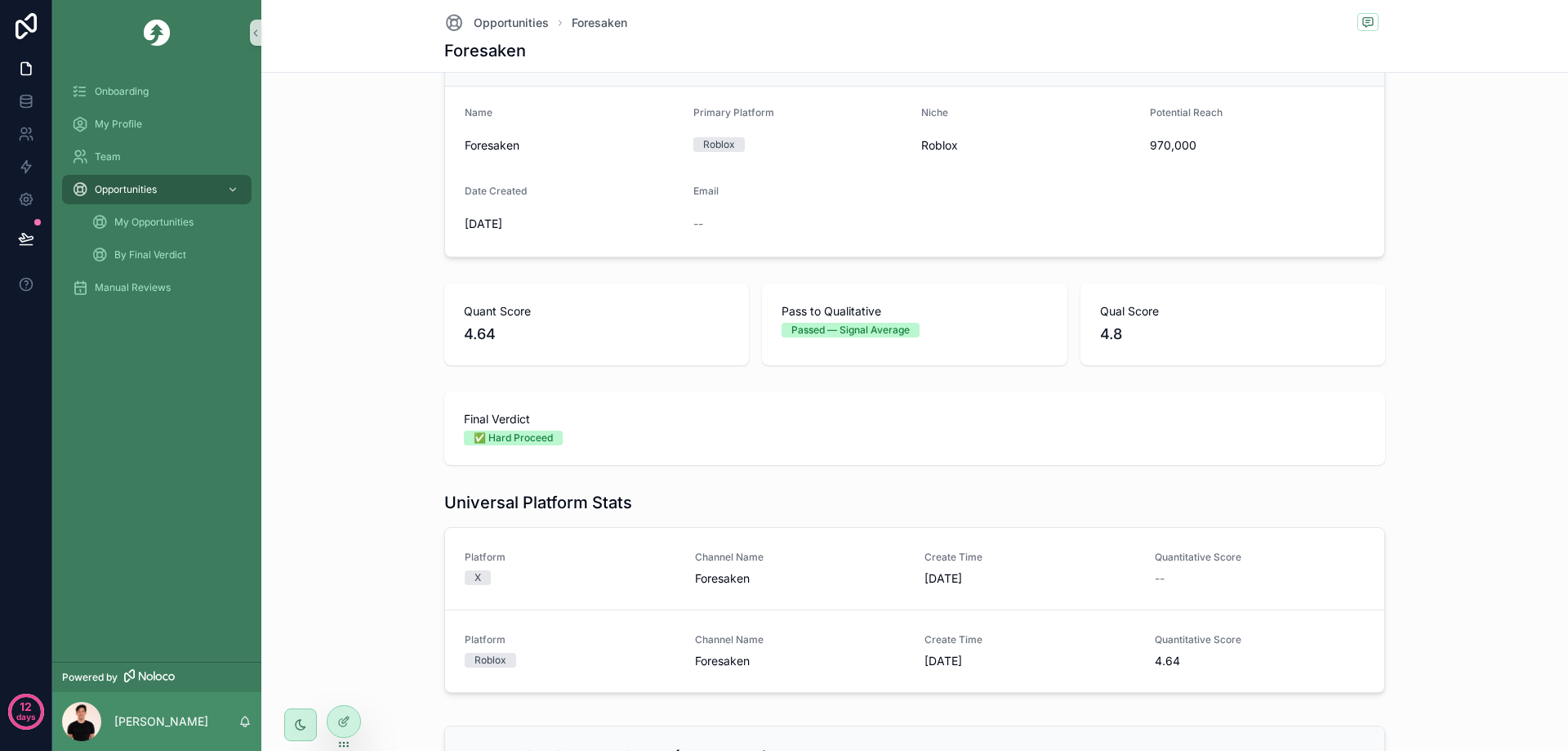
scroll to position [327, 0]
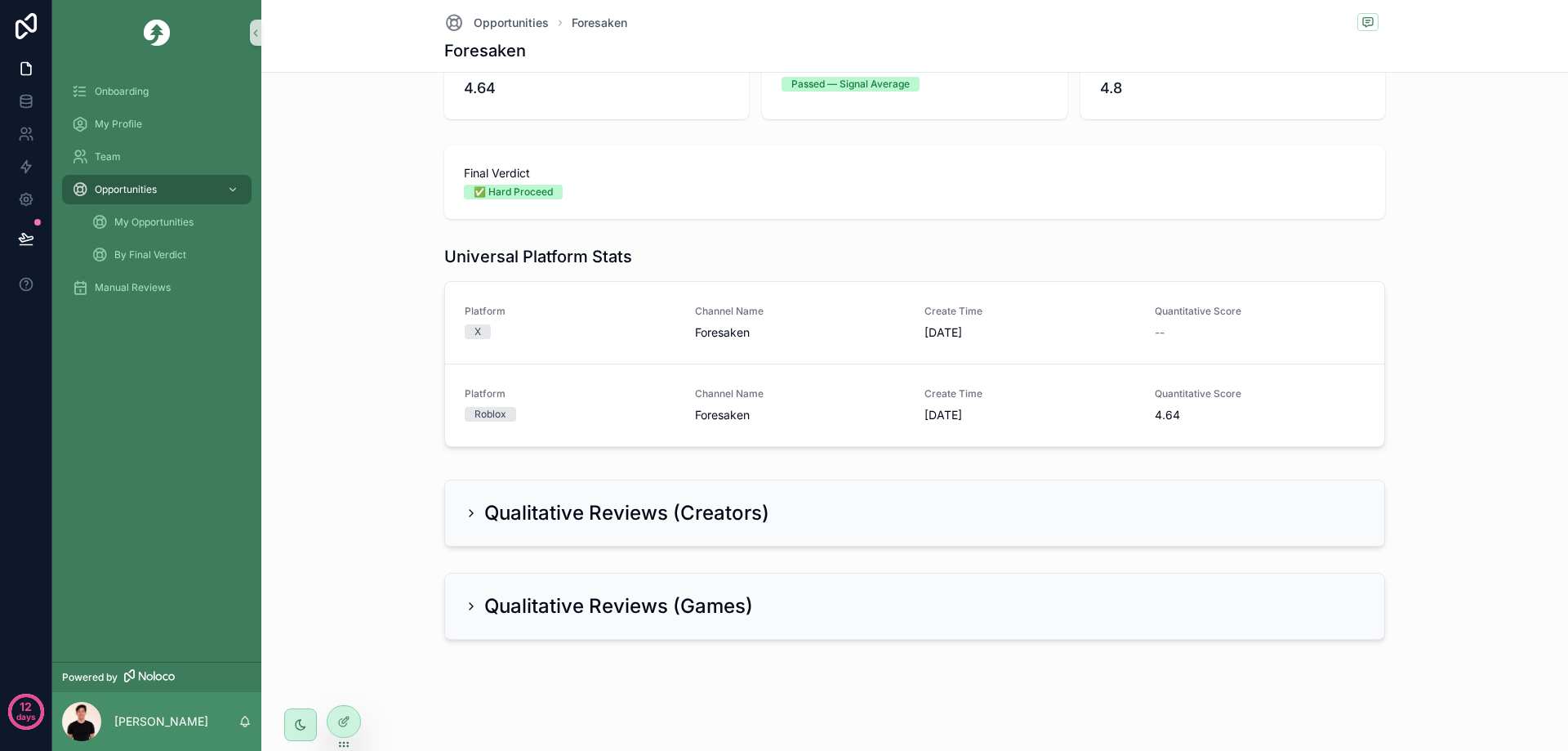
click at [682, 608] on h2 "Qualitative Reviews (Games)" at bounding box center [618, 606] width 269 height 26
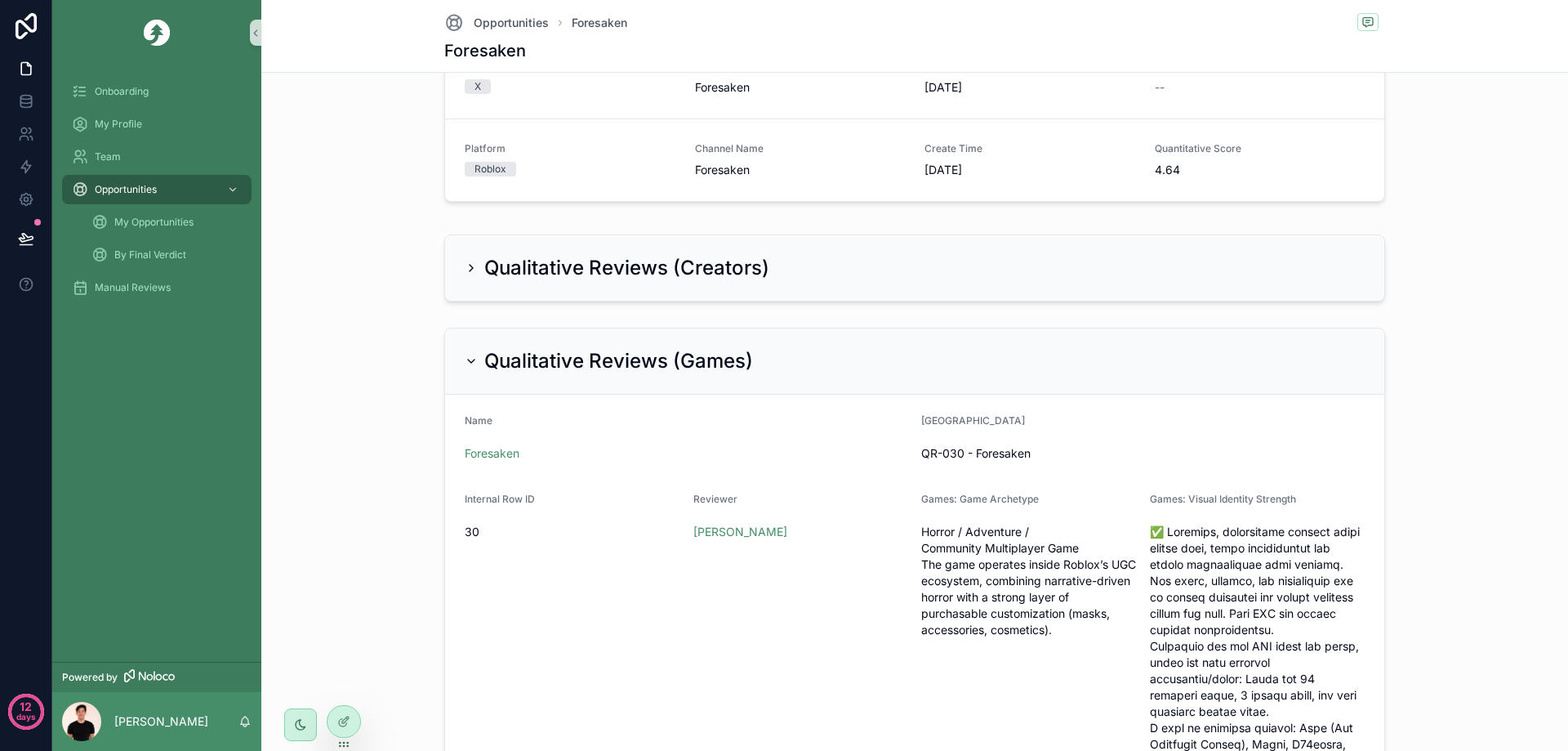
click at [619, 362] on h2 "Qualitative Reviews (Games)" at bounding box center [618, 360] width 269 height 26
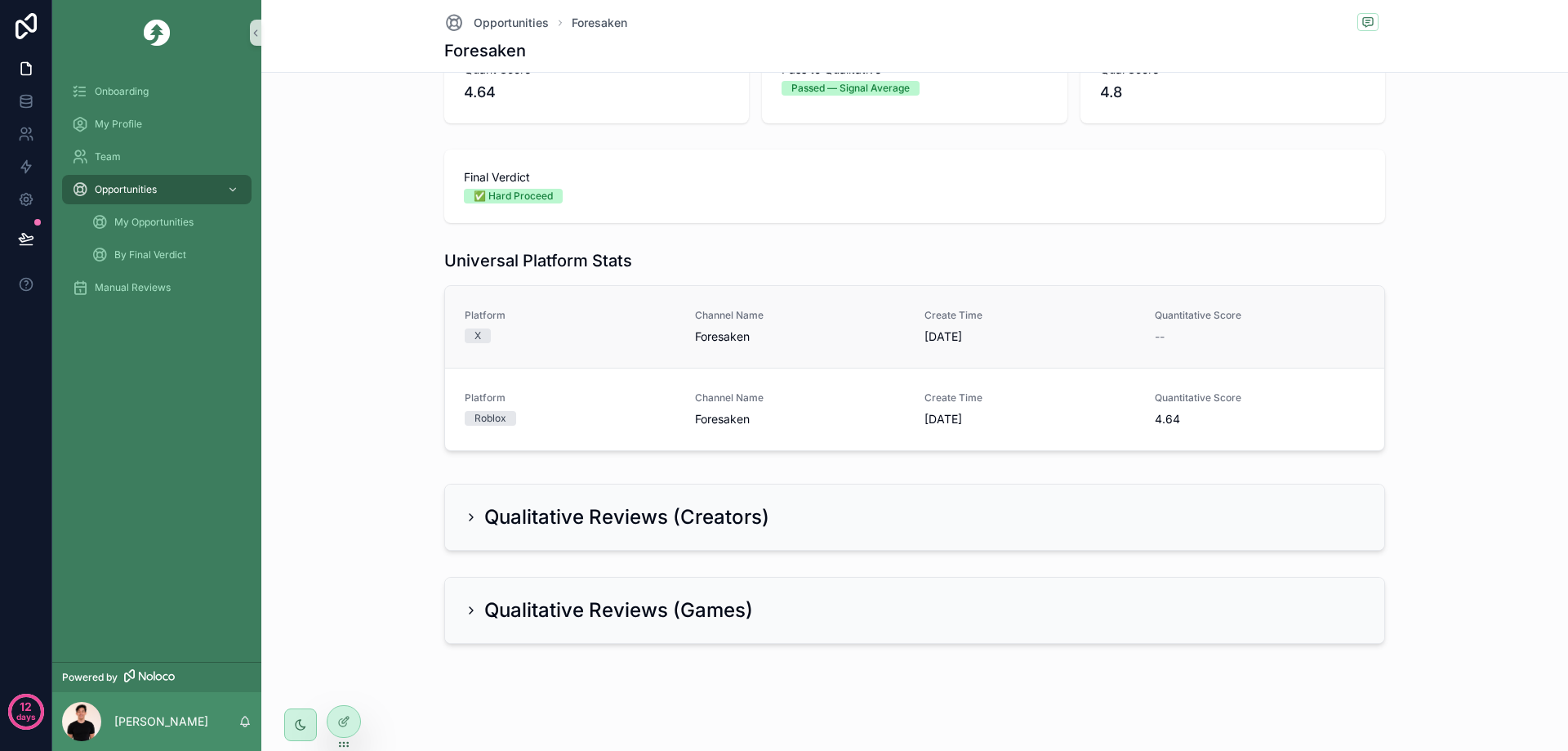
scroll to position [328, 0]
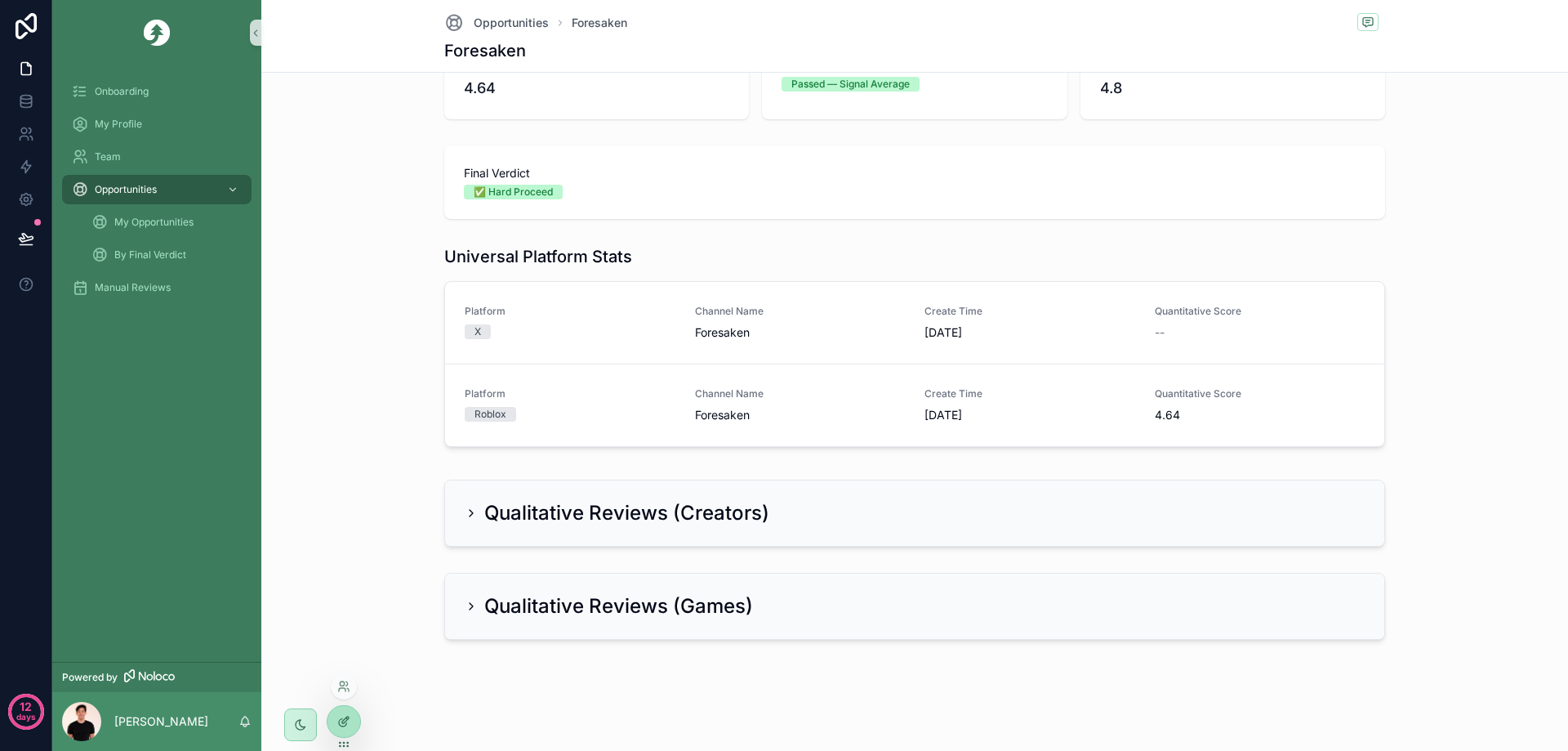
click at [338, 713] on div at bounding box center [343, 721] width 33 height 31
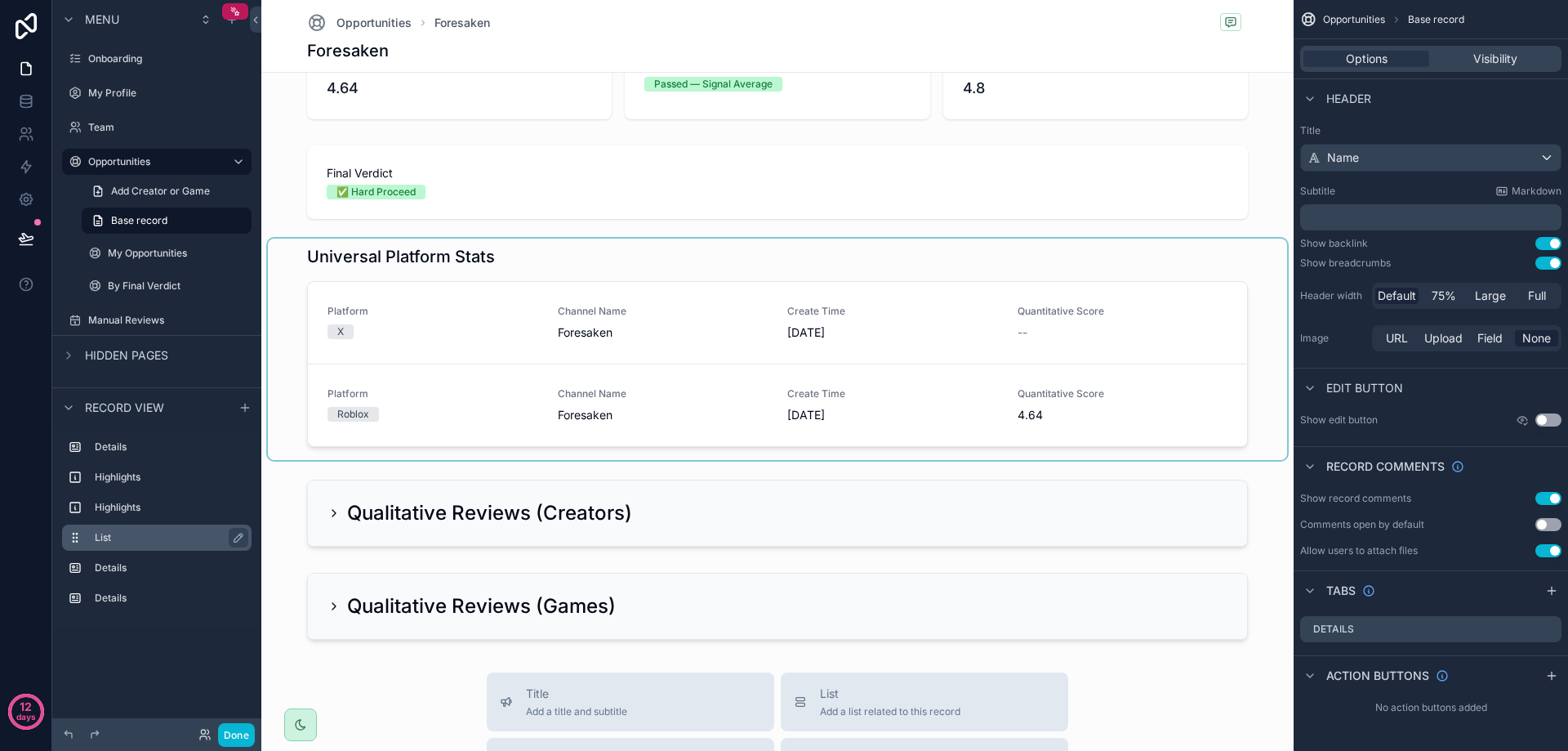
click at [117, 543] on label "List" at bounding box center [166, 537] width 143 height 13
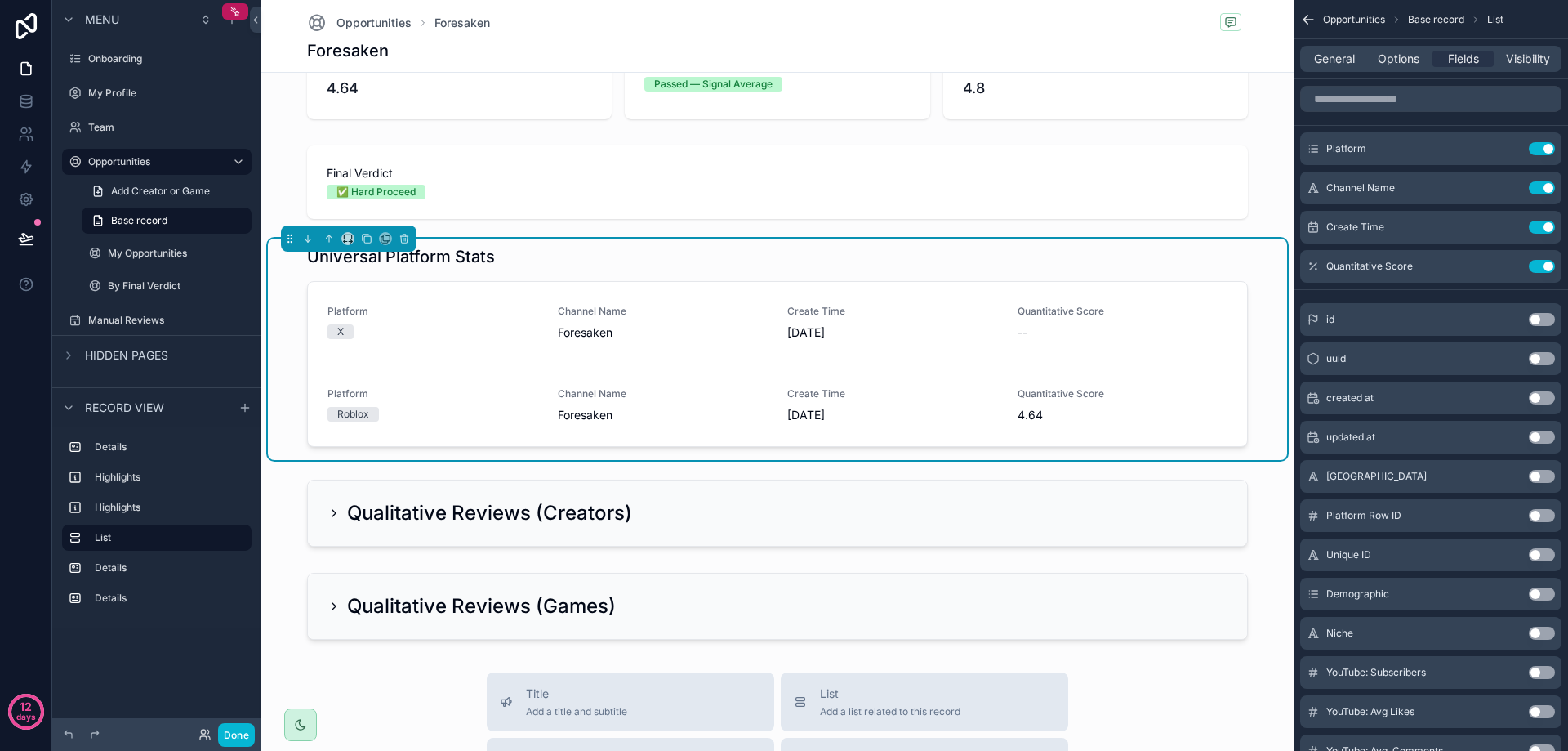
click at [181, 683] on div "Menu Onboarding My Profile Team Opportunities Add Creator or Game Base record M…" at bounding box center [157, 365] width 209 height 732
click at [243, 413] on icon "scrollable content" at bounding box center [245, 407] width 13 height 13
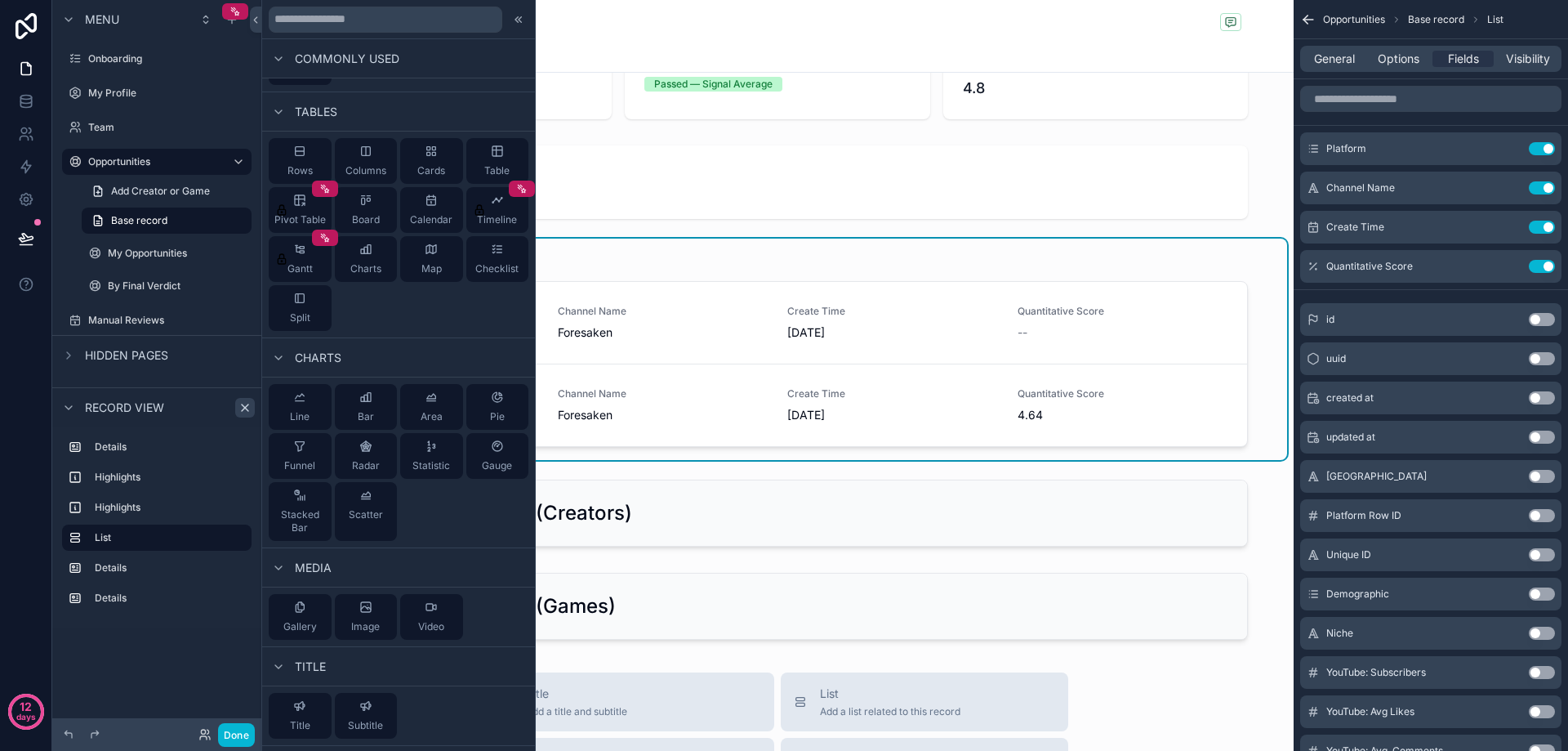
scroll to position [245, 0]
click at [236, 21] on icon "scrollable content" at bounding box center [231, 19] width 13 height 13
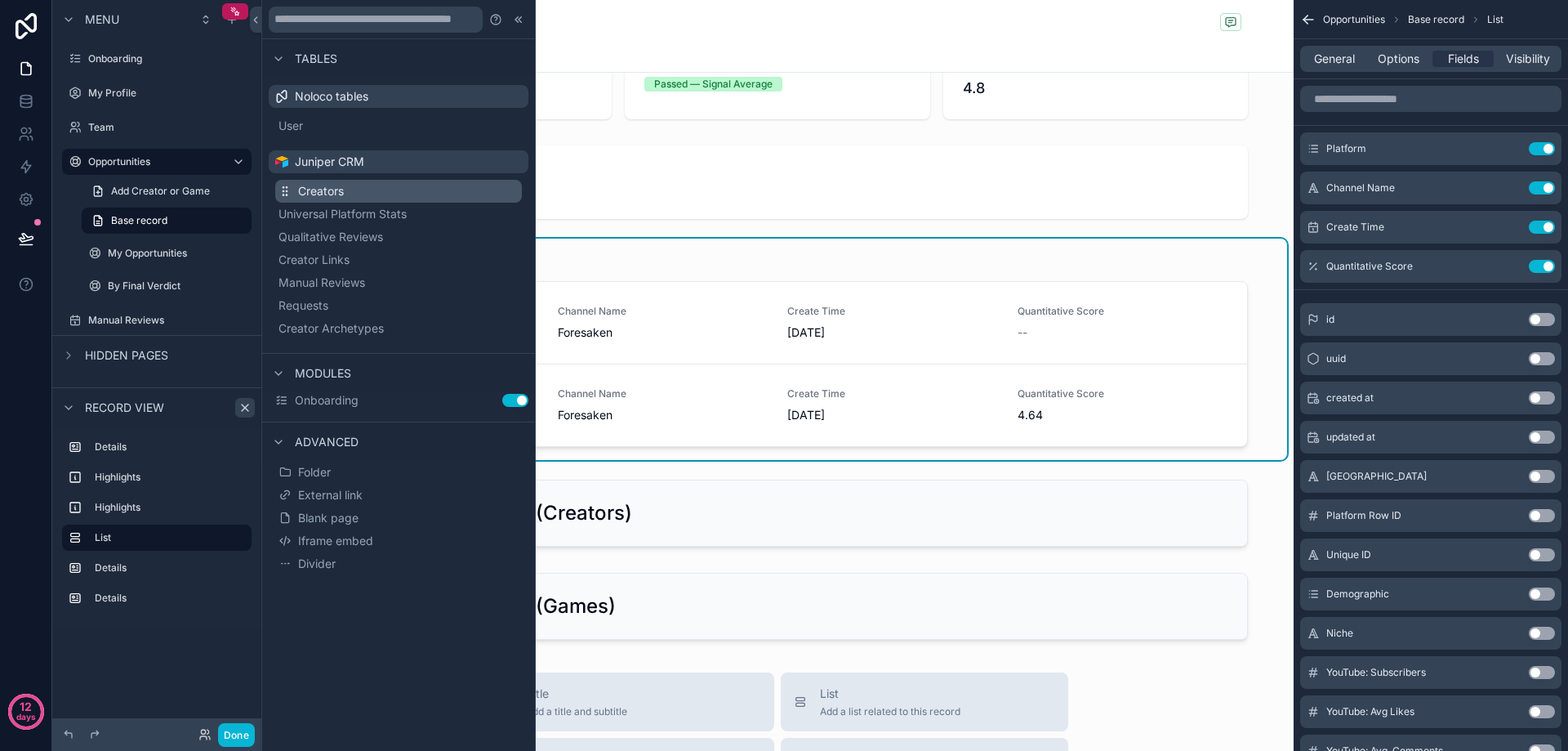
click at [342, 188] on span "Creators" at bounding box center [321, 191] width 46 height 16
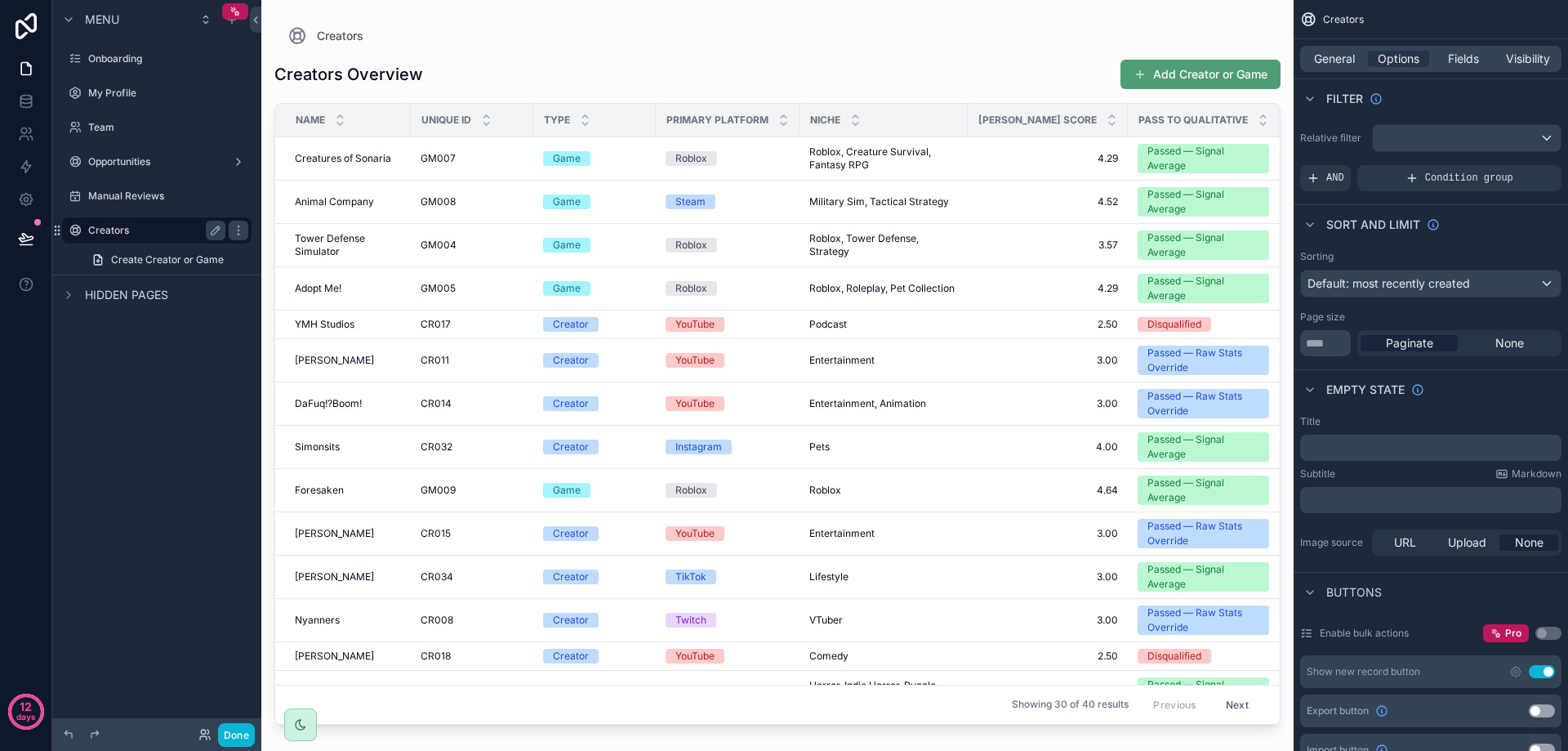
click at [126, 230] on label "Creators" at bounding box center [154, 230] width 131 height 13
click at [300, 100] on div "scrollable content" at bounding box center [778, 365] width 1032 height 732
click at [116, 230] on label "Creators" at bounding box center [154, 230] width 131 height 13
click at [115, 293] on span "Hidden pages" at bounding box center [127, 294] width 84 height 16
click at [113, 294] on span "Hidden pages" at bounding box center [127, 294] width 84 height 16
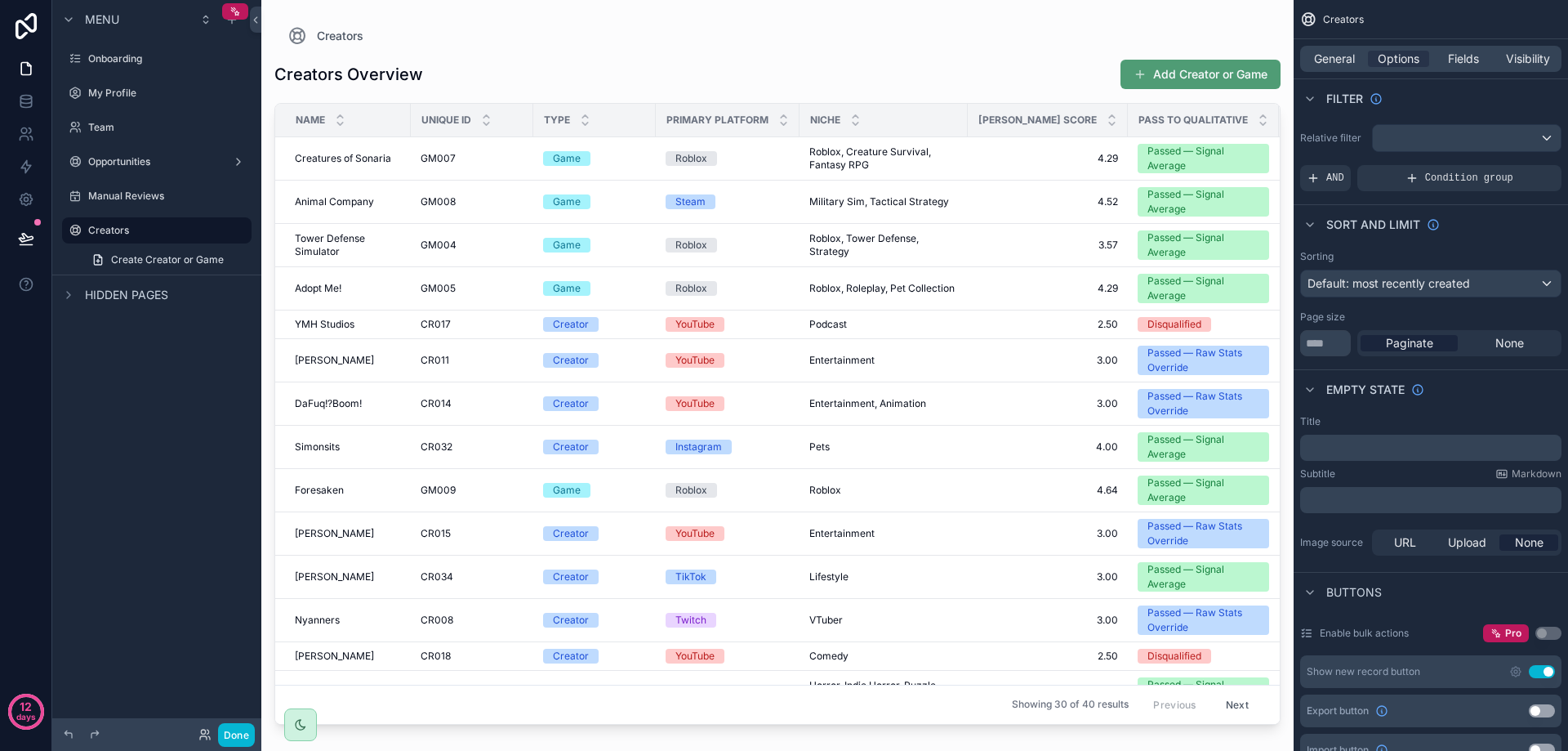
click at [283, 108] on div "Name" at bounding box center [342, 120] width 134 height 31
click at [168, 237] on div "Creators" at bounding box center [157, 230] width 137 height 19
click at [234, 230] on icon "scrollable content" at bounding box center [238, 230] width 13 height 13
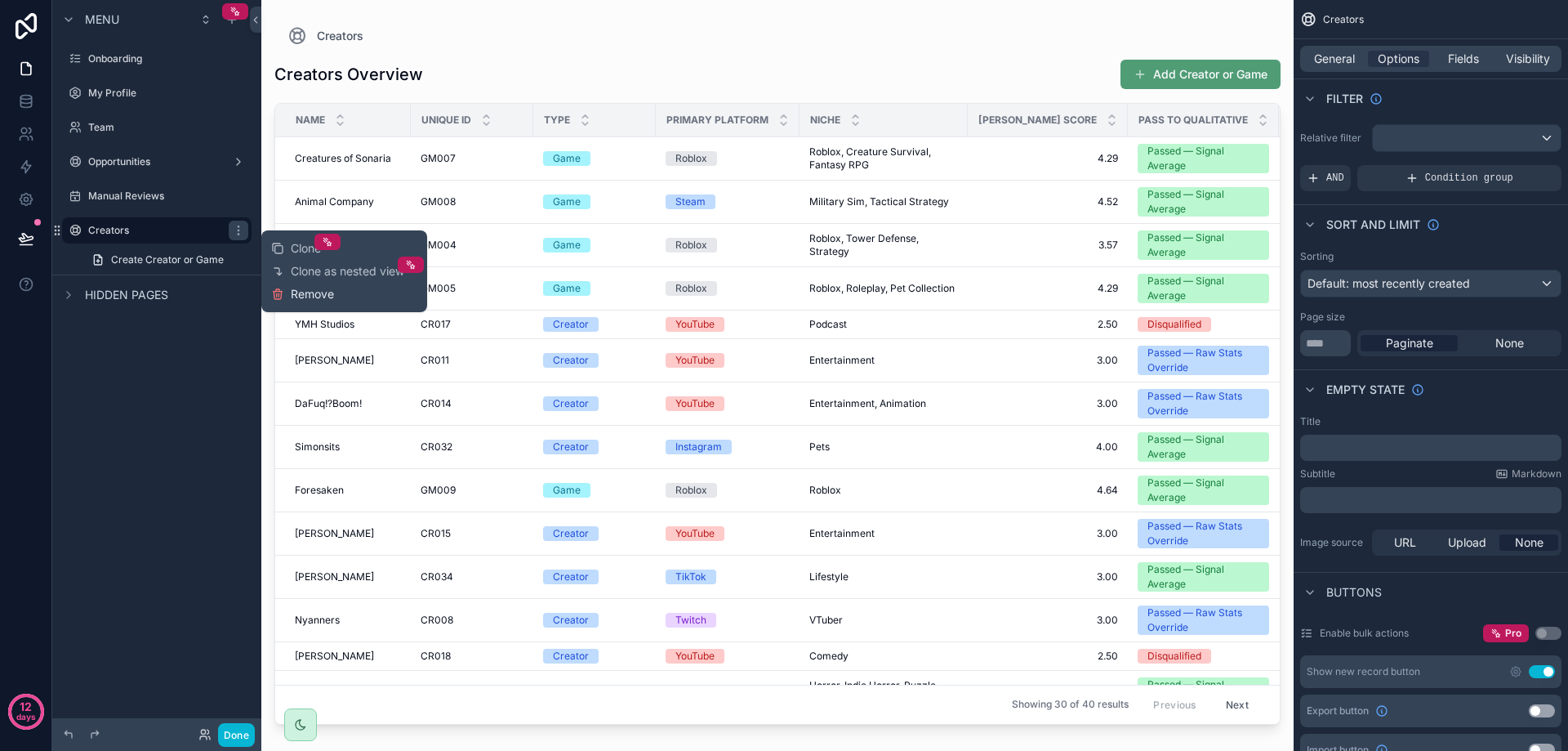
click at [287, 291] on button "Remove" at bounding box center [302, 294] width 63 height 16
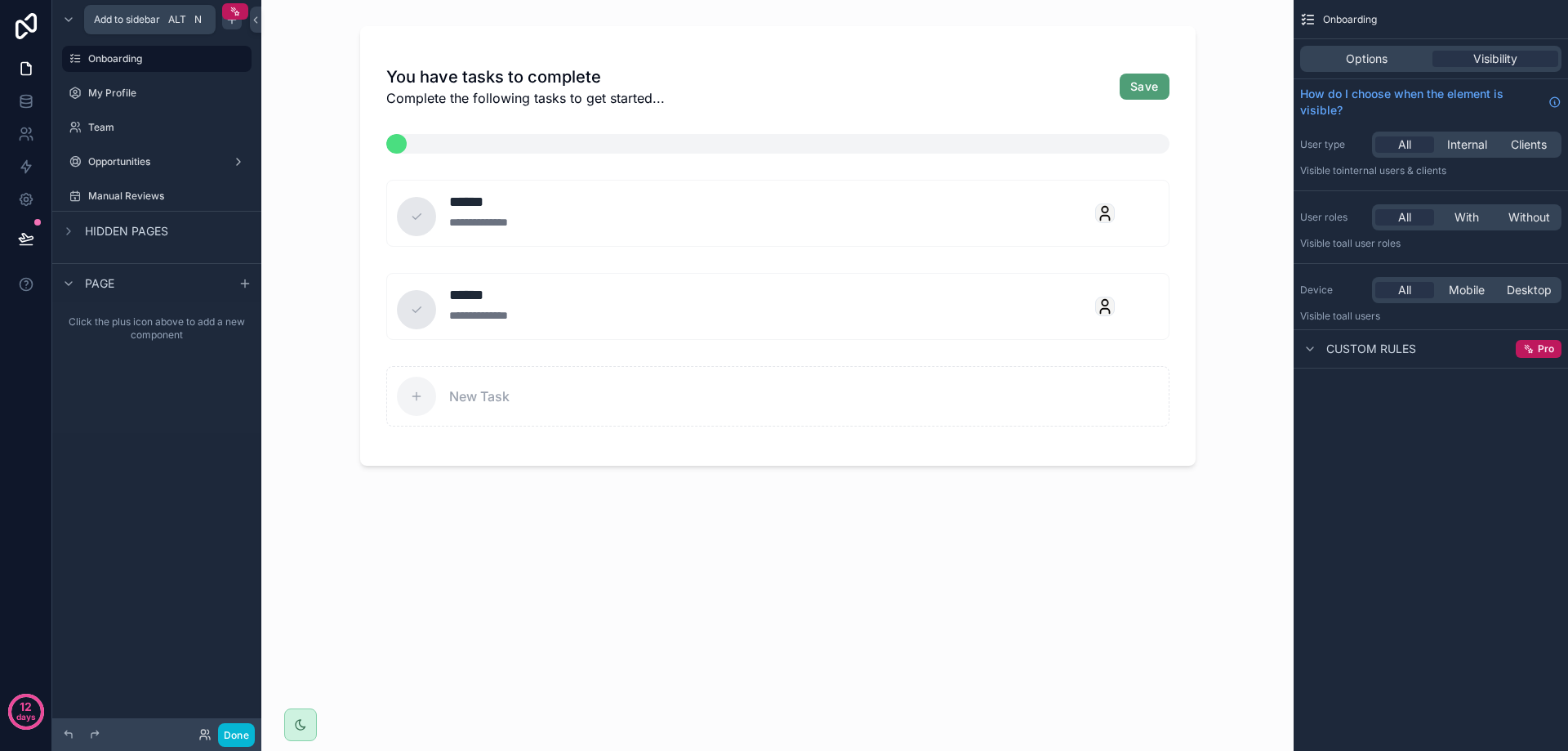
click at [234, 27] on div "scrollable content" at bounding box center [231, 19] width 19 height 19
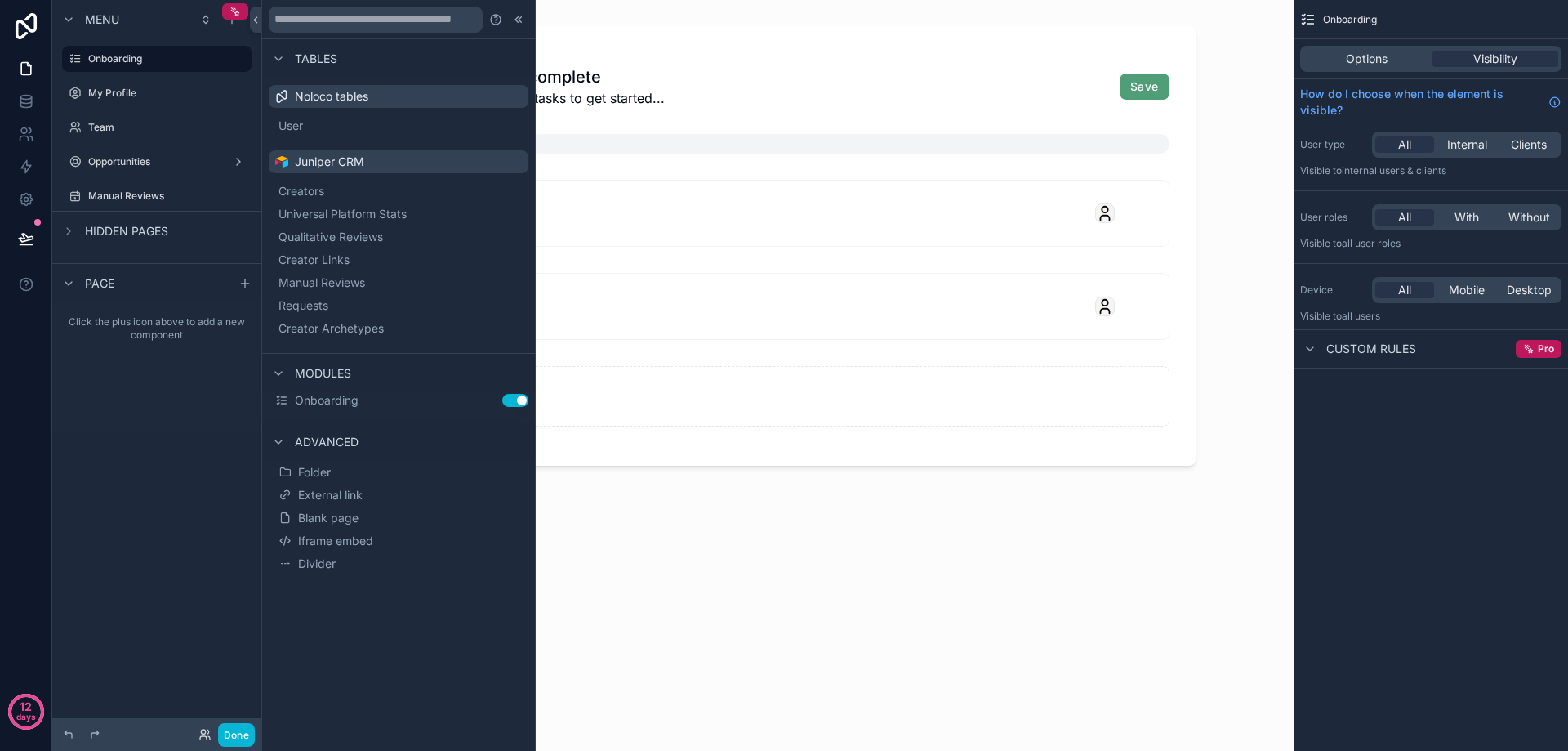
click at [160, 386] on div "Click the plus icon above to add a new component" at bounding box center [157, 367] width 209 height 131
click at [356, 522] on span "Blank page" at bounding box center [328, 517] width 61 height 16
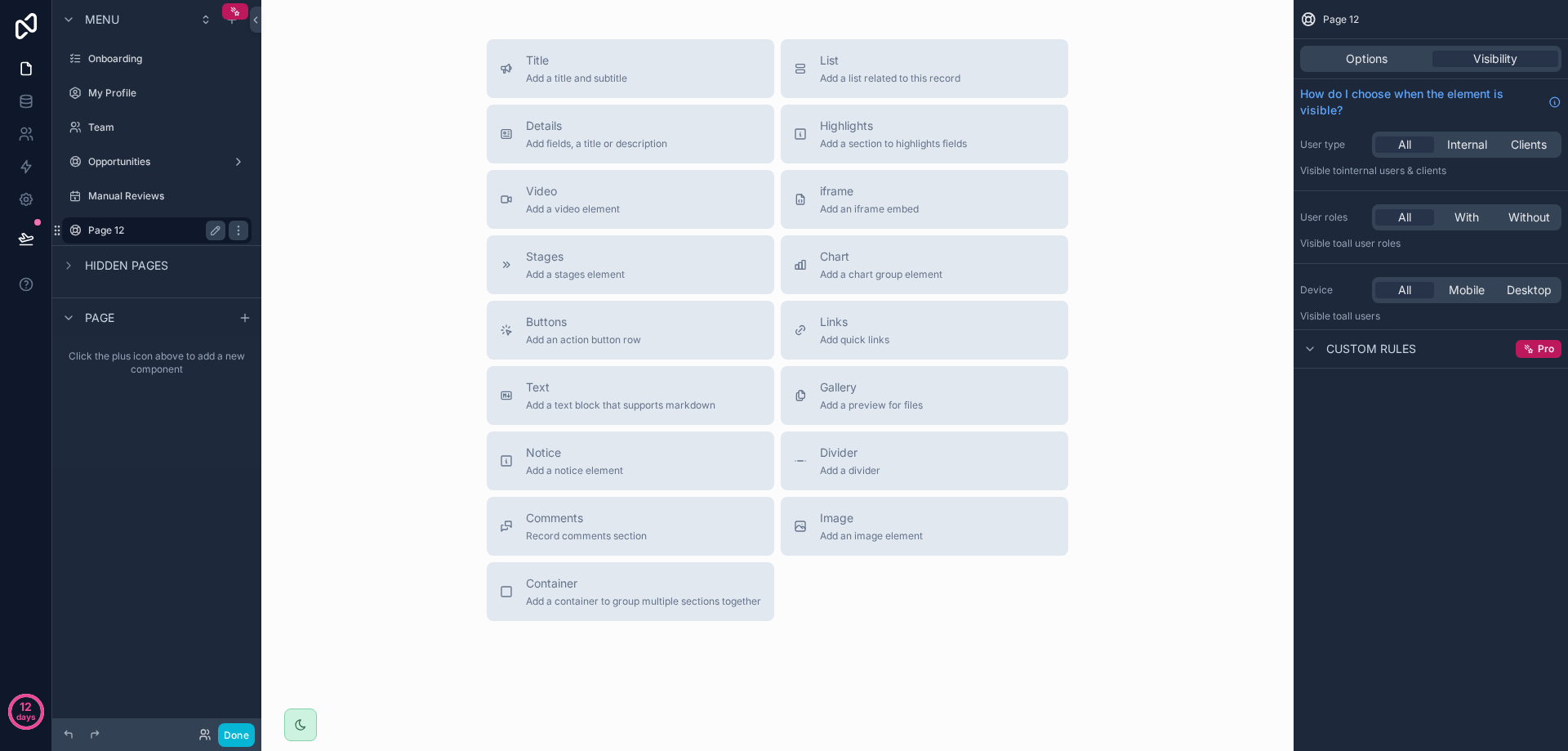
click at [121, 224] on label "Page 12" at bounding box center [154, 230] width 131 height 13
click at [908, 260] on span "Chart" at bounding box center [881, 256] width 122 height 16
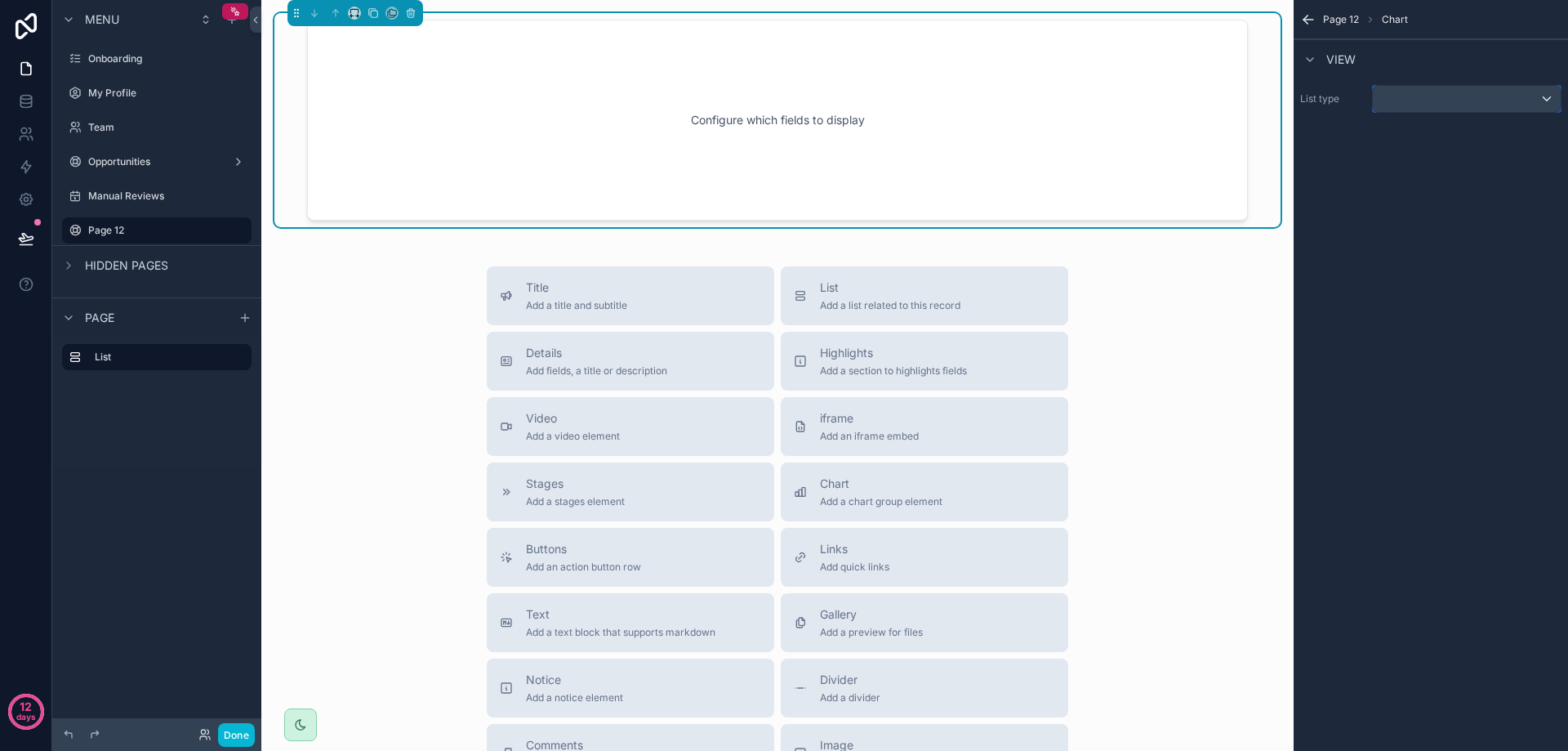
click at [1404, 100] on div "scrollable content" at bounding box center [1467, 99] width 188 height 26
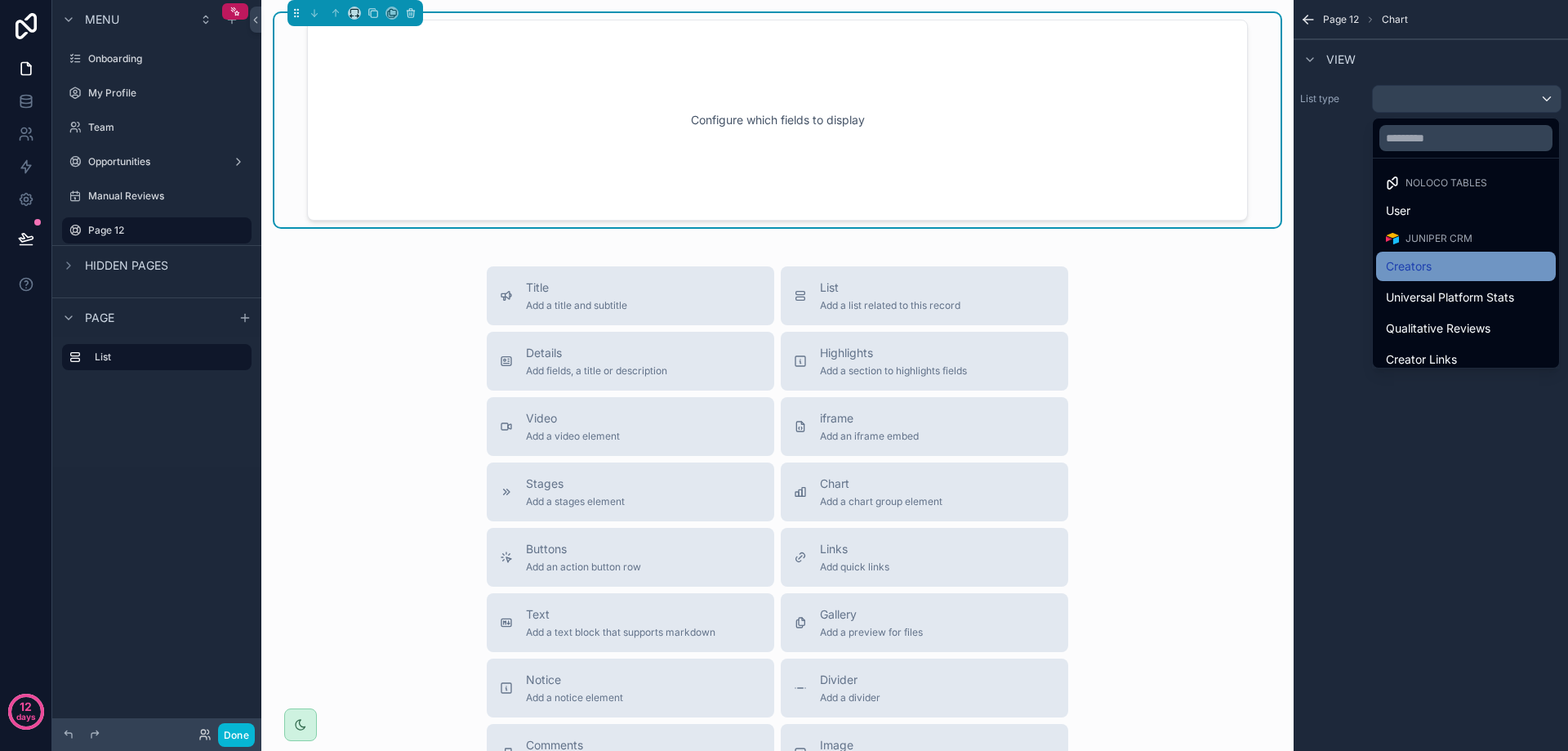
click at [1431, 258] on span "Creators" at bounding box center [1409, 266] width 46 height 19
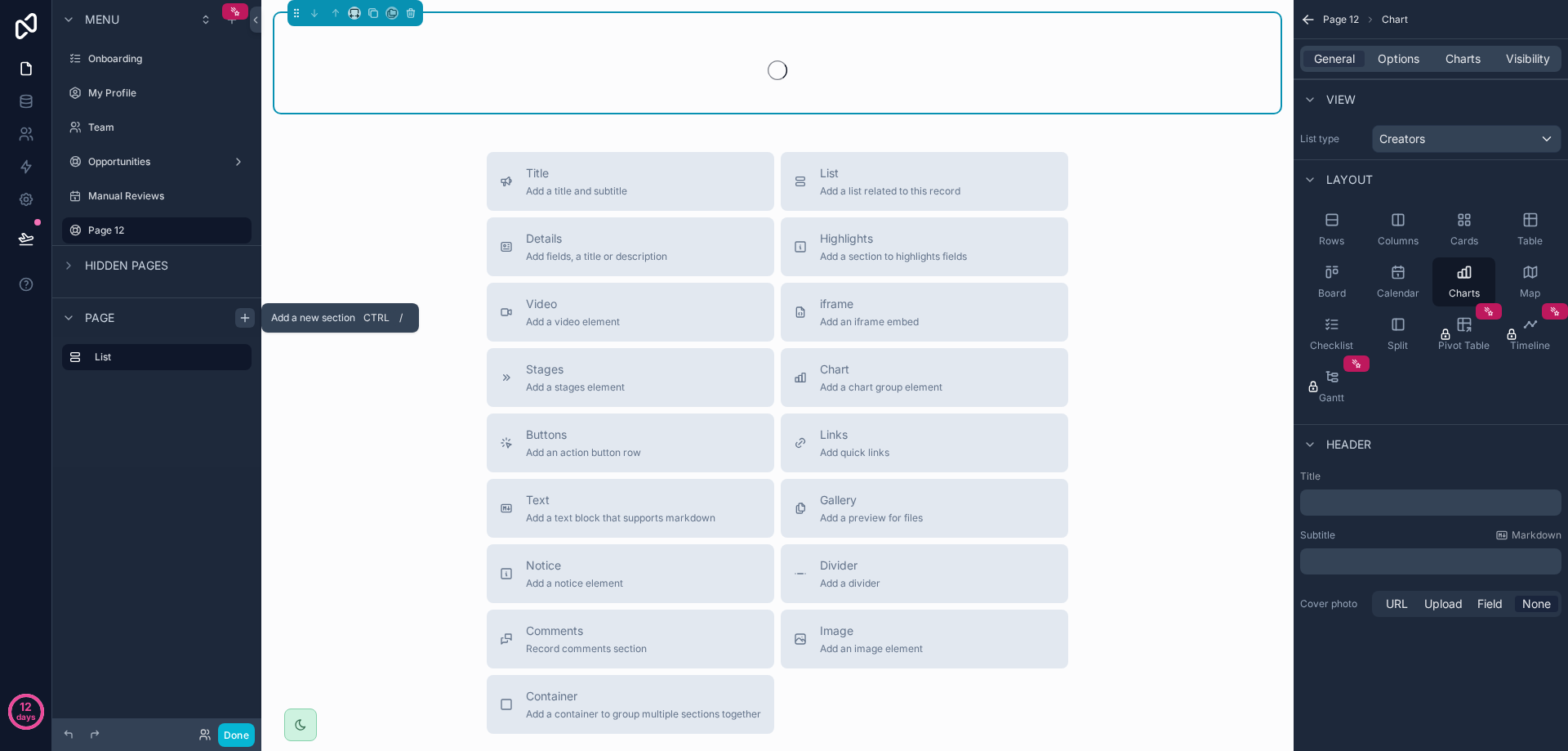
click at [245, 322] on icon "scrollable content" at bounding box center [245, 317] width 13 height 13
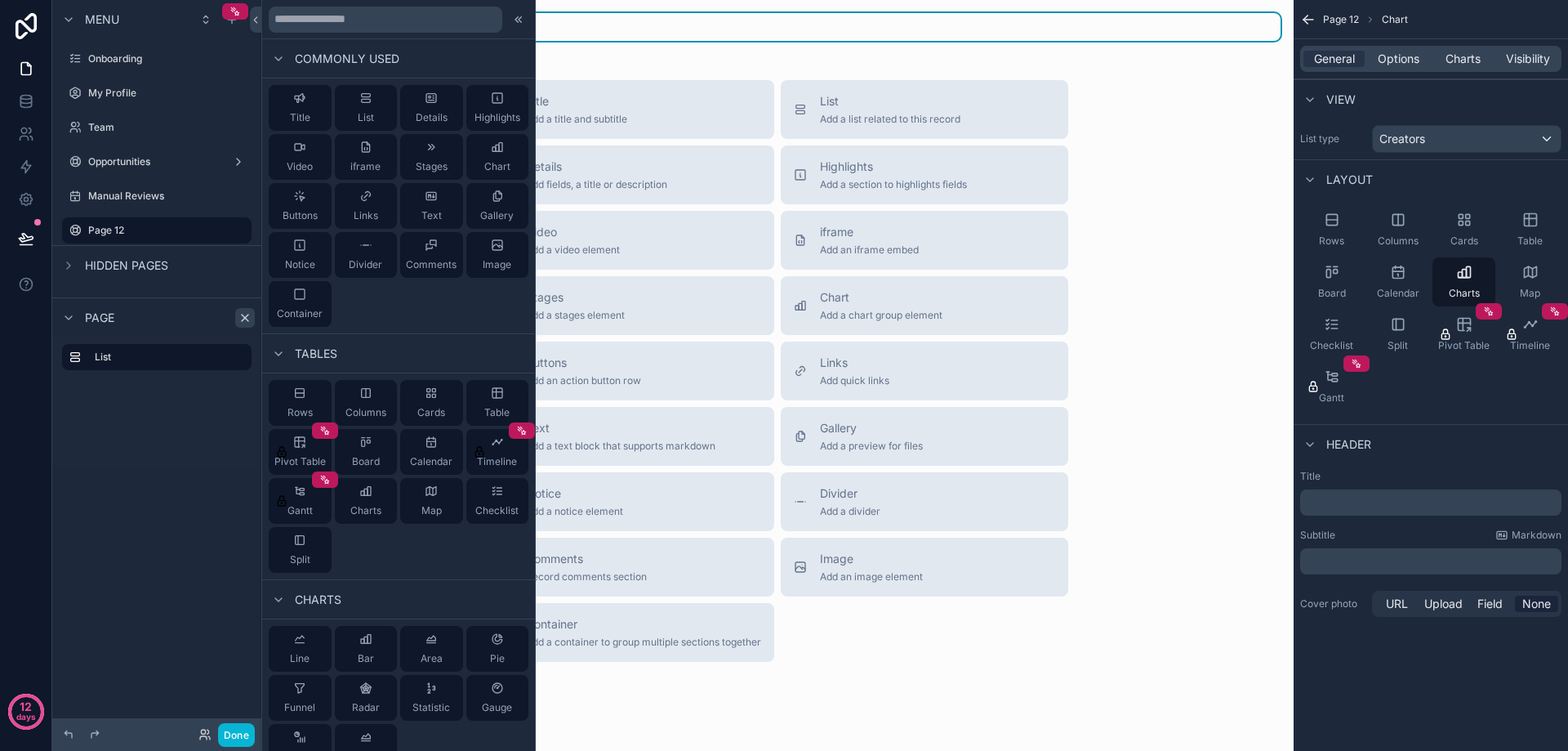
click at [812, 658] on div "Title Add a title and subtitle List Add a list related to this record Details A…" at bounding box center [778, 370] width 607 height 581
click at [480, 113] on span "Highlights" at bounding box center [498, 117] width 46 height 13
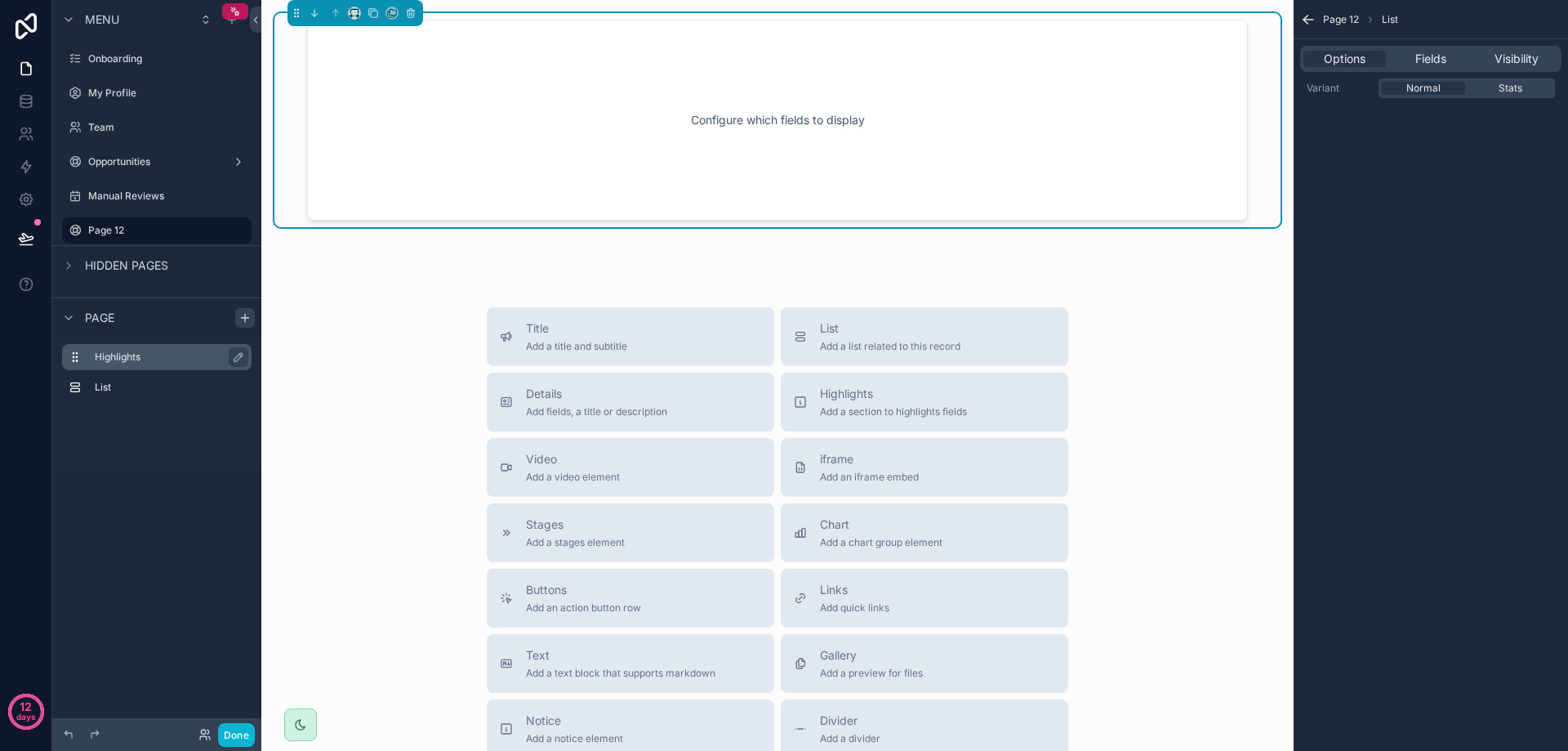
click at [105, 351] on label "Highlights" at bounding box center [166, 356] width 143 height 13
click at [1448, 64] on div "Fields" at bounding box center [1431, 58] width 83 height 16
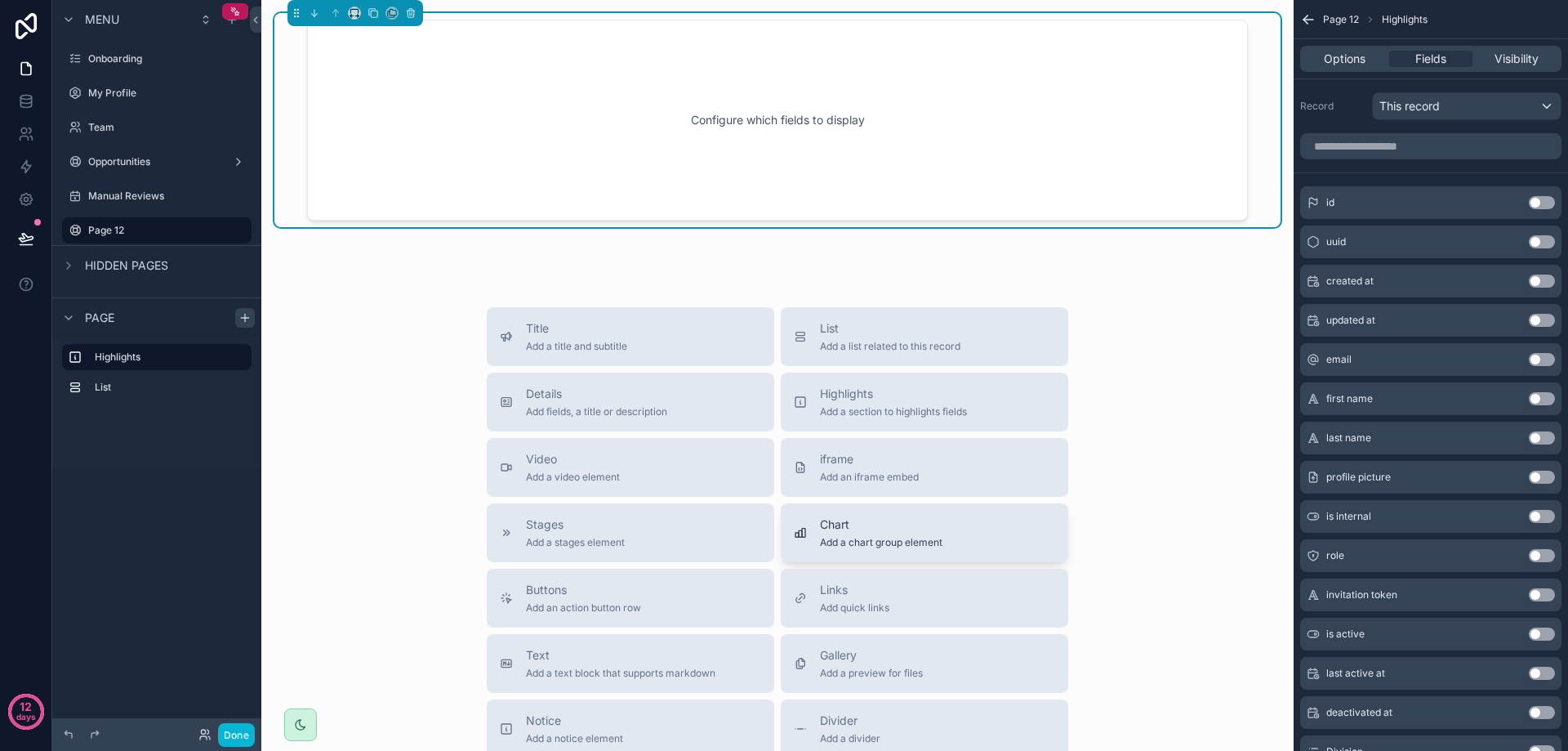
click at [870, 547] on span "Add a chart group element" at bounding box center [881, 542] width 122 height 13
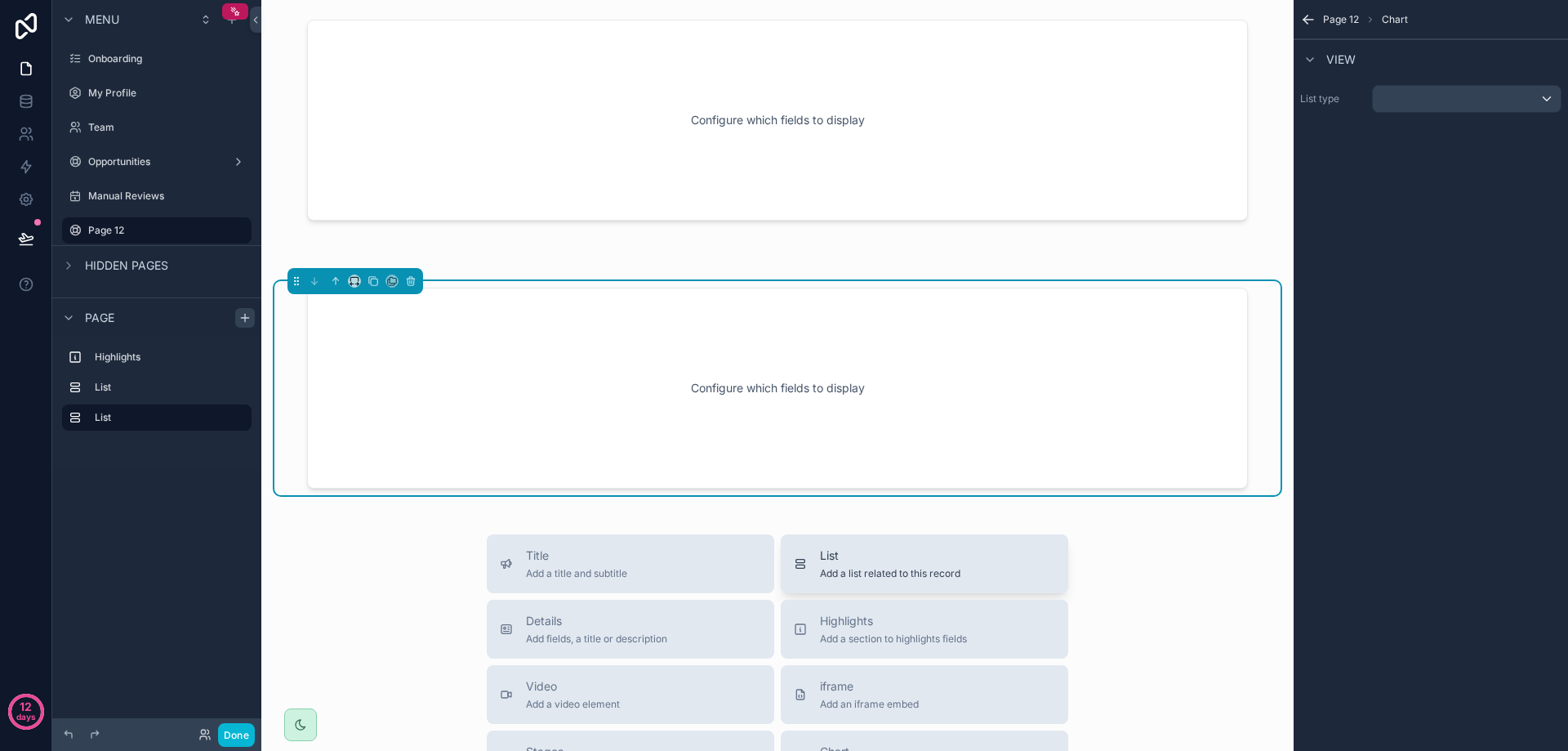
scroll to position [13, 0]
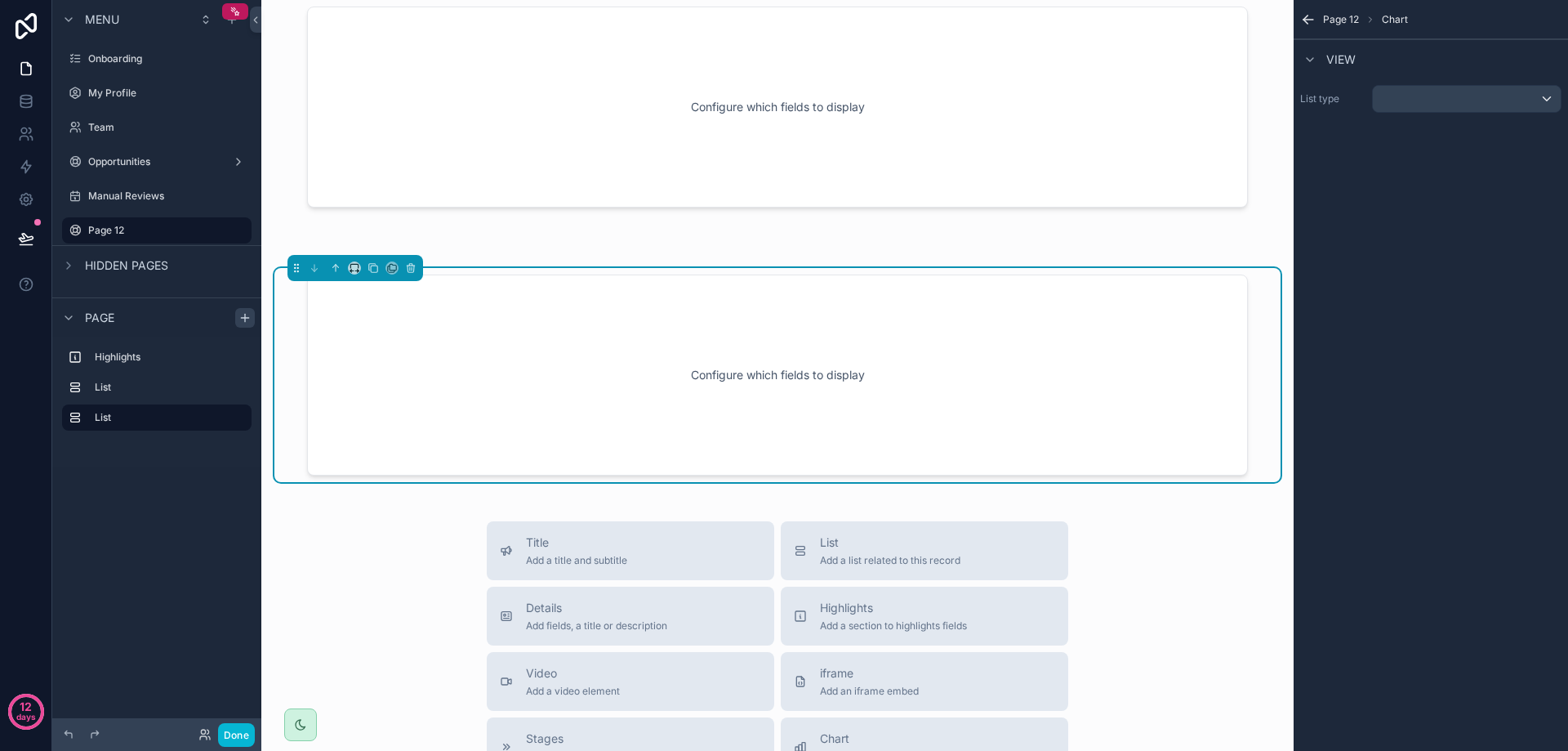
click at [860, 399] on div "Configure which fields to display" at bounding box center [777, 375] width 886 height 147
click at [1377, 91] on div "scrollable content" at bounding box center [1467, 99] width 188 height 26
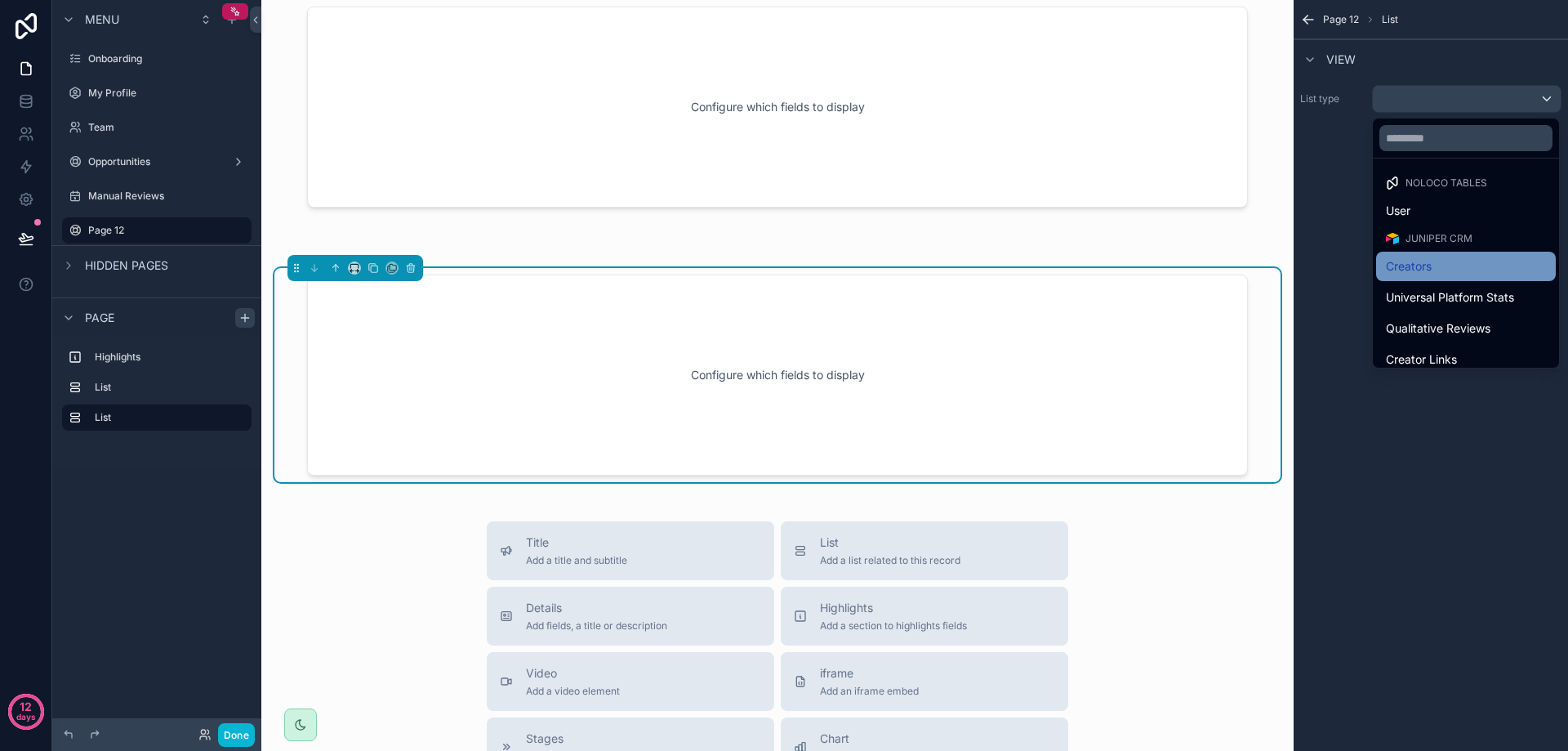
click at [1441, 255] on div "Creators" at bounding box center [1465, 266] width 180 height 30
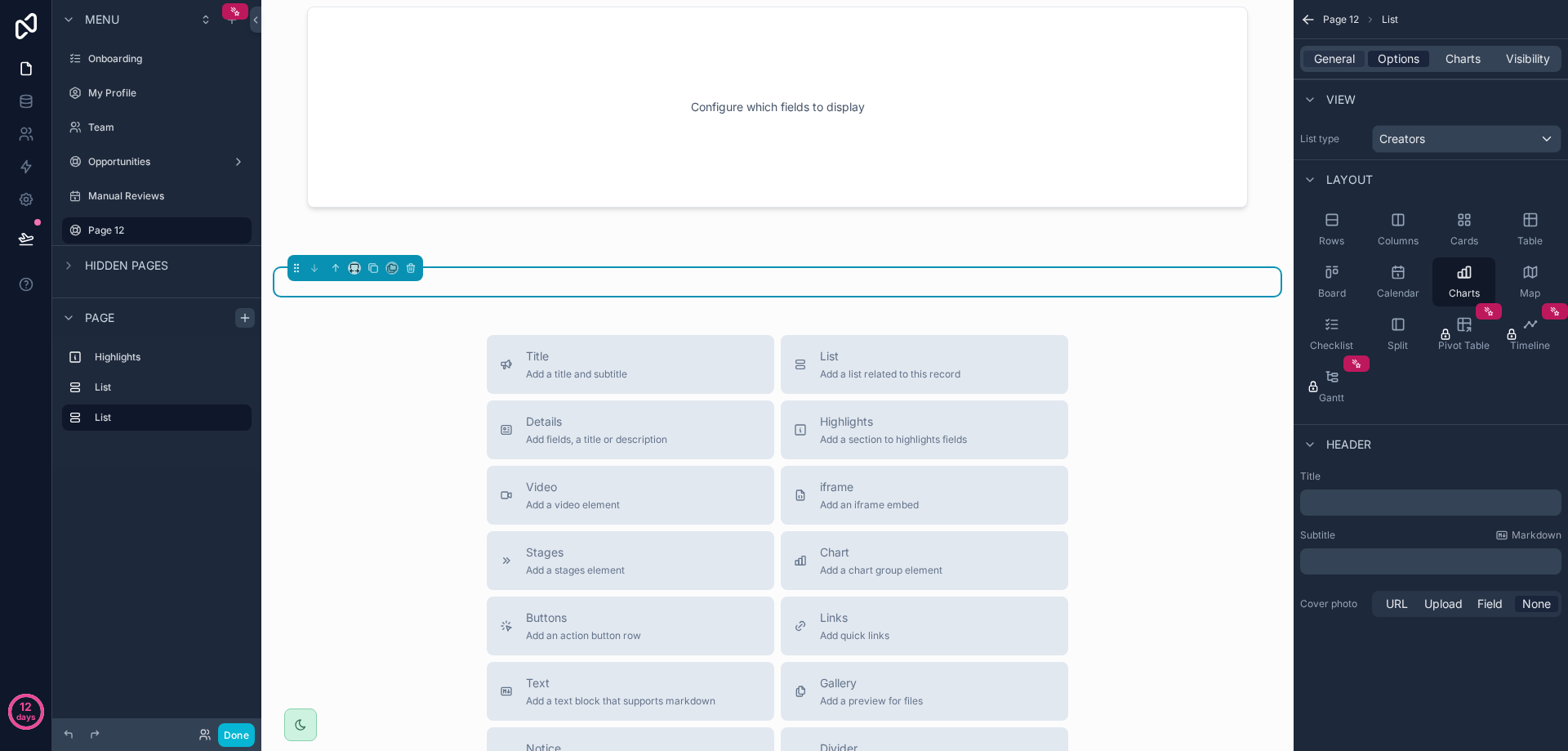
click at [1400, 62] on span "Options" at bounding box center [1398, 58] width 41 height 16
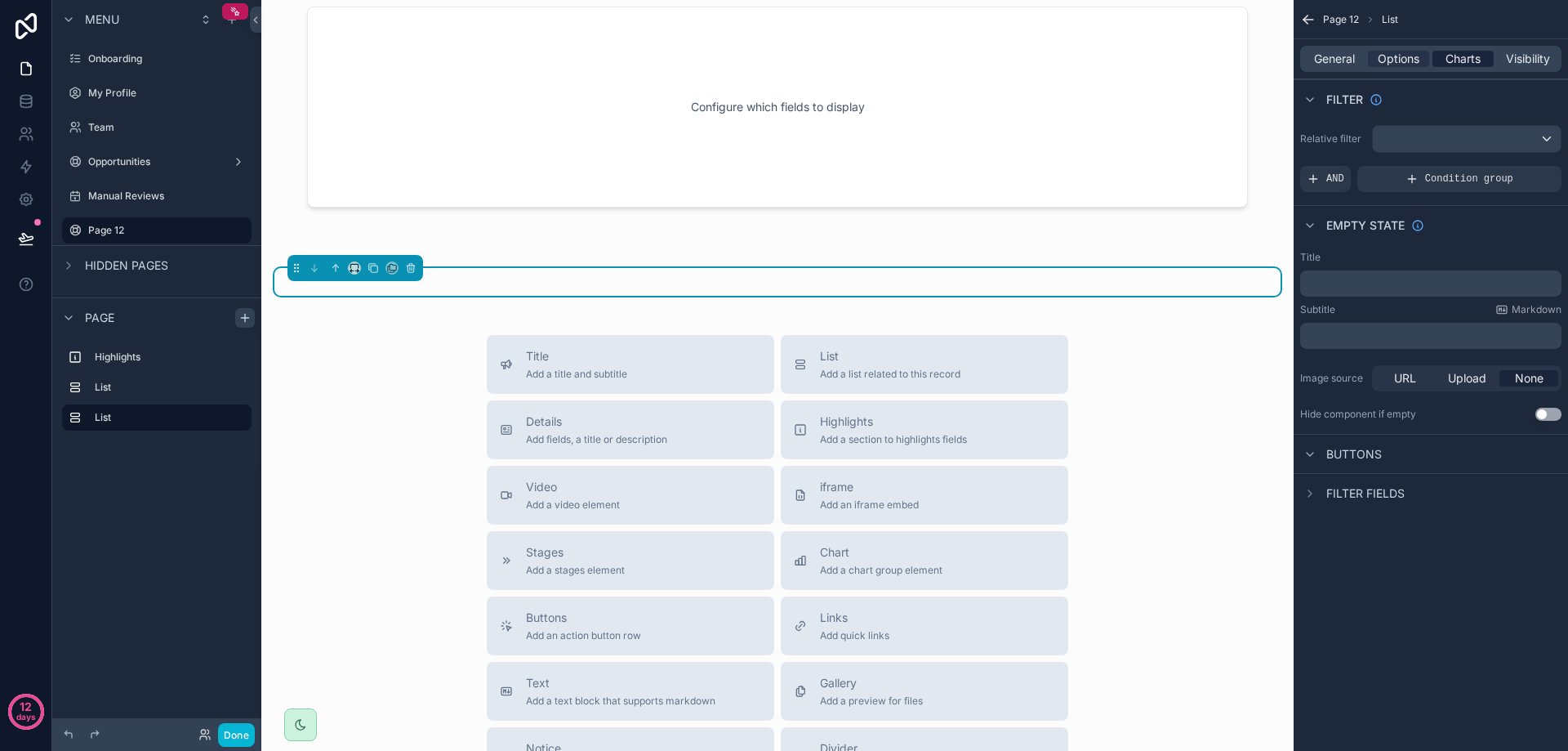
click at [1461, 61] on span "Charts" at bounding box center [1463, 58] width 35 height 16
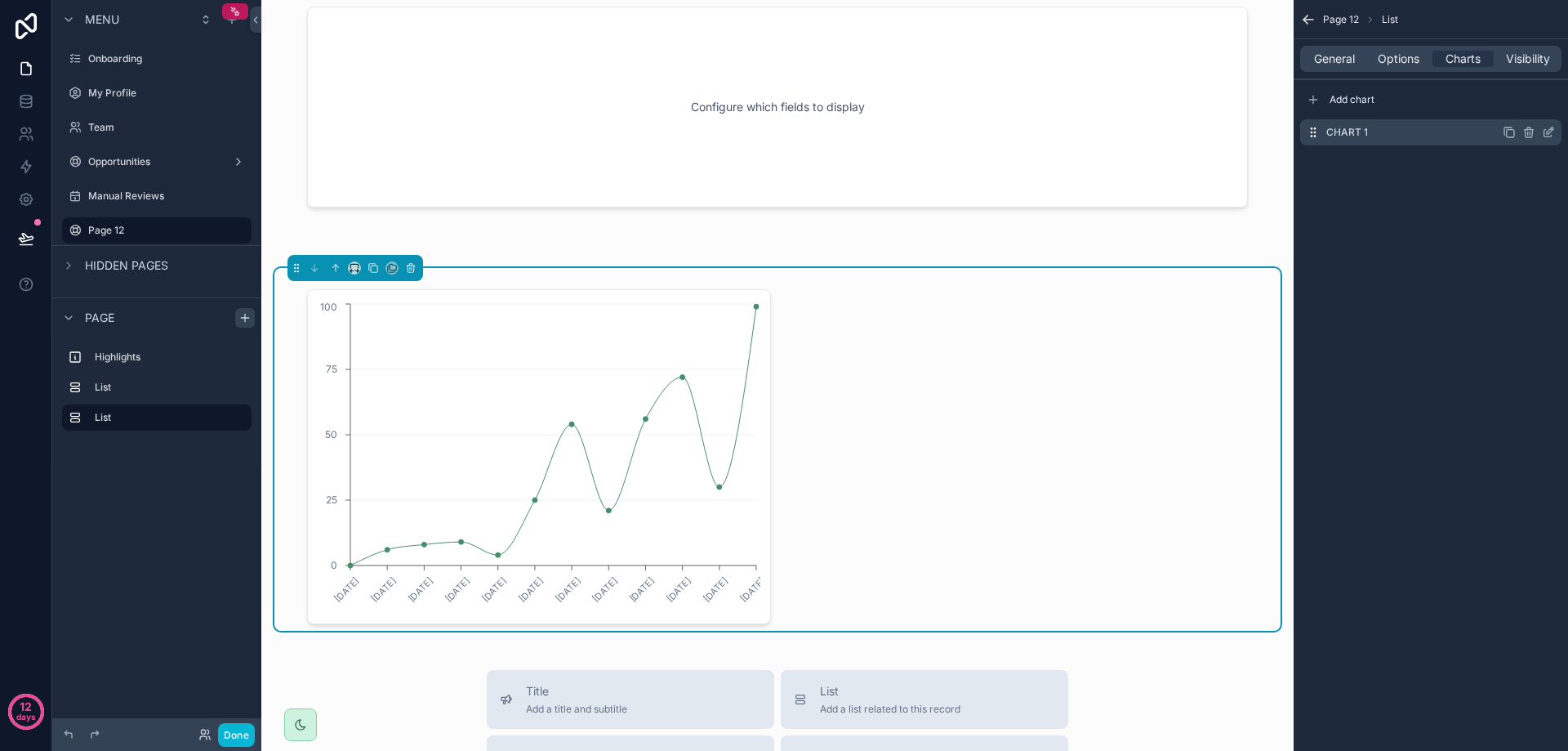
click at [1398, 135] on div "Chart 1" at bounding box center [1431, 132] width 261 height 26
click at [1506, 134] on icon "scrollable content" at bounding box center [1510, 133] width 8 height 8
click at [1550, 132] on icon "scrollable content" at bounding box center [1550, 131] width 7 height 7
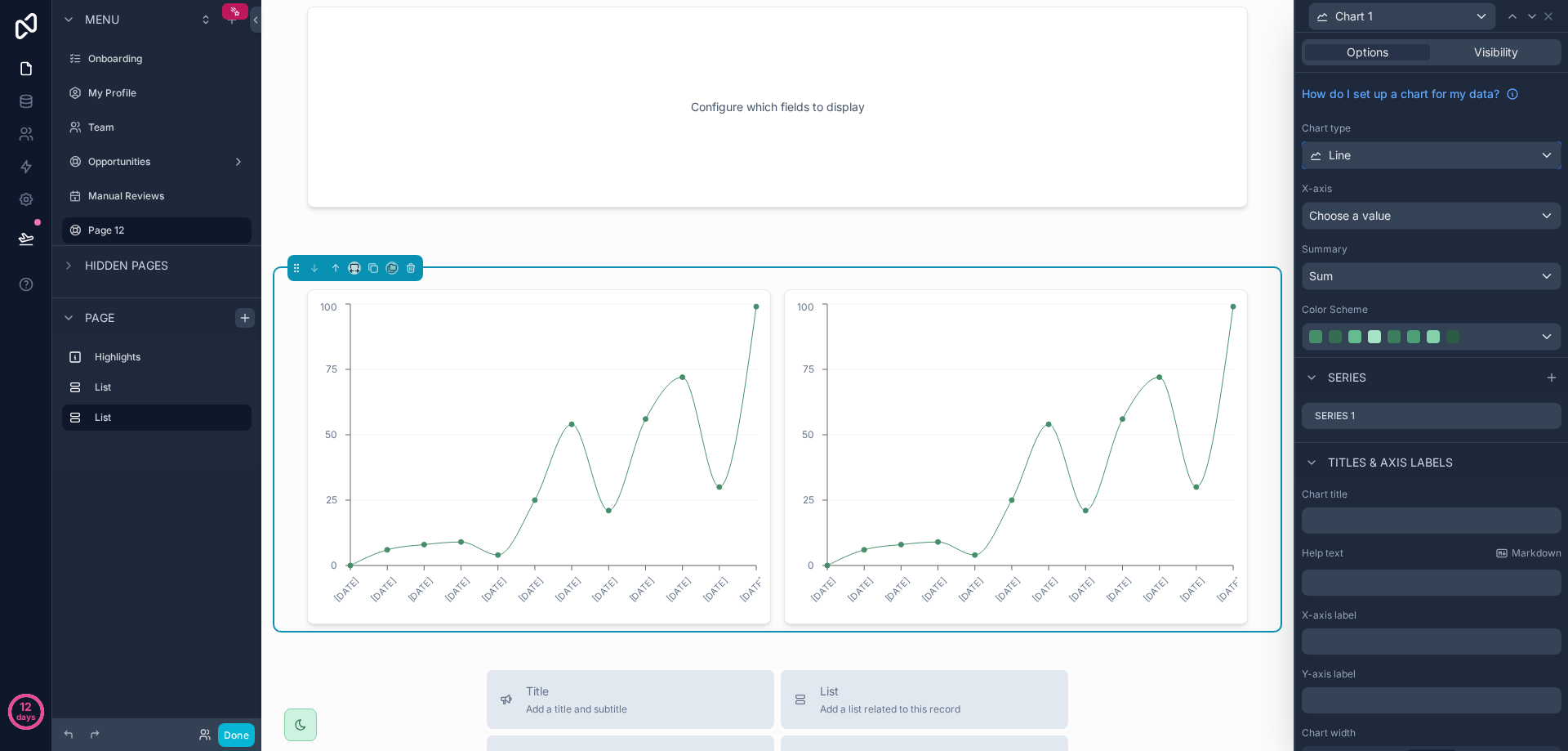
click at [1447, 159] on div "Line" at bounding box center [1431, 154] width 258 height 26
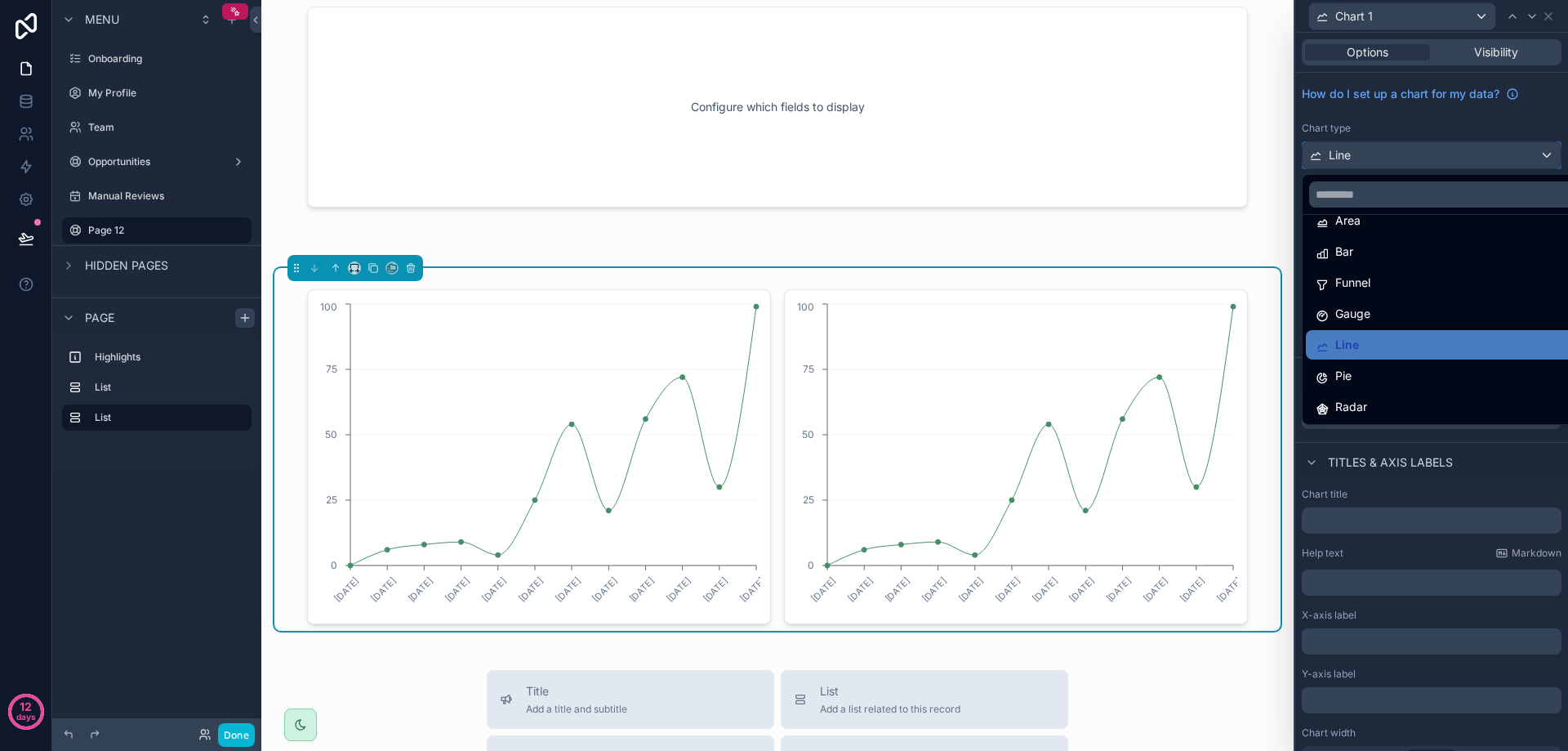
scroll to position [0, 0]
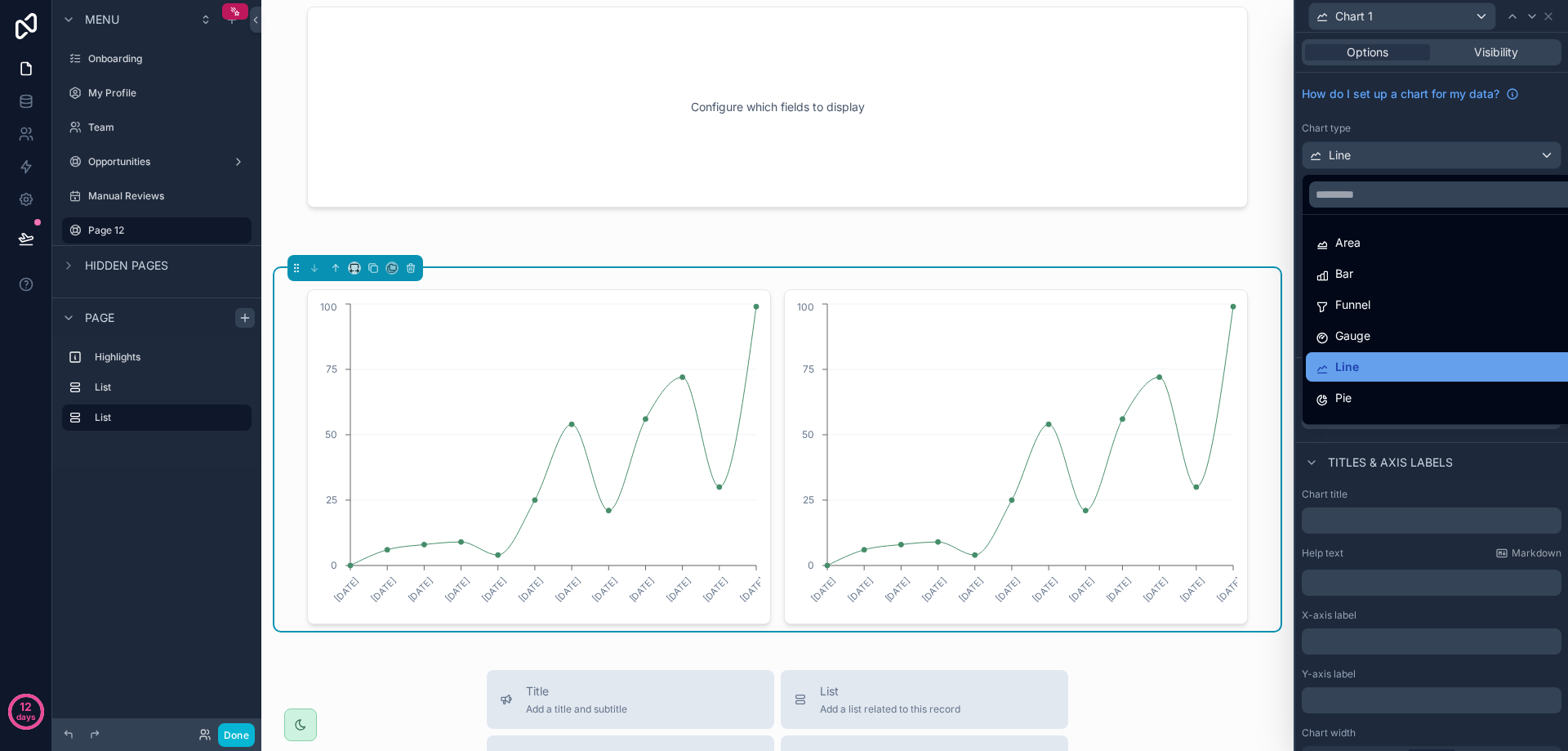
click at [1392, 369] on div "Line" at bounding box center [1444, 366] width 257 height 19
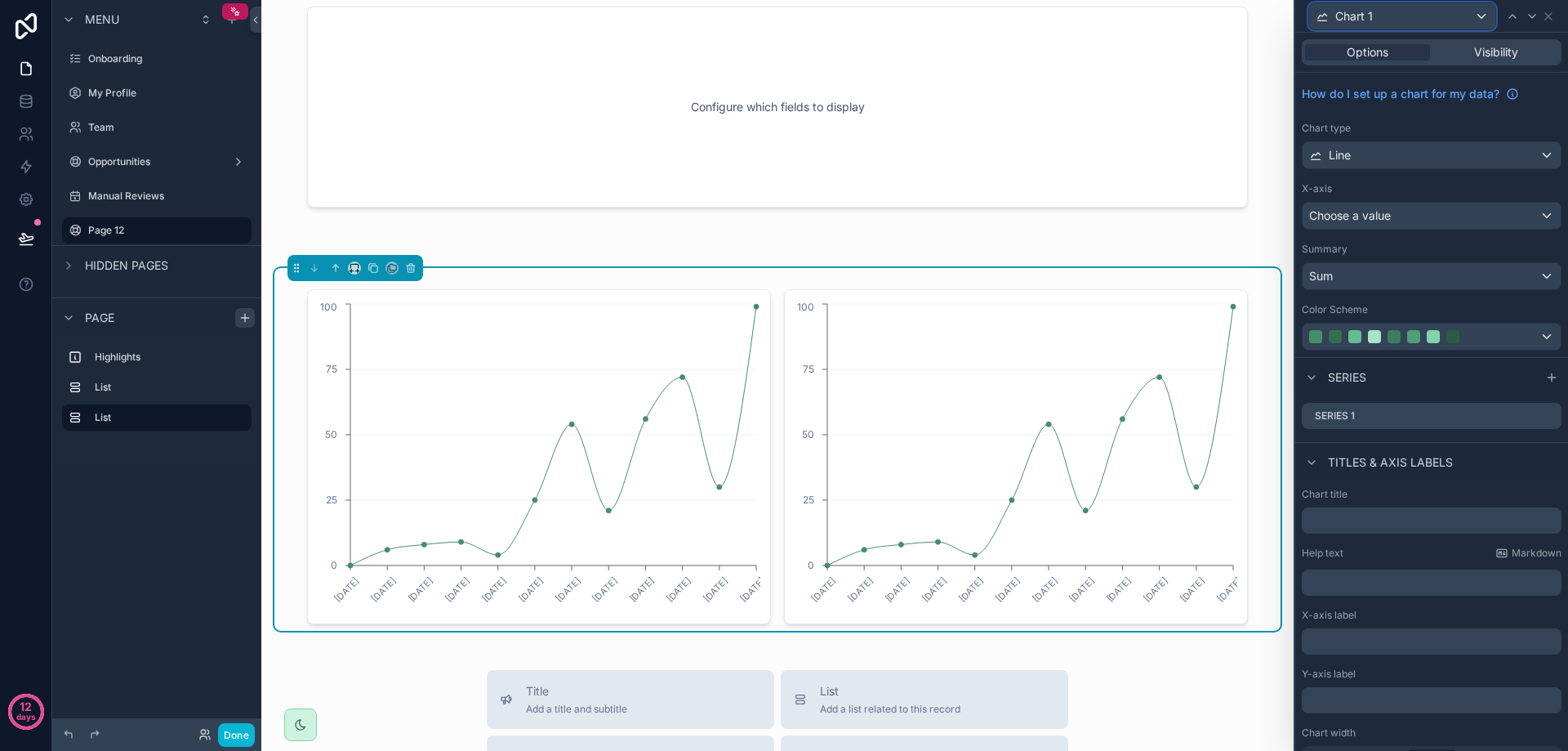
click at [1466, 18] on div "Chart 1" at bounding box center [1402, 16] width 186 height 26
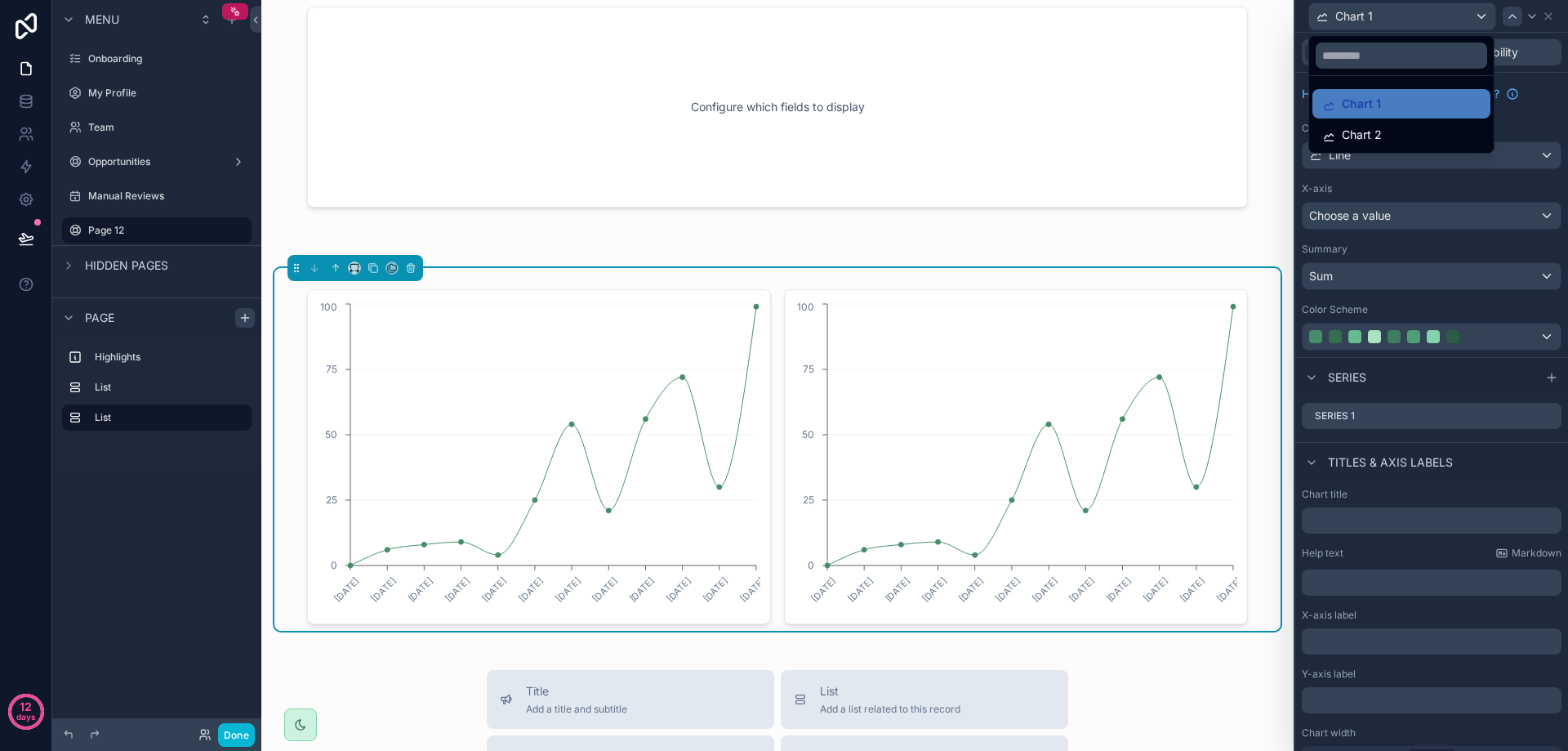
click at [1503, 18] on div at bounding box center [1431, 376] width 272 height 751
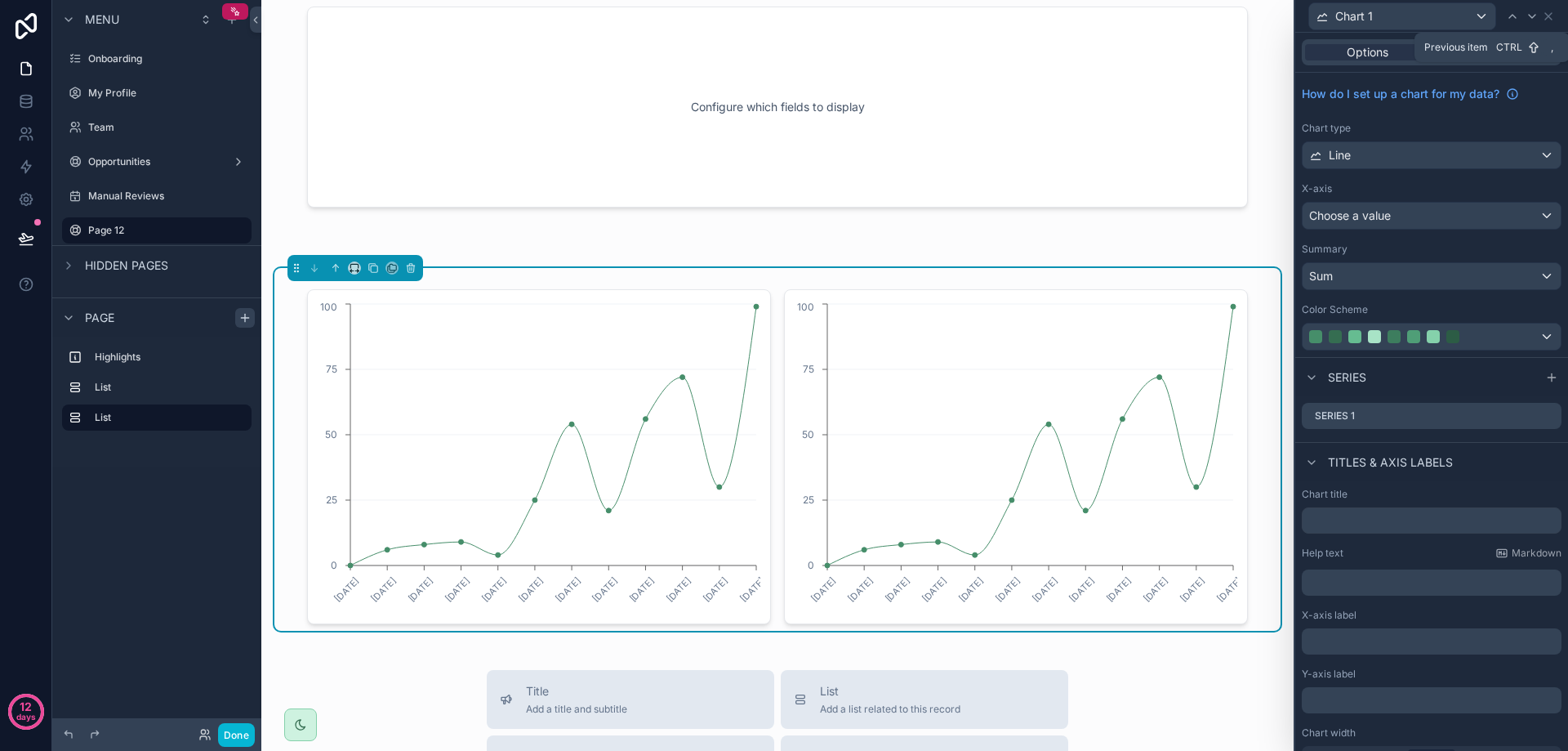
click at [1513, 17] on icon at bounding box center [1511, 16] width 13 height 13
click at [1544, 17] on icon at bounding box center [1548, 16] width 13 height 13
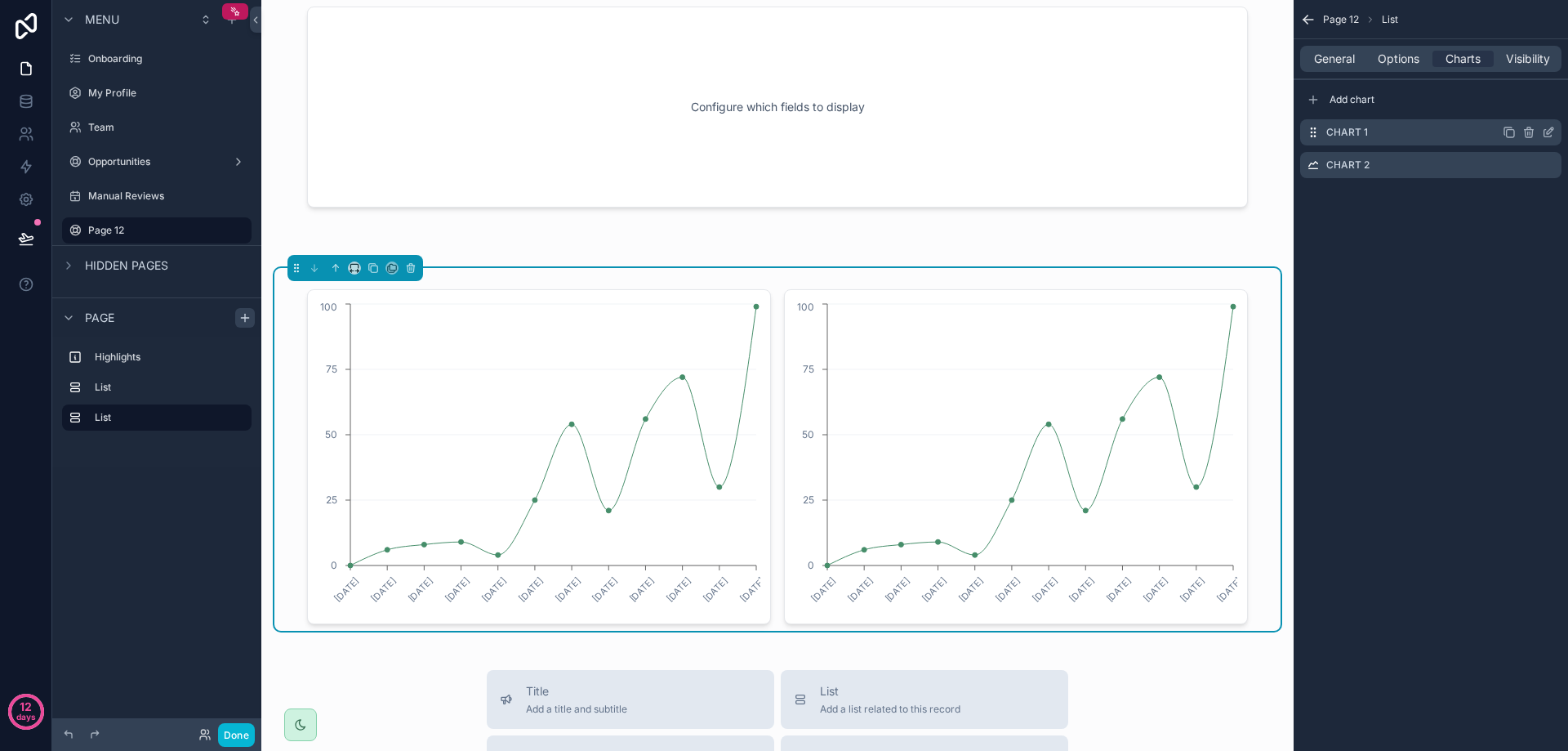
click at [1528, 132] on icon "scrollable content" at bounding box center [1528, 132] width 13 height 13
click at [1523, 109] on icon at bounding box center [1523, 107] width 0 height 3
click at [1354, 134] on label "Chart 1" at bounding box center [1346, 132] width 41 height 13
click at [1506, 128] on icon "scrollable content" at bounding box center [1509, 132] width 13 height 13
drag, startPoint x: 1506, startPoint y: 128, endPoint x: 1525, endPoint y: 154, distance: 32.2
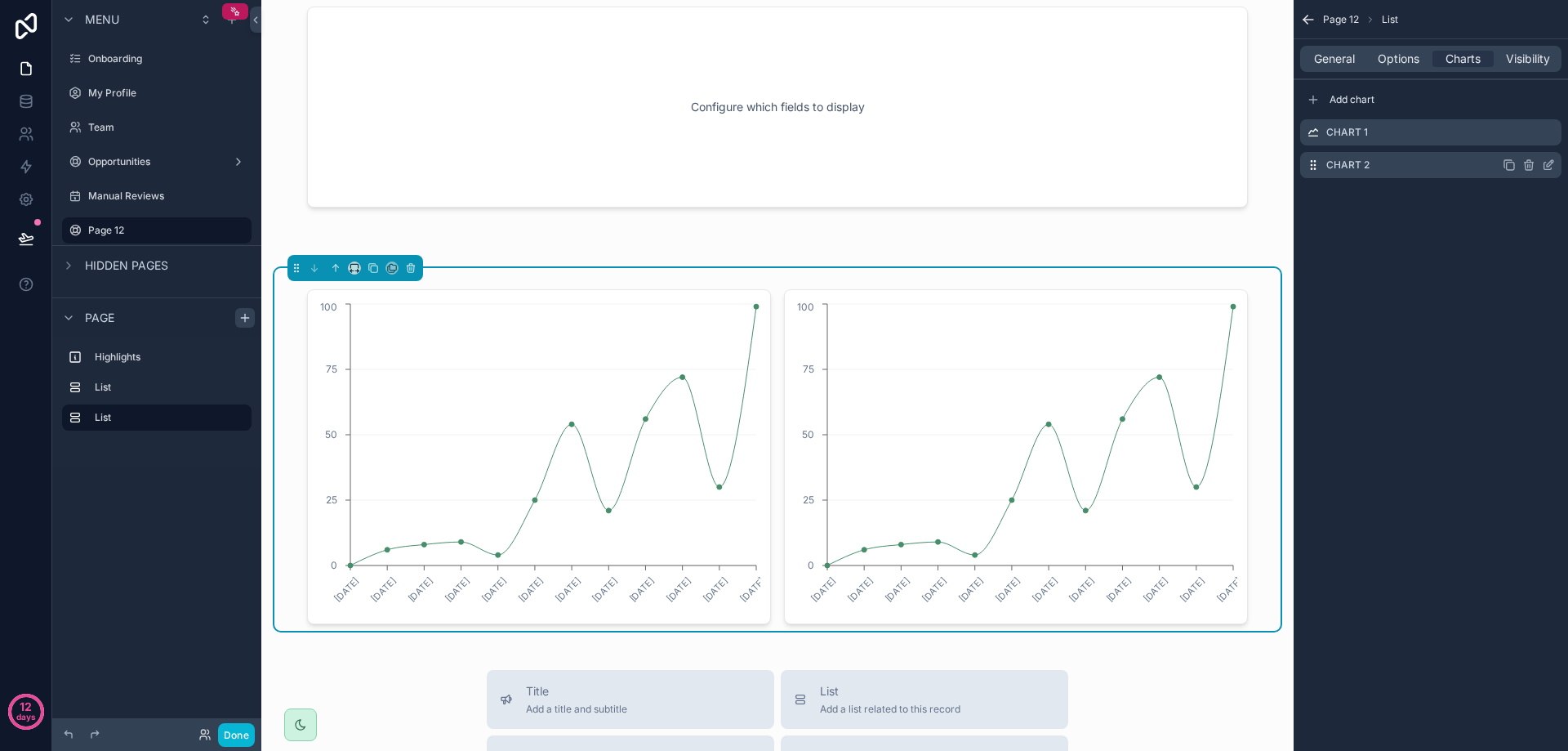
click at [0, 0] on icon "scrollable content" at bounding box center [0, 0] width 0 height 0
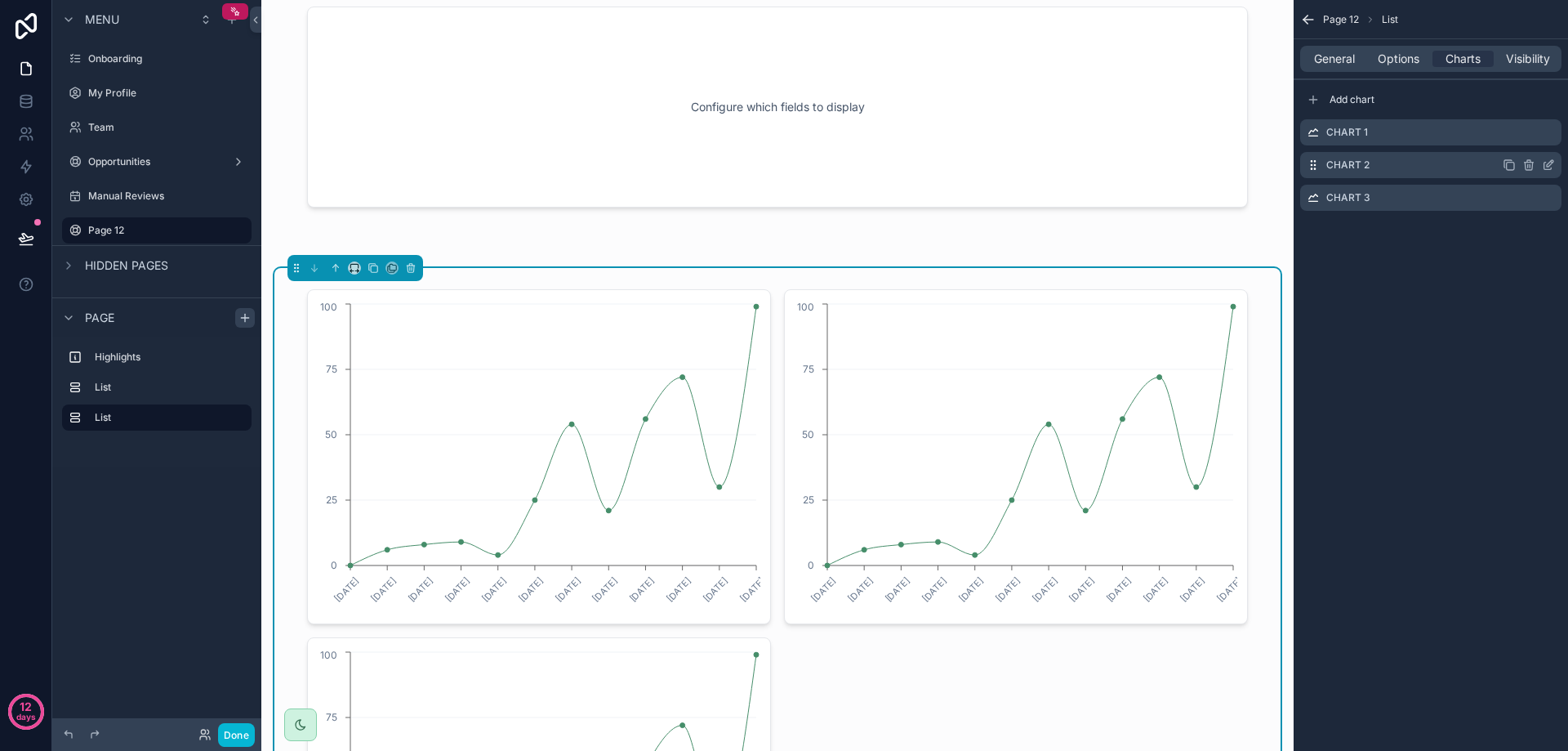
click at [1528, 168] on icon "scrollable content" at bounding box center [1528, 165] width 13 height 13
click at [1526, 165] on icon "scrollable content" at bounding box center [1528, 166] width 8 height 8
click at [1520, 133] on icon at bounding box center [1522, 138] width 13 height 13
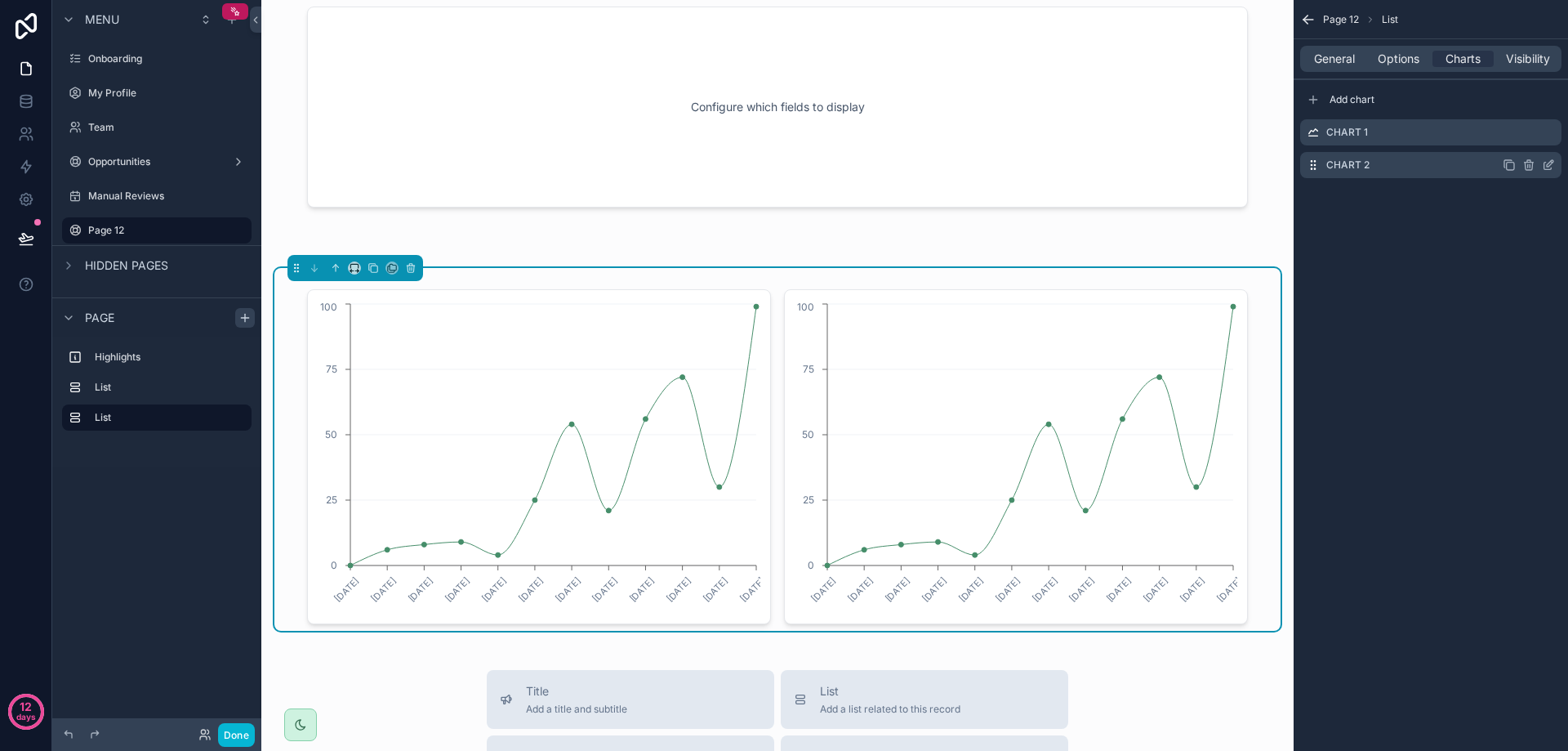
click at [1523, 159] on icon "scrollable content" at bounding box center [1528, 165] width 13 height 13
click at [1517, 132] on button at bounding box center [1522, 138] width 19 height 19
click at [1549, 135] on icon "scrollable content" at bounding box center [1548, 132] width 13 height 13
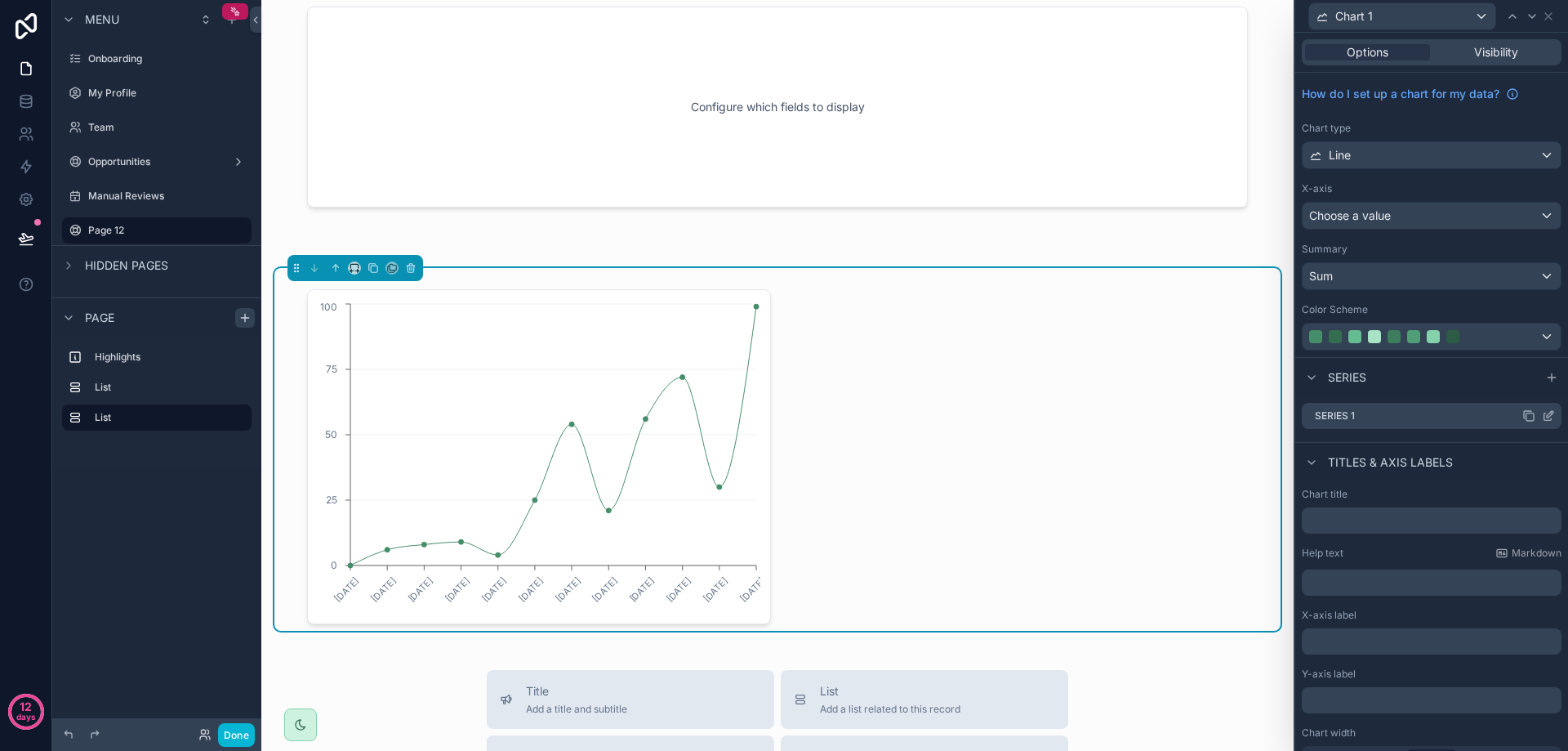
click at [1389, 424] on div "Series 1" at bounding box center [1431, 415] width 260 height 26
drag, startPoint x: 1438, startPoint y: 415, endPoint x: 1474, endPoint y: 415, distance: 36.0
click at [1441, 415] on div "Series 1" at bounding box center [1431, 415] width 260 height 26
click at [1542, 419] on icon at bounding box center [1548, 415] width 13 height 13
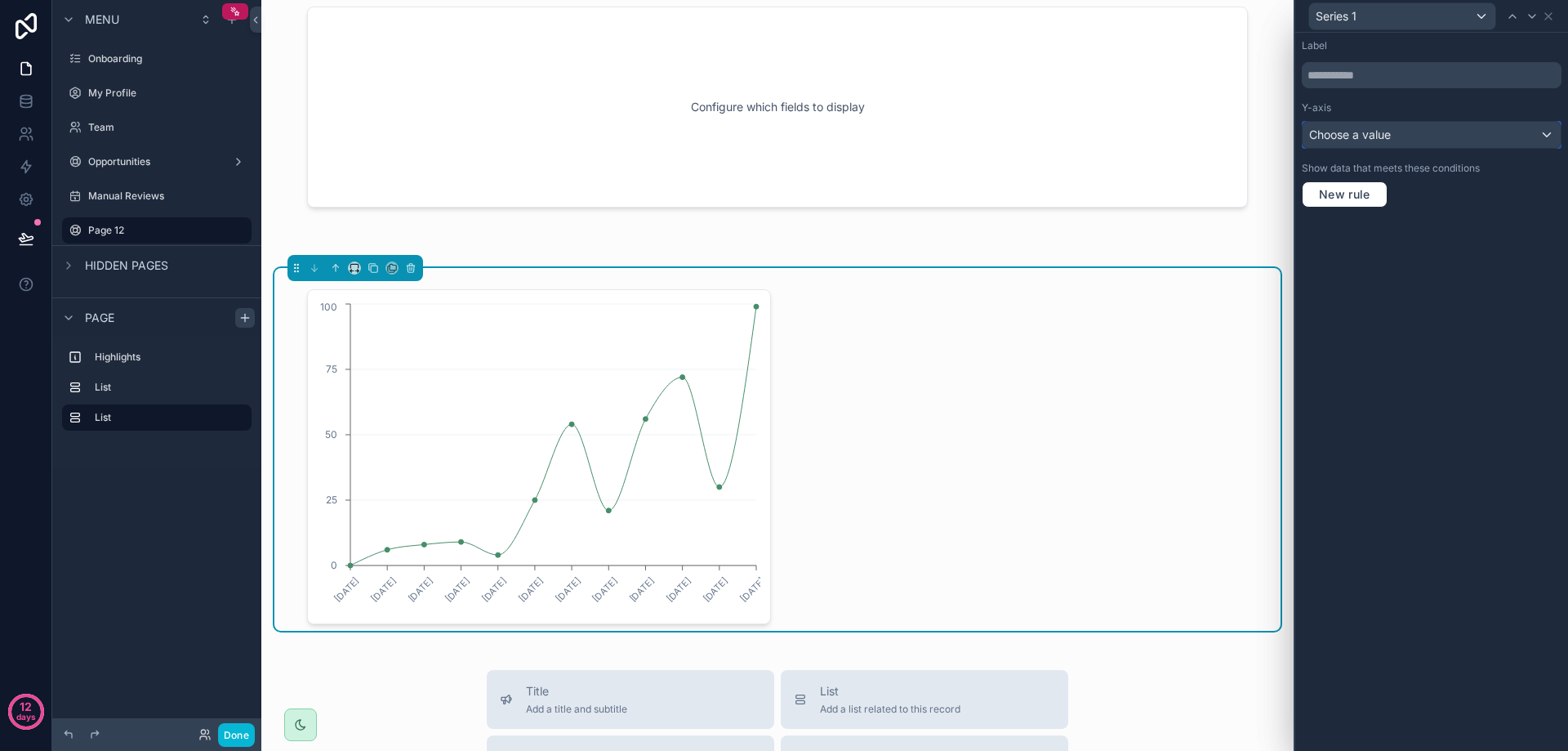
click at [1390, 138] on span "Choose a value" at bounding box center [1350, 134] width 82 height 14
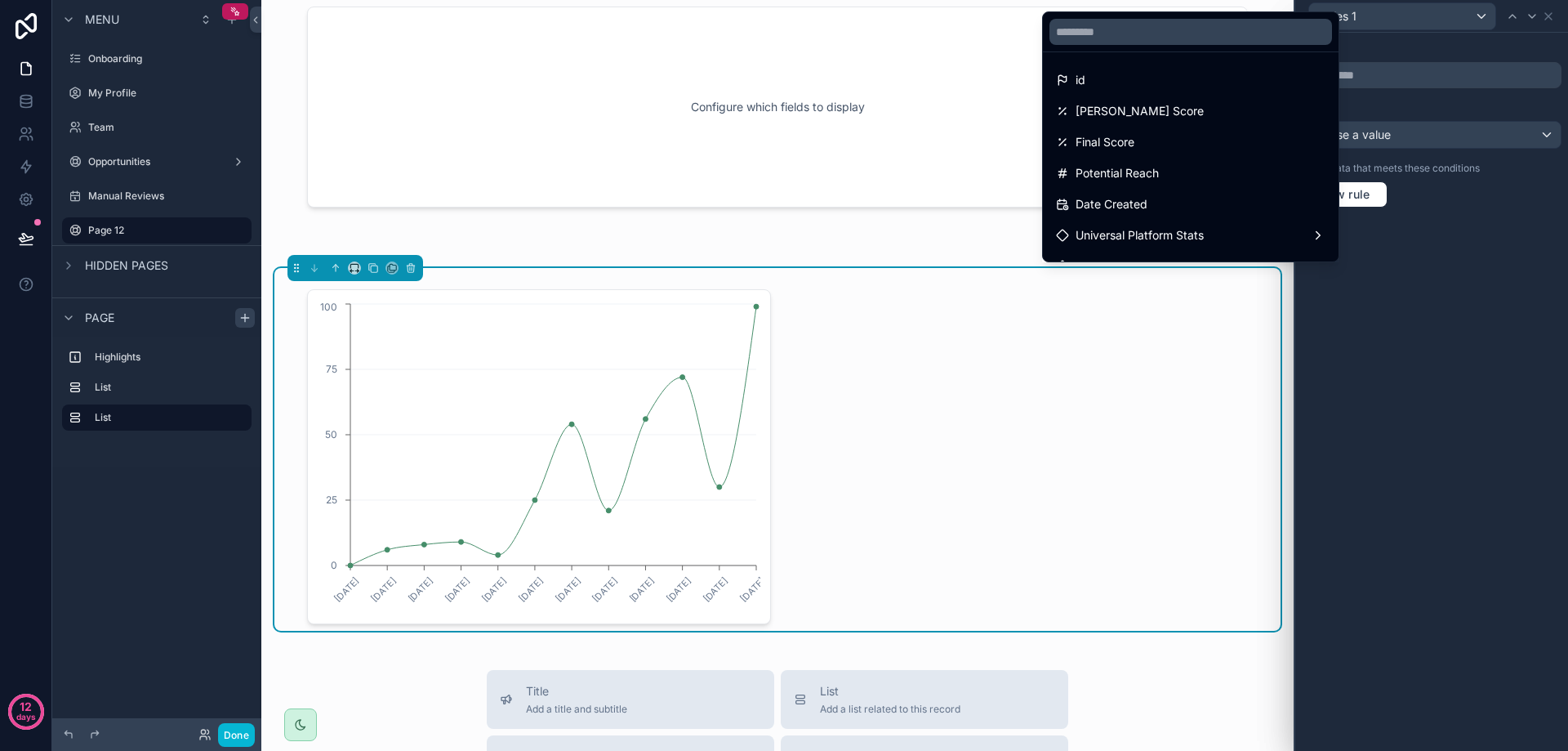
click at [1390, 138] on div at bounding box center [1431, 376] width 272 height 751
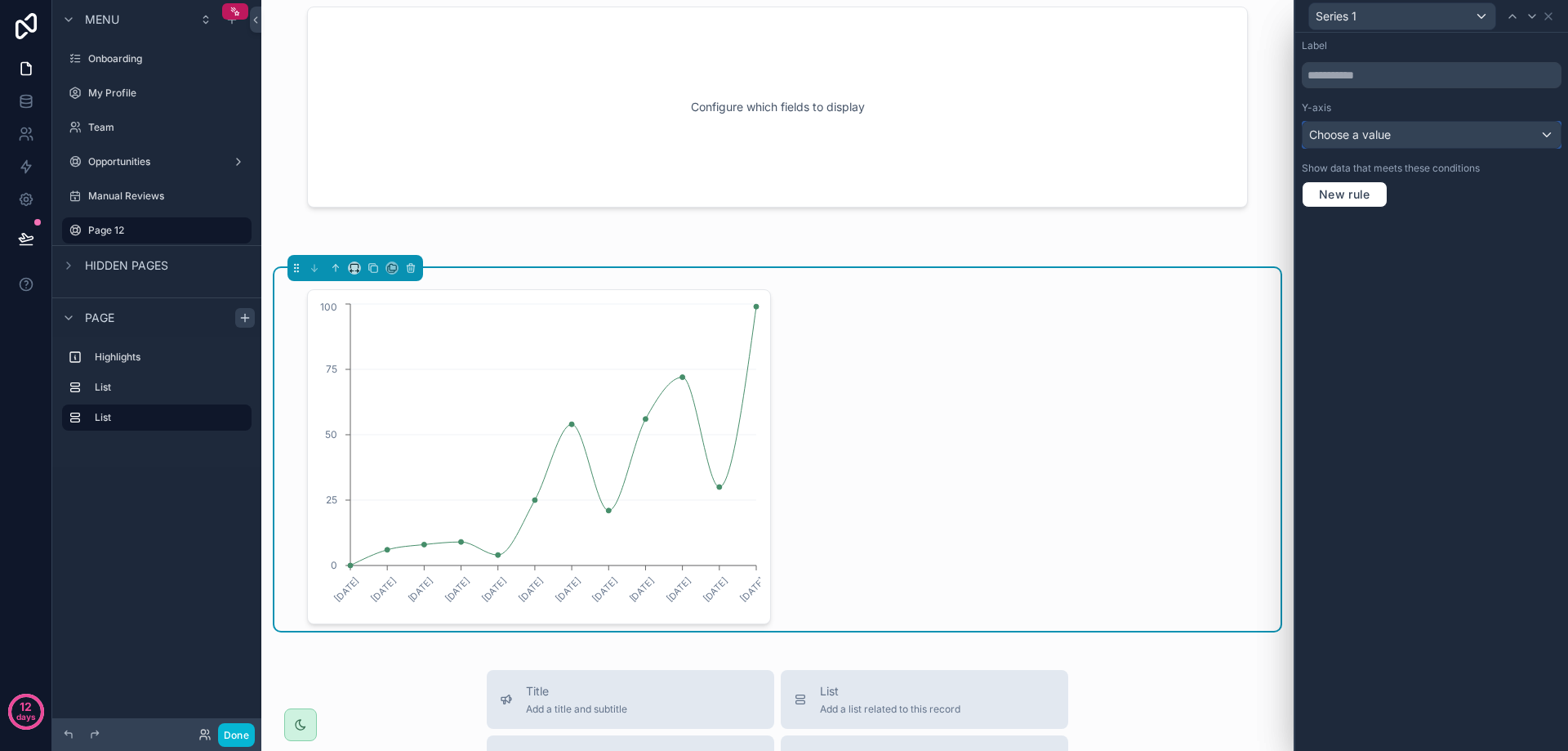
click at [1390, 138] on span "Choose a value" at bounding box center [1350, 134] width 82 height 14
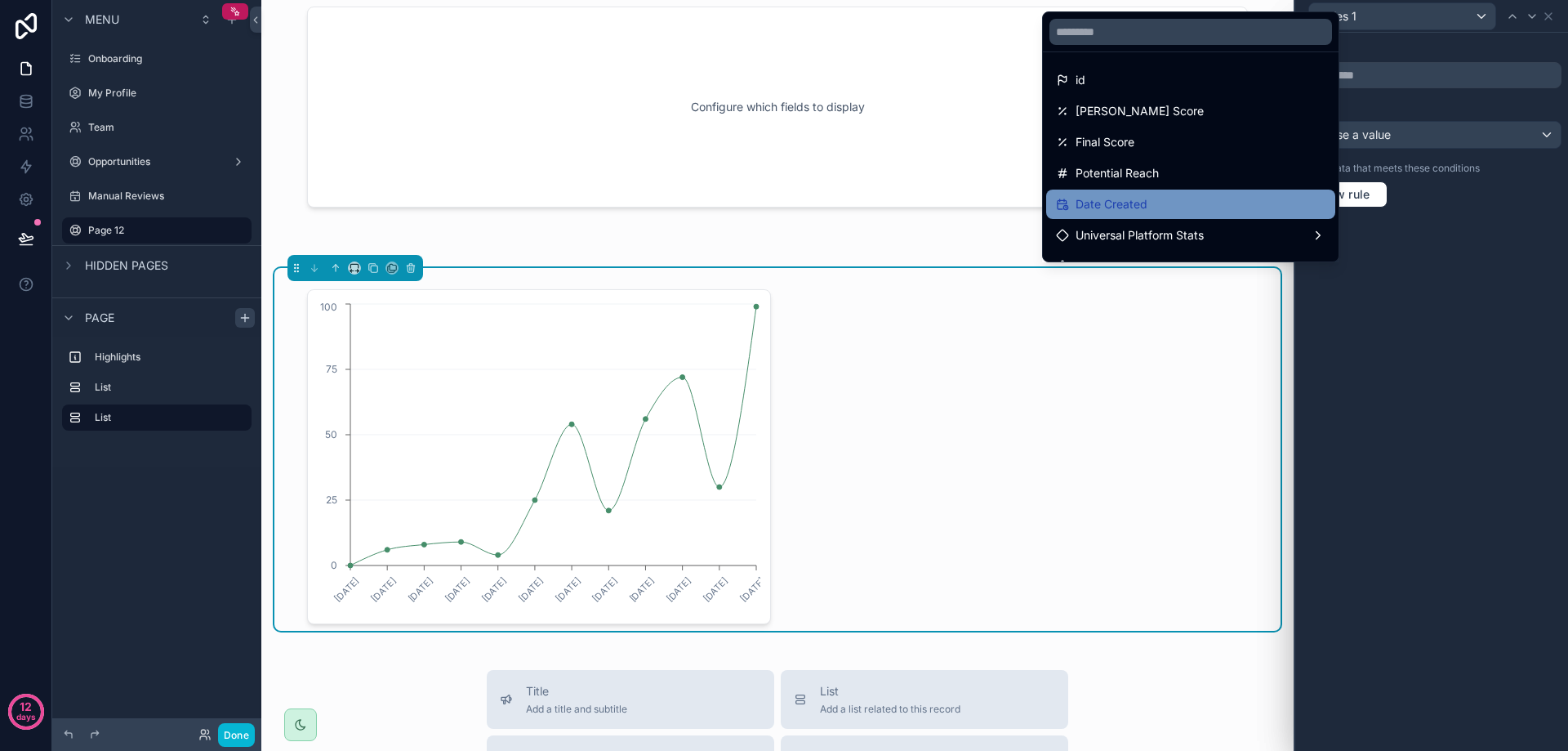
click at [1129, 206] on span "Date Created" at bounding box center [1111, 203] width 72 height 19
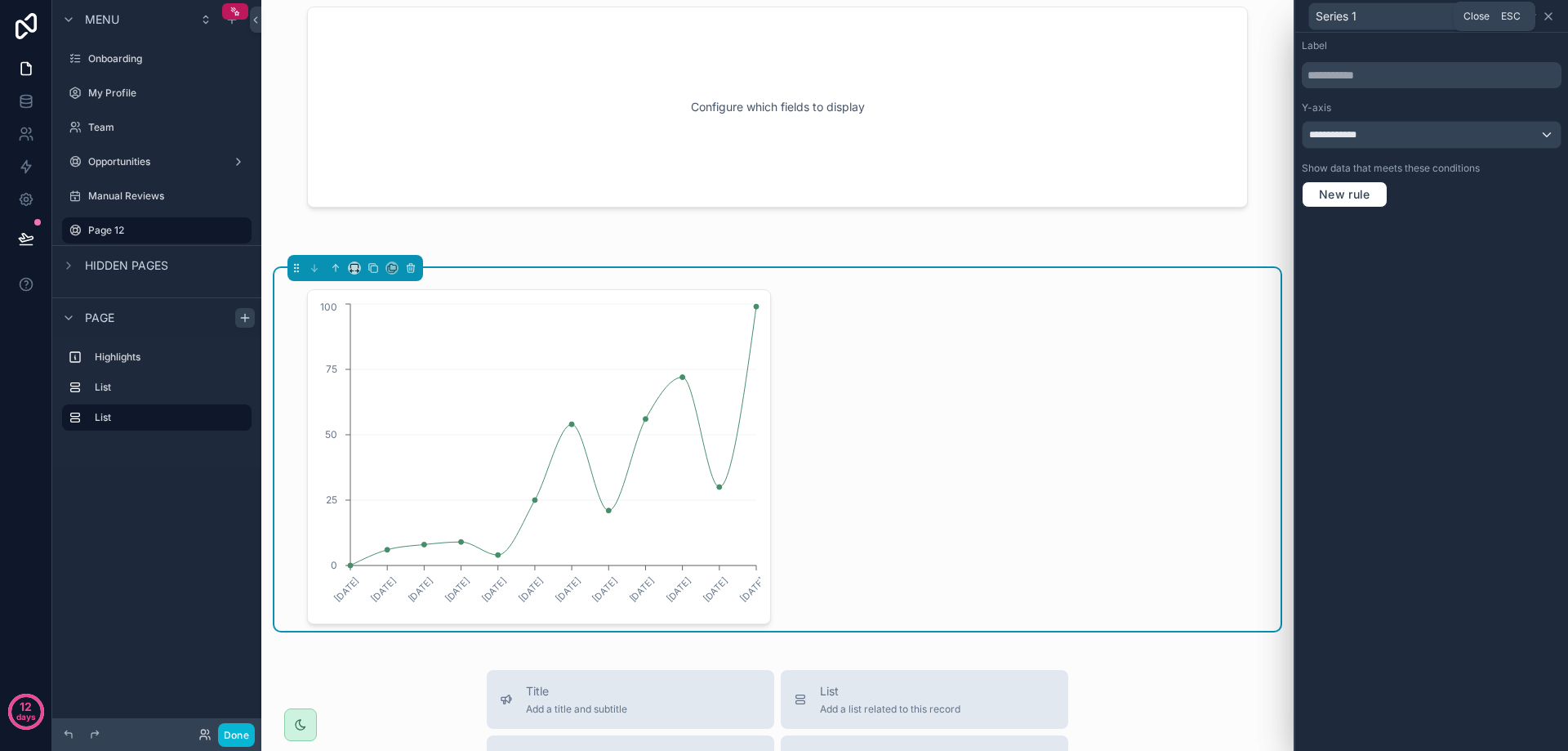
click at [1544, 19] on icon at bounding box center [1548, 16] width 13 height 13
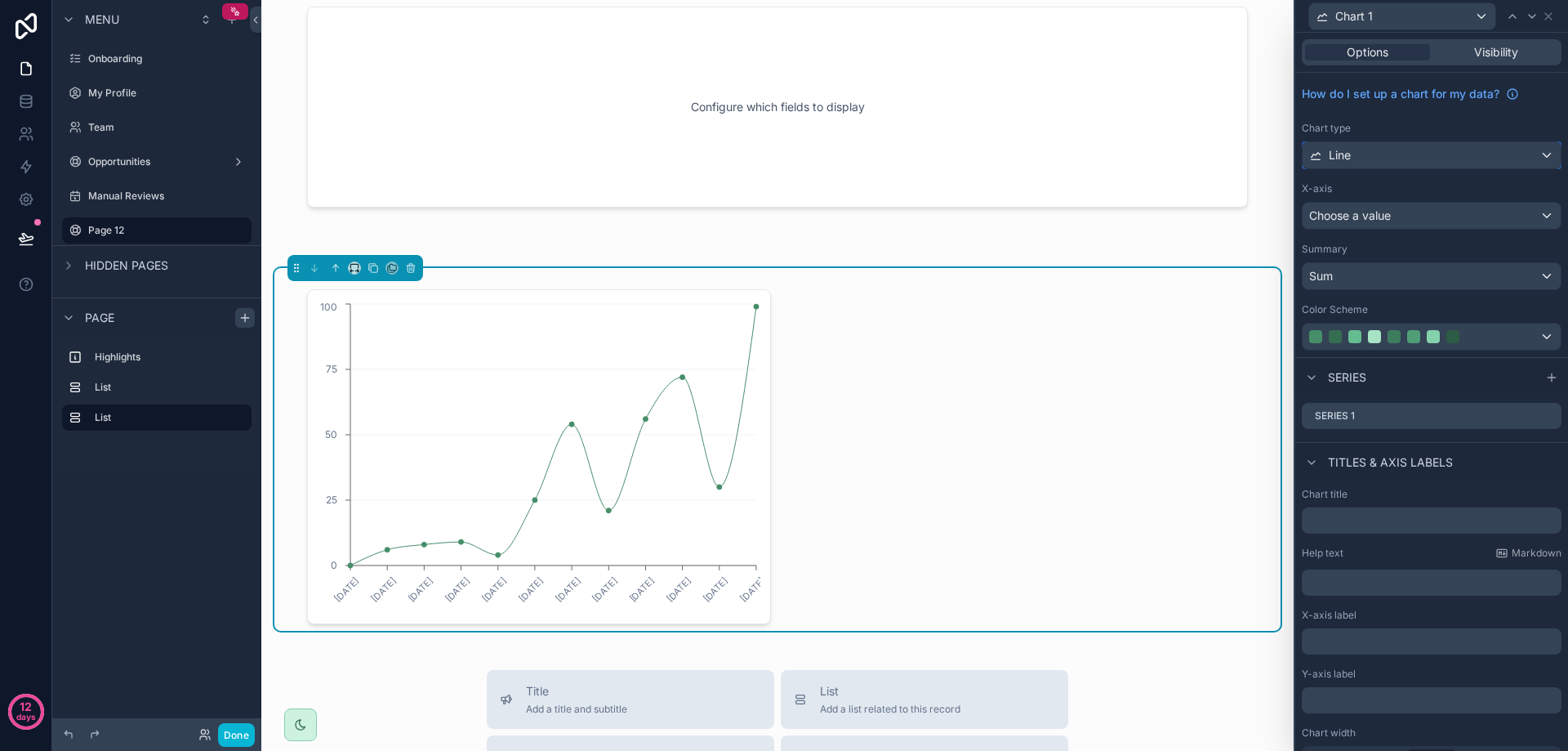
click at [1443, 165] on div "Line" at bounding box center [1431, 154] width 258 height 26
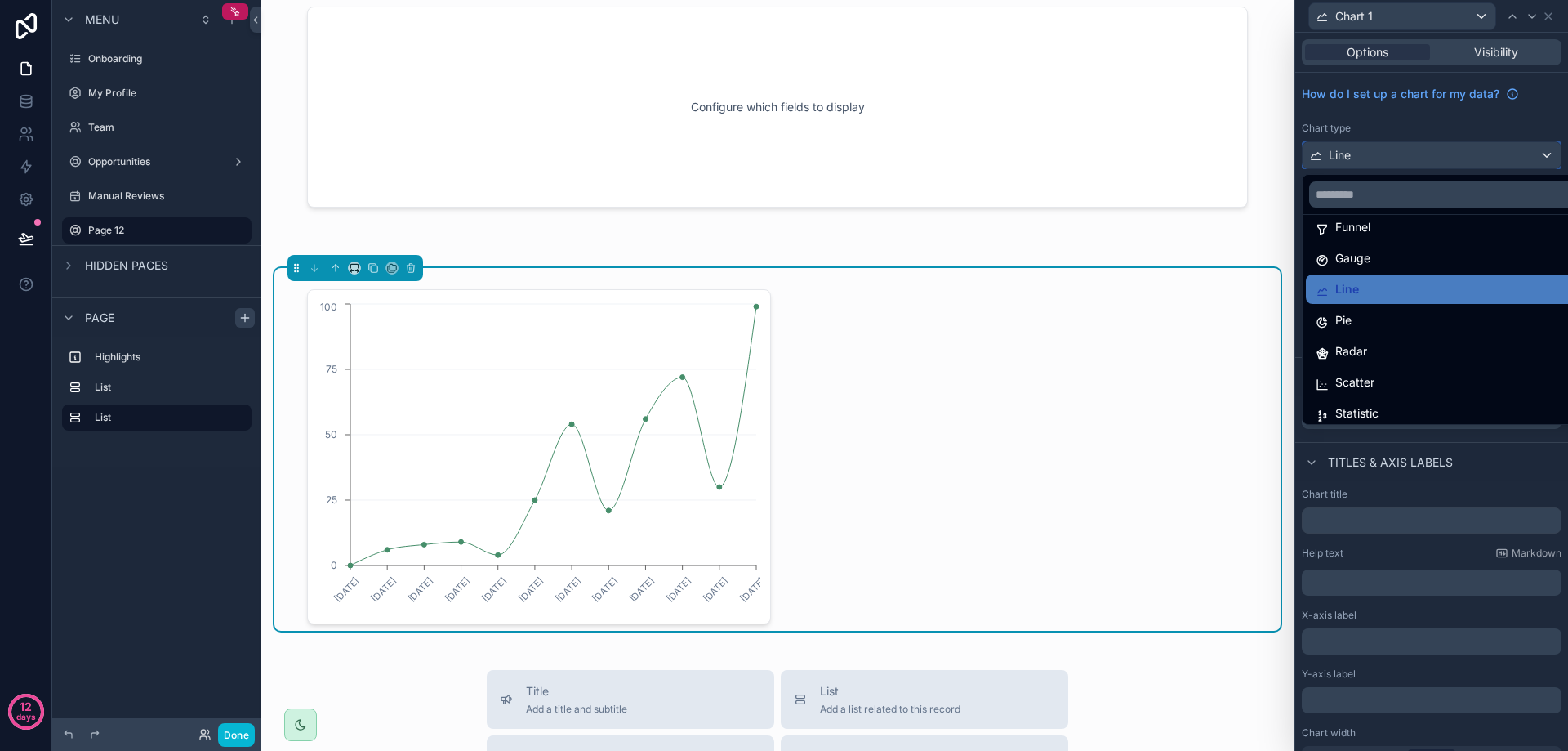
scroll to position [82, 0]
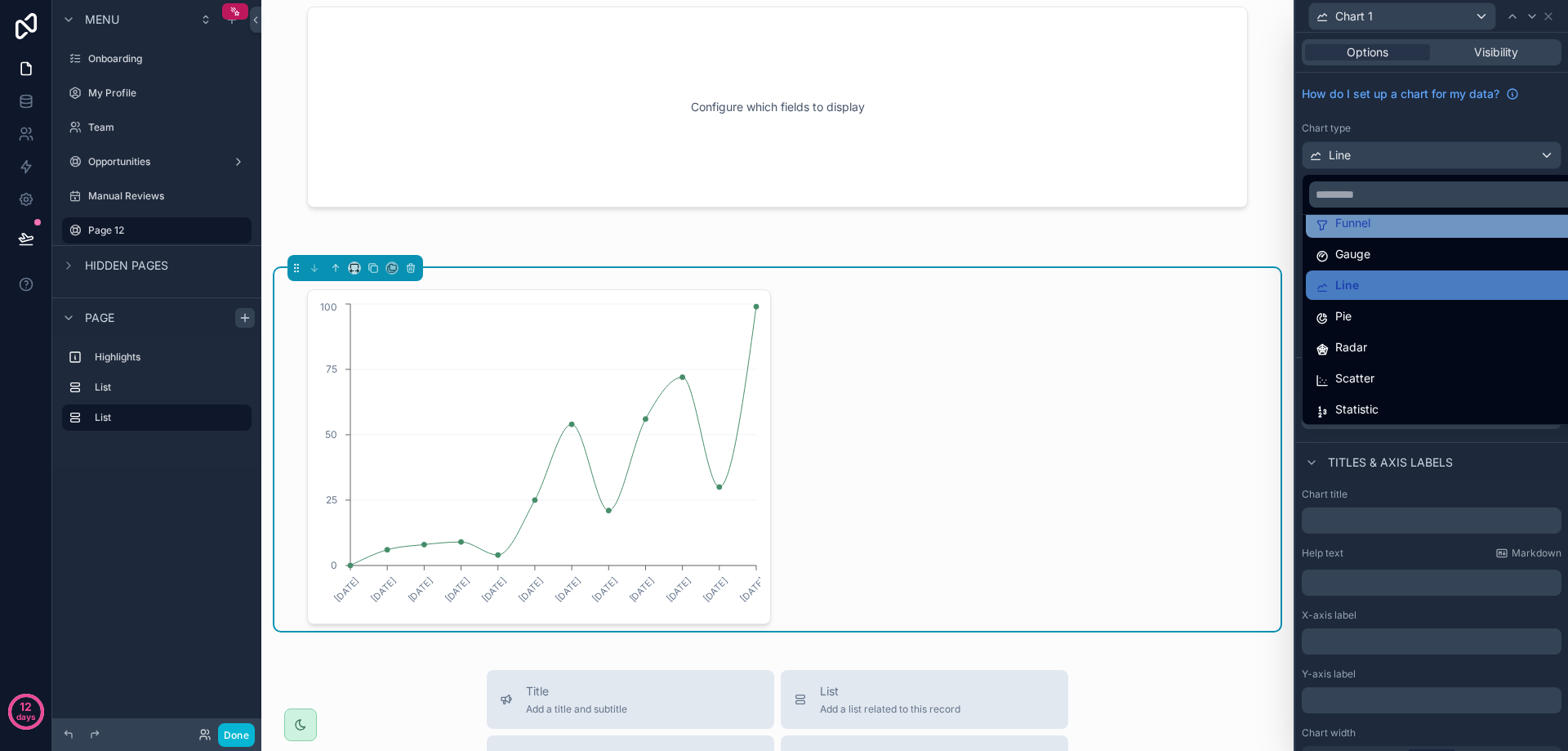
click at [1425, 234] on div "Funnel" at bounding box center [1444, 223] width 277 height 30
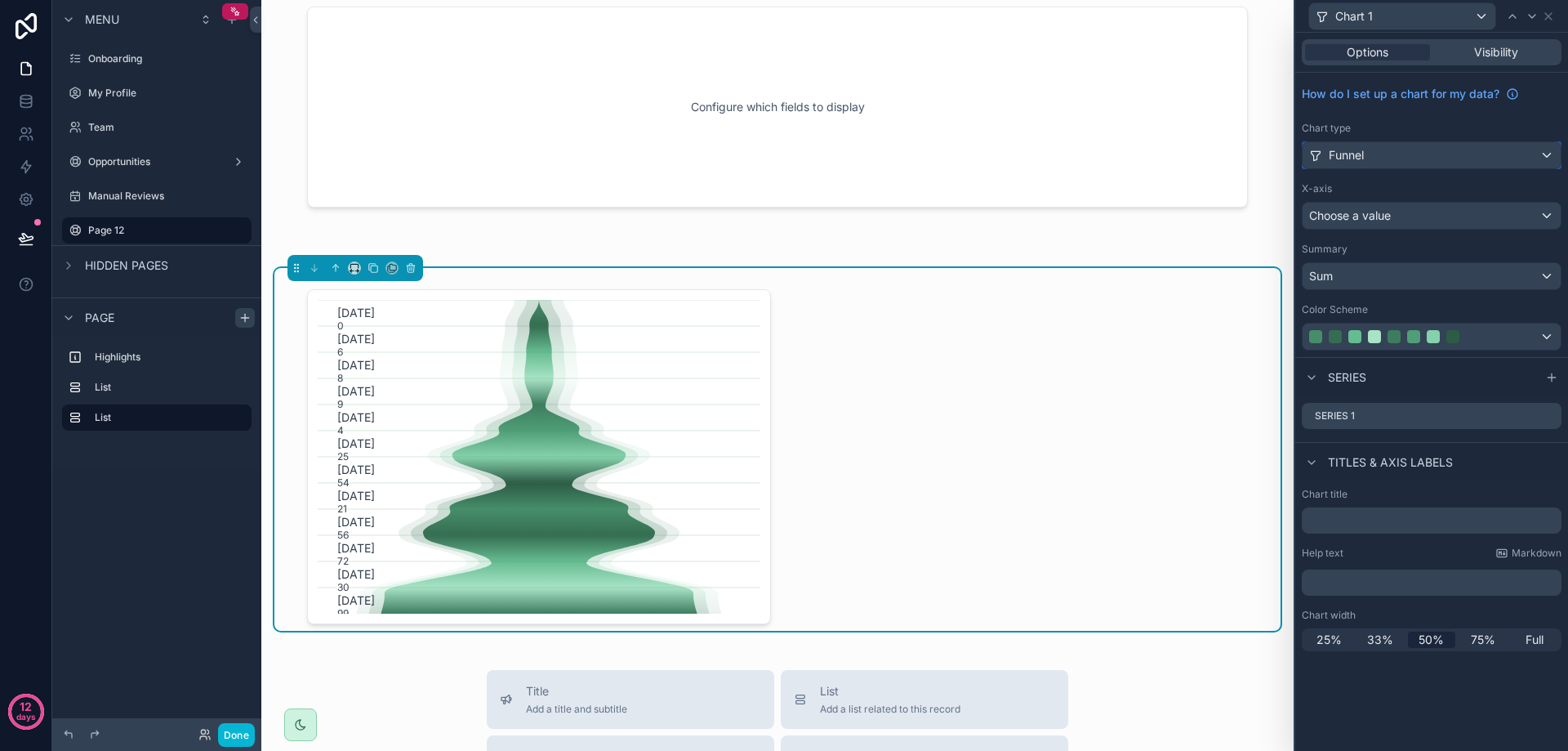
click at [1403, 149] on div "Funnel" at bounding box center [1431, 154] width 258 height 26
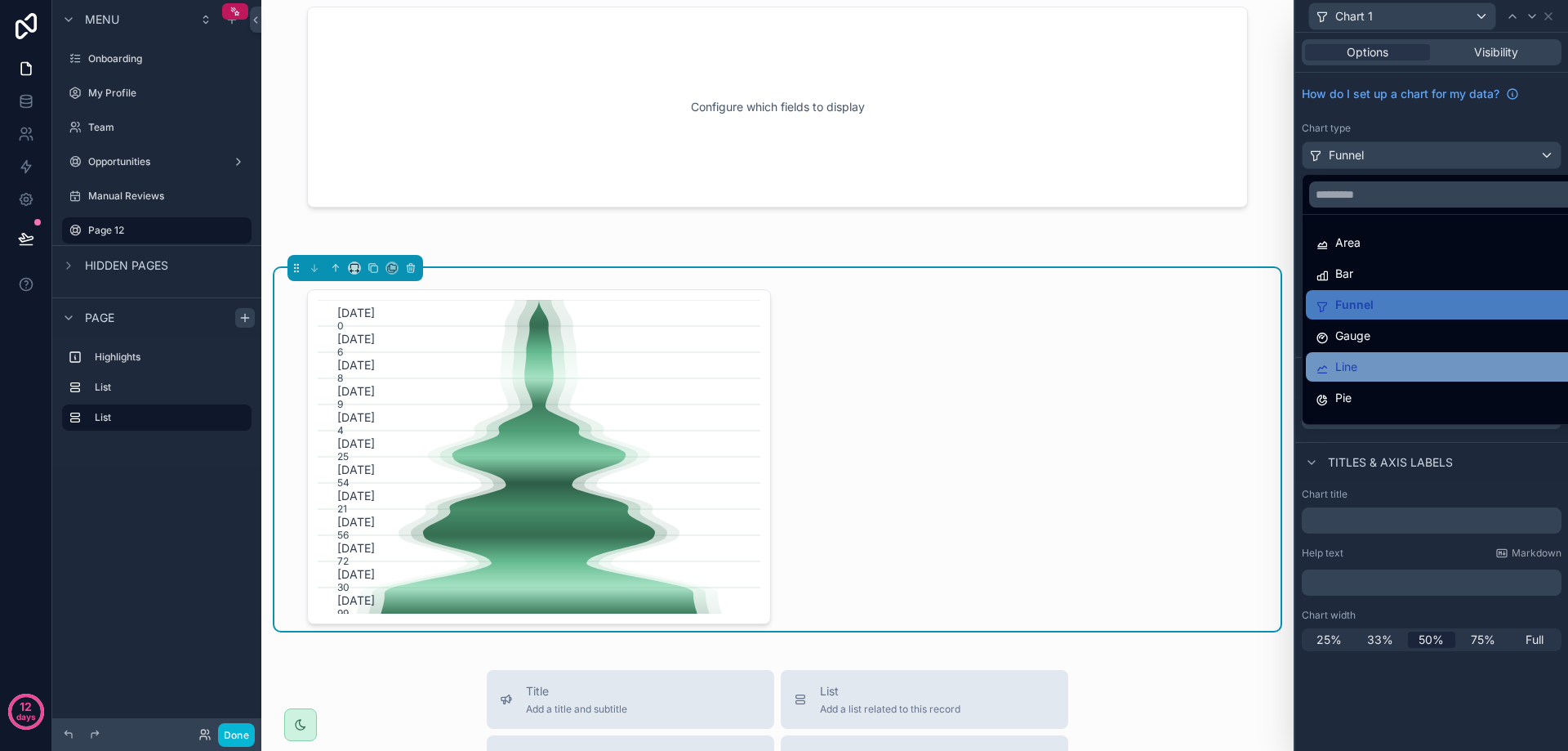
click at [1393, 363] on div "Line" at bounding box center [1451, 366] width 270 height 19
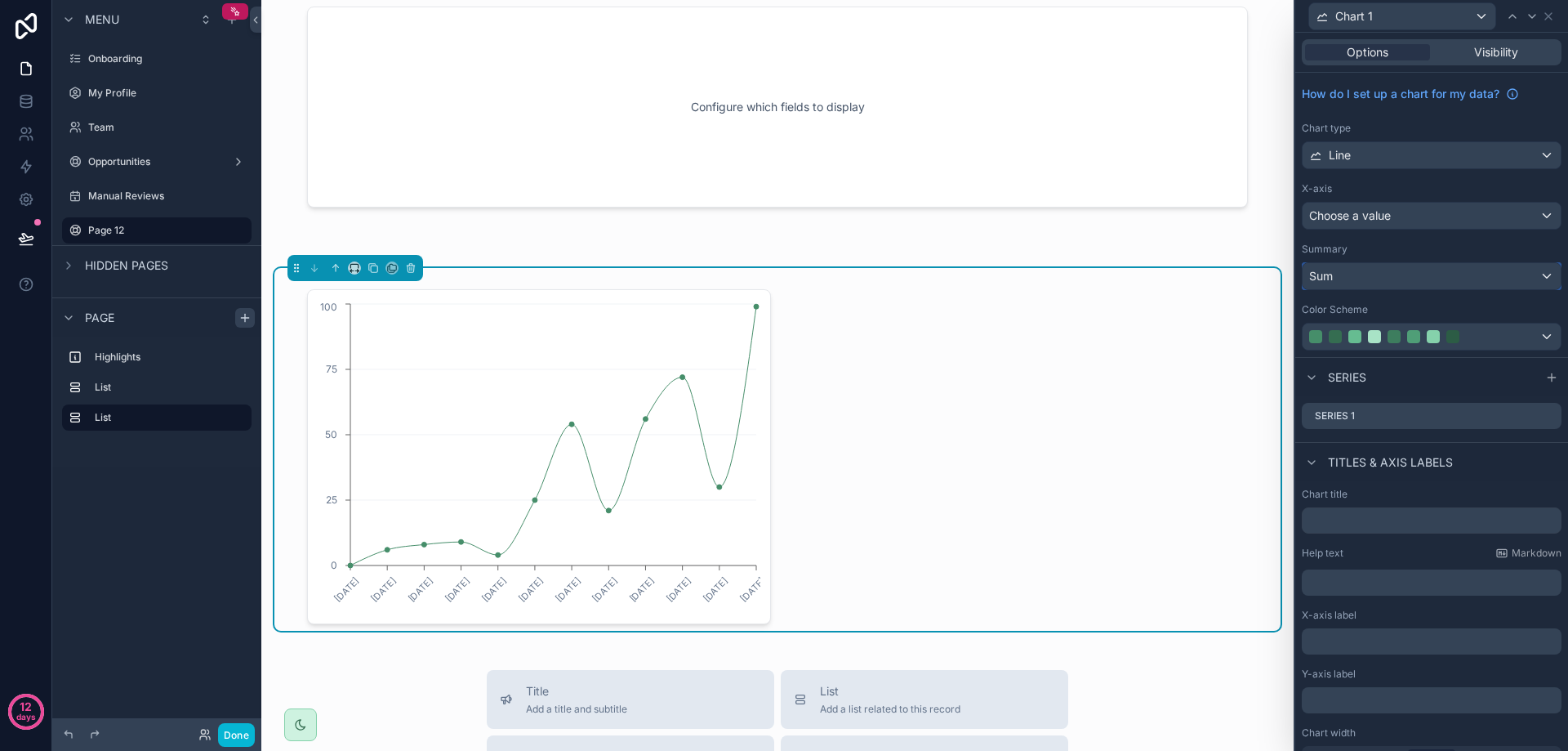
click at [1436, 281] on div "Sum" at bounding box center [1431, 276] width 258 height 26
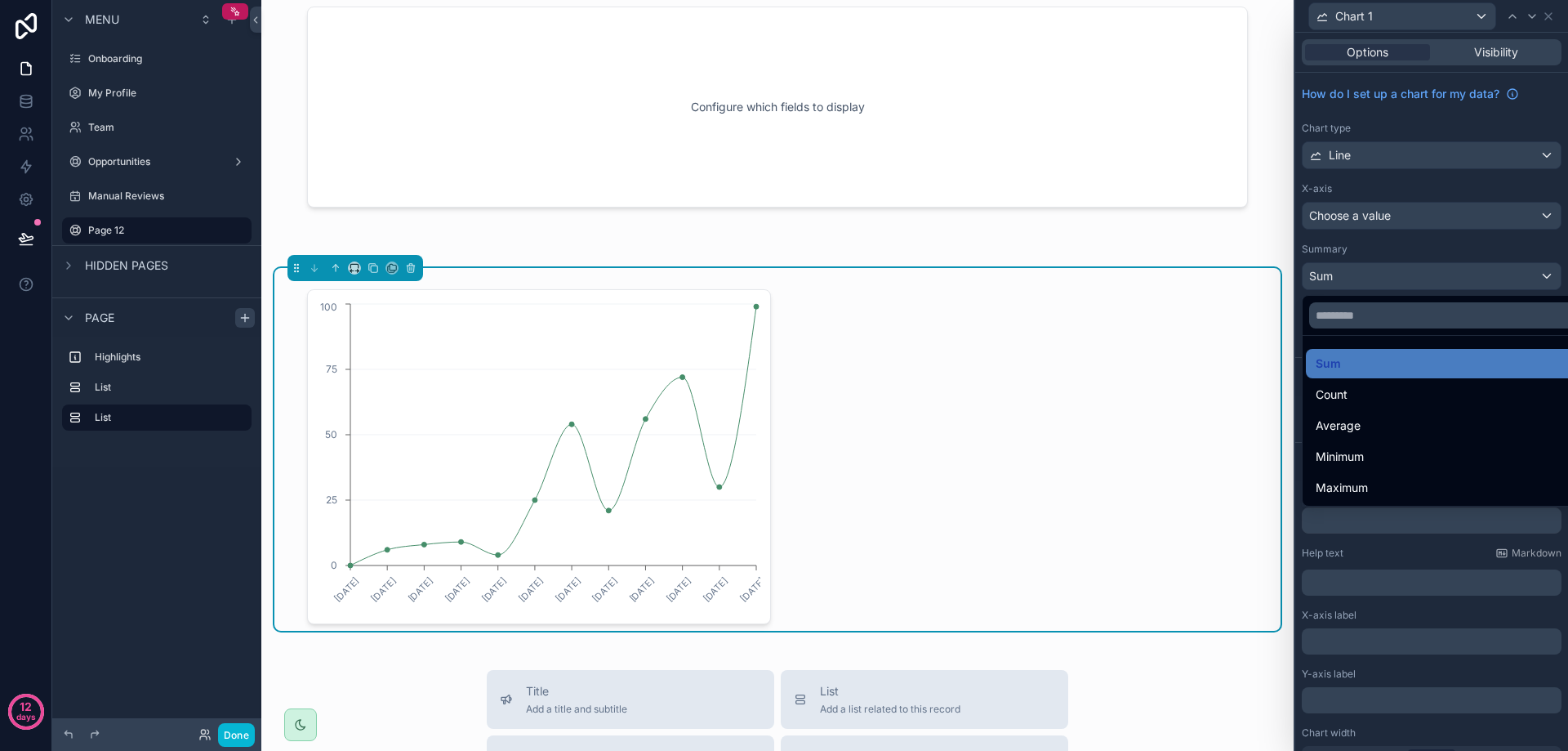
click at [1399, 390] on div "Count" at bounding box center [1444, 394] width 257 height 19
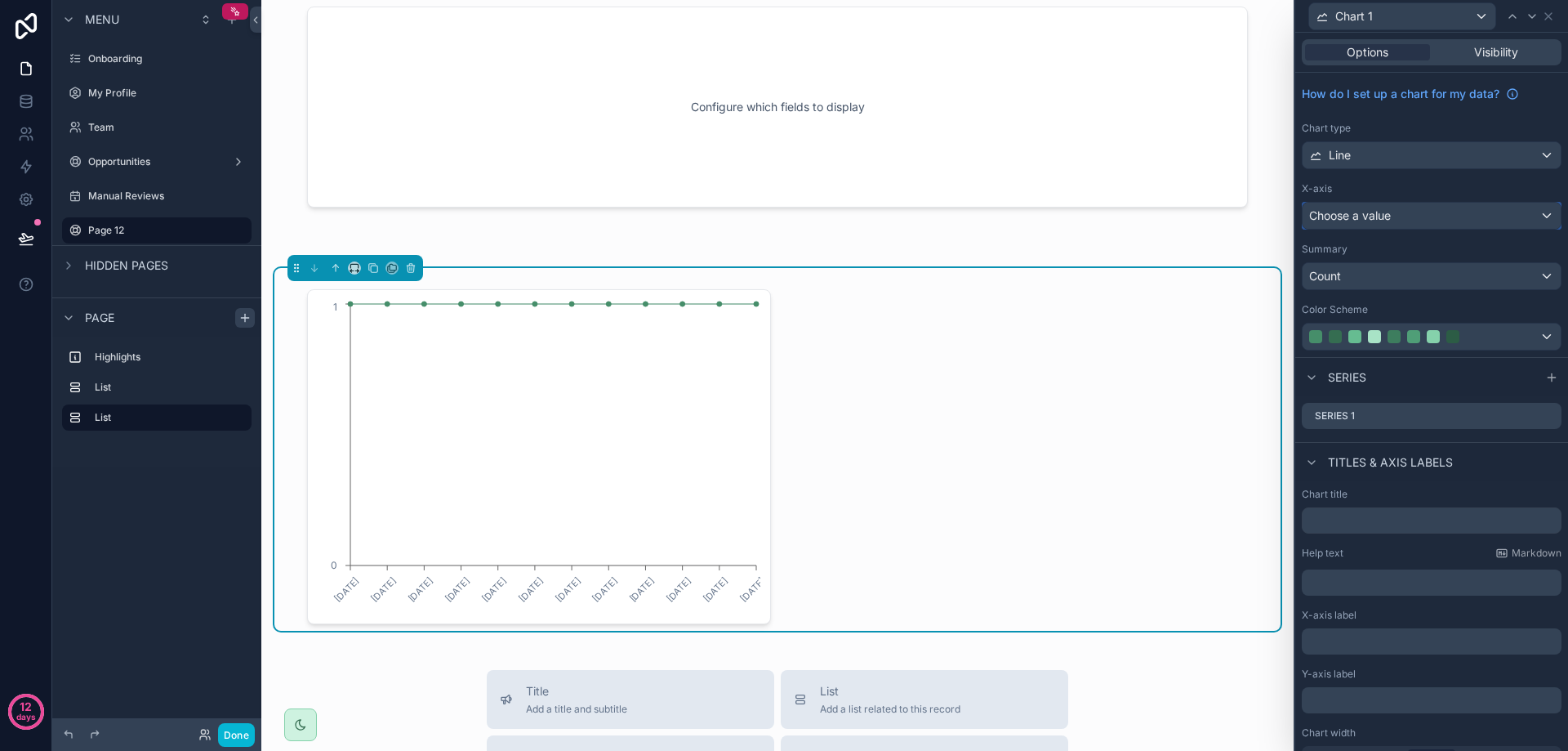
click at [1402, 221] on div "Choose a value" at bounding box center [1431, 215] width 258 height 26
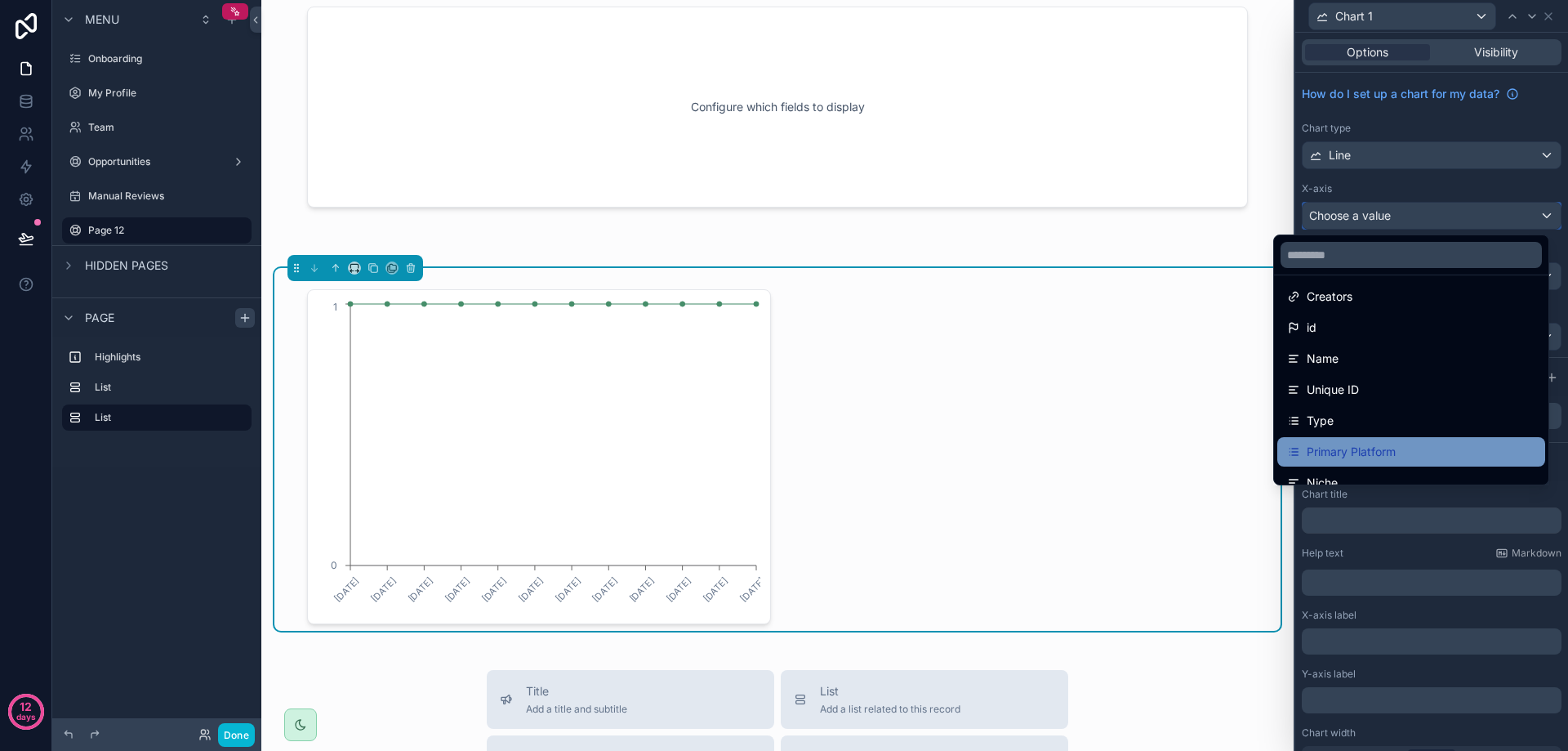
scroll to position [0, 0]
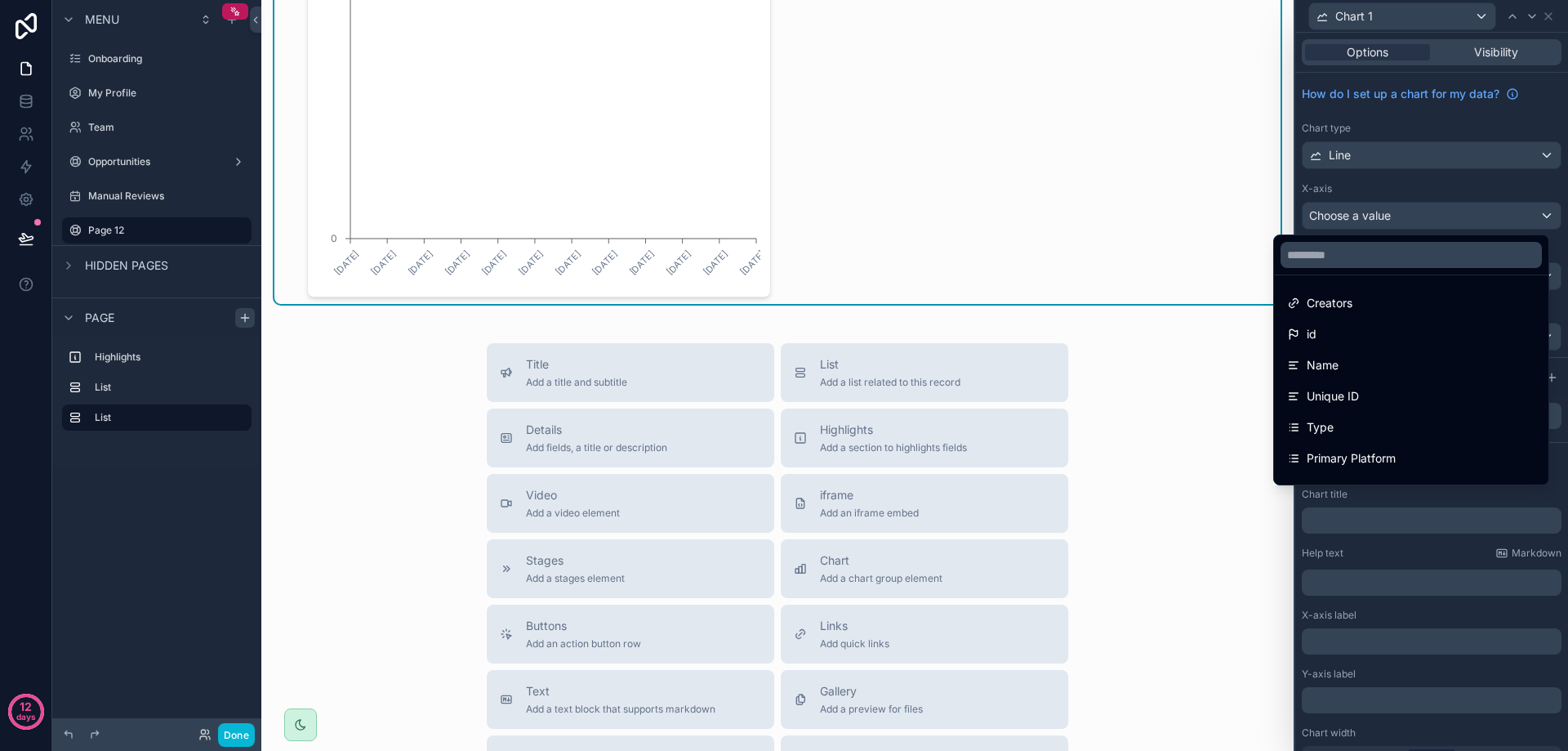
click at [1123, 481] on div "Title Add a title and subtitle List Add a list related to this record Details A…" at bounding box center [777, 634] width 1006 height 581
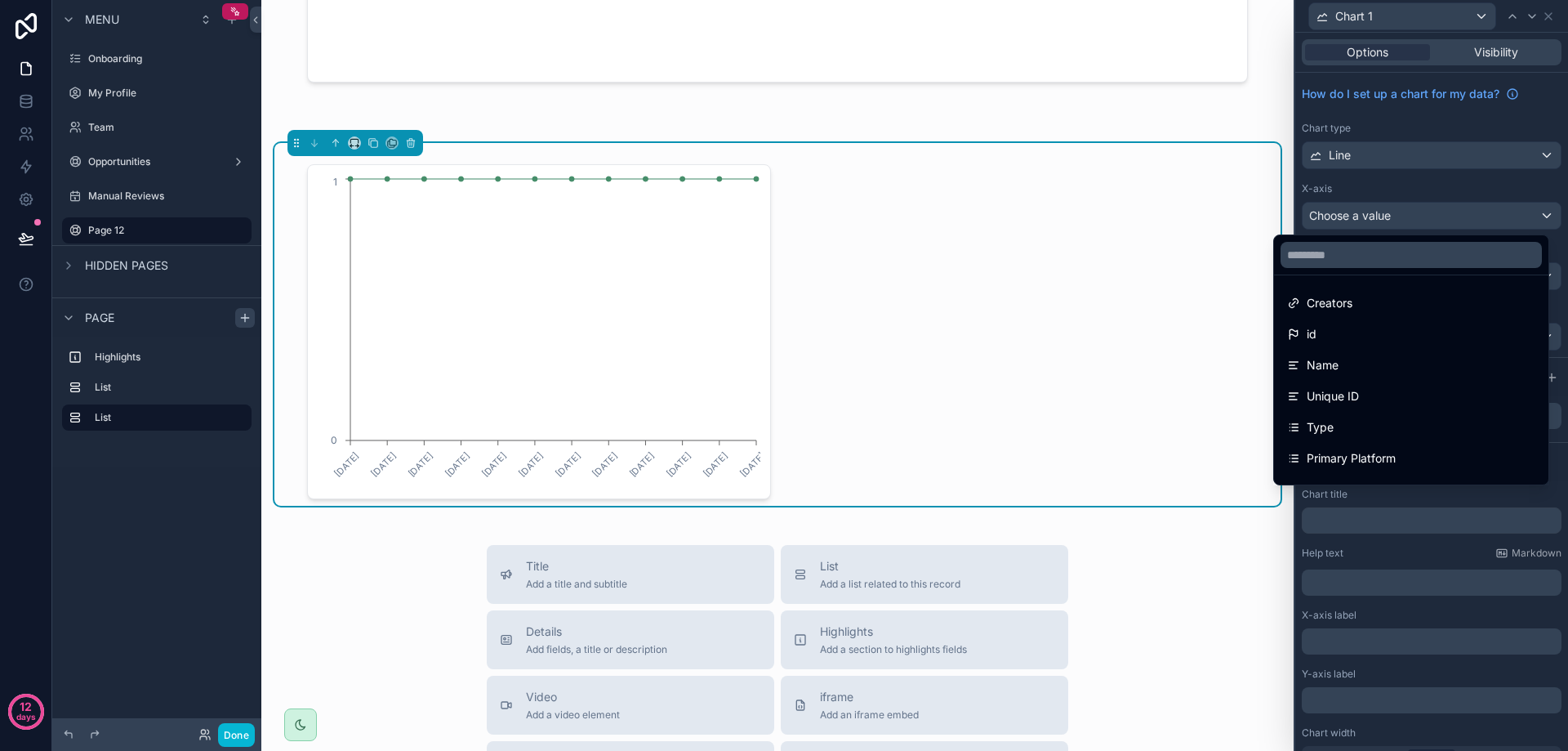
scroll to position [95, 0]
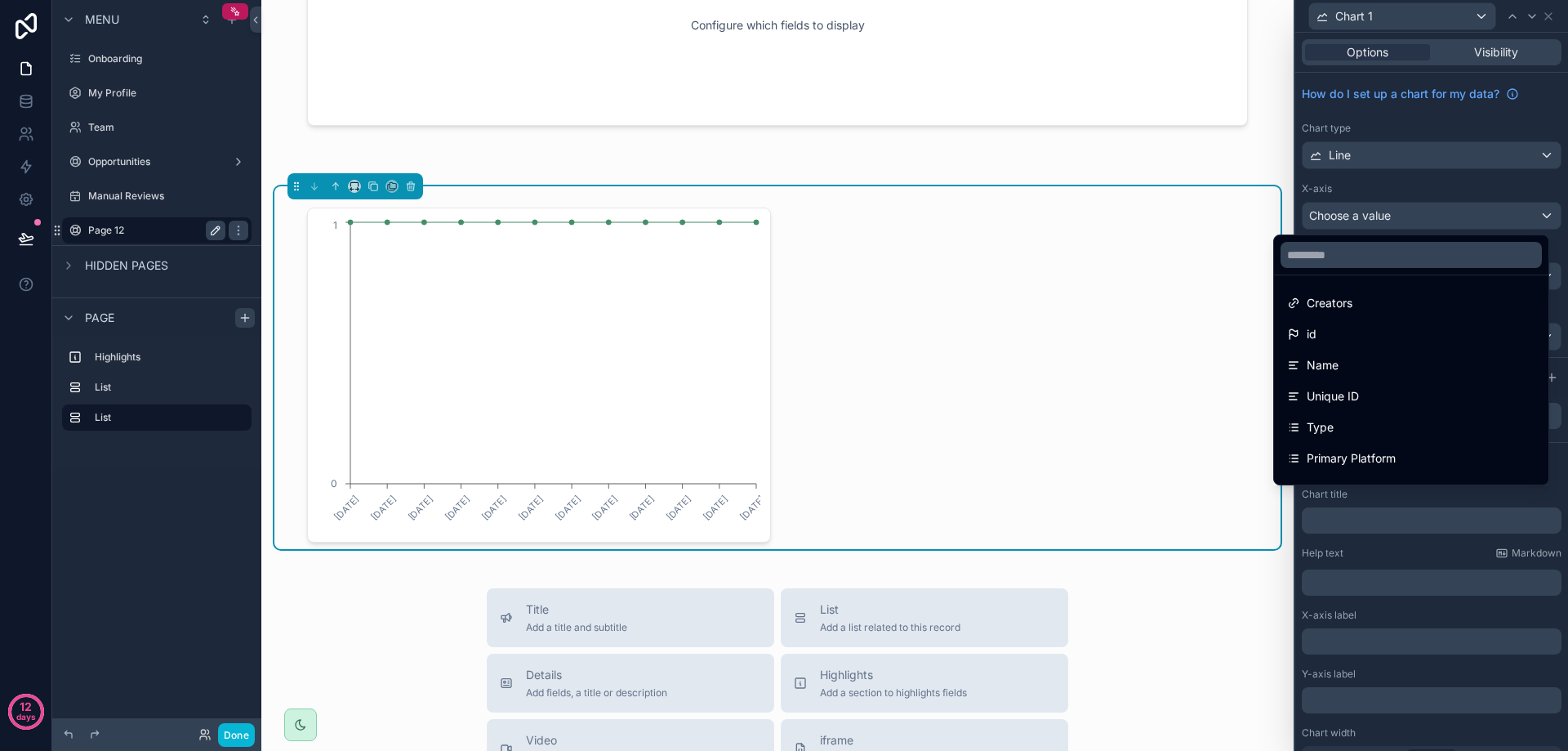
click at [216, 232] on icon "scrollable content" at bounding box center [216, 230] width 8 height 8
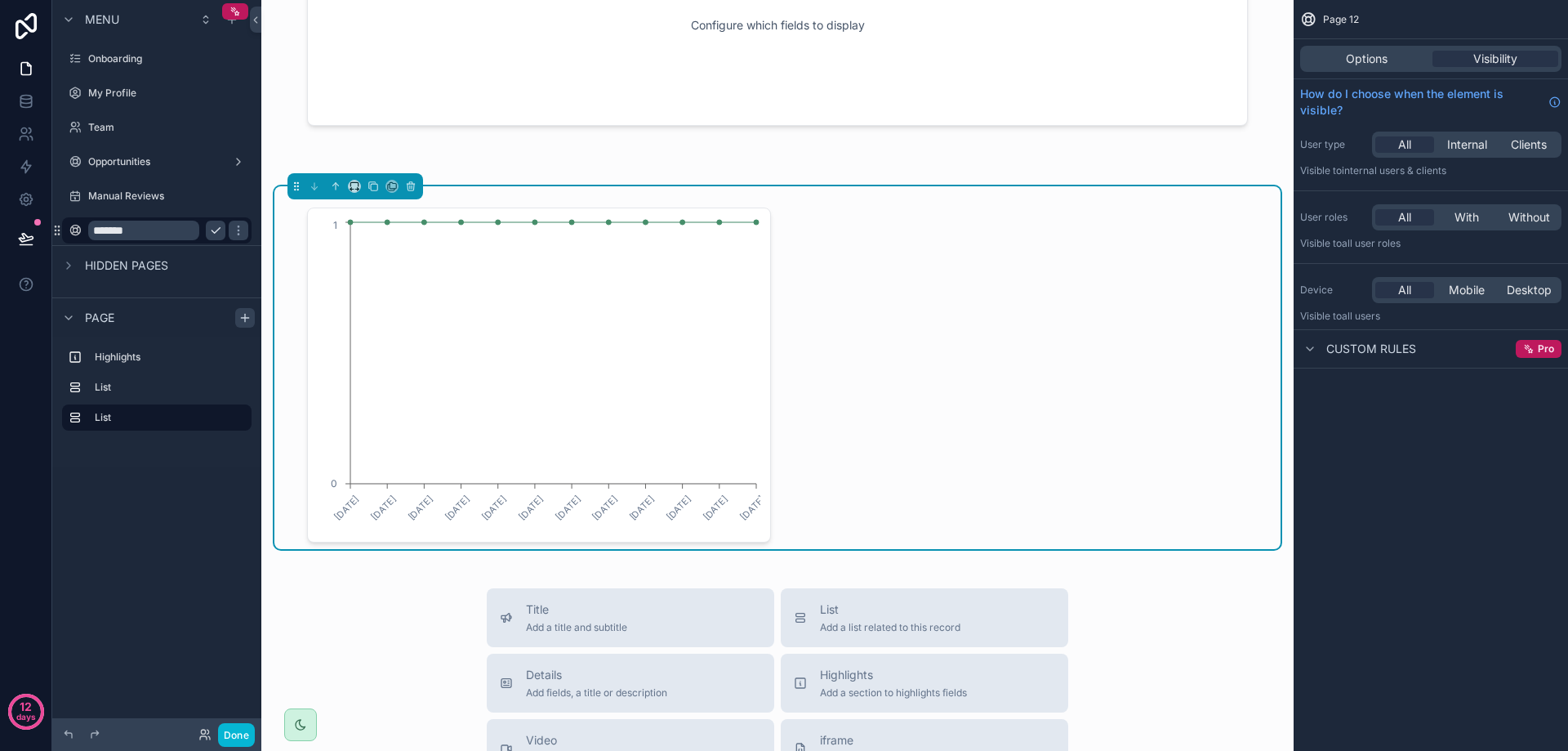
click at [124, 228] on input "*******" at bounding box center [144, 230] width 111 height 19
type input "*********"
click at [385, 559] on div "Configure which fields to display 1/6/2025 2/10/2025 3/10/2025 4/7/2025 5/5/202…" at bounding box center [778, 603] width 1032 height 1396
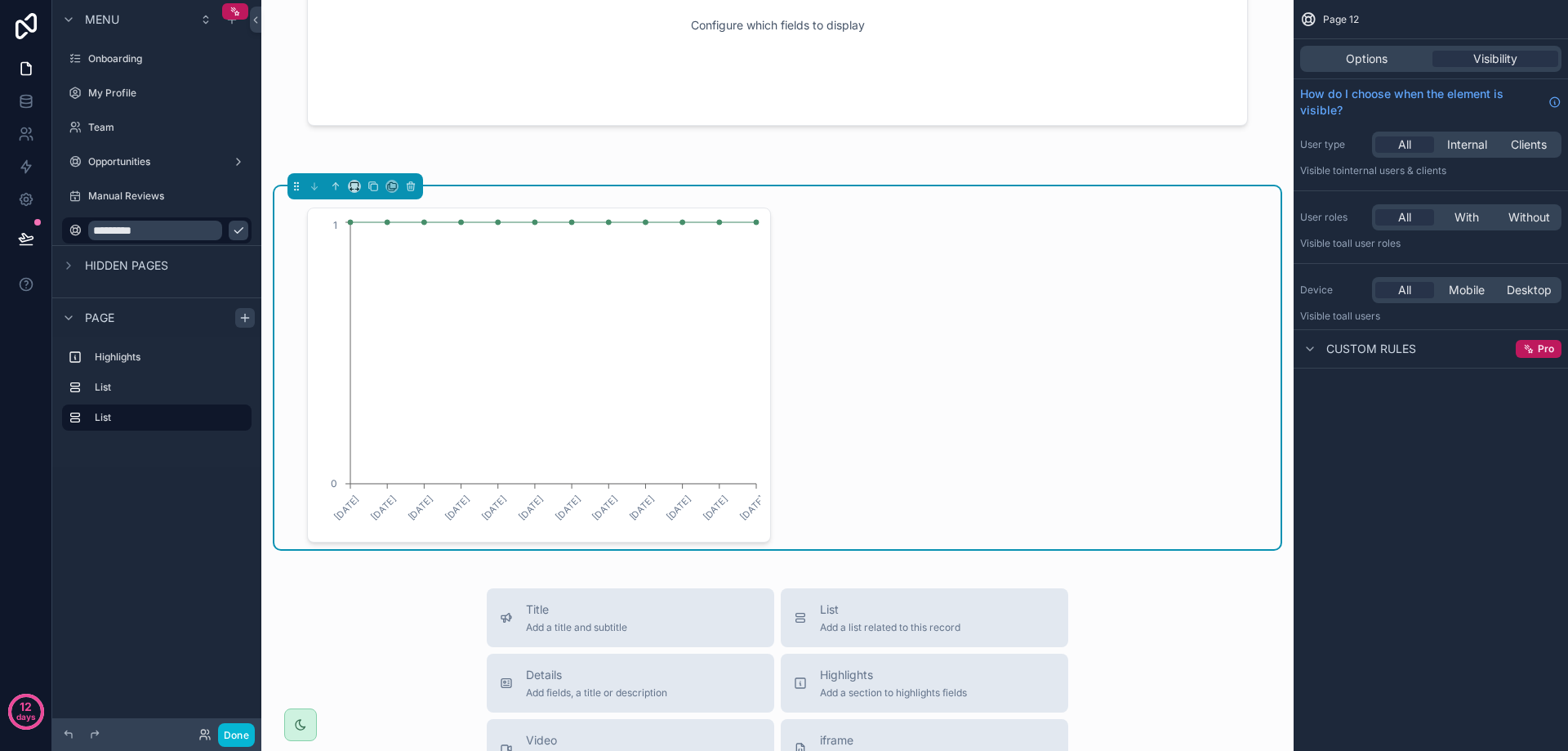
click at [232, 232] on icon "scrollable content" at bounding box center [238, 230] width 13 height 13
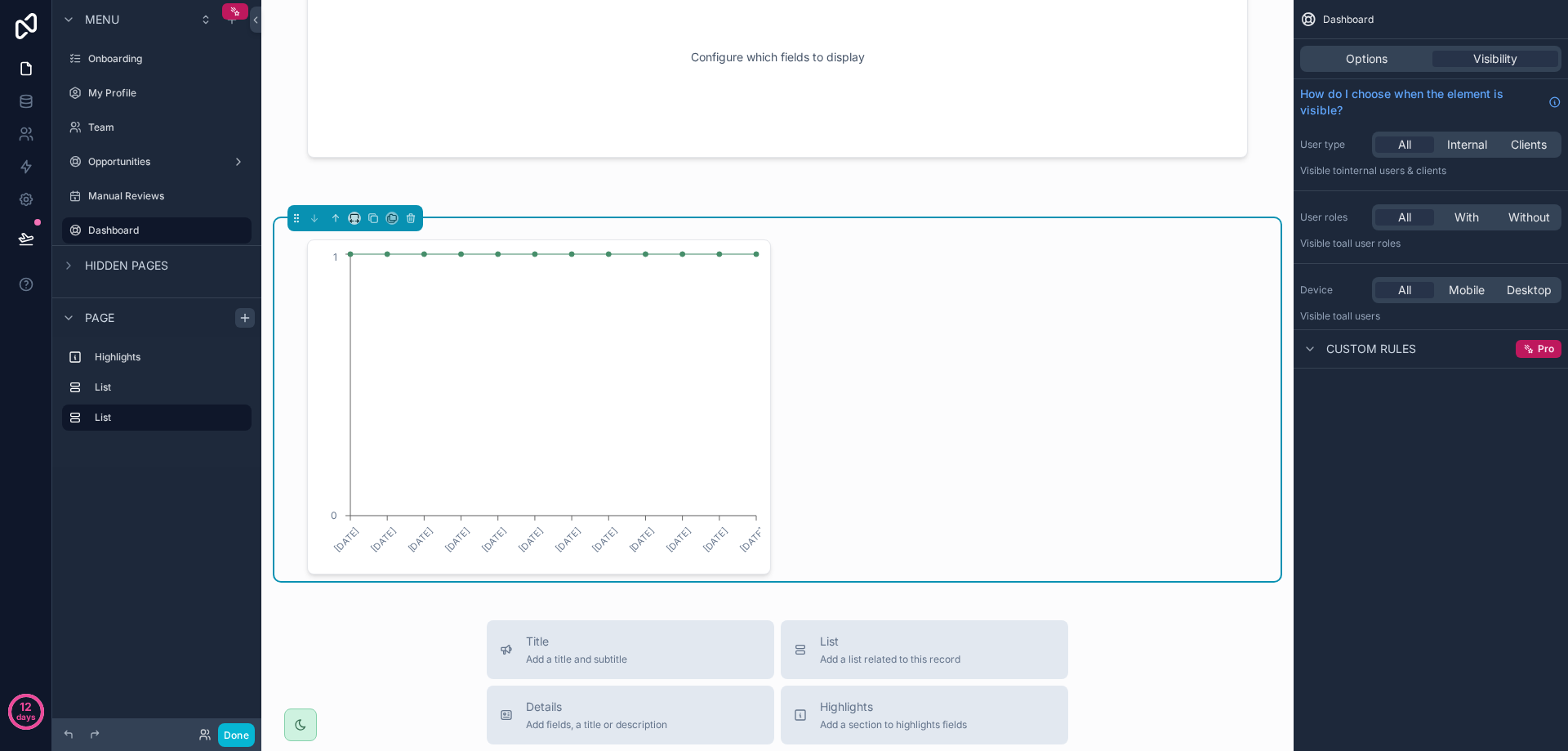
scroll to position [0, 0]
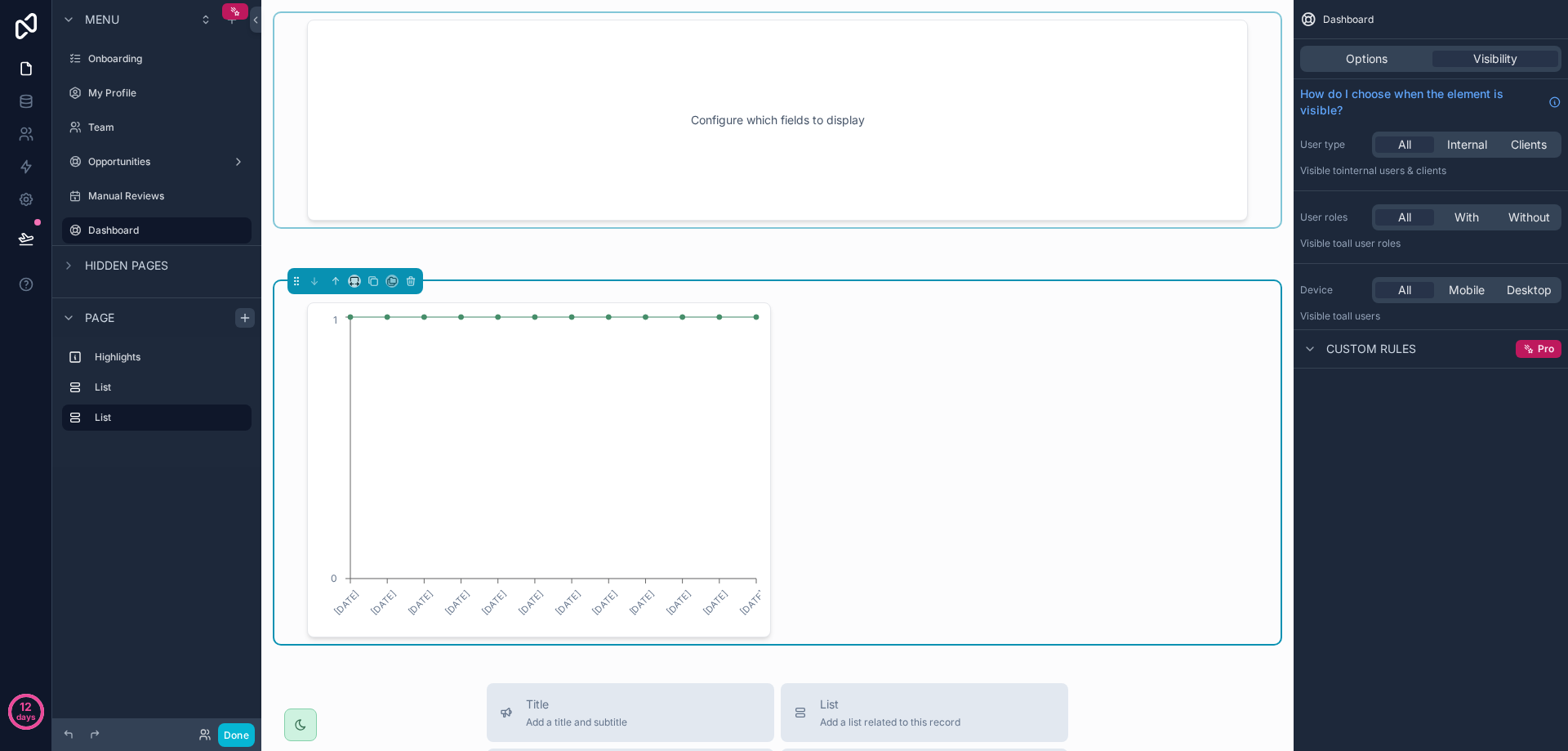
click at [866, 171] on div "scrollable content" at bounding box center [777, 120] width 1006 height 214
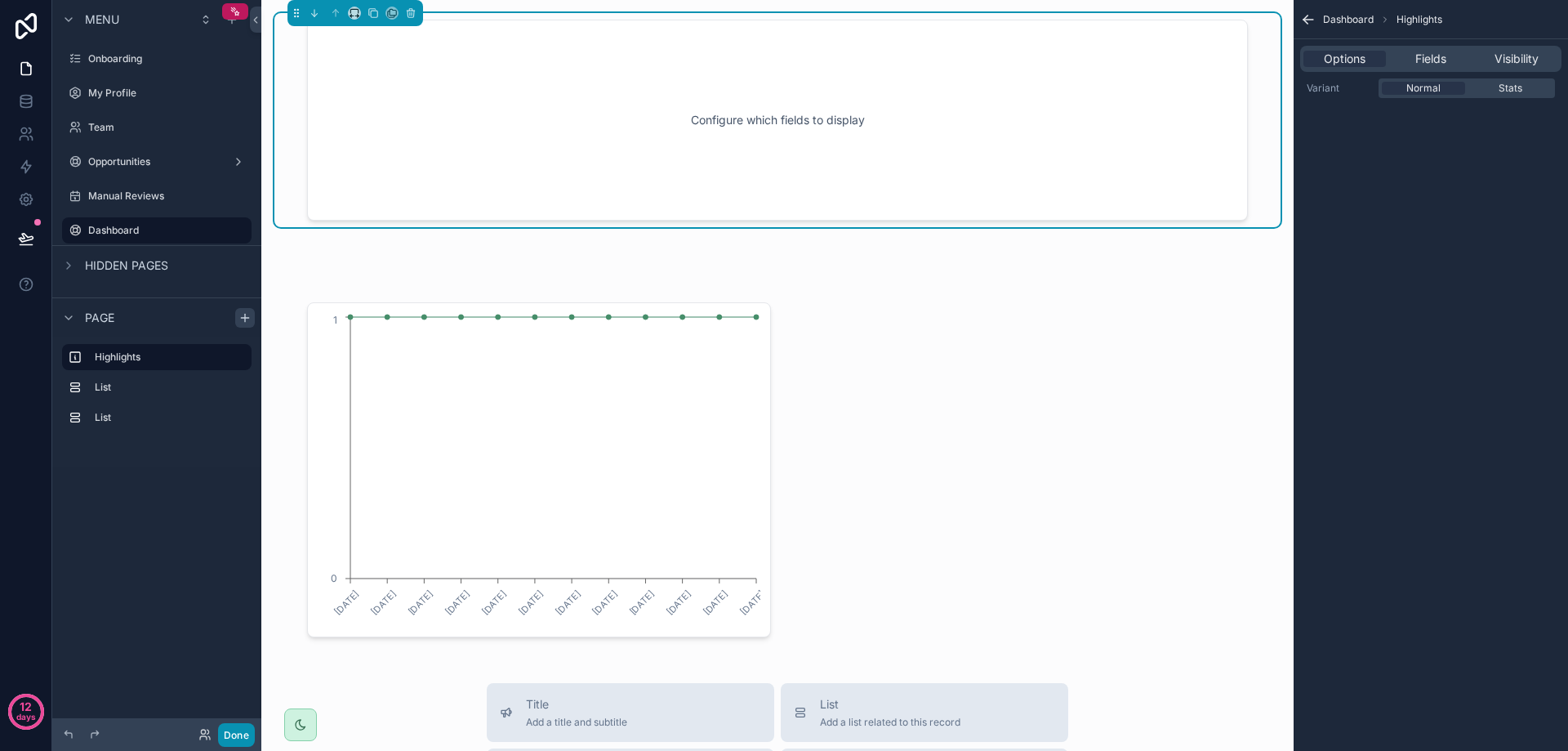
click at [232, 739] on button "Done" at bounding box center [237, 735] width 37 height 24
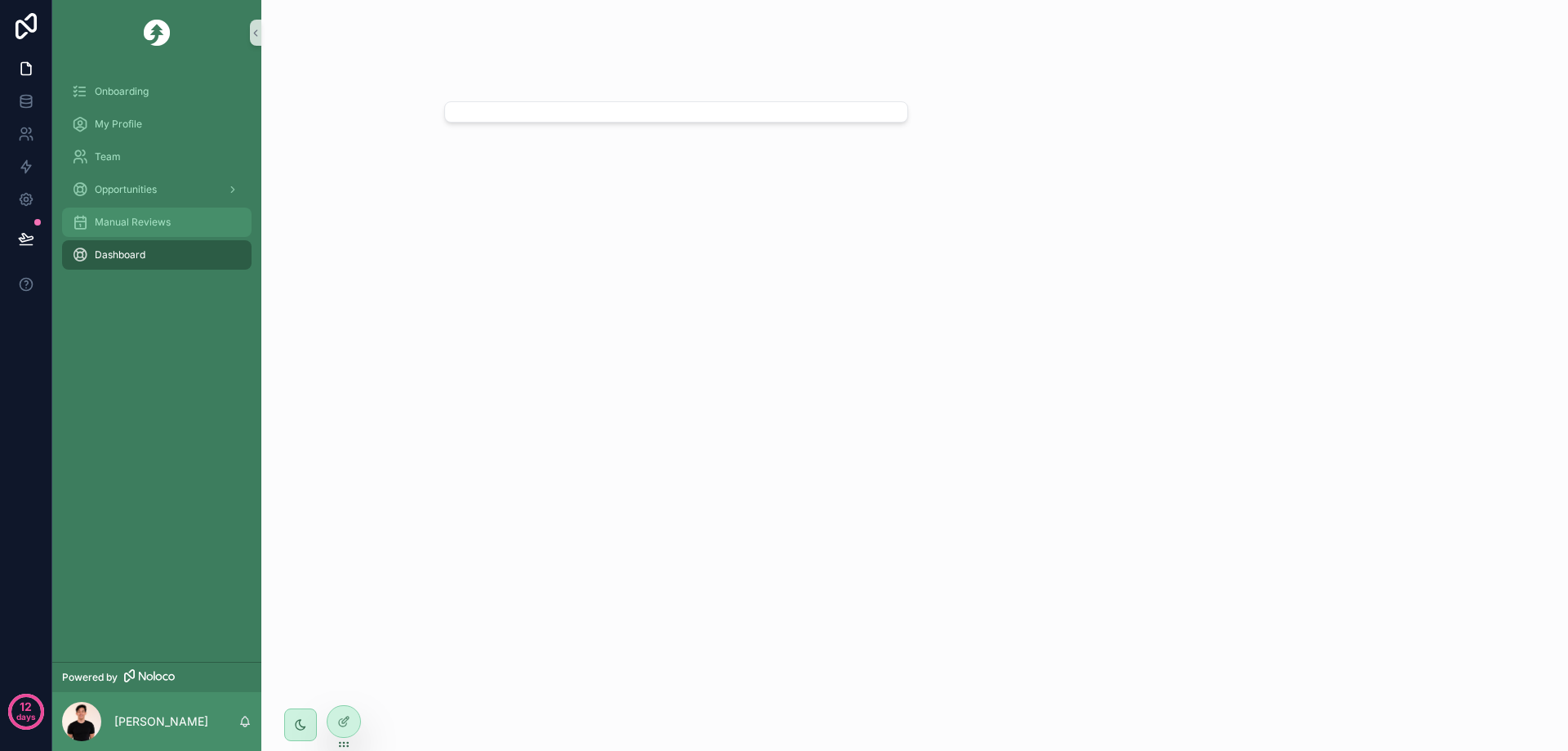
click at [141, 233] on div "Manual Reviews" at bounding box center [156, 222] width 170 height 26
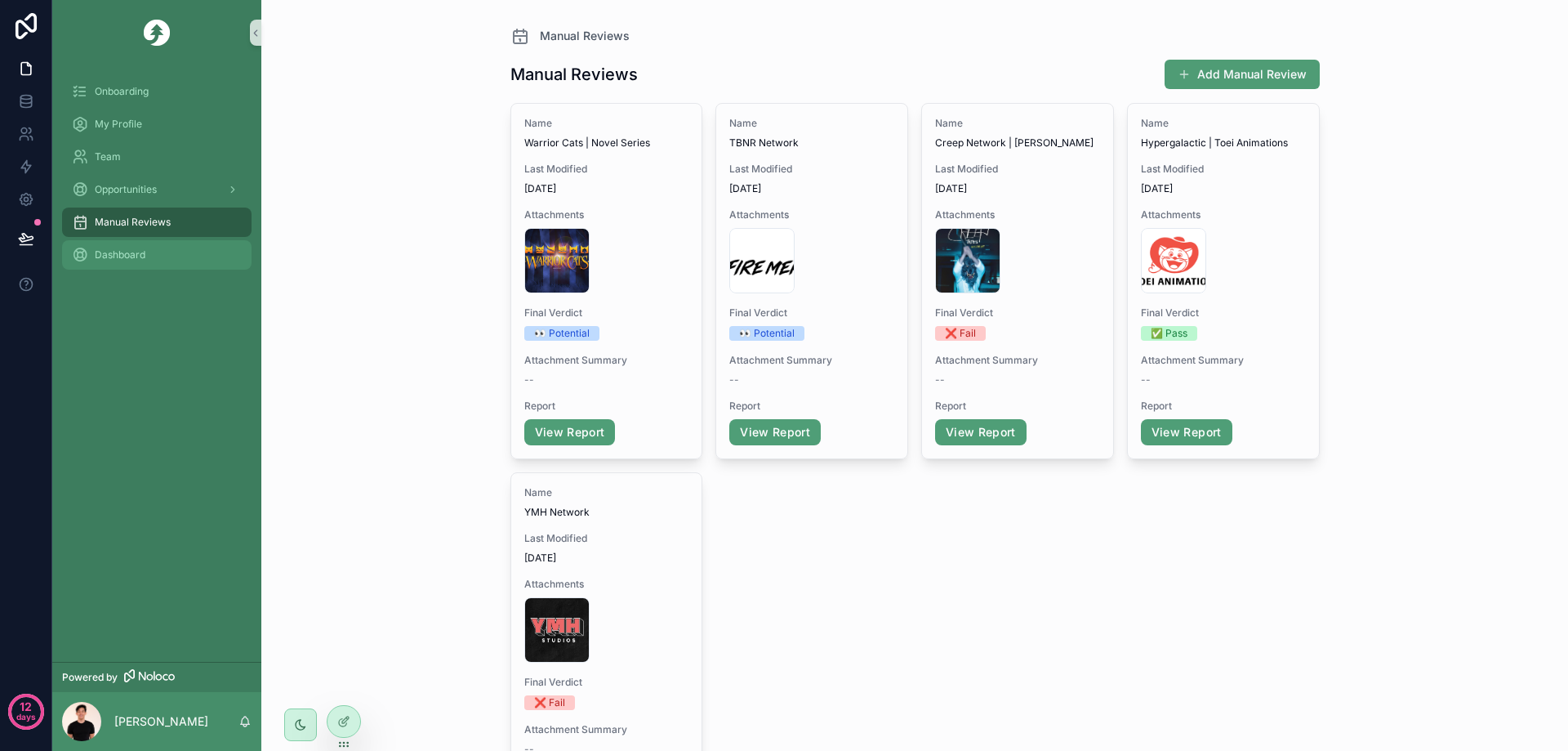
click at [138, 251] on span "Dashboard" at bounding box center [120, 254] width 51 height 13
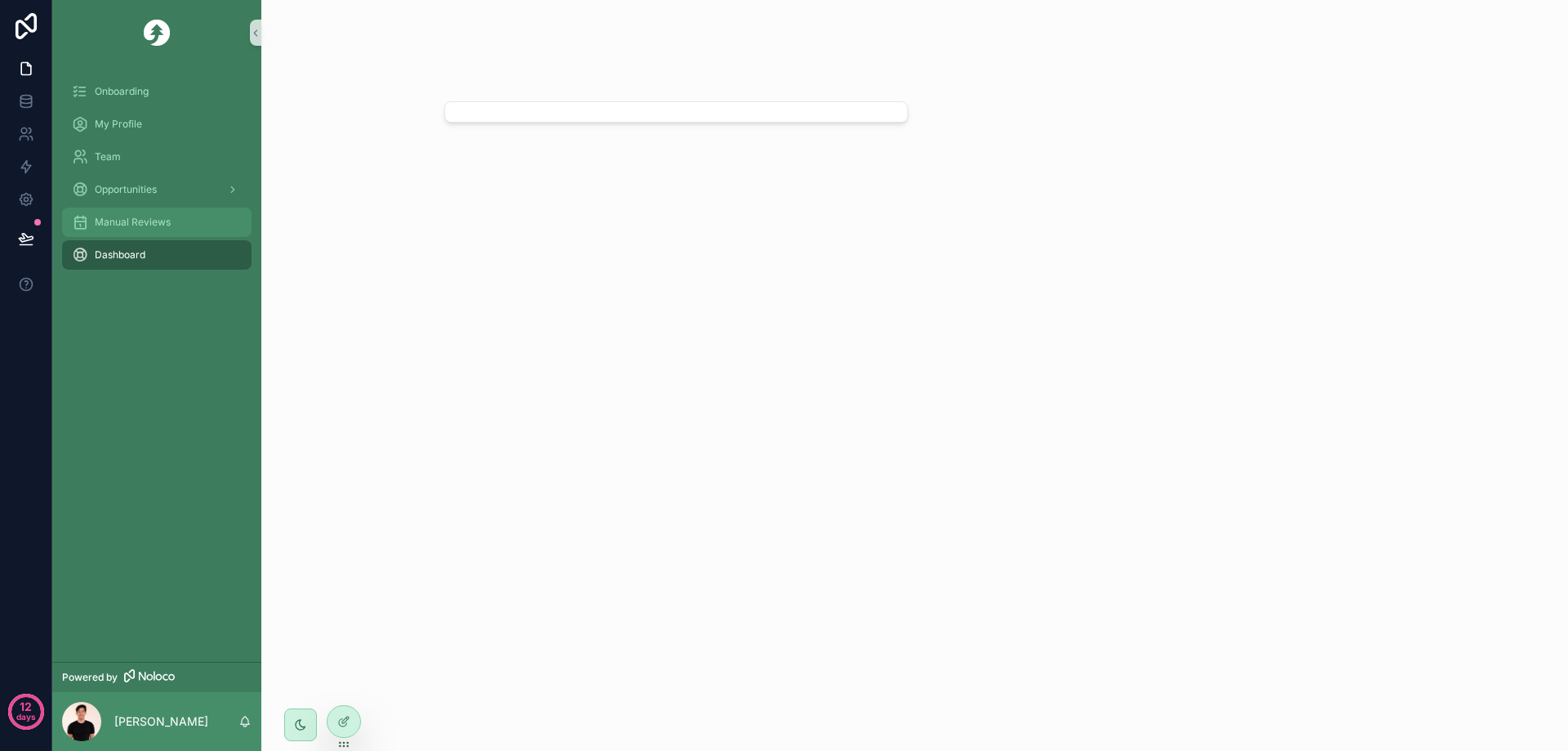
click at [153, 230] on div "Manual Reviews" at bounding box center [156, 222] width 170 height 26
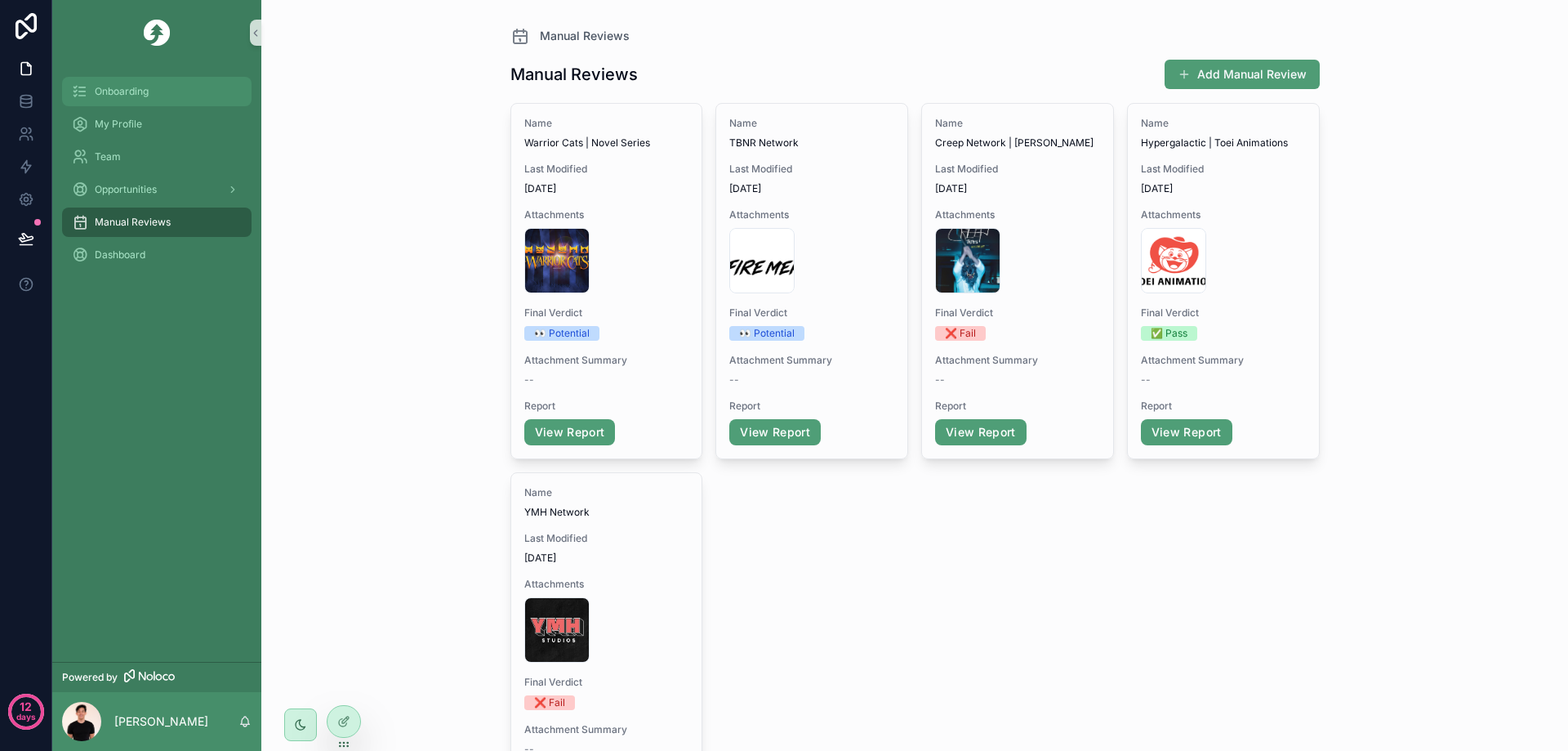
click at [139, 99] on div "Onboarding" at bounding box center [156, 91] width 170 height 26
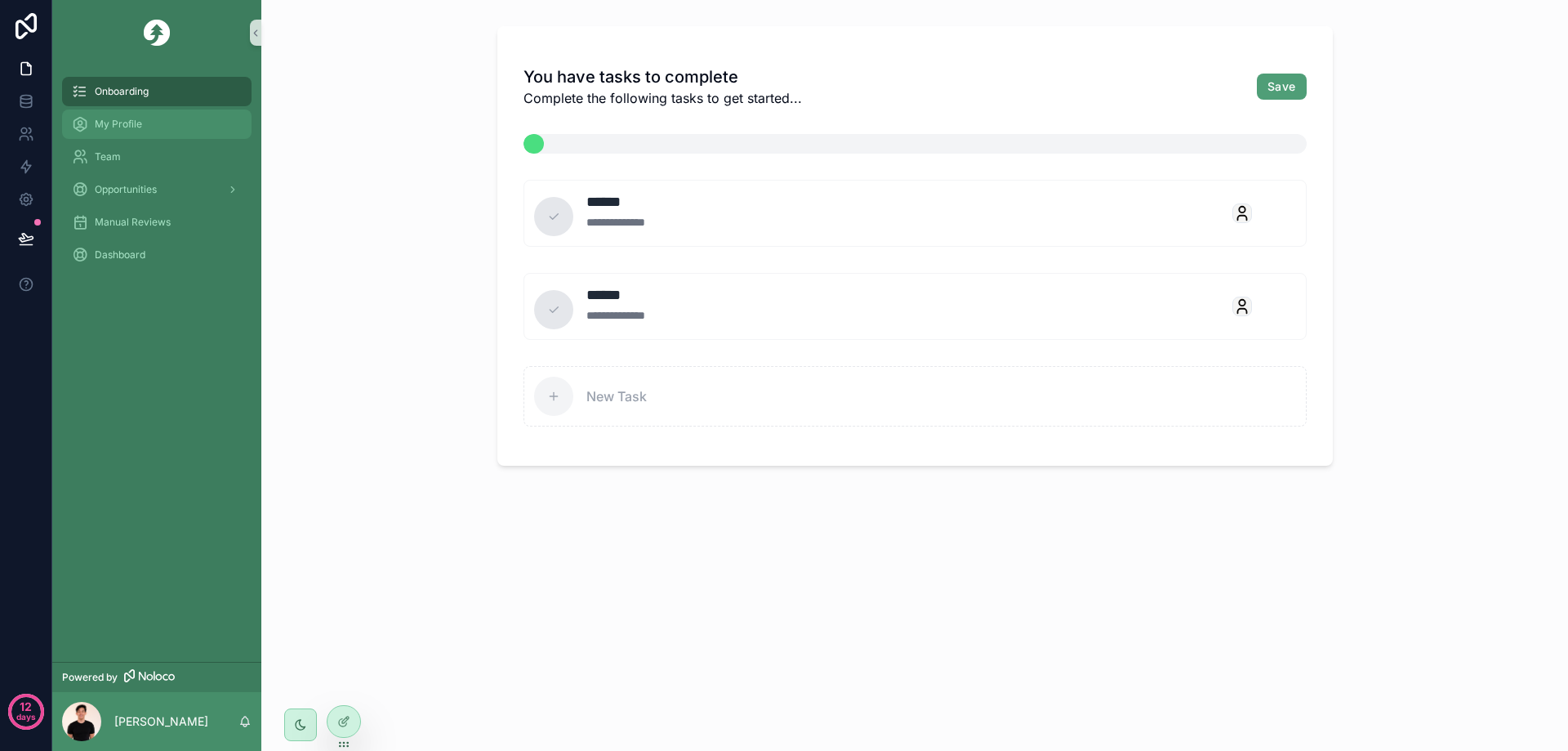
click at [142, 127] on div "My Profile" at bounding box center [156, 124] width 170 height 26
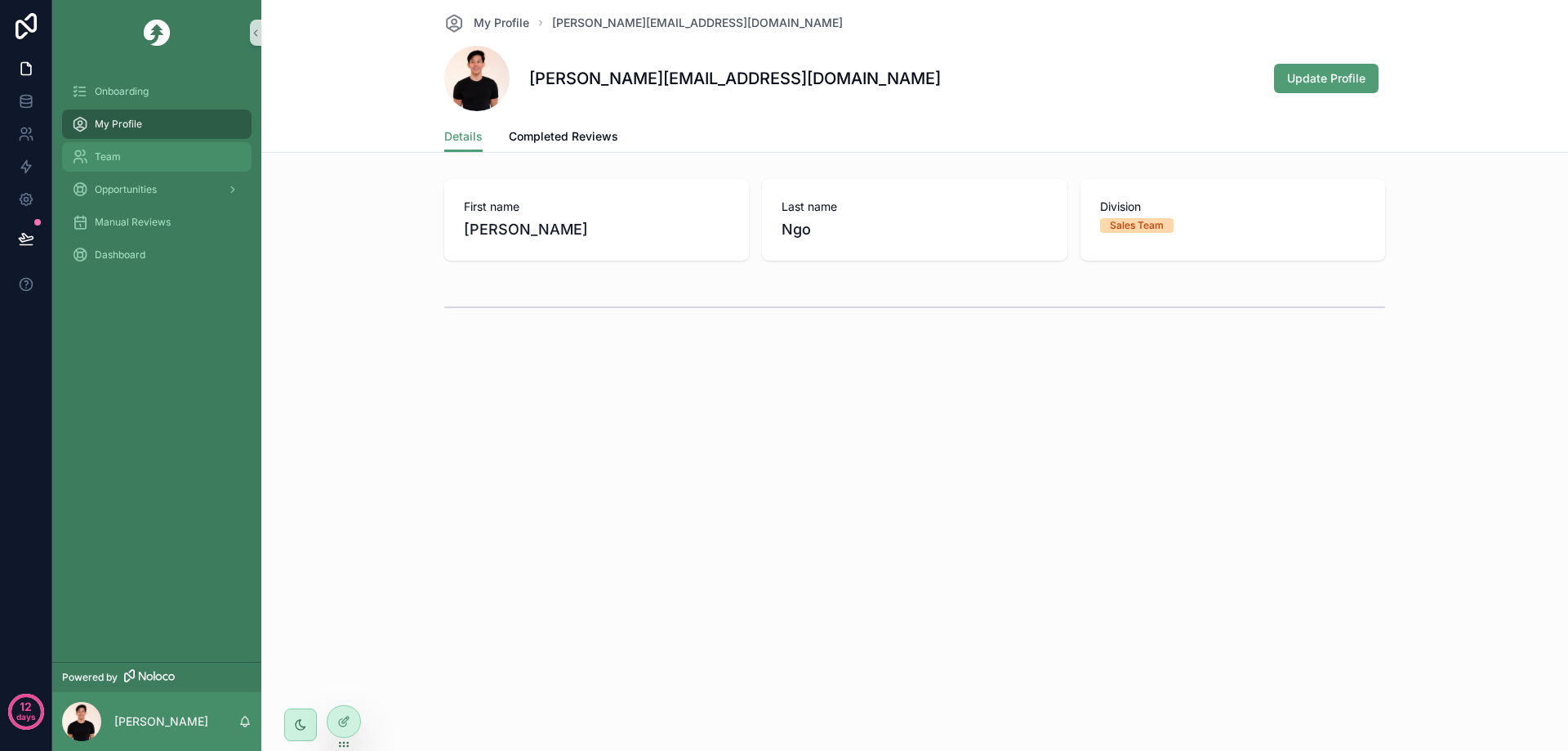
click at [156, 165] on div "Team" at bounding box center [156, 156] width 170 height 26
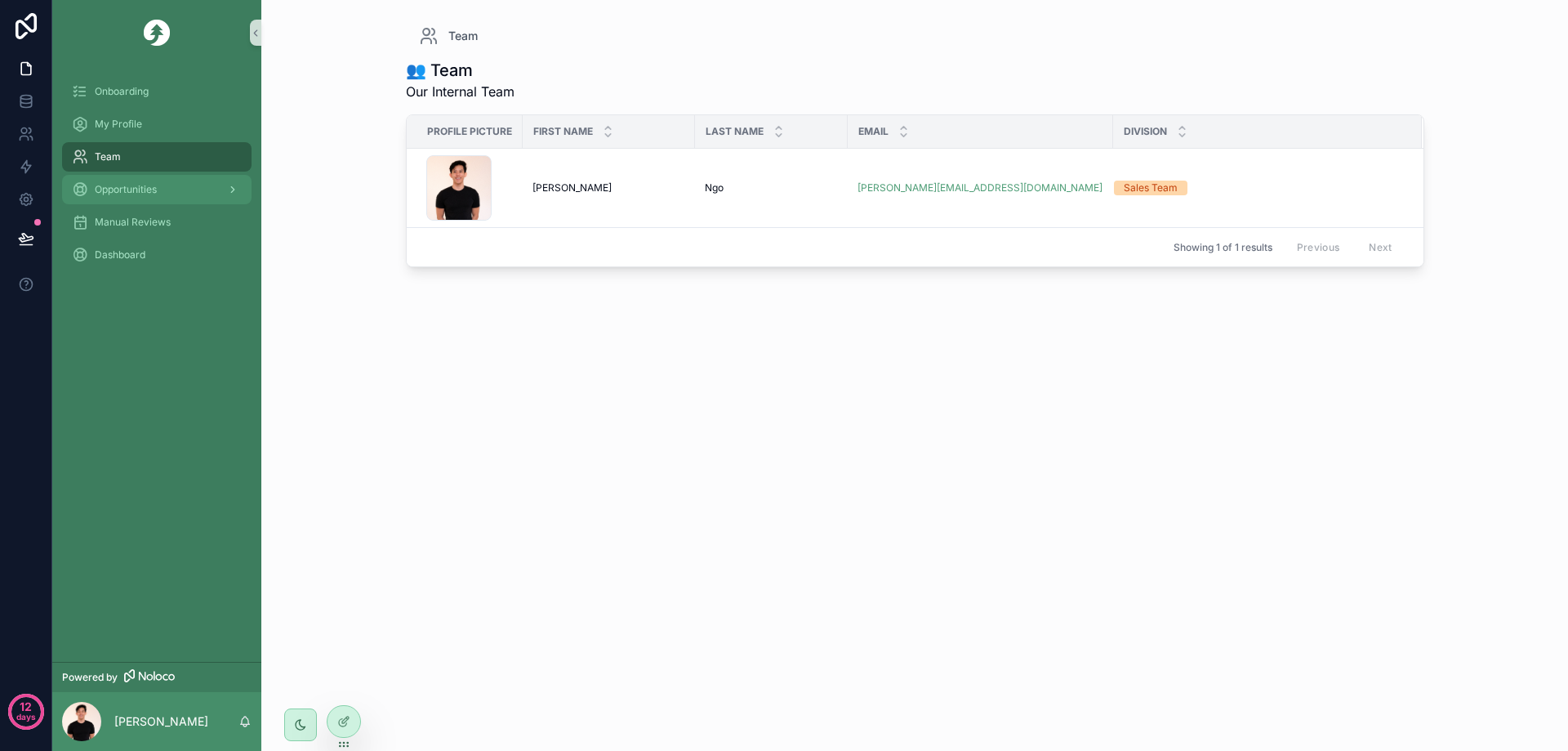
click at [167, 192] on div "Opportunities" at bounding box center [156, 189] width 170 height 26
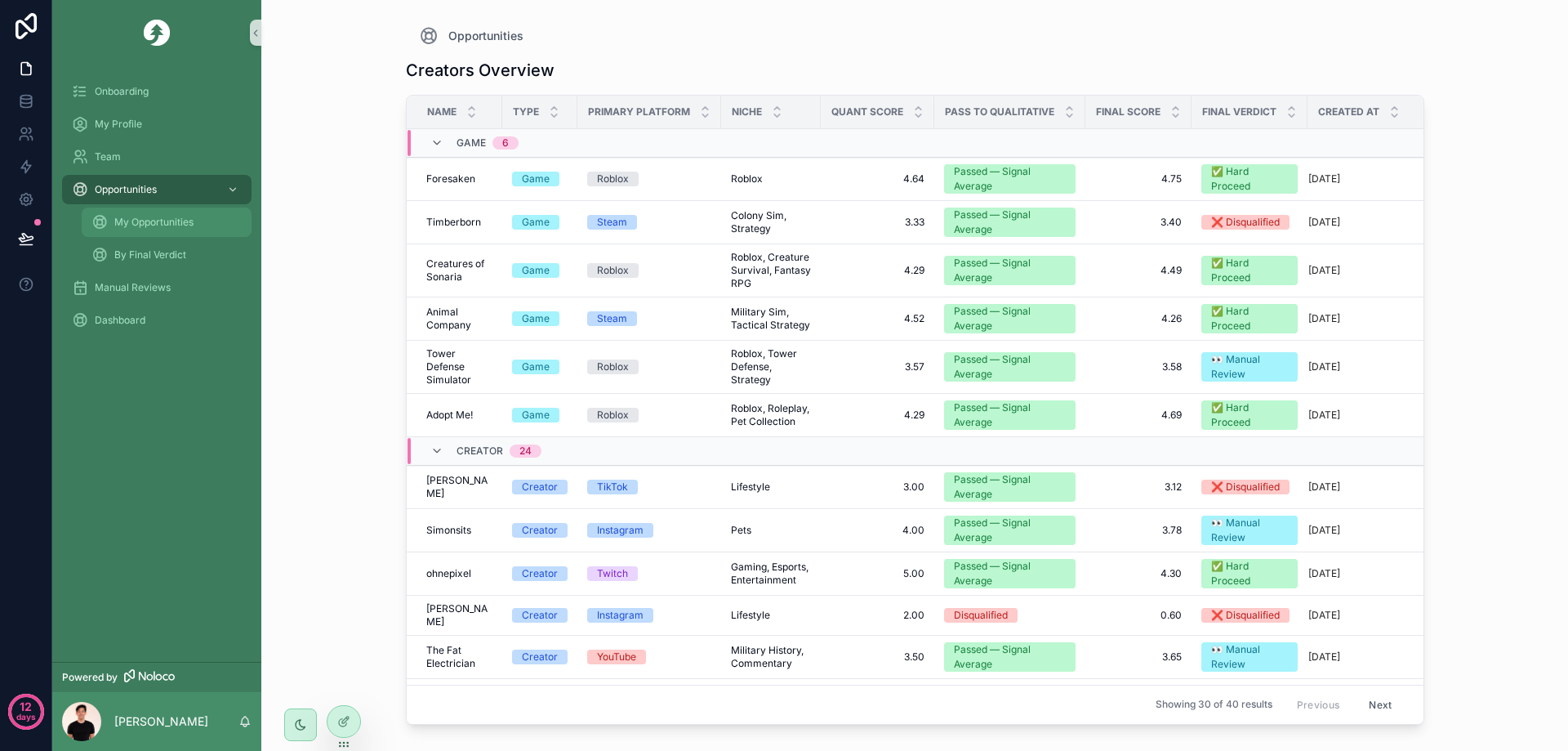
click at [151, 228] on span "My Opportunities" at bounding box center [154, 222] width 79 height 13
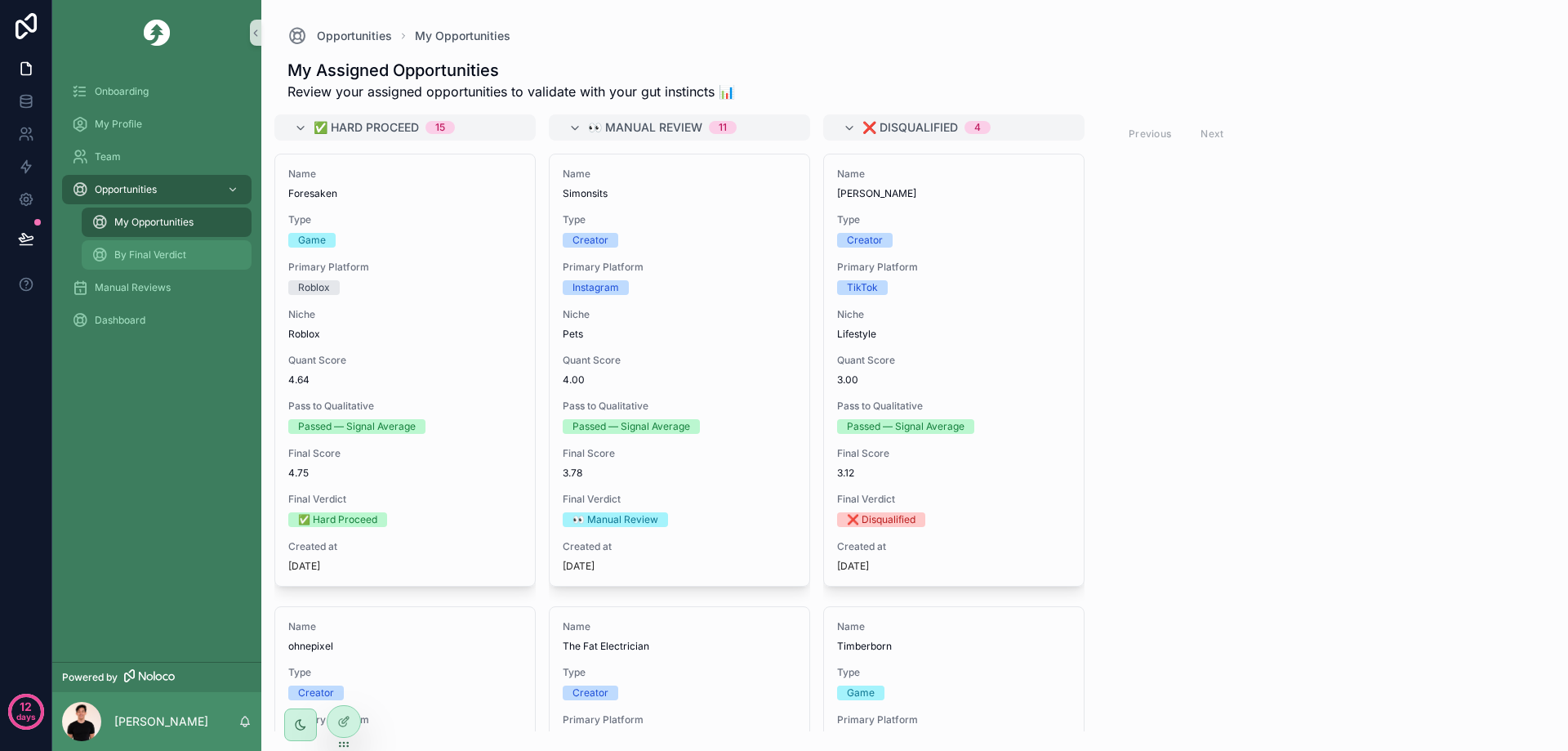
click at [145, 255] on span "By Final Verdict" at bounding box center [150, 254] width 72 height 13
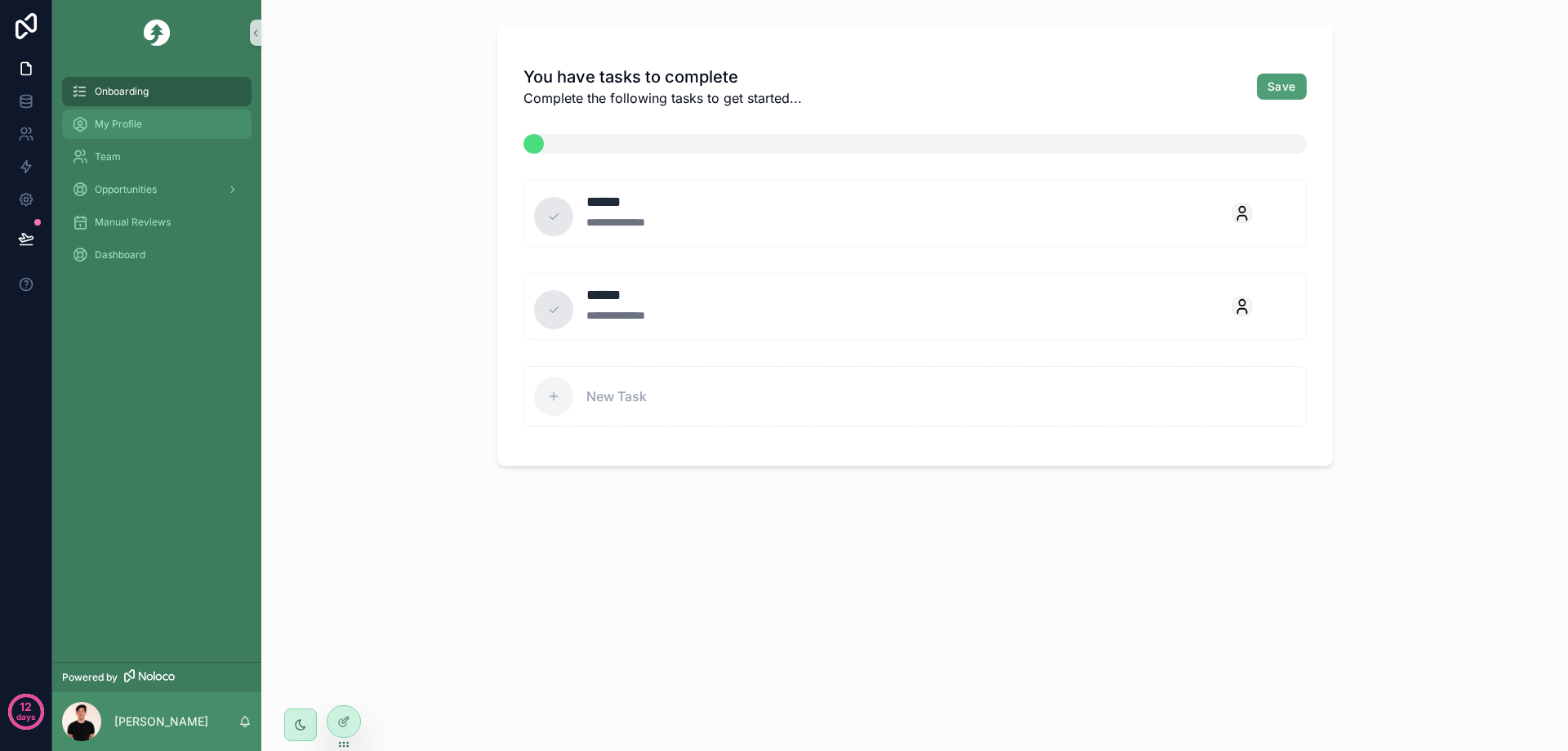
click at [106, 127] on span "My Profile" at bounding box center [118, 123] width 47 height 13
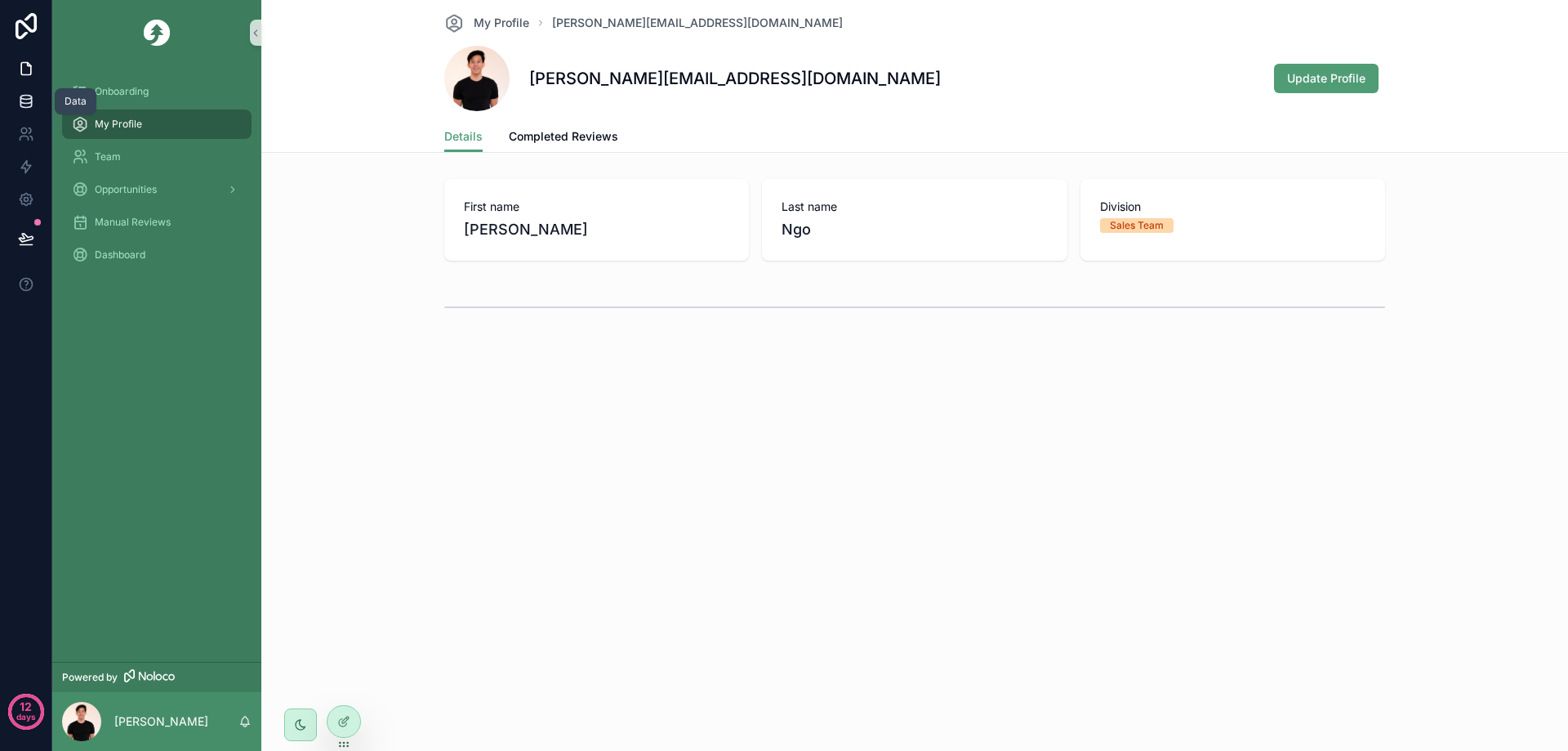
click at [13, 103] on link at bounding box center [25, 101] width 51 height 33
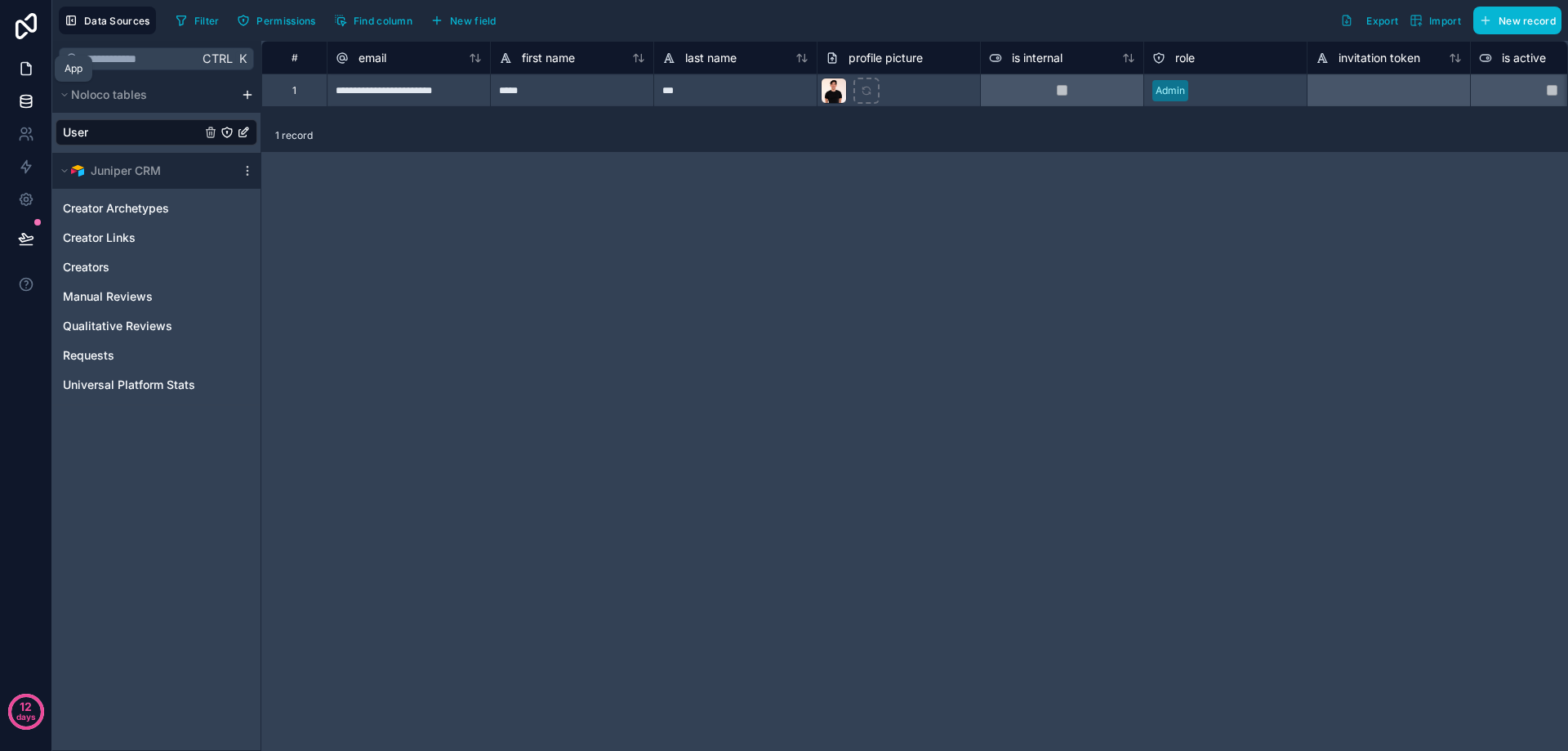
click at [26, 79] on link at bounding box center [25, 68] width 51 height 33
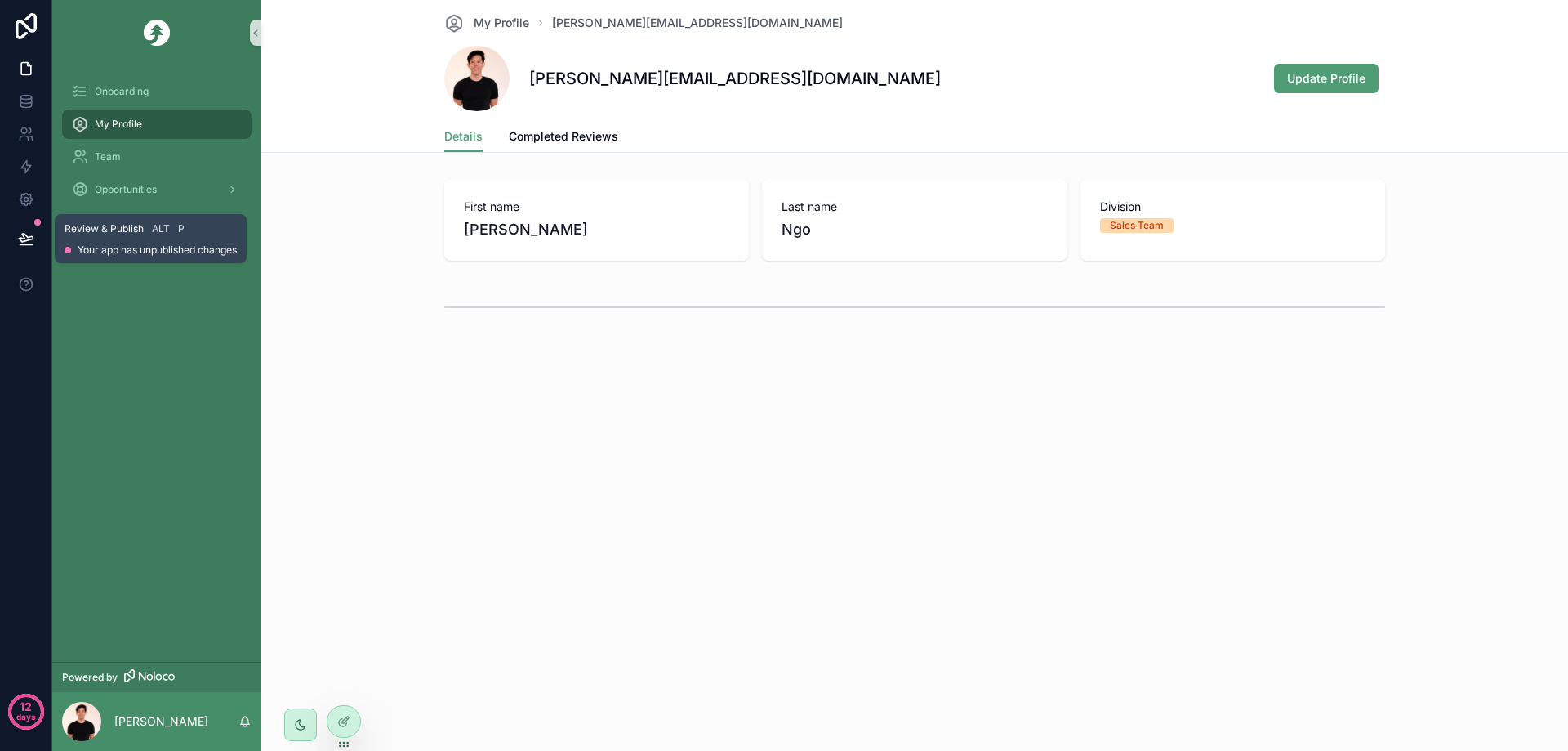
click at [26, 221] on button at bounding box center [26, 239] width 36 height 46
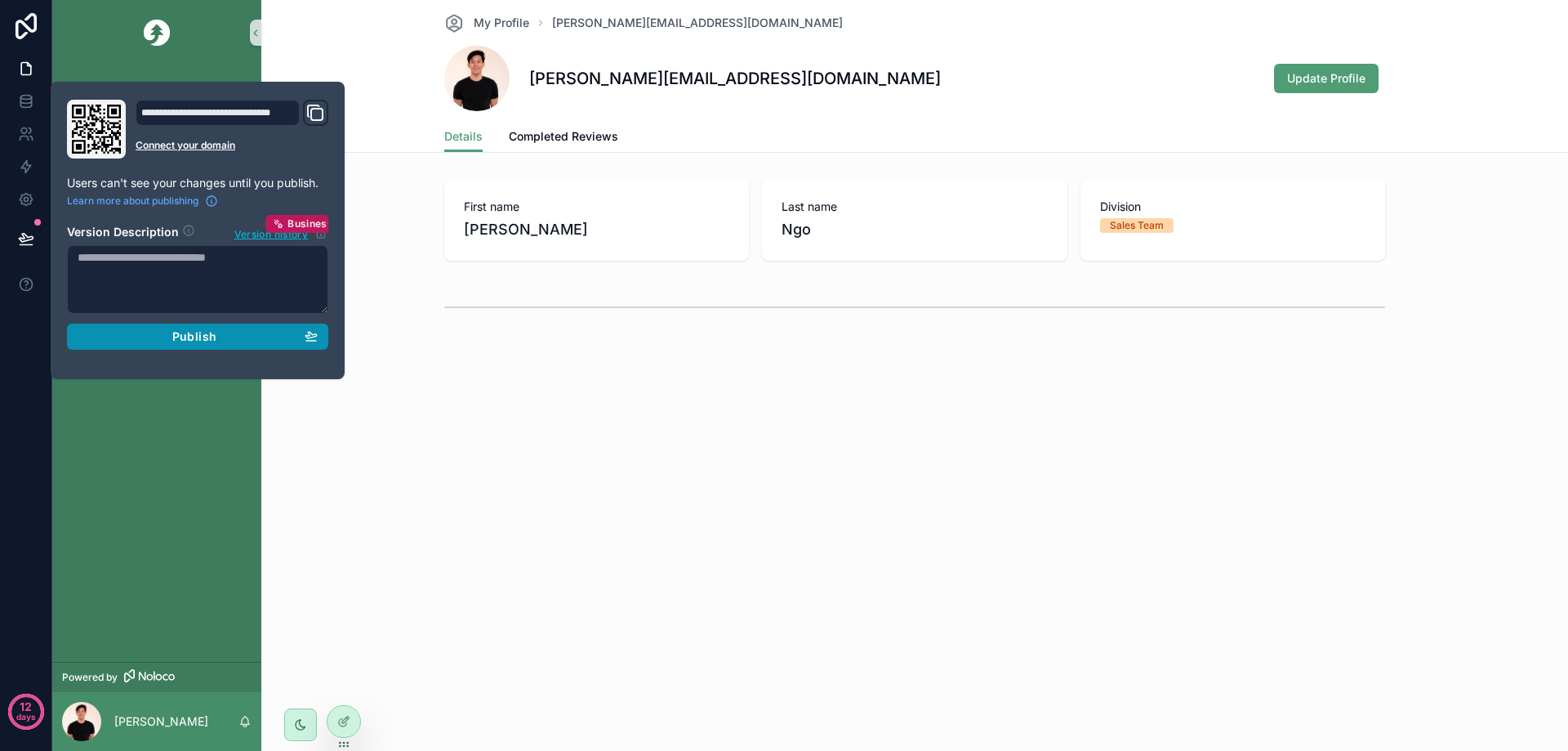
click at [243, 346] on button "Publish" at bounding box center [197, 336] width 261 height 26
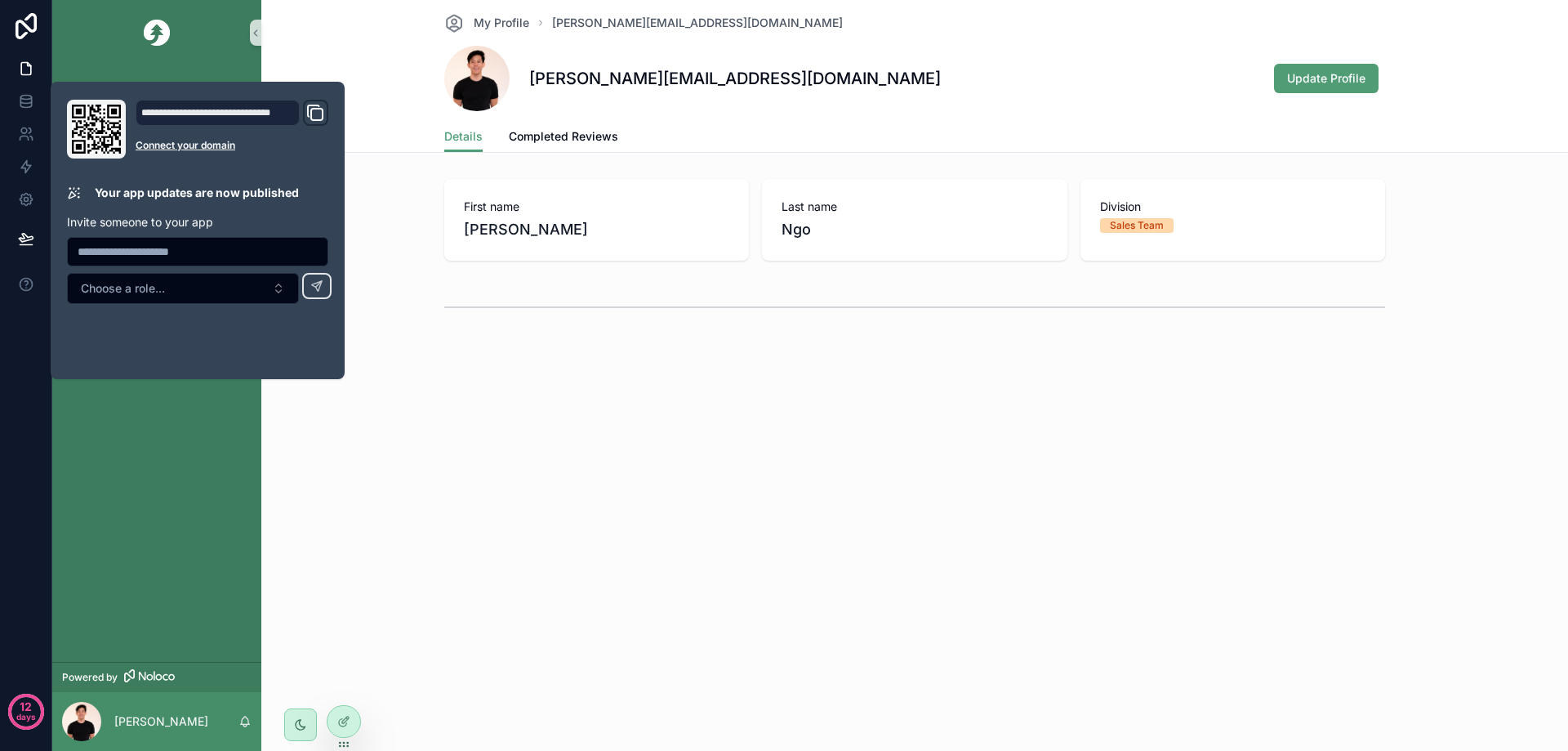
click at [204, 473] on div "Onboarding My Profile Team Opportunities Manual Reviews Dashboard" at bounding box center [157, 363] width 209 height 597
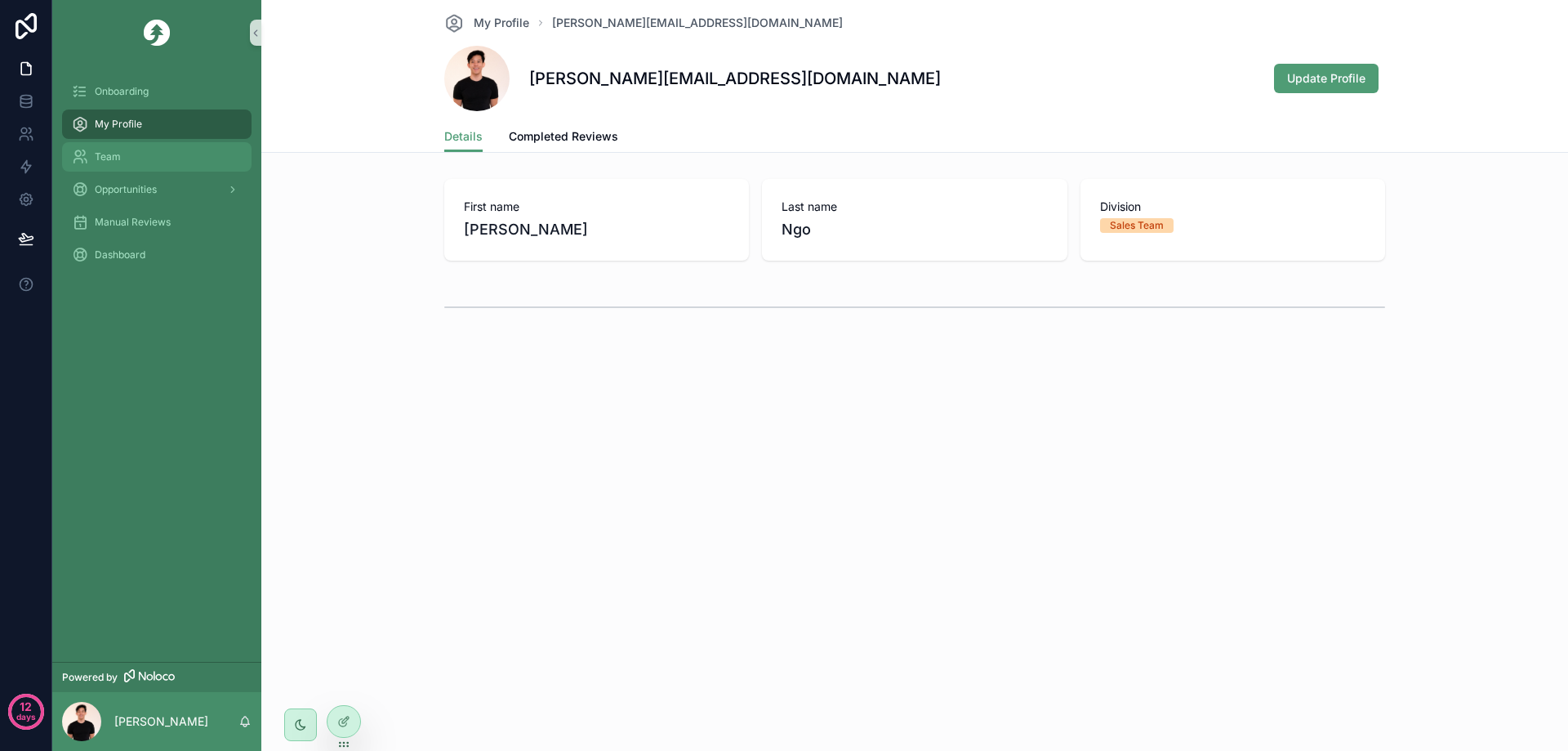
click at [125, 158] on div "Team" at bounding box center [156, 156] width 170 height 26
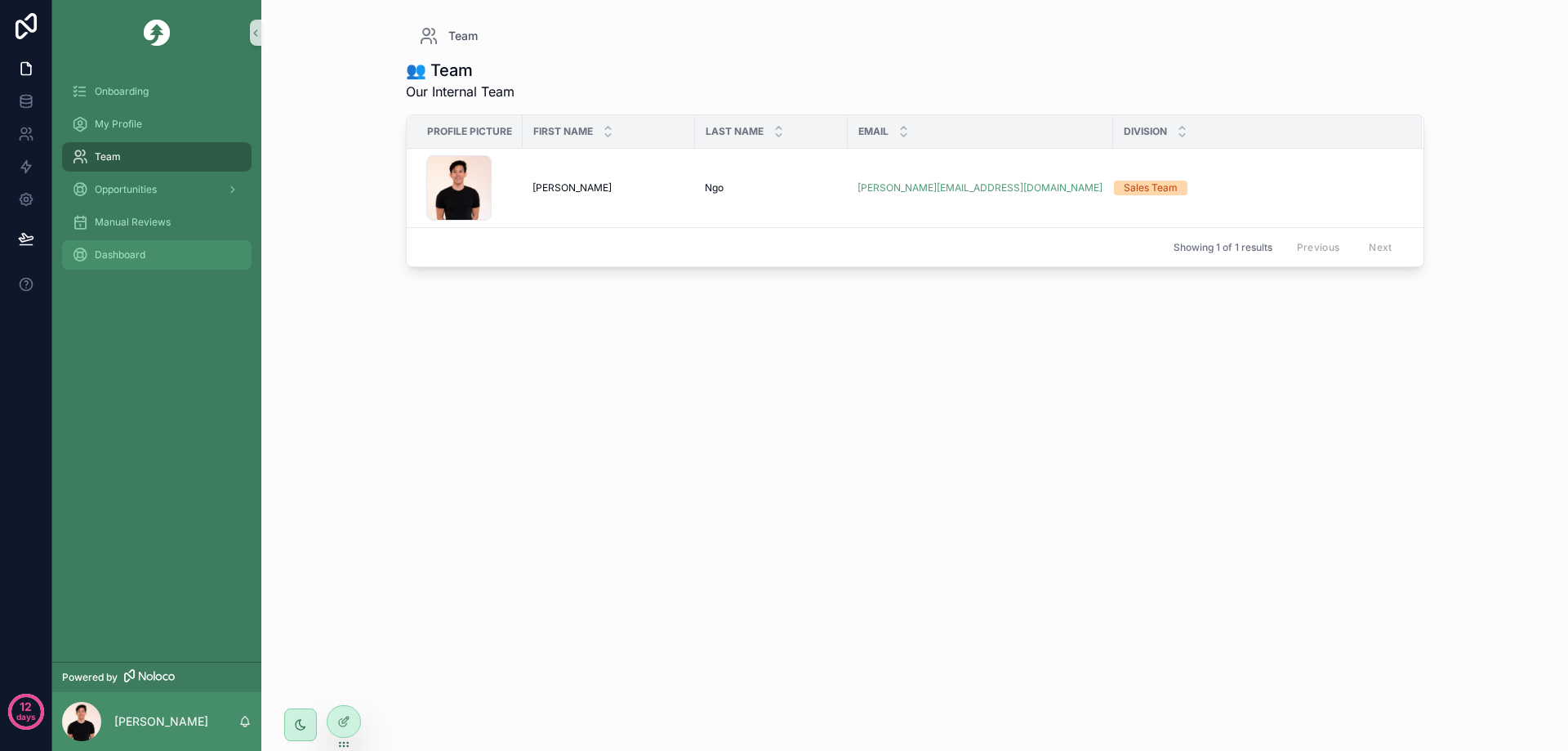
click at [214, 254] on div "Dashboard" at bounding box center [156, 255] width 170 height 26
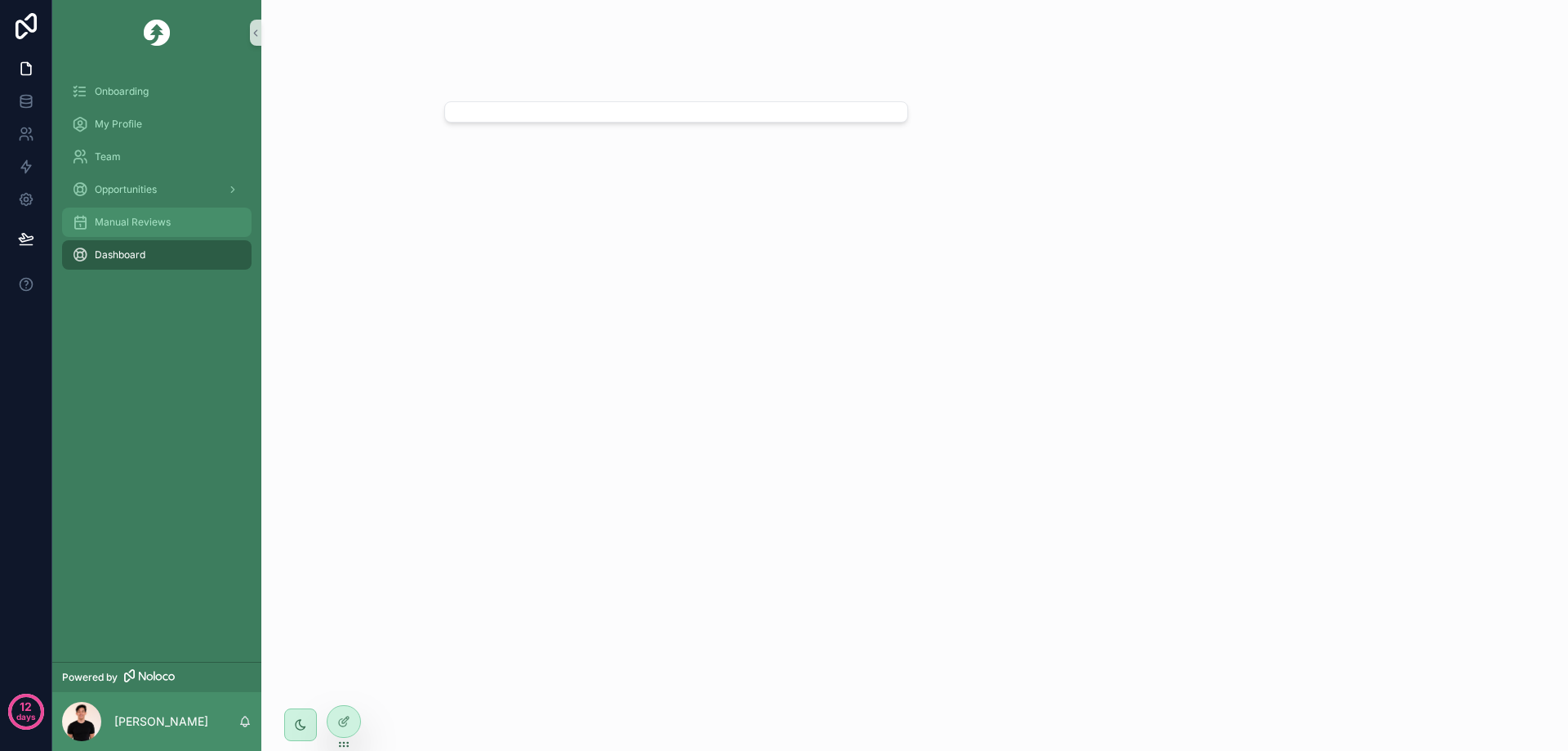
click at [113, 234] on div "Manual Reviews" at bounding box center [156, 222] width 170 height 26
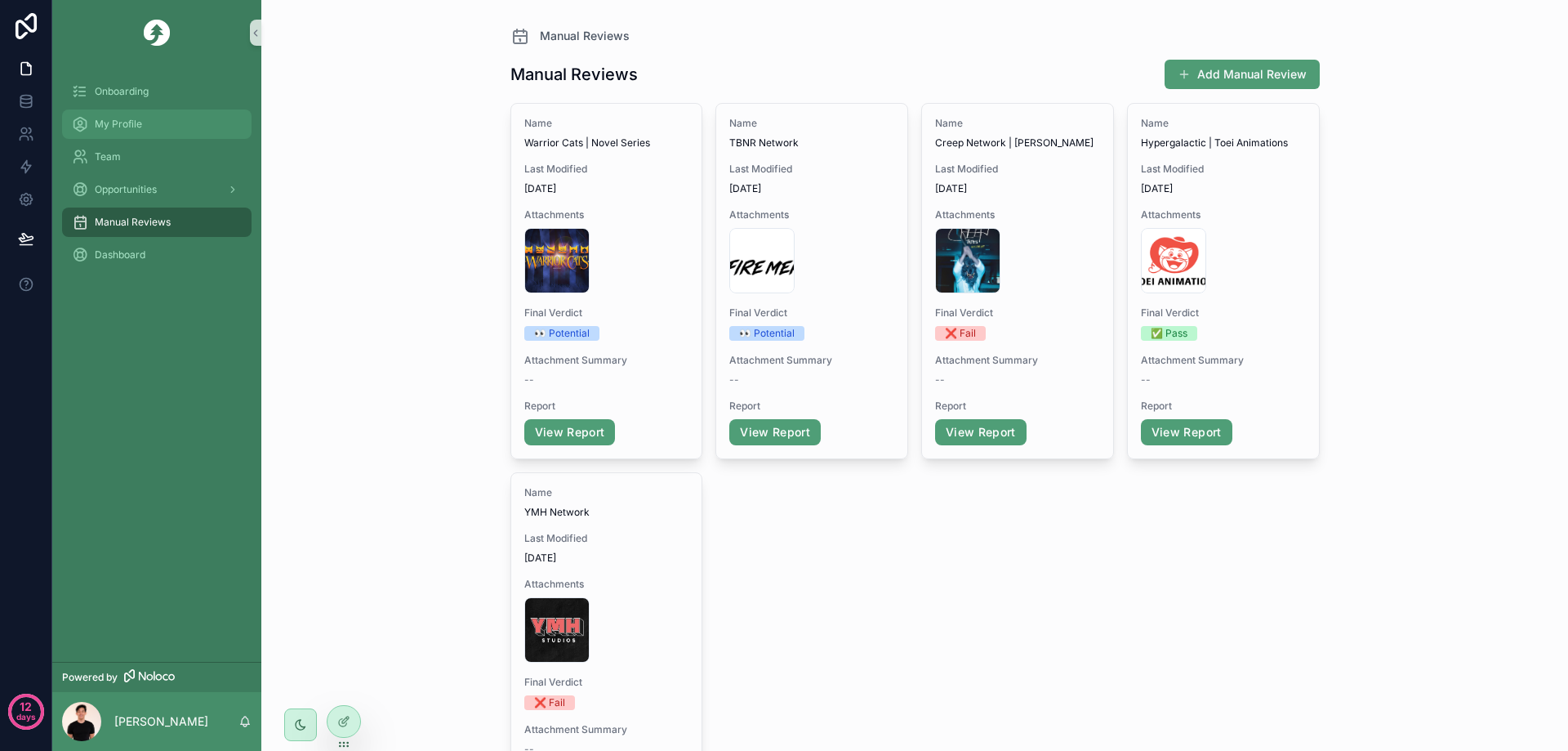
click at [148, 132] on div "My Profile" at bounding box center [156, 124] width 170 height 26
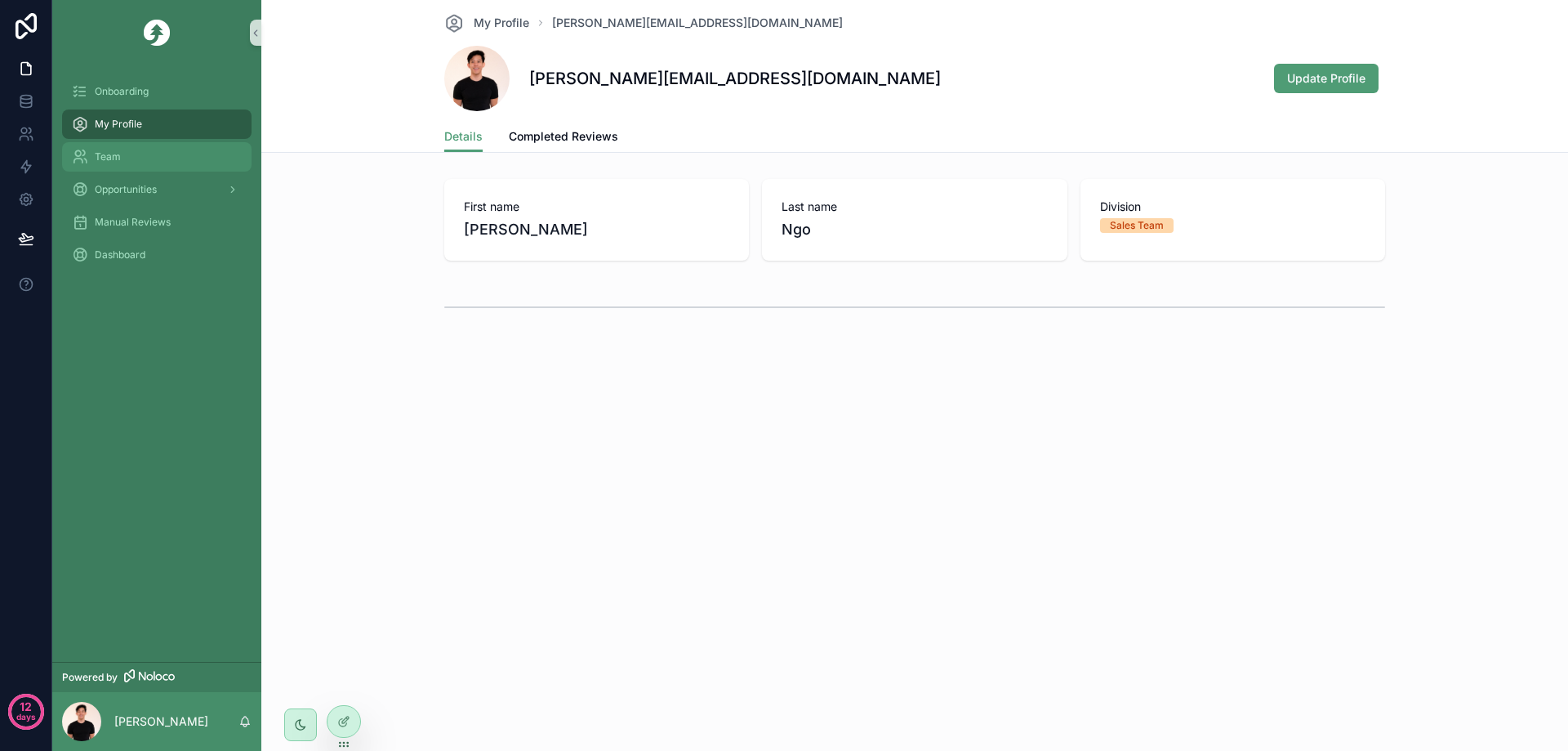
click at [143, 155] on div "Team" at bounding box center [156, 156] width 170 height 26
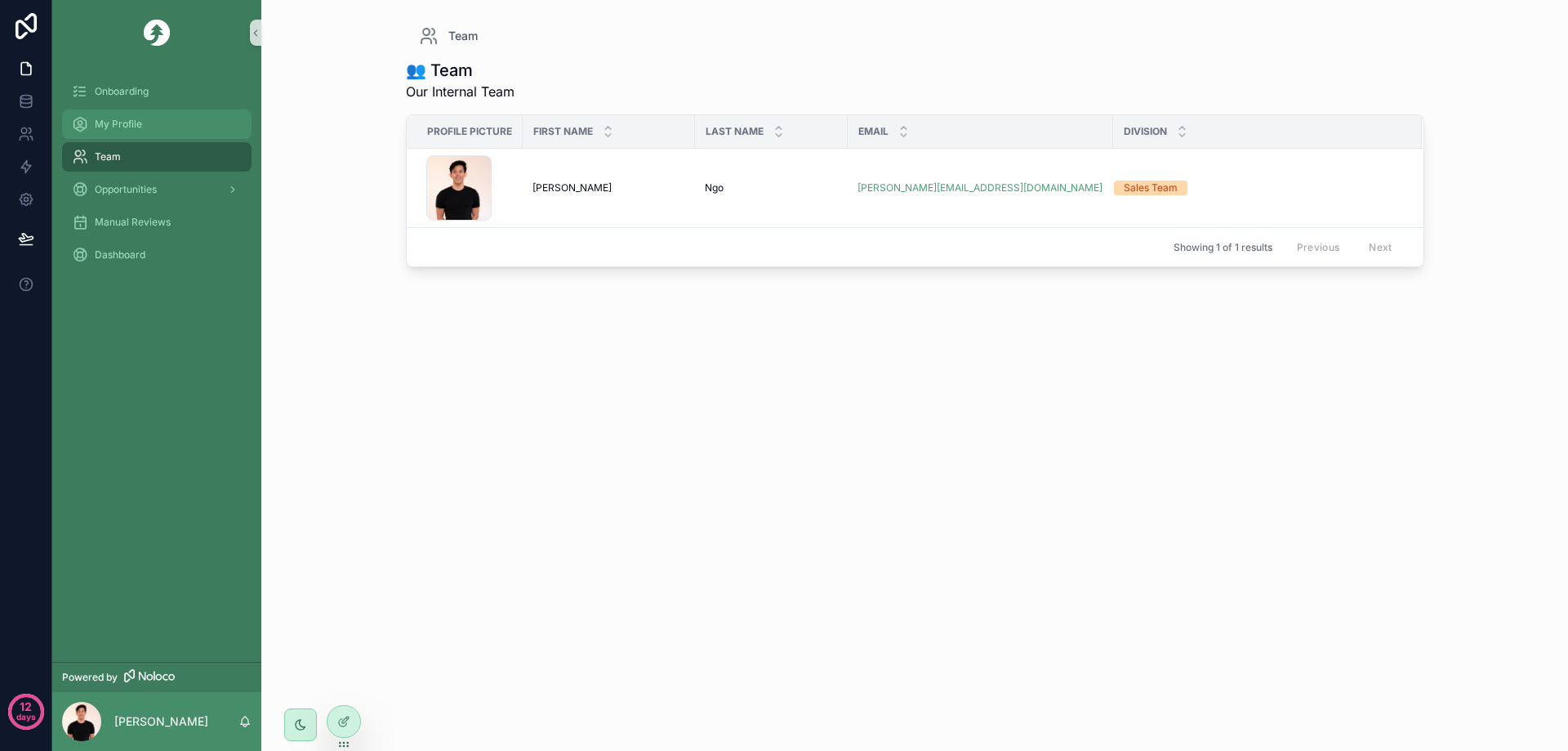
click at [132, 126] on span "My Profile" at bounding box center [118, 123] width 47 height 13
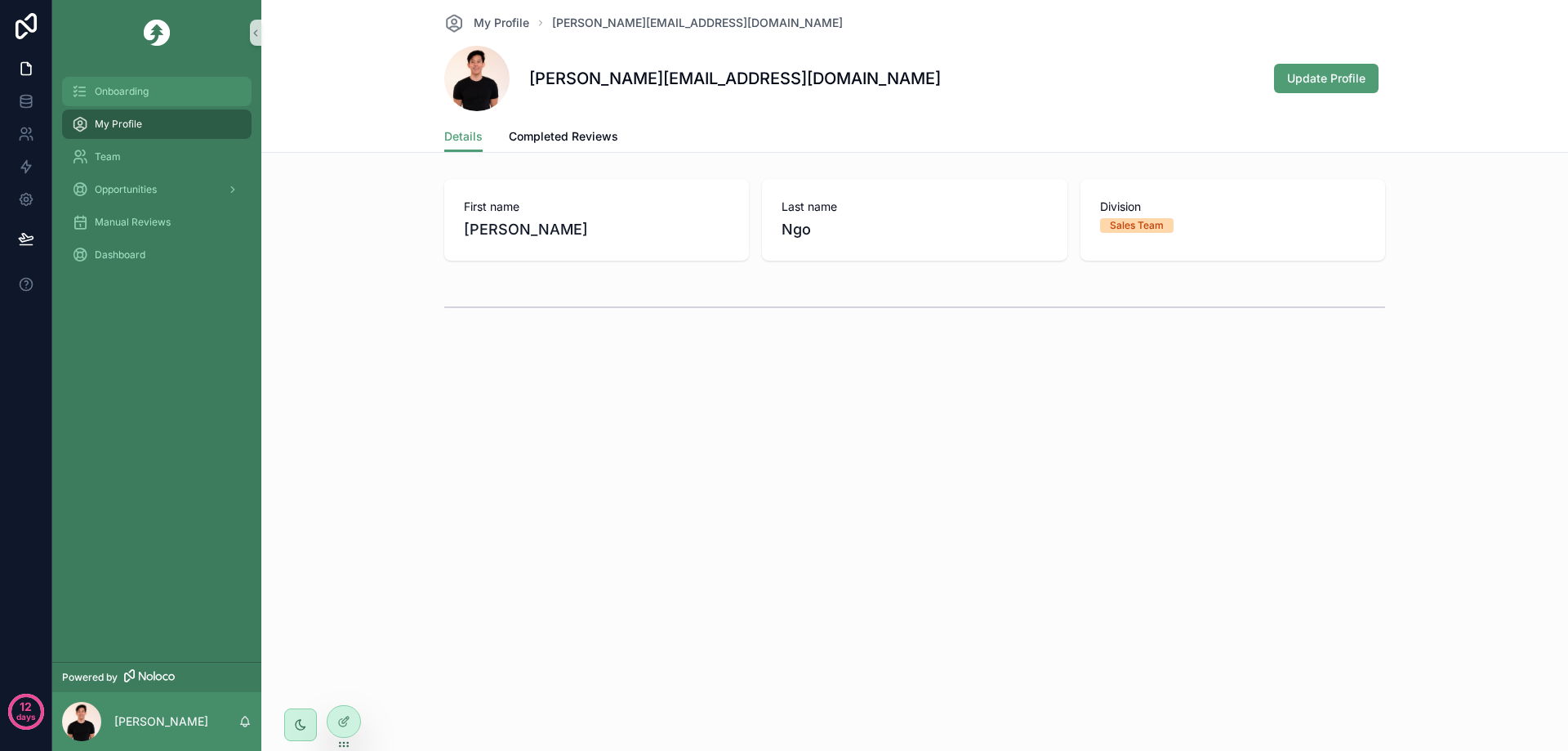
click at [143, 87] on span "Onboarding" at bounding box center [121, 91] width 54 height 13
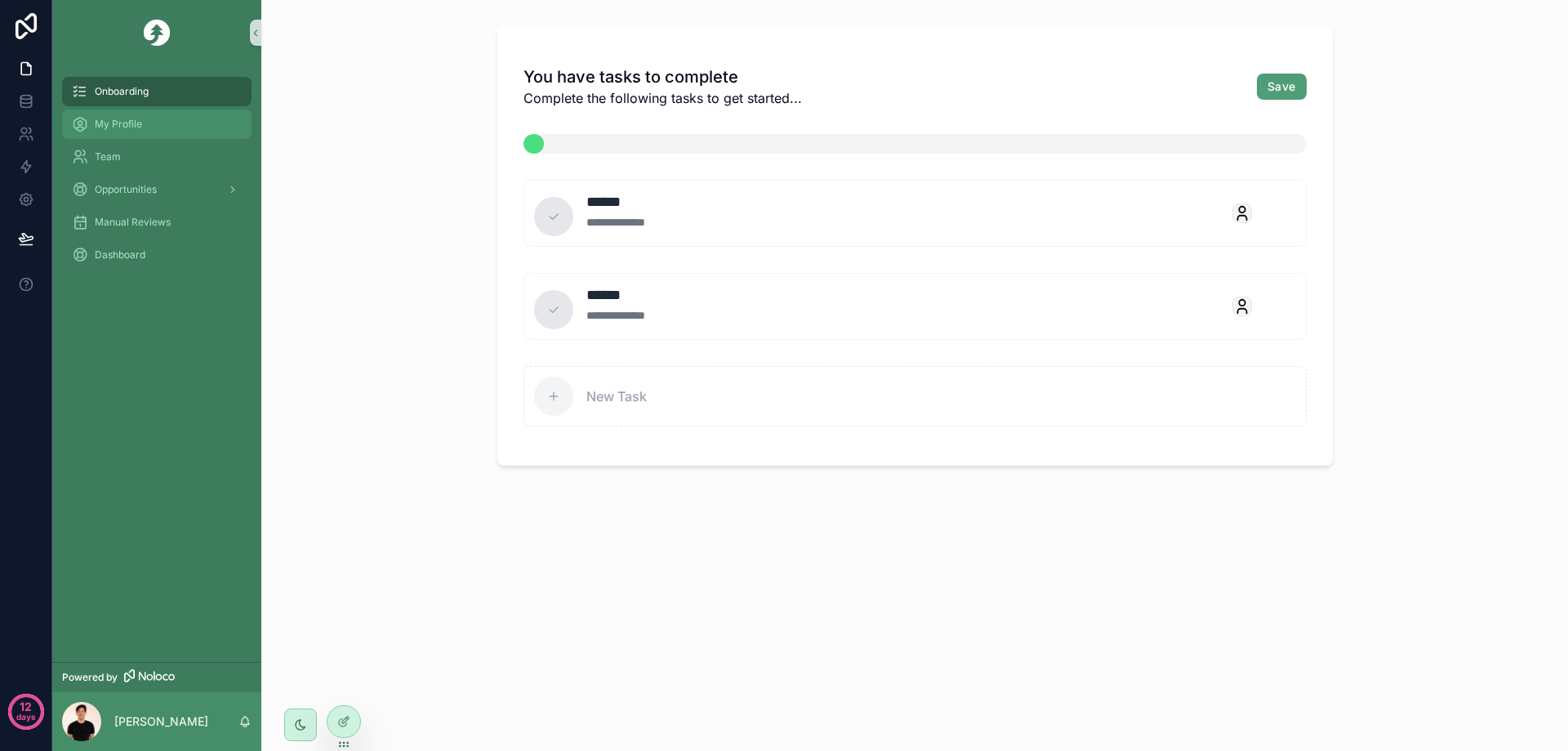
click at [139, 121] on span "My Profile" at bounding box center [118, 123] width 47 height 13
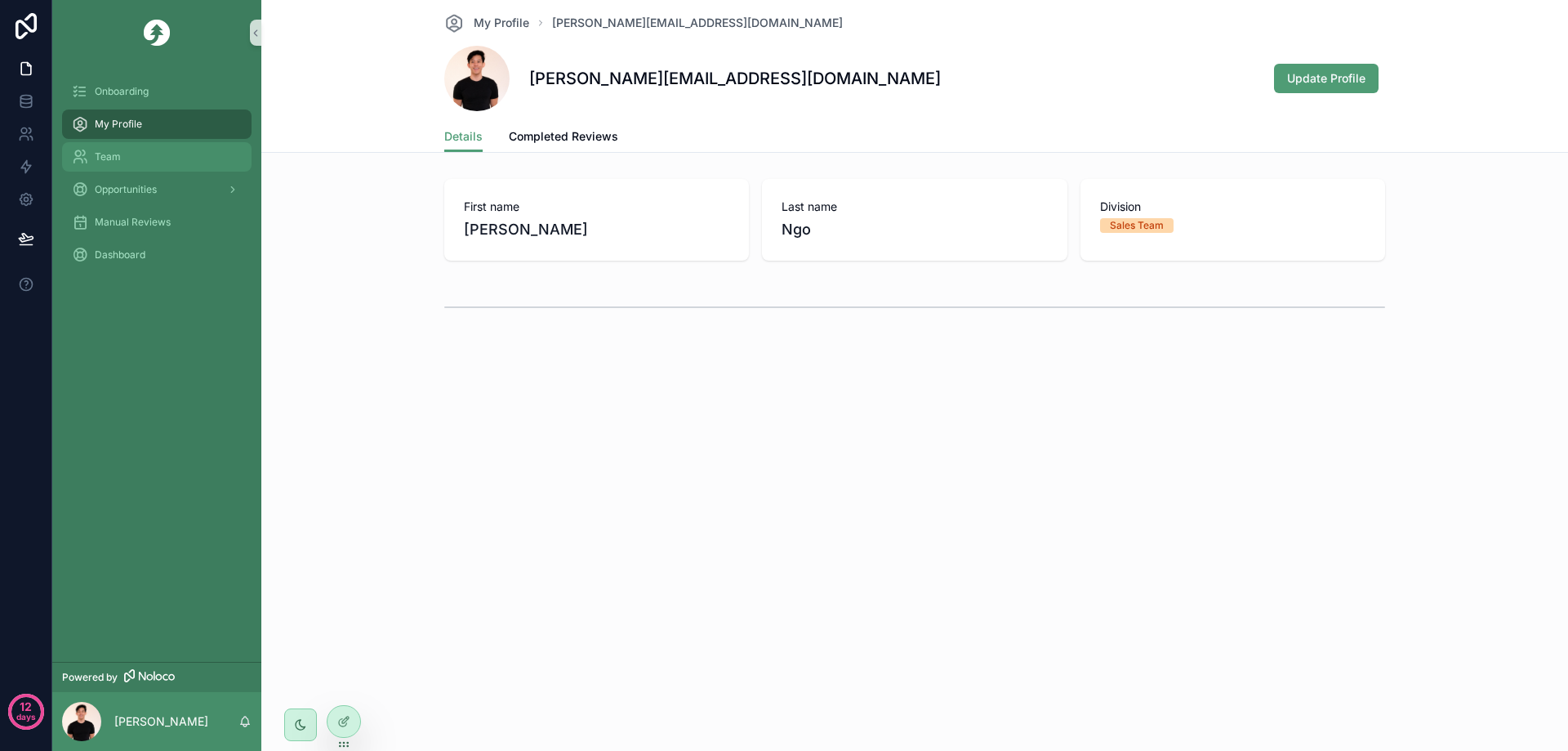
click at [132, 161] on div "Team" at bounding box center [156, 156] width 170 height 26
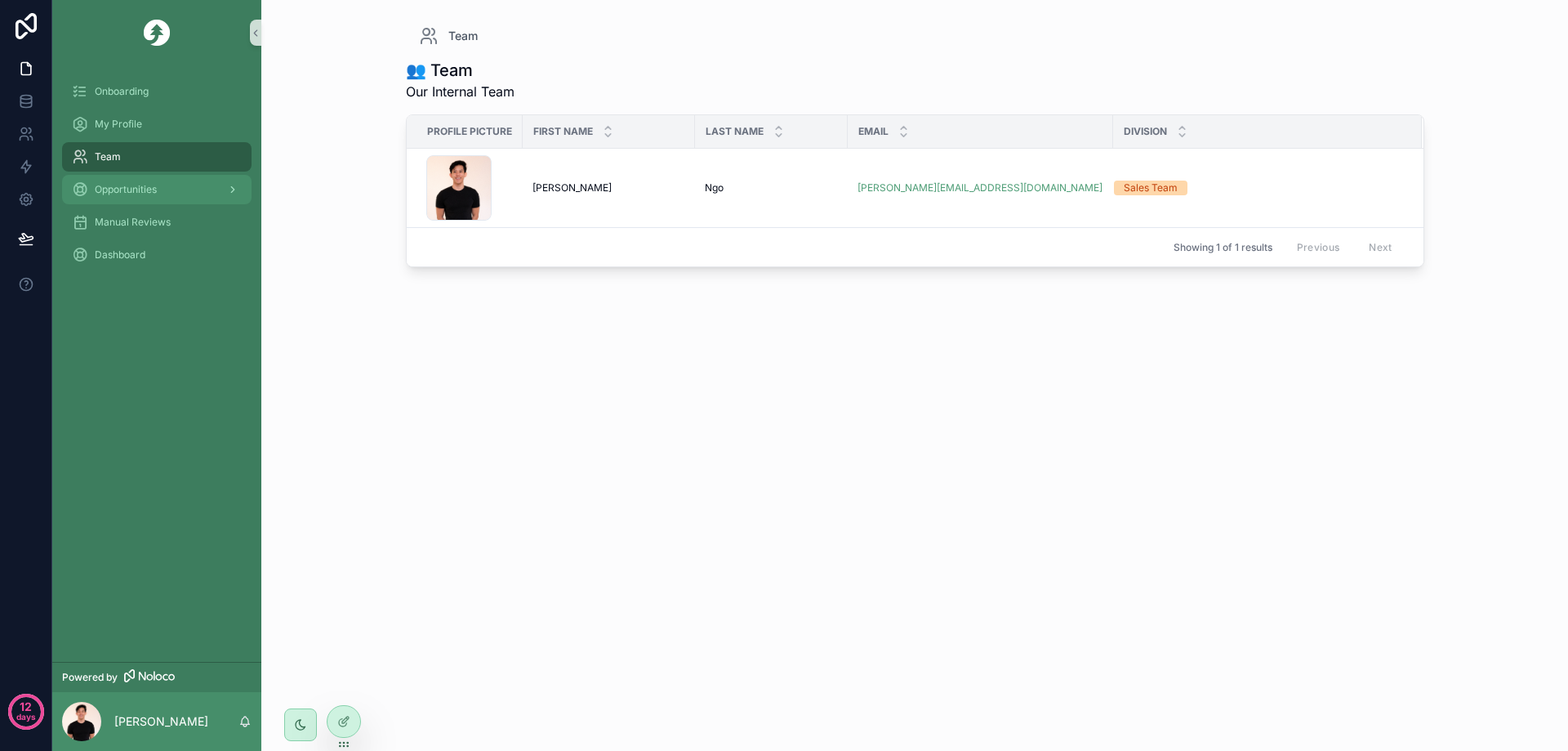
click at [130, 186] on span "Opportunities" at bounding box center [126, 189] width 62 height 13
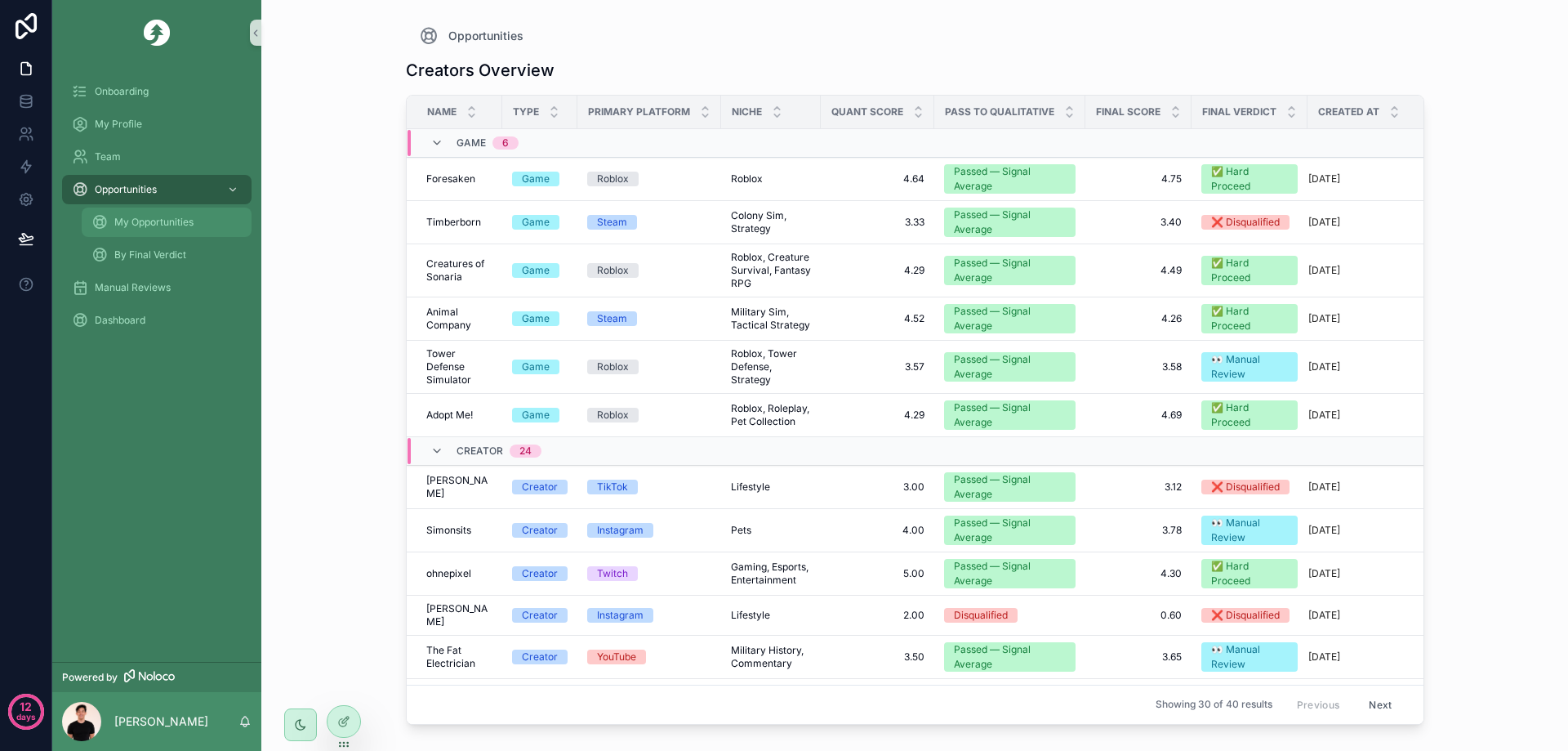
click at [148, 222] on span "My Opportunities" at bounding box center [154, 222] width 79 height 13
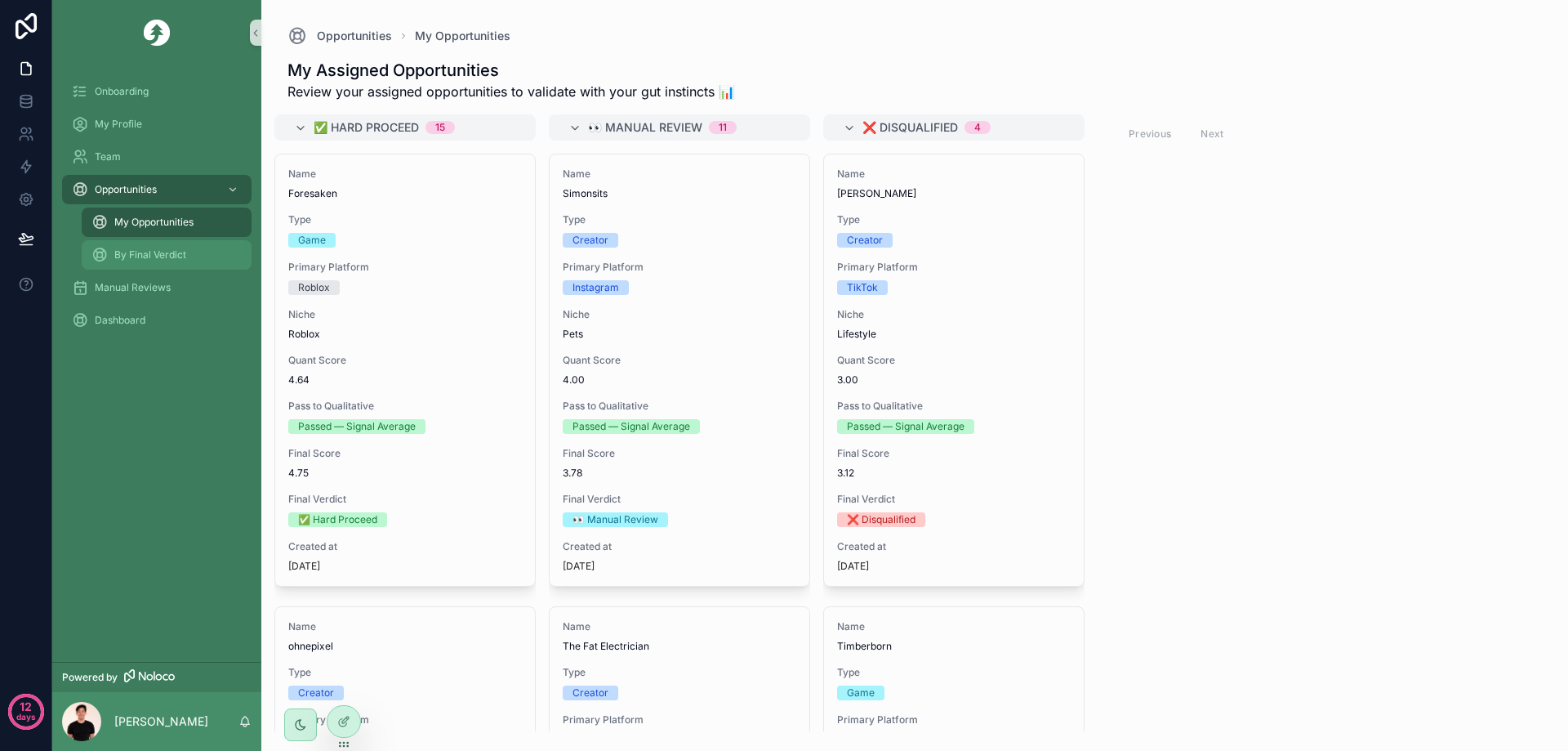
click at [157, 256] on span "By Final Verdict" at bounding box center [150, 254] width 72 height 13
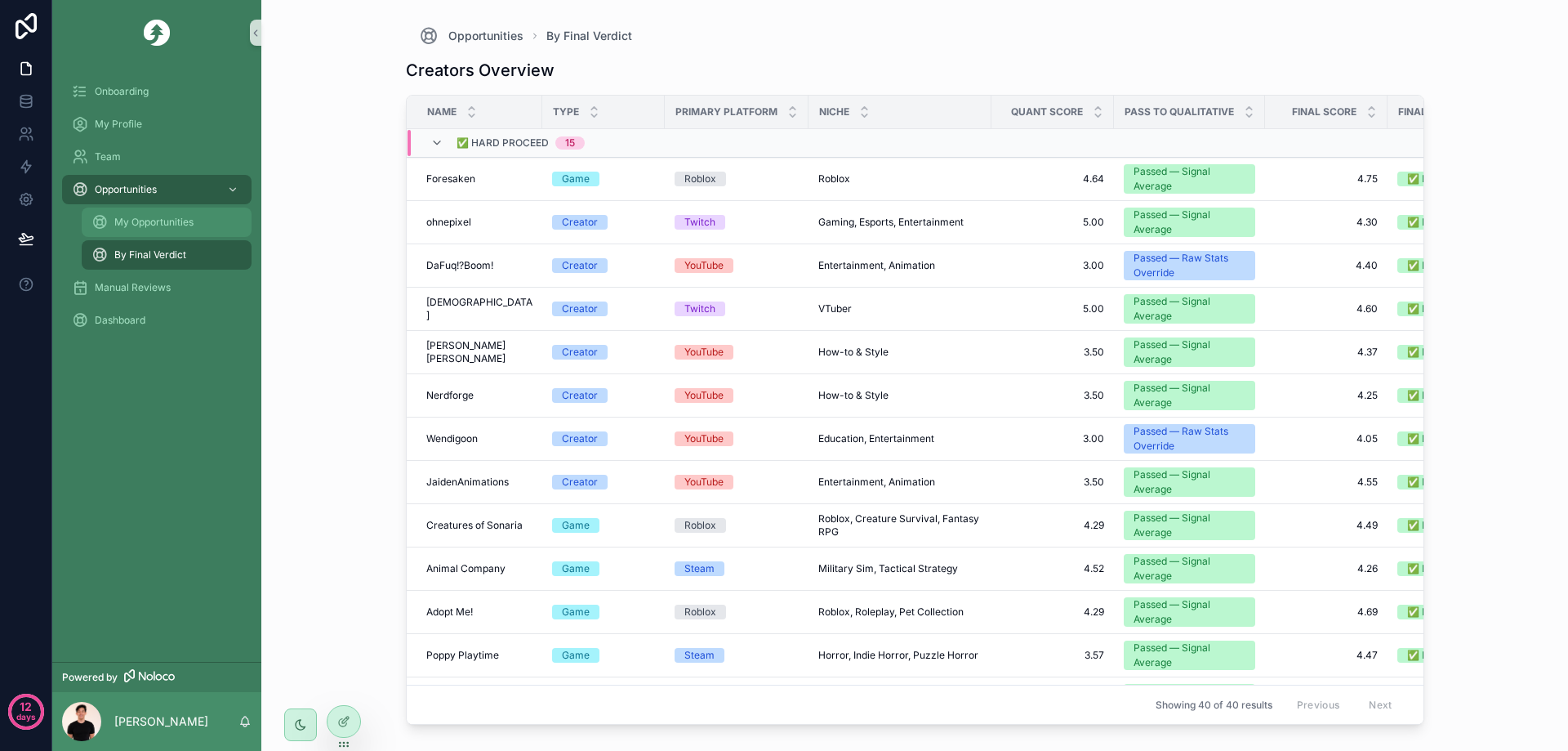
click at [142, 219] on span "My Opportunities" at bounding box center [154, 222] width 79 height 13
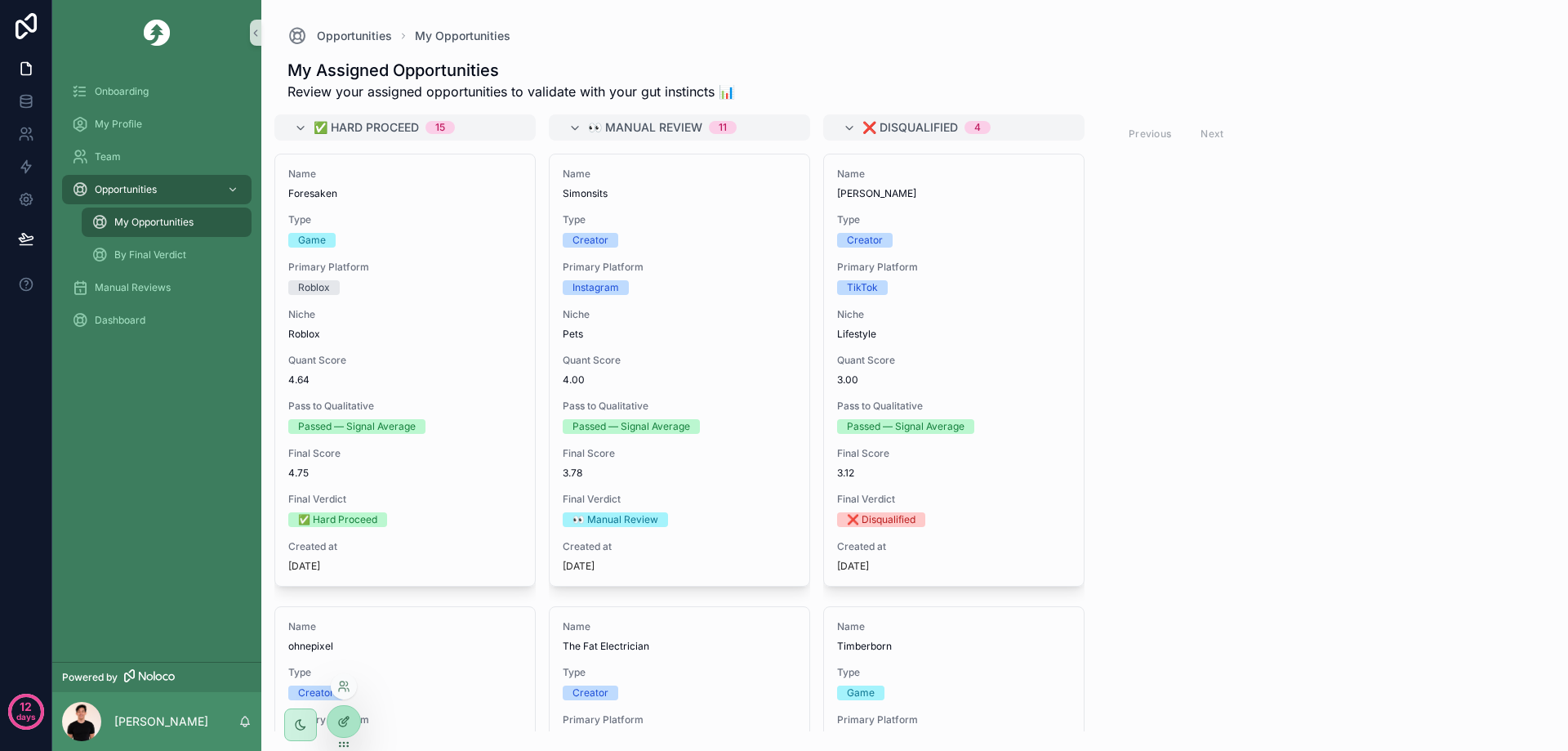
click at [337, 724] on icon at bounding box center [343, 721] width 13 height 13
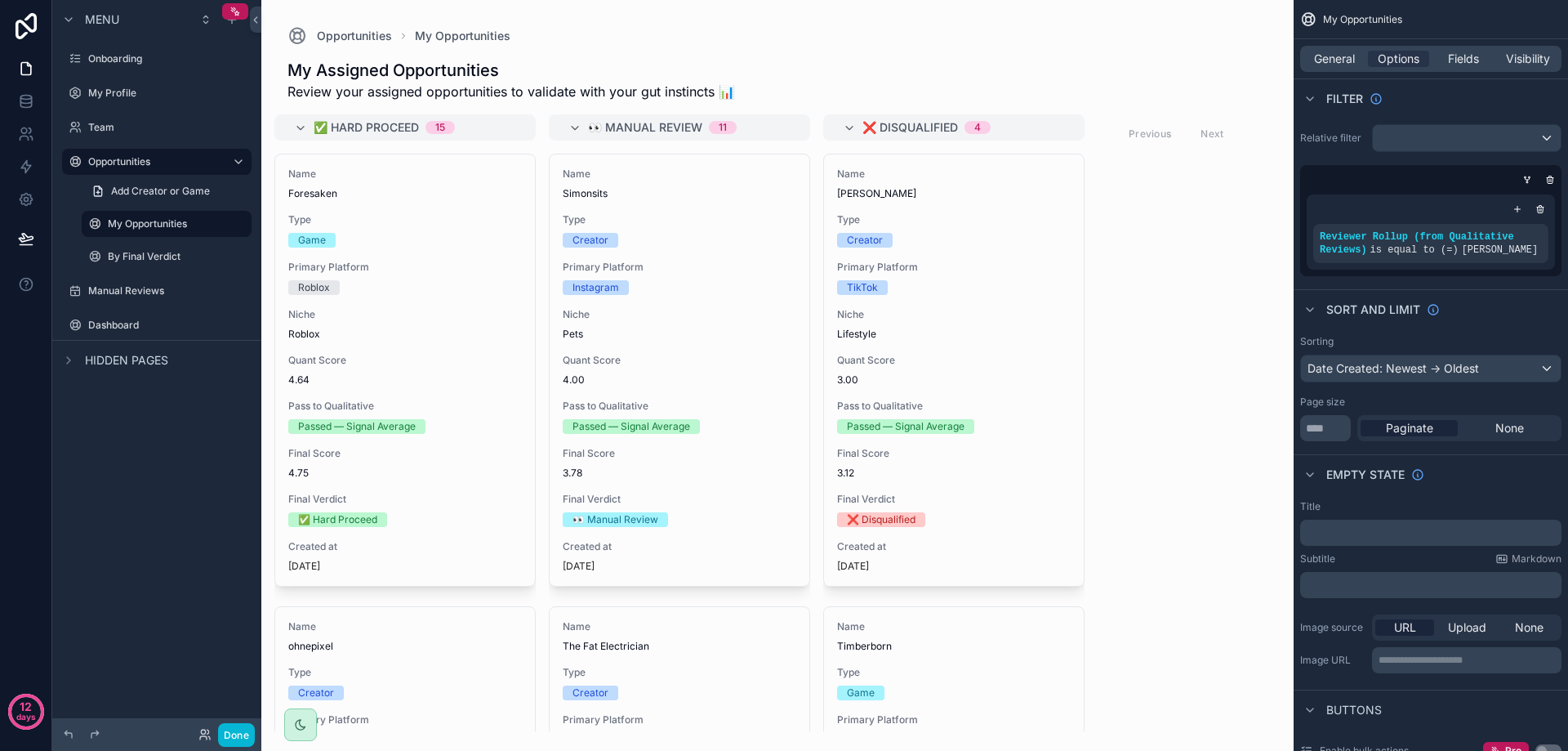
click at [480, 88] on div "scrollable content" at bounding box center [778, 376] width 1032 height 751
click at [1335, 62] on span "General" at bounding box center [1334, 58] width 40 height 16
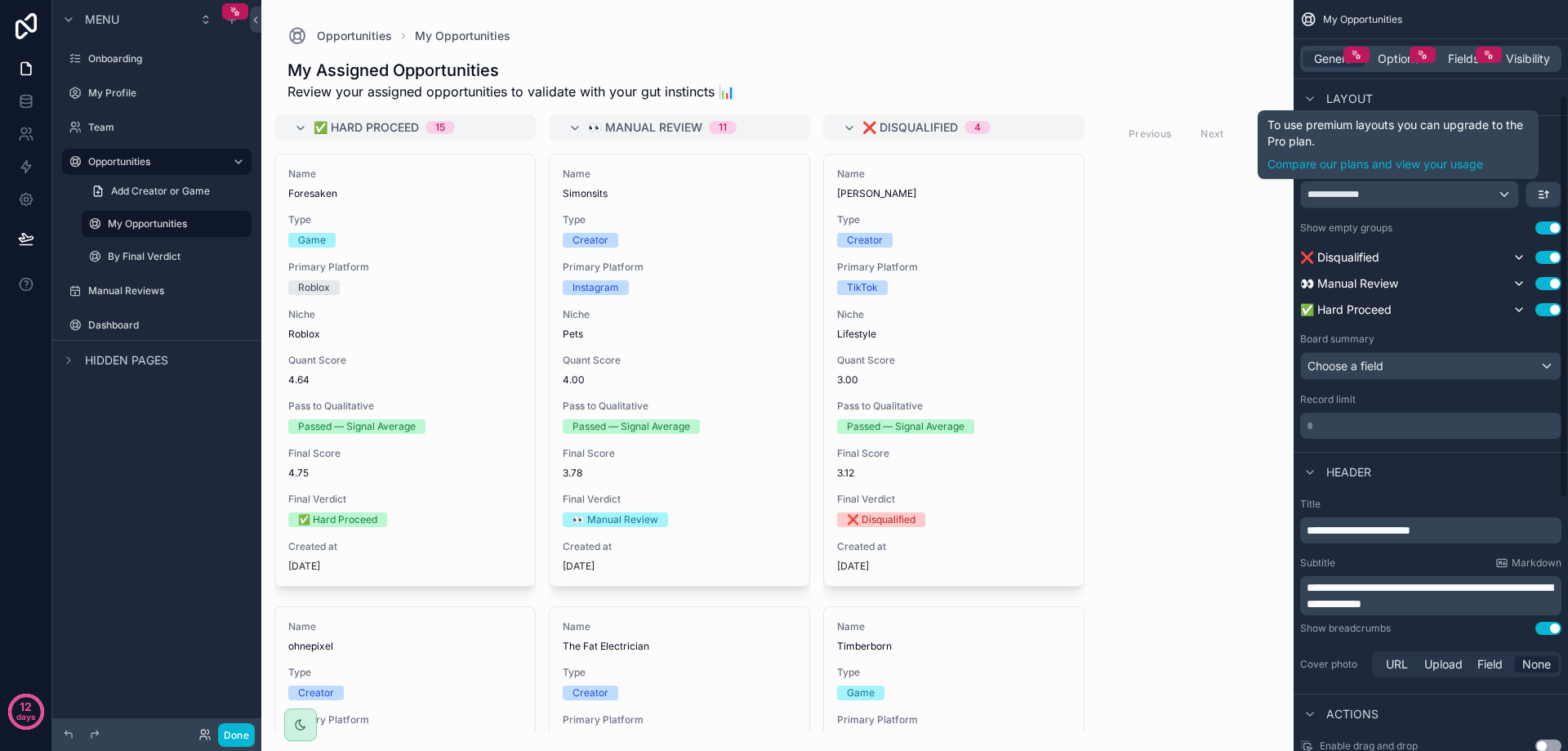
scroll to position [327, 0]
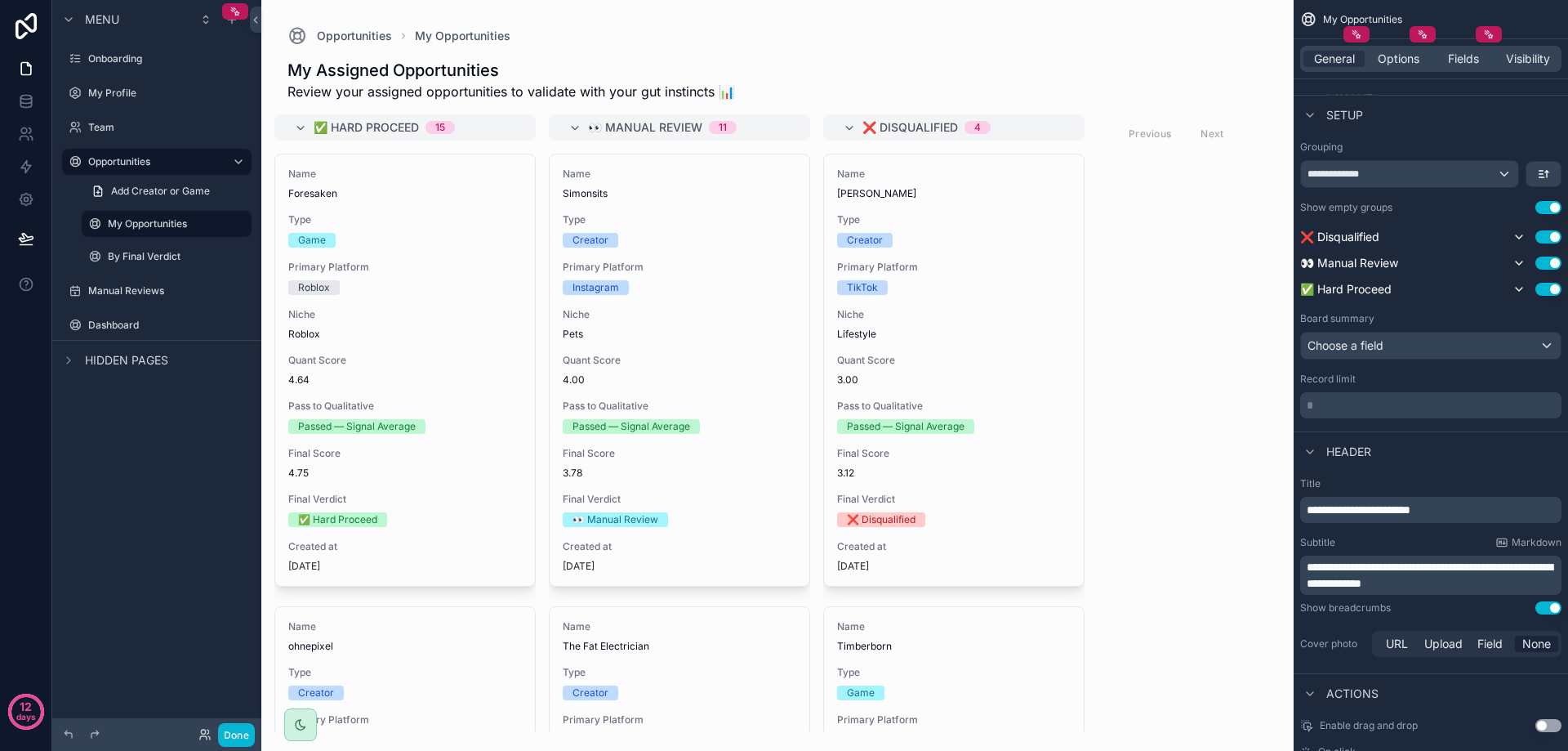
click at [1527, 563] on span "**********" at bounding box center [1429, 575] width 245 height 28
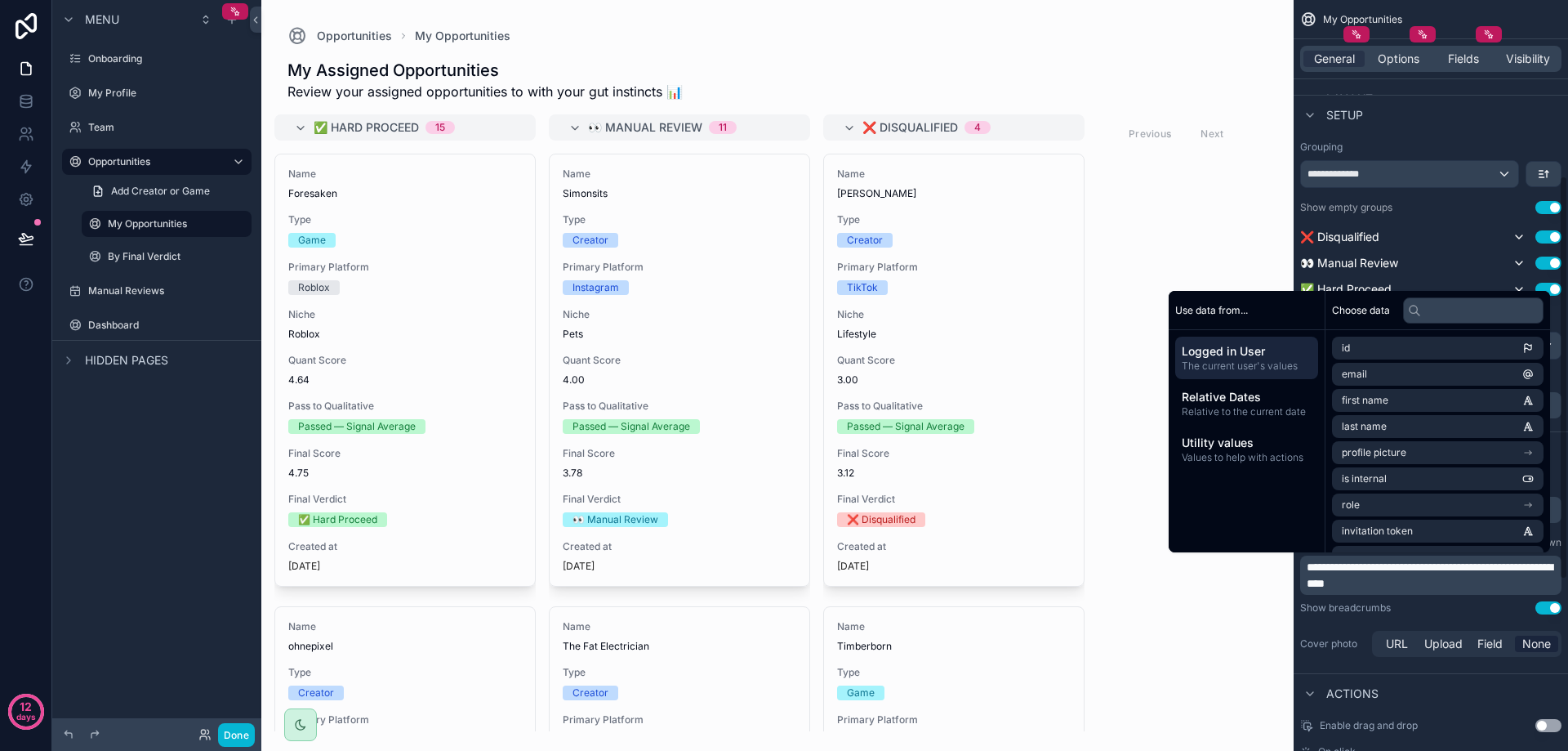
paste div "scrollable content"
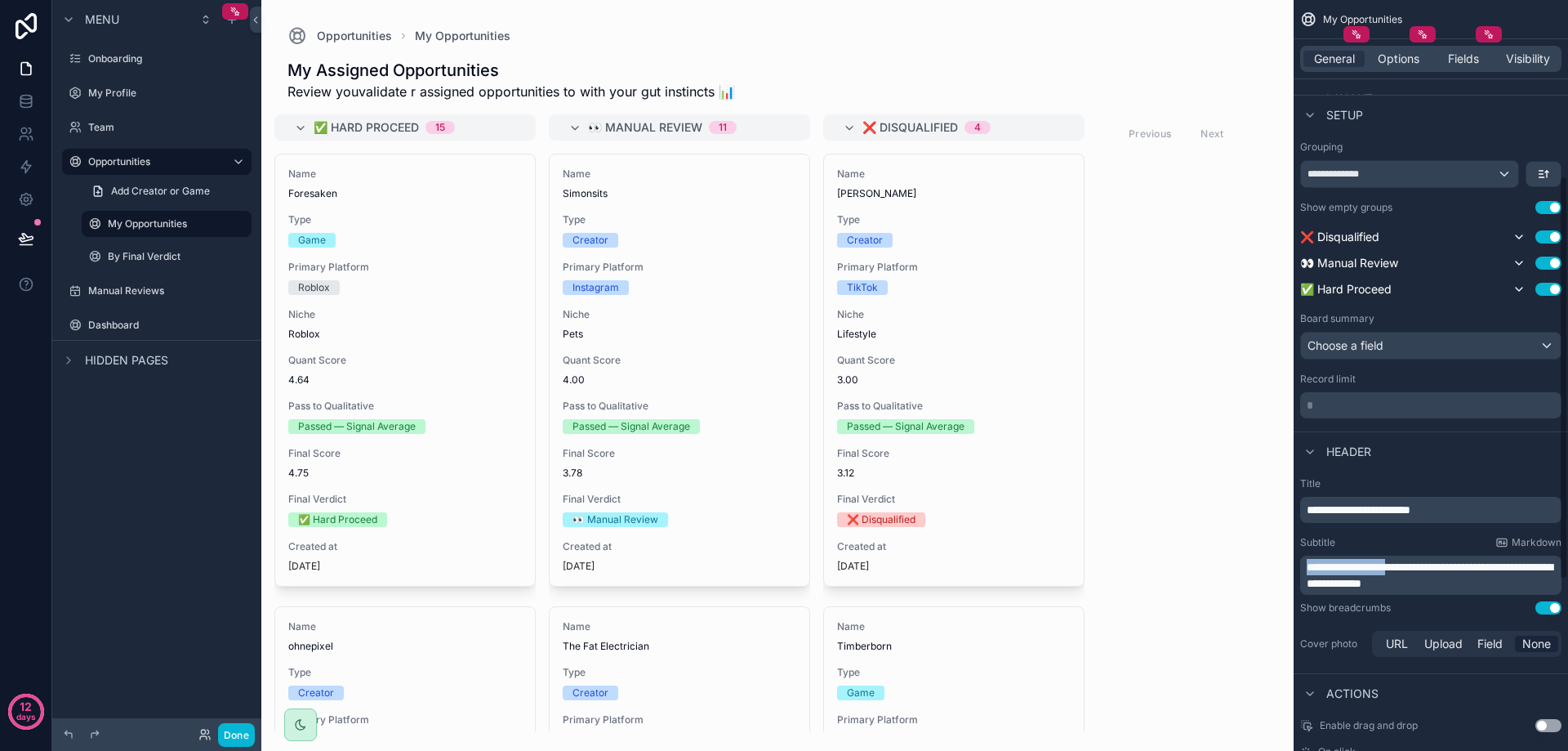
drag, startPoint x: 1414, startPoint y: 568, endPoint x: 1275, endPoint y: 555, distance: 139.6
click at [1277, 559] on div "Onboarding My Profile Team Opportunities My Opportunities By Final Verdict Manu…" at bounding box center [914, 376] width 1307 height 751
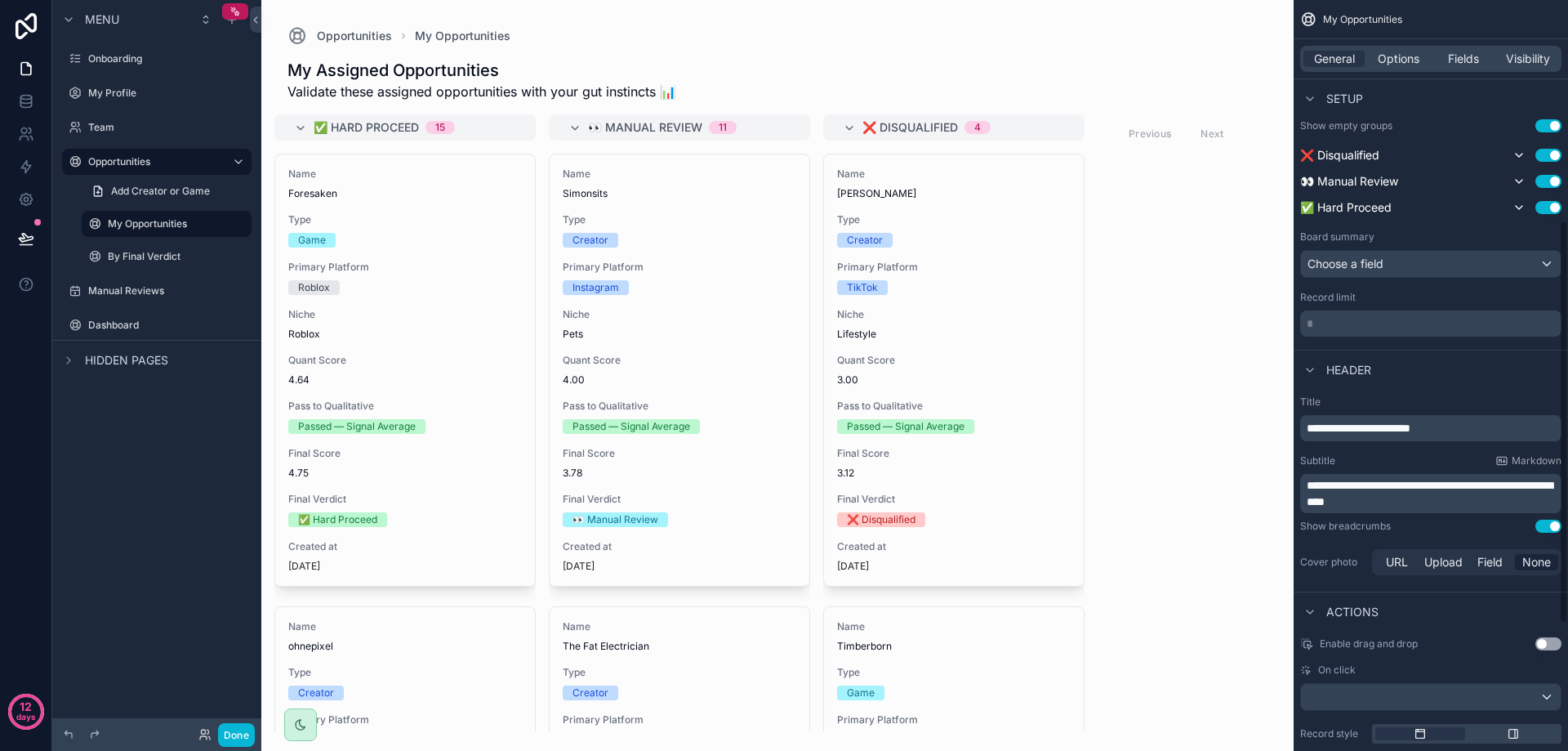
scroll to position [645, 0]
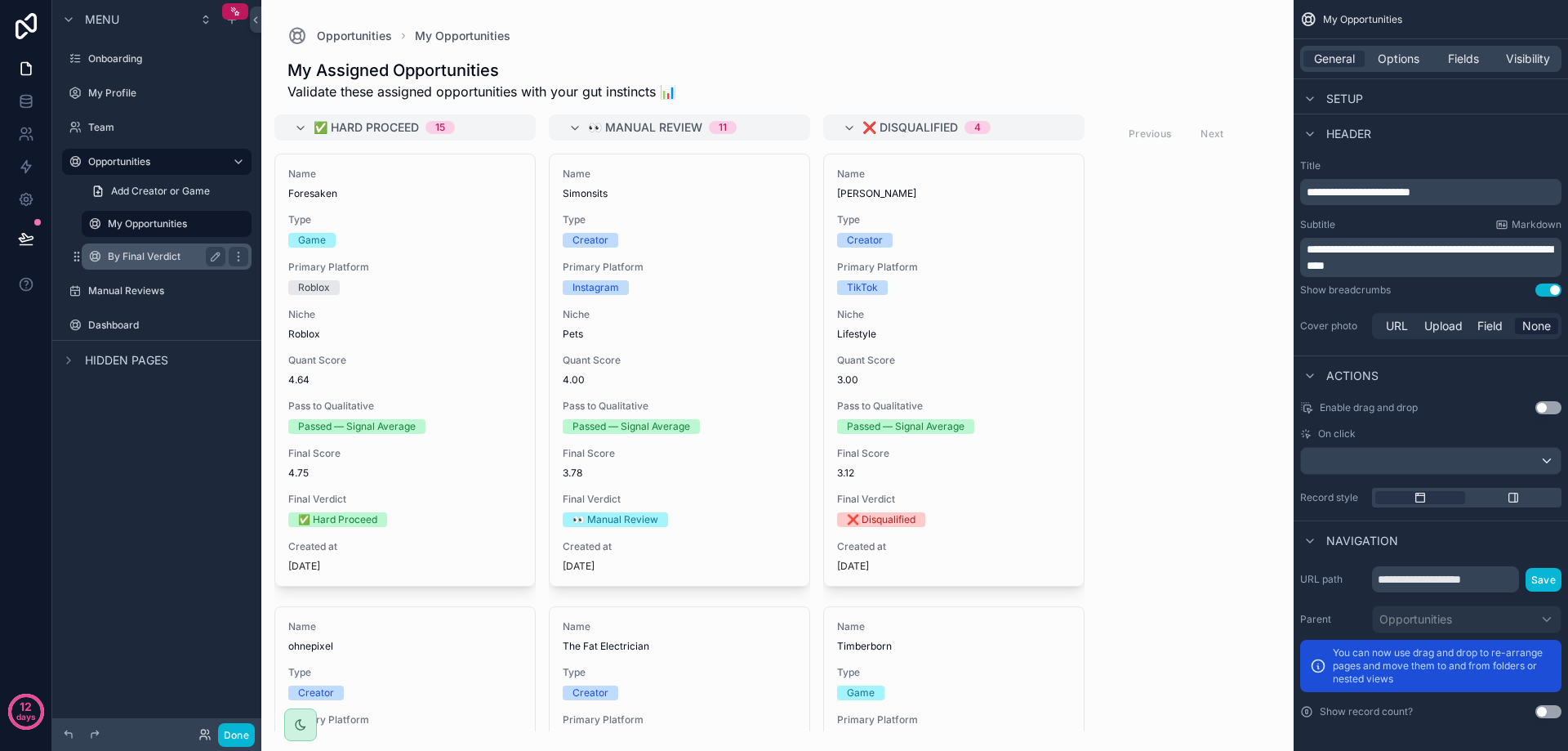
click at [123, 260] on label "By Final Verdict" at bounding box center [164, 256] width 111 height 13
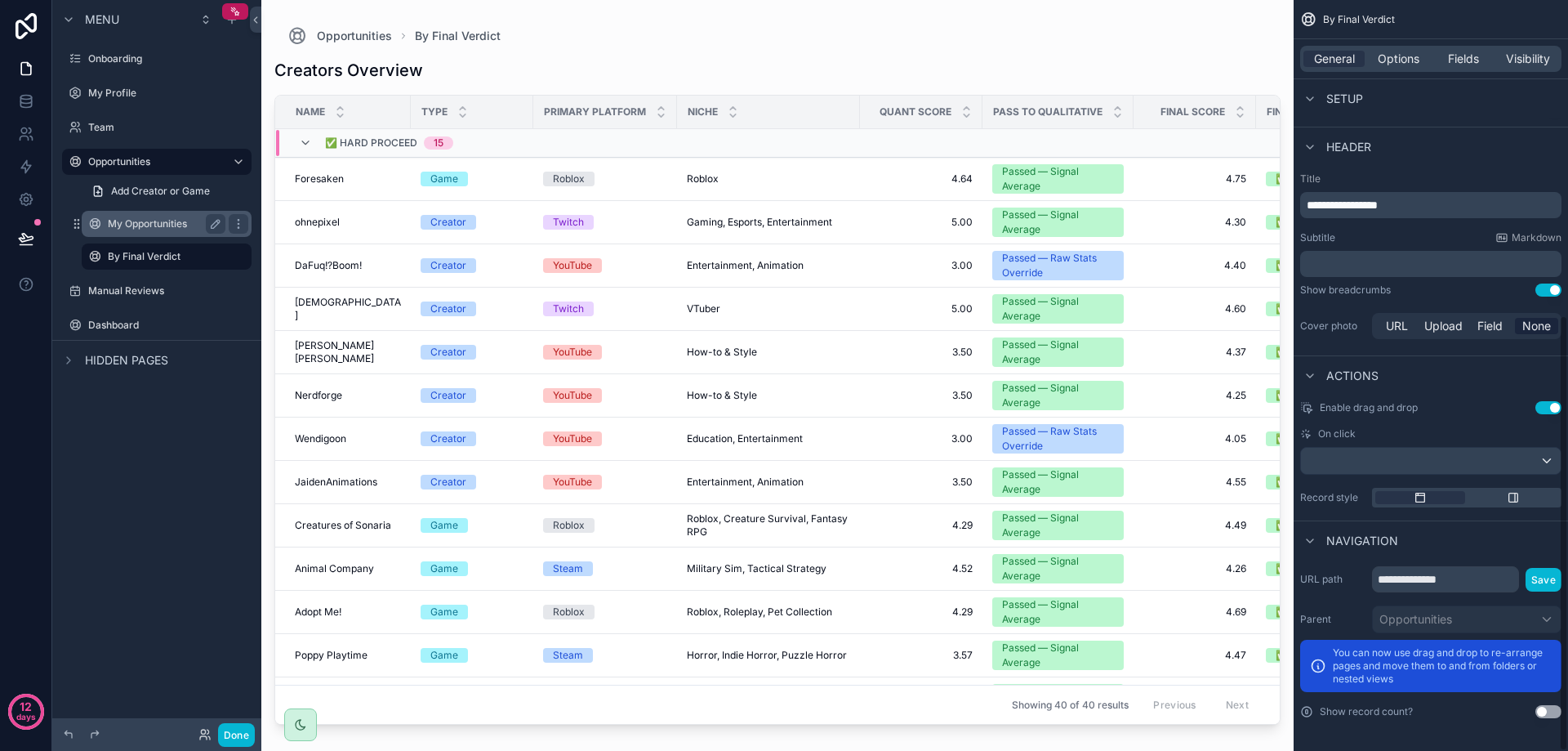
scroll to position [543, 0]
click at [128, 224] on label "My Opportunities" at bounding box center [164, 224] width 111 height 13
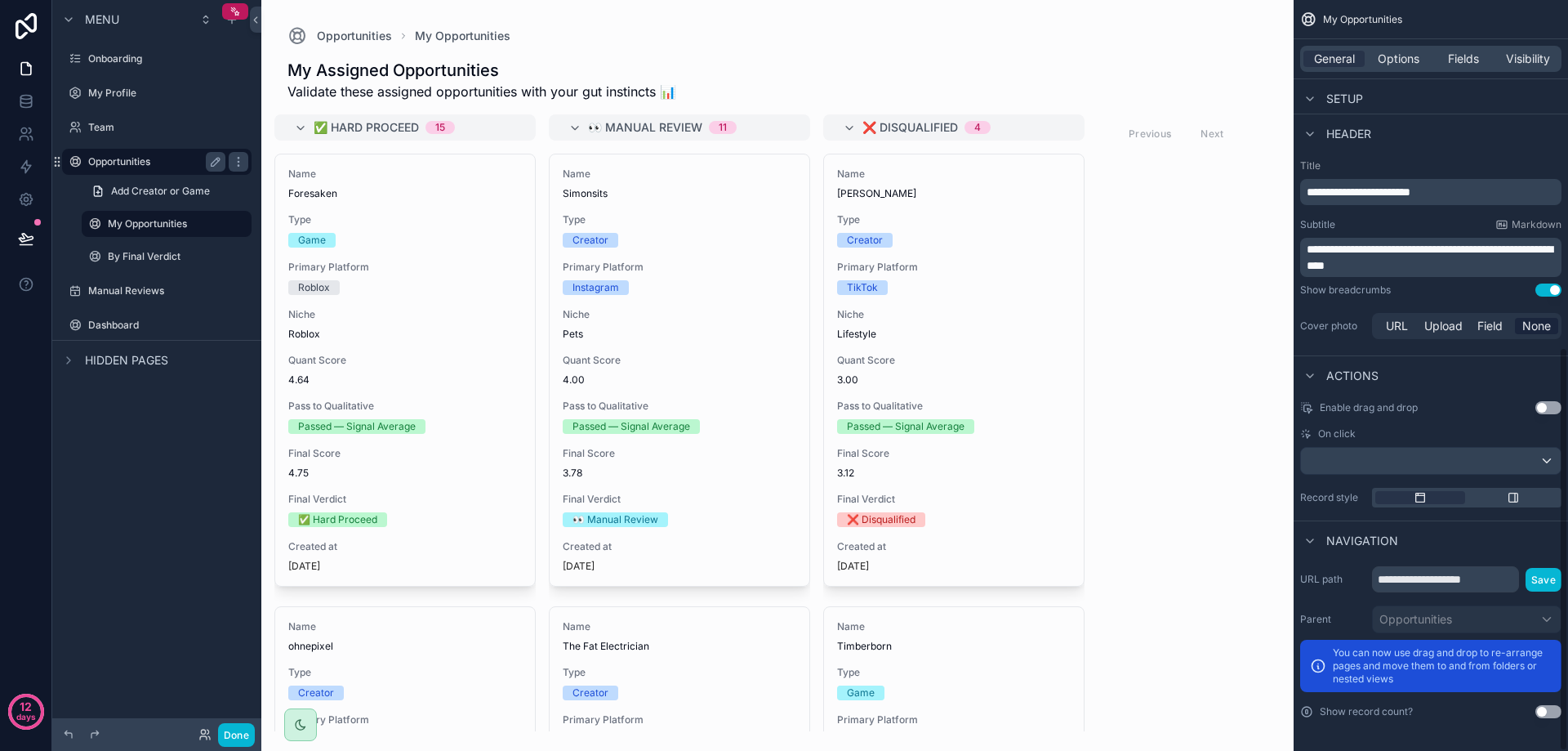
click at [127, 169] on div "Opportunities" at bounding box center [157, 161] width 137 height 19
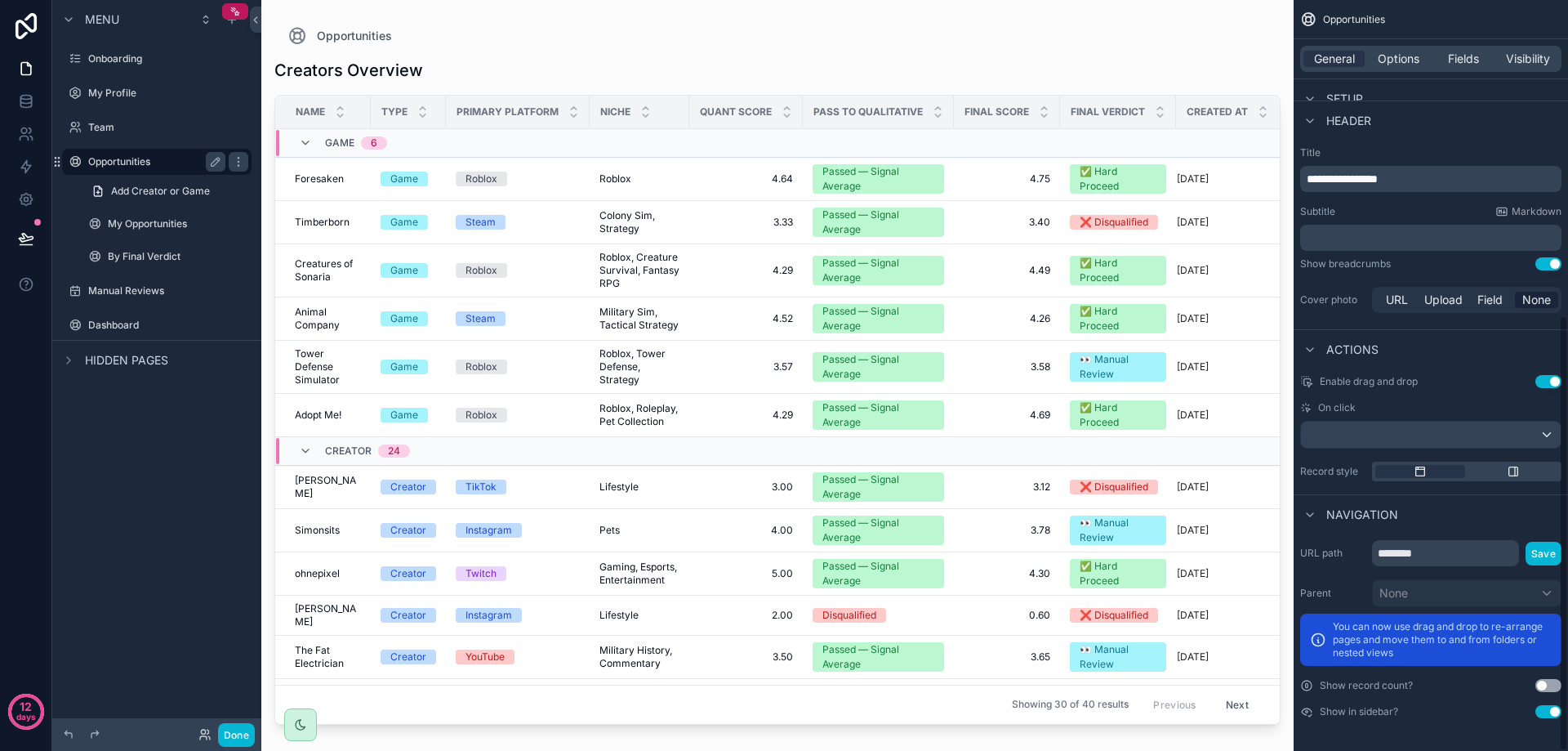
scroll to position [543, 0]
click at [129, 224] on label "My Opportunities" at bounding box center [164, 224] width 111 height 13
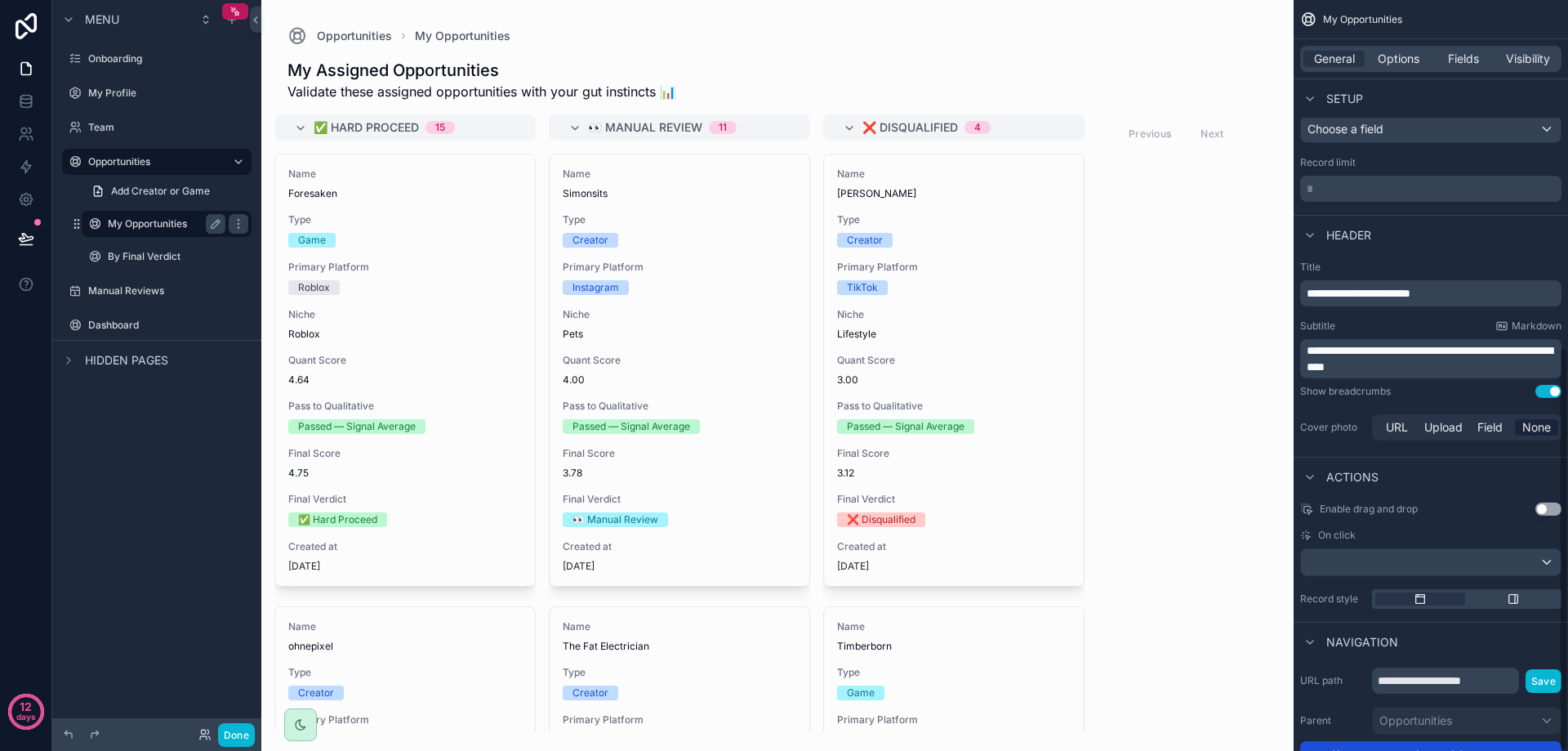
scroll to position [645, 0]
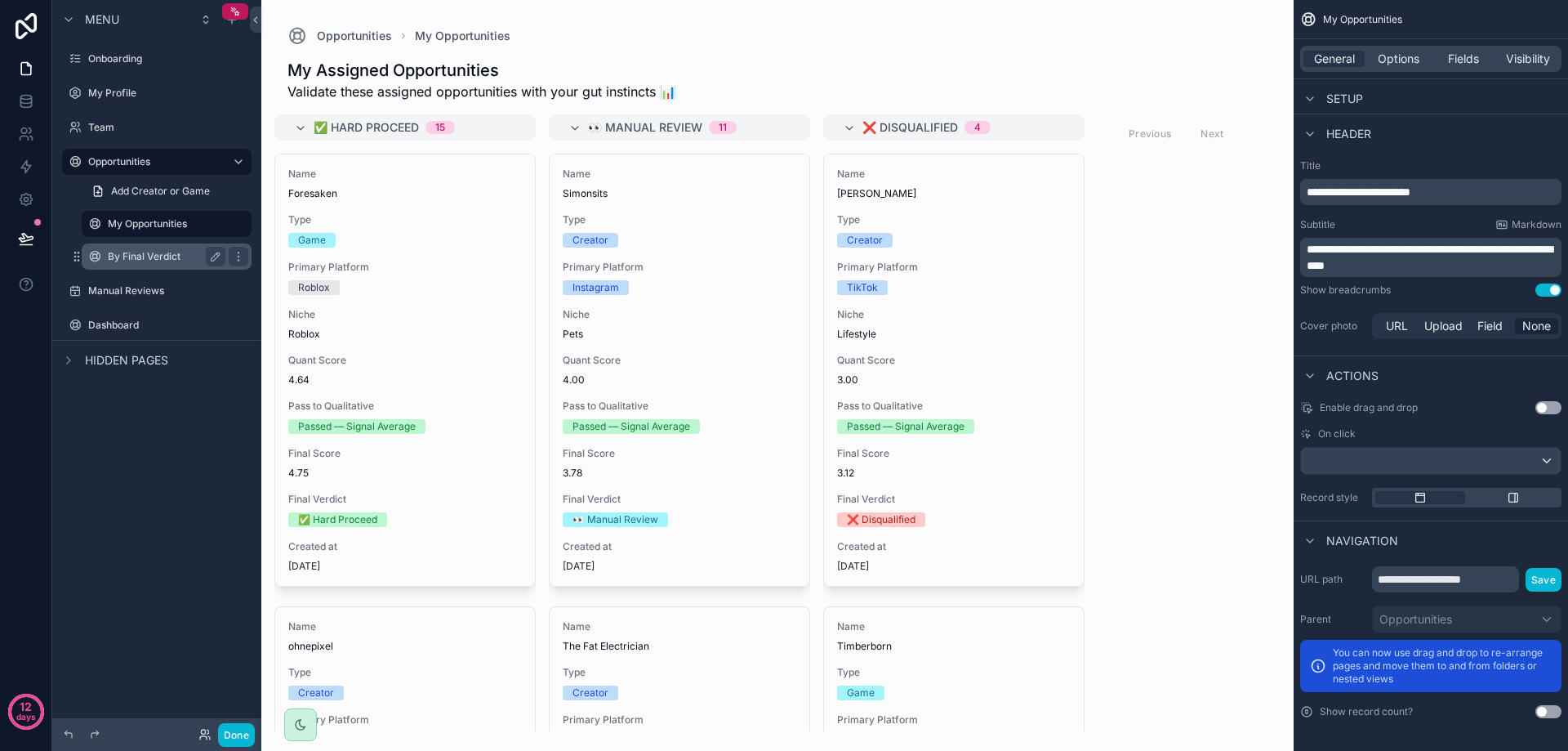
click at [143, 258] on label "By Final Verdict" at bounding box center [164, 256] width 111 height 13
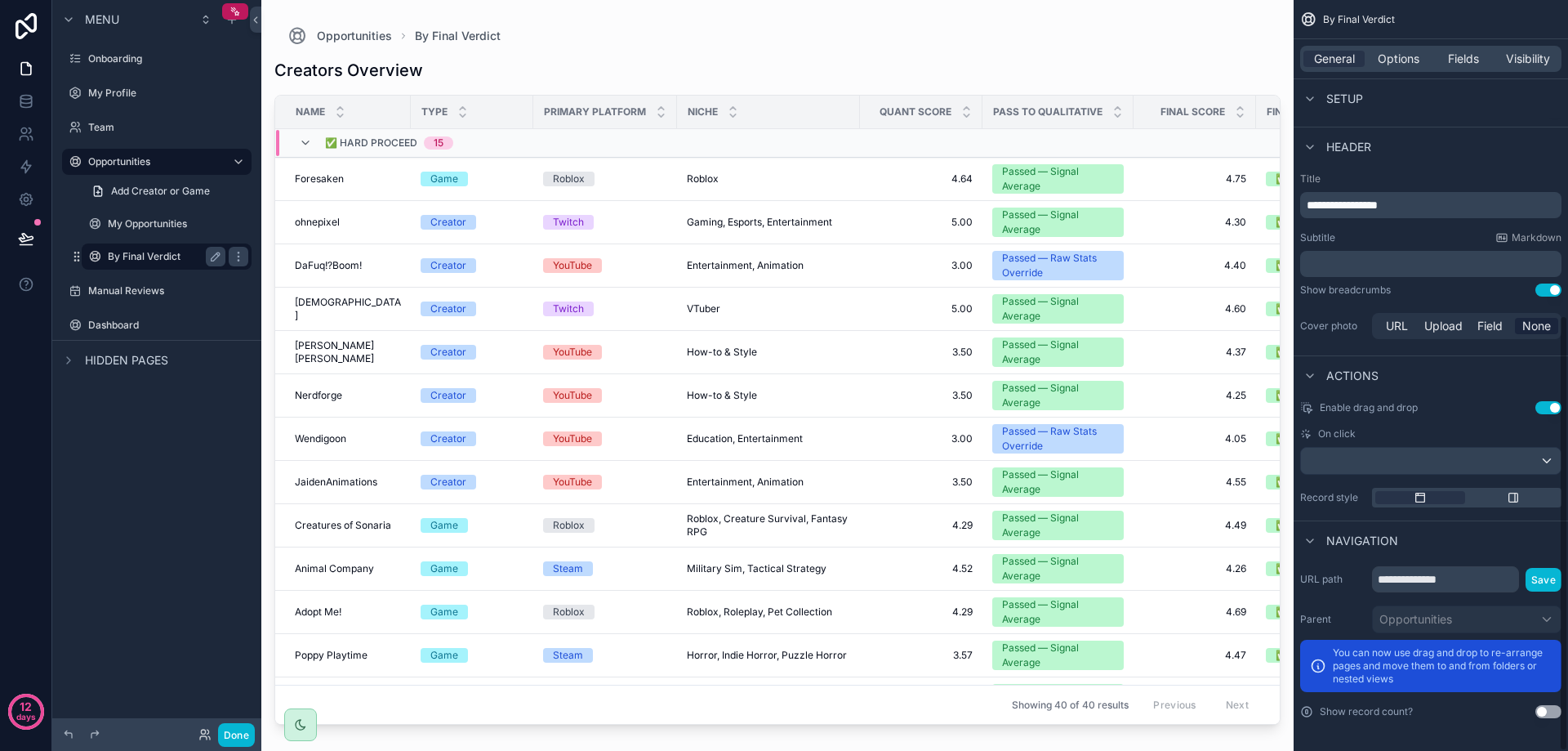
scroll to position [543, 0]
click at [142, 227] on label "My Opportunities" at bounding box center [164, 224] width 111 height 13
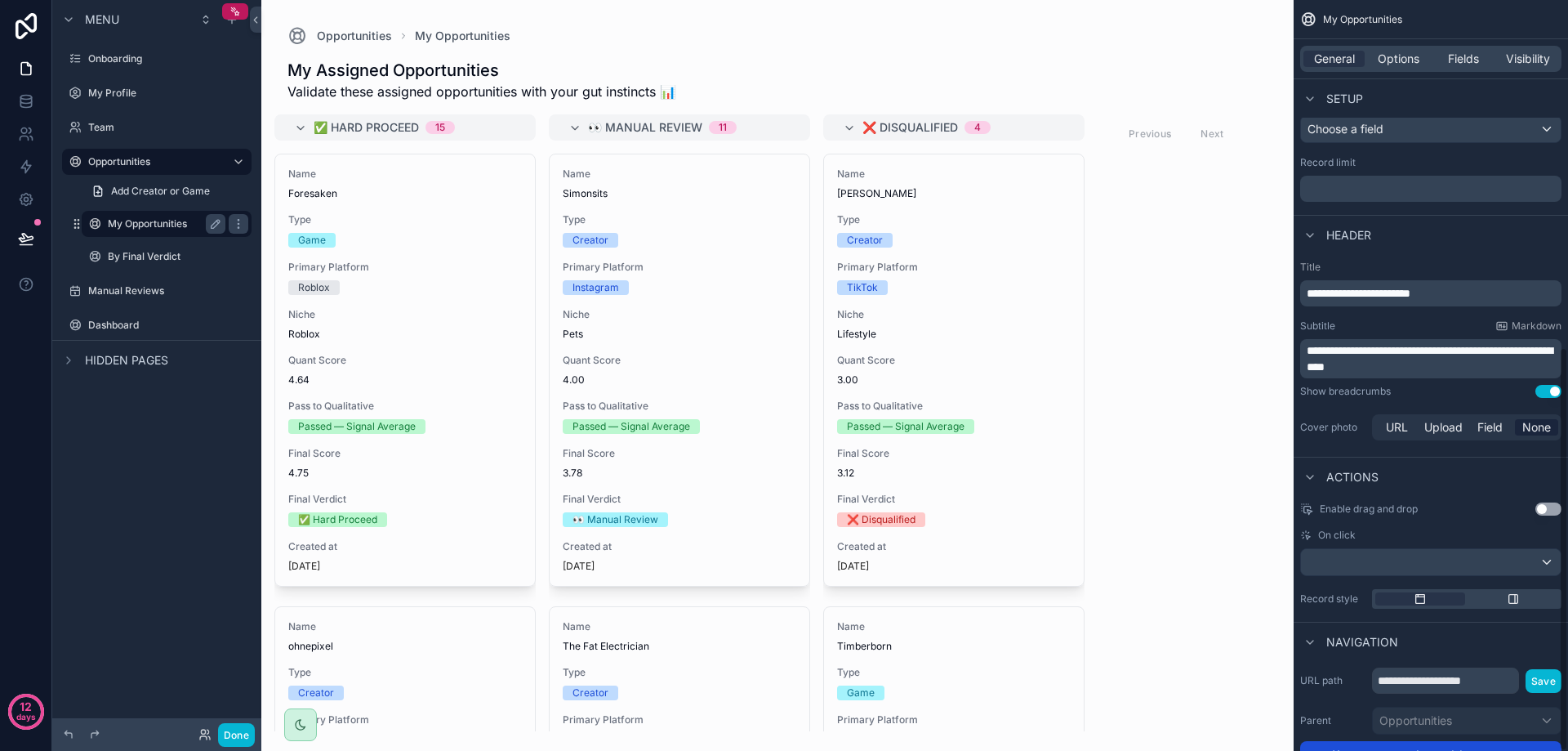
scroll to position [645, 0]
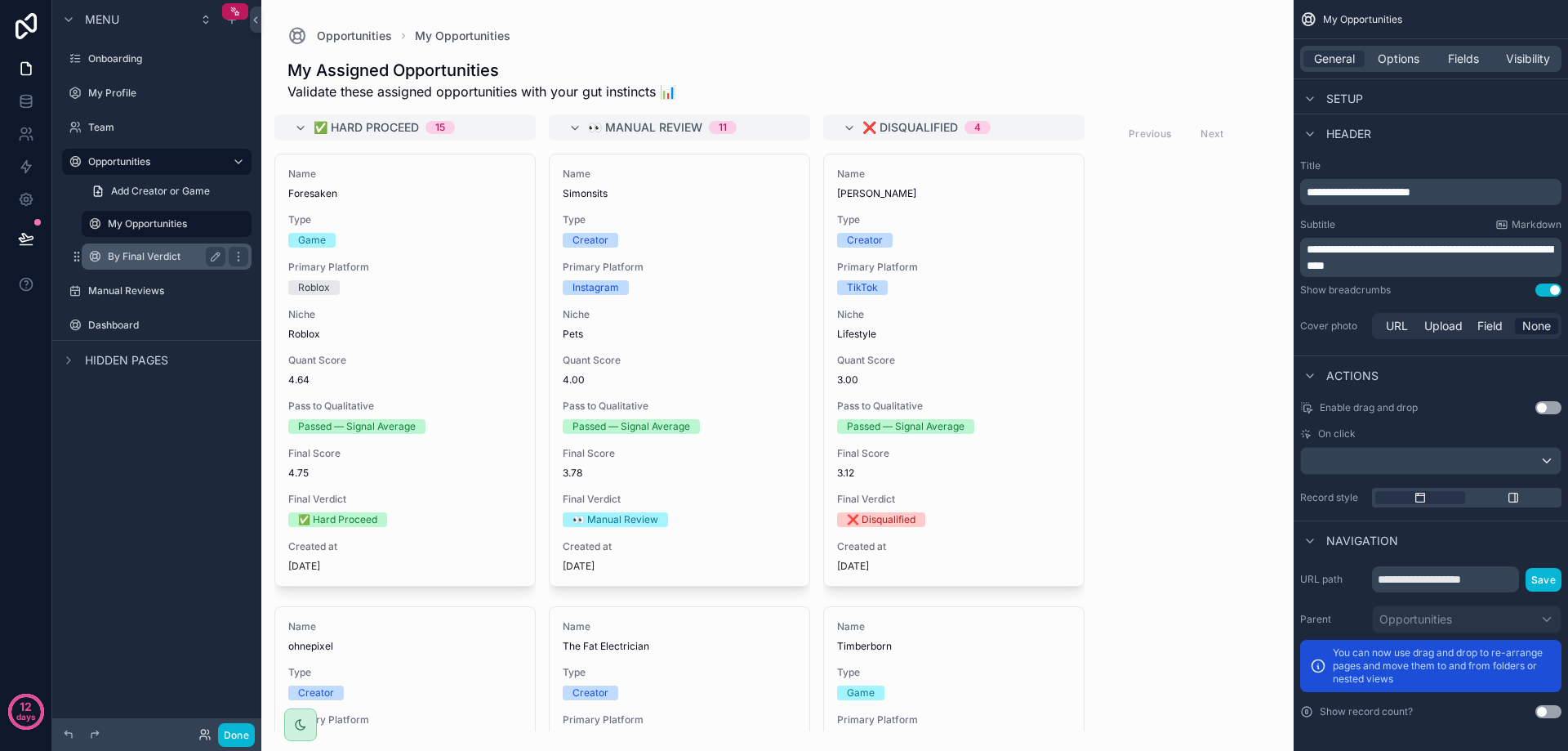
click at [124, 257] on label "By Final Verdict" at bounding box center [164, 256] width 111 height 13
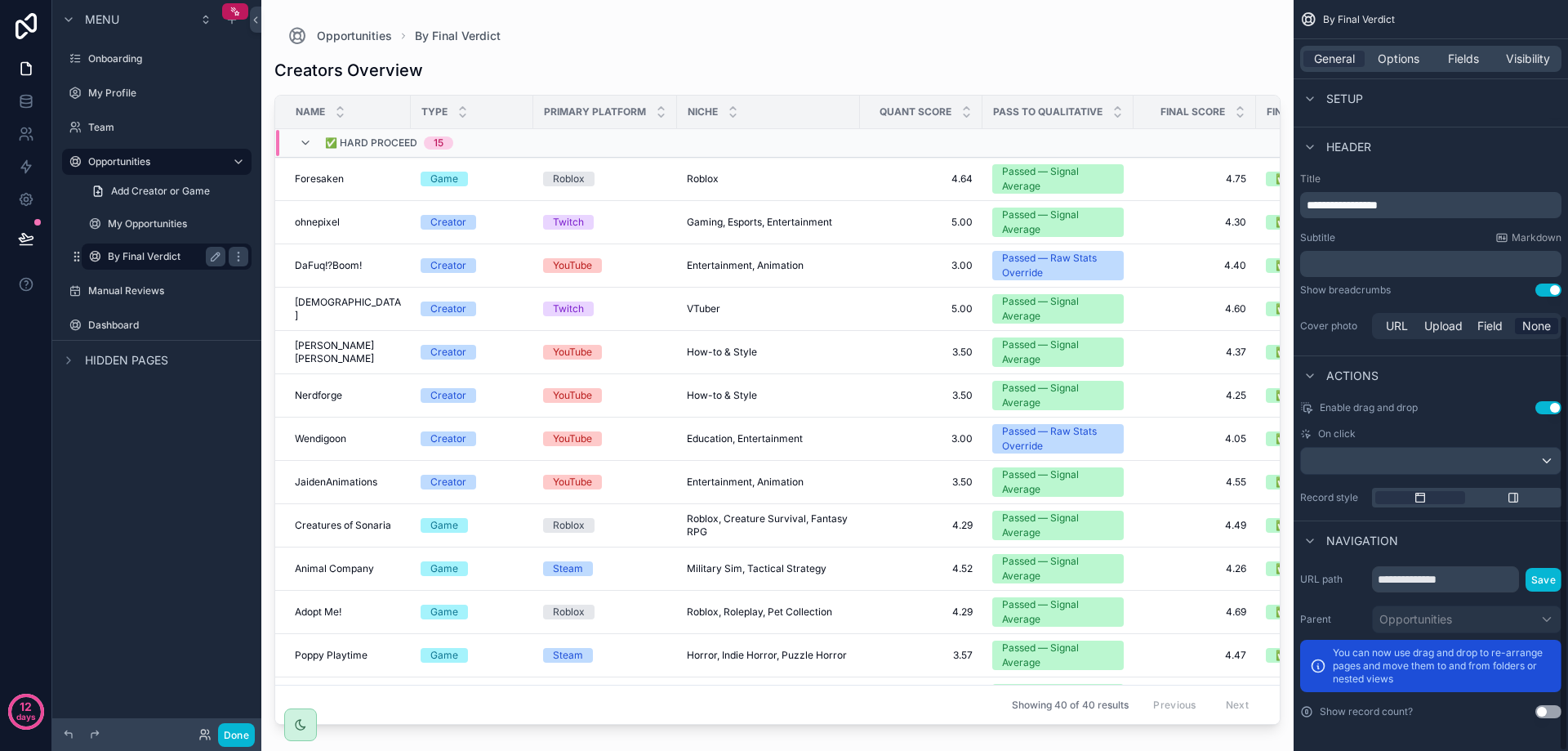
scroll to position [543, 0]
drag, startPoint x: 584, startPoint y: 716, endPoint x: 606, endPoint y: 716, distance: 22.0
click at [606, 716] on div "scrollable content" at bounding box center [778, 365] width 1032 height 732
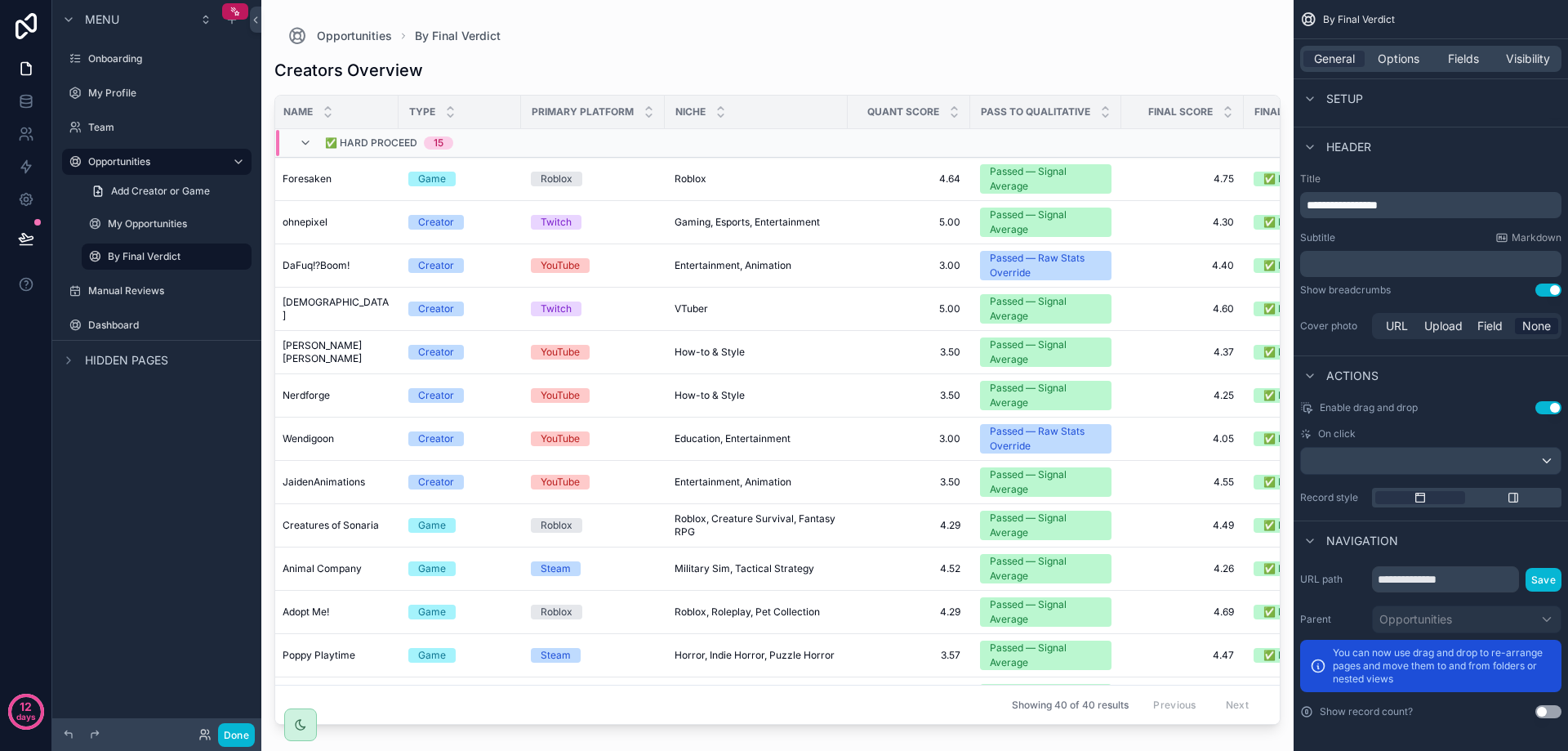
scroll to position [0, 0]
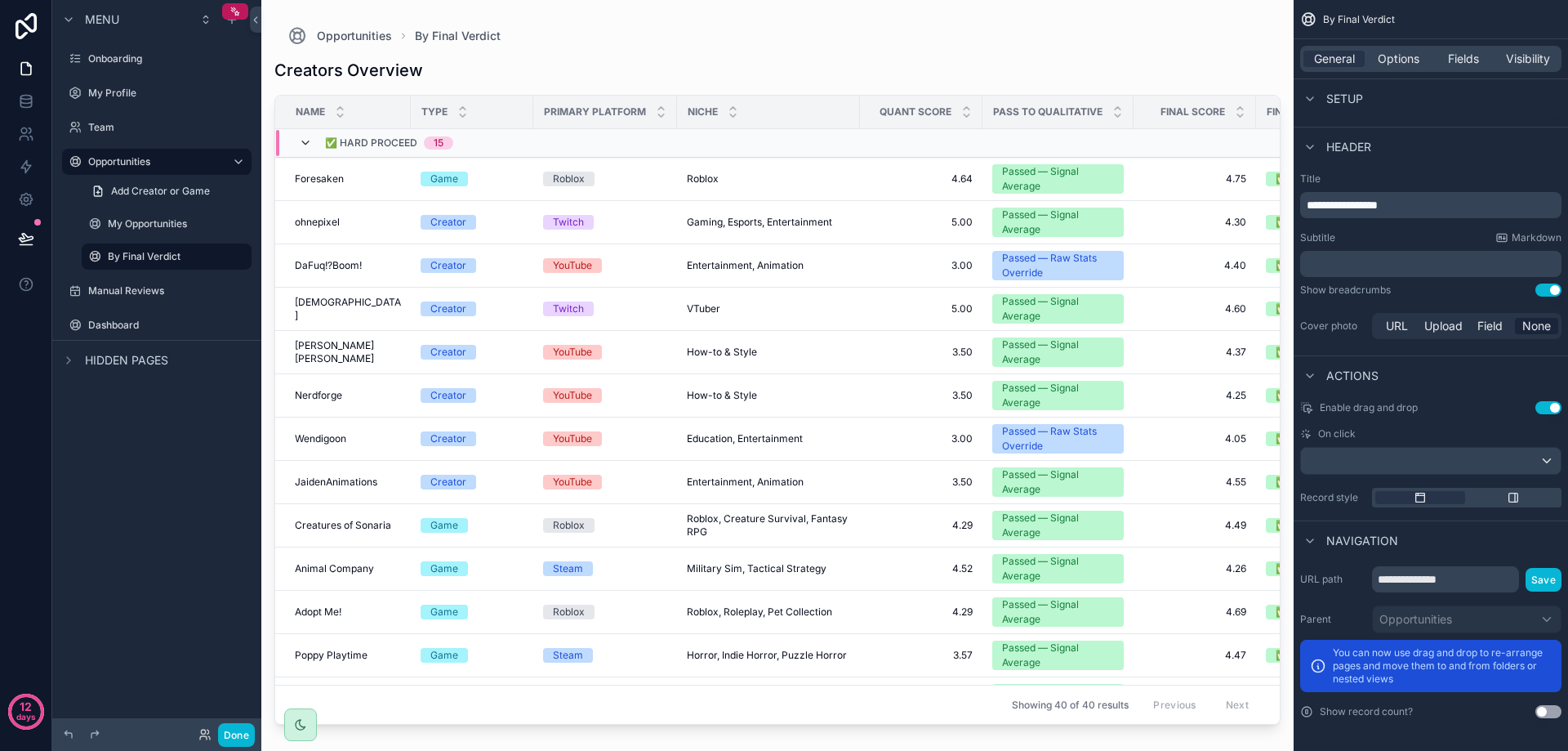
click at [300, 143] on icon "scrollable content" at bounding box center [304, 143] width 13 height 13
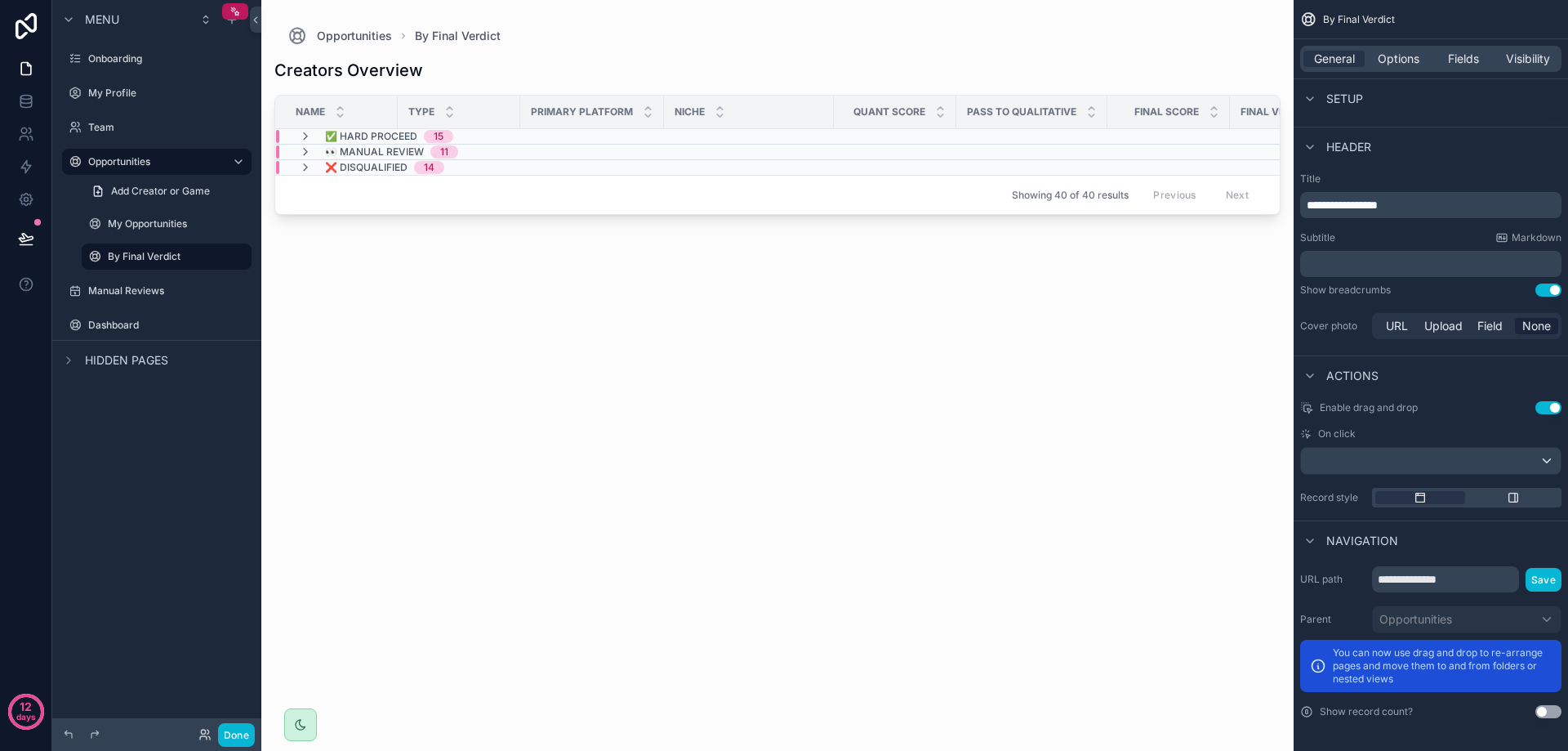
click at [455, 423] on div "Creators Overview Name Type Primary Platform Niche Quant Score Pass to Qualitat…" at bounding box center [777, 388] width 1006 height 685
click at [245, 730] on button "Done" at bounding box center [237, 735] width 37 height 24
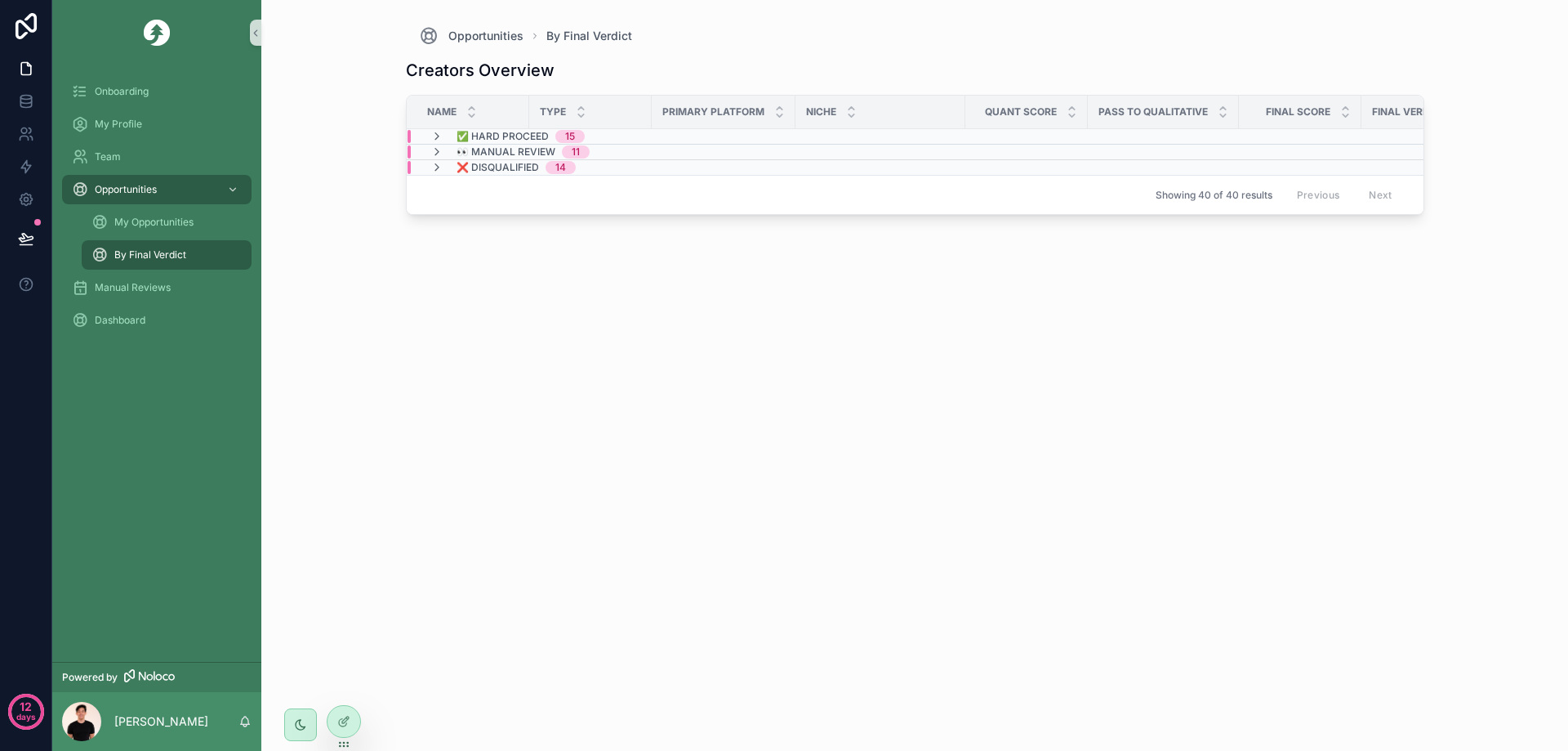
click at [428, 138] on div "✅ Hard Proceed 15" at bounding box center [507, 136] width 193 height 13
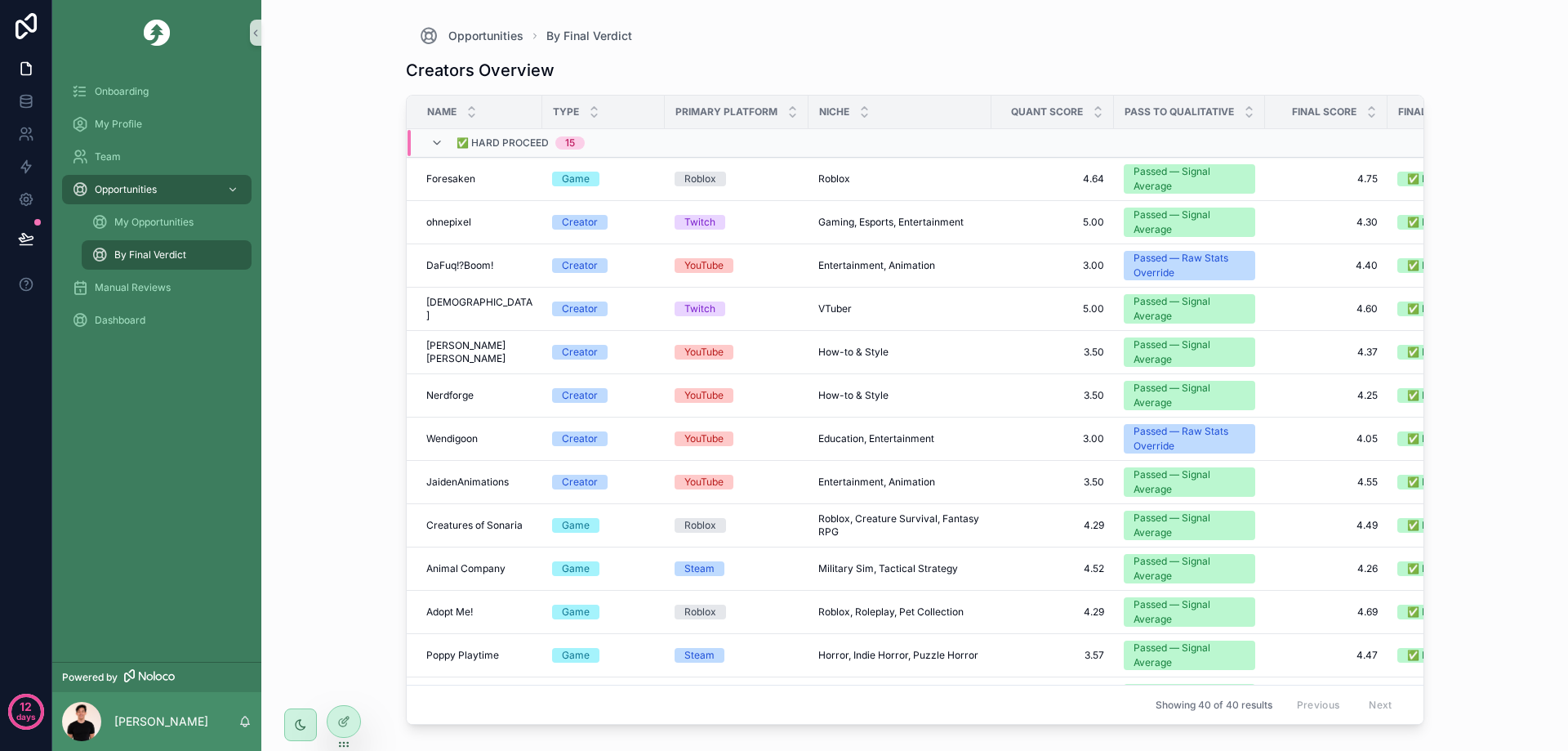
click at [431, 138] on icon "scrollable content" at bounding box center [436, 143] width 13 height 13
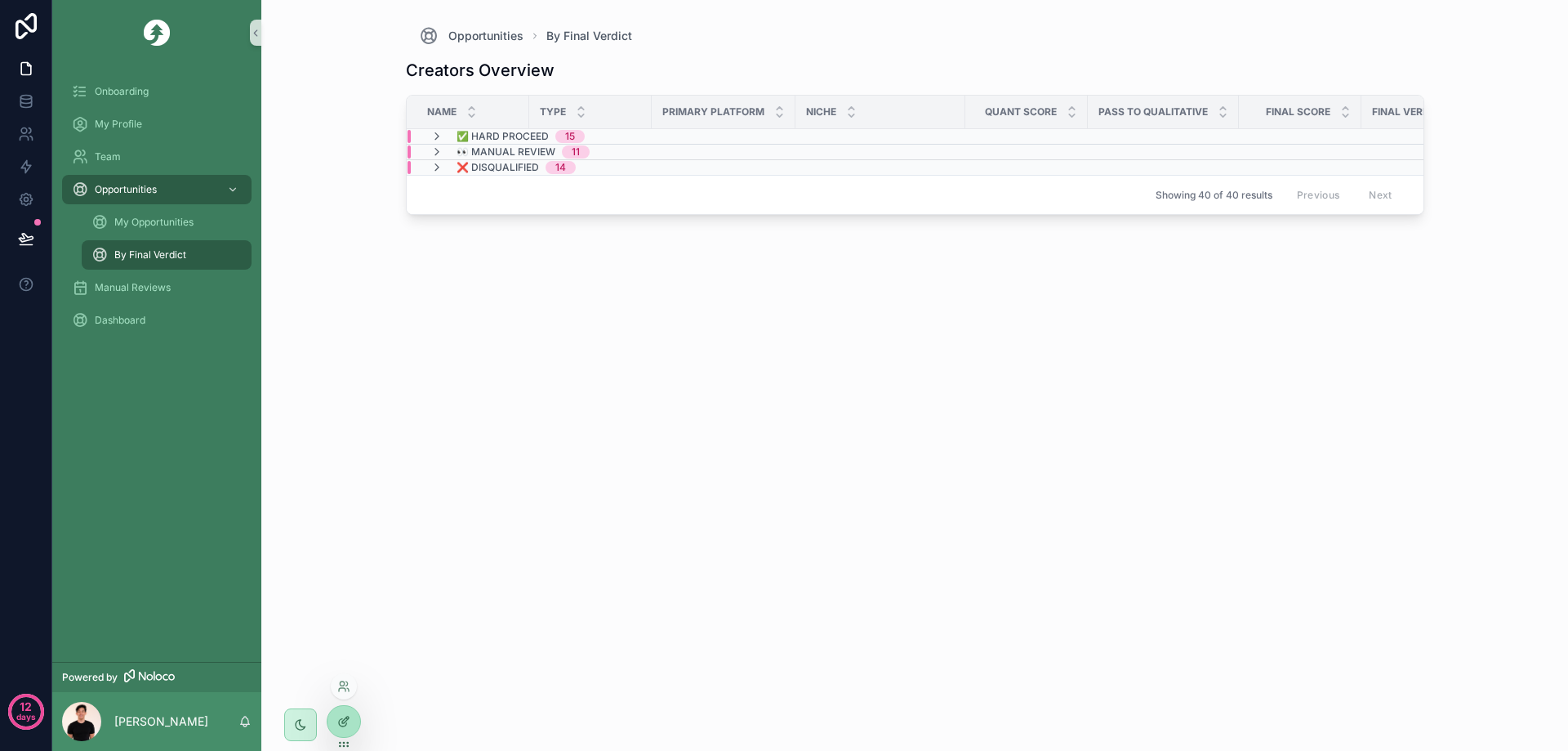
click at [349, 721] on icon at bounding box center [343, 721] width 13 height 13
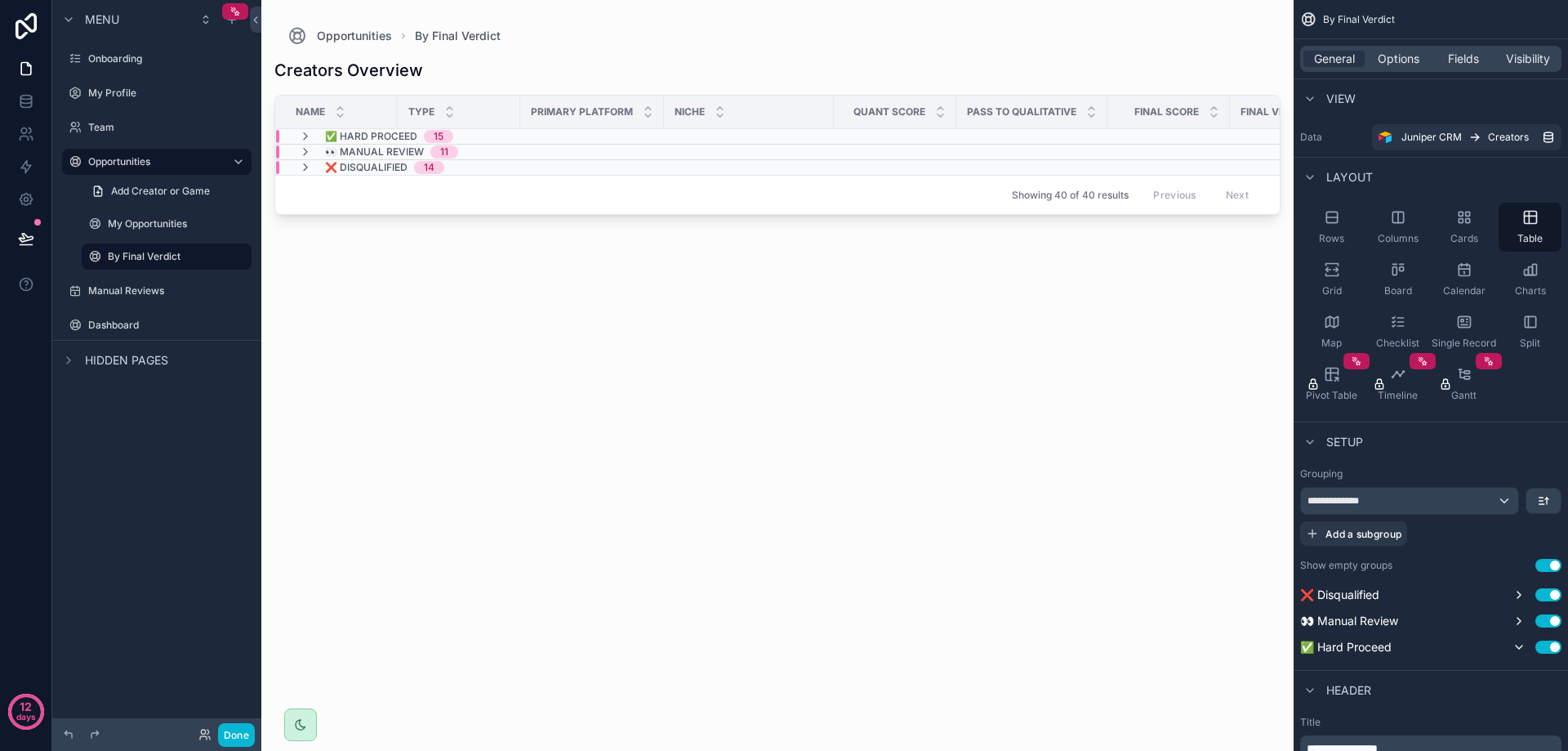
click at [320, 187] on div "Showing 40 of 40 results Previous Next" at bounding box center [777, 194] width 1005 height 39
click at [299, 208] on div "Showing 40 of 40 results Previous Next" at bounding box center [777, 194] width 1005 height 39
click at [1381, 55] on span "Options" at bounding box center [1398, 58] width 41 height 16
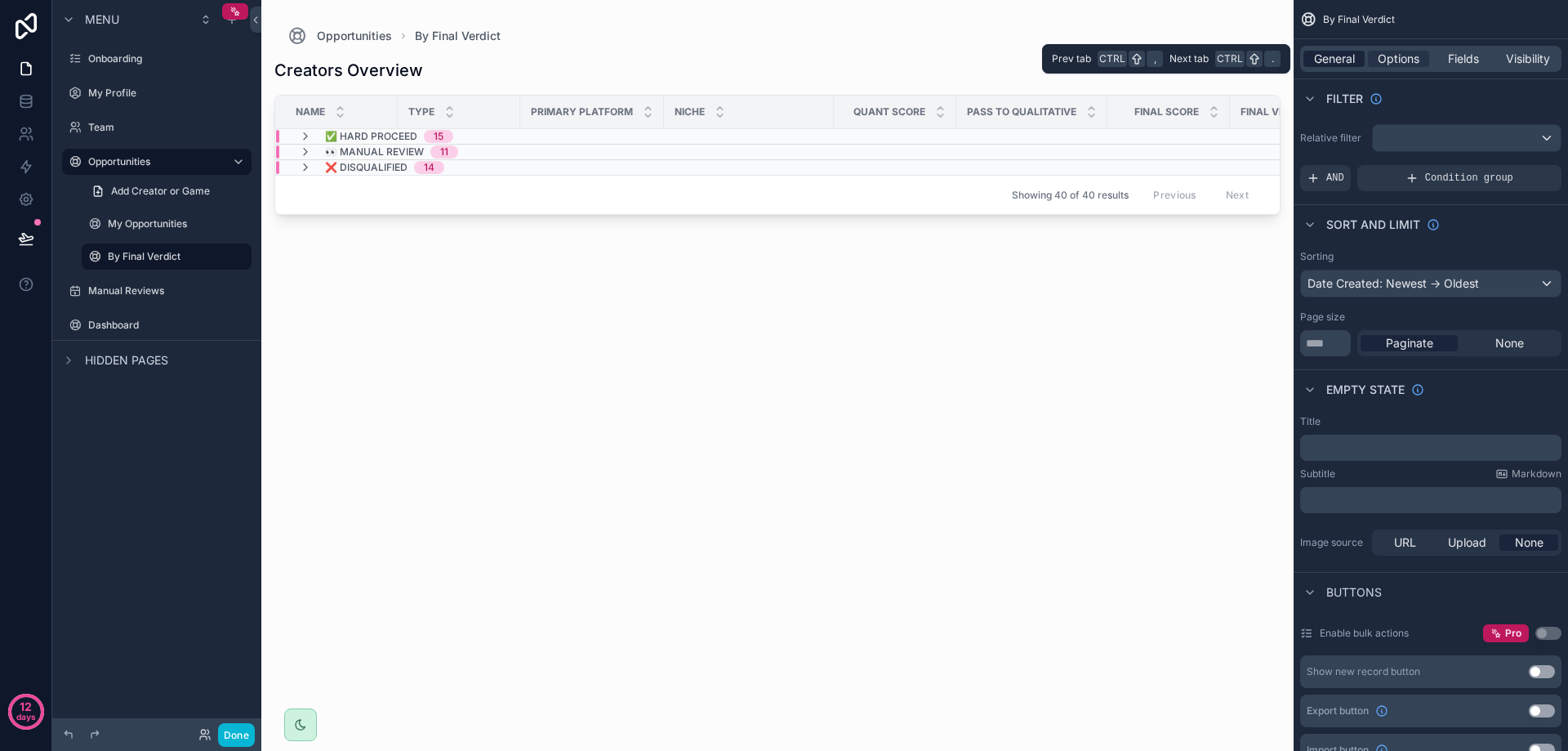
click at [1315, 57] on span "General" at bounding box center [1334, 58] width 40 height 16
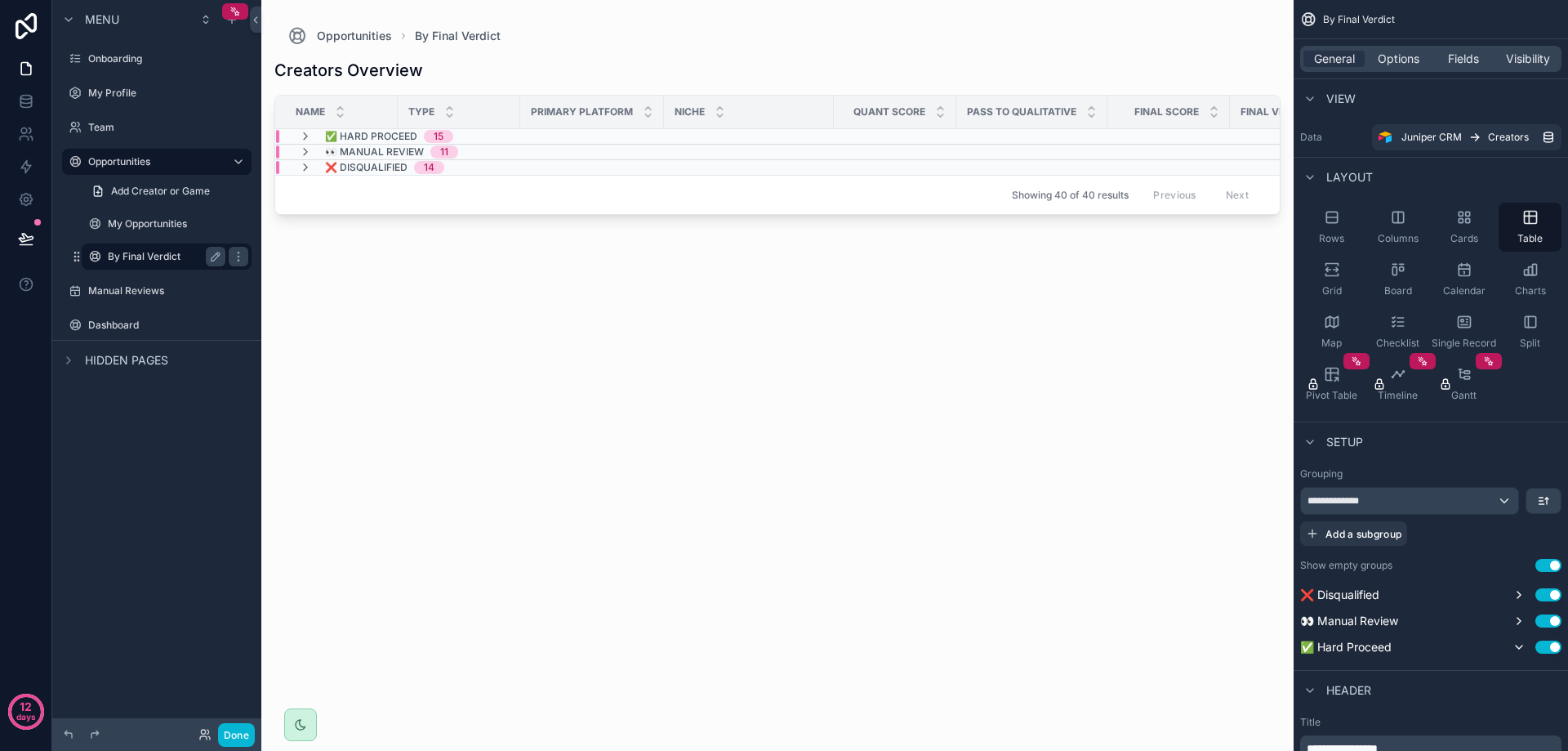
click at [126, 262] on label "By Final Verdict" at bounding box center [164, 256] width 111 height 13
click at [1336, 288] on span "Grid" at bounding box center [1332, 290] width 19 height 13
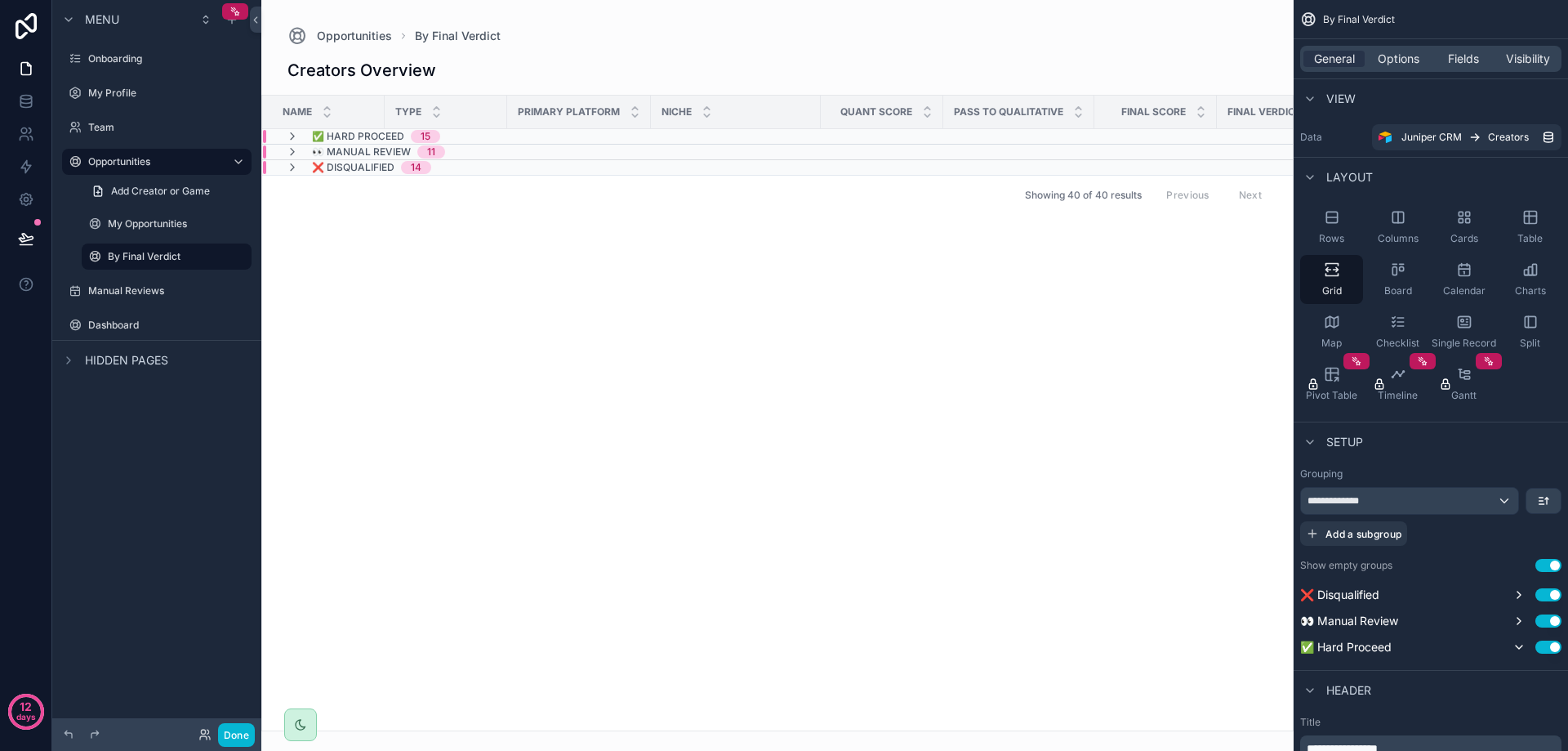
click at [349, 142] on td "✅ Hard Proceed 15" at bounding box center [456, 137] width 389 height 15
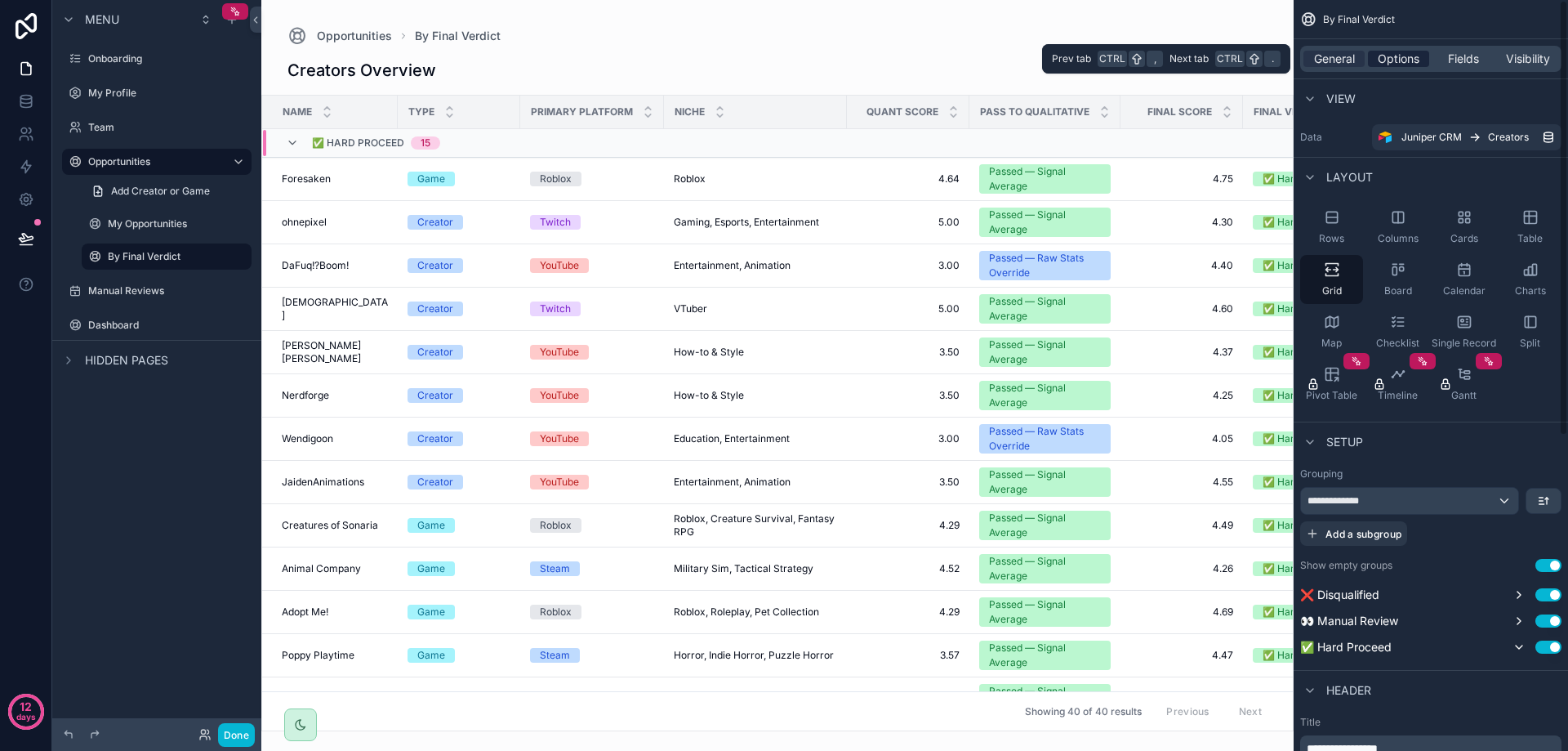
click at [1411, 64] on span "Options" at bounding box center [1398, 58] width 41 height 16
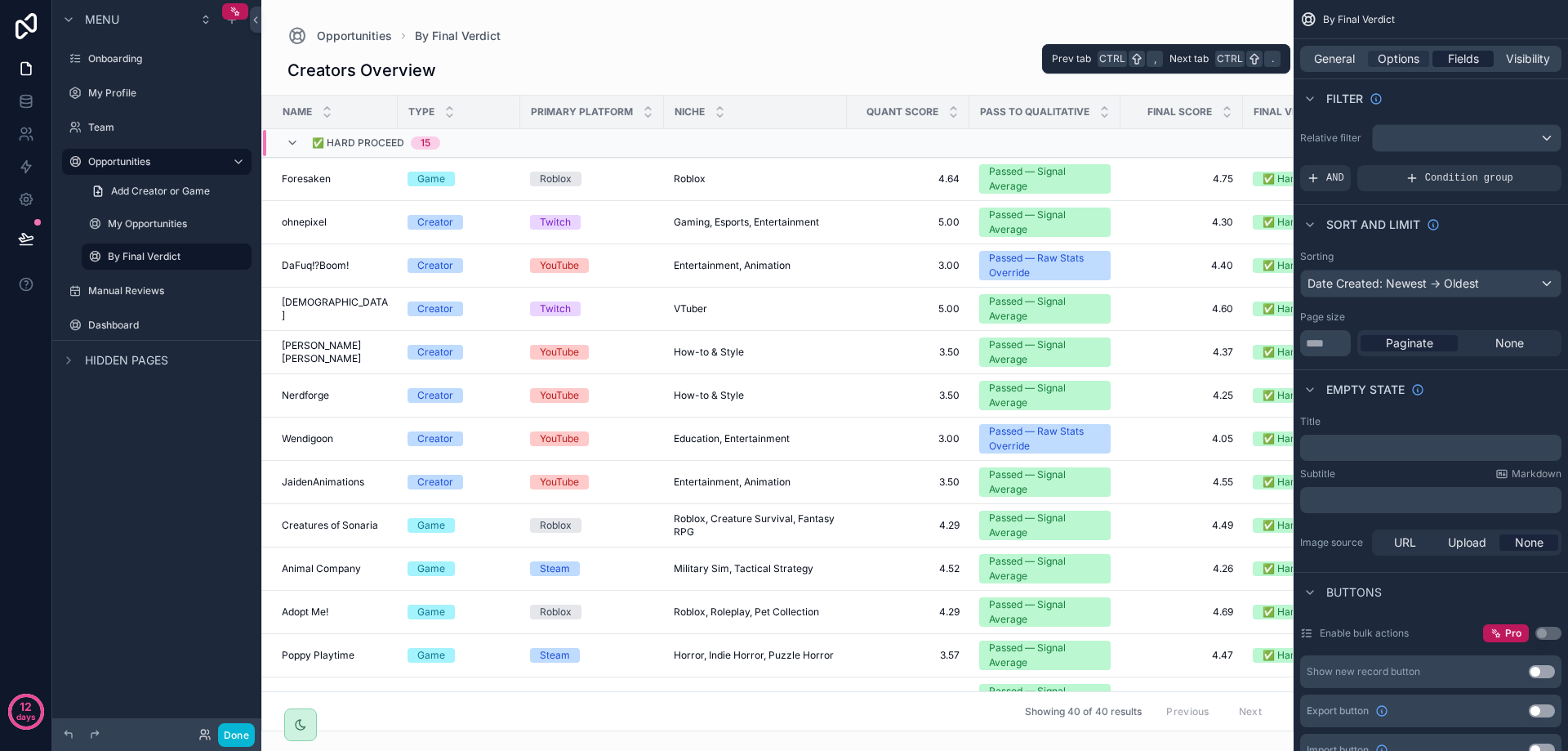
click at [1462, 56] on span "Fields" at bounding box center [1463, 58] width 31 height 16
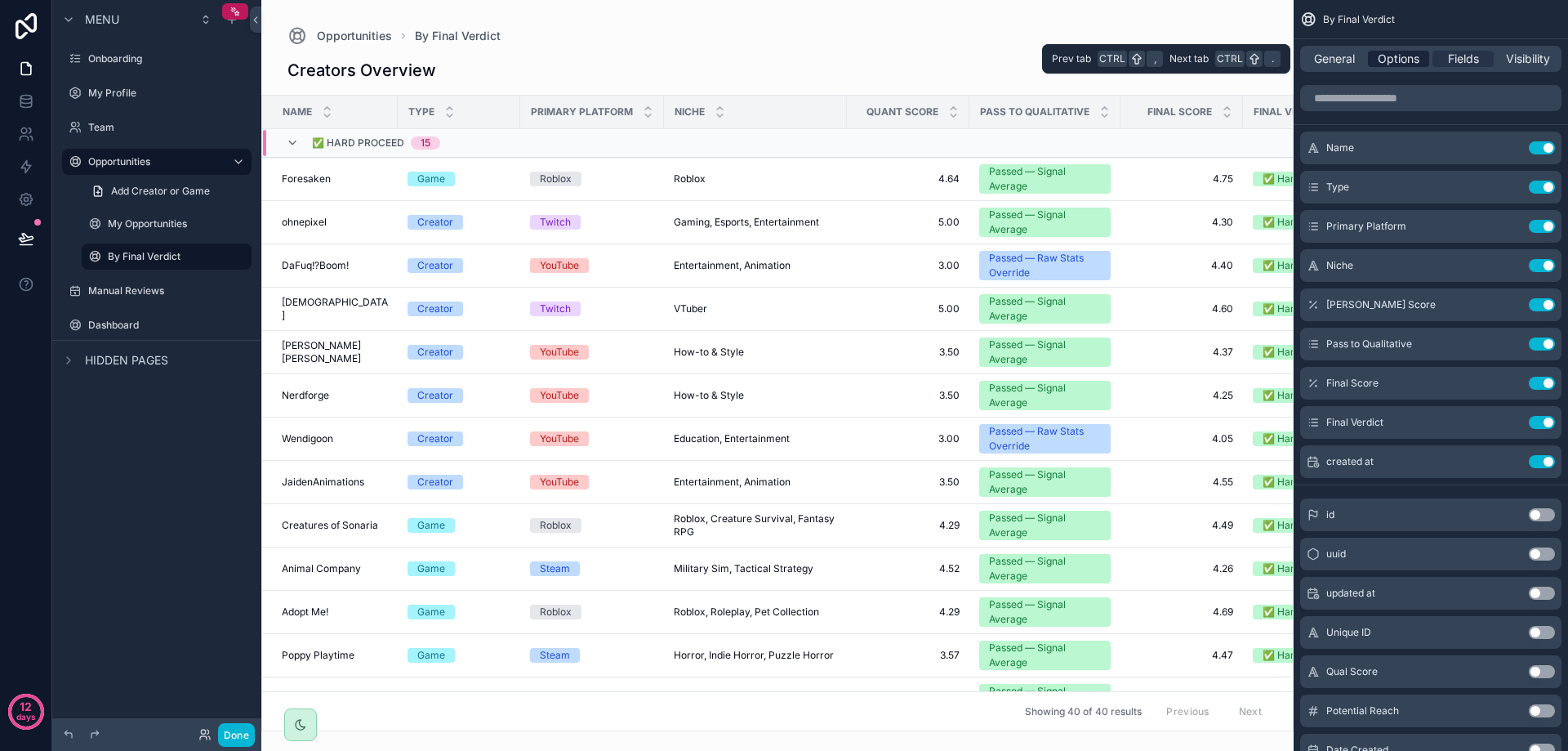
click at [1411, 58] on span "Options" at bounding box center [1398, 58] width 41 height 16
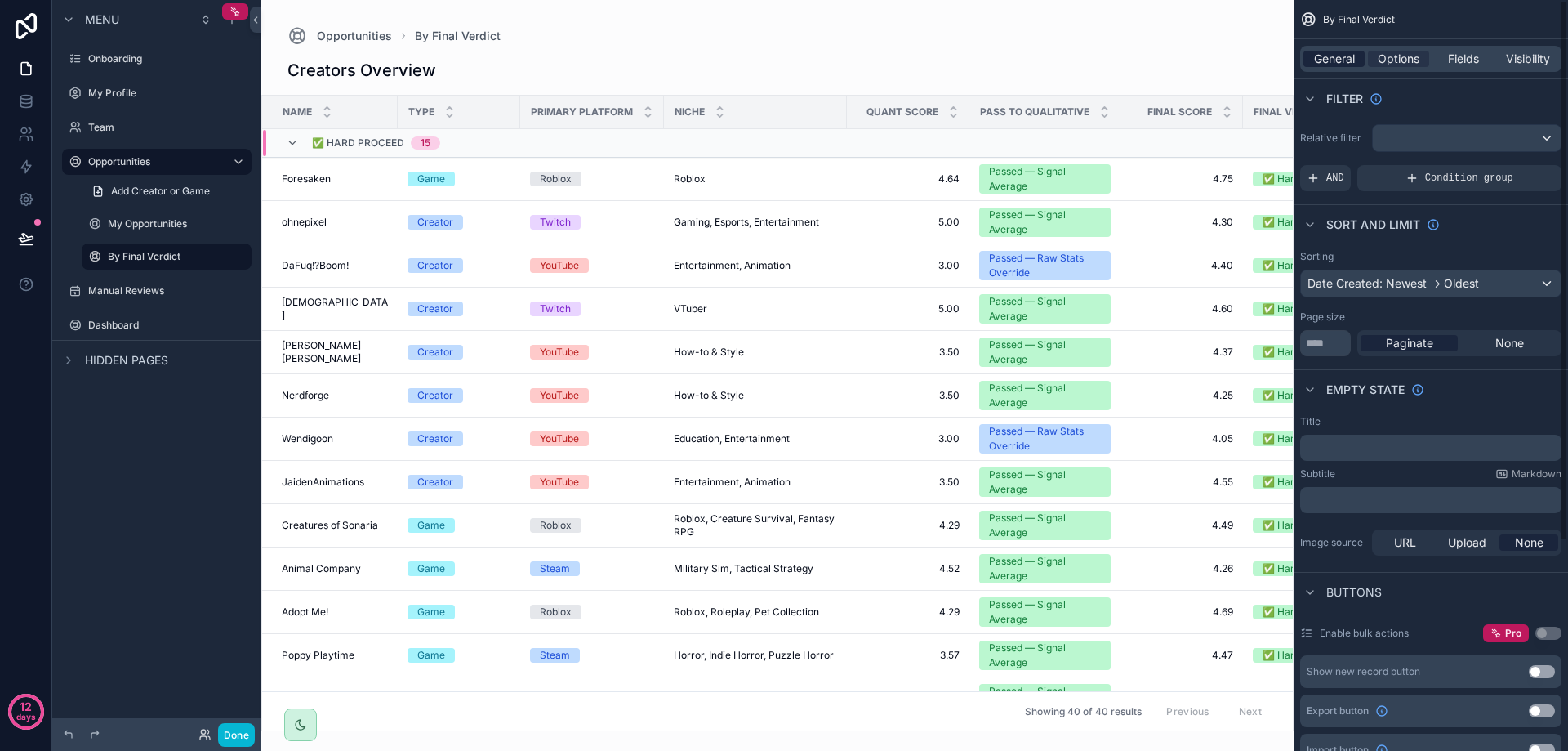
click at [1326, 61] on span "General" at bounding box center [1334, 58] width 40 height 16
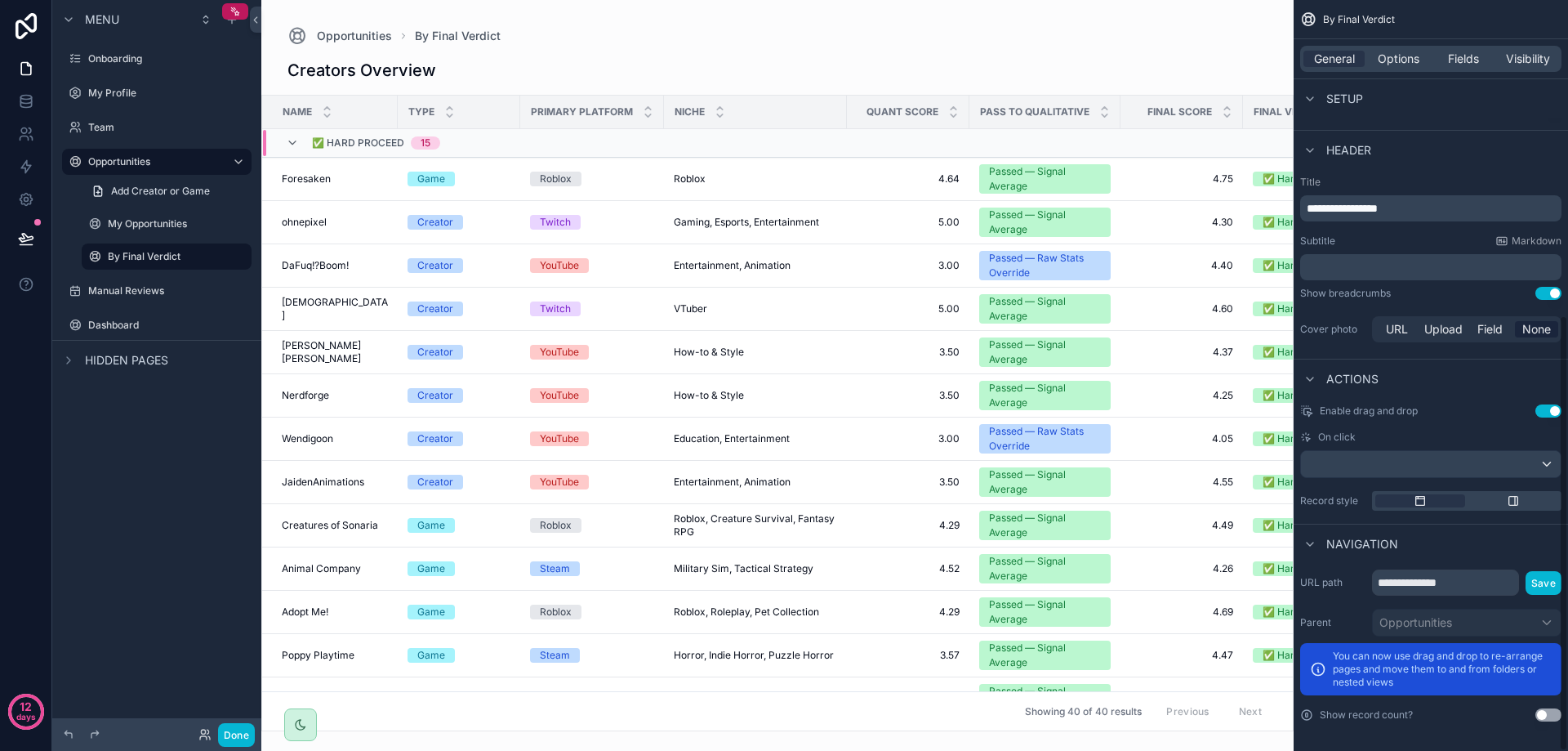
scroll to position [543, 0]
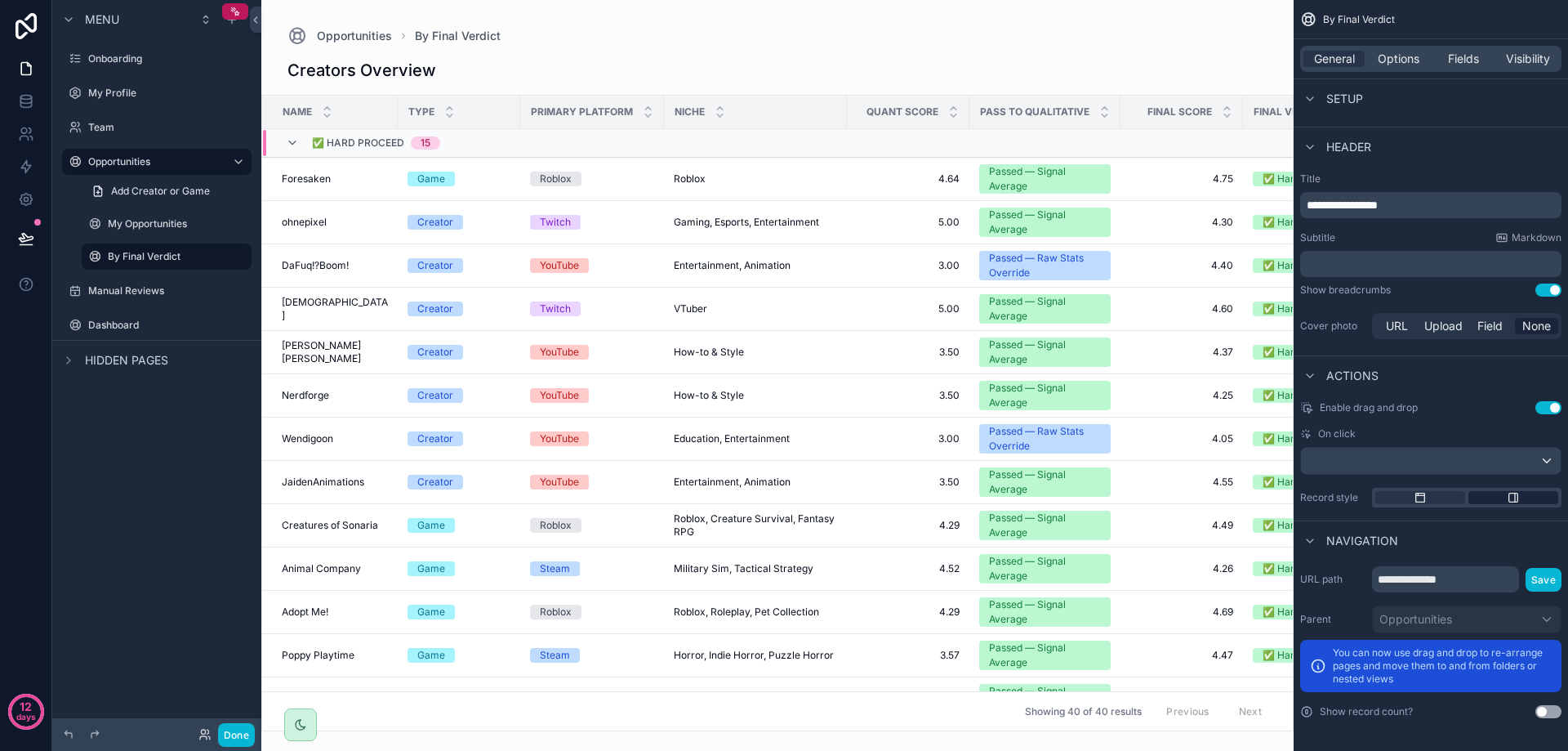
click at [1501, 500] on div "scrollable content" at bounding box center [1513, 497] width 90 height 13
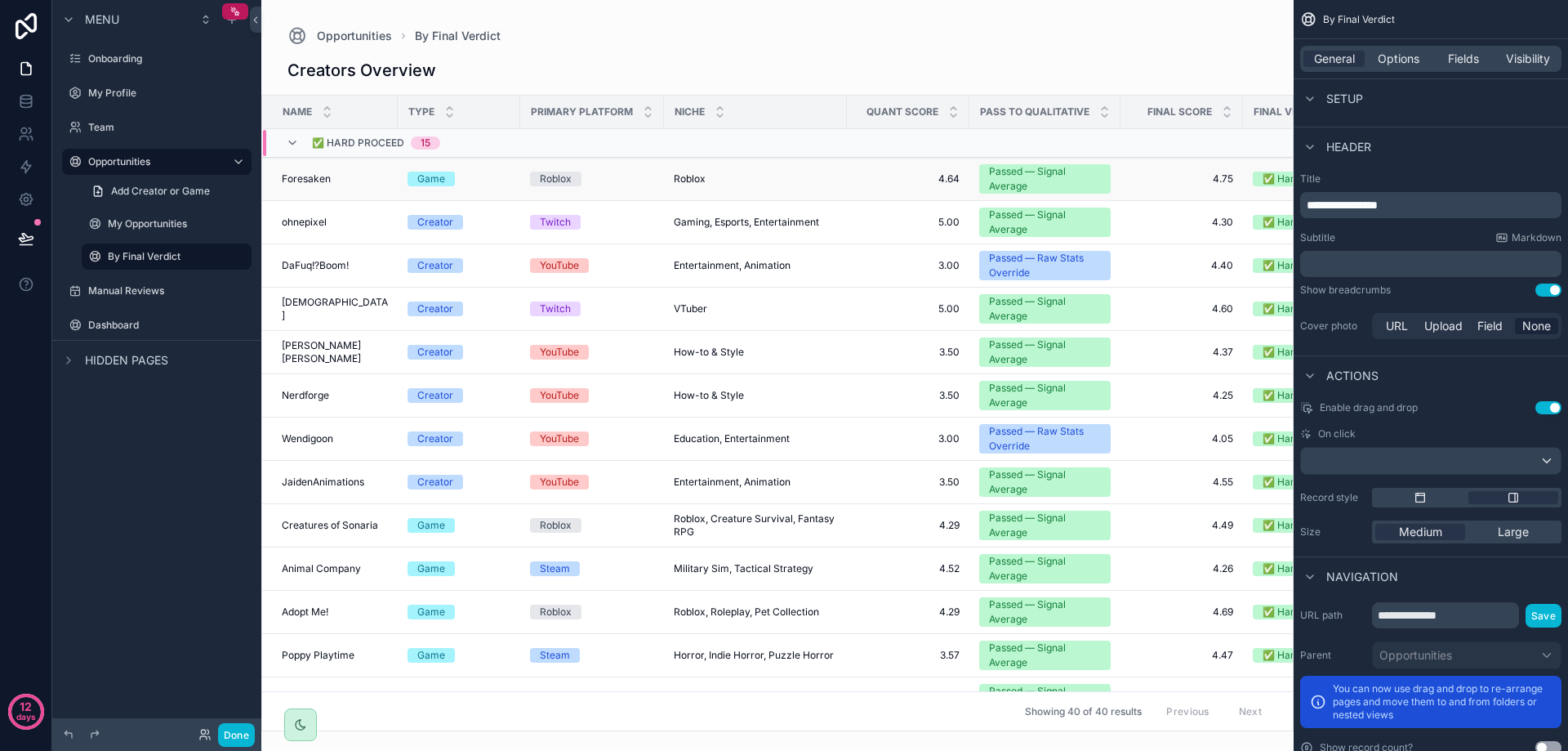
click at [811, 172] on div "Roblox Roblox" at bounding box center [756, 178] width 164 height 13
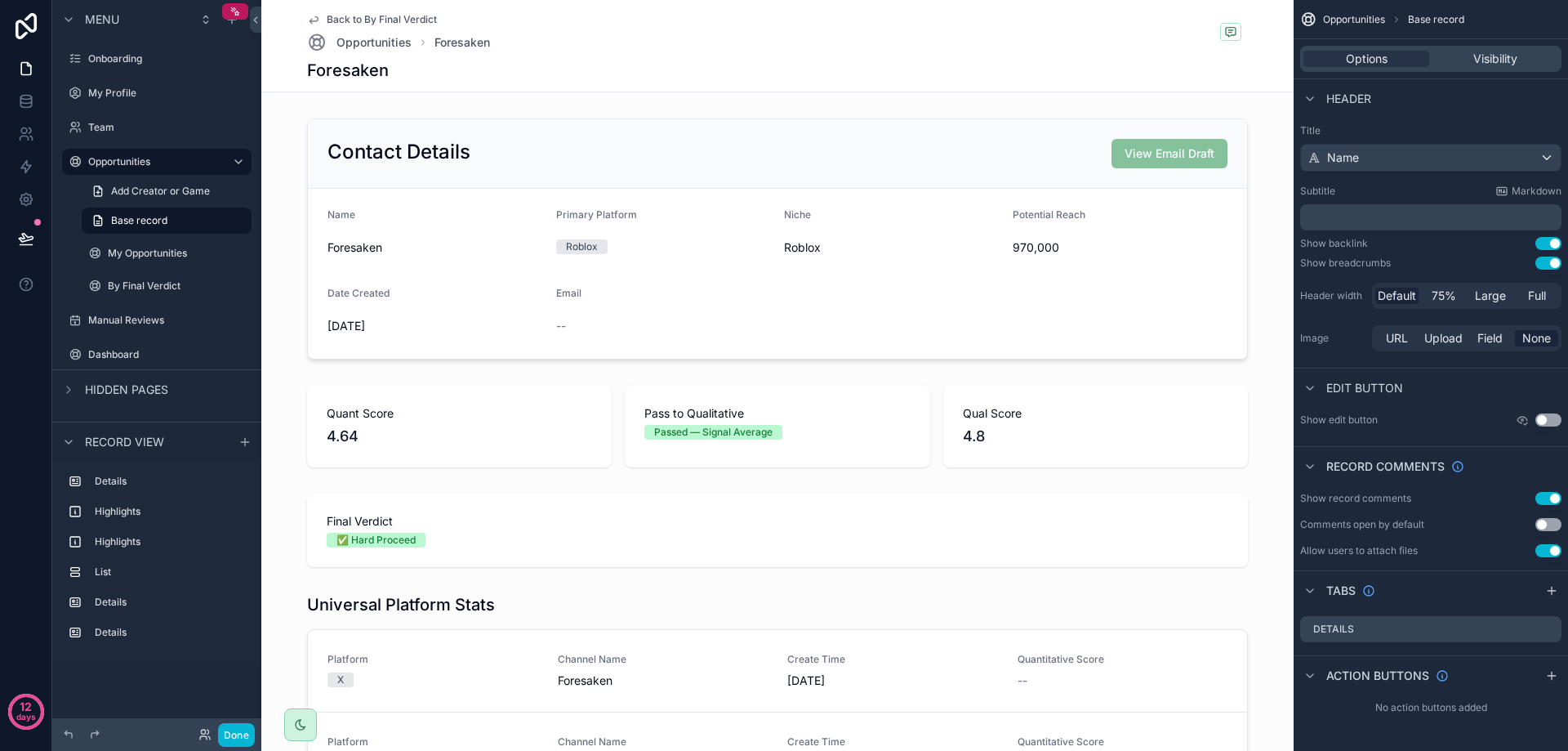
click at [311, 18] on icon "scrollable content" at bounding box center [314, 20] width 8 height 7
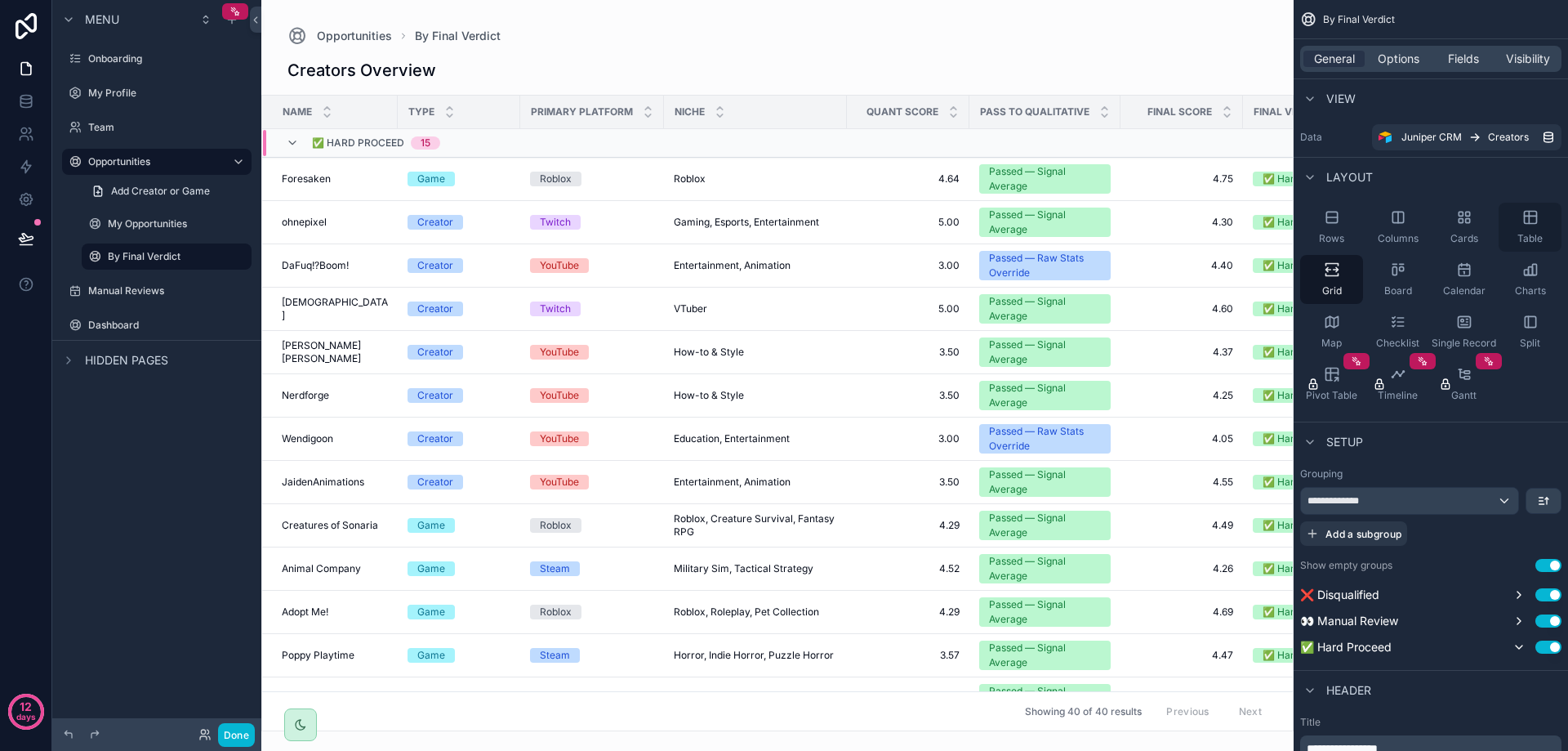
click at [1506, 229] on div "Table" at bounding box center [1530, 227] width 63 height 49
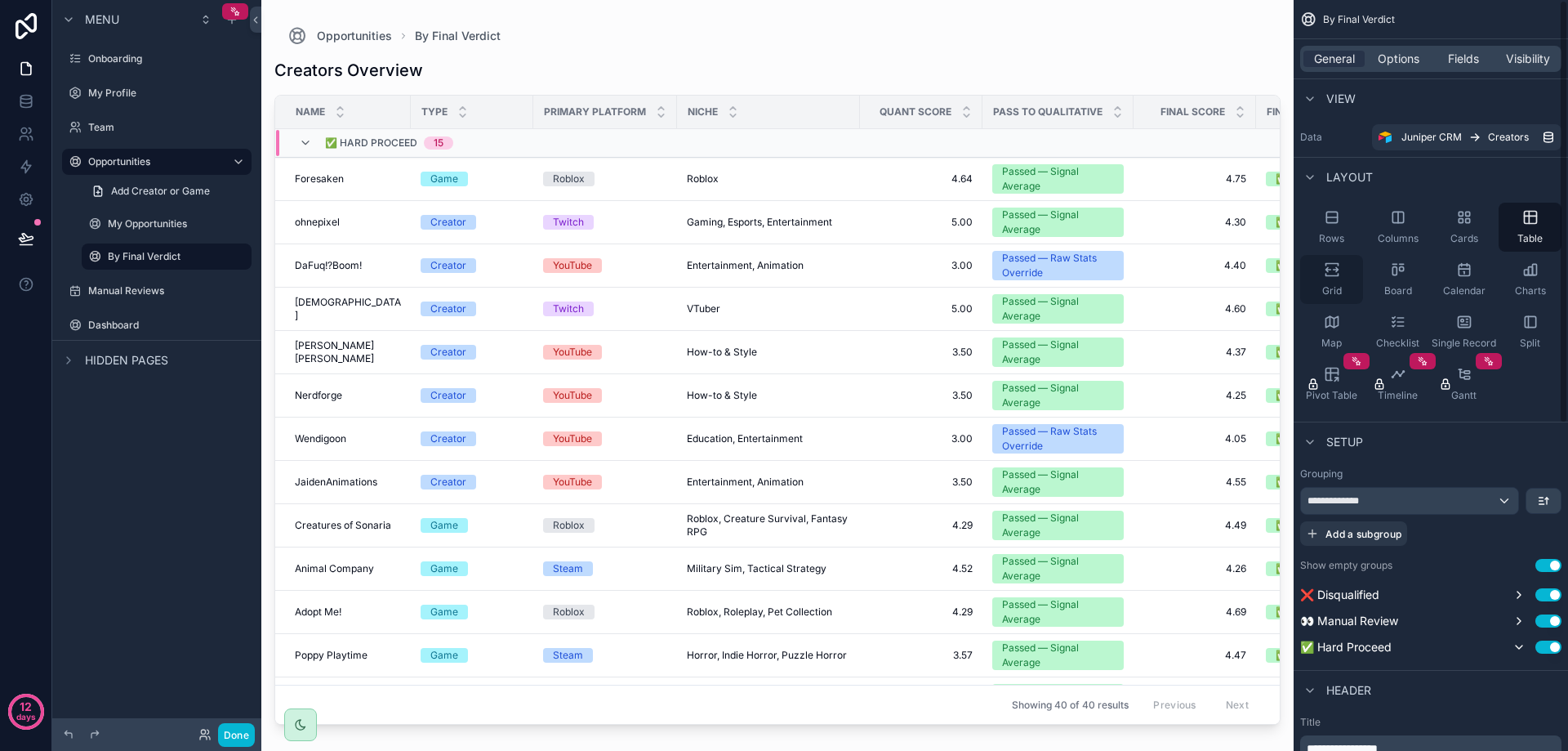
click at [1328, 272] on icon "scrollable content" at bounding box center [1328, 270] width 5 height 4
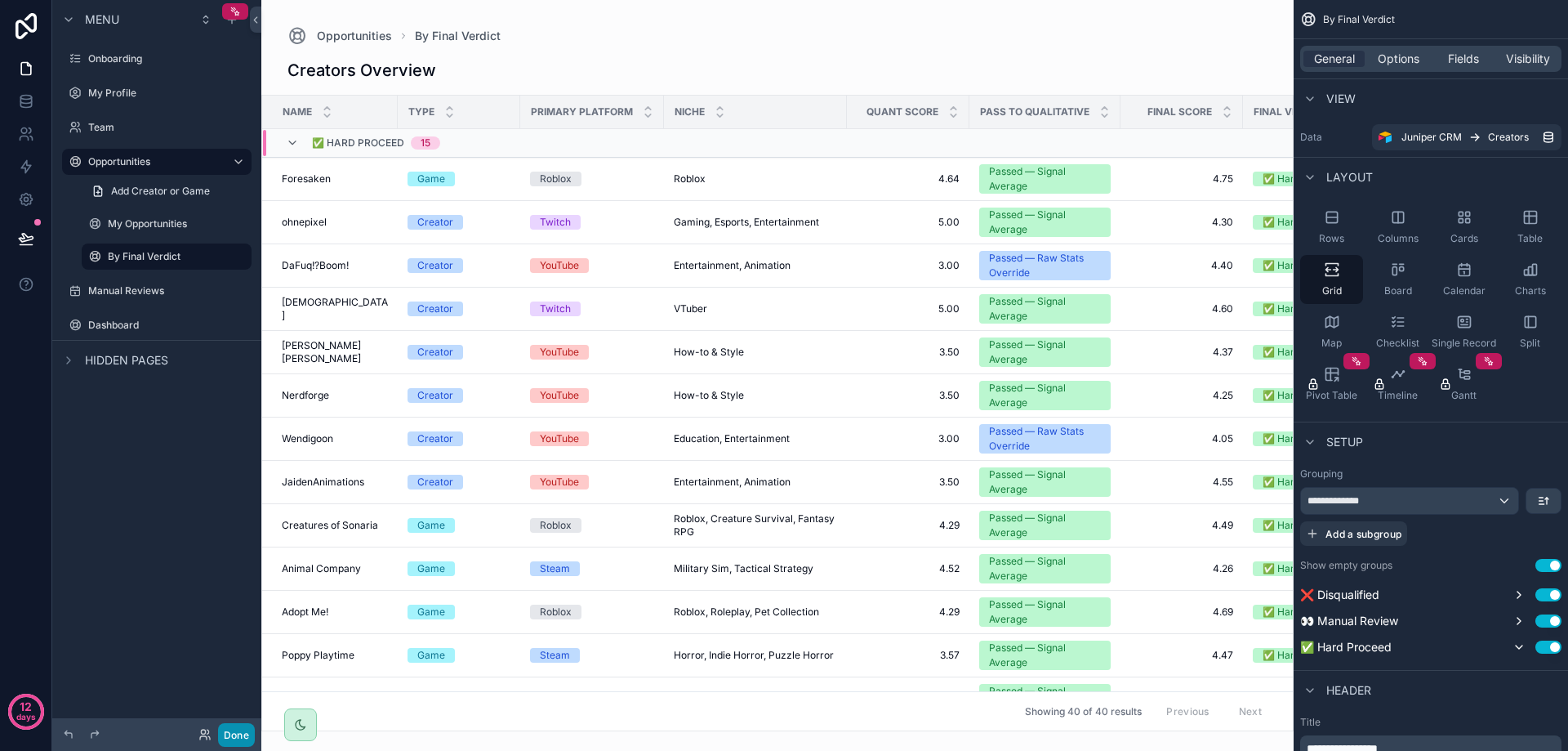
click at [242, 743] on button "Done" at bounding box center [237, 735] width 37 height 24
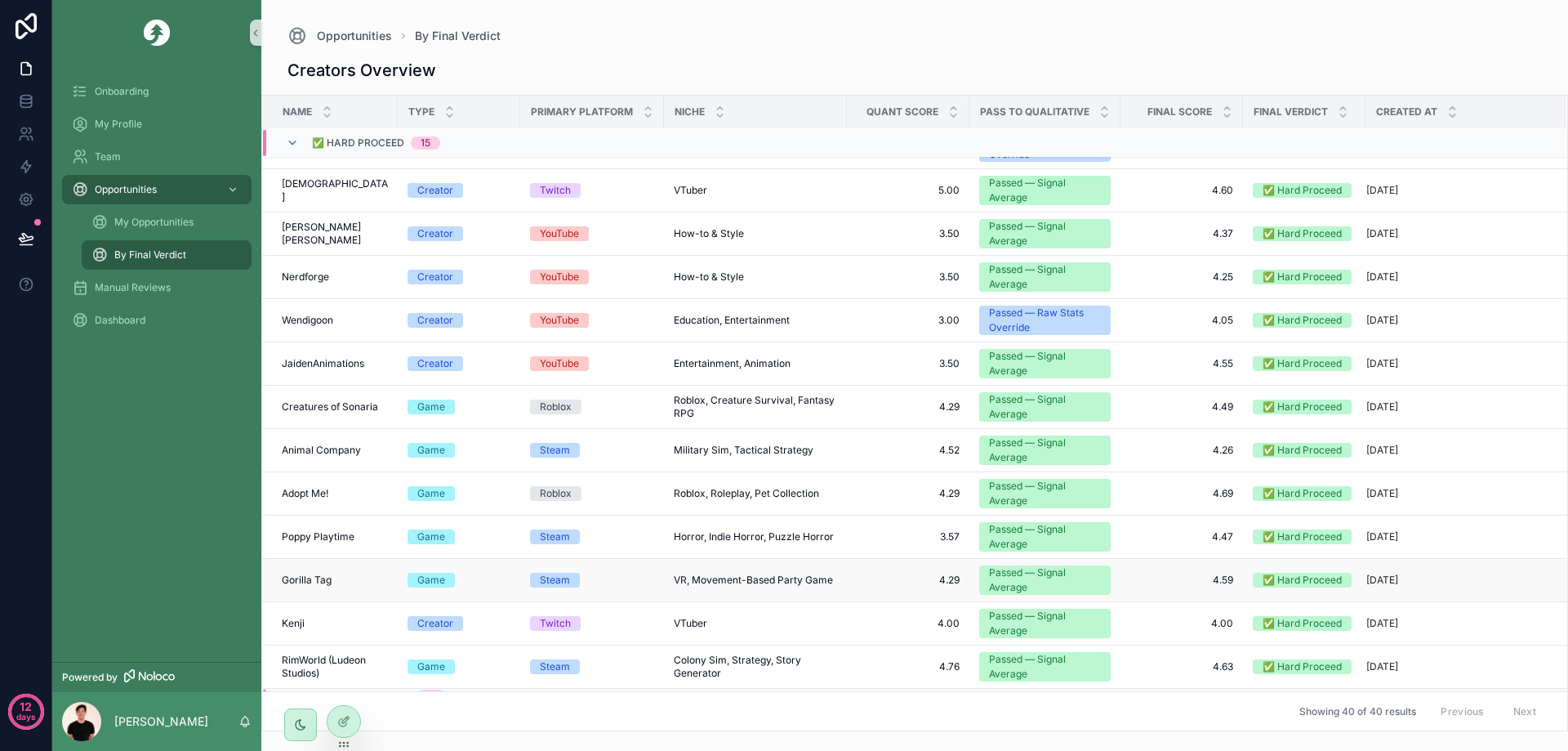
scroll to position [146, 0]
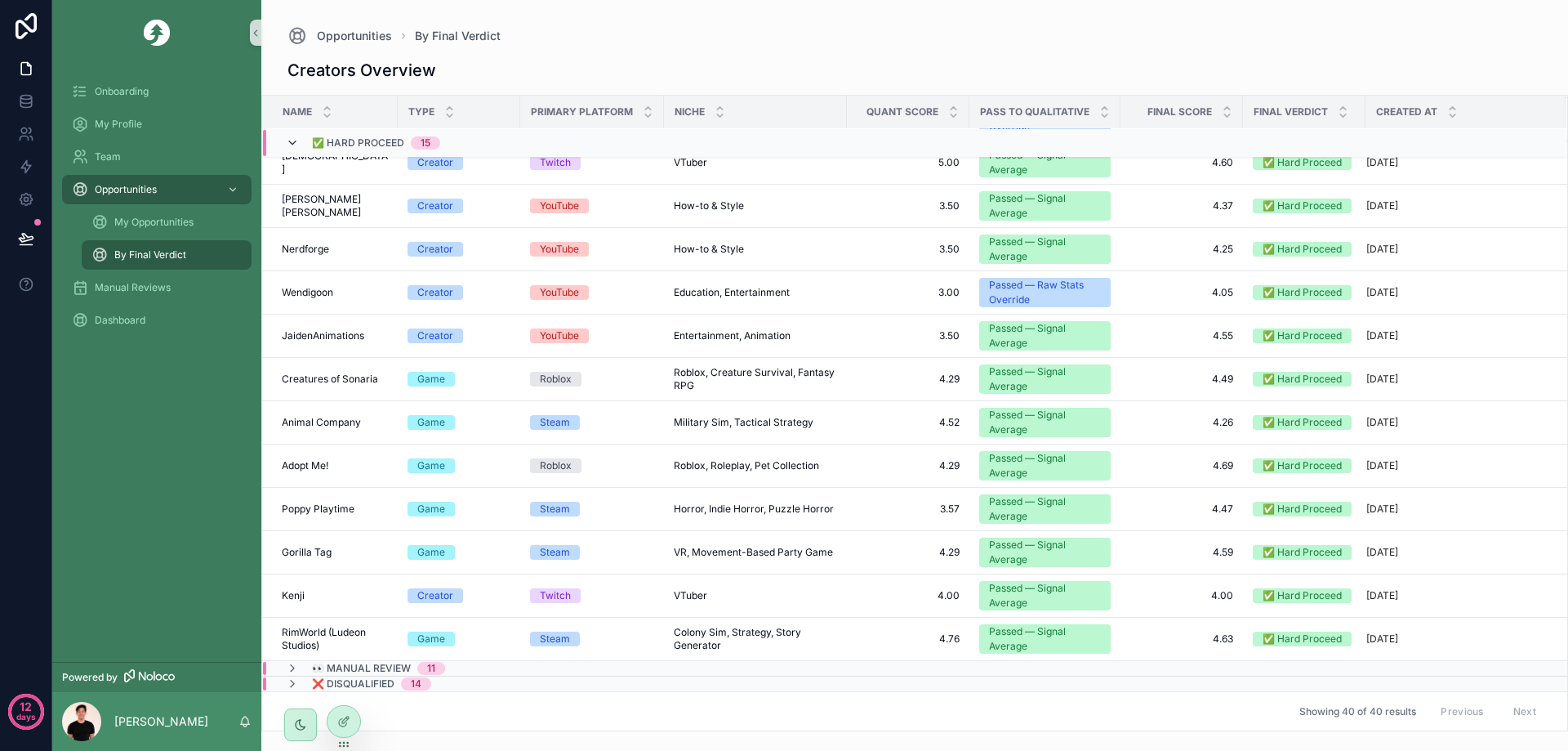
click at [294, 142] on icon "scrollable content" at bounding box center [292, 143] width 13 height 13
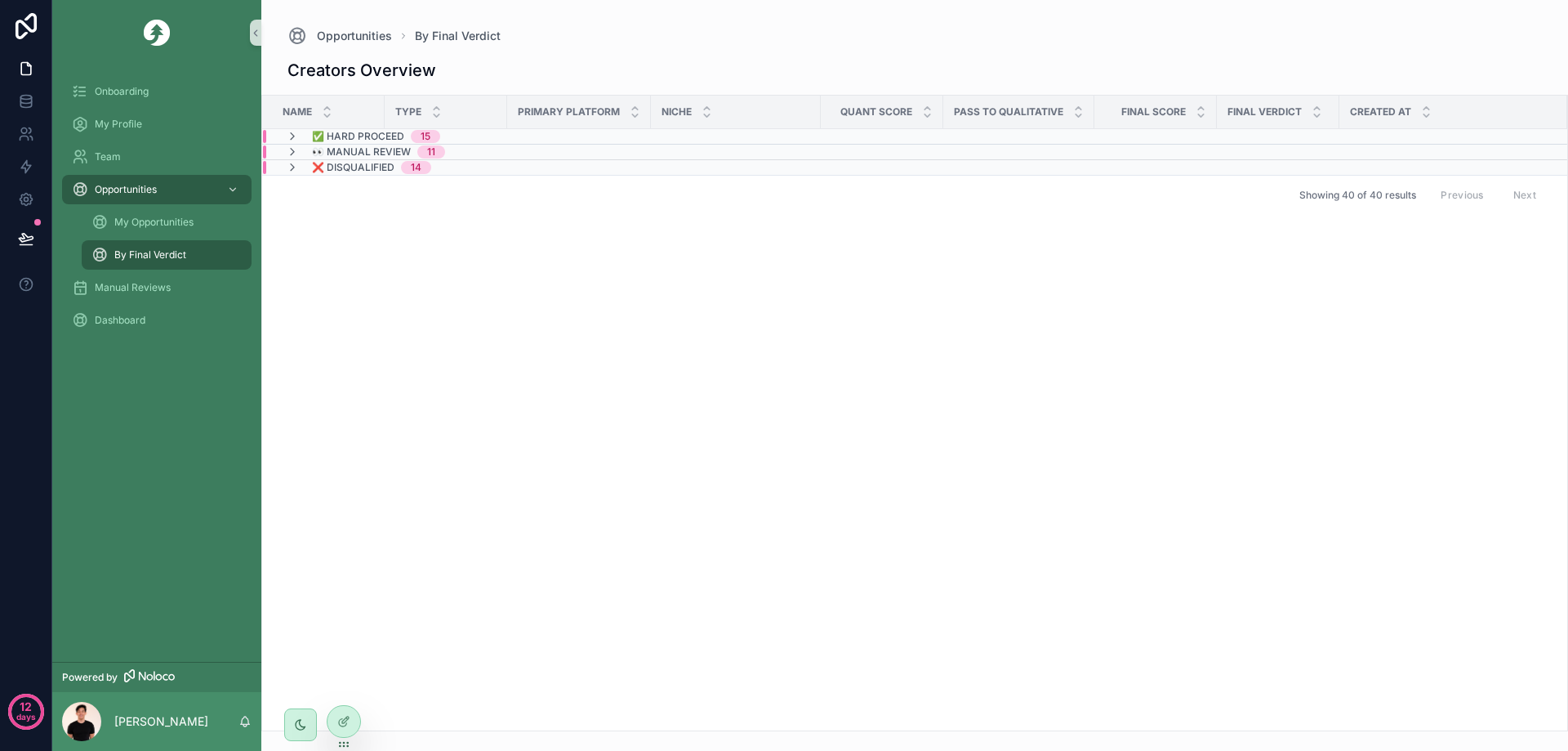
click at [310, 155] on div "👀 Manual Review 11" at bounding box center [365, 151] width 159 height 13
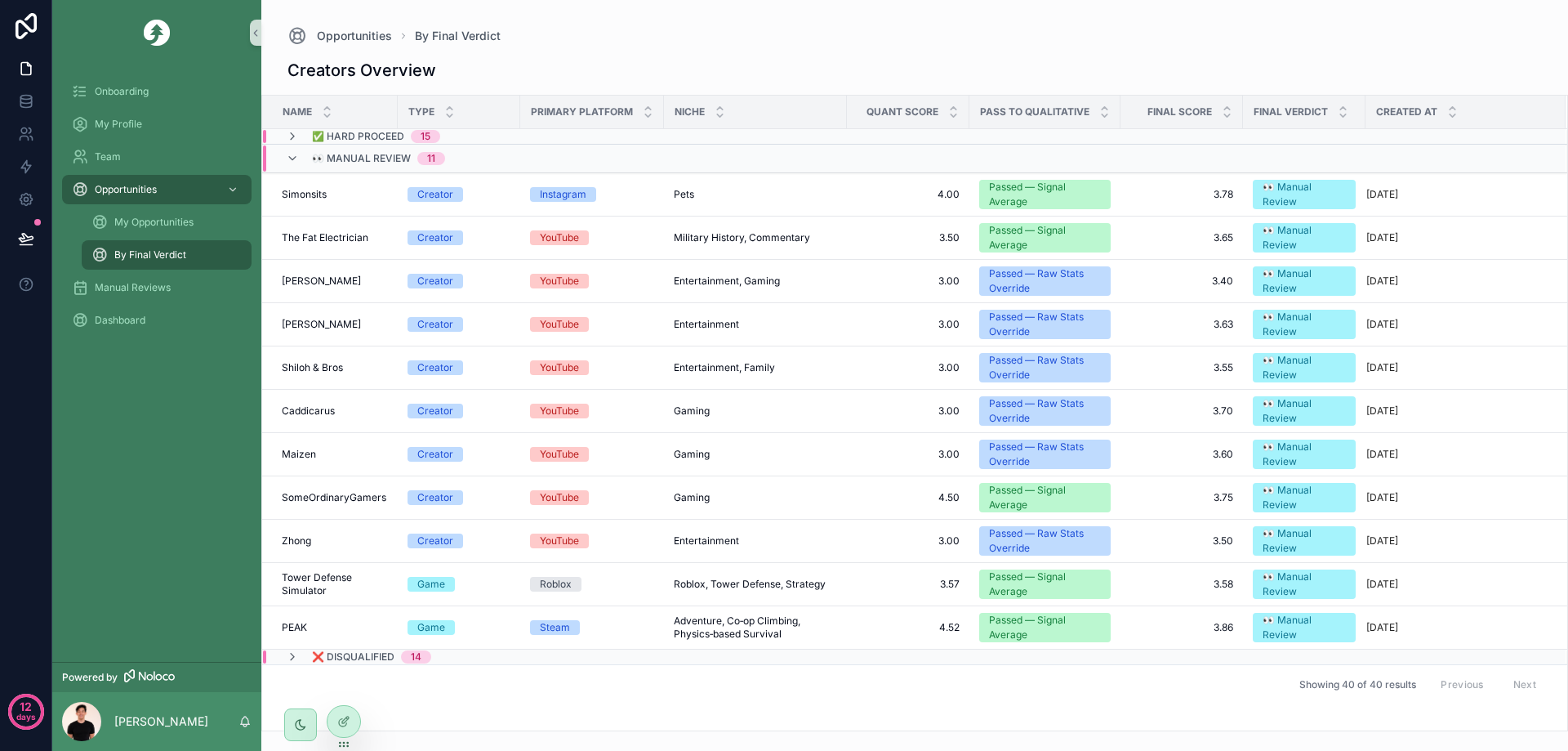
click at [315, 154] on span "👀 Manual Review" at bounding box center [361, 158] width 99 height 13
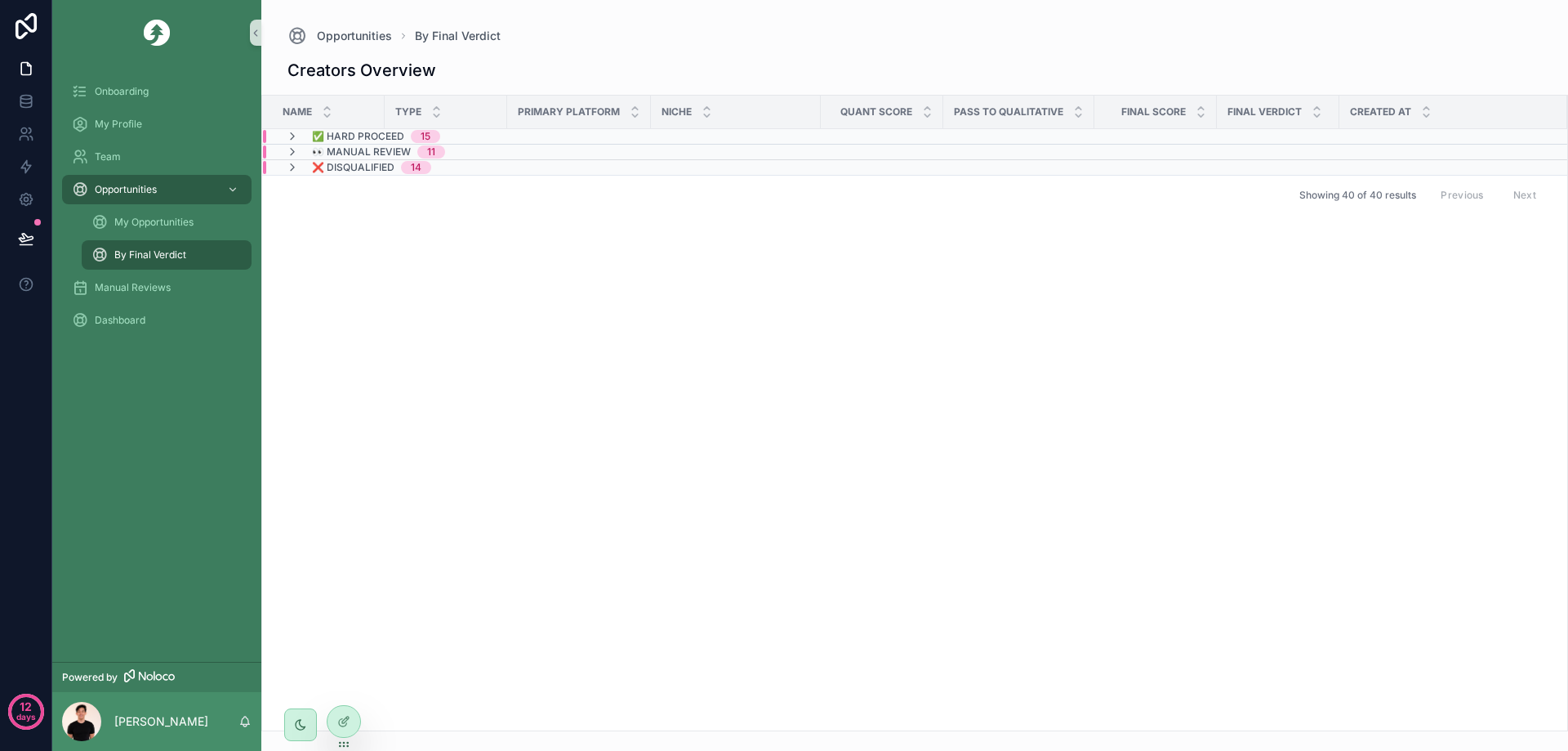
click at [321, 138] on span "✅ Hard Proceed" at bounding box center [358, 136] width 92 height 13
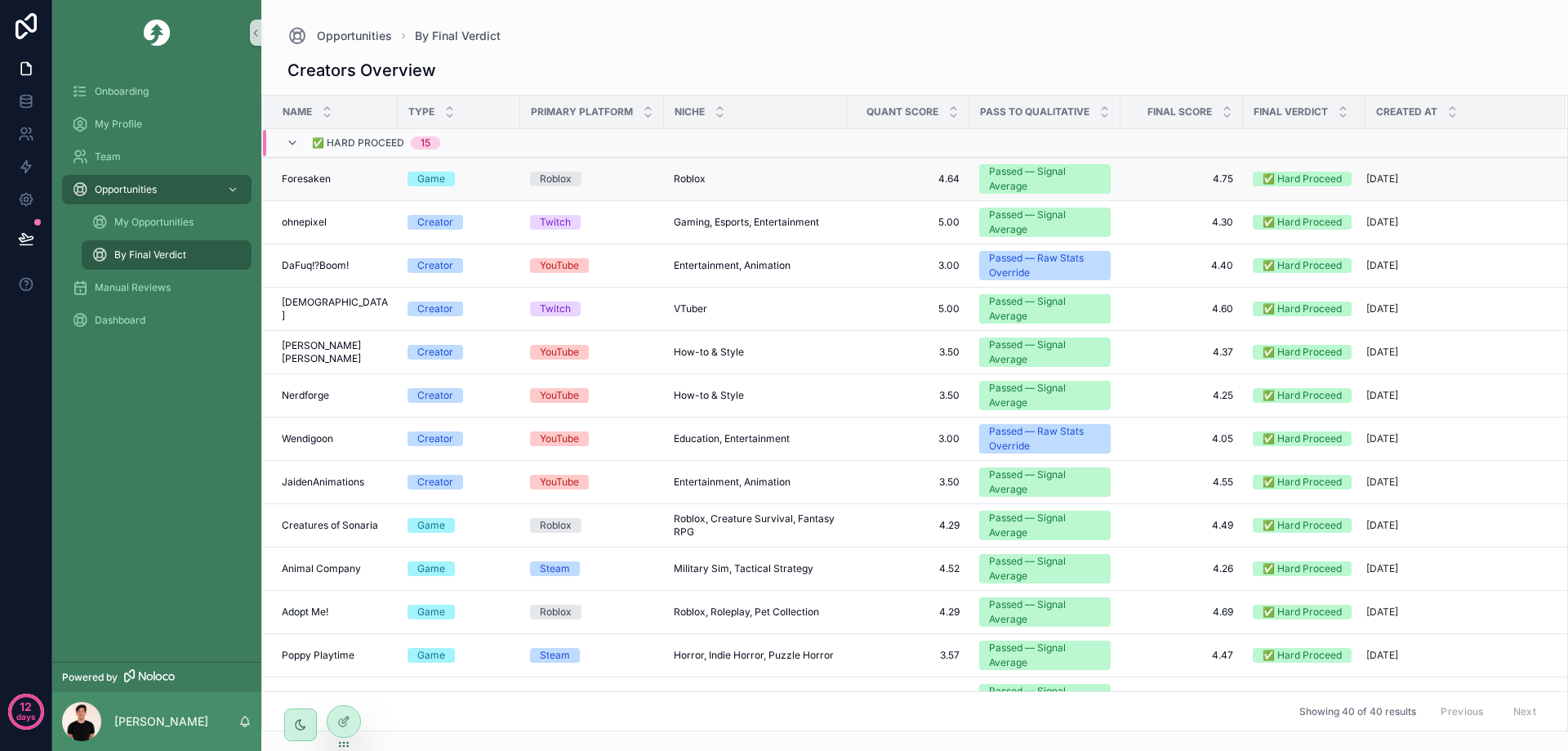
click at [534, 176] on span "Roblox" at bounding box center [555, 178] width 51 height 14
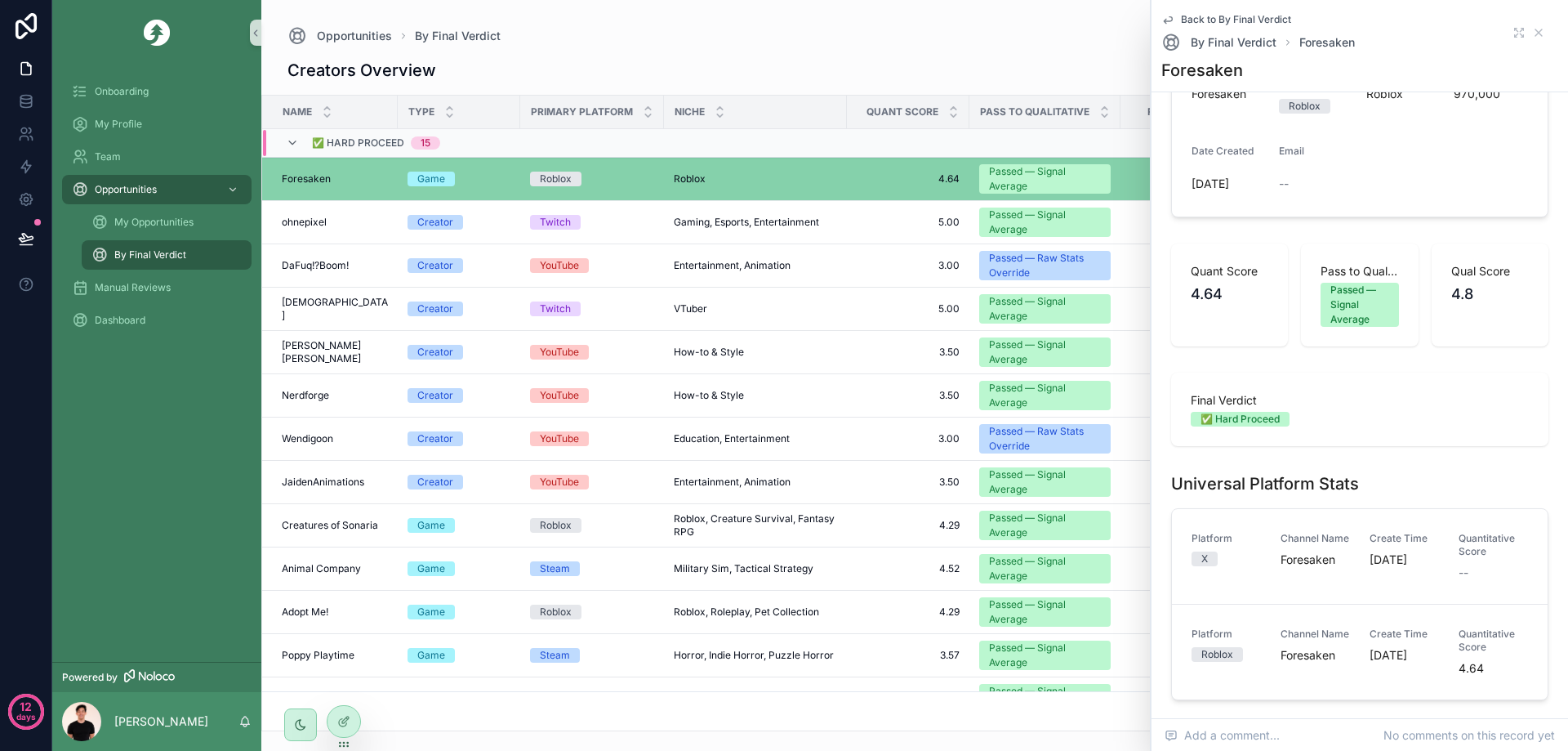
scroll to position [164, 0]
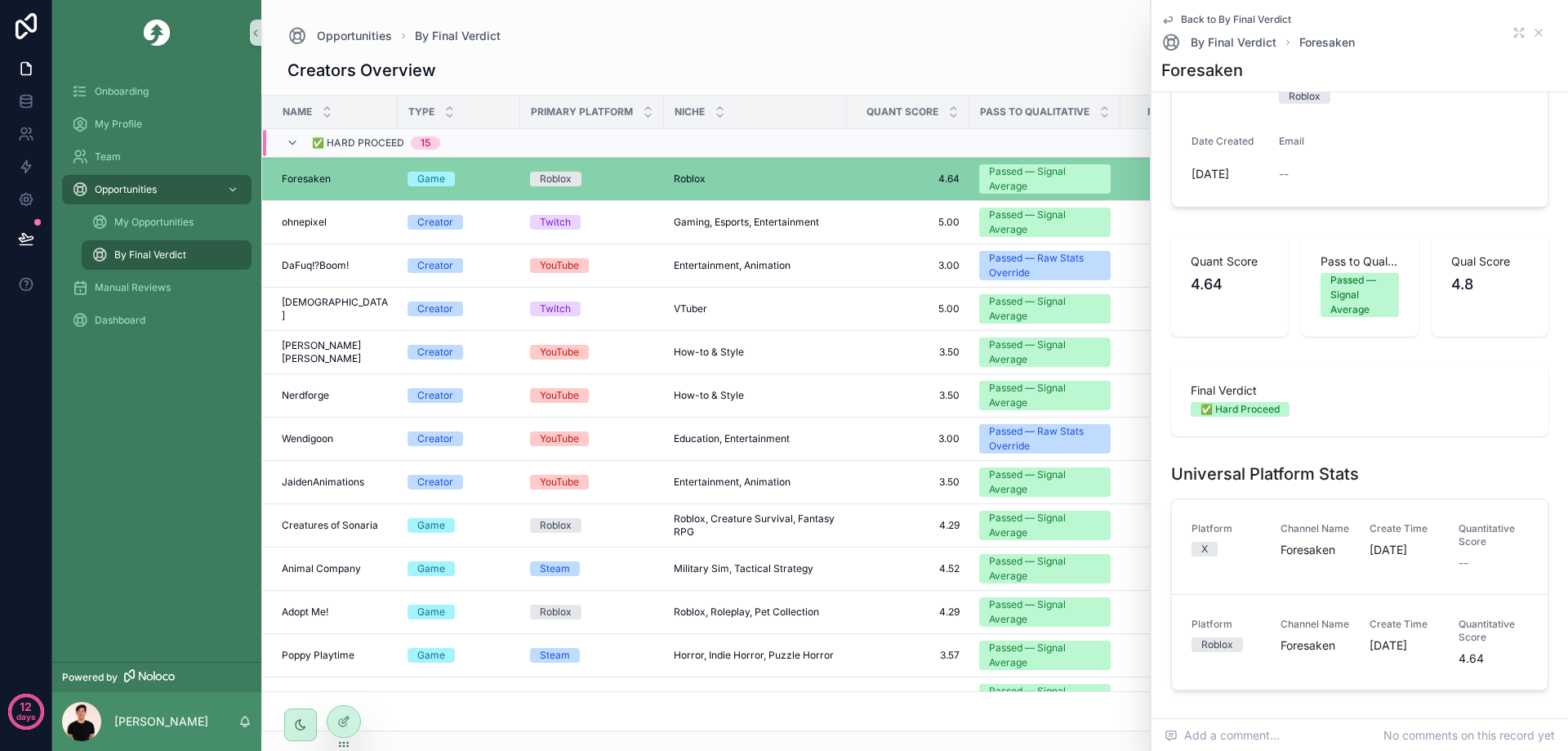
click at [1236, 429] on div "Final Verdict ✅ Hard Proceed" at bounding box center [1359, 399] width 377 height 73
click at [393, 226] on td "ohnepixel ohnepixel" at bounding box center [330, 222] width 136 height 43
click at [346, 228] on div "ohnepixel ohnepixel" at bounding box center [335, 222] width 106 height 13
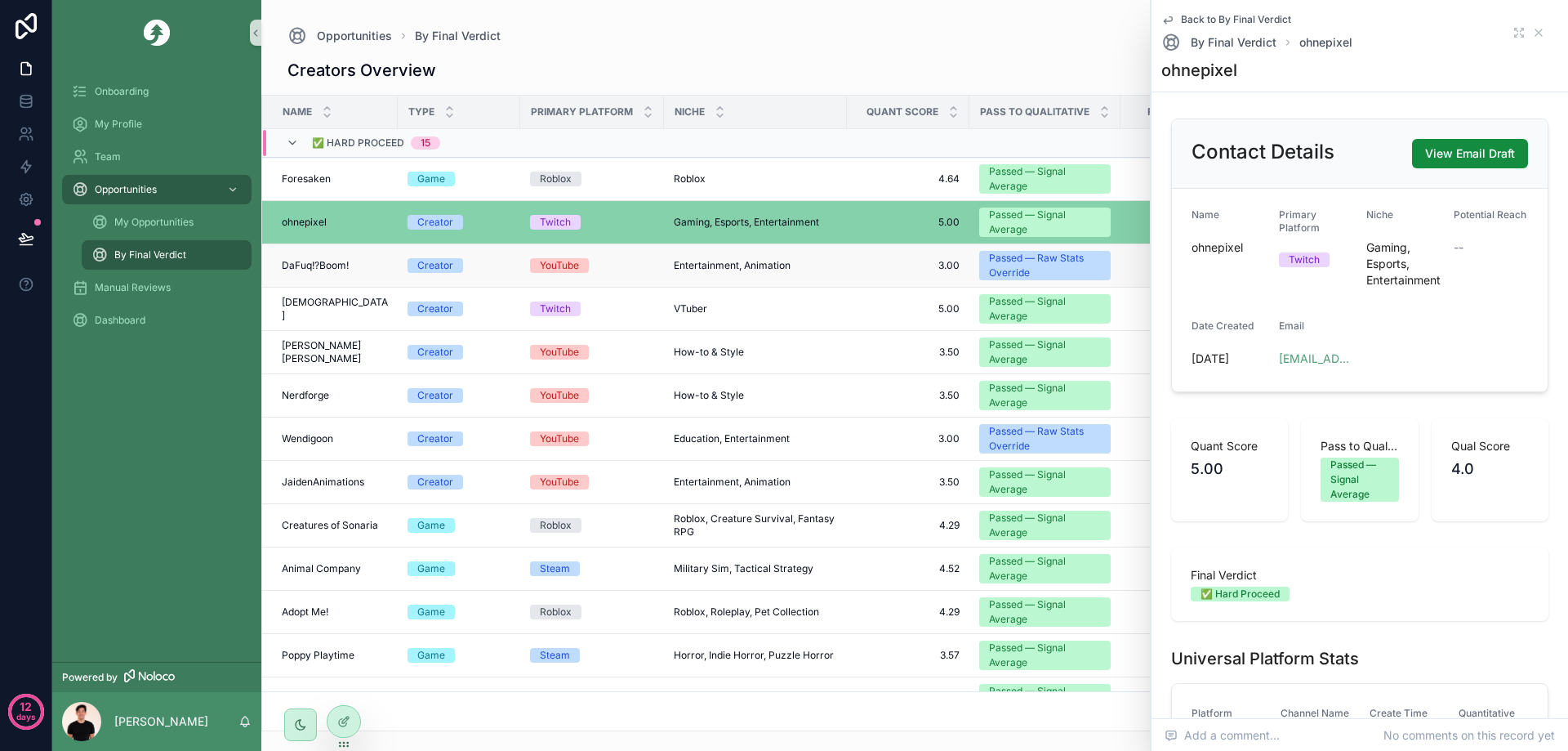
click at [358, 267] on div "DaFuq!?Boom! DaFuq!?Boom!" at bounding box center [335, 265] width 106 height 13
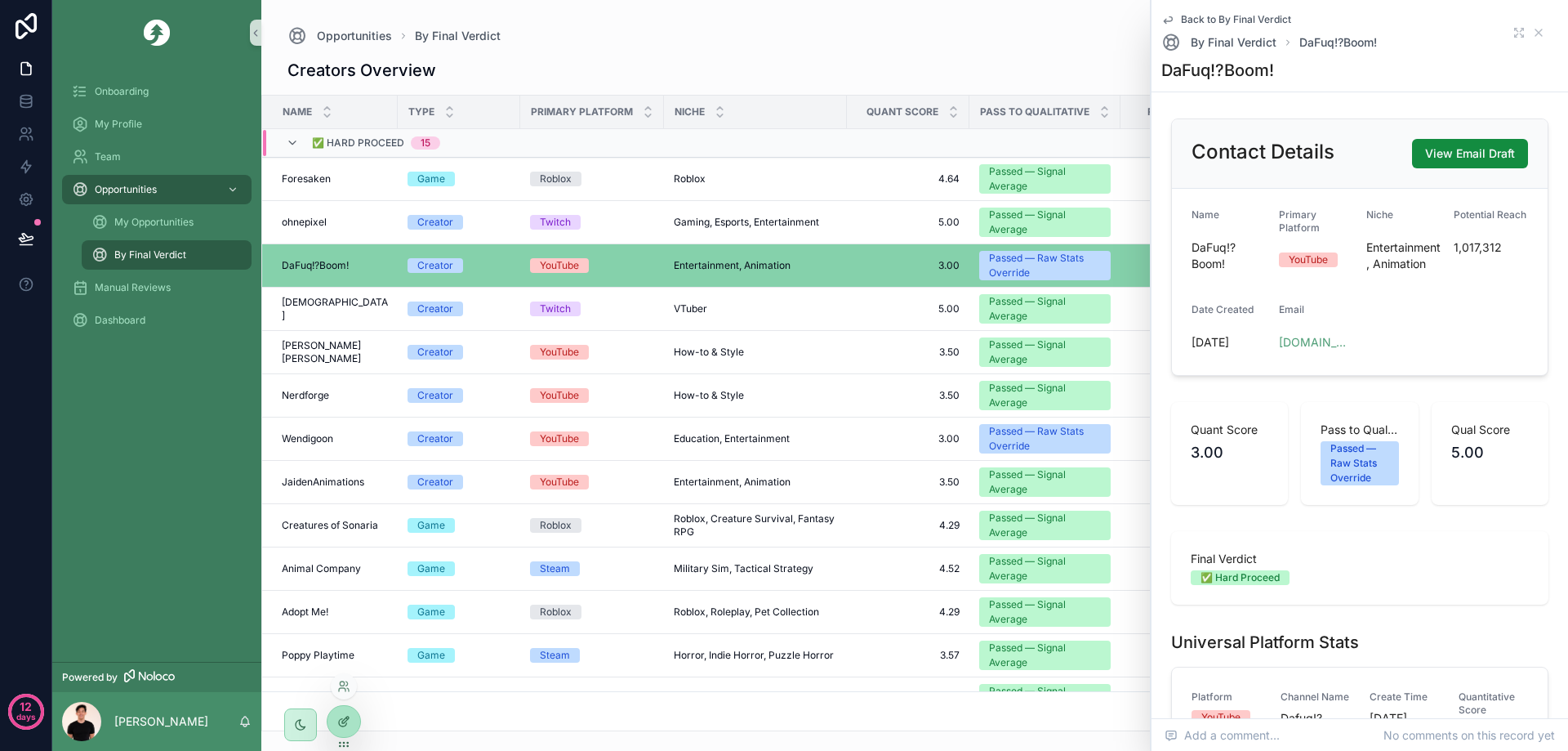
click at [347, 717] on icon at bounding box center [343, 721] width 13 height 13
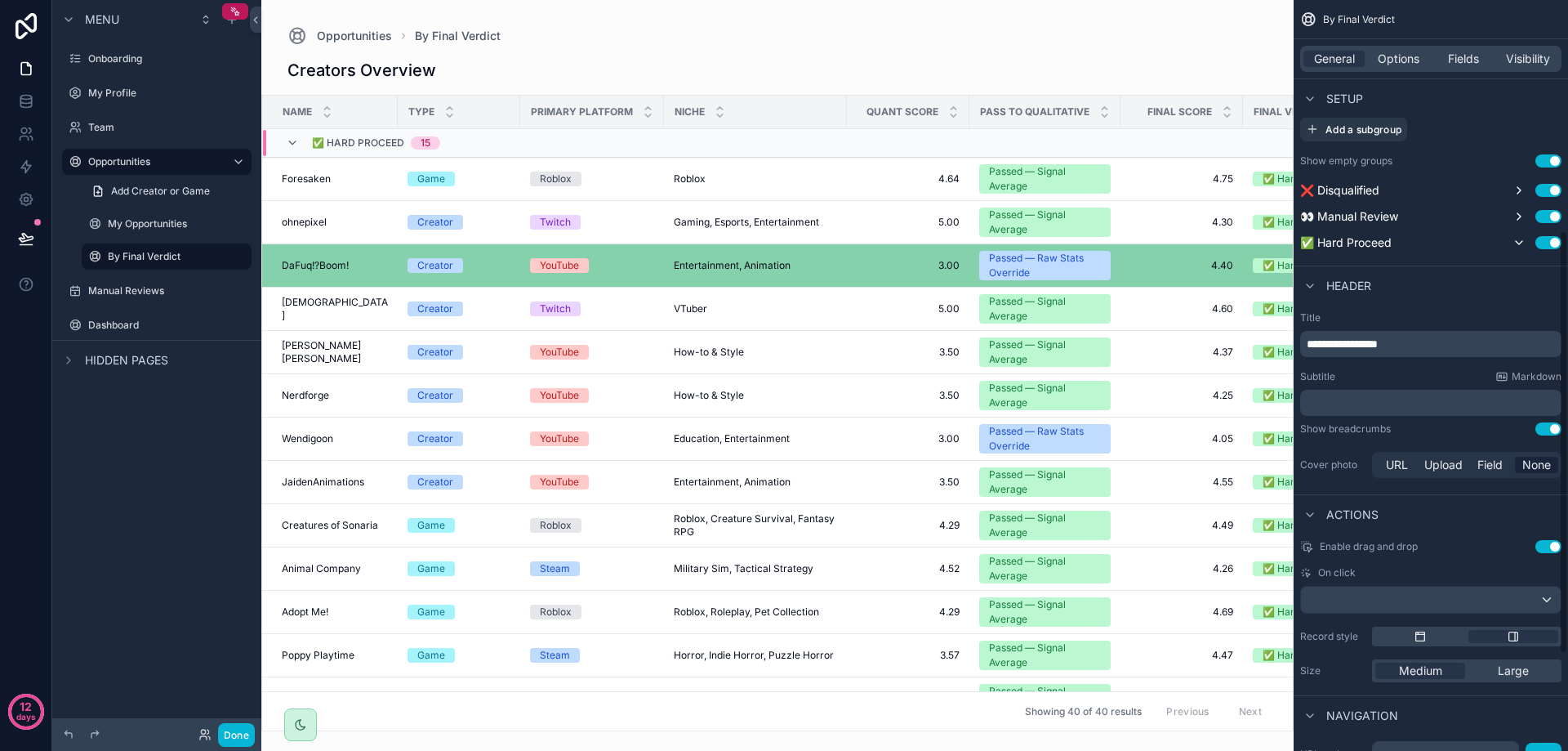
scroll to position [408, 0]
click at [1522, 667] on span "Large" at bounding box center [1513, 666] width 31 height 16
click at [234, 732] on button "Done" at bounding box center [237, 735] width 37 height 24
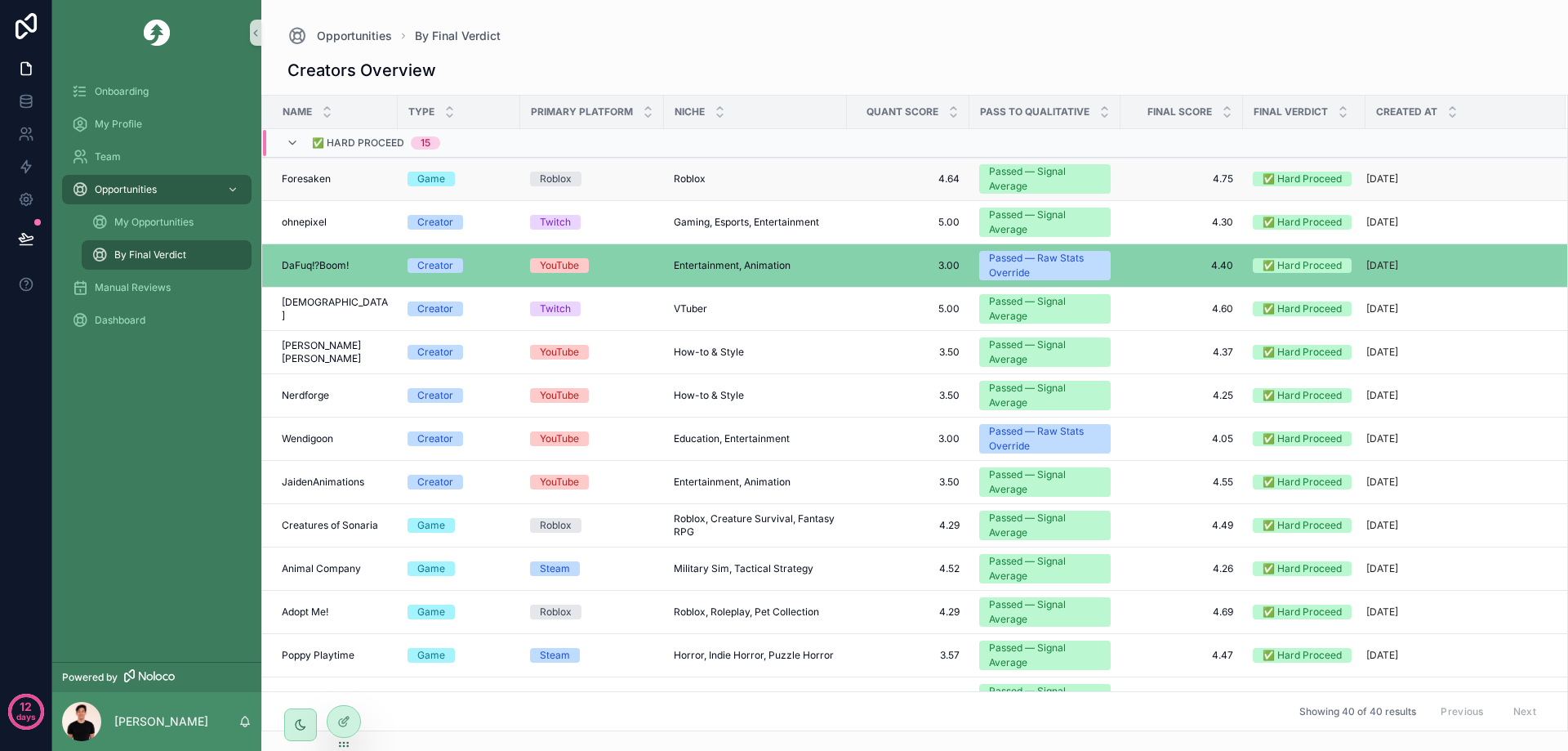
click at [636, 186] on td "Roblox" at bounding box center [592, 179] width 143 height 43
click at [736, 177] on div "Roblox Roblox" at bounding box center [756, 178] width 164 height 13
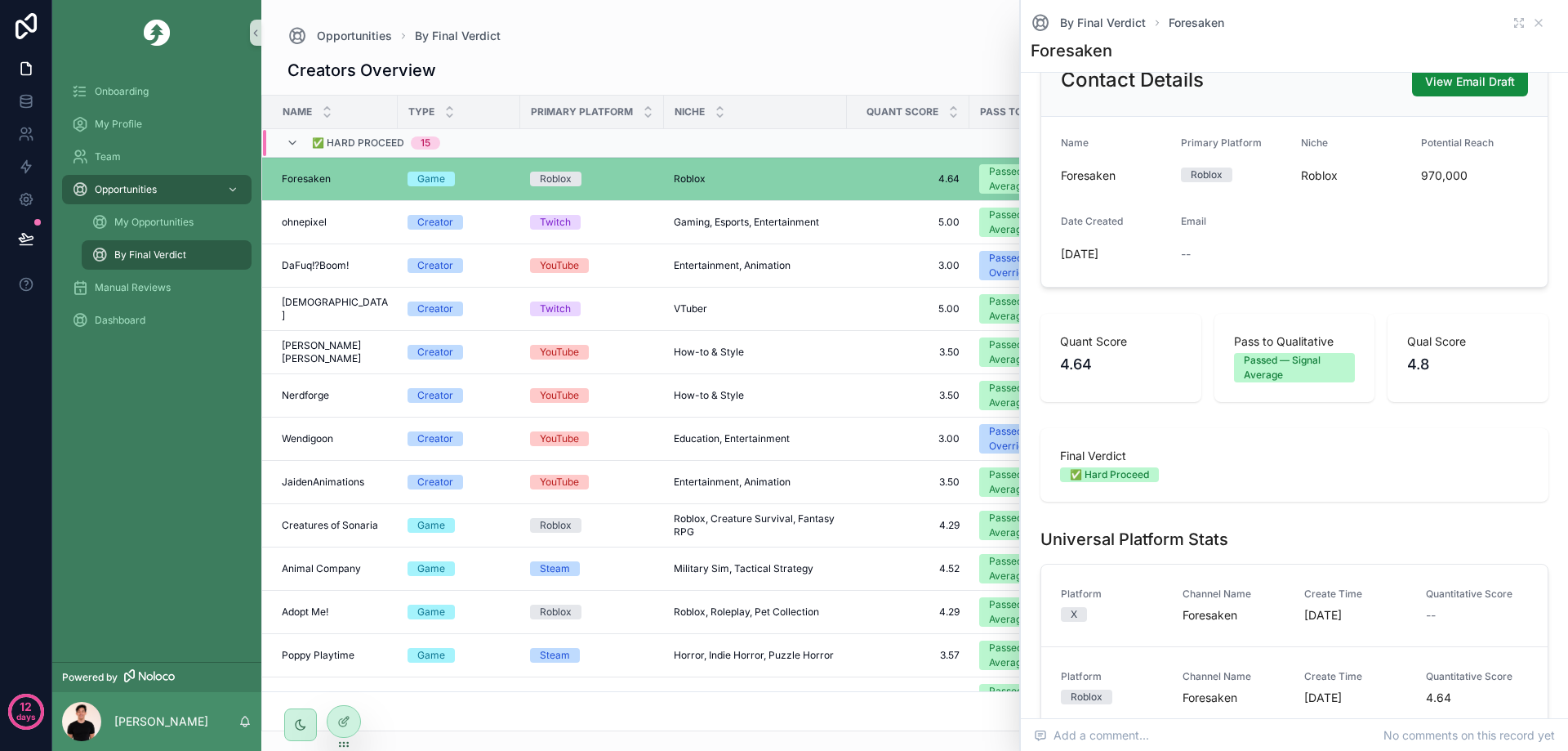
scroll to position [245, 0]
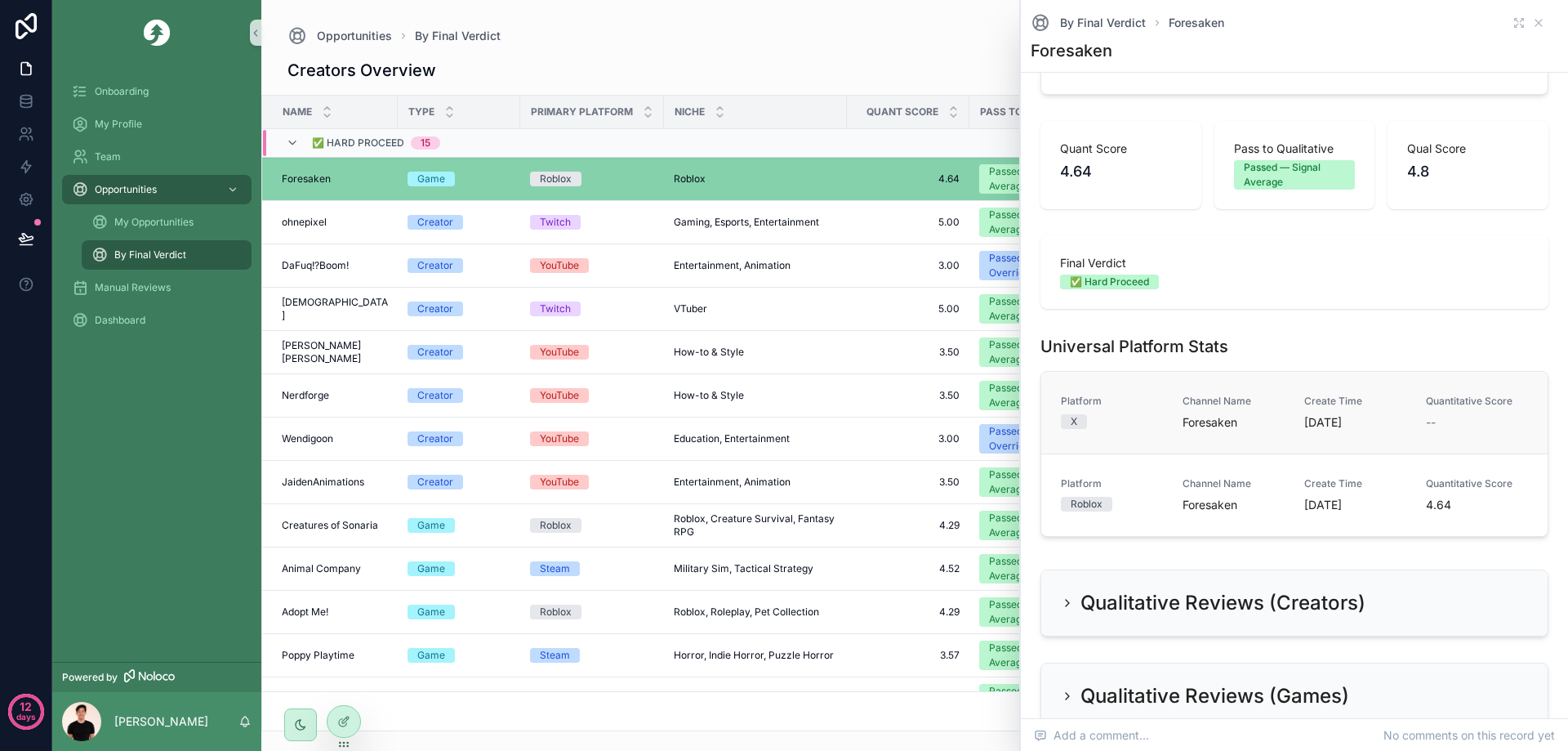
click at [1159, 404] on span "Platform" at bounding box center [1112, 401] width 102 height 13
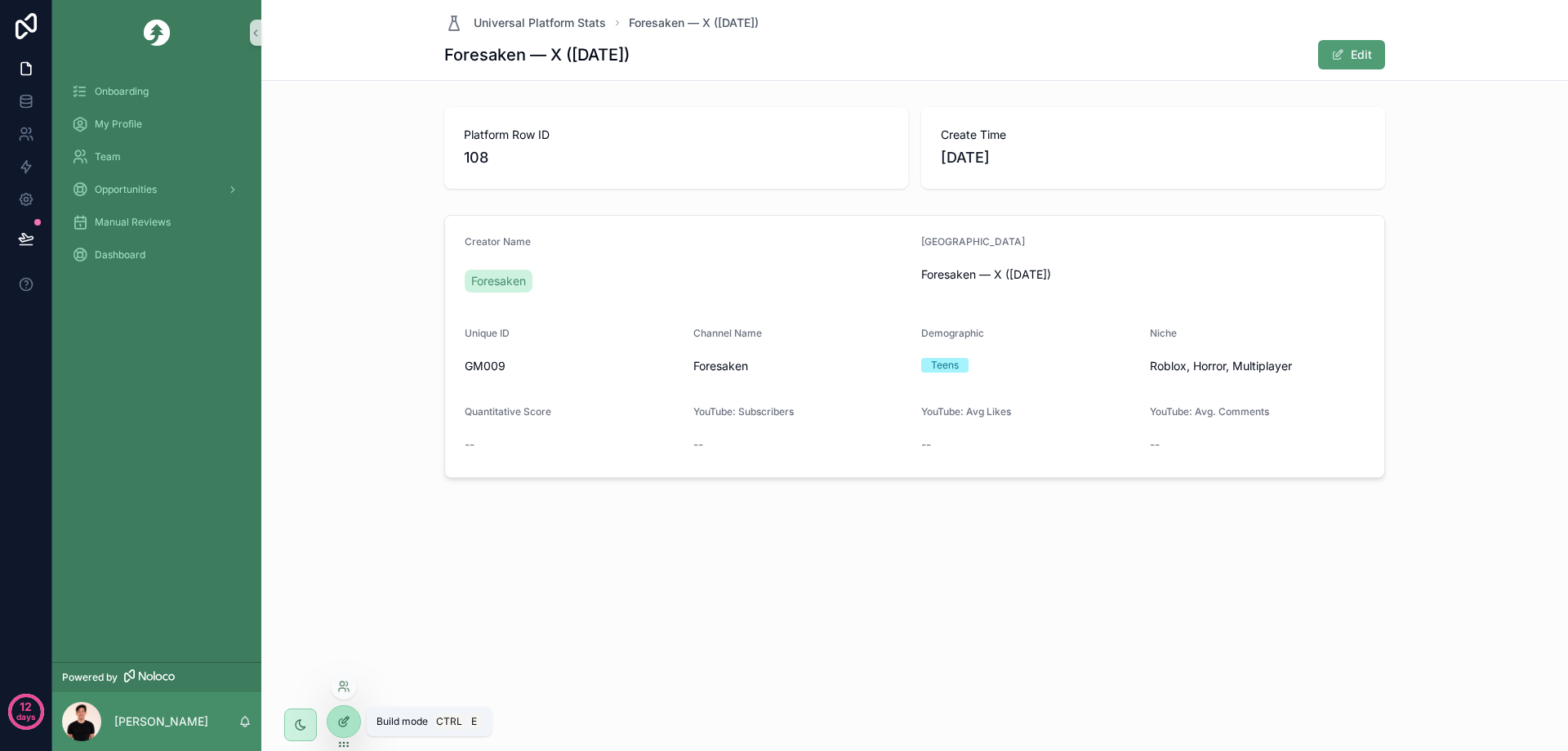
click at [346, 721] on icon at bounding box center [343, 721] width 13 height 13
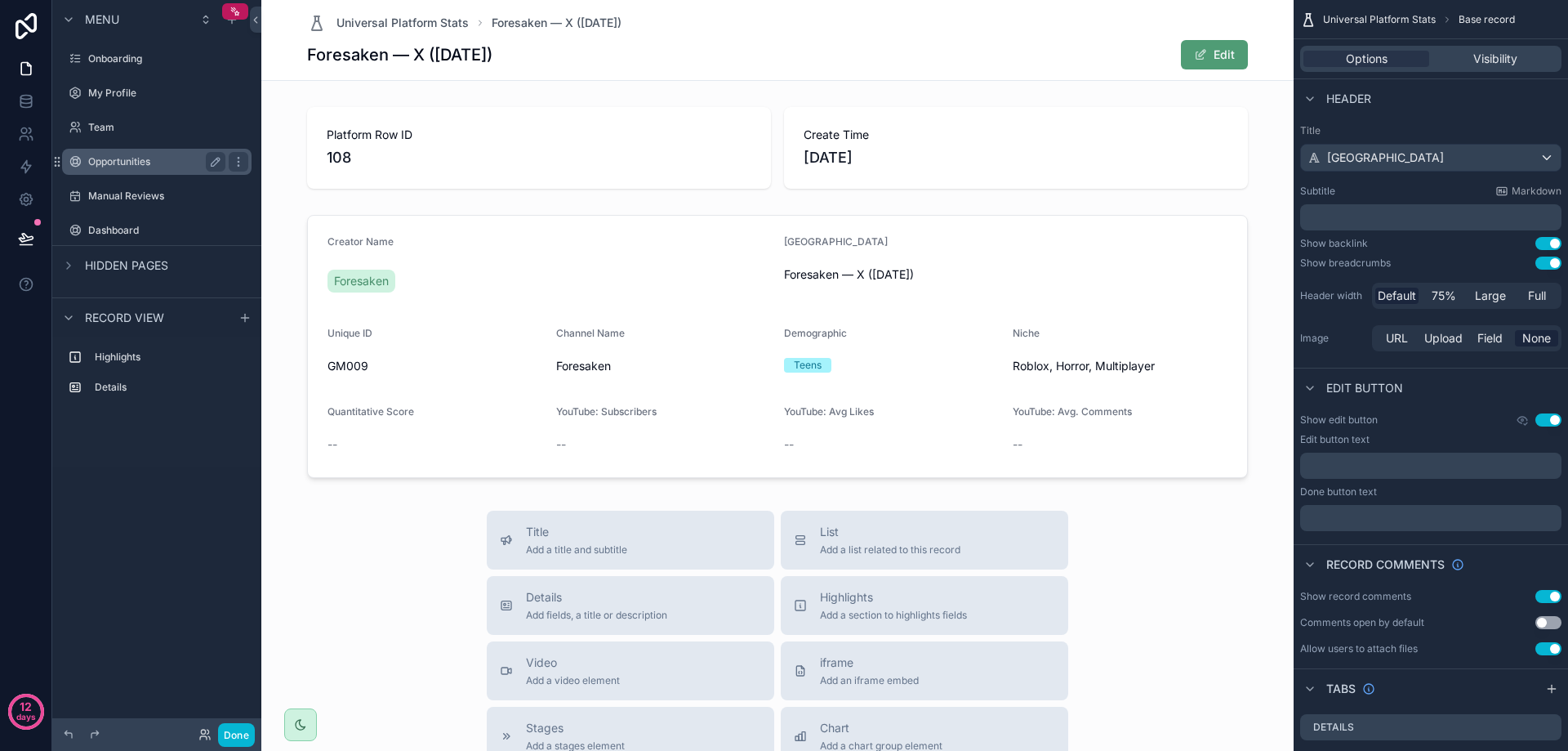
click at [141, 163] on label "Opportunities" at bounding box center [154, 161] width 131 height 13
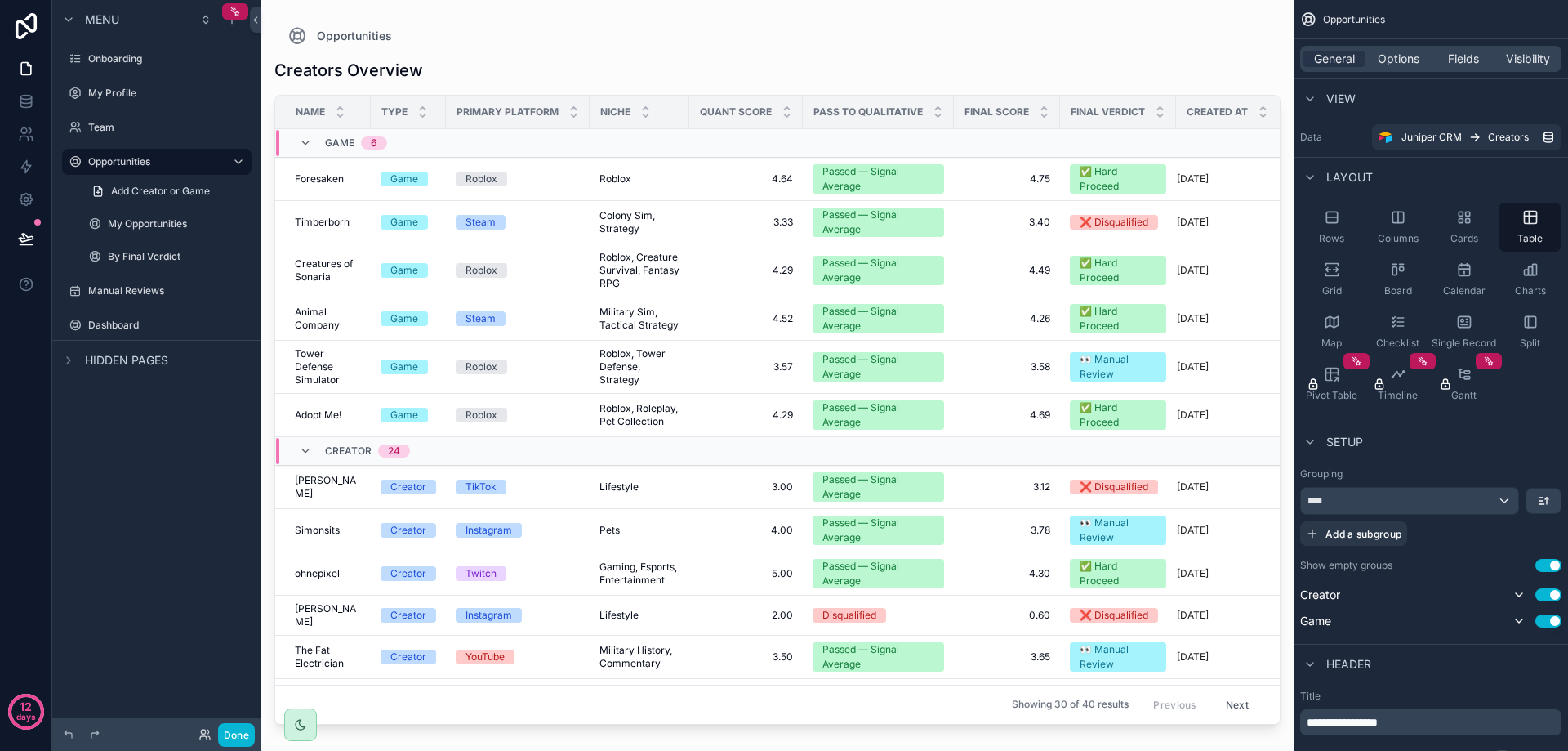
click at [543, 207] on div "scrollable content" at bounding box center [778, 365] width 1032 height 732
click at [556, 180] on div "Roblox" at bounding box center [517, 178] width 124 height 14
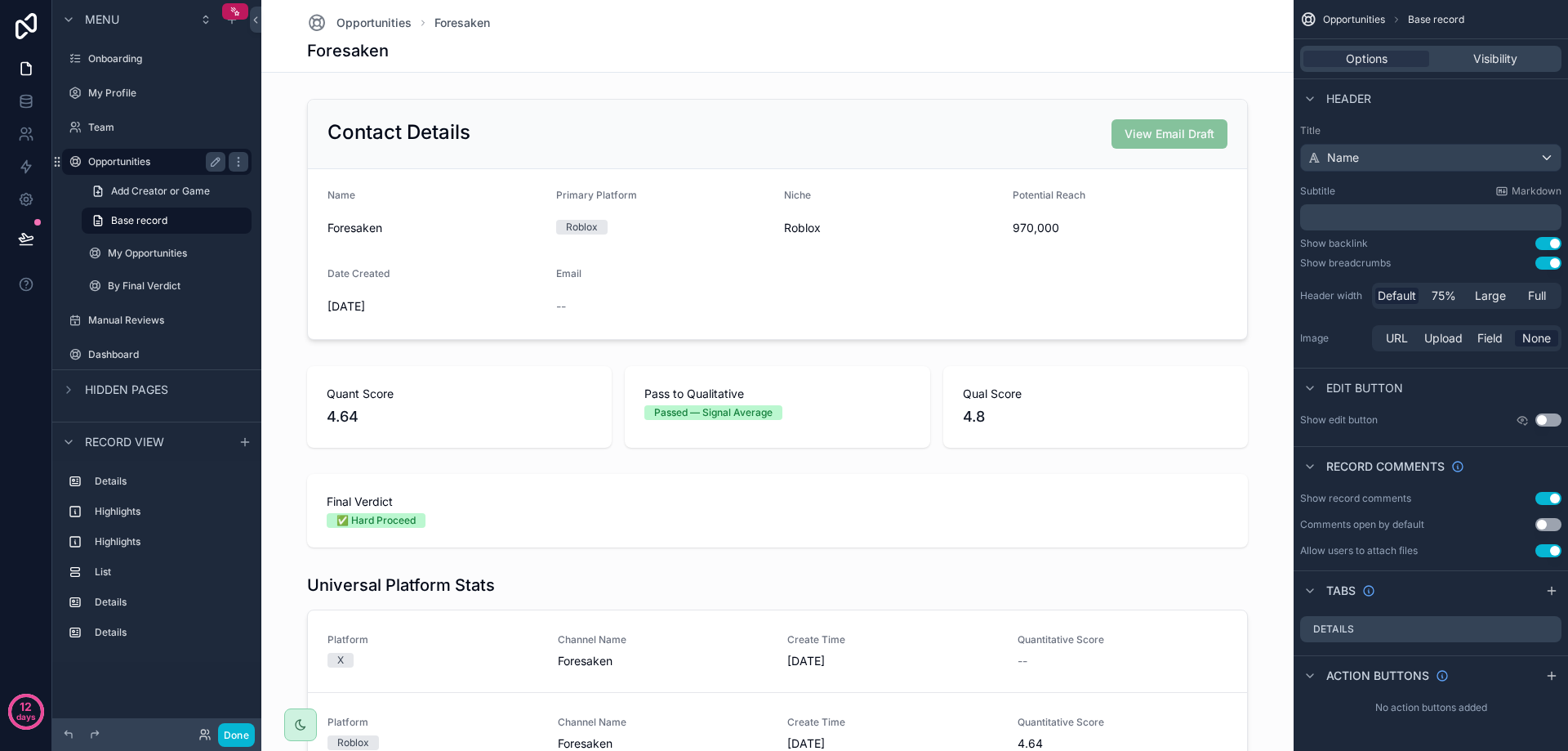
click at [132, 171] on div "Opportunities" at bounding box center [156, 161] width 183 height 26
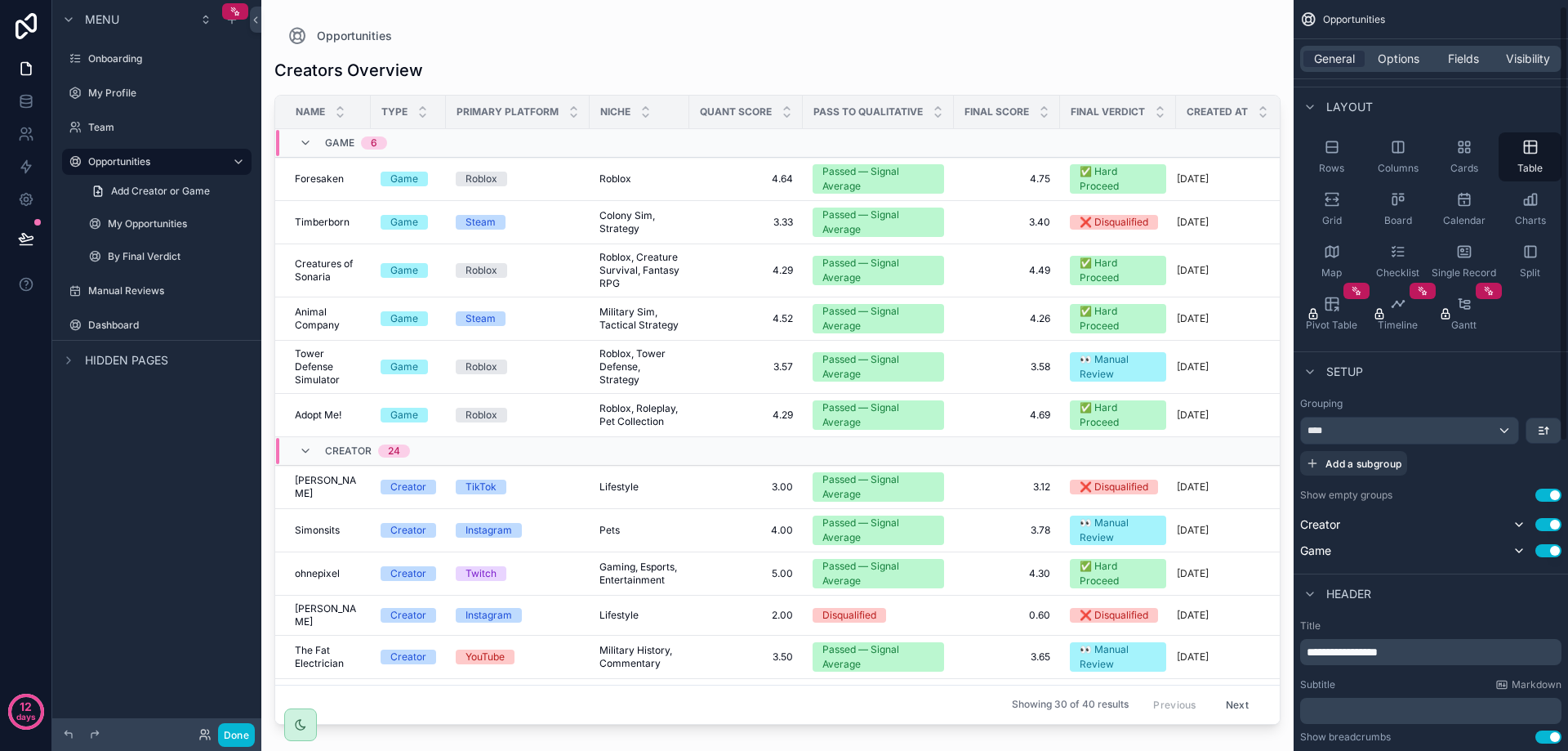
scroll to position [82, 0]
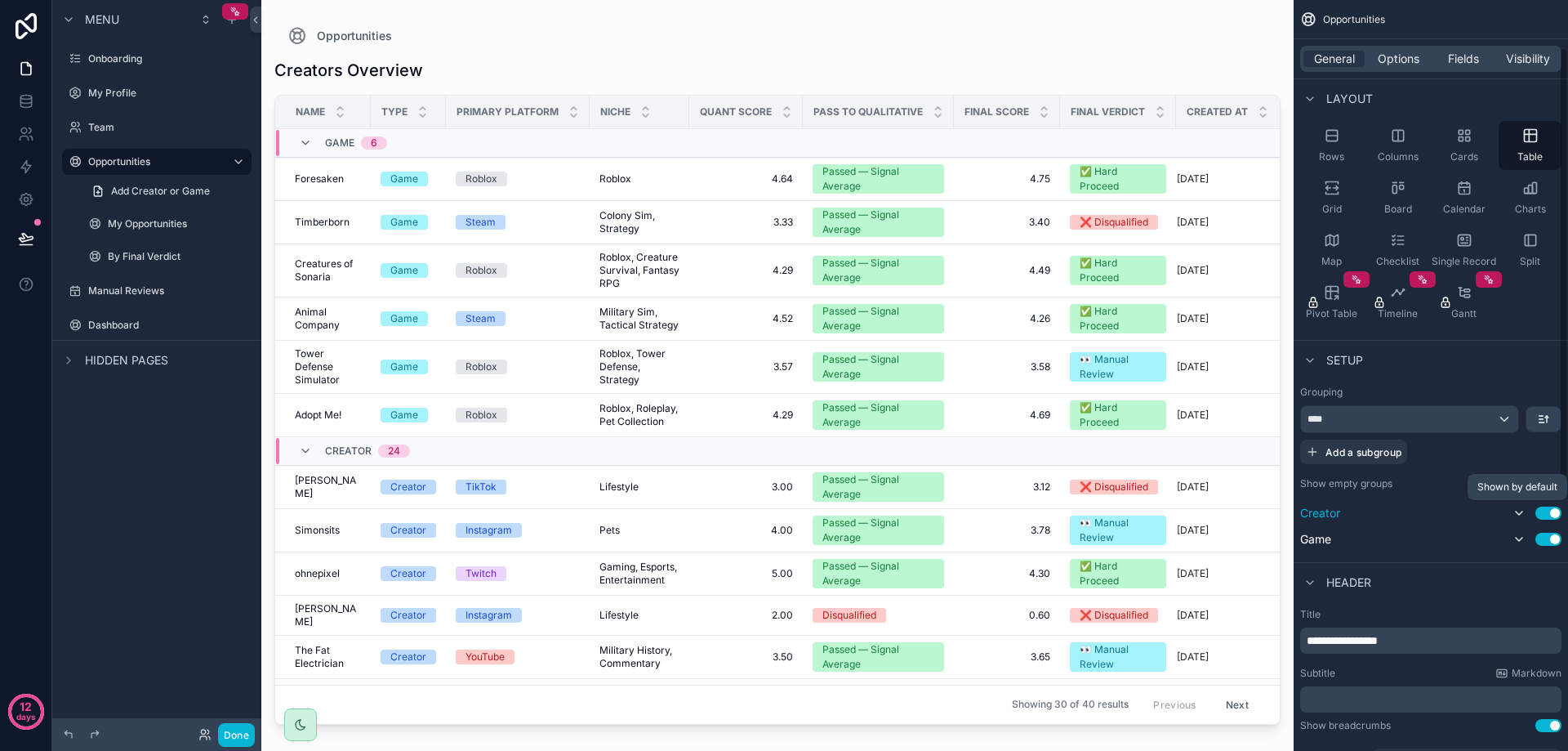
click at [1517, 508] on icon "scrollable content" at bounding box center [1518, 512] width 13 height 13
click at [1516, 514] on icon "scrollable content" at bounding box center [1518, 512] width 13 height 13
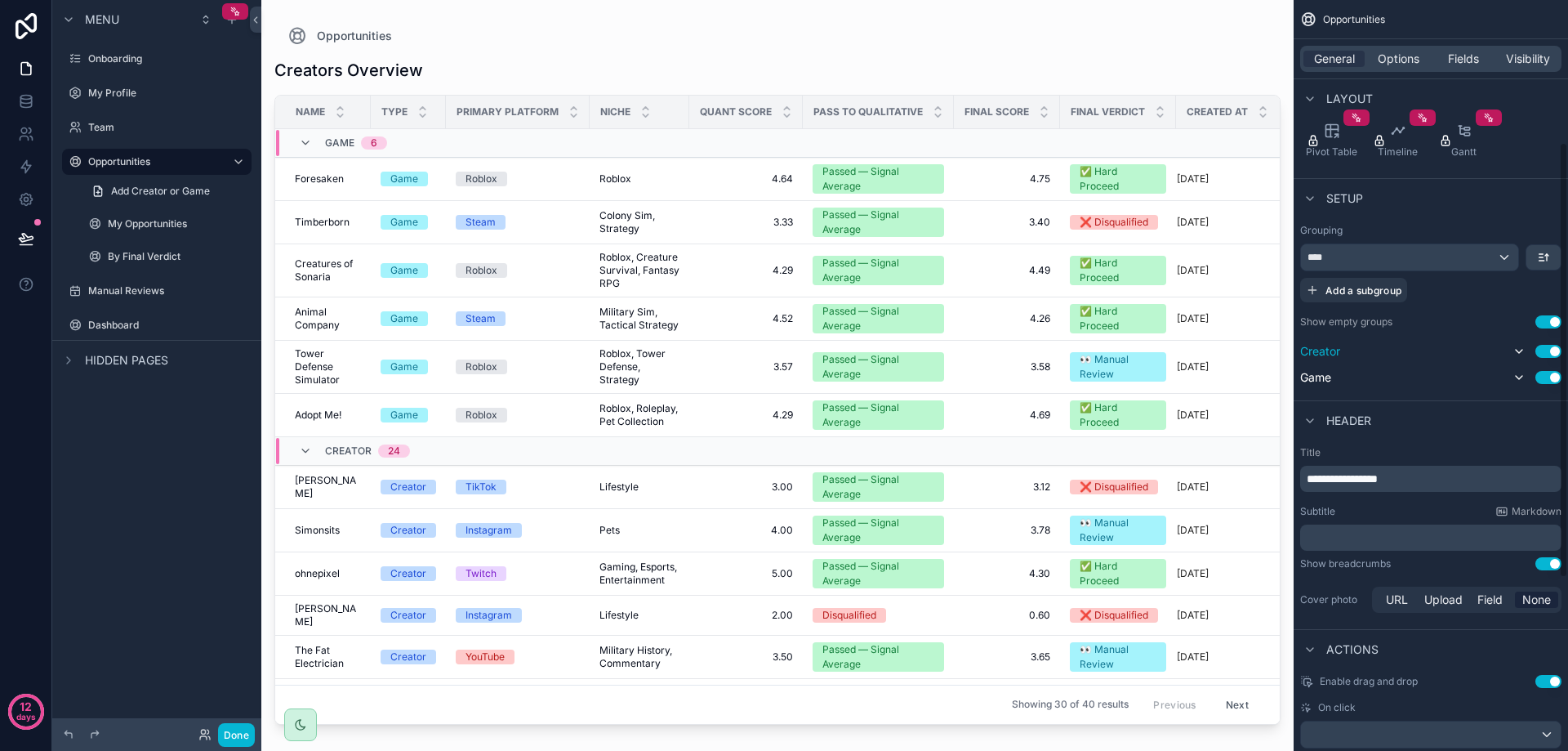
scroll to position [245, 0]
